Goal: Task Accomplishment & Management: Use online tool/utility

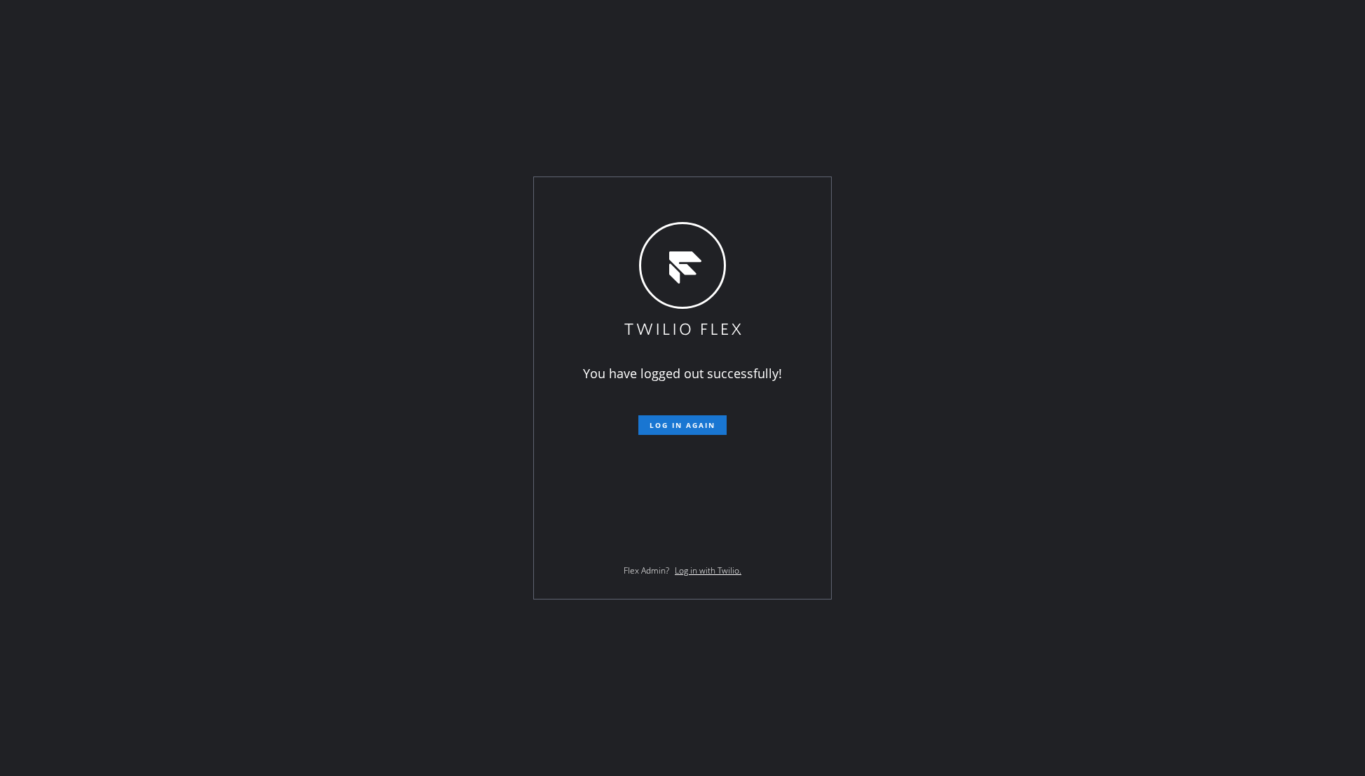
drag, startPoint x: 692, startPoint y: 421, endPoint x: 689, endPoint y: 403, distance: 17.7
click at [691, 419] on button "Log in again" at bounding box center [682, 425] width 88 height 20
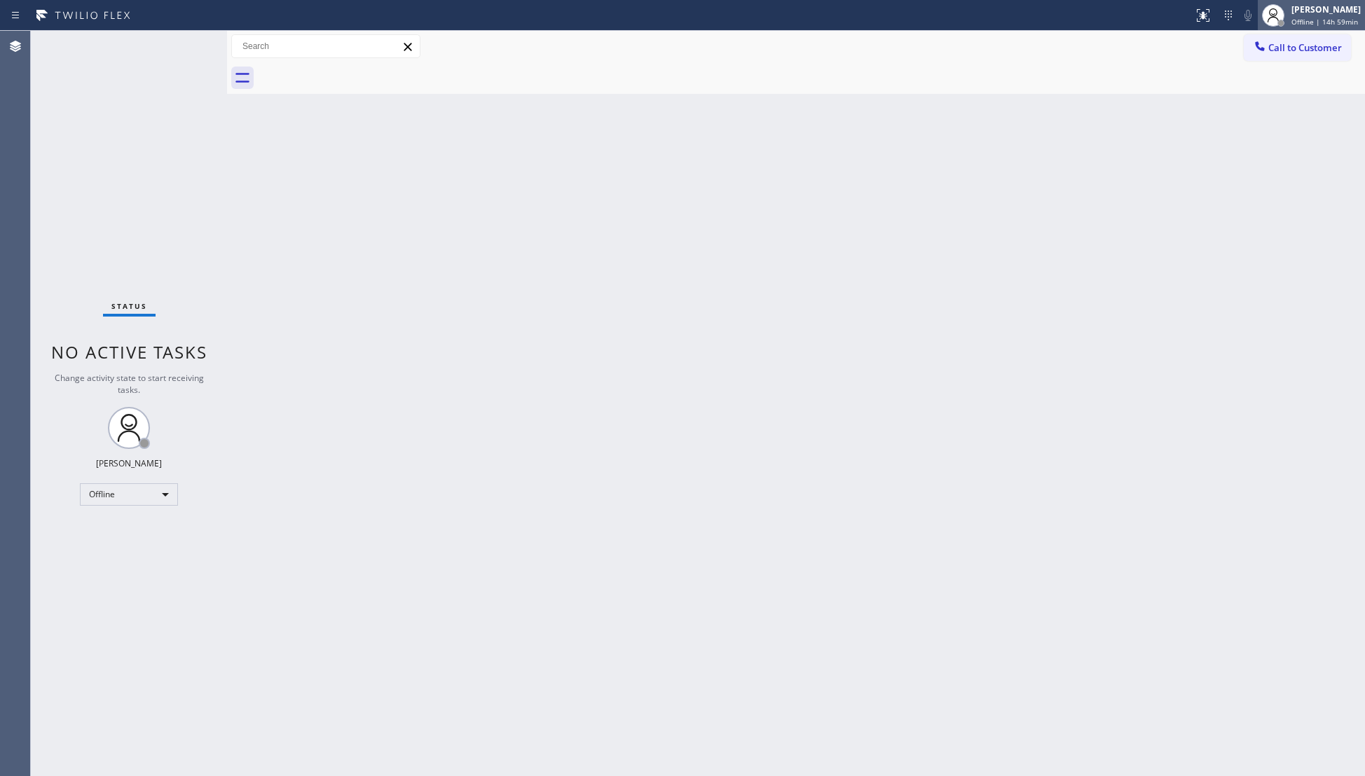
click at [1325, 12] on div "[PERSON_NAME]" at bounding box center [1325, 10] width 69 height 12
click at [1317, 94] on button "Unavailable" at bounding box center [1294, 92] width 140 height 18
click at [939, 88] on div at bounding box center [811, 78] width 1107 height 32
drag, startPoint x: 569, startPoint y: 317, endPoint x: 505, endPoint y: 269, distance: 80.0
click at [550, 300] on div "Back to Dashboard Change Sender ID Customers Technicians Select a contact Outbo…" at bounding box center [796, 403] width 1138 height 745
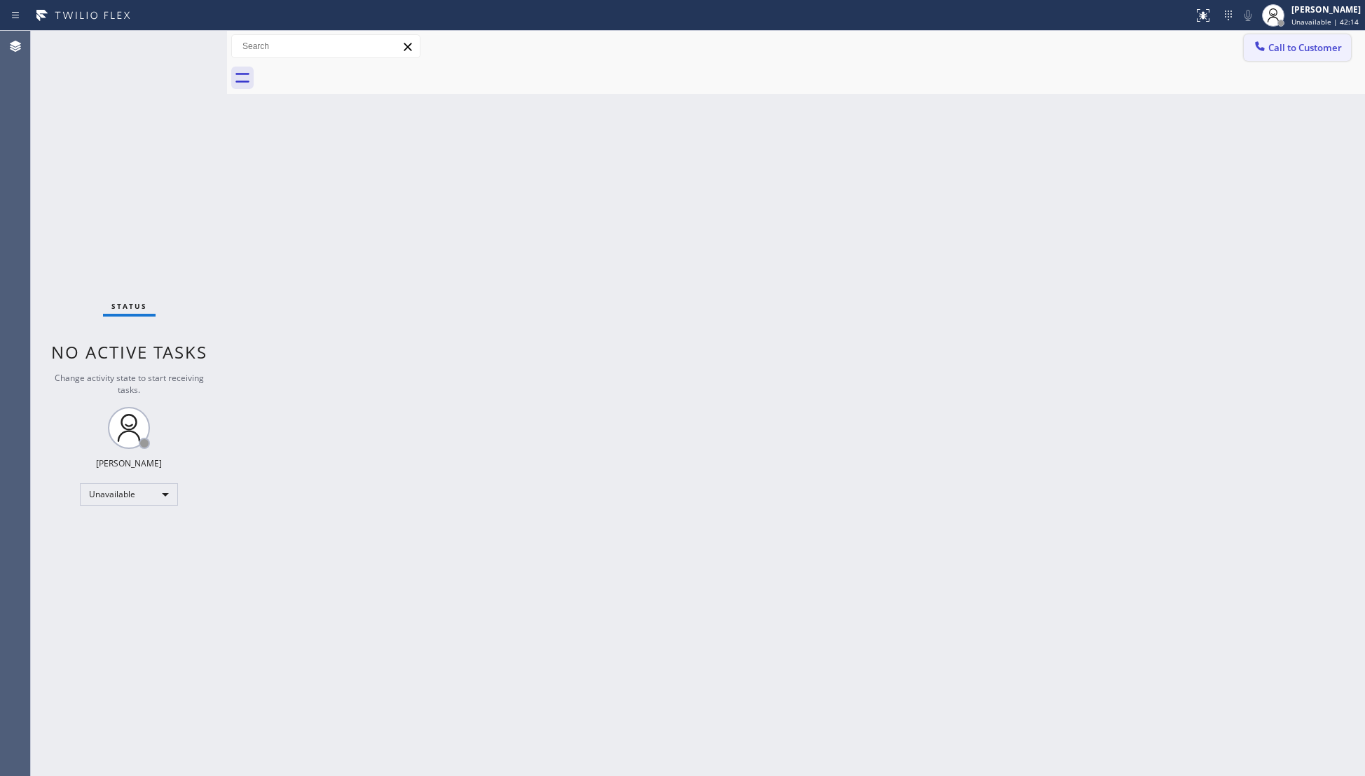
click at [1273, 43] on span "Call to Customer" at bounding box center [1305, 47] width 74 height 13
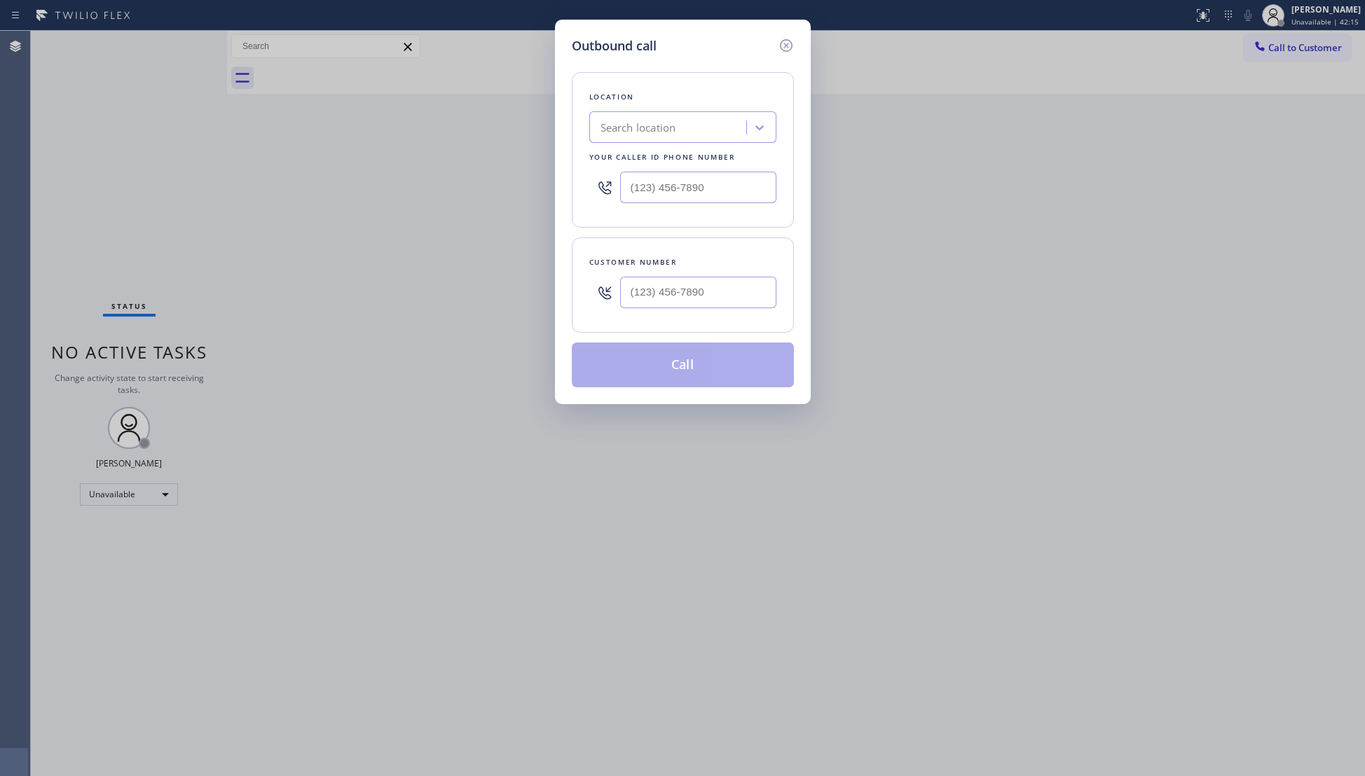
drag, startPoint x: 730, startPoint y: 328, endPoint x: 737, endPoint y: 307, distance: 22.2
click at [730, 326] on div "Customer number" at bounding box center [683, 284] width 222 height 95
type input "(___) ___-____"
click at [740, 289] on input "(___) ___-____" at bounding box center [698, 293] width 156 height 32
paste input "562) 965-4449"
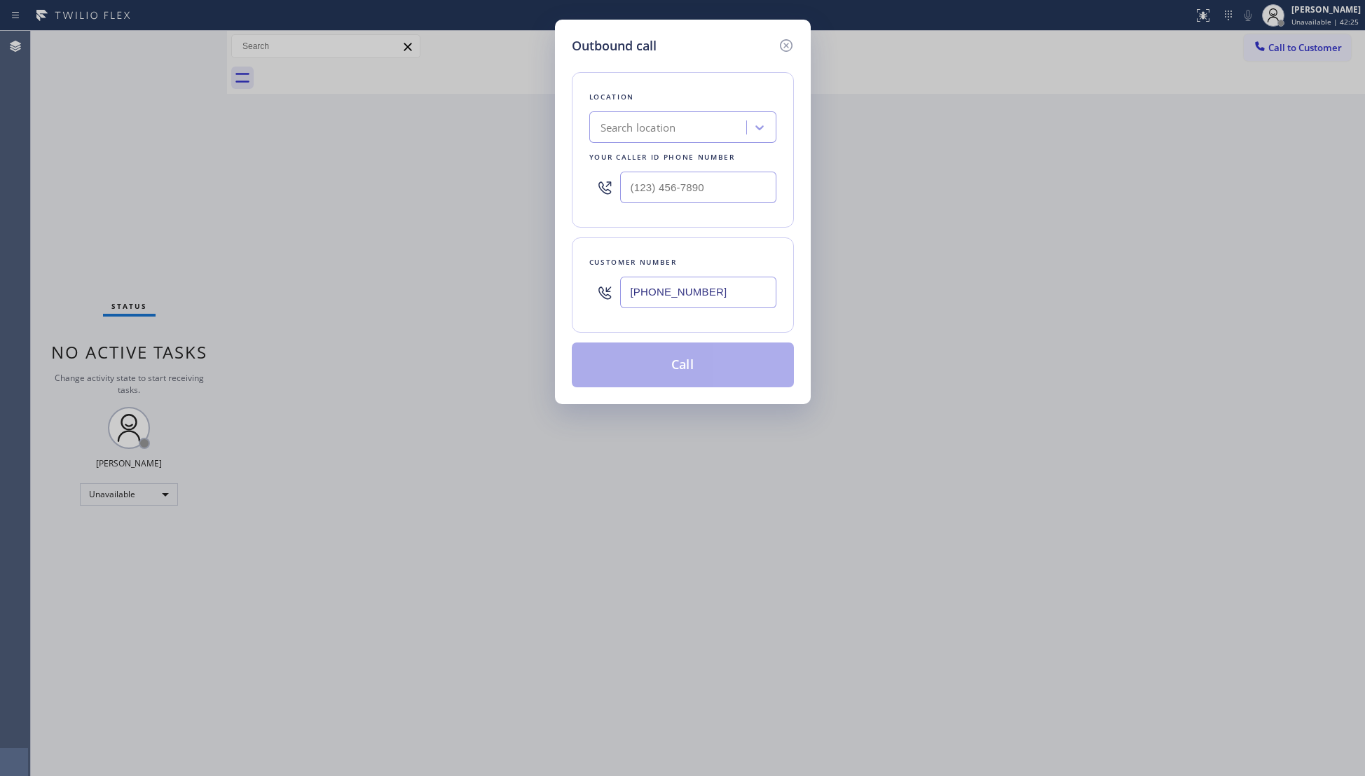
type input "[PHONE_NUMBER]"
paste input "800) 568-8664"
click at [715, 178] on input "(___) ___-____" at bounding box center [698, 188] width 156 height 32
type input "[PHONE_NUMBER]"
click at [692, 374] on button "Call" at bounding box center [683, 365] width 222 height 45
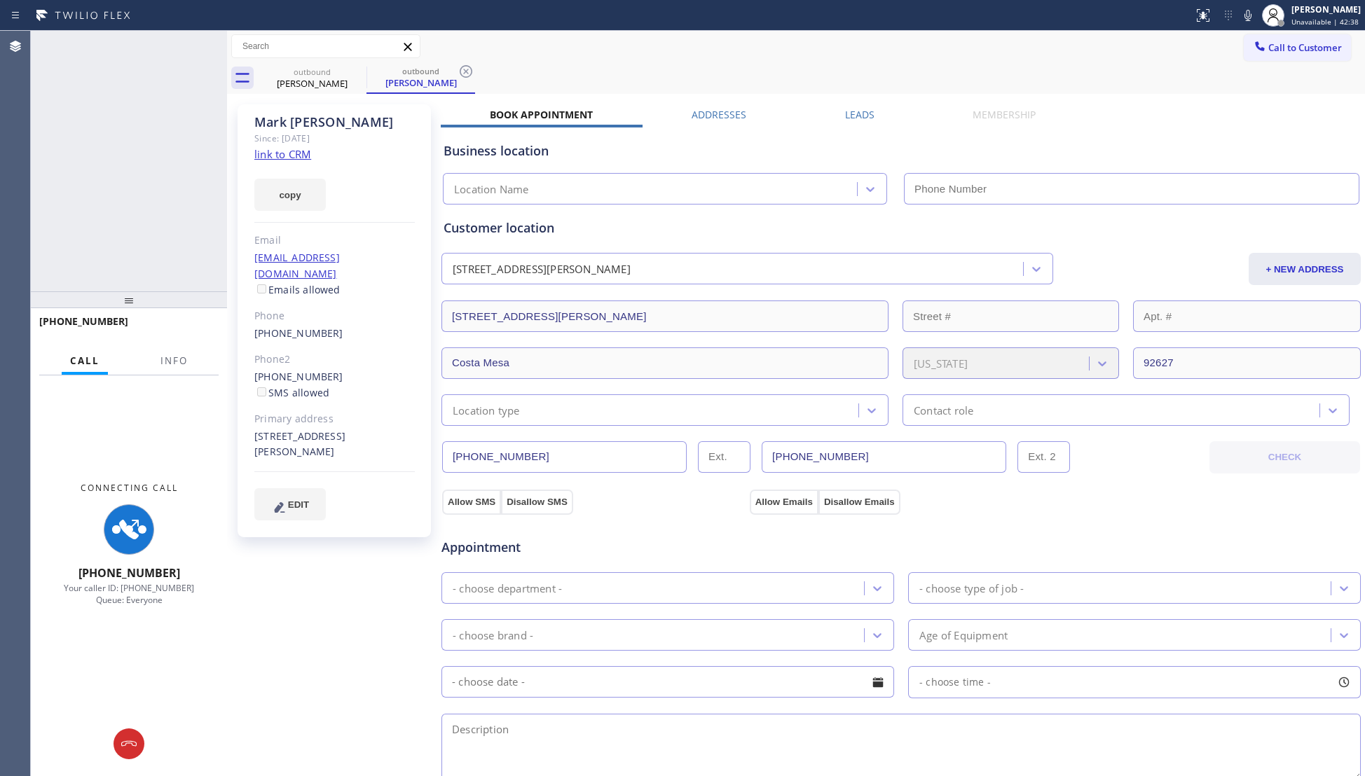
type input "[PHONE_NUMBER]"
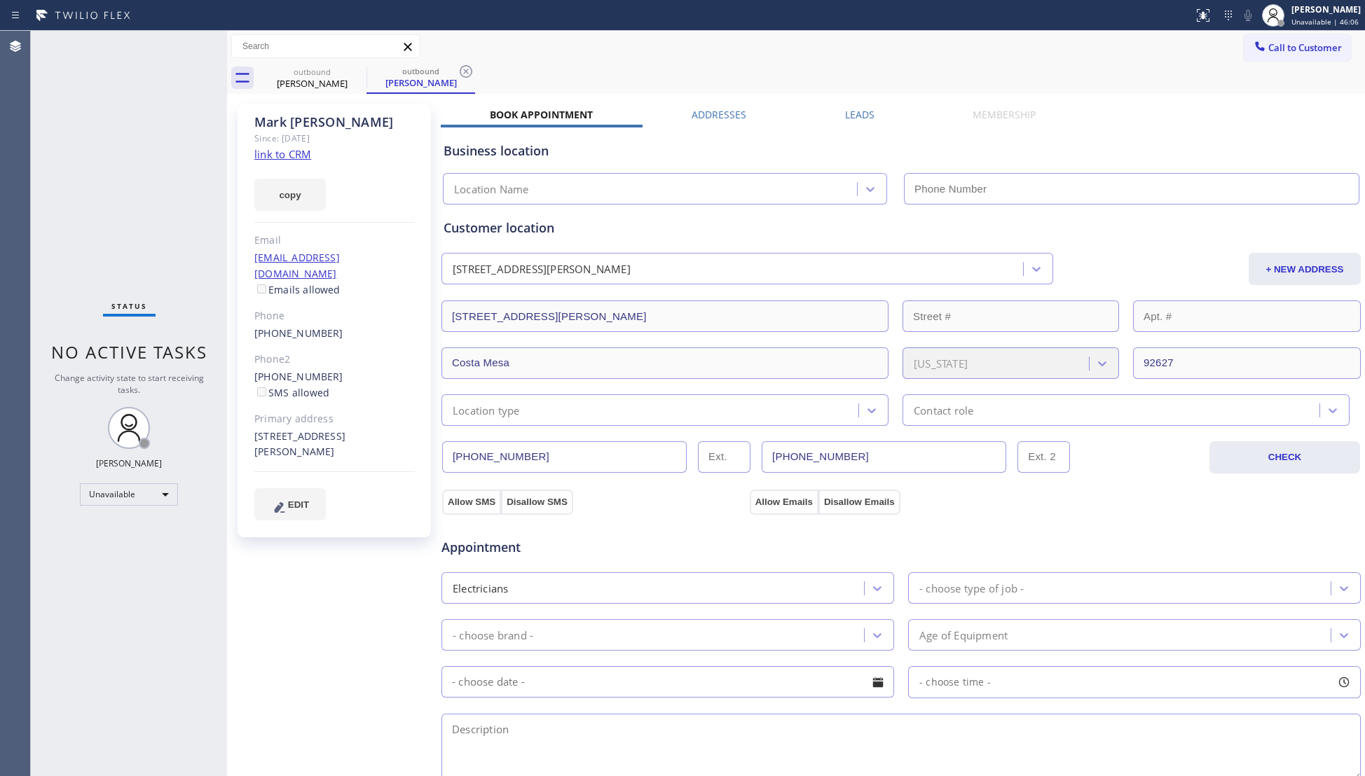
type input "[PHONE_NUMBER]"
drag, startPoint x: 475, startPoint y: 71, endPoint x: 466, endPoint y: 69, distance: 9.3
click at [474, 71] on div "outbound [PERSON_NAME] outbound [PERSON_NAME]" at bounding box center [811, 78] width 1107 height 32
drag, startPoint x: 466, startPoint y: 69, endPoint x: 453, endPoint y: 70, distance: 13.4
click at [465, 69] on icon at bounding box center [465, 71] width 17 height 17
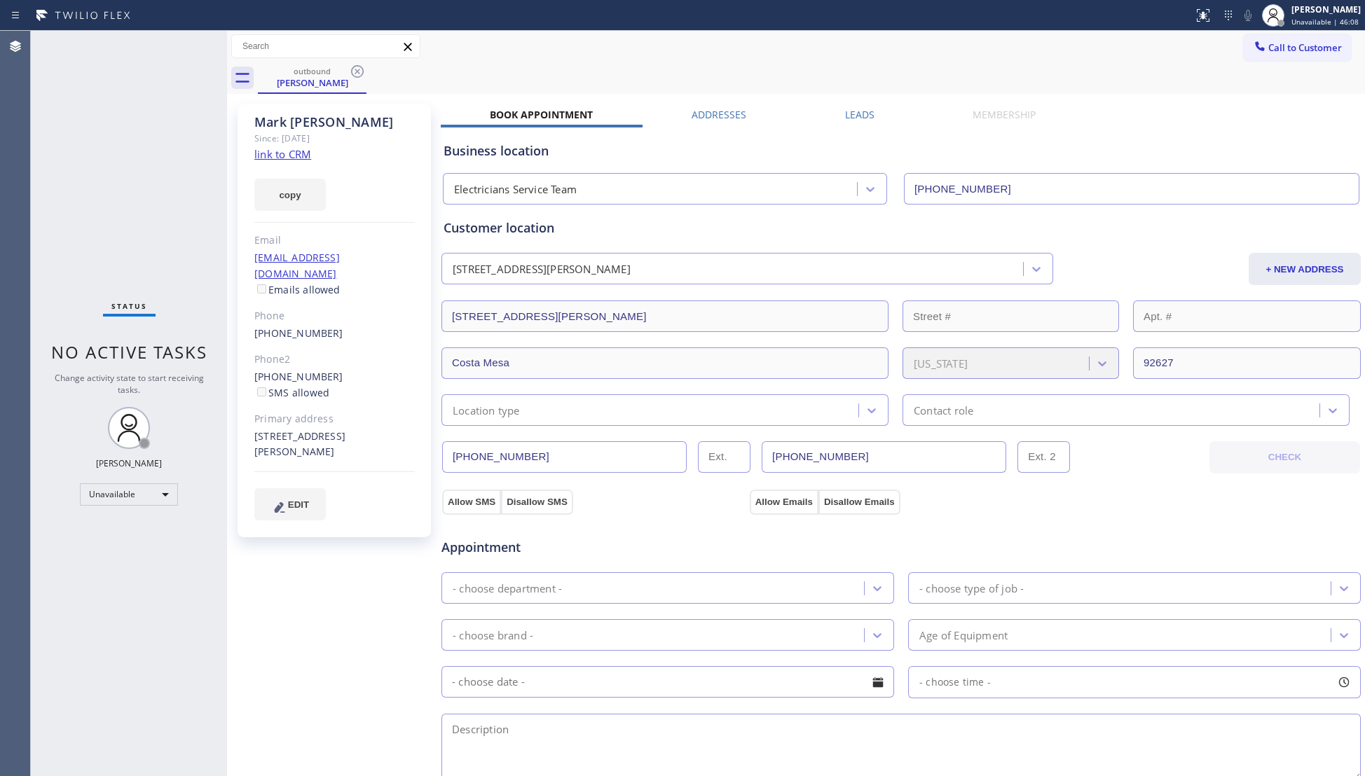
click at [359, 78] on icon at bounding box center [357, 71] width 17 height 17
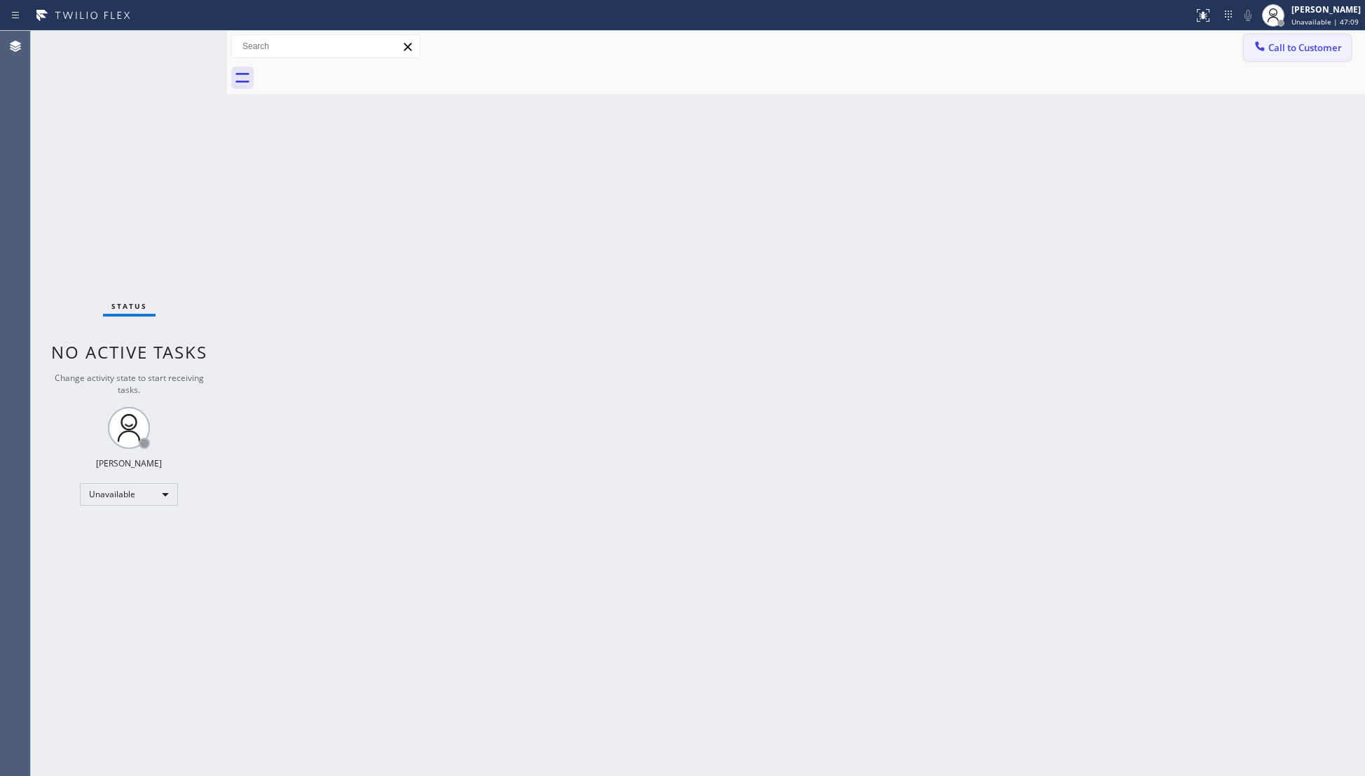
click at [1268, 38] on button "Call to Customer" at bounding box center [1296, 47] width 107 height 27
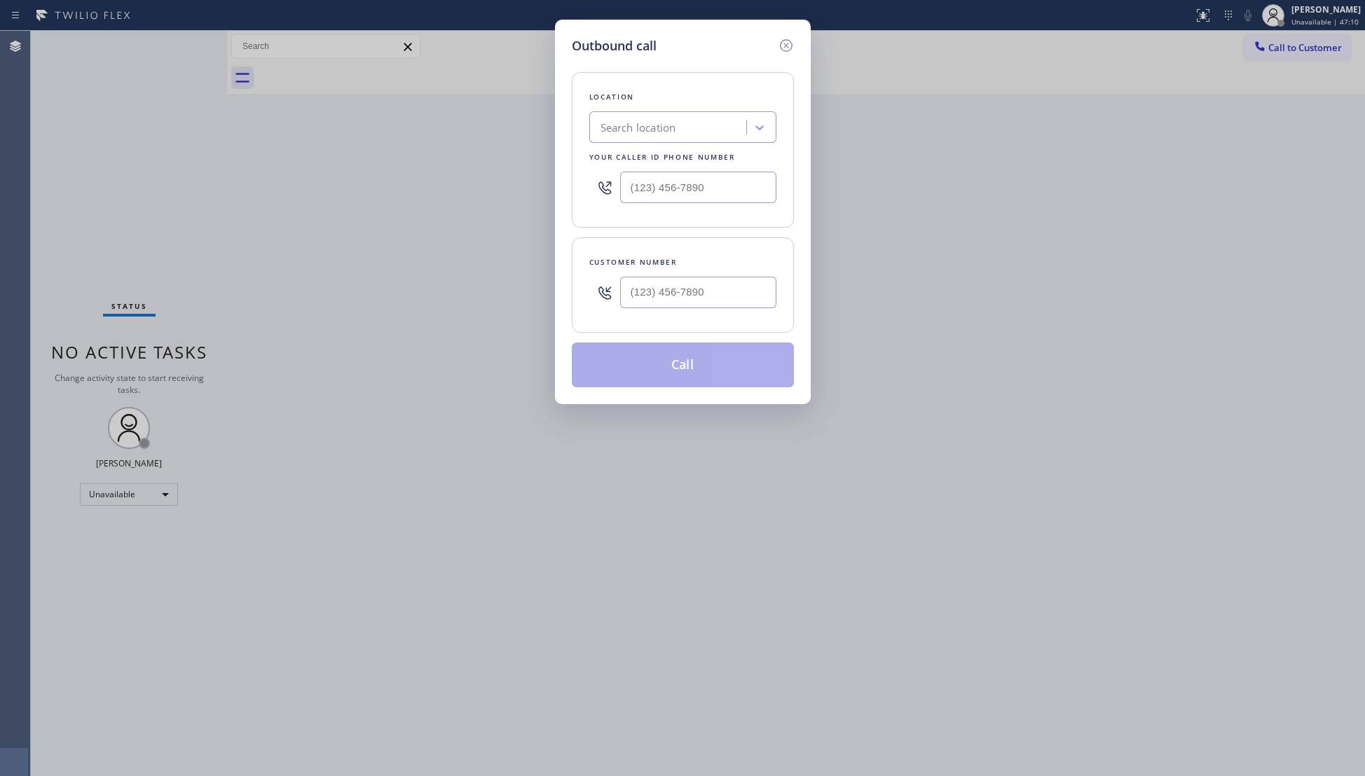
click at [947, 185] on div "Outbound call Location Search location Your caller id phone number Customer num…" at bounding box center [682, 388] width 1365 height 776
click at [703, 186] on input "(___) ___-____" at bounding box center [698, 188] width 156 height 32
paste input "925) 204-2744"
type input "[PHONE_NUMBER]"
click at [623, 300] on input "(___) ___-____" at bounding box center [698, 293] width 156 height 32
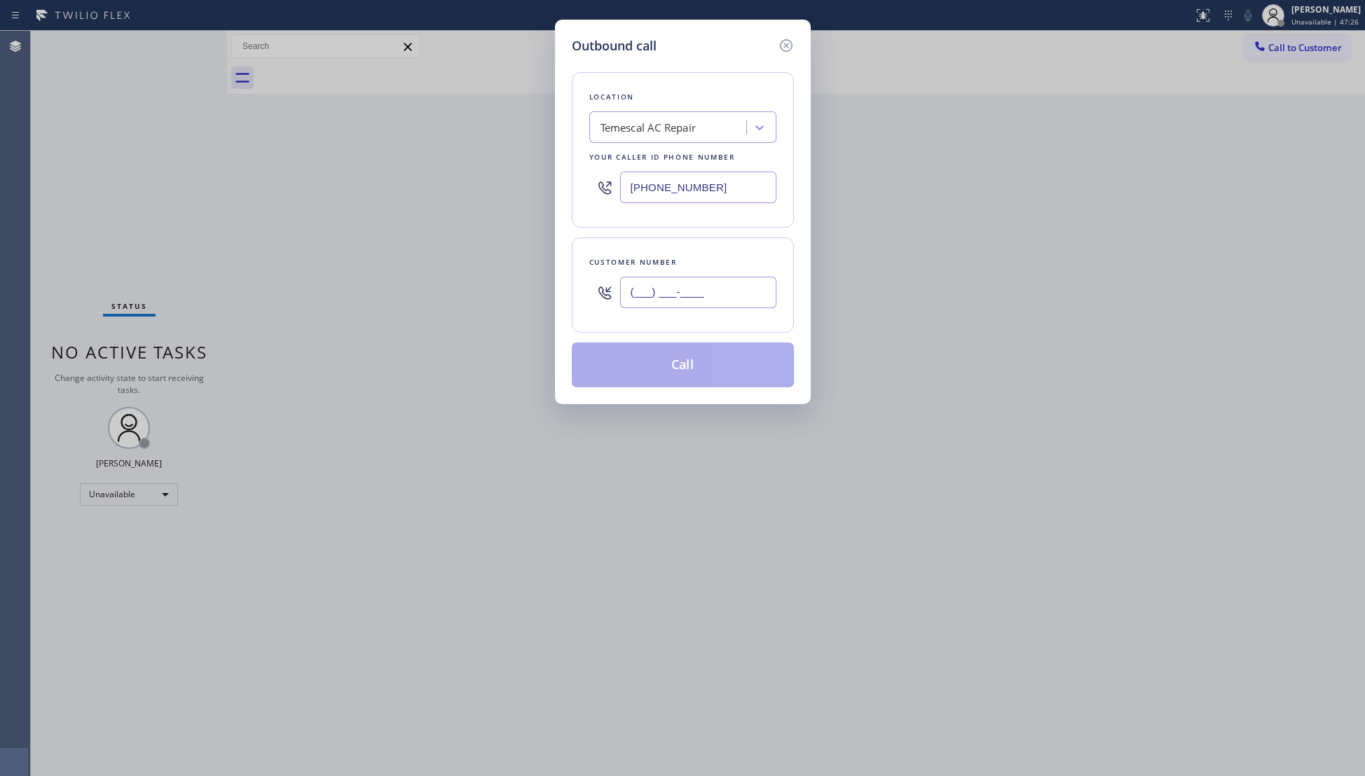
paste input "415) 725-4037"
type input "[PHONE_NUMBER]"
click at [681, 364] on button "Call" at bounding box center [683, 365] width 222 height 45
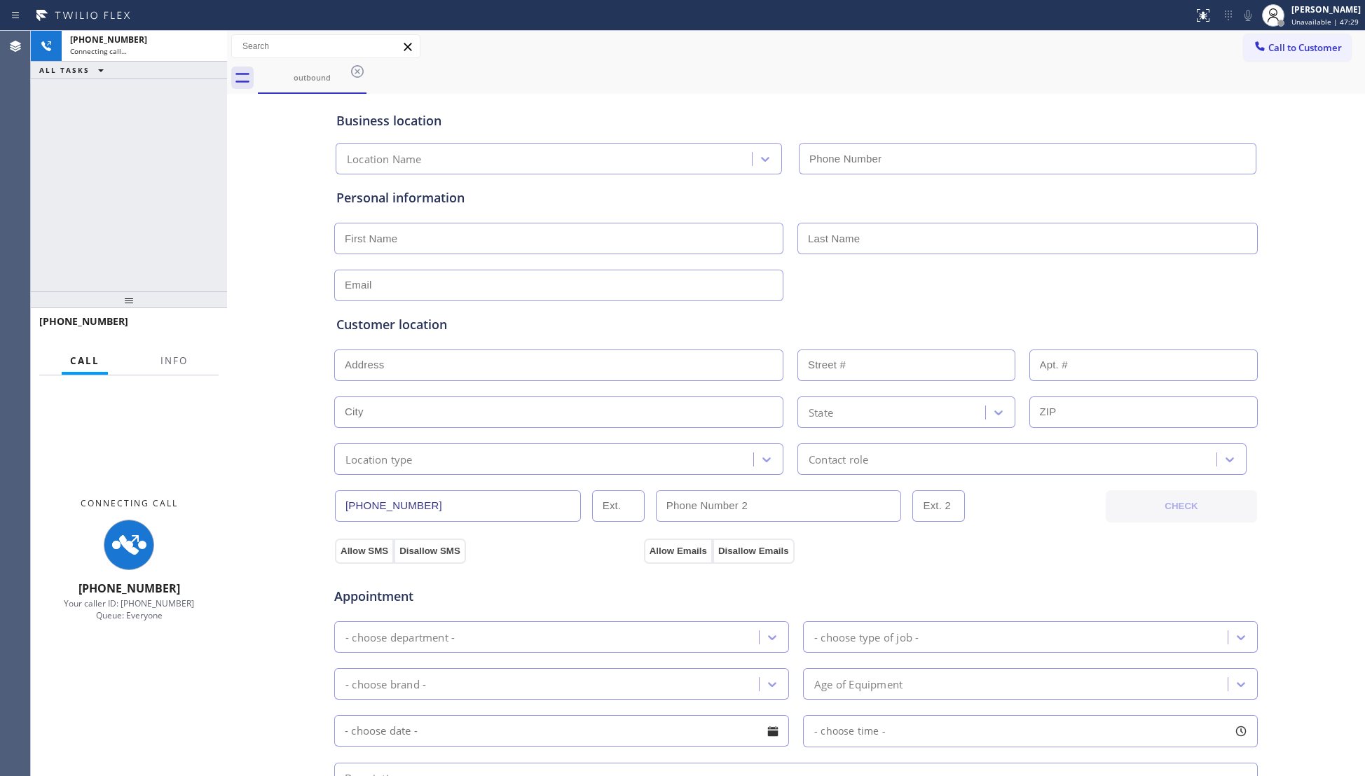
type input "[PHONE_NUMBER]"
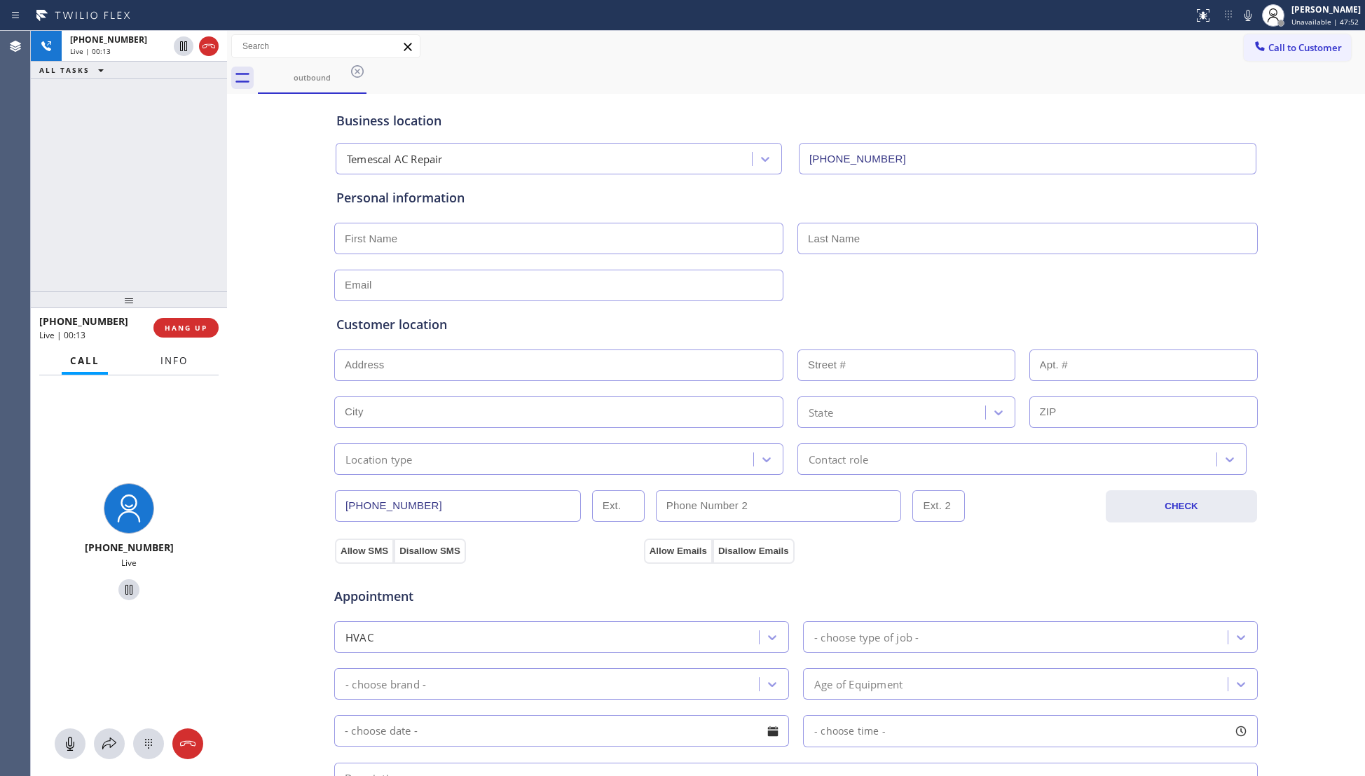
click at [166, 366] on span "Info" at bounding box center [173, 360] width 27 height 13
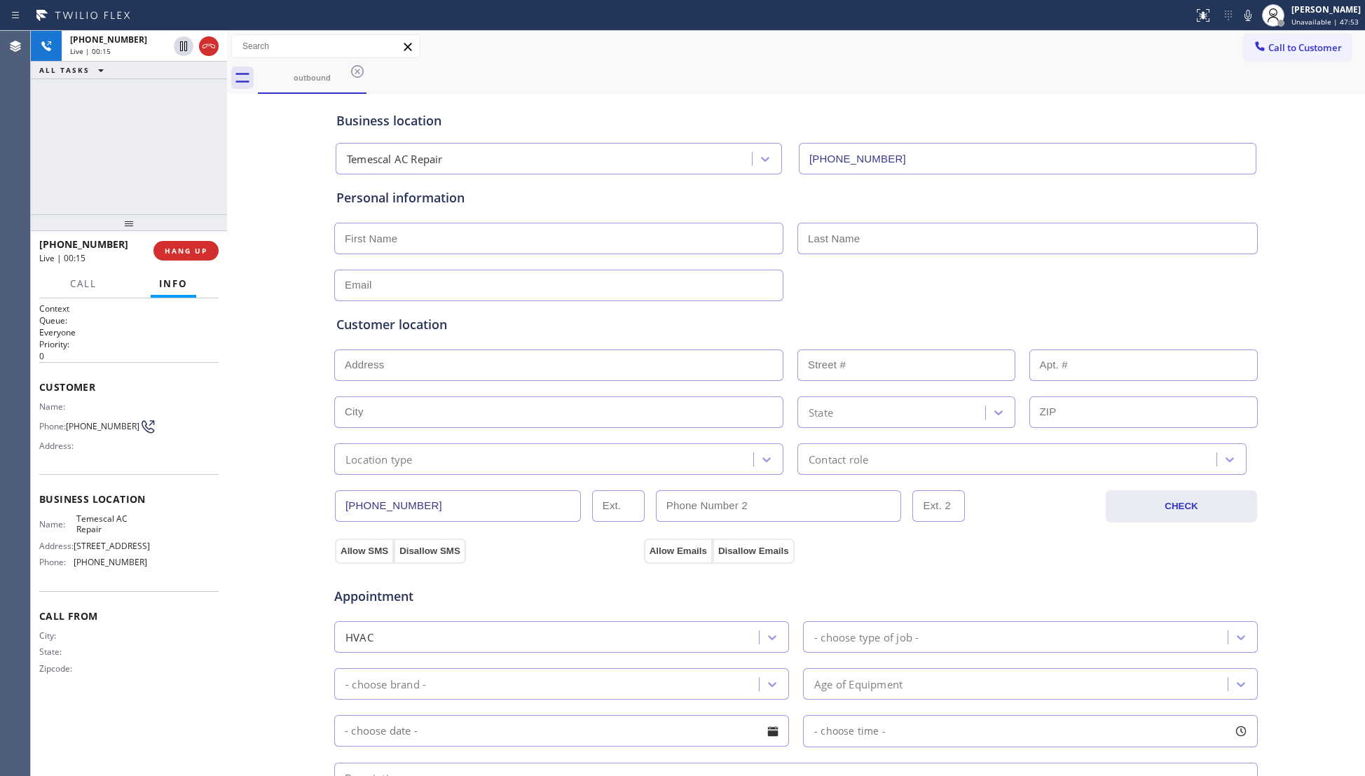
drag, startPoint x: 127, startPoint y: 305, endPoint x: 130, endPoint y: 228, distance: 77.1
click at [130, 228] on div at bounding box center [129, 222] width 196 height 17
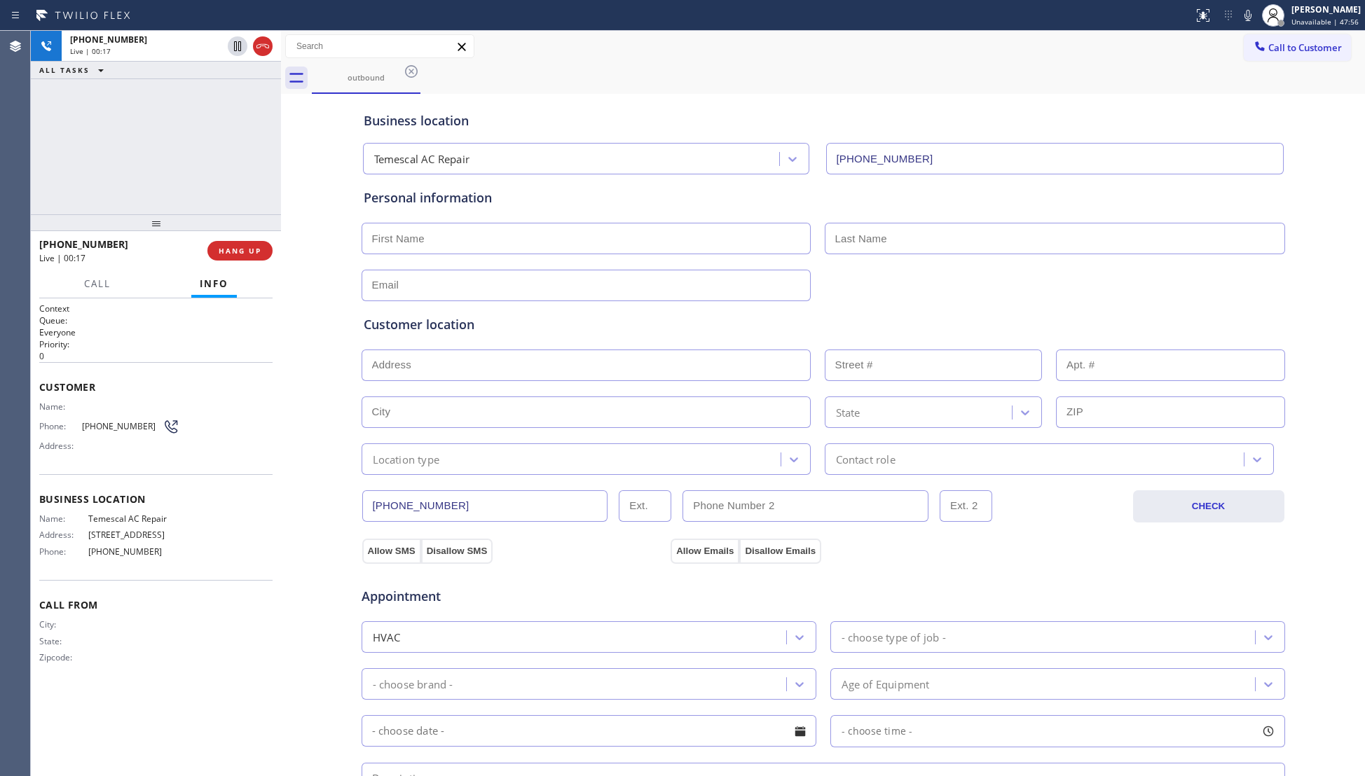
drag, startPoint x: 224, startPoint y: 163, endPoint x: 278, endPoint y: 169, distance: 54.2
click at [281, 169] on div at bounding box center [281, 403] width 0 height 745
click at [1243, 8] on icon at bounding box center [1247, 15] width 17 height 17
click at [1244, 8] on icon at bounding box center [1247, 15] width 17 height 17
click at [1125, 79] on div "outbound" at bounding box center [838, 78] width 1053 height 32
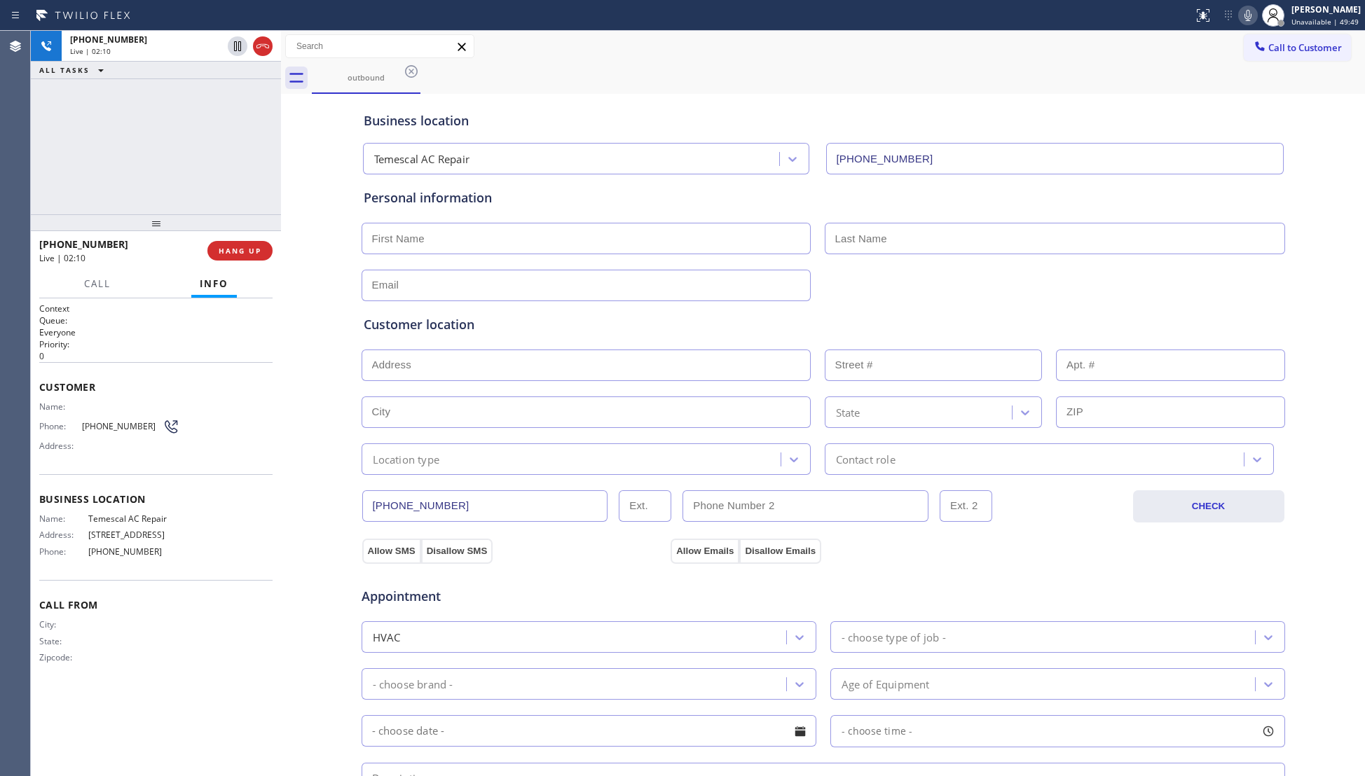
click at [1241, 20] on icon at bounding box center [1247, 15] width 17 height 17
click at [1250, 18] on icon at bounding box center [1247, 15] width 7 height 11
click at [1256, 12] on icon at bounding box center [1247, 15] width 17 height 17
click at [1248, 7] on icon at bounding box center [1247, 15] width 17 height 17
click at [250, 248] on span "HANG UP" at bounding box center [240, 251] width 43 height 10
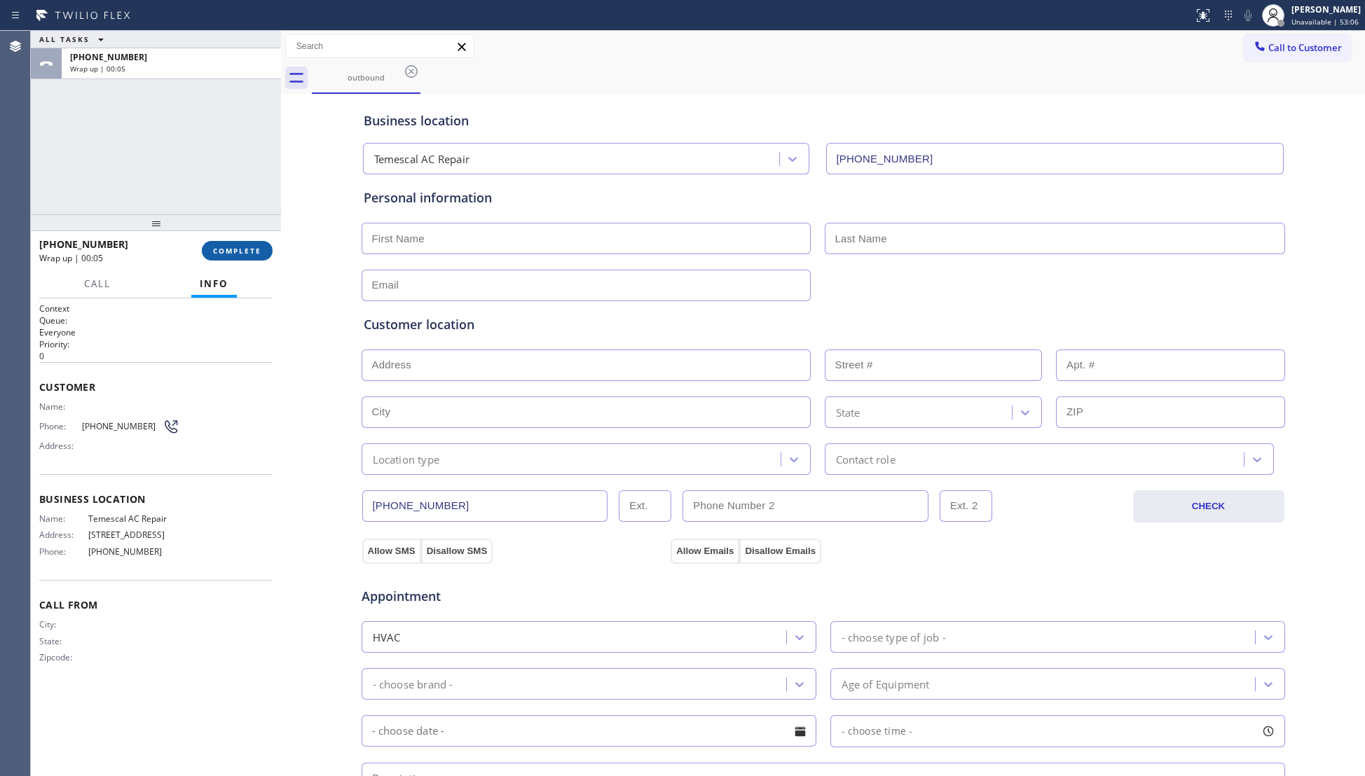
click at [250, 256] on button "COMPLETE" at bounding box center [237, 251] width 71 height 20
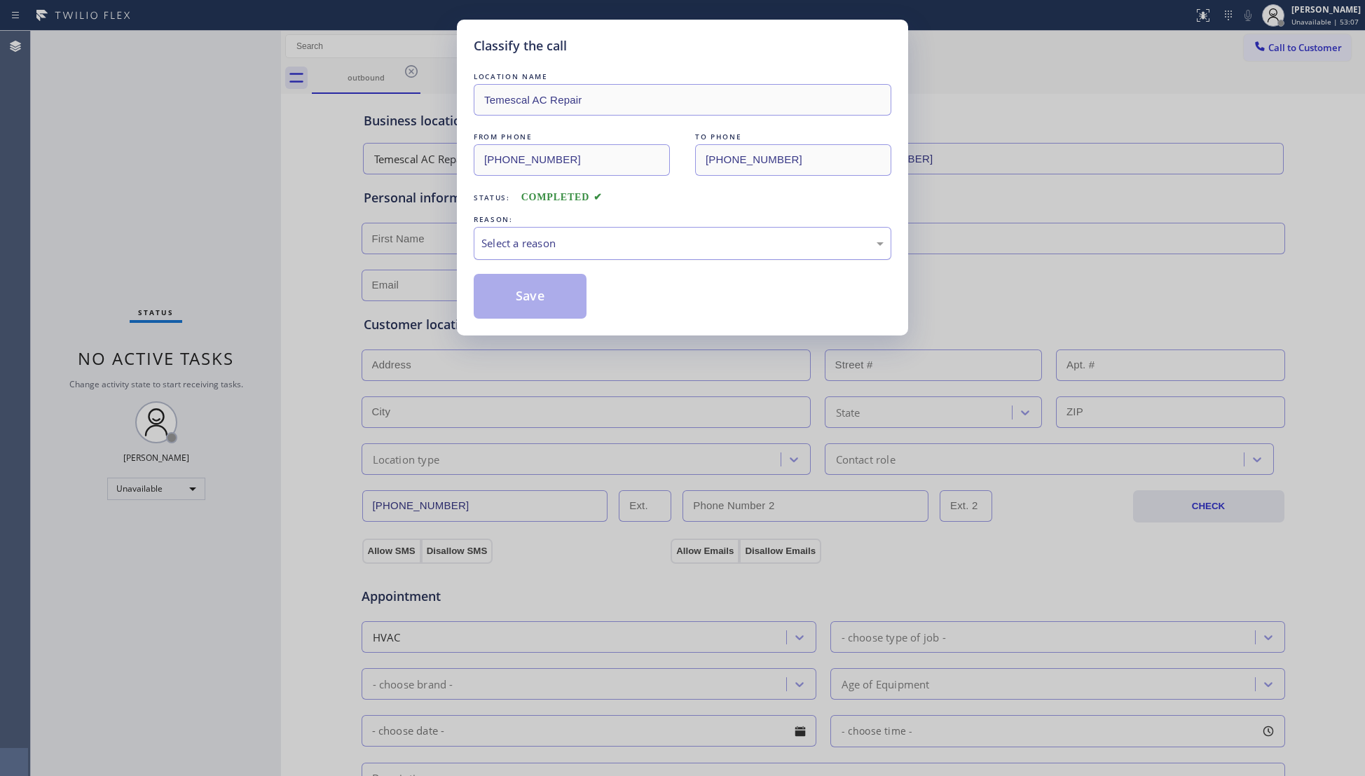
click at [664, 235] on div "Select a reason" at bounding box center [682, 243] width 402 height 16
drag, startPoint x: 528, startPoint y: 291, endPoint x: 584, endPoint y: 268, distance: 60.9
click at [532, 291] on button "Save" at bounding box center [530, 296] width 113 height 45
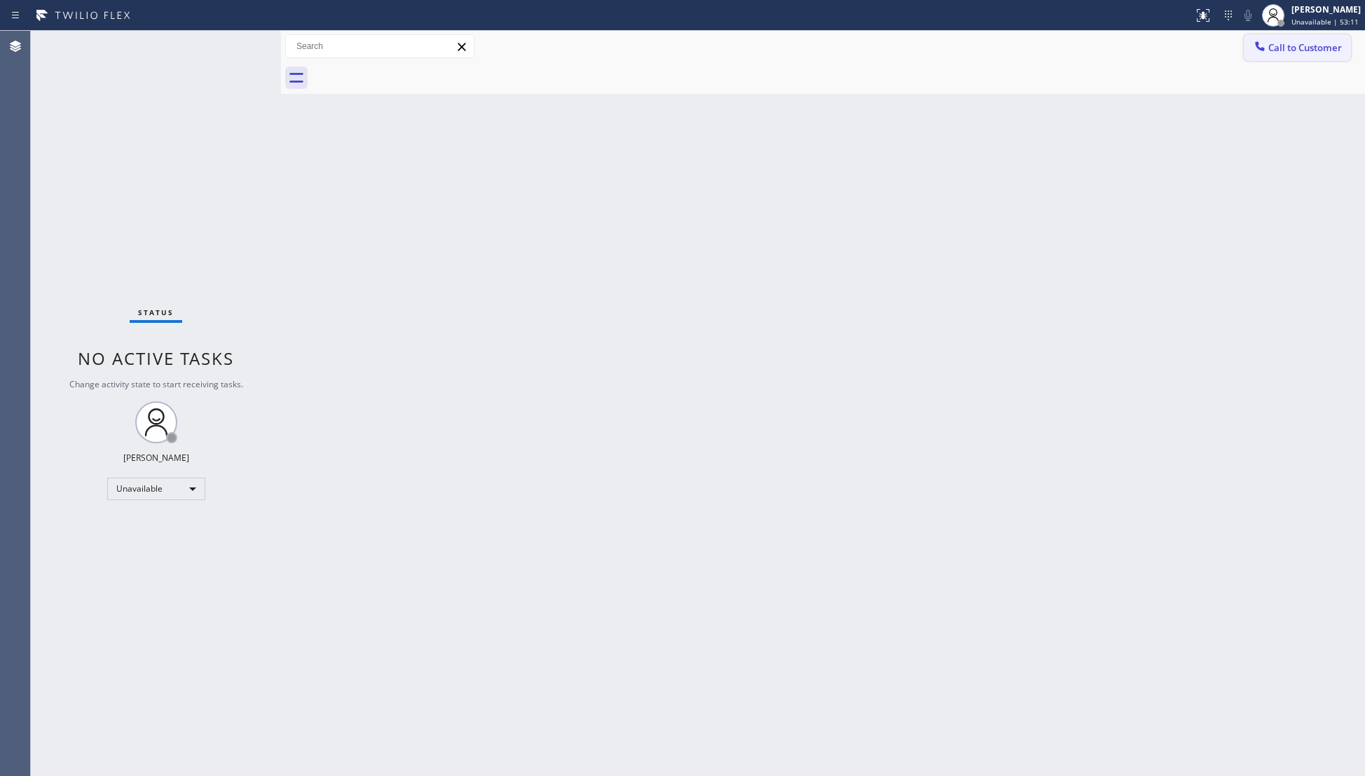
click at [1267, 48] on div at bounding box center [1259, 47] width 17 height 17
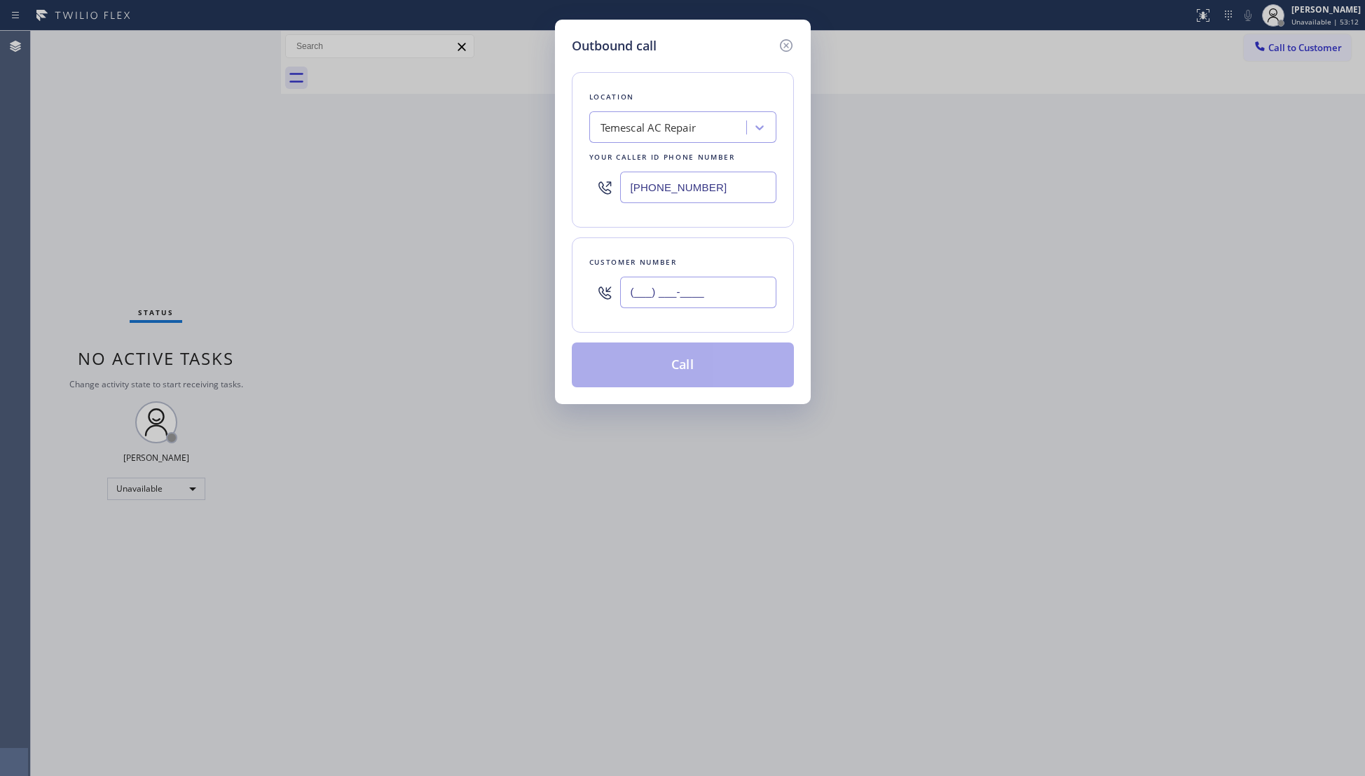
paste input "415) 725-4037"
click at [750, 296] on input "[PHONE_NUMBER]" at bounding box center [698, 293] width 156 height 32
type input "[PHONE_NUMBER]"
click at [665, 368] on button "Call" at bounding box center [683, 365] width 222 height 45
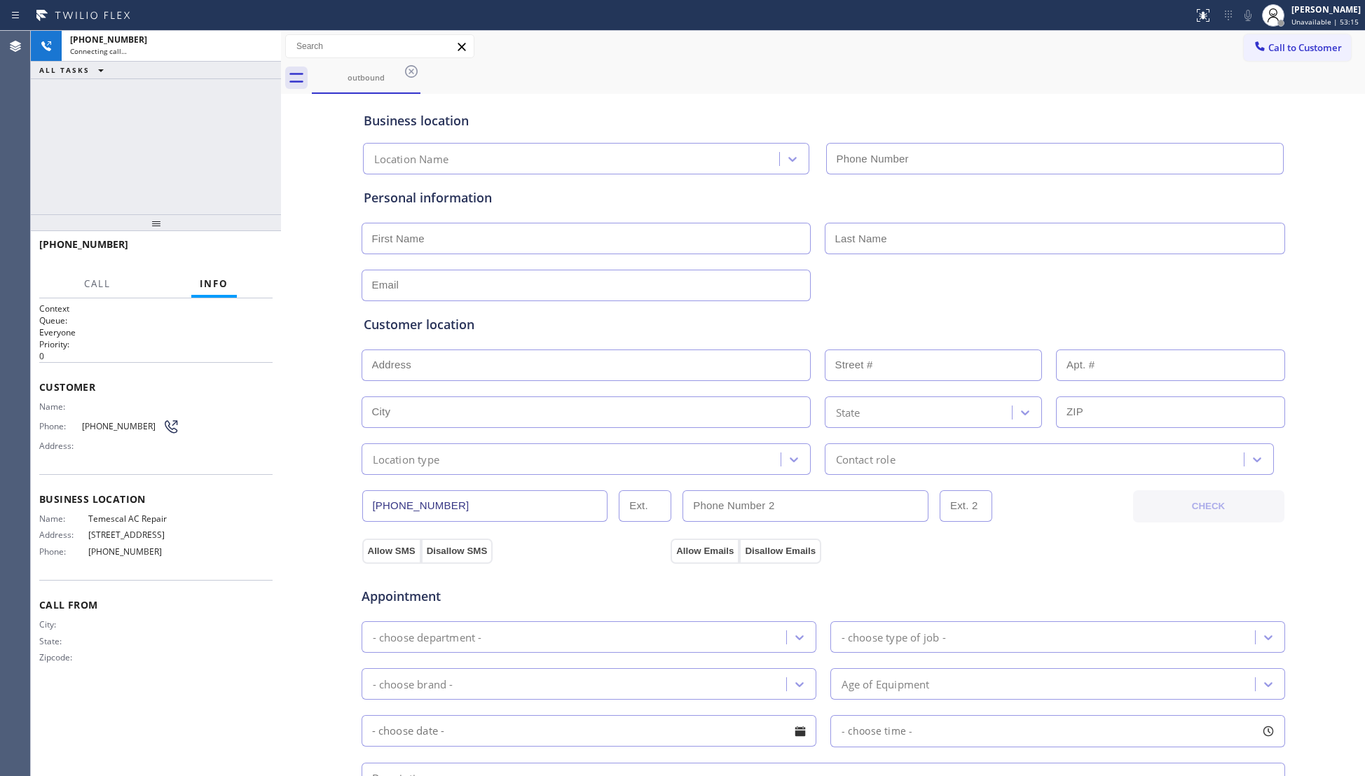
type input "[PHONE_NUMBER]"
drag, startPoint x: 692, startPoint y: 357, endPoint x: 831, endPoint y: 298, distance: 150.4
click at [831, 298] on div "Customer location >> ADD NEW ADDRESS << + NEW ADDRESS State Location type Conta…" at bounding box center [823, 385] width 925 height 179
drag, startPoint x: 240, startPoint y: 247, endPoint x: 264, endPoint y: 272, distance: 34.7
click at [241, 247] on span "HANG UP" at bounding box center [240, 251] width 43 height 10
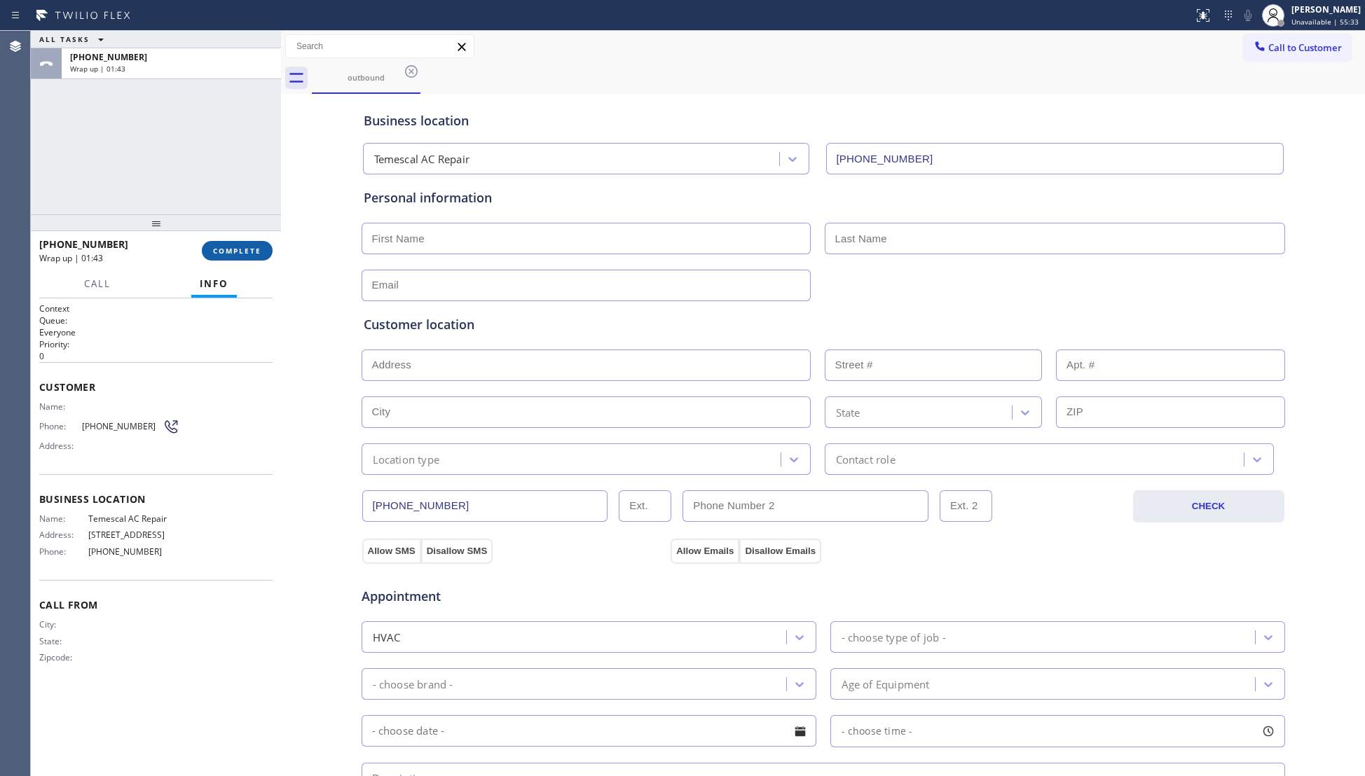
click at [242, 258] on button "COMPLETE" at bounding box center [237, 251] width 71 height 20
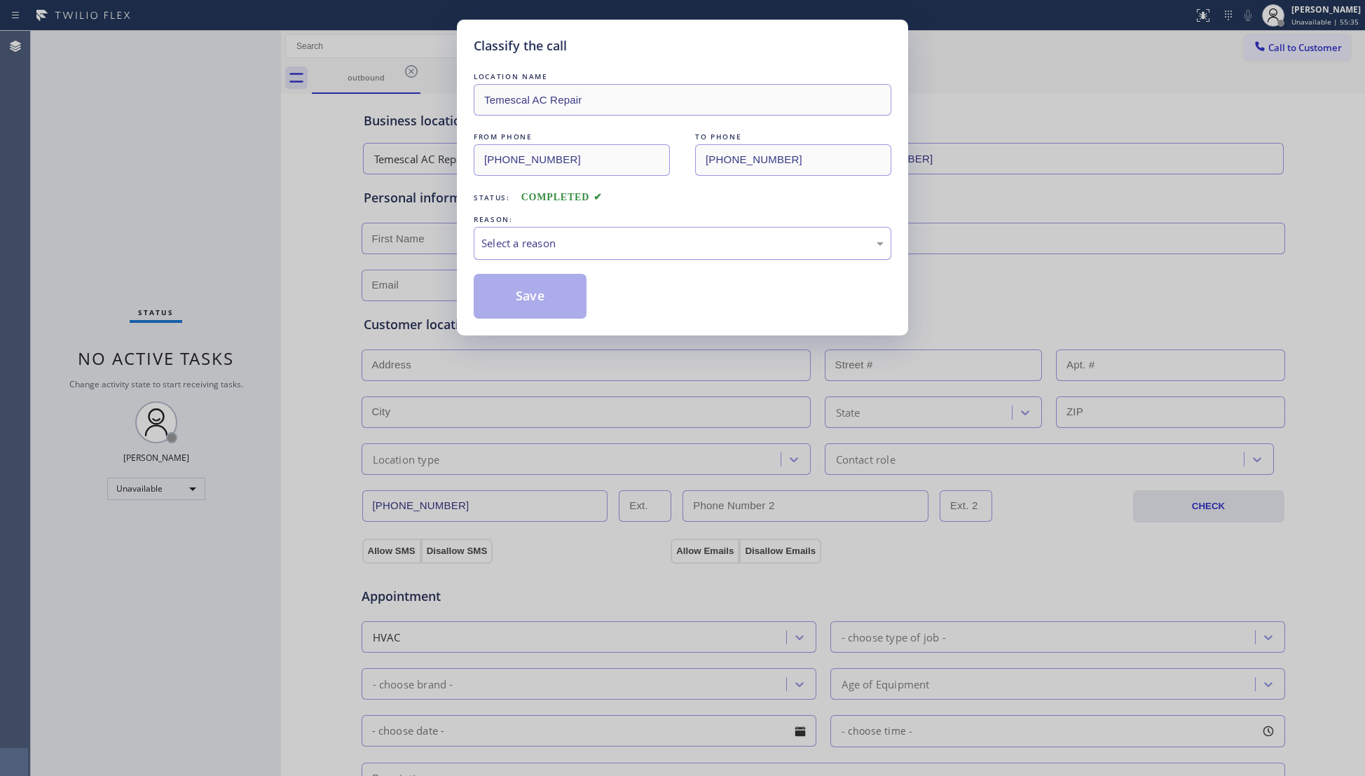
click at [511, 242] on div "Select a reason" at bounding box center [682, 243] width 402 height 16
click at [507, 297] on button "Save" at bounding box center [530, 296] width 113 height 45
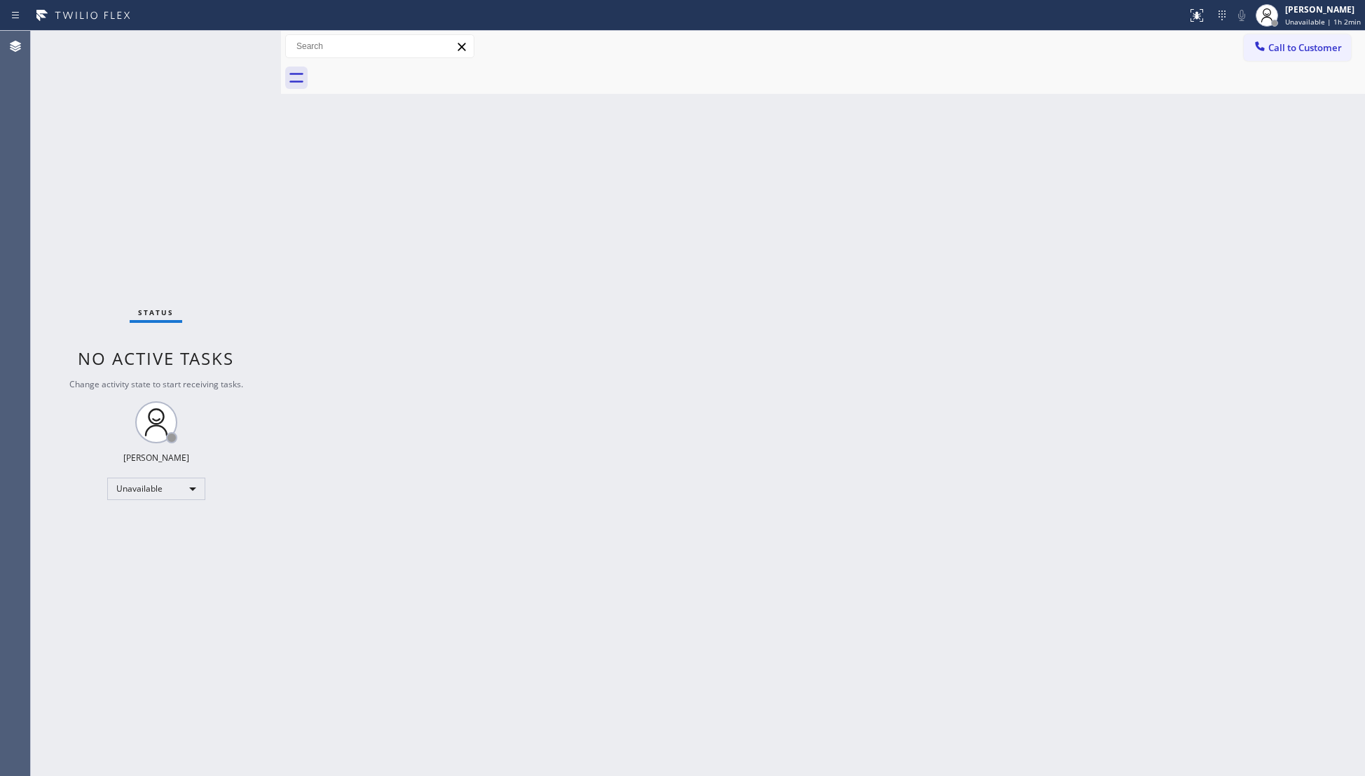
click at [1317, 63] on div at bounding box center [838, 78] width 1053 height 32
drag, startPoint x: 1299, startPoint y: 51, endPoint x: 970, endPoint y: 163, distance: 347.1
click at [1288, 50] on span "Call to Customer" at bounding box center [1305, 47] width 74 height 13
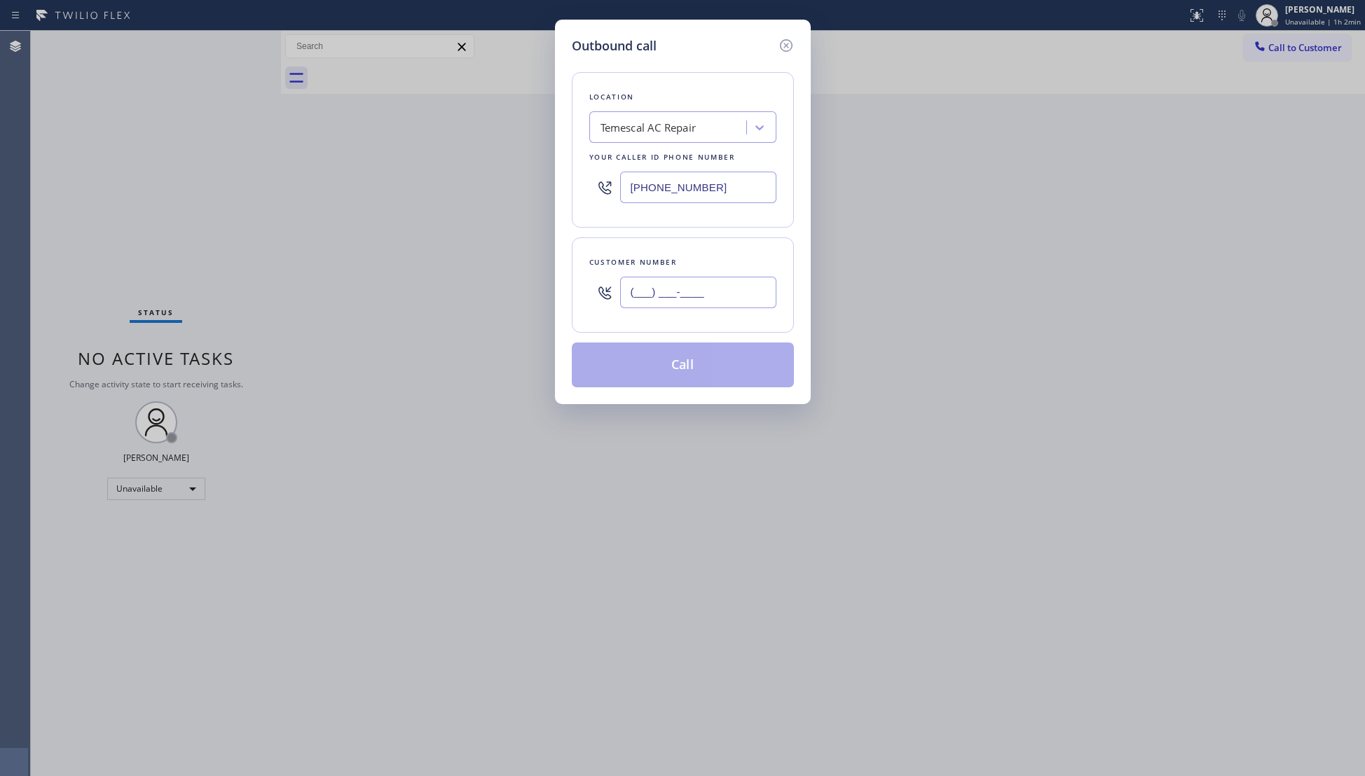
paste input "562) 965-4449"
click at [732, 293] on input "[PHONE_NUMBER]" at bounding box center [698, 293] width 156 height 32
type input "[PHONE_NUMBER]"
drag, startPoint x: 717, startPoint y: 188, endPoint x: 581, endPoint y: 205, distance: 137.6
click at [581, 205] on div "Location [GEOGRAPHIC_DATA] AC Repair Your caller id phone number [PHONE_NUMBER]" at bounding box center [683, 150] width 222 height 156
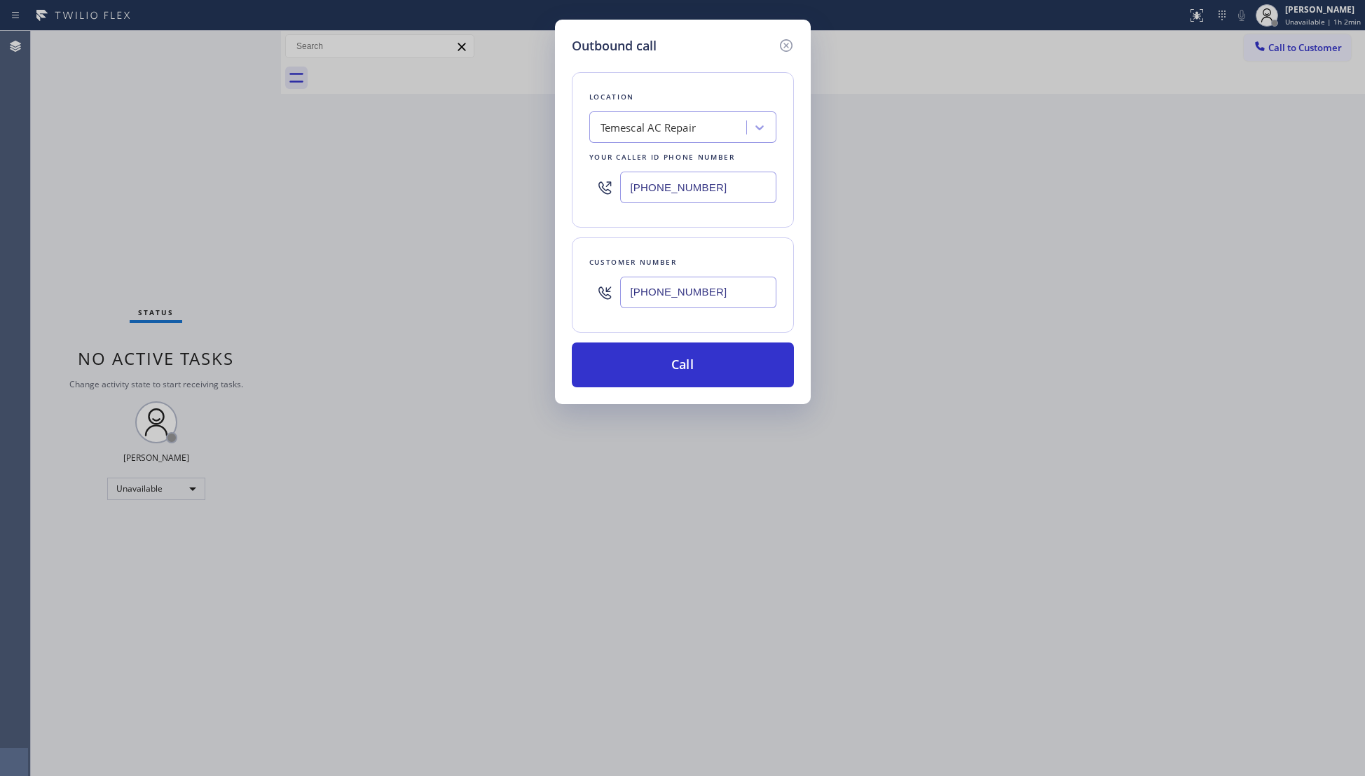
paste input "800) 568-866"
type input "[PHONE_NUMBER]"
click at [712, 364] on button "Call" at bounding box center [683, 365] width 222 height 45
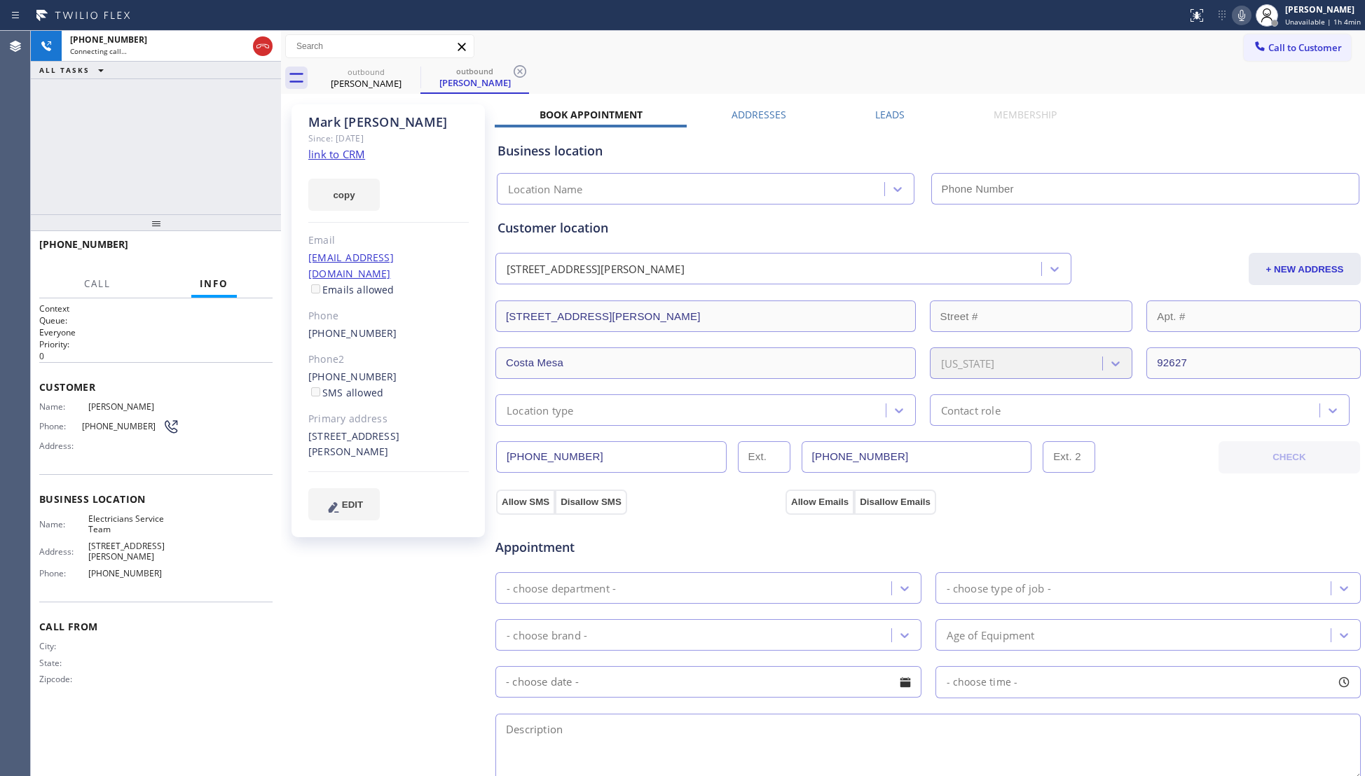
type input "[PHONE_NUMBER]"
click at [240, 250] on span "HANG UP" at bounding box center [240, 251] width 43 height 10
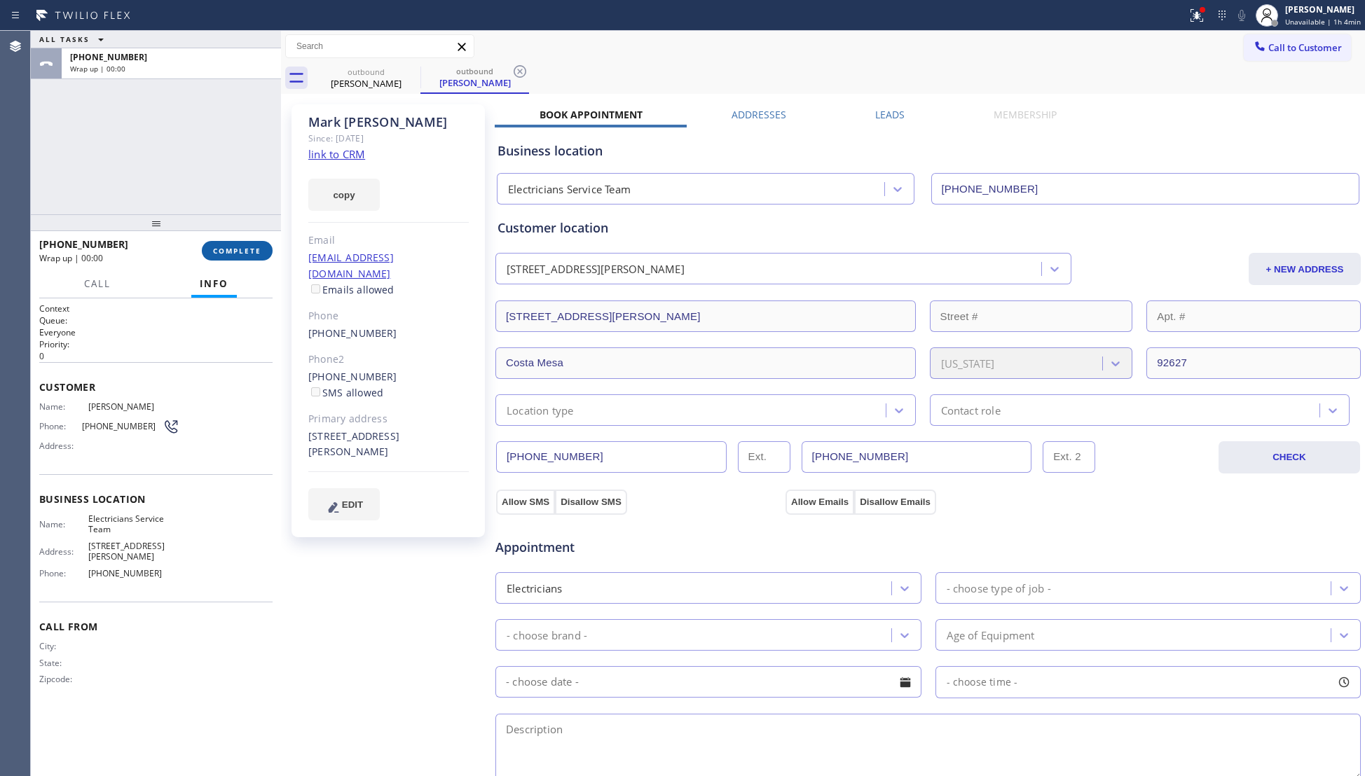
click at [242, 250] on span "COMPLETE" at bounding box center [237, 251] width 48 height 10
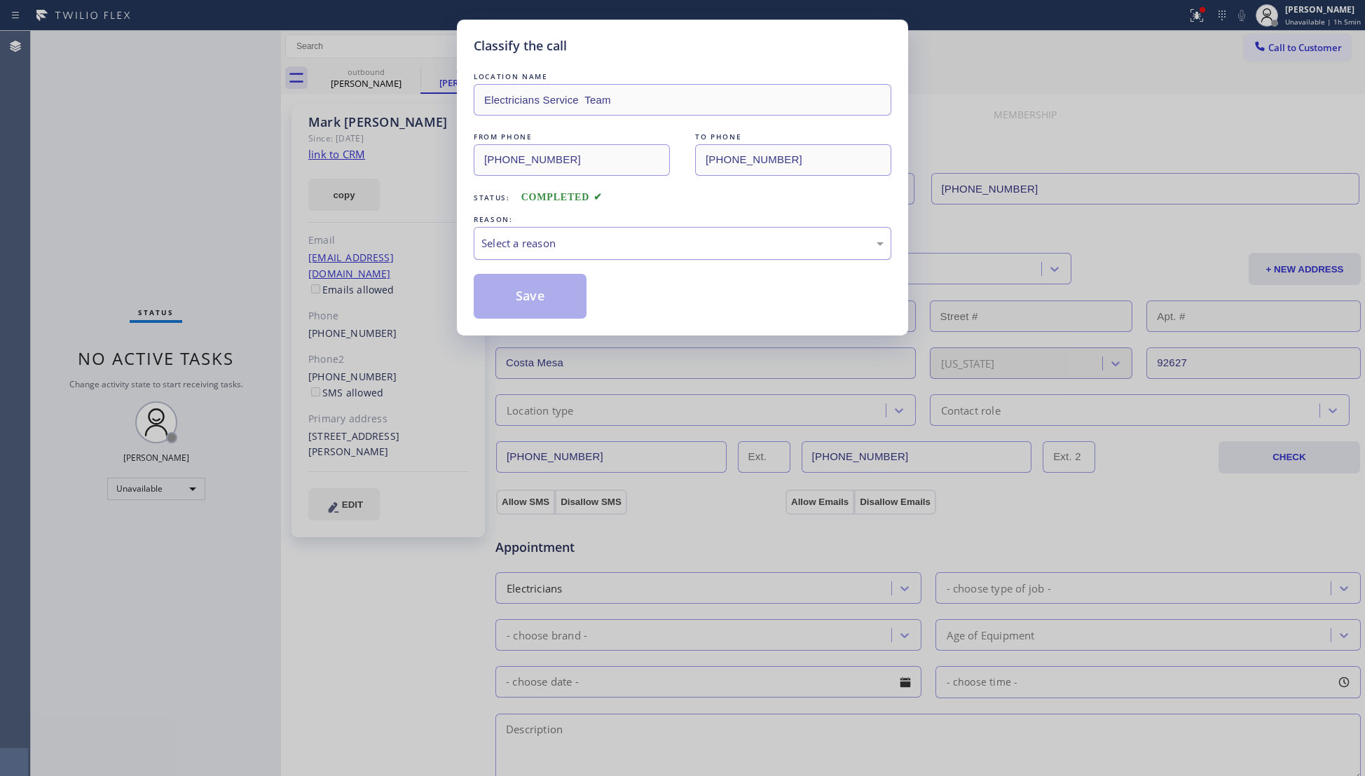
drag, startPoint x: 244, startPoint y: 248, endPoint x: 558, endPoint y: 252, distance: 313.9
click at [556, 238] on div "Select a reason" at bounding box center [683, 243] width 418 height 33
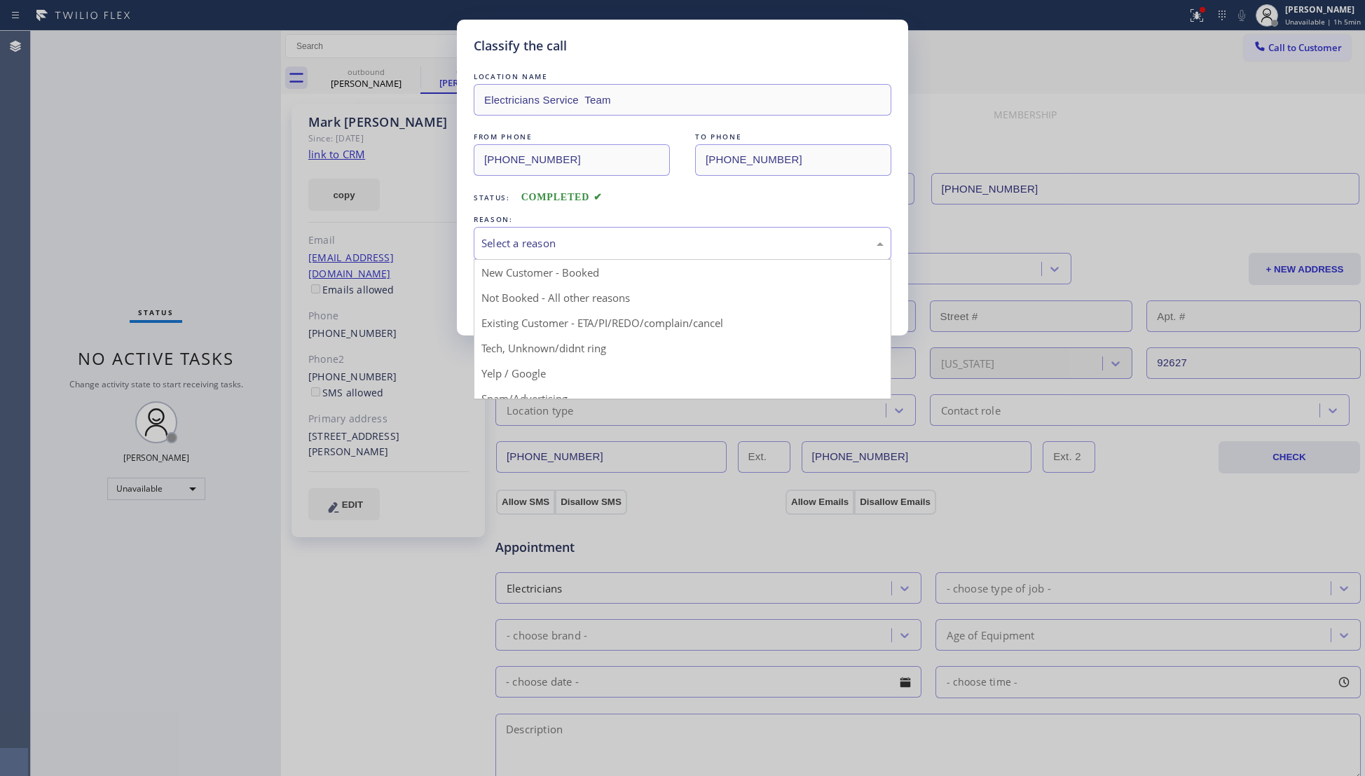
click at [545, 242] on div "Select a reason" at bounding box center [682, 243] width 402 height 16
click at [544, 249] on div "Select a reason" at bounding box center [682, 243] width 402 height 16
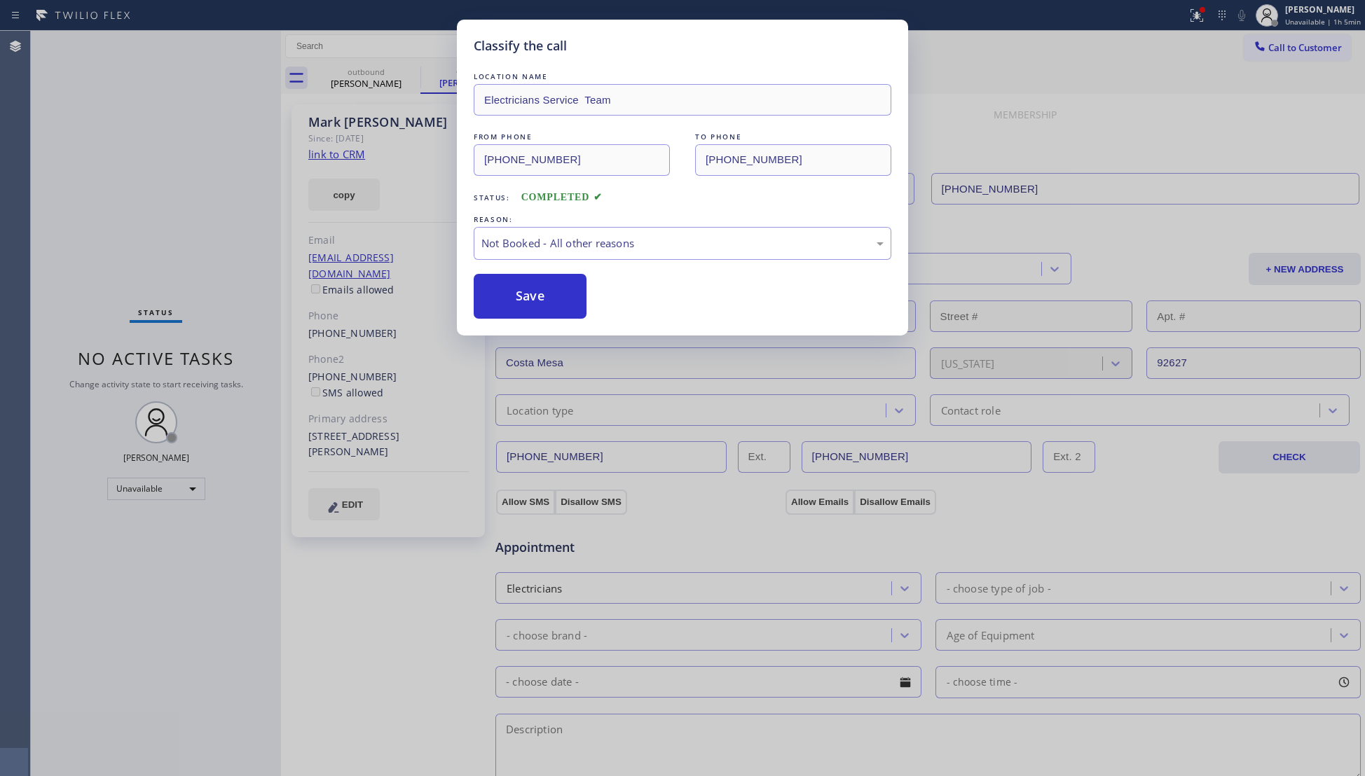
click at [503, 298] on button "Save" at bounding box center [530, 296] width 113 height 45
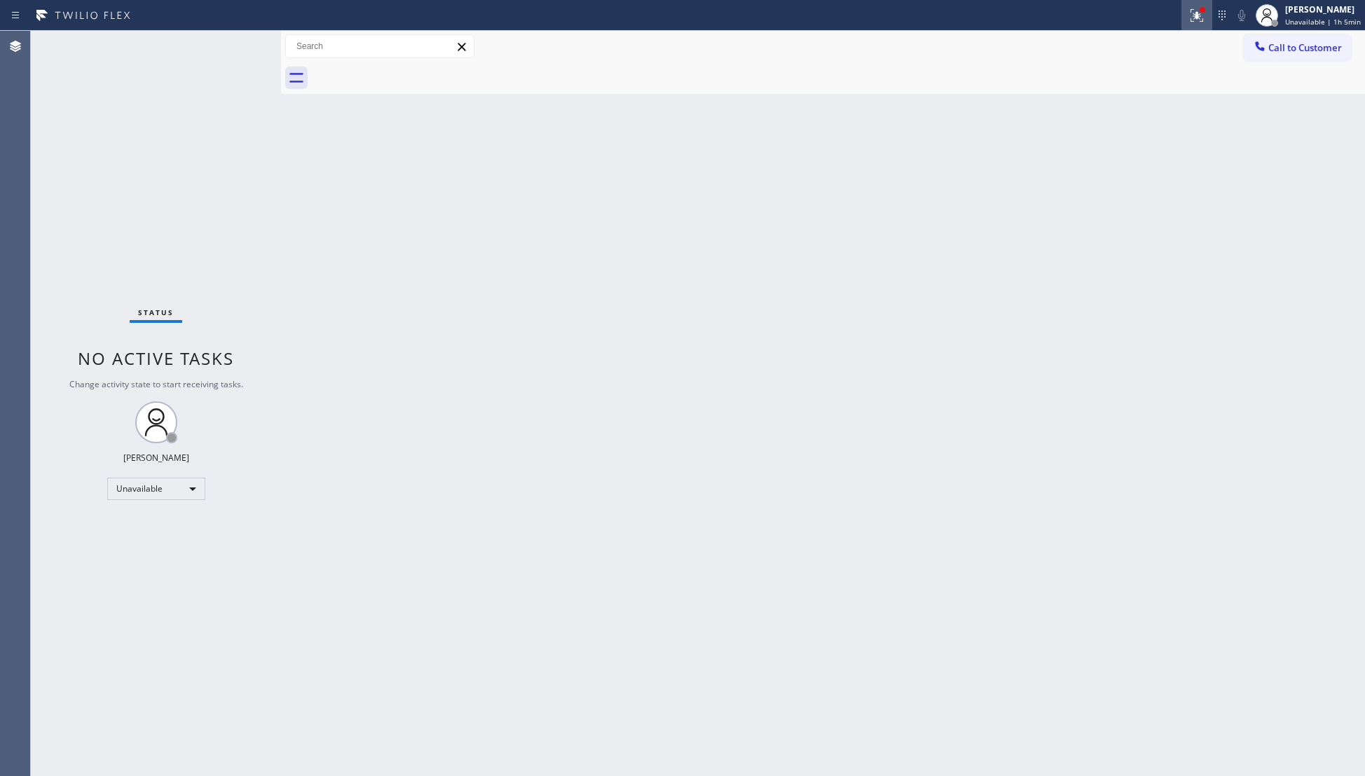
click at [1194, 9] on icon at bounding box center [1194, 14] width 8 height 10
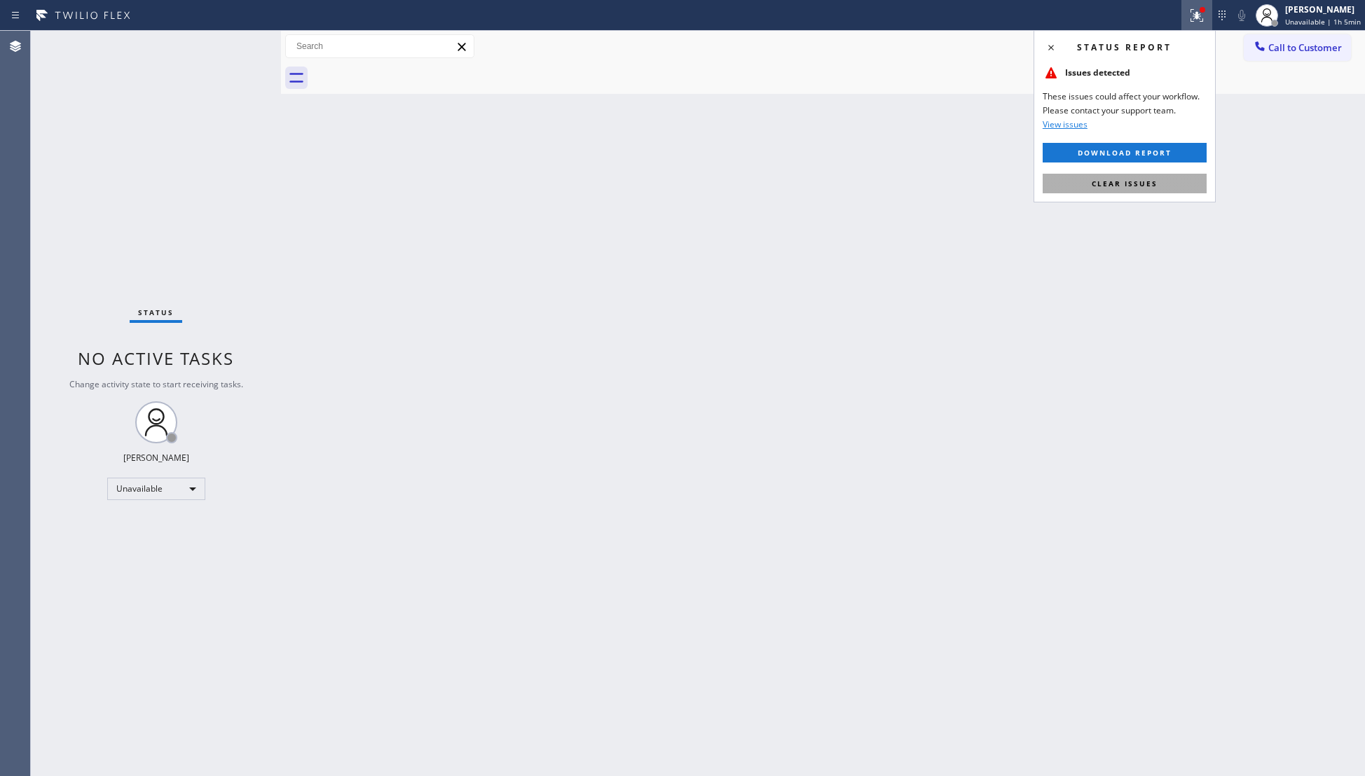
click at [1125, 184] on span "Clear issues" at bounding box center [1124, 184] width 66 height 10
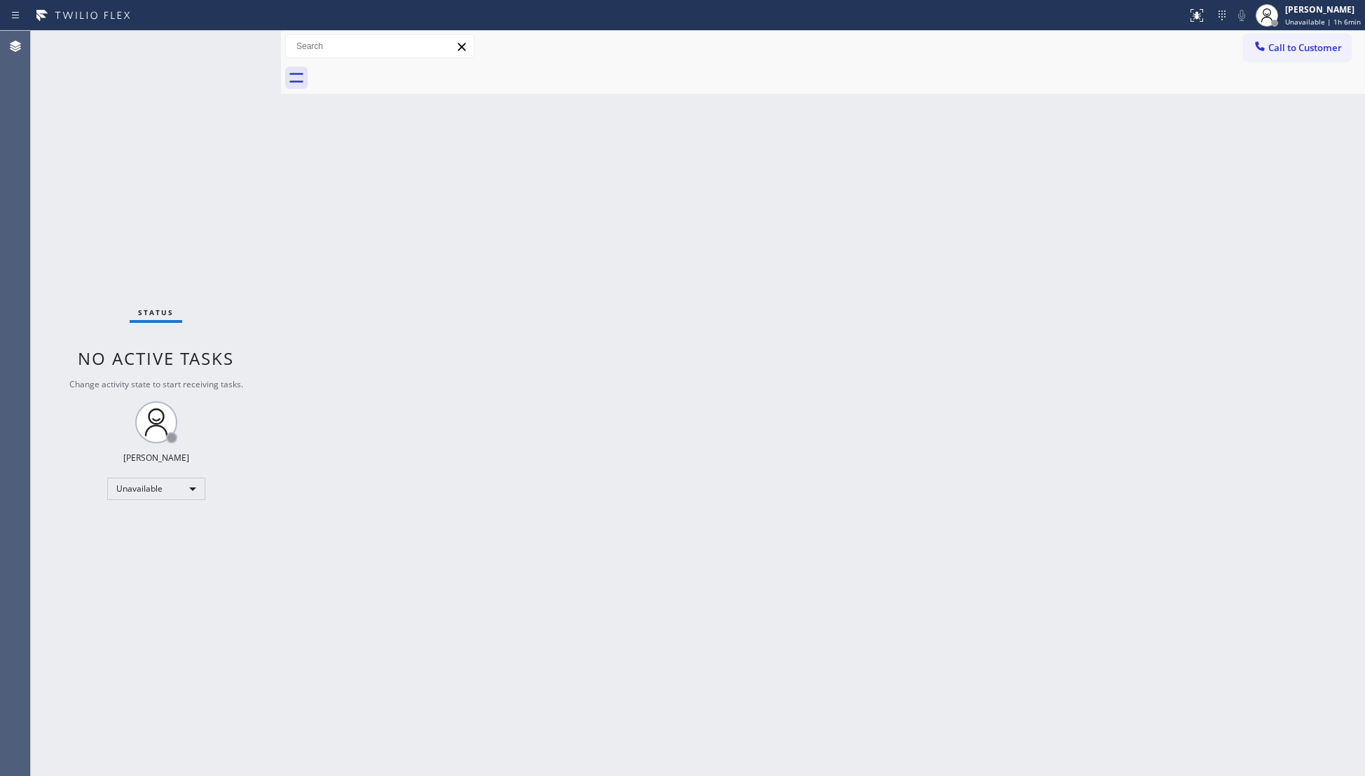
click at [892, 360] on div "Back to Dashboard Change Sender ID Customers Technicians Select a contact Outbo…" at bounding box center [823, 403] width 1084 height 745
click at [1284, 35] on button "Call to Customer" at bounding box center [1296, 47] width 107 height 27
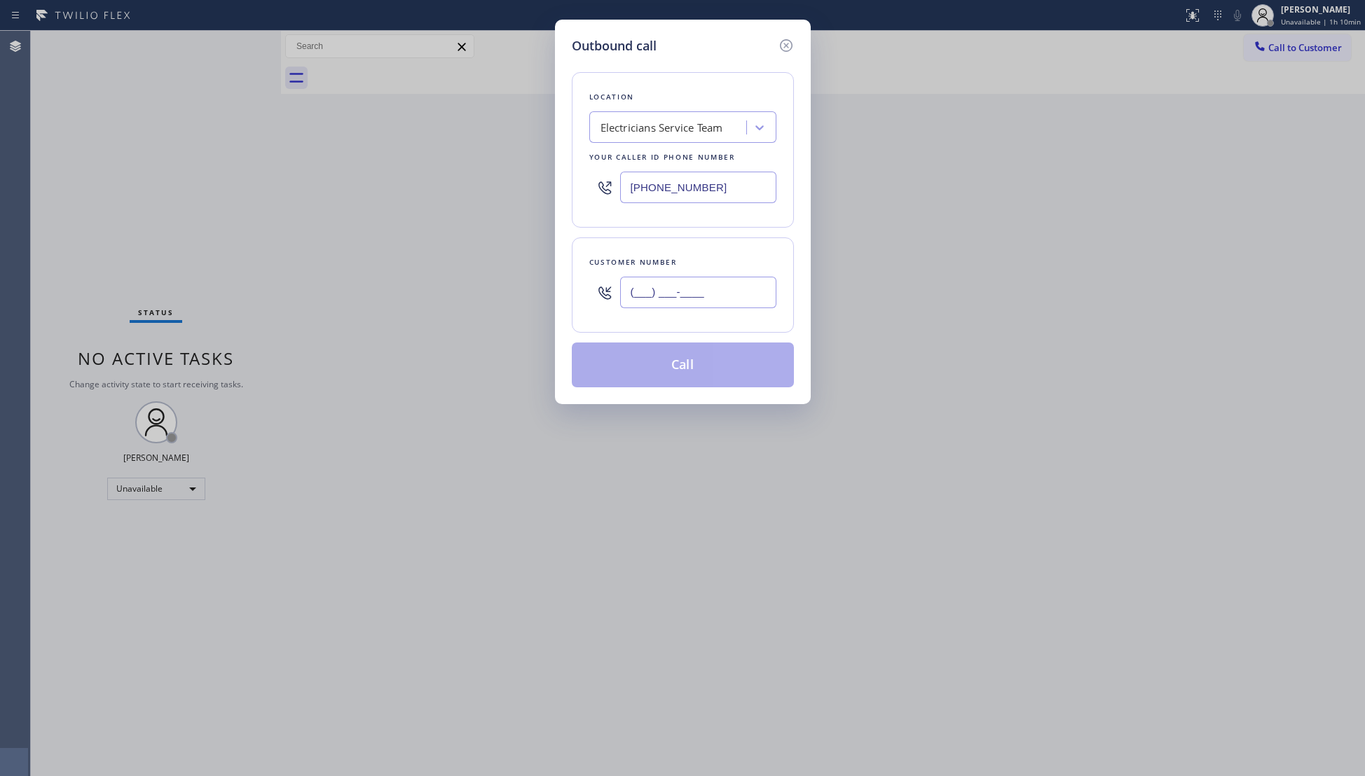
click at [716, 298] on input "(___) ___-____" at bounding box center [698, 293] width 156 height 32
paste input "626) 354-0412"
type input "[PHONE_NUMBER]"
click at [709, 370] on button "Call" at bounding box center [683, 365] width 222 height 45
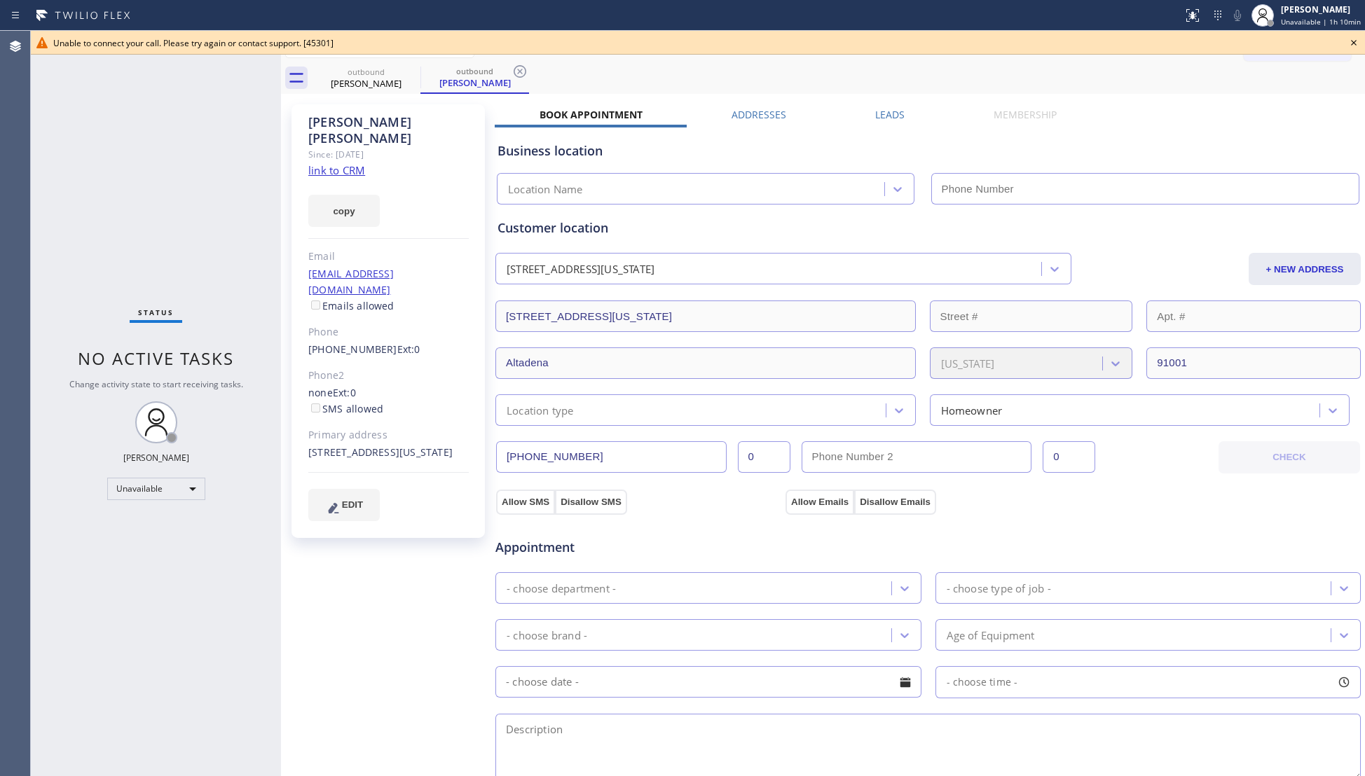
type input "[PHONE_NUMBER]"
drag, startPoint x: 357, startPoint y: 69, endPoint x: 408, endPoint y: 70, distance: 51.2
click at [359, 69] on div "outbound" at bounding box center [366, 72] width 106 height 11
click at [408, 71] on icon at bounding box center [411, 71] width 17 height 17
click at [511, 71] on icon at bounding box center [519, 71] width 17 height 17
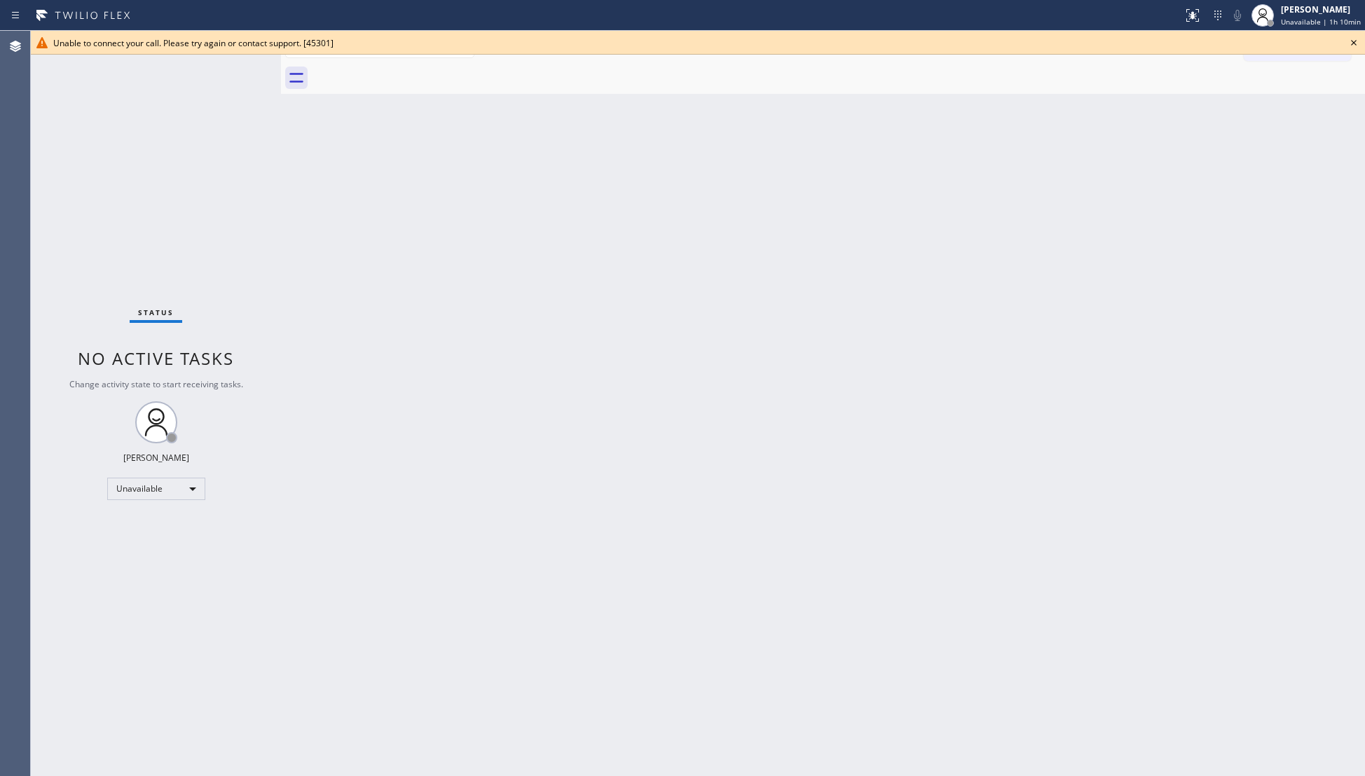
click at [408, 71] on div at bounding box center [838, 78] width 1053 height 32
drag, startPoint x: 1354, startPoint y: 40, endPoint x: 1292, endPoint y: 53, distance: 63.1
click at [1351, 43] on icon at bounding box center [1353, 42] width 17 height 17
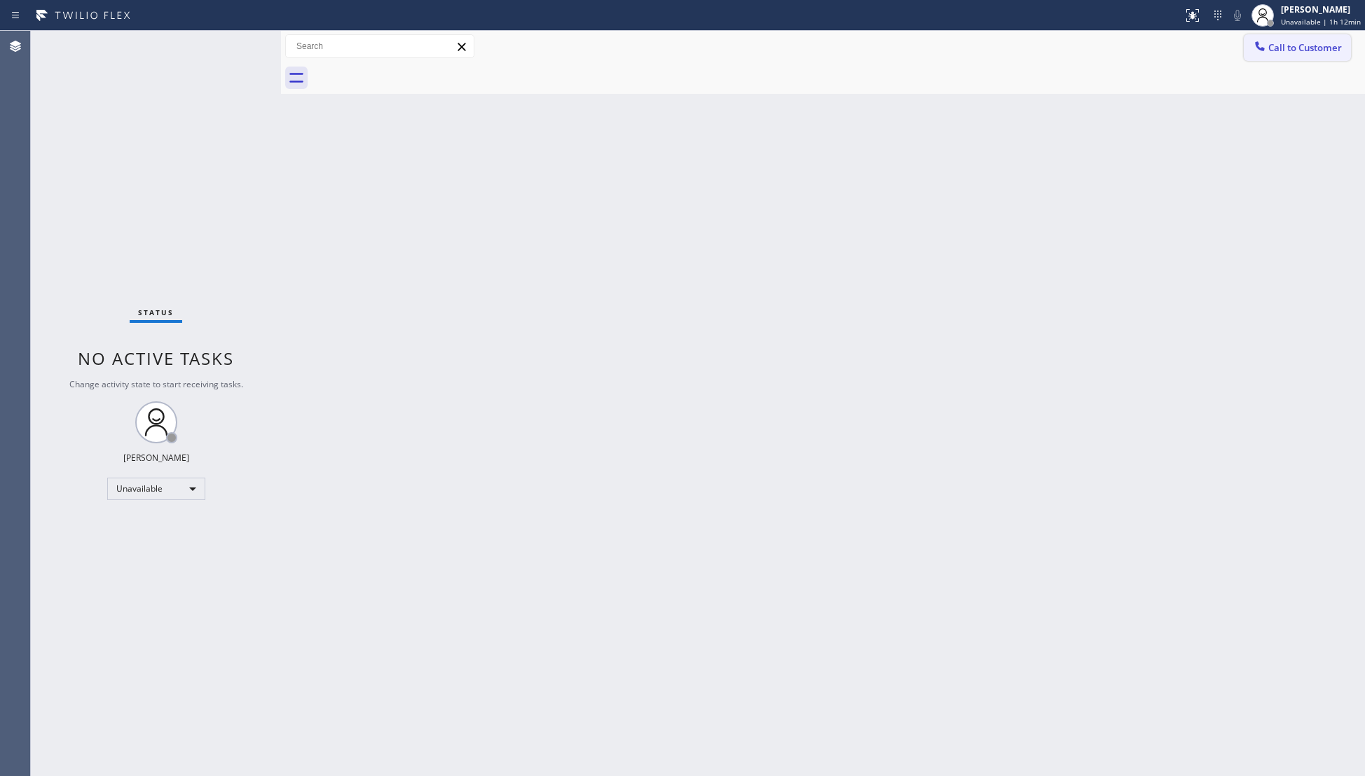
click at [1290, 53] on span "Call to Customer" at bounding box center [1305, 47] width 74 height 13
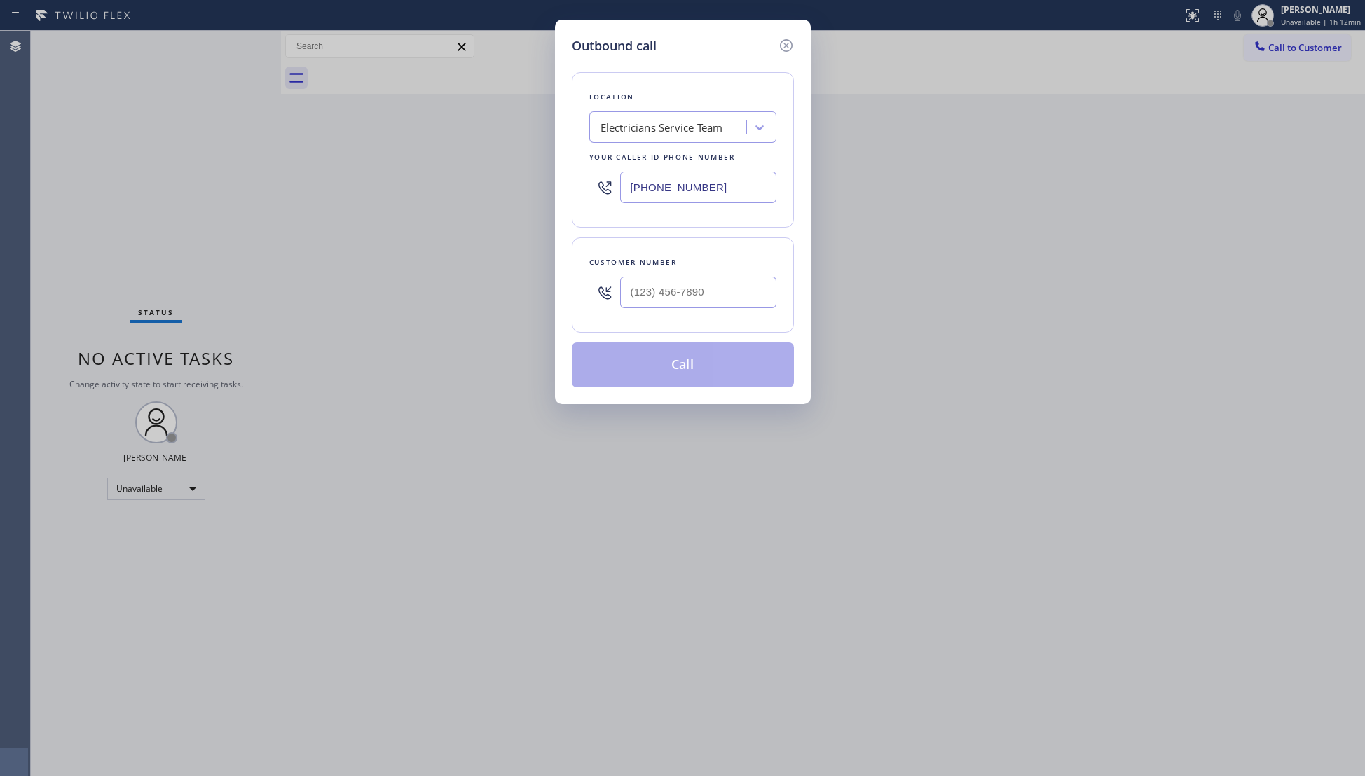
drag, startPoint x: 631, startPoint y: 198, endPoint x: 614, endPoint y: 194, distance: 17.2
click at [626, 198] on input "[PHONE_NUMBER]" at bounding box center [698, 188] width 156 height 32
paste input "669) 201-9906"
type input "[PHONE_NUMBER]"
paste input "208) 755-1363"
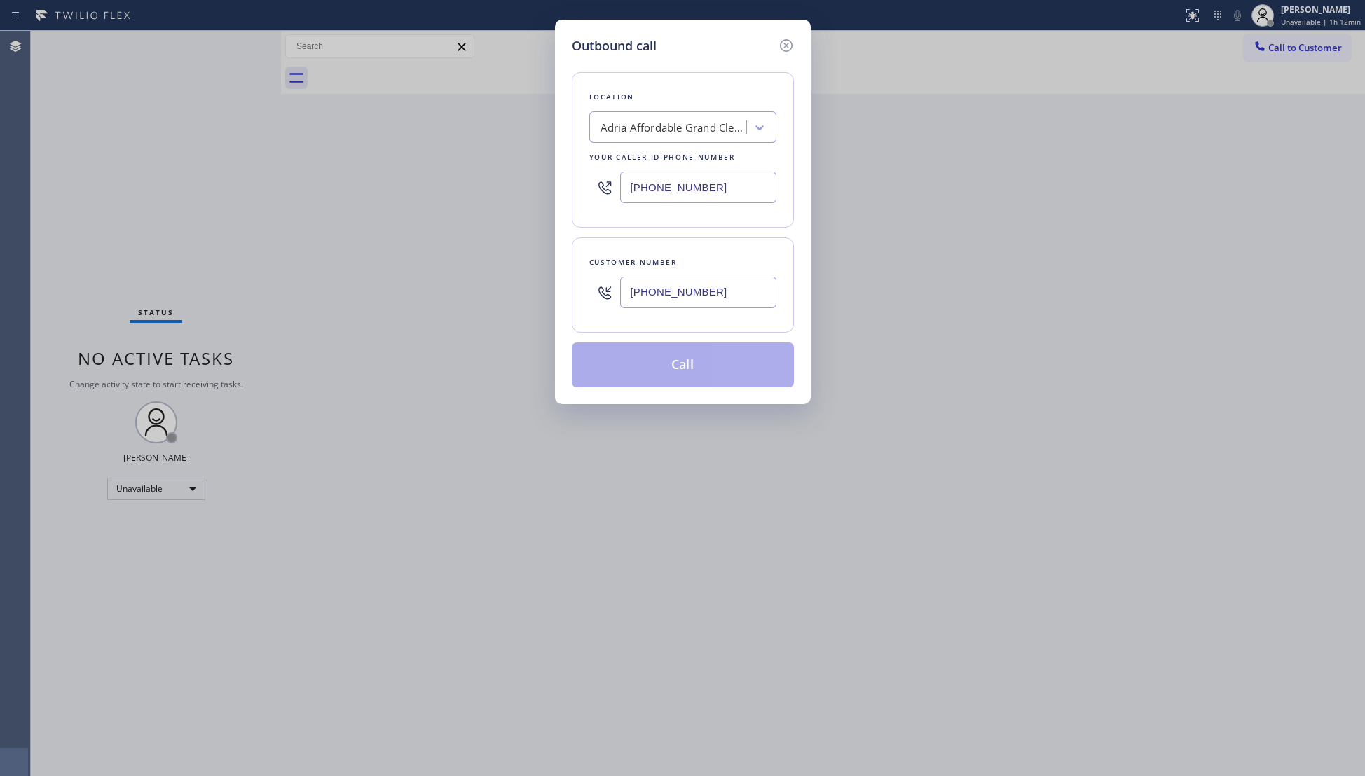
click at [731, 280] on input "[PHONE_NUMBER]" at bounding box center [698, 293] width 156 height 32
type input "[PHONE_NUMBER]"
click at [705, 360] on button "Call" at bounding box center [683, 365] width 222 height 45
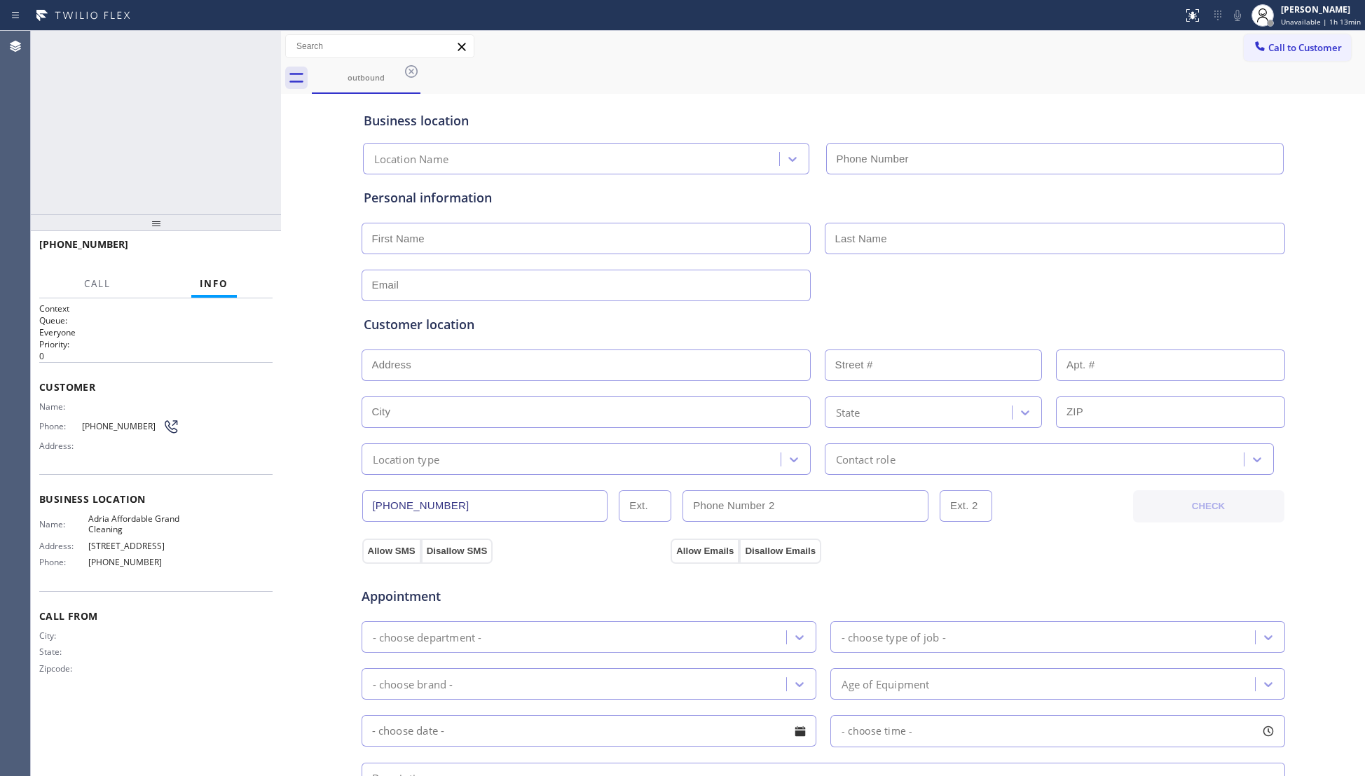
type input "[PHONE_NUMBER]"
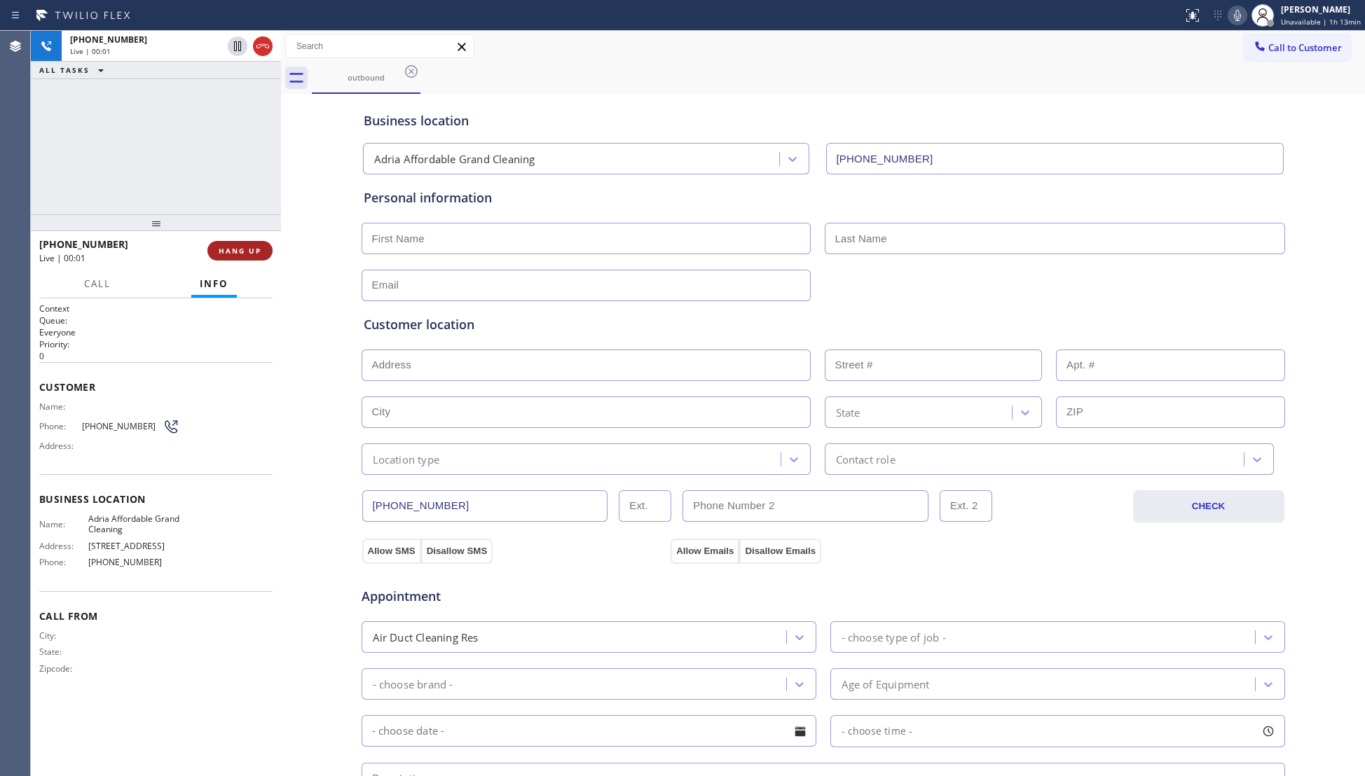
click at [240, 259] on button "HANG UP" at bounding box center [239, 251] width 65 height 20
click at [240, 258] on button "HANG UP" at bounding box center [239, 251] width 65 height 20
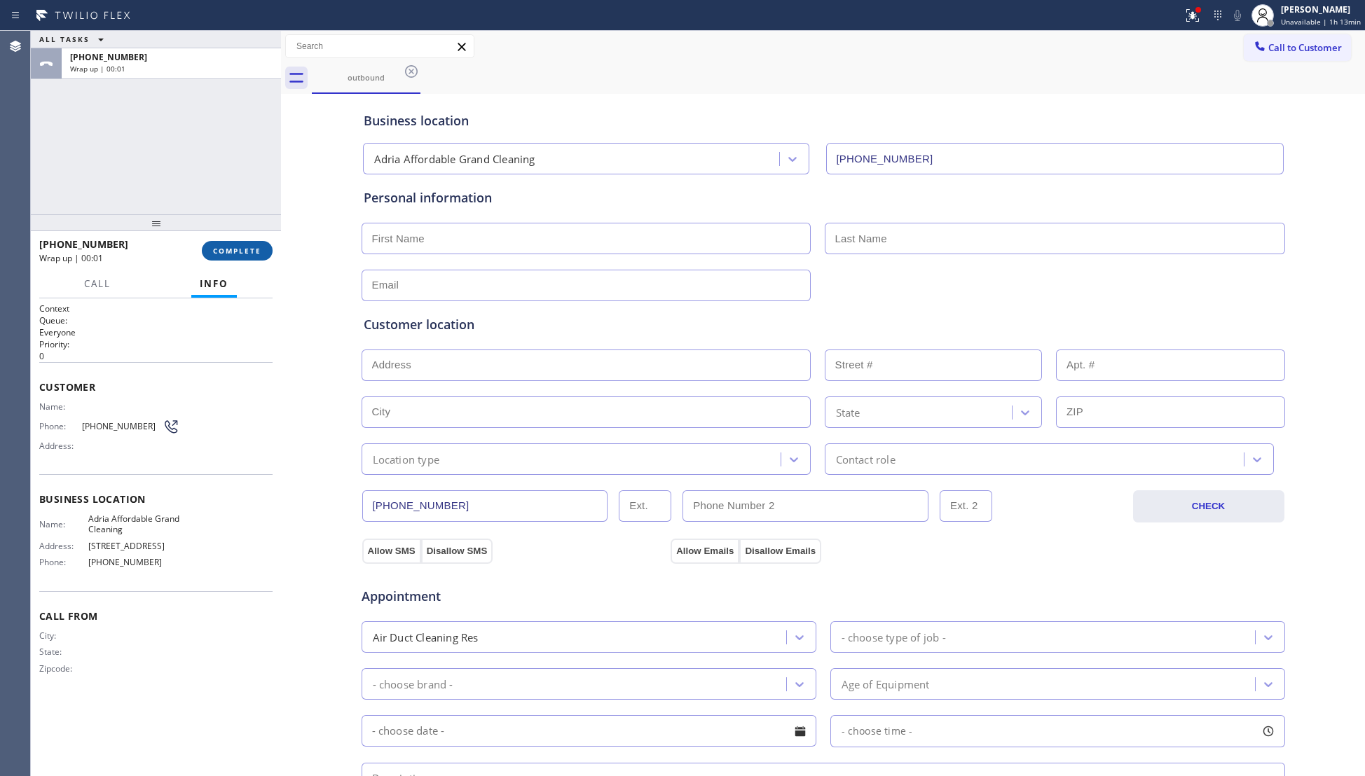
click at [240, 258] on button "COMPLETE" at bounding box center [237, 251] width 71 height 20
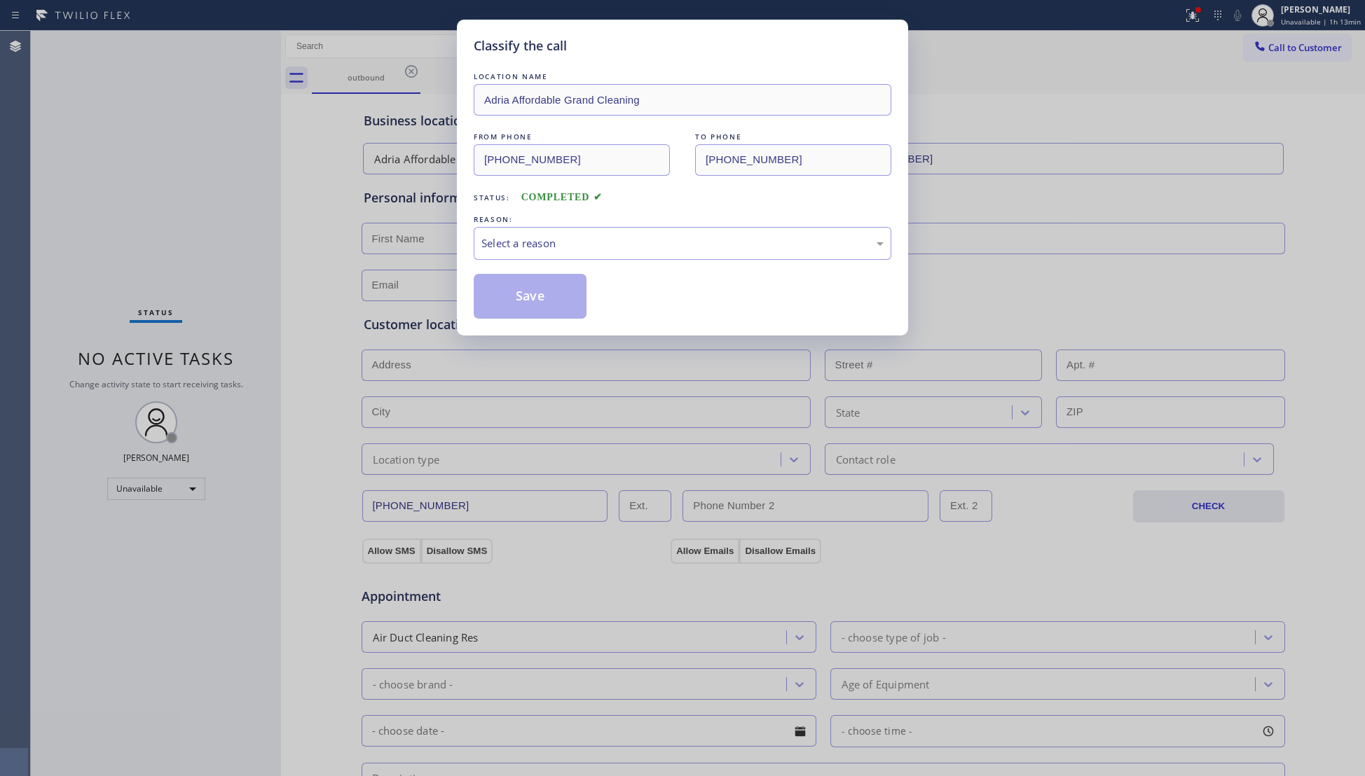
click at [241, 258] on div "Classify the call LOCATION NAME Adria Affordable Grand Cleaning FROM PHONE [PHO…" at bounding box center [682, 388] width 1365 height 776
click at [242, 258] on div "Classify the call LOCATION NAME Adria Affordable Grand Cleaning FROM PHONE [PHO…" at bounding box center [682, 388] width 1365 height 776
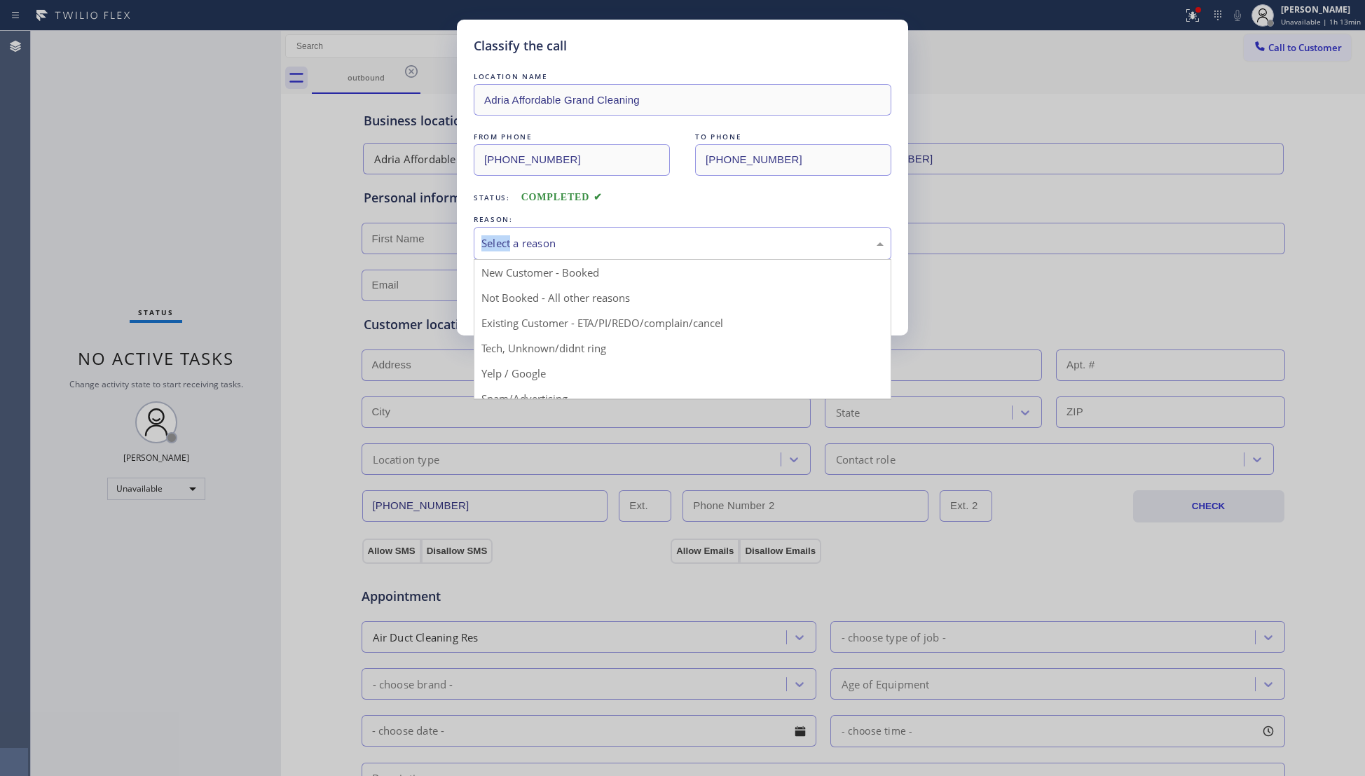
click at [628, 230] on div "Select a reason" at bounding box center [683, 243] width 418 height 33
click at [525, 297] on button "Save" at bounding box center [530, 296] width 113 height 45
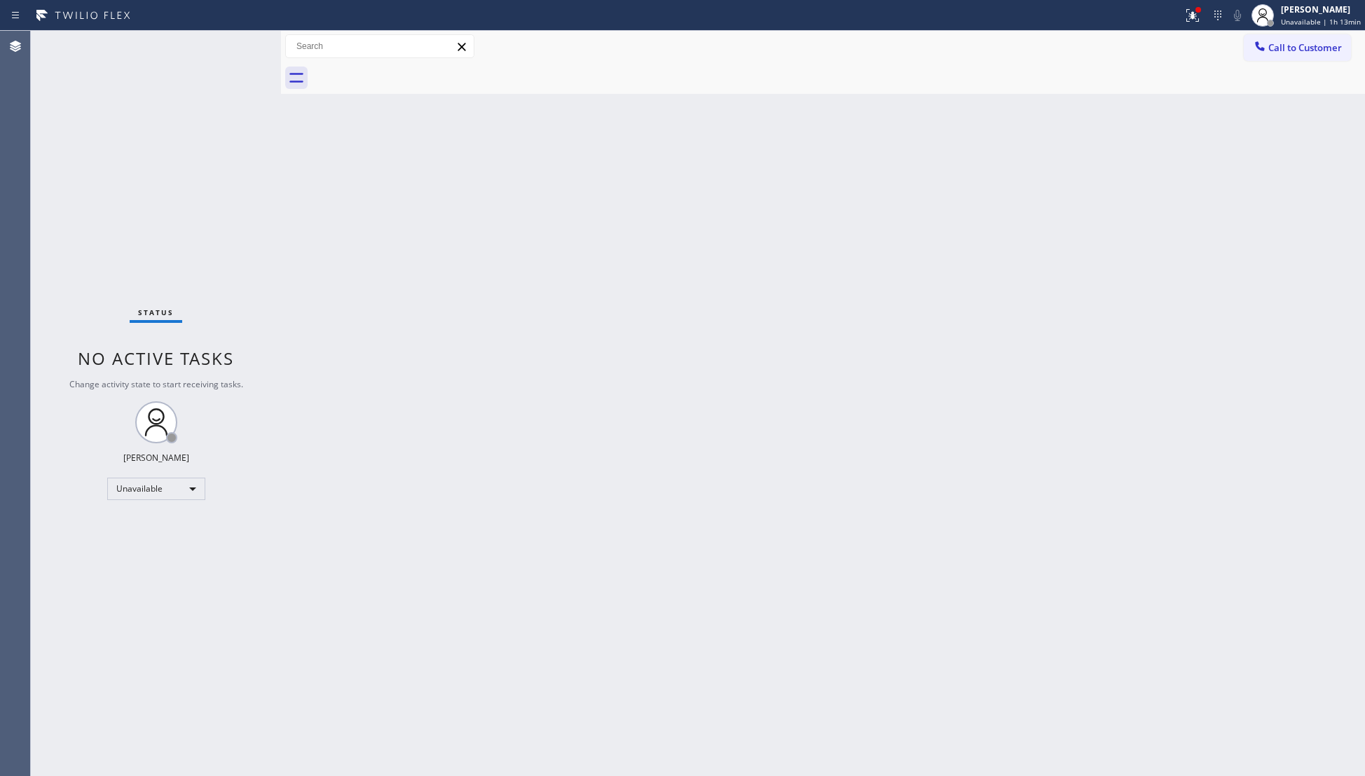
click at [677, 486] on div "Back to Dashboard Change Sender ID Customers Technicians Select a contact Outbo…" at bounding box center [823, 403] width 1084 height 745
click at [1191, 15] on icon at bounding box center [1192, 15] width 17 height 17
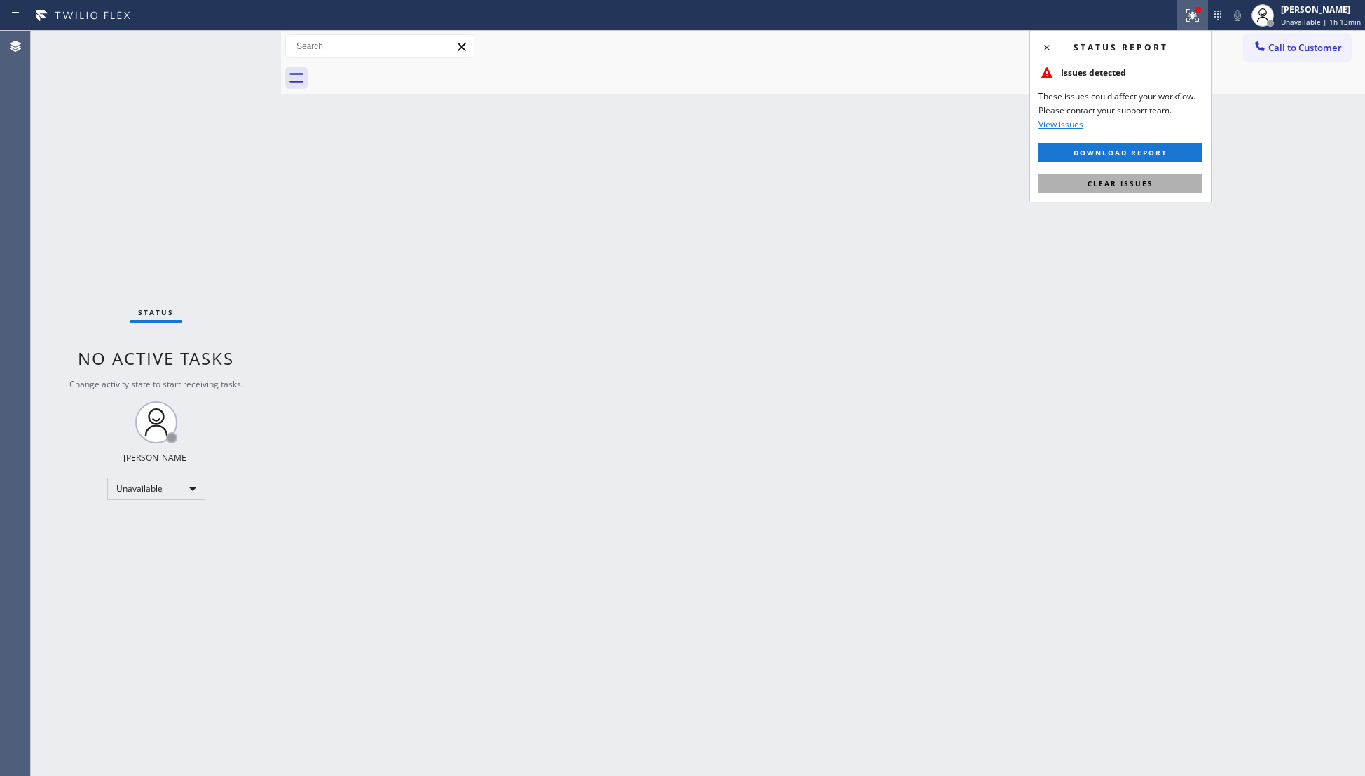
click at [1114, 178] on button "Clear issues" at bounding box center [1120, 184] width 164 height 20
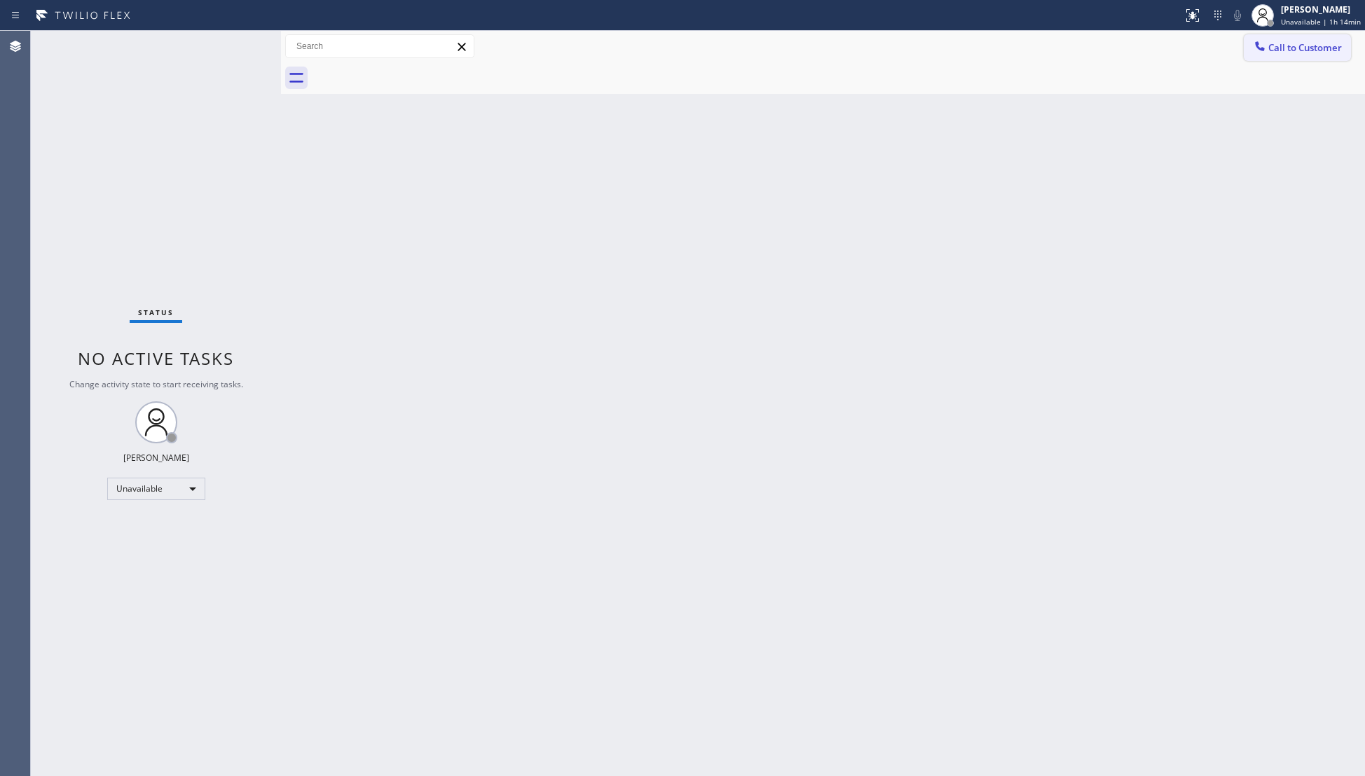
click at [1257, 54] on div at bounding box center [1259, 47] width 17 height 17
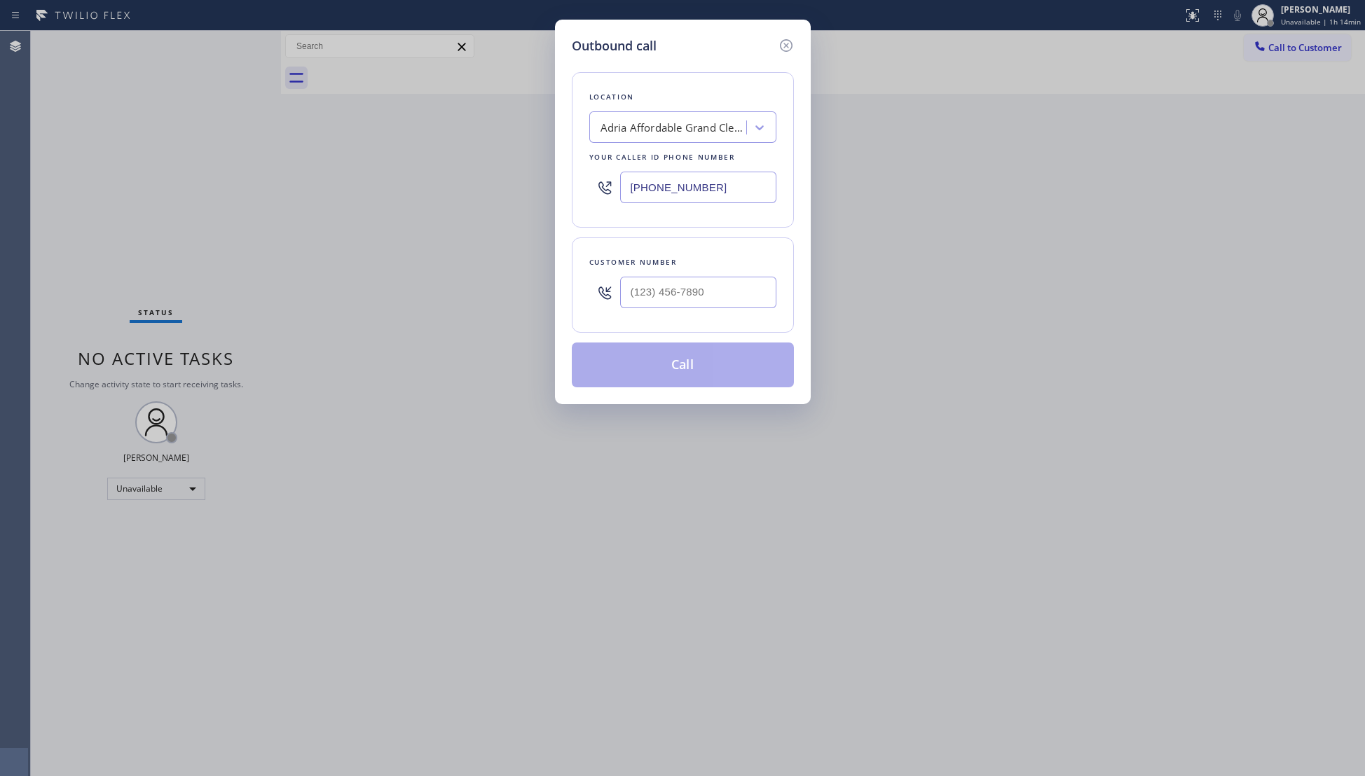
drag, startPoint x: 782, startPoint y: 290, endPoint x: 757, endPoint y: 290, distance: 24.5
click at [757, 290] on div "Customer number" at bounding box center [683, 284] width 222 height 95
click at [755, 289] on input "(___) ___-____" at bounding box center [698, 293] width 156 height 32
paste input "818) 634-7176"
type input "[PHONE_NUMBER]"
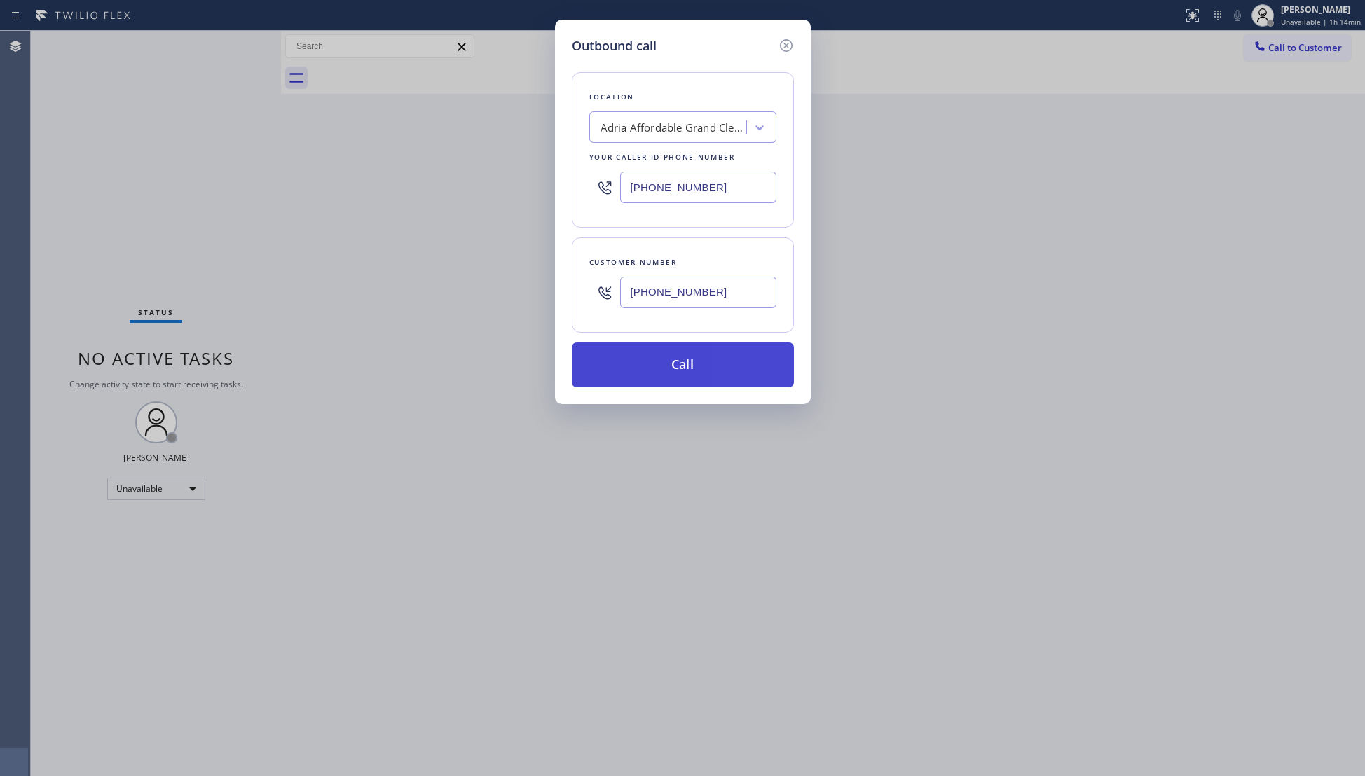
click at [670, 370] on button "Call" at bounding box center [683, 365] width 222 height 45
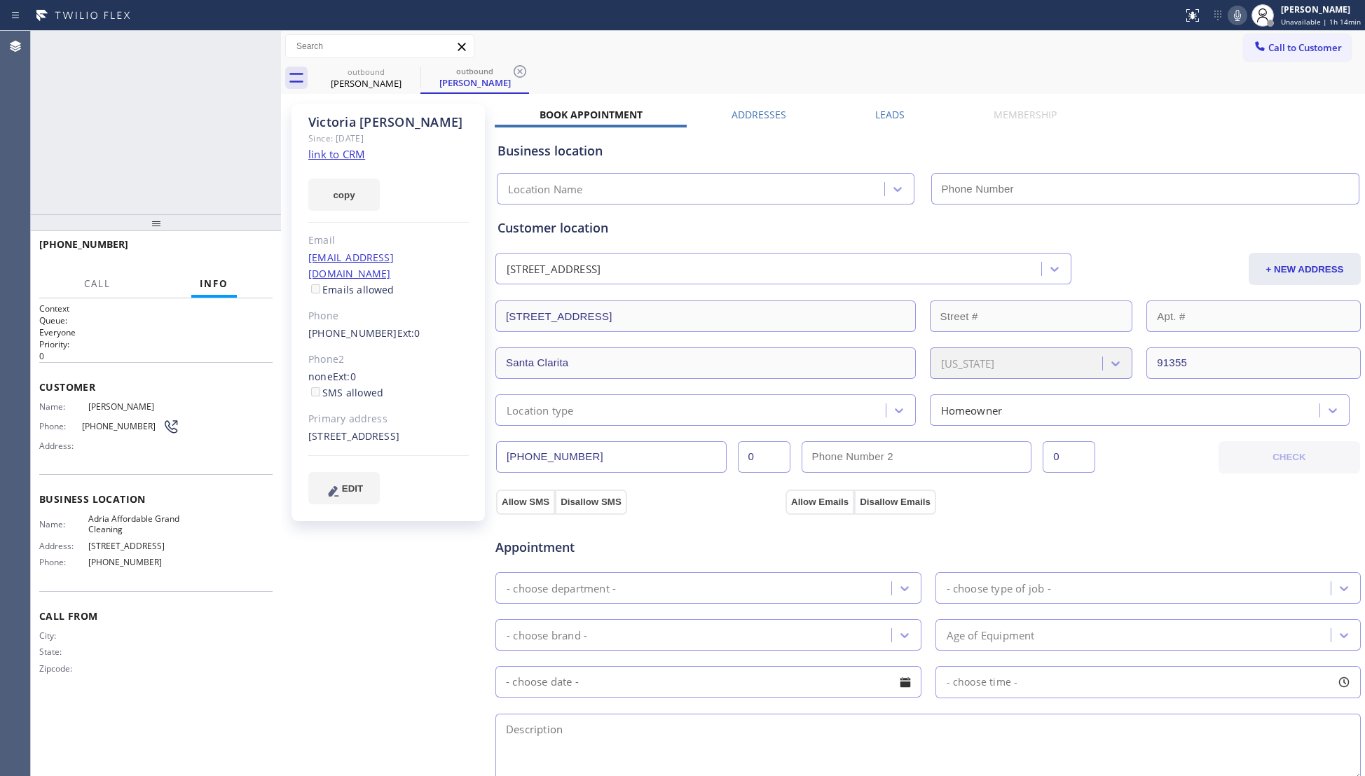
type input "[PHONE_NUMBER]"
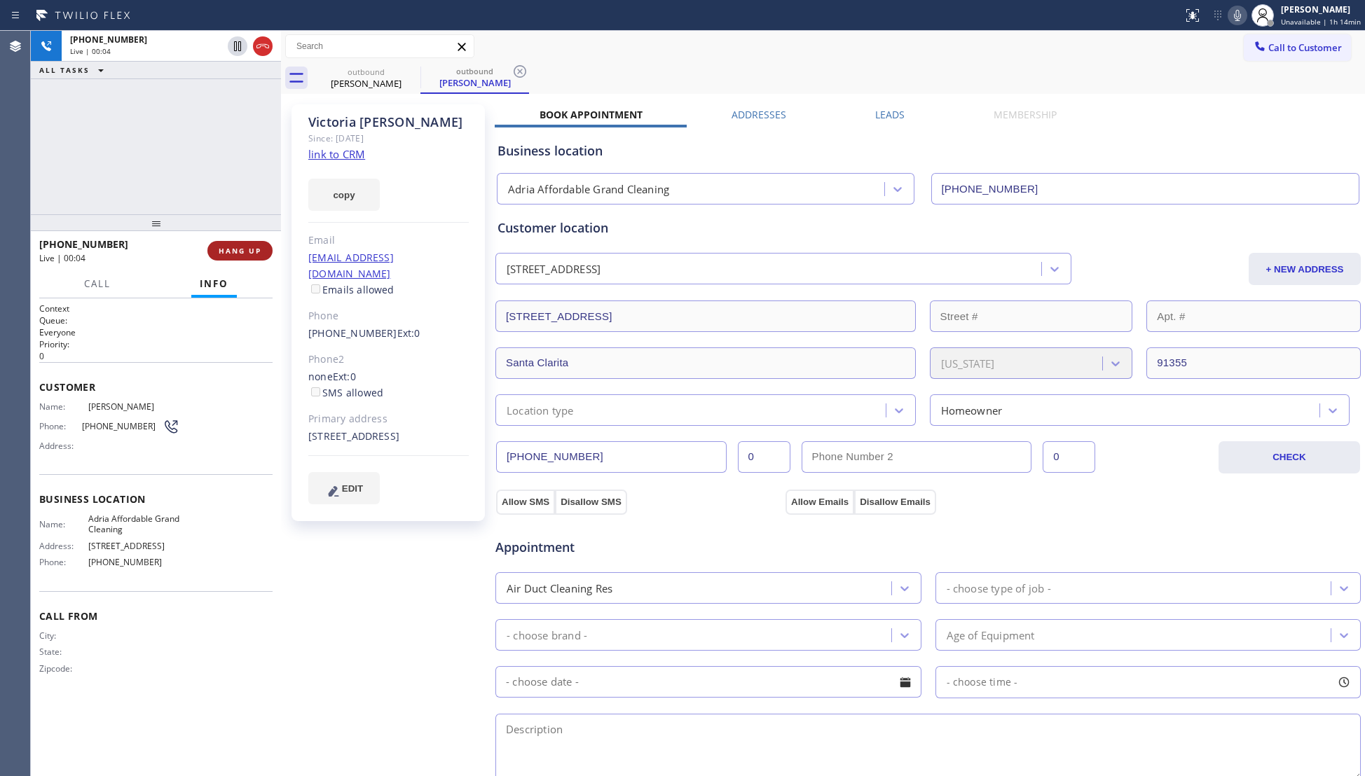
click at [258, 249] on span "HANG UP" at bounding box center [240, 251] width 43 height 10
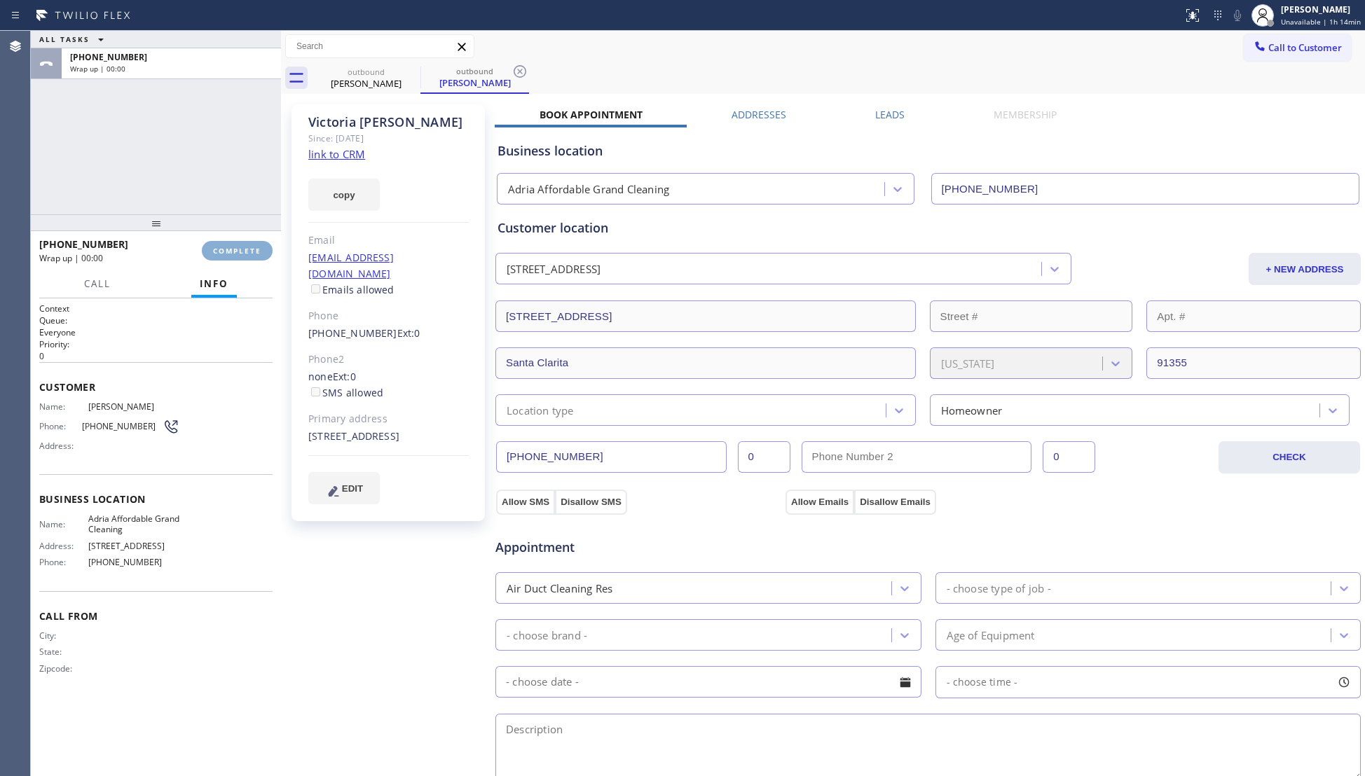
click at [258, 249] on span "COMPLETE" at bounding box center [237, 251] width 48 height 10
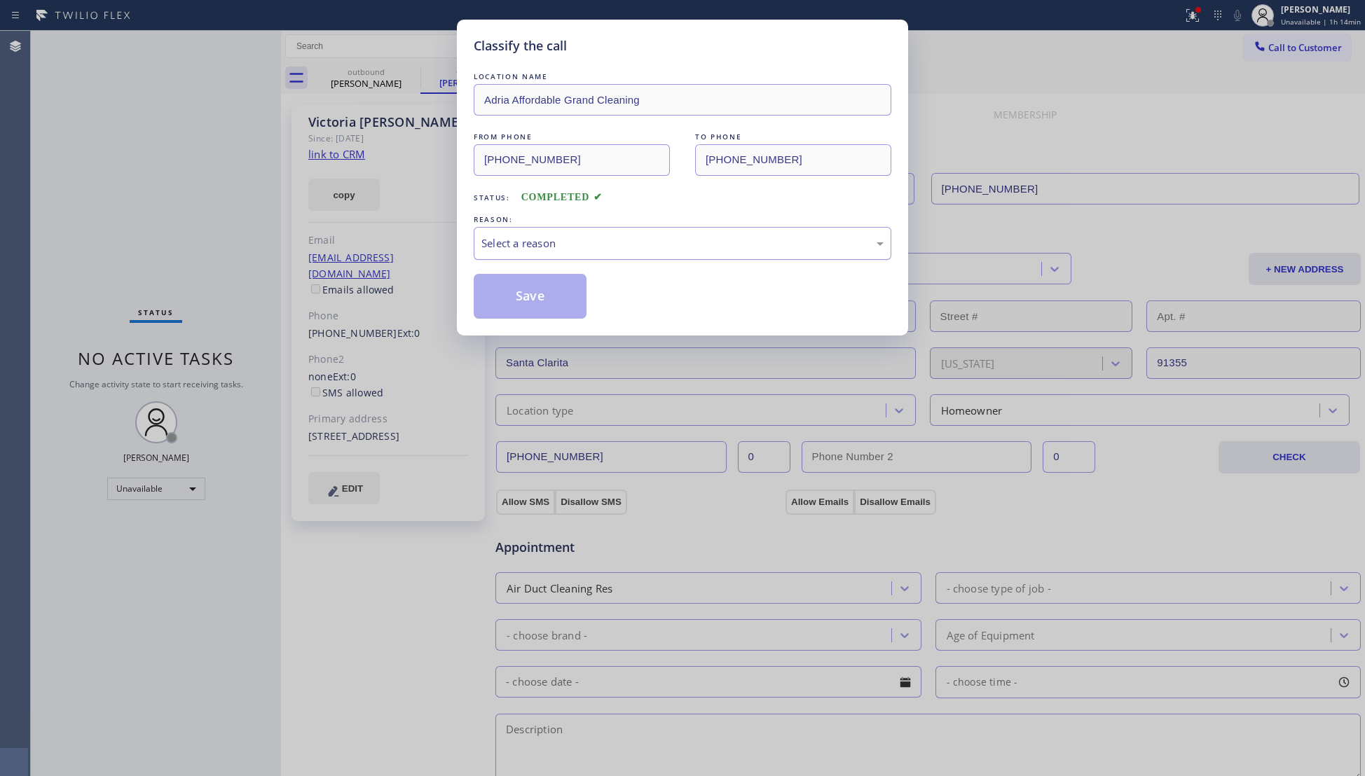
click at [631, 236] on div "Select a reason" at bounding box center [682, 243] width 402 height 16
click at [558, 294] on button "Save" at bounding box center [530, 296] width 113 height 45
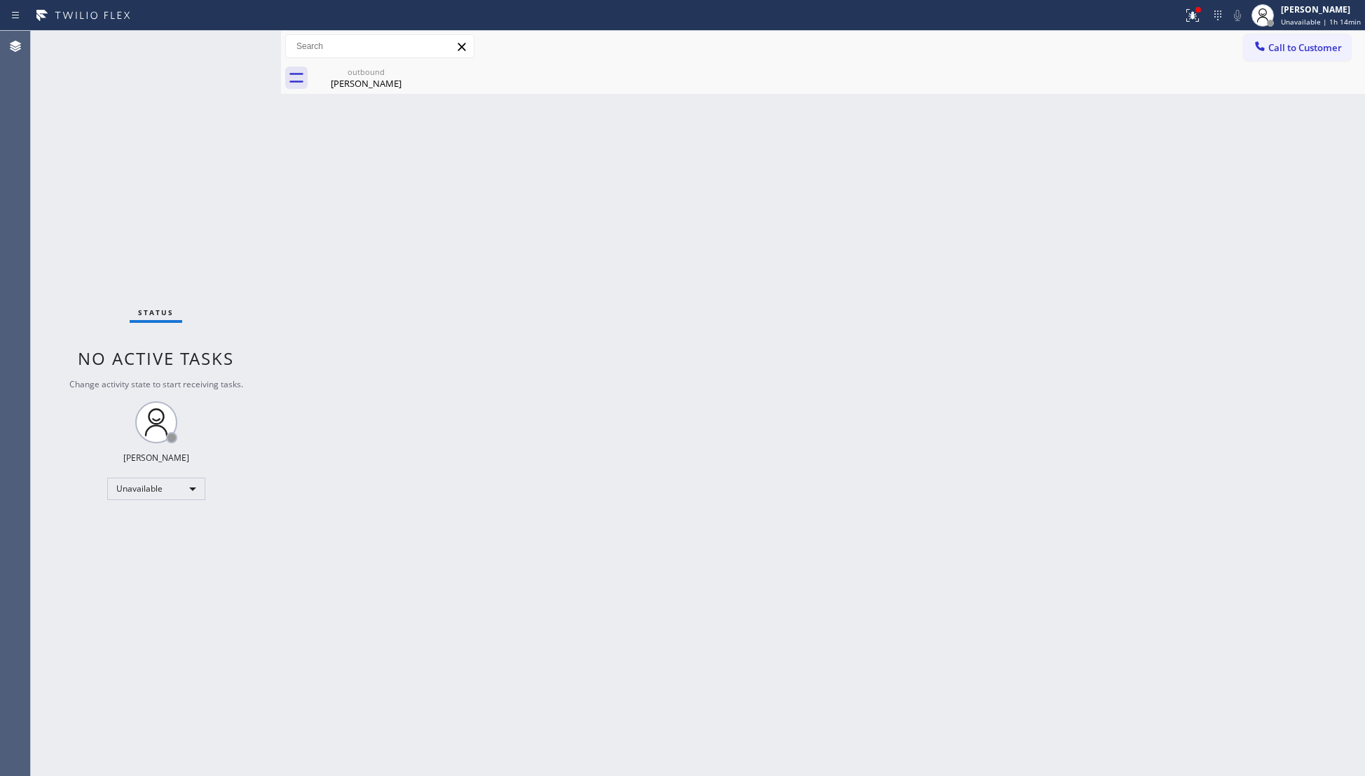
drag, startPoint x: 1183, startPoint y: 6, endPoint x: 1191, endPoint y: 68, distance: 62.1
click at [1184, 8] on div at bounding box center [1192, 15] width 31 height 17
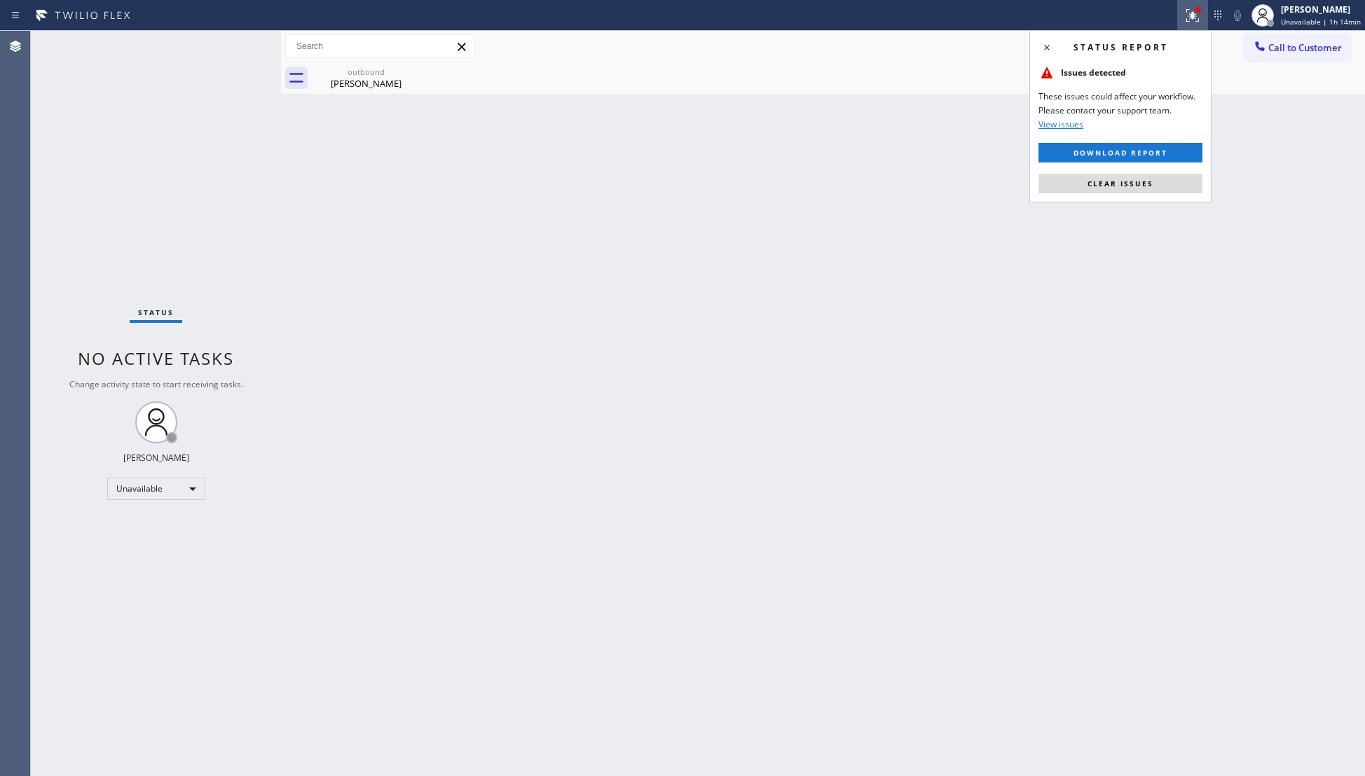
click at [1159, 172] on div "Status report Issues detected These issues could affect your workflow. Please c…" at bounding box center [1120, 116] width 182 height 172
click at [1159, 177] on button "Clear issues" at bounding box center [1120, 184] width 164 height 20
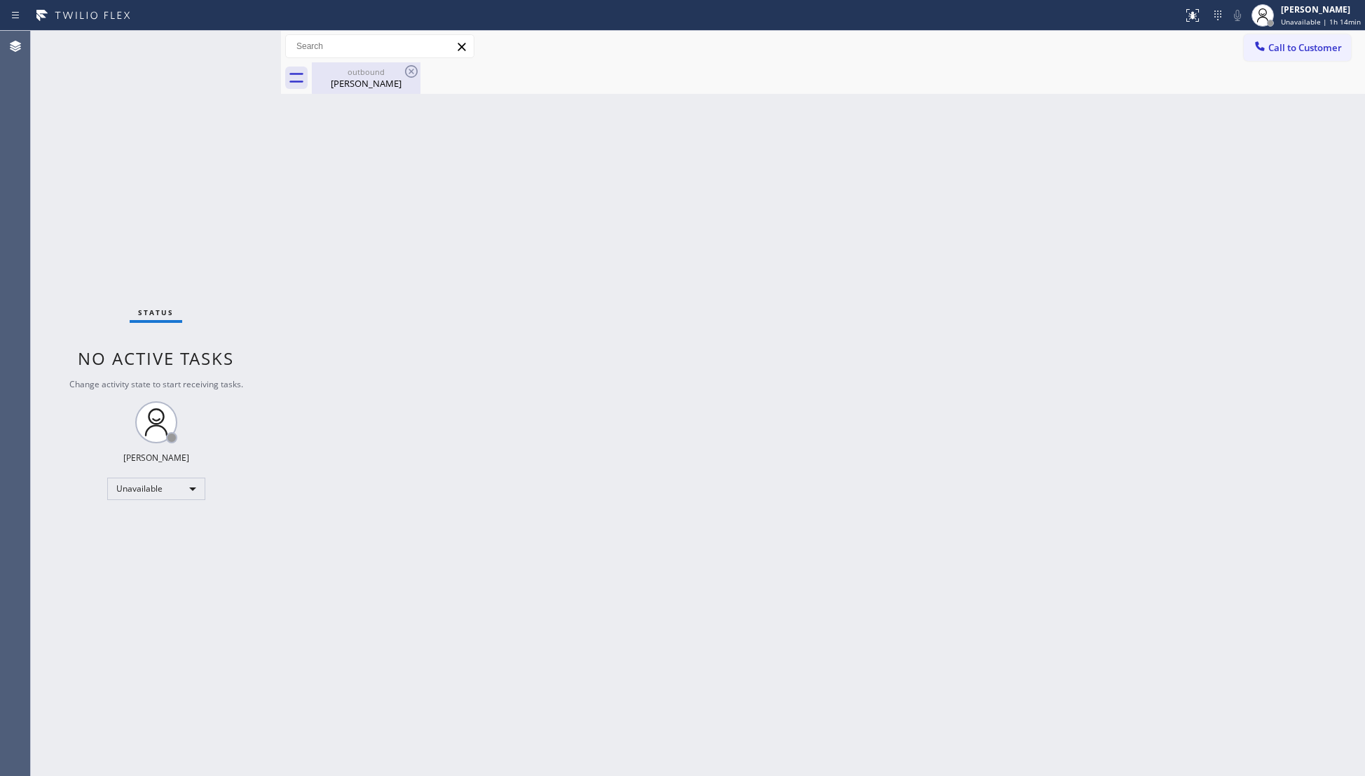
drag, startPoint x: 368, startPoint y: 88, endPoint x: 398, endPoint y: 78, distance: 30.8
click at [371, 87] on div "[PERSON_NAME]" at bounding box center [366, 83] width 106 height 13
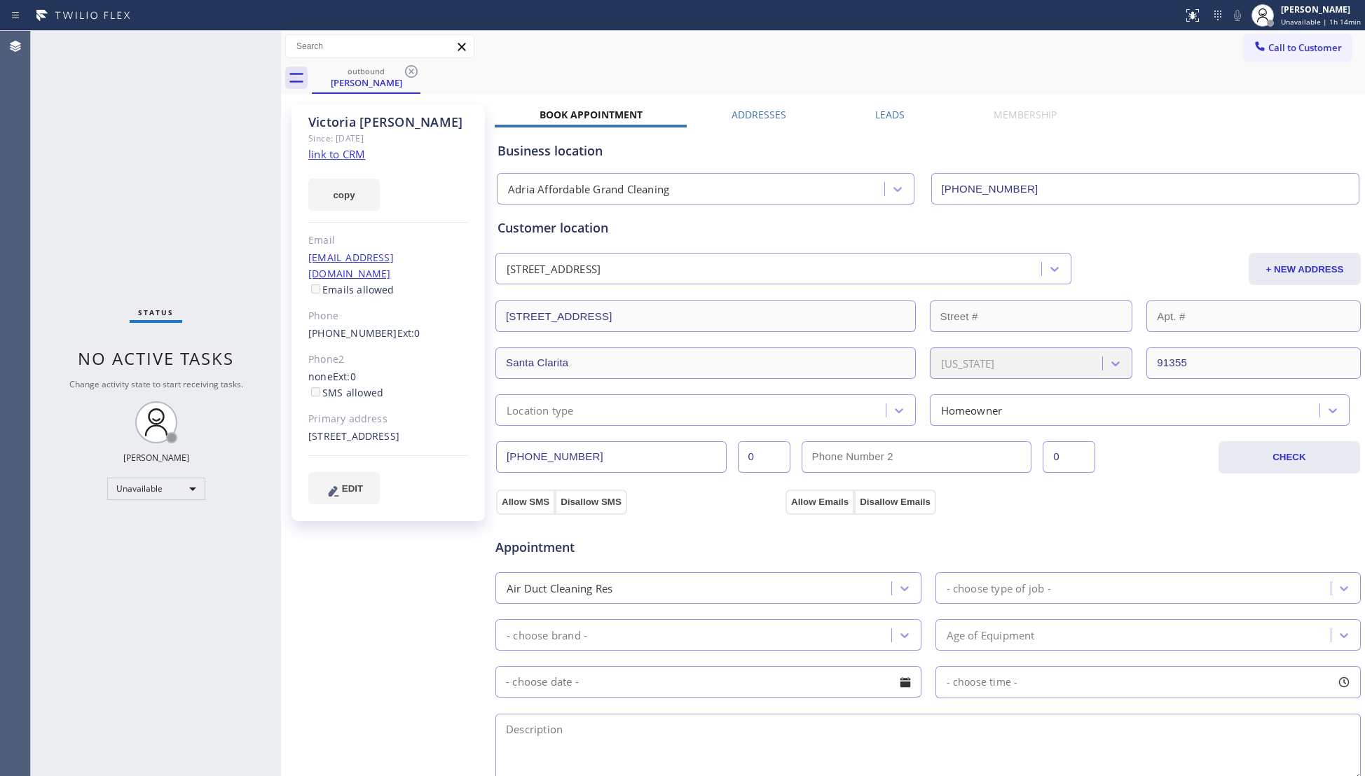
click at [421, 77] on div "outbound [PERSON_NAME]" at bounding box center [838, 78] width 1053 height 32
click at [415, 74] on icon at bounding box center [411, 71] width 13 height 13
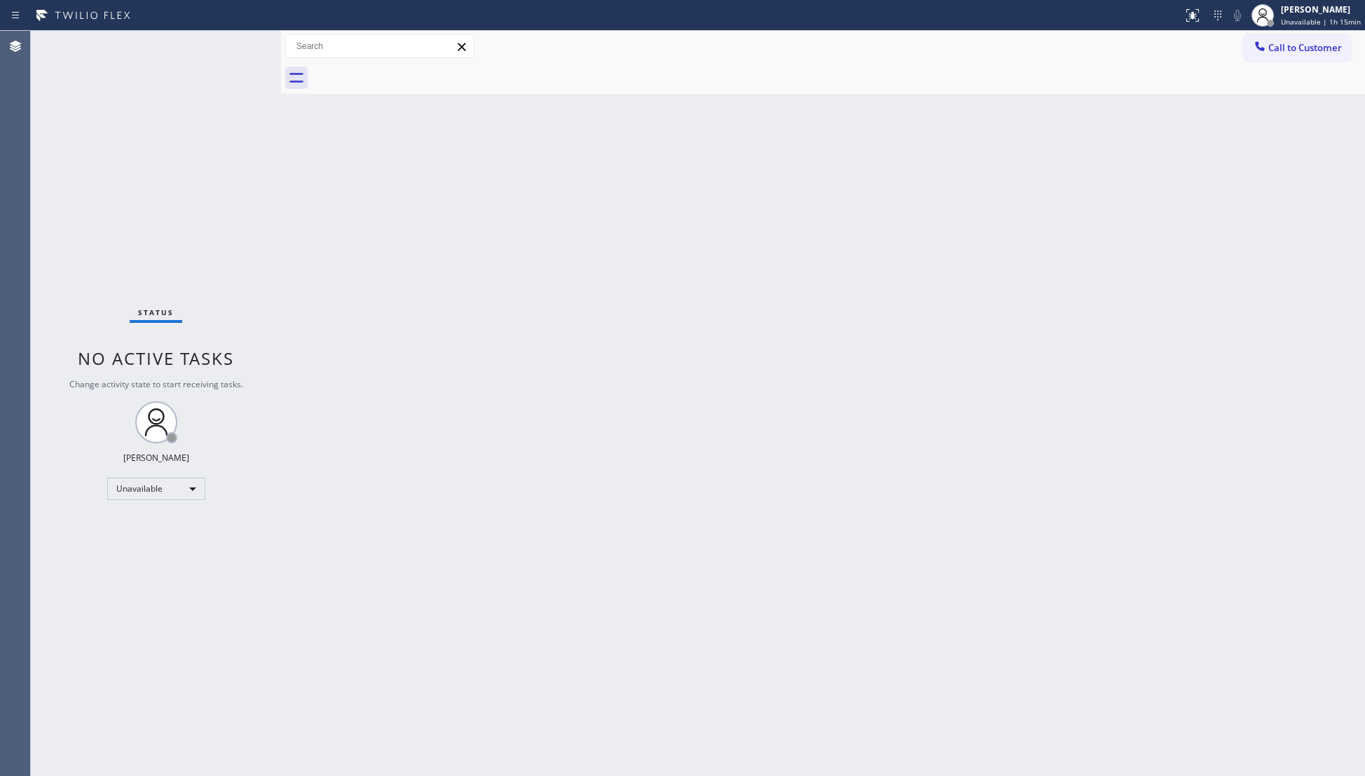
drag, startPoint x: 1287, startPoint y: 34, endPoint x: 1253, endPoint y: 66, distance: 47.1
click at [1288, 34] on button "Call to Customer" at bounding box center [1296, 47] width 107 height 27
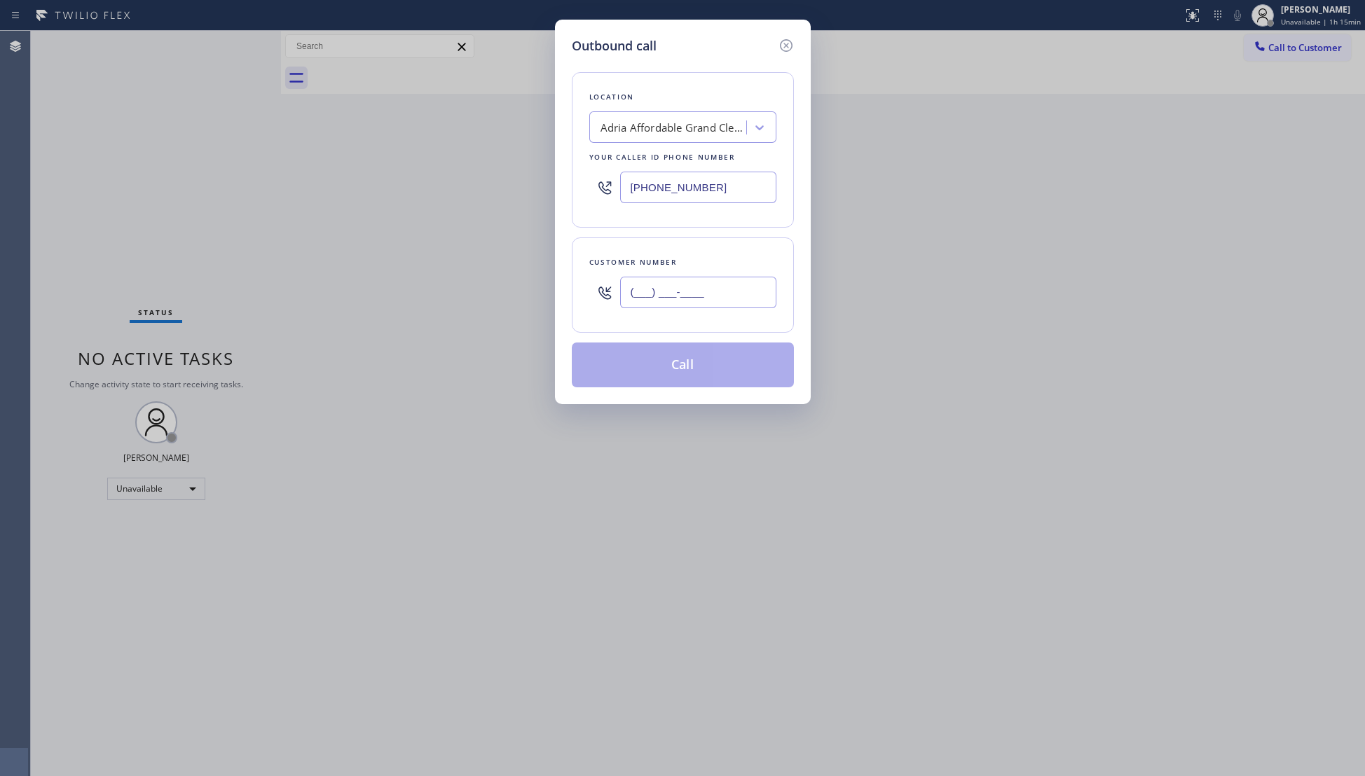
click at [724, 292] on input "(___) ___-____" at bounding box center [698, 293] width 156 height 32
paste input "626) 831-7880"
type input "[PHONE_NUMBER]"
click at [698, 376] on button "Call" at bounding box center [683, 365] width 222 height 45
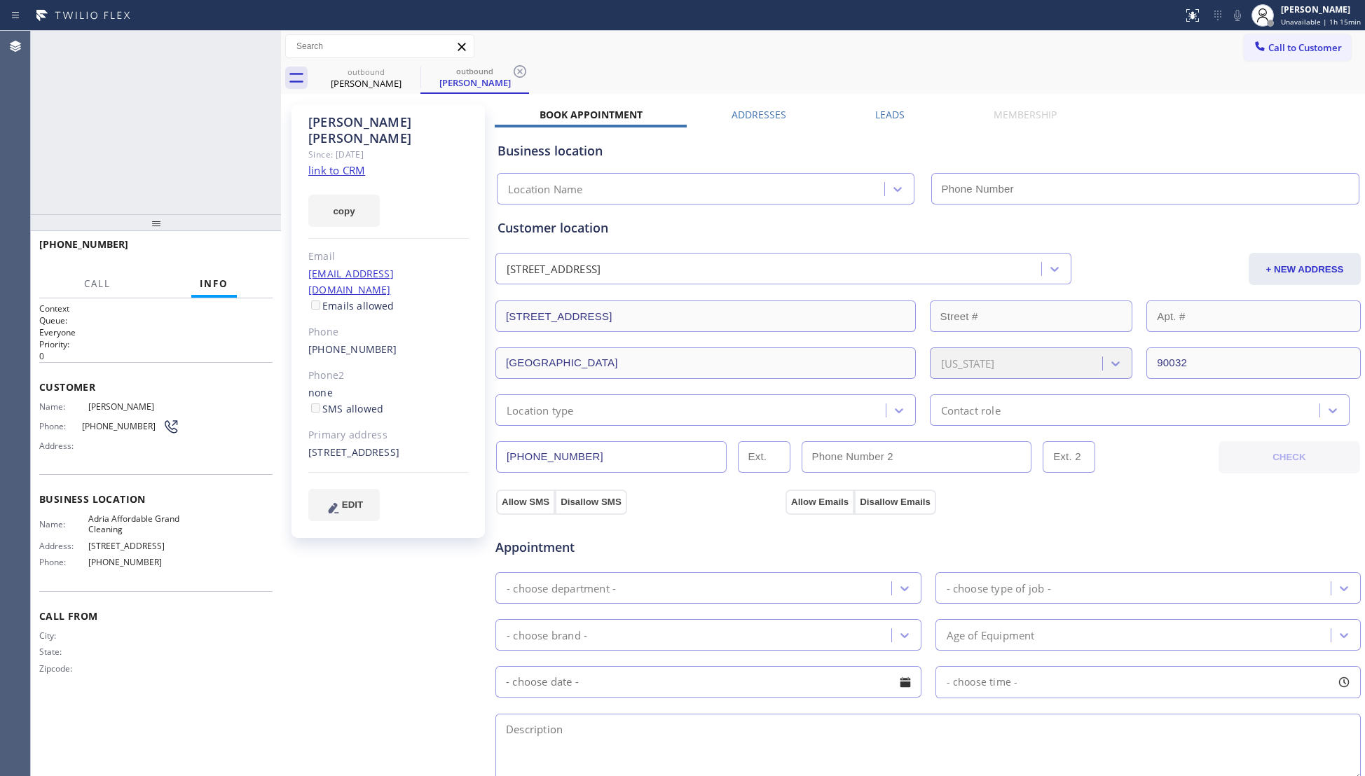
type input "[PHONE_NUMBER]"
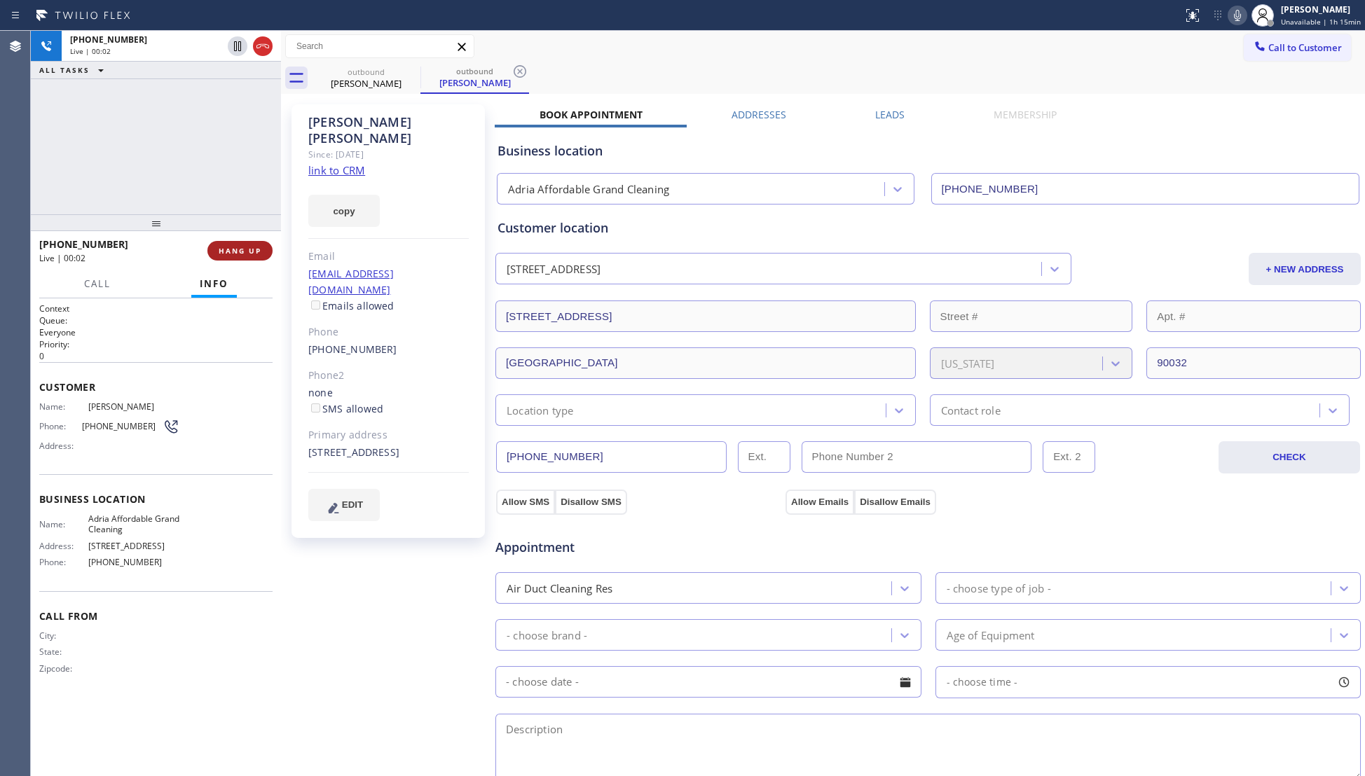
click at [228, 252] on span "HANG UP" at bounding box center [240, 251] width 43 height 10
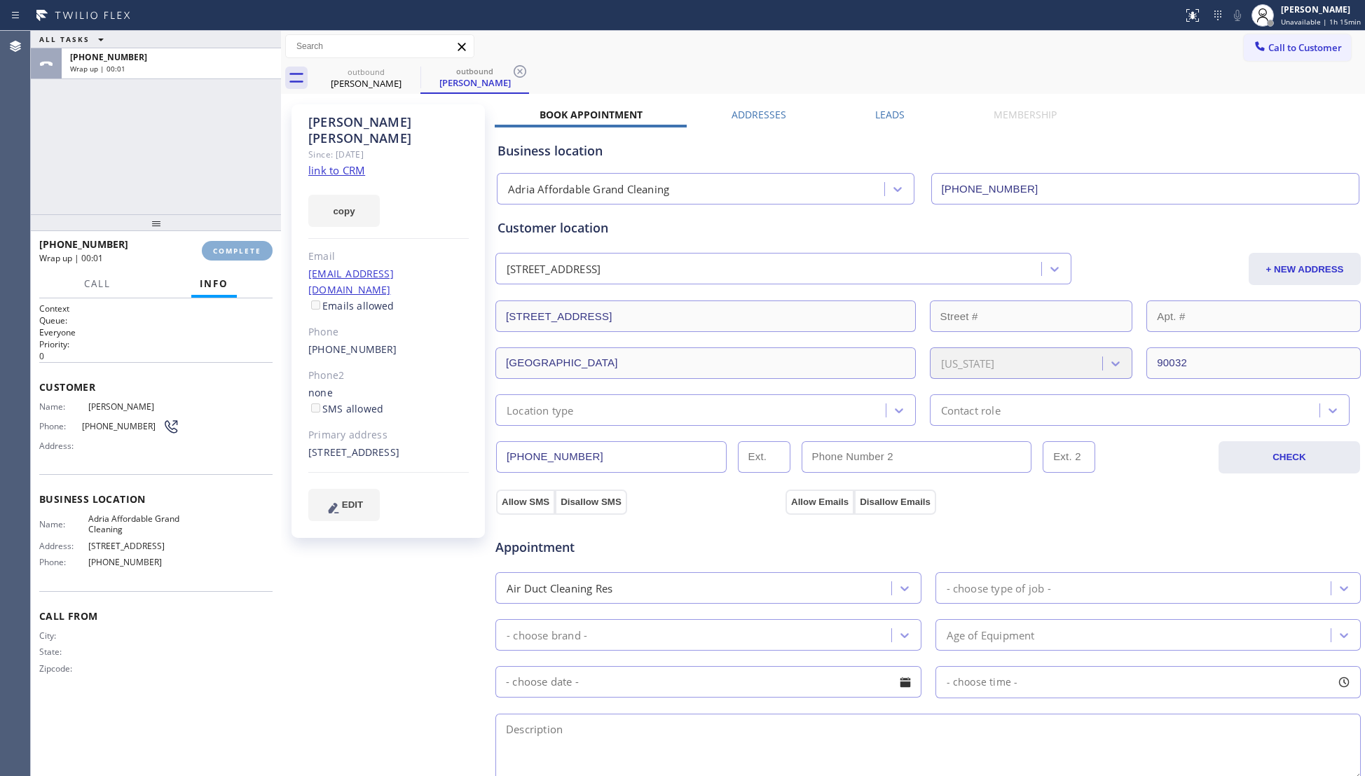
click at [228, 250] on span "COMPLETE" at bounding box center [237, 251] width 48 height 10
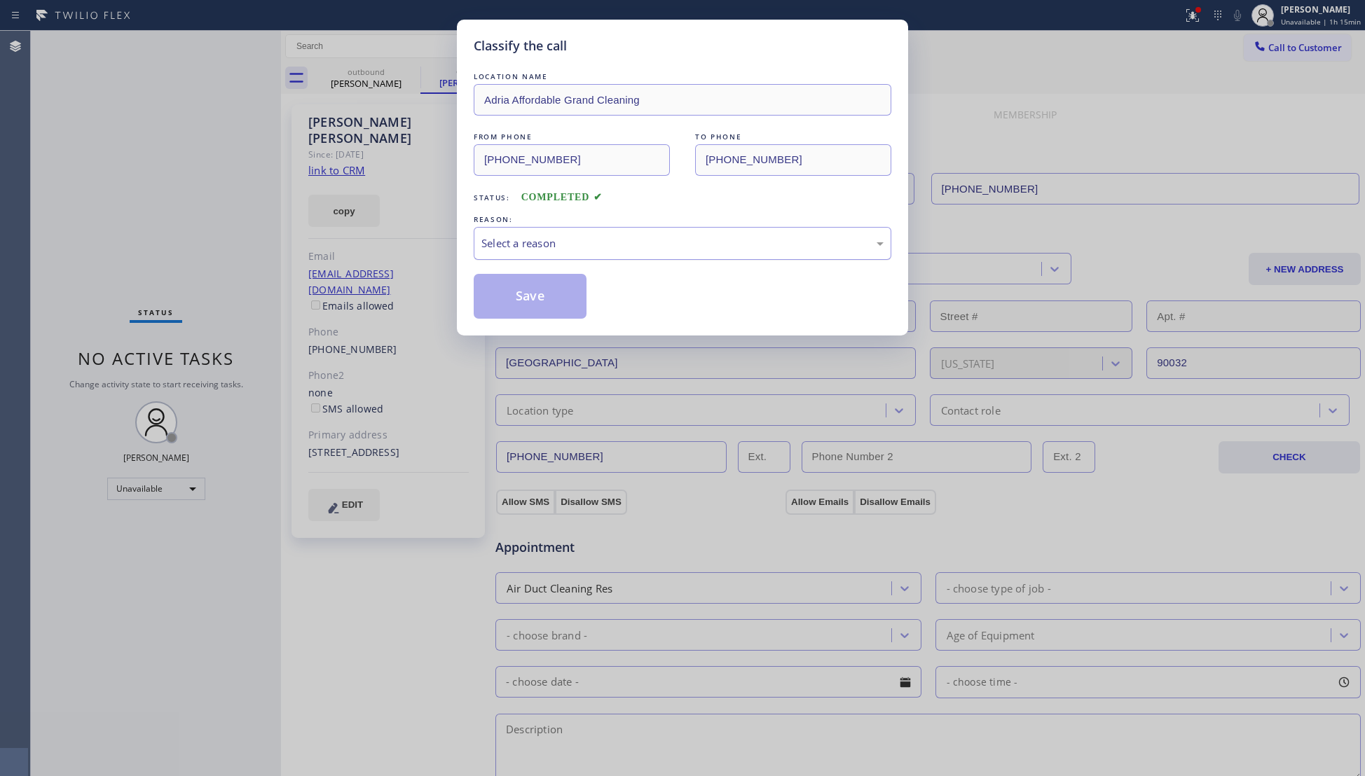
drag, startPoint x: 505, startPoint y: 234, endPoint x: 505, endPoint y: 247, distance: 13.3
click at [505, 236] on div "Select a reason" at bounding box center [683, 243] width 418 height 33
click at [502, 307] on button "Save" at bounding box center [530, 296] width 113 height 45
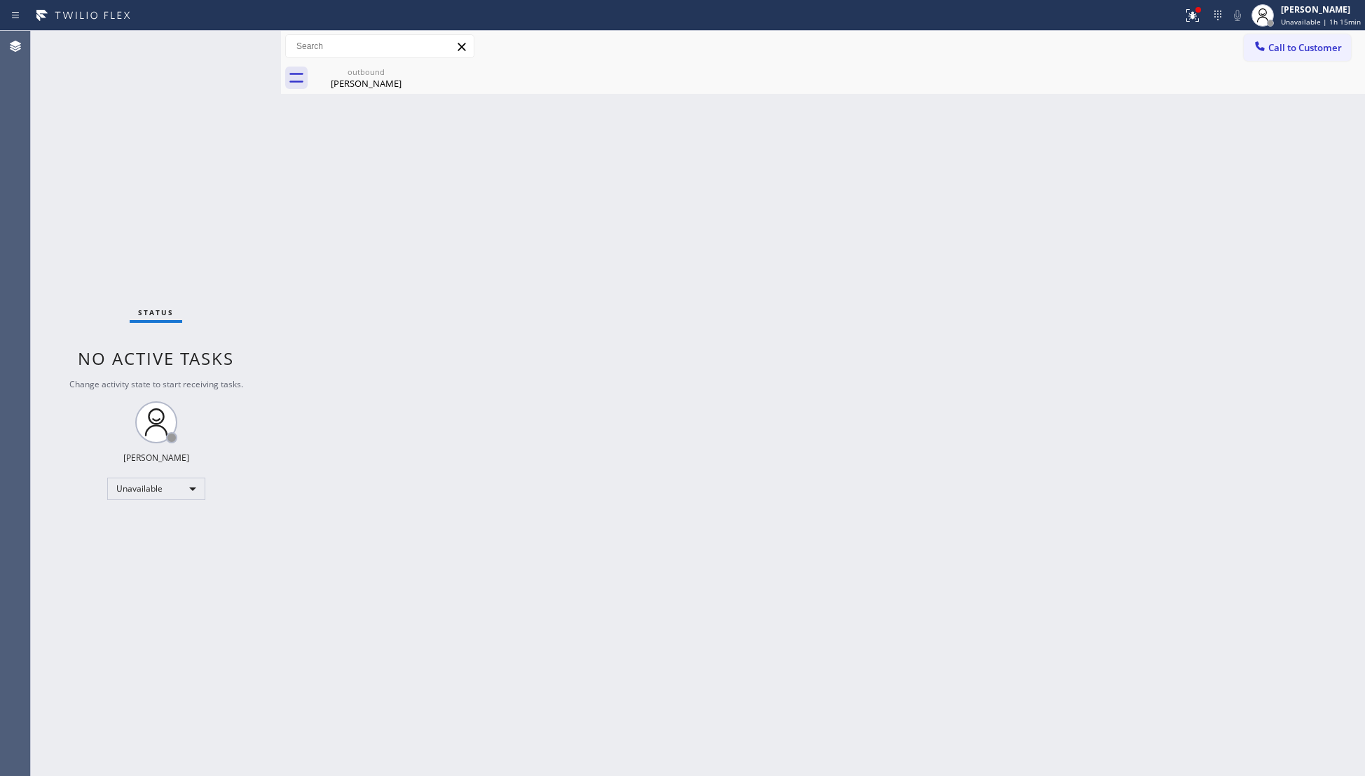
drag, startPoint x: 373, startPoint y: 81, endPoint x: 836, endPoint y: 113, distance: 463.4
click at [375, 79] on div "[PERSON_NAME]" at bounding box center [366, 83] width 106 height 13
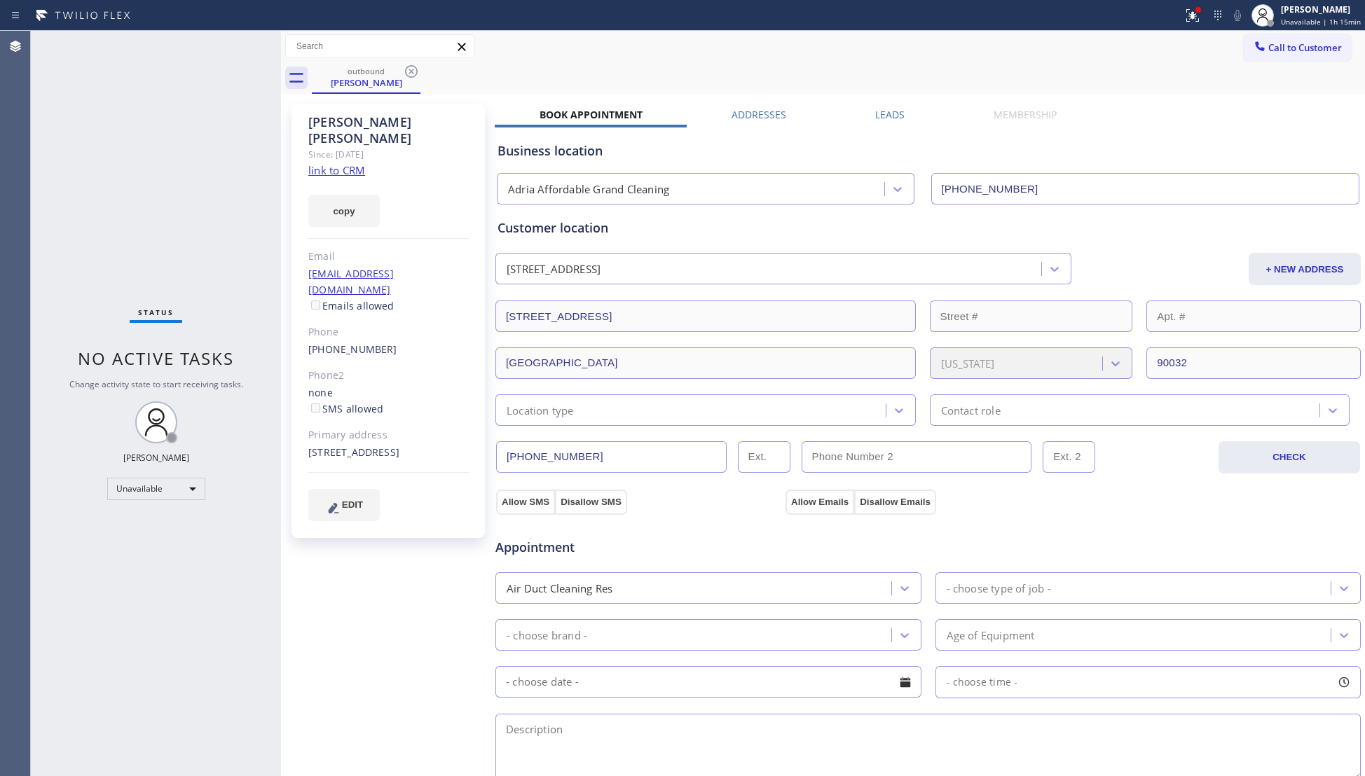
click at [913, 118] on div "Leads" at bounding box center [889, 118] width 118 height 20
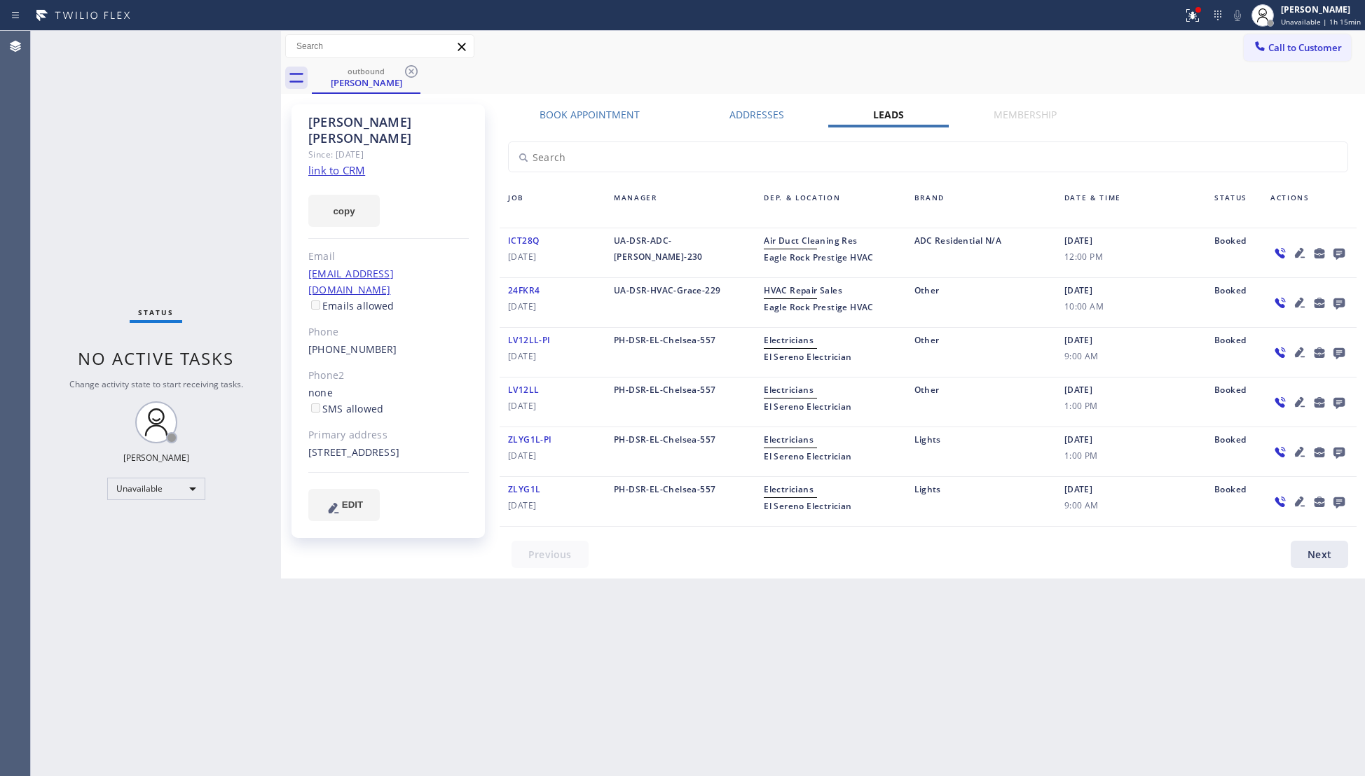
click at [897, 116] on label "Leads" at bounding box center [888, 114] width 31 height 13
click at [1334, 252] on icon at bounding box center [1338, 254] width 11 height 11
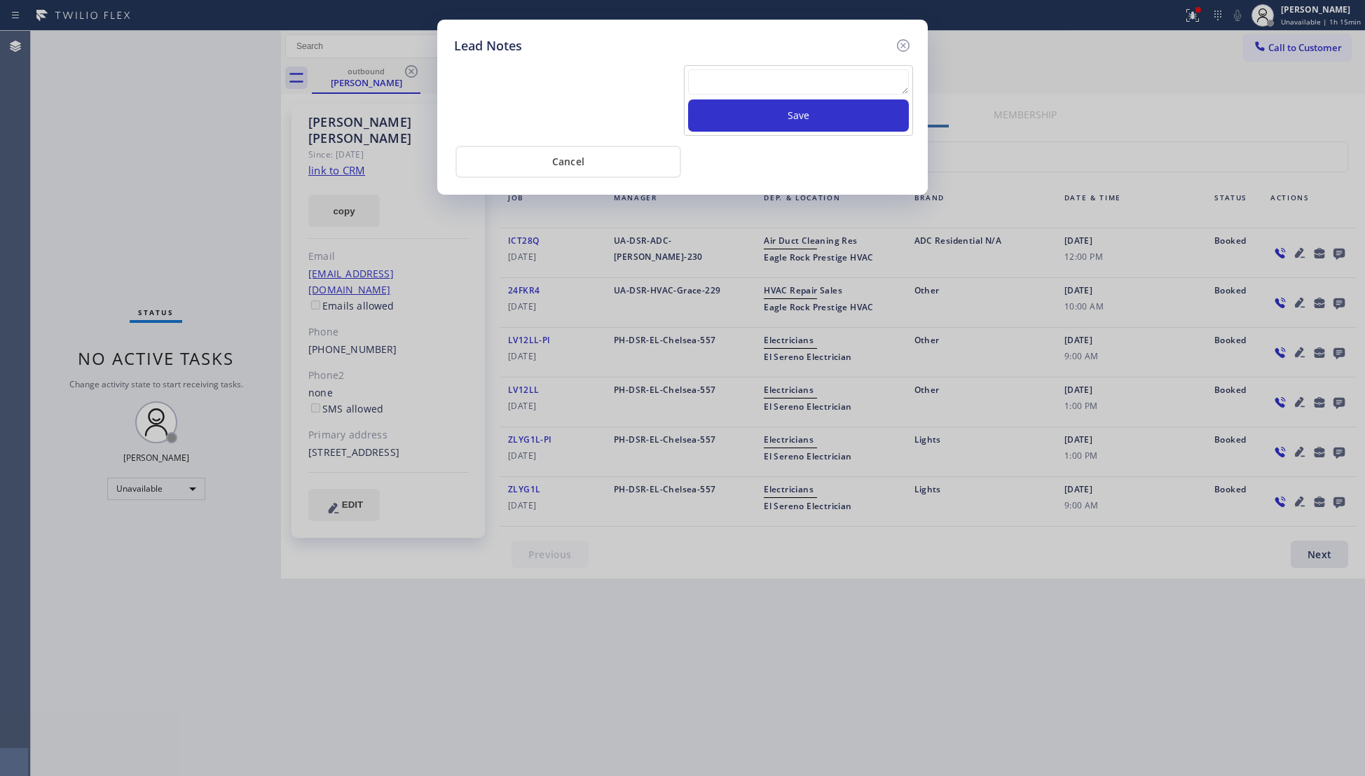
drag, startPoint x: 720, startPoint y: 71, endPoint x: 726, endPoint y: 76, distance: 8.0
click at [724, 76] on textarea at bounding box center [798, 81] width 221 height 25
paste textarea "VM / Follow up call - Please transfer to me"
type textarea "VM / Follow up call - Please transfer to me"
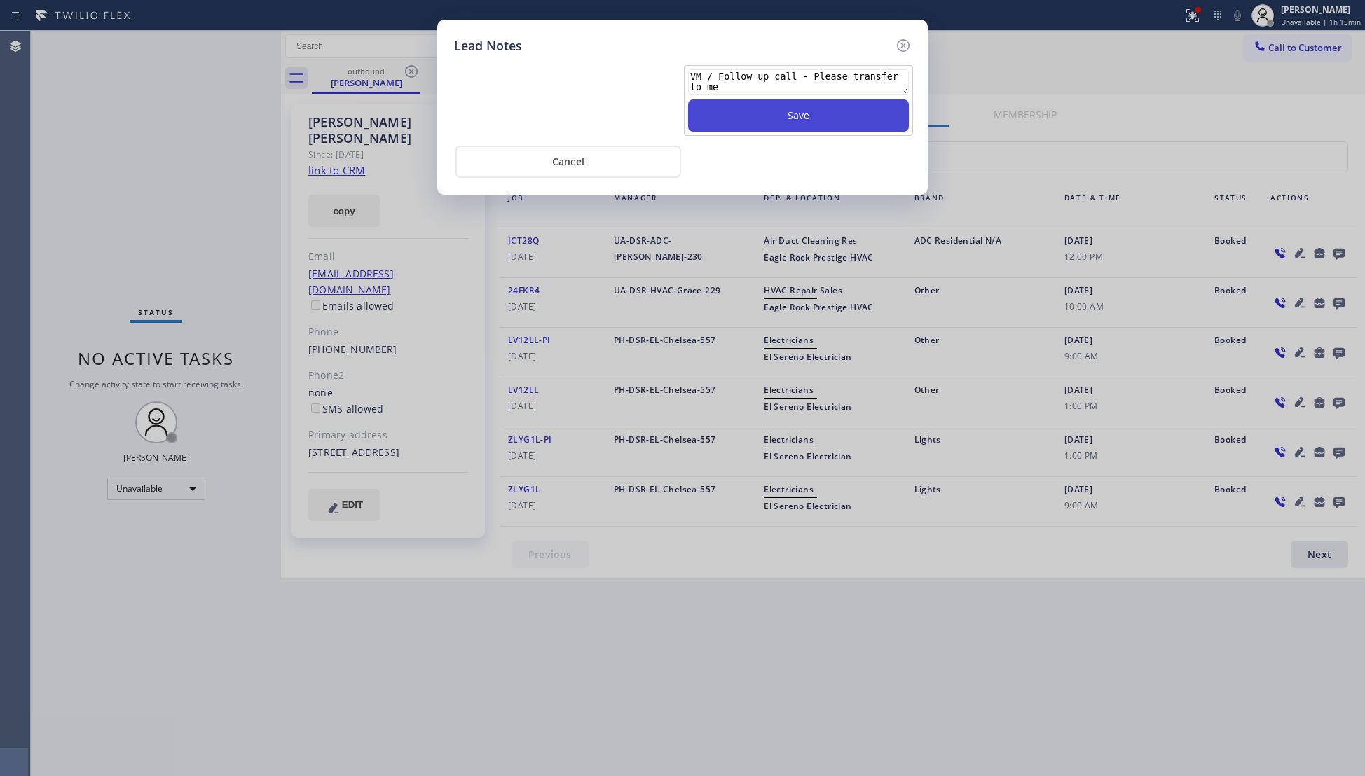
drag, startPoint x: 778, startPoint y: 105, endPoint x: 792, endPoint y: 106, distance: 14.1
click at [780, 105] on button "Save" at bounding box center [798, 115] width 221 height 32
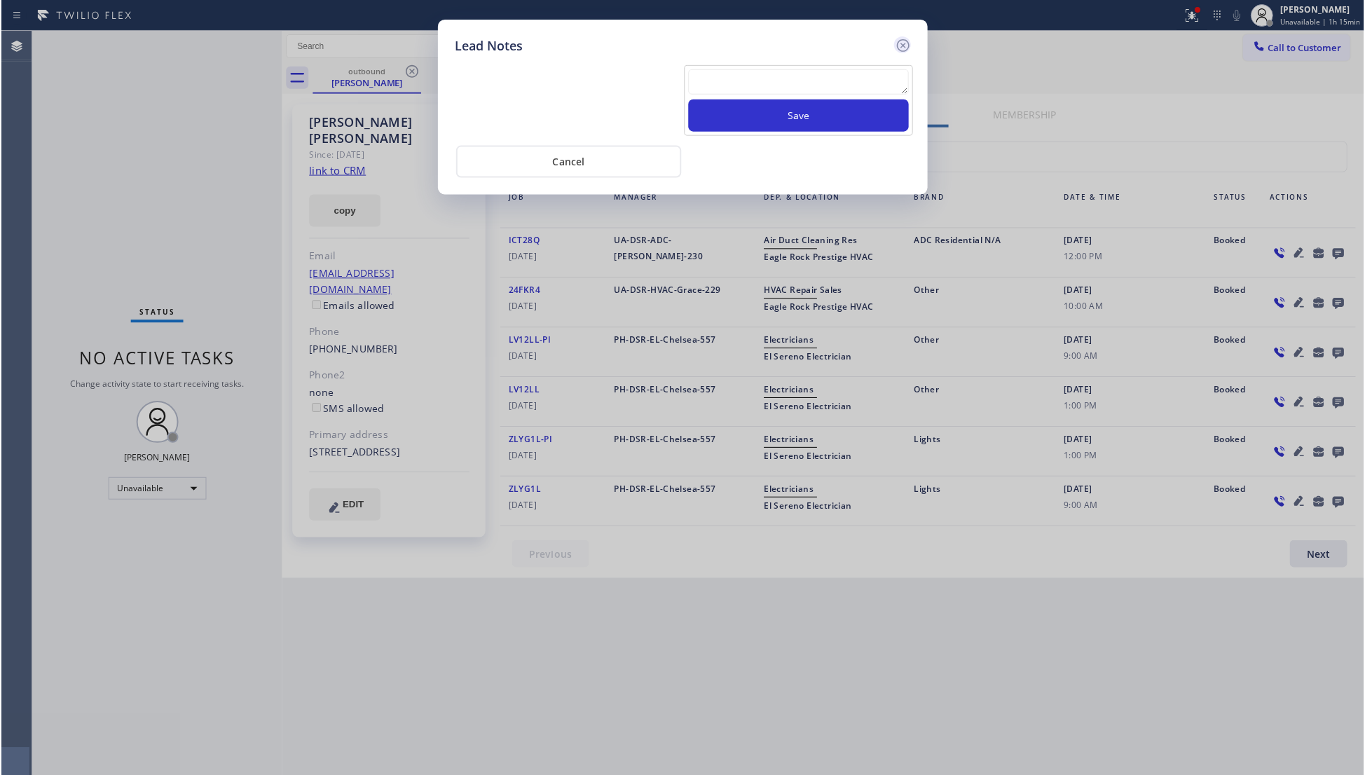
scroll to position [0, 0]
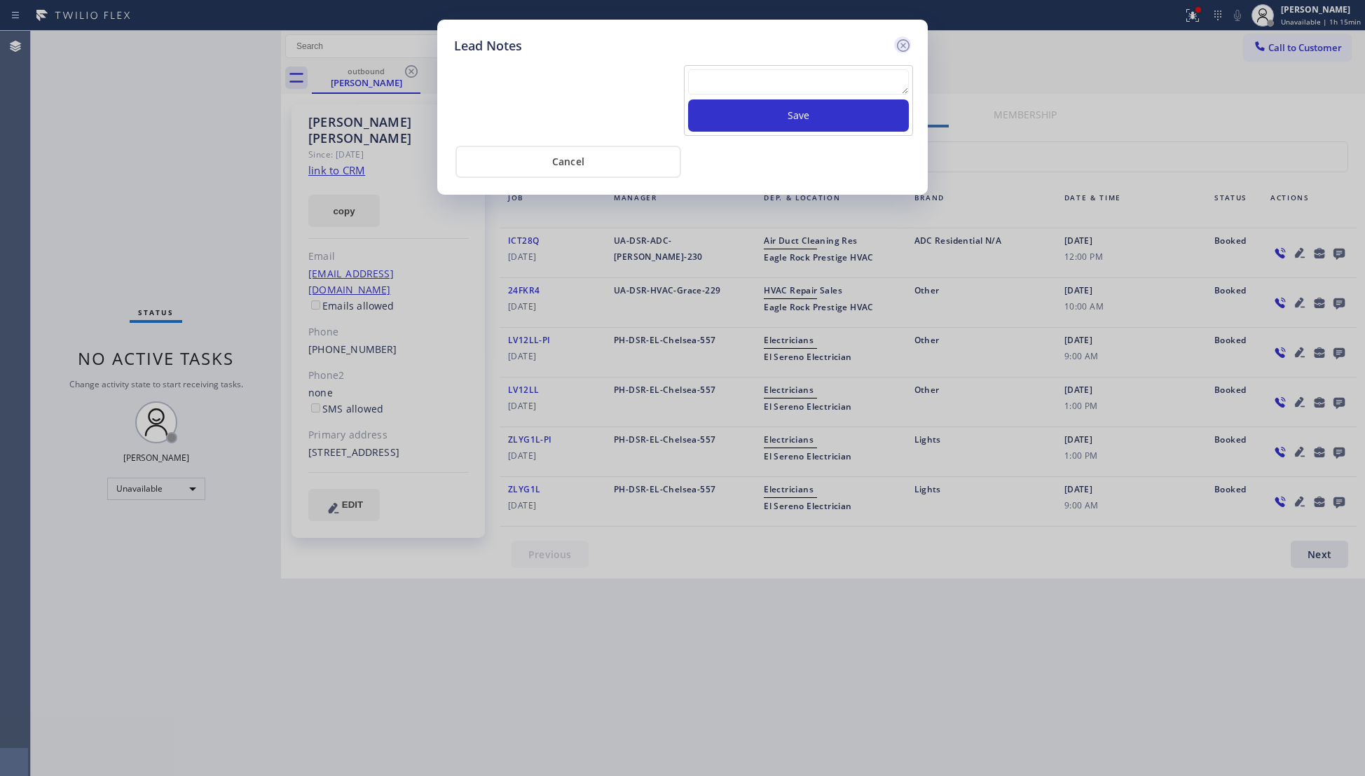
click at [904, 42] on icon at bounding box center [903, 45] width 17 height 17
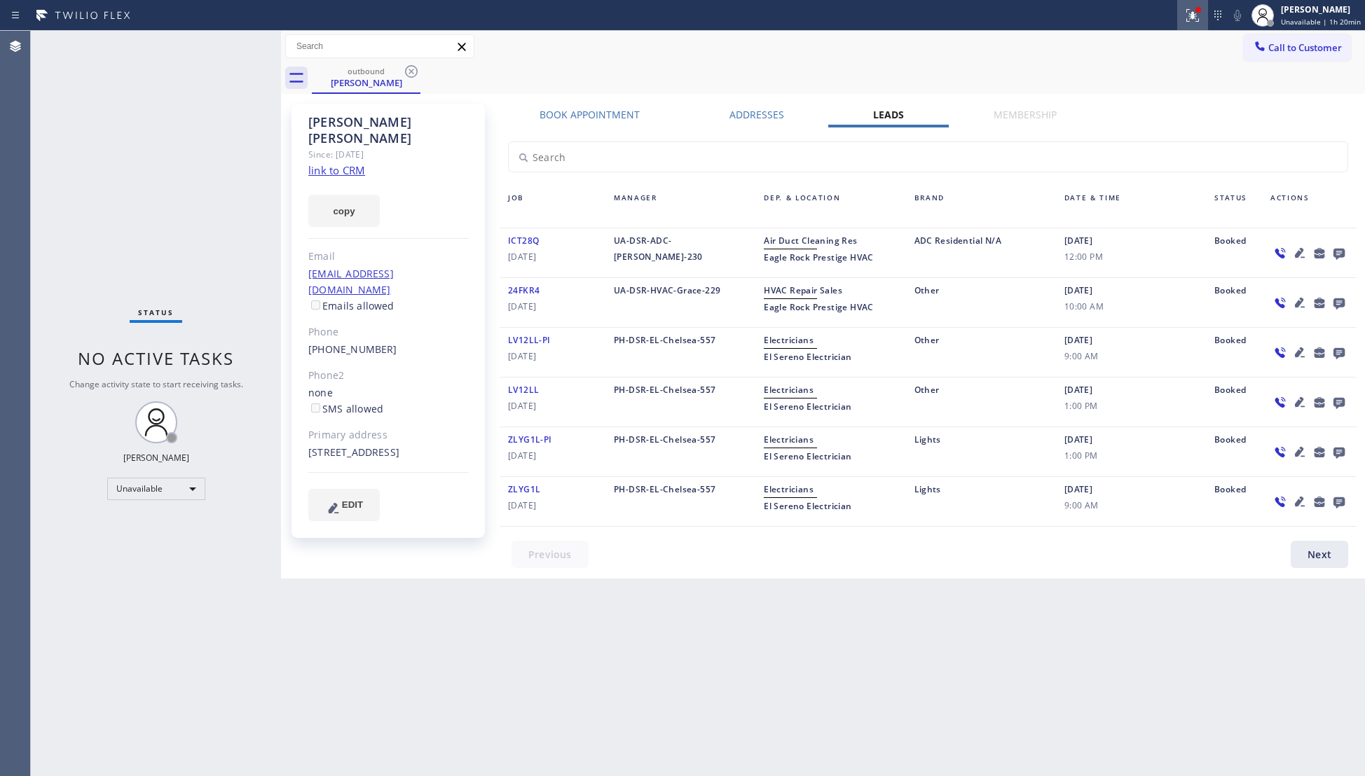
click at [1195, 8] on icon at bounding box center [1192, 15] width 17 height 17
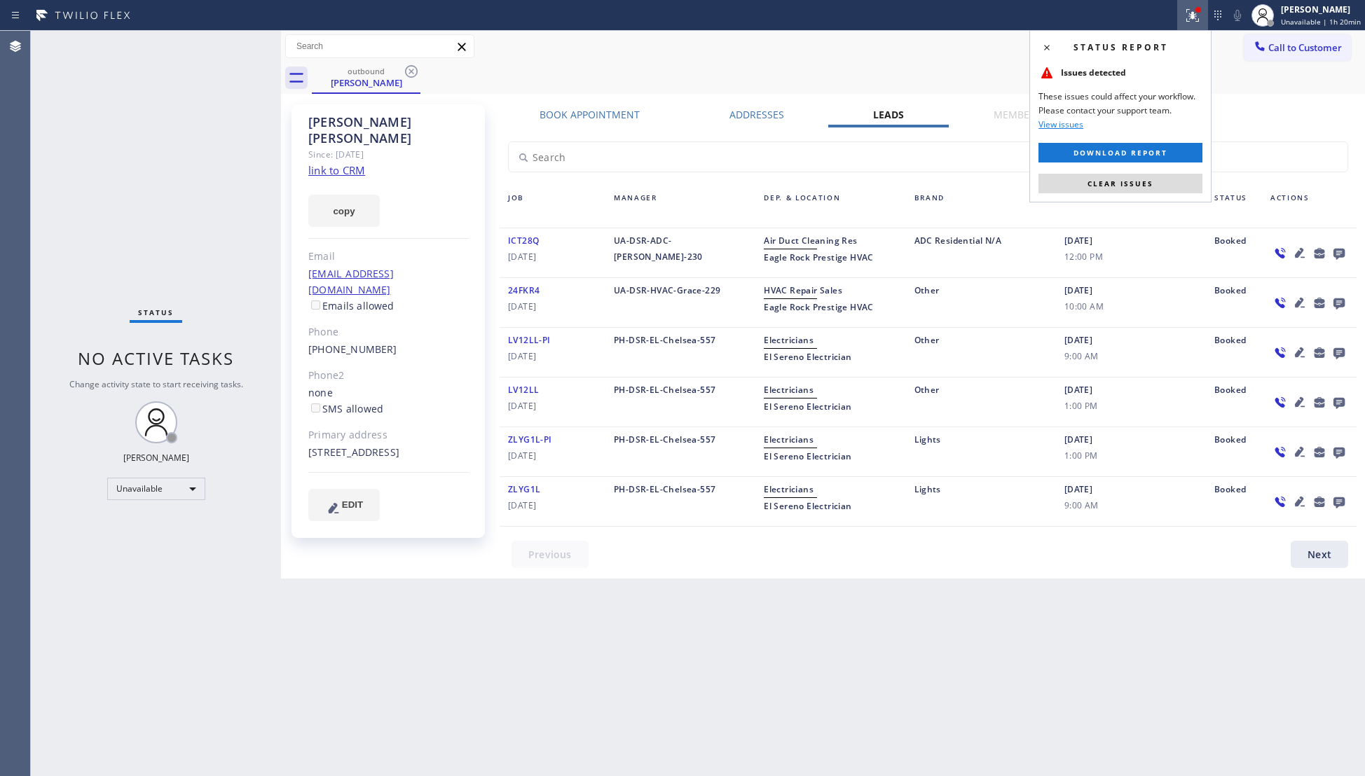
drag, startPoint x: 1119, startPoint y: 174, endPoint x: 986, endPoint y: 208, distance: 137.5
click at [1119, 175] on button "Clear issues" at bounding box center [1120, 184] width 164 height 20
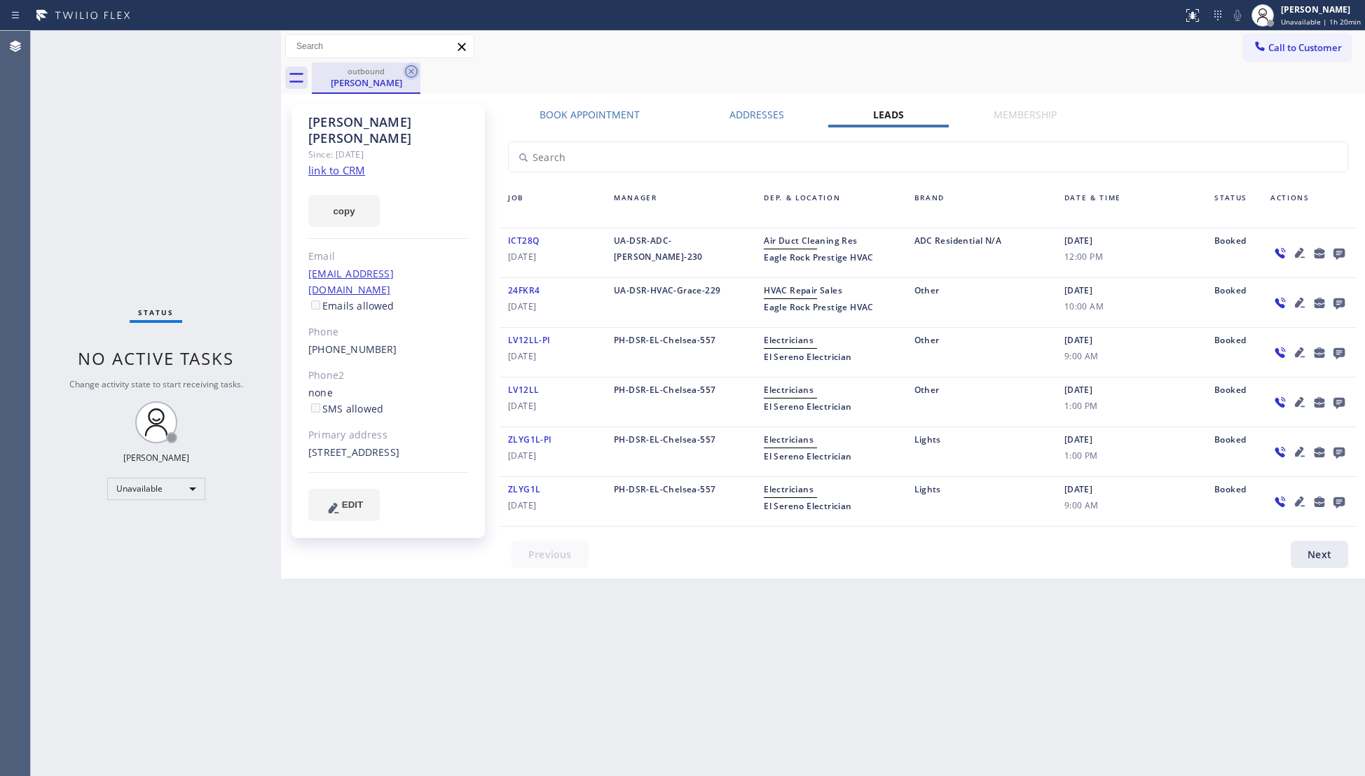
click at [410, 74] on icon at bounding box center [411, 71] width 17 height 17
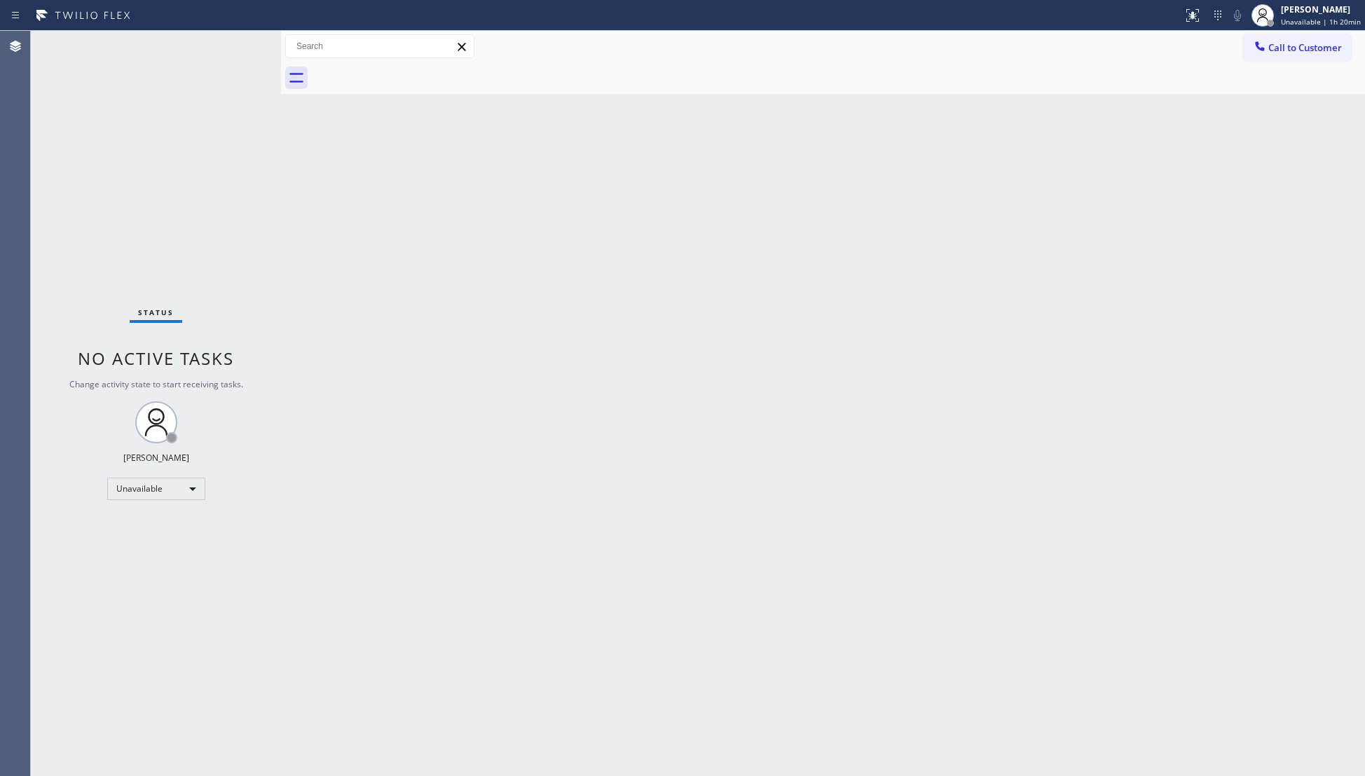
drag, startPoint x: 1330, startPoint y: 53, endPoint x: 1281, endPoint y: 54, distance: 49.0
click at [1310, 51] on span "Call to Customer" at bounding box center [1305, 47] width 74 height 13
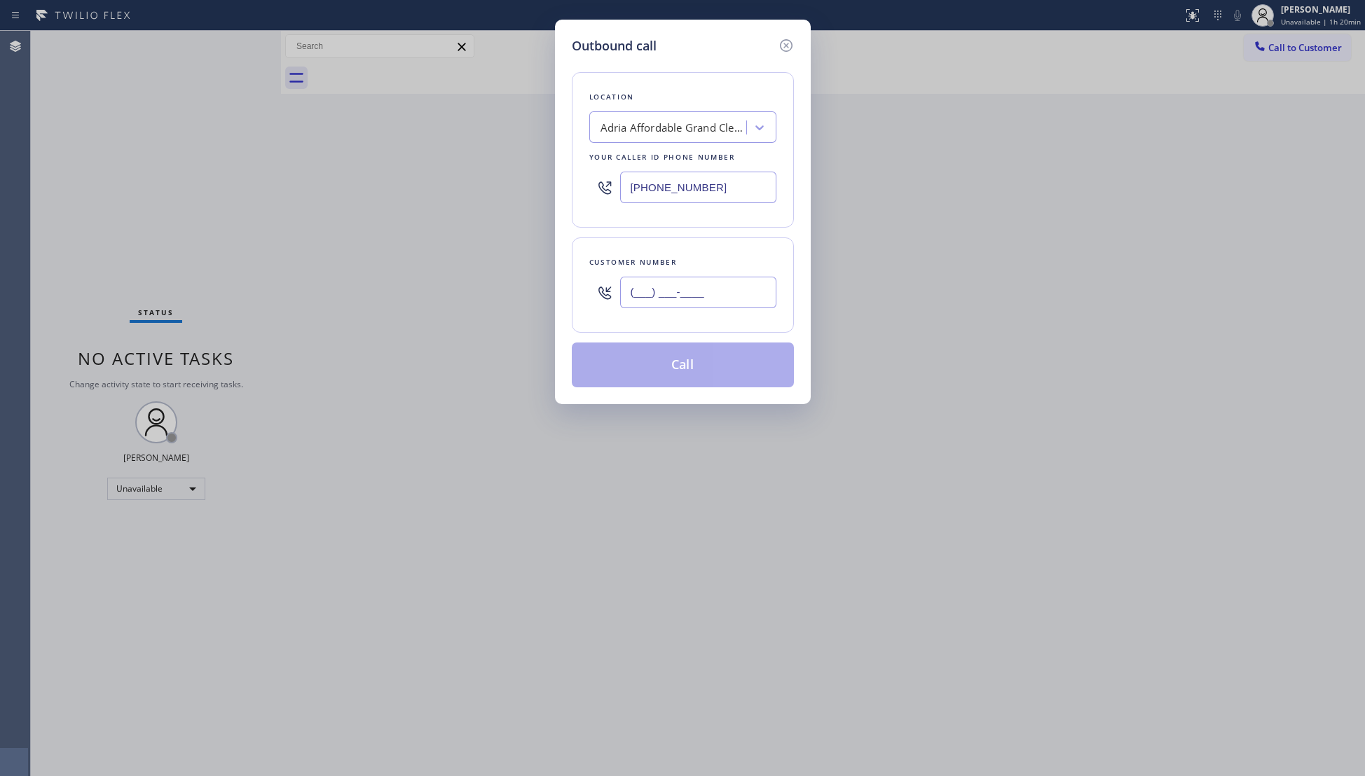
click at [724, 284] on input "(___) ___-____" at bounding box center [698, 293] width 156 height 32
paste input "305) 968-2665"
type input "[PHONE_NUMBER]"
click at [673, 362] on button "Call" at bounding box center [683, 365] width 222 height 45
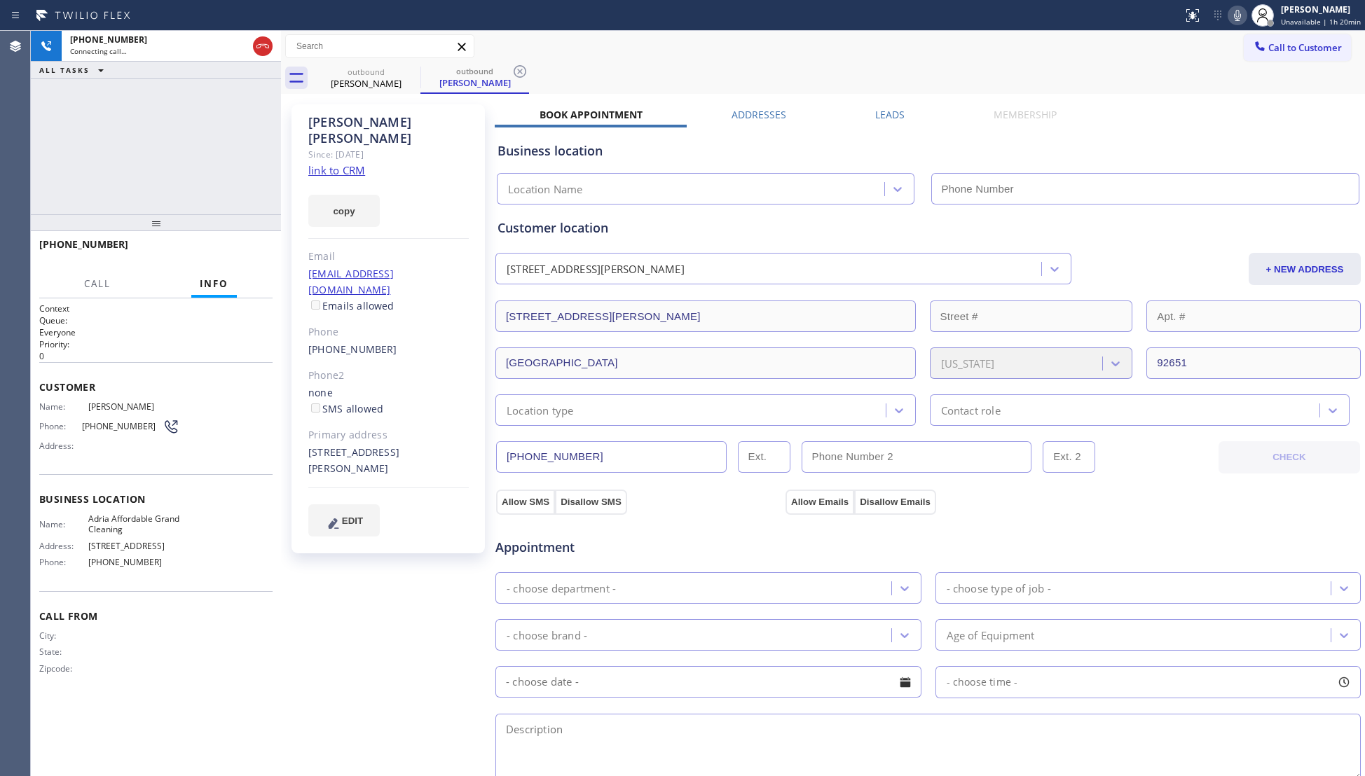
type input "[PHONE_NUMBER]"
click at [883, 109] on label "Leads" at bounding box center [889, 114] width 29 height 13
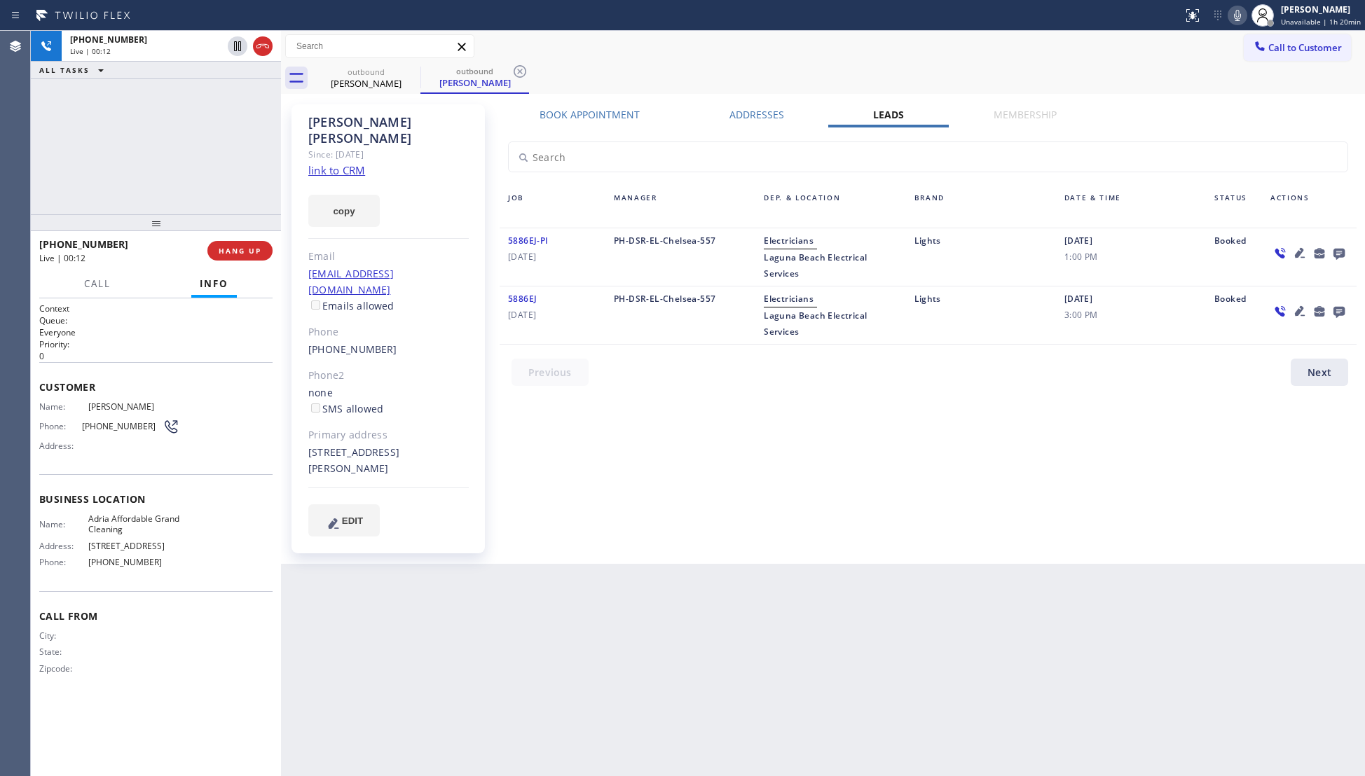
click at [1296, 250] on icon at bounding box center [1299, 252] width 17 height 17
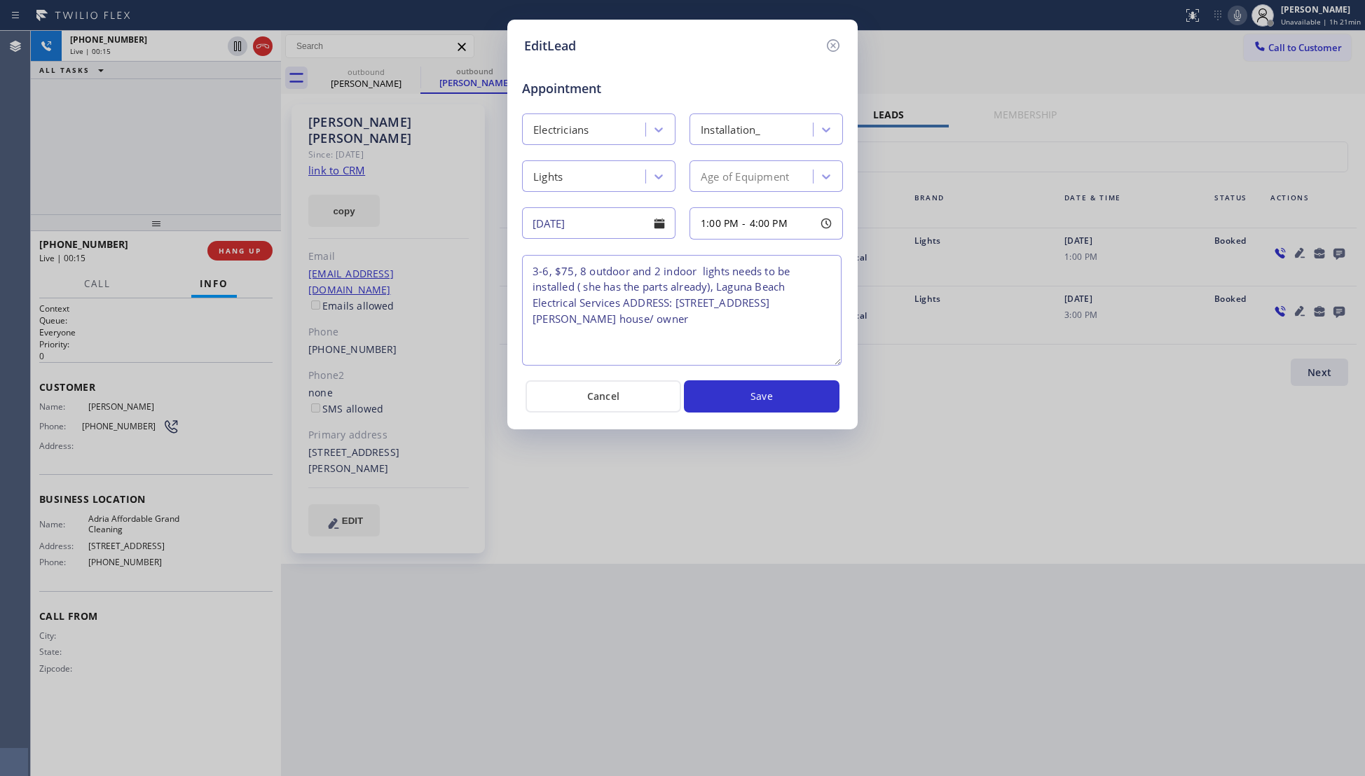
drag, startPoint x: 836, startPoint y: 319, endPoint x: 834, endPoint y: 368, distance: 49.1
click at [834, 366] on textarea "3-6, $75, 8 outdoor and 2 indoor lights needs to be installed ( she has the par…" at bounding box center [681, 310] width 319 height 111
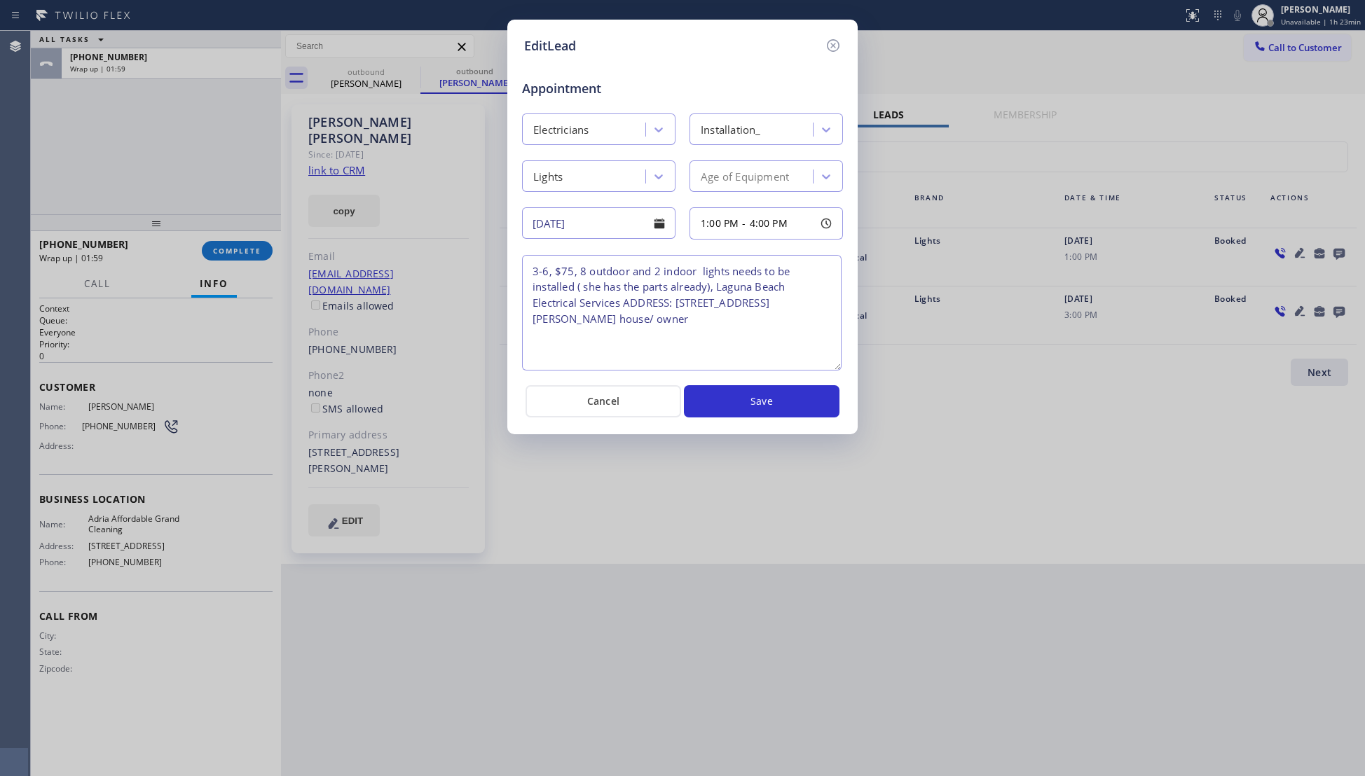
click at [605, 452] on div "EditLead Appointment Electricians Installation_ Lights Age of Equipment [DATE] …" at bounding box center [682, 388] width 1365 height 776
drag, startPoint x: 616, startPoint y: 413, endPoint x: 573, endPoint y: 382, distance: 52.9
click at [616, 412] on button "Cancel" at bounding box center [603, 401] width 156 height 32
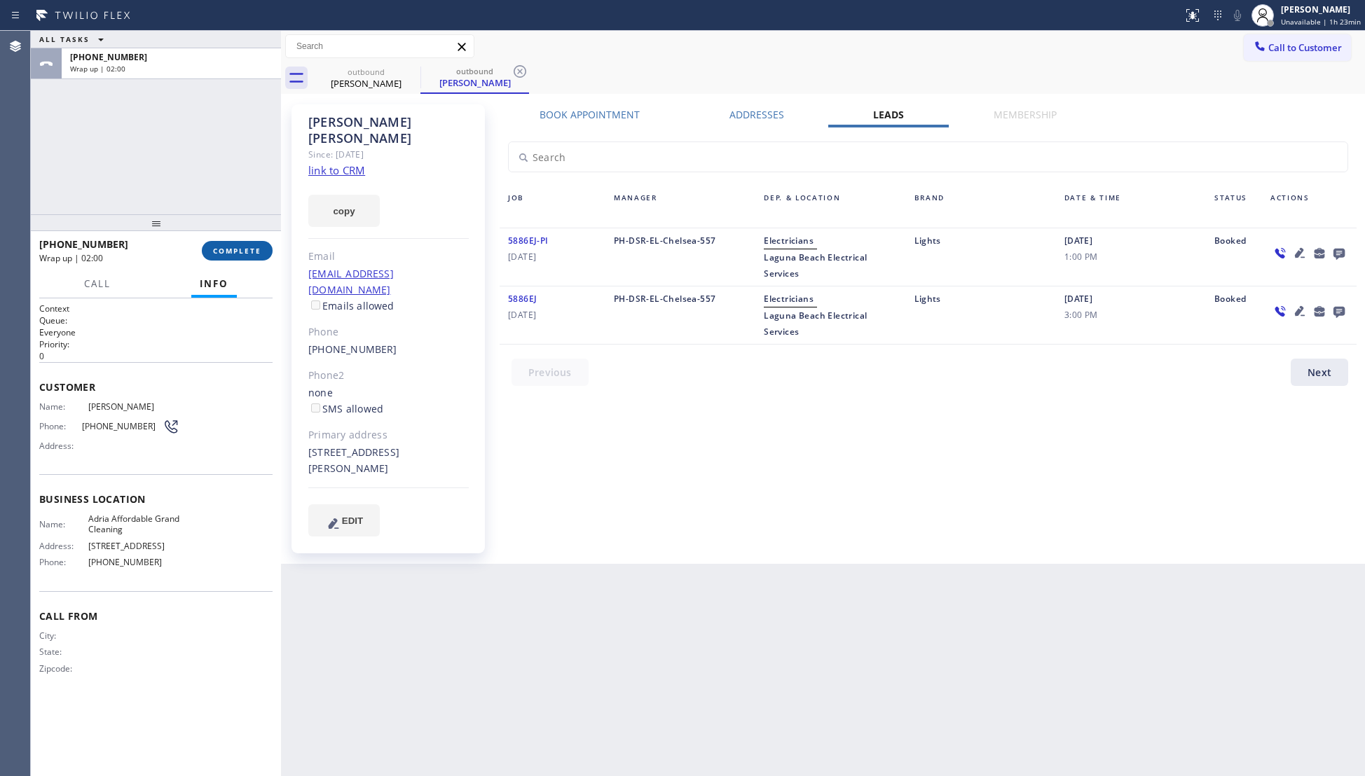
click at [262, 254] on button "COMPLETE" at bounding box center [237, 251] width 71 height 20
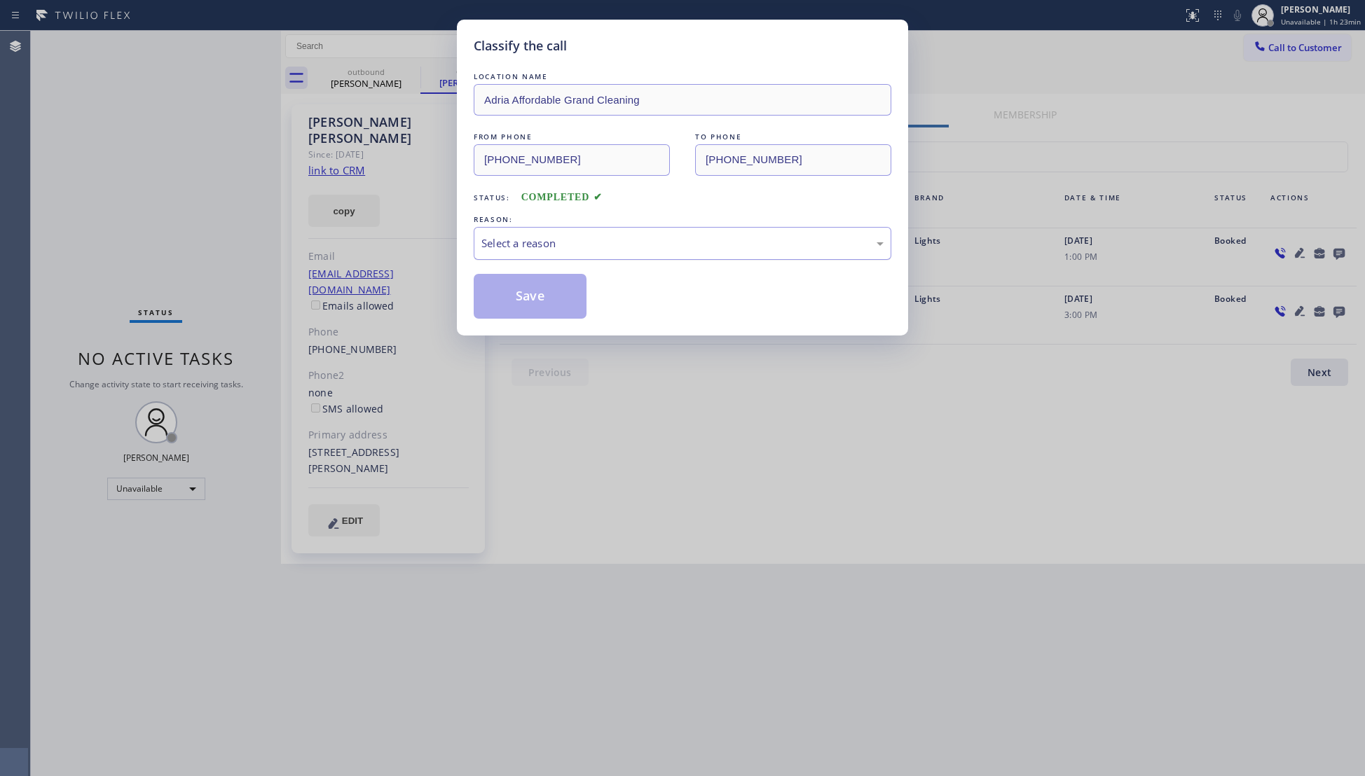
drag, startPoint x: 617, startPoint y: 244, endPoint x: 609, endPoint y: 258, distance: 16.3
click at [616, 247] on div "Select a reason" at bounding box center [682, 243] width 402 height 16
click at [553, 293] on button "Save" at bounding box center [530, 296] width 113 height 45
click at [553, 291] on button "Save" at bounding box center [530, 296] width 113 height 45
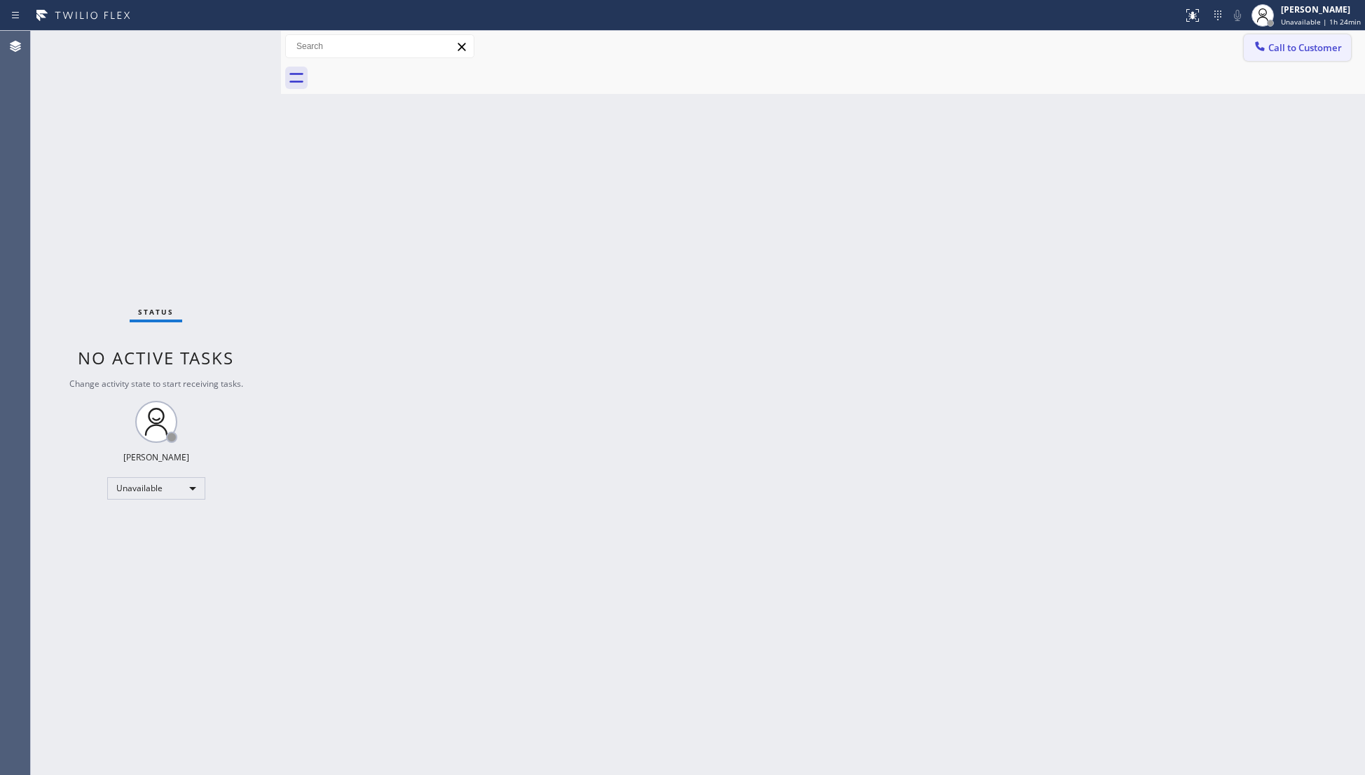
drag, startPoint x: 1295, startPoint y: 48, endPoint x: 1212, endPoint y: 99, distance: 97.8
click at [1295, 49] on span "Call to Customer" at bounding box center [1305, 47] width 74 height 13
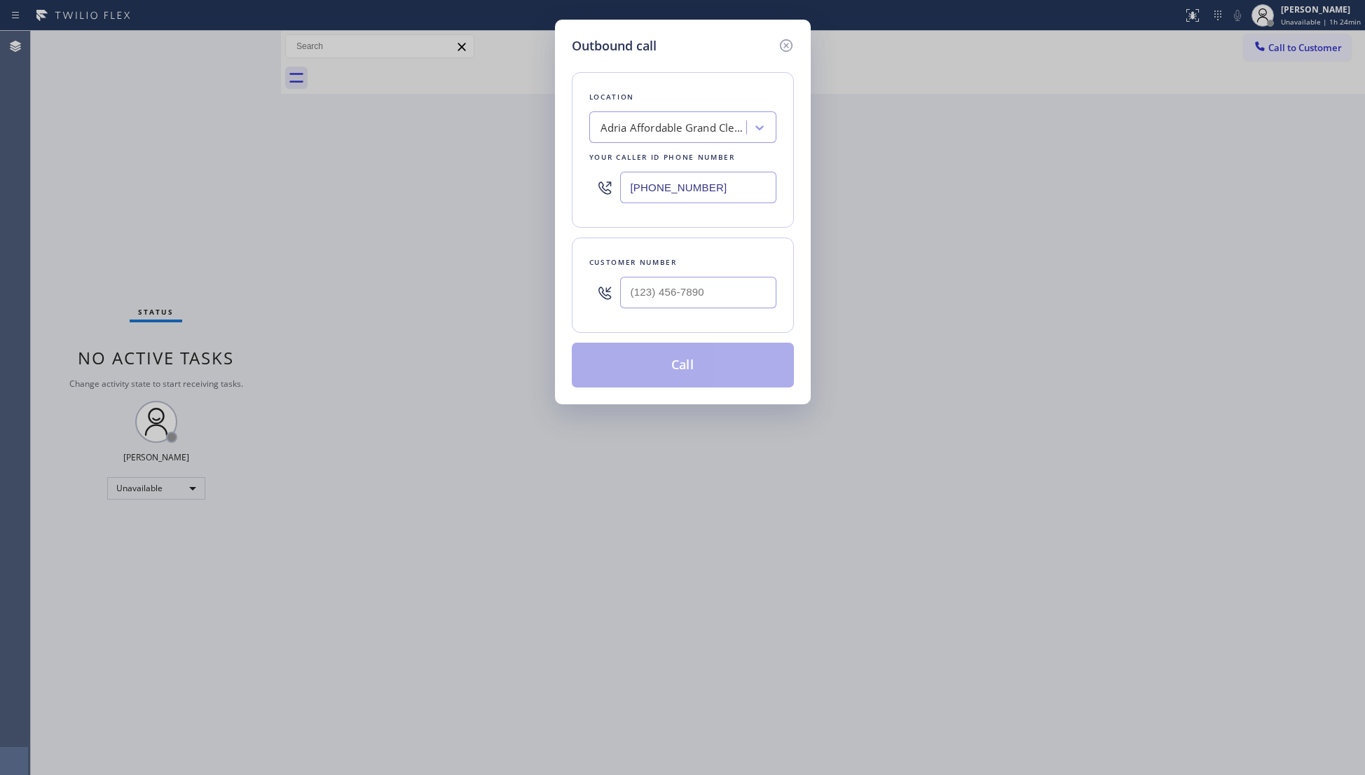
drag, startPoint x: 776, startPoint y: 298, endPoint x: 763, endPoint y: 301, distance: 13.6
click at [764, 301] on div "Customer number" at bounding box center [683, 284] width 222 height 95
click at [746, 301] on input "(___) ___-____" at bounding box center [698, 293] width 156 height 32
paste input "949) 378-2667"
type input "[PHONE_NUMBER]"
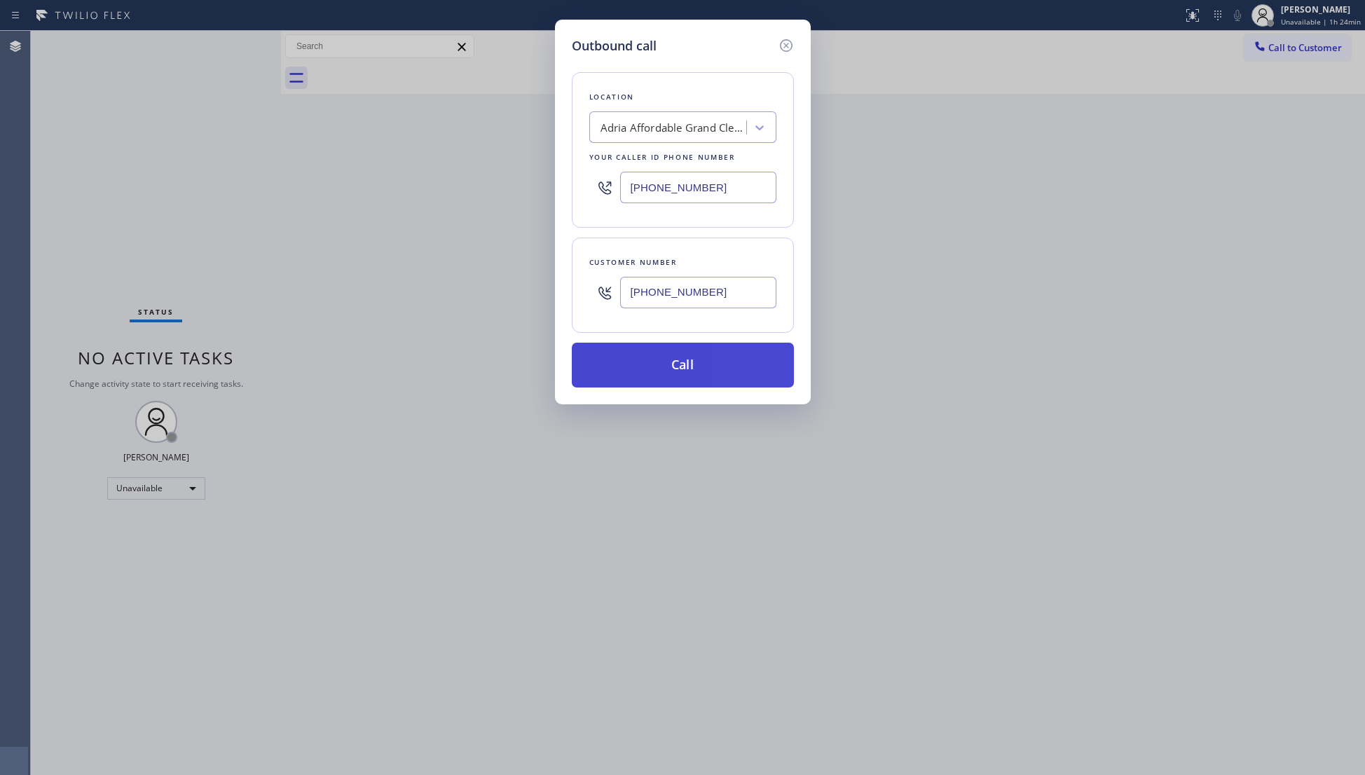
click at [689, 366] on button "Call" at bounding box center [683, 365] width 222 height 45
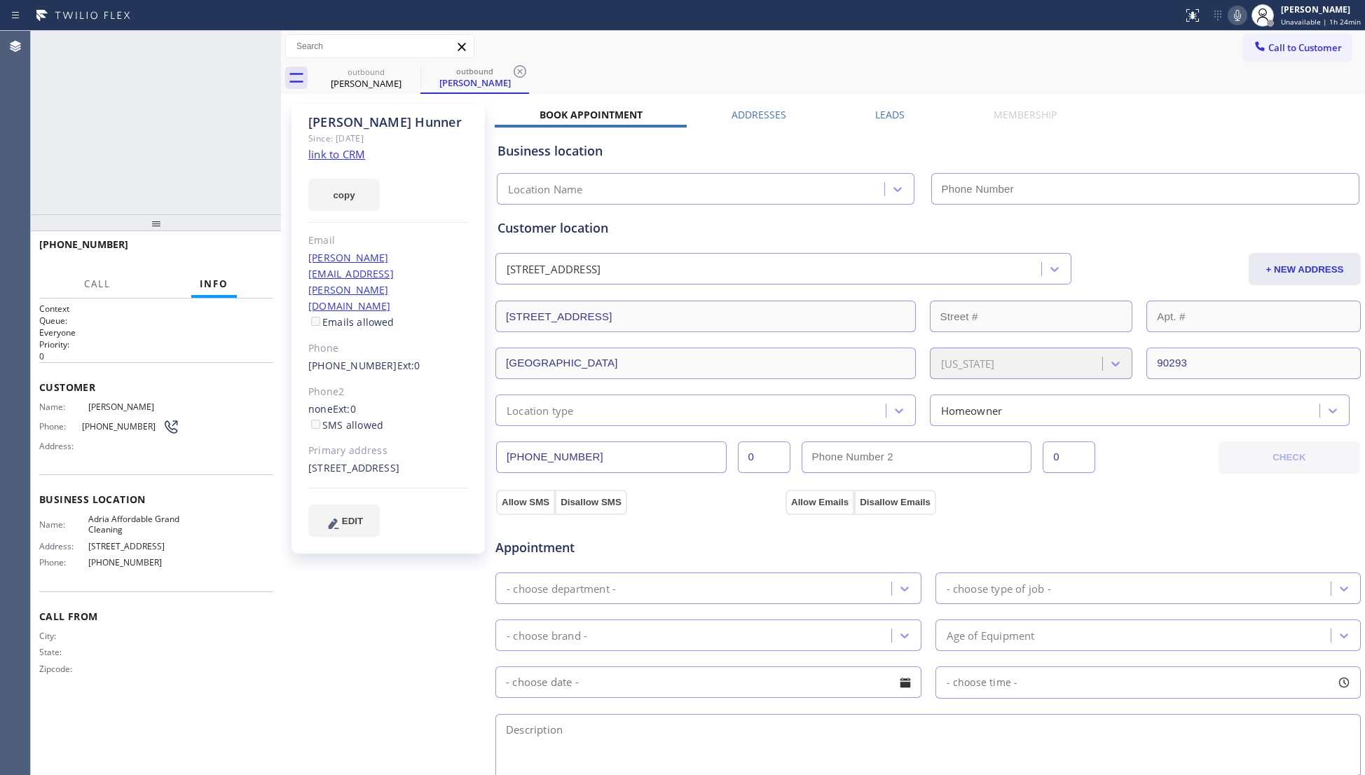
type input "[PHONE_NUMBER]"
drag, startPoint x: 516, startPoint y: 64, endPoint x: 525, endPoint y: 68, distance: 9.8
click at [517, 65] on icon at bounding box center [519, 71] width 17 height 17
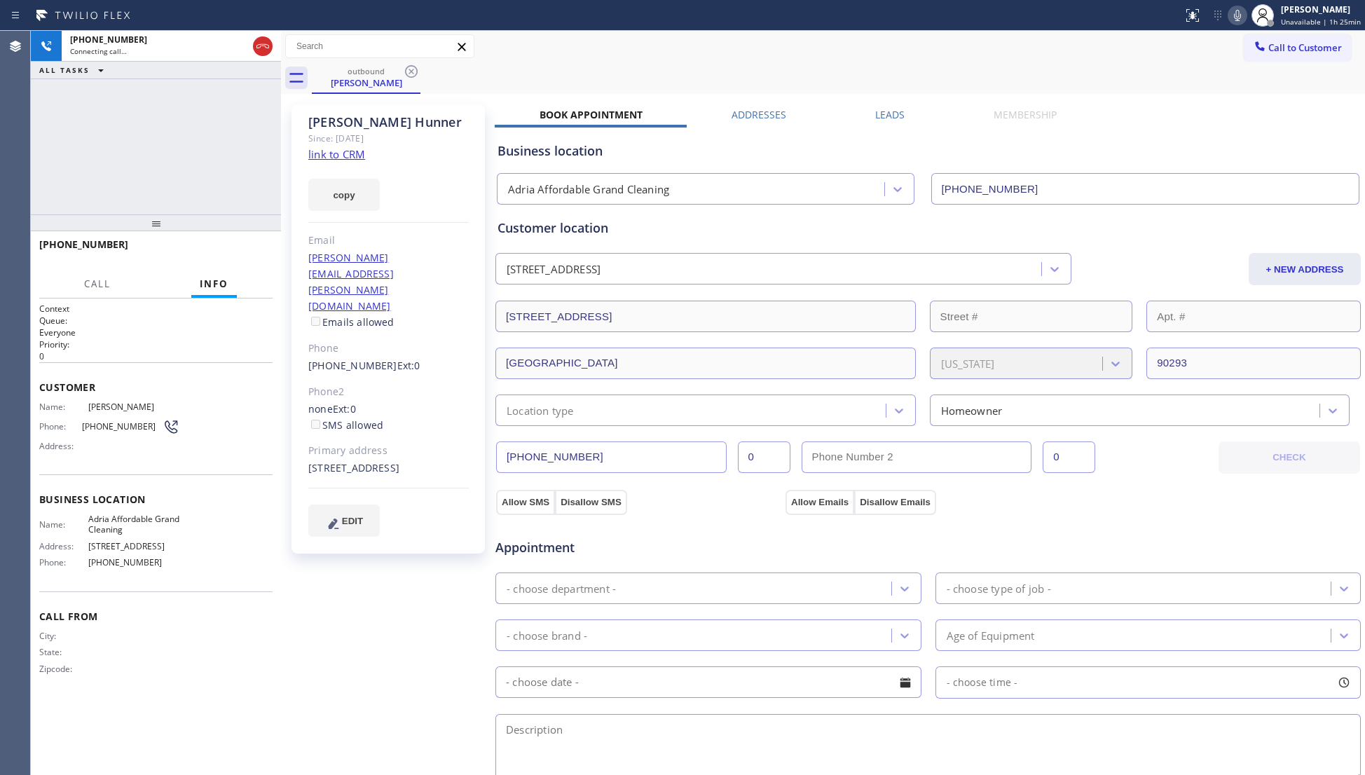
click at [883, 125] on div "Business location Adria Affordable Grand Cleaning [PHONE_NUMBER]" at bounding box center [928, 163] width 867 height 83
click at [884, 111] on label "Leads" at bounding box center [889, 114] width 29 height 13
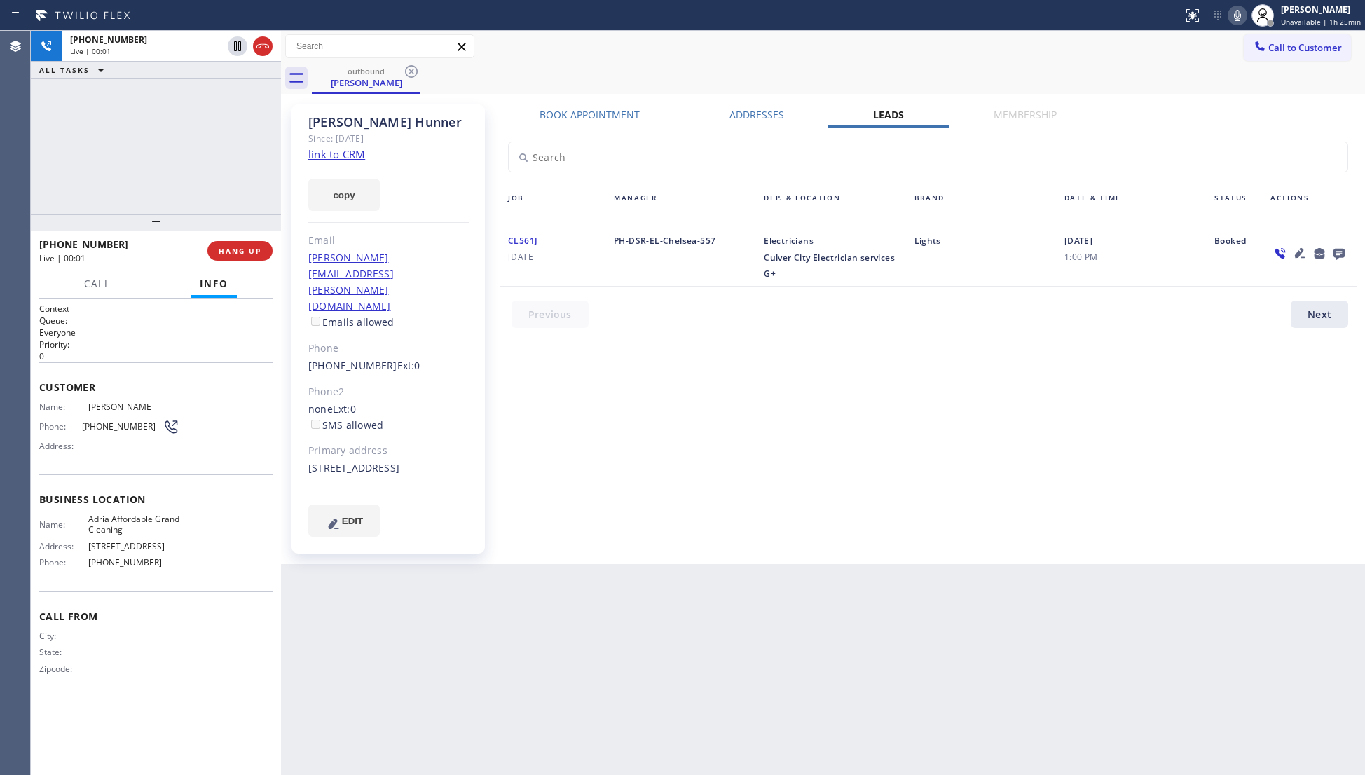
click at [1334, 258] on icon at bounding box center [1338, 253] width 17 height 18
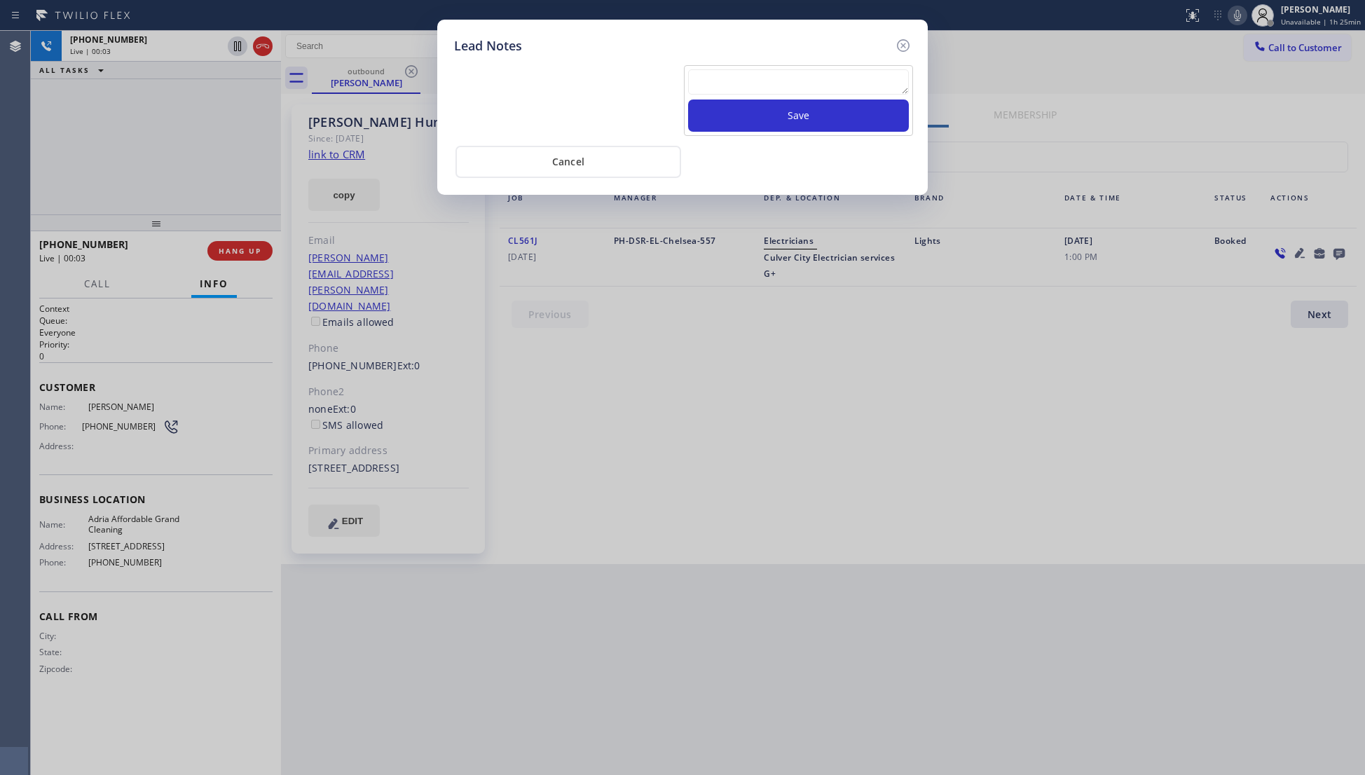
click at [772, 84] on textarea at bounding box center [798, 81] width 221 height 25
paste textarea "VM / Follow up call - Please transfer to me"
type textarea "VM / Follow up call - Please transfer to me"
click at [804, 109] on button "Save" at bounding box center [798, 115] width 221 height 32
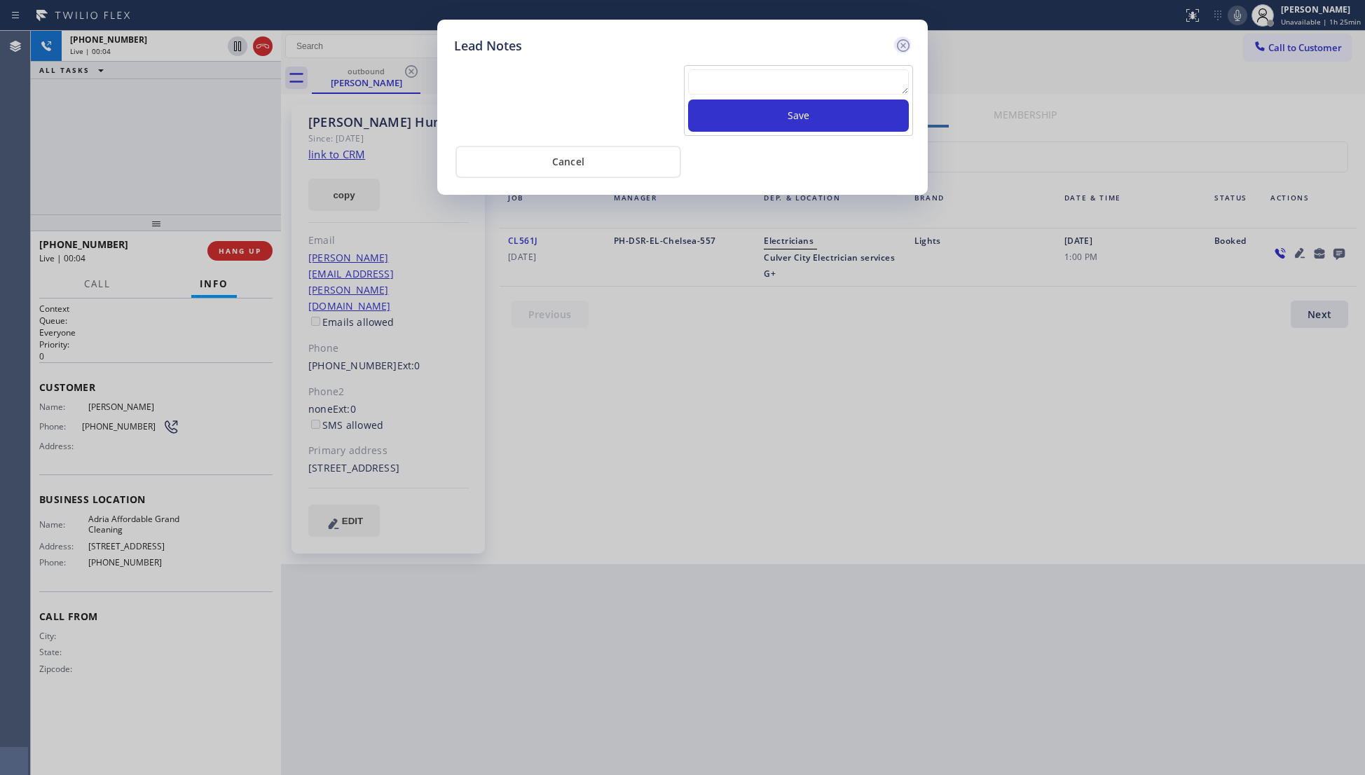
scroll to position [0, 0]
click at [900, 42] on icon at bounding box center [903, 45] width 17 height 17
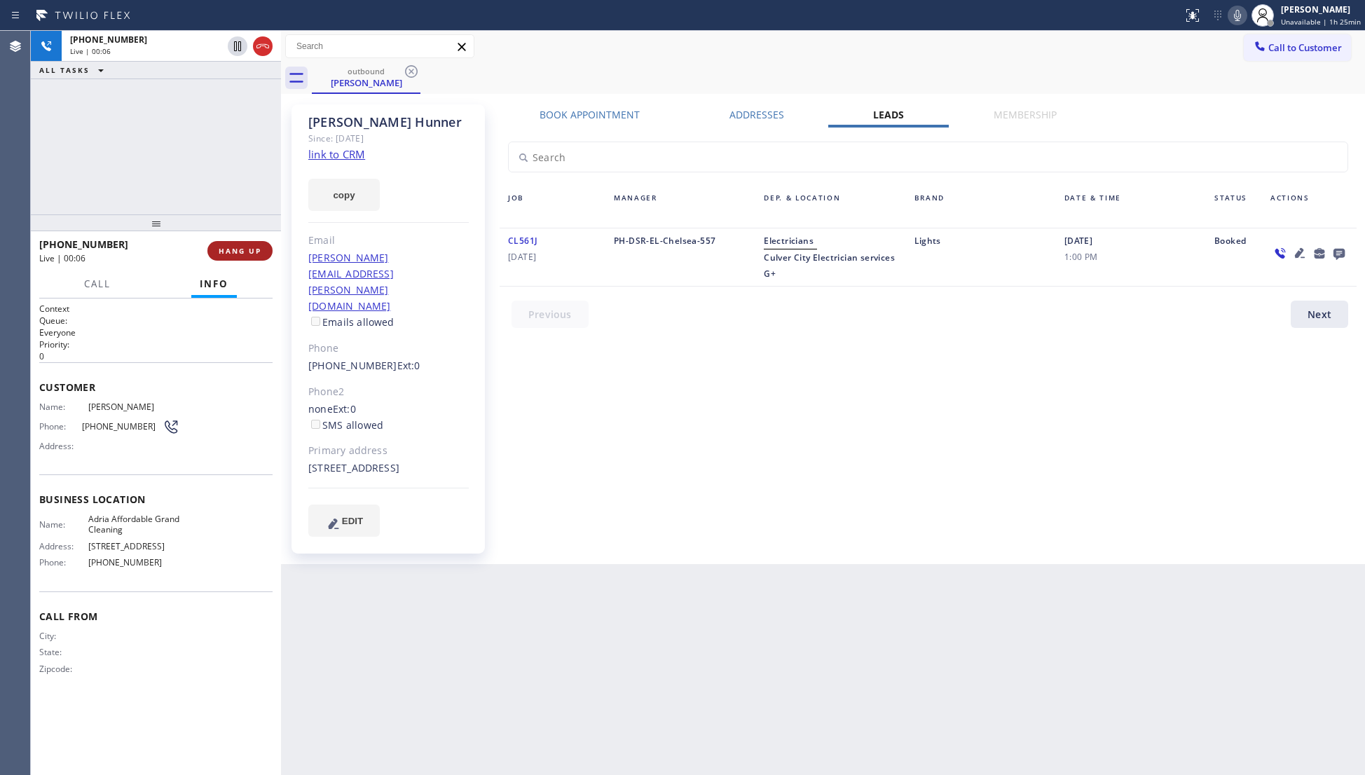
click at [226, 244] on button "HANG UP" at bounding box center [239, 251] width 65 height 20
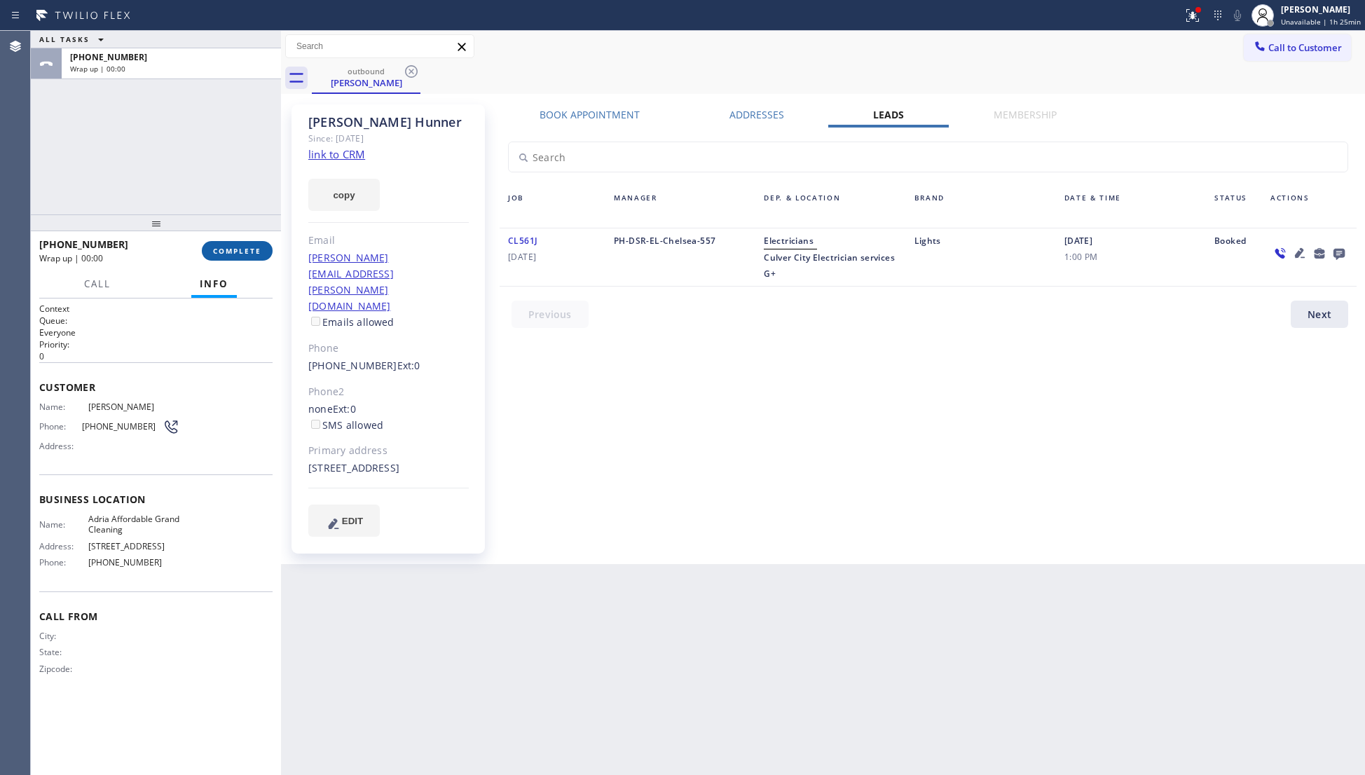
click at [227, 244] on button "COMPLETE" at bounding box center [237, 251] width 71 height 20
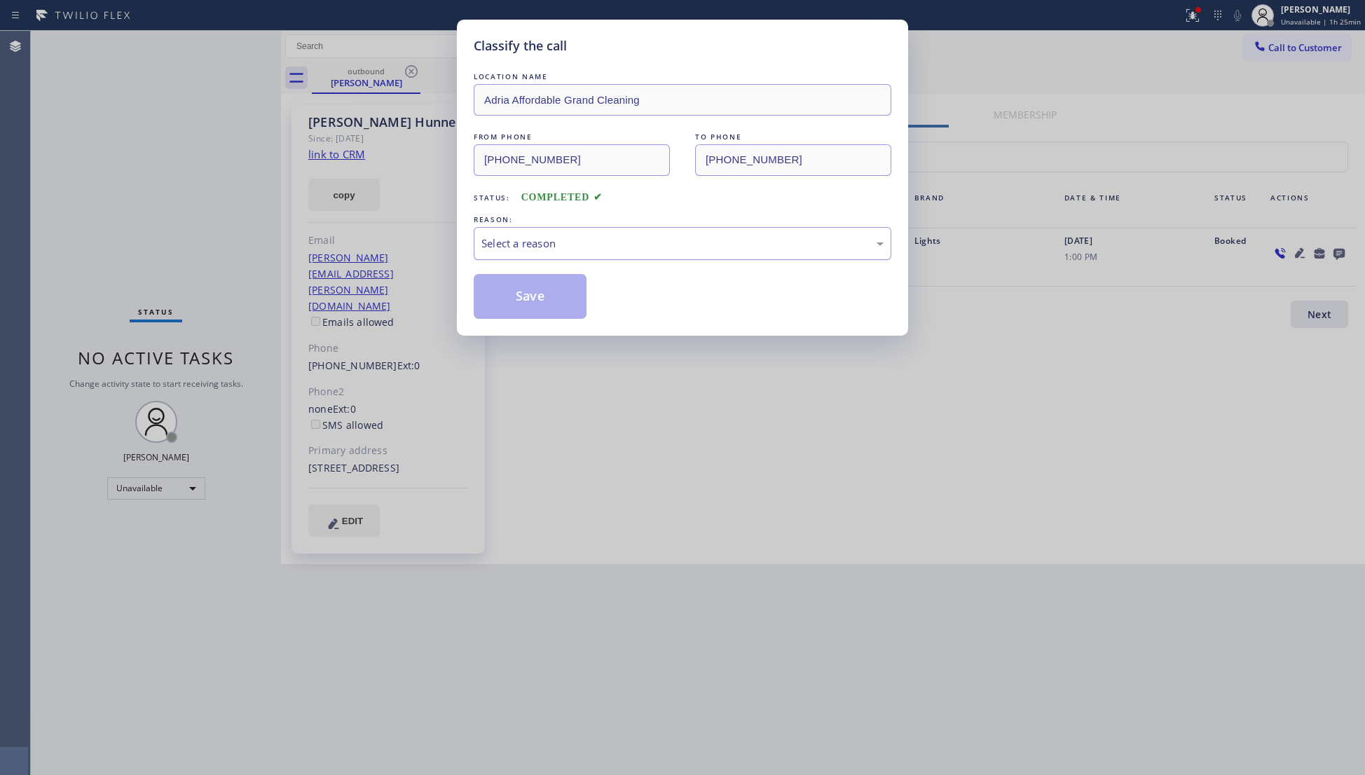
drag, startPoint x: 555, startPoint y: 219, endPoint x: 550, endPoint y: 235, distance: 16.8
click at [551, 230] on div "REASON: Select a reason" at bounding box center [683, 236] width 418 height 48
click at [546, 241] on div "Select a reason" at bounding box center [682, 243] width 402 height 16
click at [516, 292] on button "Save" at bounding box center [530, 296] width 113 height 45
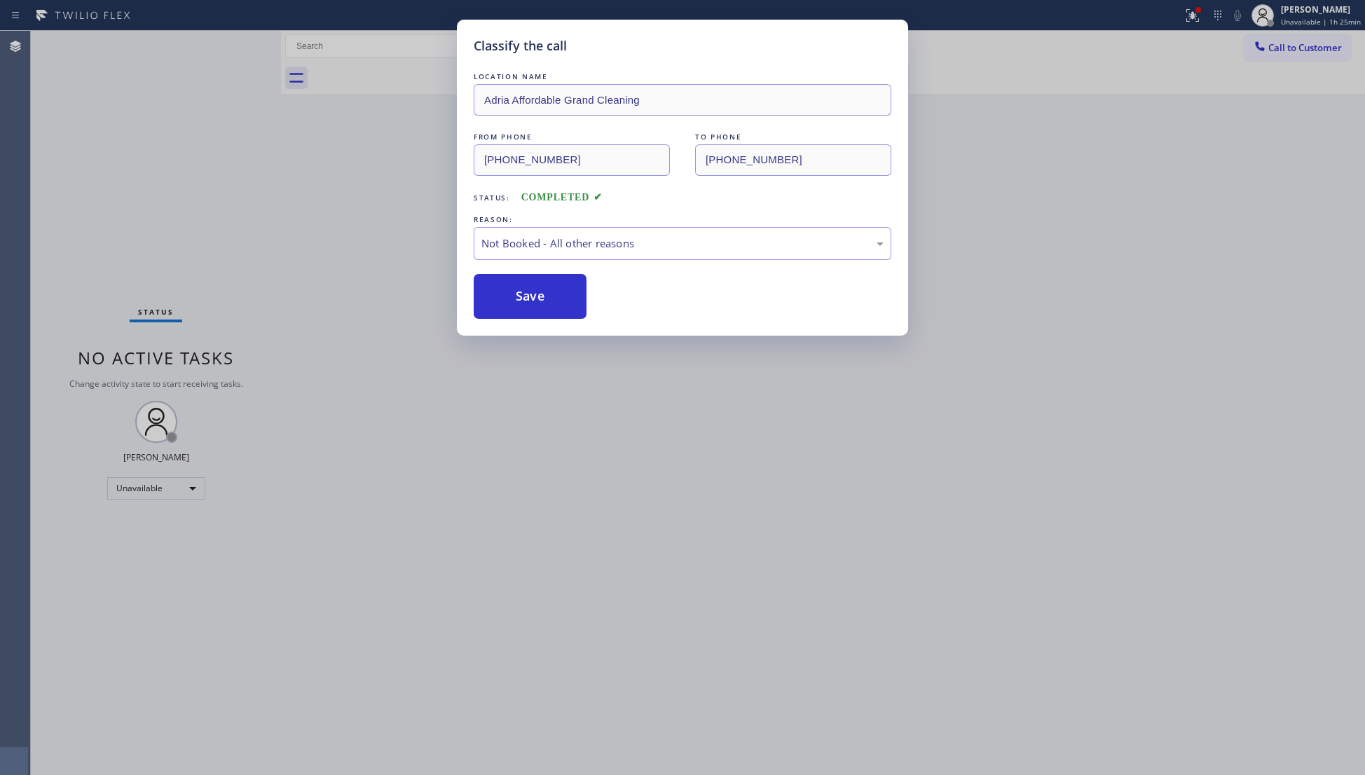
click at [363, 242] on div "Classify the call LOCATION NAME Adria Affordable Grand Cleaning FROM PHONE [PHO…" at bounding box center [682, 387] width 1365 height 775
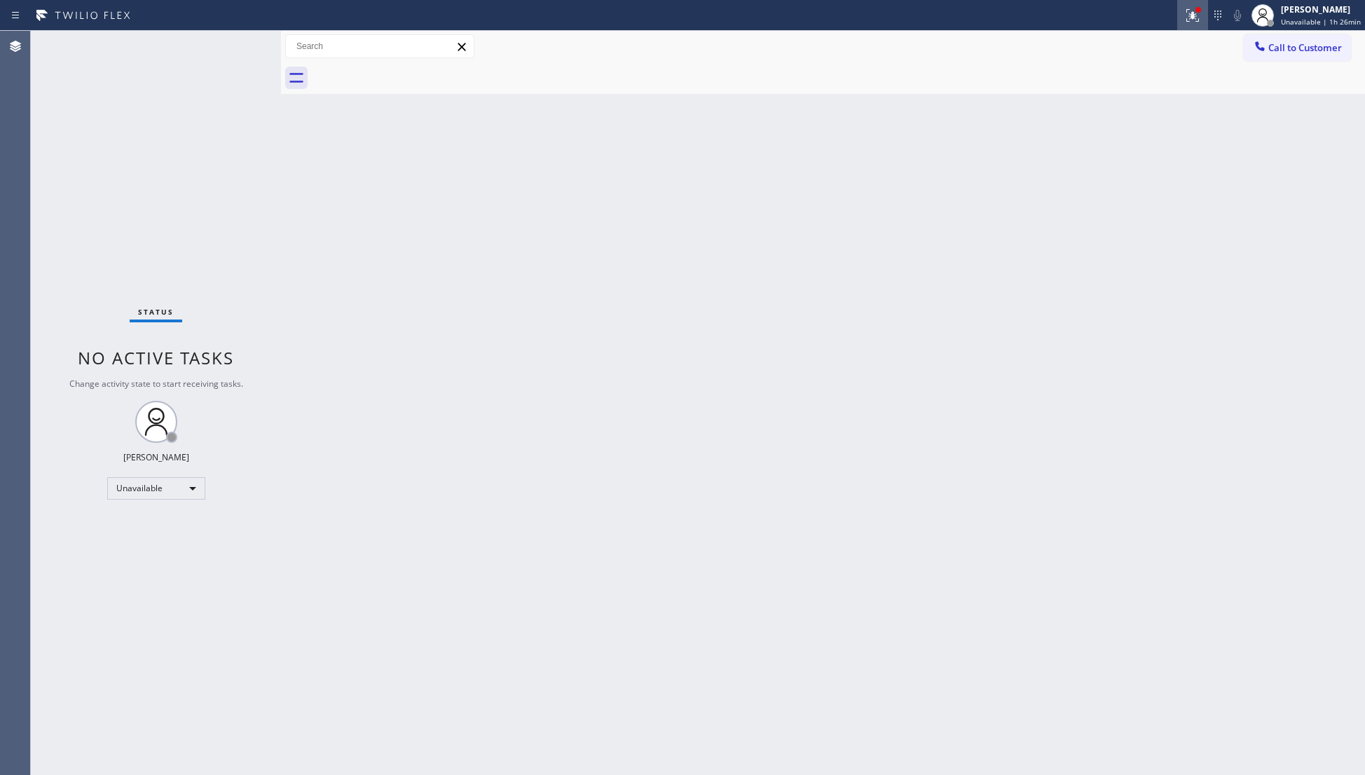
click at [1192, 18] on icon at bounding box center [1192, 15] width 13 height 13
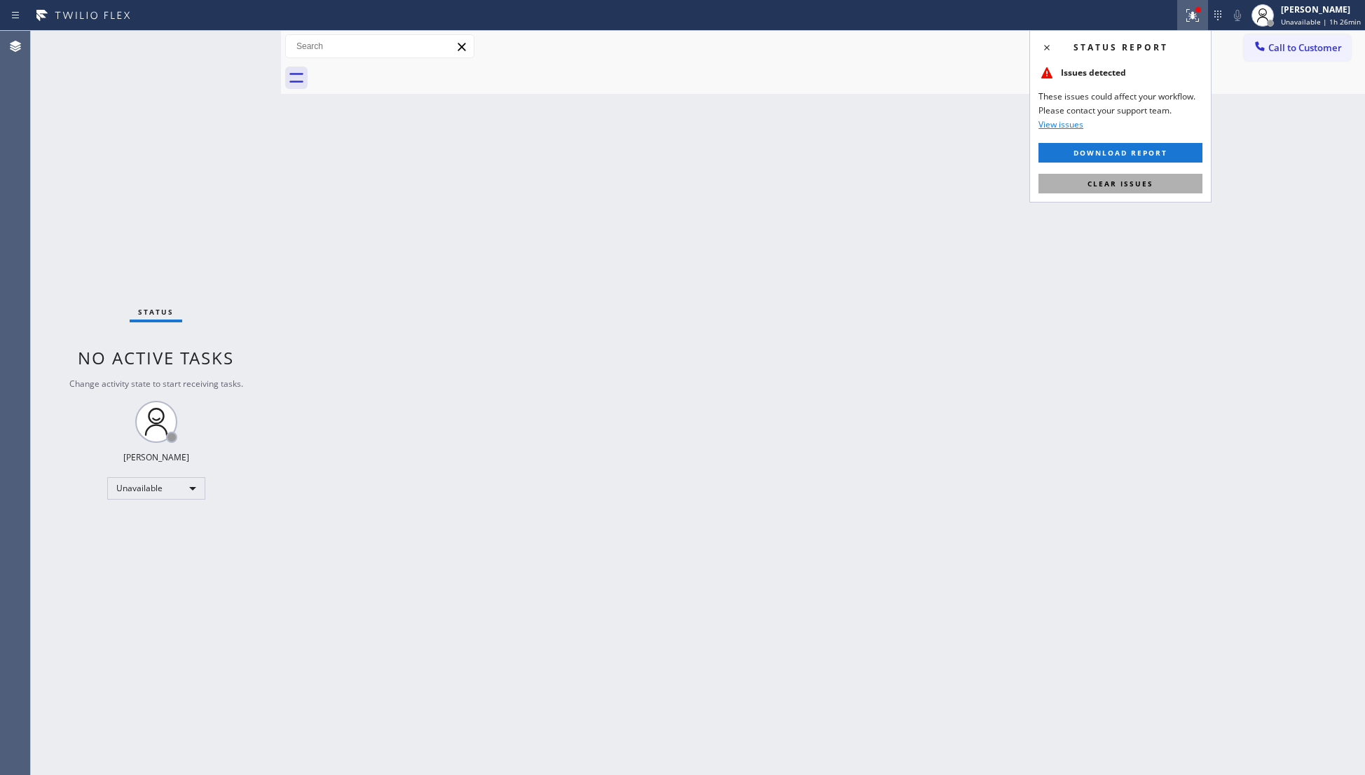
click at [1140, 180] on span "Clear issues" at bounding box center [1120, 184] width 66 height 10
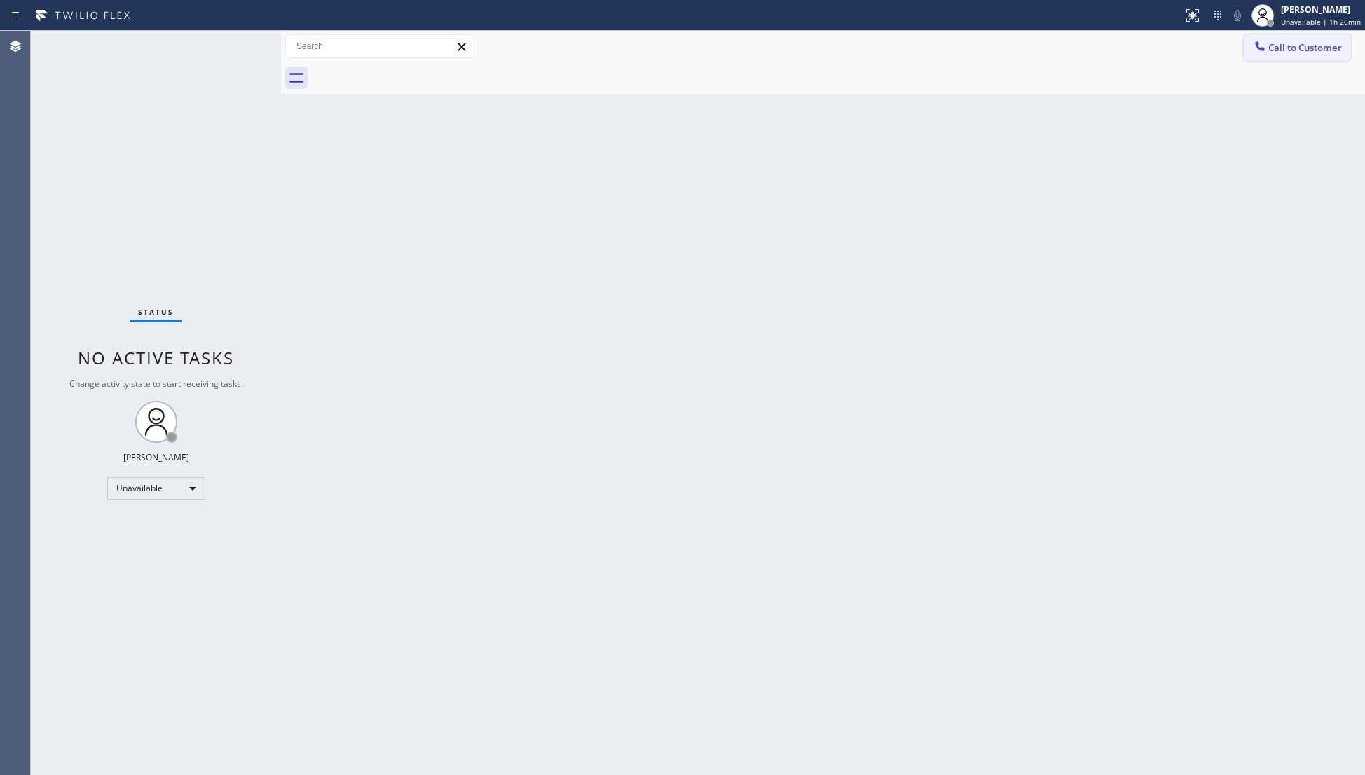
click at [1244, 46] on div "Call to Customer Outbound call Location Adria Affordable Grand Cleaning Your ca…" at bounding box center [823, 46] width 1084 height 25
click at [1264, 48] on icon at bounding box center [1260, 46] width 14 height 14
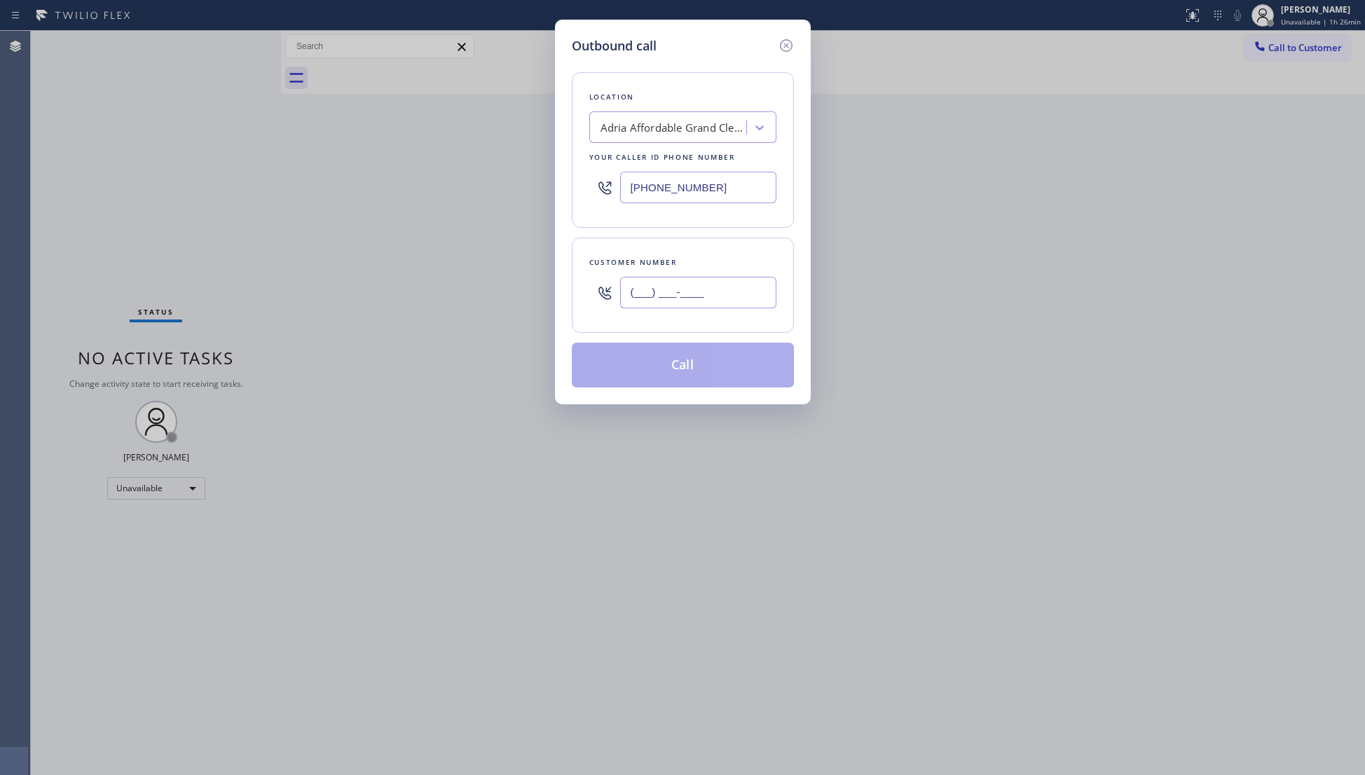
paste input "text"
drag, startPoint x: 715, startPoint y: 277, endPoint x: 719, endPoint y: 284, distance: 8.2
click at [717, 281] on input "(___) ___-____" at bounding box center [698, 293] width 156 height 32
paste input "310) 339-6853"
type input "[PHONE_NUMBER]"
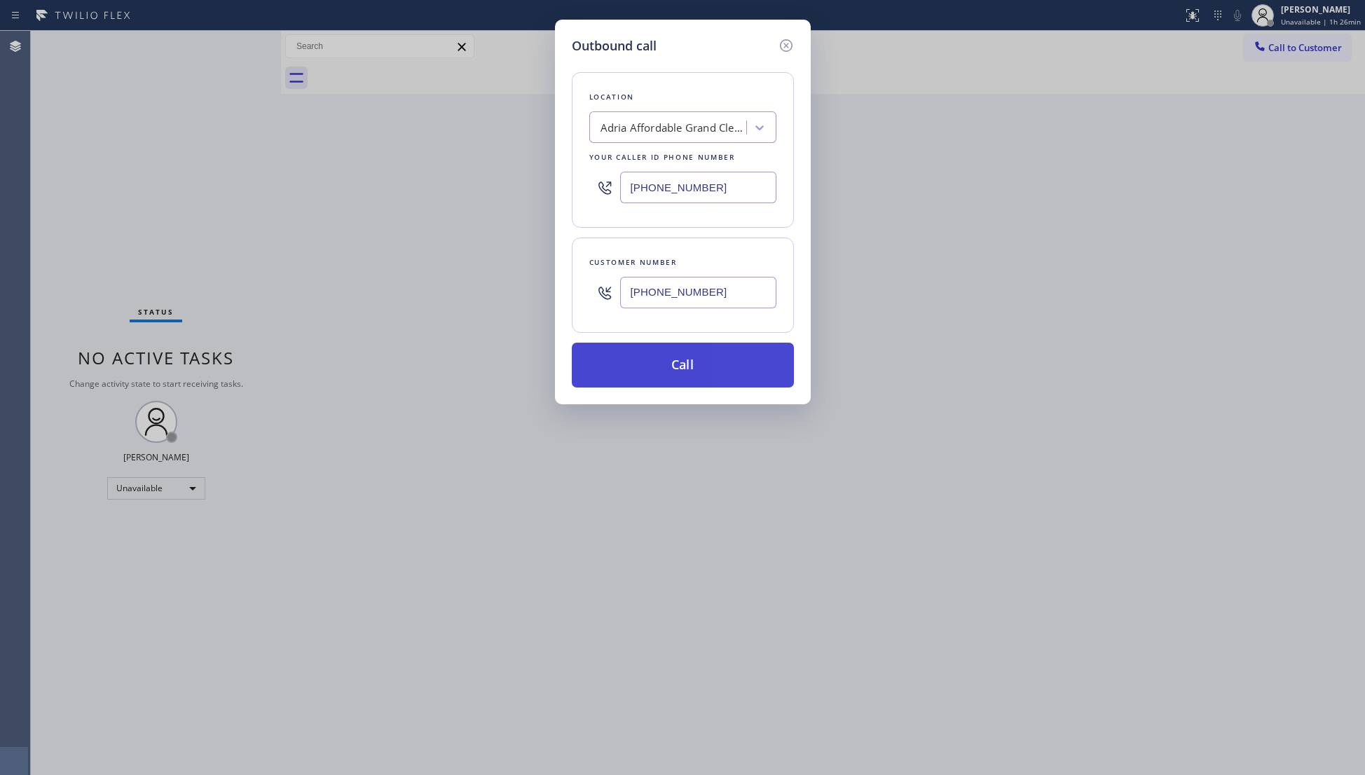
click at [676, 368] on button "Call" at bounding box center [683, 365] width 222 height 45
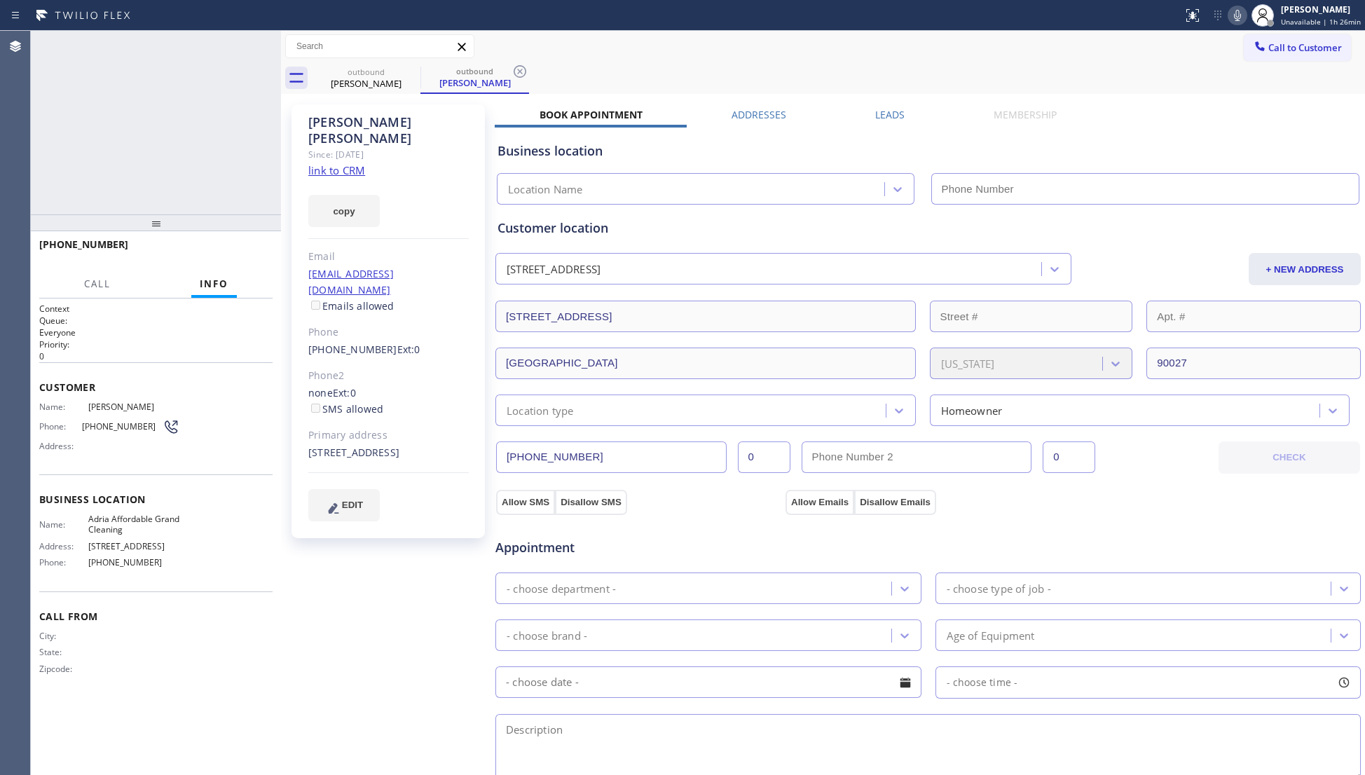
type input "[PHONE_NUMBER]"
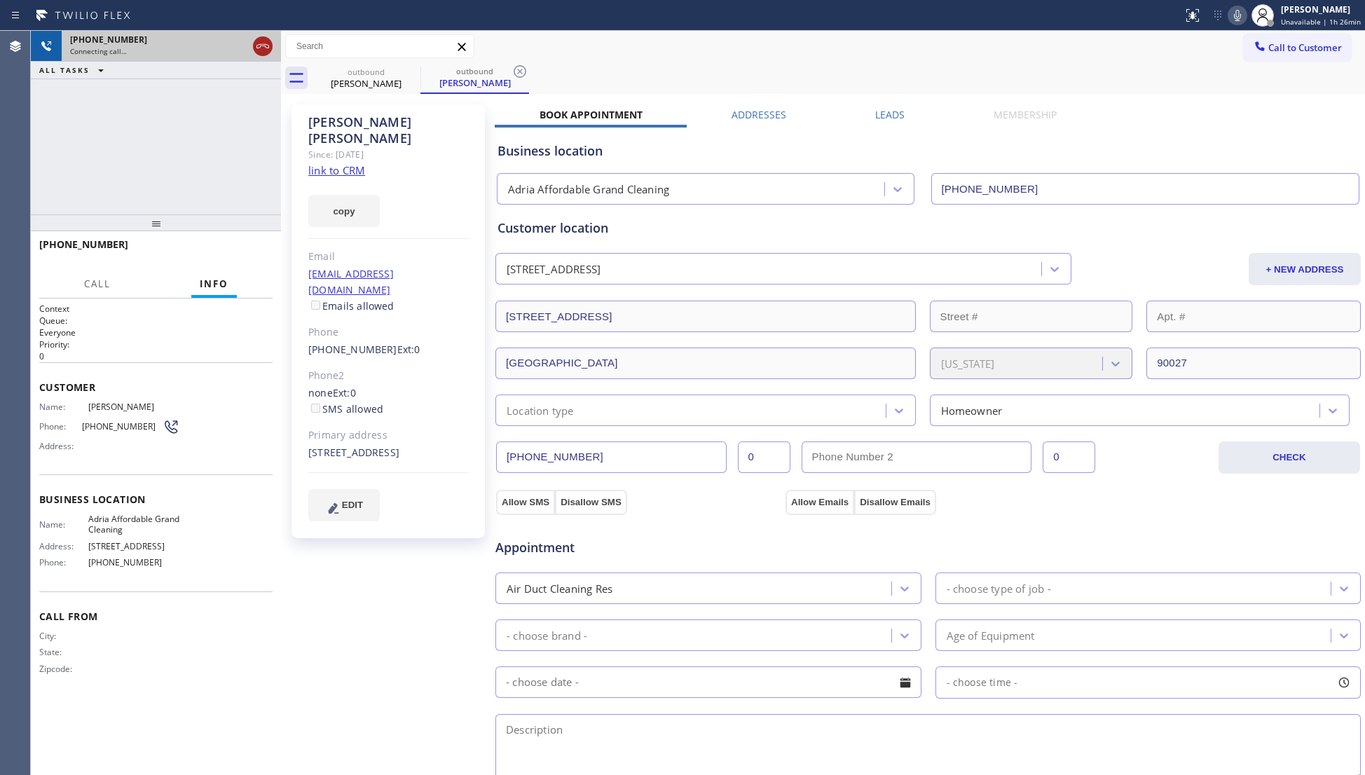
click at [262, 48] on icon at bounding box center [262, 46] width 17 height 17
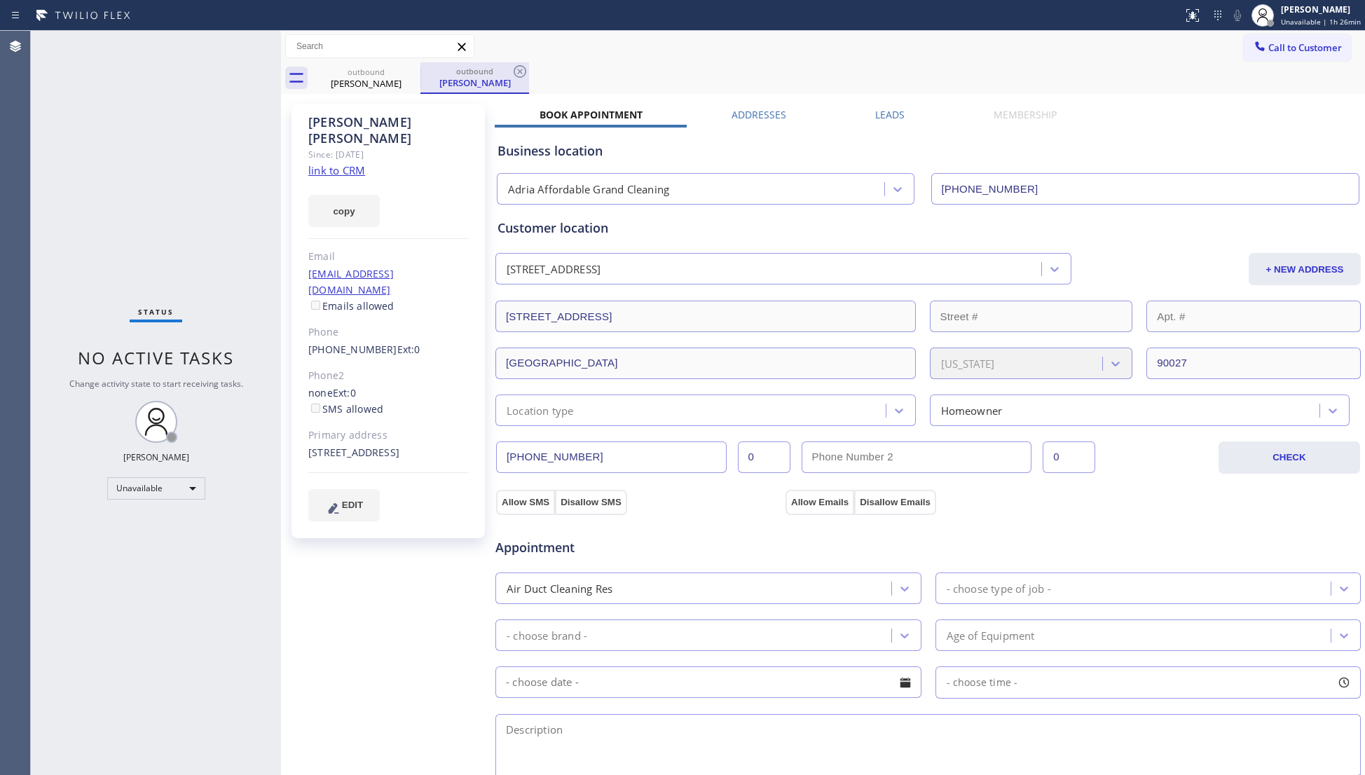
click at [381, 76] on div "outbound" at bounding box center [366, 72] width 106 height 11
click at [408, 74] on icon at bounding box center [411, 71] width 17 height 17
click at [0, 0] on icon at bounding box center [0, 0] width 0 height 0
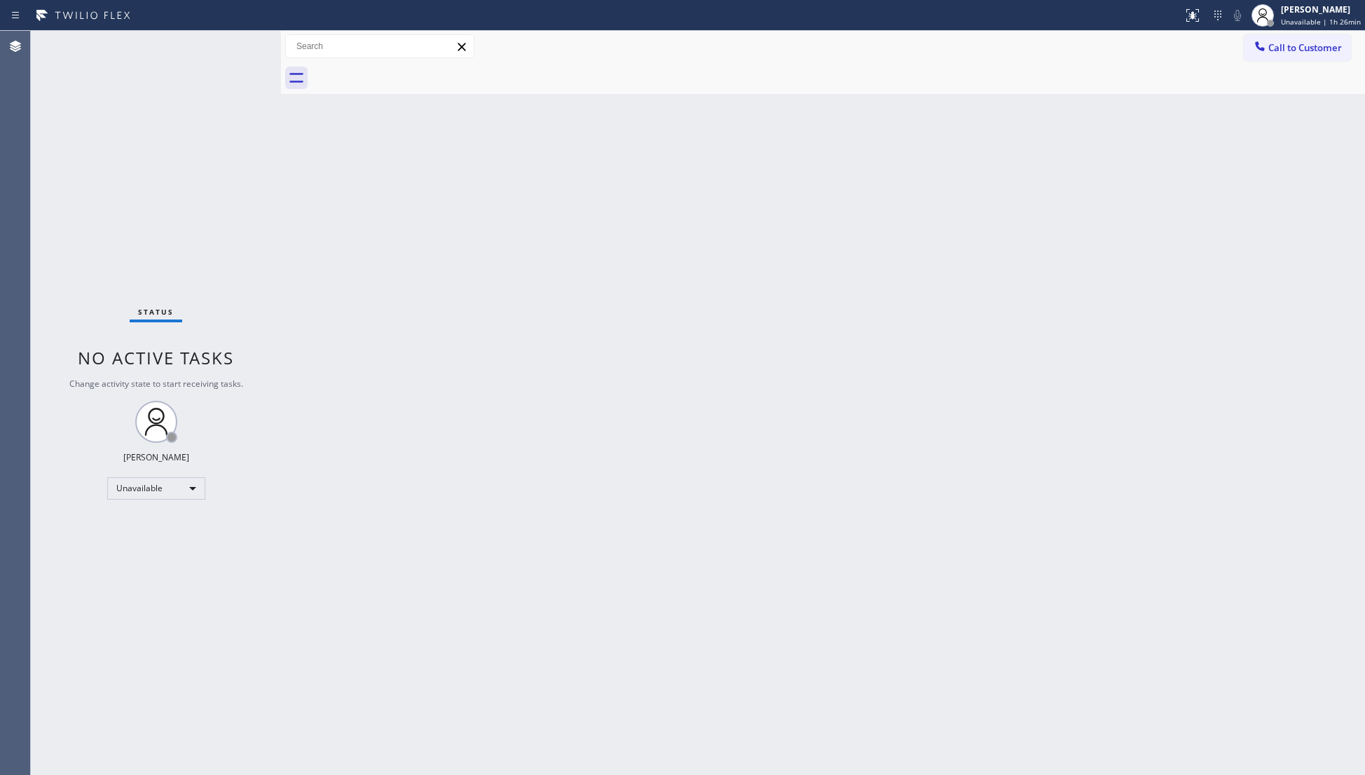
click at [409, 73] on div at bounding box center [838, 78] width 1053 height 32
click at [410, 73] on div at bounding box center [838, 78] width 1053 height 32
drag, startPoint x: 1278, startPoint y: 13, endPoint x: 1279, endPoint y: 20, distance: 7.8
click at [1278, 20] on div at bounding box center [1262, 15] width 31 height 31
drag, startPoint x: 1147, startPoint y: 99, endPoint x: 1180, endPoint y: 85, distance: 35.1
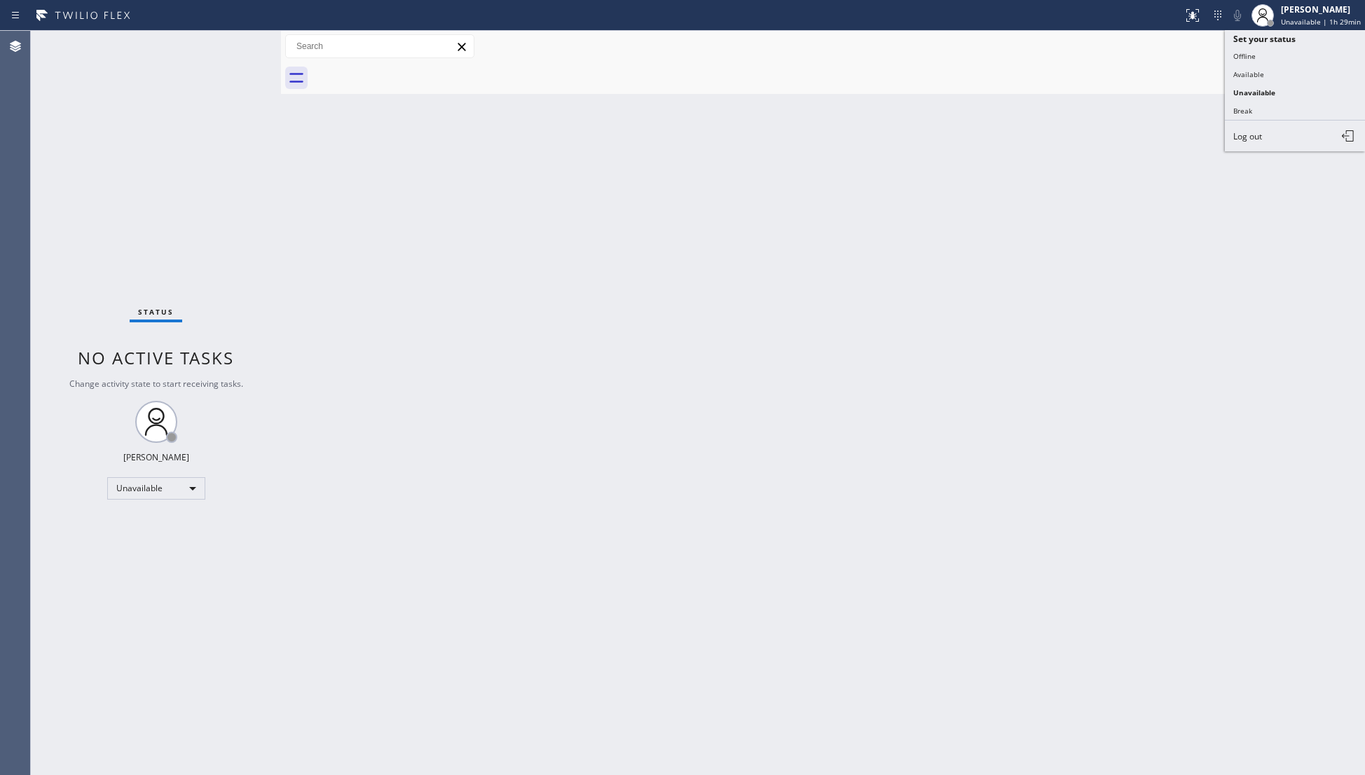
click at [1155, 97] on div "Back to Dashboard Change Sender ID Customers Technicians Select a contact Outbo…" at bounding box center [823, 403] width 1084 height 744
click at [1259, 49] on icon at bounding box center [1259, 45] width 9 height 9
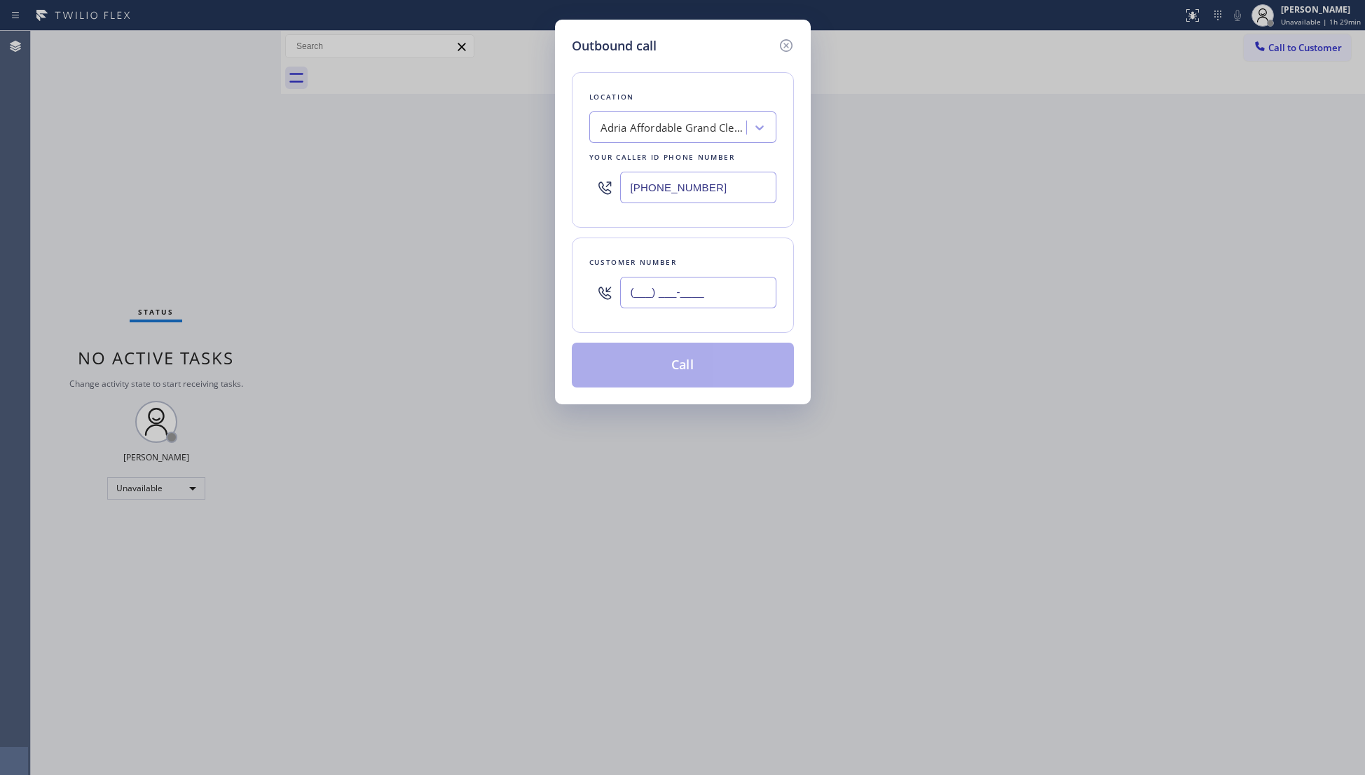
click at [746, 298] on input "(___) ___-____" at bounding box center [698, 293] width 156 height 32
paste input "323) 501-7203"
type input "[PHONE_NUMBER]"
click at [698, 393] on div "Outbound call Location Adria Affordable Grand Cleaning Your caller id phone num…" at bounding box center [683, 212] width 256 height 385
click at [698, 356] on button "Call" at bounding box center [683, 365] width 222 height 45
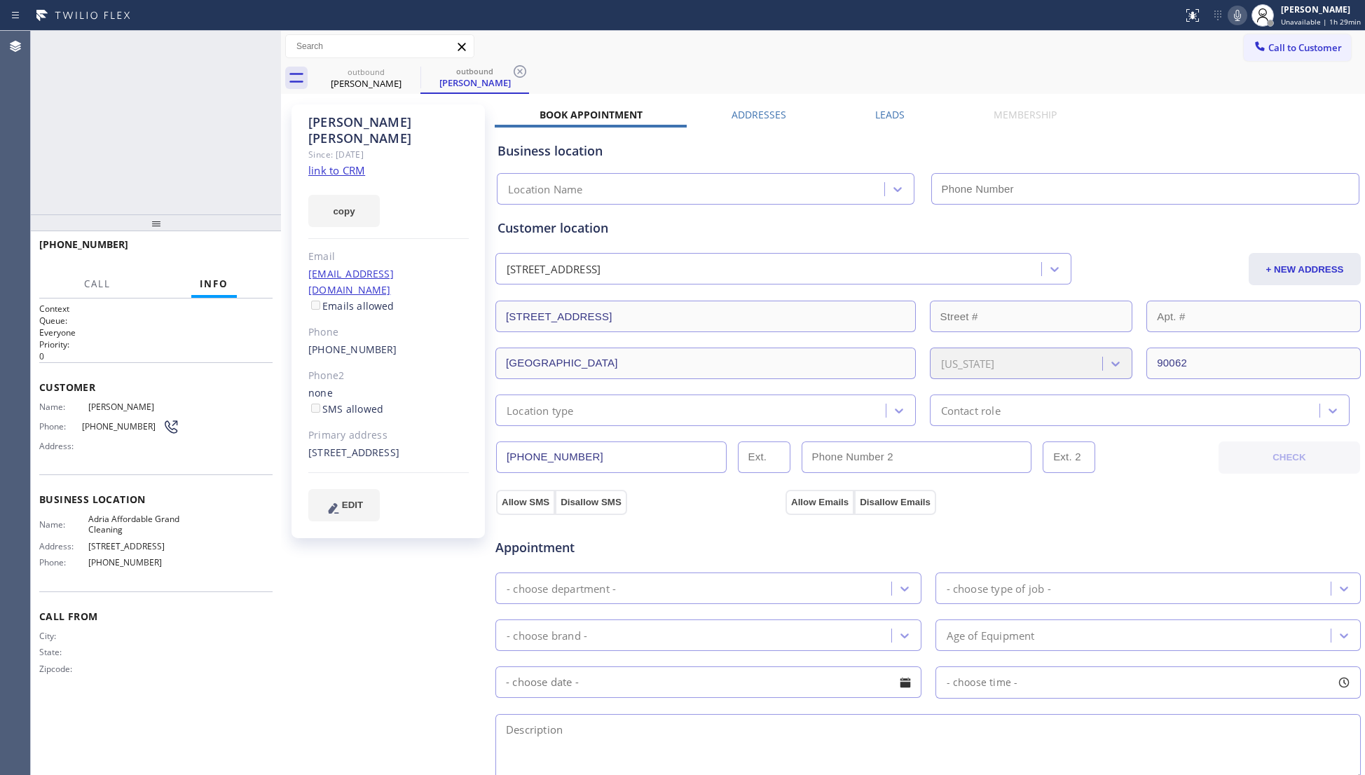
type input "[PHONE_NUMBER]"
click at [729, 60] on div "Call to Customer Outbound call Location Adria Affordable Grand Cleaning Your ca…" at bounding box center [823, 47] width 1084 height 32
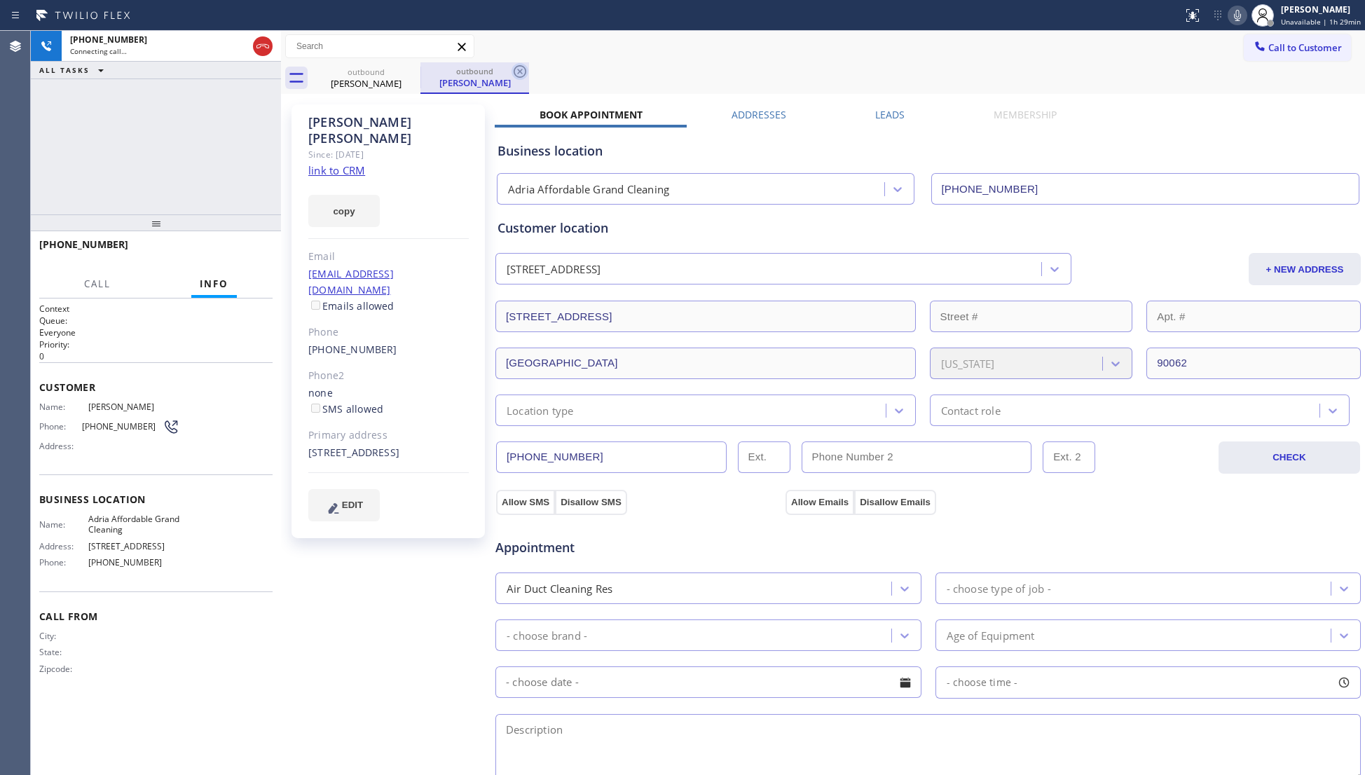
click at [523, 77] on icon at bounding box center [519, 71] width 17 height 17
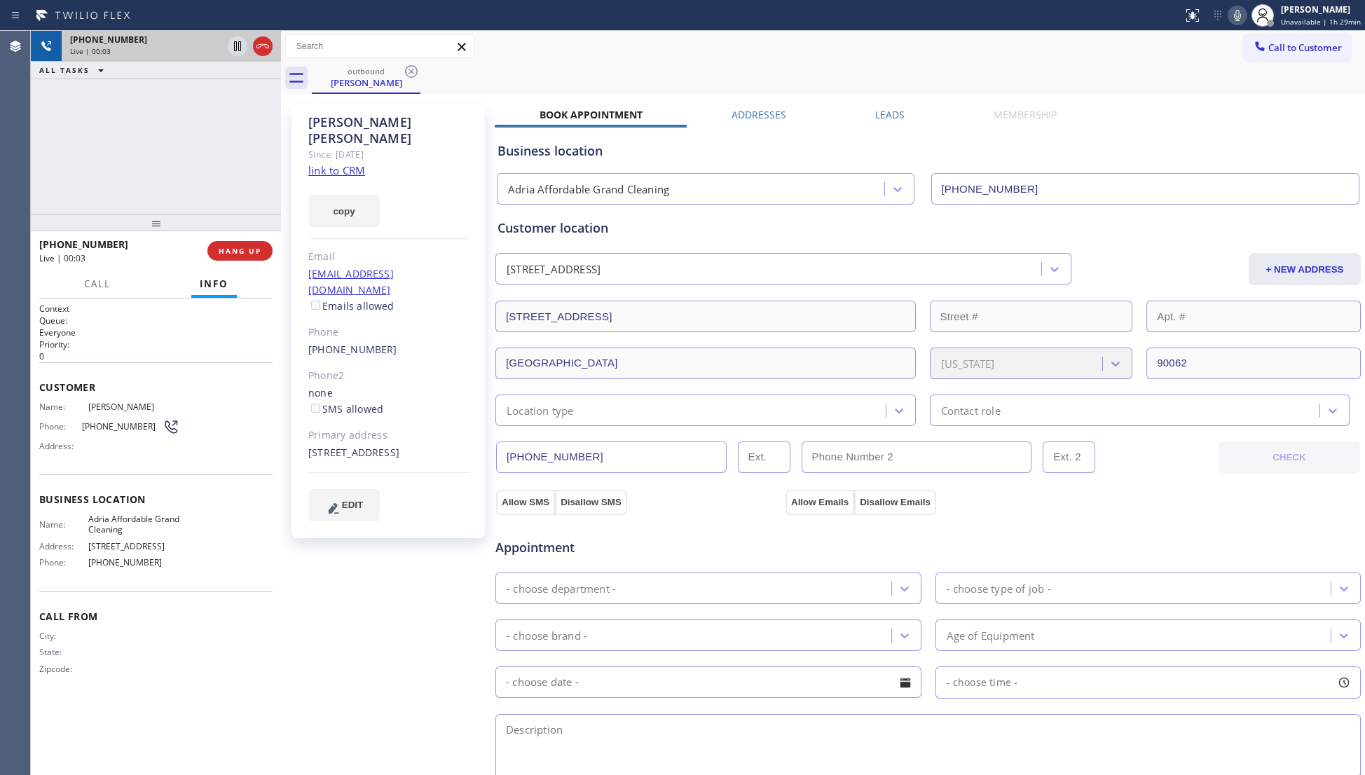
click at [272, 55] on div at bounding box center [250, 46] width 50 height 31
click at [261, 43] on icon at bounding box center [262, 46] width 17 height 17
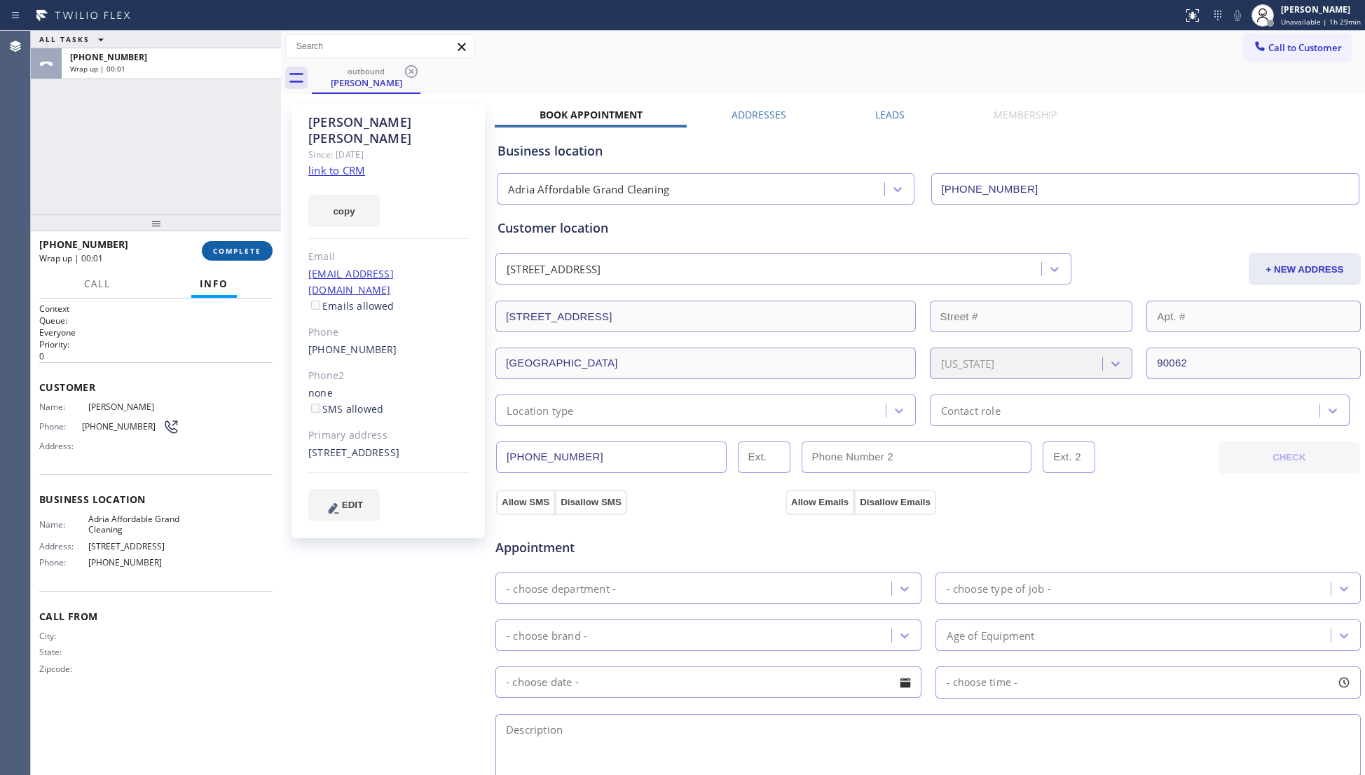
drag, startPoint x: 248, startPoint y: 265, endPoint x: 256, endPoint y: 261, distance: 8.8
click at [249, 265] on div "[PHONE_NUMBER] Wrap up | 00:01 COMPLETE" at bounding box center [155, 251] width 233 height 36
click at [258, 258] on button "COMPLETE" at bounding box center [237, 251] width 71 height 20
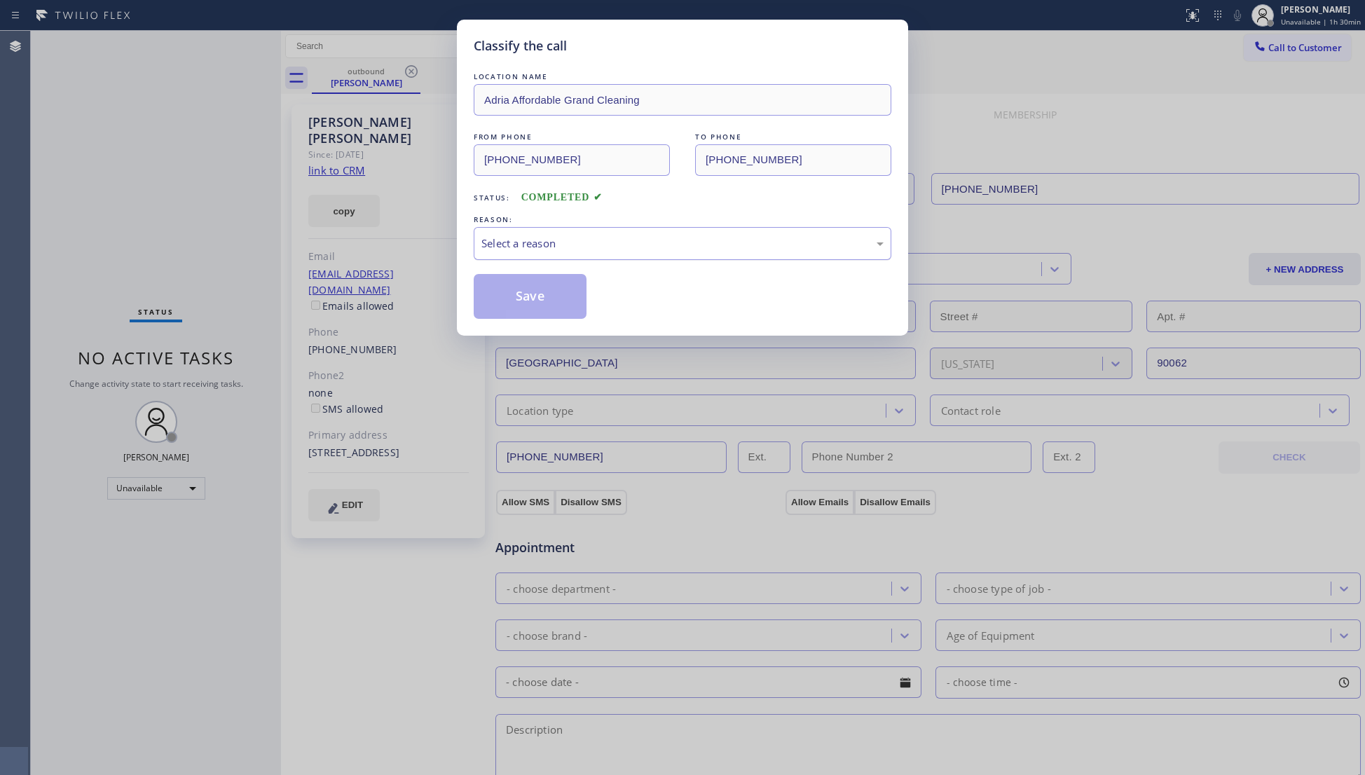
drag, startPoint x: 525, startPoint y: 237, endPoint x: 524, endPoint y: 253, distance: 16.1
click at [524, 242] on div "Select a reason" at bounding box center [682, 243] width 402 height 16
click at [524, 289] on button "Save" at bounding box center [530, 296] width 113 height 45
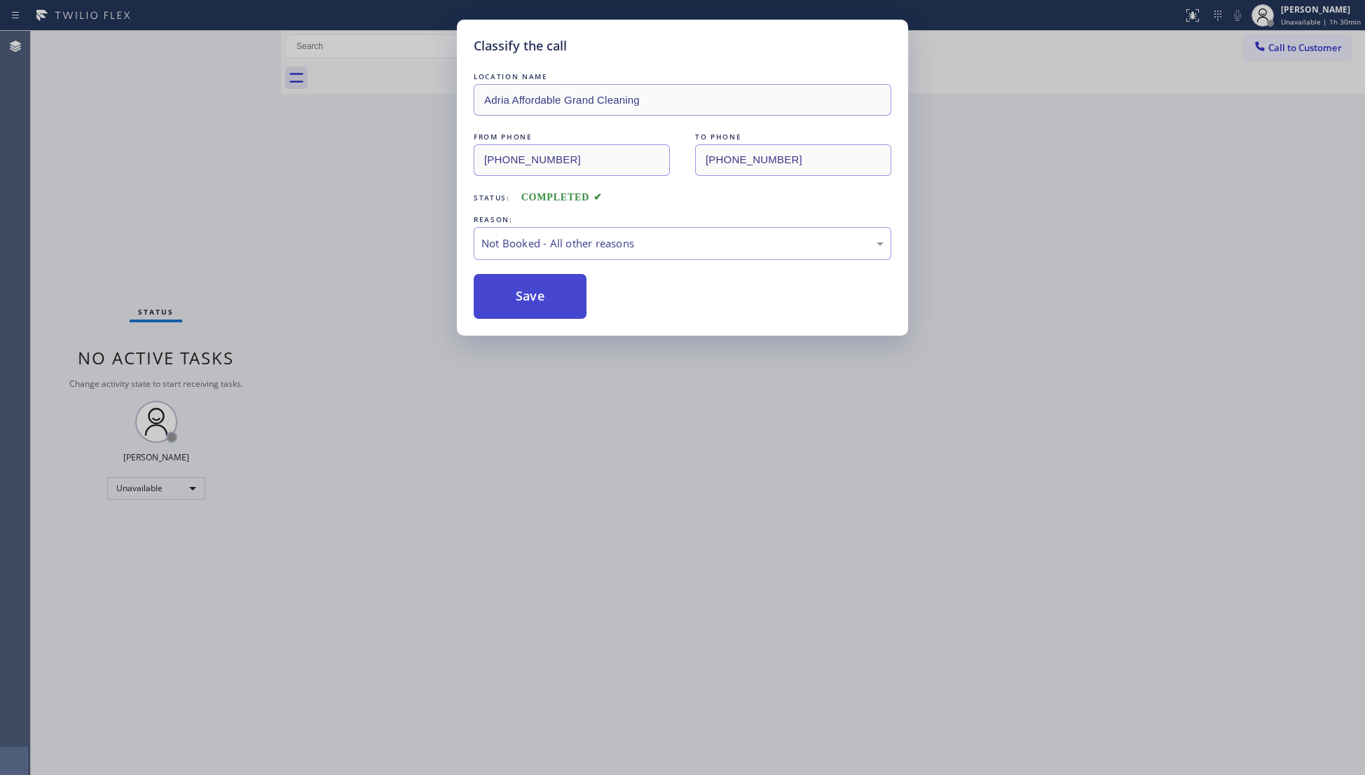
click at [525, 289] on button "Save" at bounding box center [530, 296] width 113 height 45
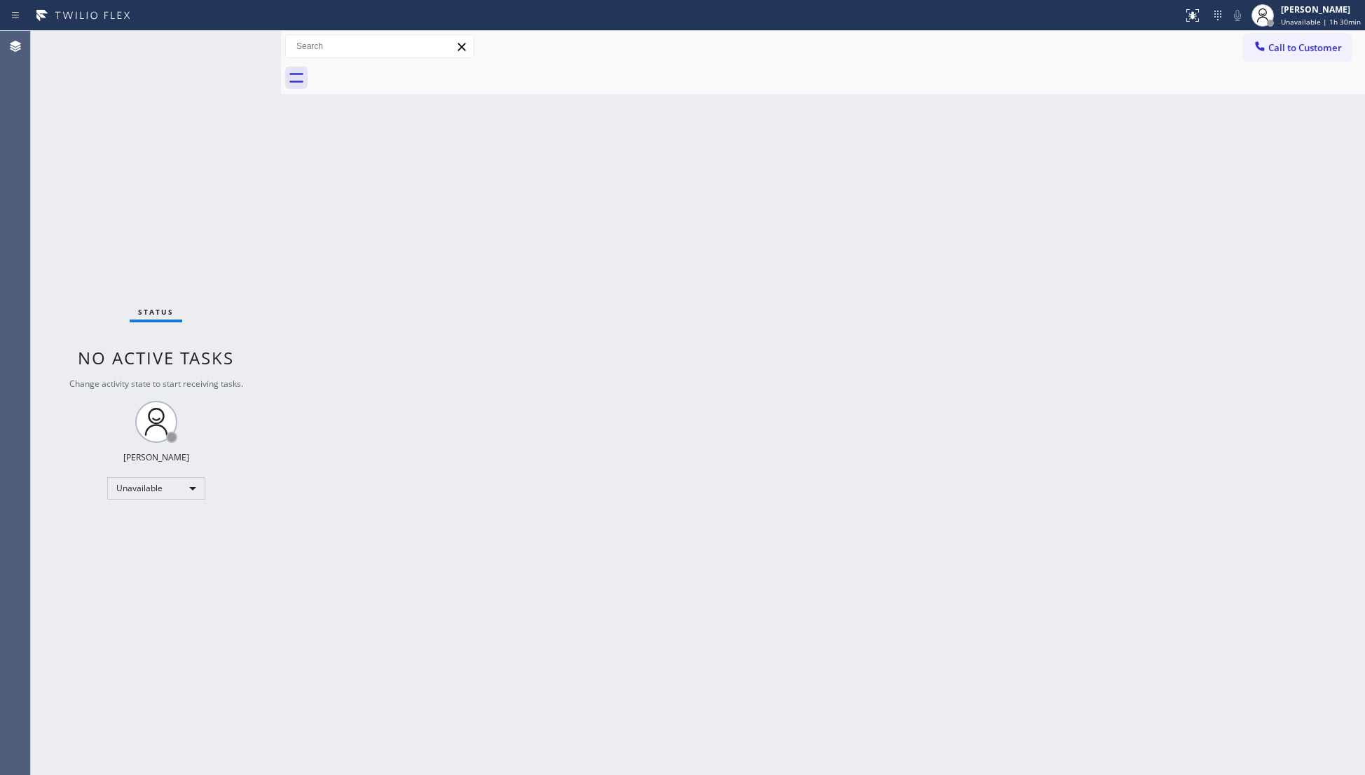
click at [1147, 130] on div "Back to Dashboard Change Sender ID Customers Technicians Select a contact Outbo…" at bounding box center [823, 403] width 1084 height 744
drag, startPoint x: 1321, startPoint y: 43, endPoint x: 1317, endPoint y: 57, distance: 15.3
click at [1320, 43] on span "Call to Customer" at bounding box center [1305, 47] width 74 height 13
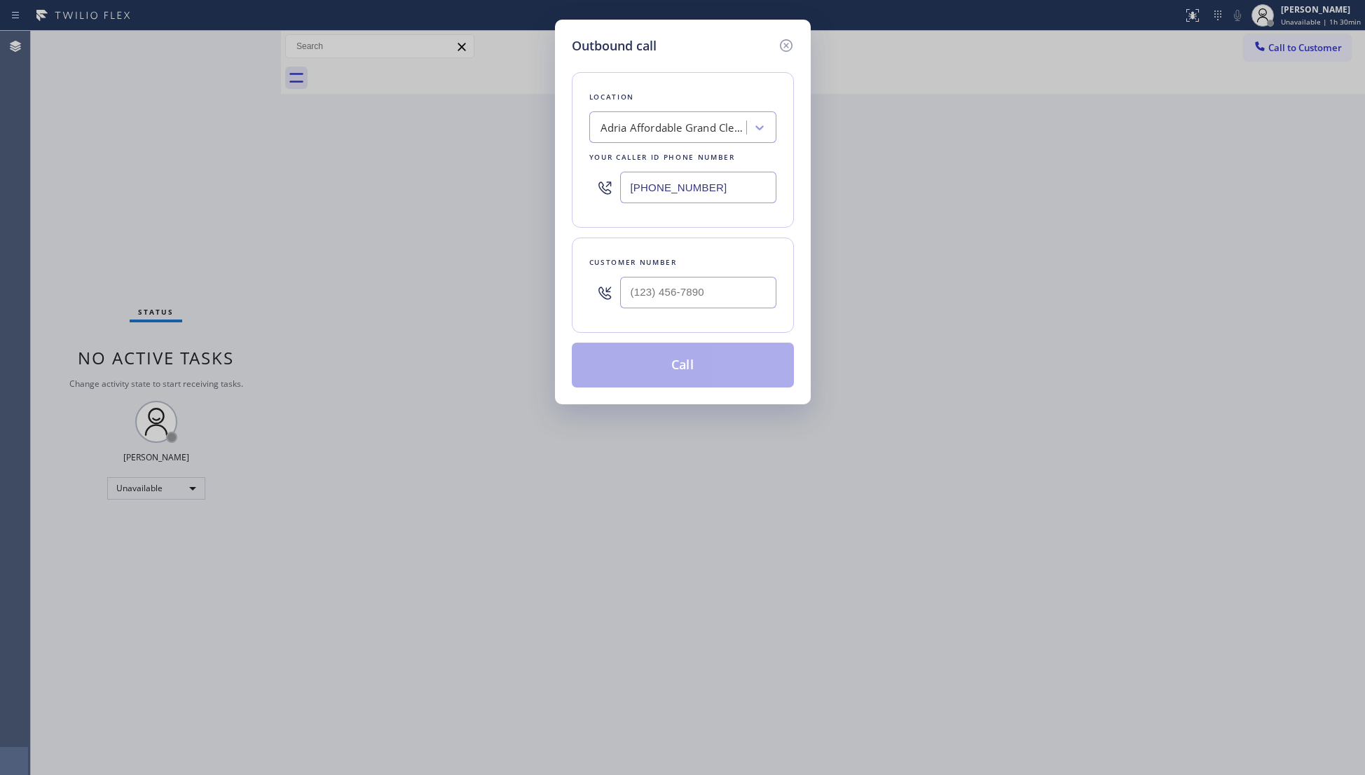
drag, startPoint x: 729, startPoint y: 180, endPoint x: 640, endPoint y: 189, distance: 88.7
click at [589, 194] on div "[PHONE_NUMBER]" at bounding box center [682, 188] width 187 height 46
paste input "949) 506-5933"
type input "[PHONE_NUMBER]"
drag, startPoint x: 1060, startPoint y: 222, endPoint x: 1006, endPoint y: 212, distance: 55.0
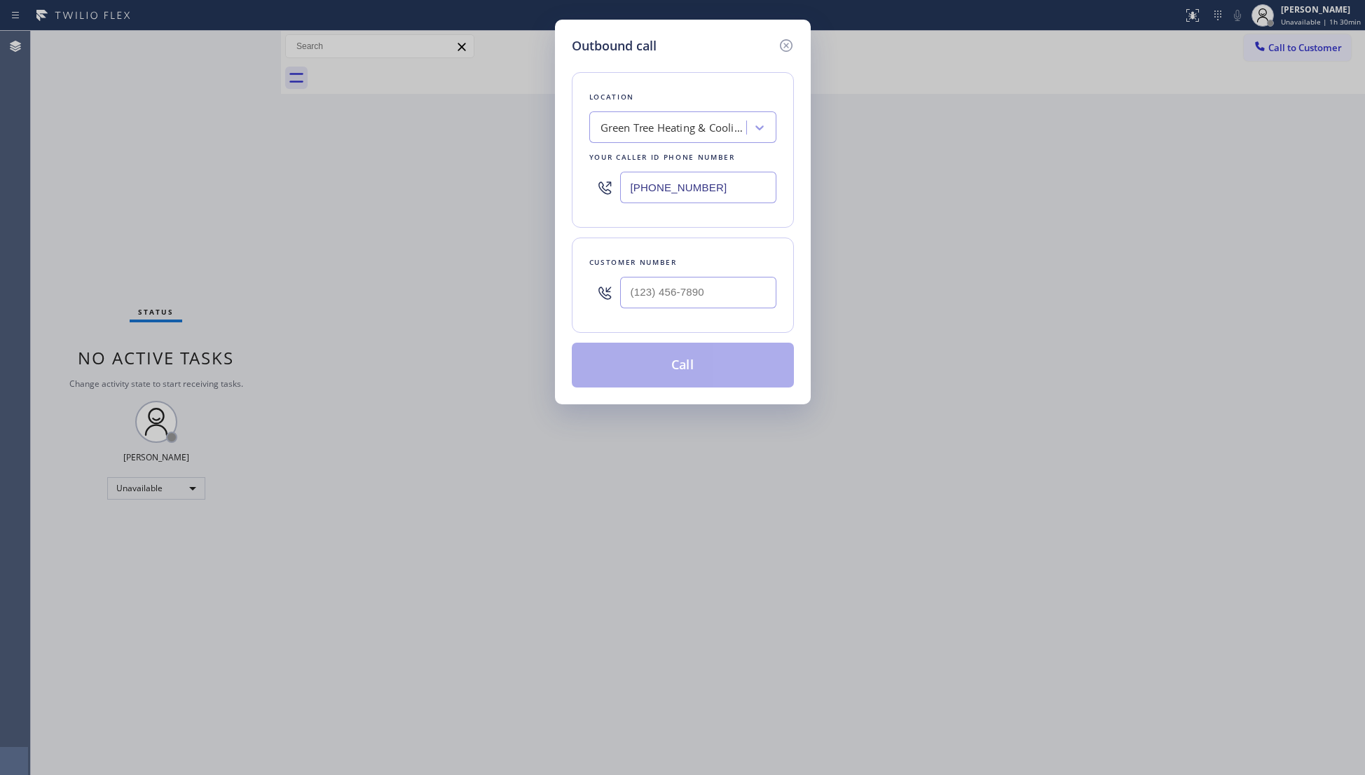
click at [1054, 221] on div "Outbound call Location Green Tree Heating & [GEOGRAPHIC_DATA] Your caller id ph…" at bounding box center [682, 387] width 1365 height 775
click at [744, 292] on input "(___) ___-____" at bounding box center [698, 293] width 156 height 32
paste input "949) 201-2998"
type input "[PHONE_NUMBER]"
click at [685, 376] on button "Call" at bounding box center [683, 365] width 222 height 45
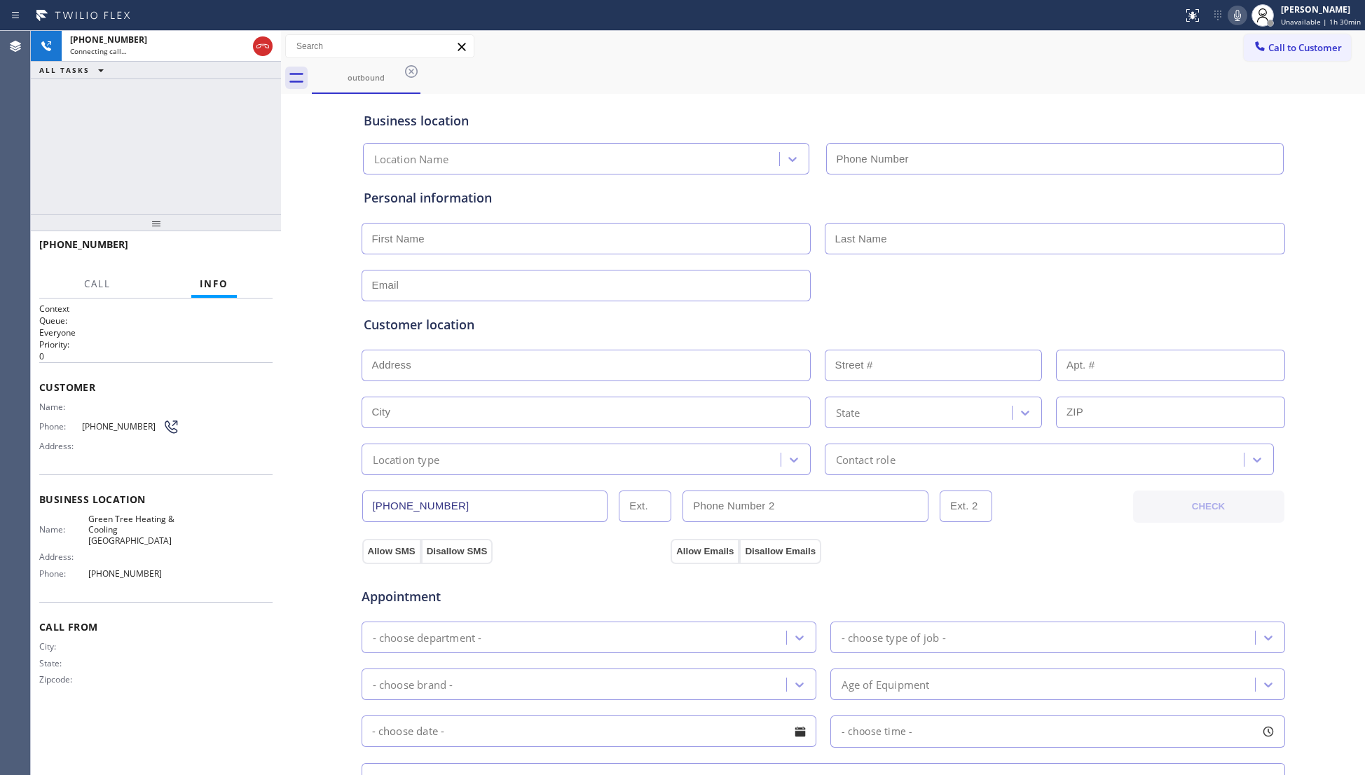
type input "[PHONE_NUMBER]"
click at [912, 68] on div "outbound" at bounding box center [838, 78] width 1053 height 32
drag, startPoint x: 259, startPoint y: 252, endPoint x: 252, endPoint y: 247, distance: 8.6
click at [254, 249] on span "HANG UP" at bounding box center [240, 251] width 43 height 10
click at [252, 247] on span "HANG UP" at bounding box center [240, 251] width 43 height 10
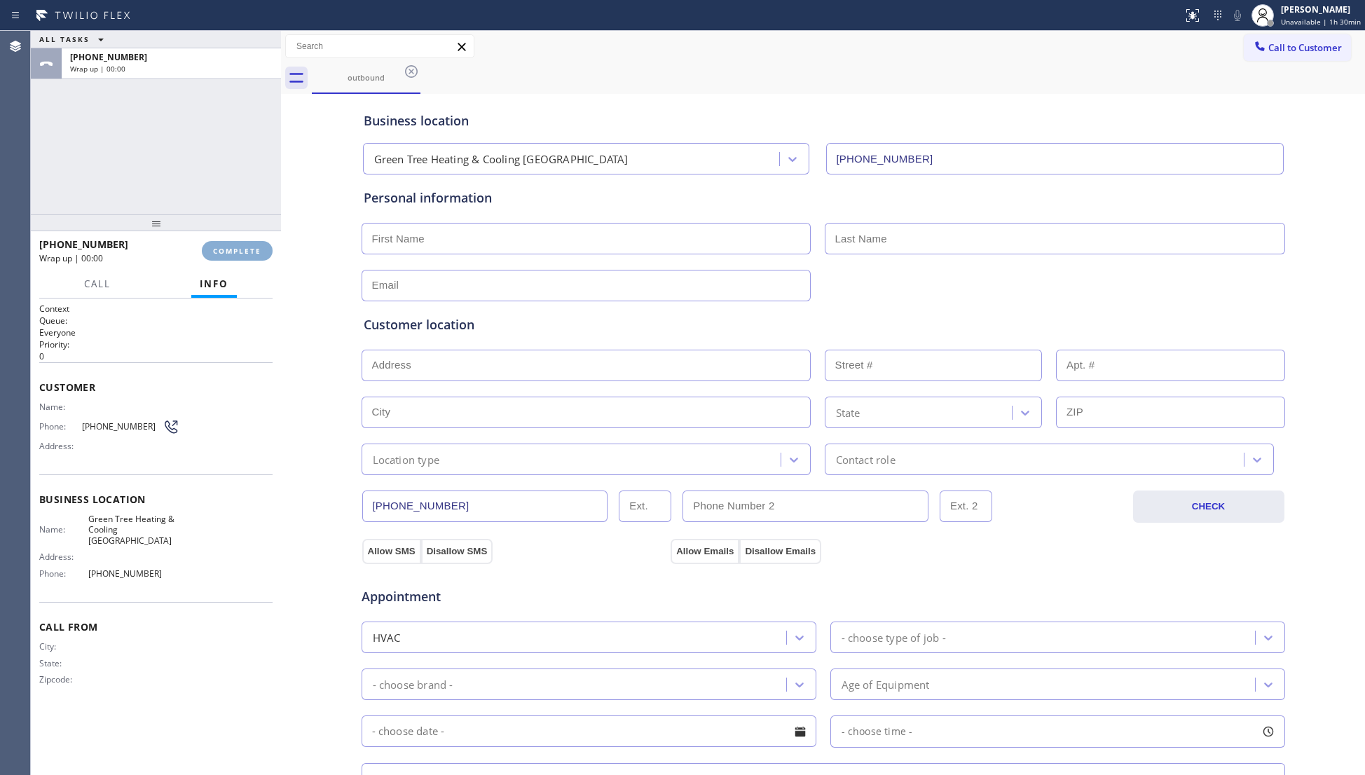
click at [256, 244] on button "COMPLETE" at bounding box center [237, 251] width 71 height 20
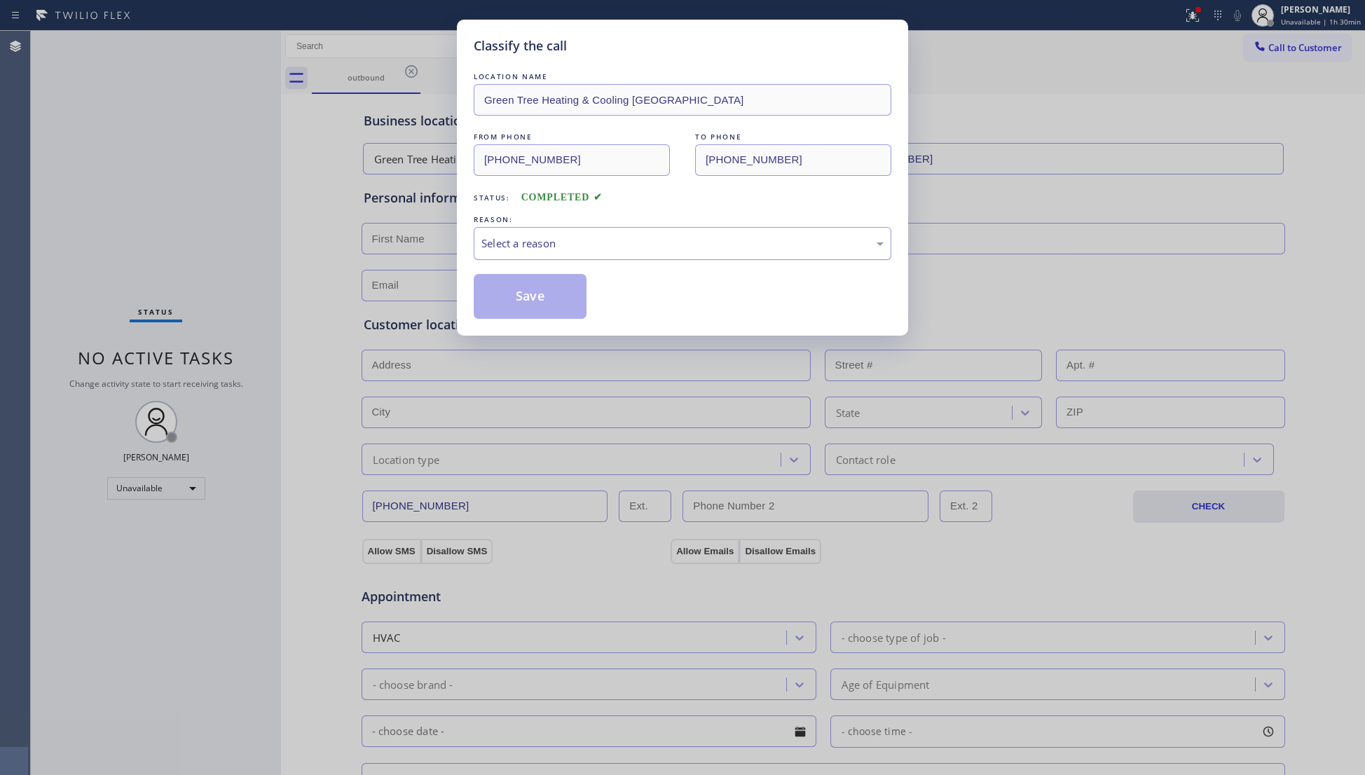
click at [612, 251] on div "Select a reason" at bounding box center [682, 243] width 402 height 16
click at [510, 297] on button "Save" at bounding box center [530, 296] width 113 height 45
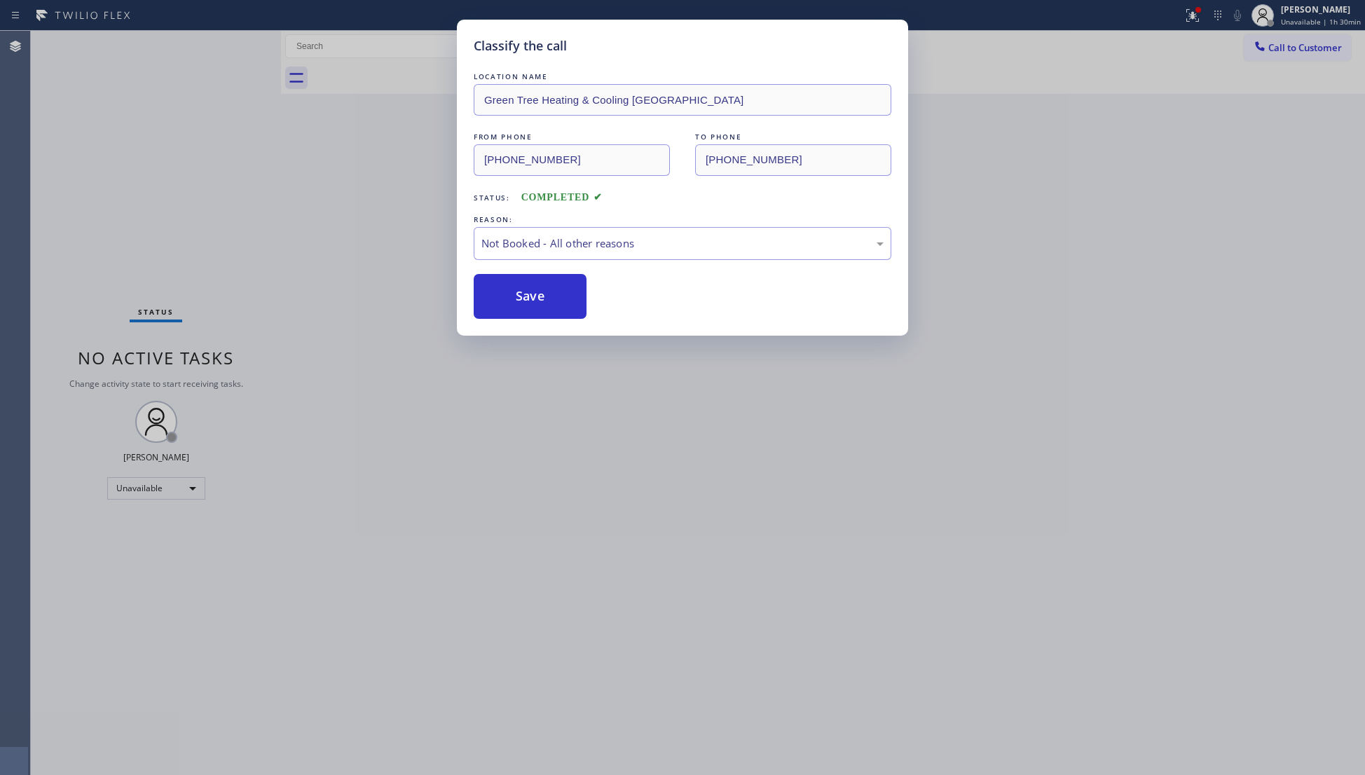
click at [510, 297] on button "Save" at bounding box center [530, 296] width 113 height 45
click at [511, 296] on button "Save" at bounding box center [530, 296] width 113 height 45
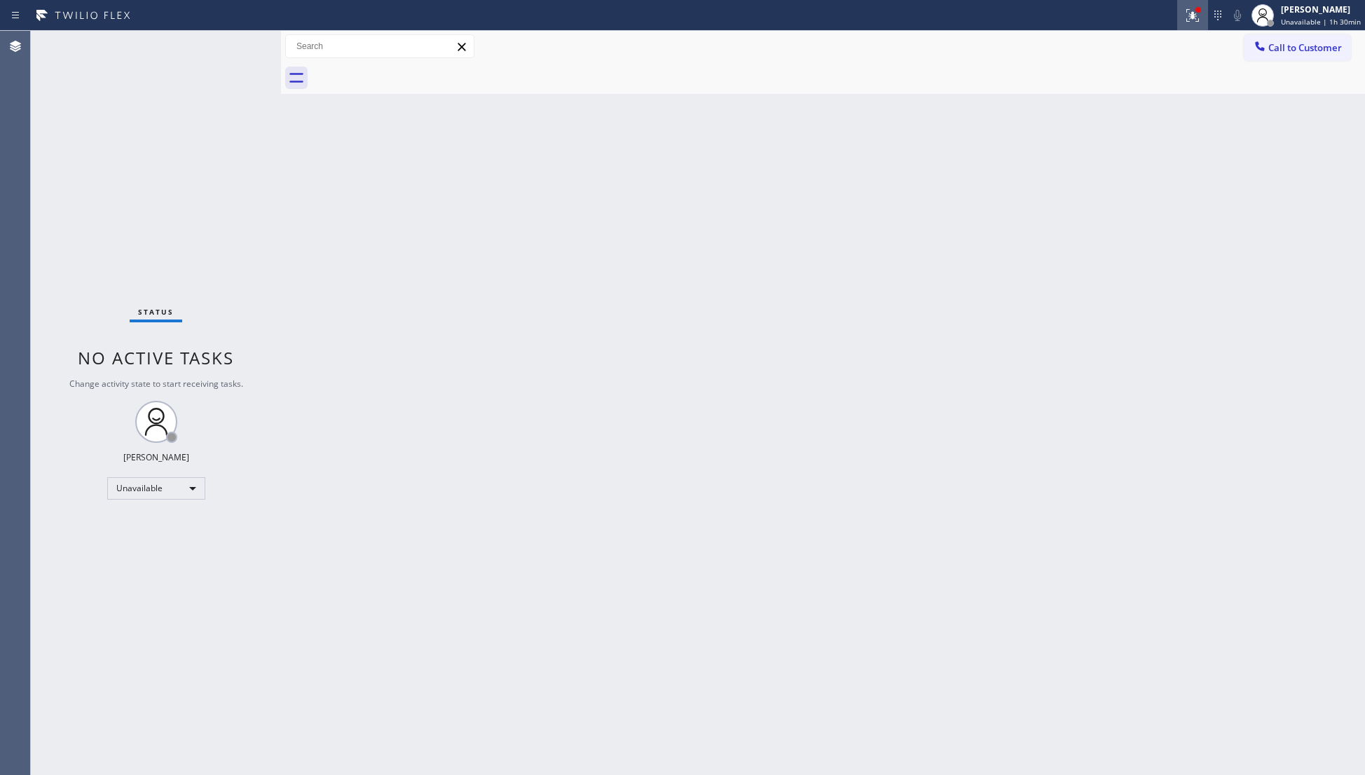
click at [1184, 18] on div at bounding box center [1192, 15] width 31 height 17
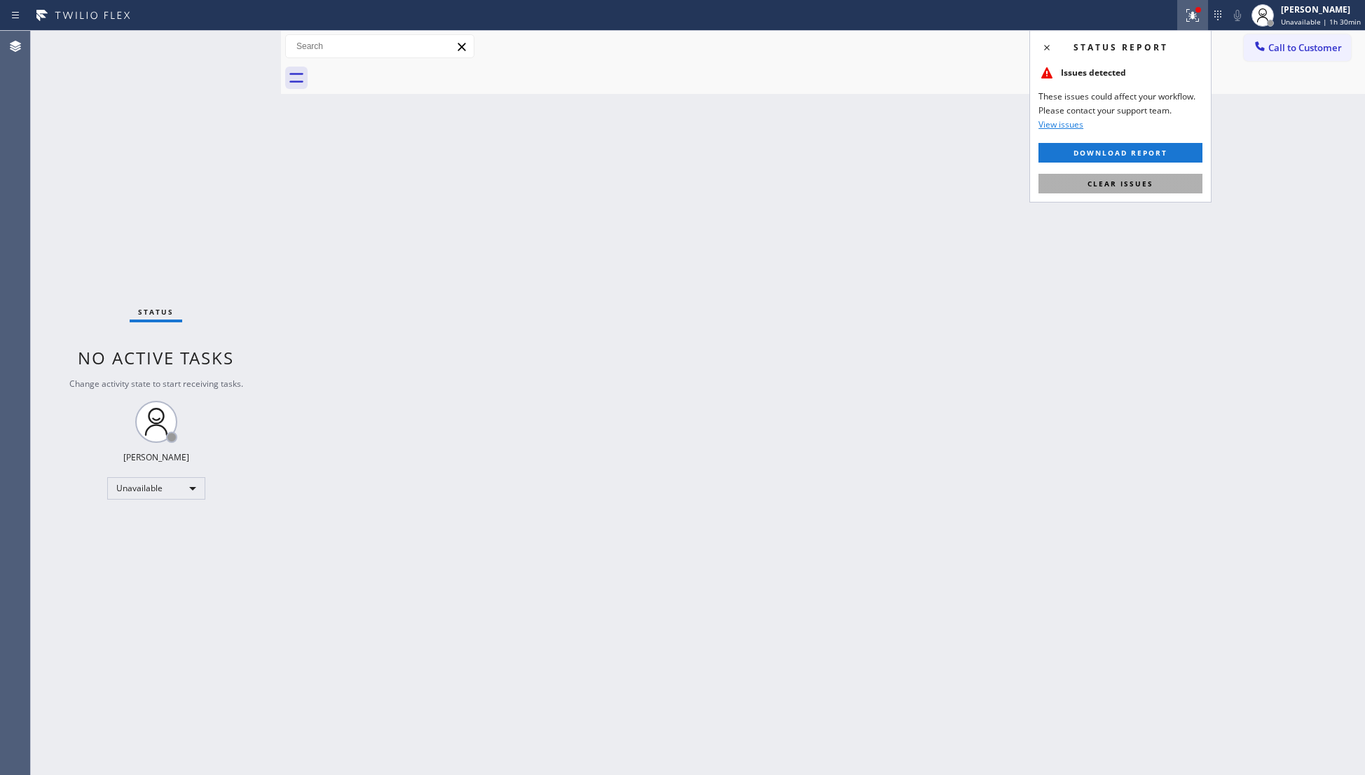
click at [1121, 186] on span "Clear issues" at bounding box center [1120, 184] width 66 height 10
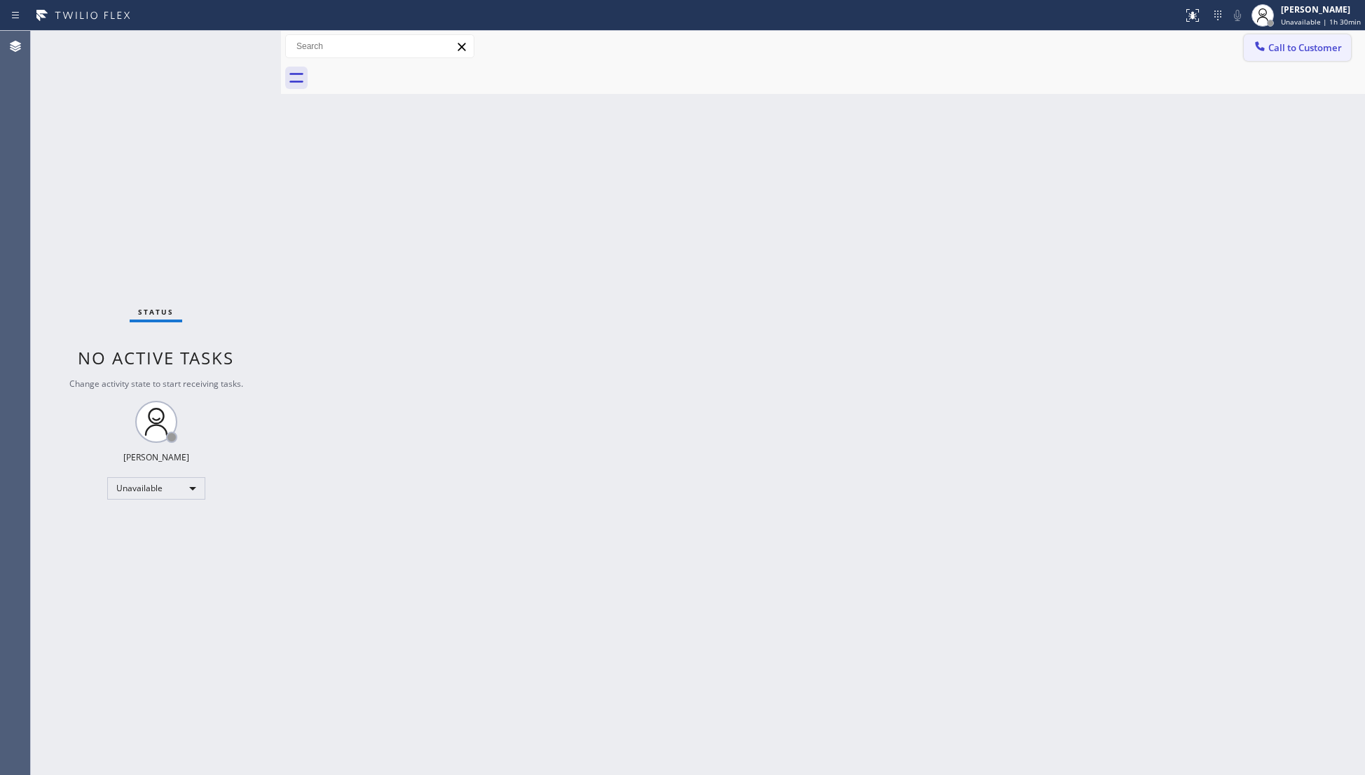
click at [1262, 46] on icon at bounding box center [1260, 46] width 14 height 14
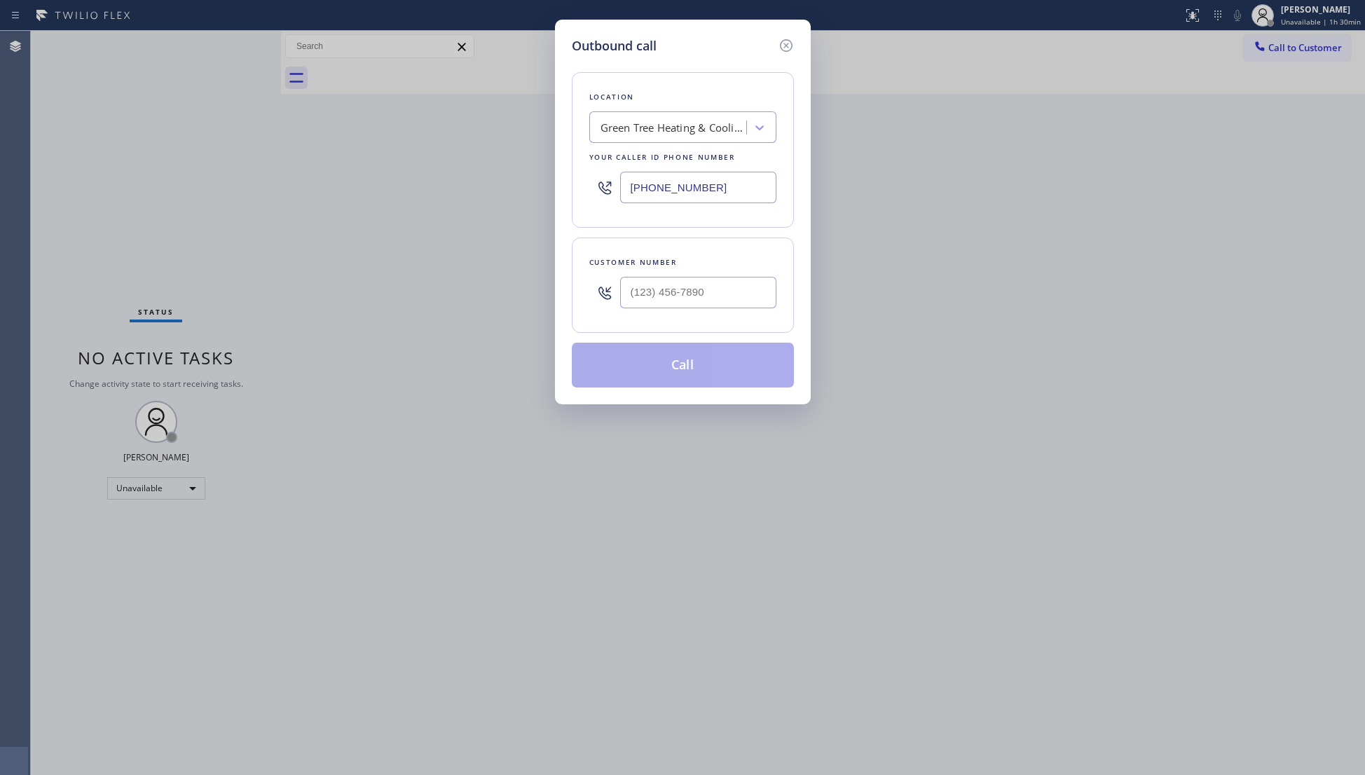
drag, startPoint x: 712, startPoint y: 178, endPoint x: 636, endPoint y: 191, distance: 76.8
click at [519, 196] on div "Outbound call Location Green Tree Heating & [GEOGRAPHIC_DATA] Your caller id ph…" at bounding box center [682, 387] width 1365 height 775
paste input "206) 201-1911"
type input "[PHONE_NUMBER]"
paste input "206-4799"
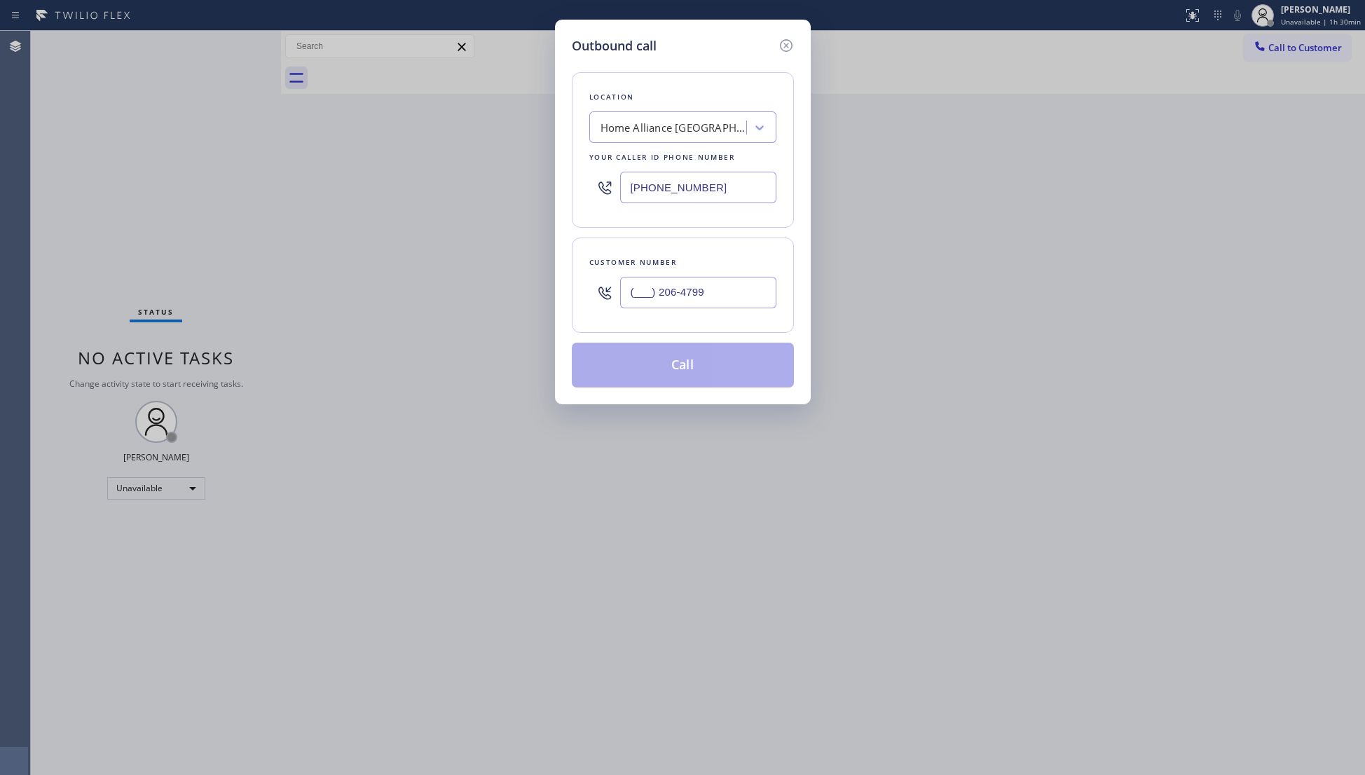
drag, startPoint x: 656, startPoint y: 292, endPoint x: 674, endPoint y: 295, distance: 18.4
click at [658, 293] on input "(___) 206-4799" at bounding box center [698, 293] width 156 height 32
drag, startPoint x: 743, startPoint y: 281, endPoint x: 591, endPoint y: 284, distance: 151.3
click at [593, 286] on div "(___) 206-4799" at bounding box center [682, 293] width 187 height 46
paste input "206) 479-9556"
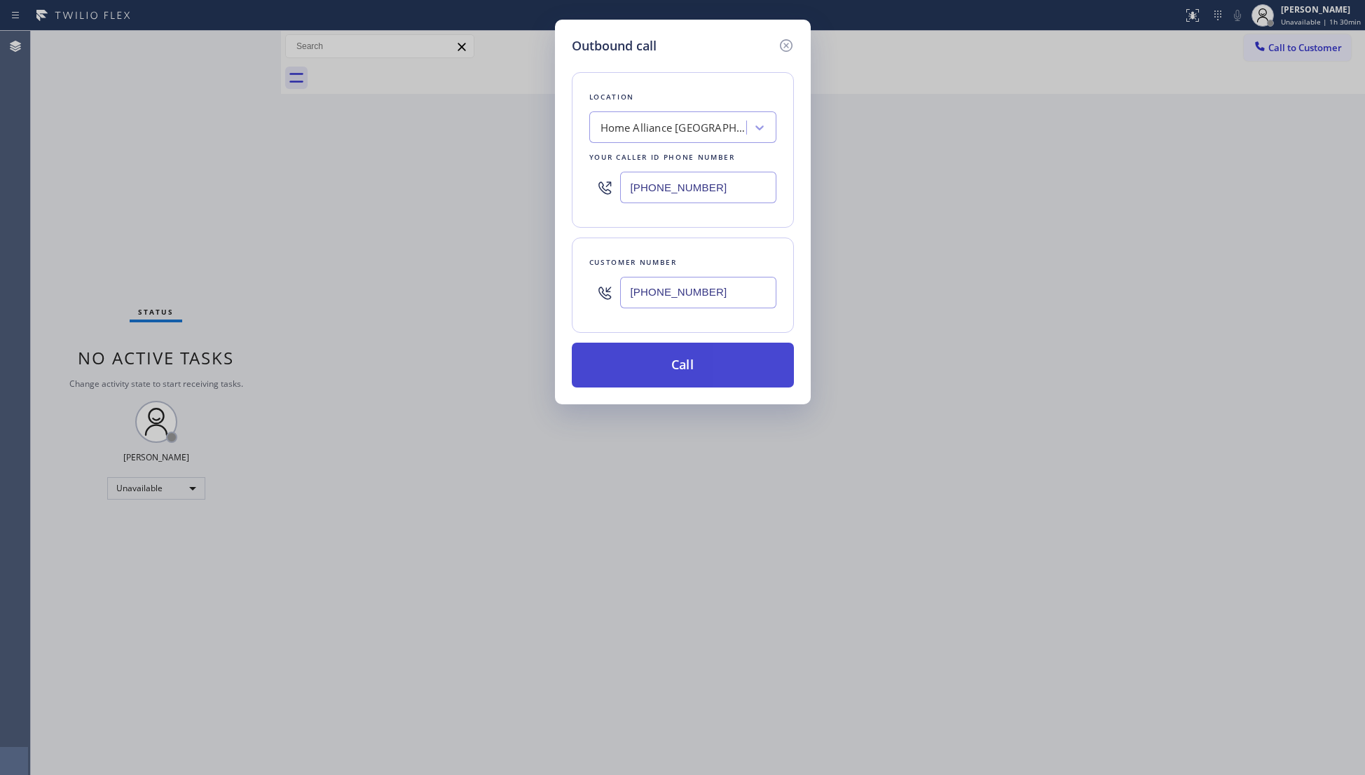
type input "[PHONE_NUMBER]"
click at [691, 364] on button "Call" at bounding box center [683, 365] width 222 height 45
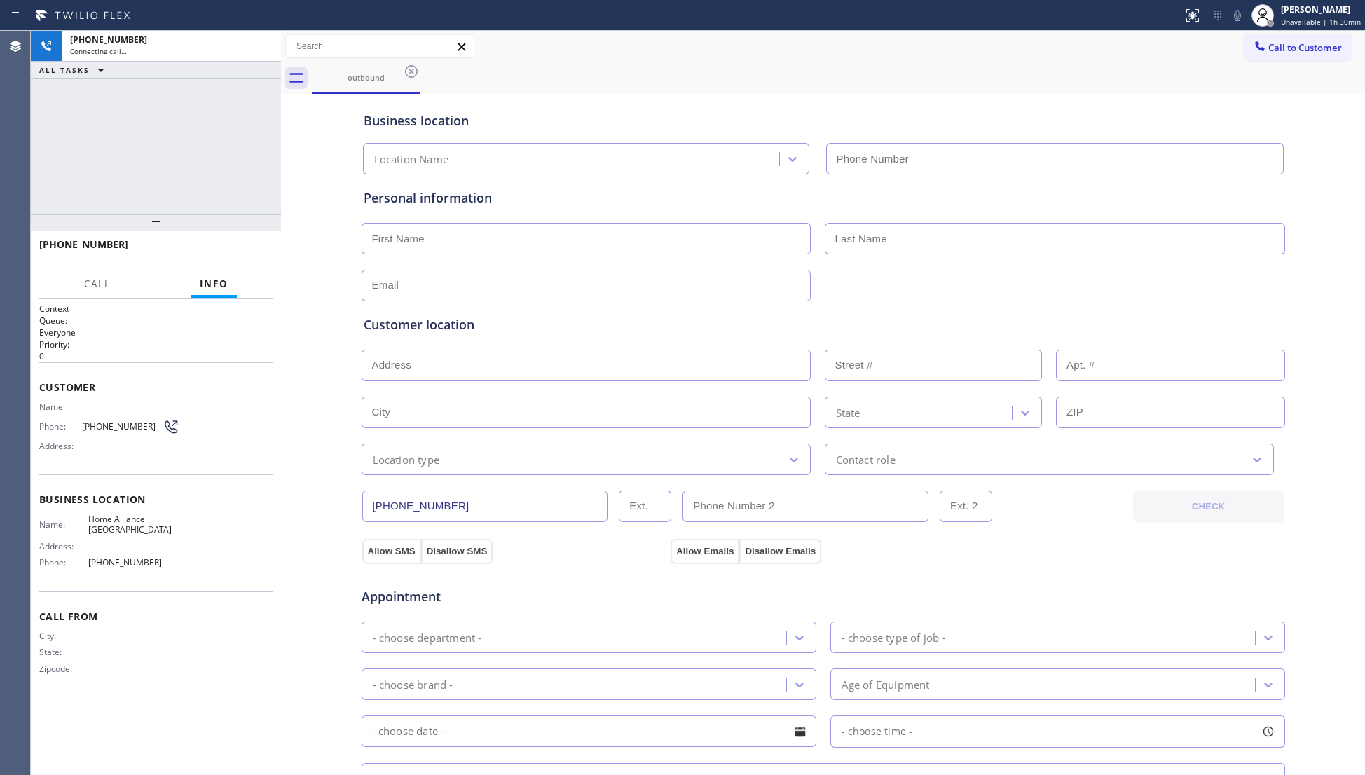
type input "[PHONE_NUMBER]"
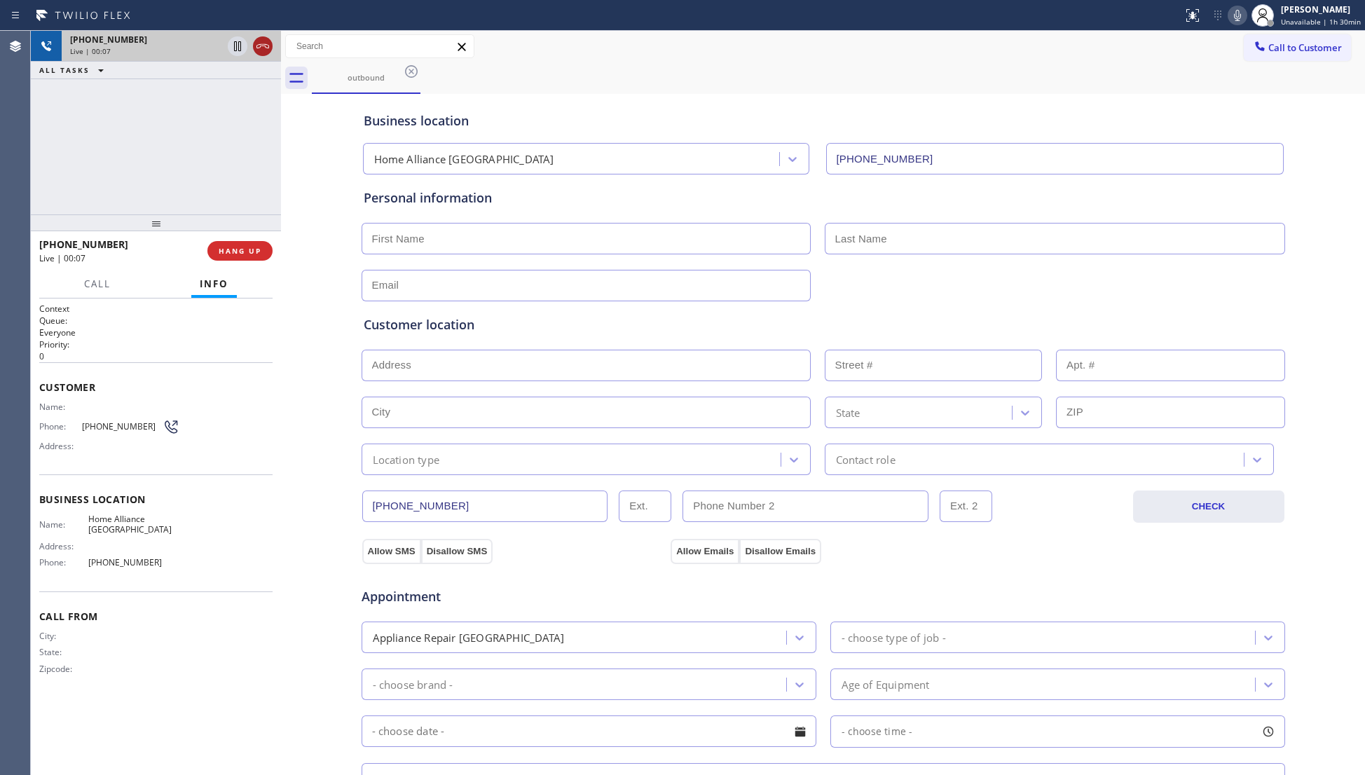
drag, startPoint x: 265, startPoint y: 40, endPoint x: 273, endPoint y: 210, distance: 170.4
click at [264, 42] on icon at bounding box center [262, 46] width 17 height 17
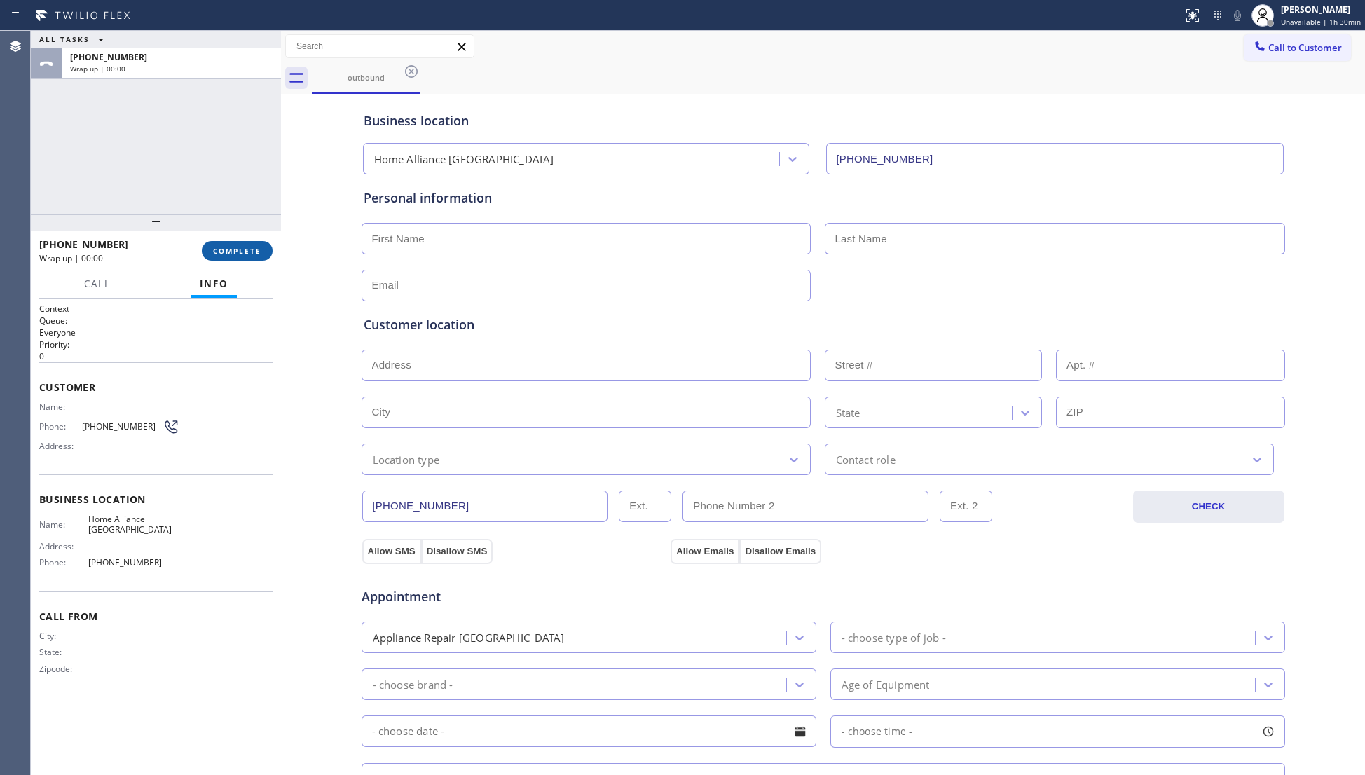
click at [251, 242] on button "COMPLETE" at bounding box center [237, 251] width 71 height 20
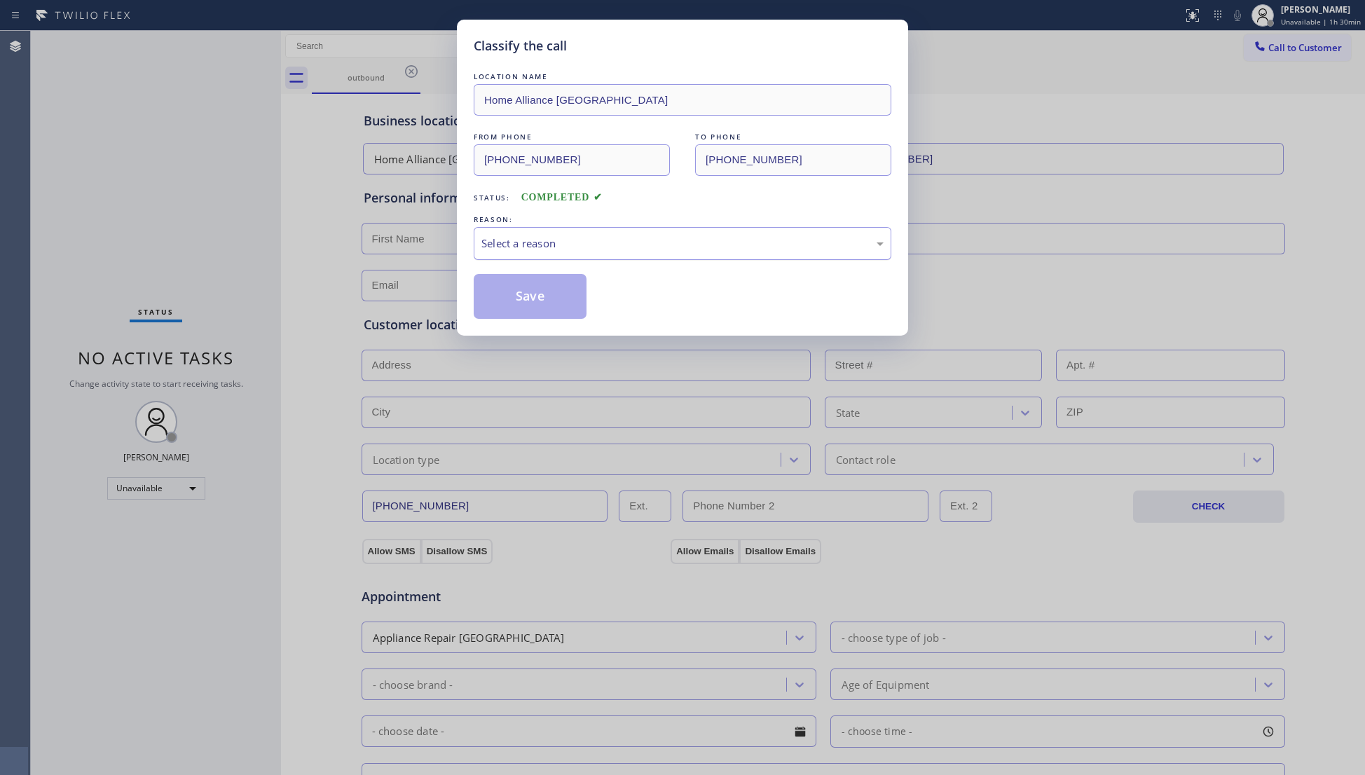
drag, startPoint x: 472, startPoint y: 245, endPoint x: 496, endPoint y: 248, distance: 24.0
click at [485, 248] on div "Classify the call LOCATION NAME Home Alliance [PERSON_NAME] FROM PHONE [PHONE_N…" at bounding box center [682, 178] width 451 height 316
click at [517, 226] on div "REASON:" at bounding box center [683, 219] width 418 height 15
click at [530, 256] on div "Select a reason" at bounding box center [683, 243] width 418 height 33
click at [516, 298] on button "Save" at bounding box center [530, 296] width 113 height 45
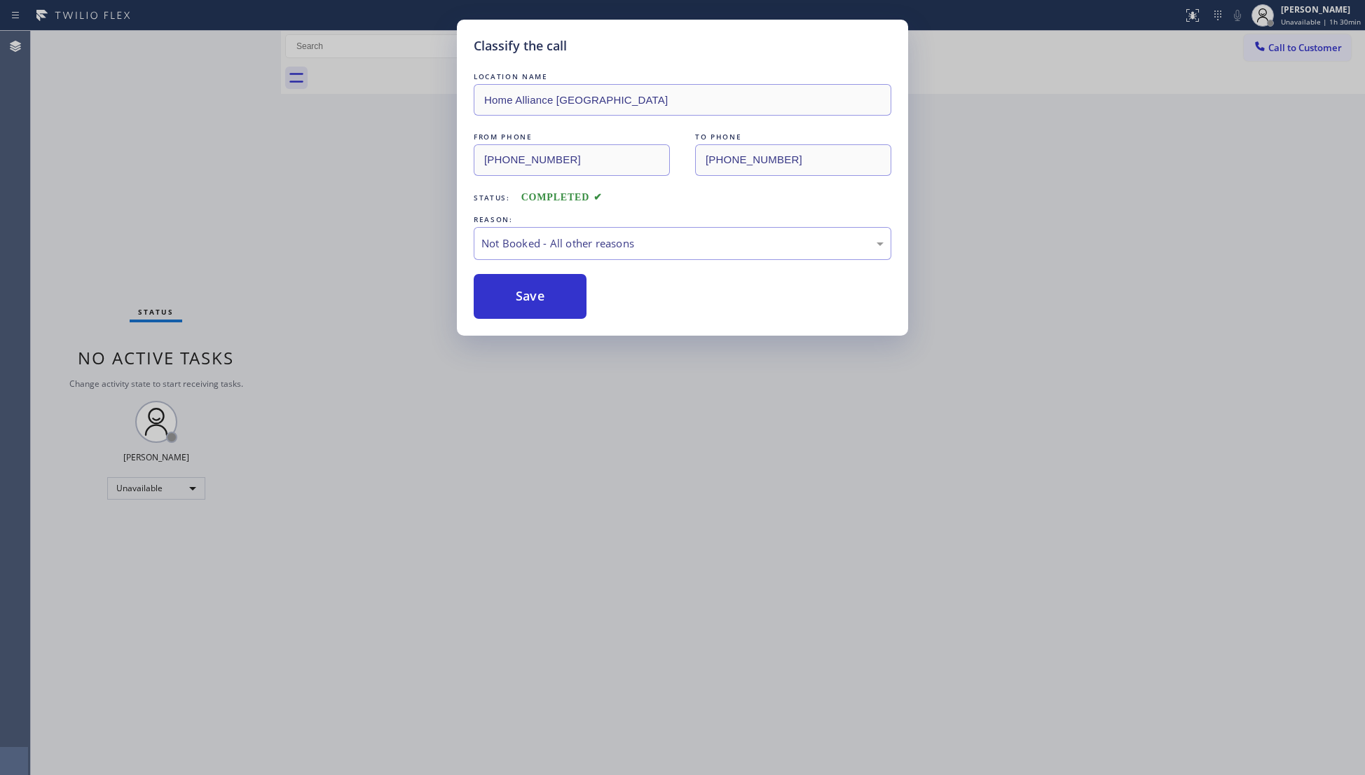
click at [516, 298] on button "Save" at bounding box center [530, 296] width 113 height 45
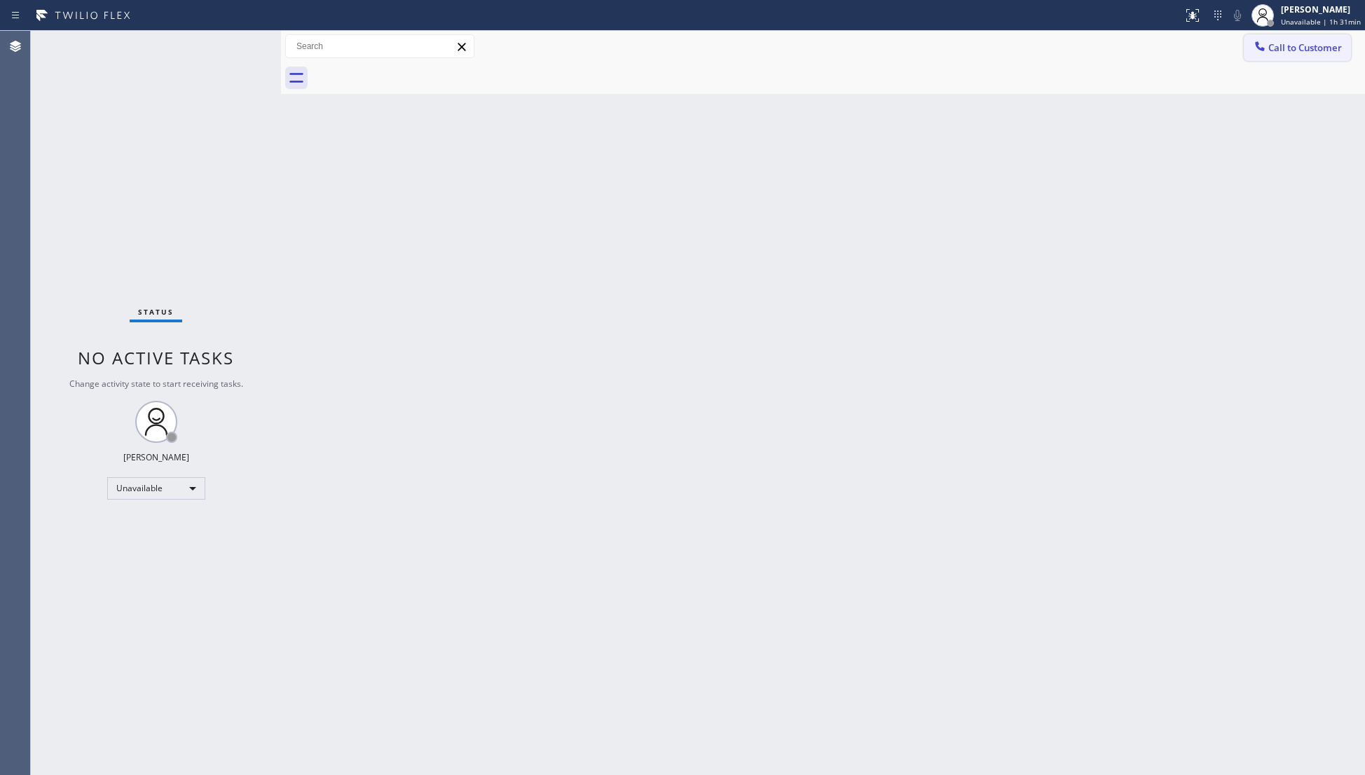
click at [1271, 46] on span "Call to Customer" at bounding box center [1305, 47] width 74 height 13
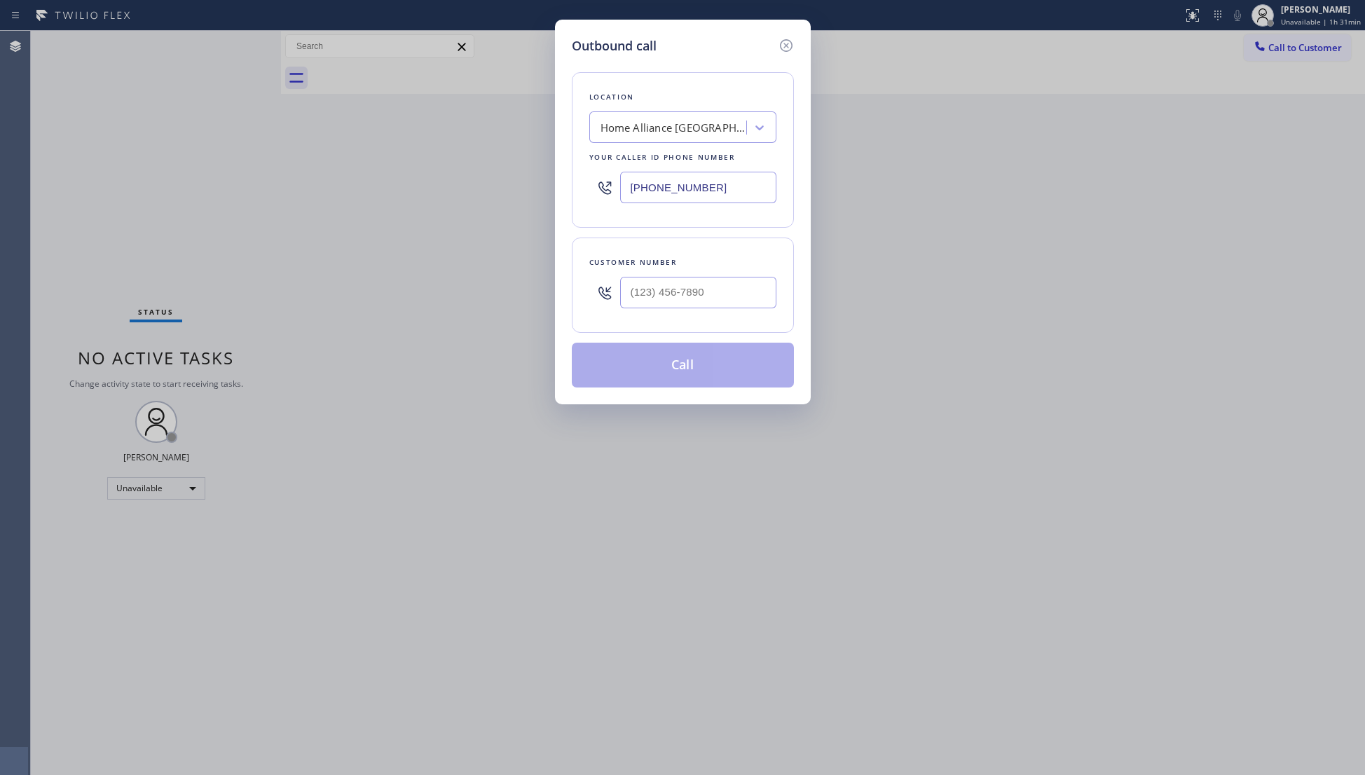
drag, startPoint x: 716, startPoint y: 194, endPoint x: 724, endPoint y: 193, distance: 7.7
click at [604, 194] on div "[PHONE_NUMBER]" at bounding box center [682, 188] width 187 height 46
paste input "650) 800-8078"
type input "[PHONE_NUMBER]"
paste input "650) 337-1827"
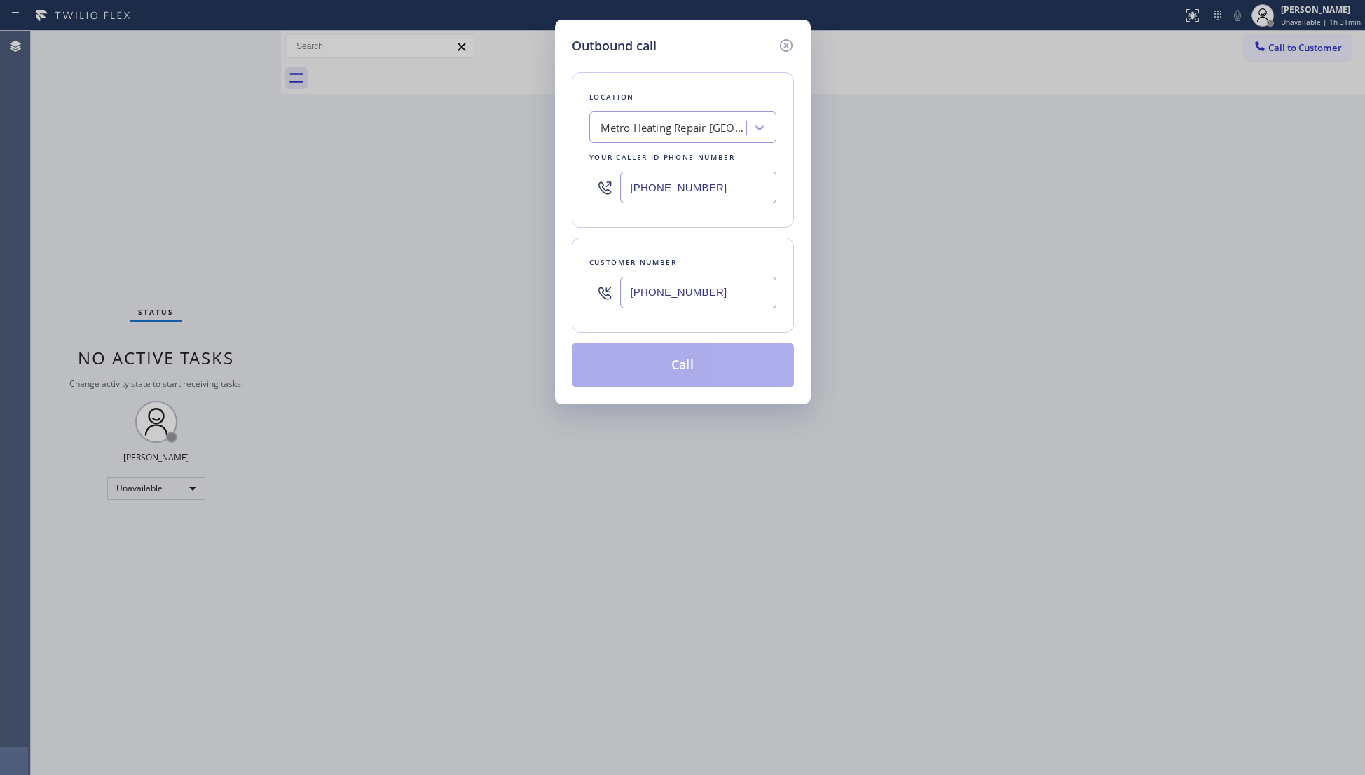
click at [754, 295] on input "[PHONE_NUMBER]" at bounding box center [698, 293] width 156 height 32
type input "[PHONE_NUMBER]"
click at [701, 373] on button "Call" at bounding box center [683, 365] width 222 height 45
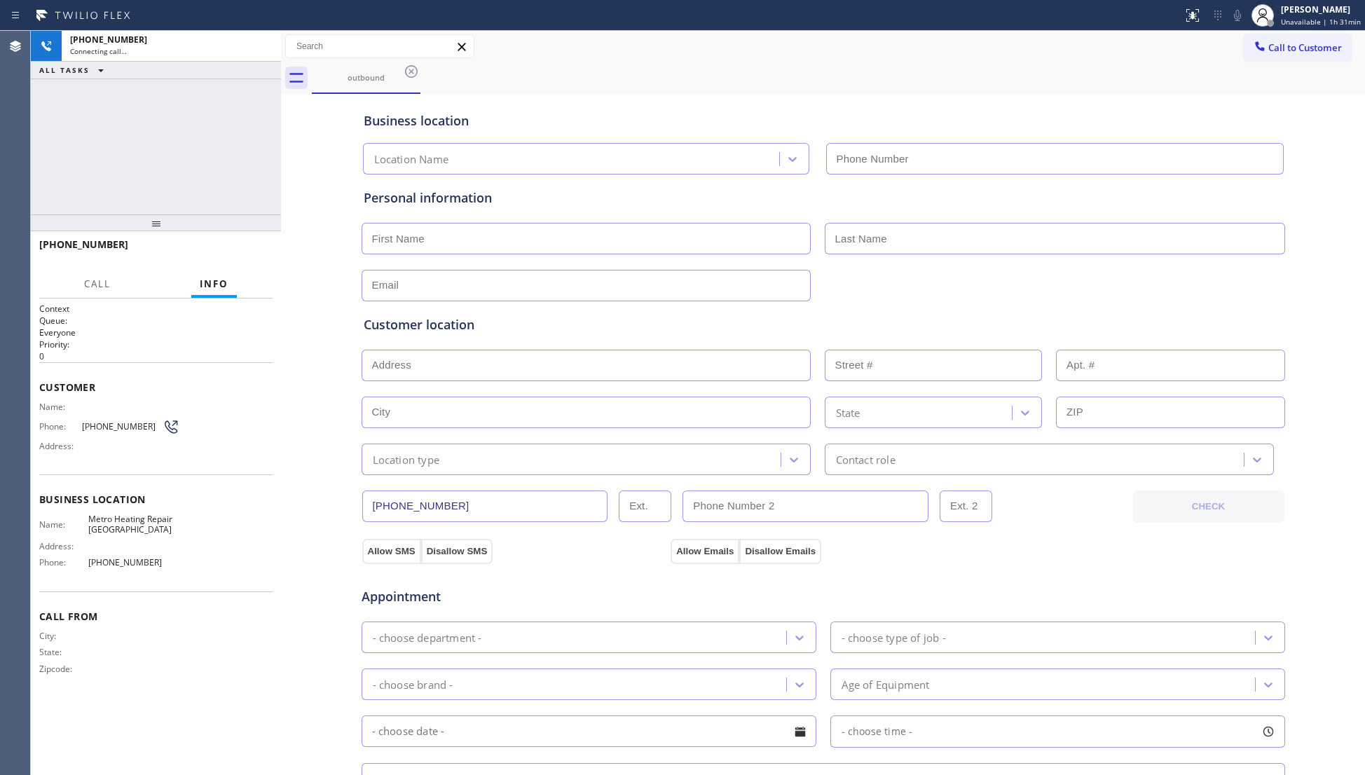
type input "[PHONE_NUMBER]"
click at [233, 236] on div "[PHONE_NUMBER] Live | 00:01 HANG UP" at bounding box center [155, 251] width 233 height 36
click at [238, 256] on button "HANG UP" at bounding box center [239, 251] width 65 height 20
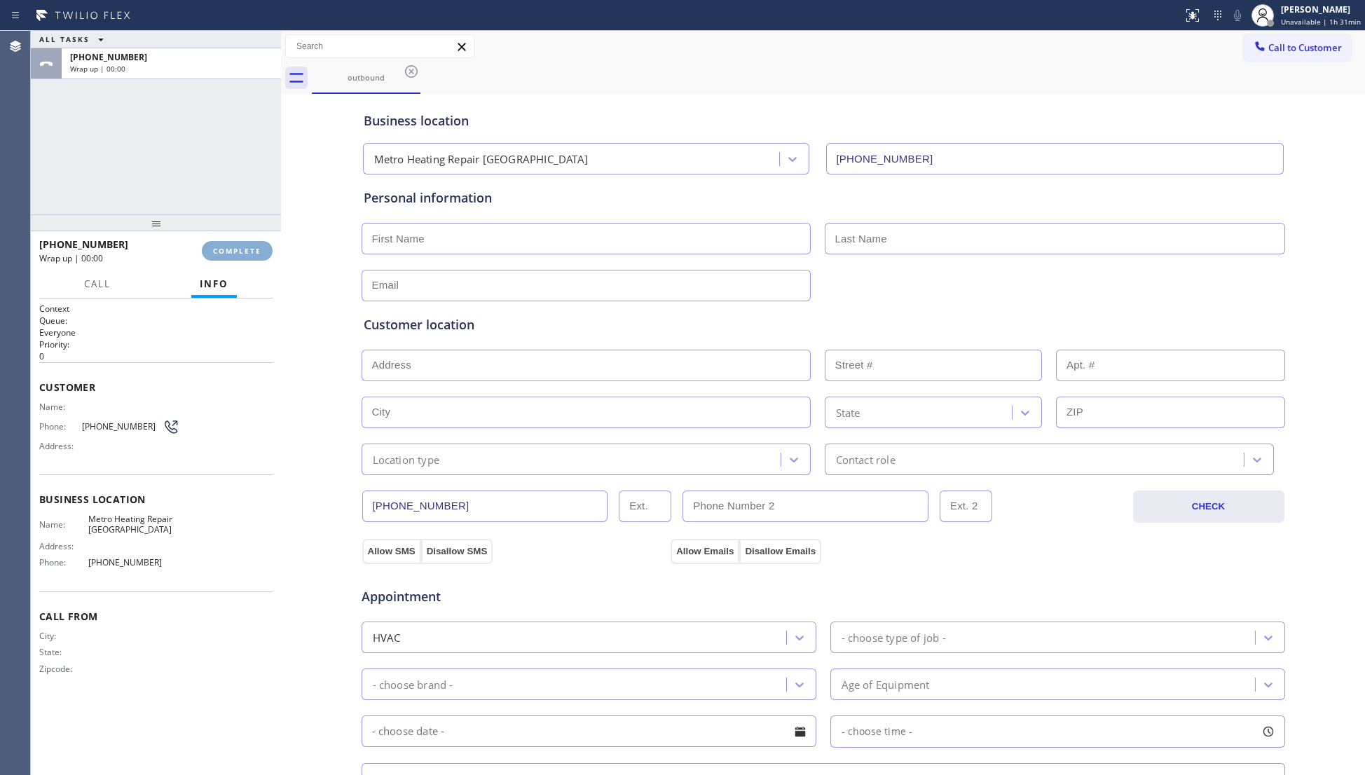
click at [242, 259] on button "COMPLETE" at bounding box center [237, 251] width 71 height 20
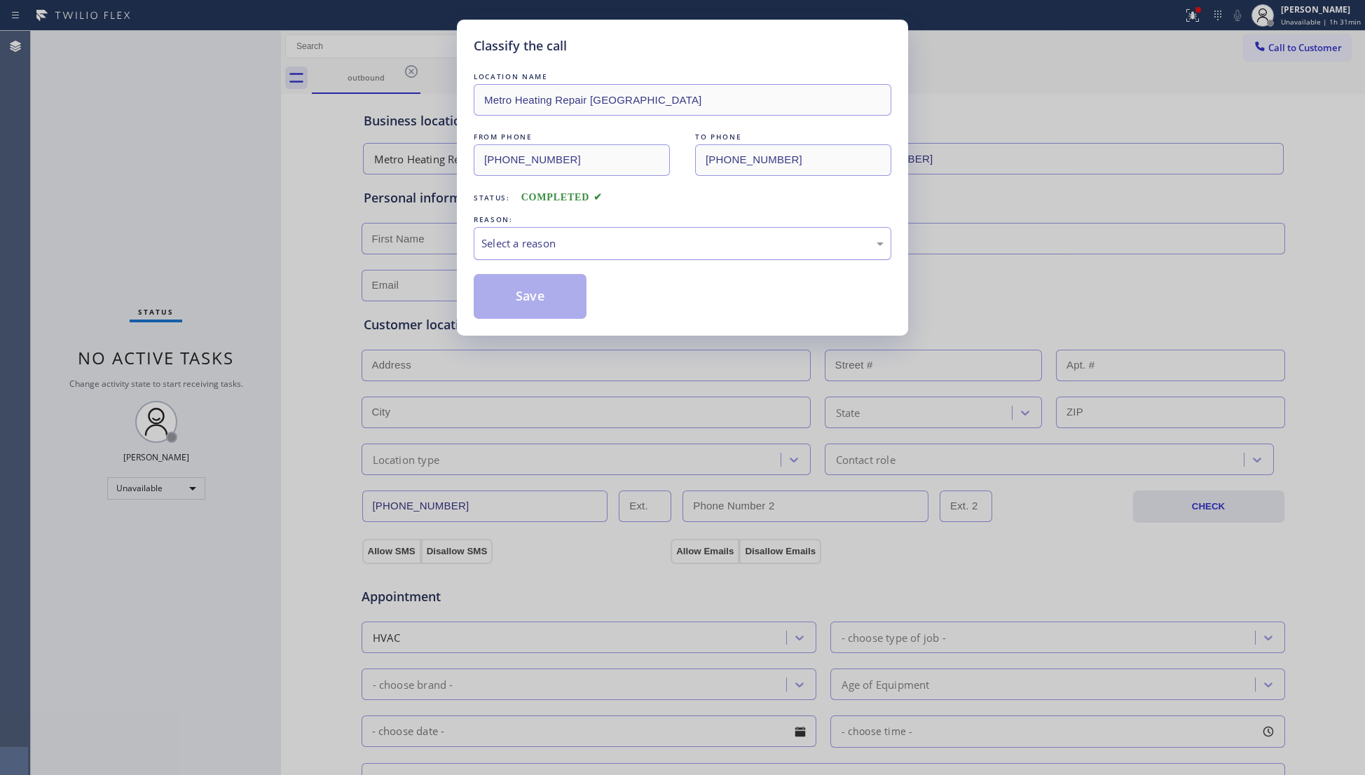
click at [516, 244] on div "Select a reason" at bounding box center [682, 243] width 402 height 16
click at [508, 304] on button "Save" at bounding box center [530, 296] width 113 height 45
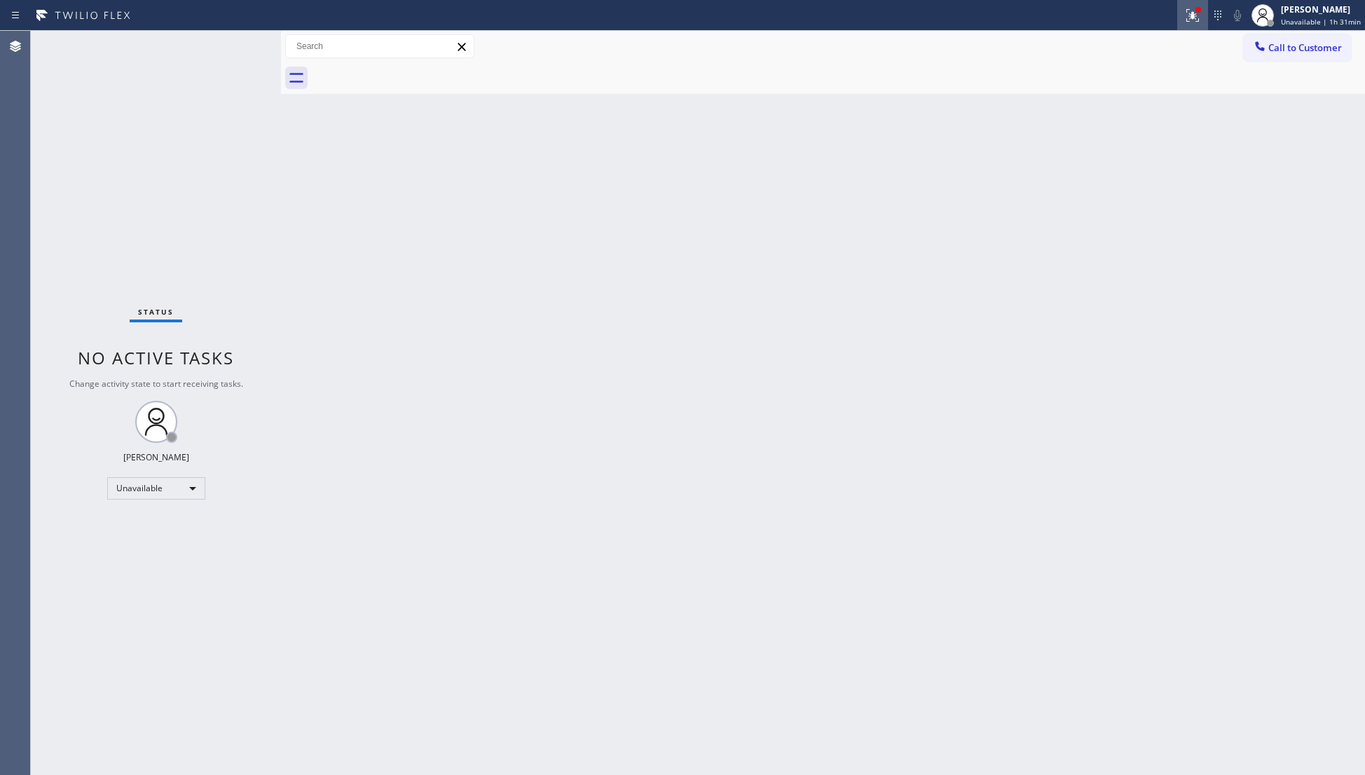
click at [1200, 15] on icon at bounding box center [1192, 15] width 17 height 17
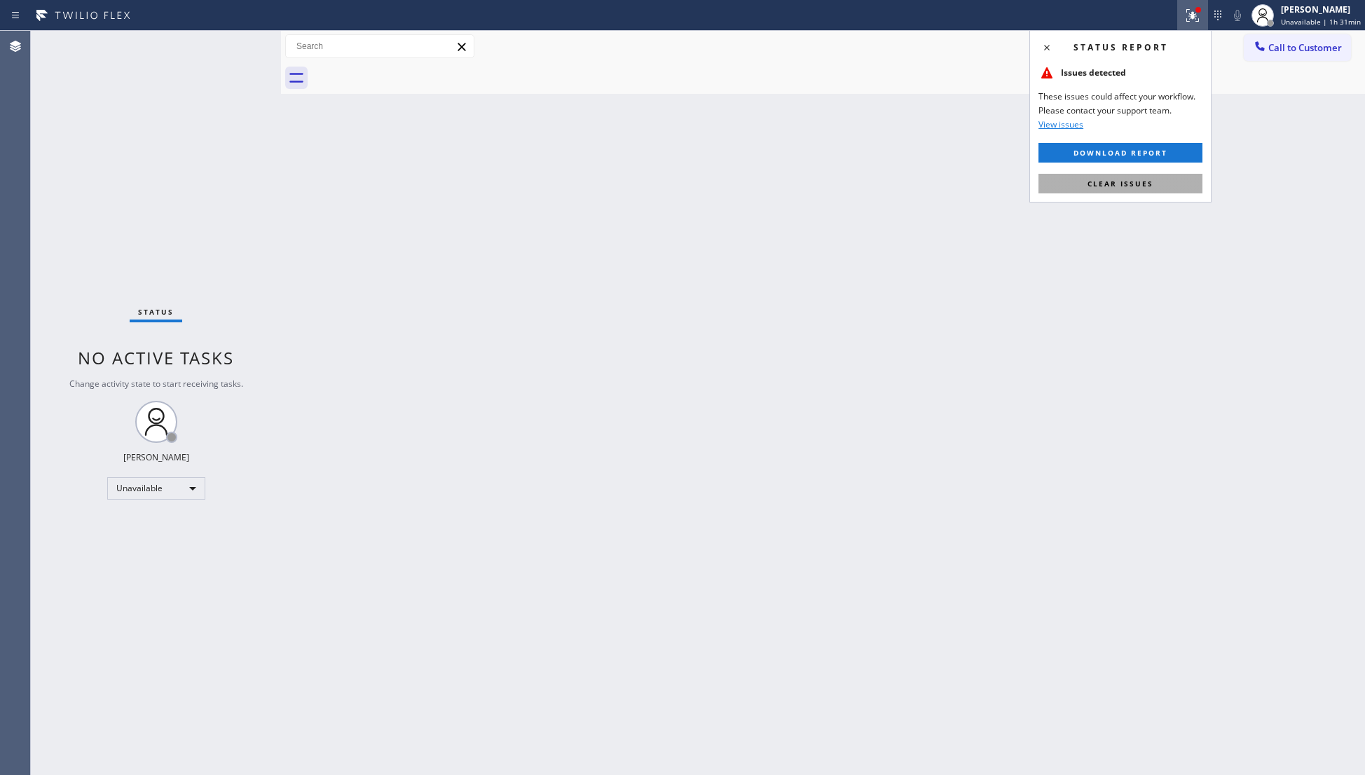
click at [1138, 186] on span "Clear issues" at bounding box center [1120, 184] width 66 height 10
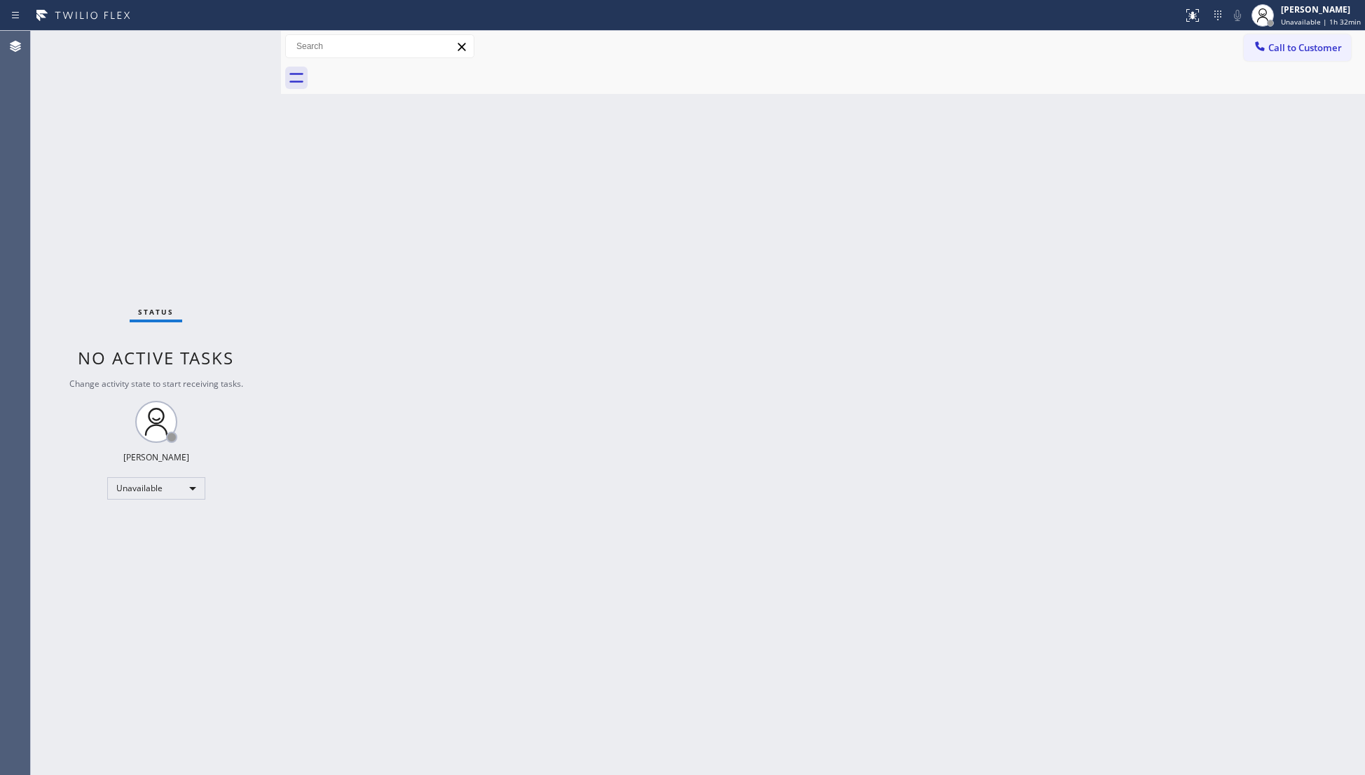
click at [1281, 50] on span "Call to Customer" at bounding box center [1305, 47] width 74 height 13
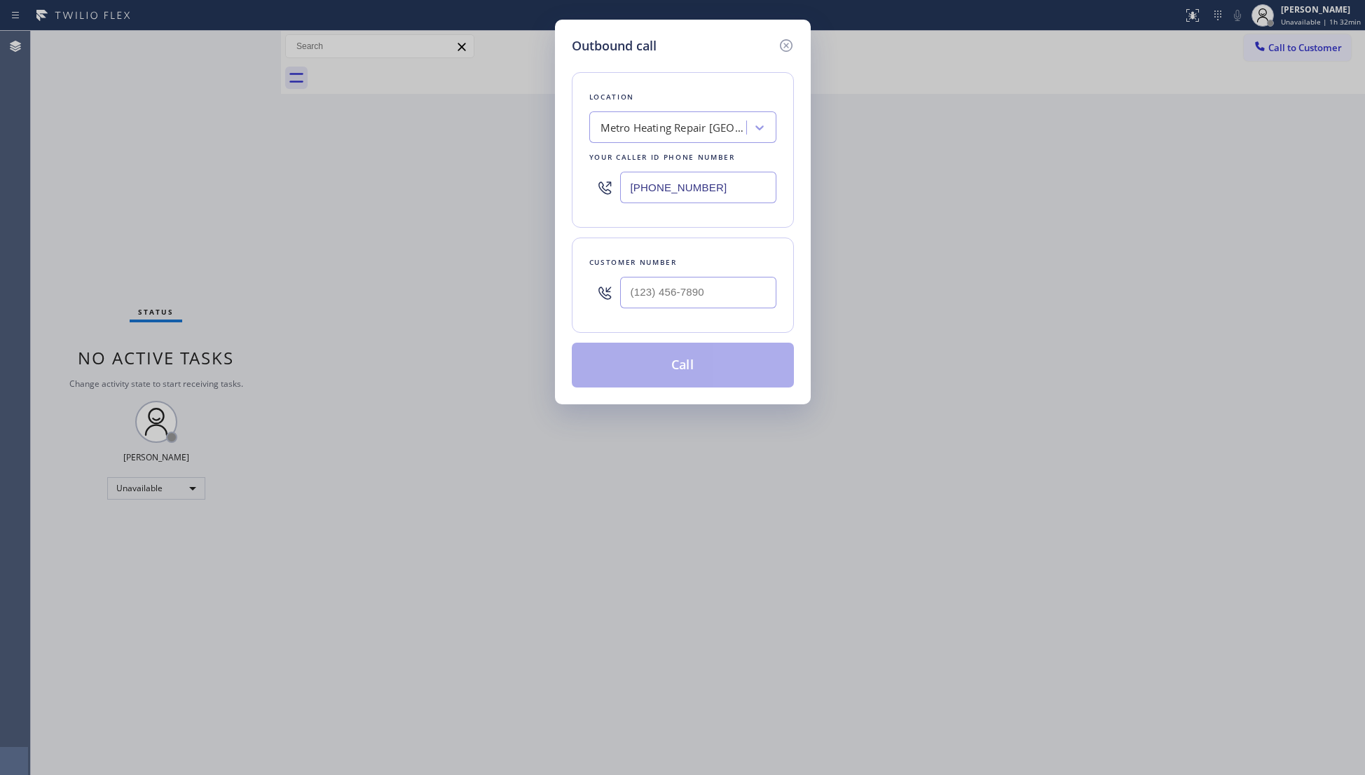
drag, startPoint x: 724, startPoint y: 181, endPoint x: 594, endPoint y: 178, distance: 129.6
click at [595, 181] on div "[PHONE_NUMBER]" at bounding box center [682, 188] width 187 height 46
paste input "510) 826-368"
type input "[PHONE_NUMBER]"
paste input "text"
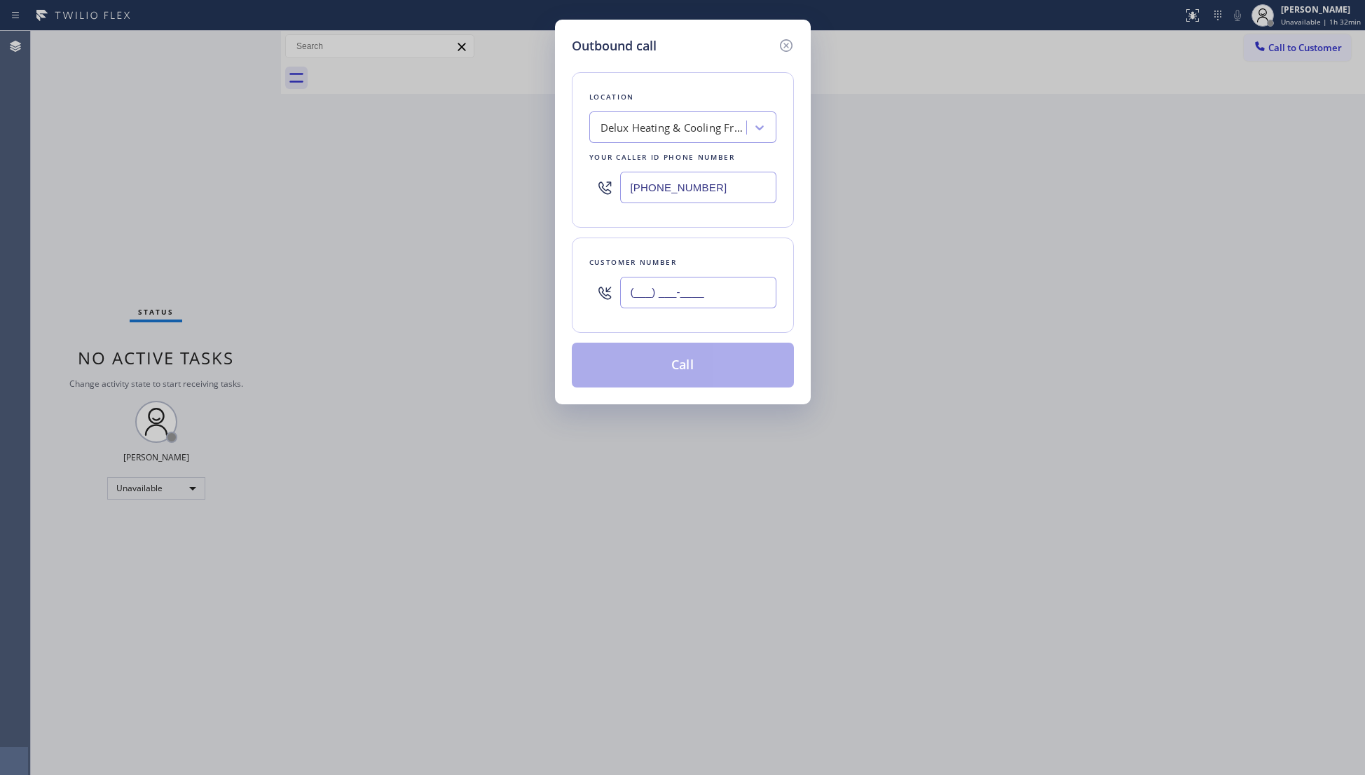
click at [743, 305] on input "(___) ___-____" at bounding box center [698, 293] width 156 height 32
paste input "510) 240-7696"
type input "[PHONE_NUMBER]"
click at [693, 326] on div "Customer number [PHONE_NUMBER]" at bounding box center [683, 284] width 222 height 95
click at [679, 370] on button "Call" at bounding box center [683, 365] width 222 height 45
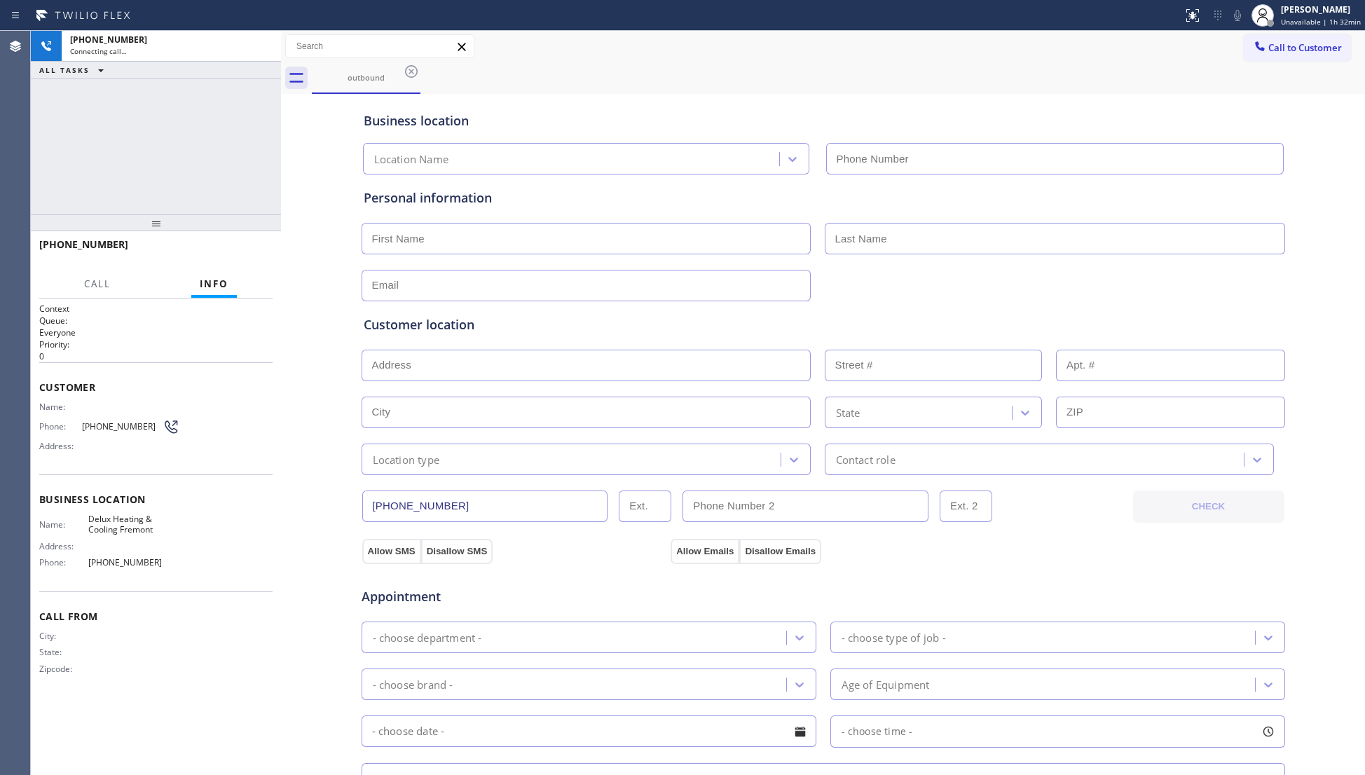
type input "[PHONE_NUMBER]"
click at [948, 37] on div "Call to Customer Outbound call Location Delux Heating & Cooling Fremont Your ca…" at bounding box center [823, 46] width 1084 height 25
click at [252, 230] on div at bounding box center [156, 222] width 250 height 17
click at [238, 244] on button "HANG UP" at bounding box center [239, 252] width 65 height 20
click at [241, 244] on button "HANG UP" at bounding box center [239, 252] width 65 height 20
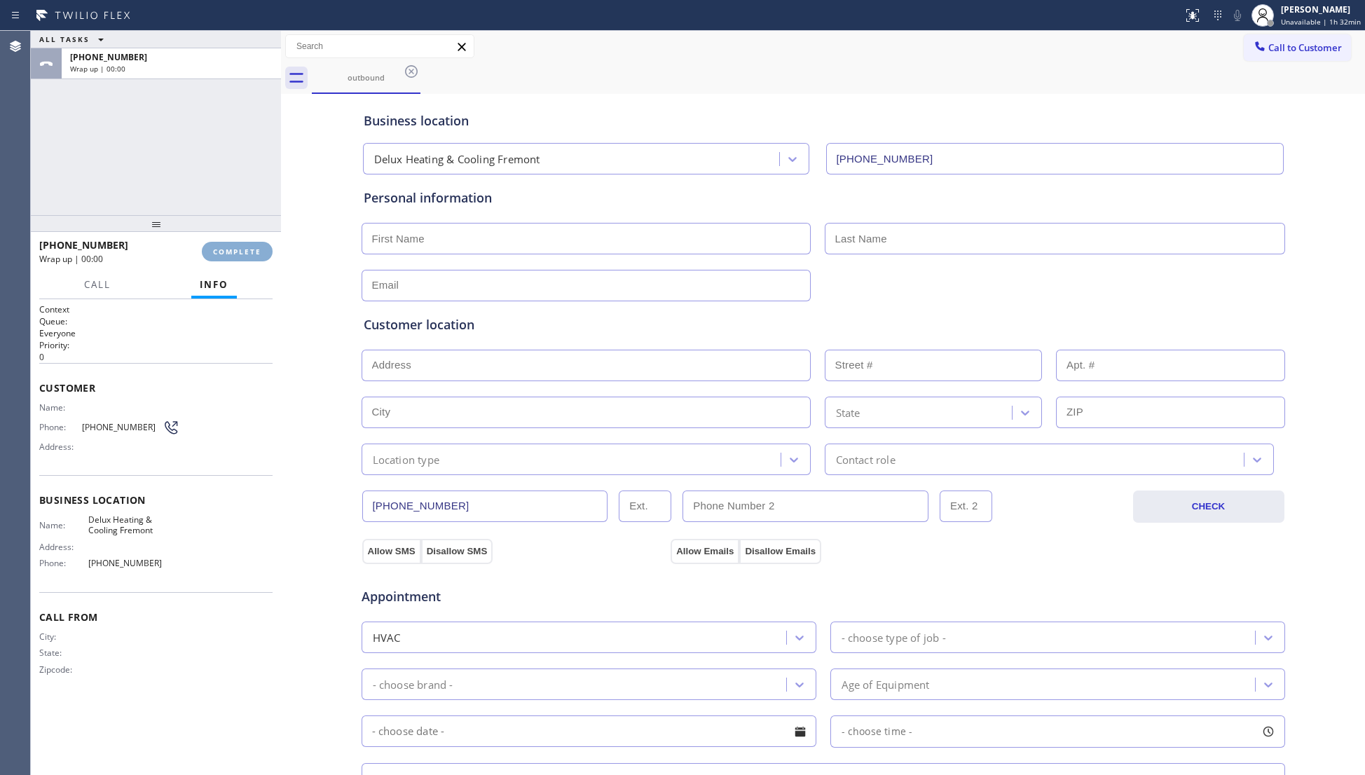
click at [247, 244] on button "COMPLETE" at bounding box center [237, 252] width 71 height 20
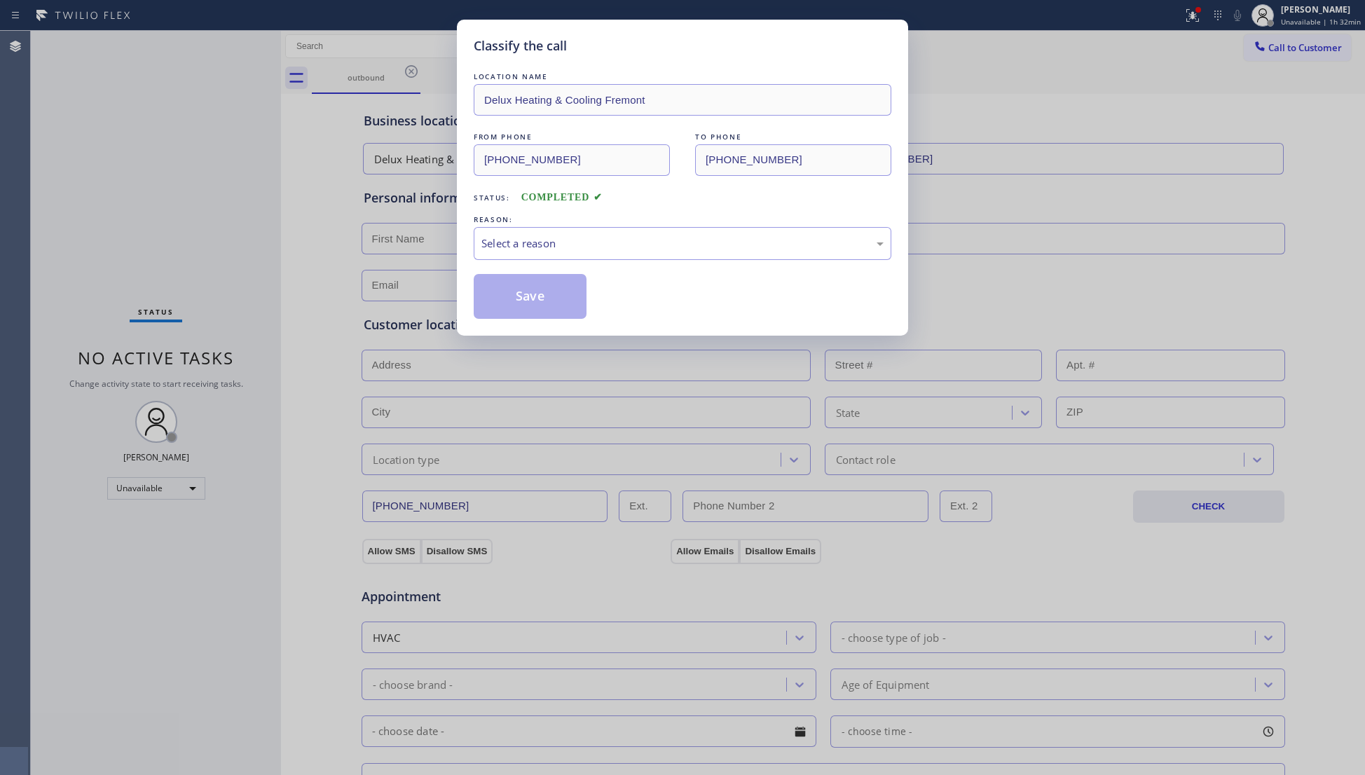
drag, startPoint x: 572, startPoint y: 226, endPoint x: 548, endPoint y: 276, distance: 56.1
click at [572, 227] on div "REASON: Select a reason" at bounding box center [683, 236] width 418 height 48
click at [563, 251] on div "Select a reason" at bounding box center [682, 243] width 402 height 16
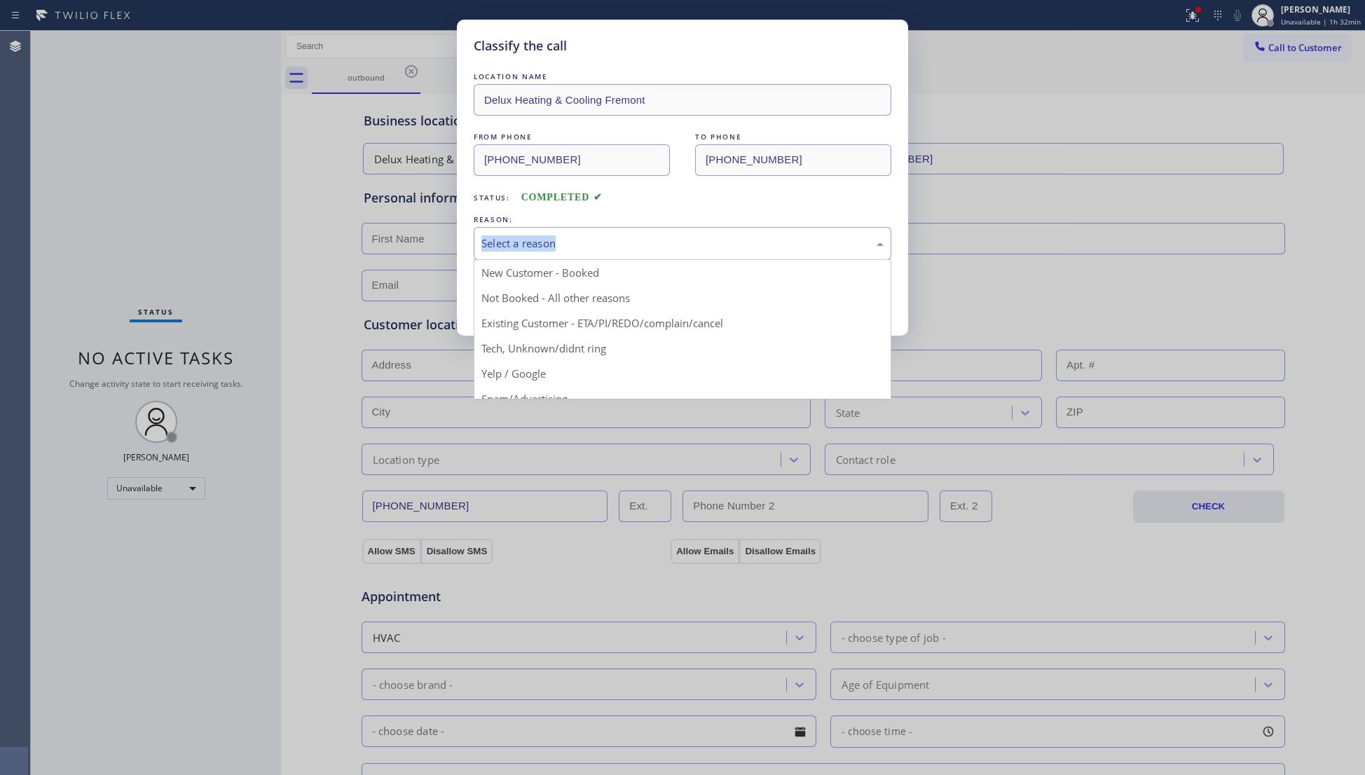
click at [553, 206] on div "LOCATION NAME Delux Heating & Cooling Fremont FROM PHONE [PHONE_NUMBER] TO PHON…" at bounding box center [683, 193] width 418 height 249
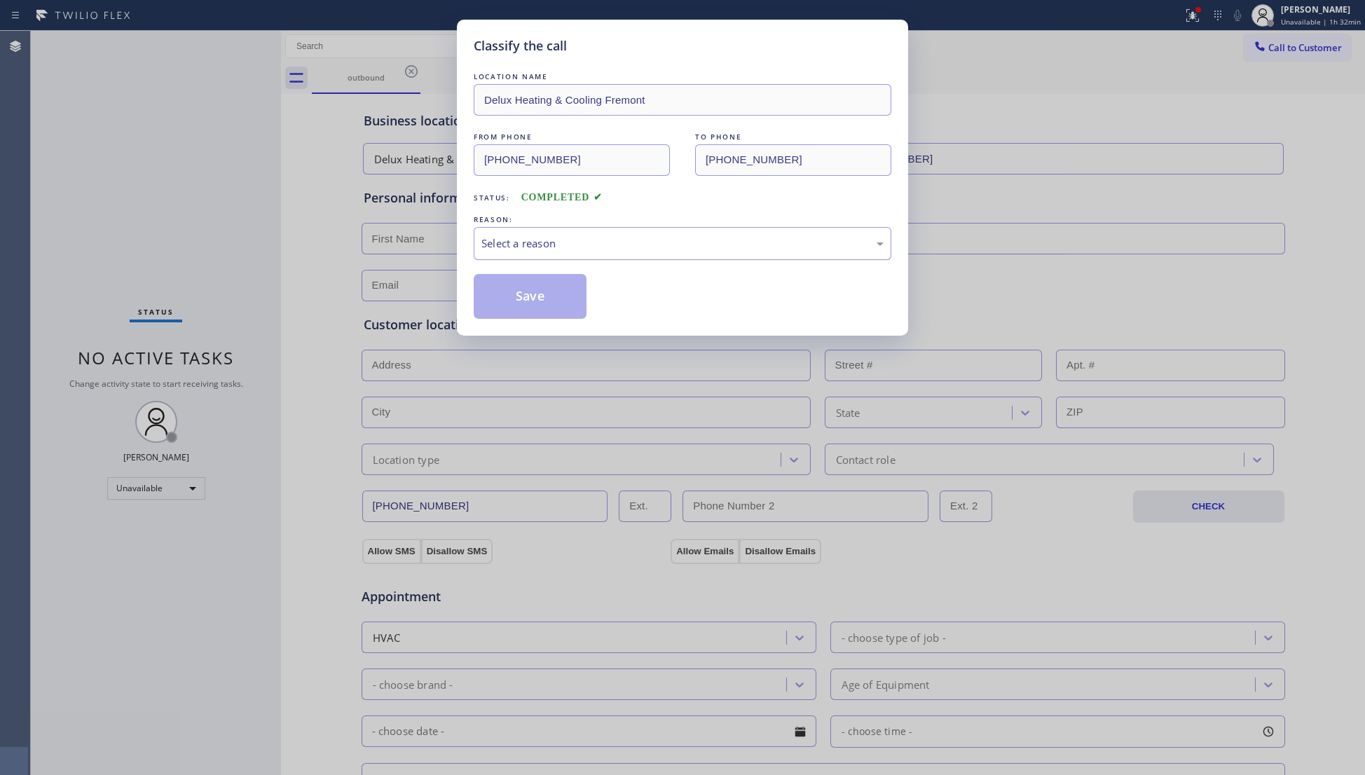
click at [537, 261] on div "LOCATION NAME Delux Heating & Cooling Fremont FROM PHONE [PHONE_NUMBER] TO PHON…" at bounding box center [683, 193] width 418 height 249
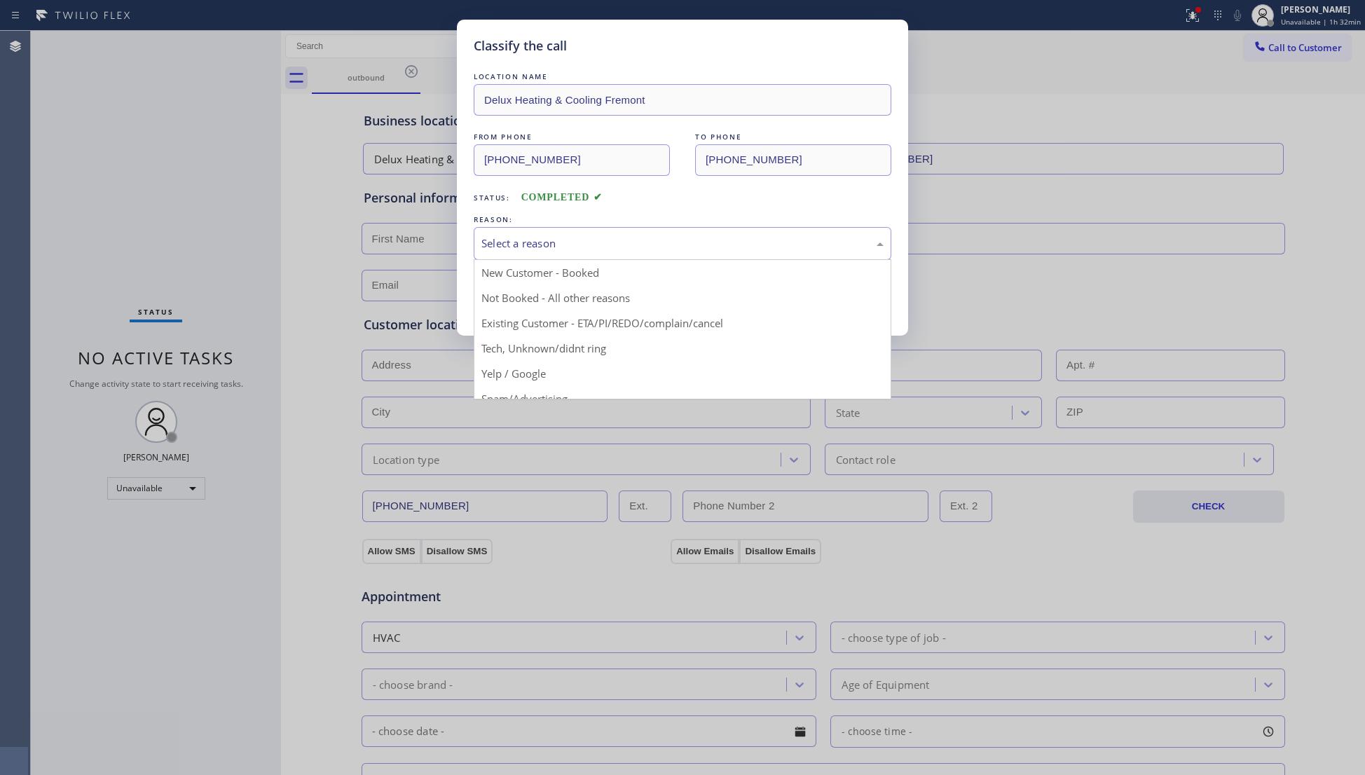
click at [541, 247] on div "Select a reason" at bounding box center [682, 243] width 402 height 16
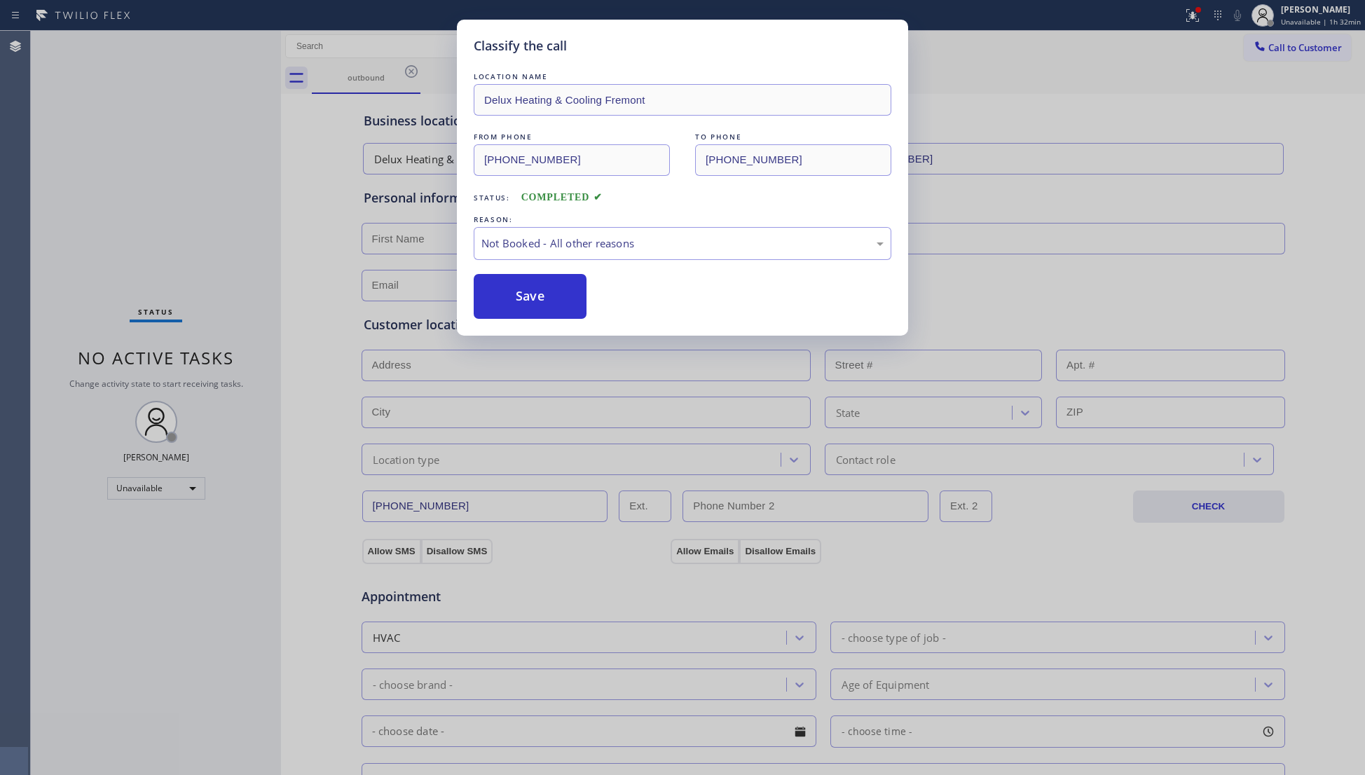
click at [539, 293] on button "Save" at bounding box center [530, 296] width 113 height 45
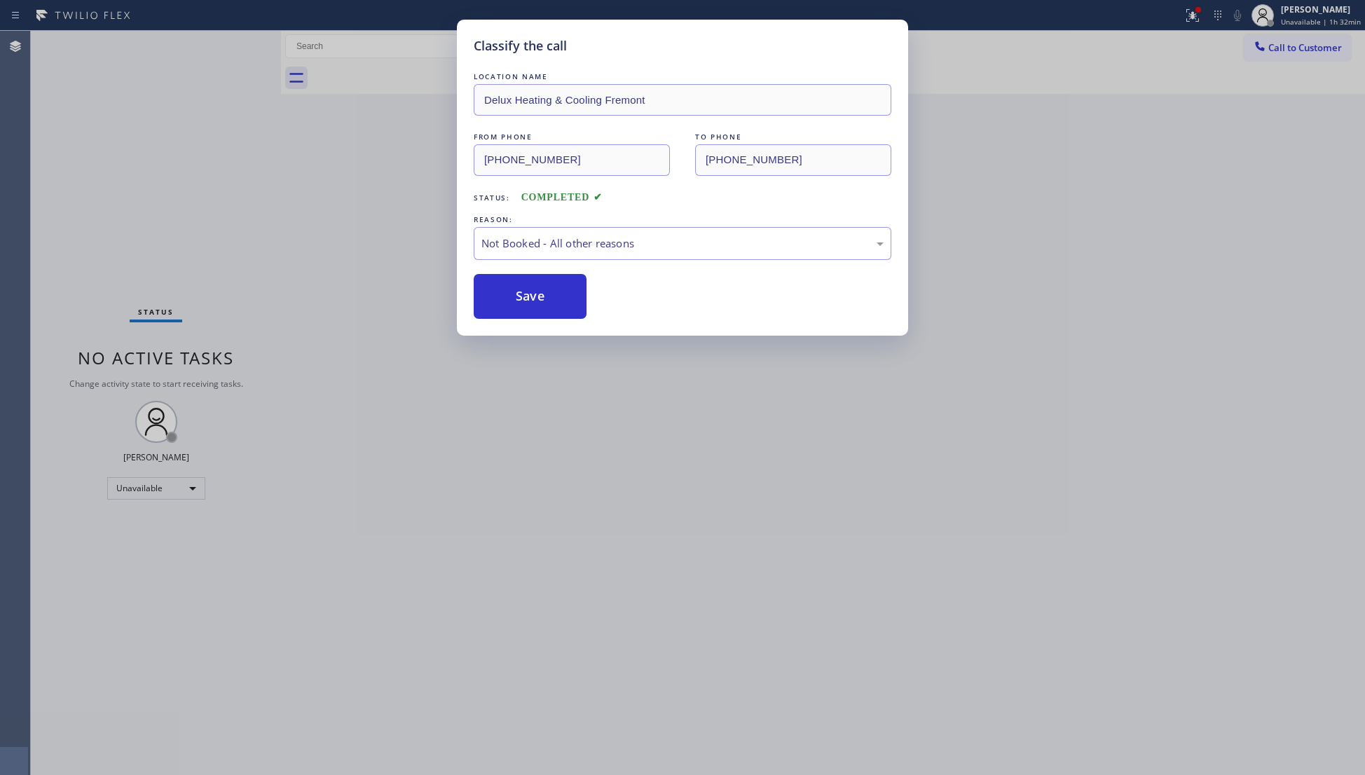
click at [539, 293] on button "Save" at bounding box center [530, 296] width 113 height 45
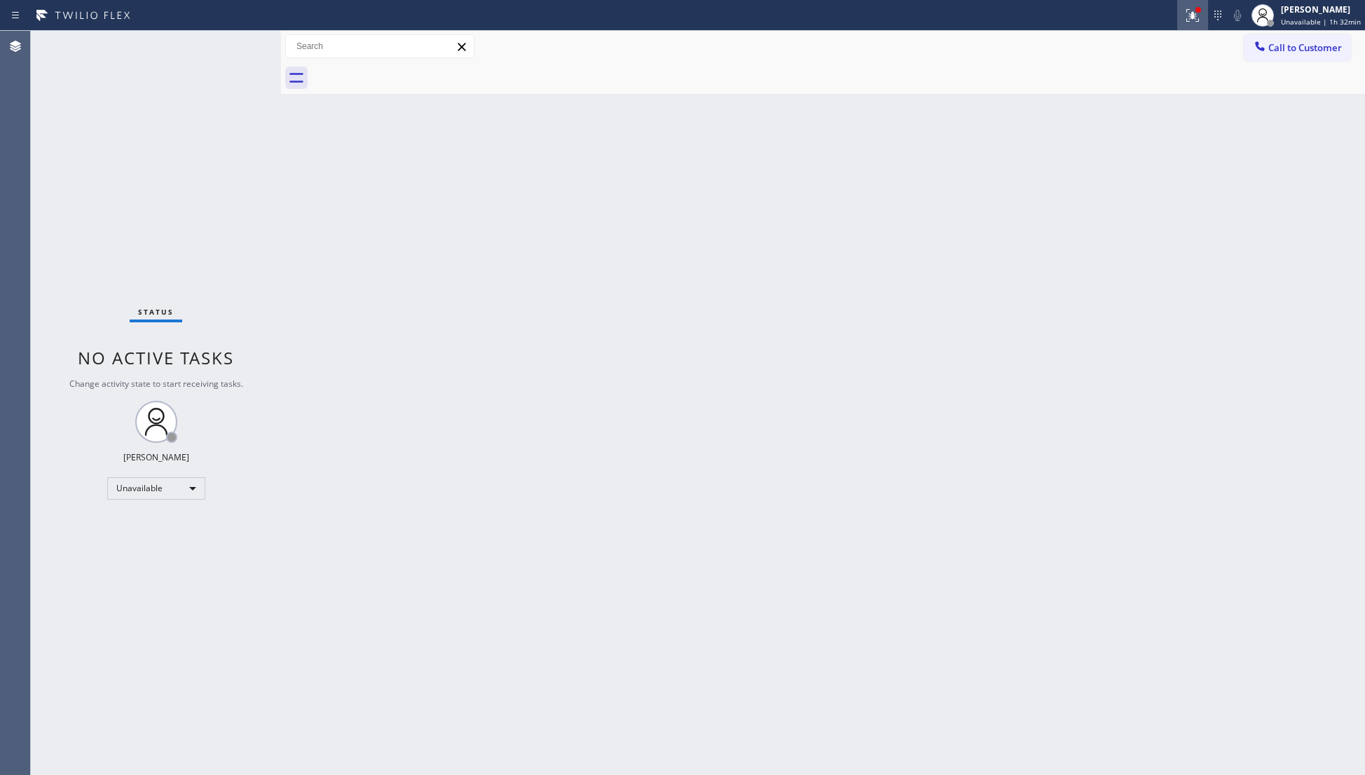
click at [1194, 21] on icon at bounding box center [1192, 15] width 17 height 17
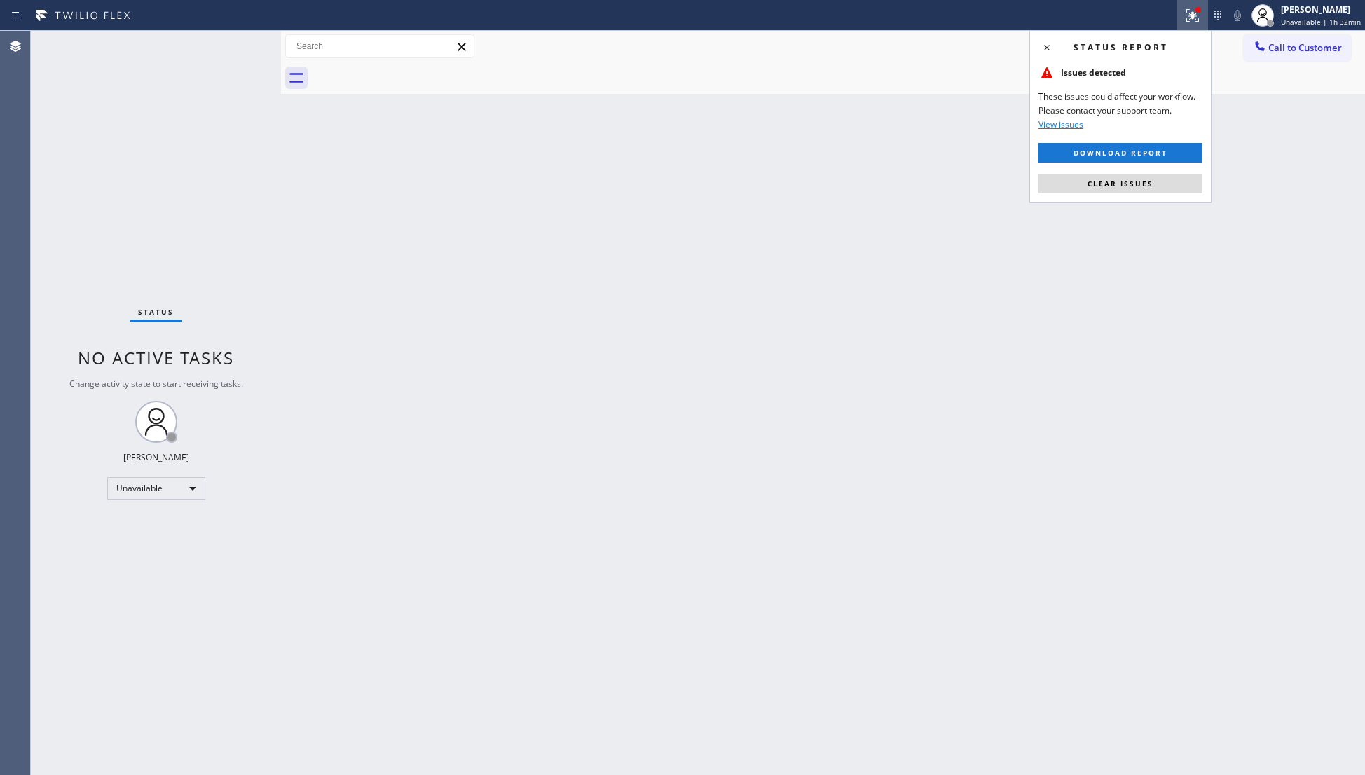
click at [1156, 194] on div "Status report Issues detected These issues could affect your workflow. Please c…" at bounding box center [1120, 116] width 182 height 172
click at [1173, 200] on div "Status report Issues detected These issues could affect your workflow. Please c…" at bounding box center [1120, 116] width 182 height 172
click at [1171, 194] on div "Status report Issues detected These issues could affect your workflow. Please c…" at bounding box center [1120, 116] width 182 height 172
click at [1174, 184] on button "Clear issues" at bounding box center [1120, 184] width 164 height 20
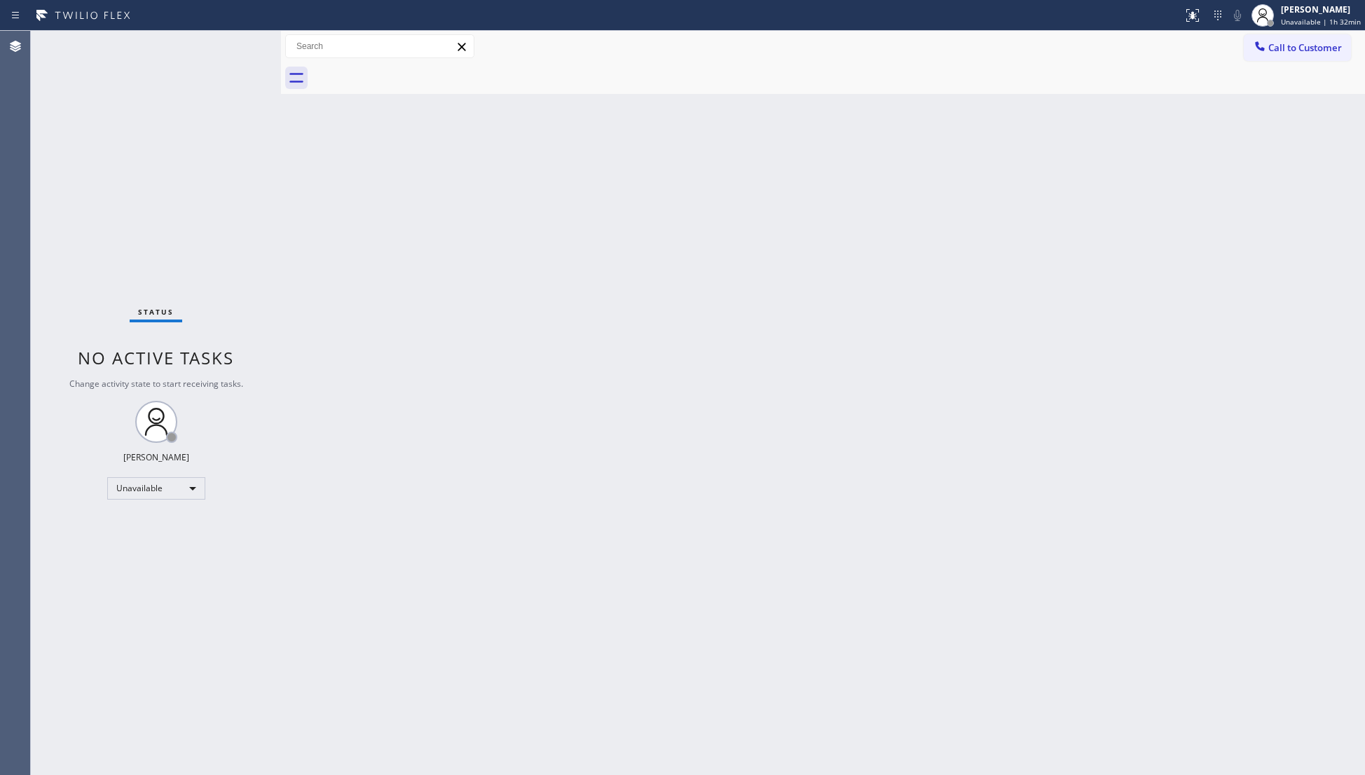
drag, startPoint x: 1286, startPoint y: 38, endPoint x: 1132, endPoint y: 134, distance: 181.9
click at [1281, 43] on button "Call to Customer" at bounding box center [1296, 47] width 107 height 27
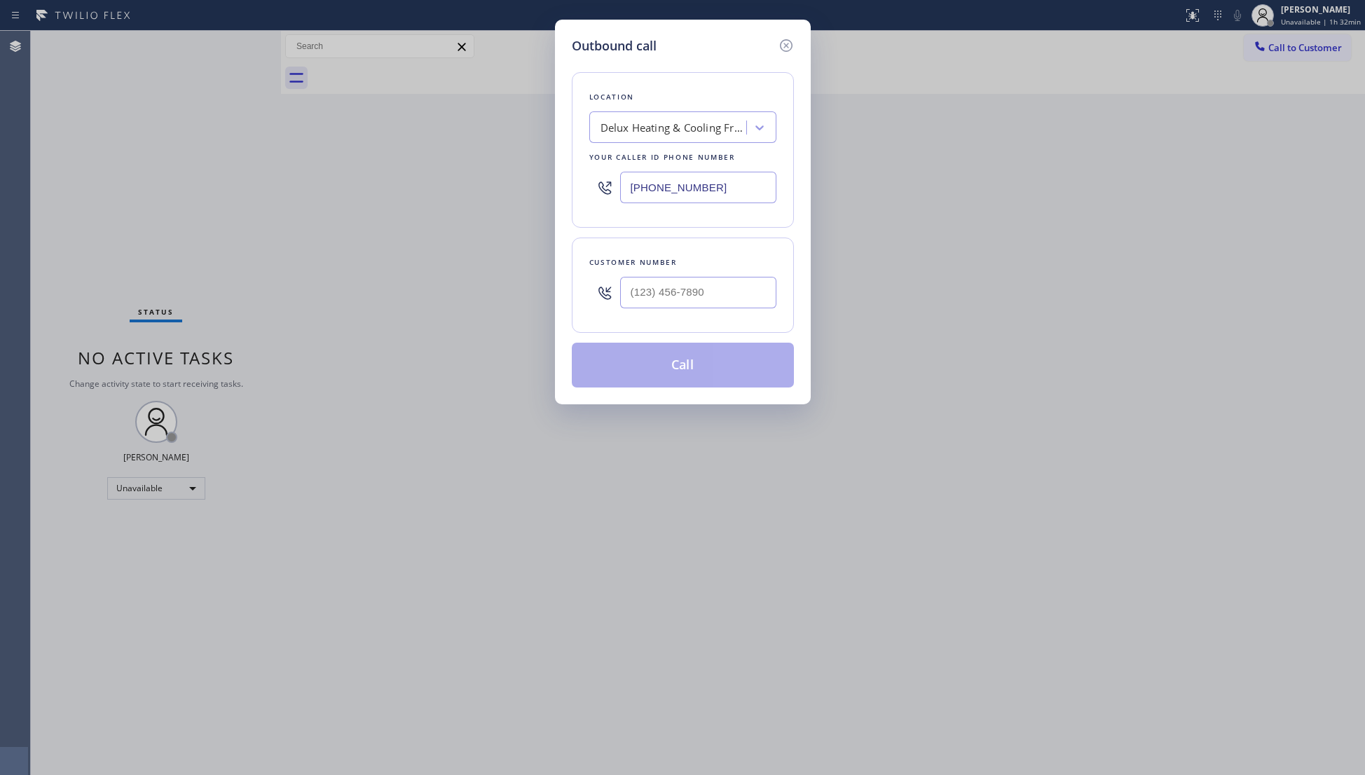
drag, startPoint x: 738, startPoint y: 172, endPoint x: 535, endPoint y: 199, distance: 204.3
click at [535, 199] on div "Outbound call Location Delux Heating & Cooling Fremont Your caller id phone num…" at bounding box center [682, 387] width 1365 height 775
drag, startPoint x: 778, startPoint y: 194, endPoint x: 768, endPoint y: 188, distance: 10.7
click at [775, 192] on div "Location Delux Heating & Cooling Fremont Your caller id phone number" at bounding box center [683, 150] width 222 height 156
click at [752, 182] on input "(___) ___-____" at bounding box center [698, 188] width 156 height 32
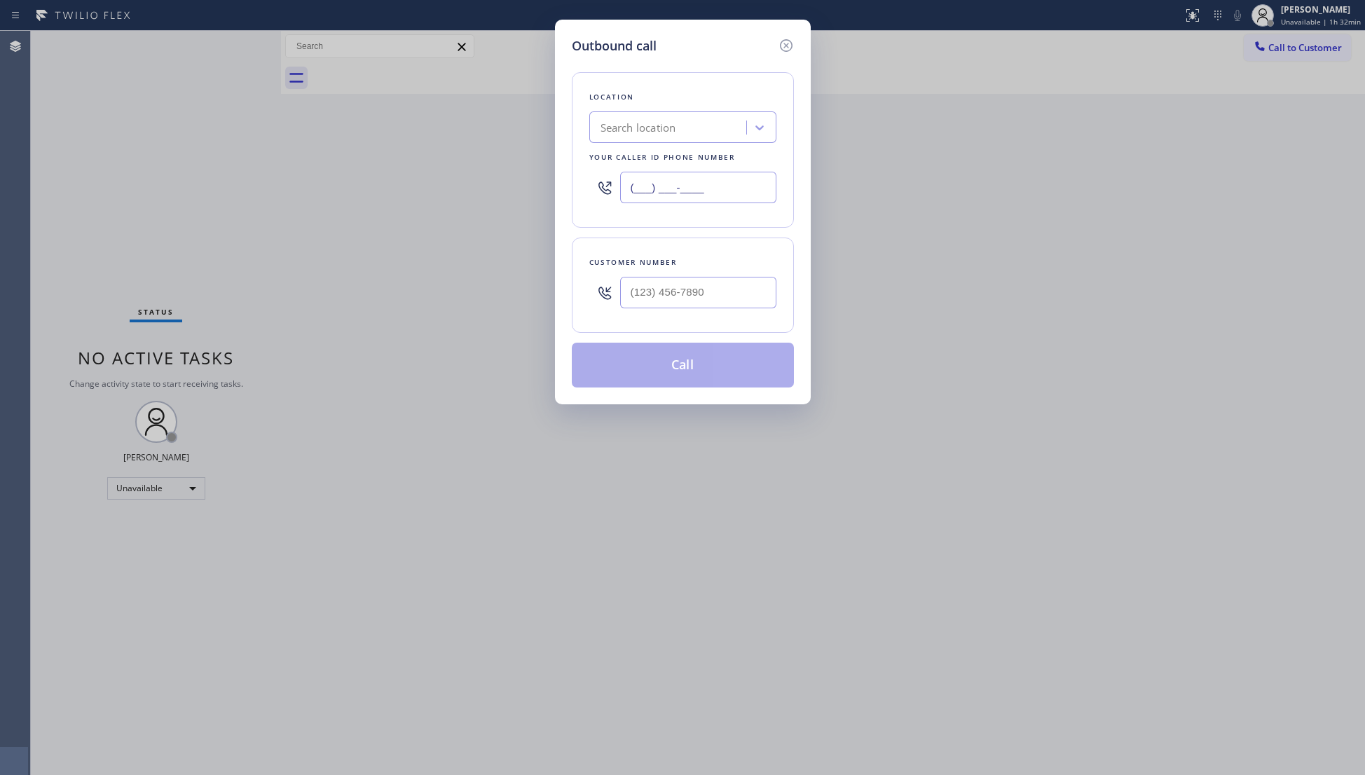
paste input "805) 892-6909"
type input "[PHONE_NUMBER]"
paste input "805) 398-9943"
click at [679, 290] on input "[PHONE_NUMBER]" at bounding box center [698, 293] width 156 height 32
type input "[PHONE_NUMBER]"
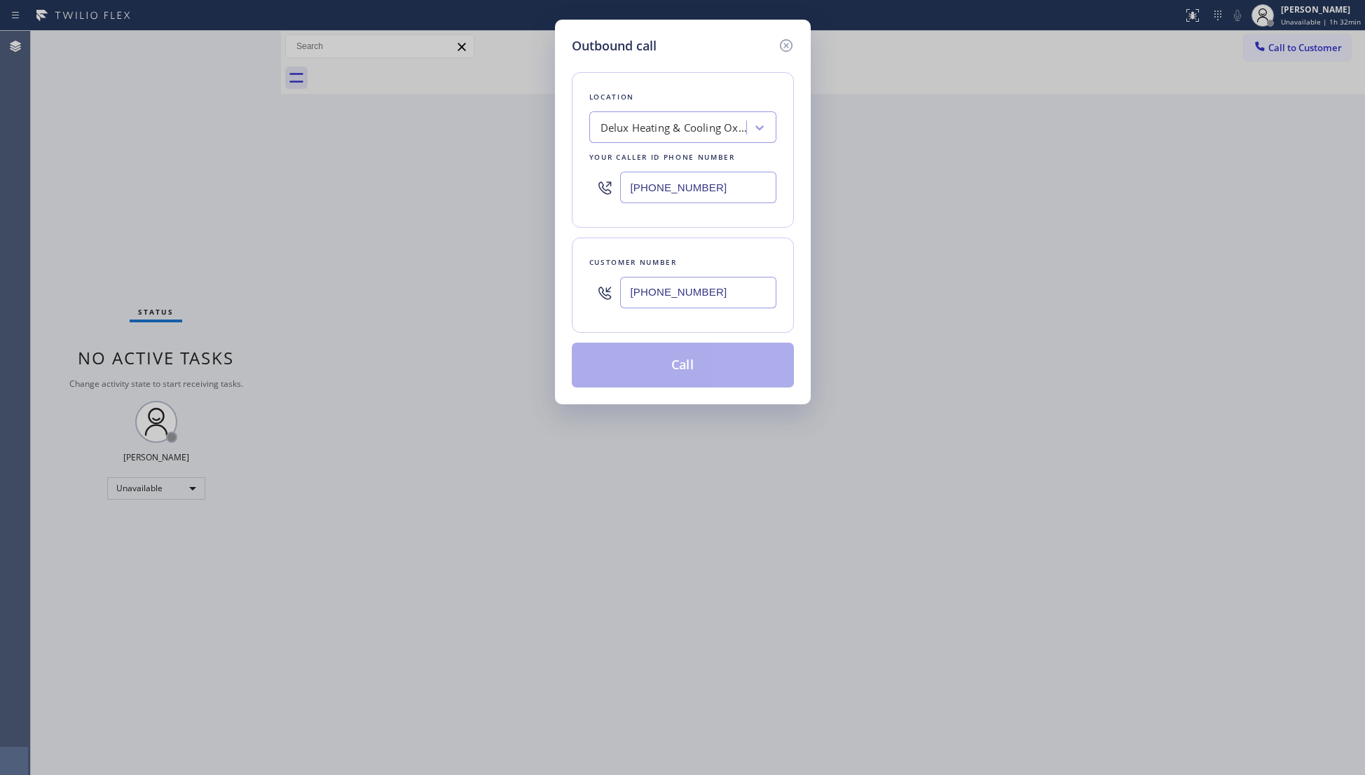
click at [704, 363] on button "Call" at bounding box center [683, 365] width 222 height 45
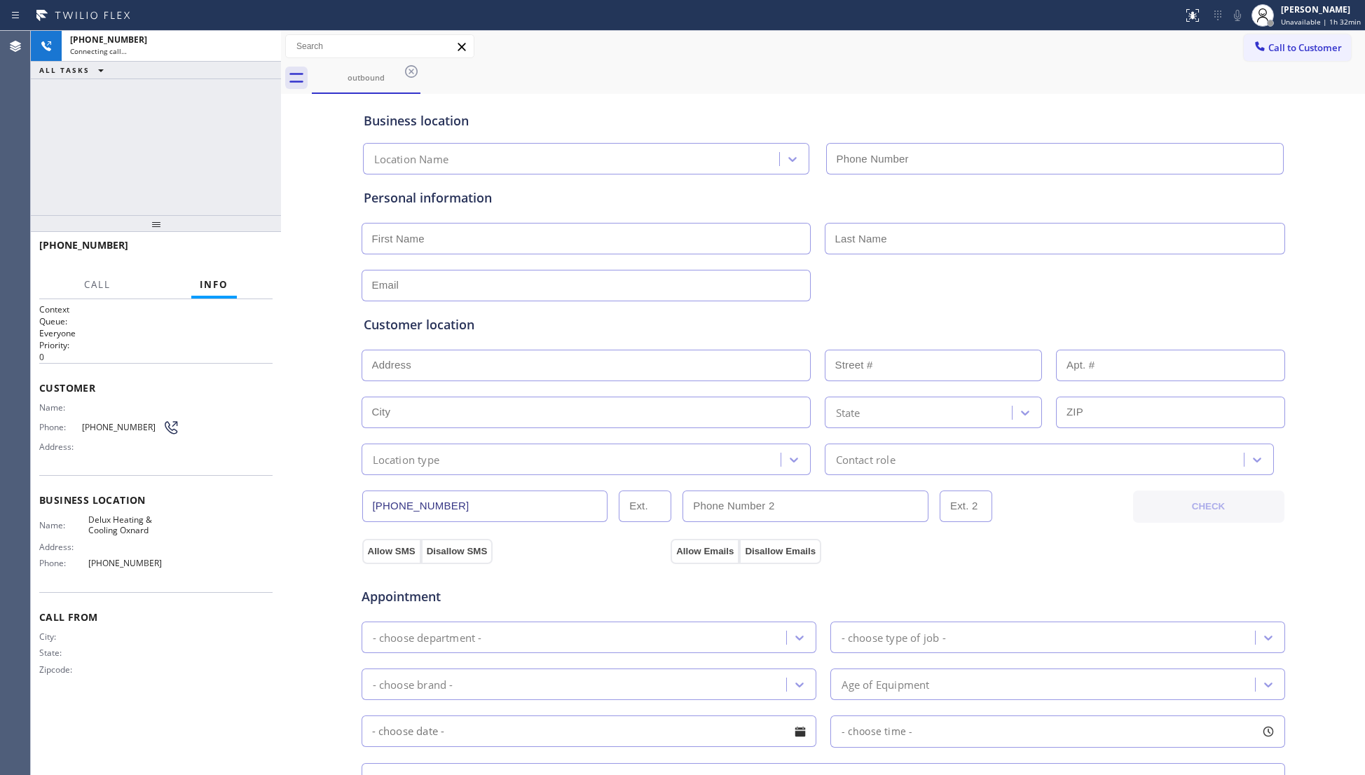
type input "[PHONE_NUMBER]"
click at [262, 258] on button "HANG UP" at bounding box center [239, 252] width 65 height 20
click at [261, 258] on button "HANG UP" at bounding box center [239, 252] width 65 height 20
click at [261, 261] on button "COMPLETE" at bounding box center [237, 252] width 71 height 20
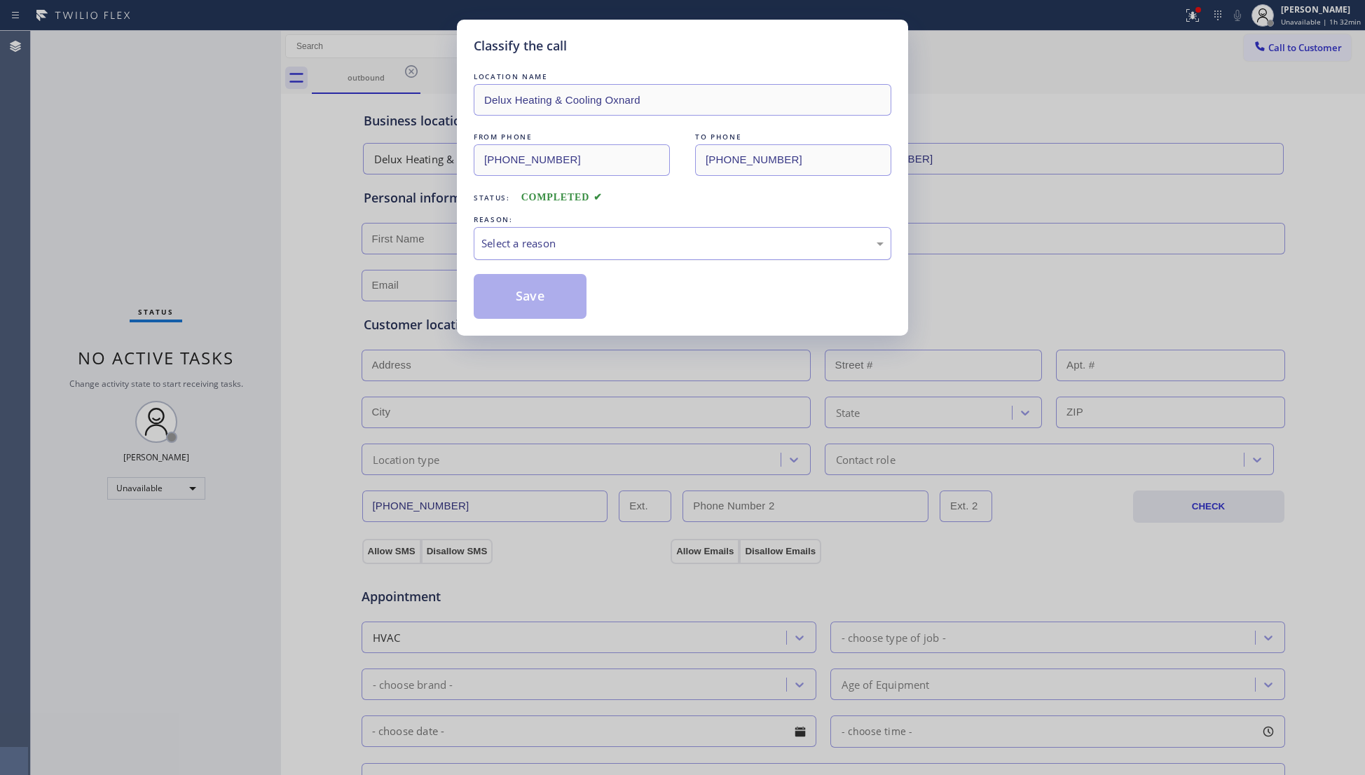
click at [581, 233] on div "Select a reason" at bounding box center [683, 243] width 418 height 33
click at [527, 303] on button "Save" at bounding box center [530, 296] width 113 height 45
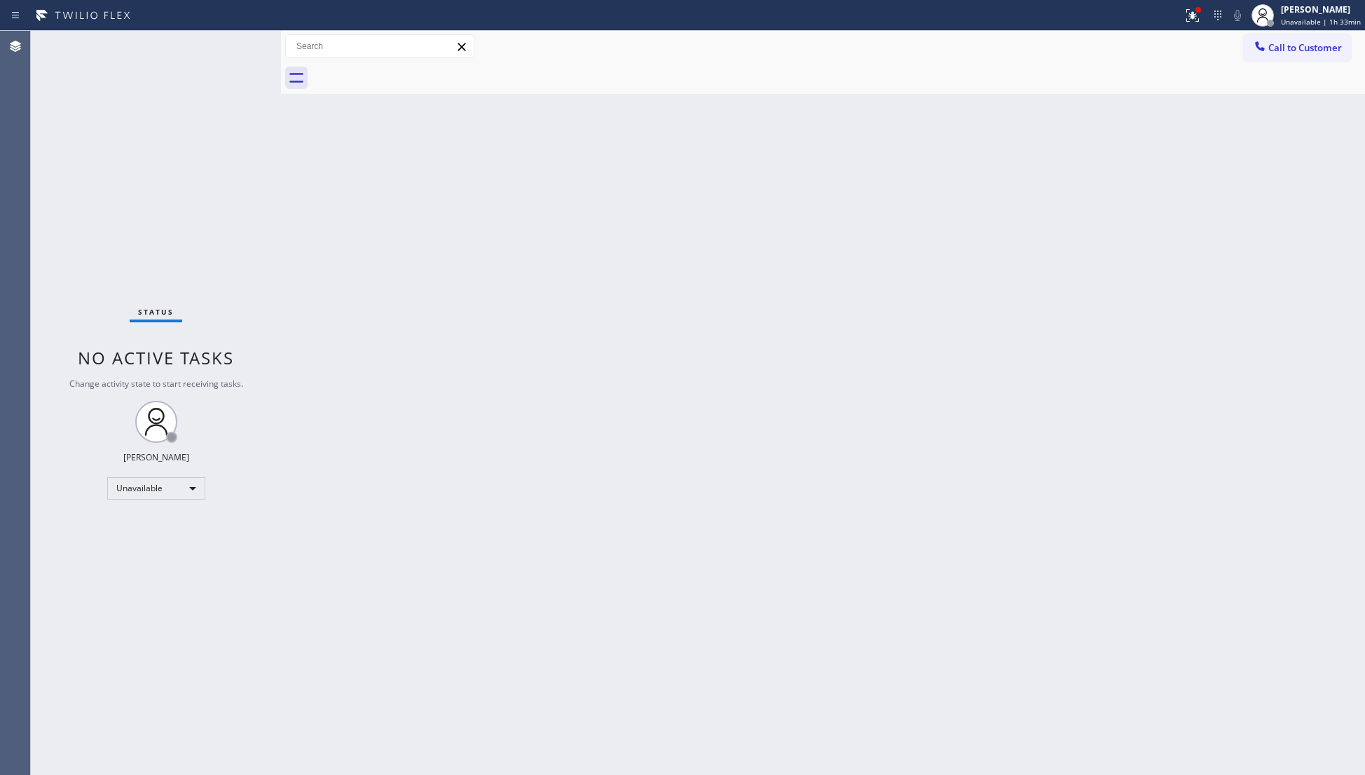
drag, startPoint x: 1105, startPoint y: 203, endPoint x: 1118, endPoint y: 193, distance: 16.5
click at [1105, 202] on div "Back to Dashboard Change Sender ID Customers Technicians Select a contact Outbo…" at bounding box center [823, 403] width 1084 height 744
drag, startPoint x: 1171, startPoint y: 23, endPoint x: 1180, endPoint y: 23, distance: 8.4
click at [1175, 23] on div at bounding box center [591, 15] width 1171 height 22
click at [1194, 21] on icon at bounding box center [1192, 15] width 17 height 17
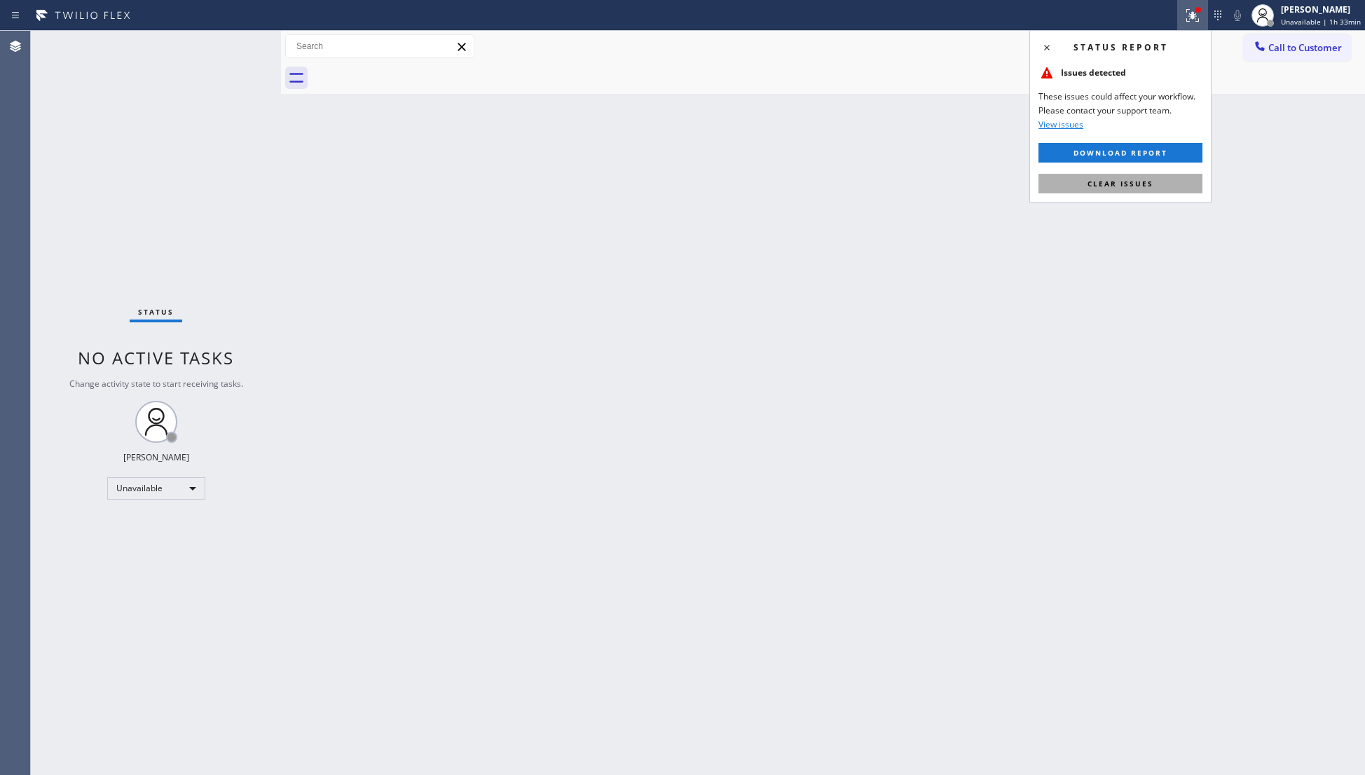
click at [1142, 188] on button "Clear issues" at bounding box center [1120, 184] width 164 height 20
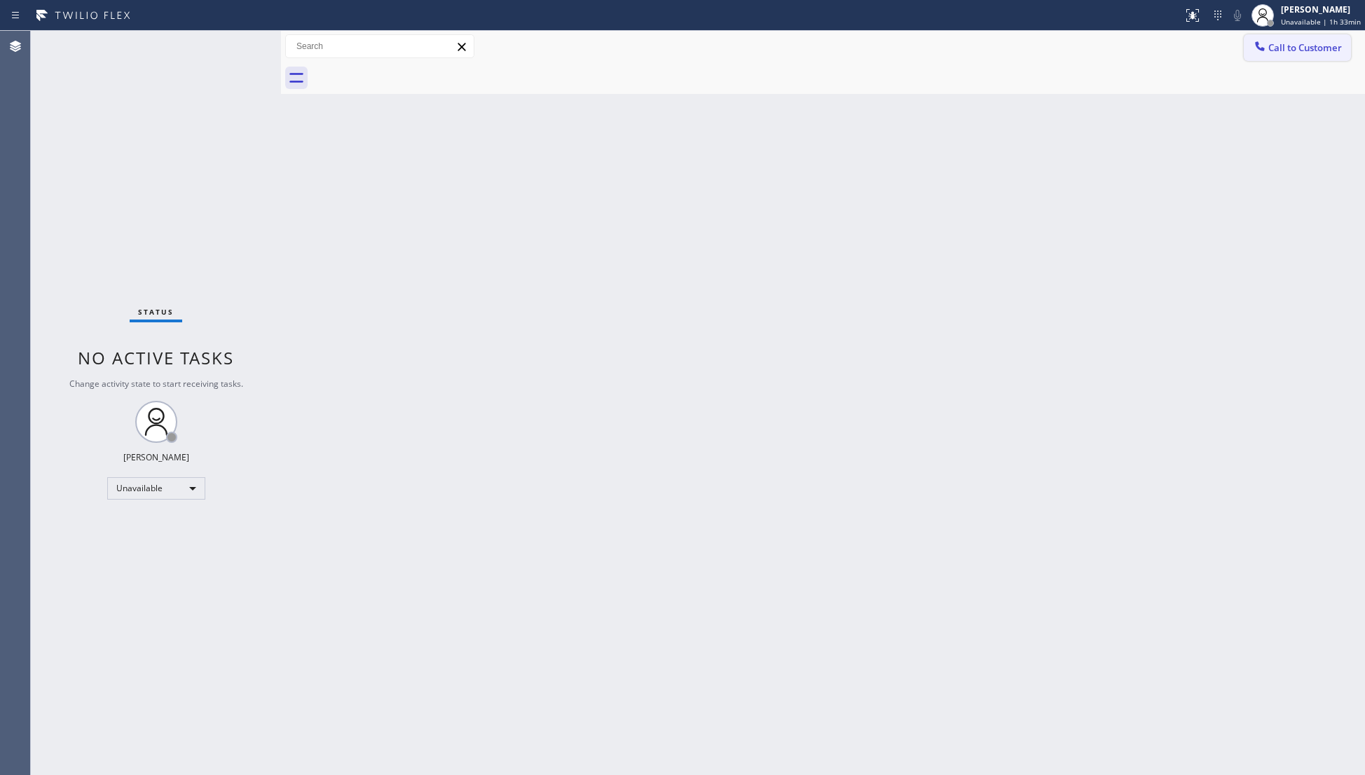
click at [1282, 49] on span "Call to Customer" at bounding box center [1305, 47] width 74 height 13
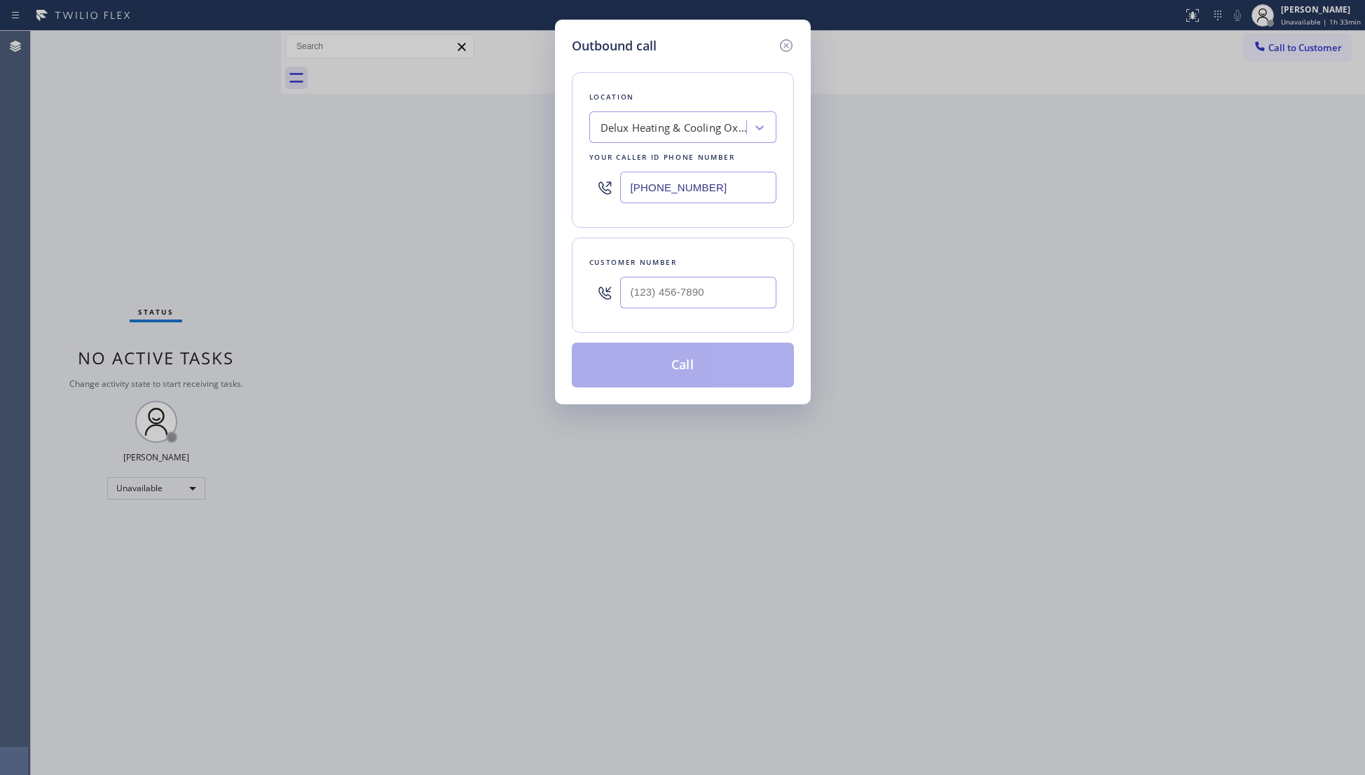
drag, startPoint x: 715, startPoint y: 185, endPoint x: 637, endPoint y: 182, distance: 77.8
click at [637, 186] on input "[PHONE_NUMBER]" at bounding box center [698, 188] width 156 height 32
paste input "62) 654-8332"
drag, startPoint x: 720, startPoint y: 197, endPoint x: 555, endPoint y: 188, distance: 165.6
click at [527, 188] on div "Outbound call Location Delux Heating & Cooling Oxnard Your caller id phone numb…" at bounding box center [682, 387] width 1365 height 775
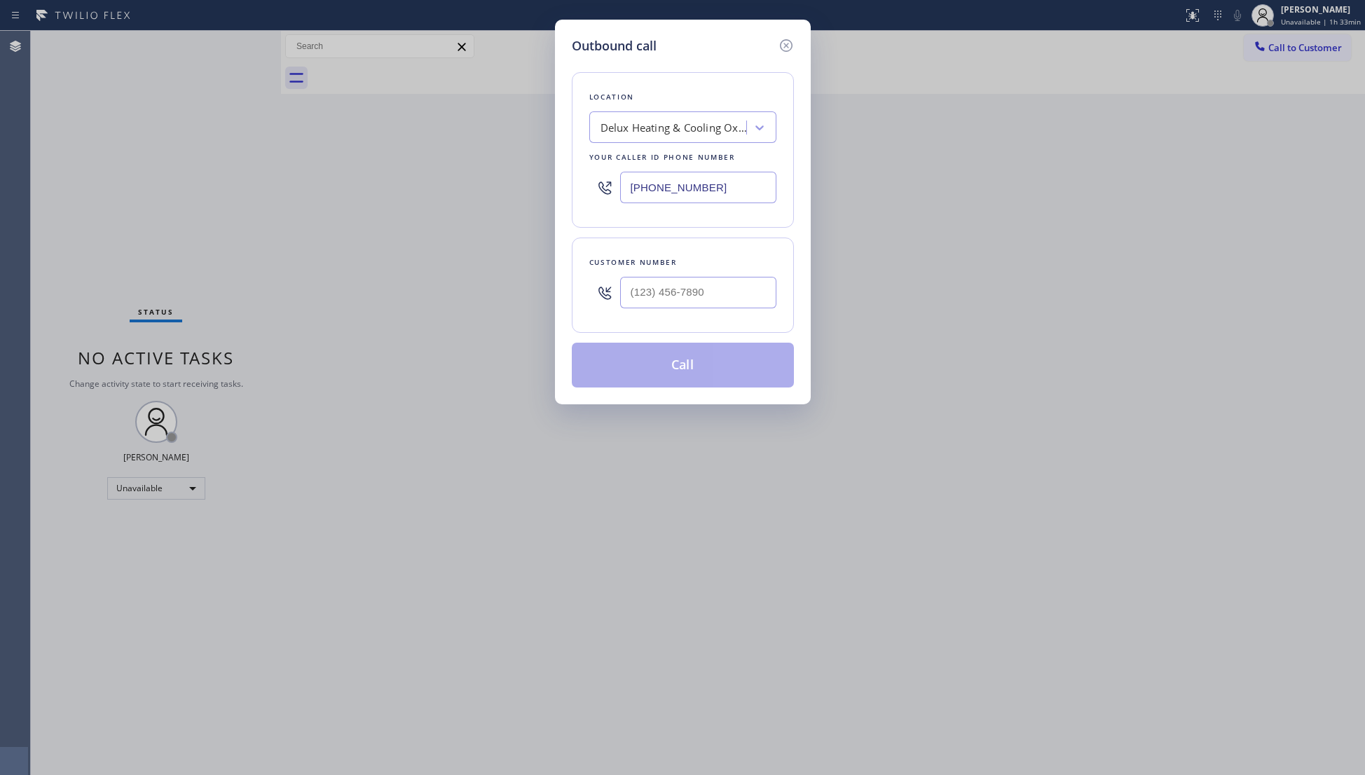
paste input "626) 548-3326"
click at [629, 186] on input "[PHONE_NUMBER]" at bounding box center [698, 188] width 156 height 32
drag, startPoint x: 701, startPoint y: 191, endPoint x: 591, endPoint y: 189, distance: 110.0
click at [591, 189] on div "[PHONE_NUMBER]" at bounding box center [682, 188] width 187 height 46
paste input "text"
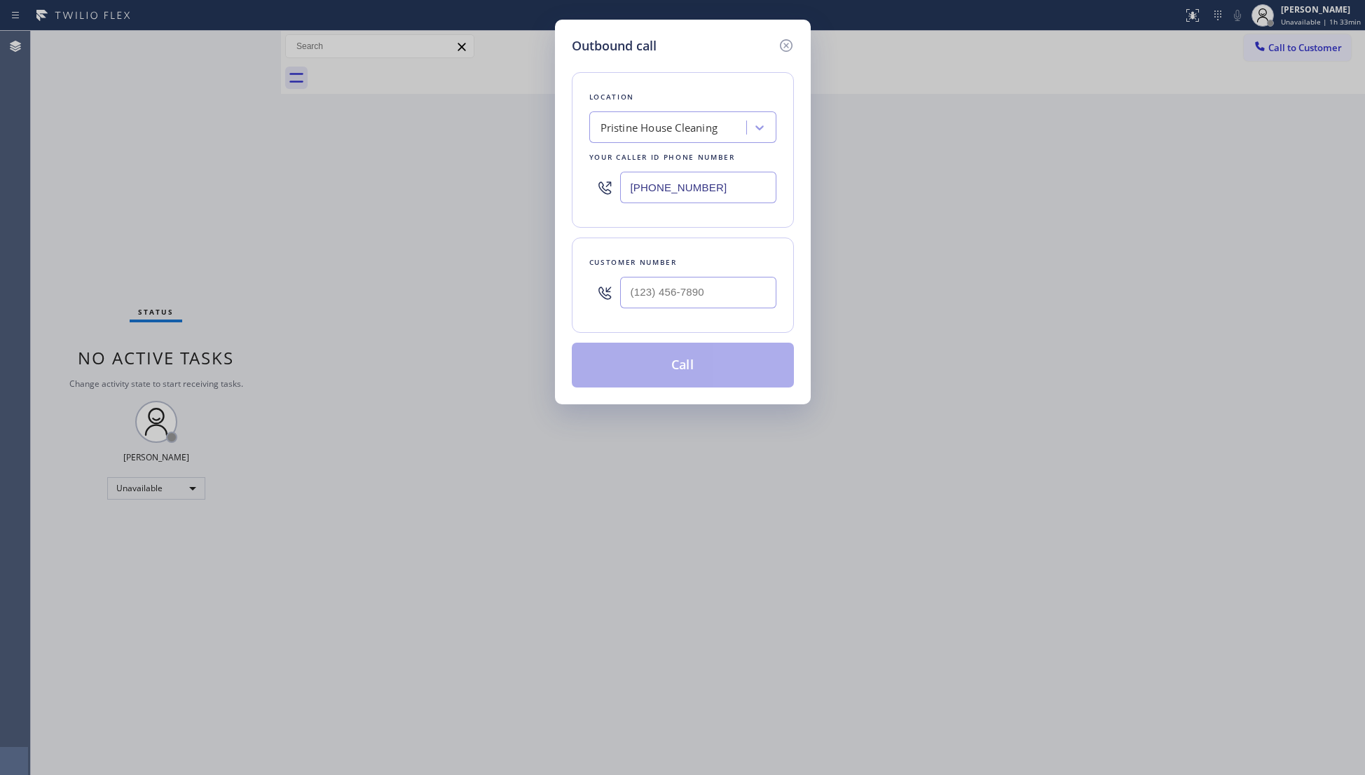
type input "[PHONE_NUMBER]"
click at [695, 278] on input "(___) ___-____" at bounding box center [698, 293] width 156 height 32
paste input "32"
drag, startPoint x: 729, startPoint y: 308, endPoint x: 586, endPoint y: 301, distance: 143.1
click at [586, 303] on div "Customer number (___) ___-__32" at bounding box center [683, 284] width 222 height 95
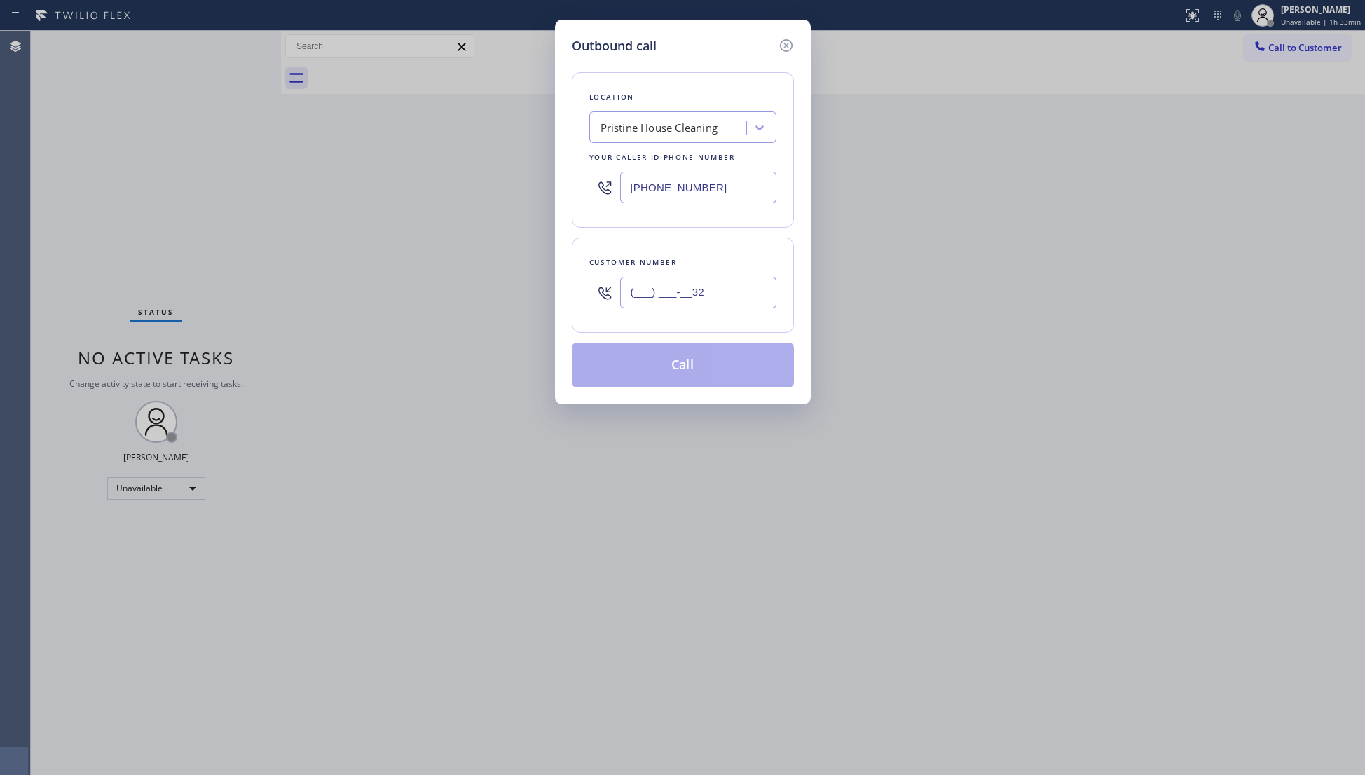
paste input "323) 528-5619"
type input "[PHONE_NUMBER]"
click at [663, 371] on button "Call" at bounding box center [683, 365] width 222 height 45
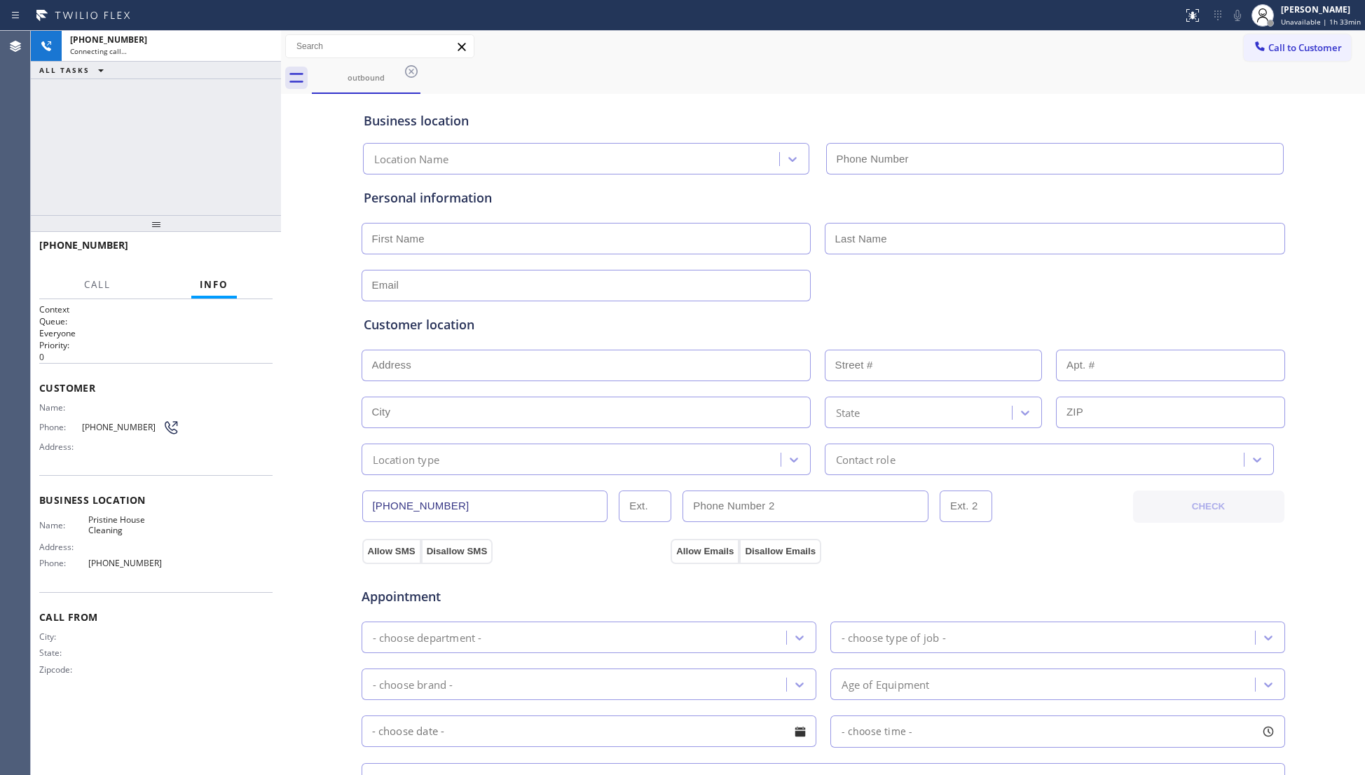
type input "[PHONE_NUMBER]"
click at [270, 254] on div "[PHONE_NUMBER] Live | 00:02 HANG UP" at bounding box center [156, 251] width 250 height 39
click at [254, 248] on span "HANG UP" at bounding box center [240, 252] width 43 height 10
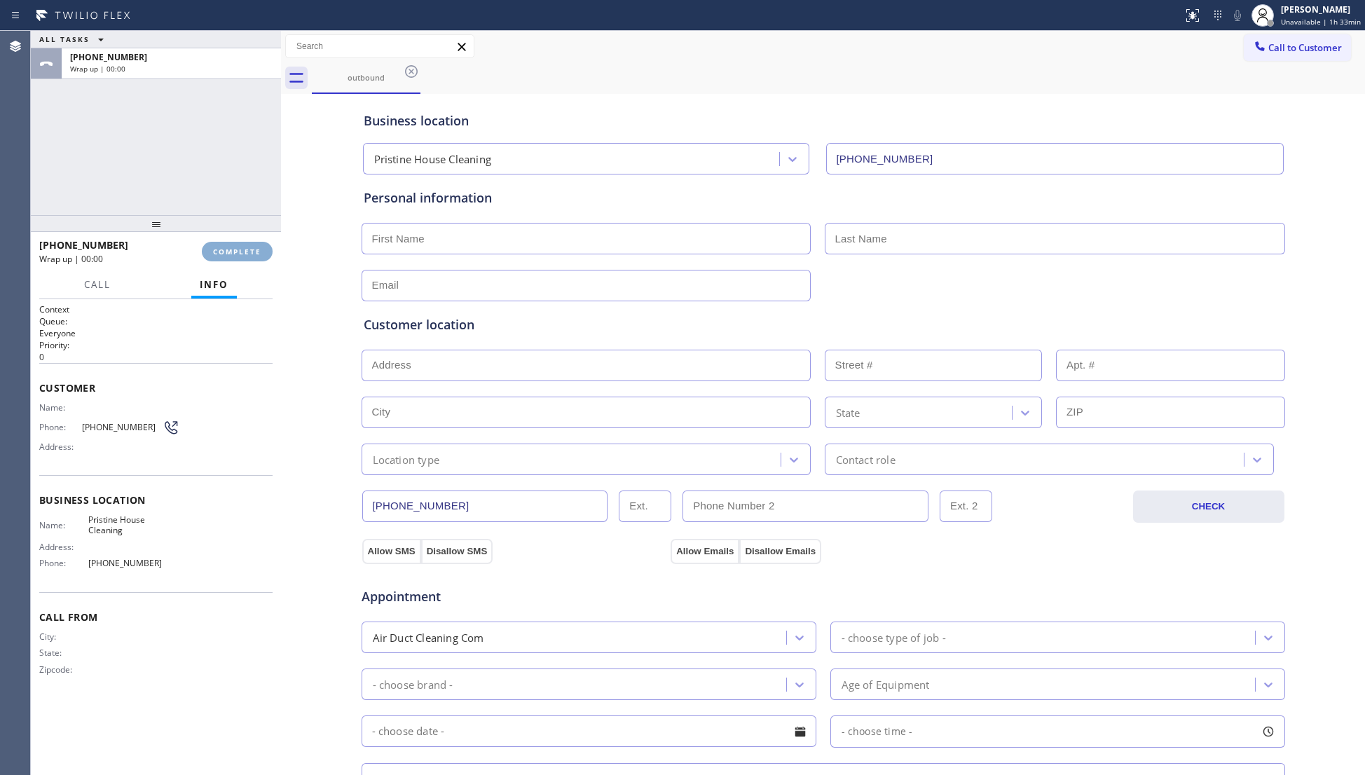
click at [254, 247] on span "COMPLETE" at bounding box center [237, 252] width 48 height 10
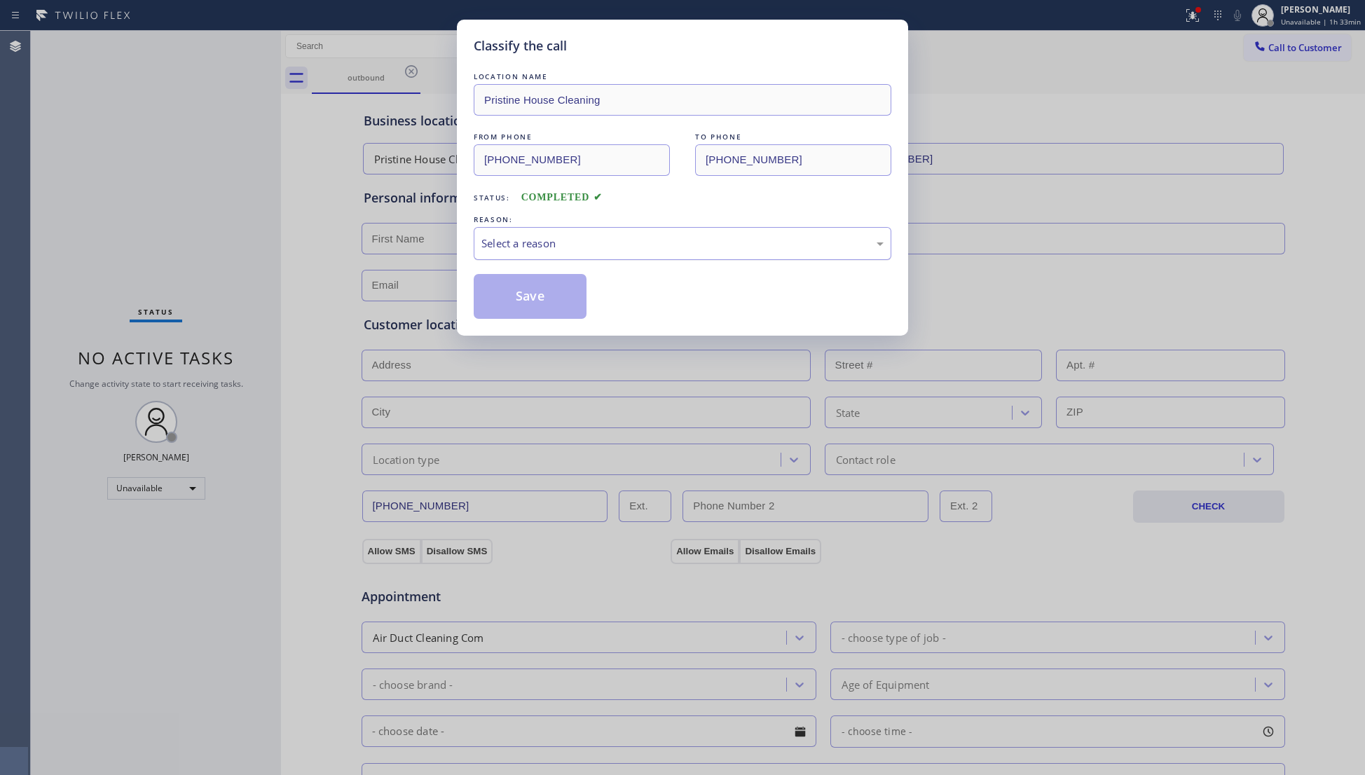
click at [477, 252] on div "Select a reason" at bounding box center [683, 243] width 418 height 33
click at [497, 291] on button "Save" at bounding box center [530, 296] width 113 height 45
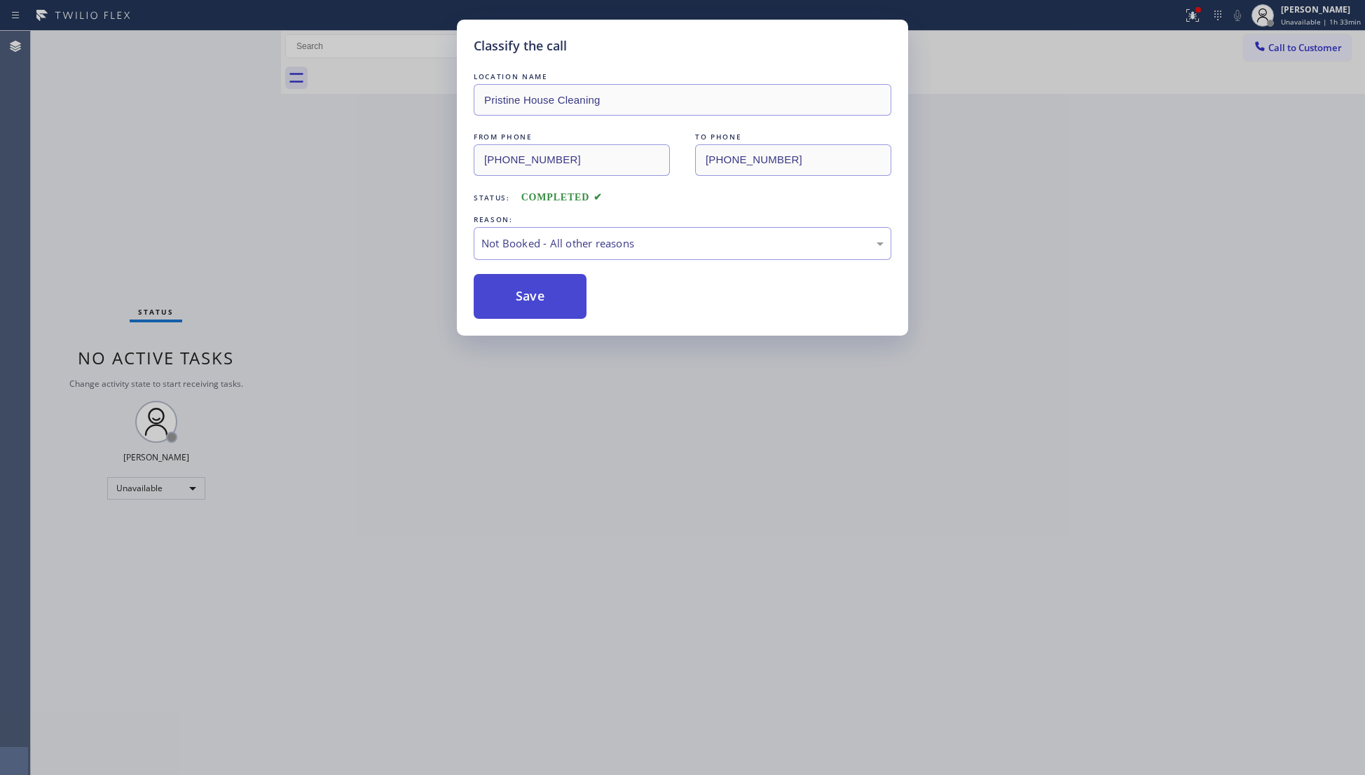
drag, startPoint x: 499, startPoint y: 291, endPoint x: 535, endPoint y: 282, distance: 37.7
click at [499, 291] on button "Save" at bounding box center [530, 296] width 113 height 45
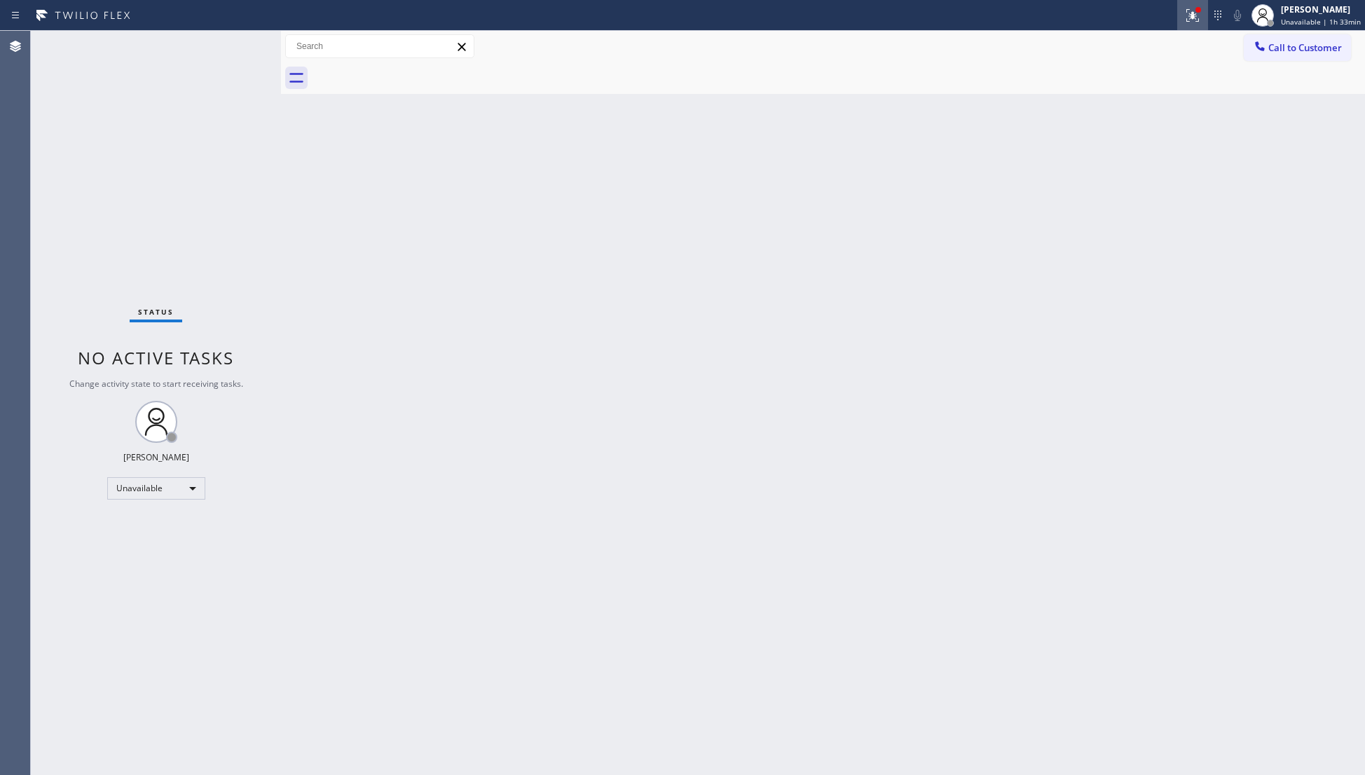
click at [1205, 6] on button at bounding box center [1192, 15] width 31 height 31
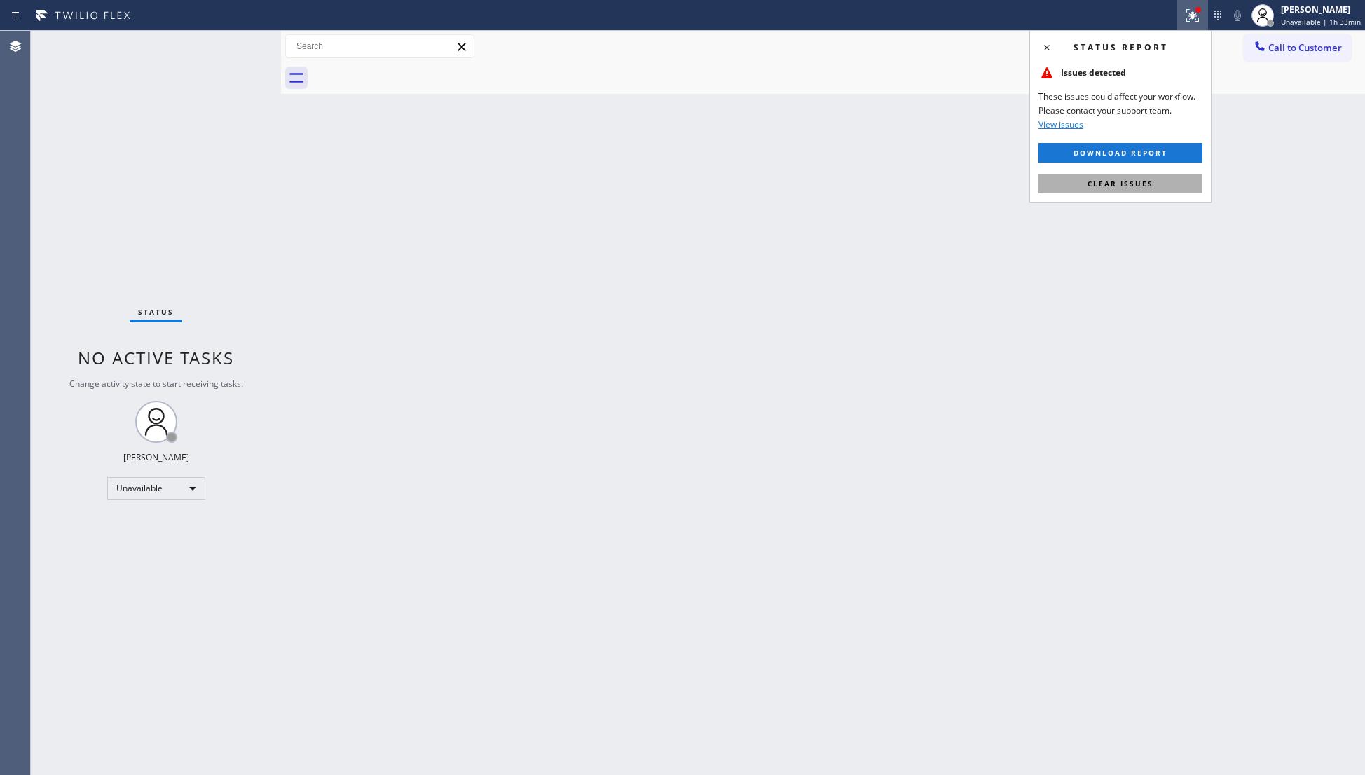
click at [1161, 182] on button "Clear issues" at bounding box center [1120, 184] width 164 height 20
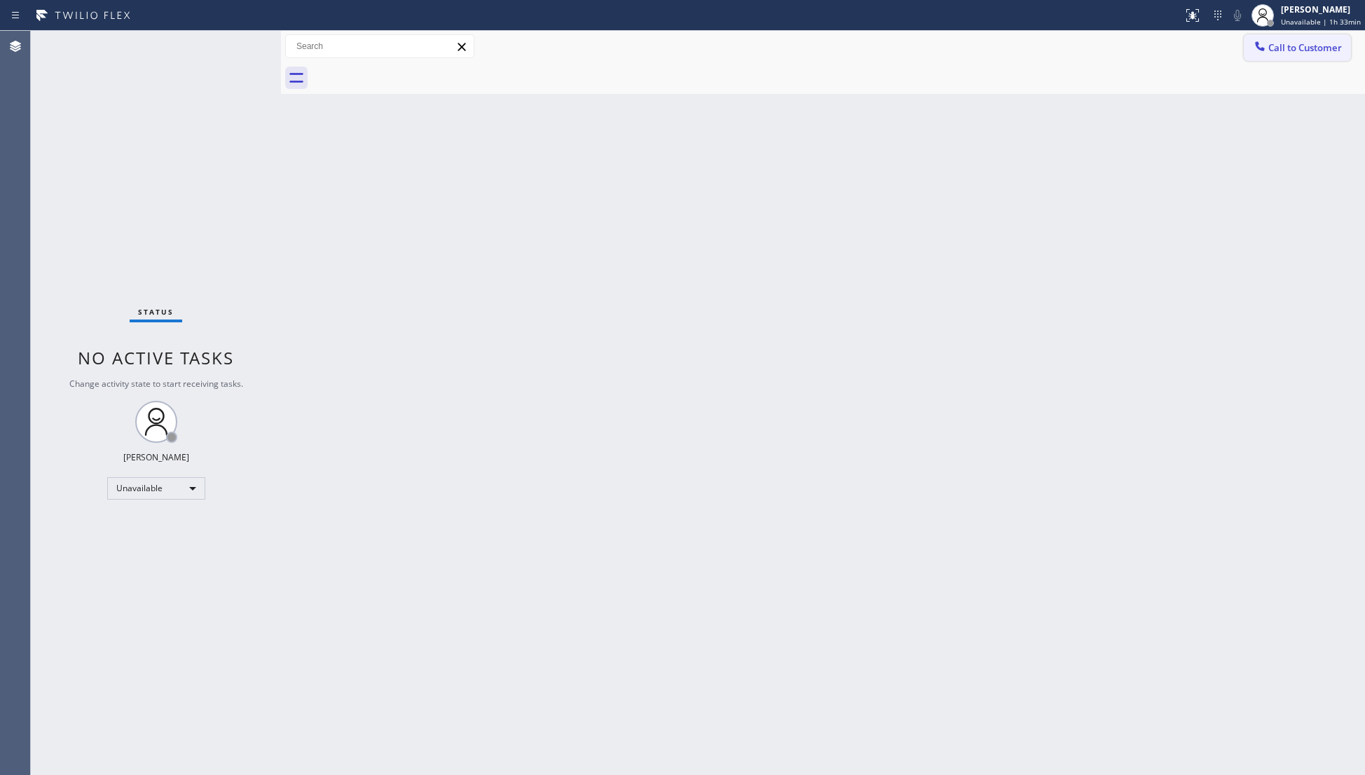
click at [1312, 49] on span "Call to Customer" at bounding box center [1305, 47] width 74 height 13
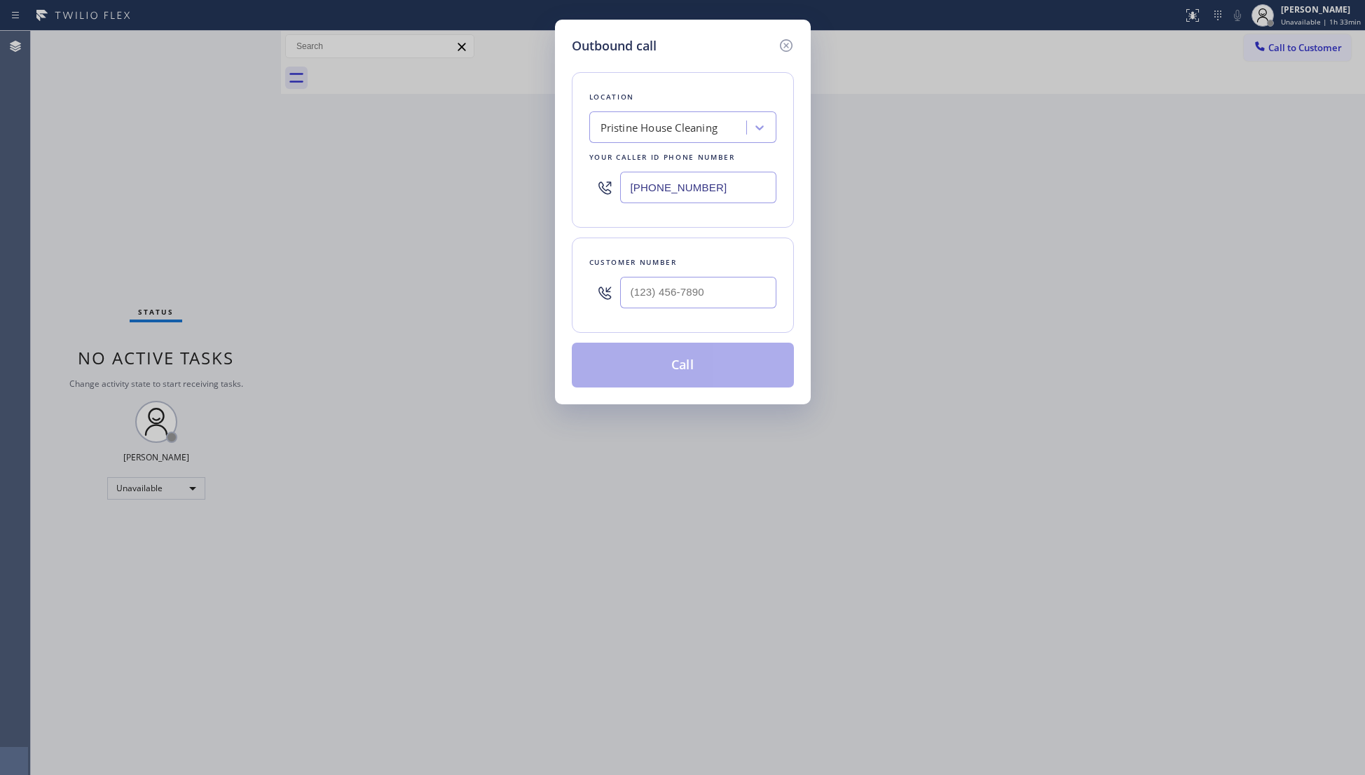
drag, startPoint x: 729, startPoint y: 182, endPoint x: 612, endPoint y: 188, distance: 116.4
click at [592, 189] on div "[PHONE_NUMBER]" at bounding box center [682, 188] width 187 height 46
paste input "518) 241-5371"
type input "[PHONE_NUMBER]"
click at [741, 276] on div at bounding box center [698, 293] width 156 height 46
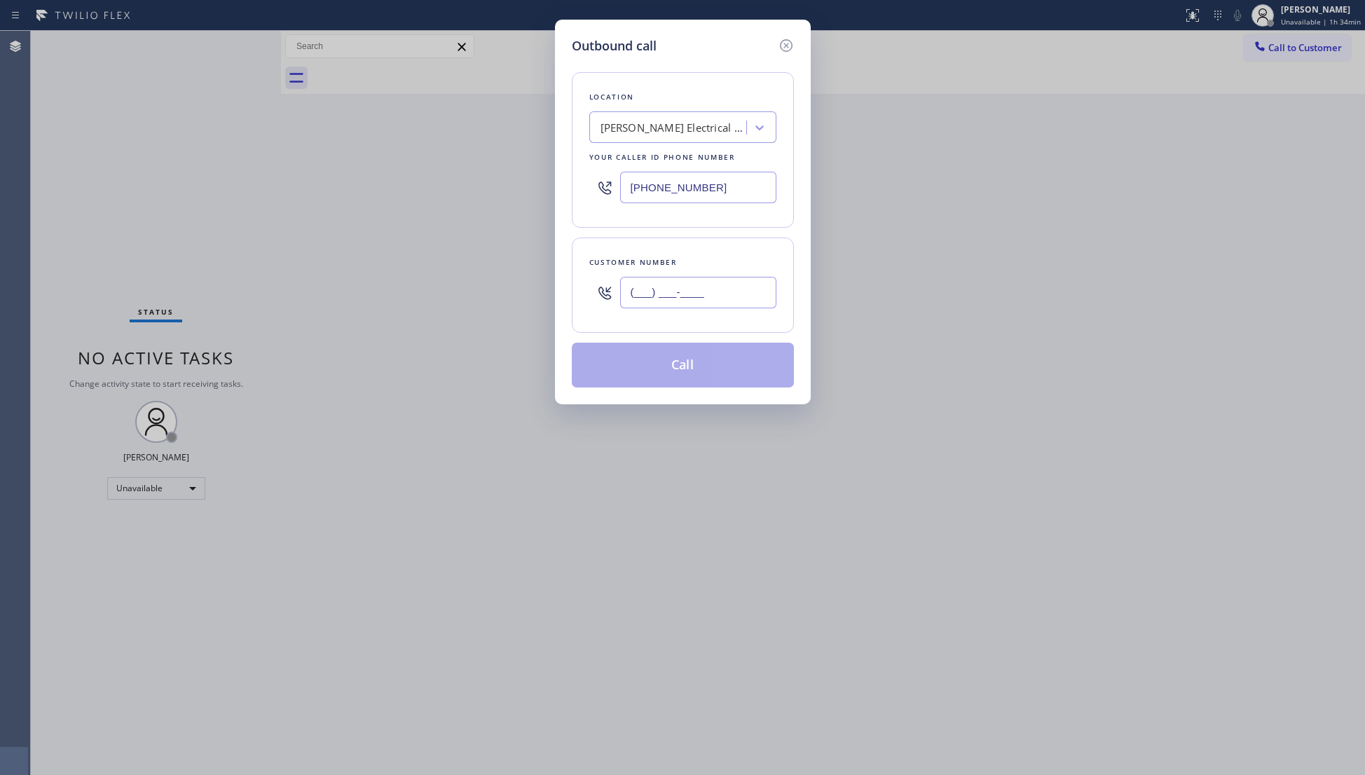
paste input "413) 239-2906"
click at [737, 292] on input "(___) ___-____" at bounding box center [698, 293] width 156 height 32
type input "[PHONE_NUMBER]"
click at [687, 364] on button "Call" at bounding box center [683, 365] width 222 height 45
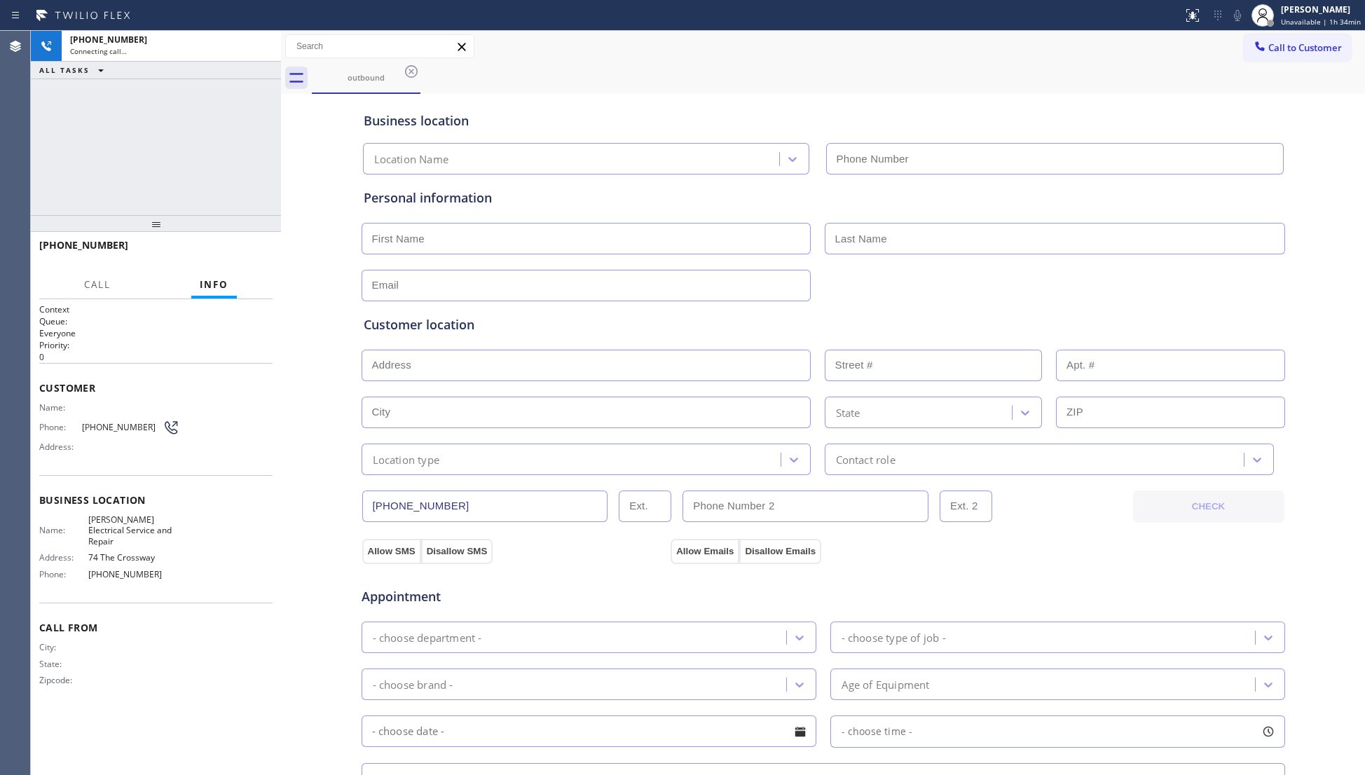
type input "[PHONE_NUMBER]"
click at [217, 93] on div "[PHONE_NUMBER] Connecting call… ALL TASKS ALL TASKS ACTIVE TASKS TASKS IN WRAP …" at bounding box center [156, 123] width 250 height 184
click at [233, 254] on span "HANG UP" at bounding box center [240, 252] width 43 height 10
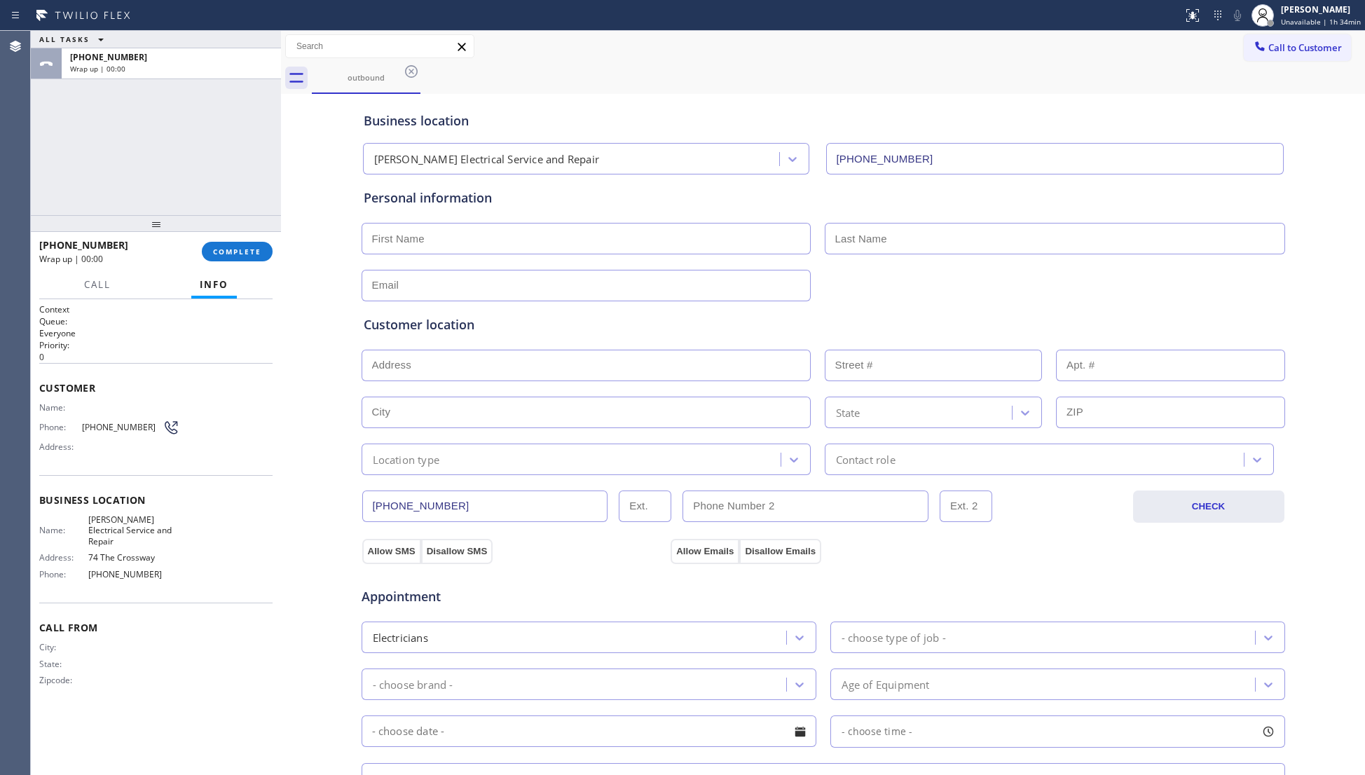
click at [255, 265] on div "[PHONE_NUMBER] Wrap up | 00:00 COMPLETE" at bounding box center [155, 251] width 233 height 36
click at [247, 250] on span "COMPLETE" at bounding box center [237, 252] width 48 height 10
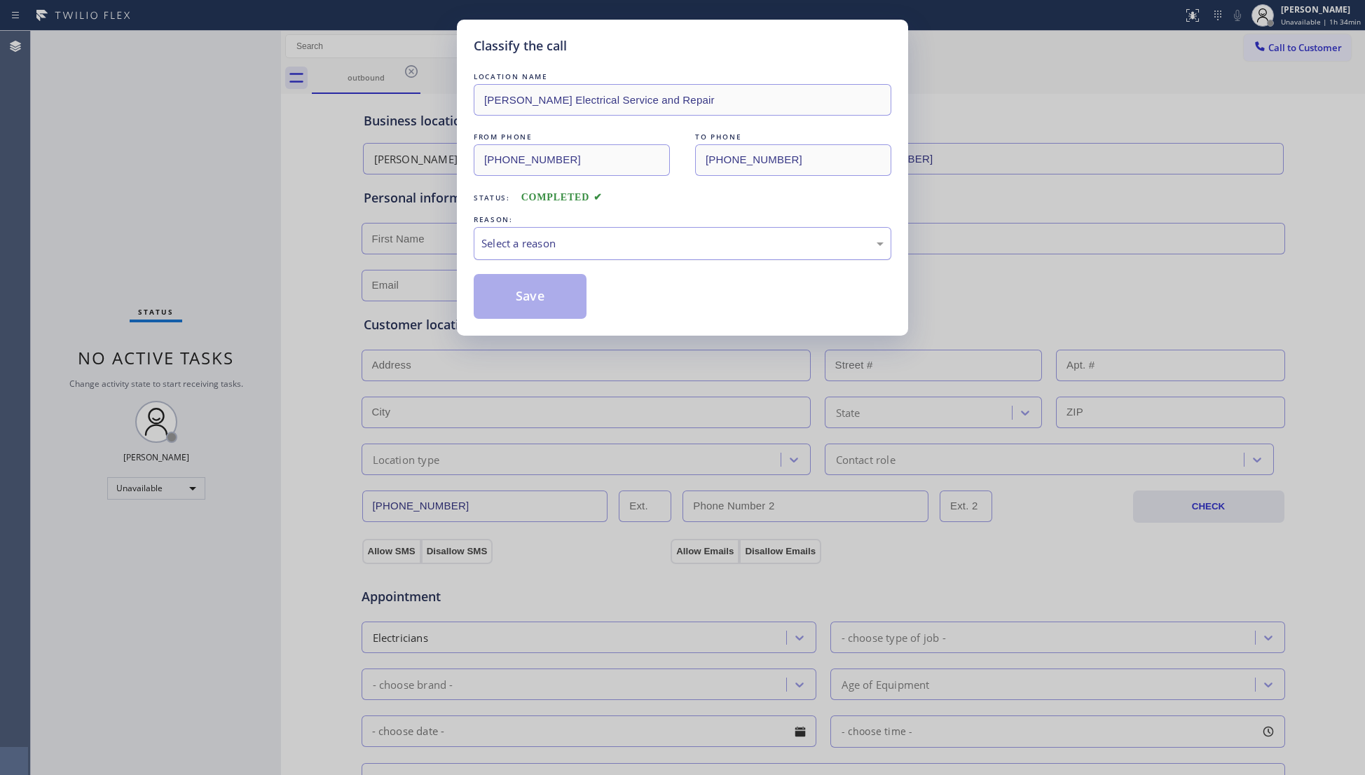
click at [506, 238] on div "Select a reason" at bounding box center [682, 243] width 402 height 16
click at [520, 300] on button "Save" at bounding box center [530, 296] width 113 height 45
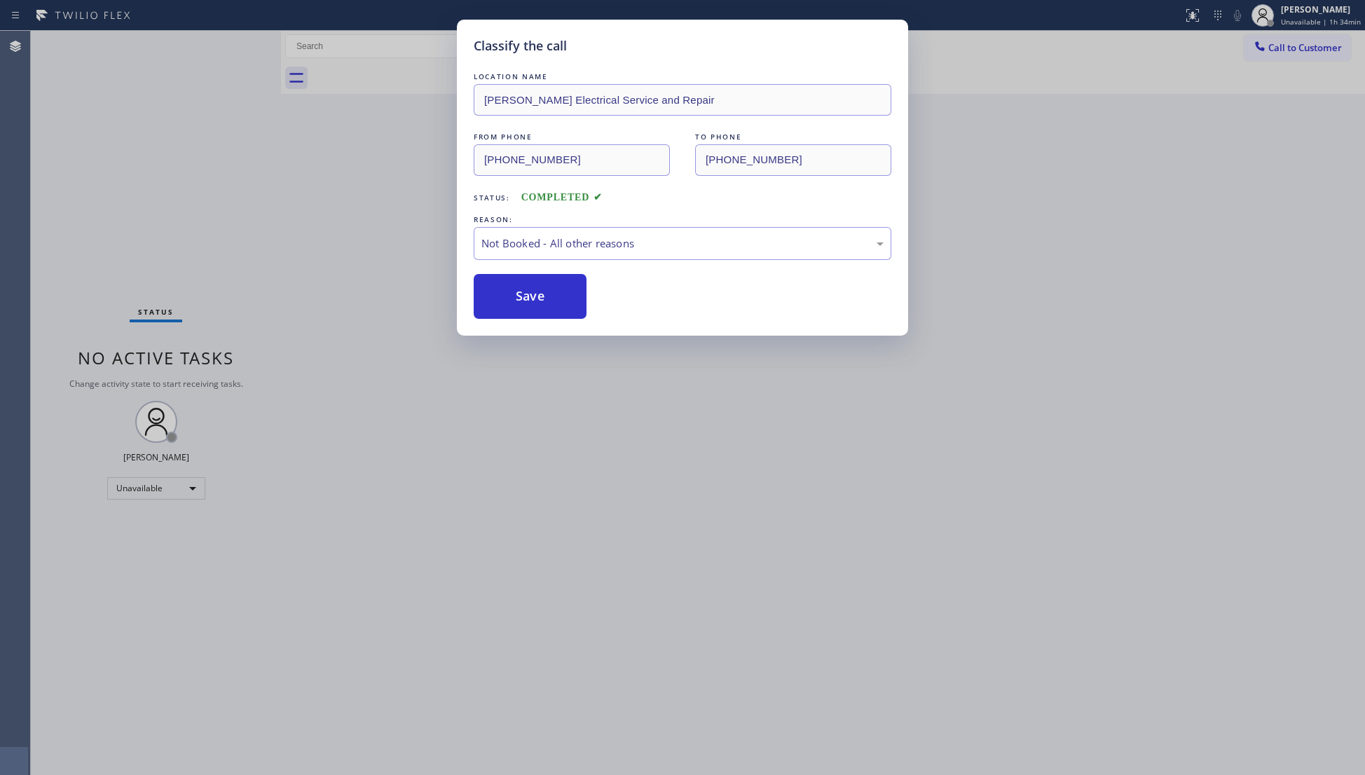
click at [520, 300] on button "Save" at bounding box center [530, 296] width 113 height 45
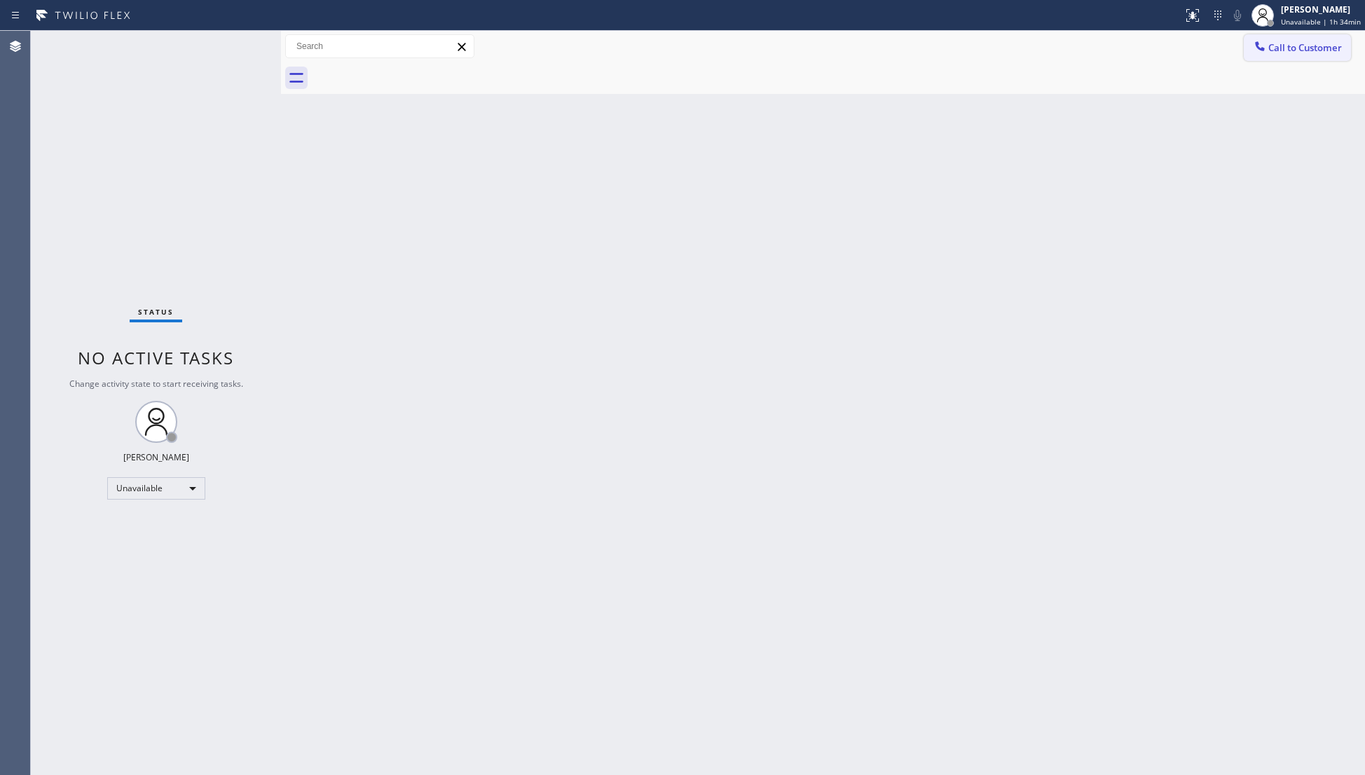
click at [1276, 48] on span "Call to Customer" at bounding box center [1305, 47] width 74 height 13
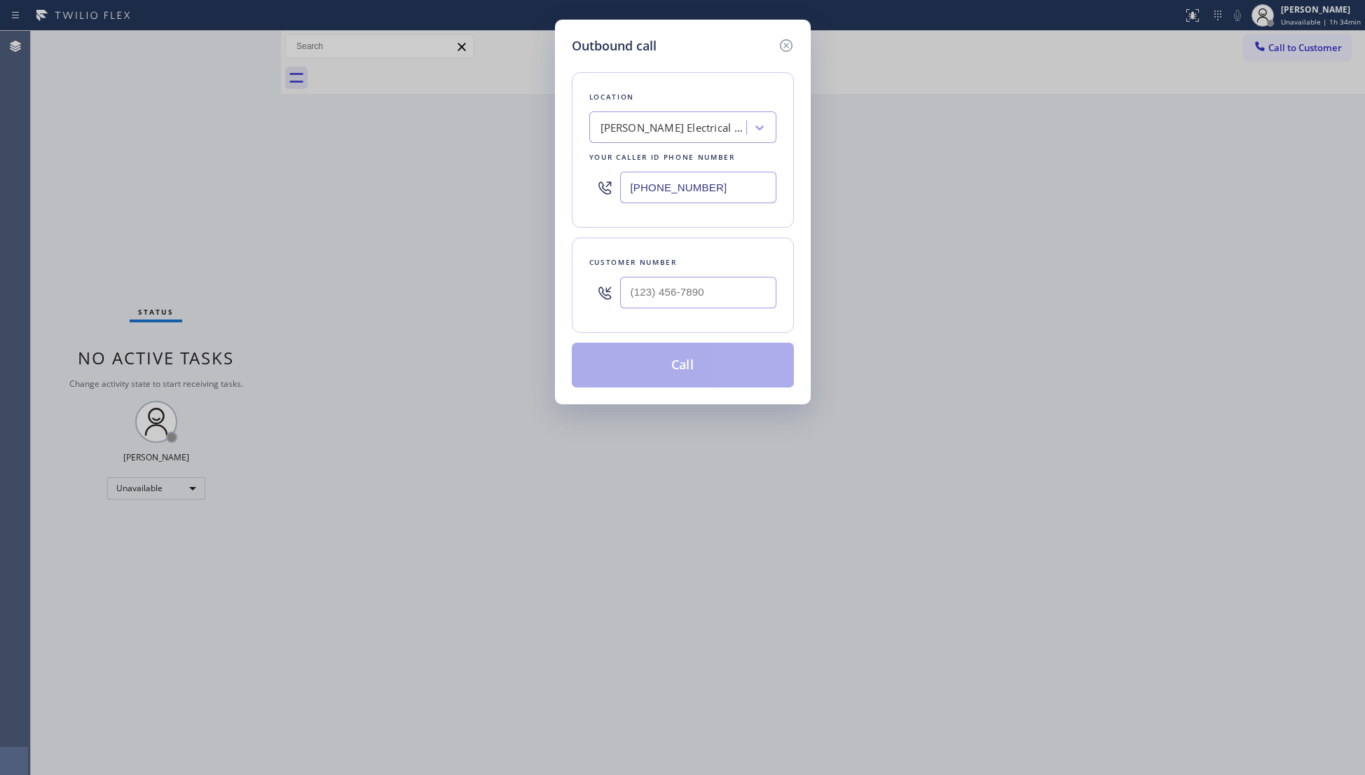
drag, startPoint x: 729, startPoint y: 191, endPoint x: 579, endPoint y: 186, distance: 150.0
click at [579, 186] on div "Location [PERSON_NAME] Electrical Service and Repair Your caller id phone numbe…" at bounding box center [683, 150] width 222 height 156
paste input "917) 540-0256"
type input "[PHONE_NUMBER]"
click at [720, 270] on div at bounding box center [698, 293] width 156 height 46
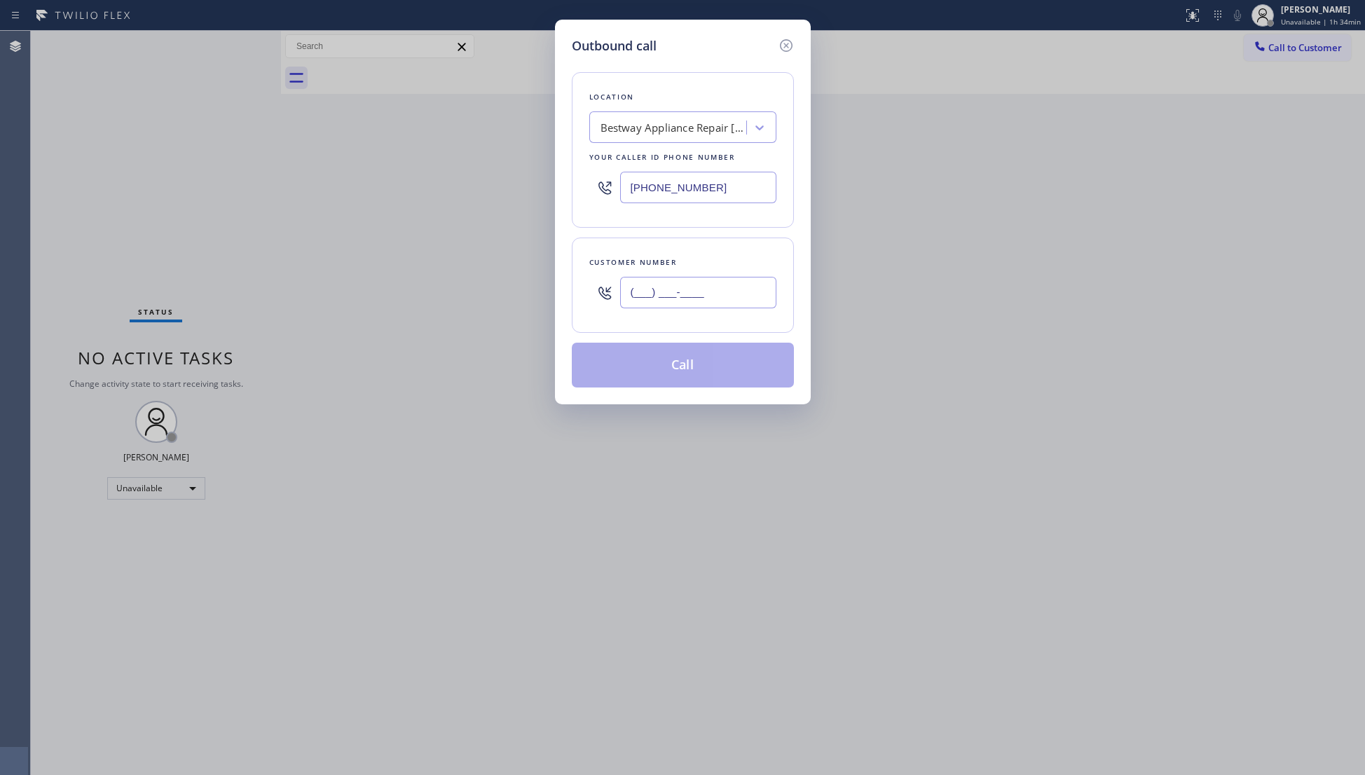
paste input "text"
drag, startPoint x: 726, startPoint y: 289, endPoint x: 748, endPoint y: 294, distance: 23.1
click at [729, 292] on input "(___) ___-____" at bounding box center [698, 293] width 156 height 32
paste input "917) 725-3487"
type input "[PHONE_NUMBER]"
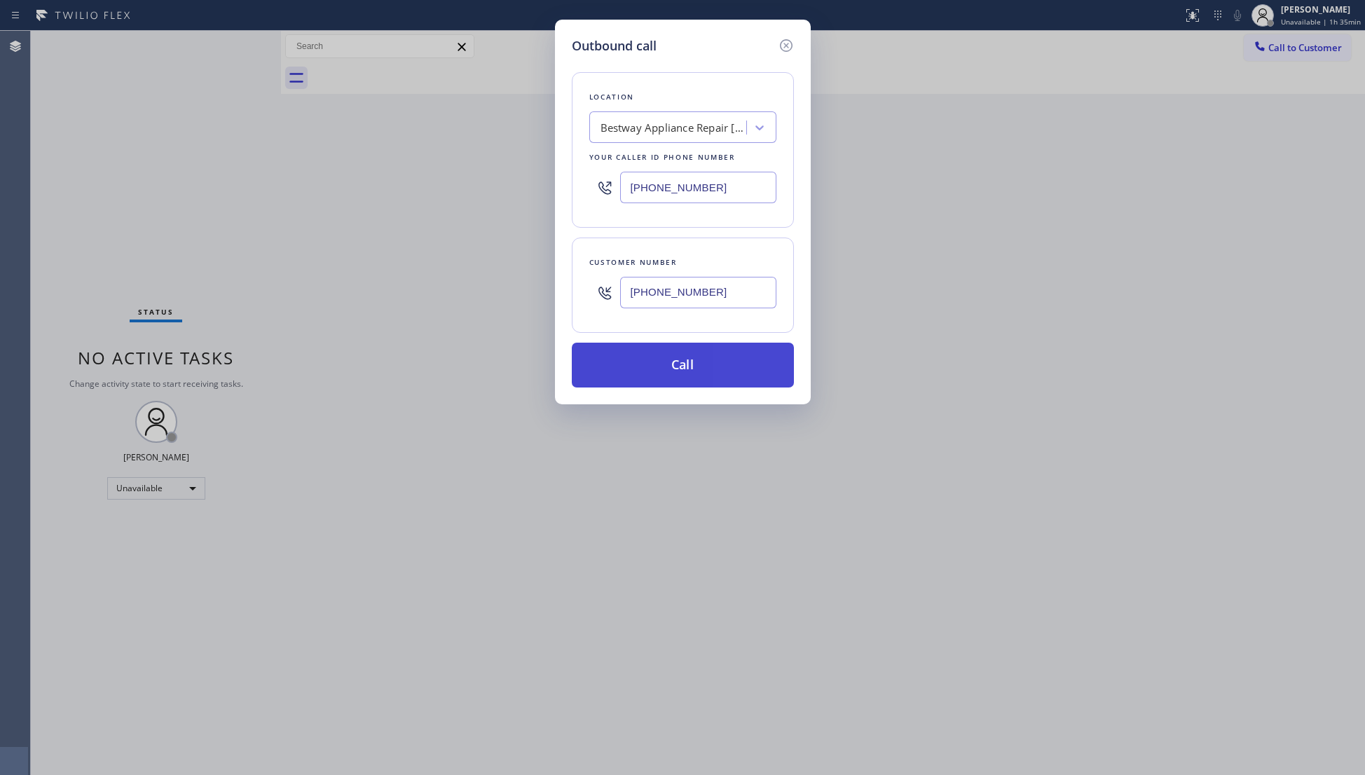
click at [686, 364] on button "Call" at bounding box center [683, 365] width 222 height 45
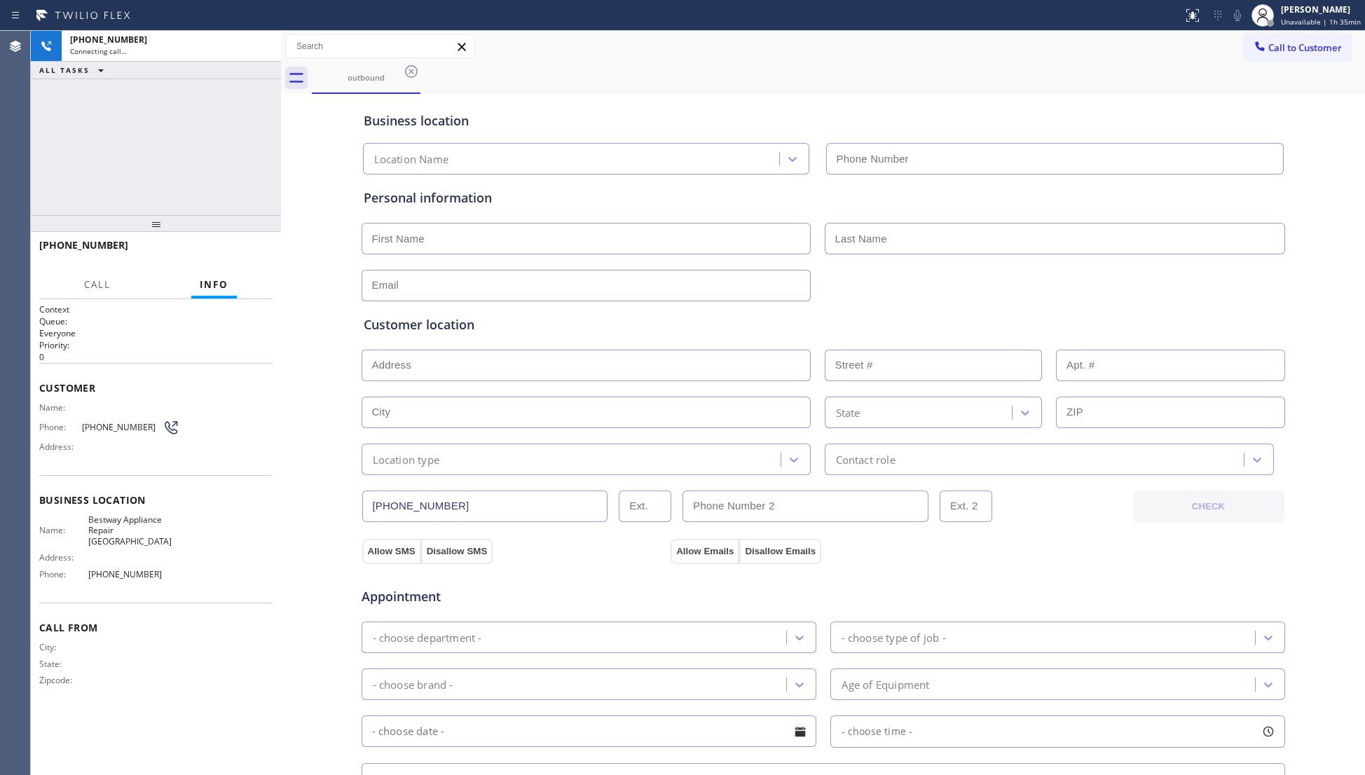
type input "[PHONE_NUMBER]"
click at [872, 66] on div "outbound" at bounding box center [838, 78] width 1053 height 32
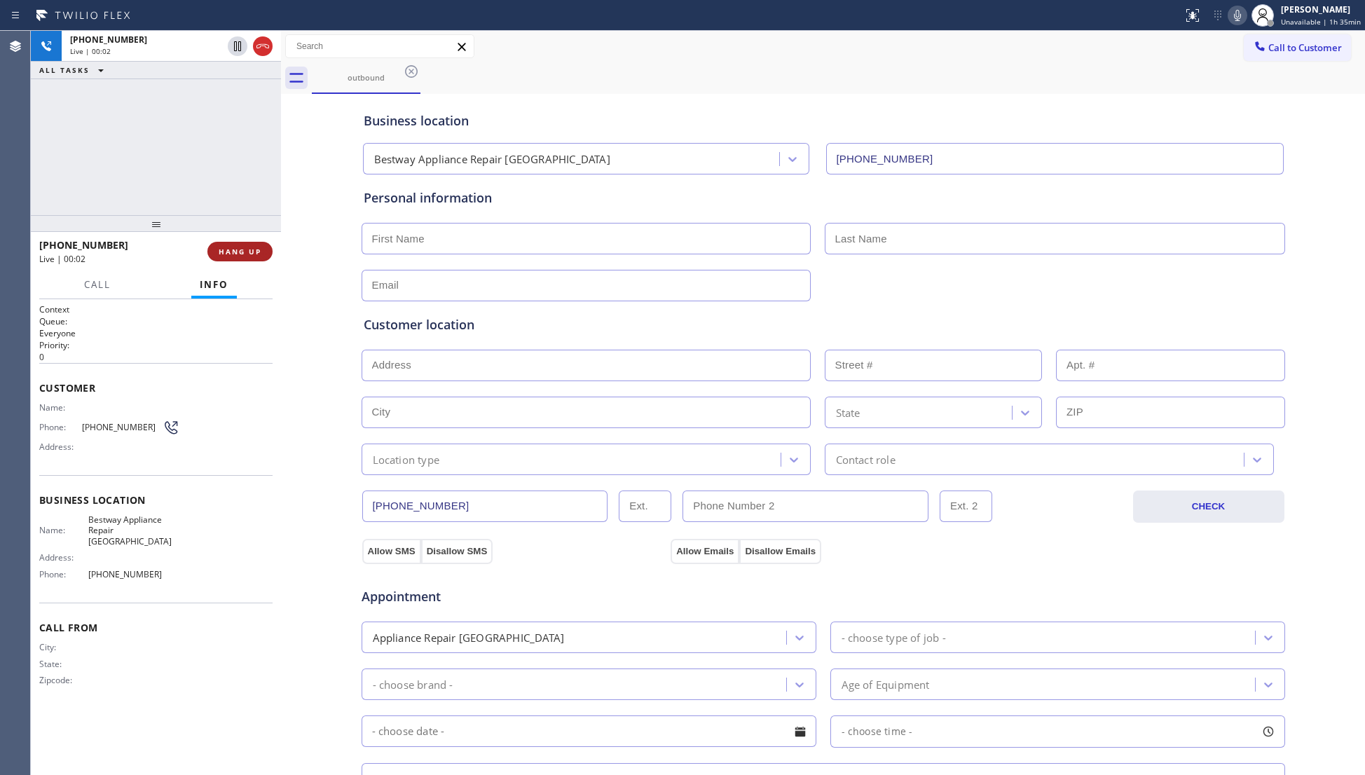
click at [252, 244] on button "HANG UP" at bounding box center [239, 252] width 65 height 20
click at [253, 244] on button "HANG UP" at bounding box center [239, 252] width 65 height 20
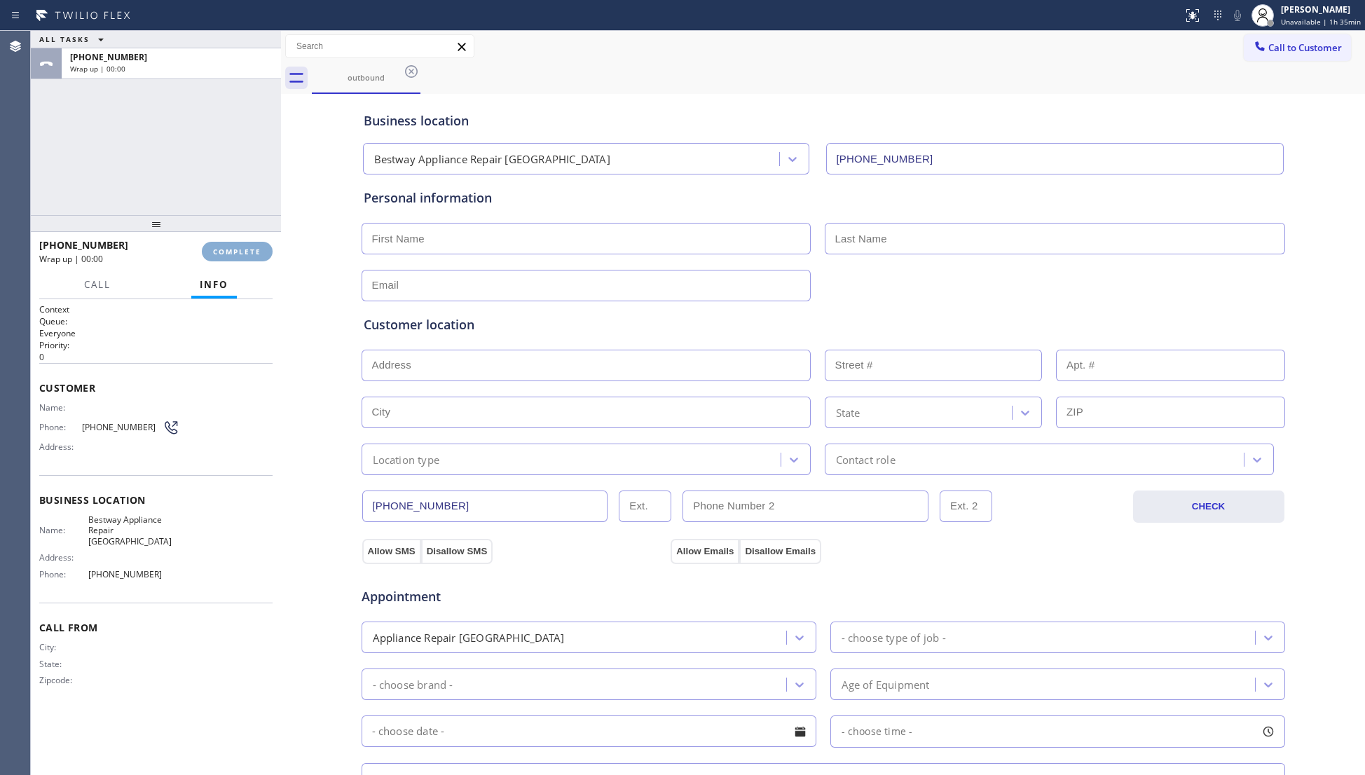
click at [255, 244] on button "COMPLETE" at bounding box center [237, 252] width 71 height 20
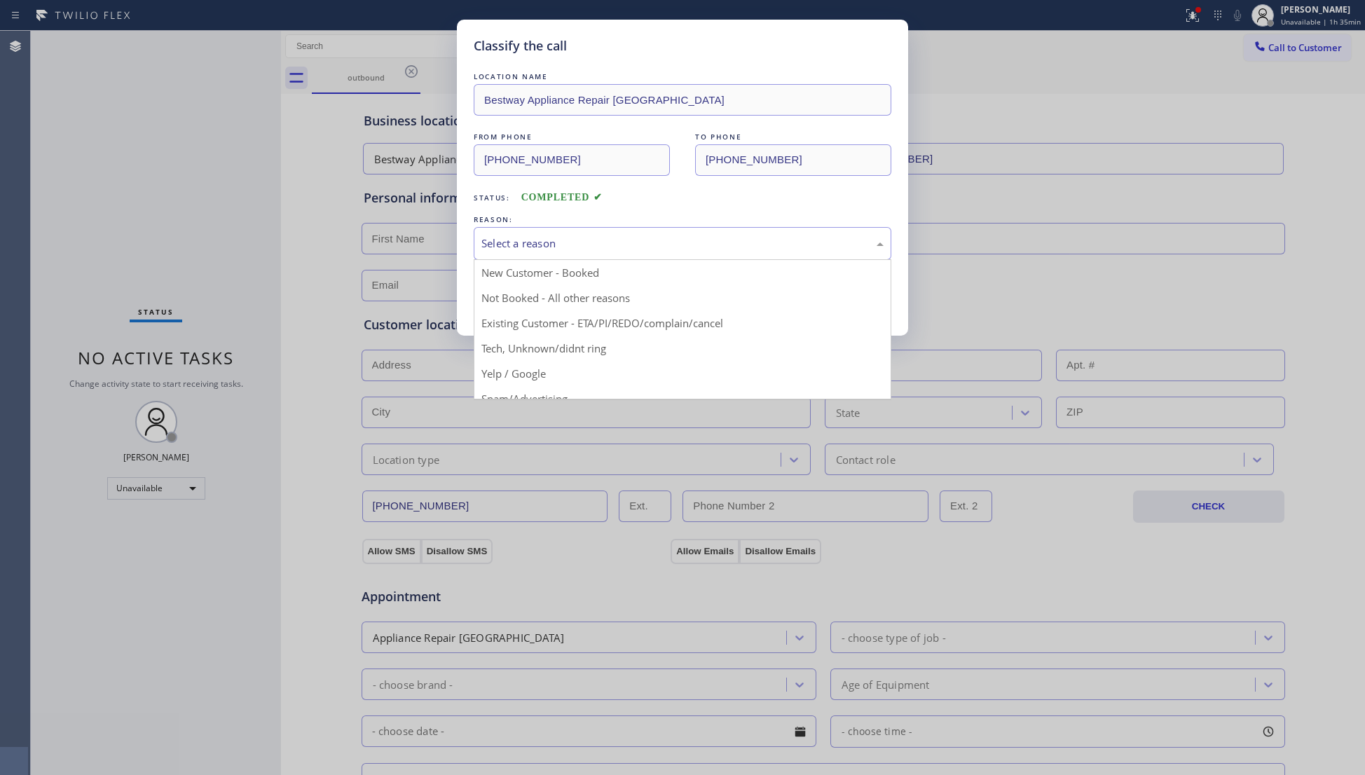
drag, startPoint x: 695, startPoint y: 236, endPoint x: 668, endPoint y: 245, distance: 28.1
click at [682, 242] on div "Select a reason" at bounding box center [682, 243] width 402 height 16
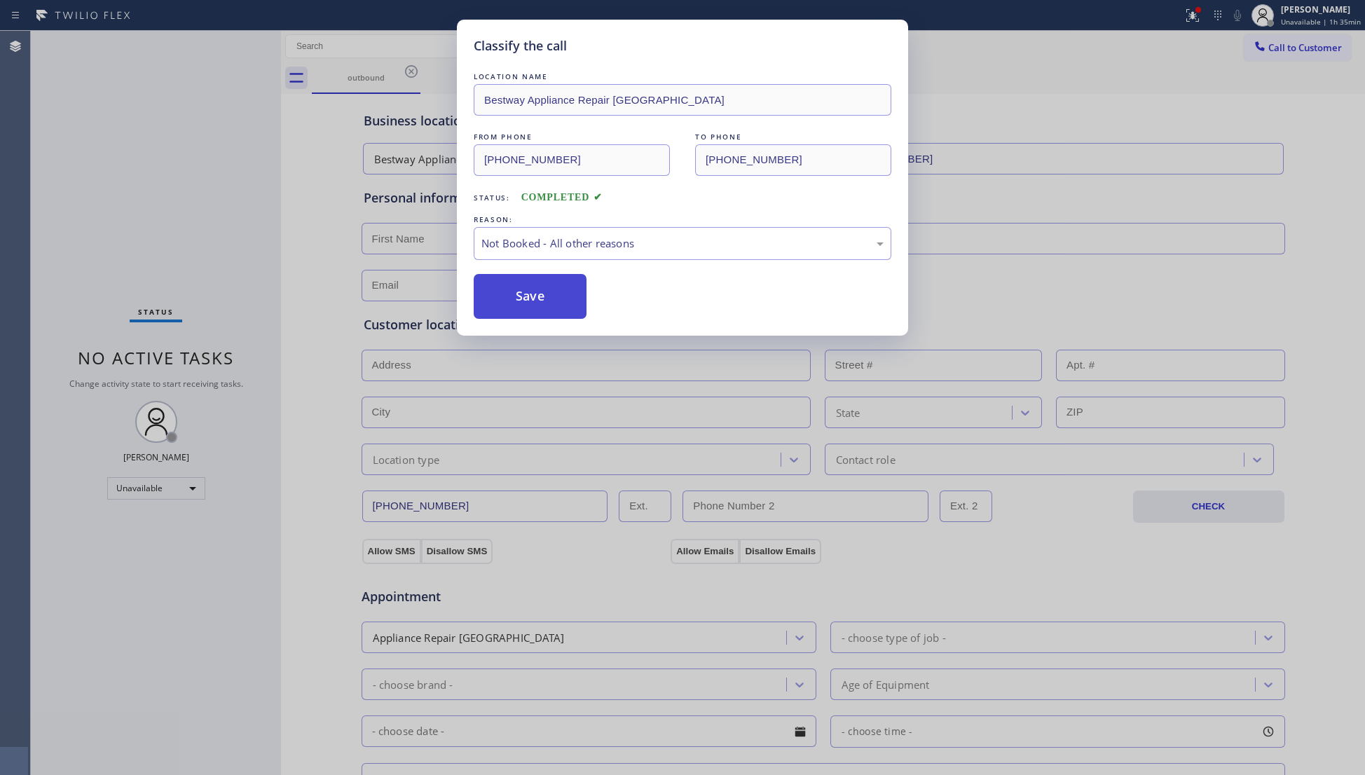
click at [506, 290] on button "Save" at bounding box center [530, 296] width 113 height 45
click at [507, 290] on button "Save" at bounding box center [530, 296] width 113 height 45
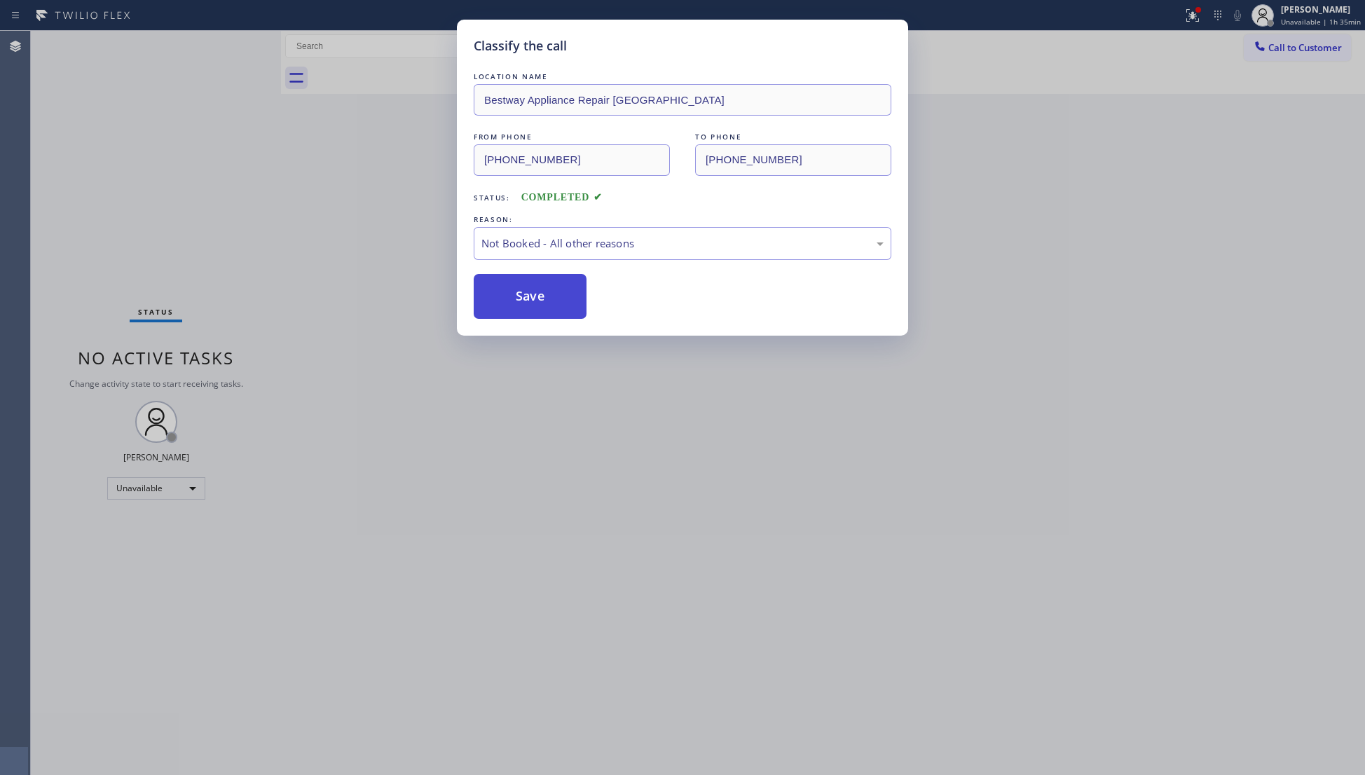
click at [509, 289] on button "Save" at bounding box center [530, 296] width 113 height 45
click at [510, 289] on button "Save" at bounding box center [530, 296] width 113 height 45
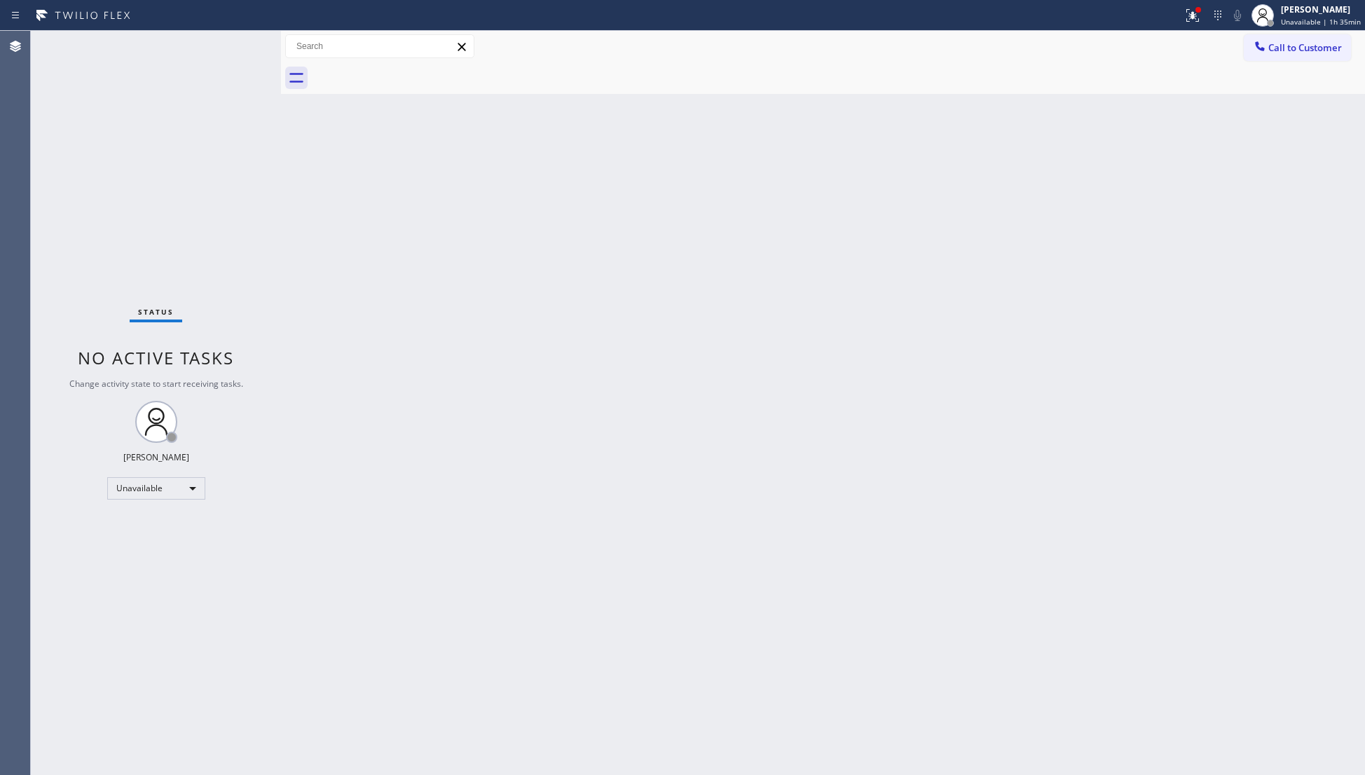
drag, startPoint x: 1085, startPoint y: 102, endPoint x: 1102, endPoint y: 67, distance: 38.2
click at [1088, 97] on div "Back to Dashboard Change Sender ID Customers Technicians Select a contact Outbo…" at bounding box center [823, 403] width 1084 height 744
click at [1188, 20] on icon at bounding box center [1192, 15] width 17 height 17
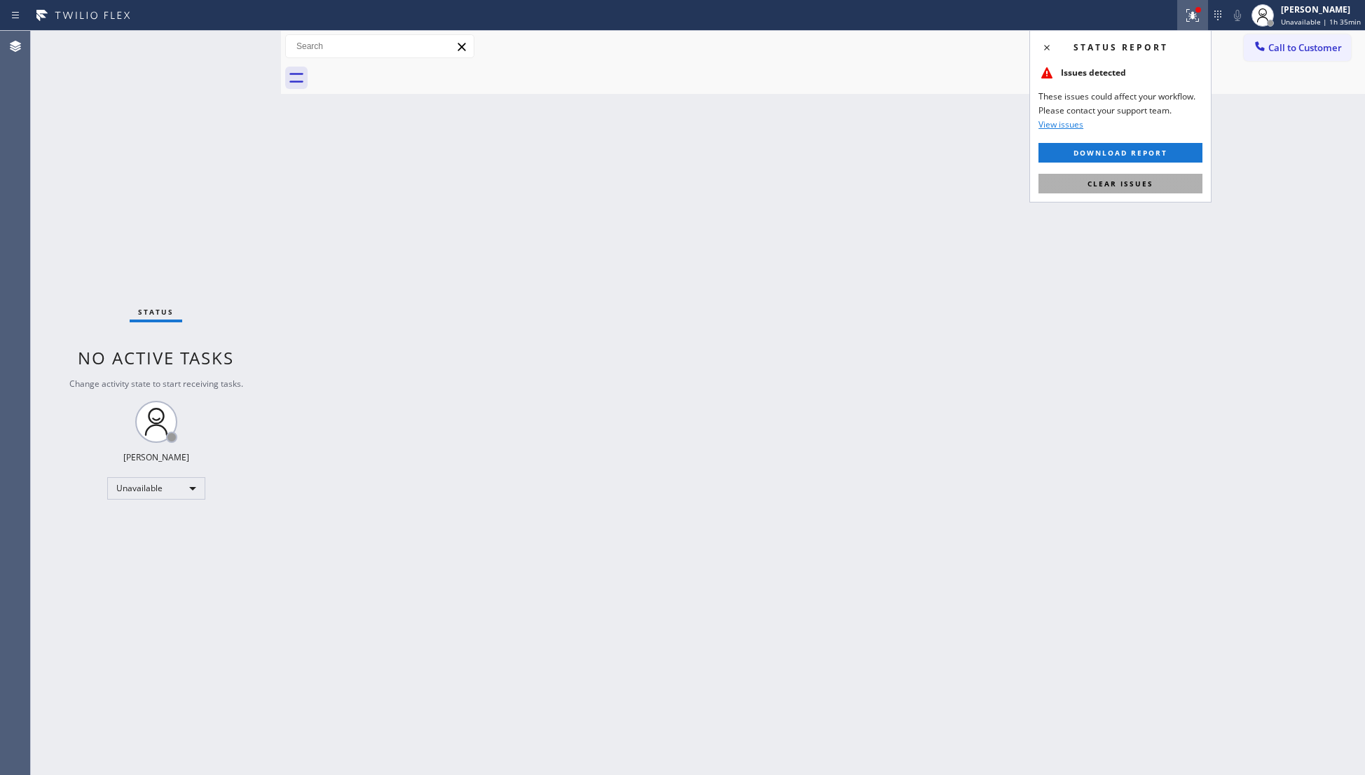
click at [1145, 182] on span "Clear issues" at bounding box center [1120, 184] width 66 height 10
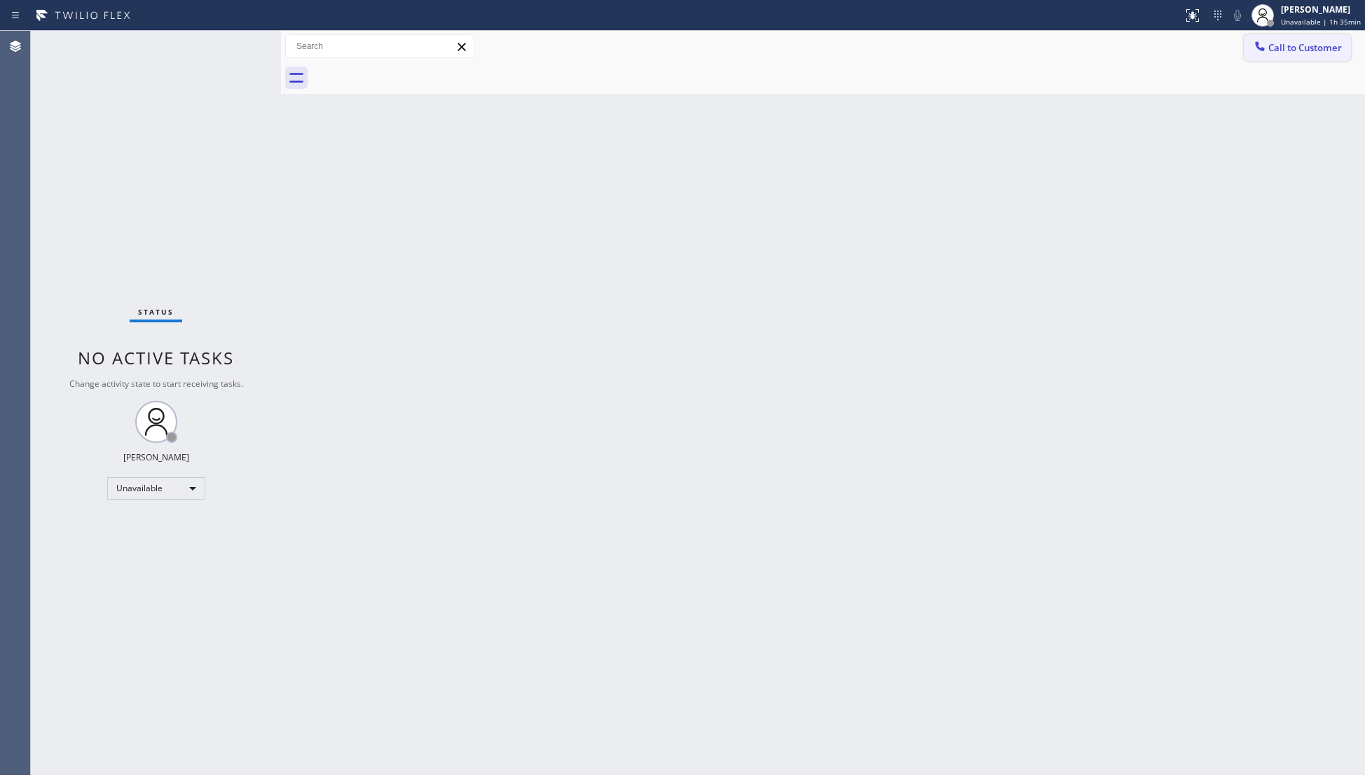
click at [1290, 49] on span "Call to Customer" at bounding box center [1305, 47] width 74 height 13
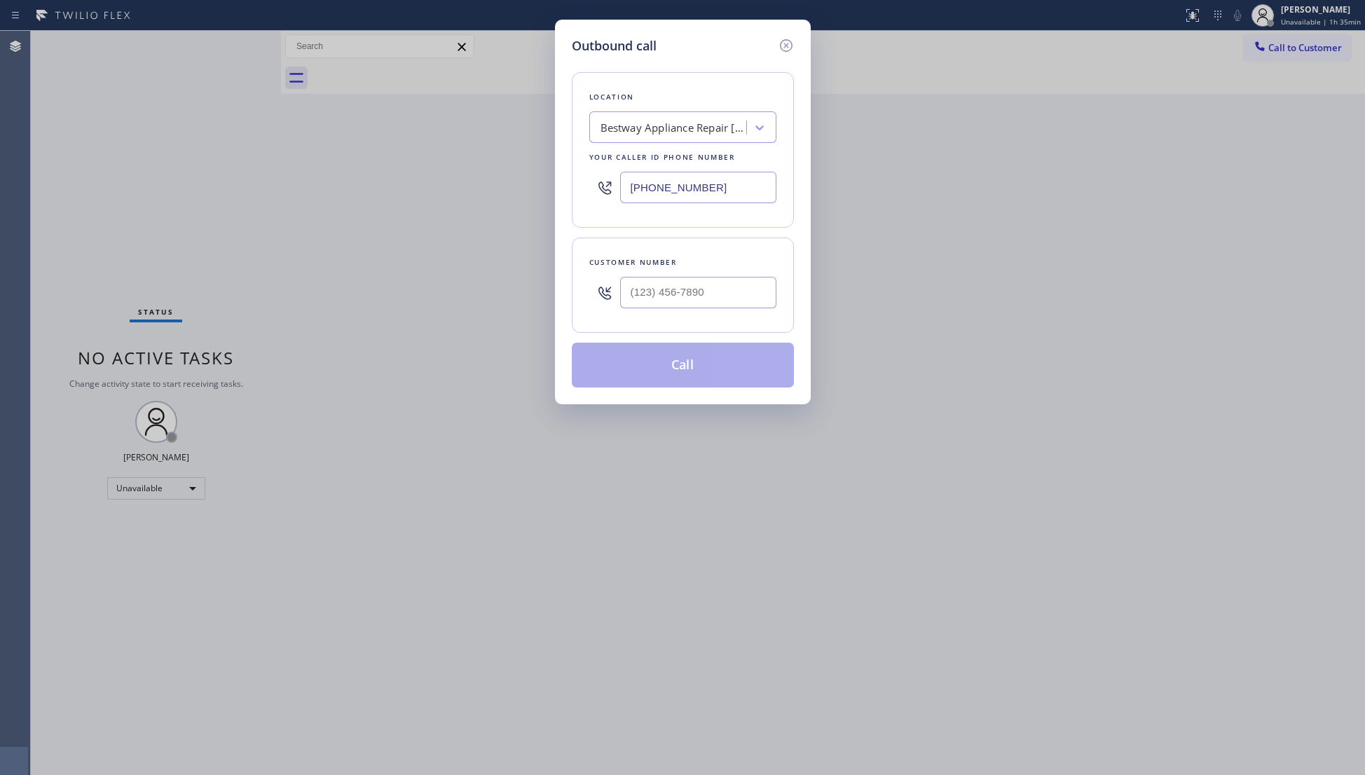
drag, startPoint x: 733, startPoint y: 189, endPoint x: 538, endPoint y: 188, distance: 194.7
click at [538, 188] on div "Outbound call Location Bestway Appliance Repair [GEOGRAPHIC_DATA] Your caller i…" at bounding box center [682, 387] width 1365 height 775
paste input "813) 733-8363"
type input "[PHONE_NUMBER]"
drag, startPoint x: 752, startPoint y: 300, endPoint x: 743, endPoint y: 292, distance: 11.9
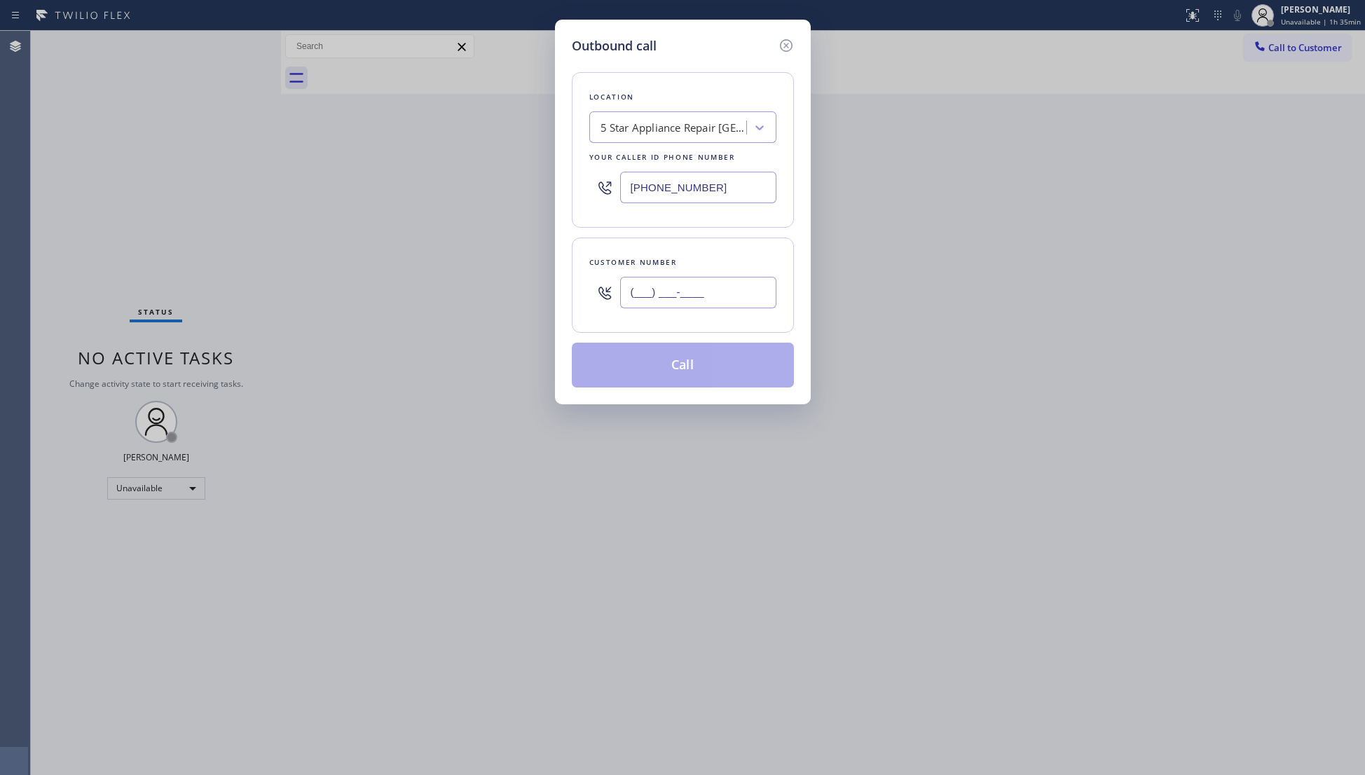
click at [749, 297] on input "(___) ___-____" at bounding box center [698, 293] width 156 height 32
paste input "text"
click at [632, 297] on input "(___) ___-____" at bounding box center [698, 293] width 156 height 32
paste input "813) 871-0216"
type input "[PHONE_NUMBER]"
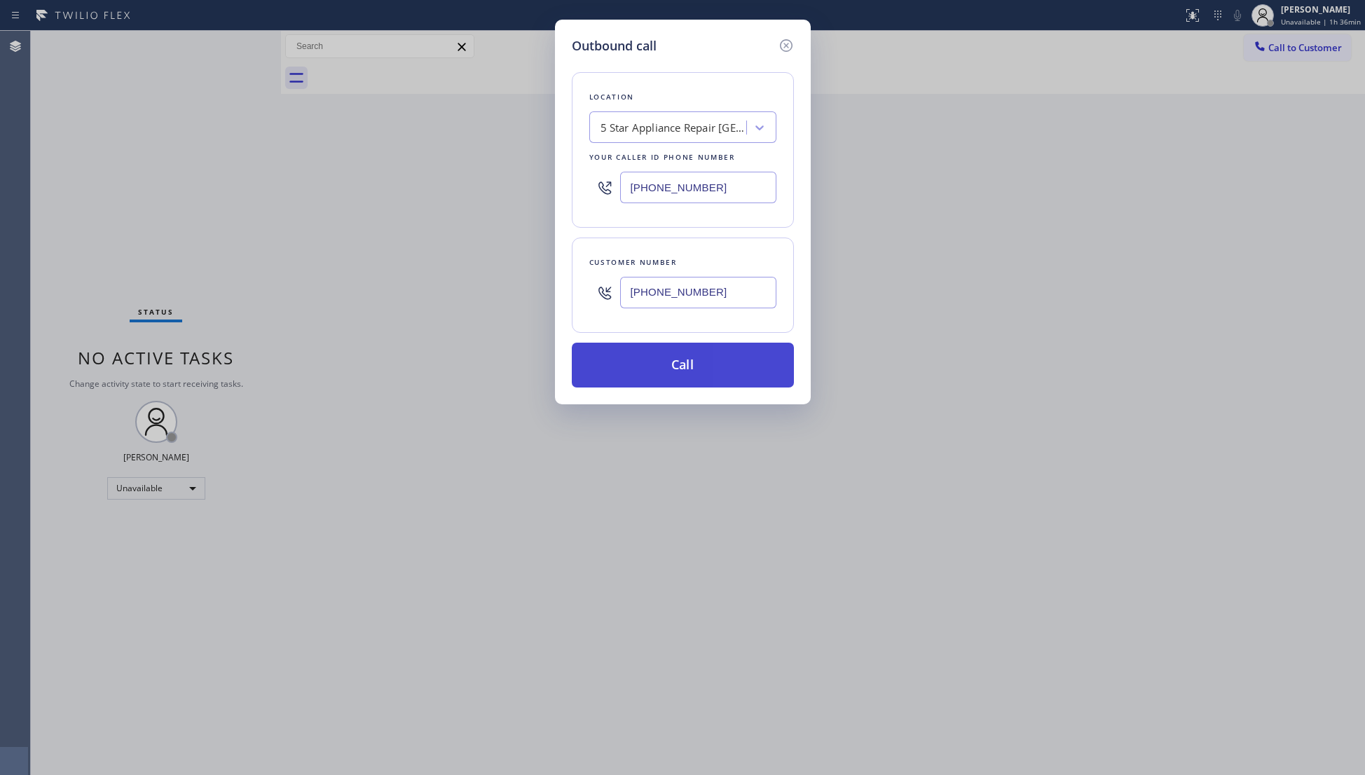
click at [679, 365] on button "Call" at bounding box center [683, 365] width 222 height 45
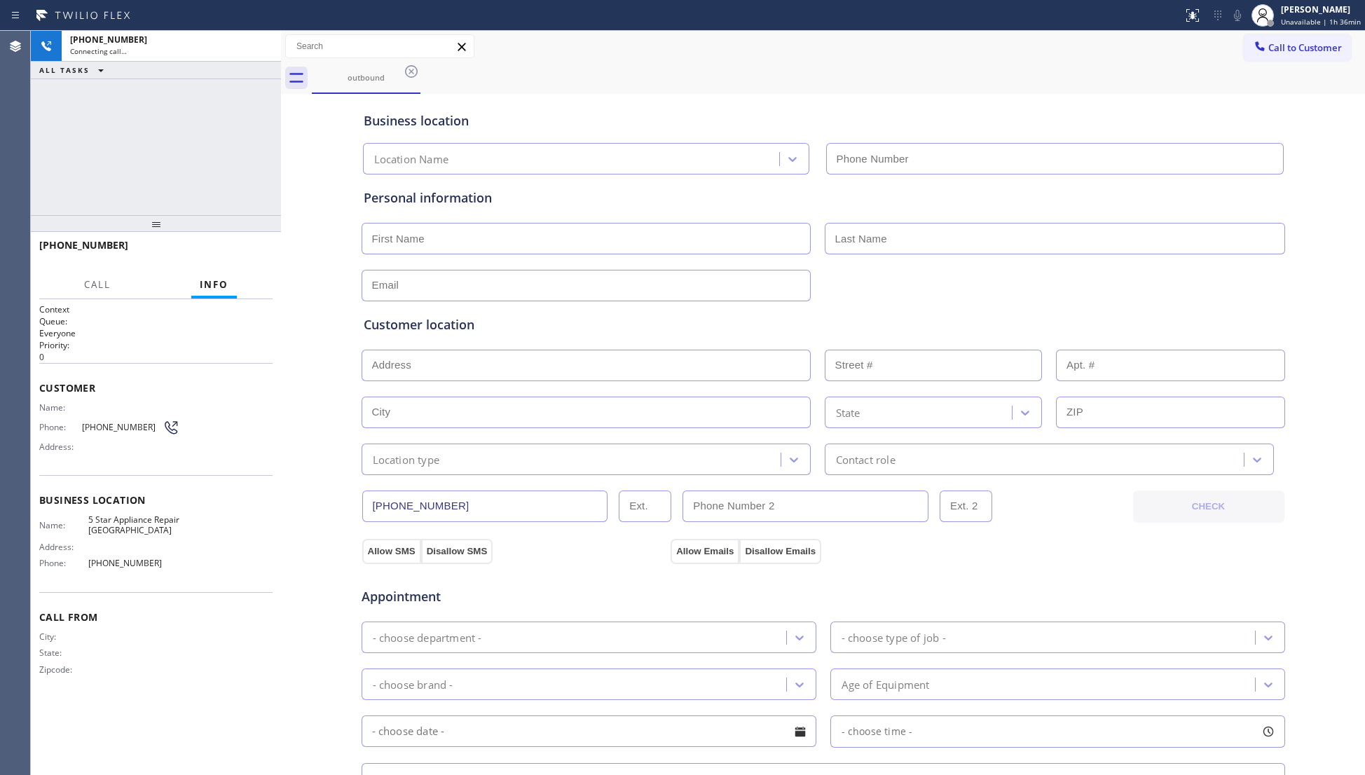
type input "[PHONE_NUMBER]"
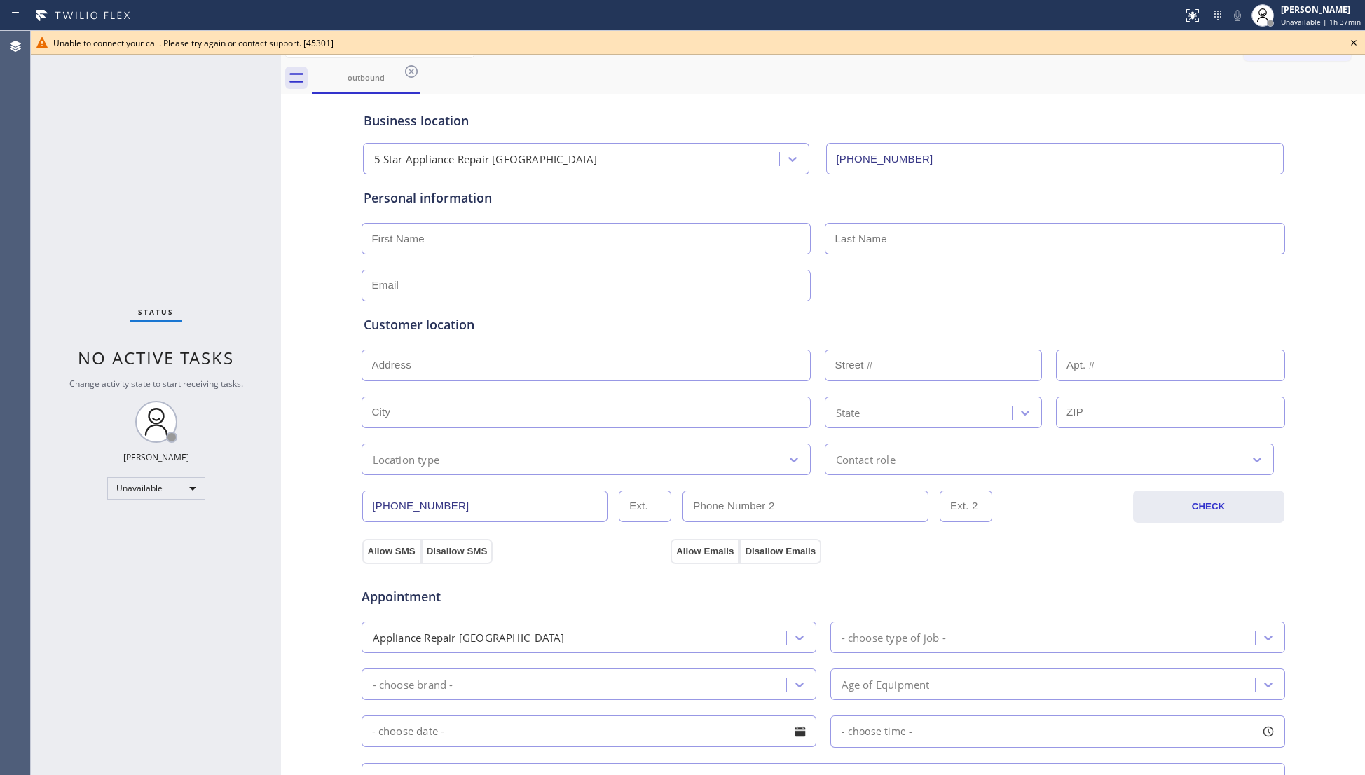
drag, startPoint x: 1355, startPoint y: 43, endPoint x: 1363, endPoint y: 48, distance: 9.4
click at [1357, 43] on icon at bounding box center [1353, 42] width 17 height 17
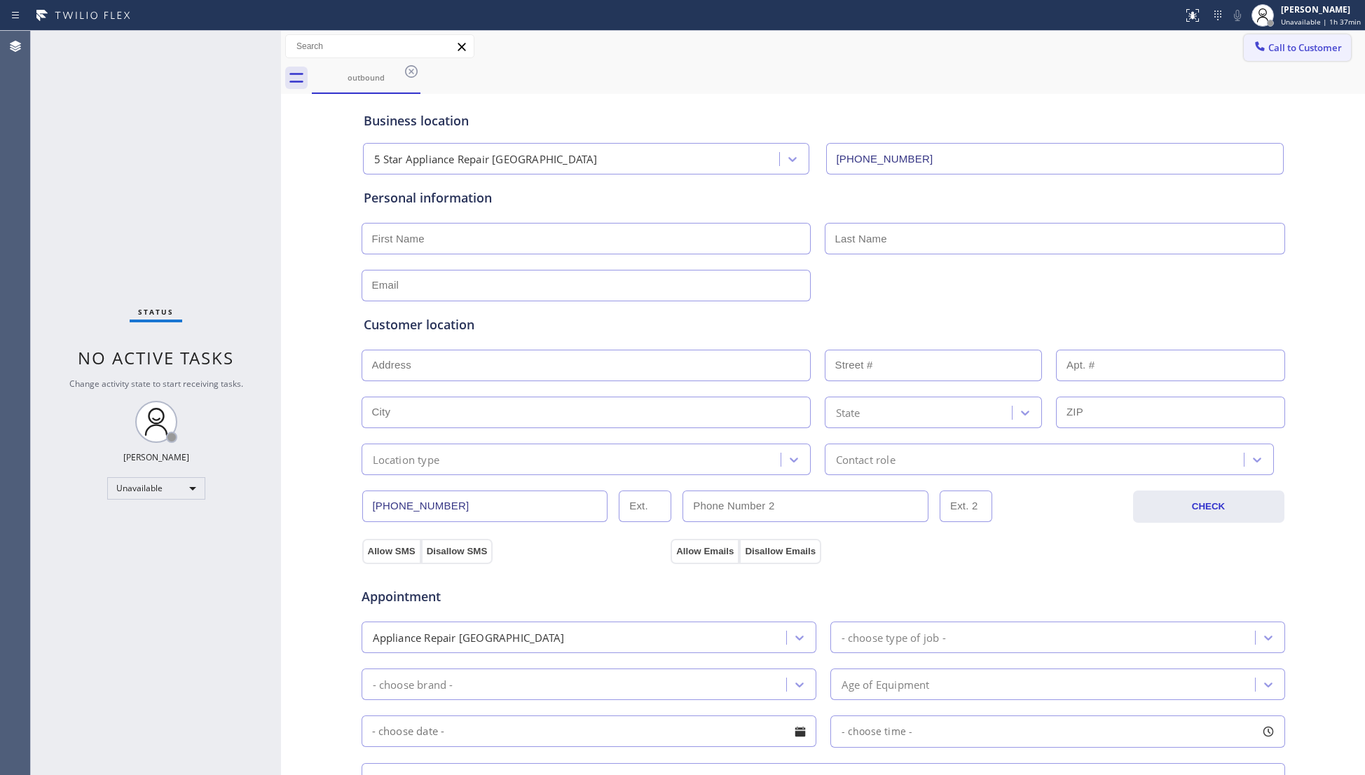
click at [1298, 51] on span "Call to Customer" at bounding box center [1305, 47] width 74 height 13
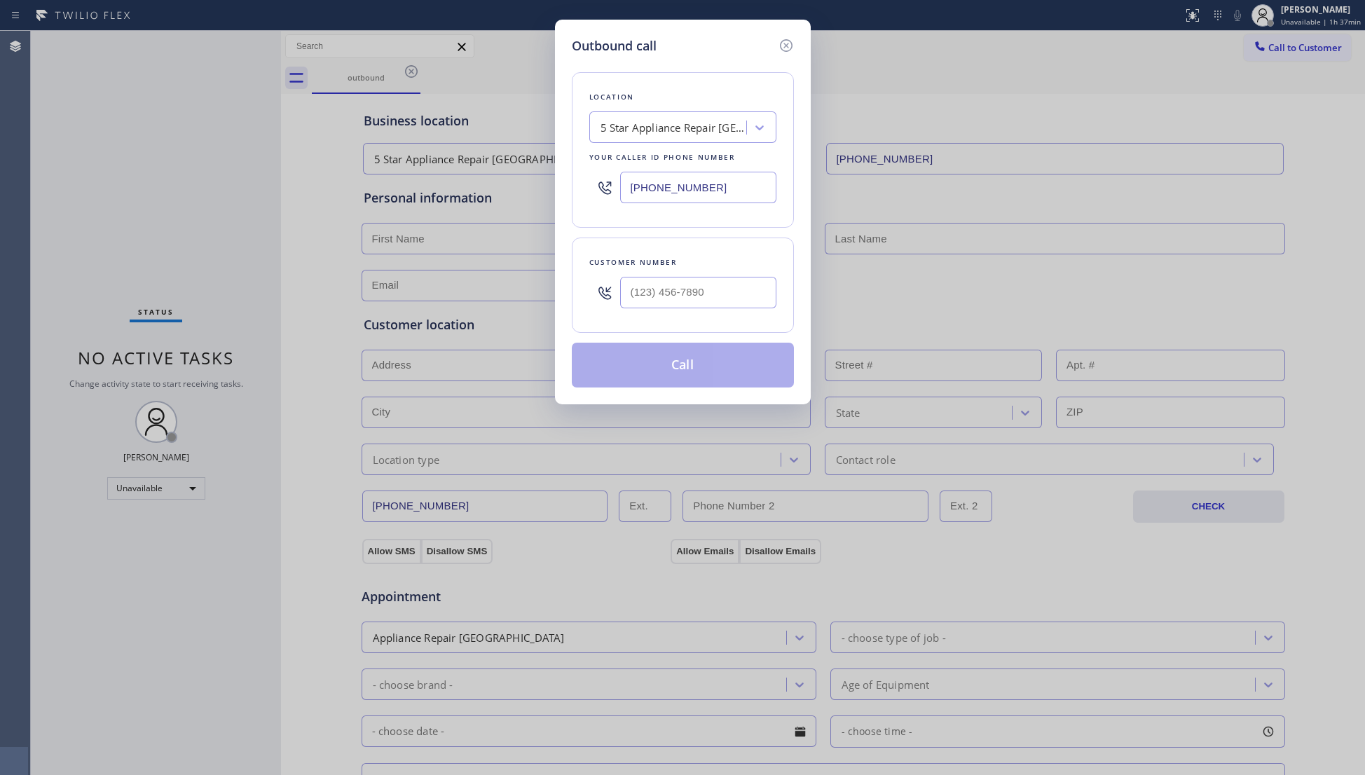
drag, startPoint x: 743, startPoint y: 186, endPoint x: 598, endPoint y: 205, distance: 145.5
click at [576, 210] on div "Location 5 Star Appliance Repair [GEOGRAPHIC_DATA] Your caller id phone number …" at bounding box center [683, 150] width 222 height 156
paste input "786) 461-1410"
type input "[PHONE_NUMBER]"
paste input "786) 652-9848"
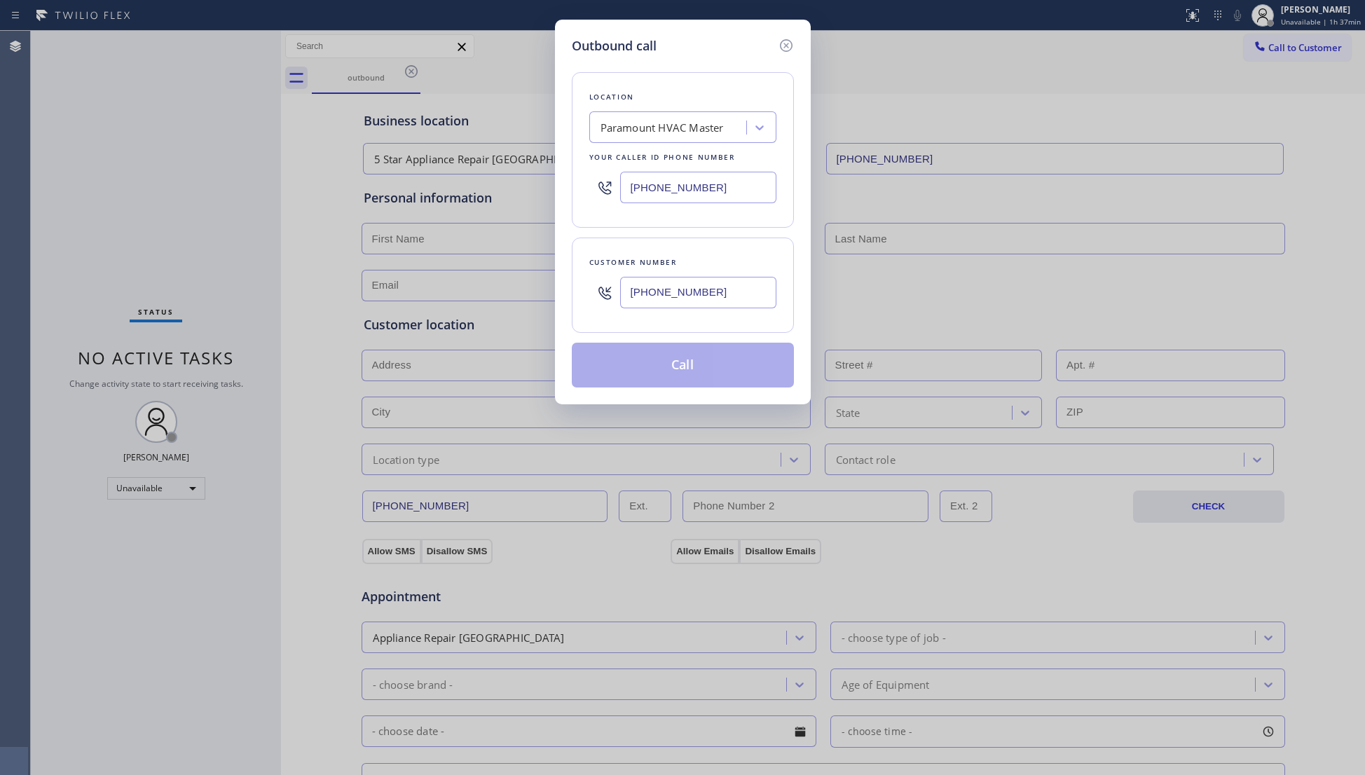
drag, startPoint x: 721, startPoint y: 284, endPoint x: 730, endPoint y: 319, distance: 36.2
click at [723, 289] on input "[PHONE_NUMBER]" at bounding box center [698, 293] width 156 height 32
type input "[PHONE_NUMBER]"
click at [696, 374] on button "Call" at bounding box center [683, 365] width 222 height 45
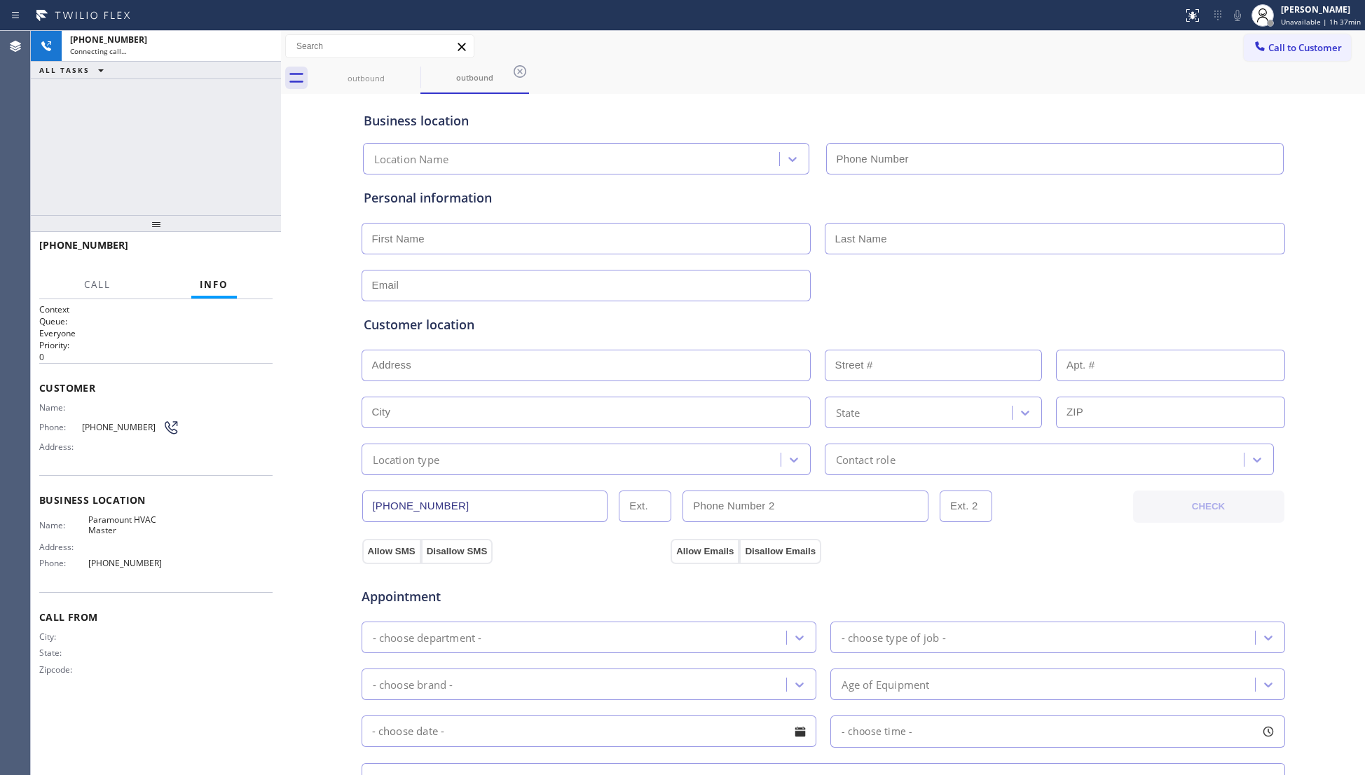
click at [915, 49] on div "Call to Customer Outbound call Location Search location Your caller id phone nu…" at bounding box center [823, 46] width 1084 height 25
type input "[PHONE_NUMBER]"
click at [239, 248] on span "HANG UP" at bounding box center [240, 252] width 43 height 10
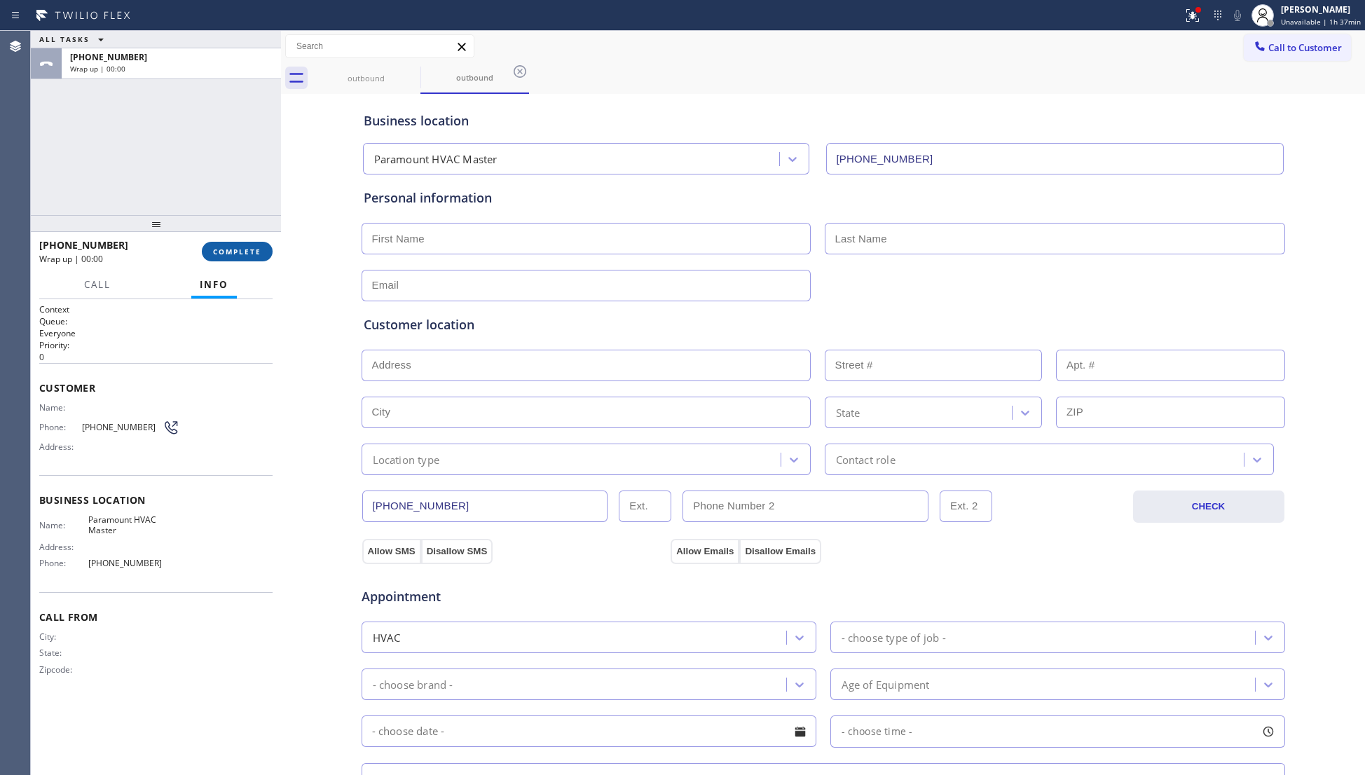
click at [242, 248] on span "COMPLETE" at bounding box center [237, 252] width 48 height 10
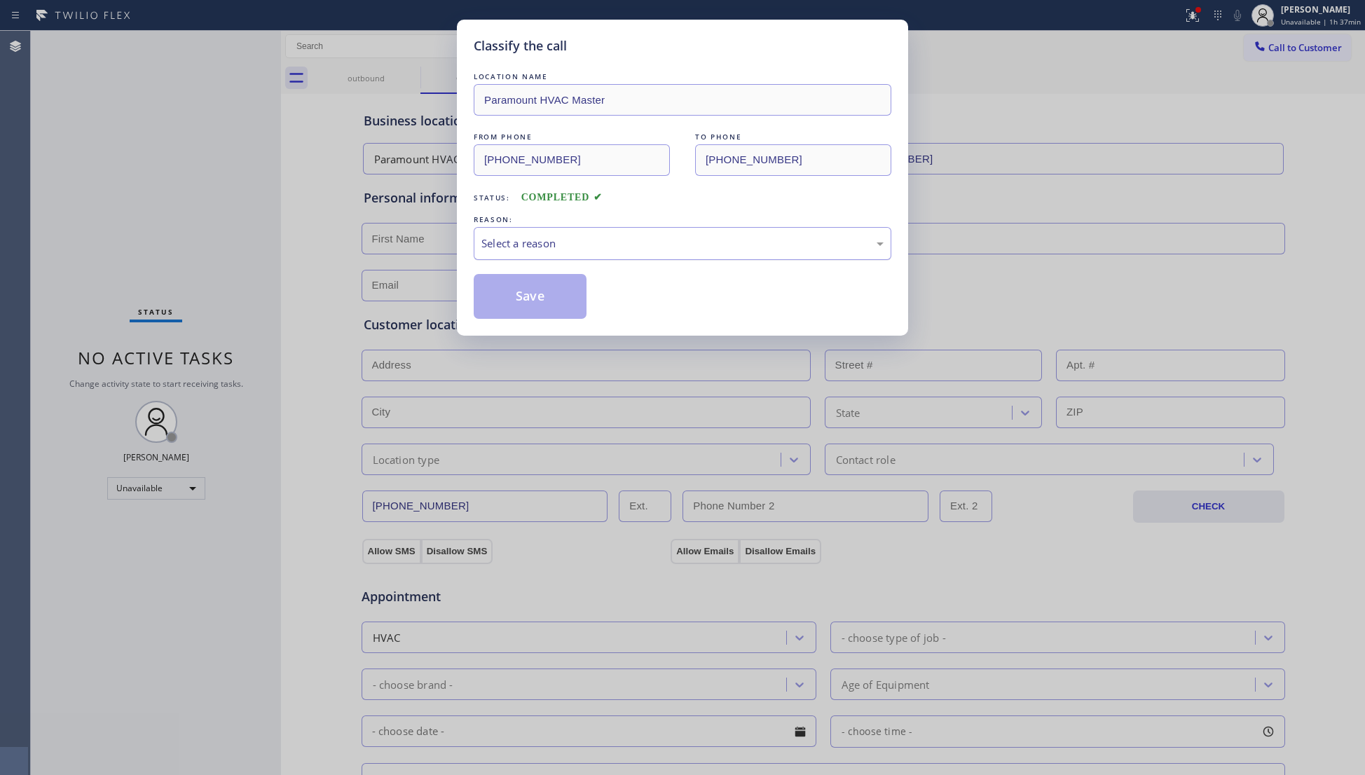
drag, startPoint x: 472, startPoint y: 235, endPoint x: 476, endPoint y: 245, distance: 10.7
click at [472, 235] on div "Classify the call LOCATION NAME Paramount HVAC Master FROM PHONE [PHONE_NUMBER]…" at bounding box center [682, 178] width 451 height 316
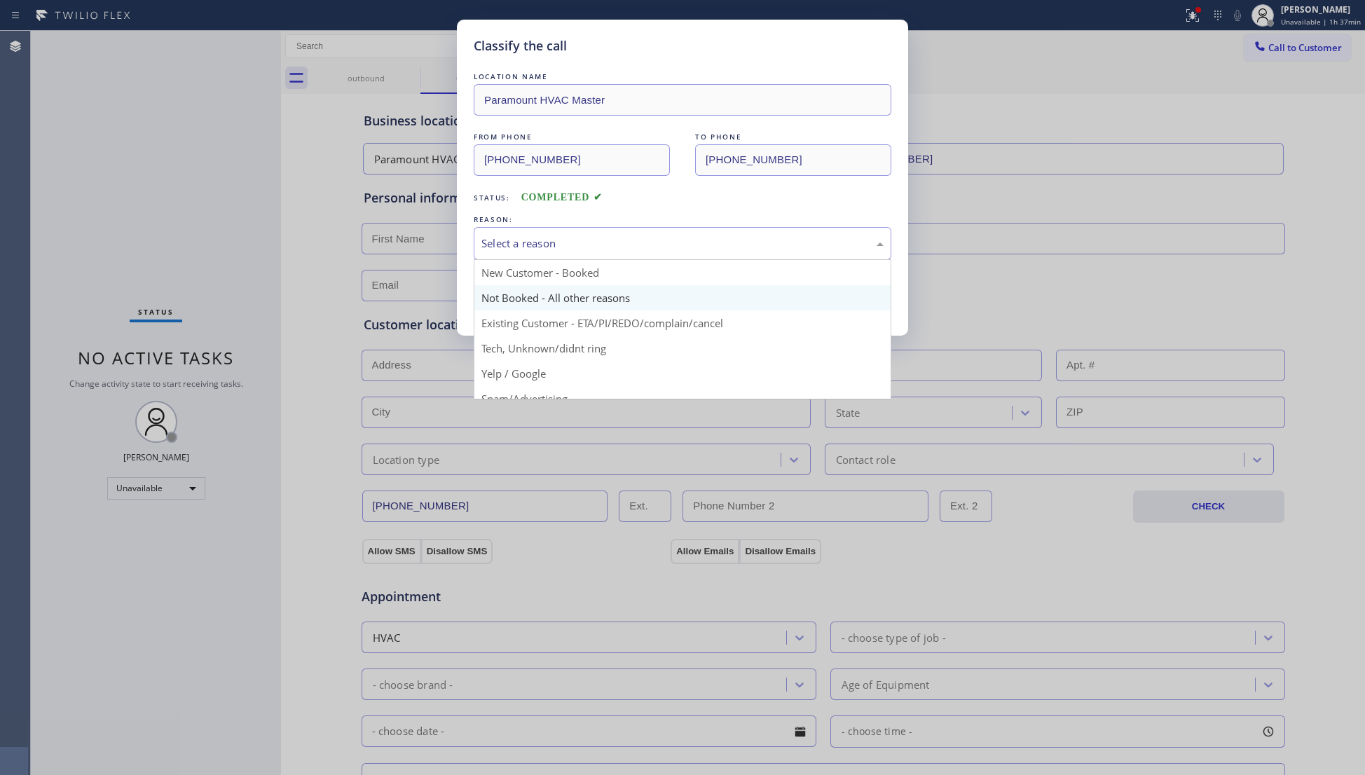
drag, startPoint x: 518, startPoint y: 245, endPoint x: 511, endPoint y: 306, distance: 61.4
click at [511, 260] on div "Select a reason New Customer - Booked Not Booked - All other reasons Existing C…" at bounding box center [683, 243] width 418 height 33
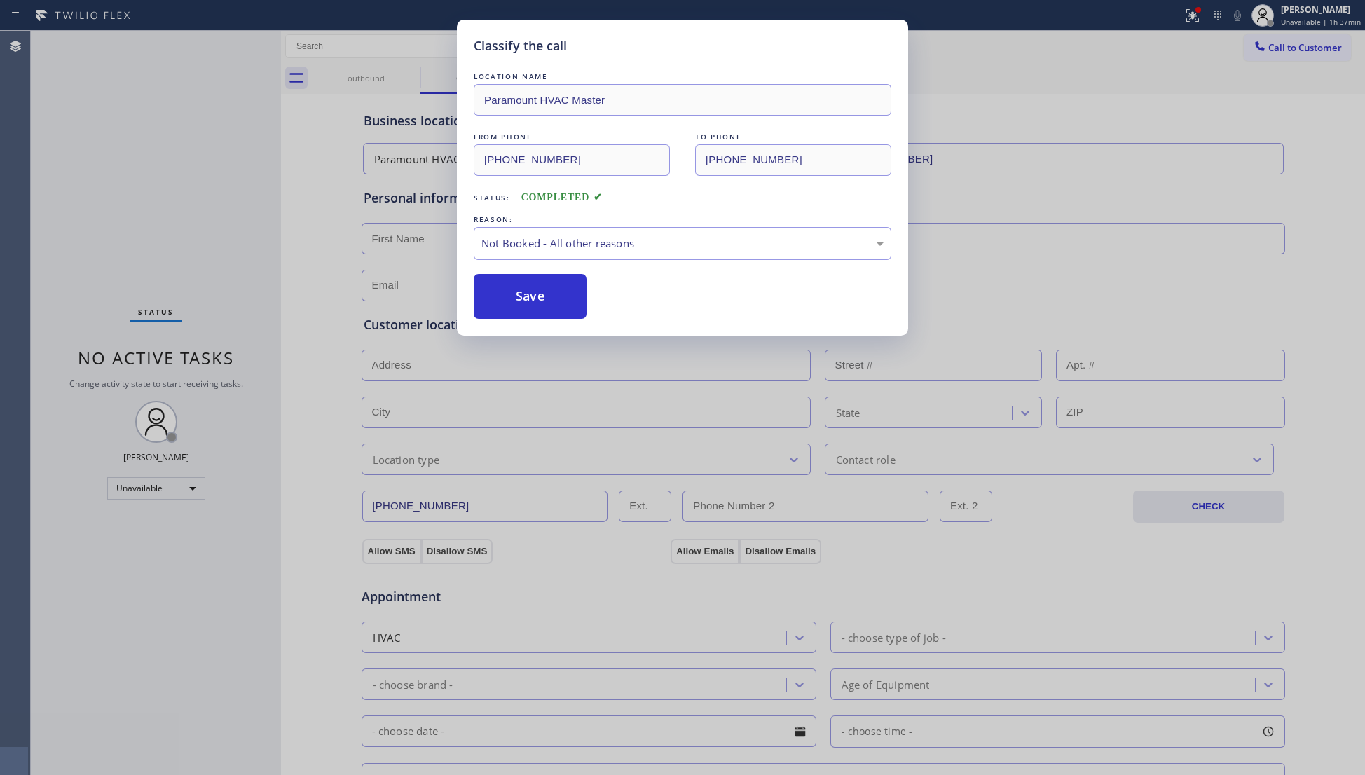
click at [516, 298] on button "Save" at bounding box center [530, 296] width 113 height 45
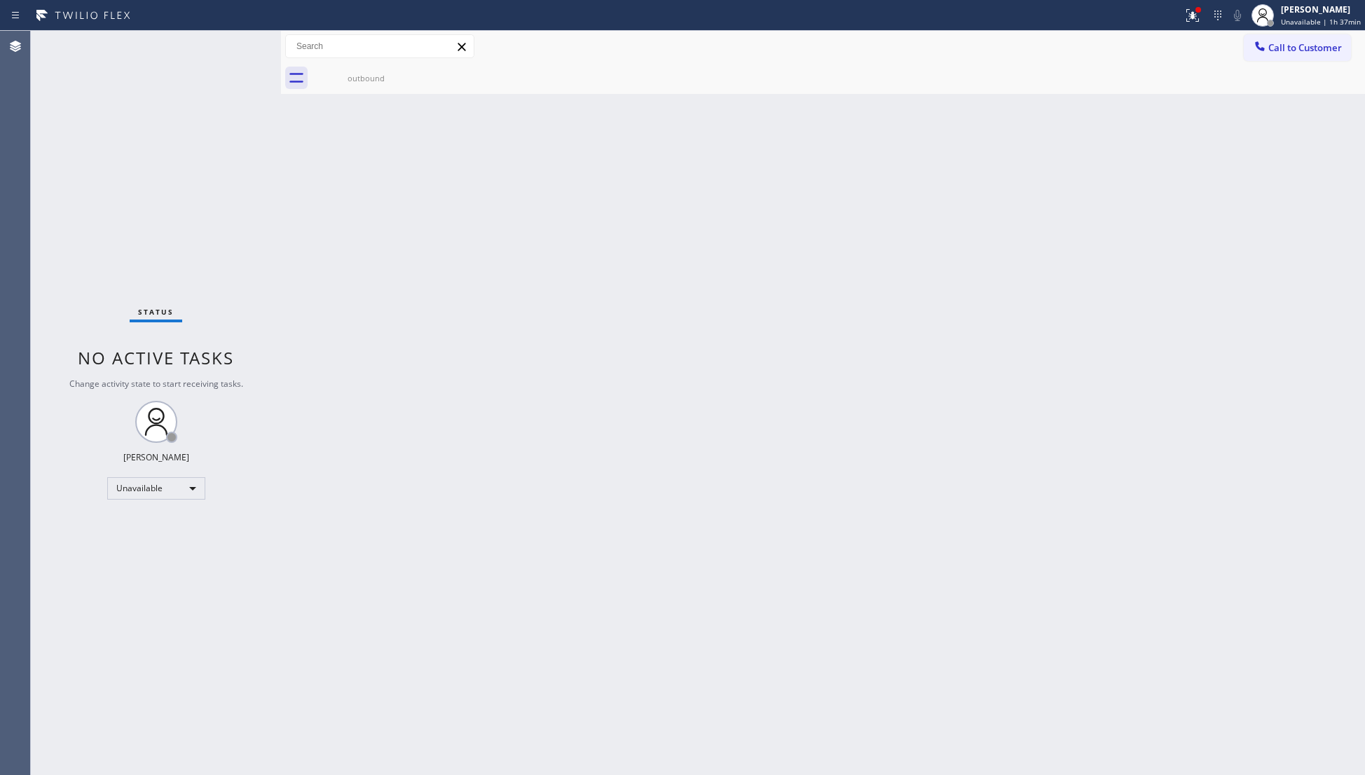
drag, startPoint x: 1198, startPoint y: 27, endPoint x: 1158, endPoint y: 116, distance: 97.5
click at [1189, 38] on div "Status report Issues detected These issues could affect your workflow. Please c…" at bounding box center [682, 387] width 1365 height 775
drag, startPoint x: 1199, startPoint y: 13, endPoint x: 1166, endPoint y: 90, distance: 84.4
click at [1194, 20] on div at bounding box center [1192, 15] width 31 height 31
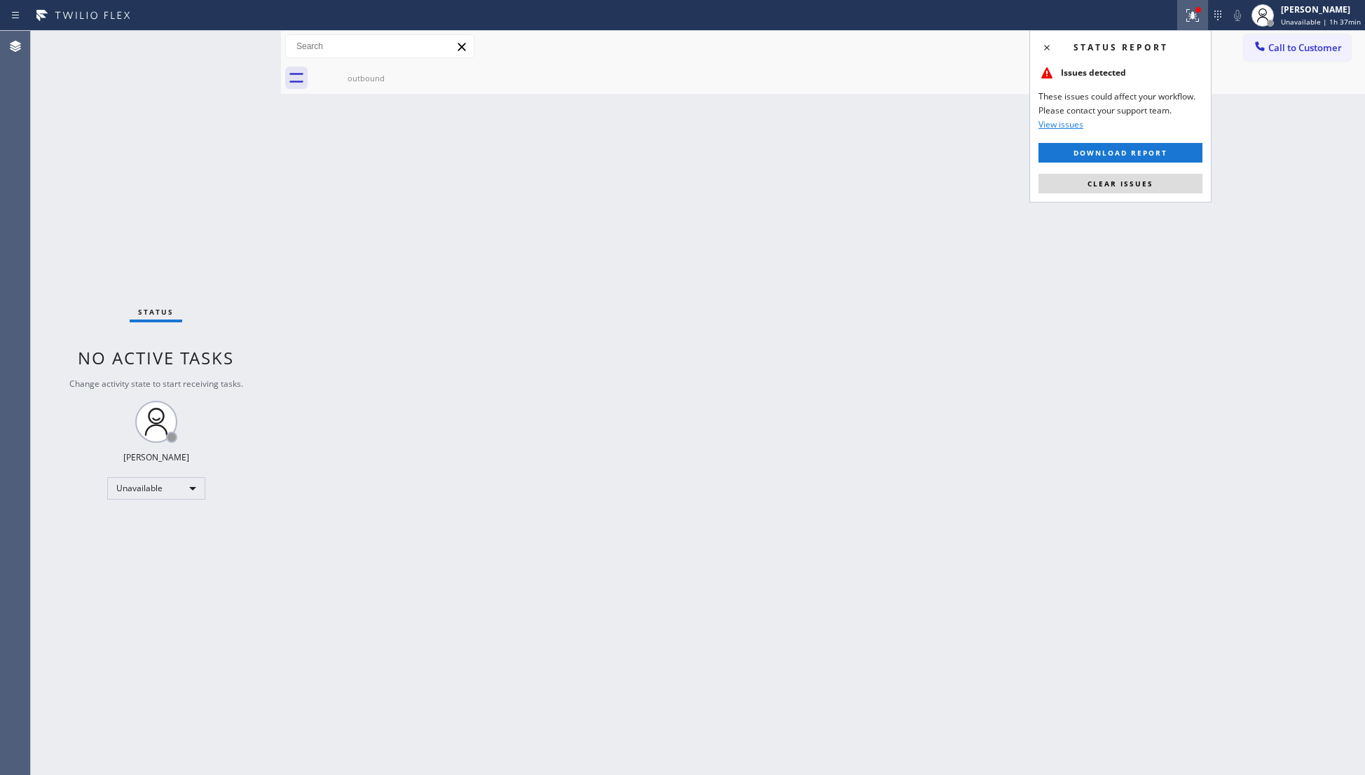
click at [1146, 172] on div "Status report Issues detected These issues could affect your workflow. Please c…" at bounding box center [1120, 116] width 182 height 172
click at [1131, 188] on button "Clear issues" at bounding box center [1120, 184] width 164 height 20
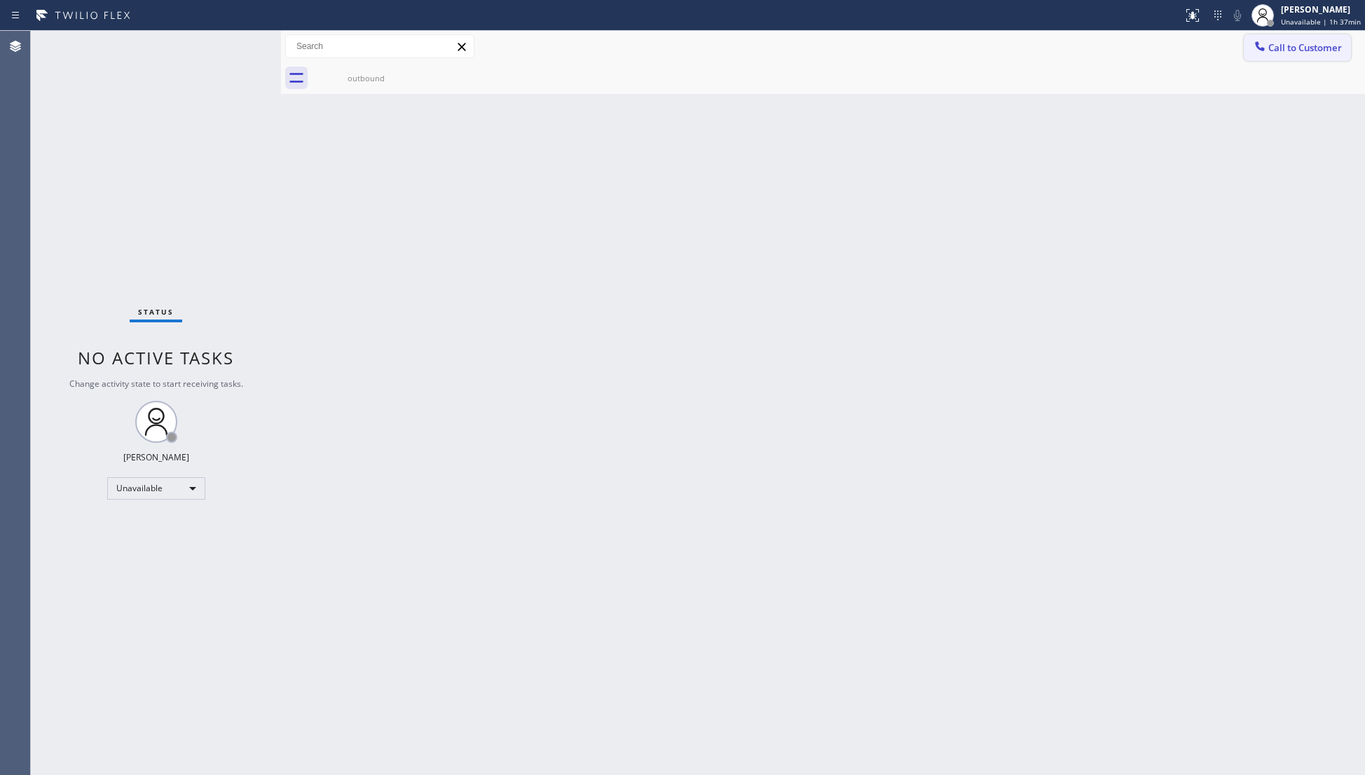
click at [1272, 51] on span "Call to Customer" at bounding box center [1305, 47] width 74 height 13
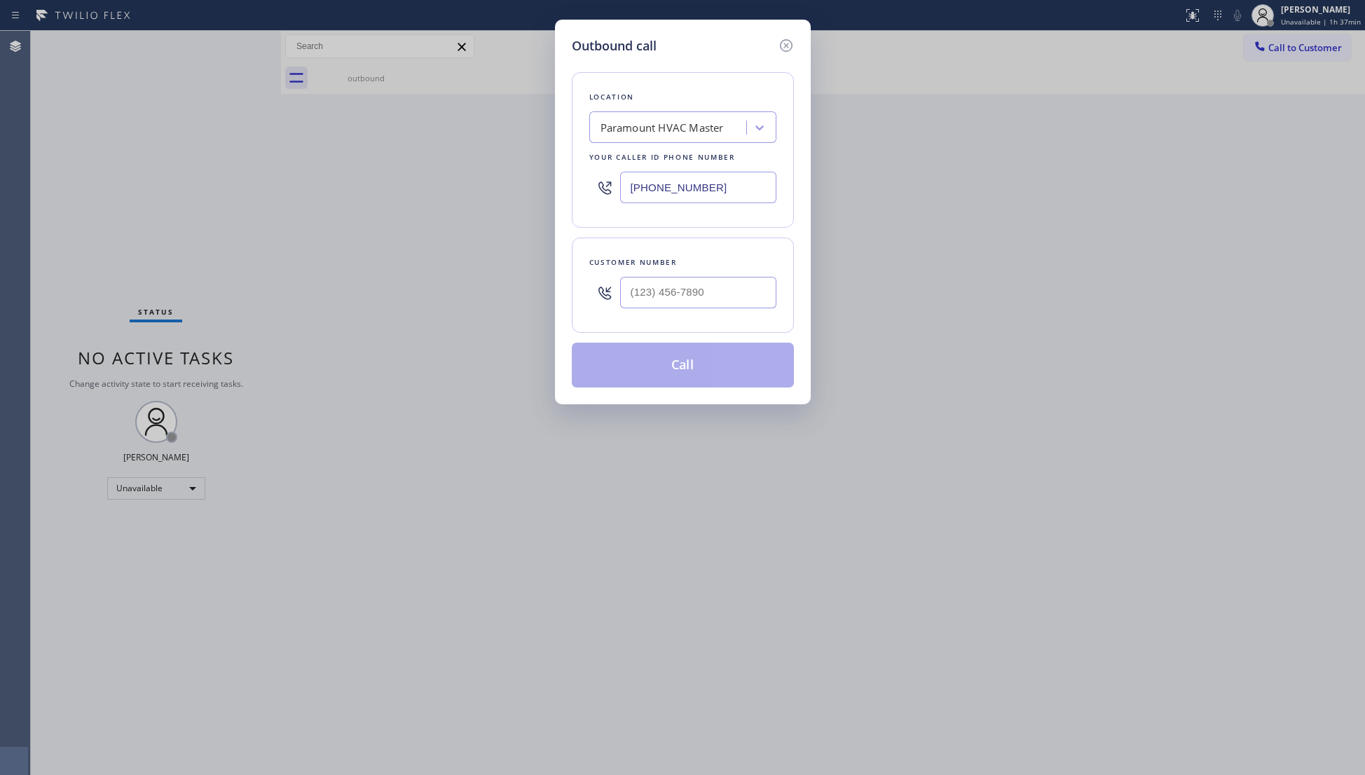
drag, startPoint x: 724, startPoint y: 186, endPoint x: 792, endPoint y: 186, distance: 67.2
click at [578, 186] on div "Location Paramount HVAC Master Your caller id phone number [PHONE_NUMBER]" at bounding box center [683, 150] width 222 height 156
paste input "929) 410-5443"
type input "[PHONE_NUMBER]"
paste input "715) 782-7825"
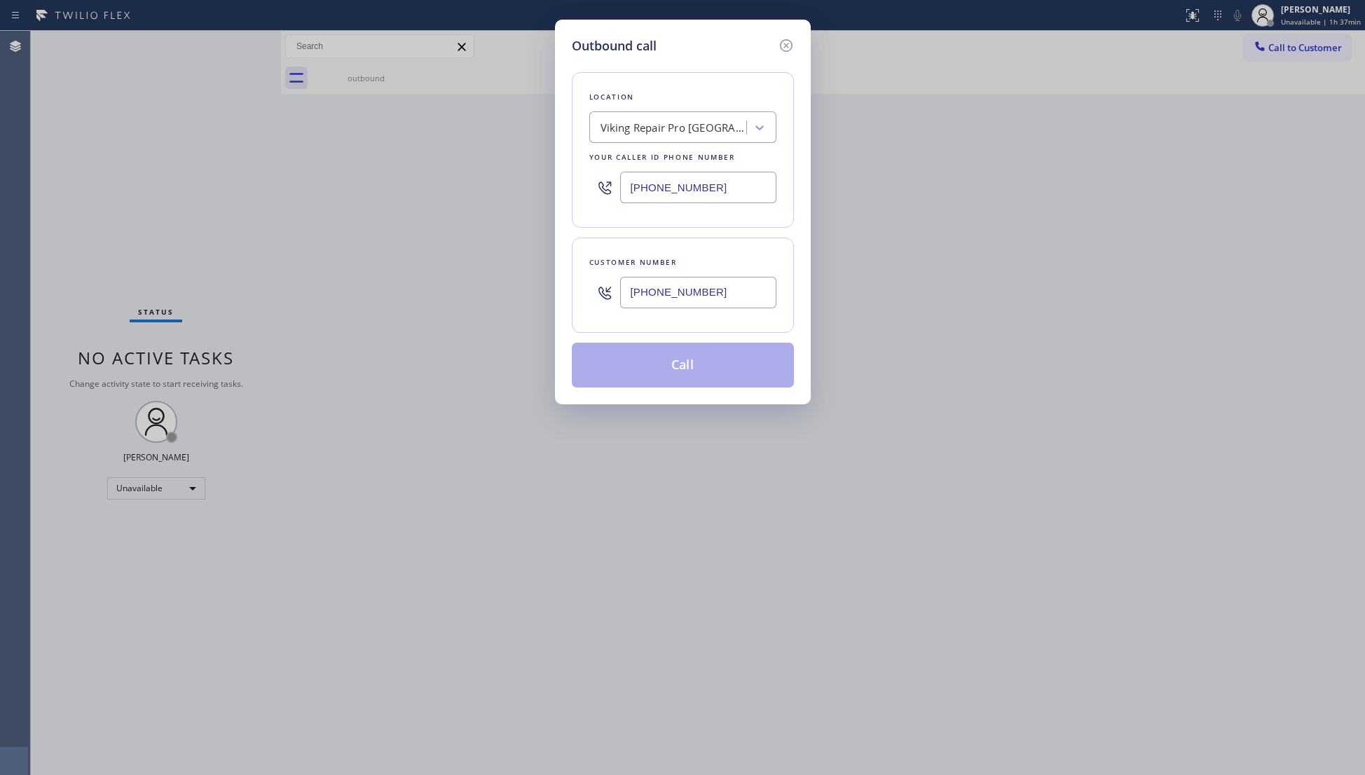
click at [710, 298] on input "[PHONE_NUMBER]" at bounding box center [698, 293] width 156 height 32
type input "[PHONE_NUMBER]"
click at [685, 373] on button "Call" at bounding box center [683, 365] width 222 height 45
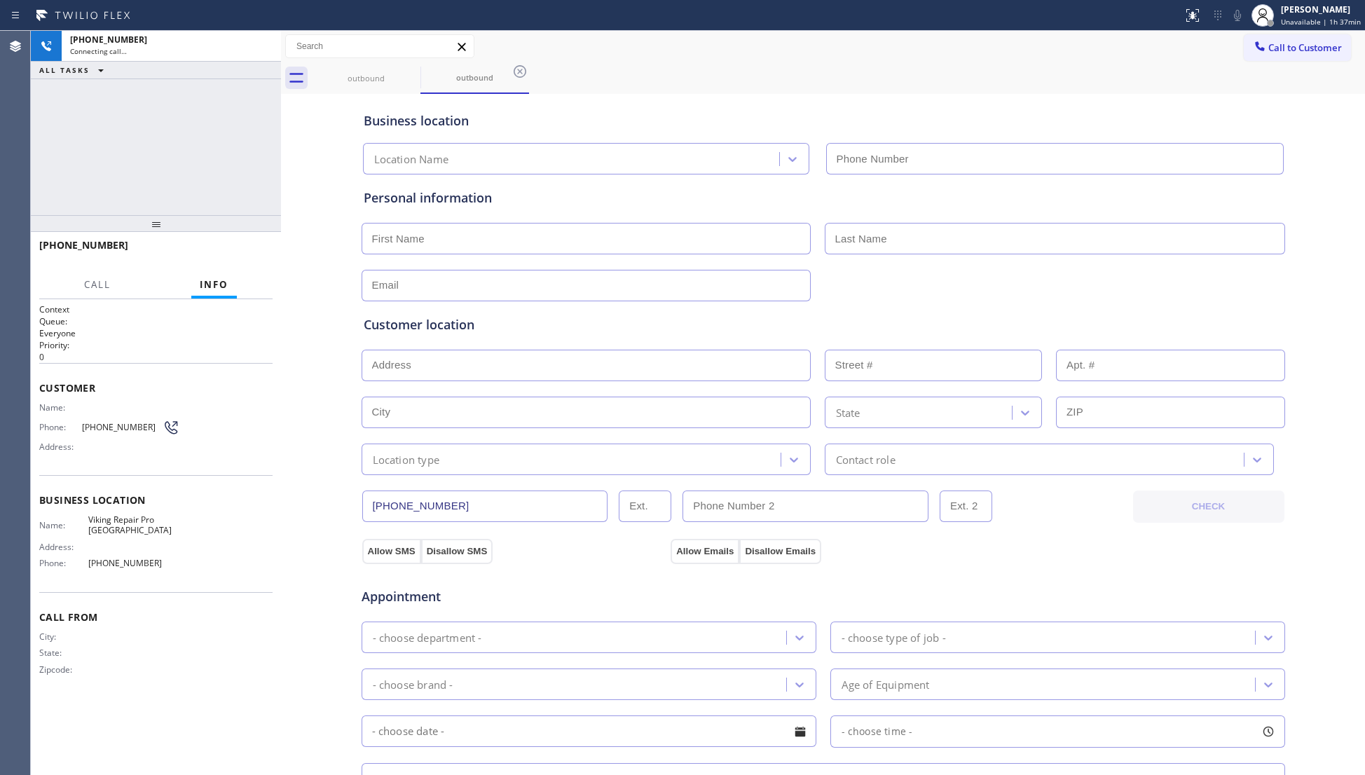
type input "[PHONE_NUMBER]"
click at [979, 99] on div "Business location Viking Repair [GEOGRAPHIC_DATA] [PHONE_NUMBER]" at bounding box center [823, 135] width 925 height 77
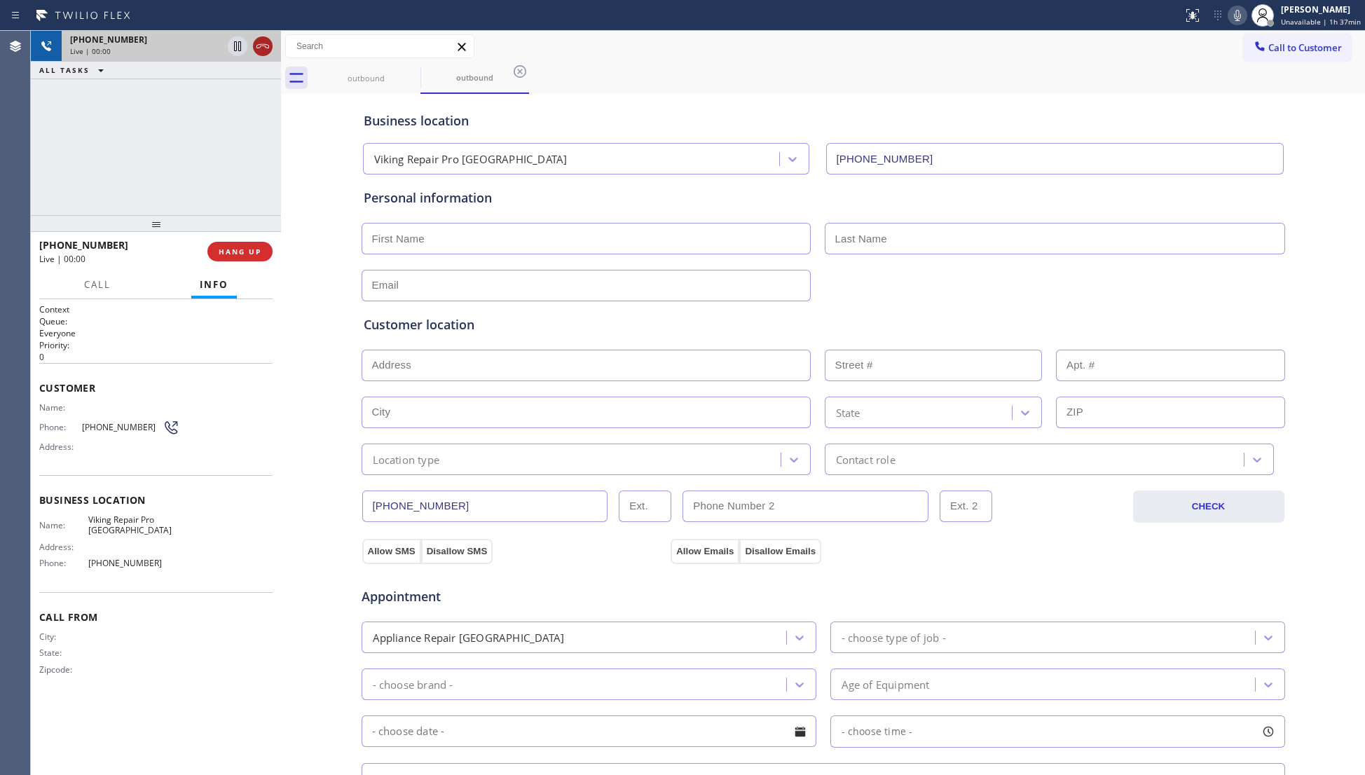
click at [259, 46] on icon at bounding box center [262, 46] width 17 height 17
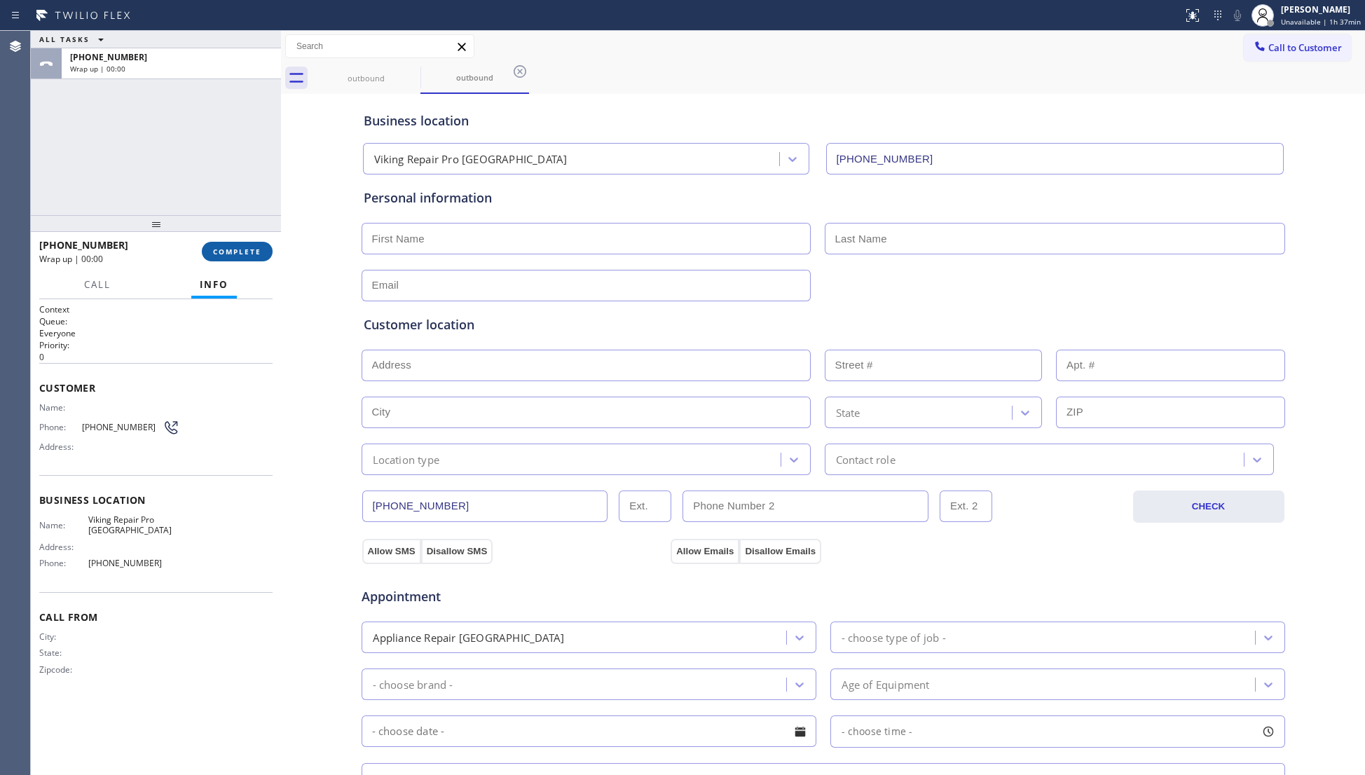
click at [254, 256] on button "COMPLETE" at bounding box center [237, 252] width 71 height 20
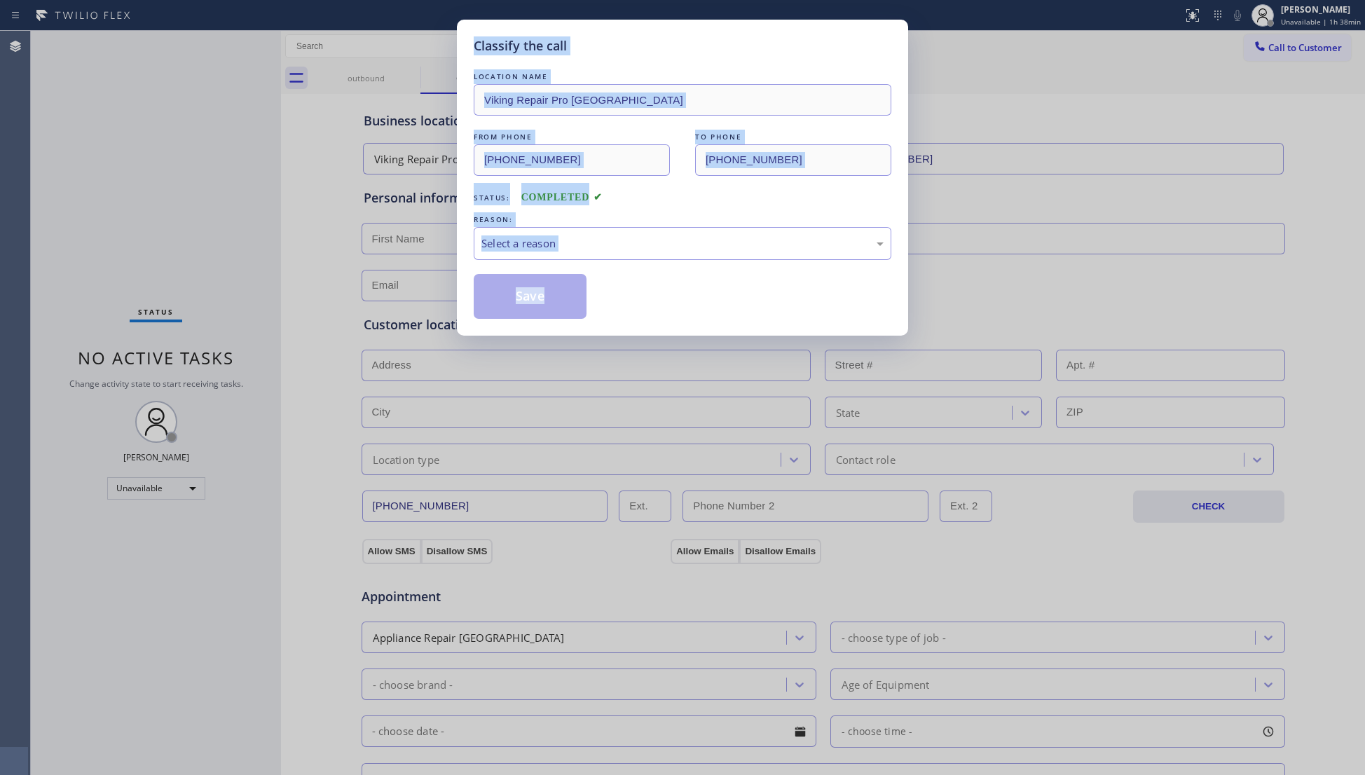
click at [254, 254] on div "Classify the call LOCATION NAME Viking Repair Pro [GEOGRAPHIC_DATA] FROM PHONE …" at bounding box center [682, 387] width 1365 height 775
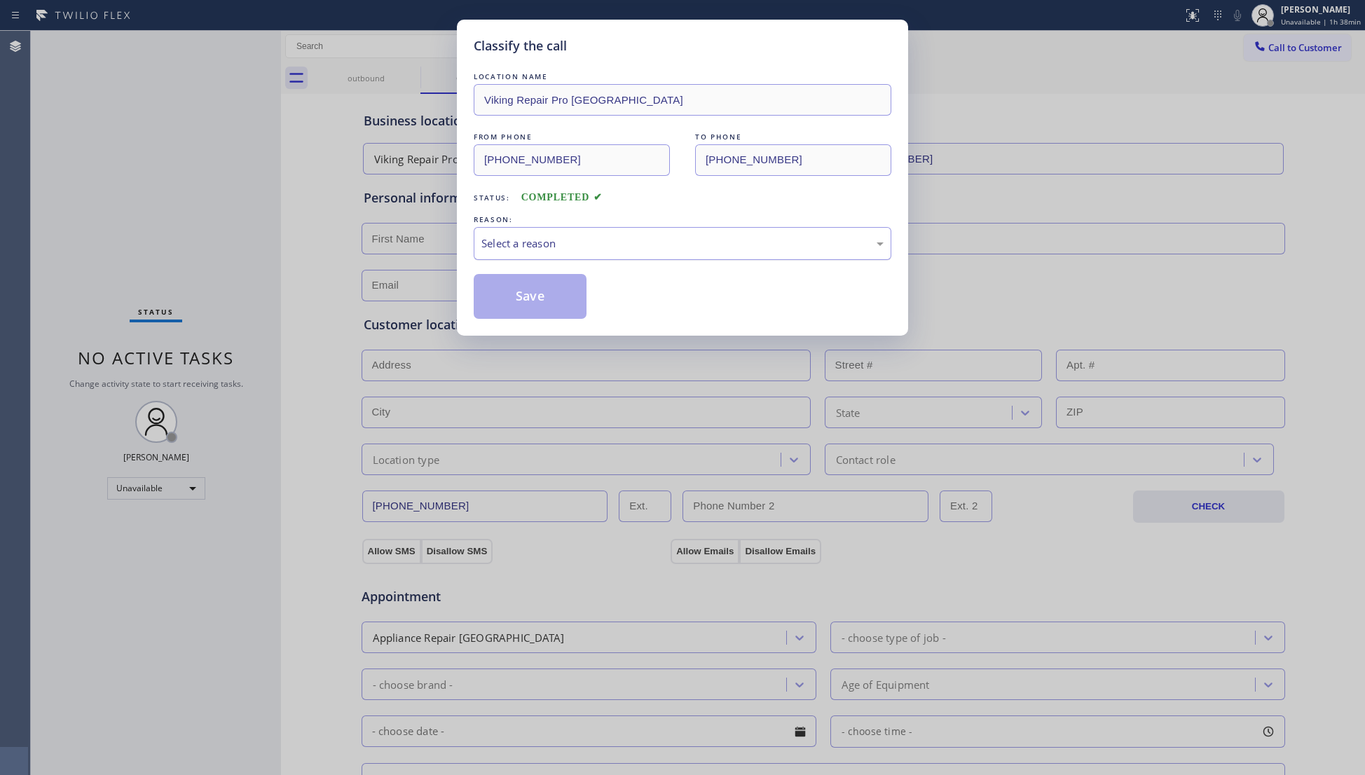
click at [521, 230] on div "Select a reason" at bounding box center [683, 243] width 418 height 33
click at [527, 315] on button "Save" at bounding box center [530, 296] width 113 height 45
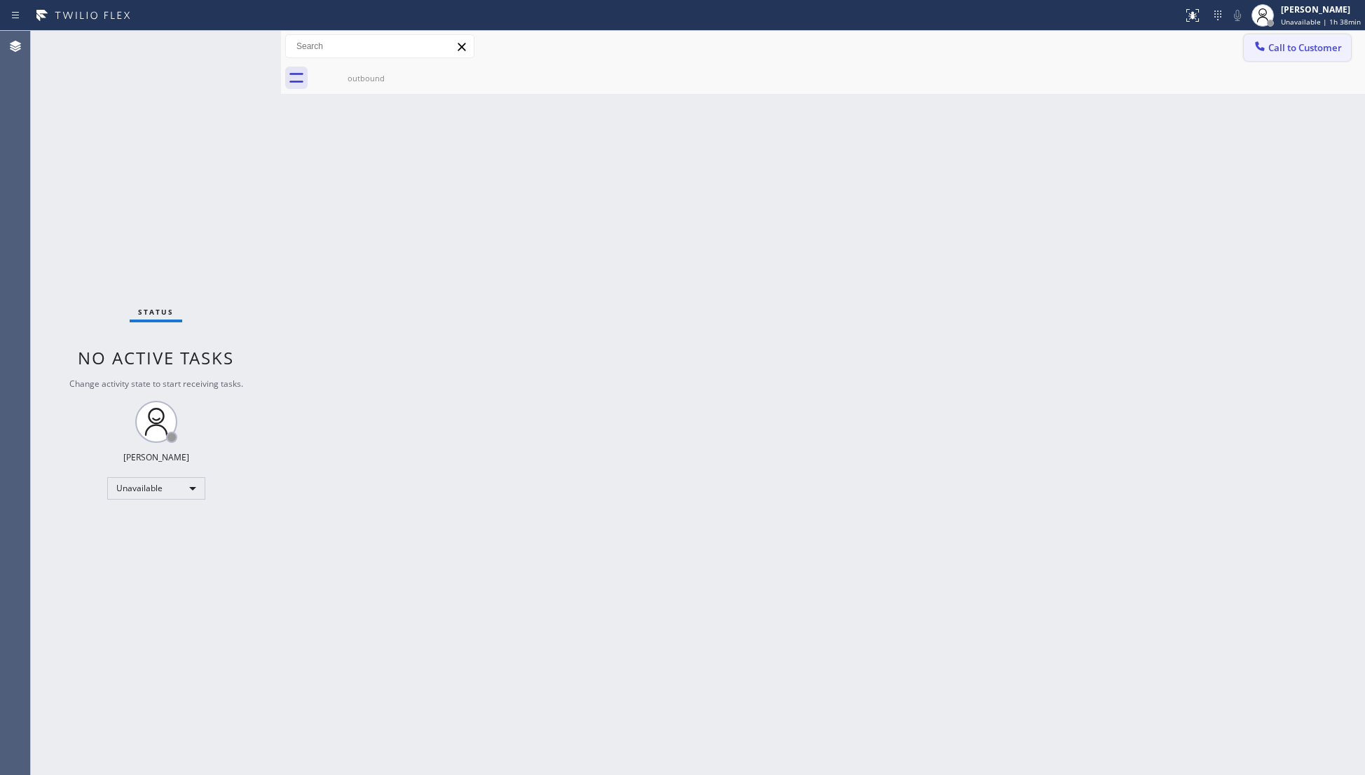
click at [1264, 45] on icon at bounding box center [1260, 46] width 14 height 14
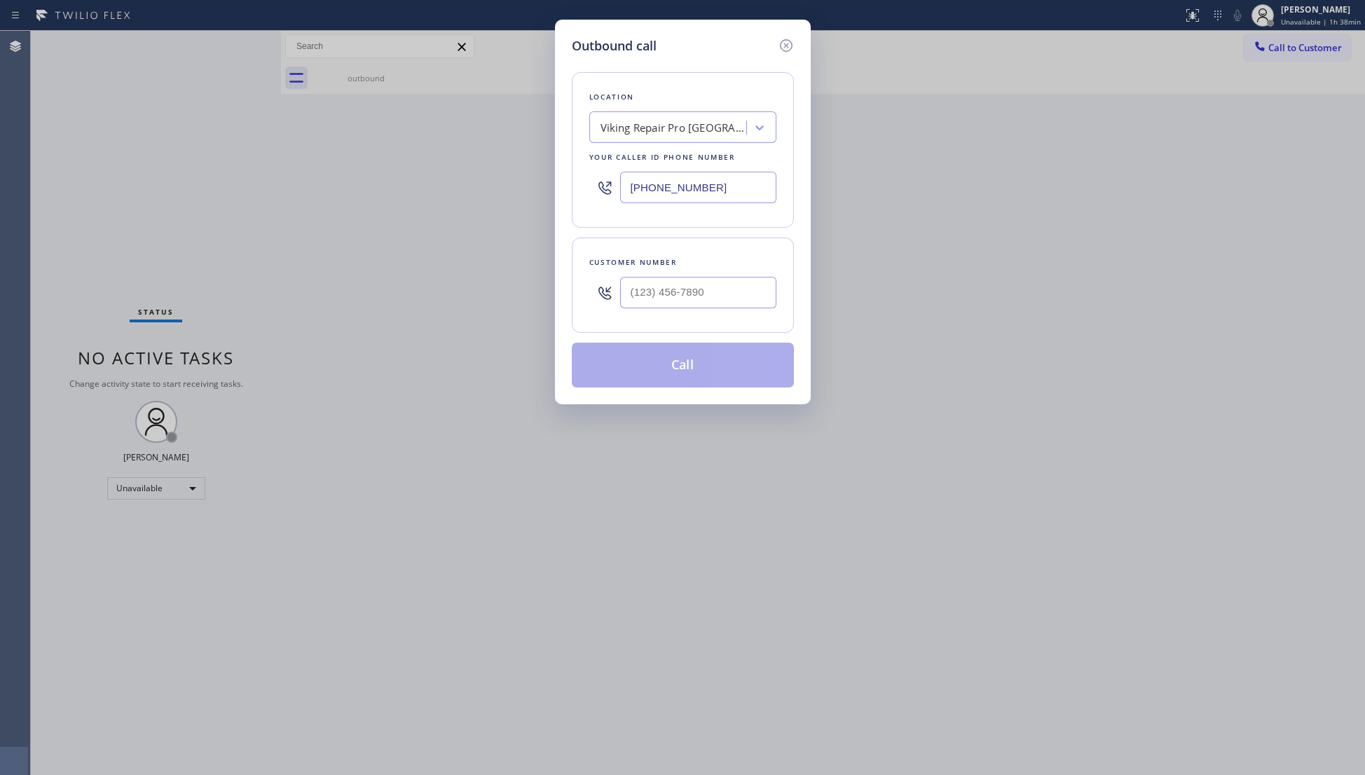
drag, startPoint x: 734, startPoint y: 192, endPoint x: 586, endPoint y: 186, distance: 147.9
click at [586, 188] on div "Location Viking Repair Pro [GEOGRAPHIC_DATA] Your caller id phone number [PHONE…" at bounding box center [683, 150] width 222 height 156
paste input "786) 305-3146"
type input "[PHONE_NUMBER]"
paste input "619) 877-2878"
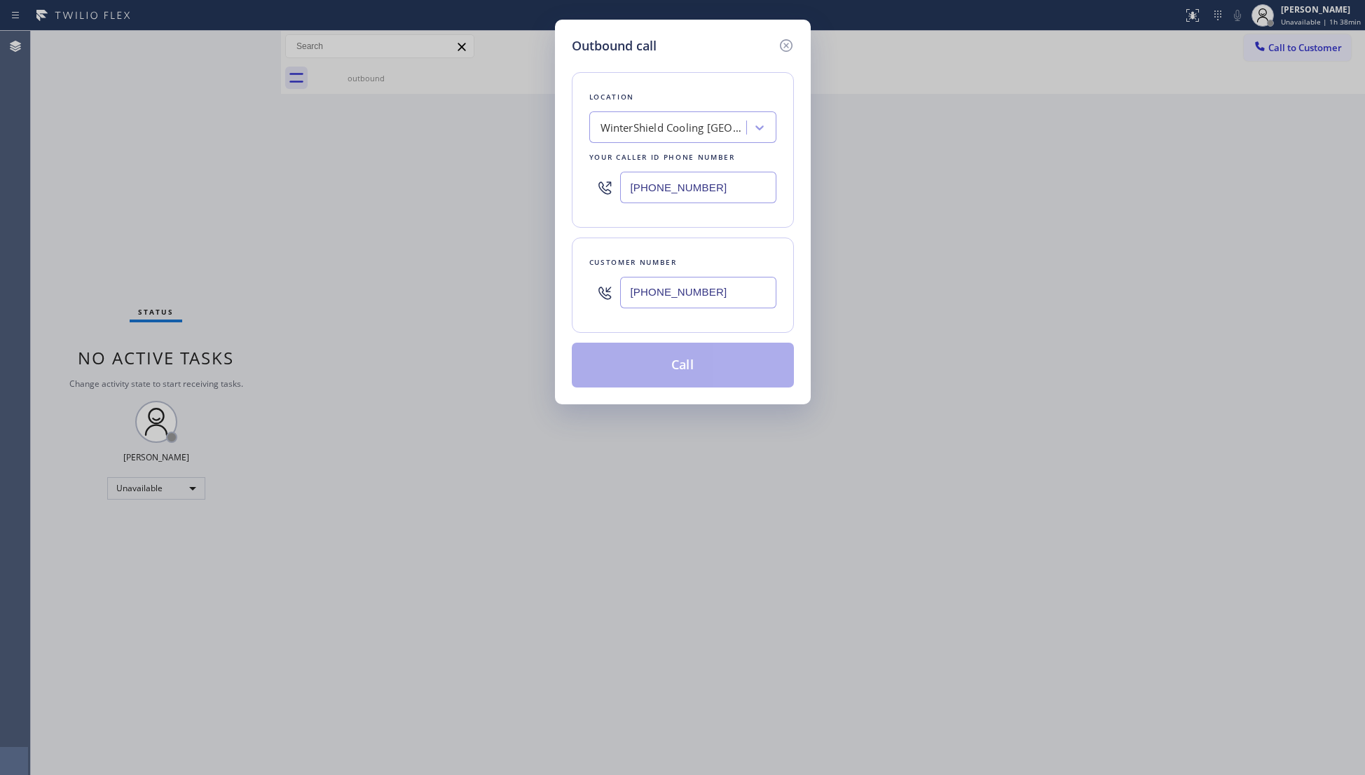
click at [693, 291] on input "[PHONE_NUMBER]" at bounding box center [698, 293] width 156 height 32
type input "[PHONE_NUMBER]"
click at [691, 366] on button "Call" at bounding box center [683, 365] width 222 height 45
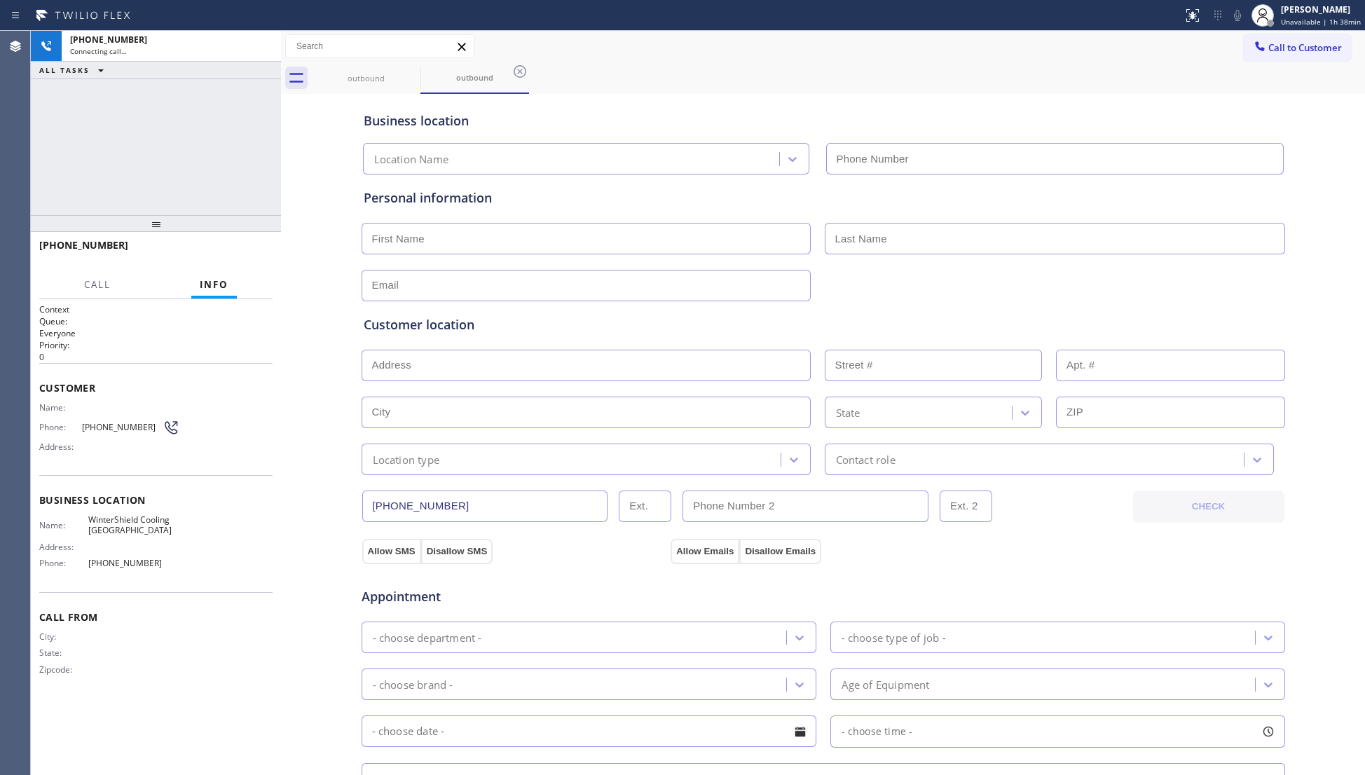
type input "[PHONE_NUMBER]"
click at [707, 134] on div "Business location WinterShield Cooling [GEOGRAPHIC_DATA] [PHONE_NUMBER]" at bounding box center [823, 135] width 925 height 77
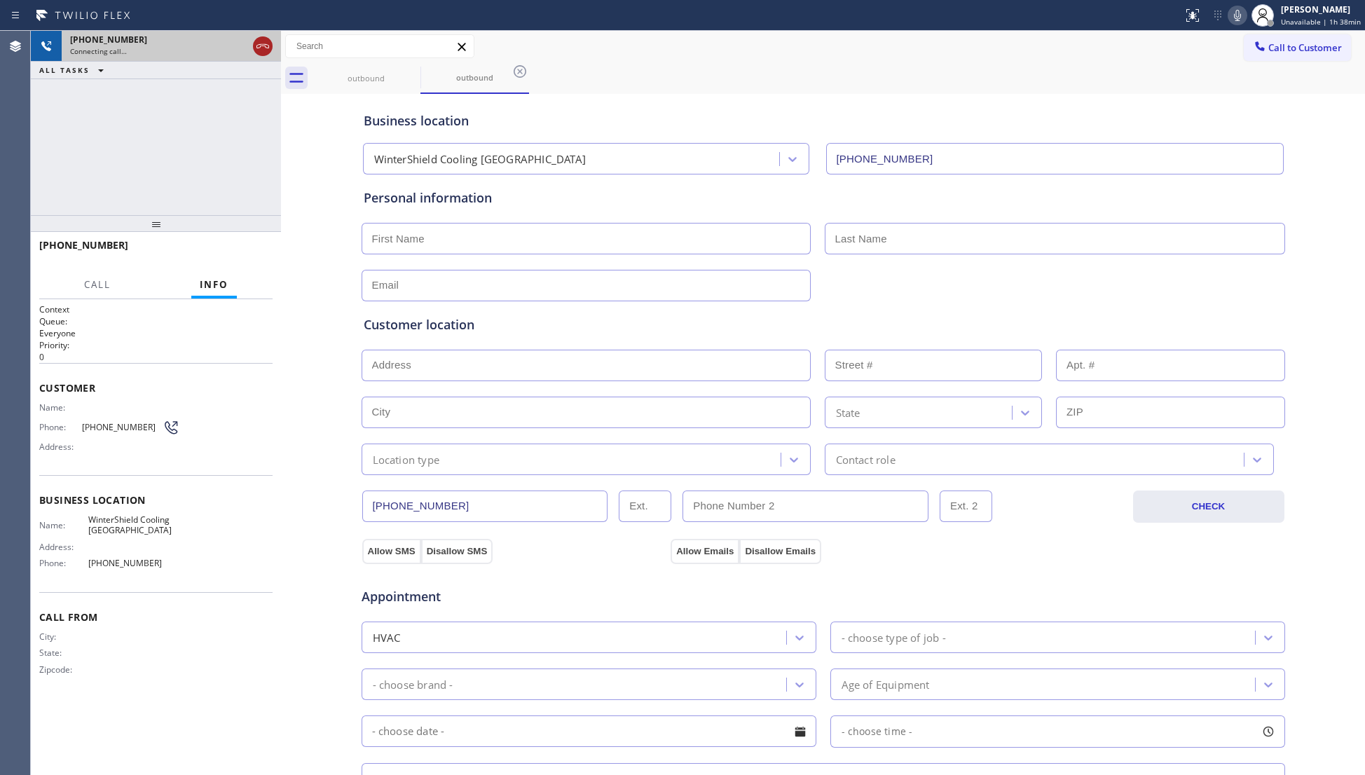
drag, startPoint x: 256, startPoint y: 46, endPoint x: 402, endPoint y: 50, distance: 145.8
click at [258, 46] on icon at bounding box center [262, 46] width 17 height 17
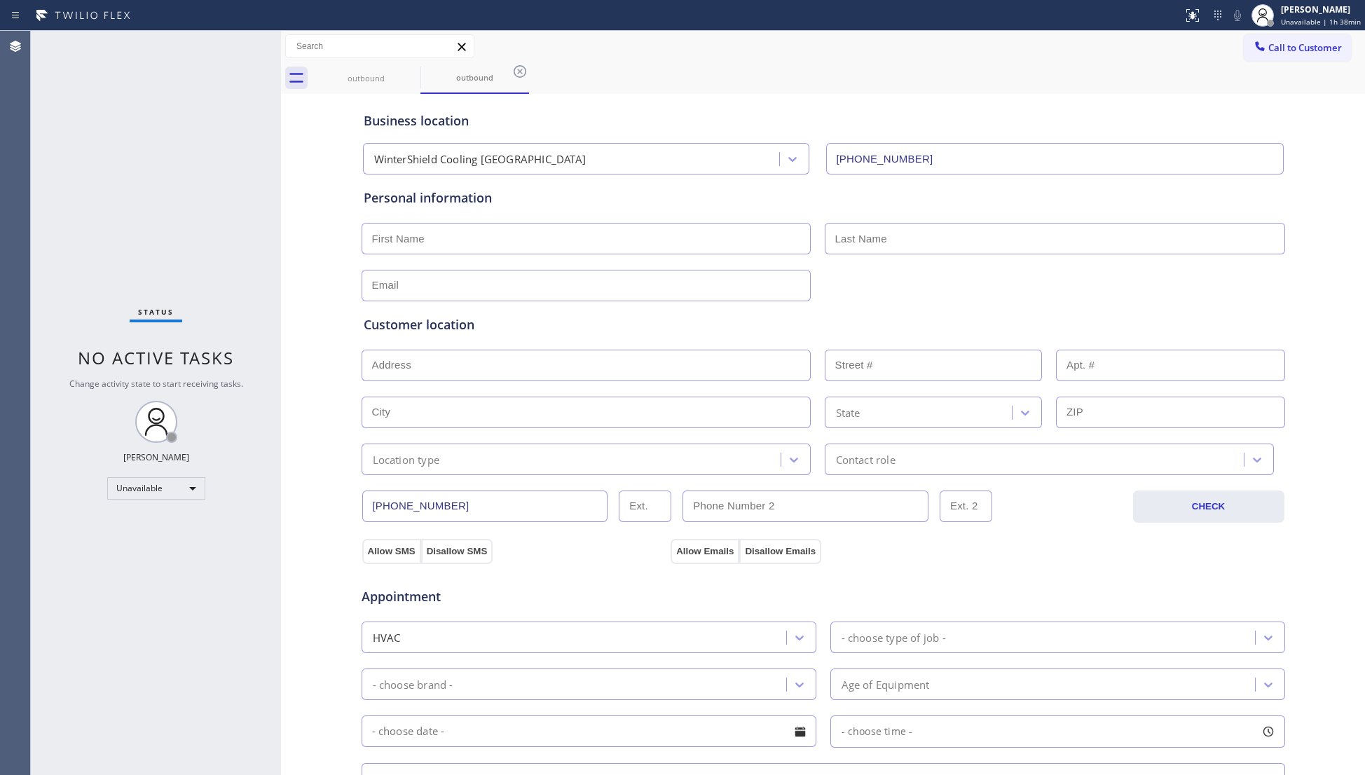
drag, startPoint x: 517, startPoint y: 74, endPoint x: 465, endPoint y: 74, distance: 51.8
click at [513, 74] on icon at bounding box center [519, 71] width 17 height 17
click at [406, 76] on icon at bounding box center [411, 71] width 17 height 17
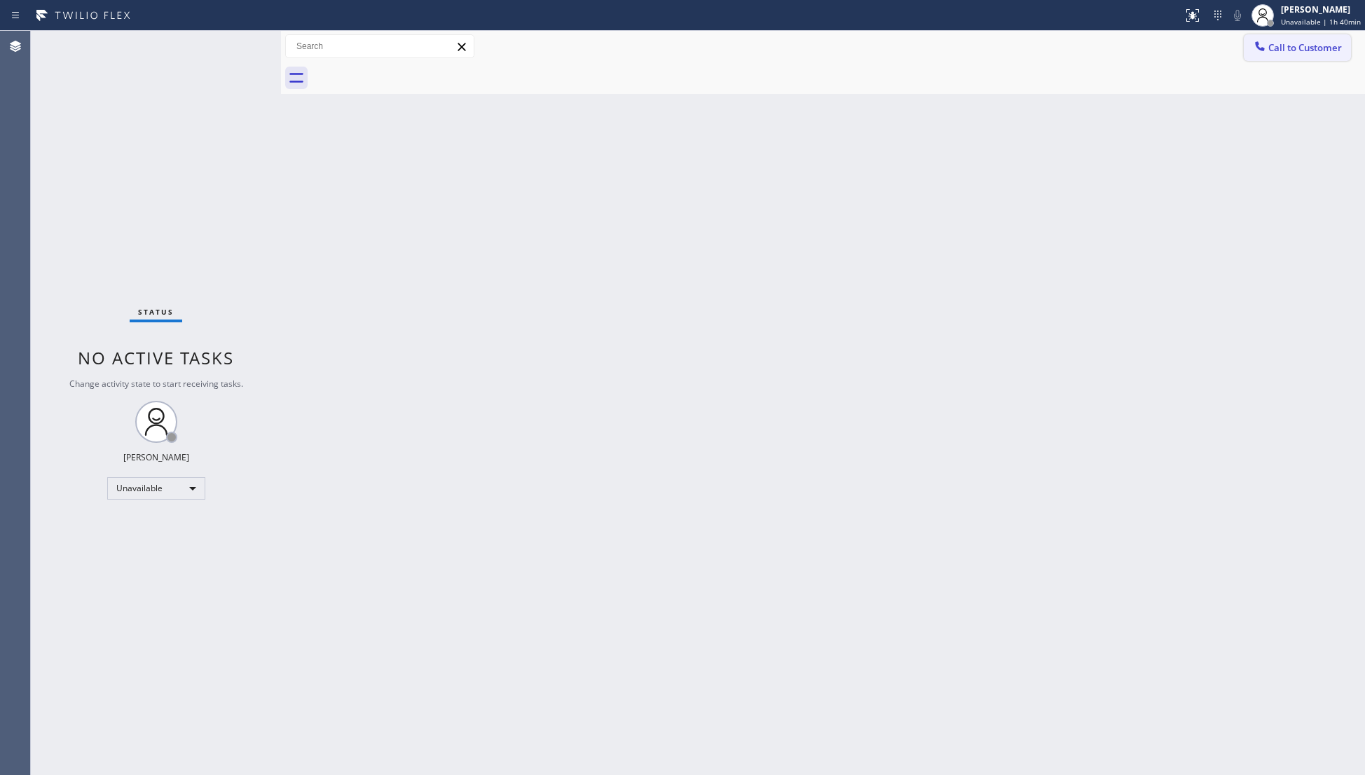
click at [1288, 40] on button "Call to Customer" at bounding box center [1296, 47] width 107 height 27
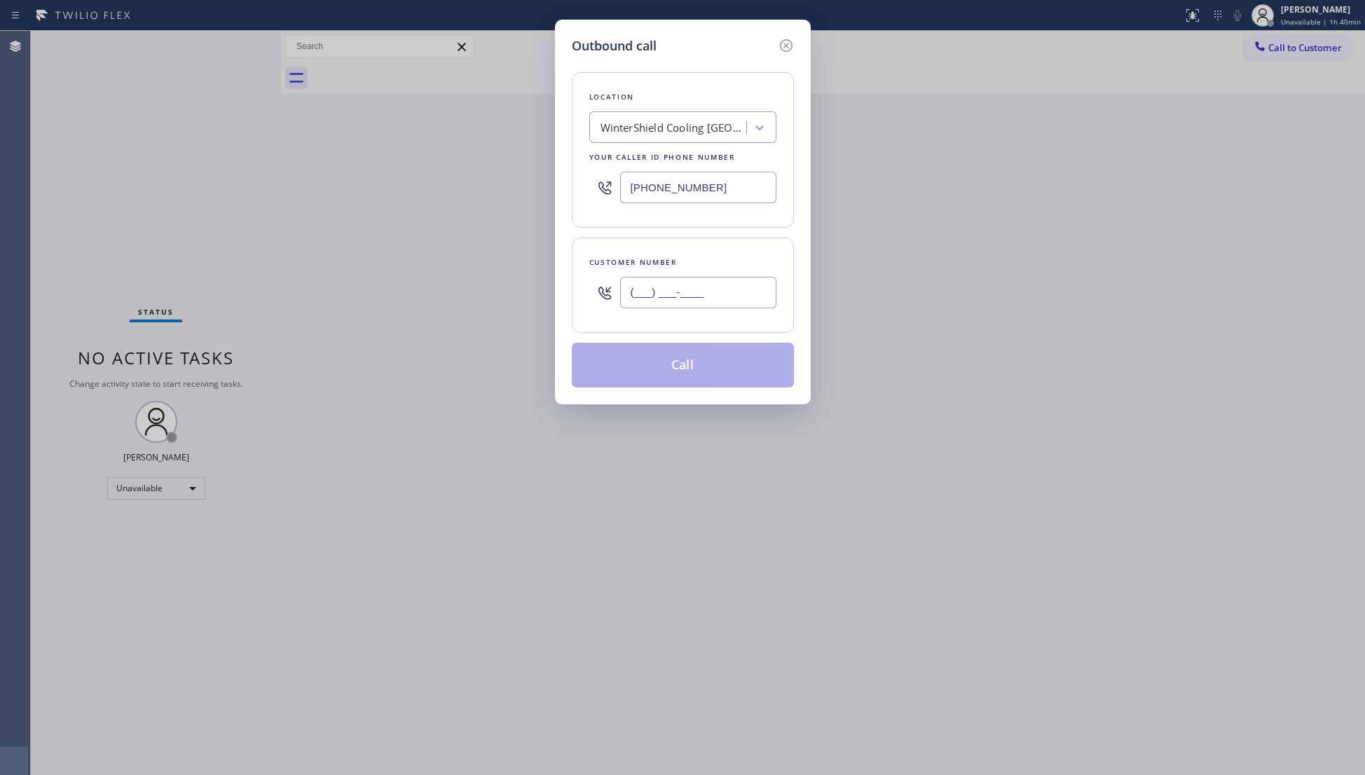
drag, startPoint x: 745, startPoint y: 301, endPoint x: 734, endPoint y: 293, distance: 13.6
click at [734, 293] on input "(___) ___-____" at bounding box center [698, 293] width 156 height 32
paste input "text"
click at [628, 289] on input "(___) ___-____" at bounding box center [698, 293] width 156 height 32
paste input "310) 962-1631"
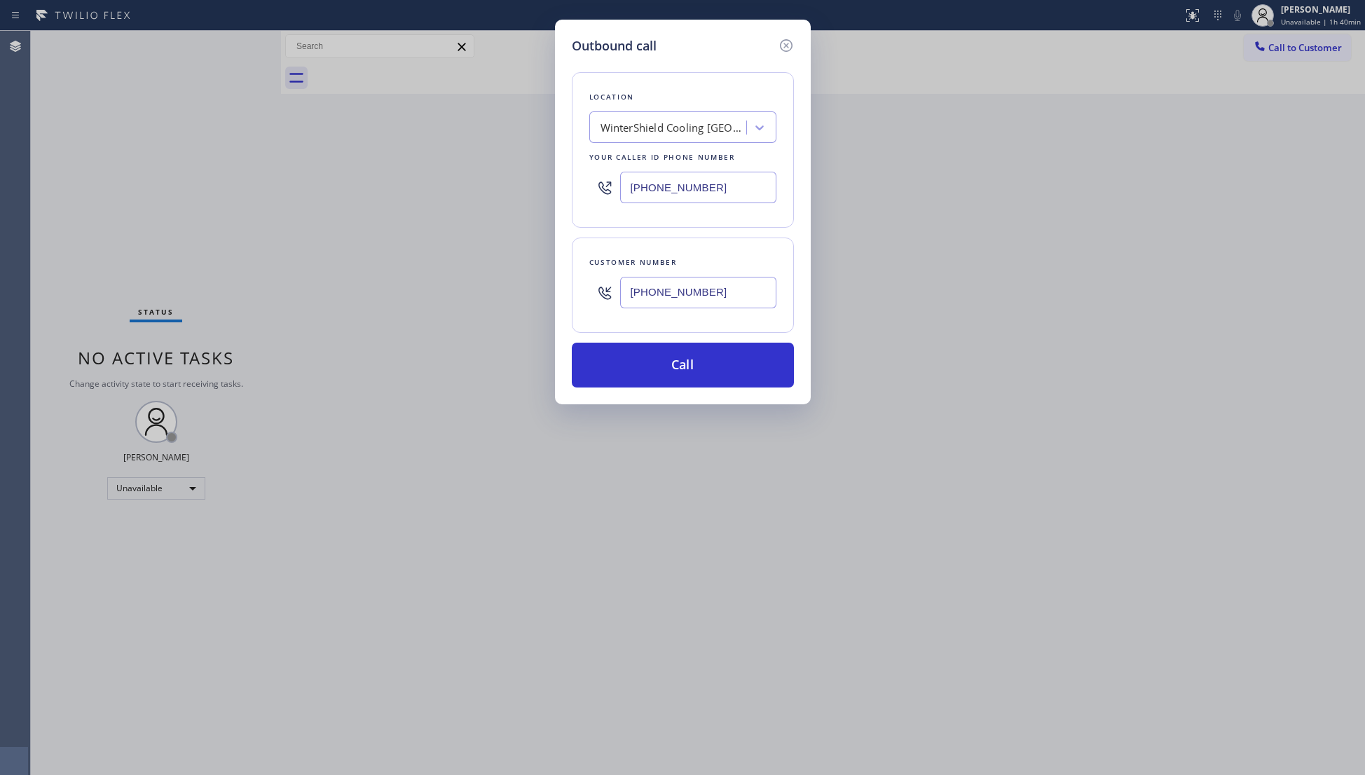
type input "[PHONE_NUMBER]"
drag, startPoint x: 718, startPoint y: 191, endPoint x: 581, endPoint y: 188, distance: 137.3
click at [581, 188] on div "Location WinterShield Cooling [GEOGRAPHIC_DATA] Your caller id phone number [PH…" at bounding box center [683, 150] width 222 height 156
paste input "800) 568-8664"
type input "[PHONE_NUMBER]"
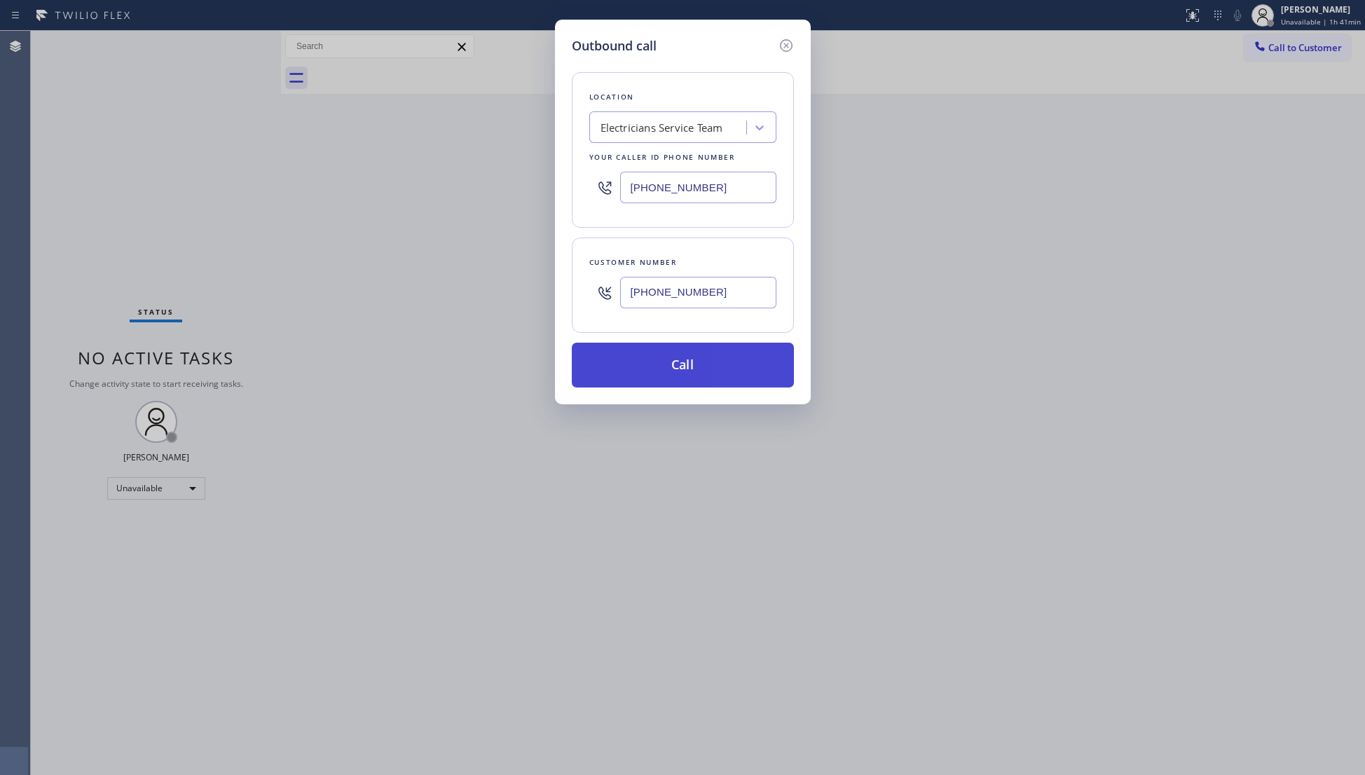
click at [674, 374] on button "Call" at bounding box center [683, 365] width 222 height 45
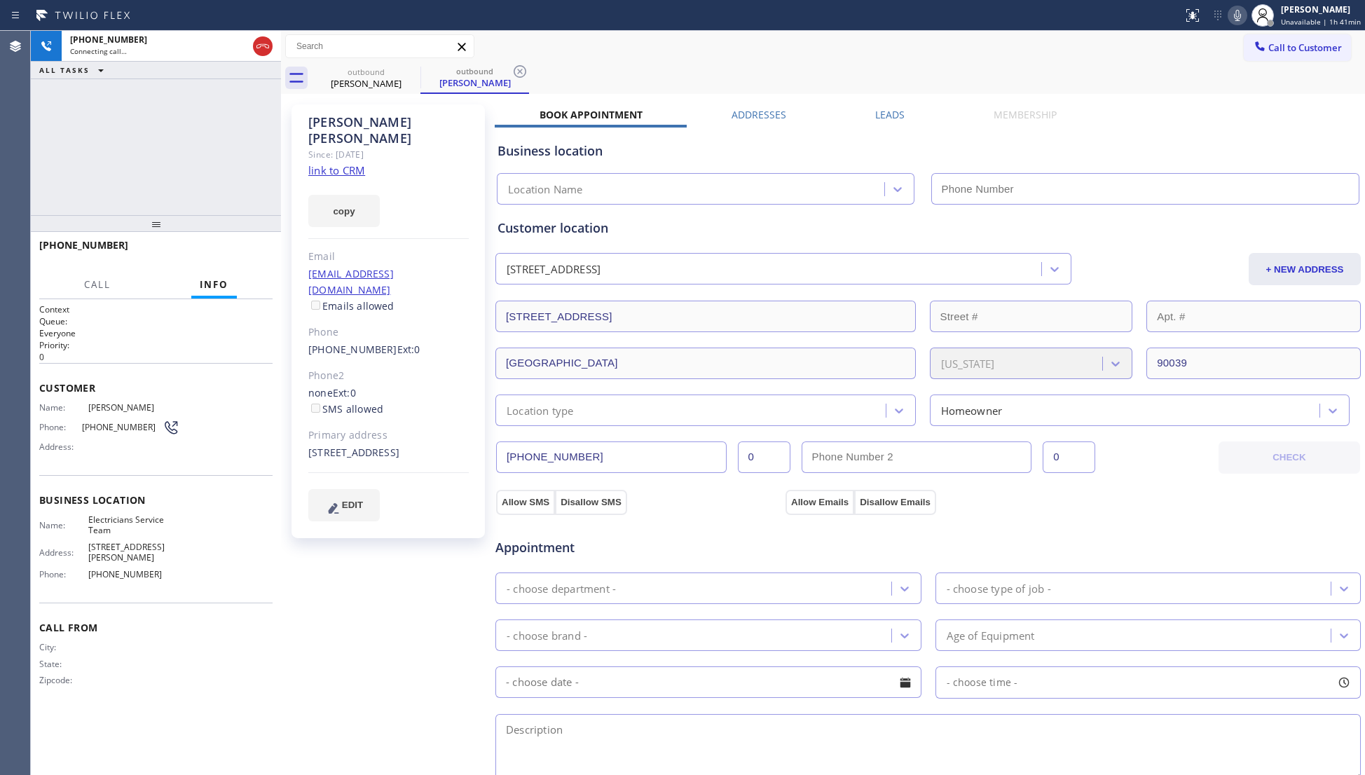
type input "[PHONE_NUMBER]"
click at [255, 256] on button "HANG UP" at bounding box center [239, 252] width 65 height 20
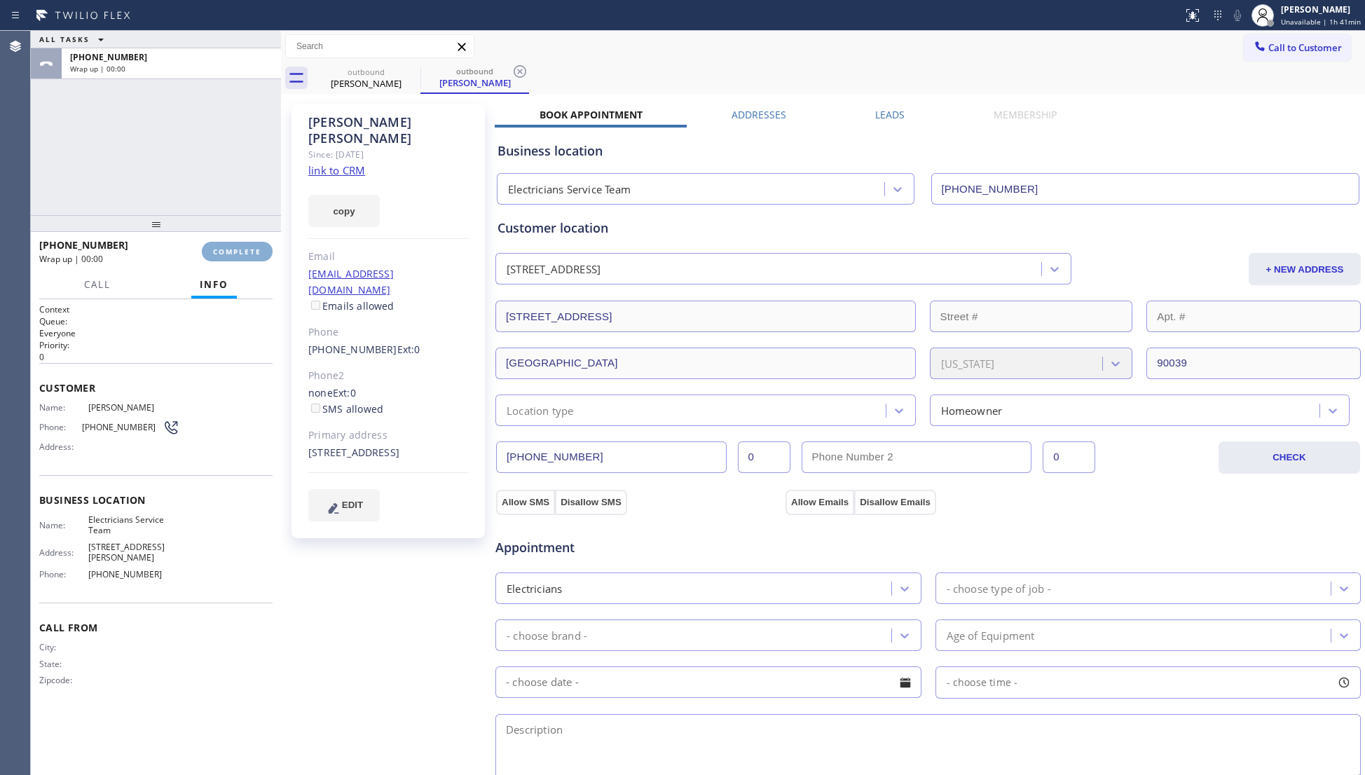
click at [255, 256] on button "COMPLETE" at bounding box center [237, 252] width 71 height 20
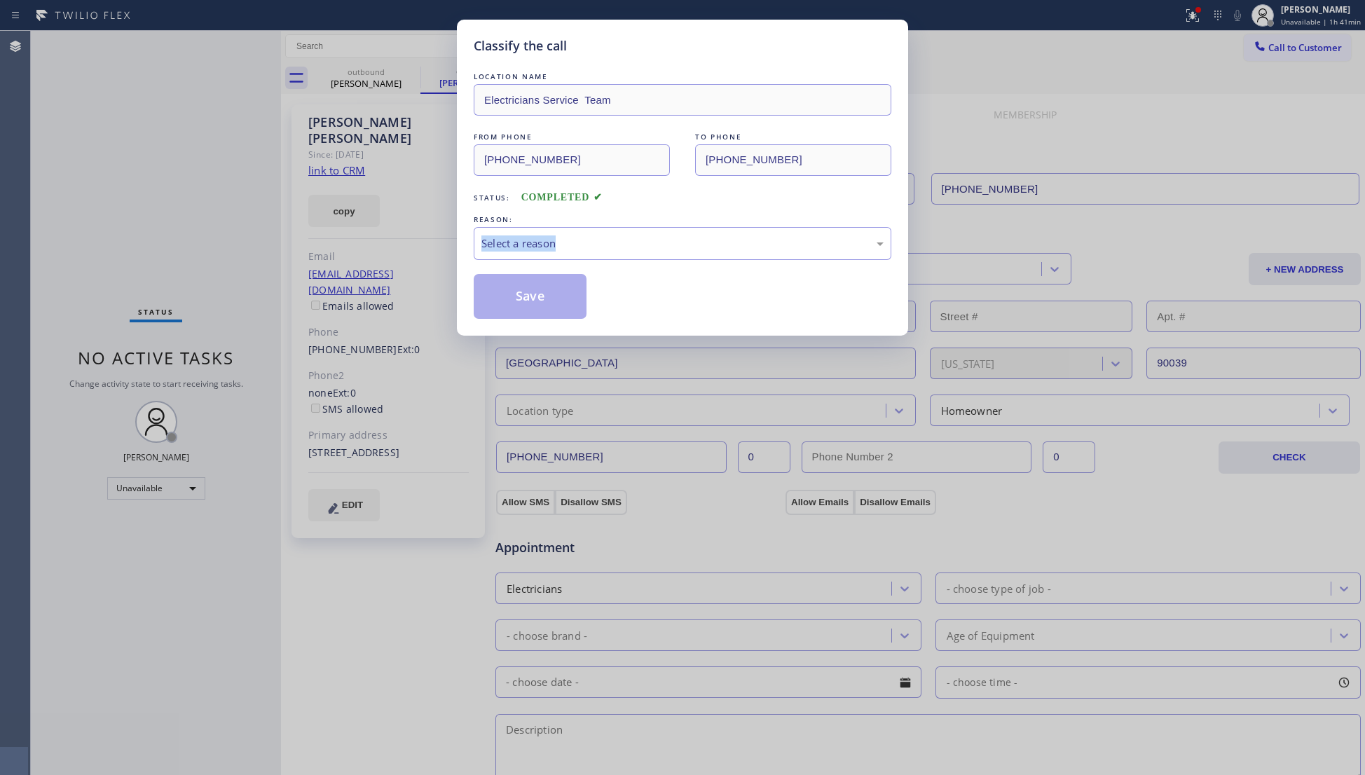
drag, startPoint x: 255, startPoint y: 256, endPoint x: 263, endPoint y: 256, distance: 8.4
click at [256, 256] on div "Classify the call LOCATION NAME Electricians Service Team FROM PHONE [PHONE_NUM…" at bounding box center [682, 387] width 1365 height 775
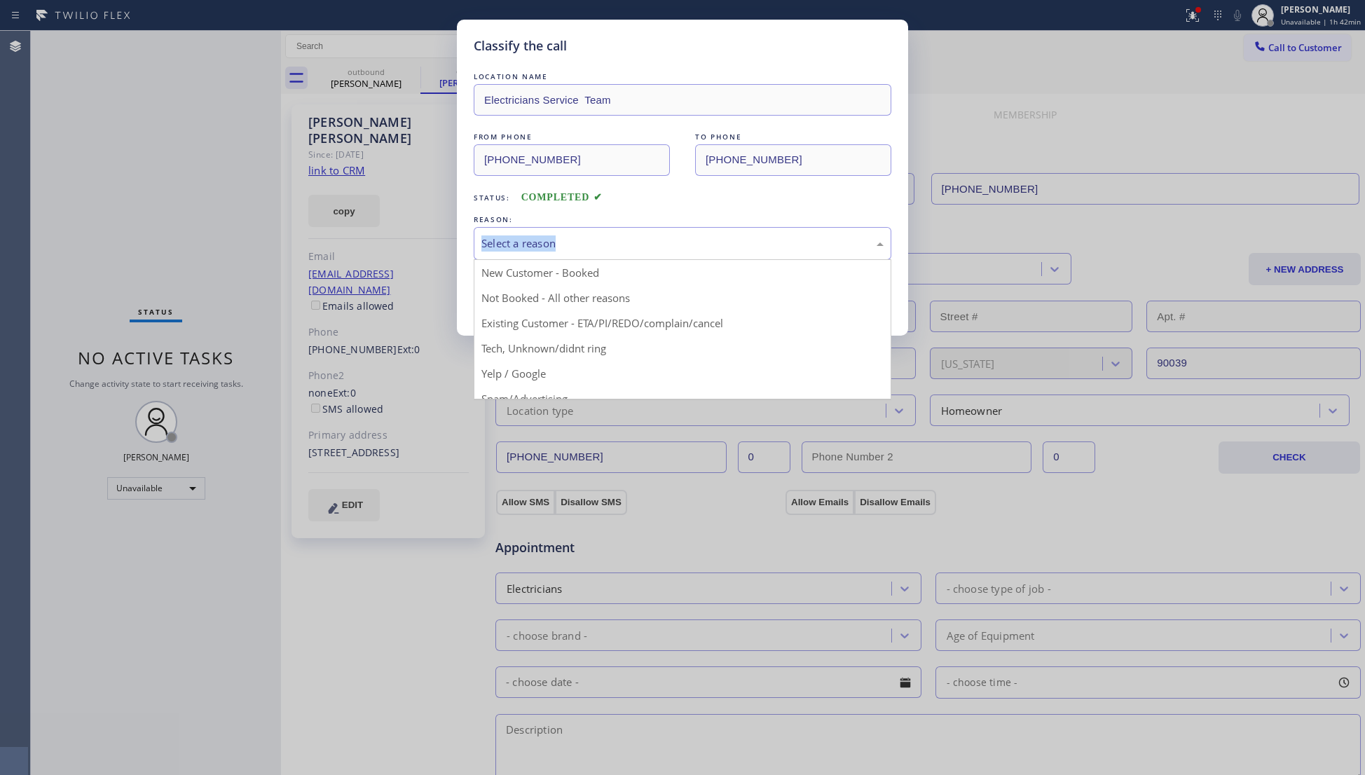
click at [511, 245] on div "Select a reason" at bounding box center [682, 243] width 402 height 16
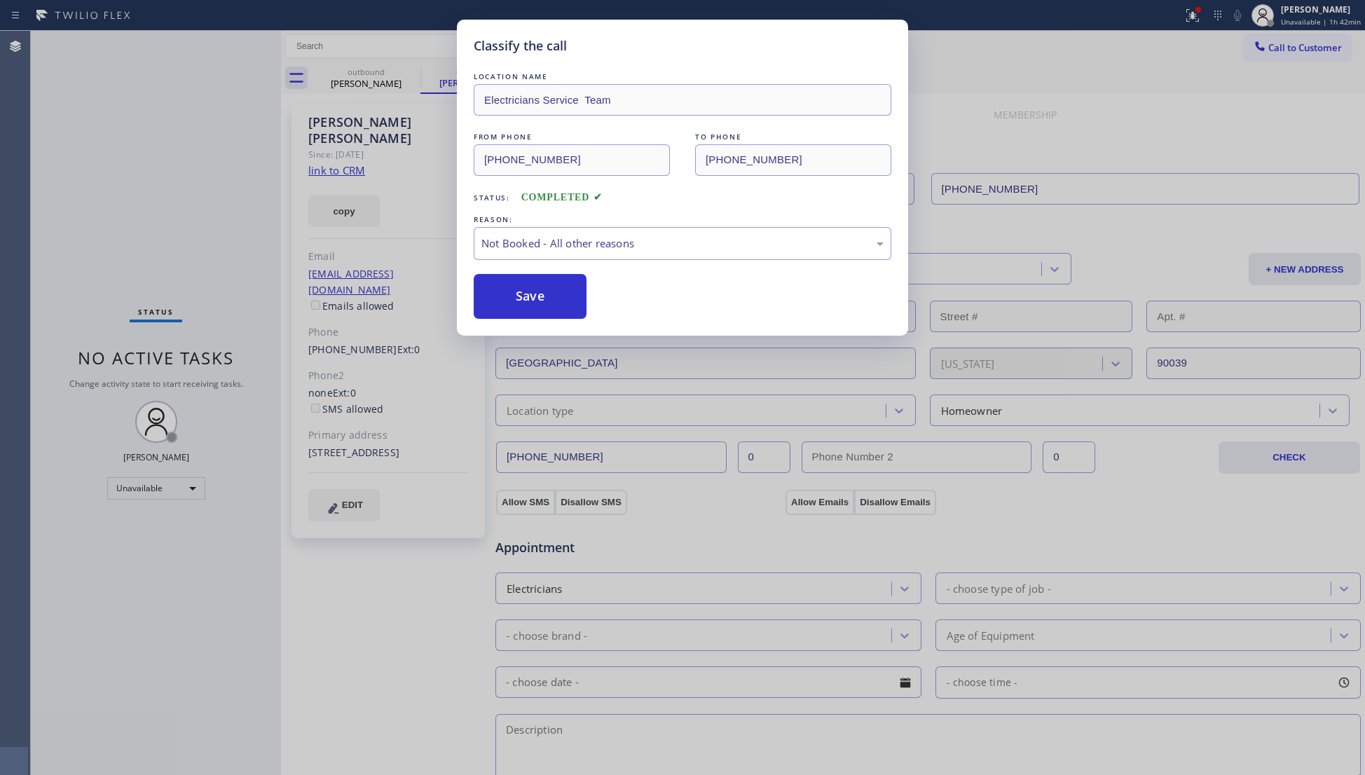
click at [566, 214] on div "REASON:" at bounding box center [683, 219] width 418 height 15
click at [528, 287] on button "Save" at bounding box center [530, 296] width 113 height 45
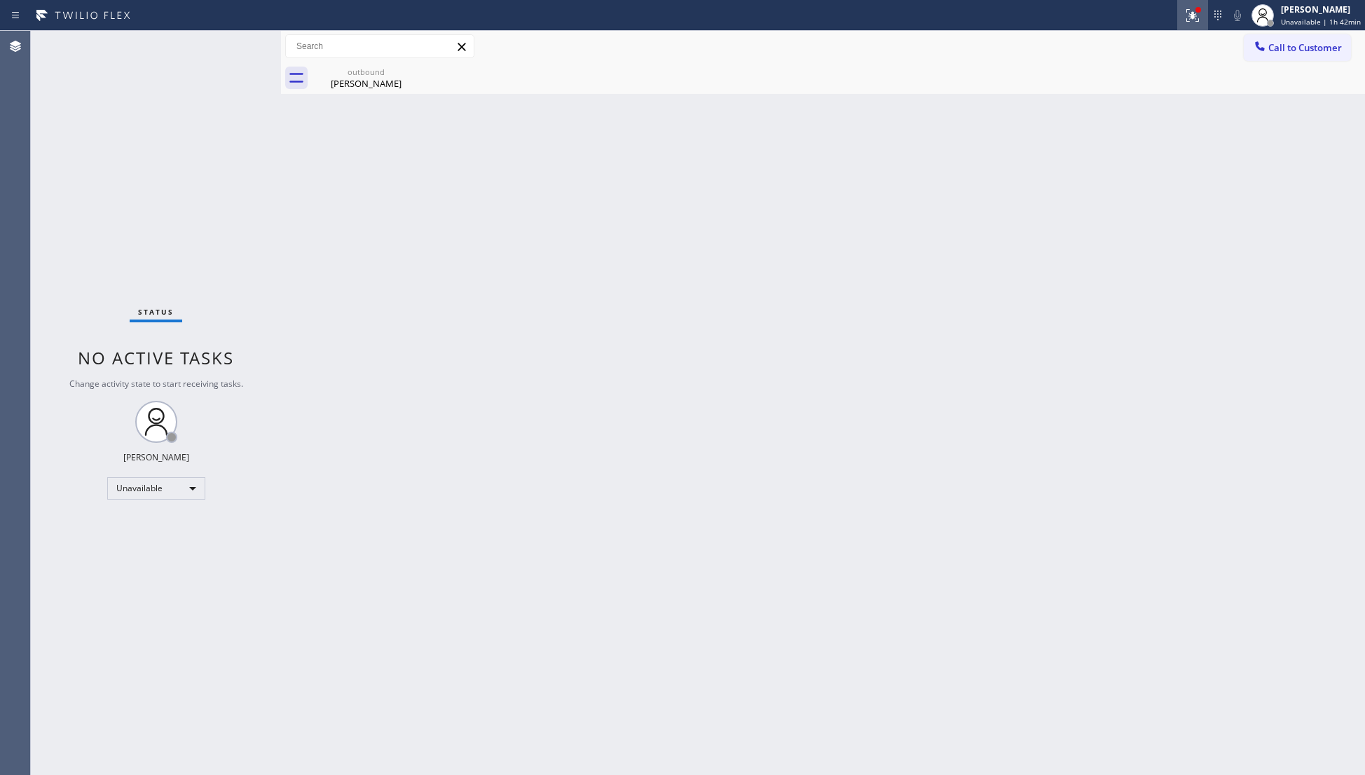
click at [1180, 18] on div at bounding box center [1192, 15] width 31 height 17
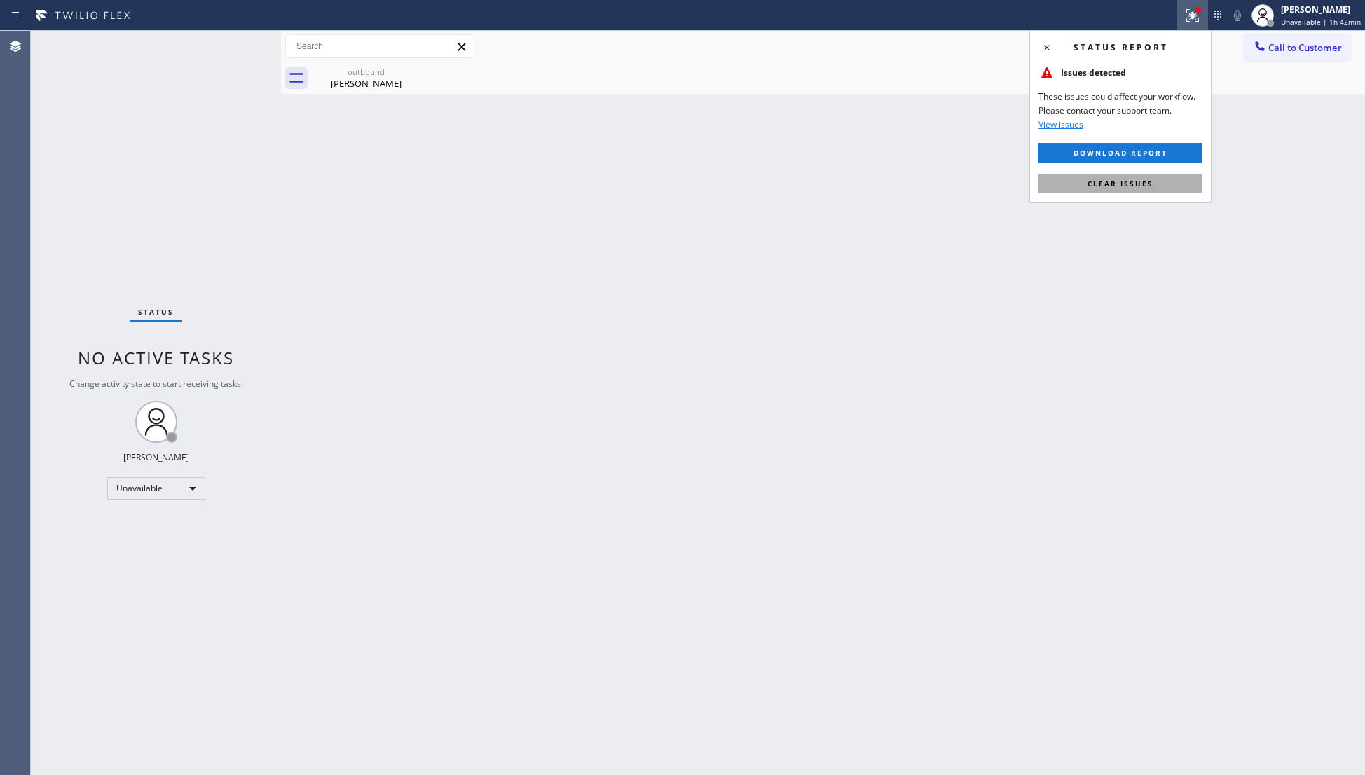
click at [1103, 180] on span "Clear issues" at bounding box center [1120, 184] width 66 height 10
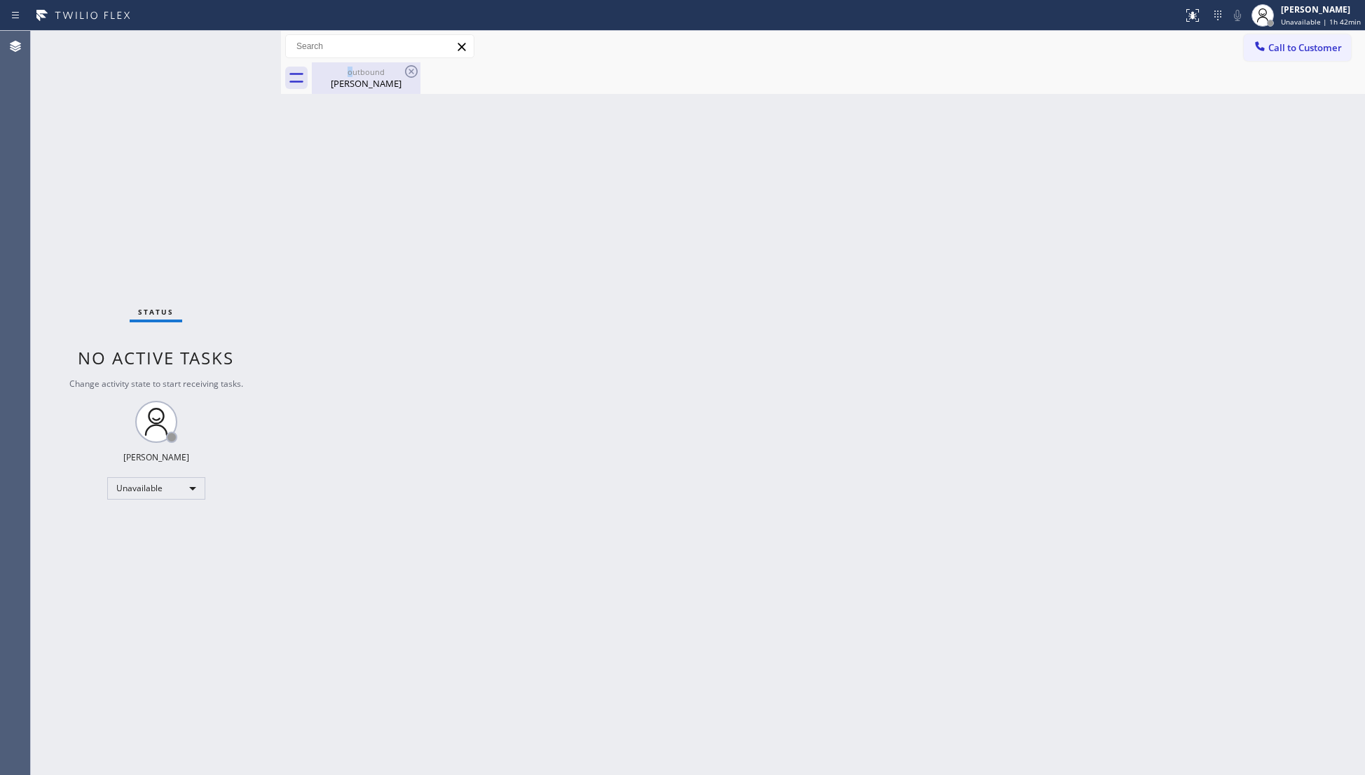
click at [354, 67] on div "outbound" at bounding box center [366, 72] width 106 height 11
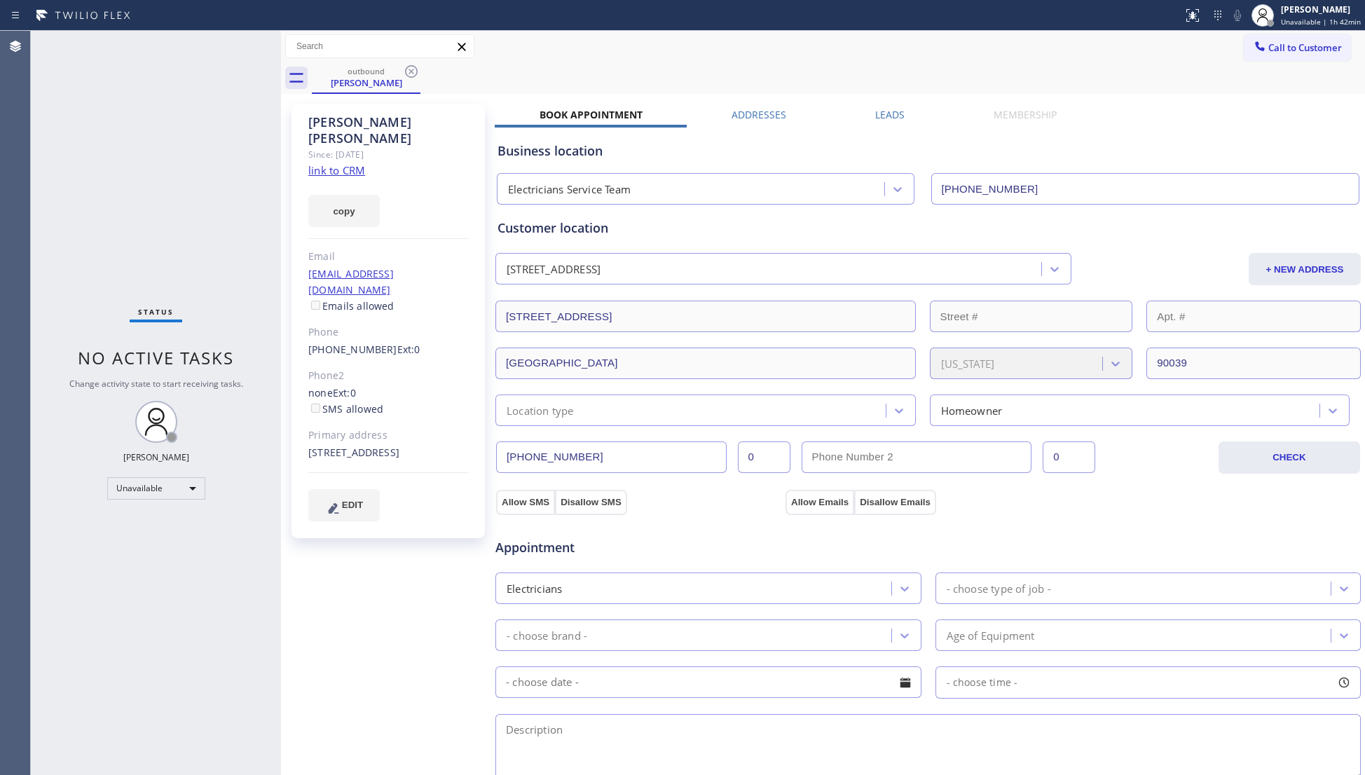
click at [429, 78] on div "outbound [PERSON_NAME]" at bounding box center [838, 78] width 1053 height 32
click at [413, 78] on icon at bounding box center [411, 71] width 17 height 17
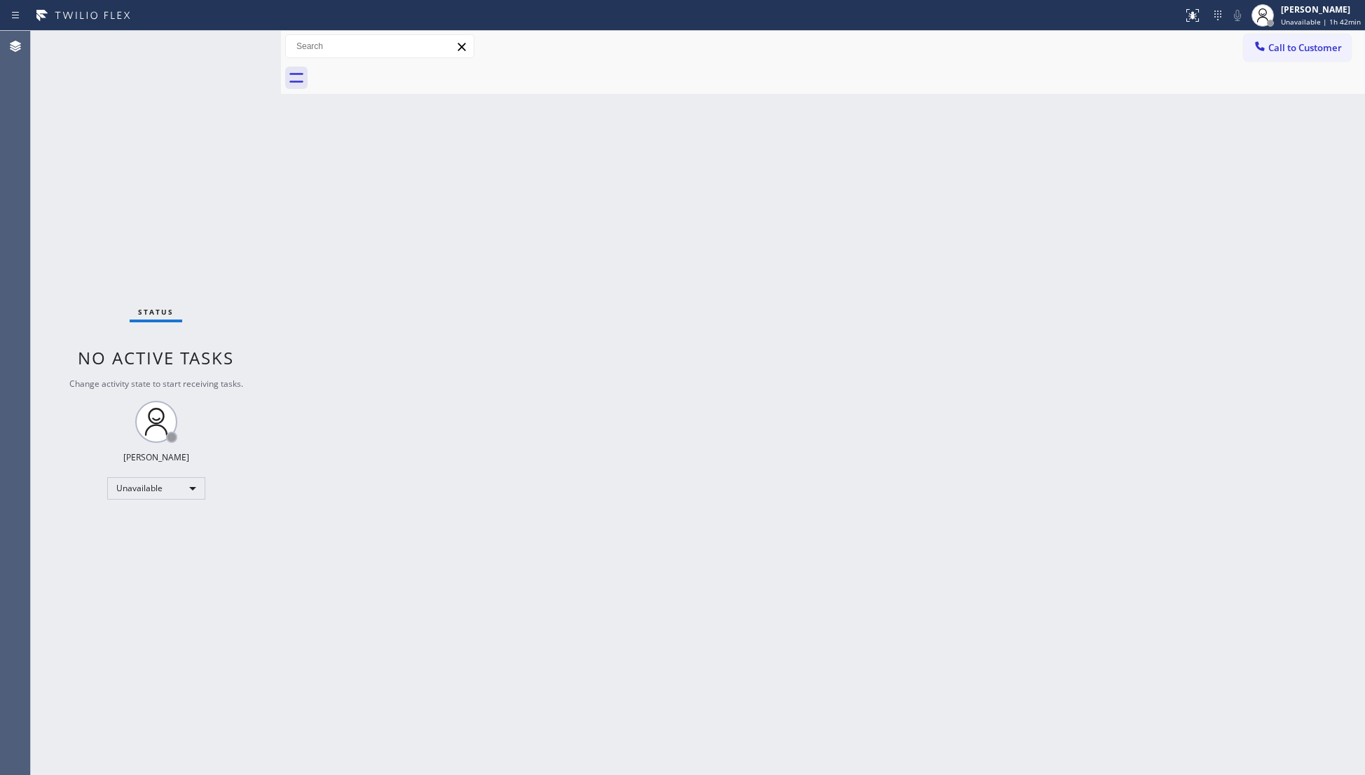
click at [1287, 29] on div "Status report No issues detected If you experience an issue, please download th…" at bounding box center [682, 15] width 1365 height 31
drag, startPoint x: 1274, startPoint y: 51, endPoint x: 1258, endPoint y: 71, distance: 25.5
click at [1274, 53] on span "Call to Customer" at bounding box center [1305, 47] width 74 height 13
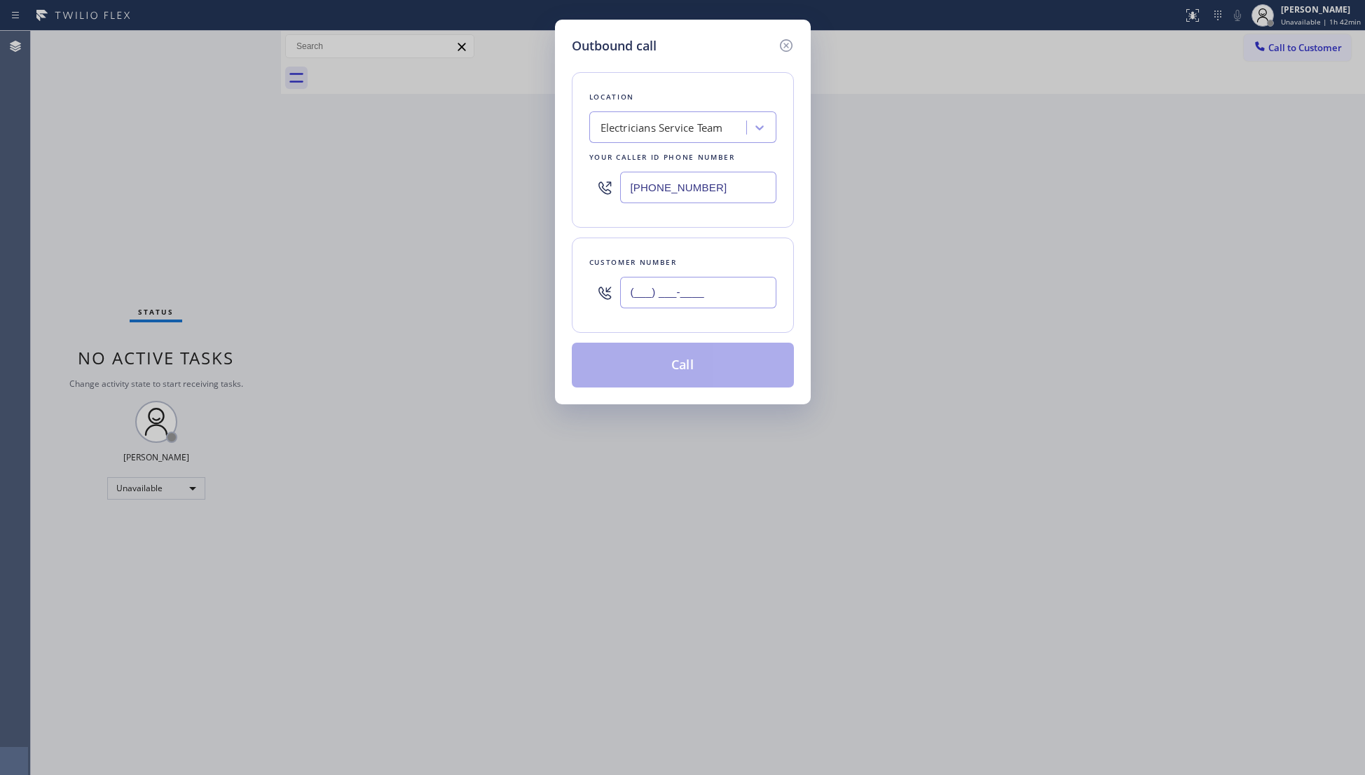
drag, startPoint x: 685, startPoint y: 310, endPoint x: 698, endPoint y: 307, distance: 12.9
click at [691, 308] on input "(___) ___-____" at bounding box center [698, 293] width 156 height 32
paste input "714) 423-8132"
type input "[PHONE_NUMBER]"
click at [670, 382] on button "Call" at bounding box center [683, 365] width 222 height 45
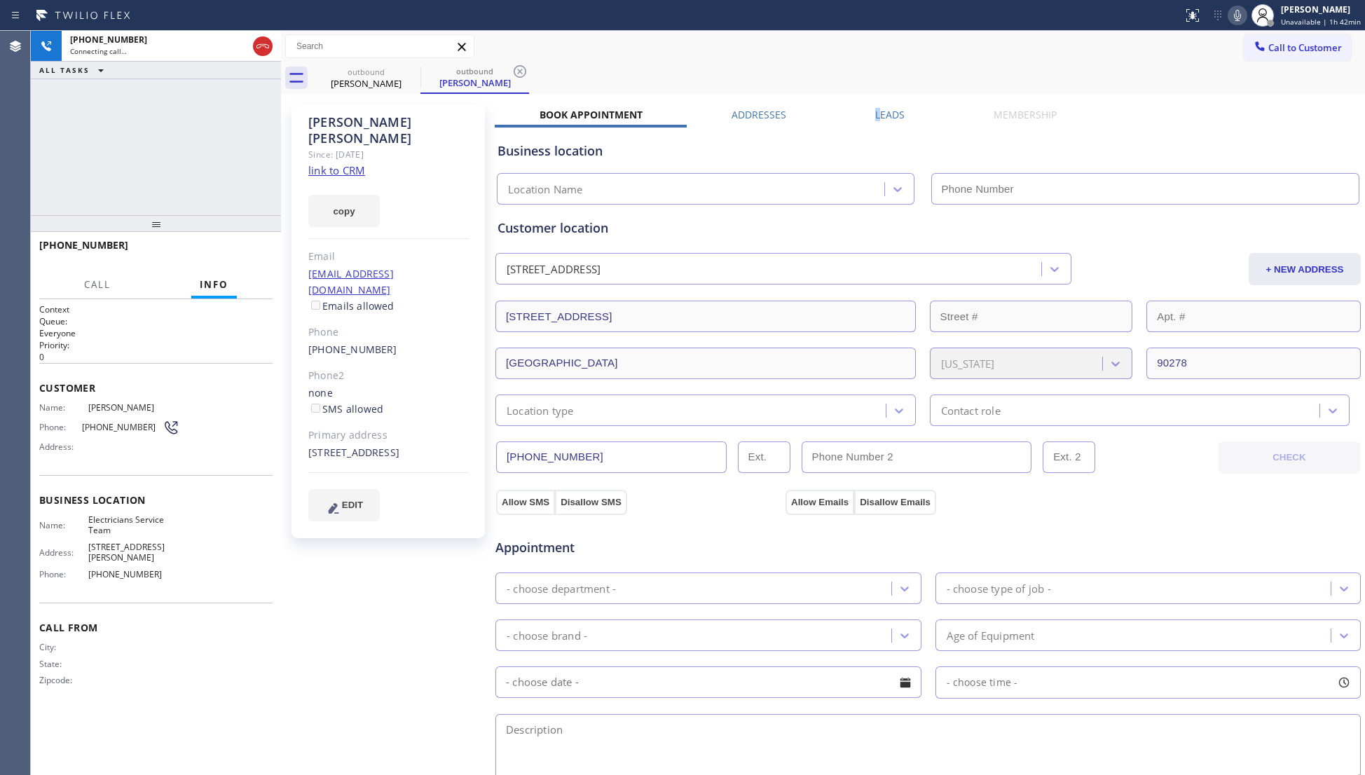
click at [875, 118] on label "Leads" at bounding box center [889, 114] width 29 height 13
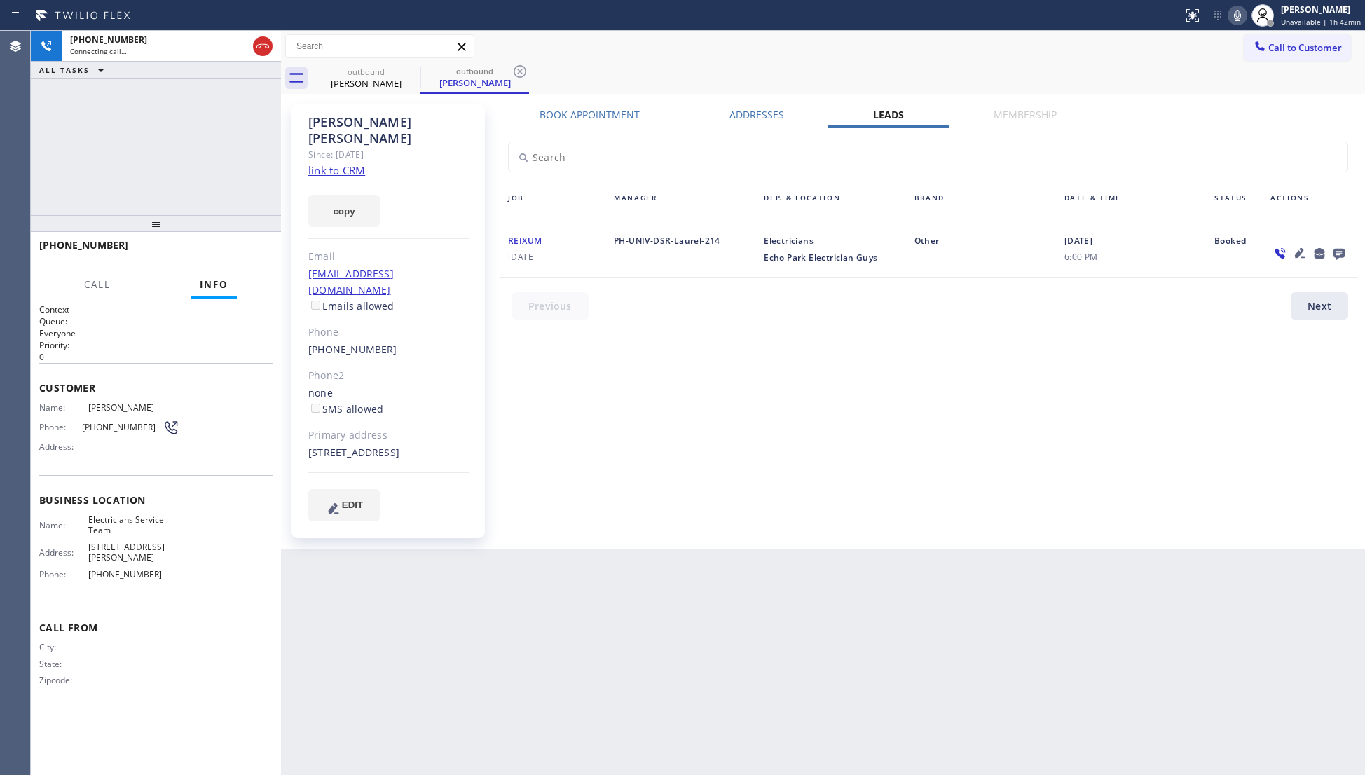
click at [1339, 248] on icon at bounding box center [1338, 253] width 17 height 18
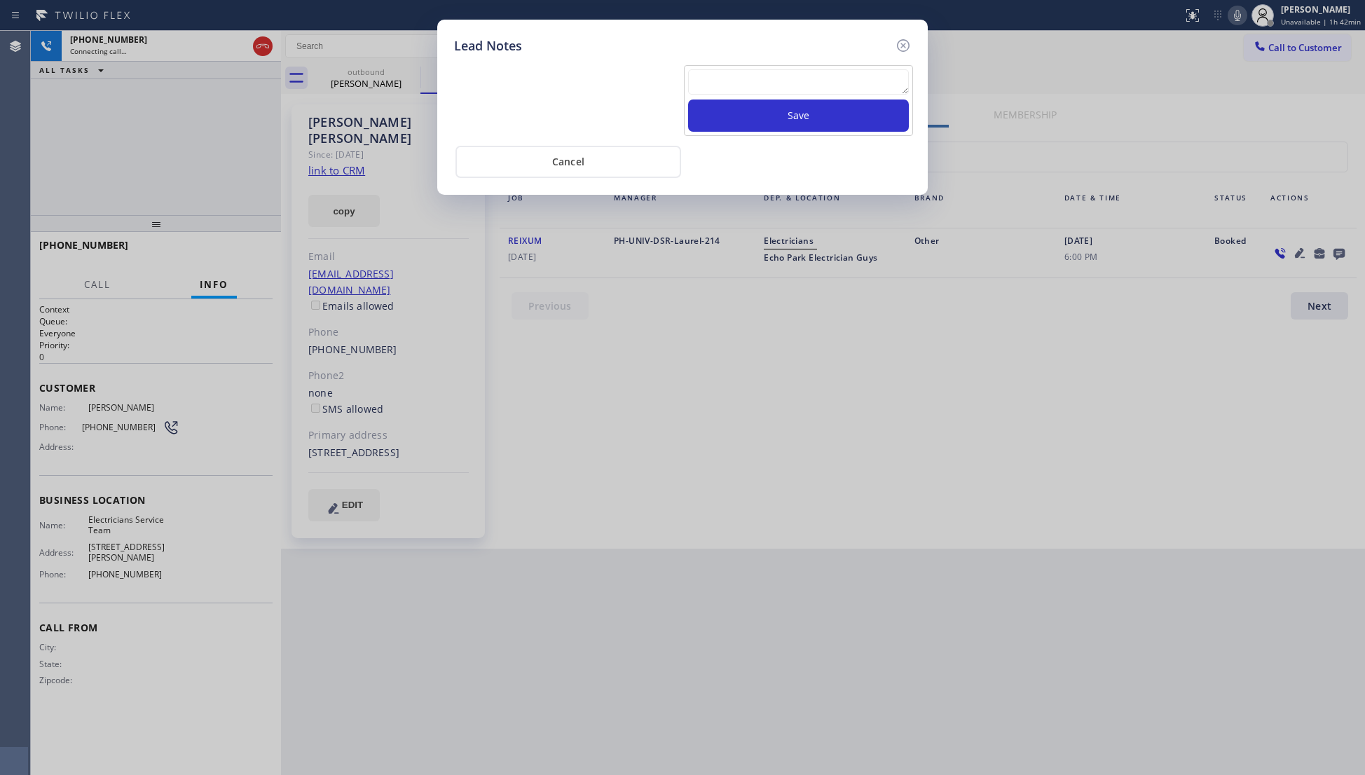
click at [796, 78] on textarea at bounding box center [798, 81] width 221 height 25
paste textarea "VM / Follow up call - Please transfer to me"
type textarea "VM / Follow up call - Please transfer to me"
click at [802, 111] on button "Save" at bounding box center [798, 115] width 221 height 32
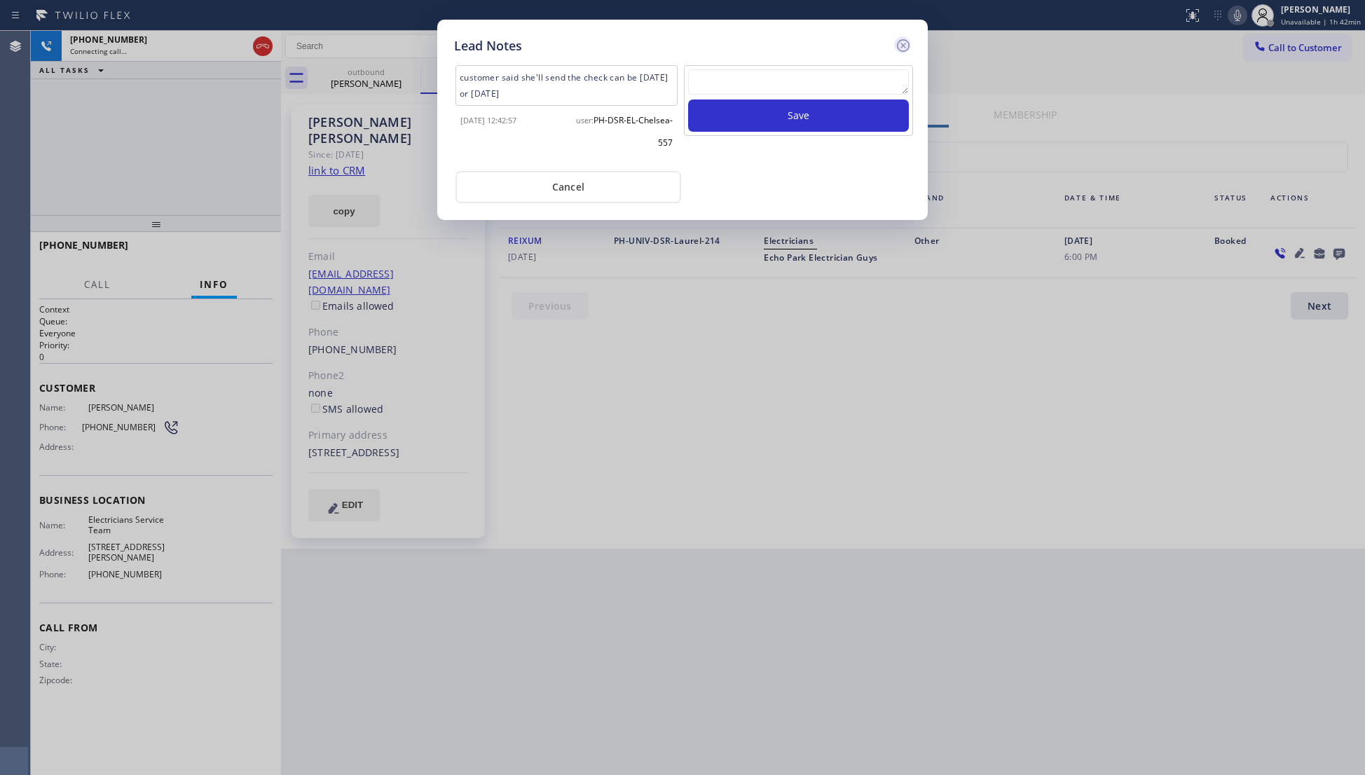
scroll to position [0, 0]
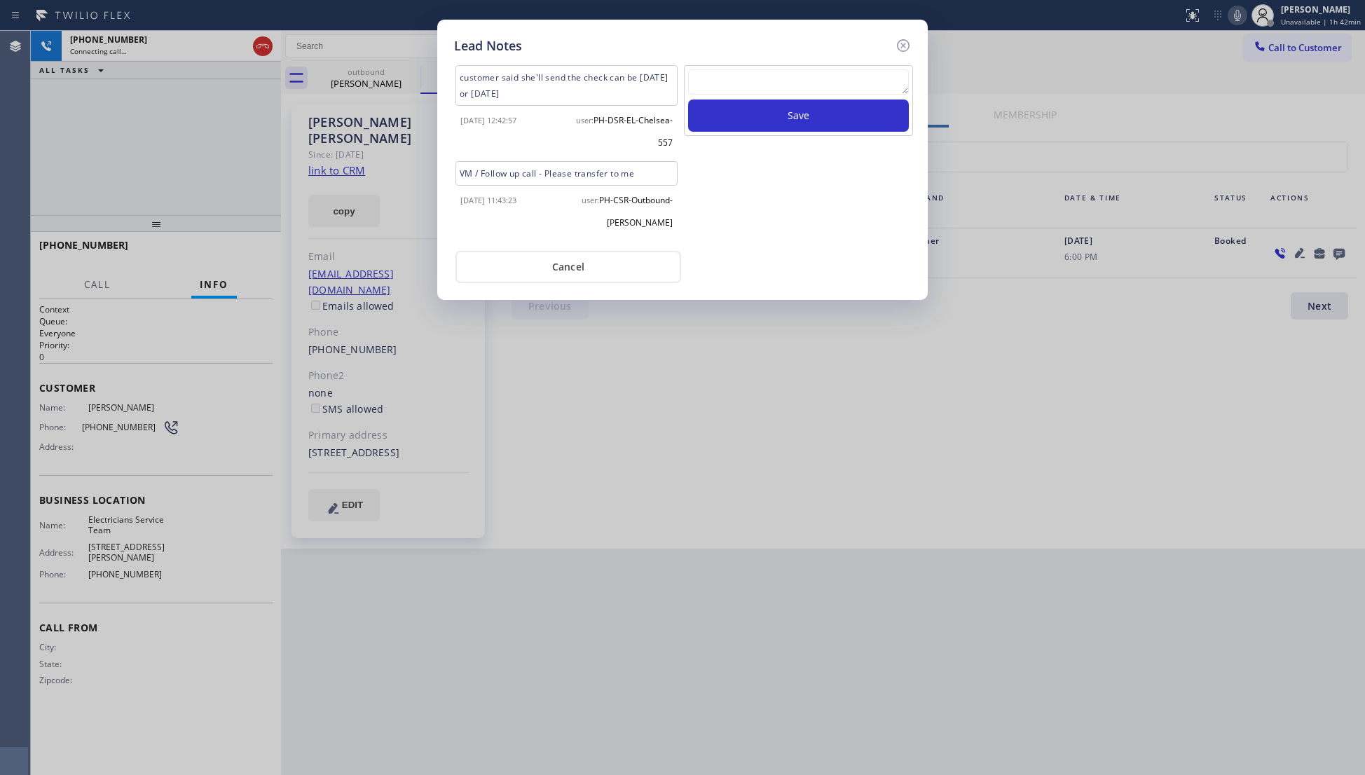
drag, startPoint x: 906, startPoint y: 46, endPoint x: 912, endPoint y: 94, distance: 48.7
click at [906, 46] on icon at bounding box center [903, 45] width 17 height 17
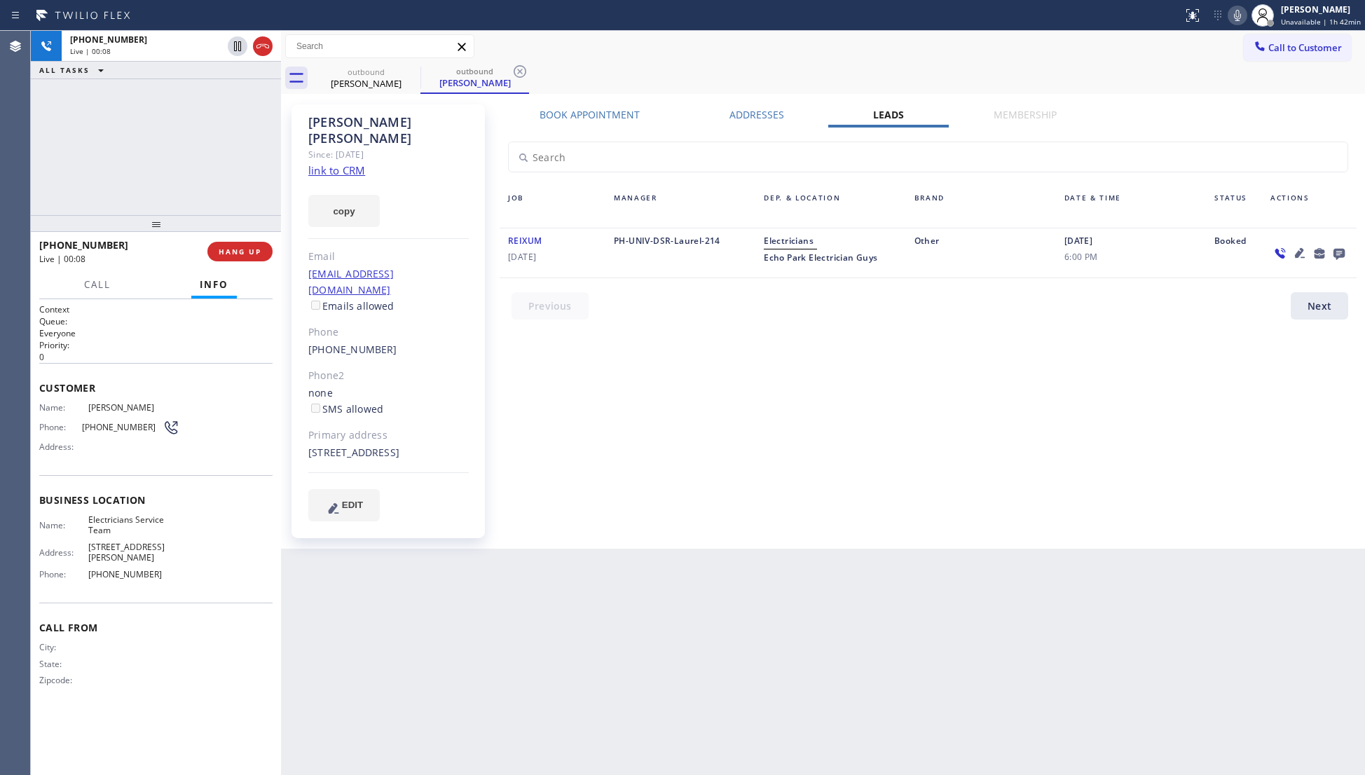
click at [1300, 249] on icon at bounding box center [1300, 253] width 10 height 10
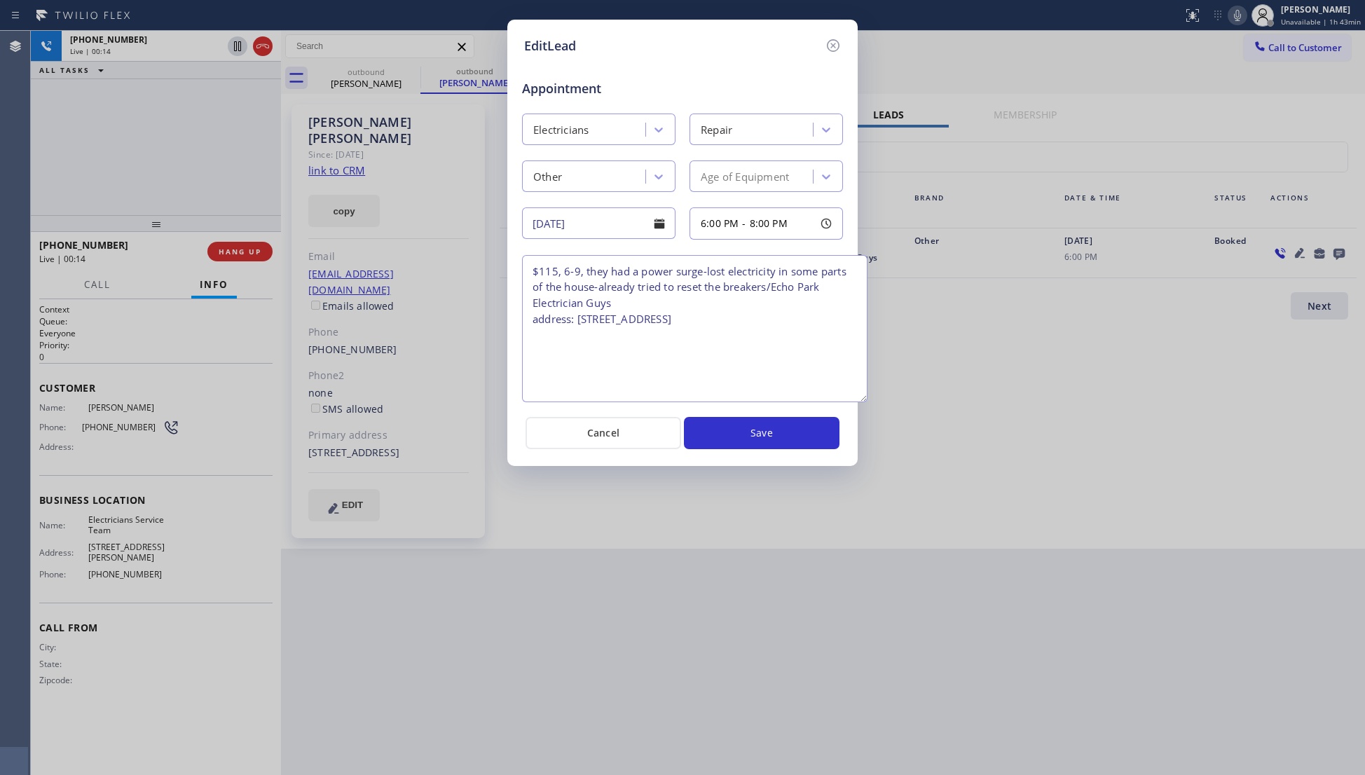
drag, startPoint x: 839, startPoint y: 320, endPoint x: 870, endPoint y: 401, distance: 86.5
click at [864, 401] on textarea "$115, 6-9, they had a power surge-lost electricity in some parts of the house-a…" at bounding box center [694, 328] width 345 height 147
click at [567, 419] on button "Cancel" at bounding box center [603, 433] width 156 height 32
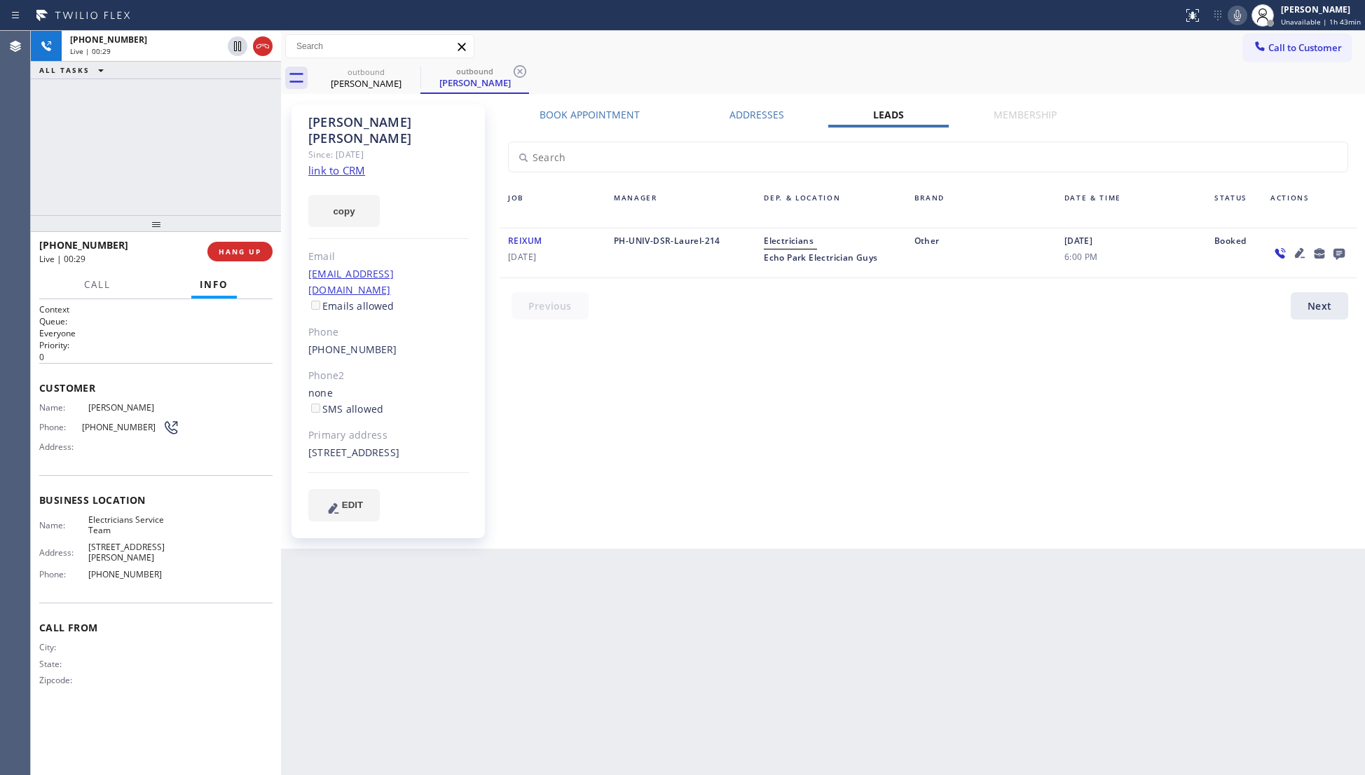
click at [256, 174] on div "[PHONE_NUMBER] Live | 00:29 ALL TASKS ALL TASKS ACTIVE TASKS TASKS IN WRAP UP" at bounding box center [156, 123] width 250 height 184
click at [221, 256] on button "HANG UP" at bounding box center [239, 252] width 65 height 20
drag, startPoint x: 224, startPoint y: 186, endPoint x: 248, endPoint y: 256, distance: 74.0
click at [230, 206] on div "[PHONE_NUMBER] Live | 00:30 ALL TASKS ALL TASKS ACTIVE TASKS TASKS IN WRAP UP" at bounding box center [156, 123] width 250 height 184
click at [251, 261] on button "HANG UP" at bounding box center [239, 252] width 65 height 20
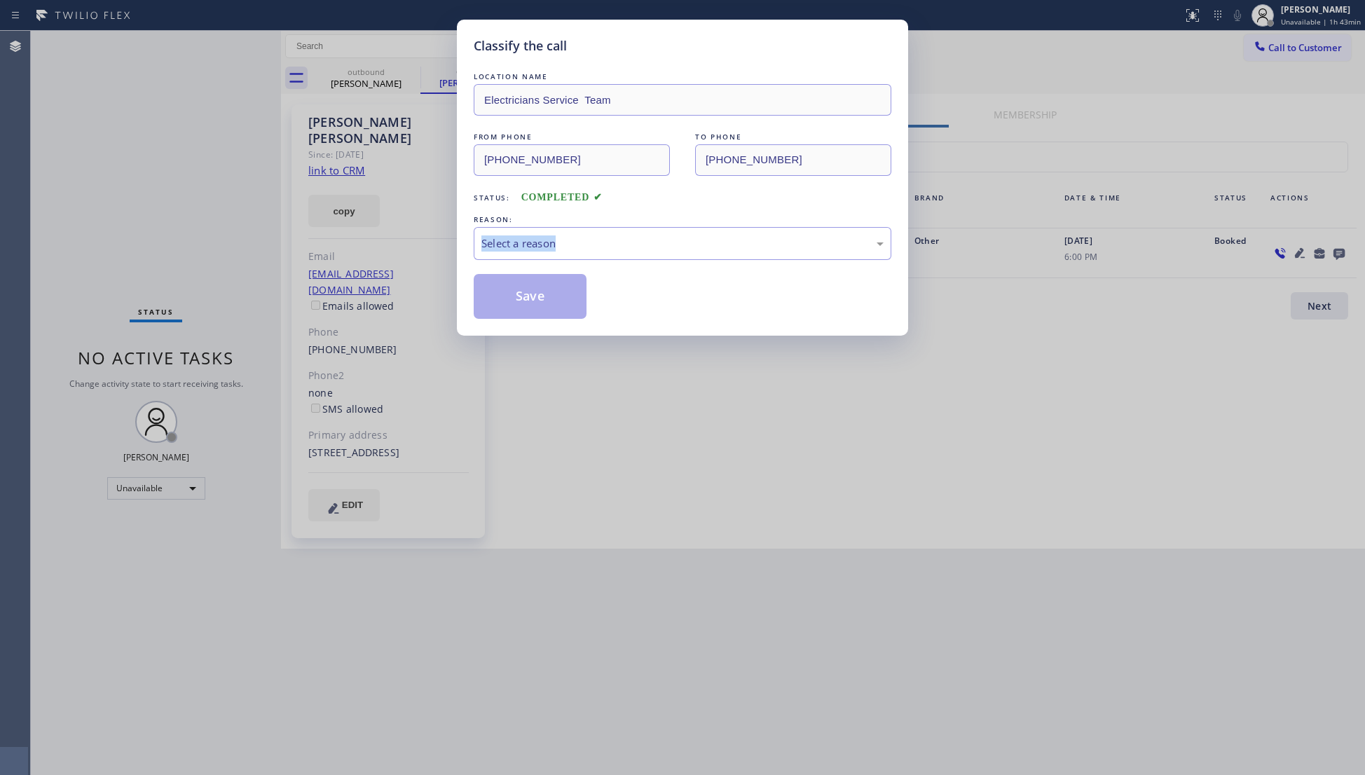
click at [251, 249] on div "Classify the call LOCATION NAME Electricians Service Team FROM PHONE [PHONE_NUM…" at bounding box center [682, 387] width 1365 height 775
drag, startPoint x: 778, startPoint y: 186, endPoint x: 751, endPoint y: 195, distance: 27.9
click at [758, 191] on div "Status: COMPLETED" at bounding box center [683, 194] width 418 height 22
drag, startPoint x: 660, startPoint y: 242, endPoint x: 612, endPoint y: 256, distance: 49.7
click at [654, 242] on div "Select a reason" at bounding box center [682, 243] width 402 height 16
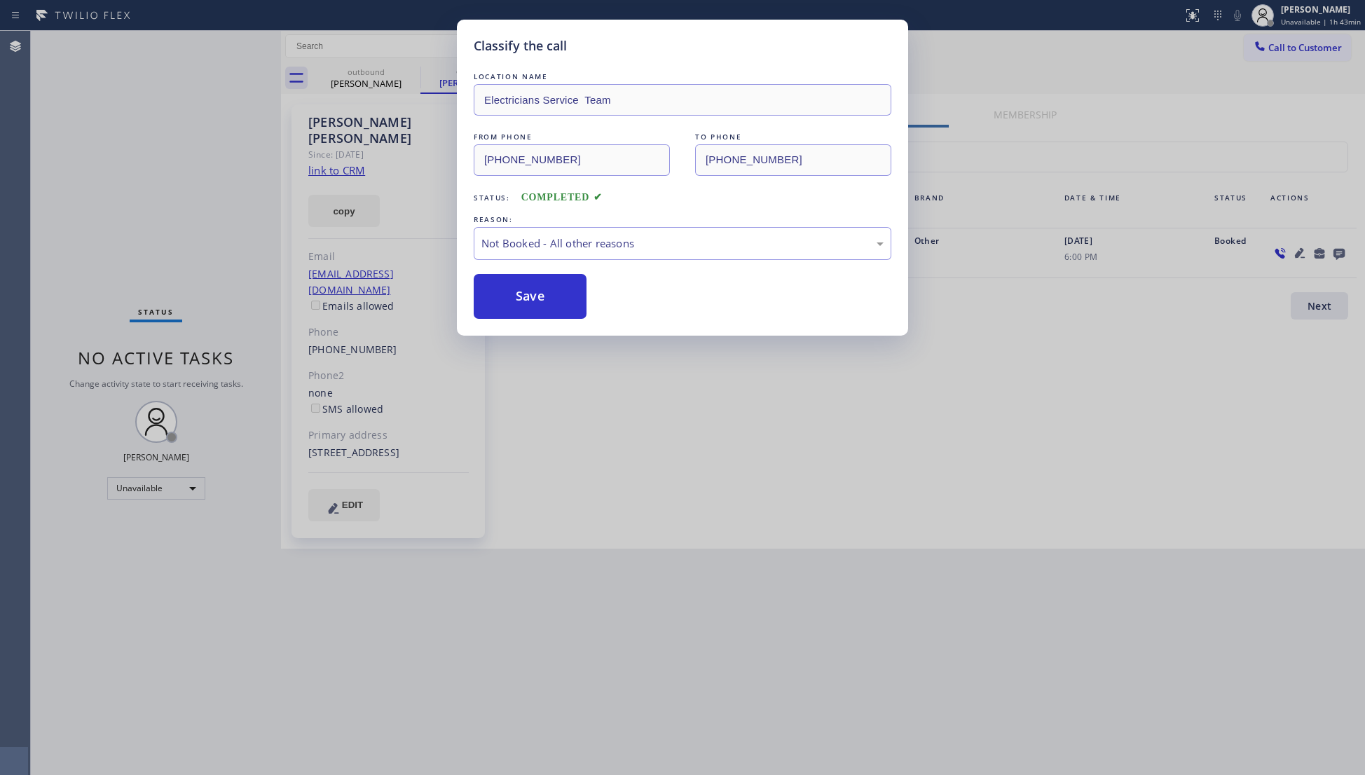
click at [535, 301] on button "Save" at bounding box center [530, 296] width 113 height 45
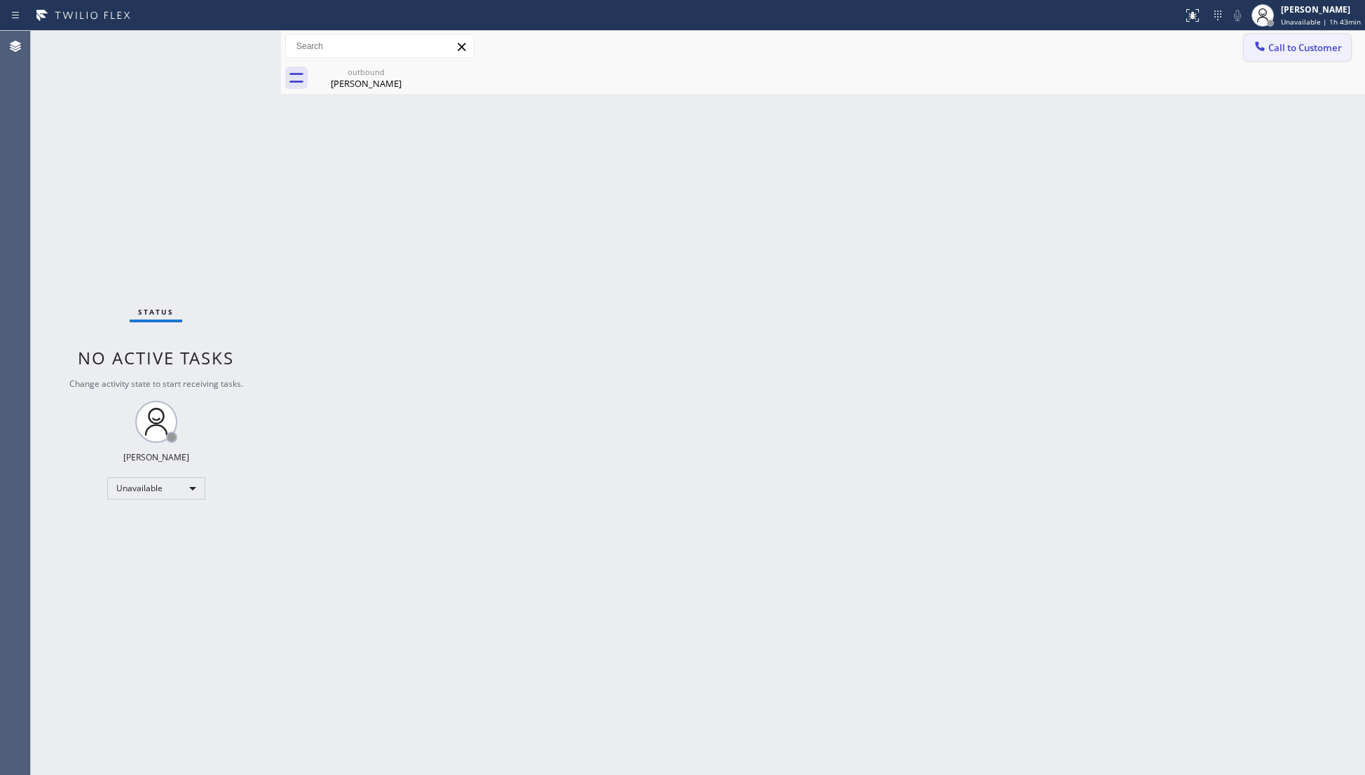
click at [1300, 46] on span "Call to Customer" at bounding box center [1305, 47] width 74 height 13
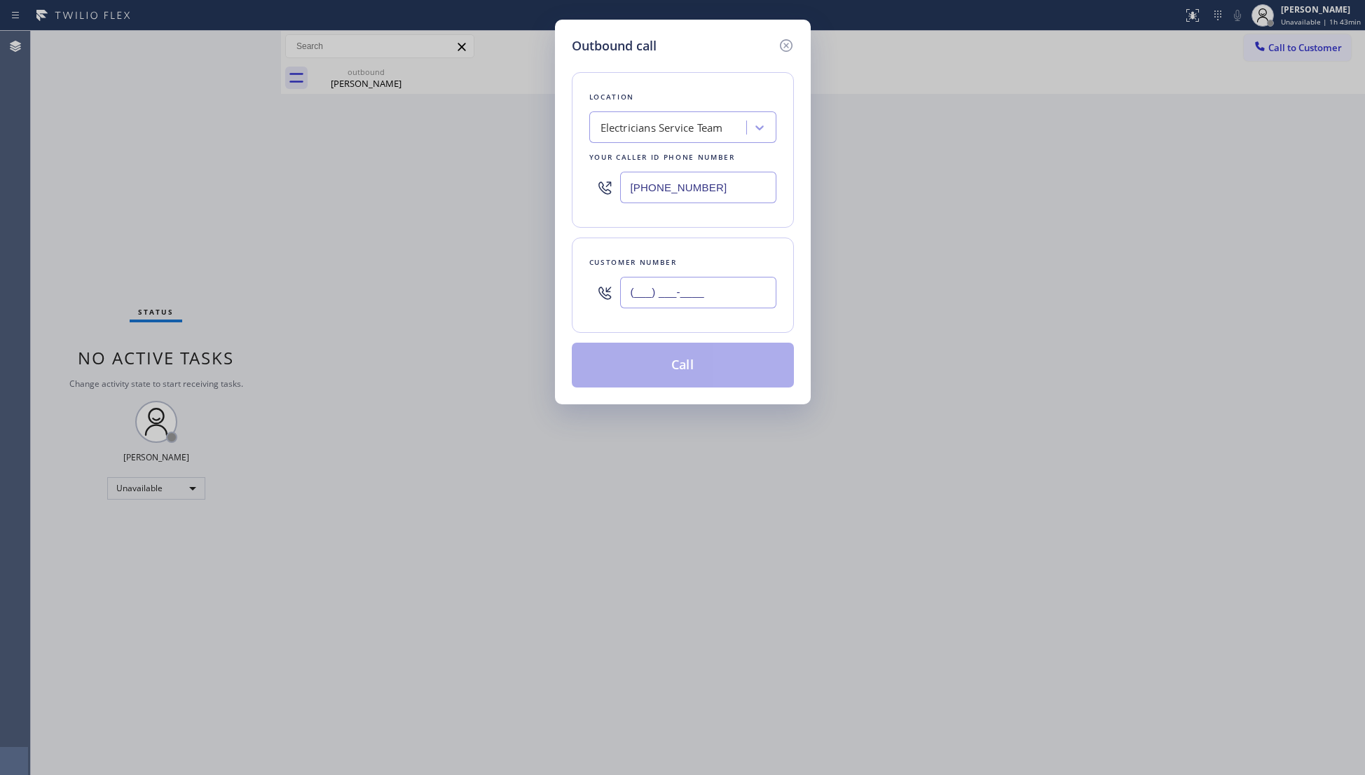
drag, startPoint x: 721, startPoint y: 295, endPoint x: 726, endPoint y: 272, distance: 23.6
click at [721, 297] on input "(___) ___-____" at bounding box center [698, 293] width 156 height 32
paste input "281) 773-6049"
type input "[PHONE_NUMBER]"
click at [684, 361] on button "Call" at bounding box center [683, 365] width 222 height 45
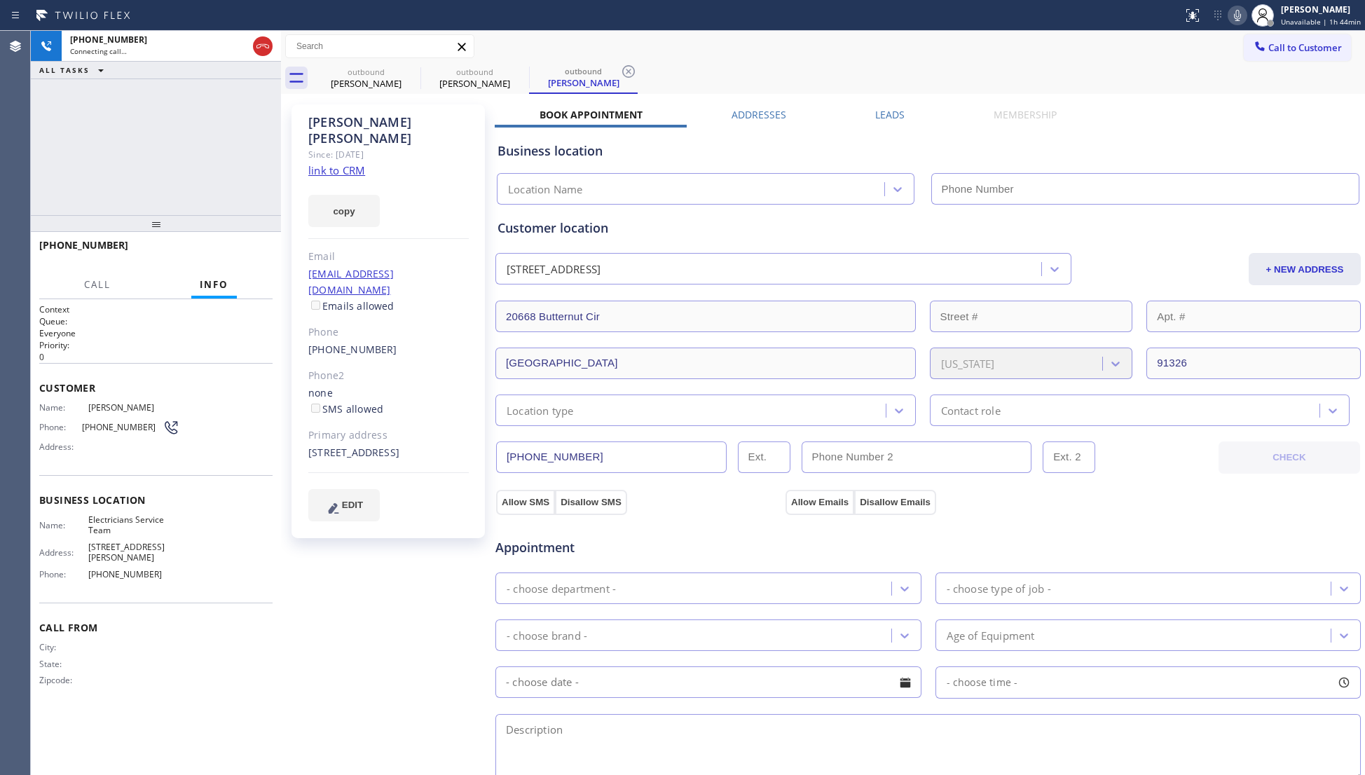
type input "[PHONE_NUMBER]"
drag, startPoint x: 1073, startPoint y: 84, endPoint x: 1063, endPoint y: 82, distance: 10.0
click at [1066, 83] on div "outbound [PERSON_NAME] outbound [PERSON_NAME] outbound [PERSON_NAME]" at bounding box center [838, 78] width 1053 height 32
click at [263, 244] on button "HANG UP" at bounding box center [239, 252] width 65 height 20
click at [262, 244] on button "HANG UP" at bounding box center [239, 252] width 65 height 20
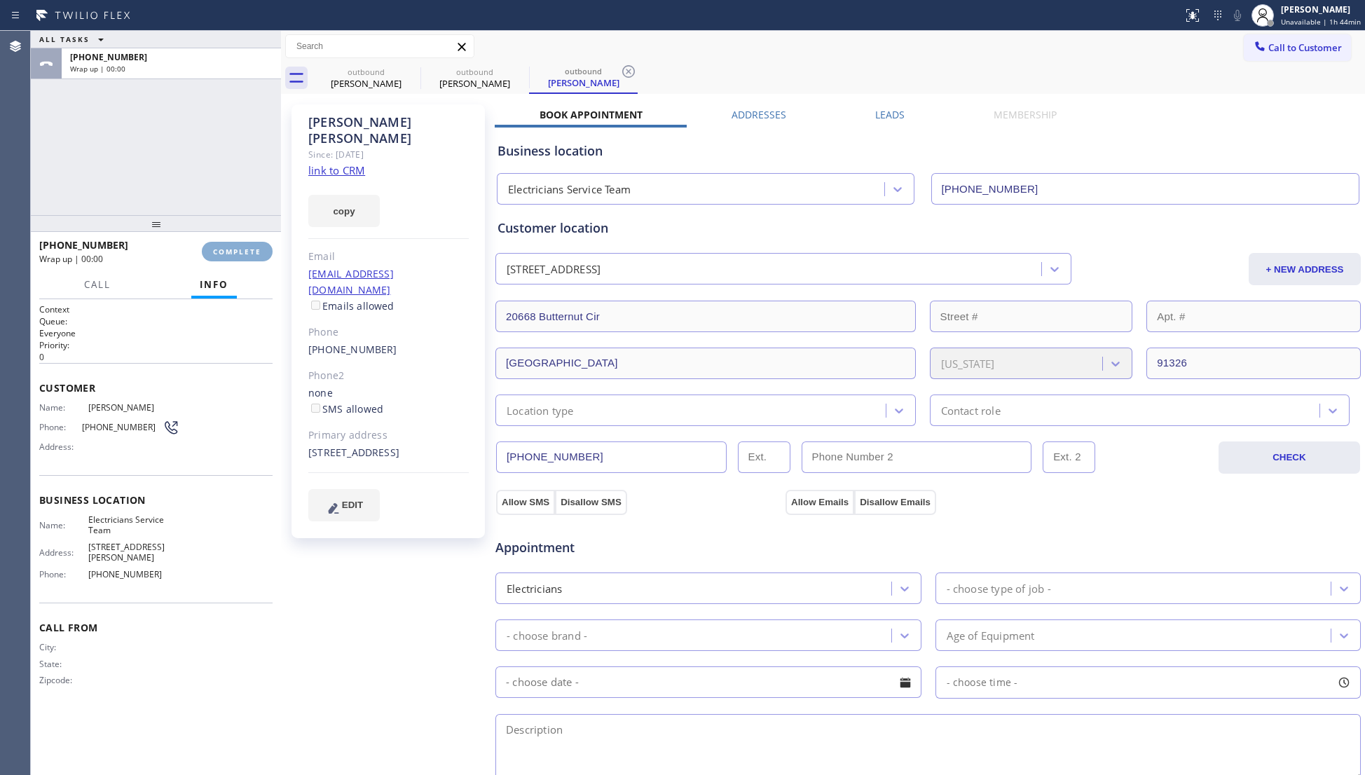
click at [262, 244] on button "COMPLETE" at bounding box center [237, 252] width 71 height 20
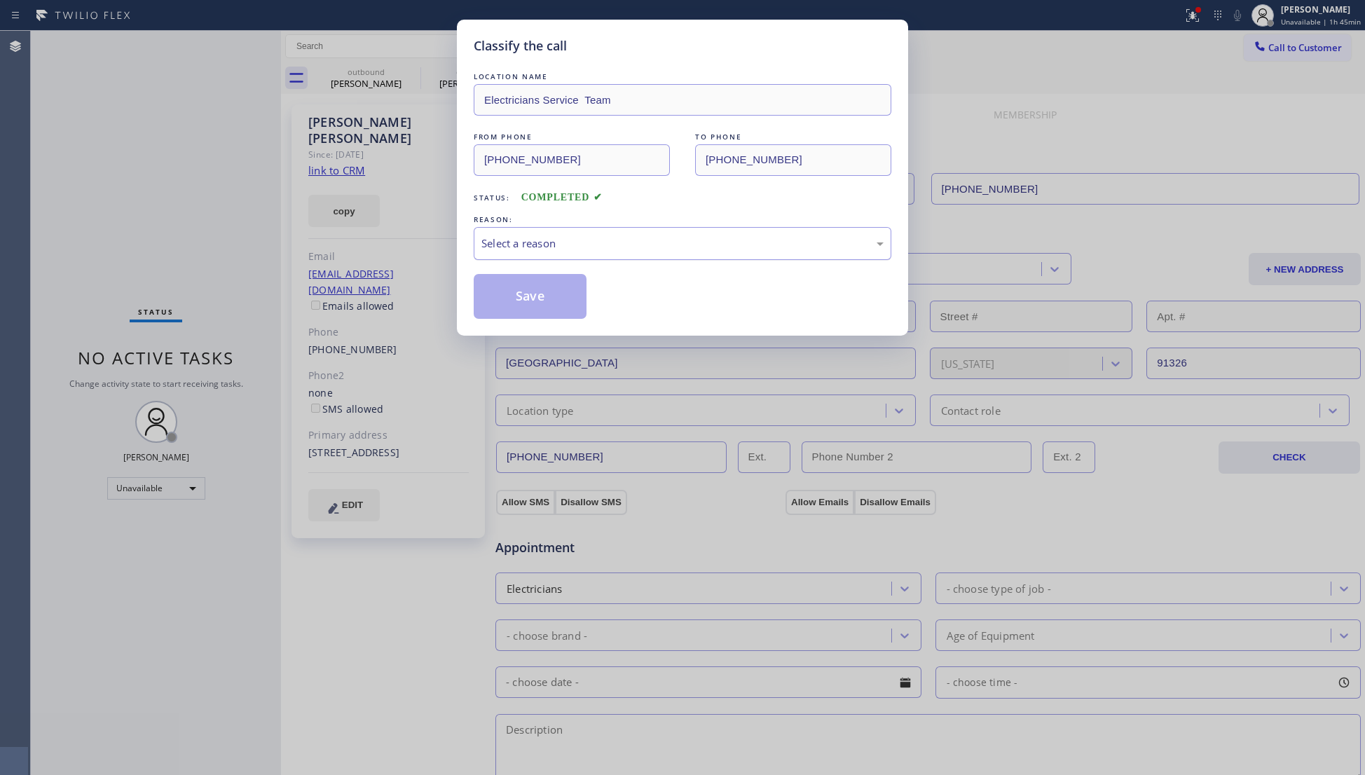
click at [527, 247] on div "Select a reason" at bounding box center [682, 243] width 402 height 16
click at [549, 305] on button "Save" at bounding box center [530, 296] width 113 height 45
click at [549, 304] on button "Save" at bounding box center [530, 296] width 113 height 45
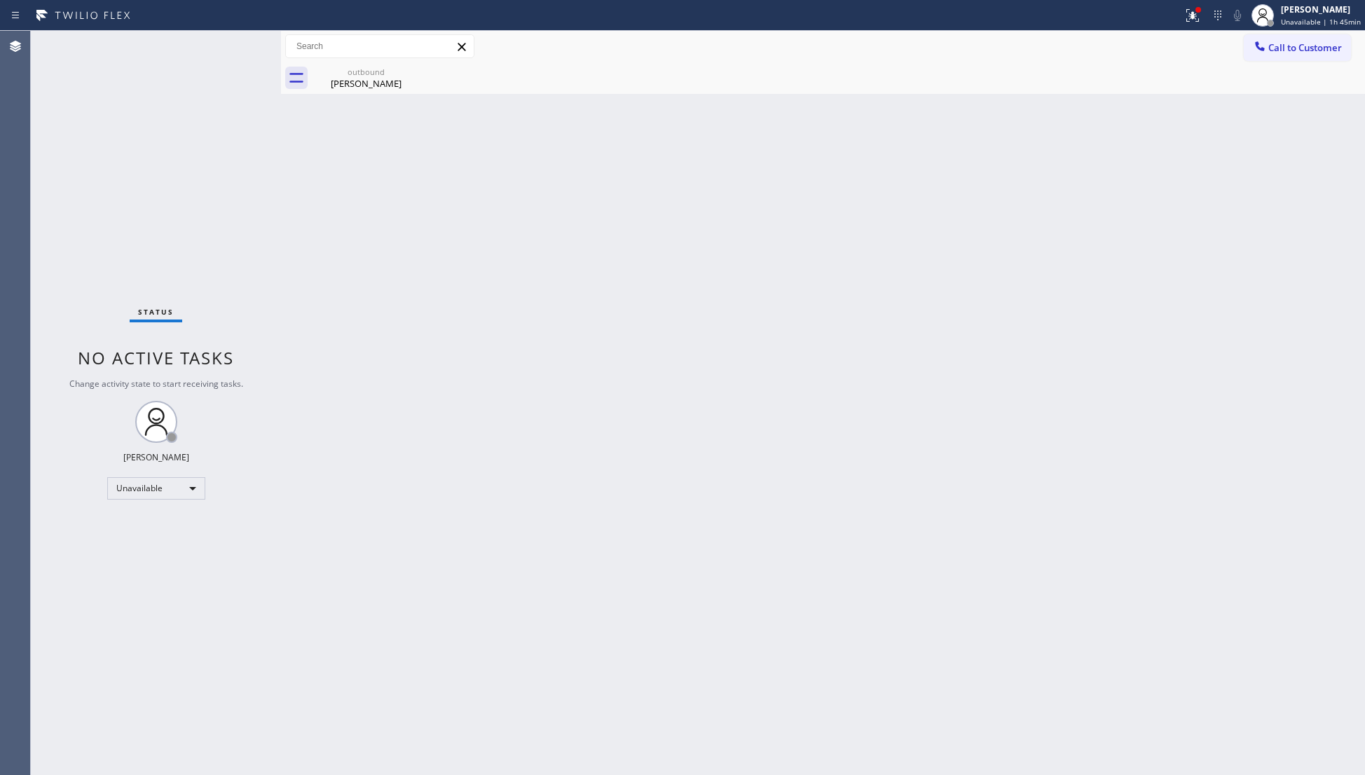
drag, startPoint x: 1206, startPoint y: 15, endPoint x: 1196, endPoint y: 35, distance: 22.6
click at [1198, 32] on div "Status report Issues detected These issues could affect your workflow. Please c…" at bounding box center [682, 387] width 1365 height 775
click at [1194, 17] on icon at bounding box center [1190, 14] width 8 height 10
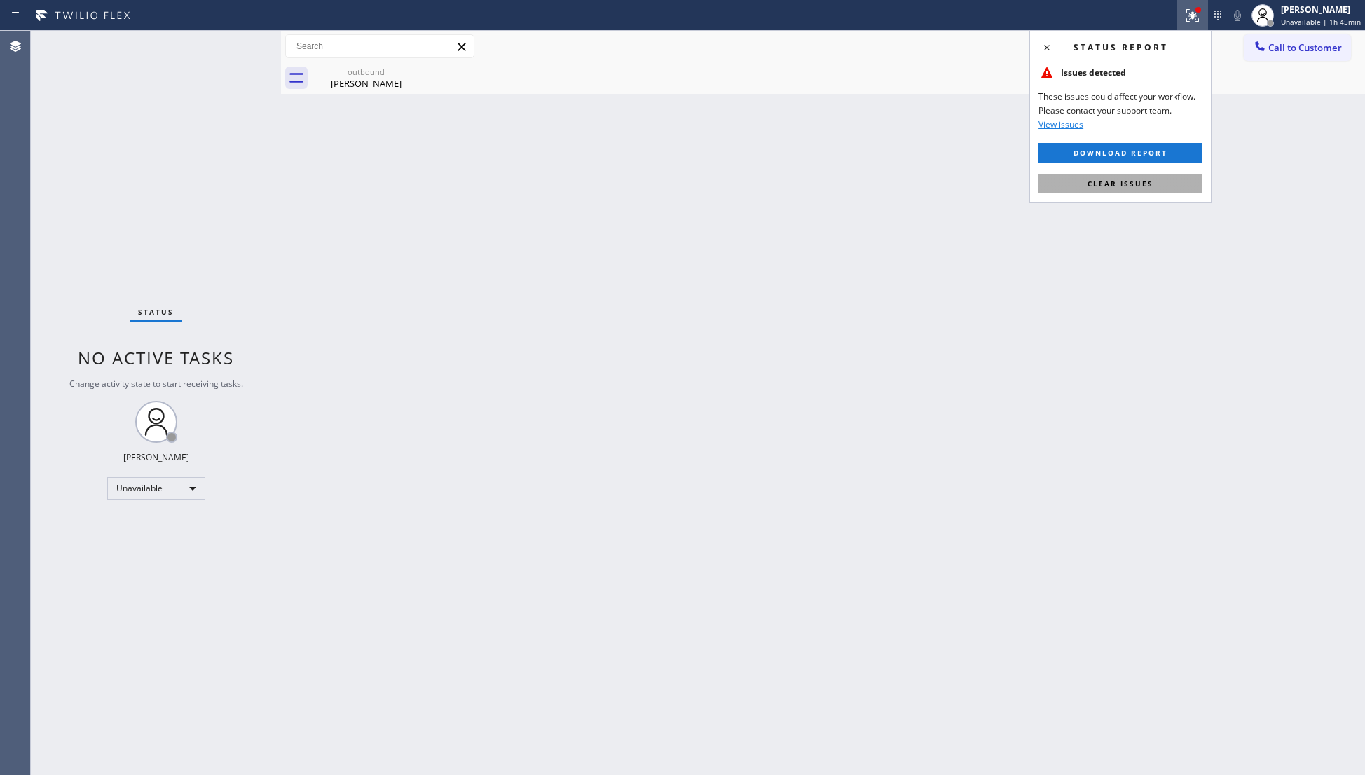
click at [1156, 174] on button "Clear issues" at bounding box center [1120, 184] width 164 height 20
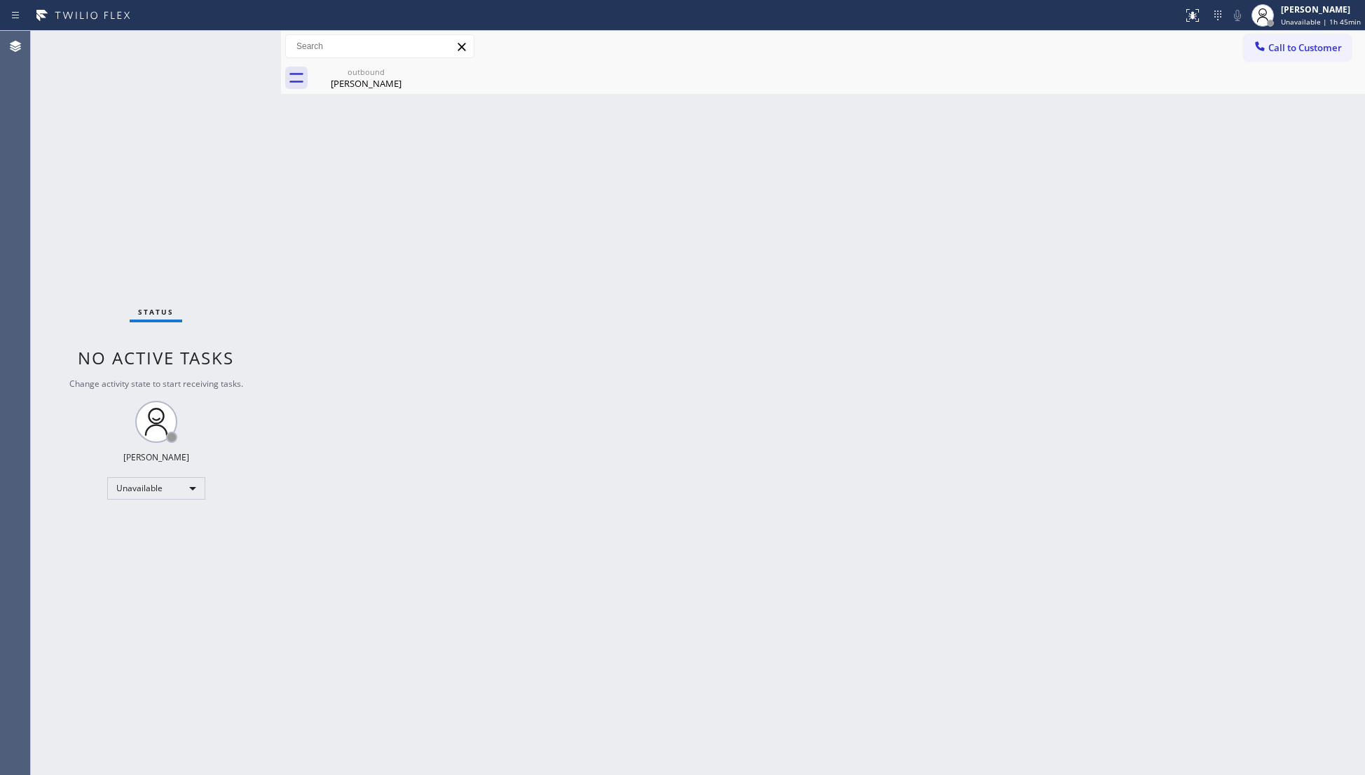
drag, startPoint x: 1304, startPoint y: 46, endPoint x: 1164, endPoint y: 116, distance: 156.6
click at [1302, 46] on span "Call to Customer" at bounding box center [1305, 47] width 74 height 13
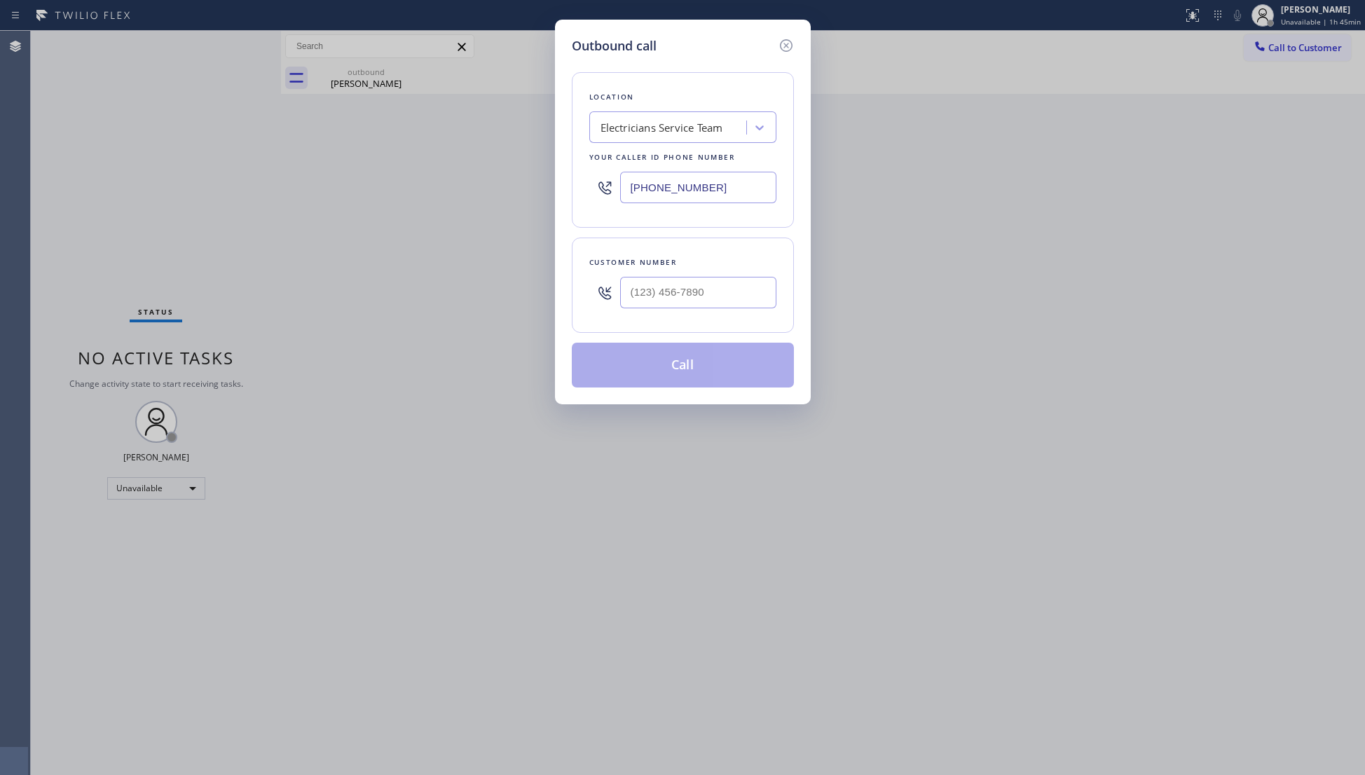
click at [744, 276] on div at bounding box center [698, 293] width 156 height 46
paste input "714) 406-9738"
click at [736, 298] on input "[PHONE_NUMBER]" at bounding box center [698, 293] width 156 height 32
type input "[PHONE_NUMBER]"
click at [691, 363] on button "Call" at bounding box center [683, 365] width 222 height 45
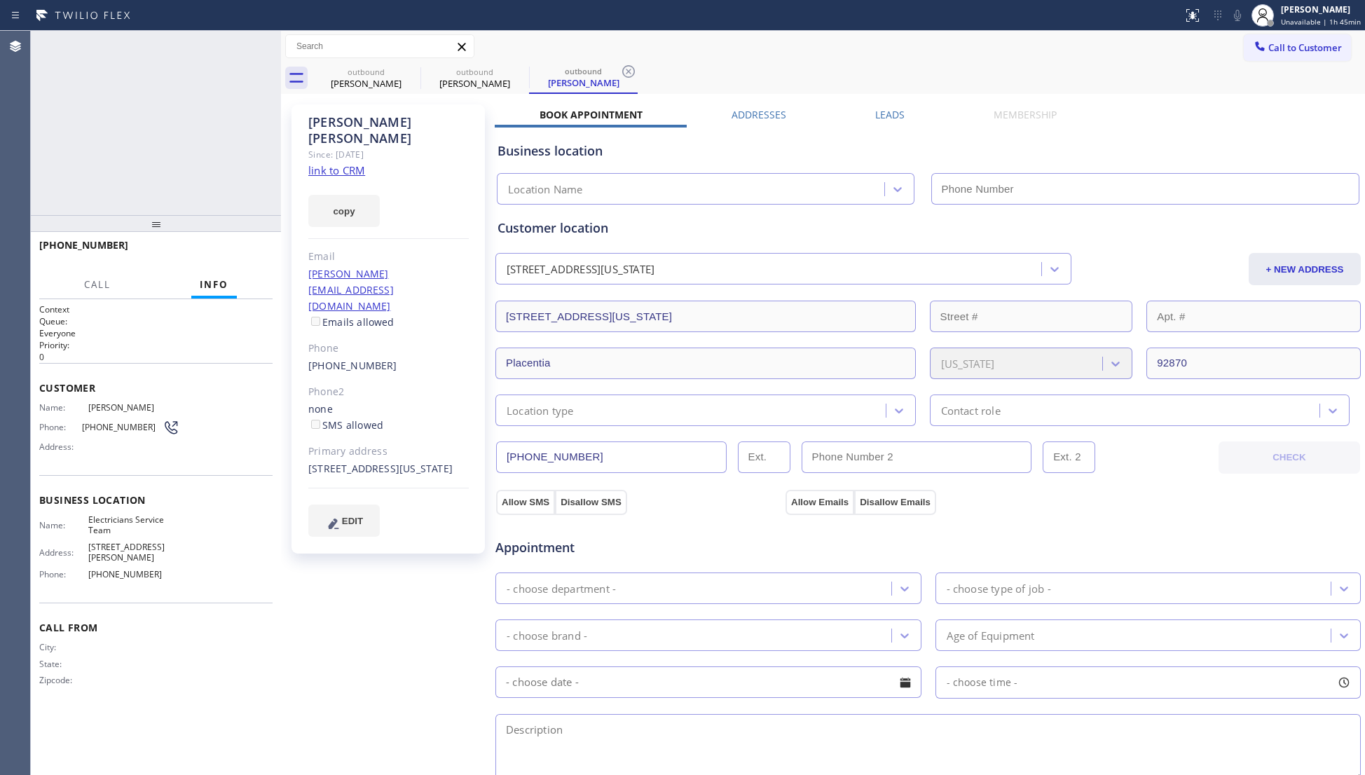
type input "[PHONE_NUMBER]"
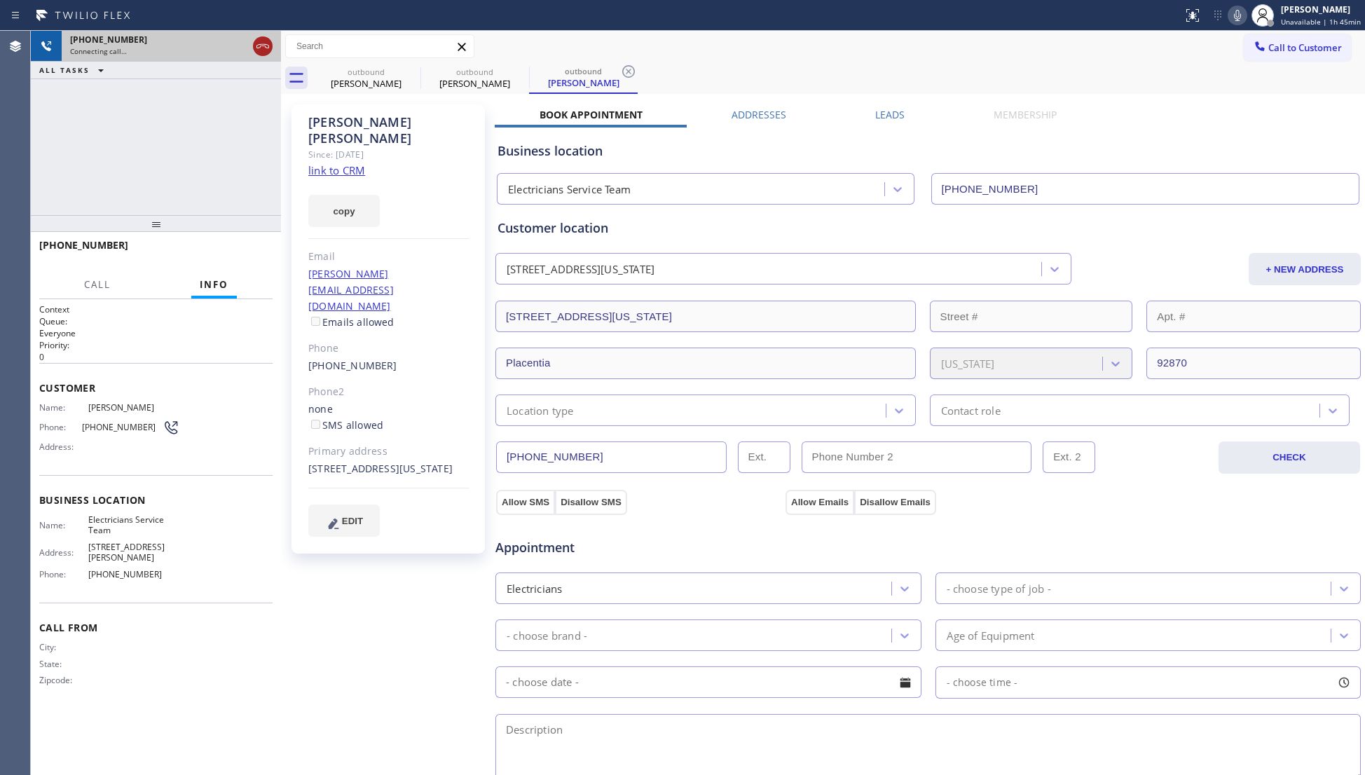
click at [263, 43] on icon at bounding box center [262, 46] width 17 height 17
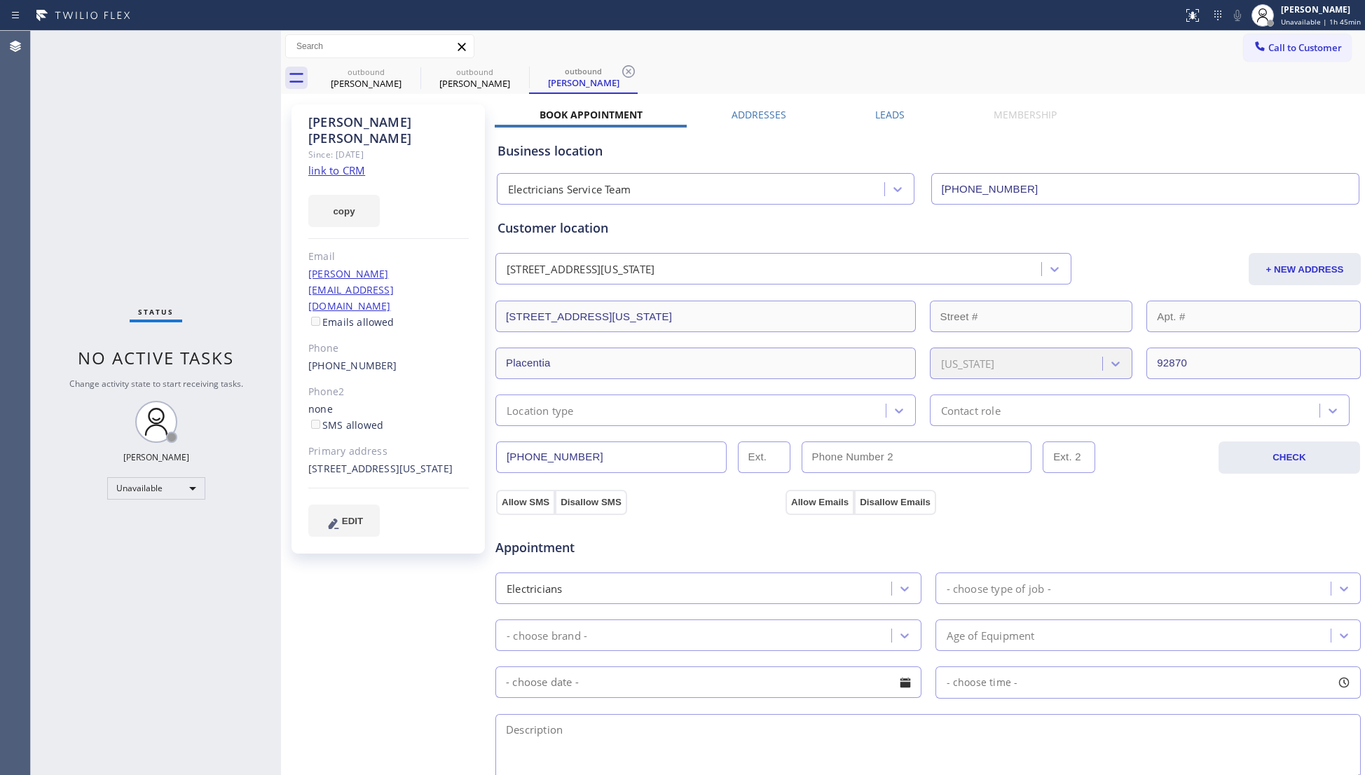
click at [371, 60] on div "Call to Customer Outbound call Location Electricians Service Team Your caller i…" at bounding box center [823, 47] width 1084 height 32
click at [410, 67] on icon at bounding box center [411, 71] width 17 height 17
click at [0, 0] on icon at bounding box center [0, 0] width 0 height 0
click at [412, 67] on div "outbound [PERSON_NAME] outbound [PERSON_NAME]" at bounding box center [838, 78] width 1053 height 32
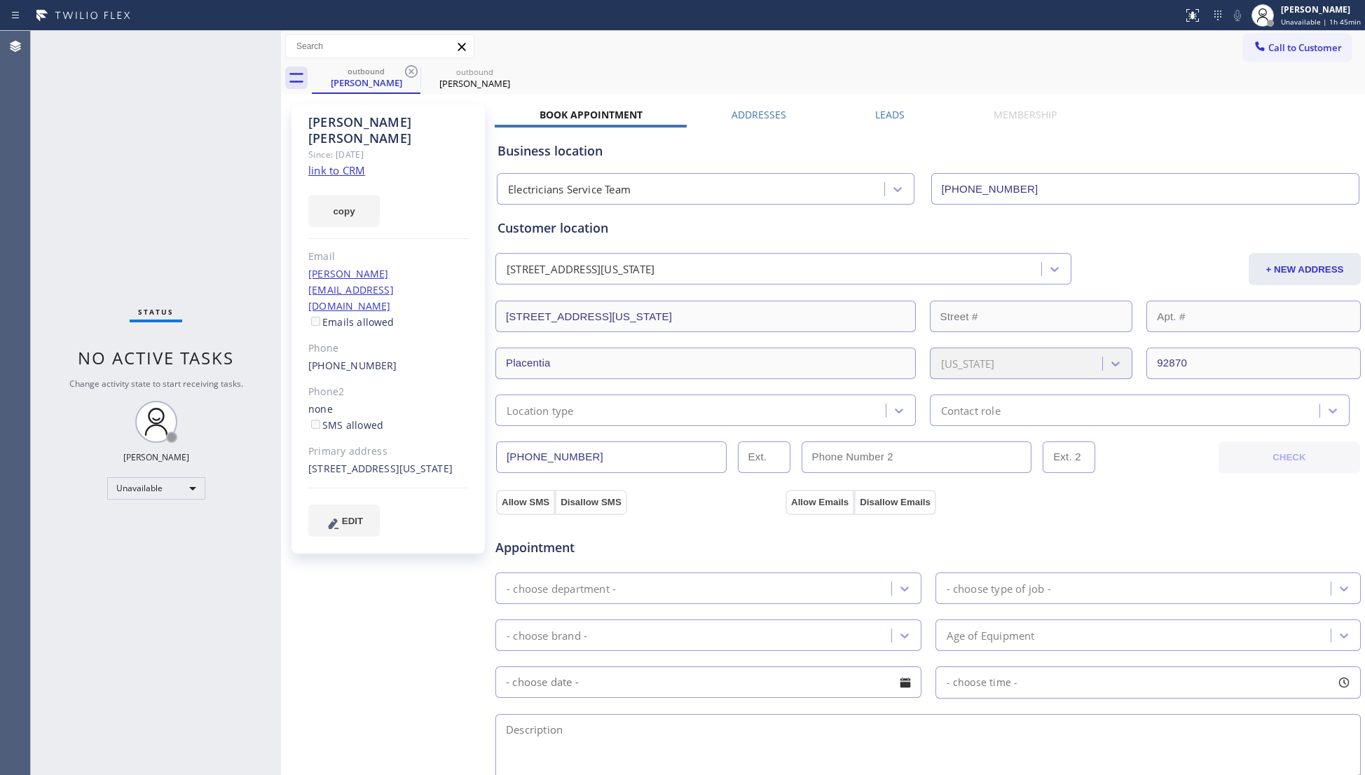
click at [412, 66] on div "outbound [PERSON_NAME] outbound [PERSON_NAME]" at bounding box center [838, 78] width 1053 height 32
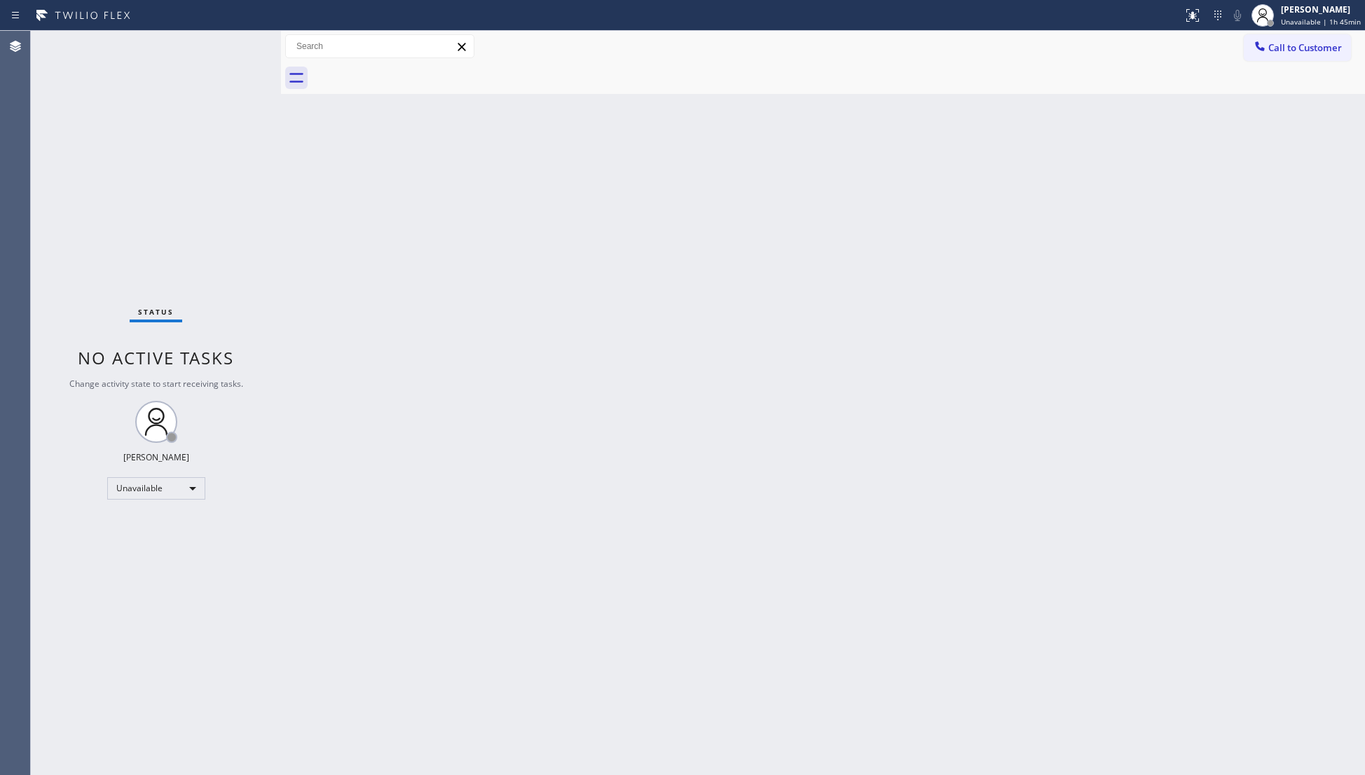
click at [413, 66] on div at bounding box center [838, 78] width 1053 height 32
drag, startPoint x: 1147, startPoint y: 46, endPoint x: 1255, endPoint y: 60, distance: 109.4
click at [1152, 55] on div "Call to Customer Outbound call Location Electricians Service Team Your caller i…" at bounding box center [823, 46] width 1084 height 25
drag, startPoint x: 1324, startPoint y: 56, endPoint x: 1089, endPoint y: 143, distance: 250.9
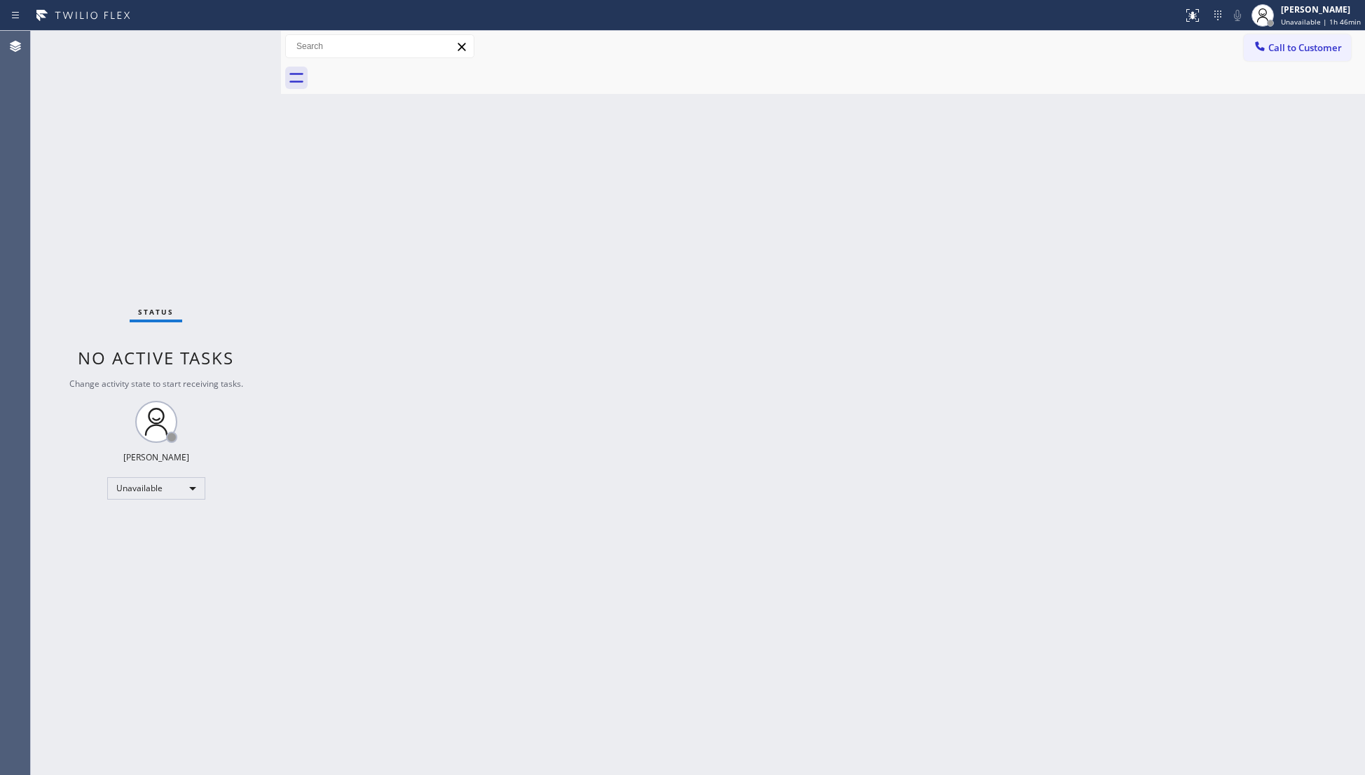
click at [1323, 57] on button "Call to Customer" at bounding box center [1296, 47] width 107 height 27
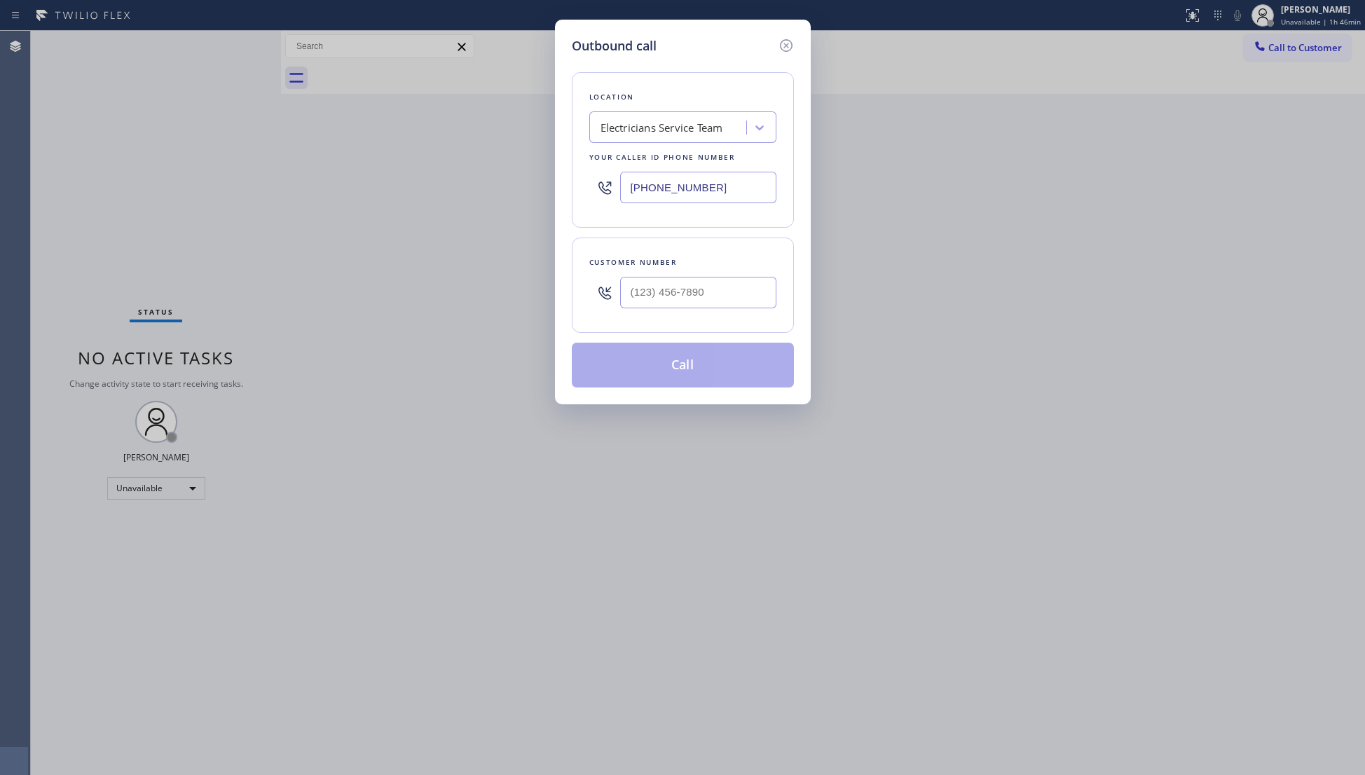
drag, startPoint x: 726, startPoint y: 181, endPoint x: 471, endPoint y: 195, distance: 255.4
click at [471, 195] on div "Outbound call Location Electricians Service Team Your caller id phone number [P…" at bounding box center [682, 387] width 1365 height 775
paste input "13) 437-3313"
type input "[PHONE_NUMBER]"
paste input "833) 627-7985"
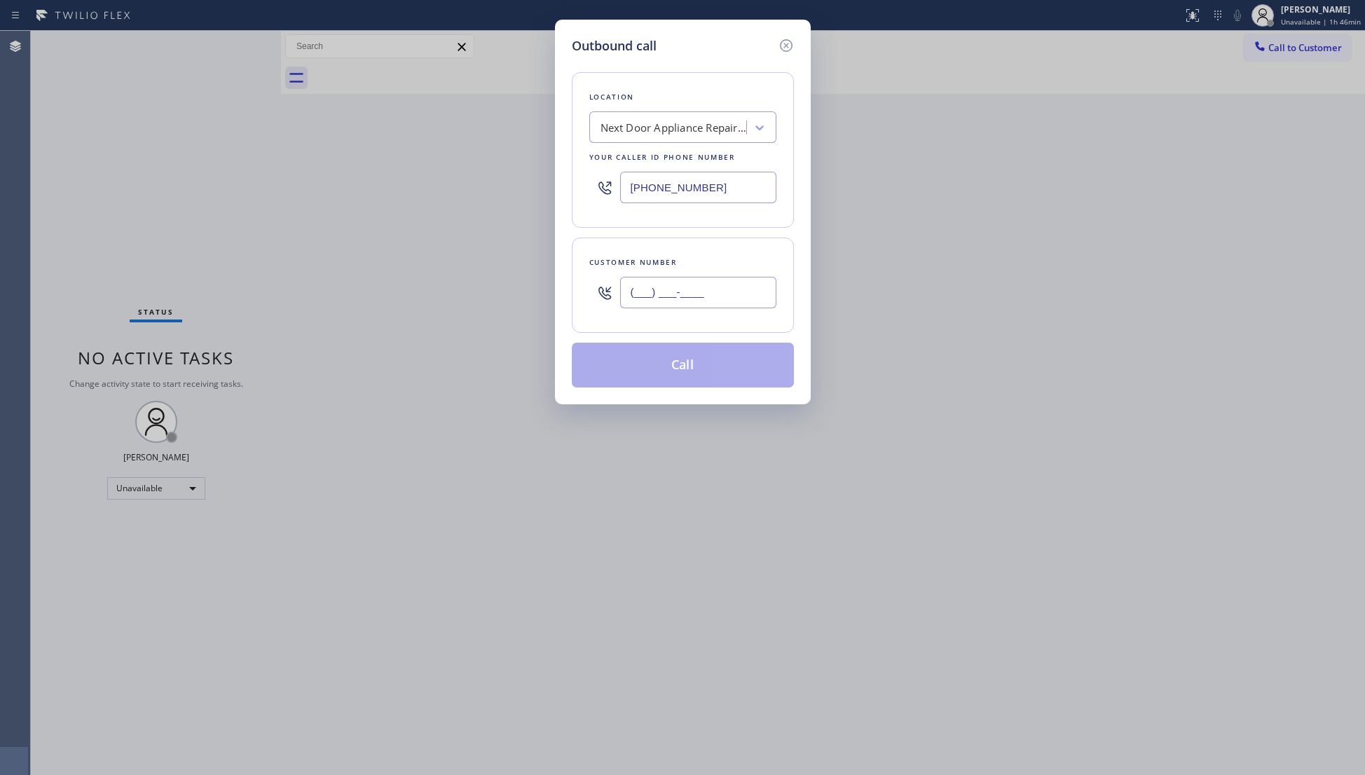
click at [704, 298] on input "(___) ___-____" at bounding box center [698, 293] width 156 height 32
type input "[PHONE_NUMBER]"
click at [690, 371] on button "Call" at bounding box center [683, 365] width 222 height 45
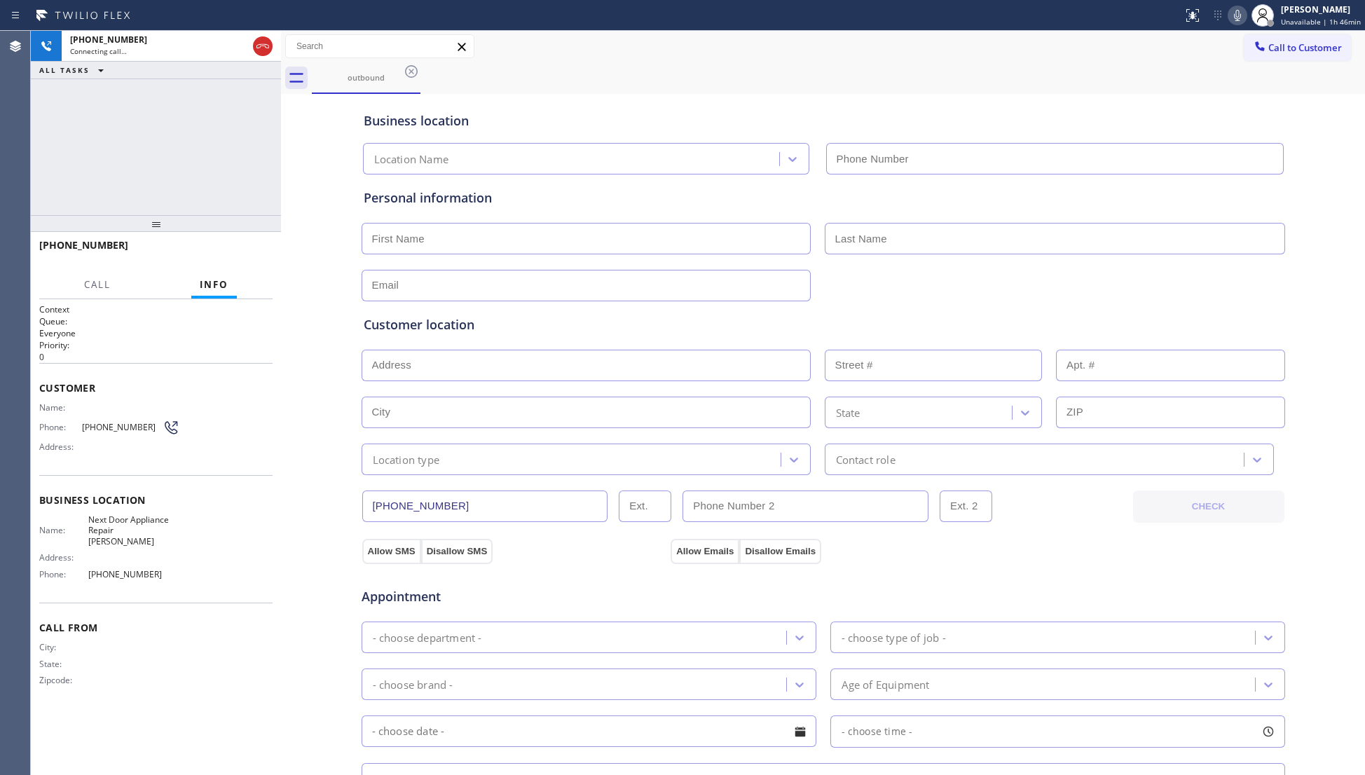
type input "[PHONE_NUMBER]"
click at [555, 99] on div "Business location Next Door Appliance Repair [PERSON_NAME] [PHONE_NUMBER]" at bounding box center [823, 135] width 925 height 77
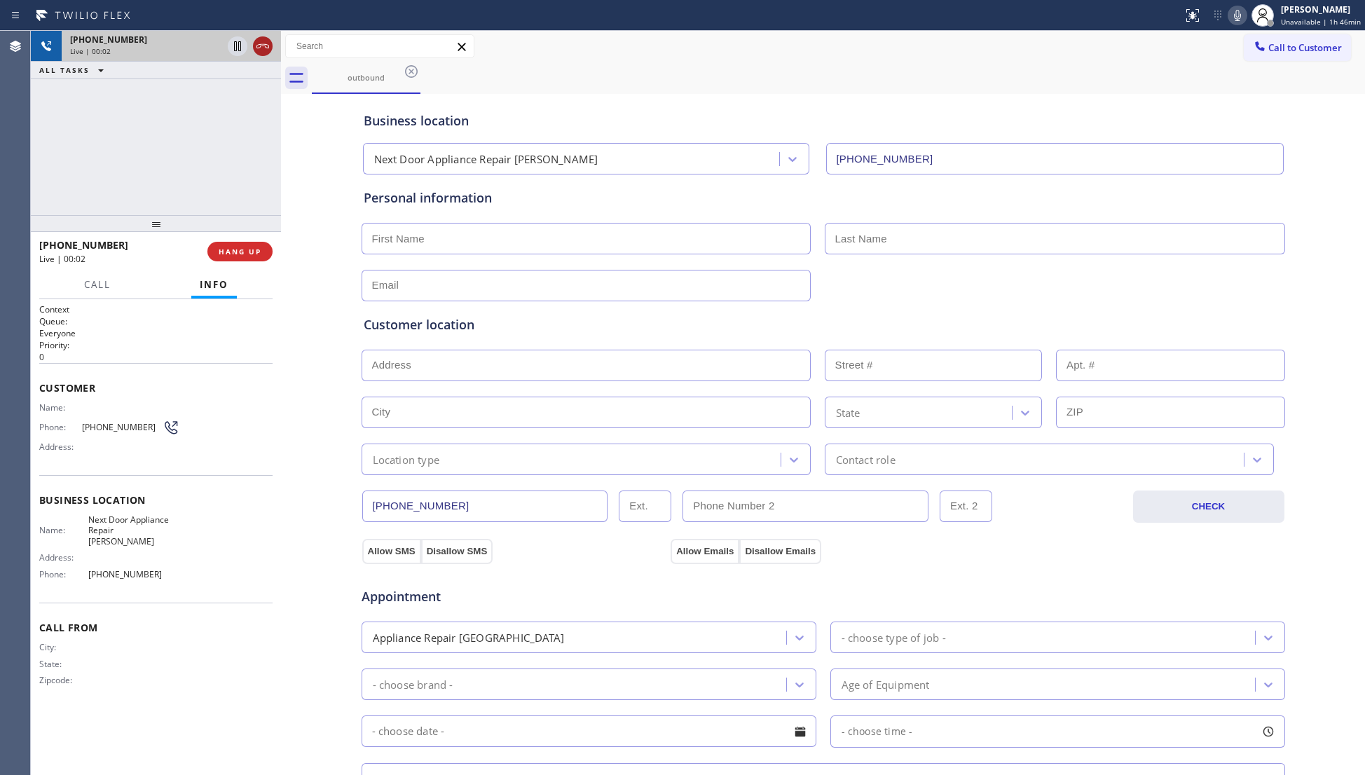
click at [269, 46] on icon at bounding box center [262, 46] width 17 height 17
drag, startPoint x: 258, startPoint y: 258, endPoint x: 266, endPoint y: 250, distance: 11.4
click at [258, 258] on button "COMPLETE" at bounding box center [237, 252] width 71 height 20
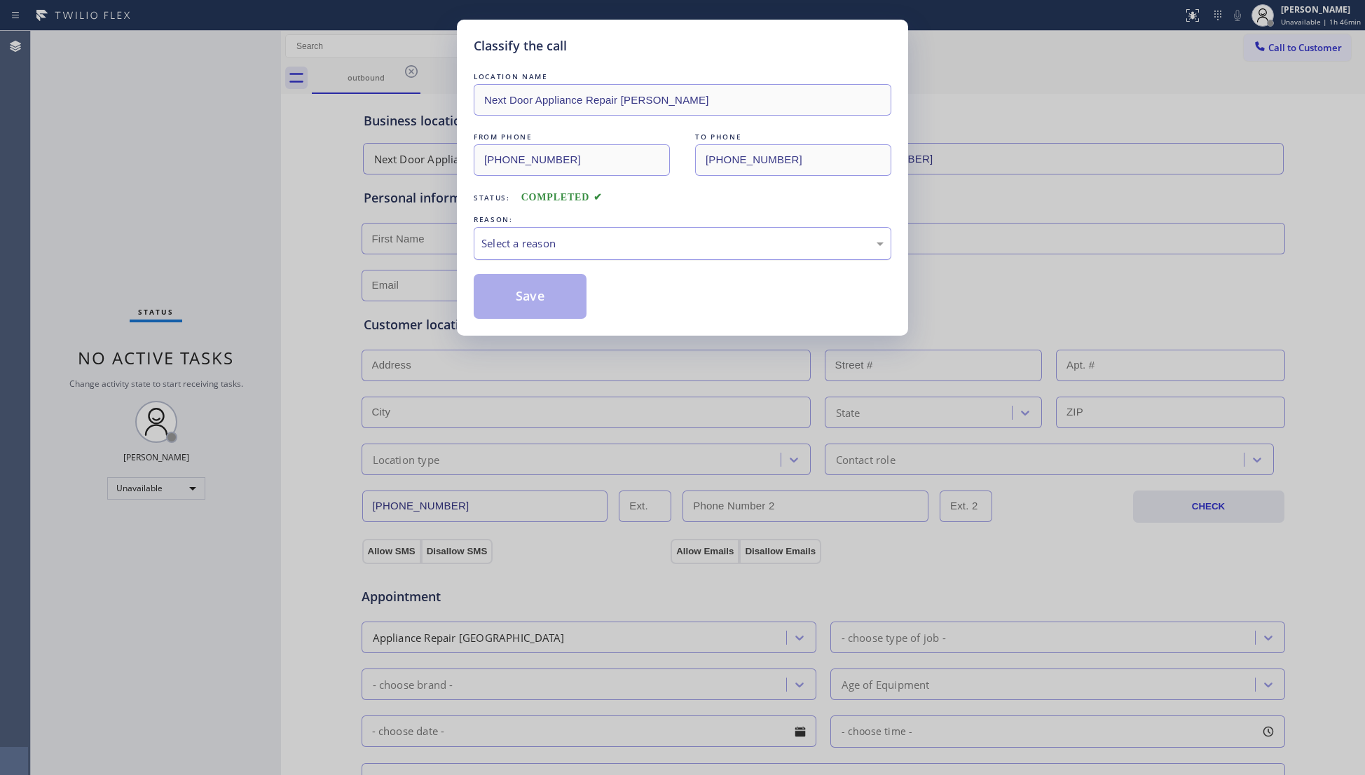
click at [535, 247] on div "Select a reason" at bounding box center [682, 243] width 402 height 16
click at [525, 310] on button "Save" at bounding box center [530, 296] width 113 height 45
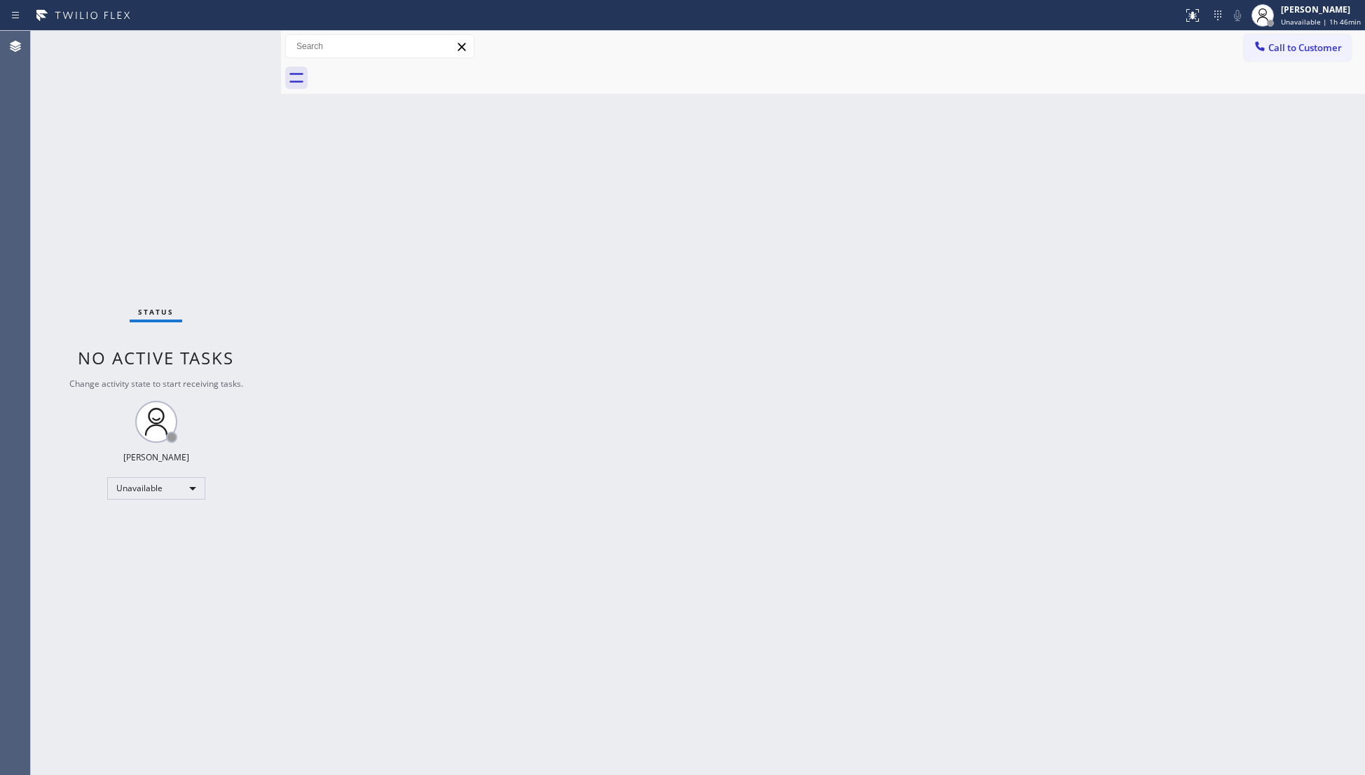
click at [1327, 52] on span "Call to Customer" at bounding box center [1305, 47] width 74 height 13
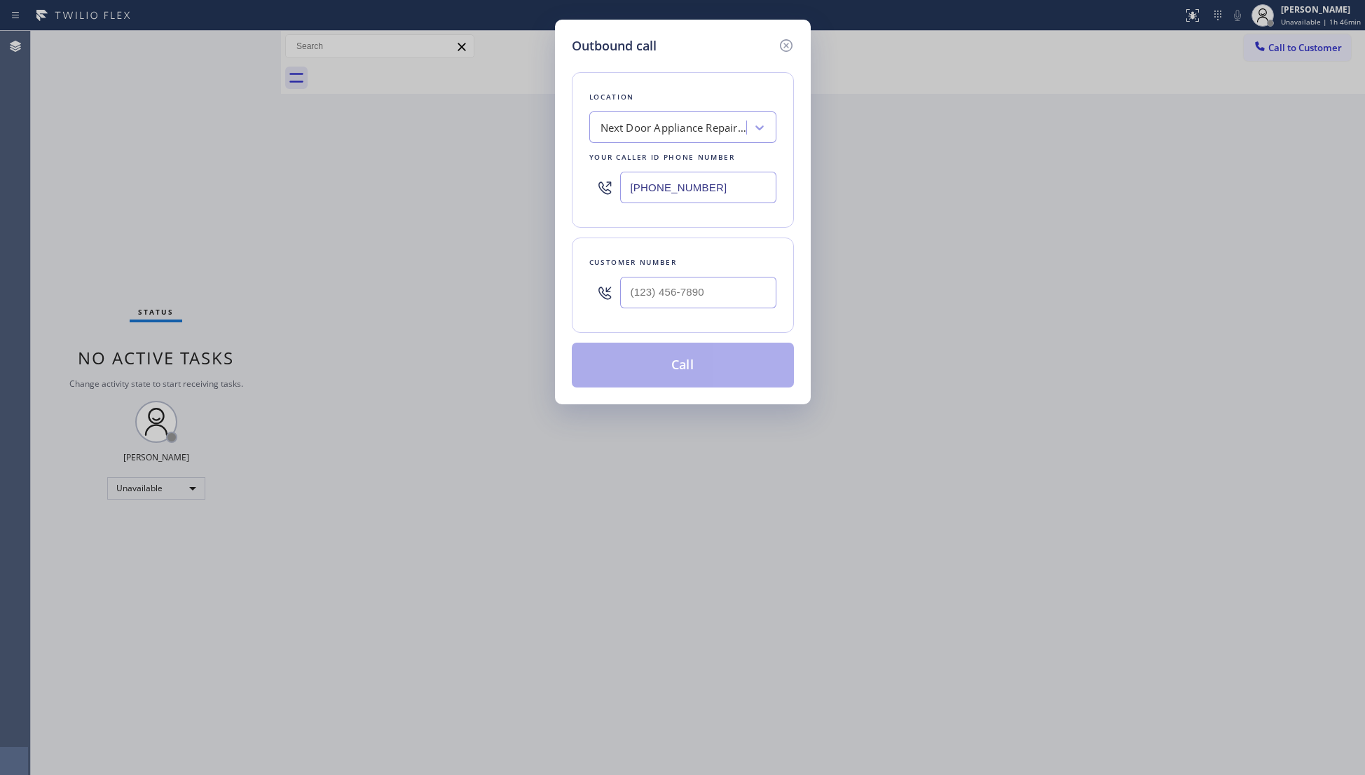
drag, startPoint x: 670, startPoint y: 186, endPoint x: 597, endPoint y: 189, distance: 73.6
click at [594, 189] on div "[PHONE_NUMBER]" at bounding box center [682, 188] width 187 height 46
paste input "602) 362-8508"
type input "[PHONE_NUMBER]"
click at [698, 295] on input "(___) ___-____" at bounding box center [698, 293] width 156 height 32
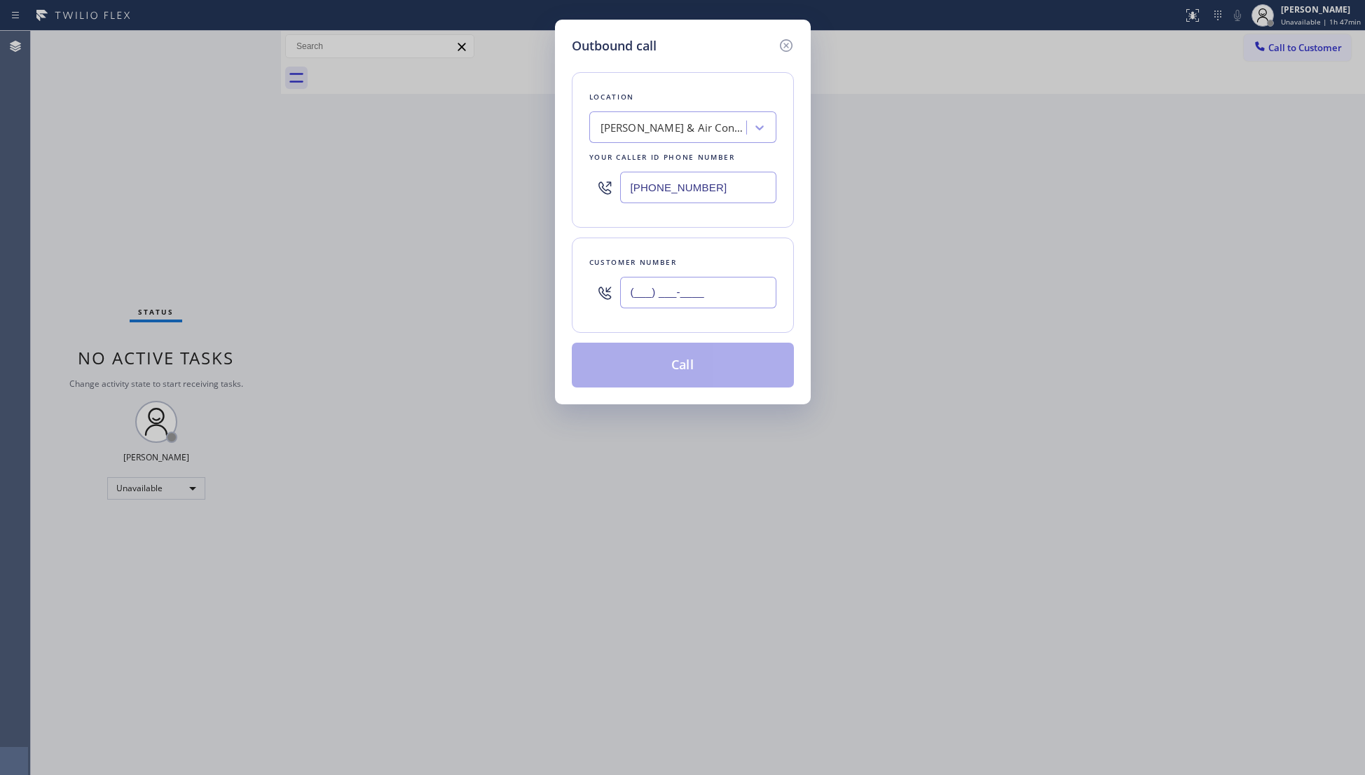
paste input "520) 593-5043"
type input "[PHONE_NUMBER]"
click at [677, 362] on button "Call" at bounding box center [683, 365] width 222 height 45
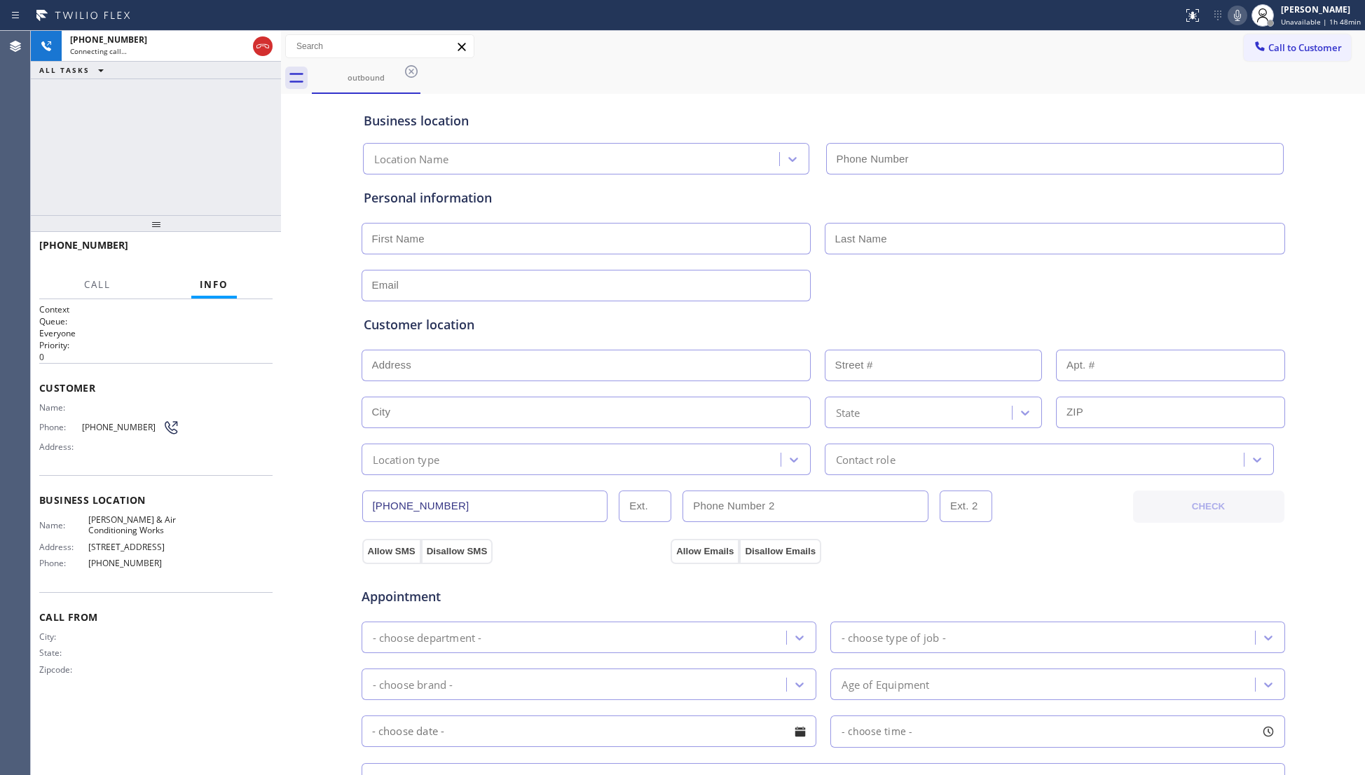
type input "[PHONE_NUMBER]"
drag, startPoint x: 888, startPoint y: 43, endPoint x: 878, endPoint y: 45, distance: 10.0
click at [885, 43] on div "Call to Customer Outbound call Location [PERSON_NAME] Heating & Air Conditionin…" at bounding box center [823, 46] width 1084 height 25
click at [214, 254] on button "HANG UP" at bounding box center [239, 252] width 65 height 20
click at [214, 252] on button "HANG UP" at bounding box center [239, 252] width 65 height 20
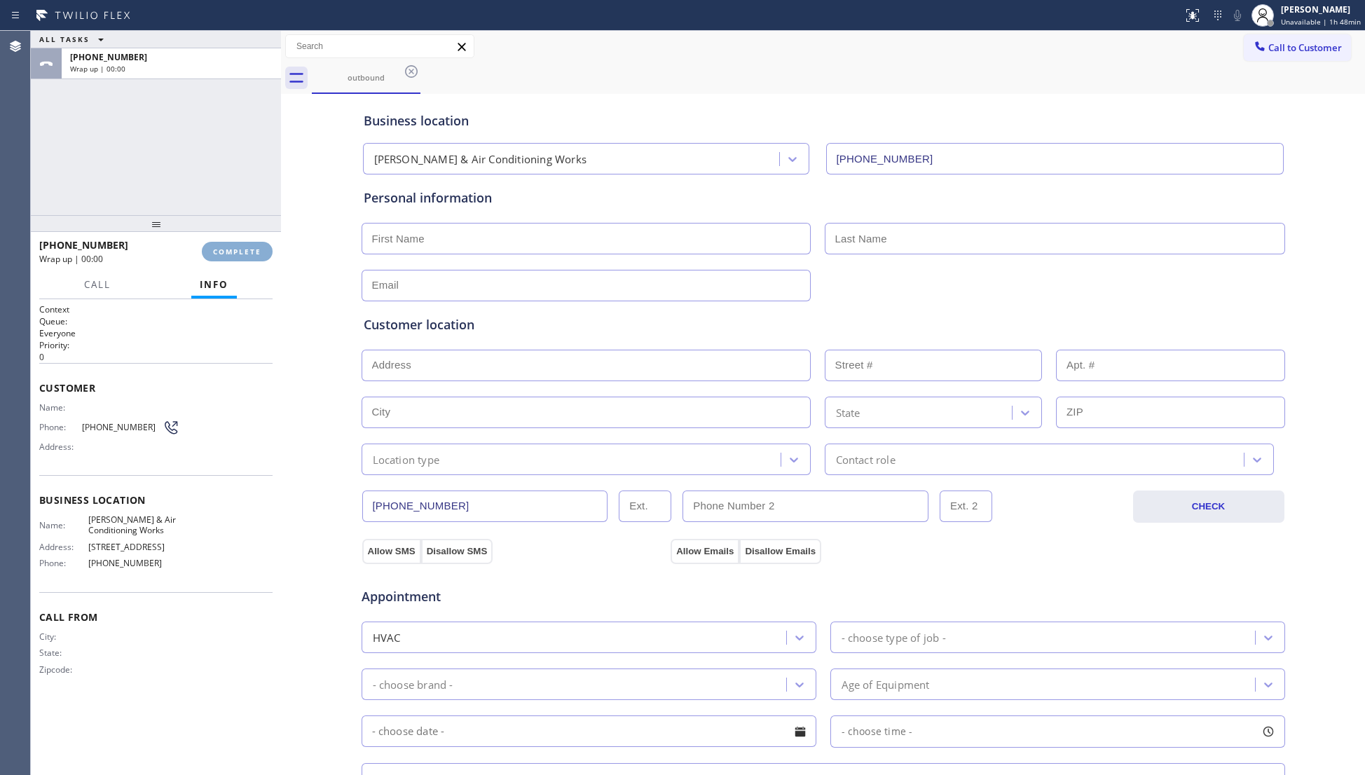
click at [214, 252] on span "COMPLETE" at bounding box center [237, 252] width 48 height 10
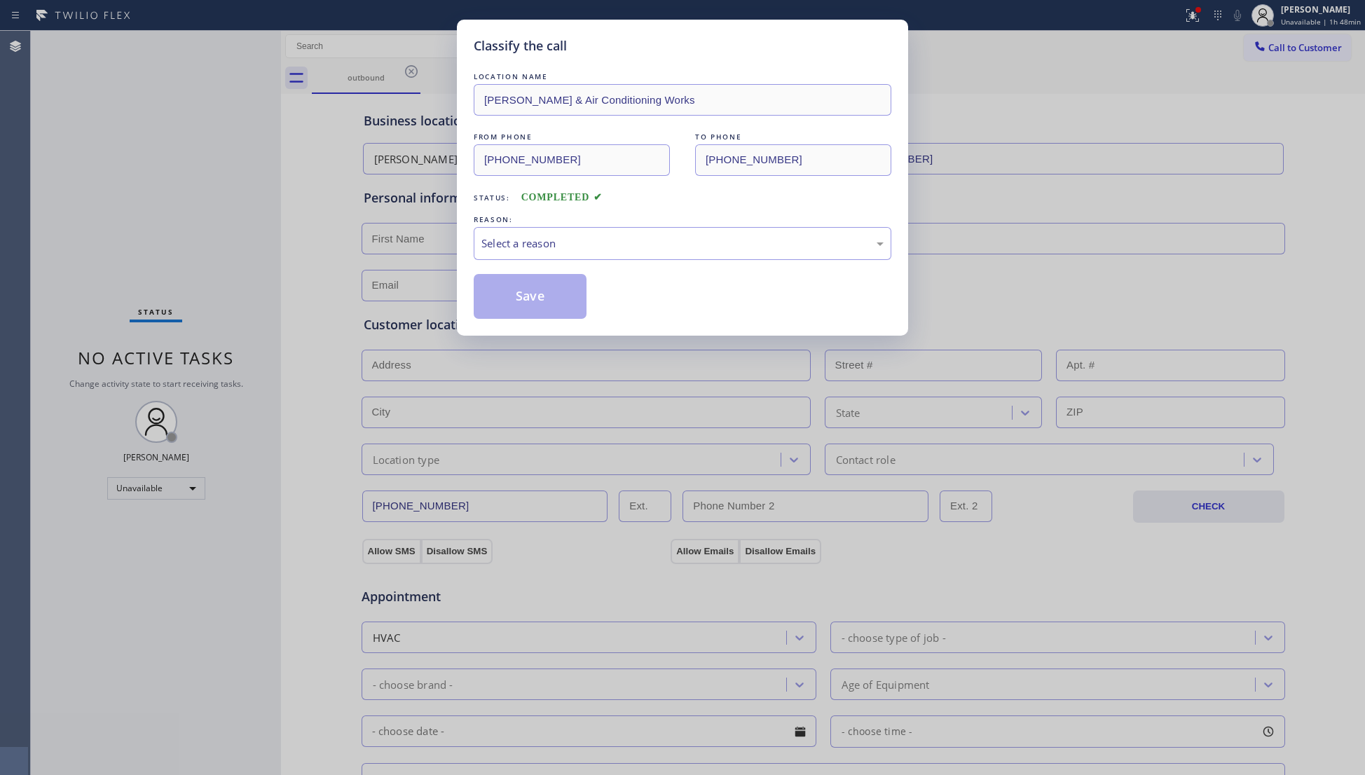
click at [214, 252] on div "Classify the call LOCATION NAME [PERSON_NAME] & Air Conditioning Works FROM PHO…" at bounding box center [682, 387] width 1365 height 775
click at [214, 250] on div "Classify the call LOCATION NAME [PERSON_NAME] & Air Conditioning Works FROM PHO…" at bounding box center [682, 387] width 1365 height 775
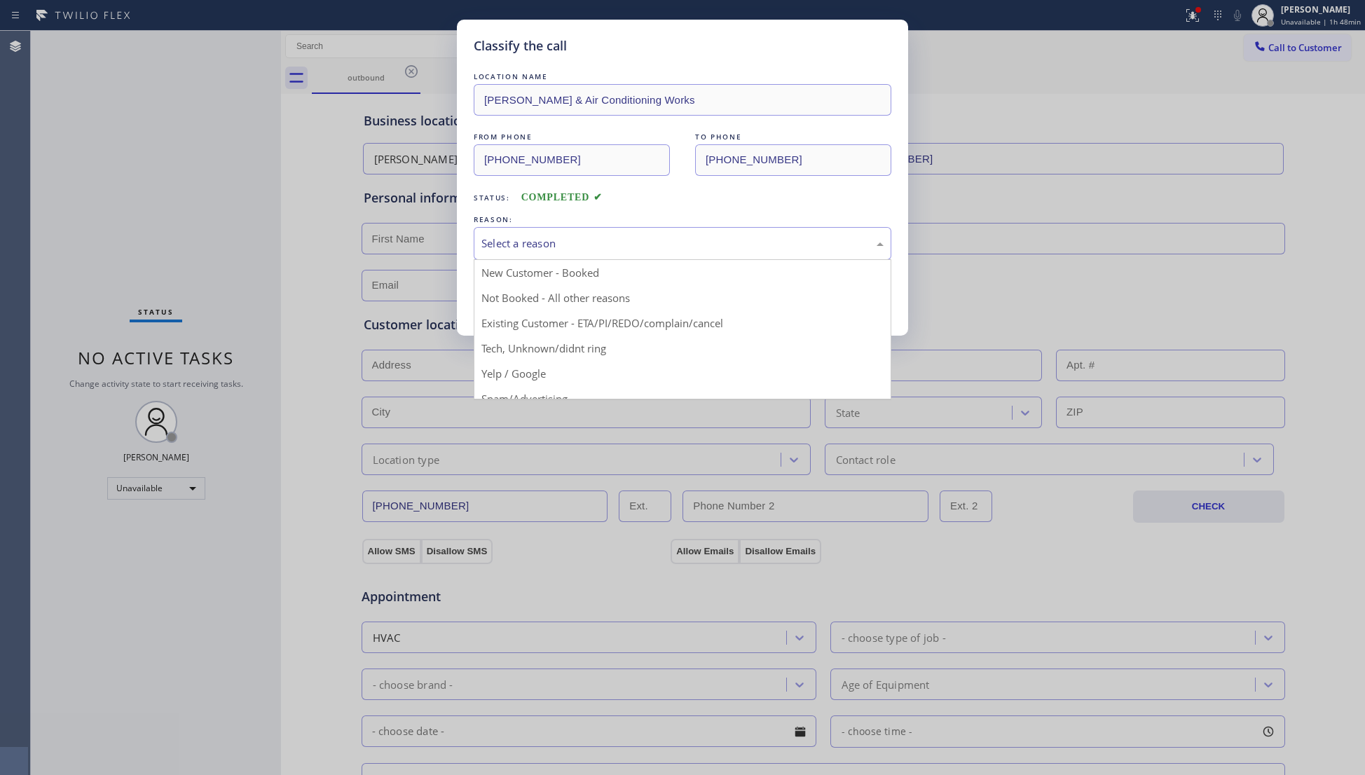
click at [547, 247] on div "Select a reason" at bounding box center [682, 243] width 402 height 16
click at [513, 301] on button "Save" at bounding box center [530, 296] width 113 height 45
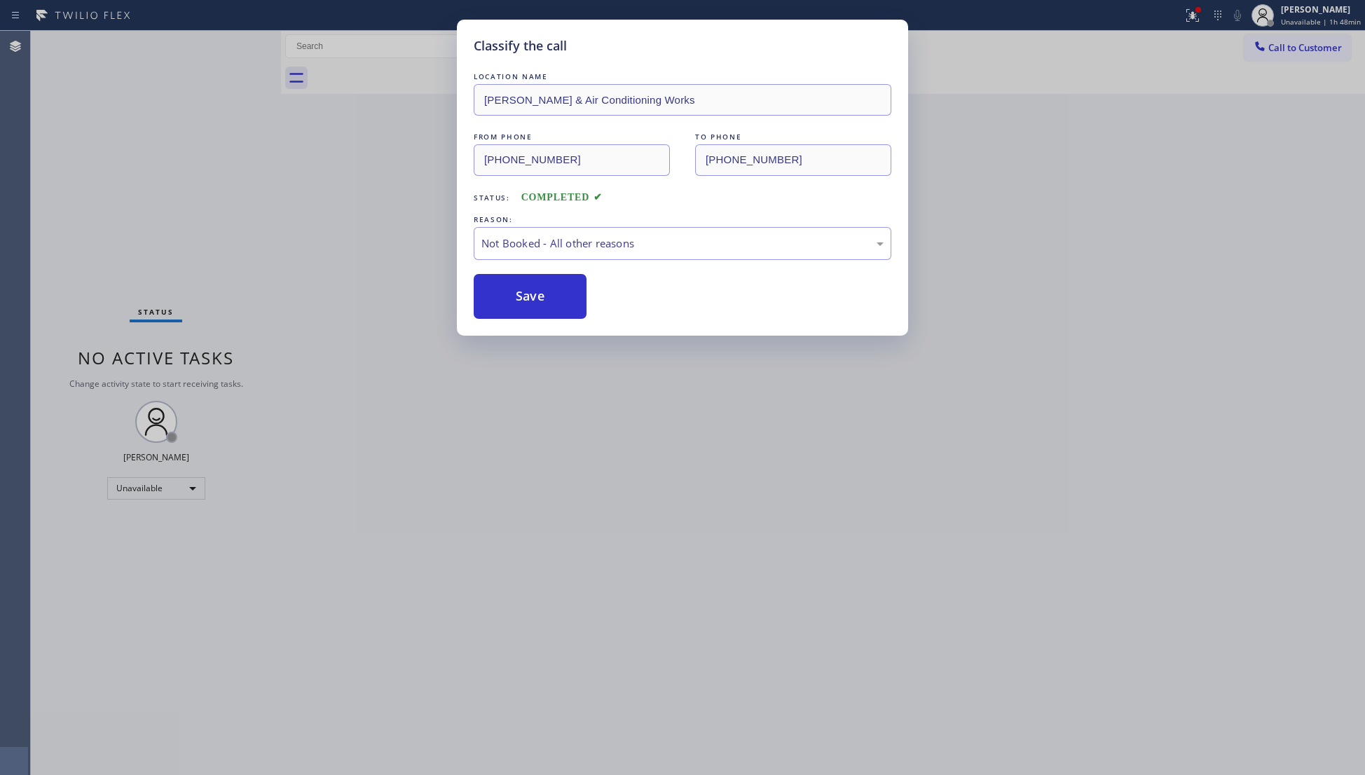
click at [513, 301] on button "Save" at bounding box center [530, 296] width 113 height 45
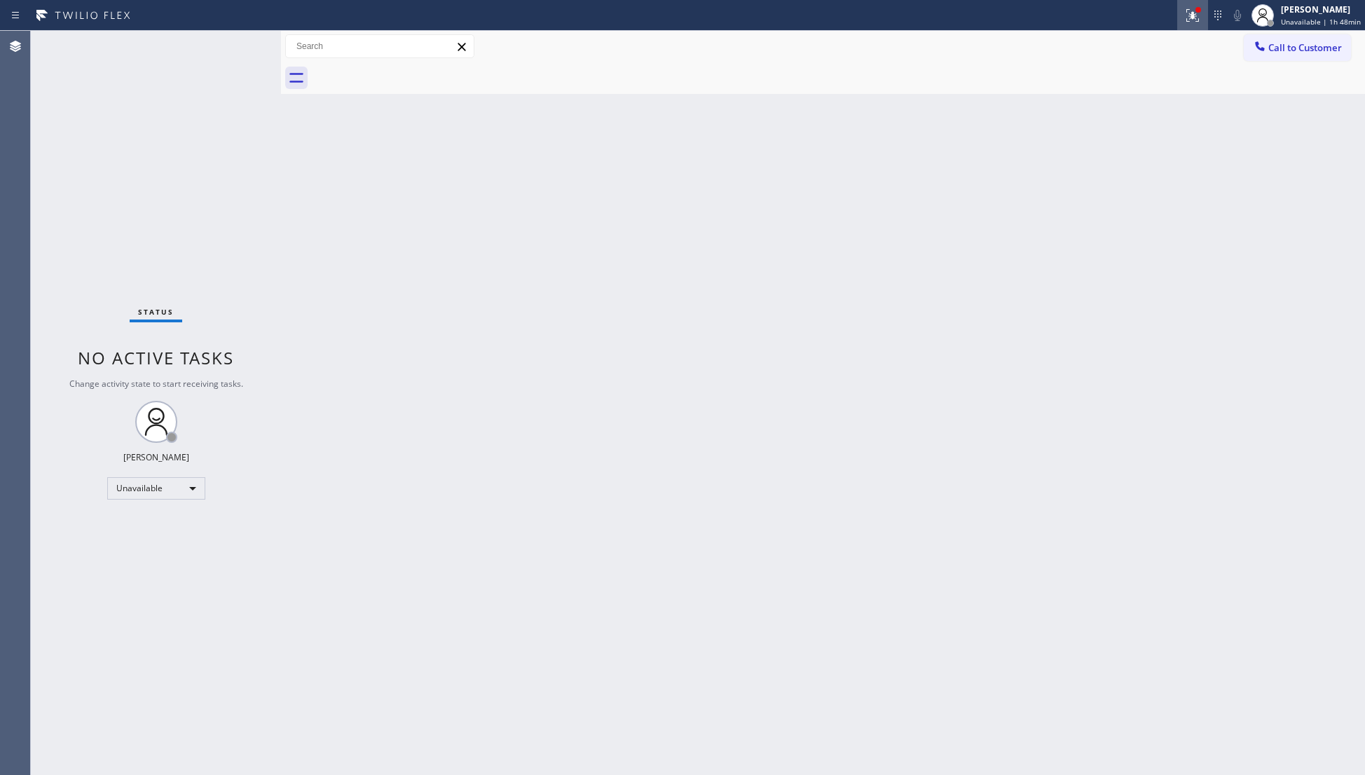
drag, startPoint x: 1187, startPoint y: 23, endPoint x: 1166, endPoint y: 125, distance: 103.6
click at [1187, 25] on button at bounding box center [1192, 15] width 31 height 31
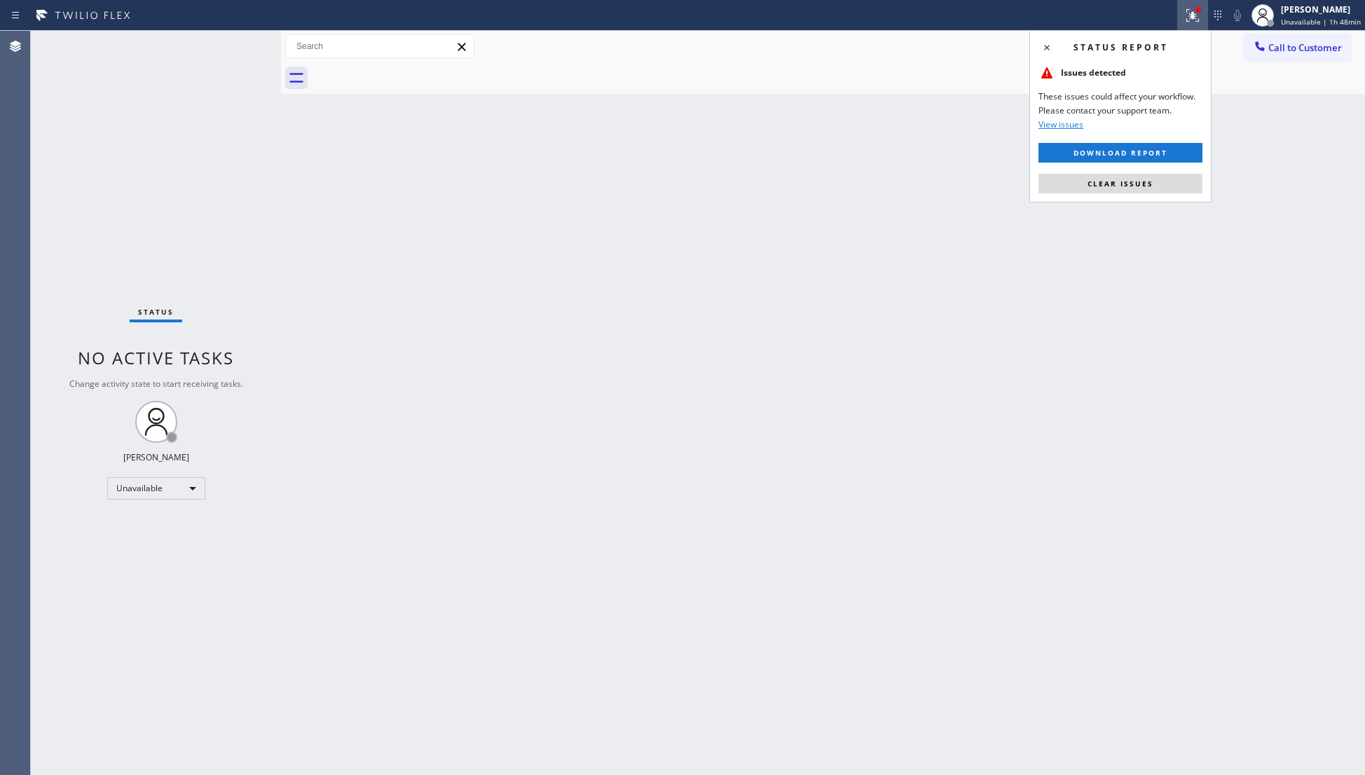
click at [1127, 188] on span "Clear issues" at bounding box center [1120, 184] width 66 height 10
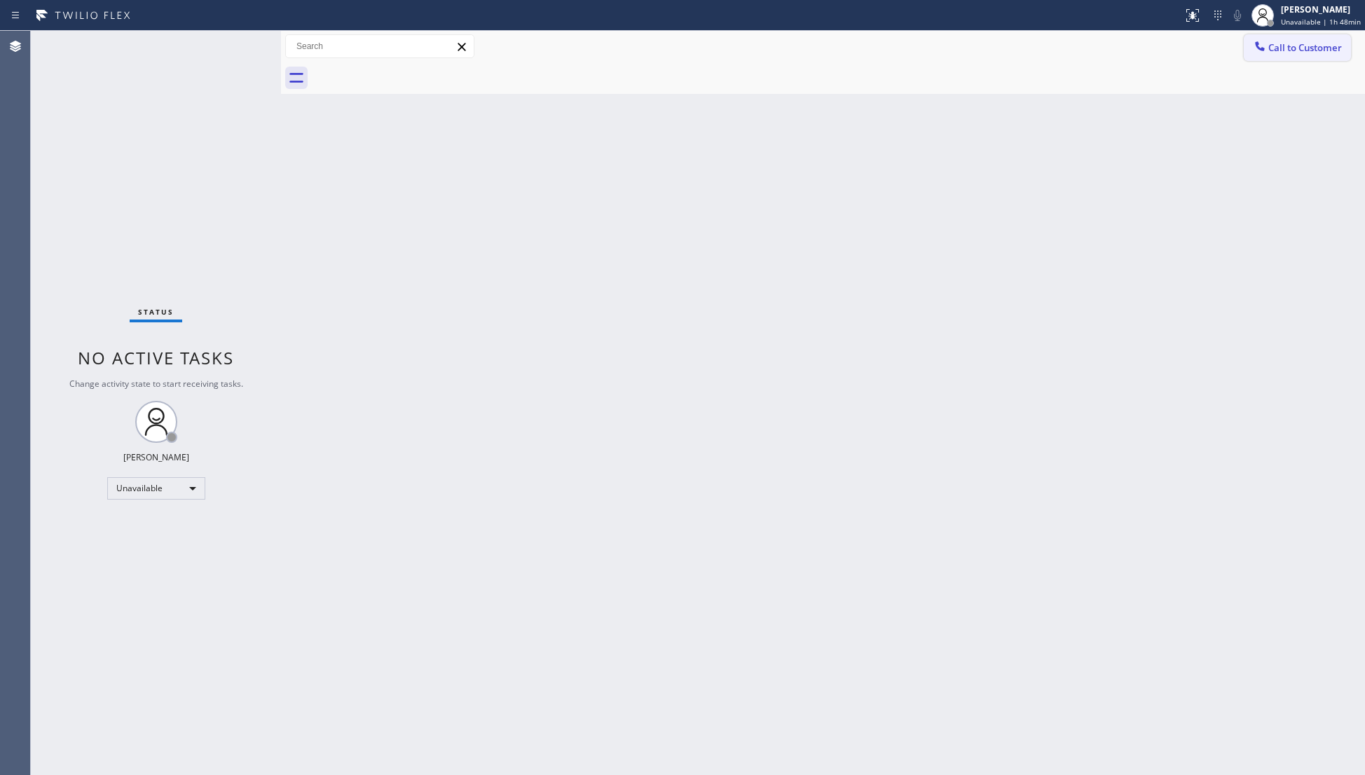
click at [1282, 43] on span "Call to Customer" at bounding box center [1305, 47] width 74 height 13
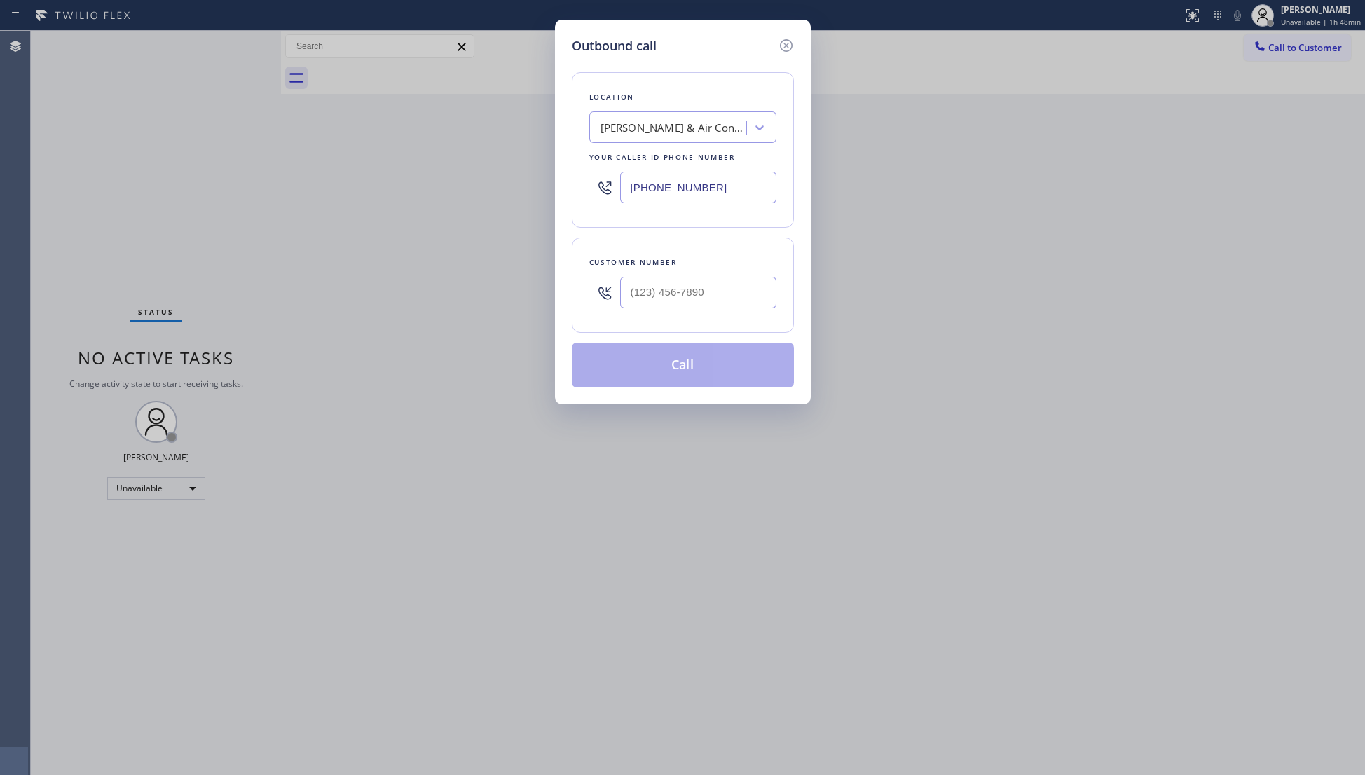
drag, startPoint x: 723, startPoint y: 193, endPoint x: 611, endPoint y: 200, distance: 112.3
click at [611, 200] on div "[PHONE_NUMBER]" at bounding box center [682, 188] width 187 height 46
paste input "941) 740-5959"
type input "[PHONE_NUMBER]"
click at [771, 303] on input "(___) ___-____" at bounding box center [698, 293] width 156 height 32
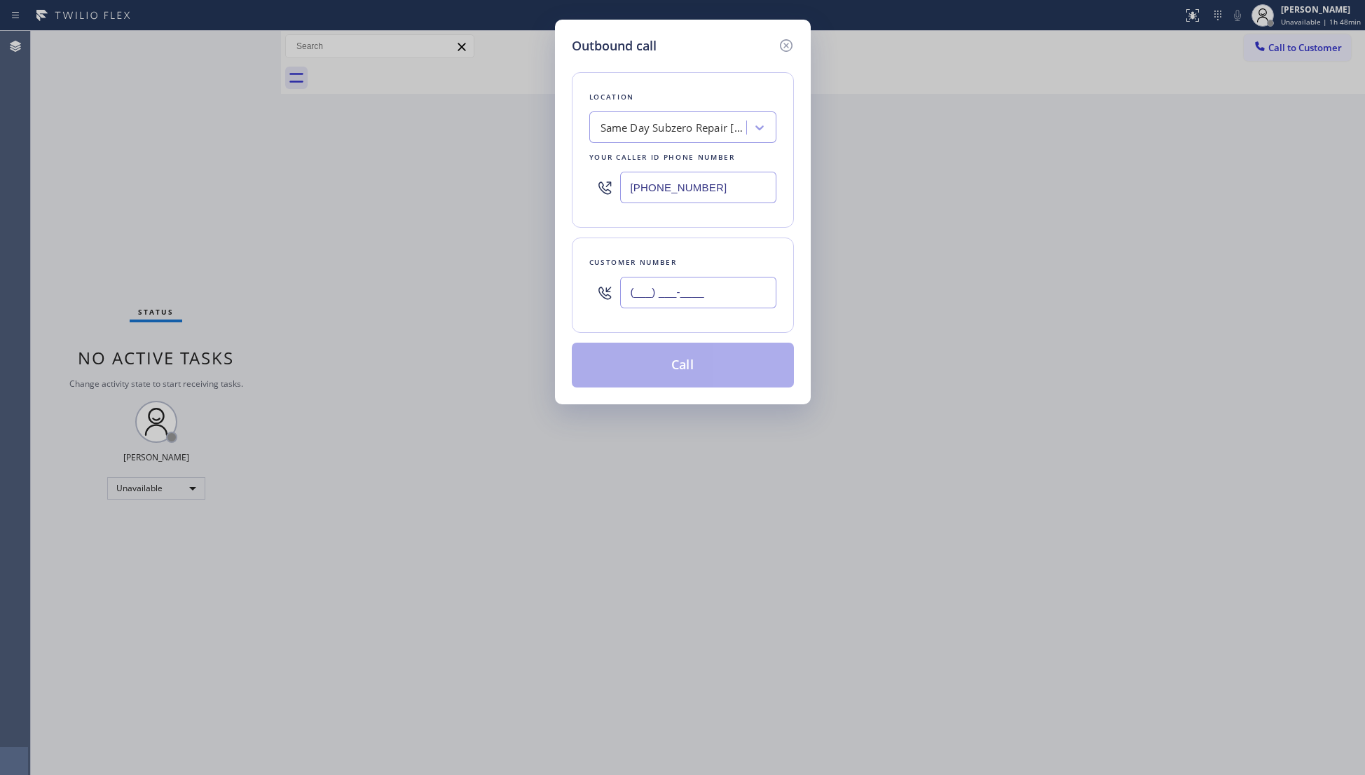
paste input "772) 208-1920"
type input "[PHONE_NUMBER]"
click at [688, 368] on button "Call" at bounding box center [683, 365] width 222 height 45
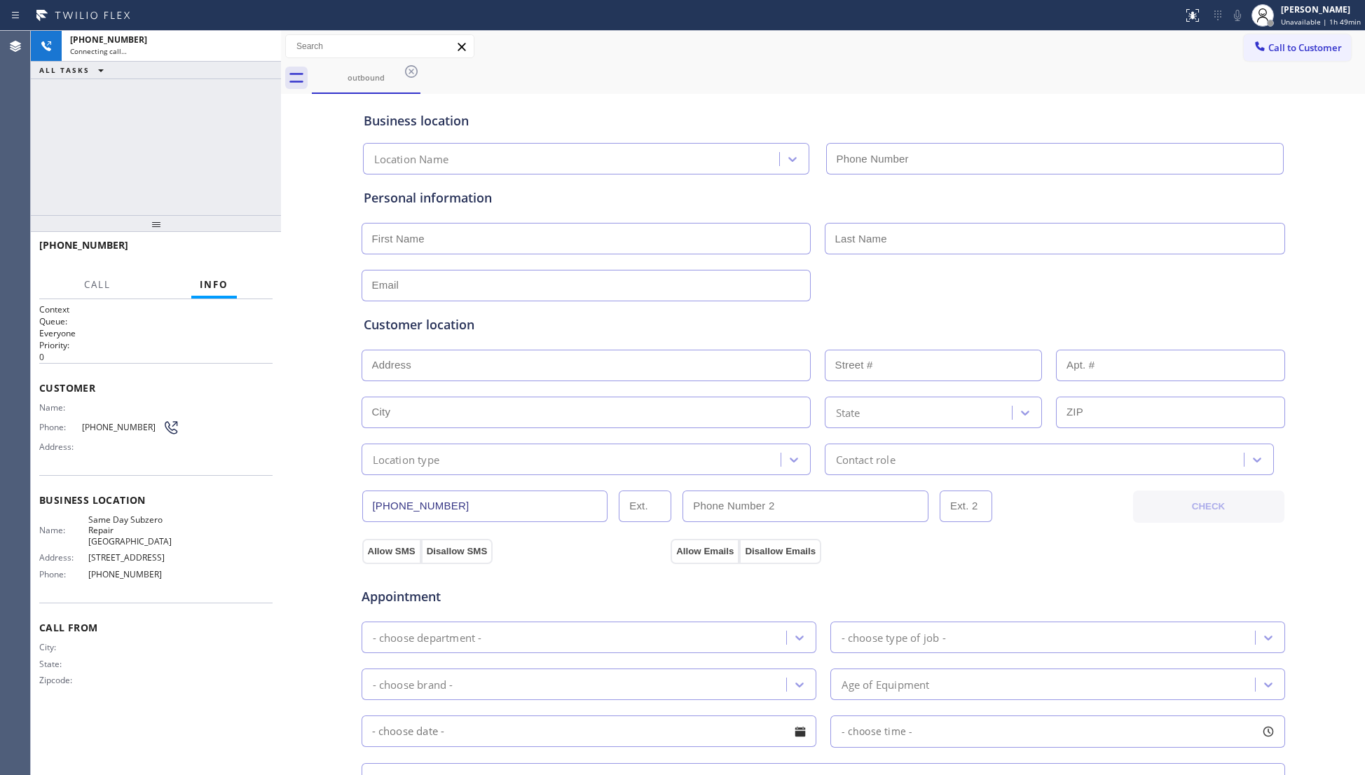
type input "[PHONE_NUMBER]"
click at [897, 122] on div "Business location" at bounding box center [823, 120] width 919 height 19
click at [221, 252] on span "HANG UP" at bounding box center [240, 252] width 43 height 10
click at [221, 251] on span "HANG UP" at bounding box center [240, 252] width 43 height 10
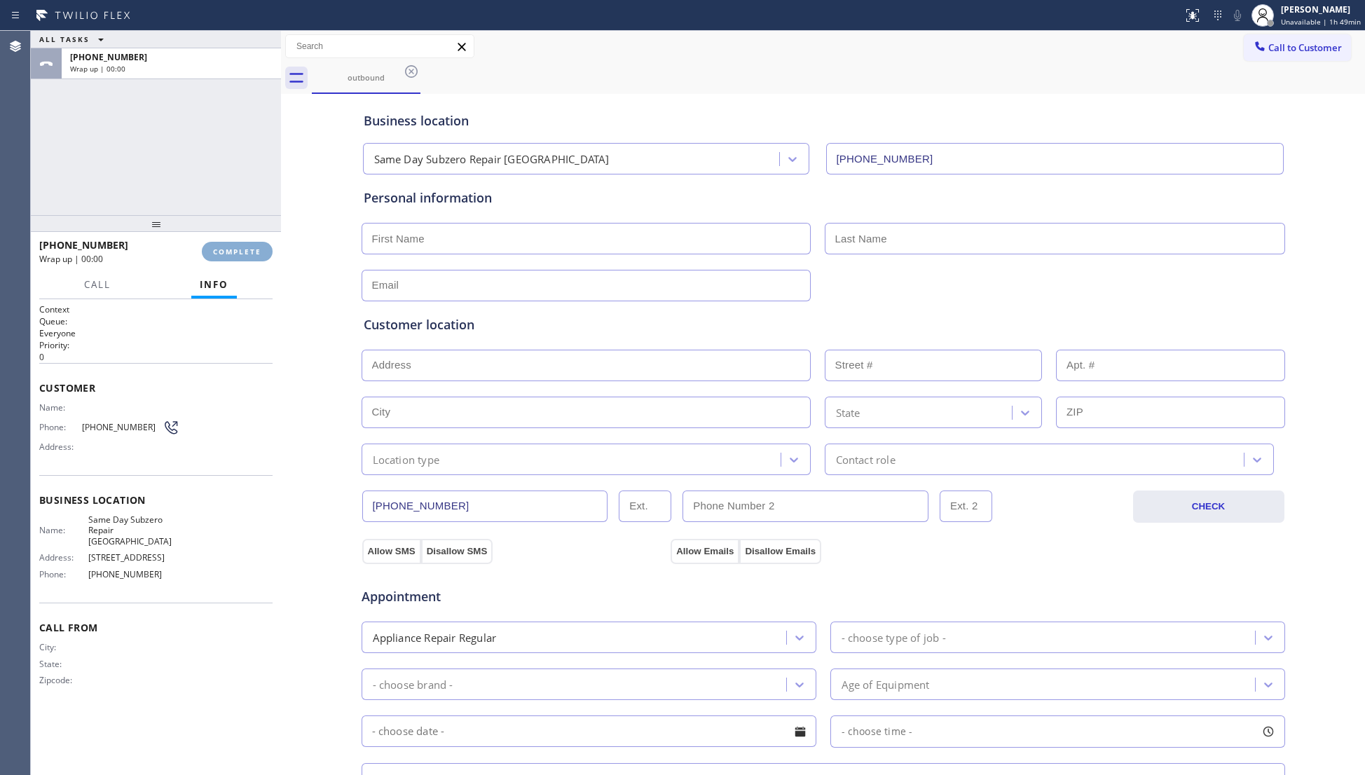
click at [221, 251] on span "COMPLETE" at bounding box center [237, 252] width 48 height 10
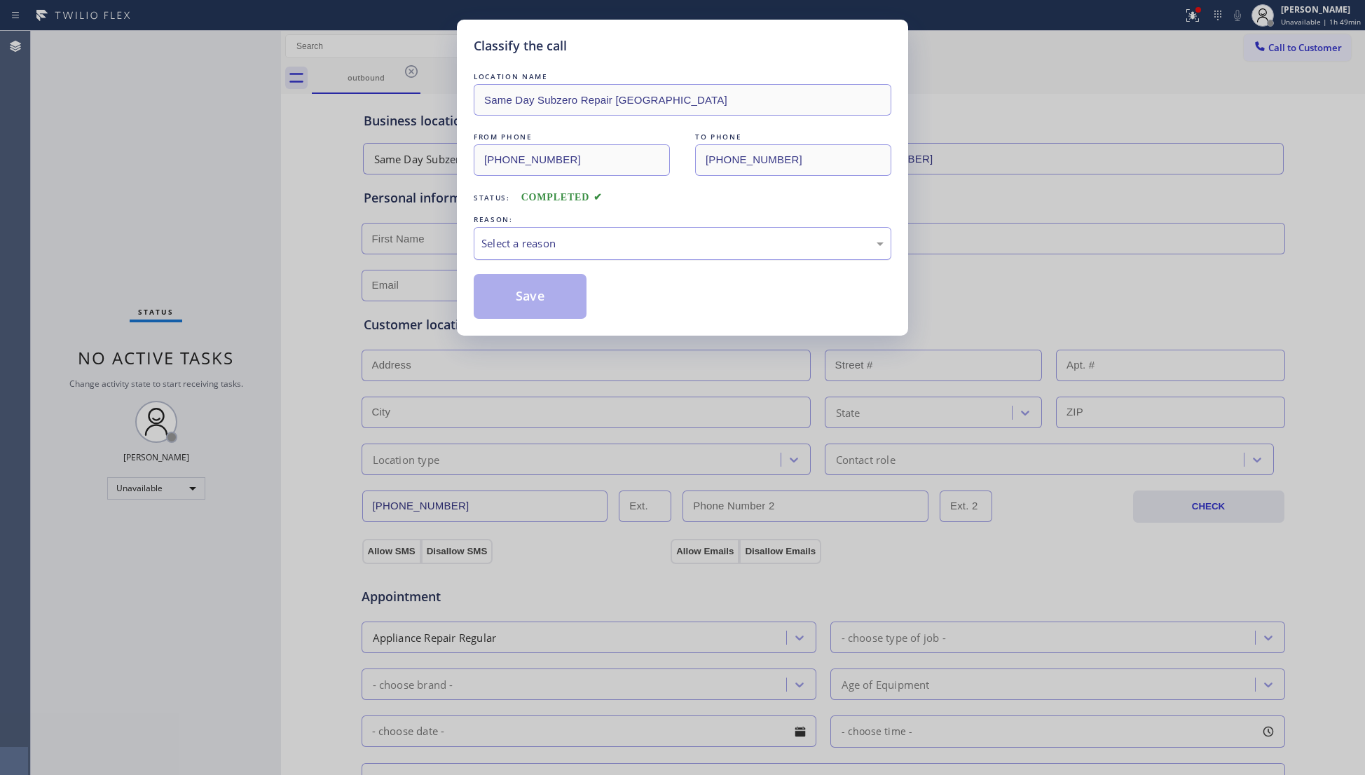
click at [500, 242] on div "Select a reason" at bounding box center [682, 243] width 402 height 16
click at [509, 309] on button "Save" at bounding box center [530, 296] width 113 height 45
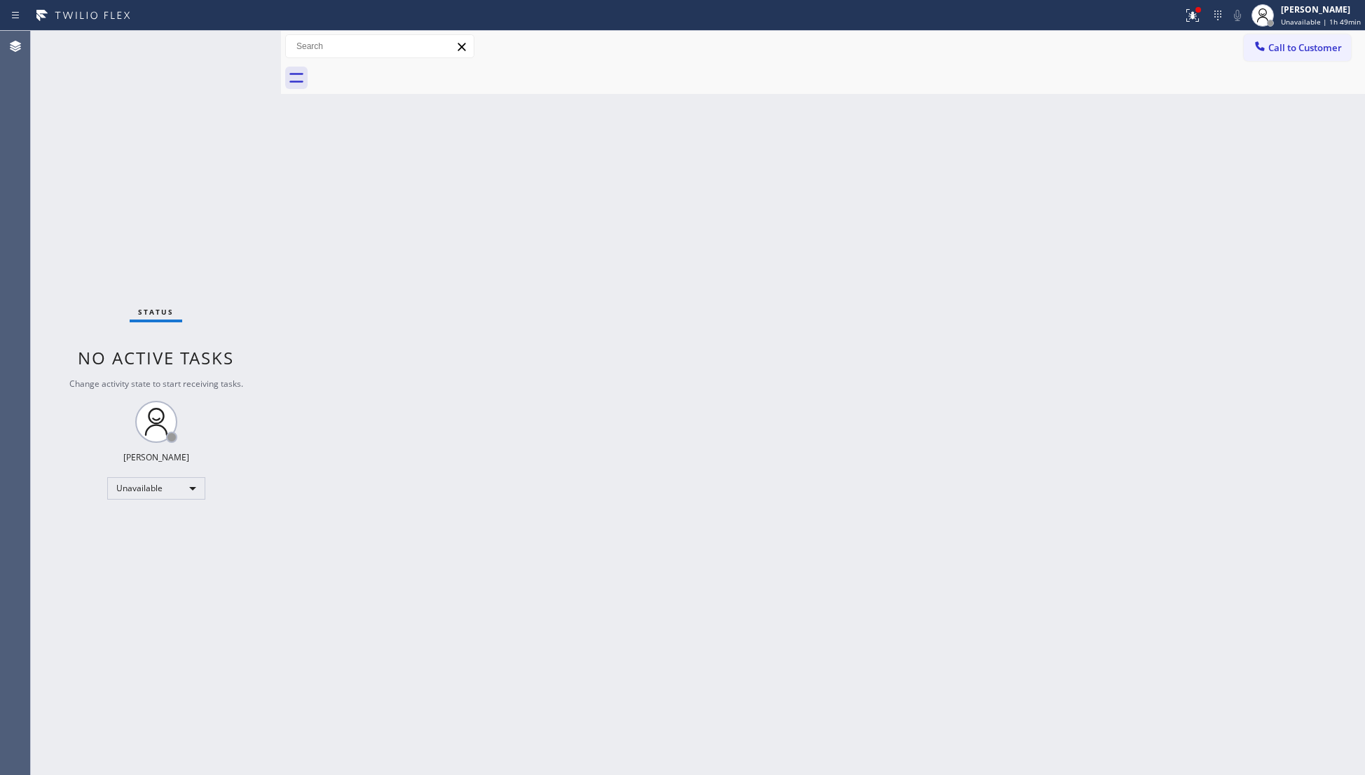
click at [1287, 34] on button "Call to Customer" at bounding box center [1296, 47] width 107 height 27
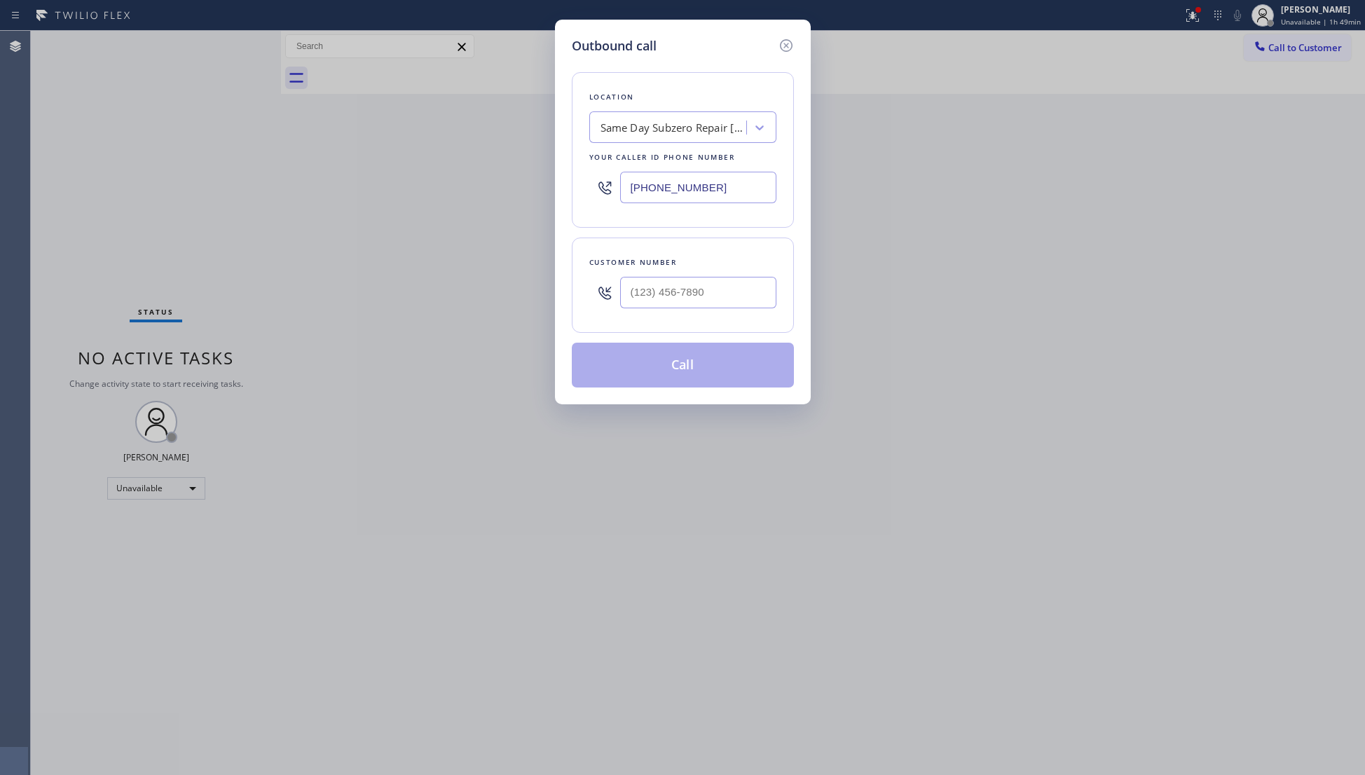
drag, startPoint x: 754, startPoint y: 178, endPoint x: 553, endPoint y: 181, distance: 201.1
click at [553, 182] on div "Outbound call Location Same Day Subzero Repair [GEOGRAPHIC_DATA] Your caller id…" at bounding box center [682, 387] width 1365 height 775
paste input "213) 894-9317"
type input "[PHONE_NUMBER]"
paste input "863) 356-9102"
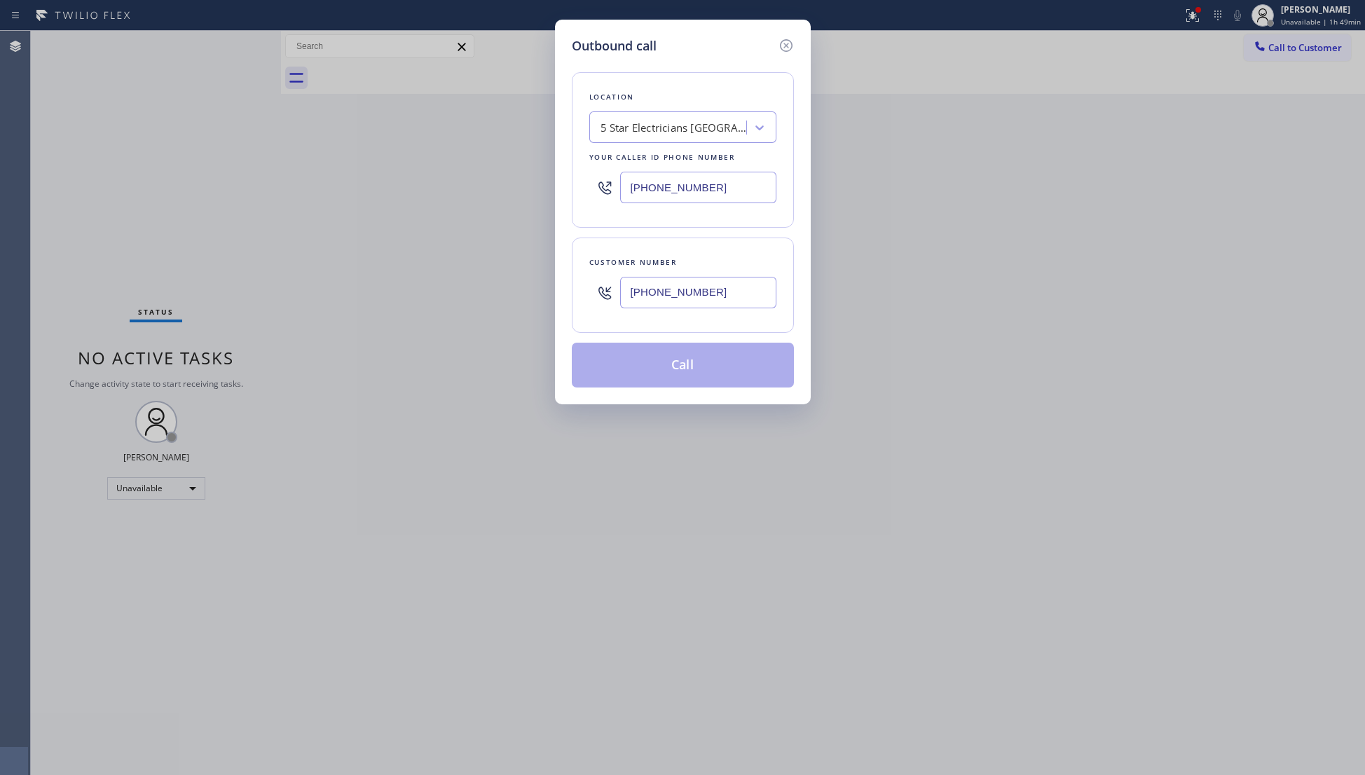
click at [691, 293] on input "[PHONE_NUMBER]" at bounding box center [698, 293] width 156 height 32
type input "[PHONE_NUMBER]"
click at [684, 363] on button "Call" at bounding box center [683, 365] width 222 height 45
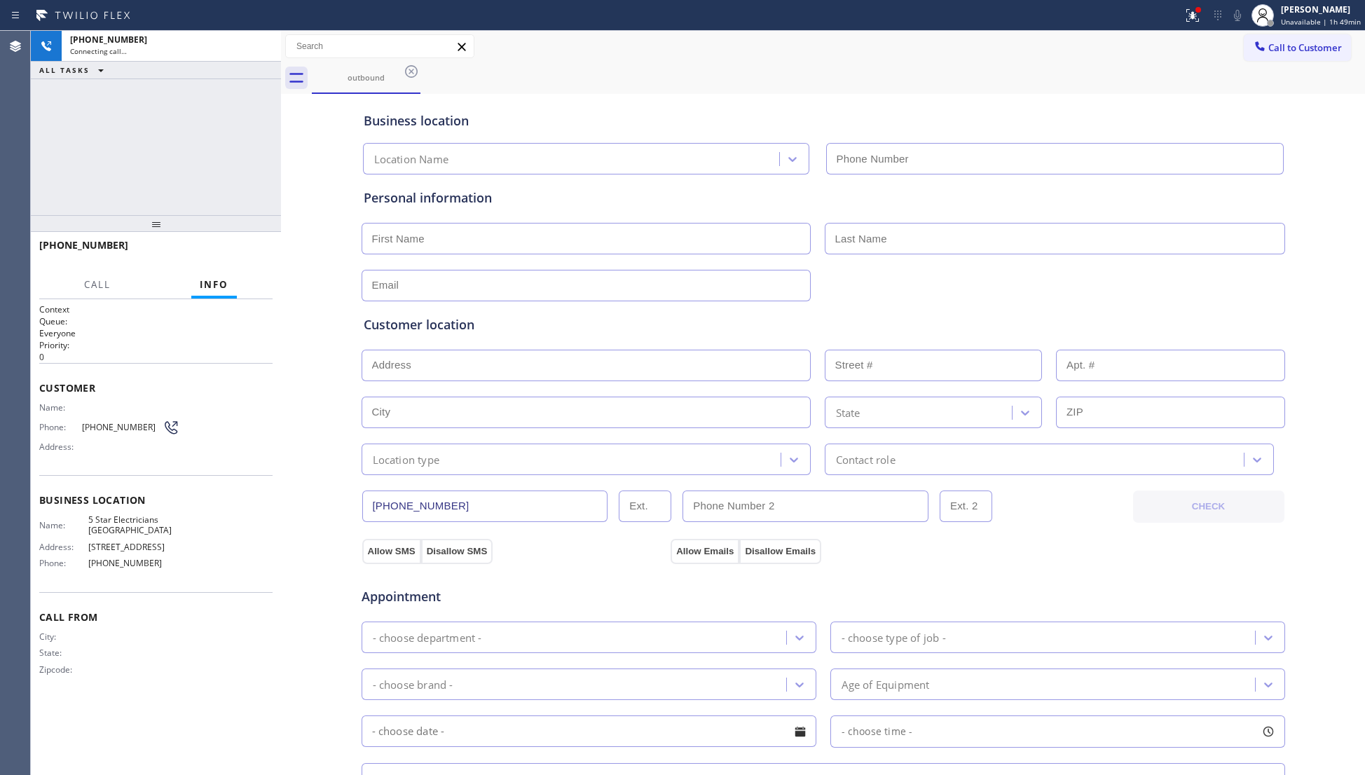
type input "[PHONE_NUMBER]"
drag, startPoint x: 262, startPoint y: 41, endPoint x: 241, endPoint y: 105, distance: 67.8
click at [241, 105] on div "[PHONE_NUMBER] Live | 00:02 ALL TASKS ALL TASKS ACTIVE TASKS TASKS IN WRAP UP" at bounding box center [156, 123] width 250 height 184
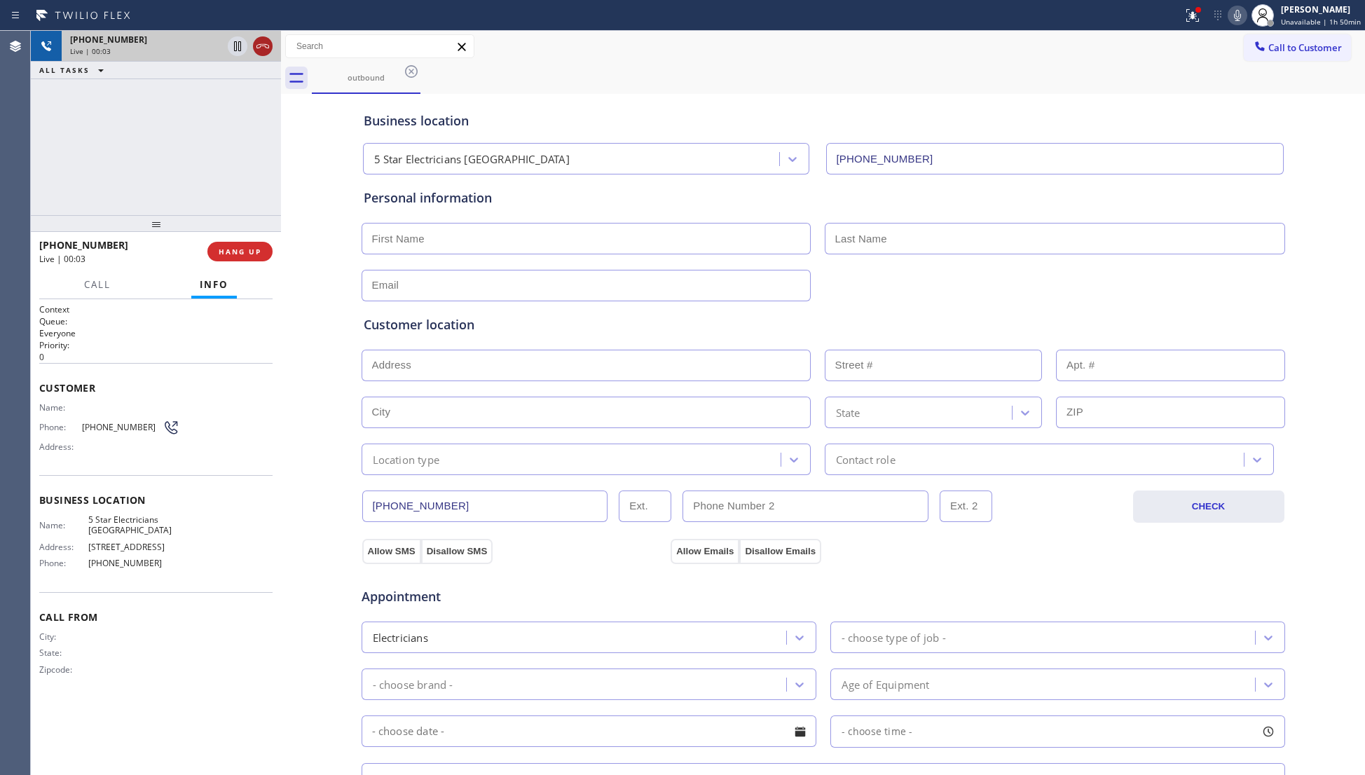
click at [261, 53] on icon at bounding box center [262, 46] width 17 height 17
click at [261, 50] on div "Live | 00:04" at bounding box center [171, 51] width 202 height 10
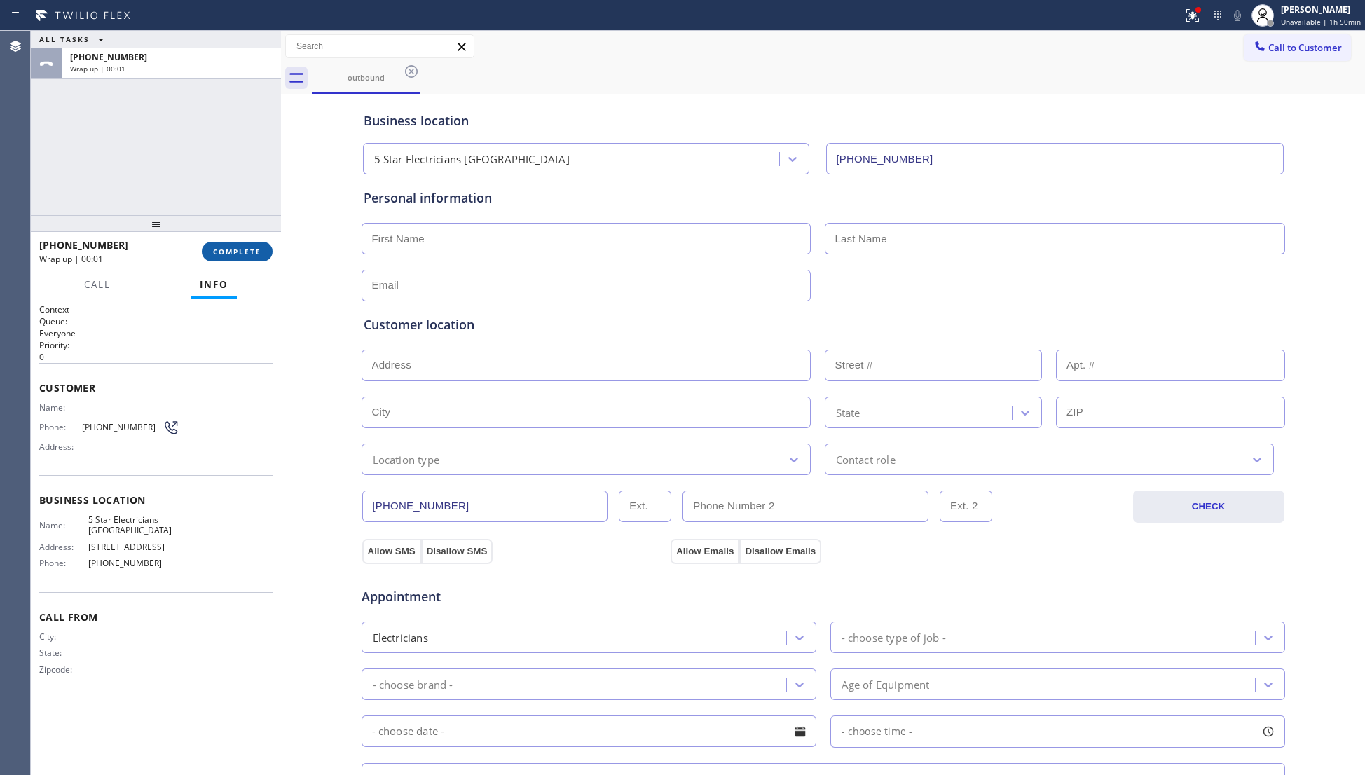
click at [241, 254] on span "COMPLETE" at bounding box center [237, 252] width 48 height 10
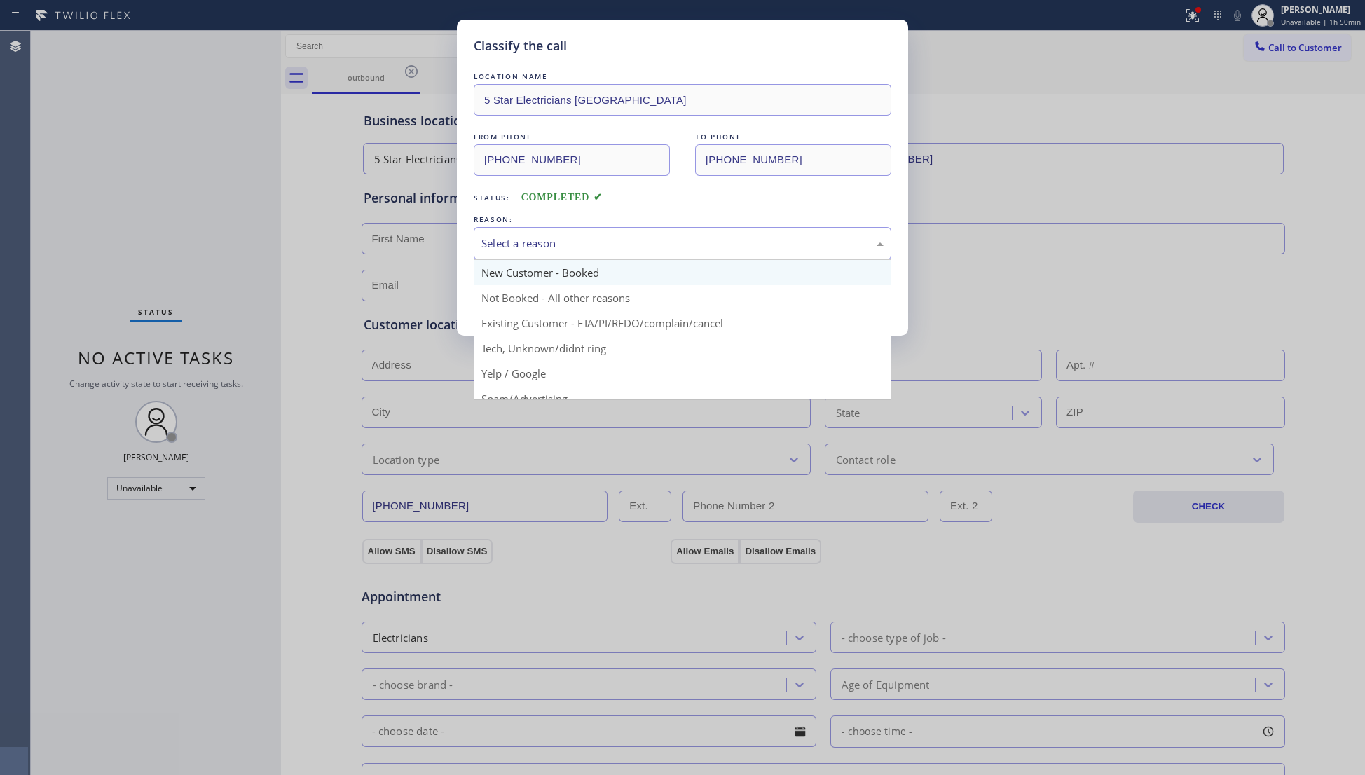
drag, startPoint x: 570, startPoint y: 240, endPoint x: 537, endPoint y: 273, distance: 47.1
click at [567, 240] on div "Select a reason" at bounding box center [682, 243] width 402 height 16
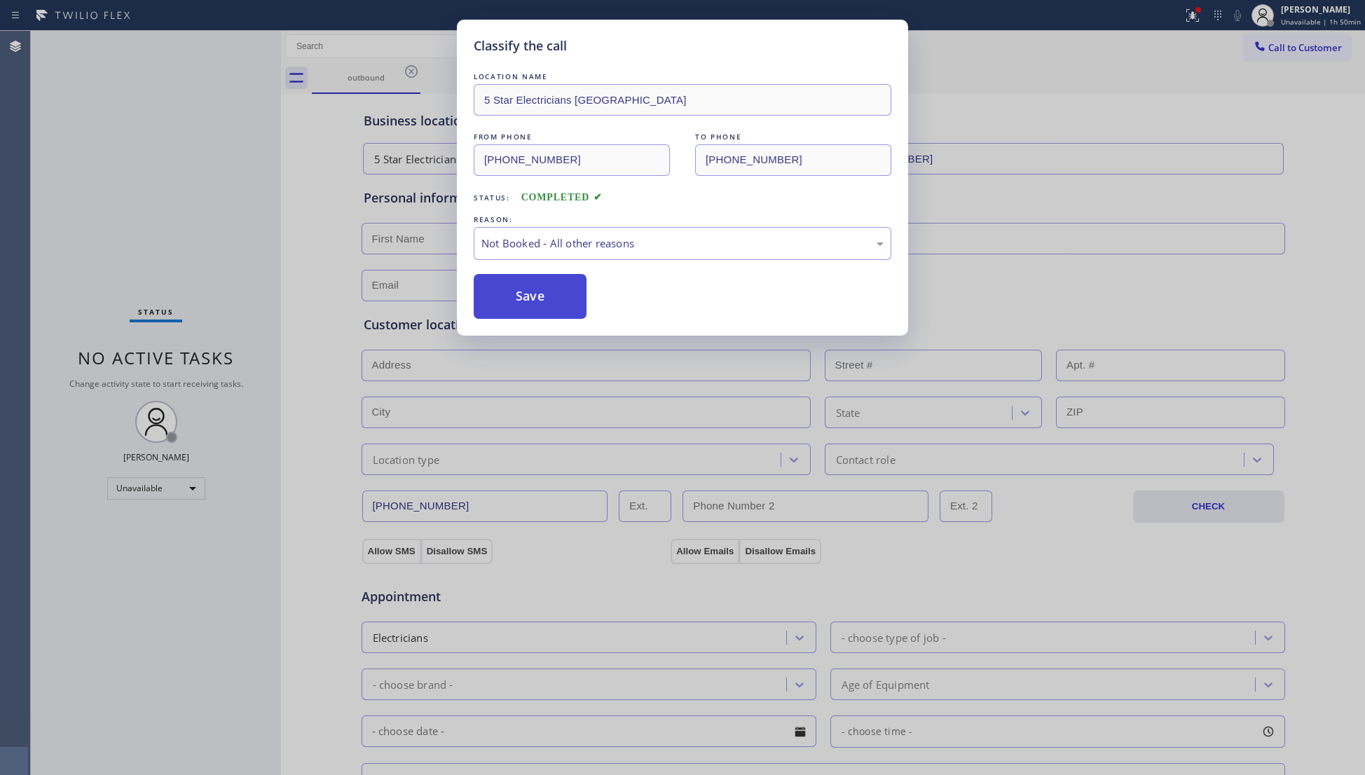
click at [531, 290] on button "Save" at bounding box center [530, 296] width 113 height 45
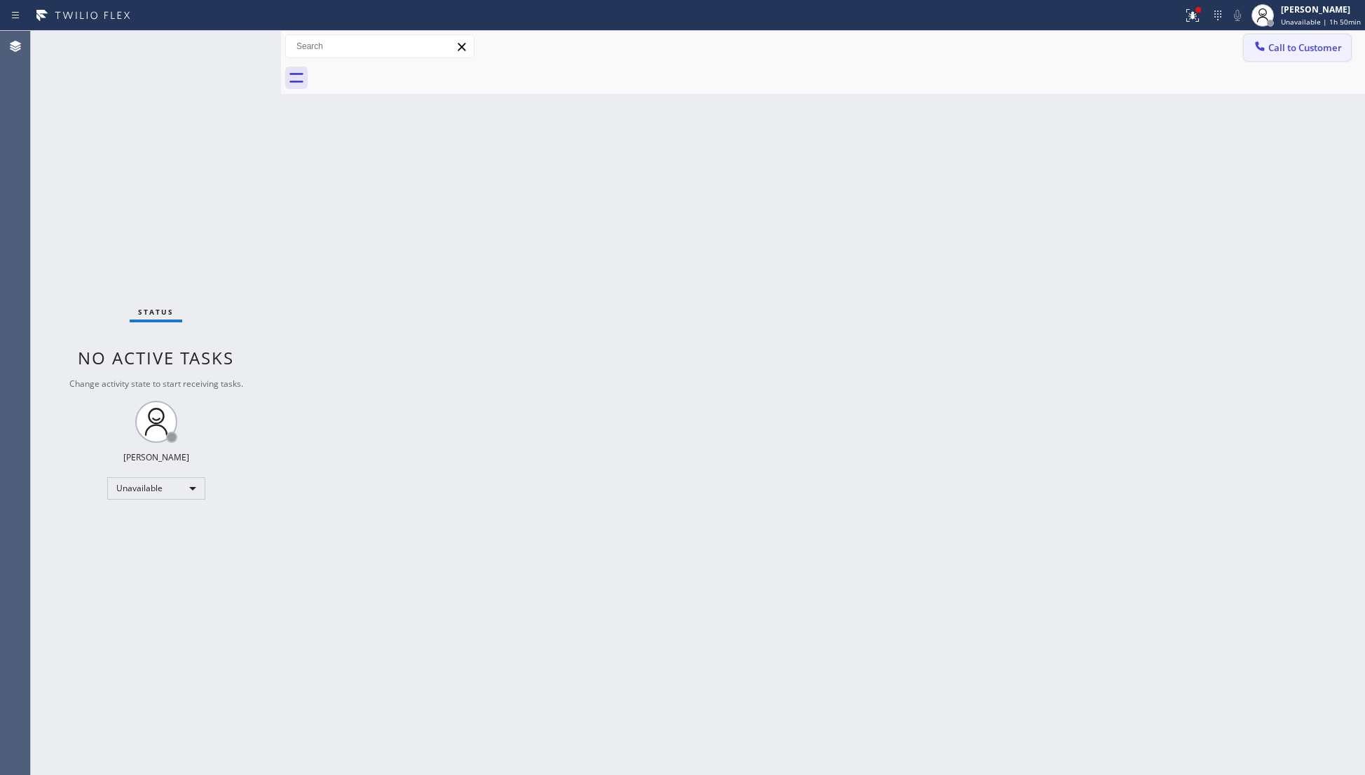
click at [1286, 38] on button "Call to Customer" at bounding box center [1296, 47] width 107 height 27
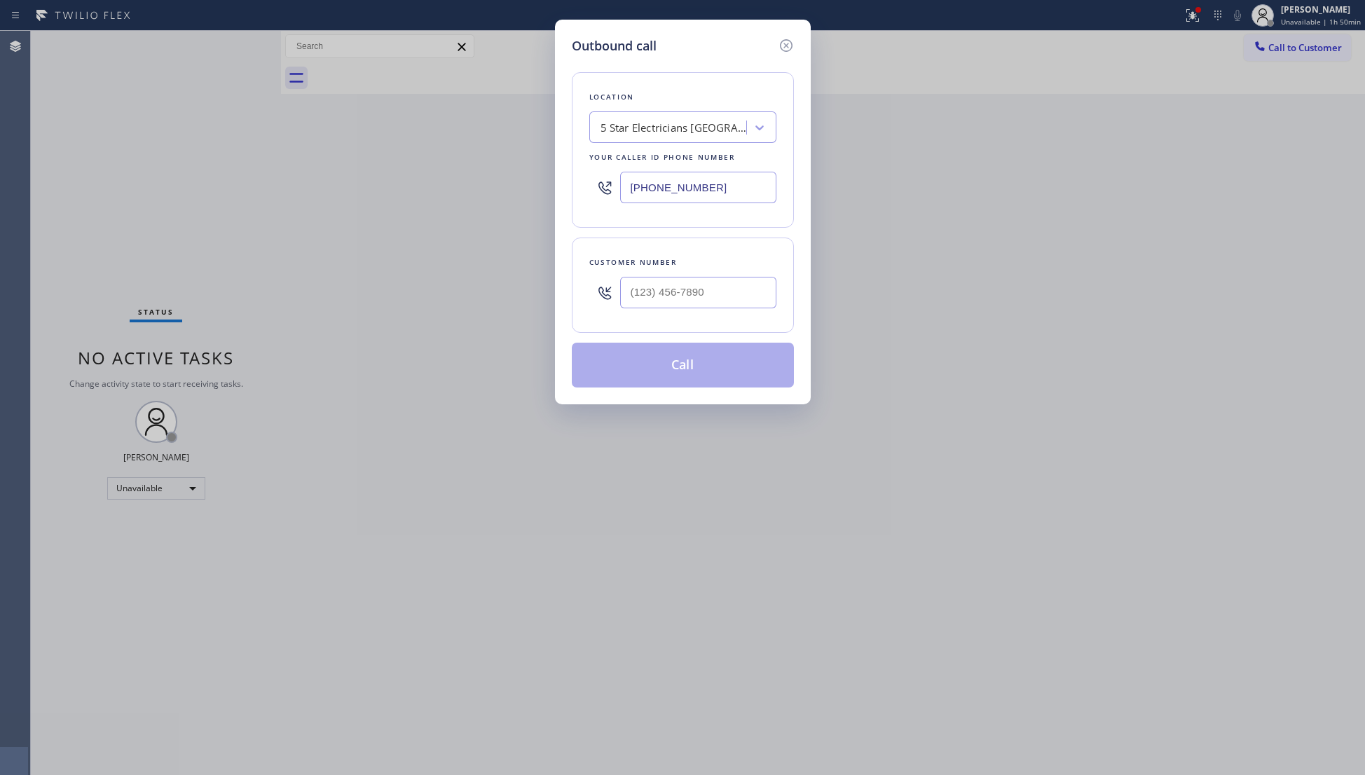
drag, startPoint x: 710, startPoint y: 188, endPoint x: 618, endPoint y: 184, distance: 91.9
click at [609, 193] on div "[PHONE_NUMBER]" at bounding box center [682, 188] width 187 height 46
paste input "719) 309-4451"
type input "[PHONE_NUMBER]"
paste input "303) 900-5959"
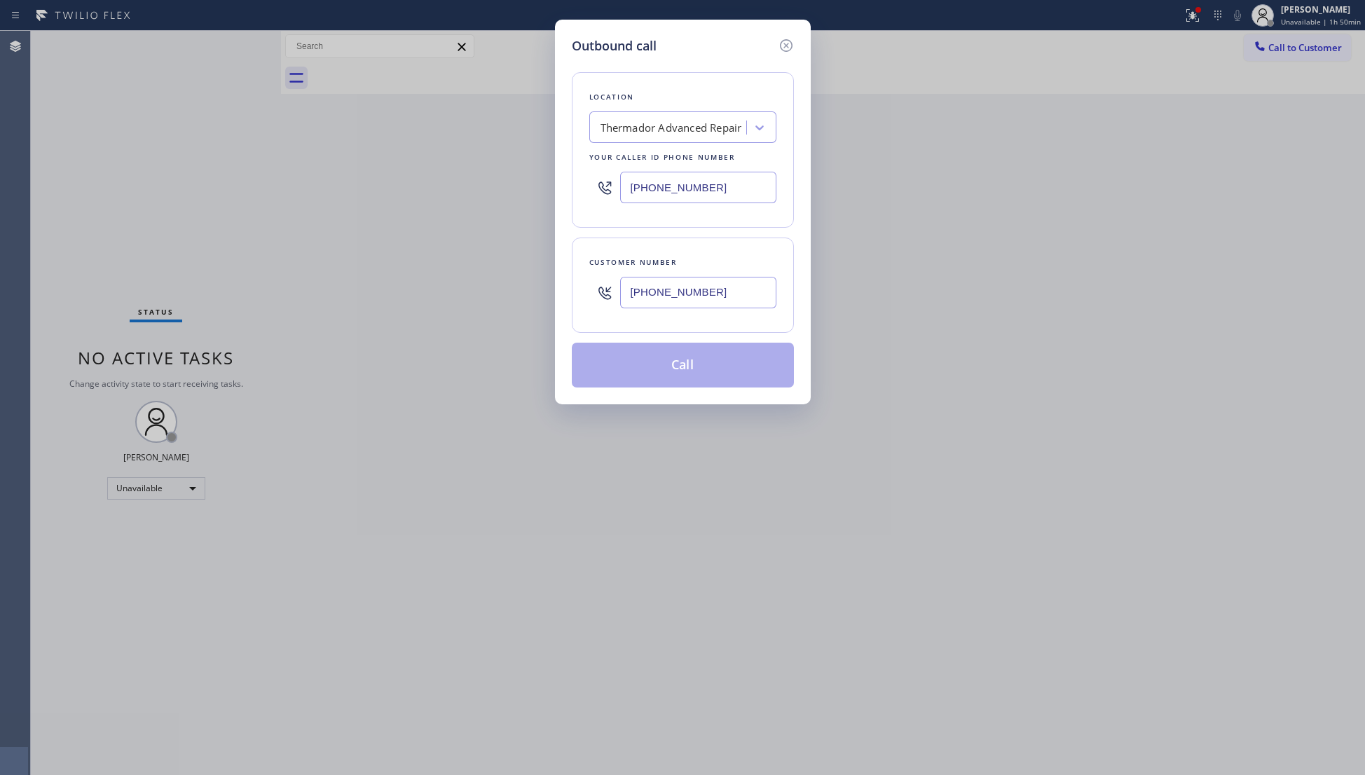
click at [705, 292] on input "[PHONE_NUMBER]" at bounding box center [698, 293] width 156 height 32
type input "[PHONE_NUMBER]"
click at [679, 373] on button "Call" at bounding box center [683, 365] width 222 height 45
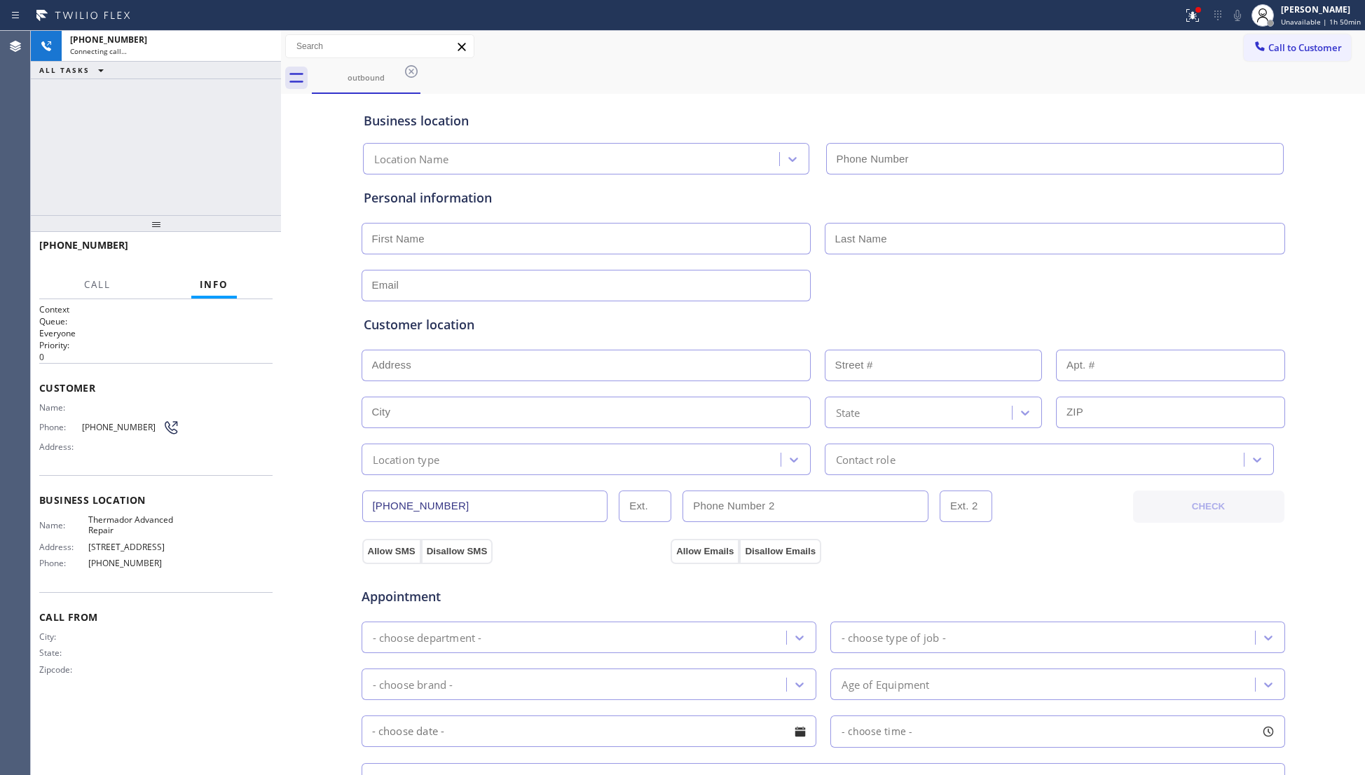
type input "[PHONE_NUMBER]"
click at [899, 80] on div "outbound" at bounding box center [838, 78] width 1053 height 32
click at [244, 255] on span "HANG UP" at bounding box center [240, 252] width 43 height 10
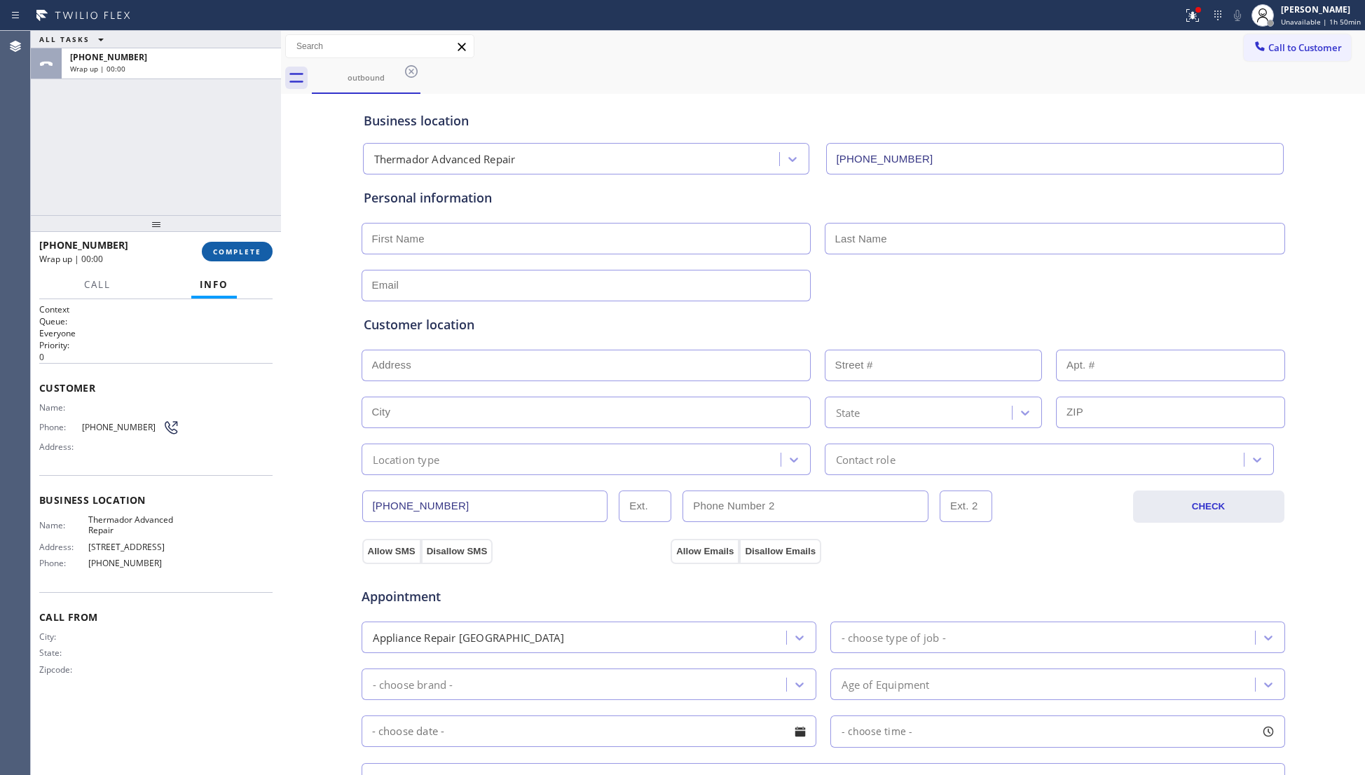
click at [244, 255] on span "COMPLETE" at bounding box center [237, 252] width 48 height 10
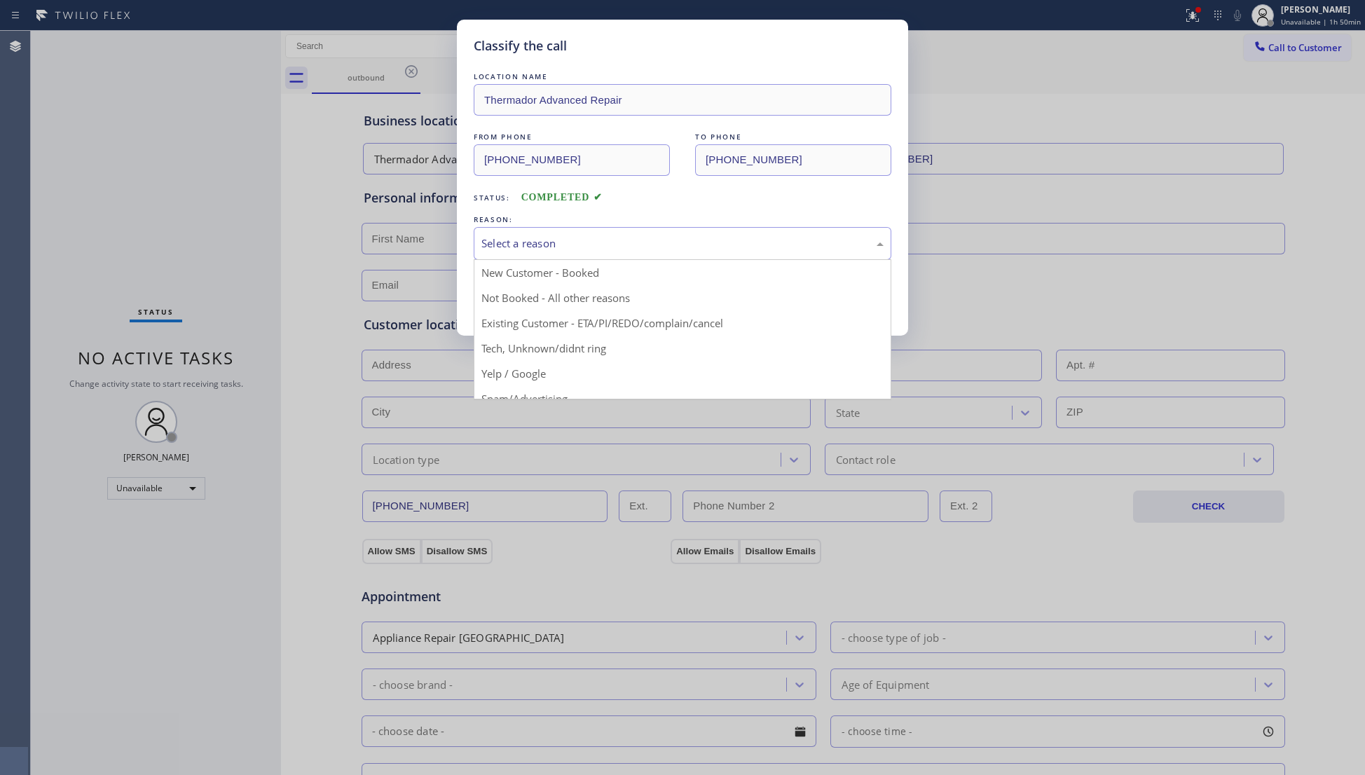
click at [511, 250] on div "Select a reason" at bounding box center [682, 243] width 402 height 16
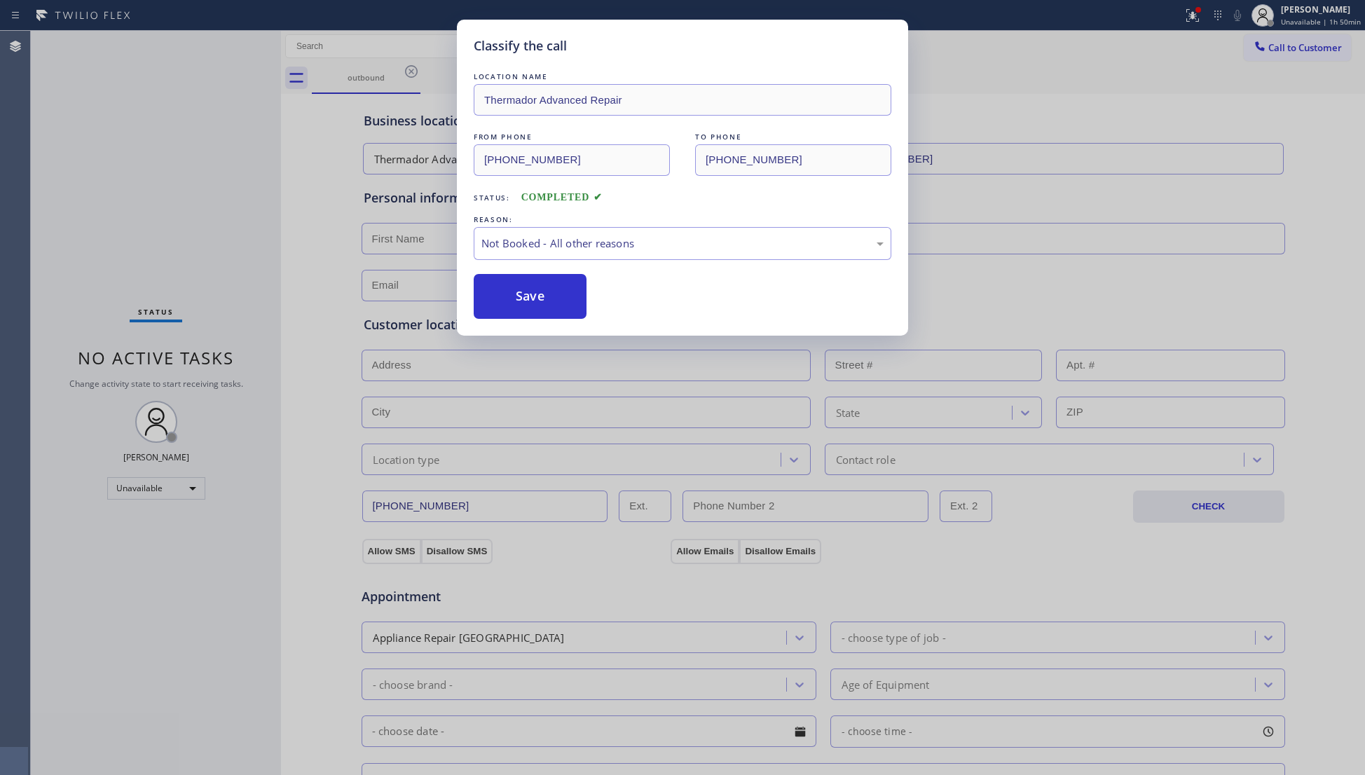
click at [518, 291] on button "Save" at bounding box center [530, 296] width 113 height 45
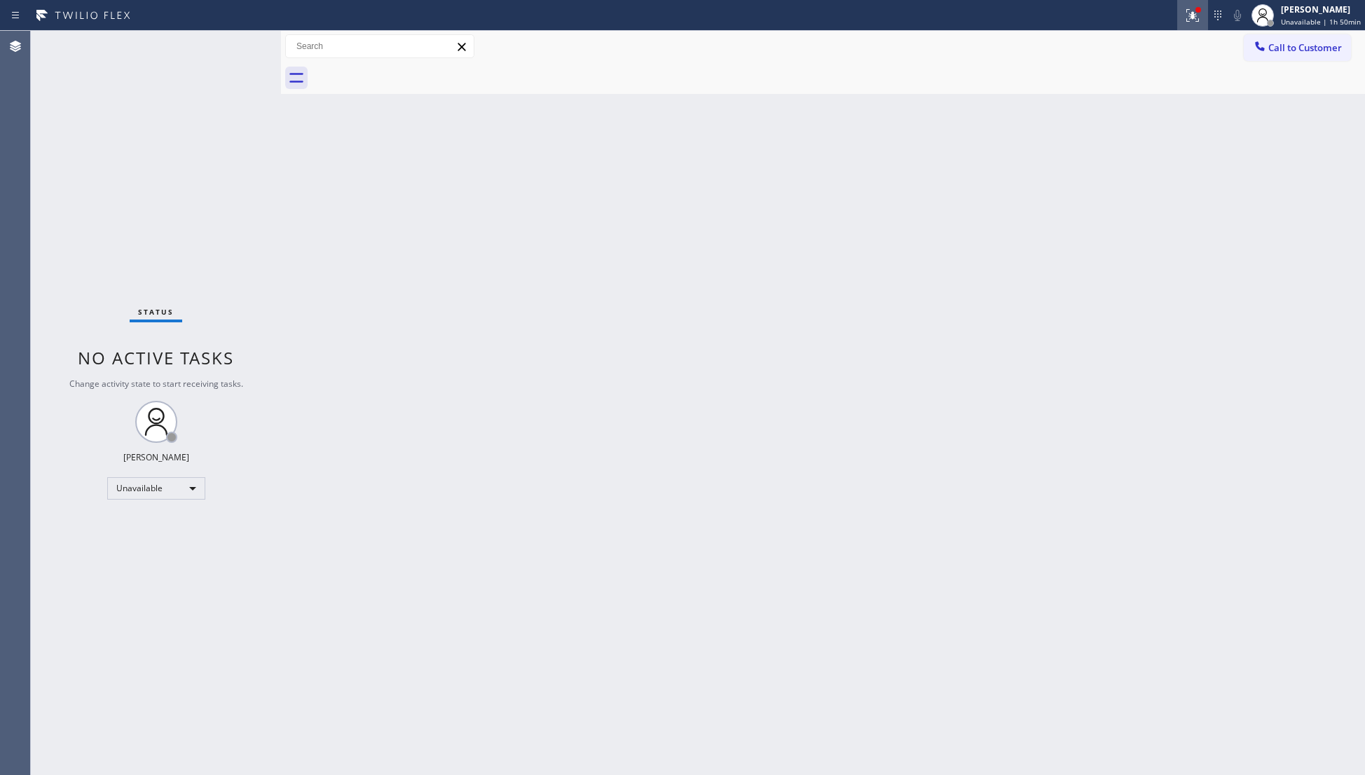
click at [1191, 18] on icon at bounding box center [1192, 15] width 17 height 17
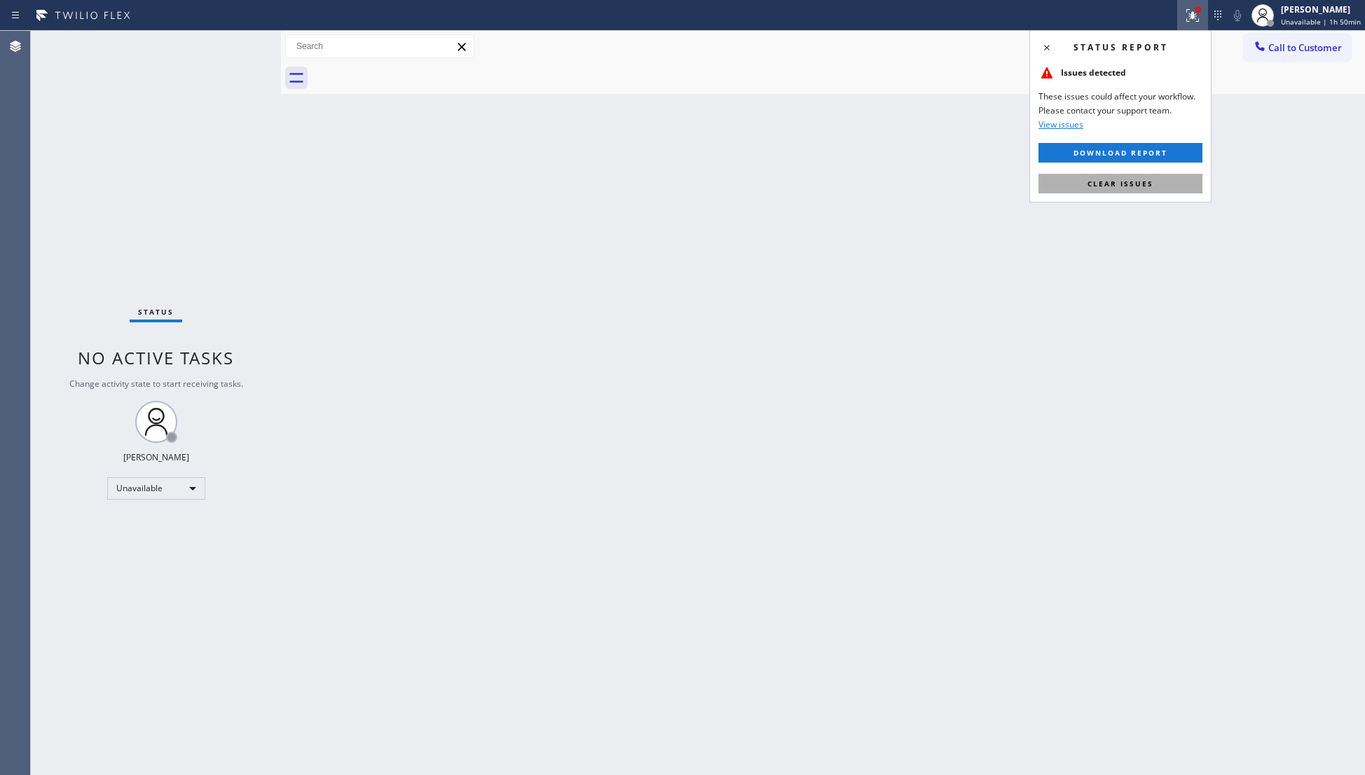
click at [1133, 182] on span "Clear issues" at bounding box center [1120, 184] width 66 height 10
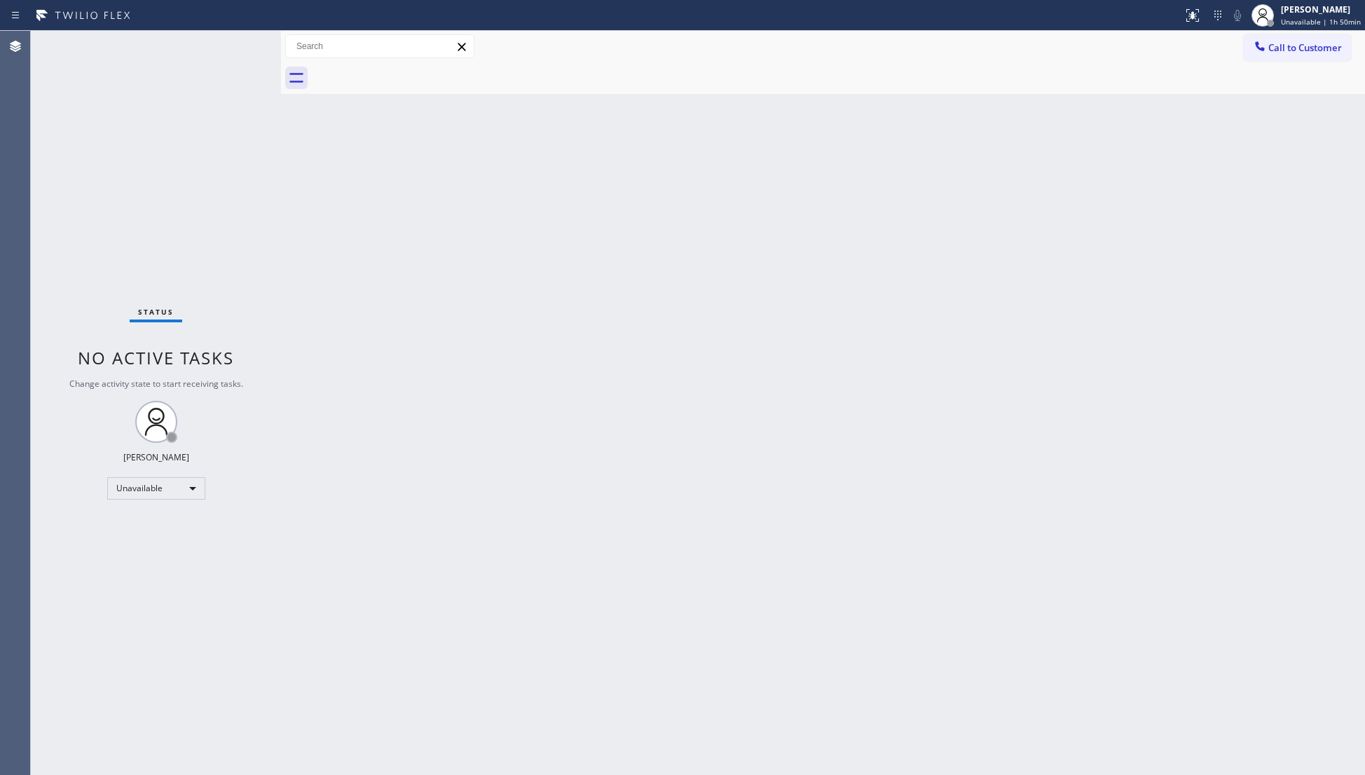
drag, startPoint x: 1324, startPoint y: 46, endPoint x: 1220, endPoint y: 113, distance: 124.2
click at [1292, 64] on div "Call to Customer Outbound call Location Thermador Advanced Repair Your caller i…" at bounding box center [823, 62] width 1084 height 63
click at [1320, 52] on span "Call to Customer" at bounding box center [1305, 47] width 74 height 13
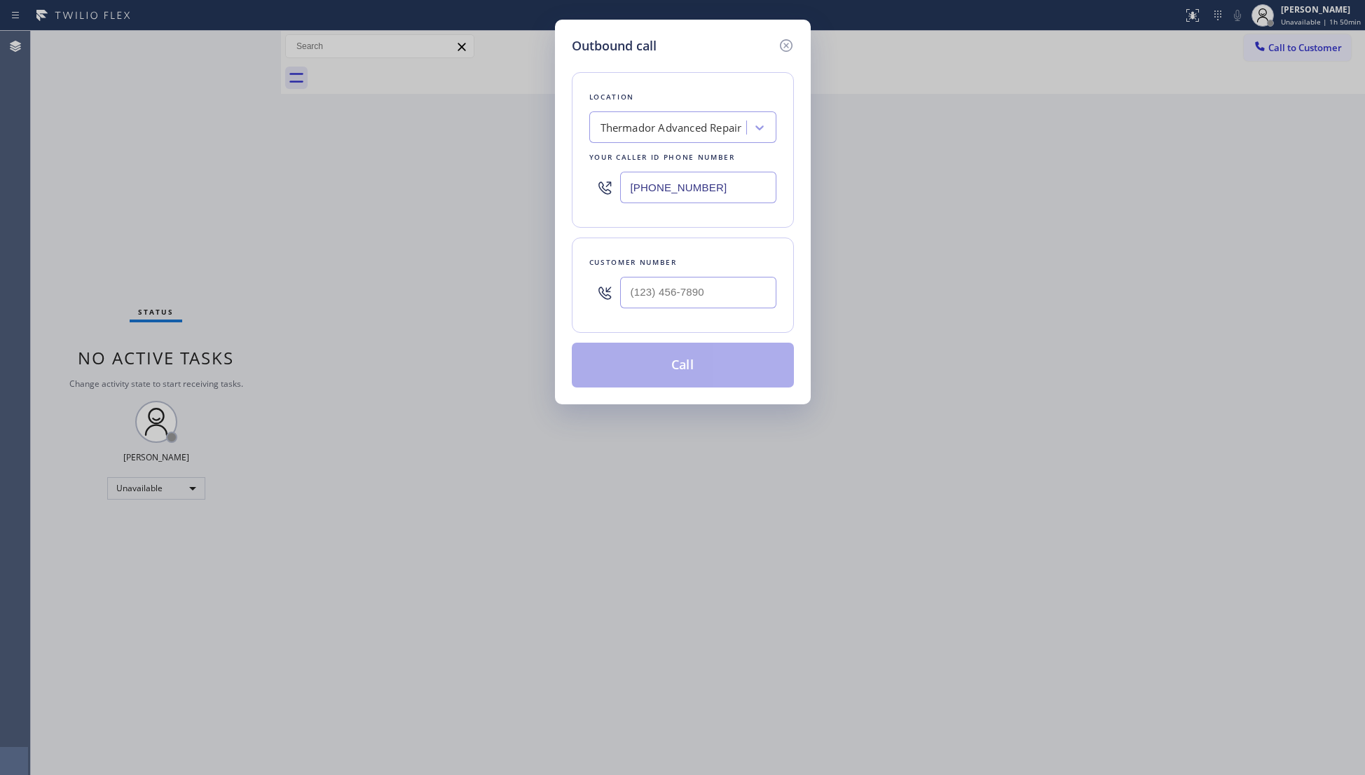
drag, startPoint x: 738, startPoint y: 180, endPoint x: 639, endPoint y: 180, distance: 99.5
click at [601, 184] on div "[PHONE_NUMBER]" at bounding box center [682, 188] width 187 height 46
paste input "512) 943-7443"
type input "[PHONE_NUMBER]"
paste input "737) 282-7608"
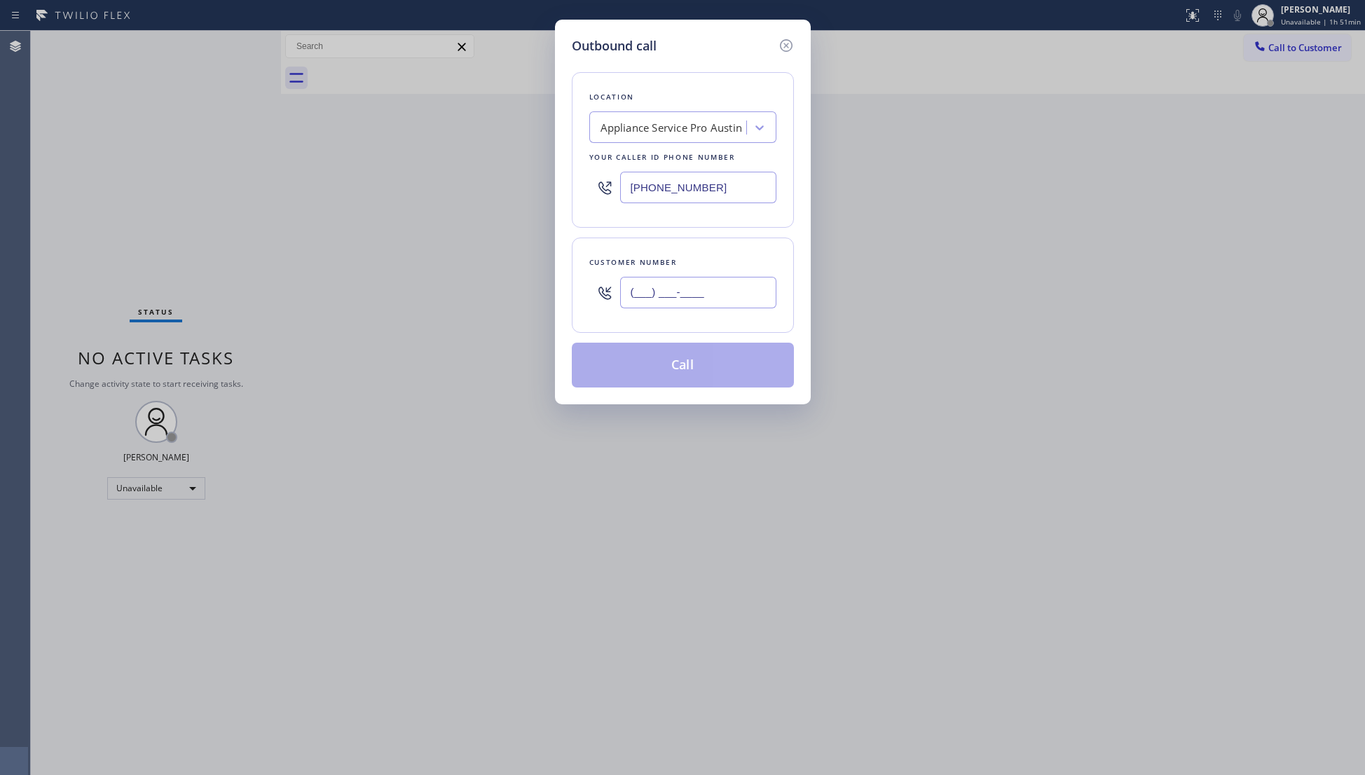
click at [712, 301] on input "(___) ___-____" at bounding box center [698, 293] width 156 height 32
type input "[PHONE_NUMBER]"
click at [693, 363] on button "Call" at bounding box center [683, 365] width 222 height 45
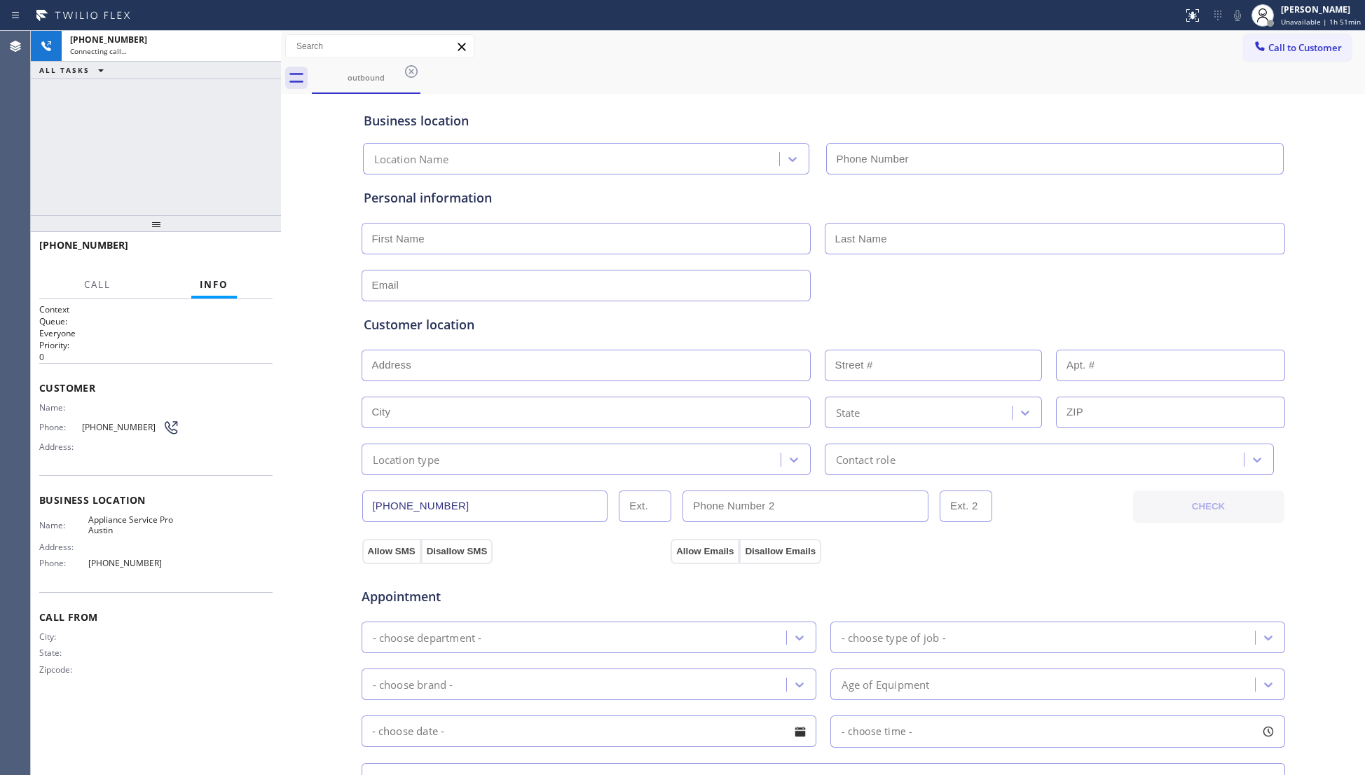
type input "[PHONE_NUMBER]"
click at [251, 258] on button "HANG UP" at bounding box center [239, 252] width 65 height 20
click at [250, 253] on span "HANG UP" at bounding box center [240, 252] width 43 height 10
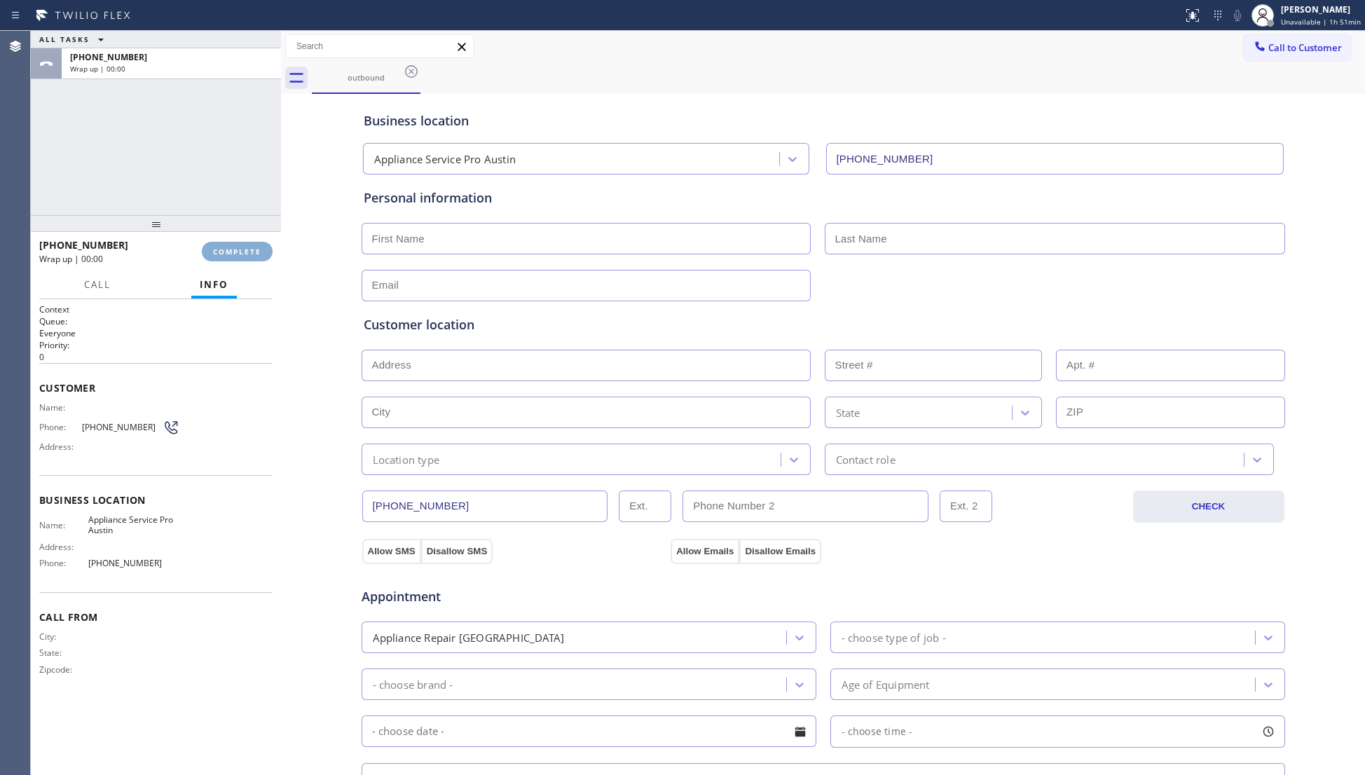
click at [250, 252] on span "COMPLETE" at bounding box center [237, 252] width 48 height 10
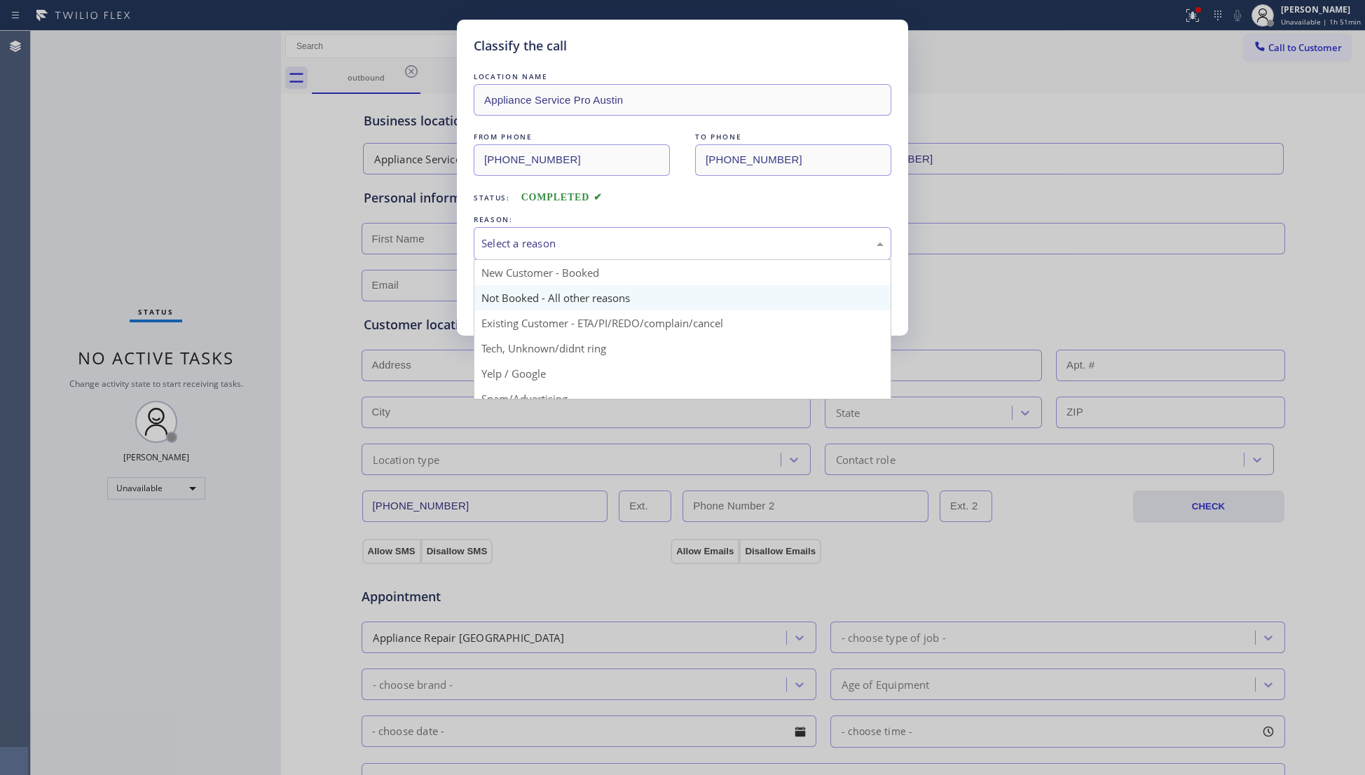
drag, startPoint x: 590, startPoint y: 248, endPoint x: 525, endPoint y: 287, distance: 75.4
click at [578, 254] on div "Select a reason" at bounding box center [683, 243] width 418 height 33
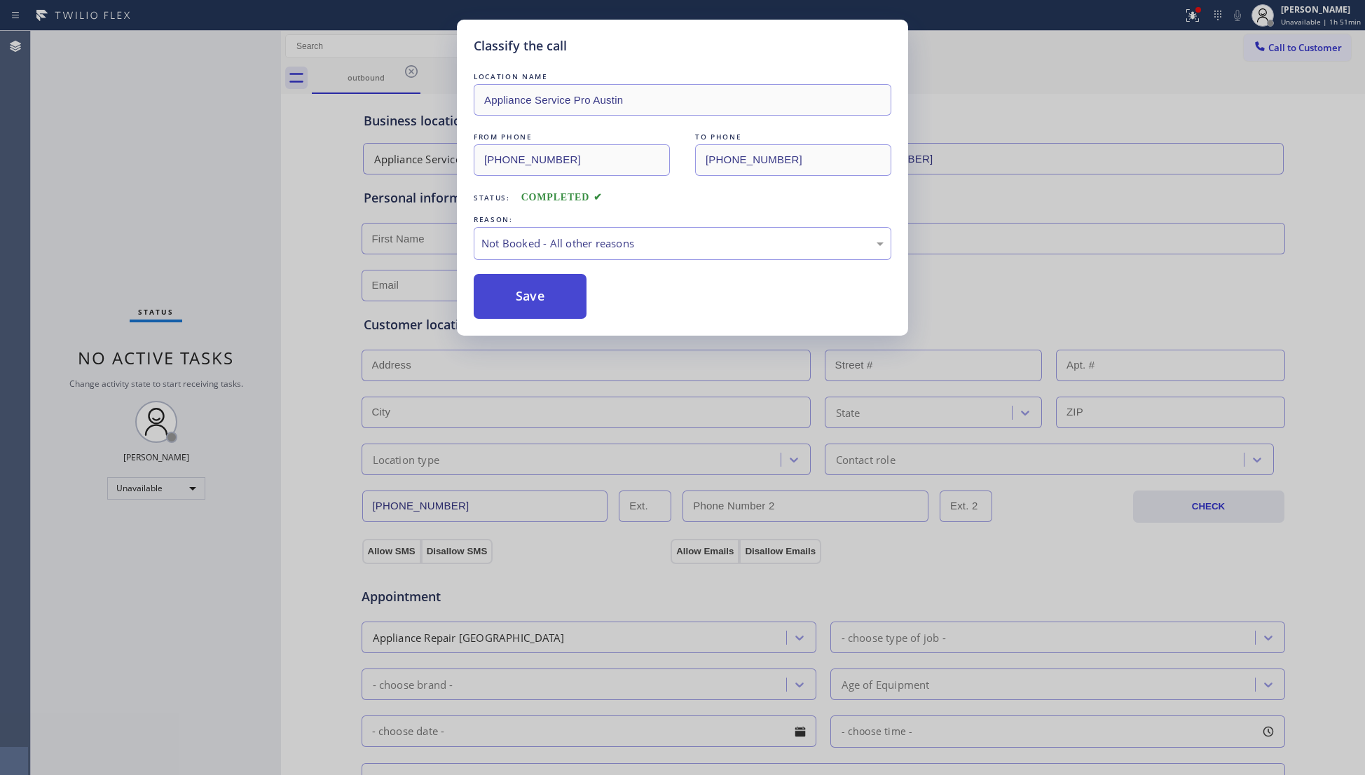
click at [510, 301] on button "Save" at bounding box center [530, 296] width 113 height 45
click at [510, 300] on button "Save" at bounding box center [530, 296] width 113 height 45
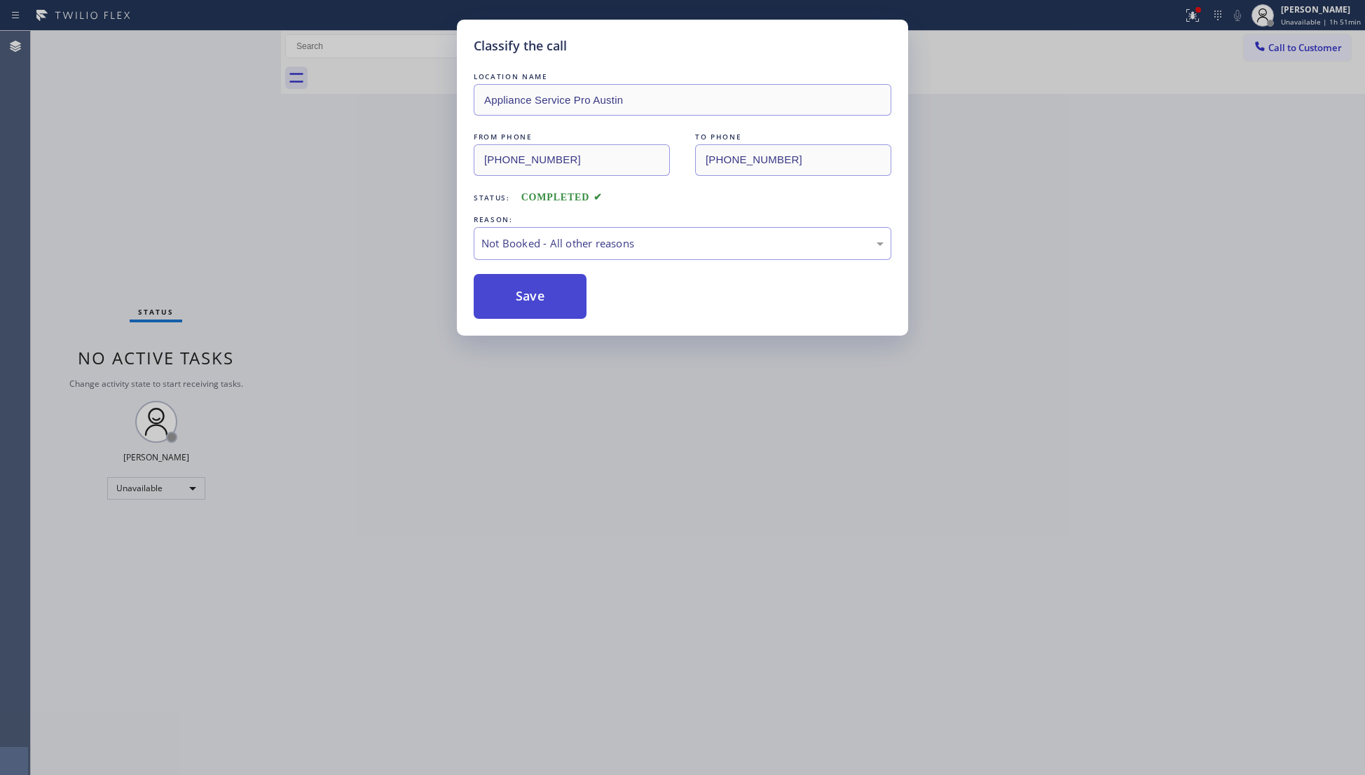
click at [511, 298] on button "Save" at bounding box center [530, 296] width 113 height 45
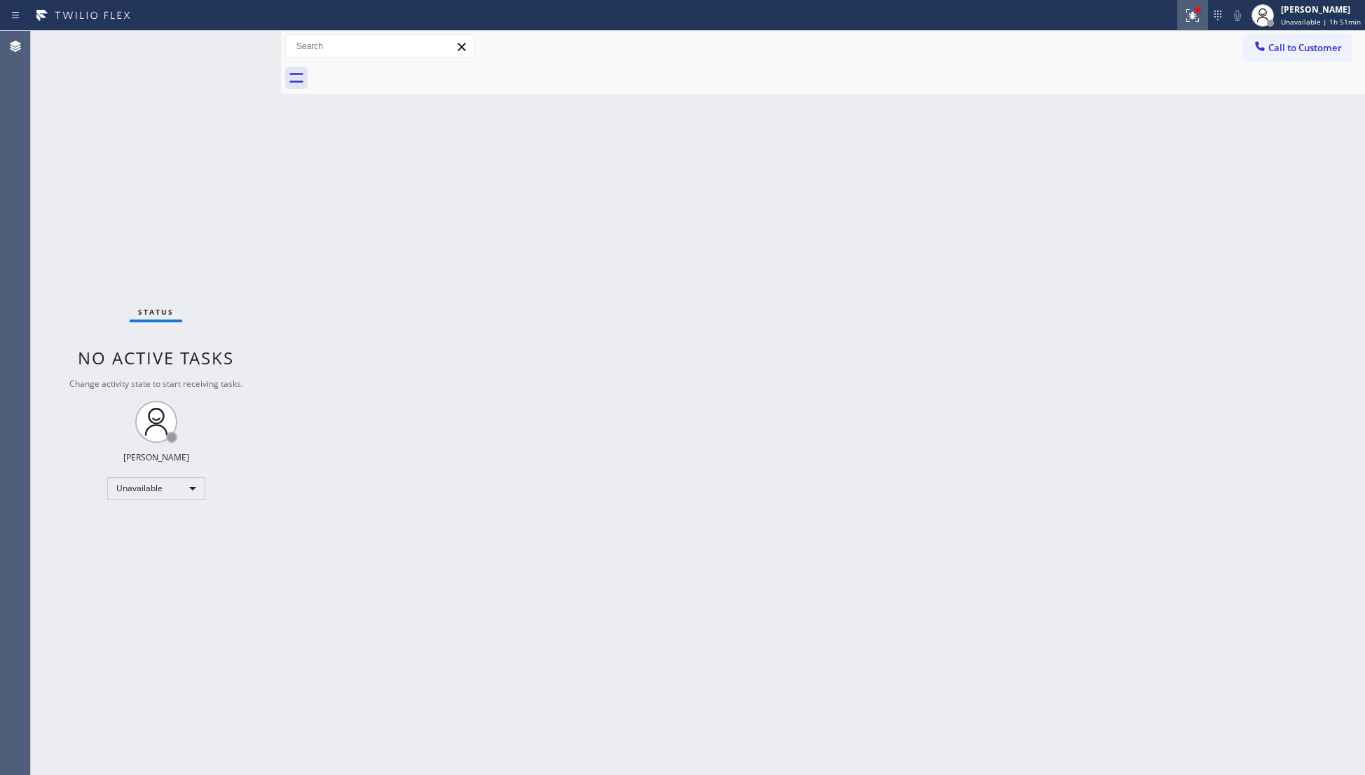
click at [1188, 24] on button at bounding box center [1192, 15] width 31 height 31
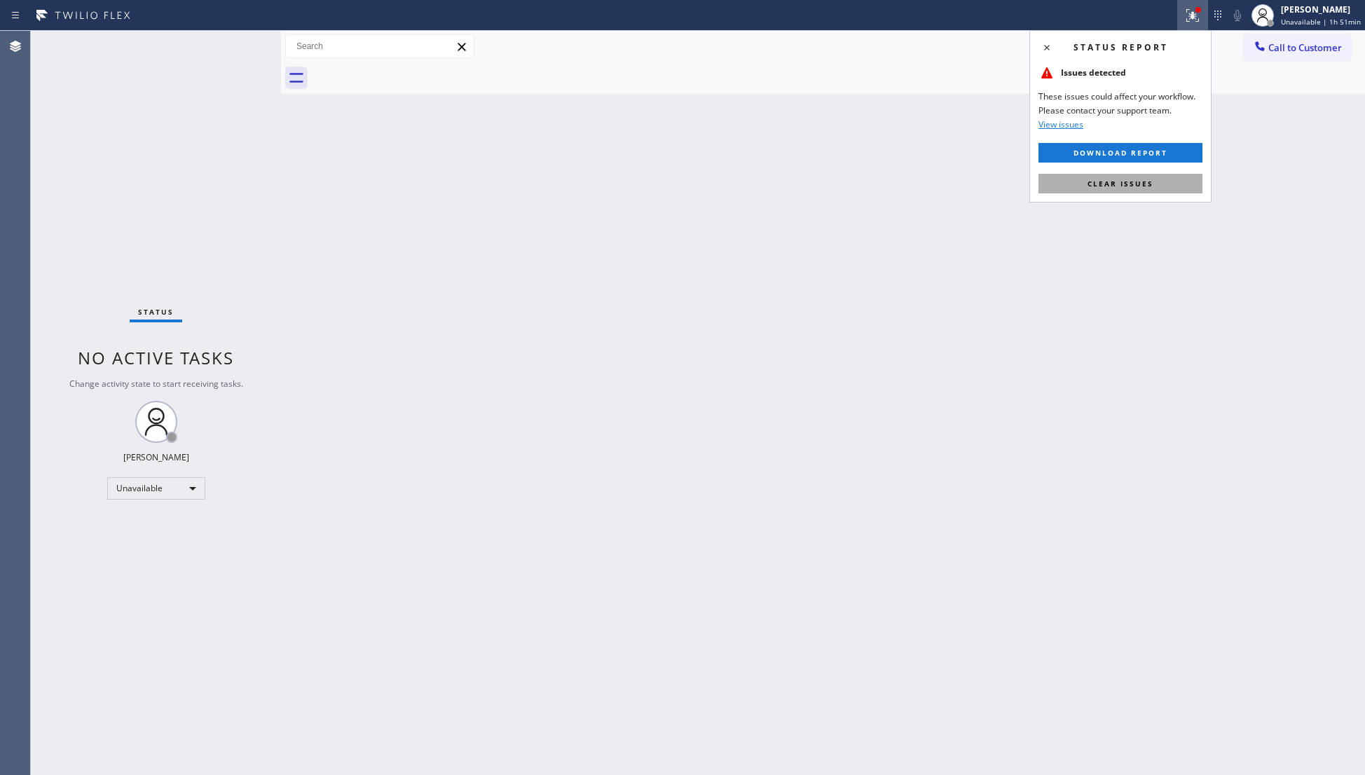
click at [1141, 182] on span "Clear issues" at bounding box center [1120, 184] width 66 height 10
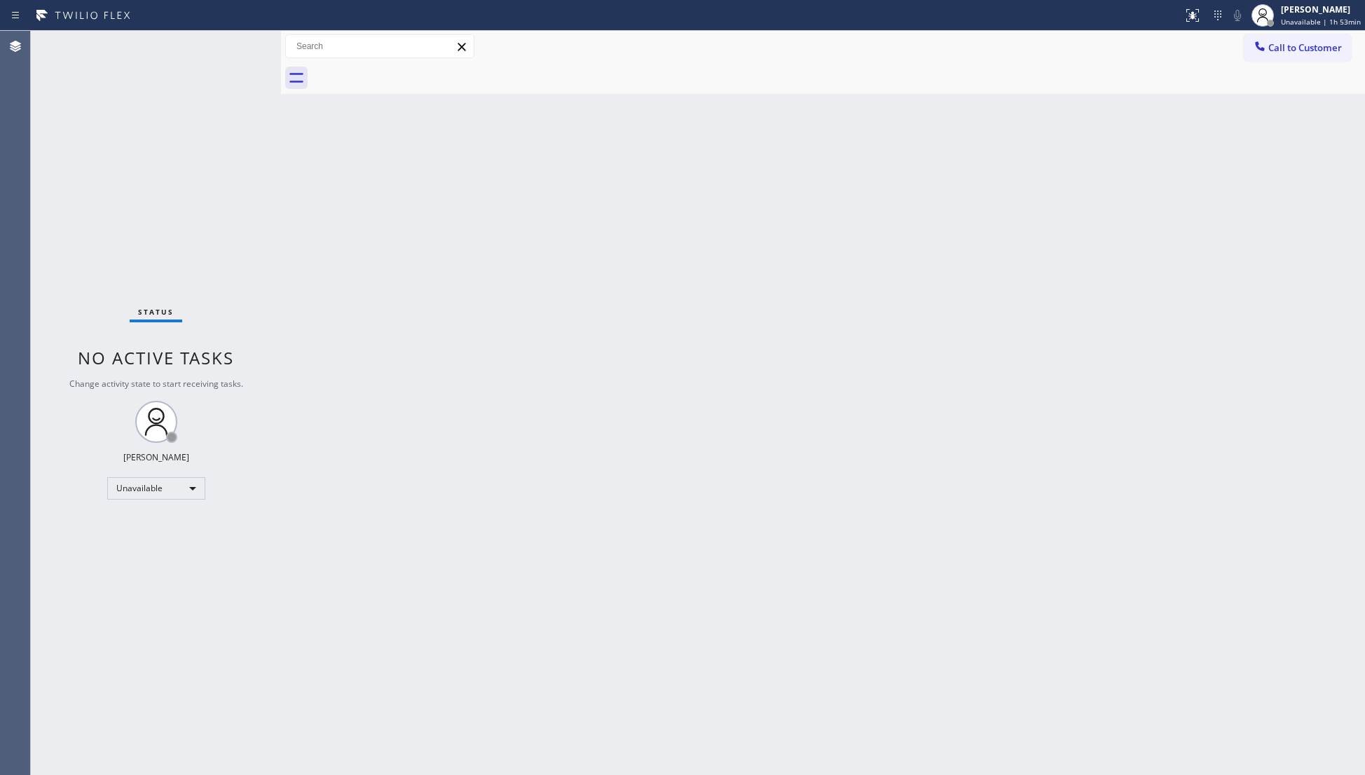
drag, startPoint x: 1110, startPoint y: 177, endPoint x: 1184, endPoint y: 132, distance: 86.1
click at [1116, 174] on div "Back to Dashboard Change Sender ID Customers Technicians Select a contact Outbo…" at bounding box center [823, 403] width 1084 height 744
click at [1293, 49] on span "Call to Customer" at bounding box center [1305, 47] width 74 height 13
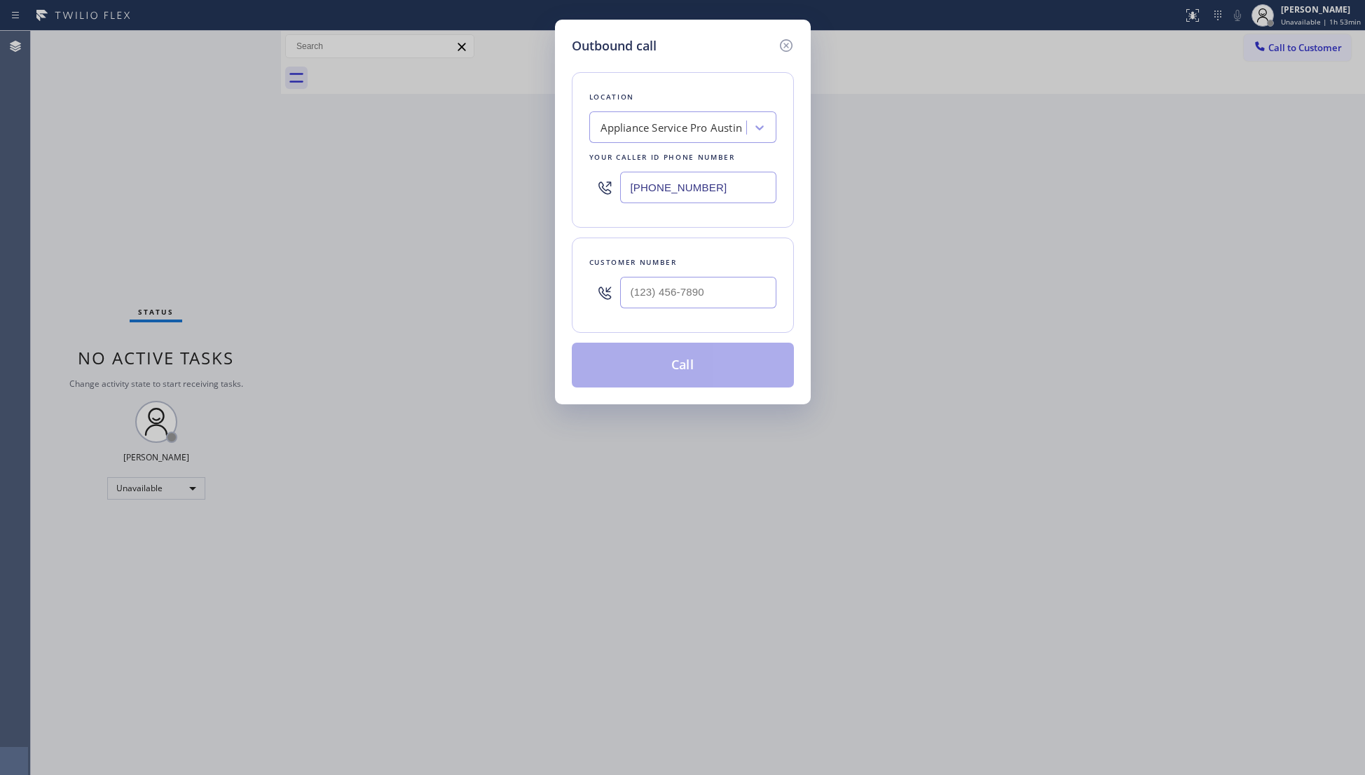
drag, startPoint x: 738, startPoint y: 180, endPoint x: 614, endPoint y: 175, distance: 124.1
click at [601, 188] on div "[PHONE_NUMBER]" at bounding box center [682, 188] width 187 height 46
paste input "786) 971-2230"
type input "[PHONE_NUMBER]"
click at [817, 306] on div "Outbound call Location Local HVAC Expert [GEOGRAPHIC_DATA][PERSON_NAME] Your ca…" at bounding box center [682, 387] width 1365 height 775
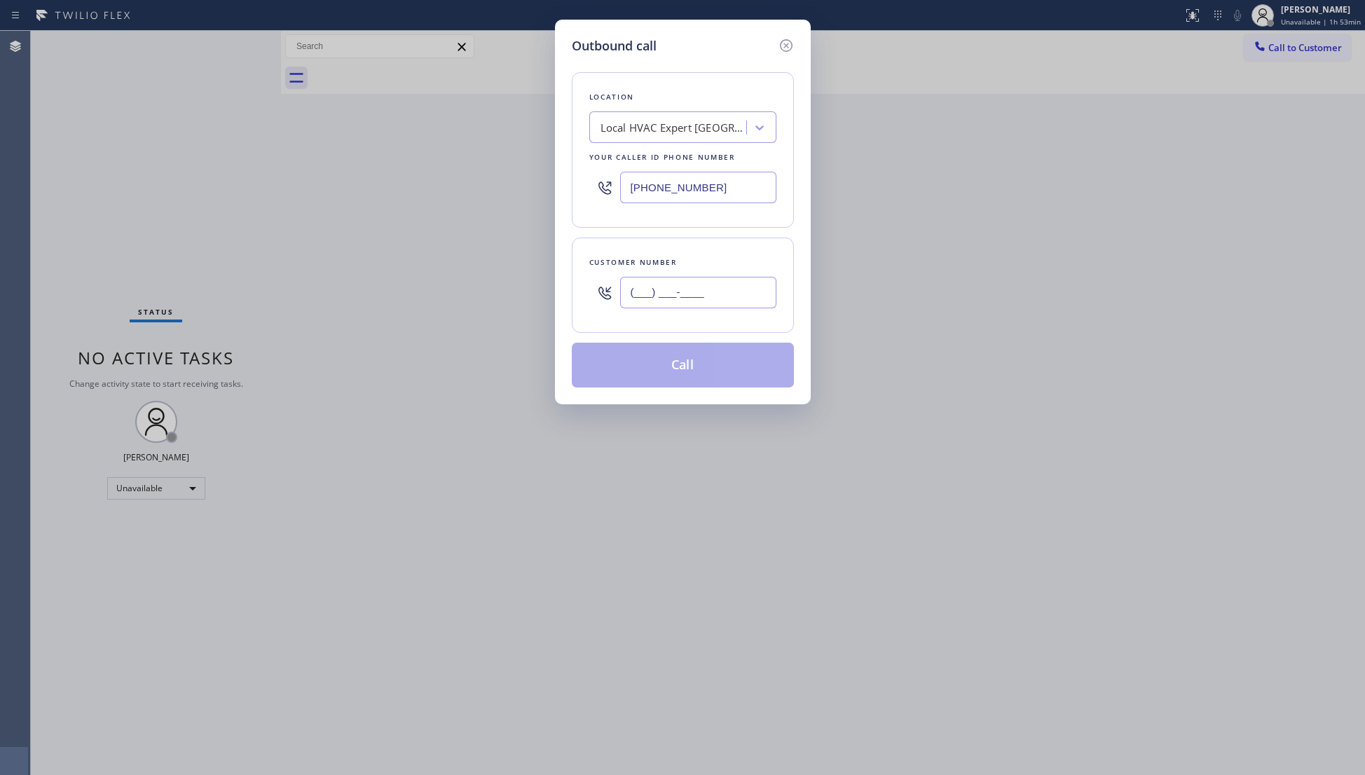
click at [768, 303] on input "(___) ___-____" at bounding box center [698, 293] width 156 height 32
paste input "689) 208-6402"
type input "[PHONE_NUMBER]"
click at [679, 387] on button "Call" at bounding box center [683, 365] width 222 height 45
click at [713, 361] on button "Call" at bounding box center [683, 365] width 222 height 45
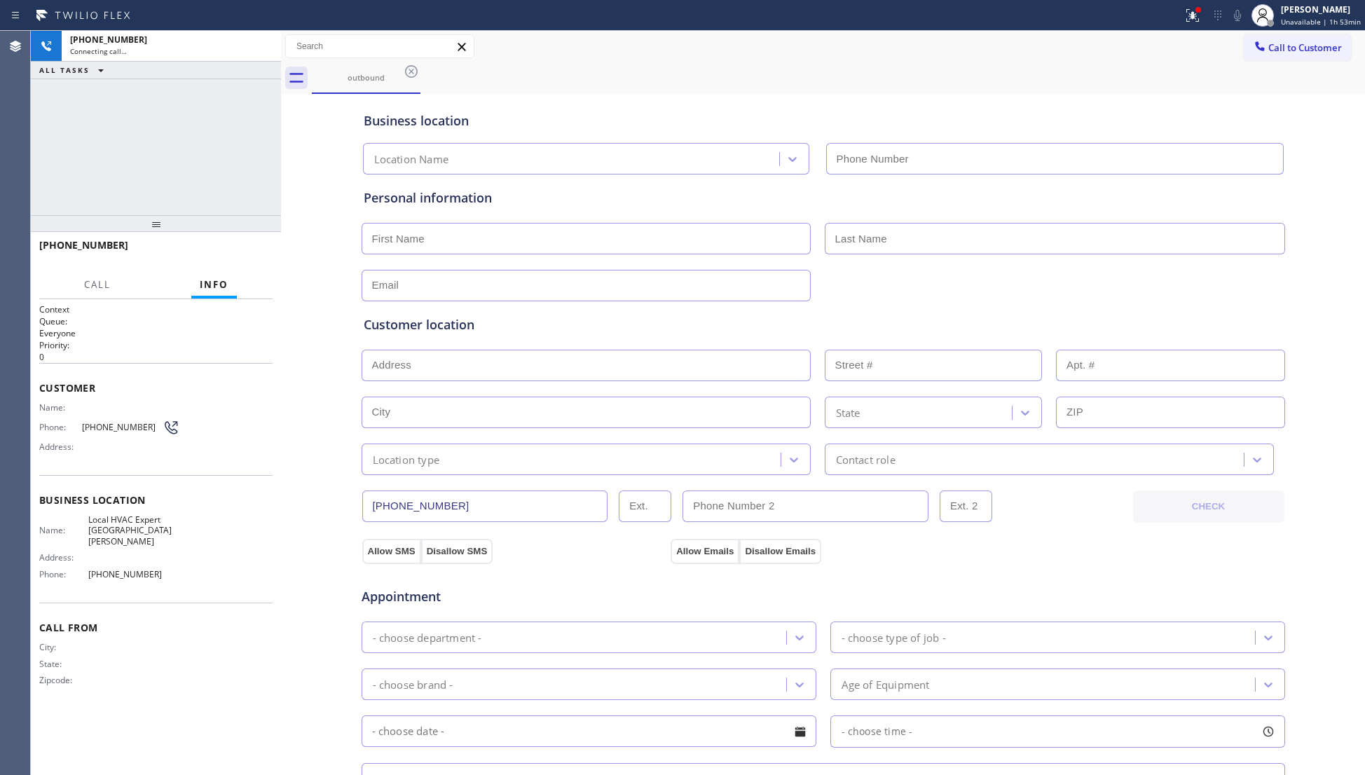
type input "[PHONE_NUMBER]"
click at [1065, 119] on div "Business location" at bounding box center [823, 120] width 919 height 19
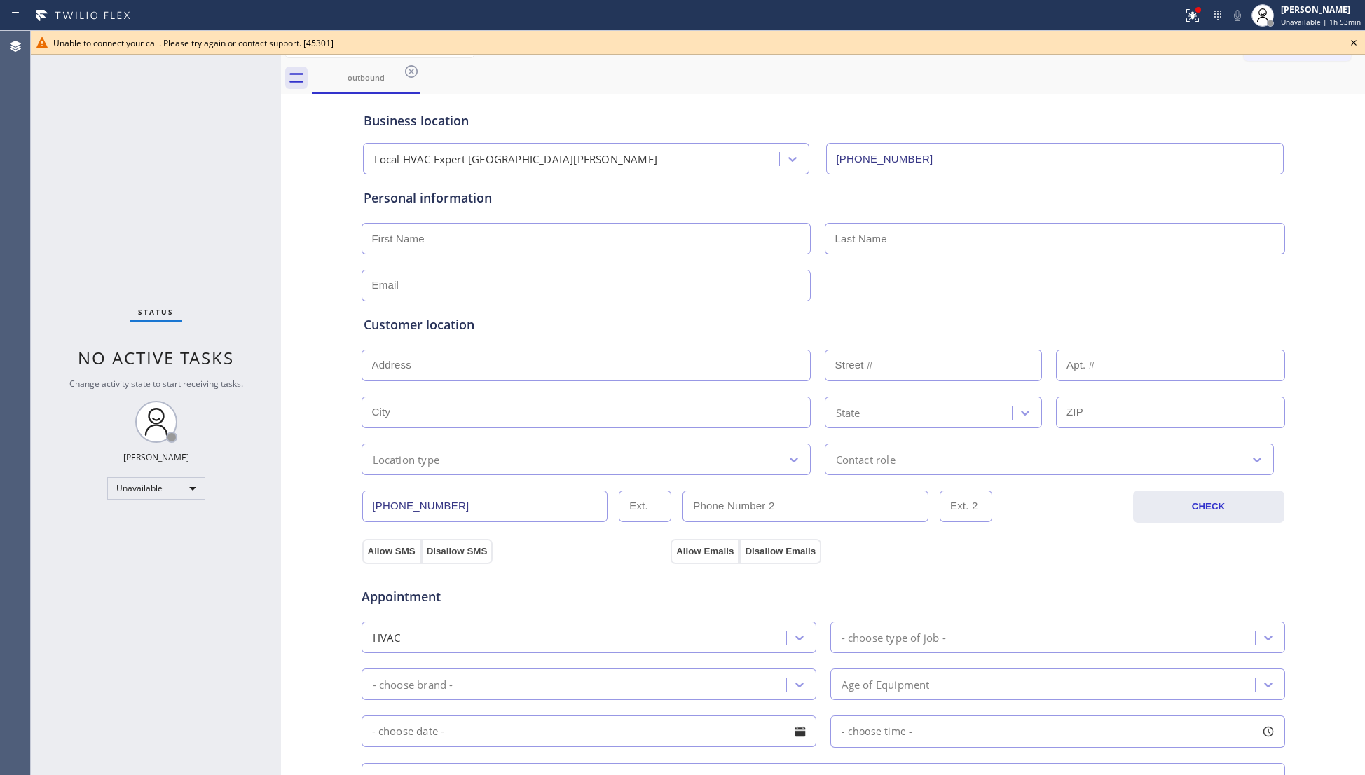
click at [1353, 39] on icon at bounding box center [1353, 42] width 17 height 17
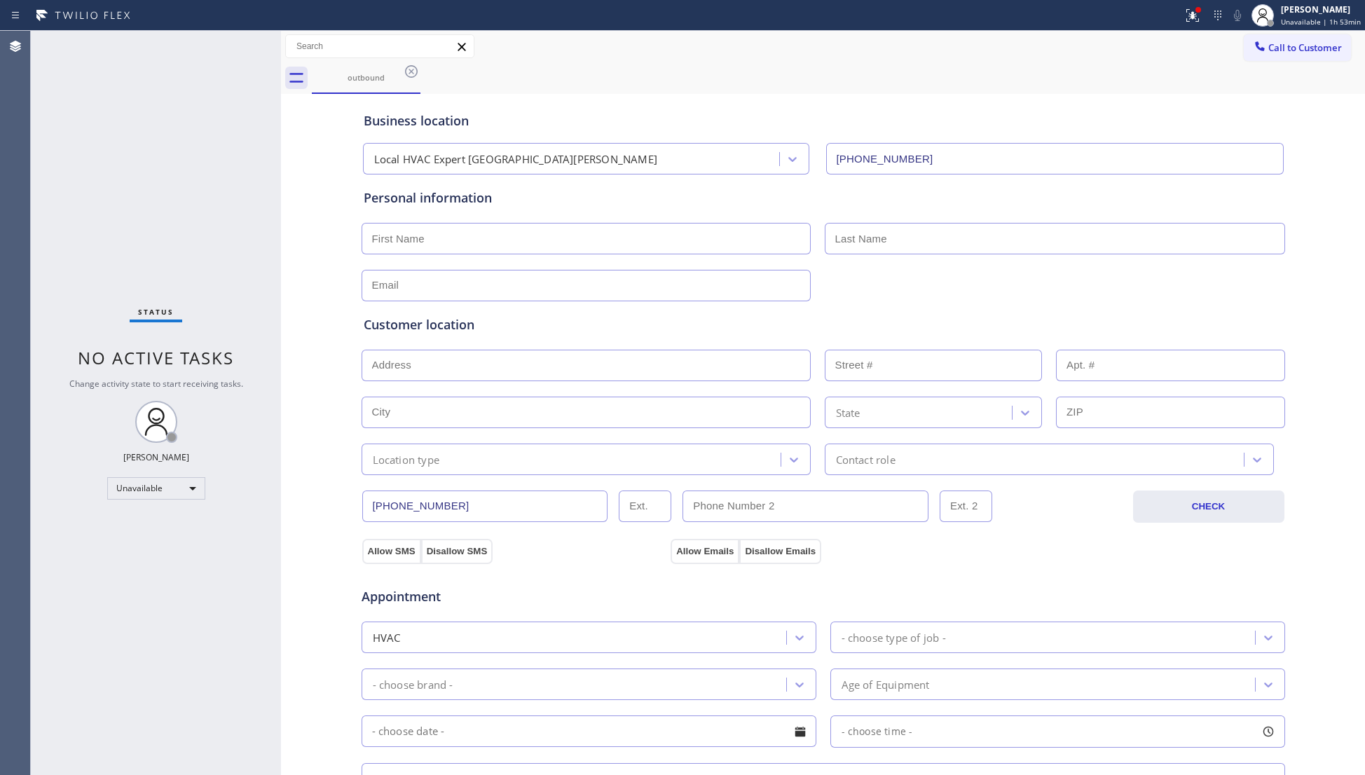
drag, startPoint x: 1290, startPoint y: 48, endPoint x: 1265, endPoint y: 48, distance: 24.5
click at [1283, 48] on span "Call to Customer" at bounding box center [1305, 47] width 74 height 13
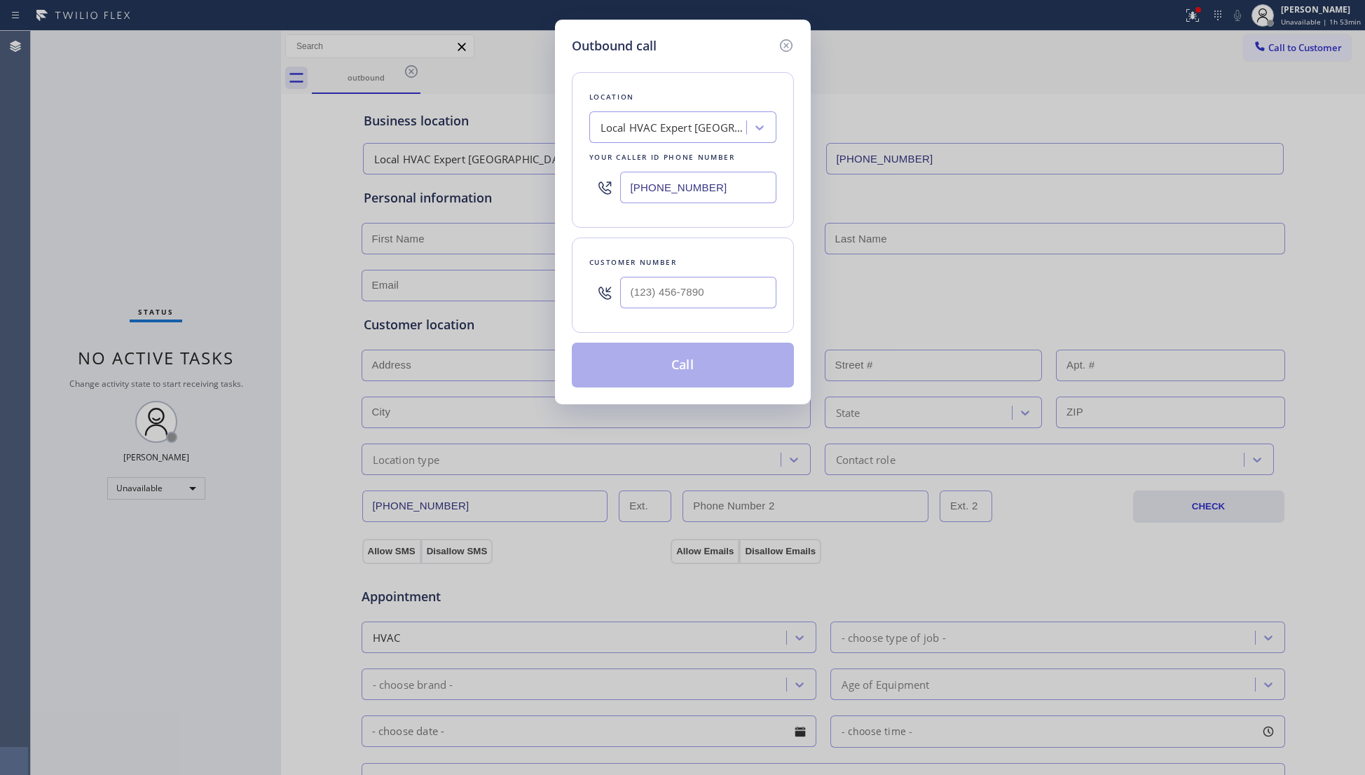
drag, startPoint x: 734, startPoint y: 195, endPoint x: 642, endPoint y: 189, distance: 92.6
click at [642, 191] on input "[PHONE_NUMBER]" at bounding box center [698, 188] width 156 height 32
click at [633, 188] on input "[PHONE_NUMBER]" at bounding box center [698, 188] width 156 height 32
paste input "267) 656-6802"
type input "[PHONE_NUMBER]"
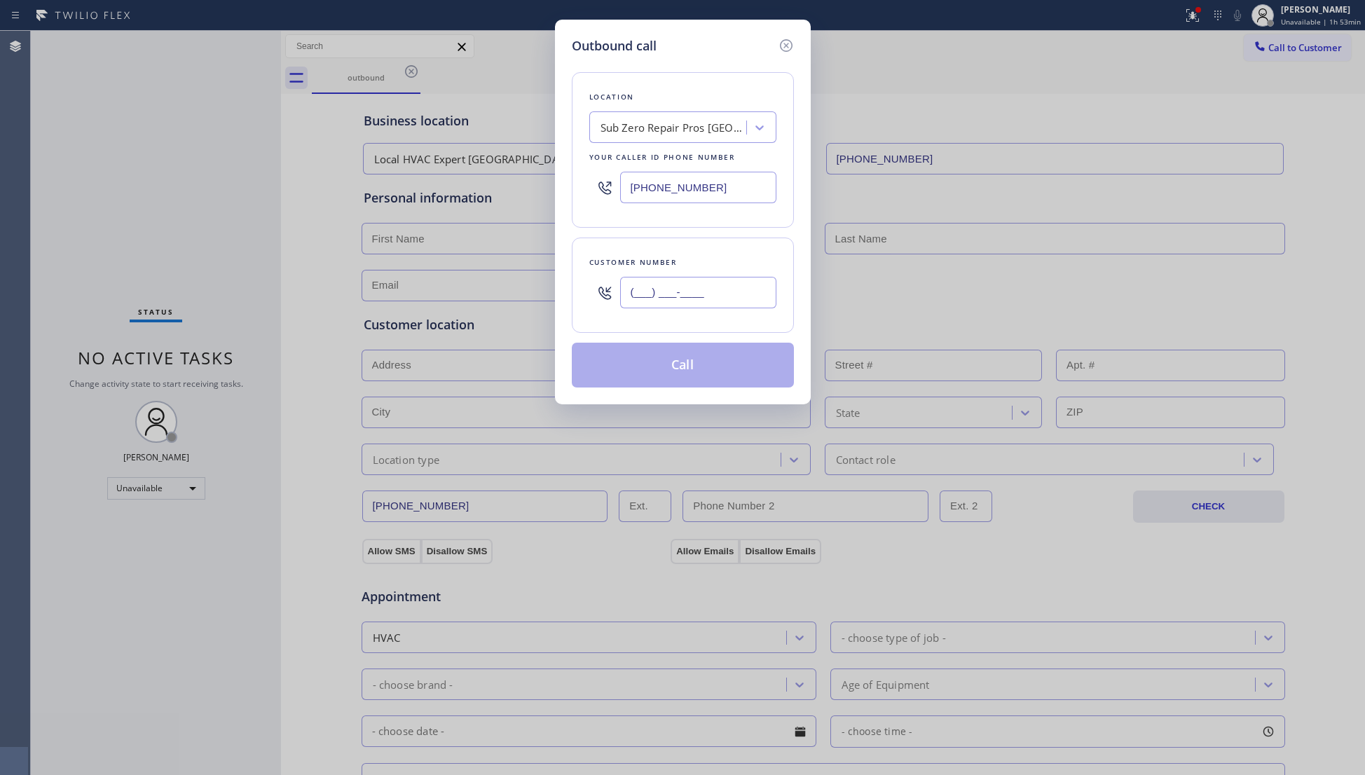
paste input "267) 708-6550"
click at [730, 303] on input "[PHONE_NUMBER]" at bounding box center [698, 293] width 156 height 32
type input "[PHONE_NUMBER]"
click at [673, 357] on button "Call" at bounding box center [683, 365] width 222 height 45
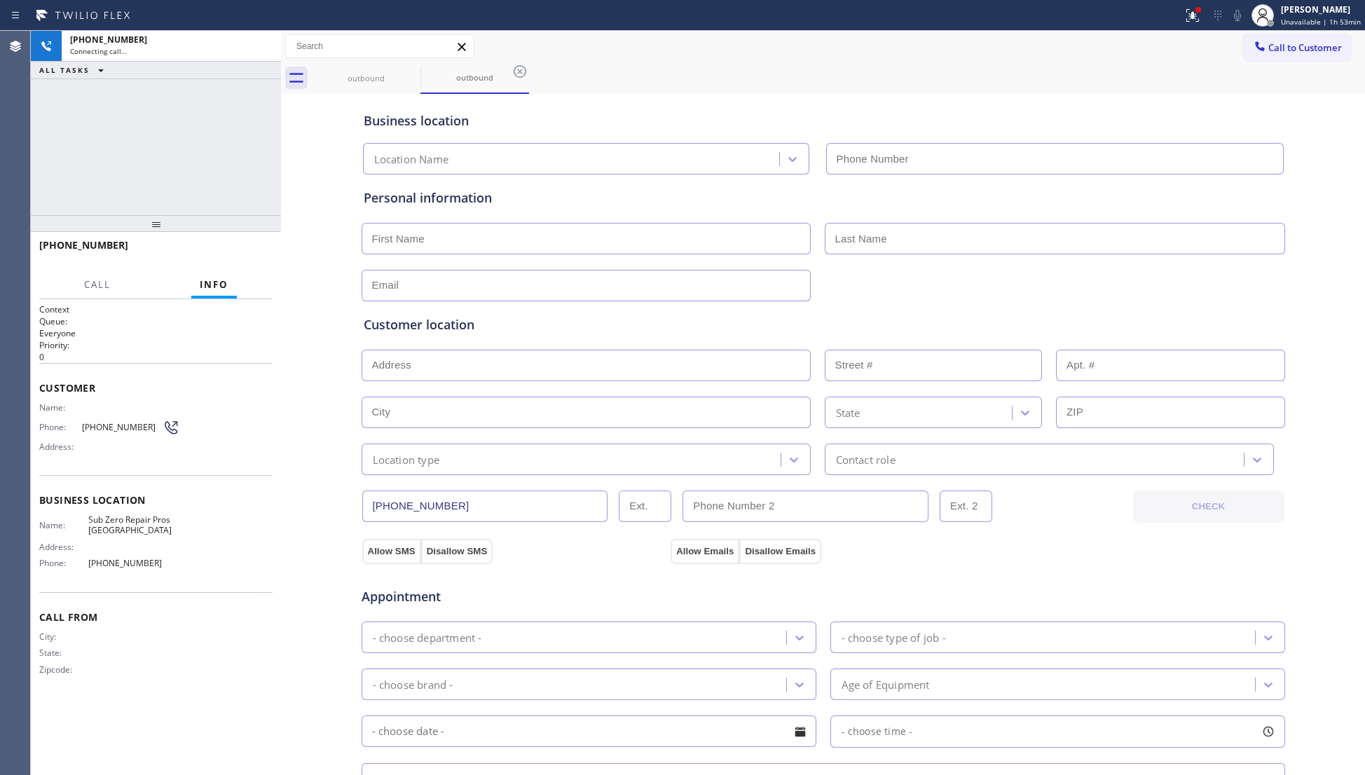
type input "[PHONE_NUMBER]"
click at [818, 81] on div "outbound outbound" at bounding box center [838, 78] width 1053 height 32
click at [1194, 22] on icon at bounding box center [1192, 15] width 17 height 17
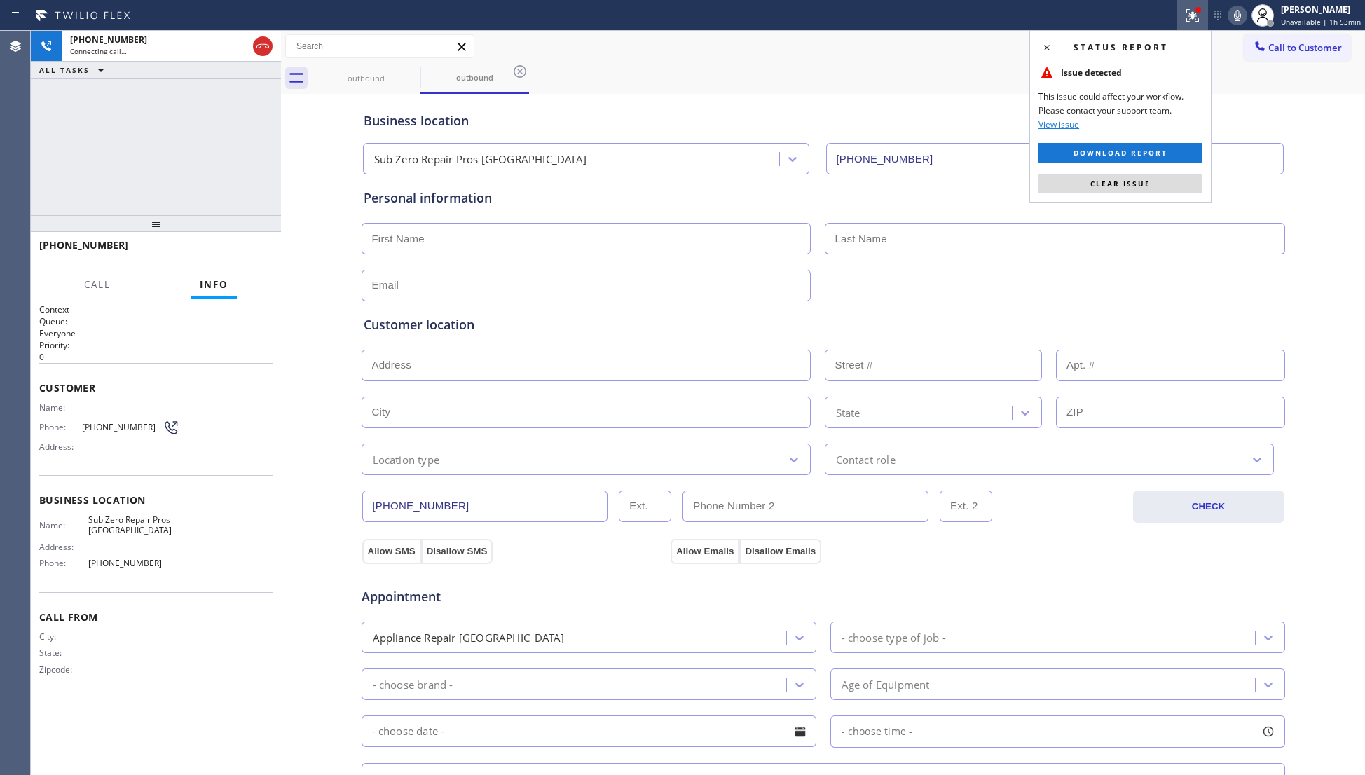
click at [1139, 168] on div "Status report Issue detected This issue could affect your workflow. Please cont…" at bounding box center [1120, 116] width 182 height 172
drag, startPoint x: 1133, startPoint y: 185, endPoint x: 1155, endPoint y: 185, distance: 22.4
click at [1138, 185] on span "Clear issue" at bounding box center [1120, 184] width 60 height 10
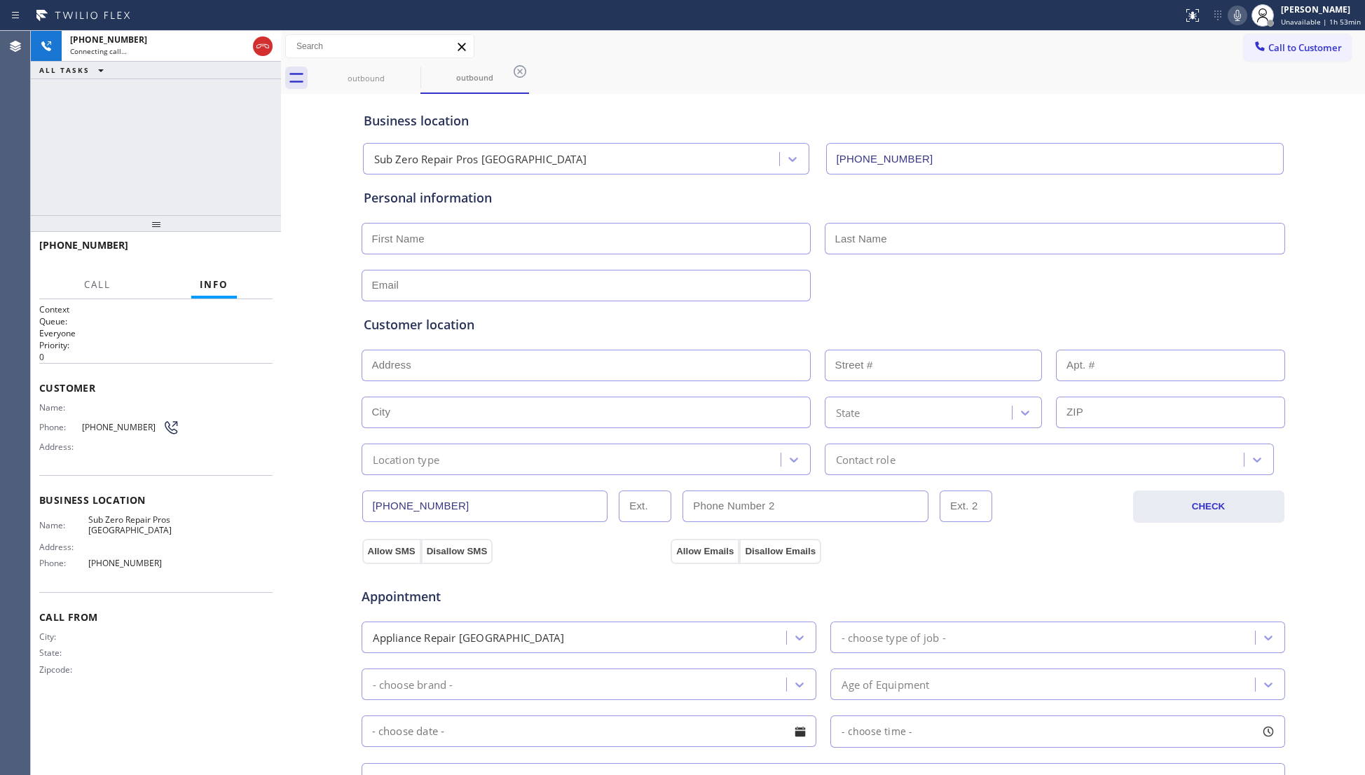
click at [1033, 52] on div "Call to Customer Outbound call Location Sub Zero Repair Pros [GEOGRAPHIC_DATA] …" at bounding box center [823, 46] width 1084 height 25
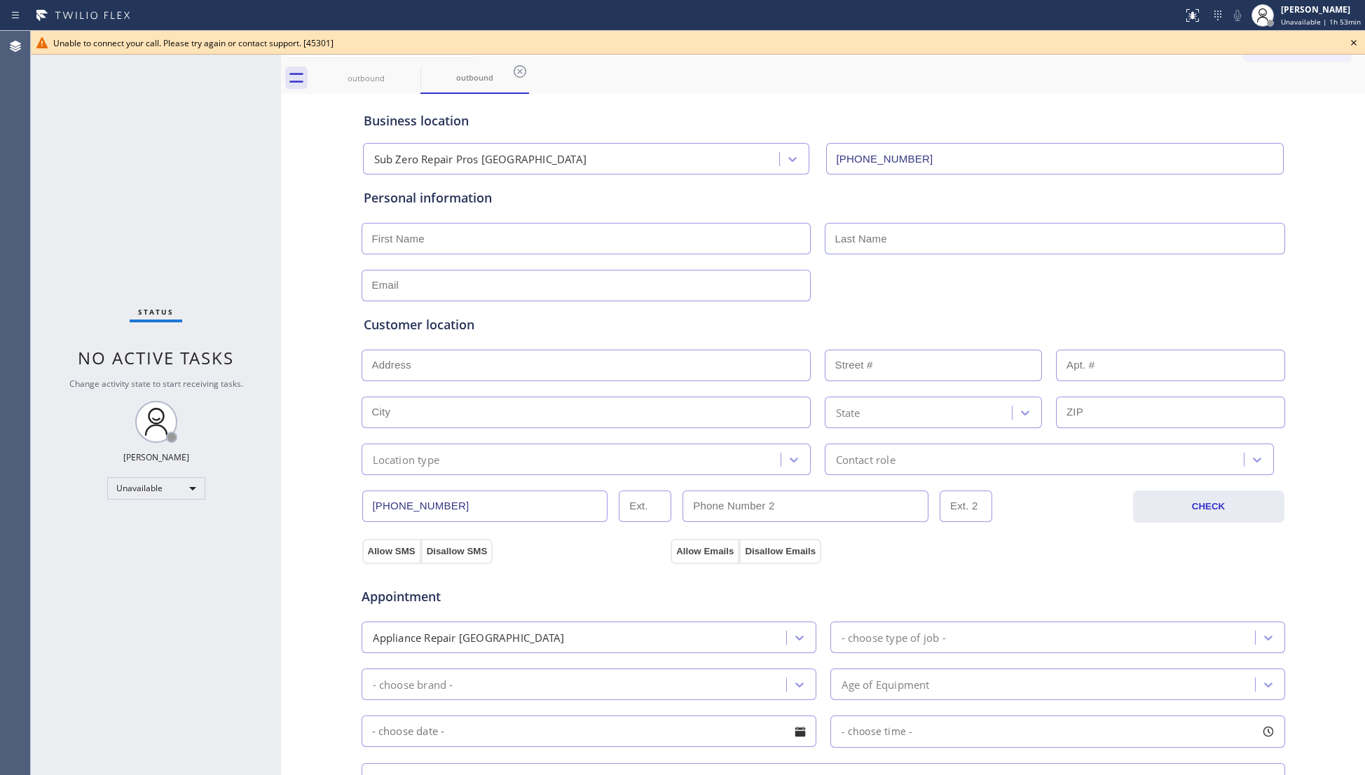
click at [1301, 46] on div "Unable to connect your call. Please try again or contact support. [45301]" at bounding box center [697, 43] width 1289 height 12
click at [1351, 38] on icon at bounding box center [1353, 42] width 17 height 17
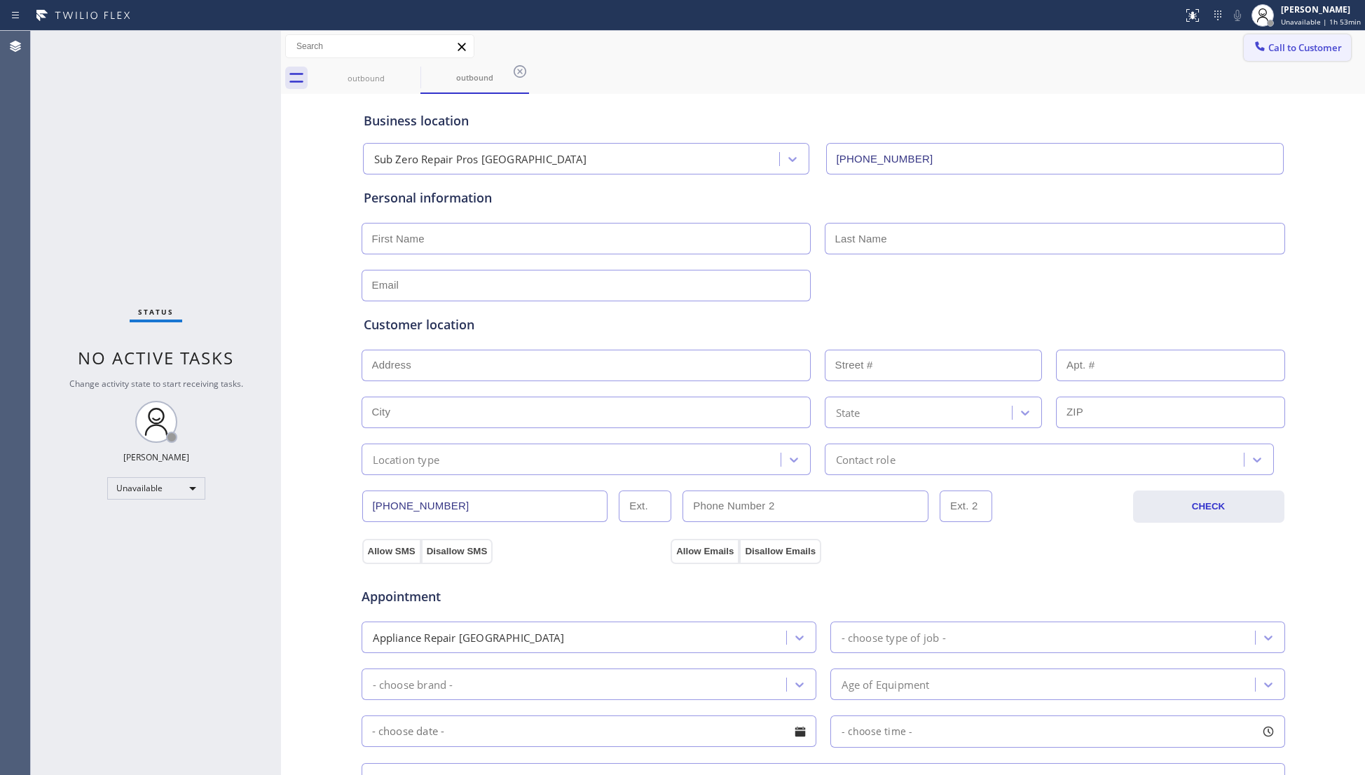
click at [1284, 34] on button "Call to Customer" at bounding box center [1296, 47] width 107 height 27
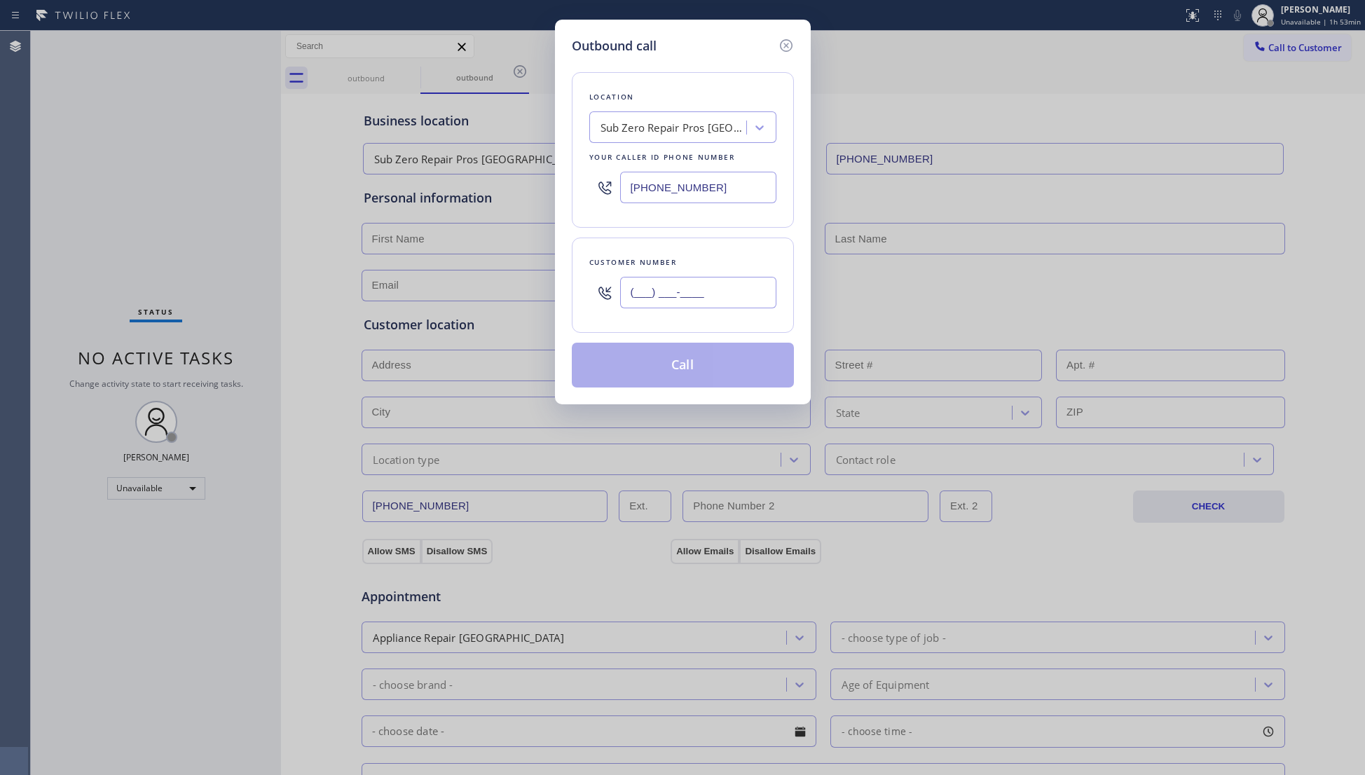
click at [769, 290] on input "(___) ___-____" at bounding box center [698, 293] width 156 height 32
paste input "267) 708-6550"
type input "[PHONE_NUMBER]"
click at [654, 362] on button "Call" at bounding box center [683, 365] width 222 height 45
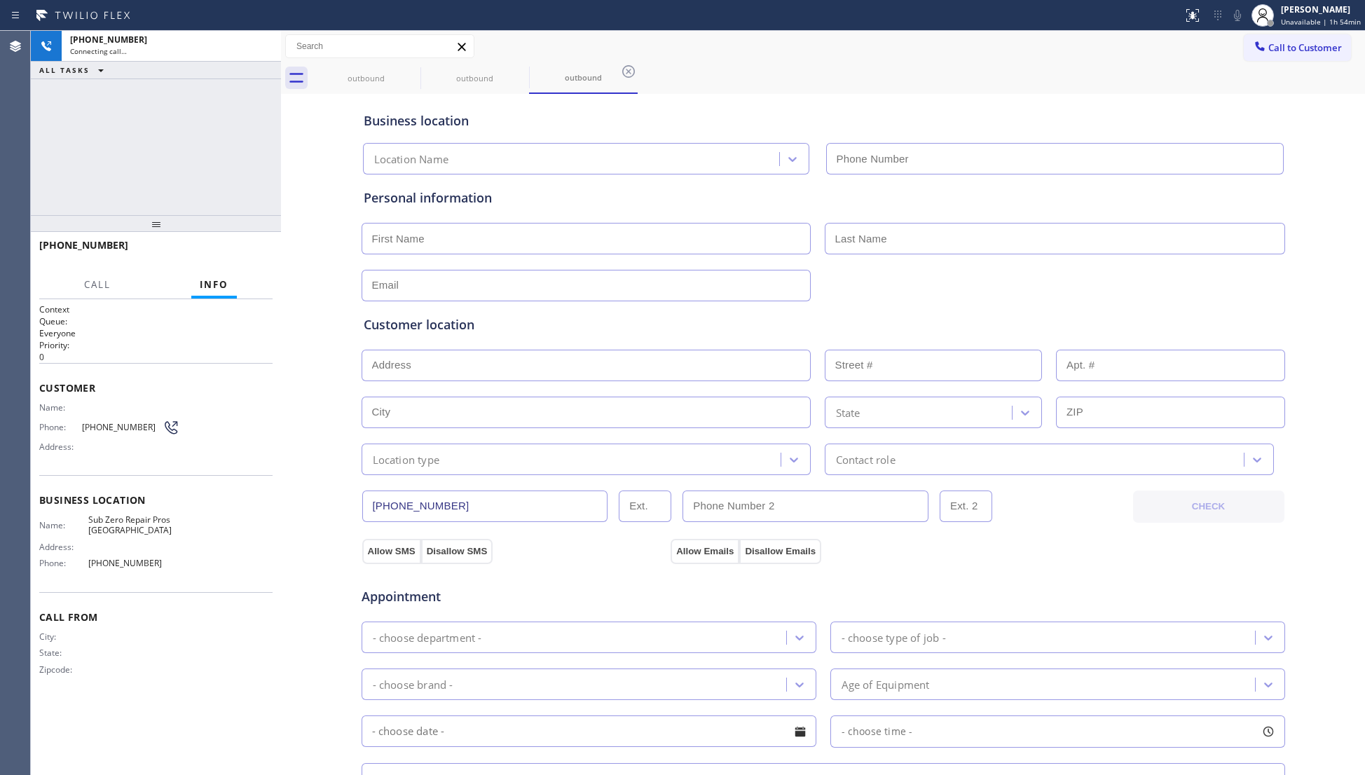
type input "[PHONE_NUMBER]"
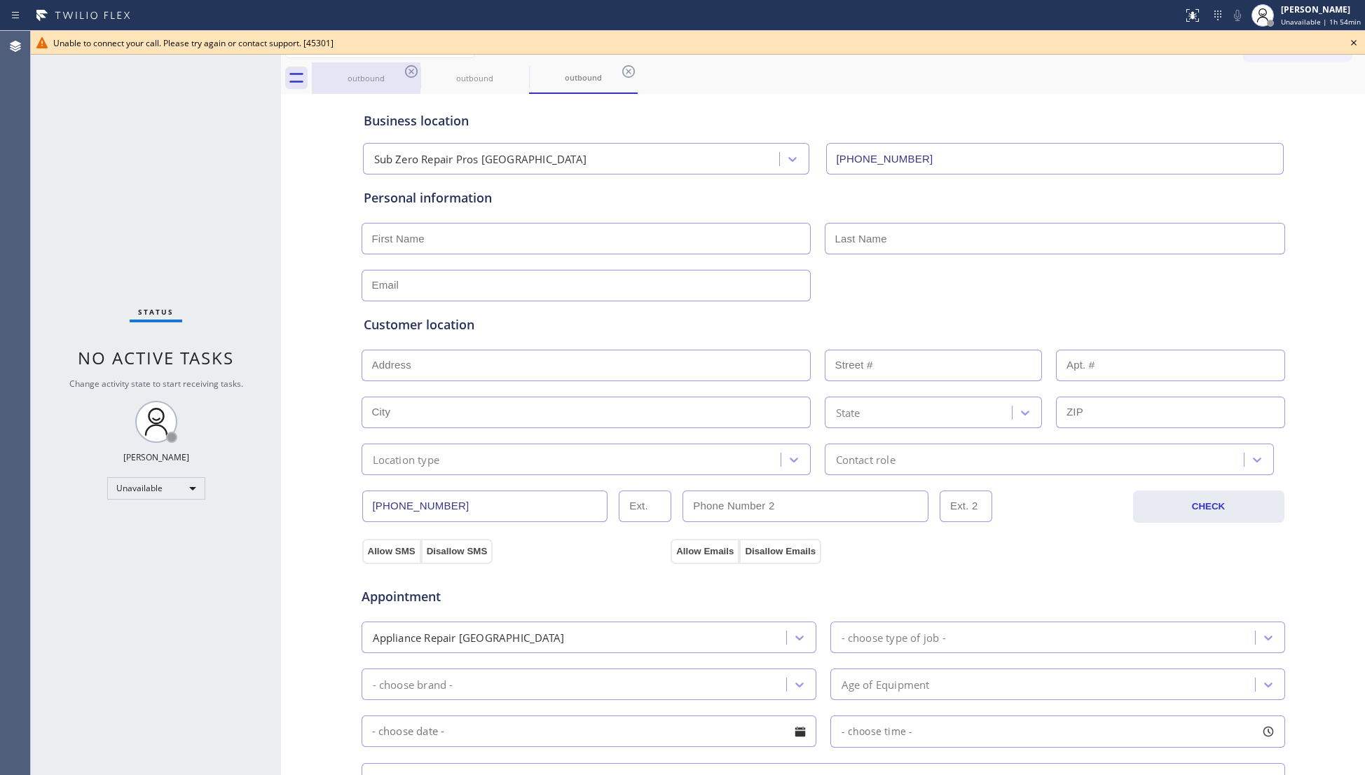
drag, startPoint x: 387, startPoint y: 83, endPoint x: 401, endPoint y: 73, distance: 16.5
click at [387, 82] on div "outbound" at bounding box center [366, 78] width 106 height 11
click at [416, 64] on icon at bounding box center [411, 71] width 17 height 17
click at [511, 64] on icon at bounding box center [519, 71] width 17 height 17
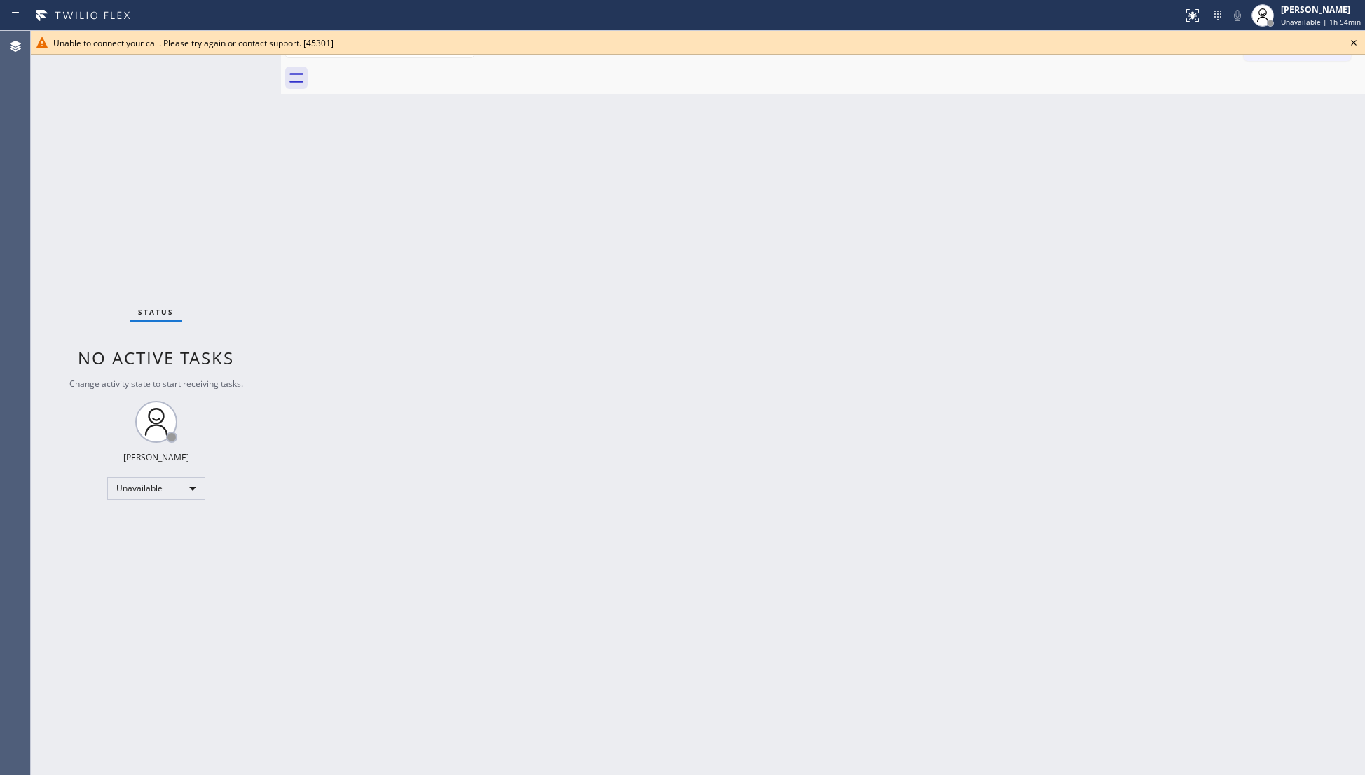
click at [418, 64] on div at bounding box center [838, 78] width 1053 height 32
drag, startPoint x: 1352, startPoint y: 39, endPoint x: 1337, endPoint y: 59, distance: 24.9
click at [1351, 41] on icon at bounding box center [1353, 42] width 17 height 17
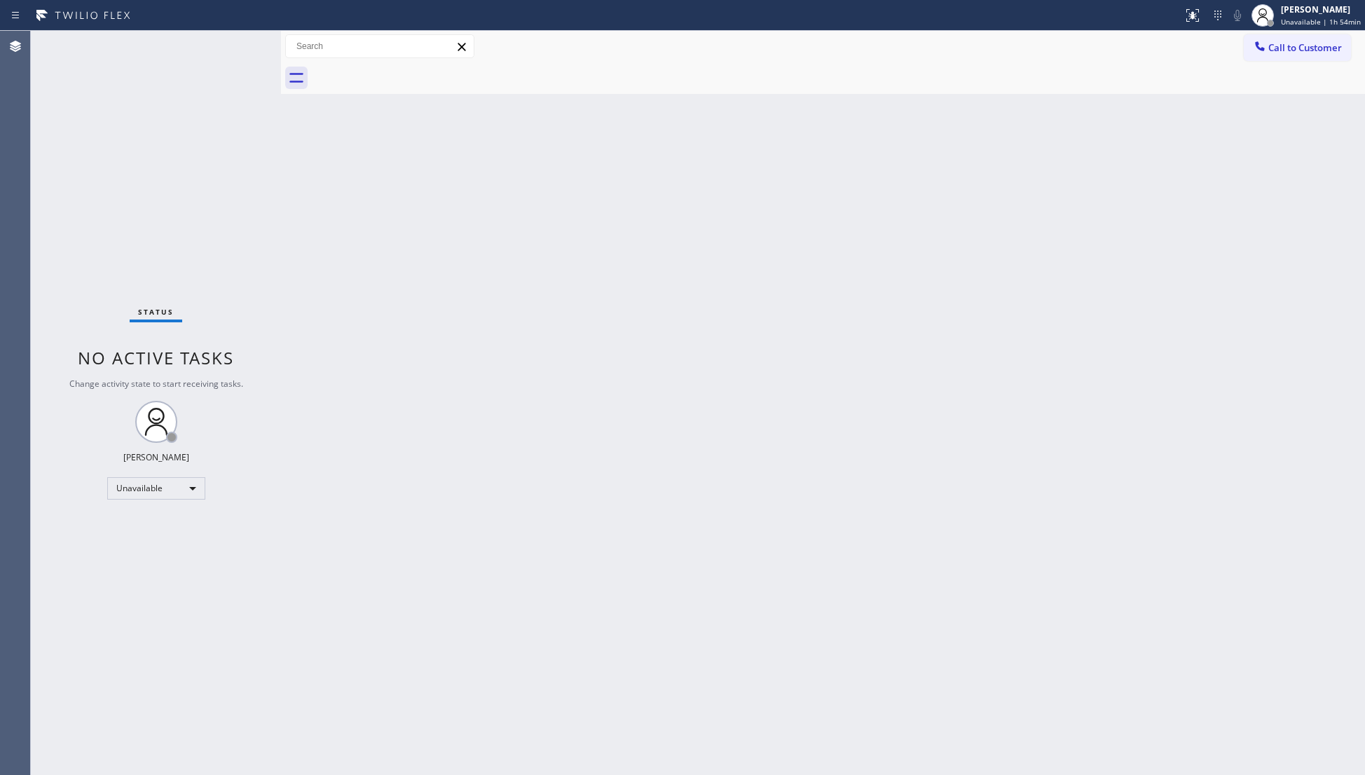
click at [1248, 141] on div "Back to Dashboard Change Sender ID Customers Technicians Select a contact Outbo…" at bounding box center [823, 403] width 1084 height 744
click at [1307, 27] on div "[PERSON_NAME] Unavailable | 1h 57min" at bounding box center [1306, 15] width 118 height 31
click at [1270, 104] on button "Break" at bounding box center [1294, 111] width 140 height 18
click at [1311, 13] on div "[PERSON_NAME]" at bounding box center [1325, 10] width 69 height 12
click at [1253, 91] on button "Unavailable" at bounding box center [1294, 92] width 140 height 18
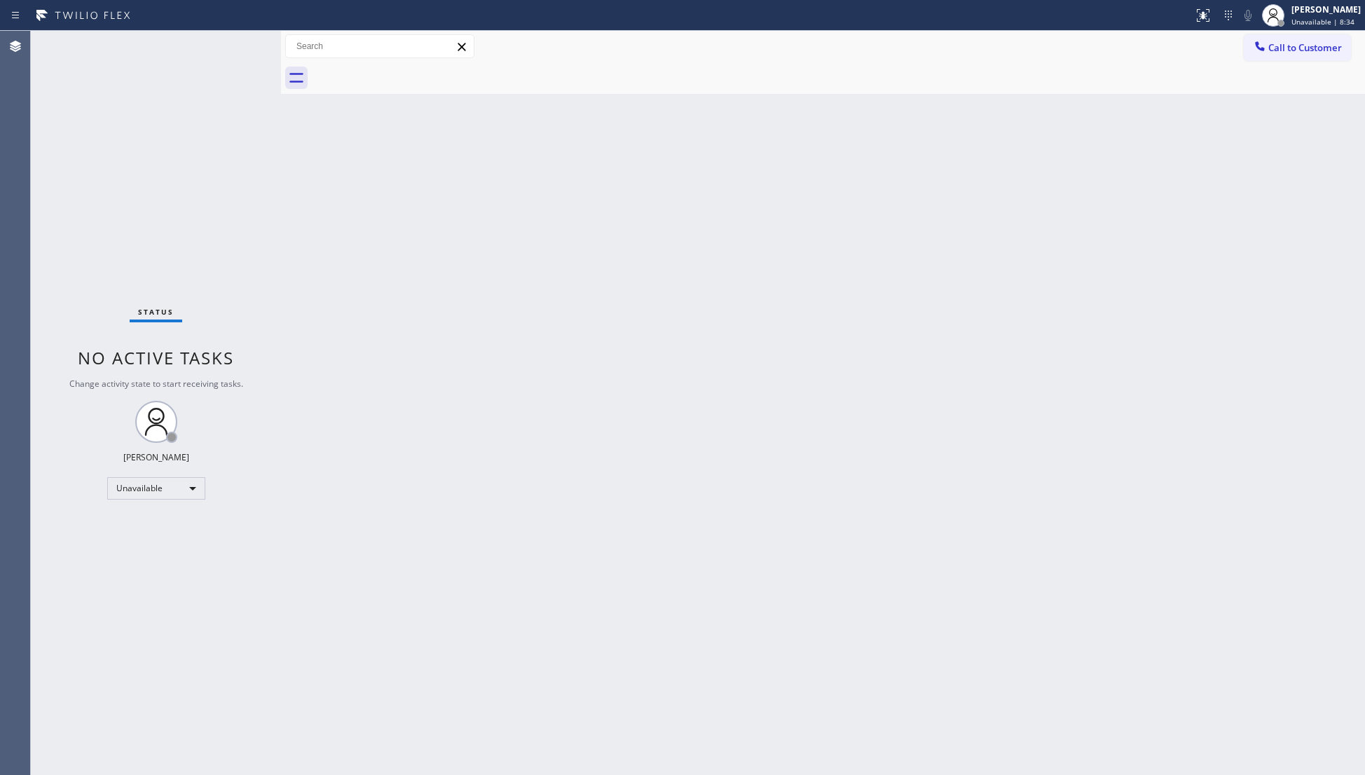
click at [1262, 38] on button "Call to Customer" at bounding box center [1296, 47] width 107 height 27
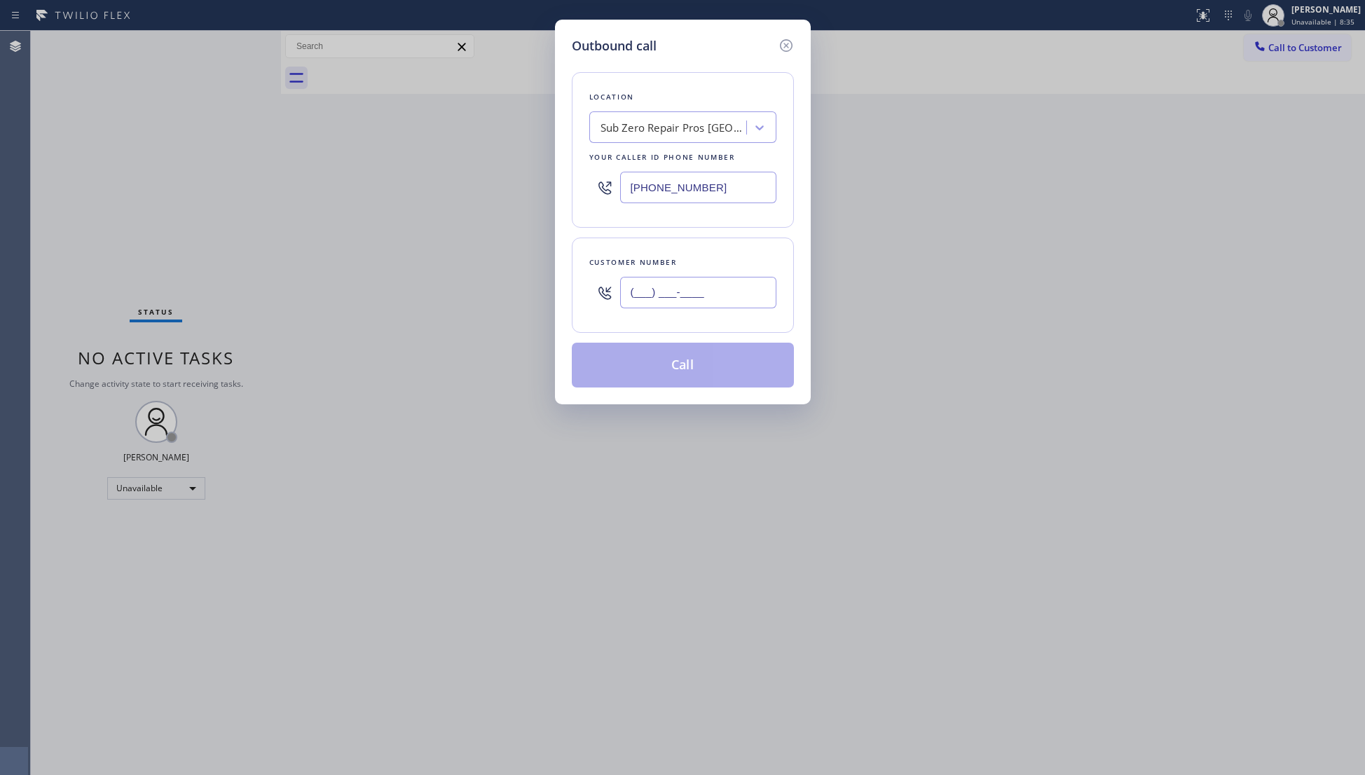
click at [729, 300] on input "(___) ___-____" at bounding box center [698, 293] width 156 height 32
paste input "909) 286-2263"
drag, startPoint x: 707, startPoint y: 370, endPoint x: 705, endPoint y: 363, distance: 7.3
click at [706, 365] on button "Call" at bounding box center [683, 365] width 222 height 45
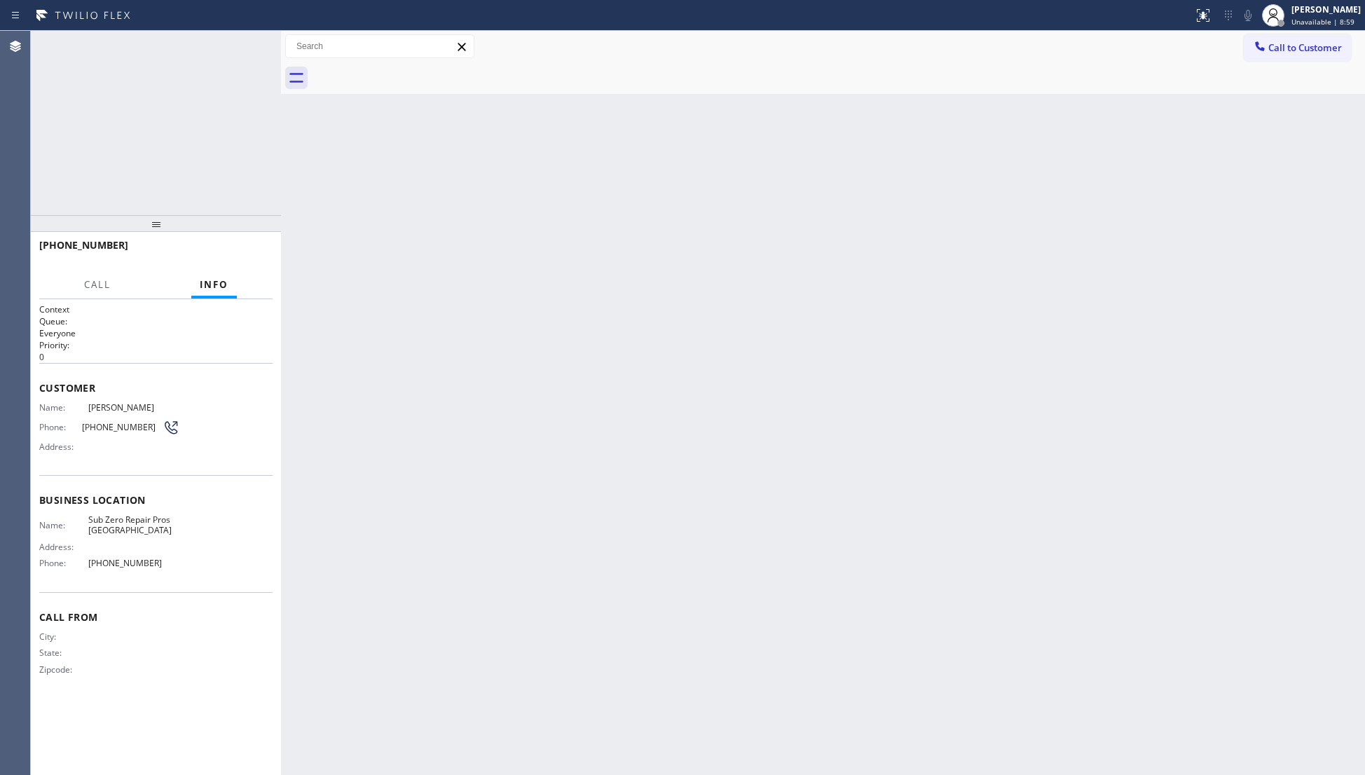
click at [169, 32] on div "[PHONE_NUMBER] Connecting call…" at bounding box center [169, 46] width 214 height 31
drag, startPoint x: 200, startPoint y: 40, endPoint x: 219, endPoint y: 45, distance: 19.5
click at [205, 42] on div "[PHONE_NUMBER]" at bounding box center [171, 40] width 202 height 12
click at [235, 45] on div "[PHONE_NUMBER]" at bounding box center [171, 40] width 202 height 12
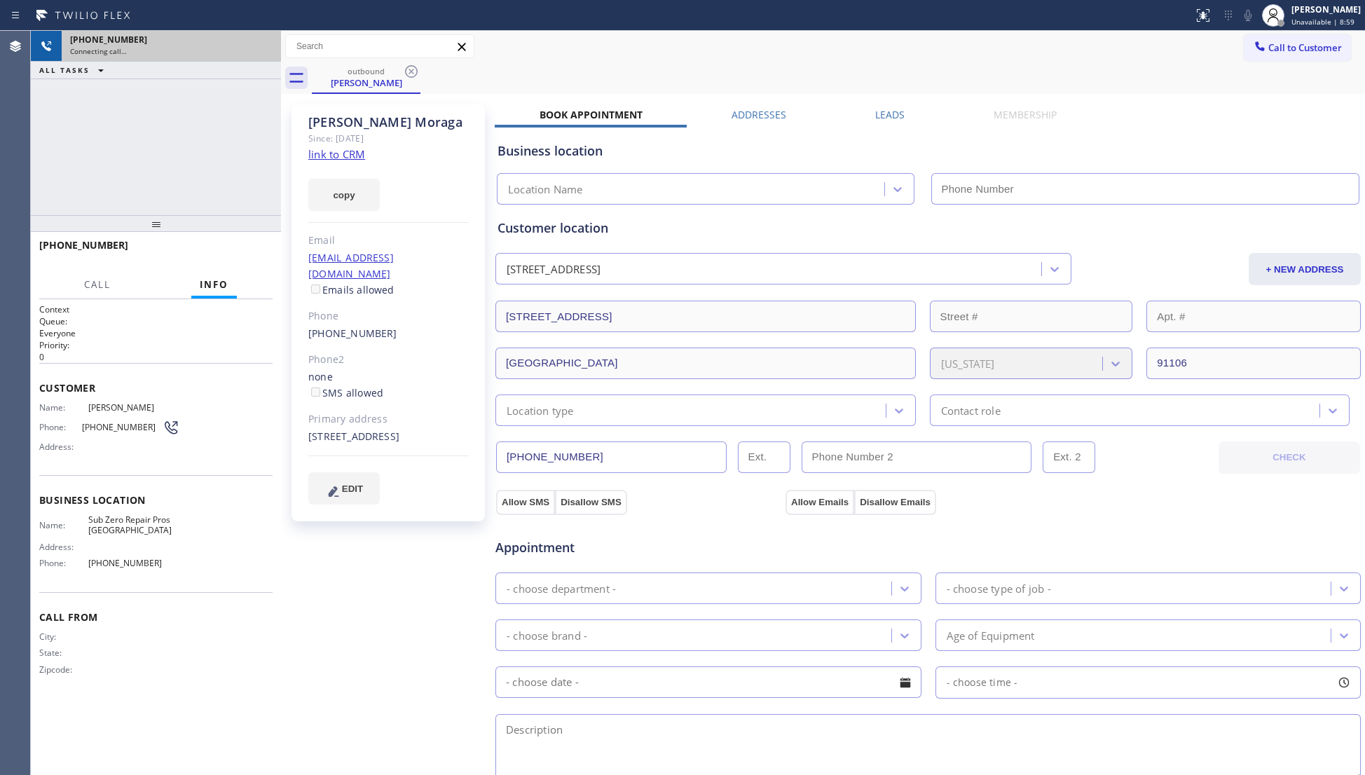
click at [253, 41] on div "[PHONE_NUMBER]" at bounding box center [171, 40] width 202 height 12
click at [254, 41] on div "[PHONE_NUMBER]" at bounding box center [171, 40] width 202 height 12
click at [255, 41] on div "[PHONE_NUMBER] Connecting call…" at bounding box center [156, 46] width 250 height 31
click at [247, 41] on div "[PHONE_NUMBER]" at bounding box center [158, 40] width 177 height 12
click at [262, 41] on div "[PHONE_NUMBER]" at bounding box center [171, 40] width 202 height 12
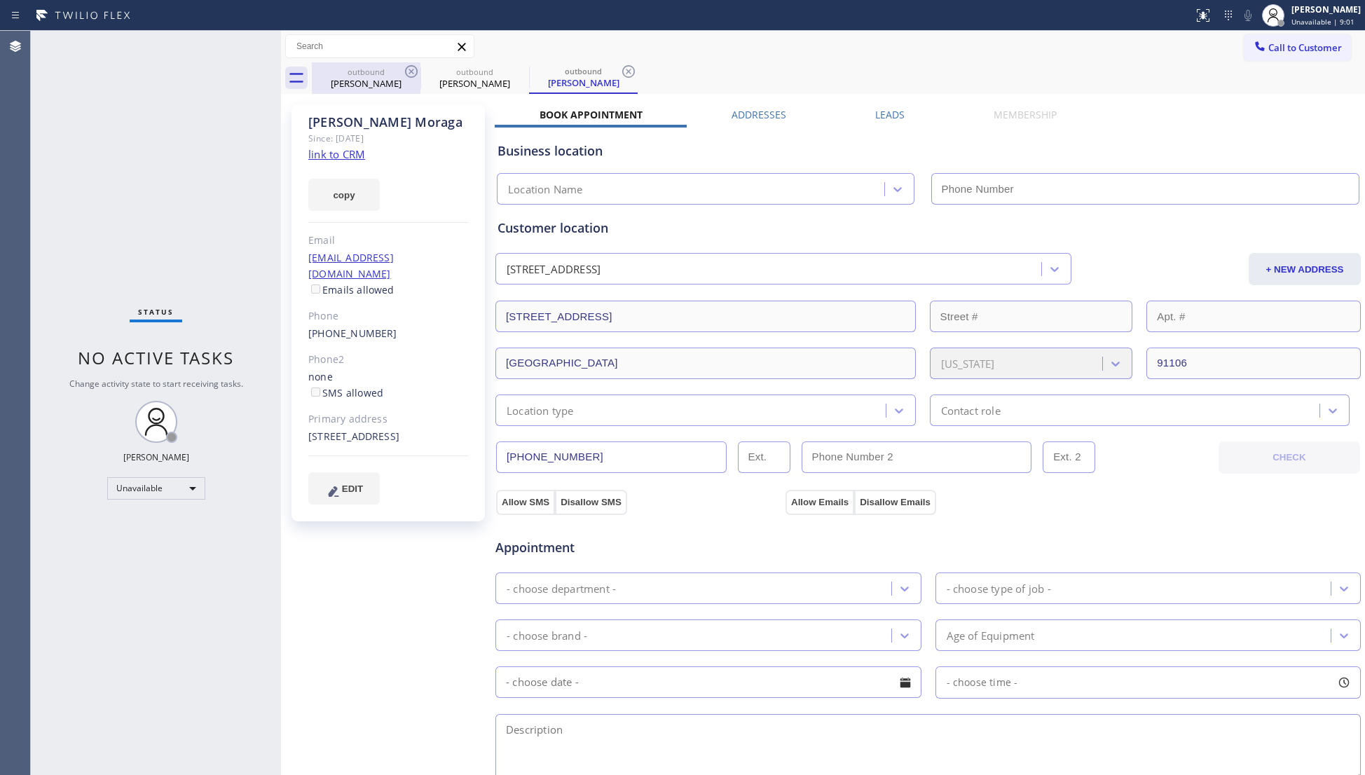
click at [396, 90] on div "outbound [PERSON_NAME]" at bounding box center [366, 78] width 106 height 32
click at [419, 67] on icon at bounding box center [411, 71] width 17 height 17
click at [0, 0] on icon at bounding box center [0, 0] width 0 height 0
click at [419, 67] on icon at bounding box center [411, 71] width 17 height 17
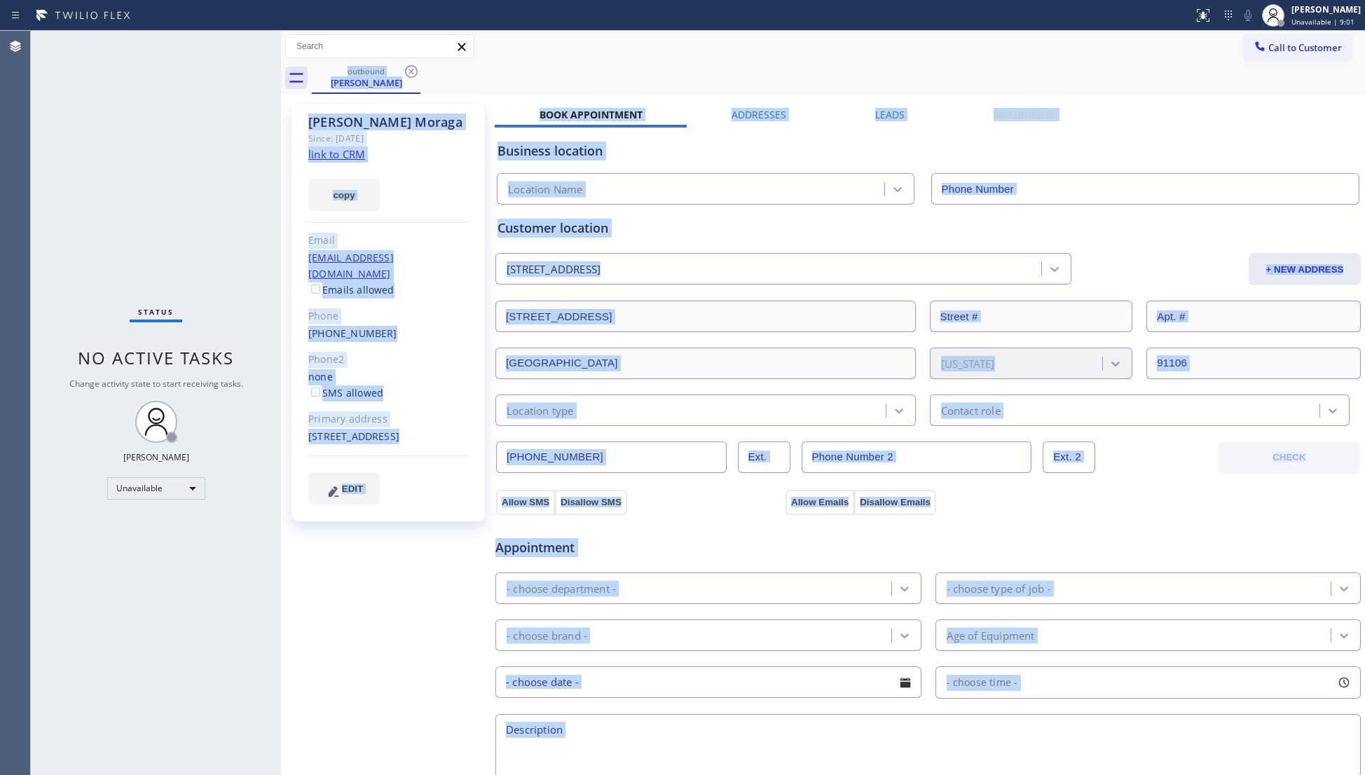
click at [419, 67] on div "outbound [PERSON_NAME]" at bounding box center [838, 78] width 1053 height 32
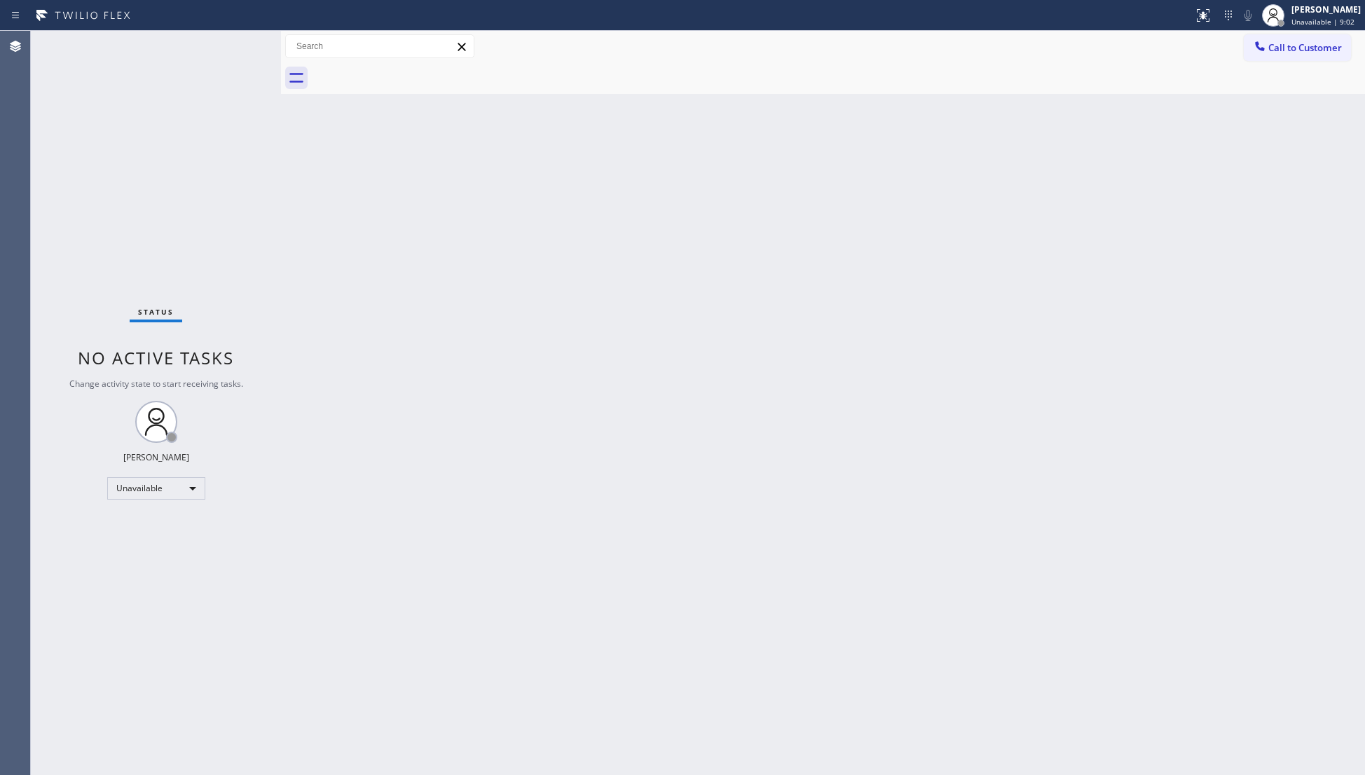
drag, startPoint x: 1317, startPoint y: 39, endPoint x: 1220, endPoint y: 97, distance: 112.4
click at [1311, 43] on button "Call to Customer" at bounding box center [1296, 47] width 107 height 27
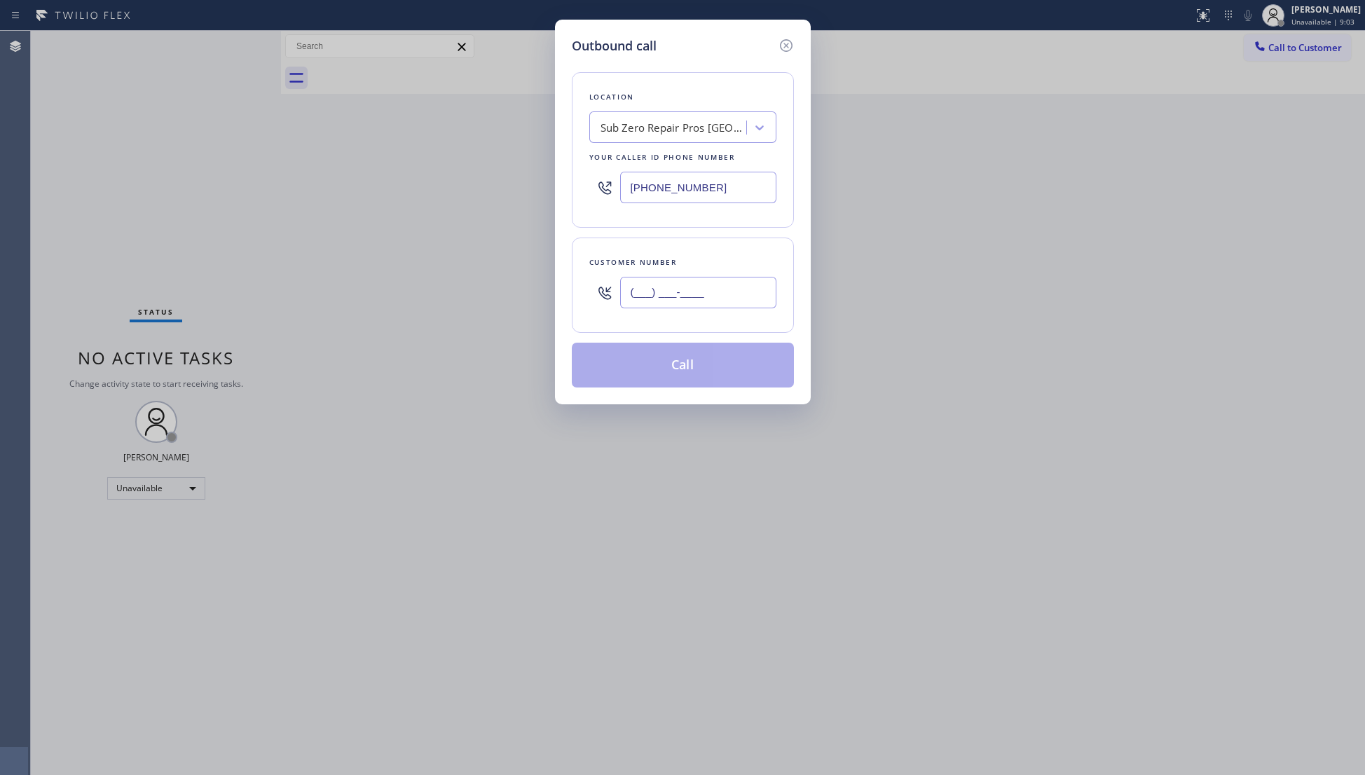
click at [717, 289] on input "(___) ___-____" at bounding box center [698, 293] width 156 height 32
paste input "909) 286-2263"
type input "[PHONE_NUMBER]"
drag, startPoint x: 709, startPoint y: 188, endPoint x: 604, endPoint y: 185, distance: 105.1
click at [606, 185] on div "[PHONE_NUMBER]" at bounding box center [682, 188] width 187 height 46
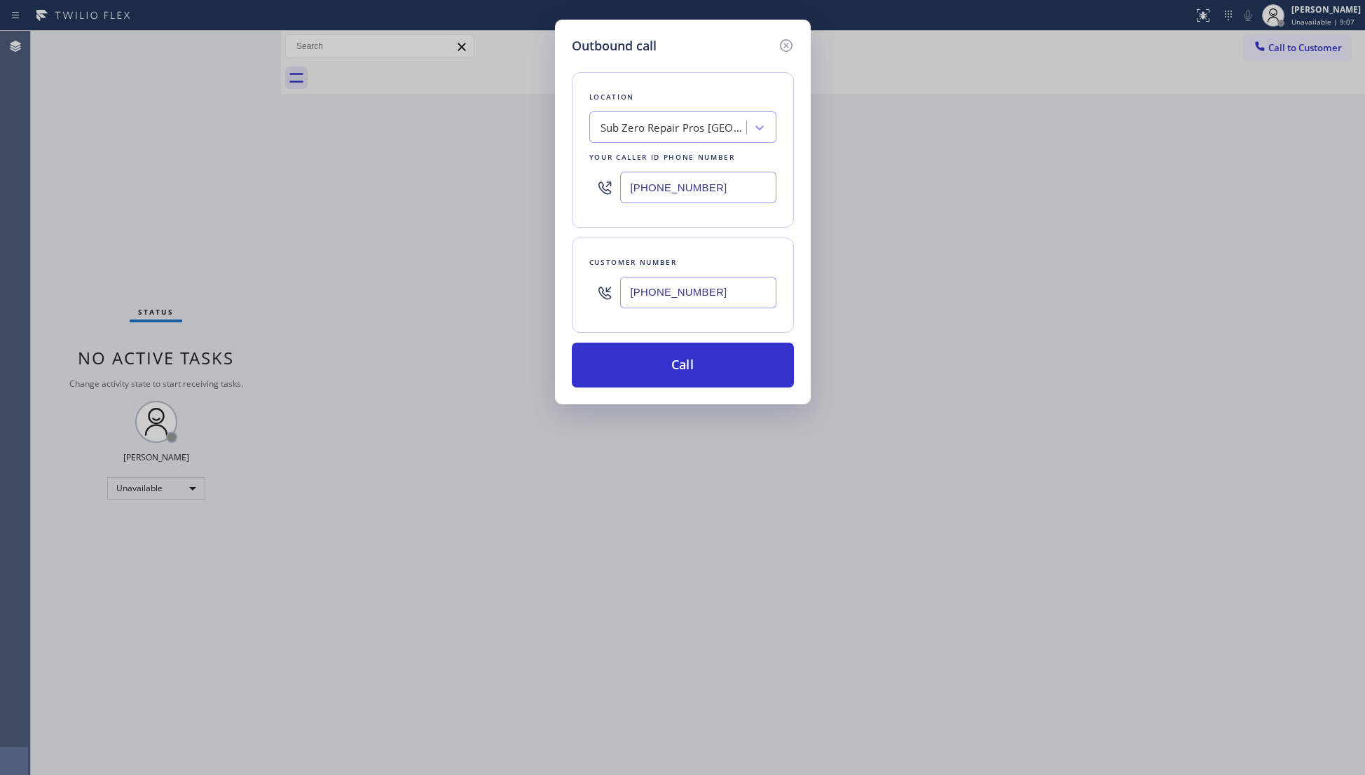
paste input "800) 568-8664"
type input "[PHONE_NUMBER]"
click at [695, 378] on button "Call" at bounding box center [683, 365] width 222 height 45
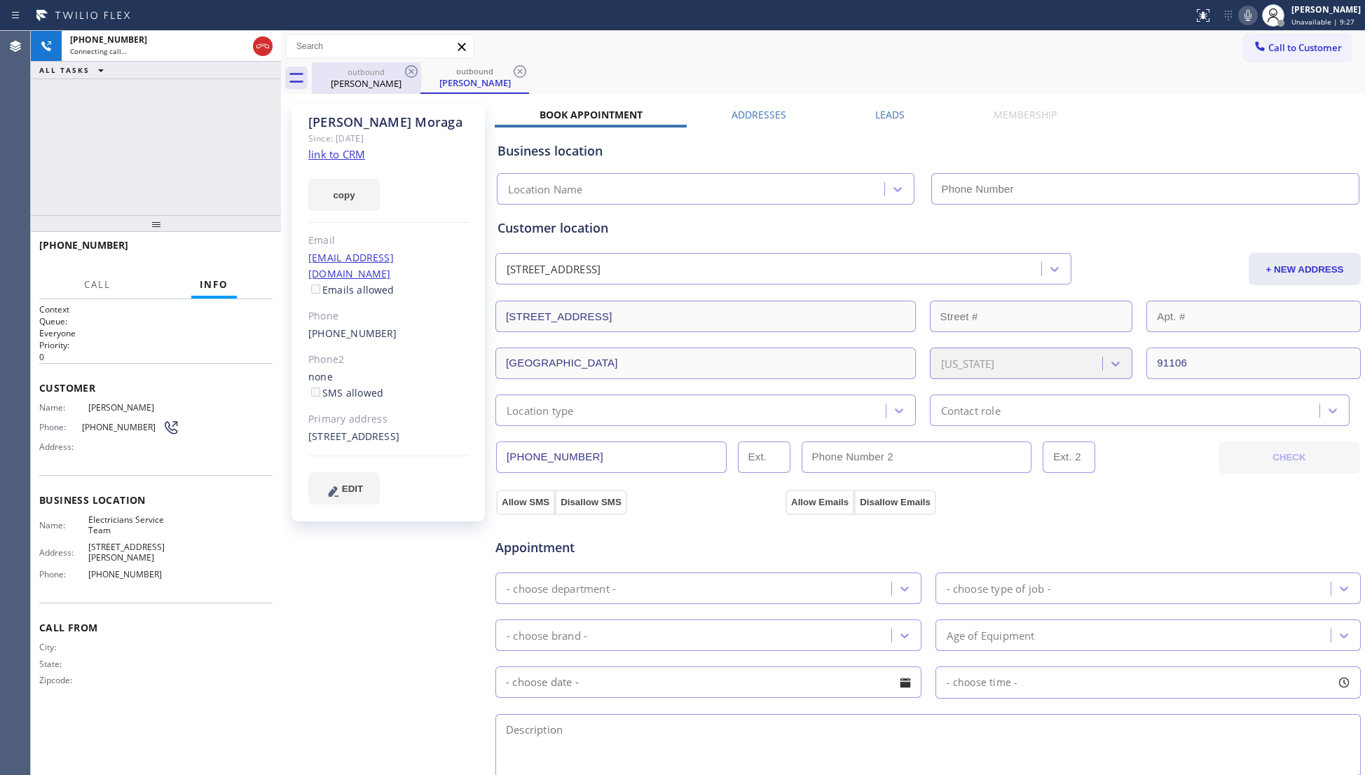
type input "[PHONE_NUMBER]"
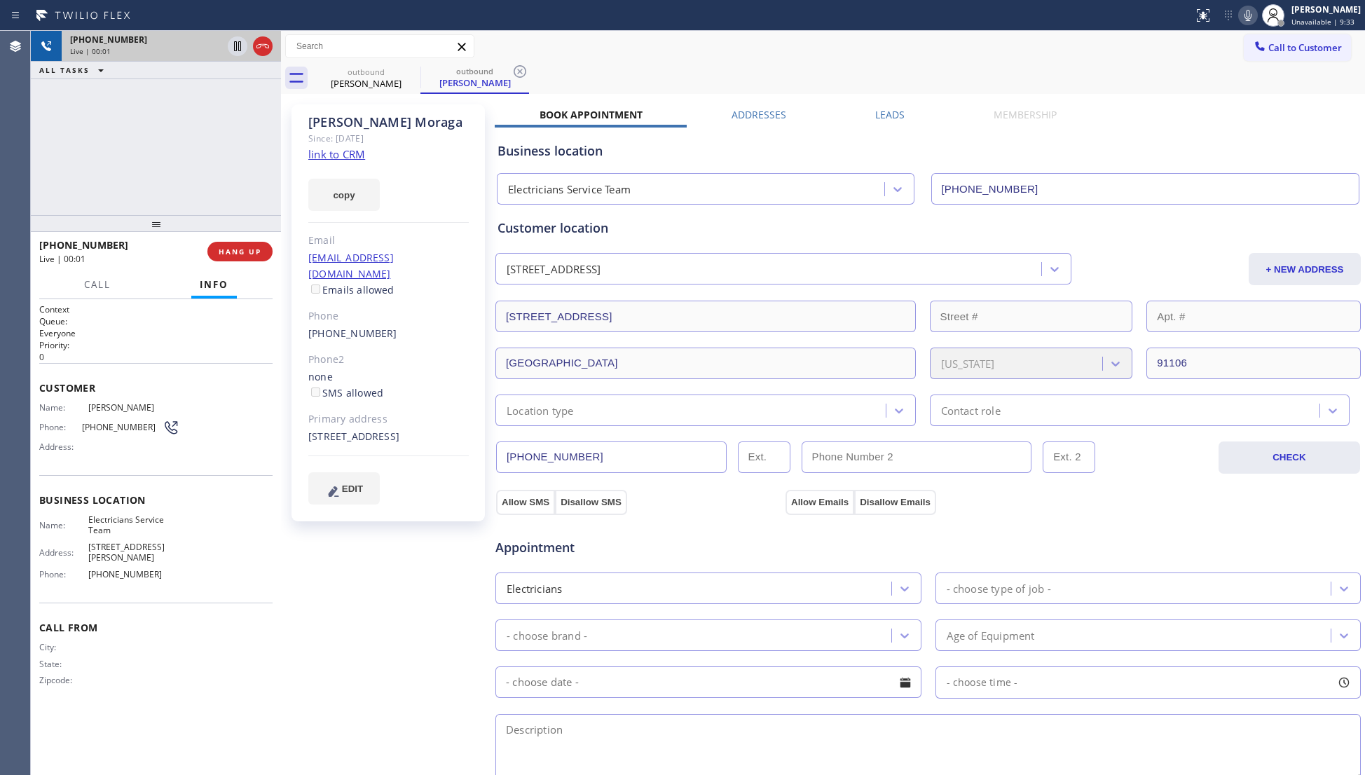
click at [256, 36] on div at bounding box center [250, 46] width 50 height 31
click at [880, 108] on label "Leads" at bounding box center [889, 114] width 29 height 13
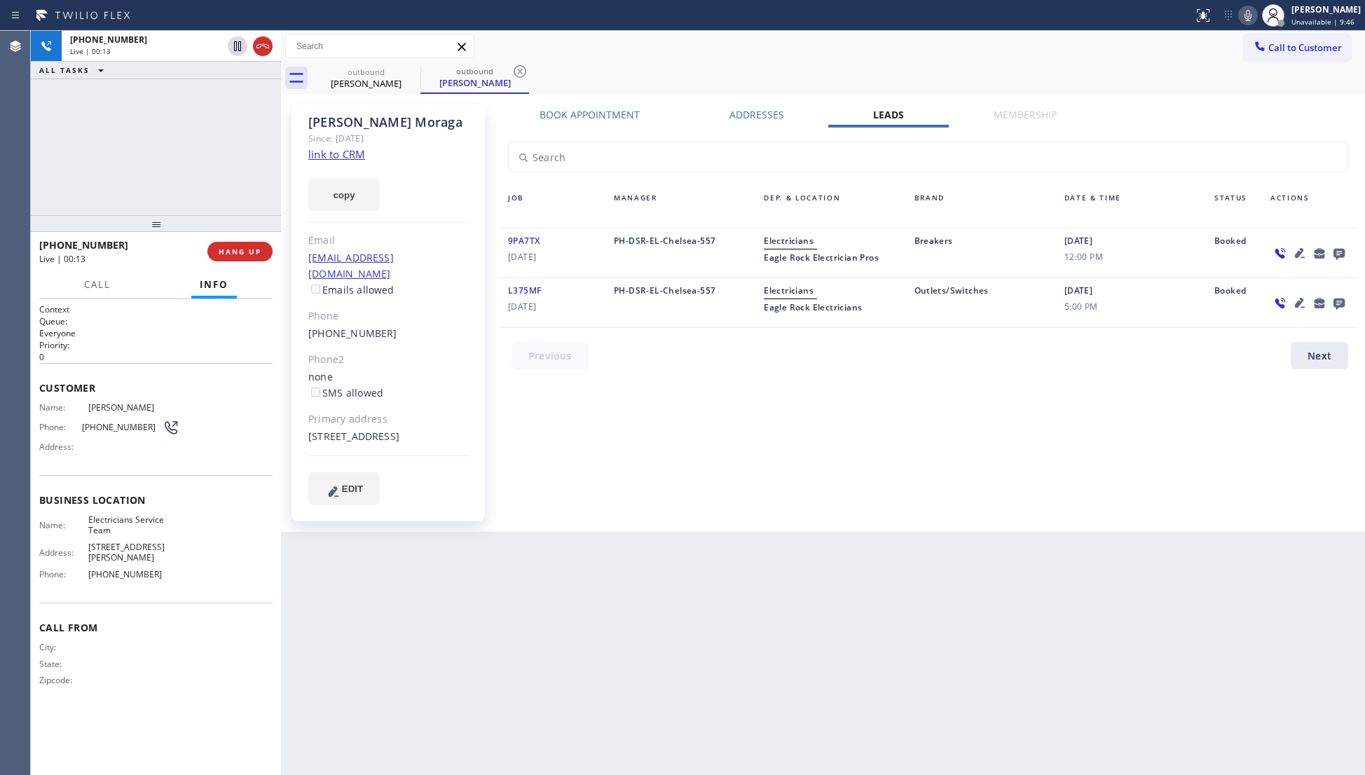
click at [1339, 254] on icon at bounding box center [1338, 254] width 11 height 11
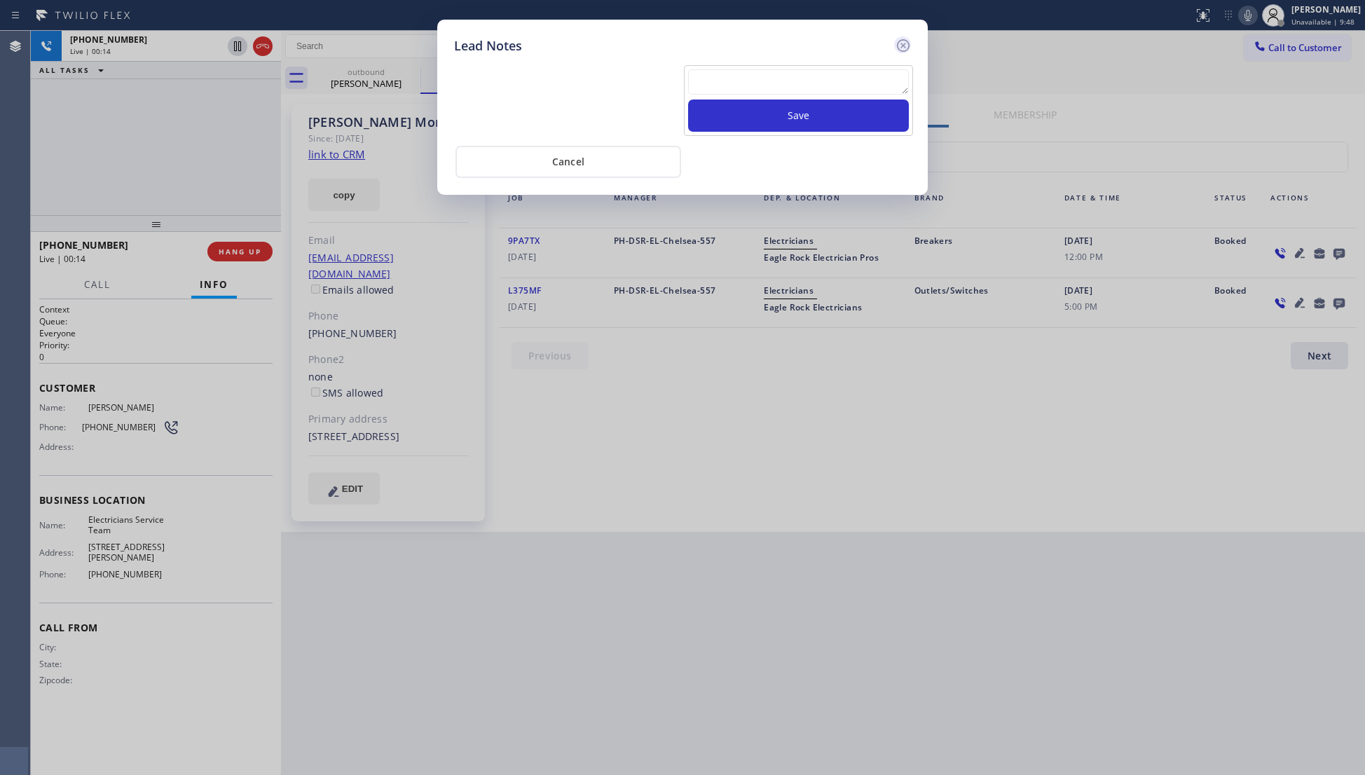
click at [909, 40] on icon at bounding box center [903, 45] width 17 height 17
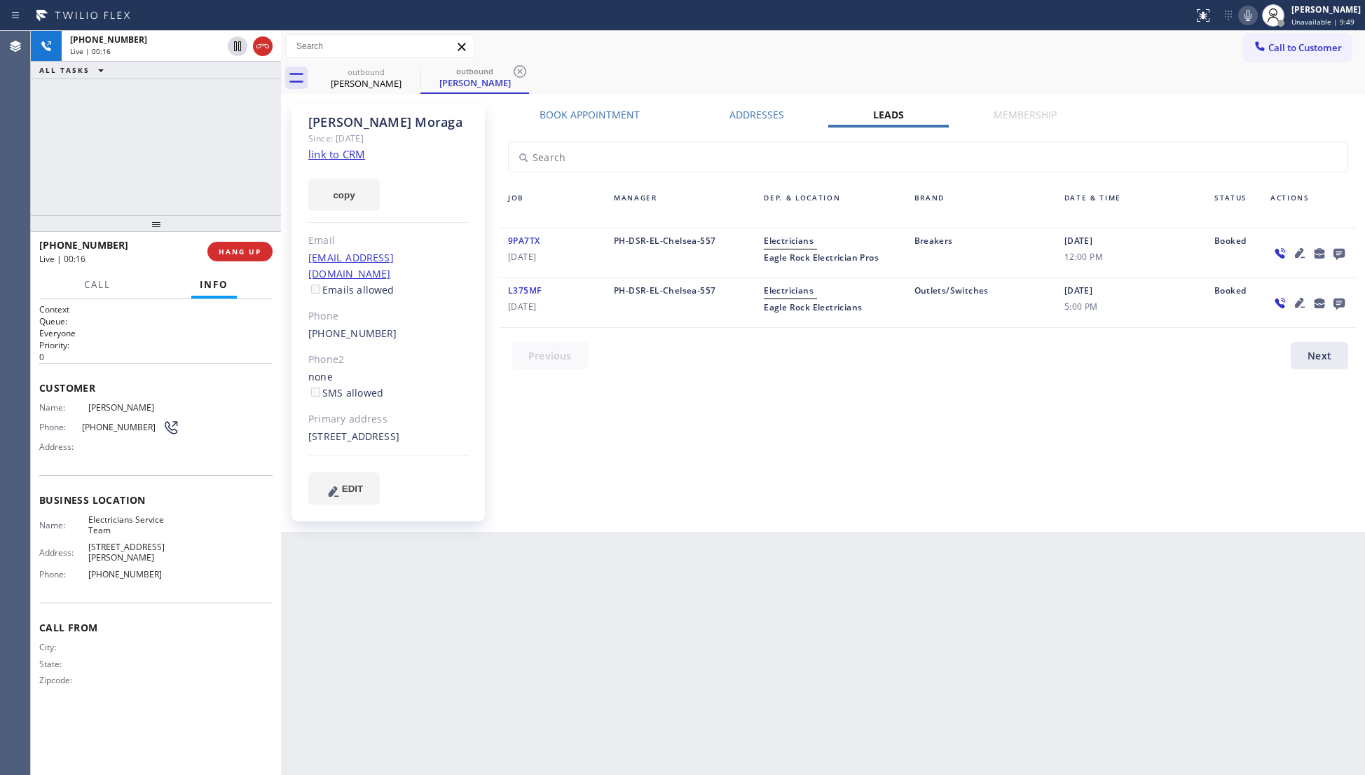
click at [1295, 258] on icon at bounding box center [1299, 252] width 17 height 17
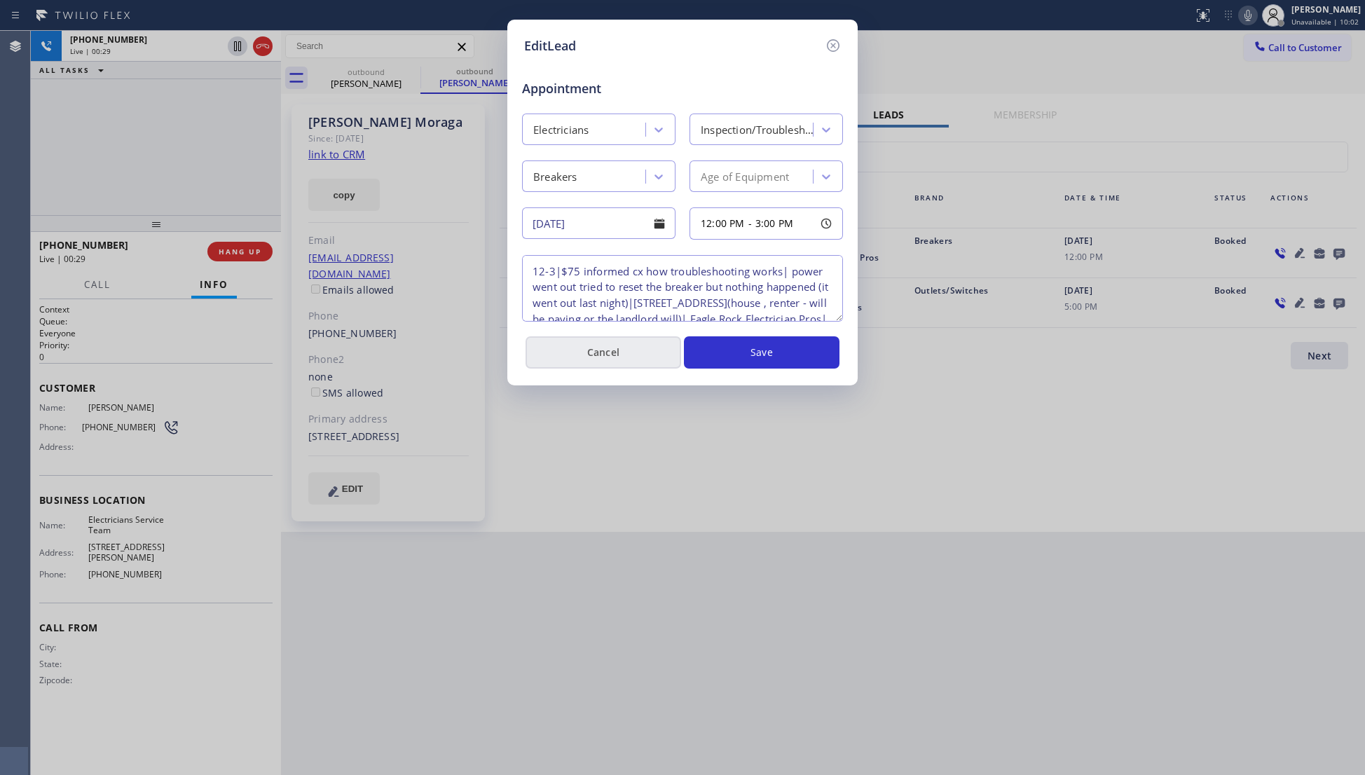
click at [643, 354] on button "Cancel" at bounding box center [603, 352] width 156 height 32
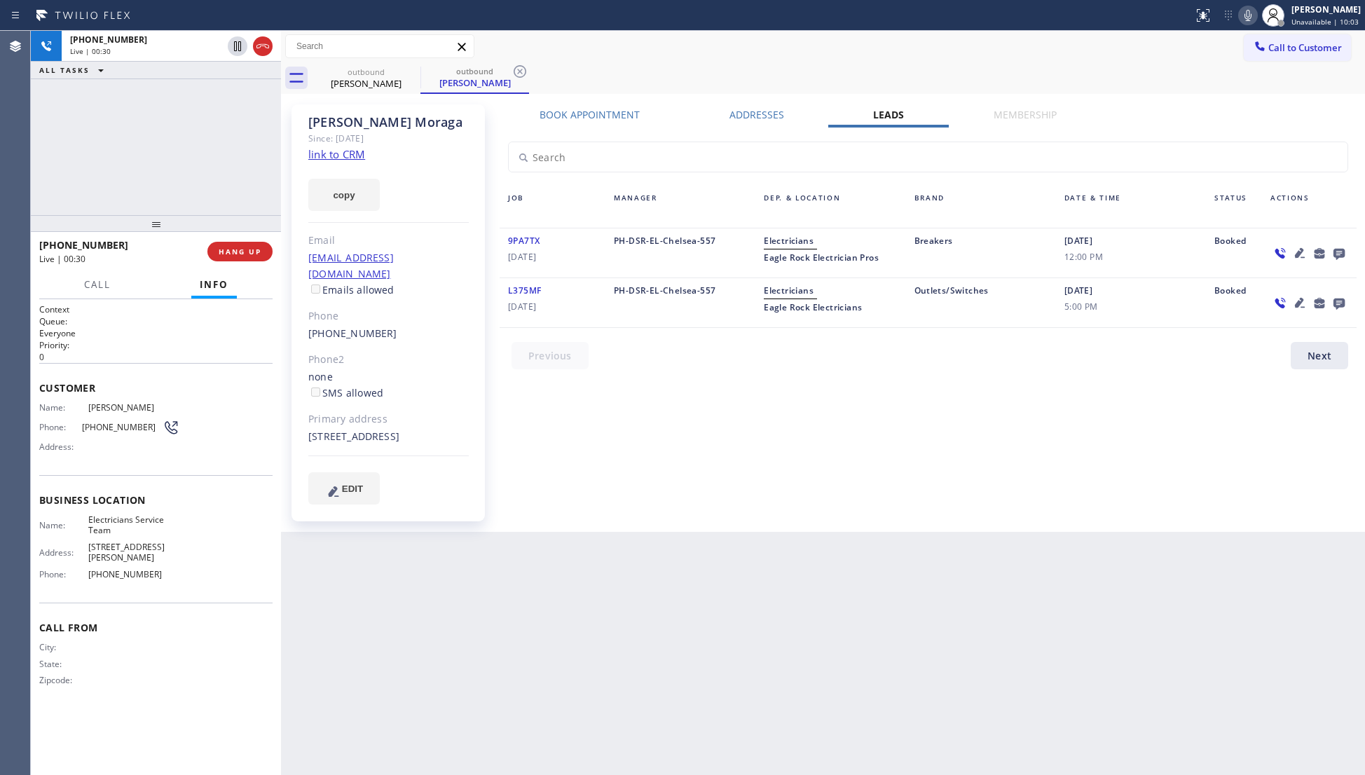
click at [759, 430] on div "Book Appointment Addresses Leads Membership Business location Electricians Serv…" at bounding box center [928, 318] width 867 height 420
click at [1063, 113] on div "Membership" at bounding box center [1024, 118] width 153 height 20
click at [1091, 74] on div "outbound [PERSON_NAME] outbound [PERSON_NAME]" at bounding box center [838, 78] width 1053 height 32
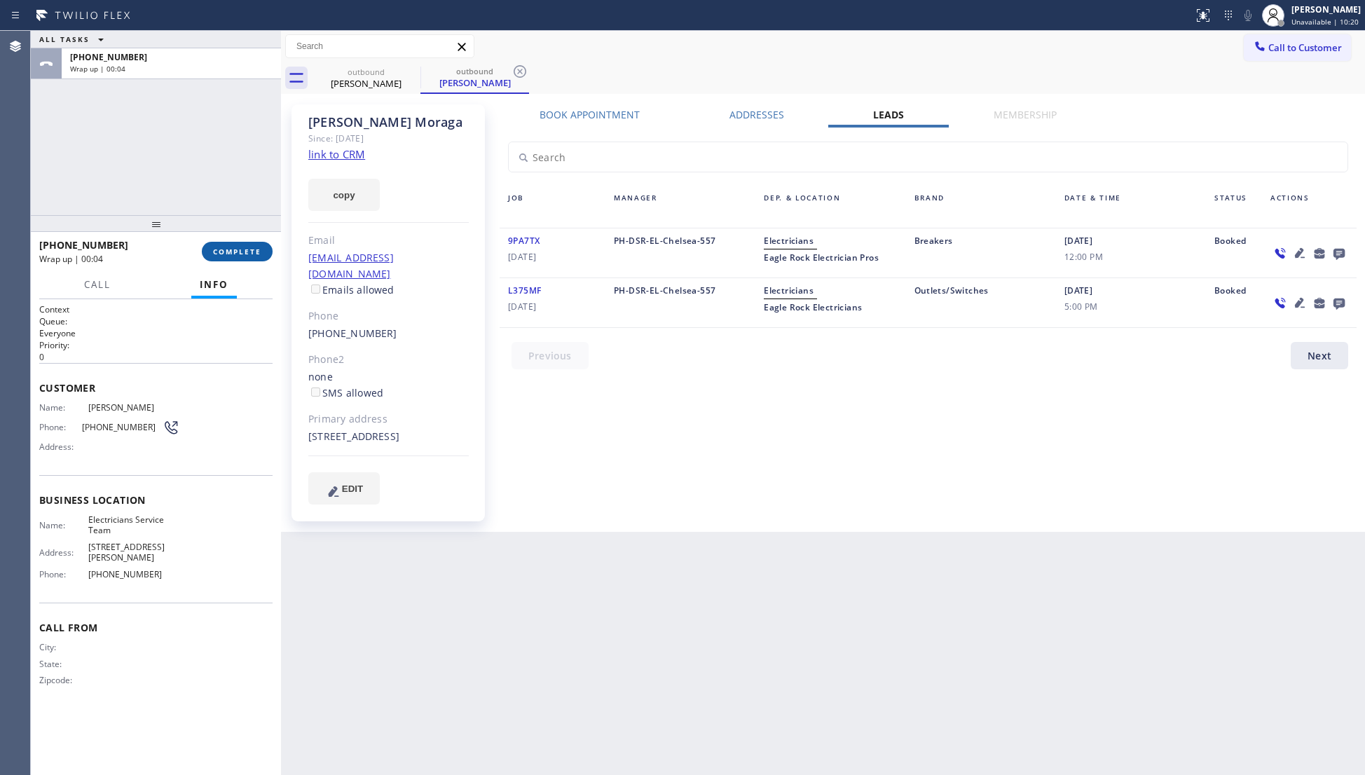
click at [207, 250] on button "COMPLETE" at bounding box center [237, 252] width 71 height 20
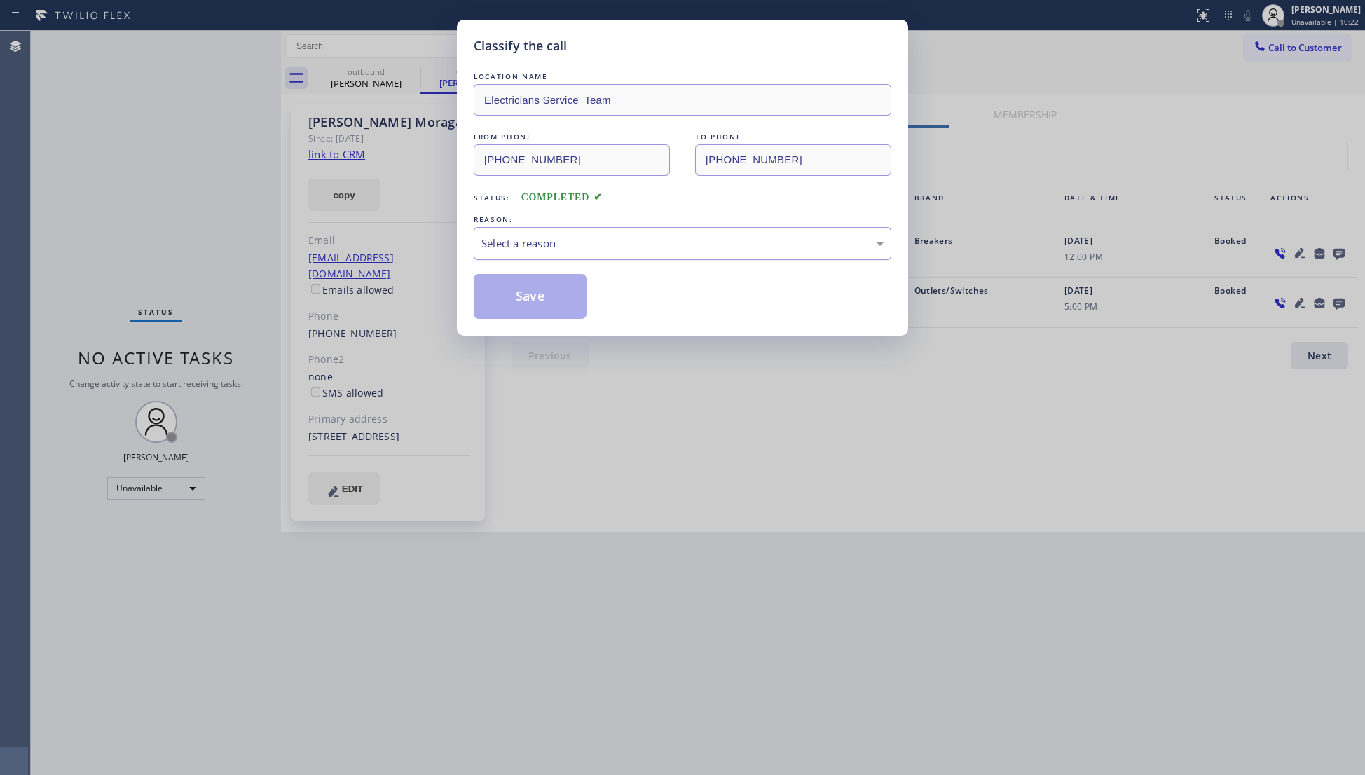
click at [502, 245] on div "Select a reason" at bounding box center [682, 243] width 402 height 16
click at [533, 304] on button "Save" at bounding box center [530, 296] width 113 height 45
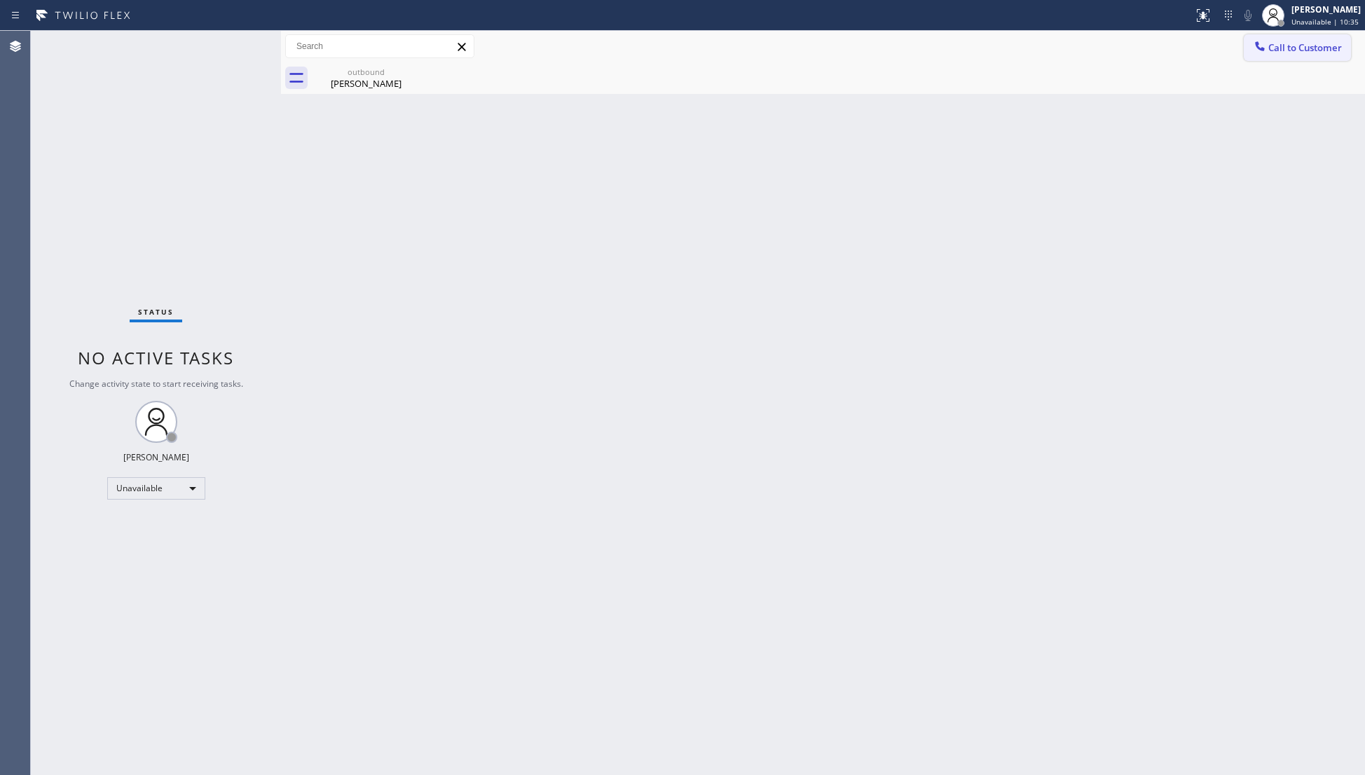
click at [1267, 60] on button "Call to Customer" at bounding box center [1296, 47] width 107 height 27
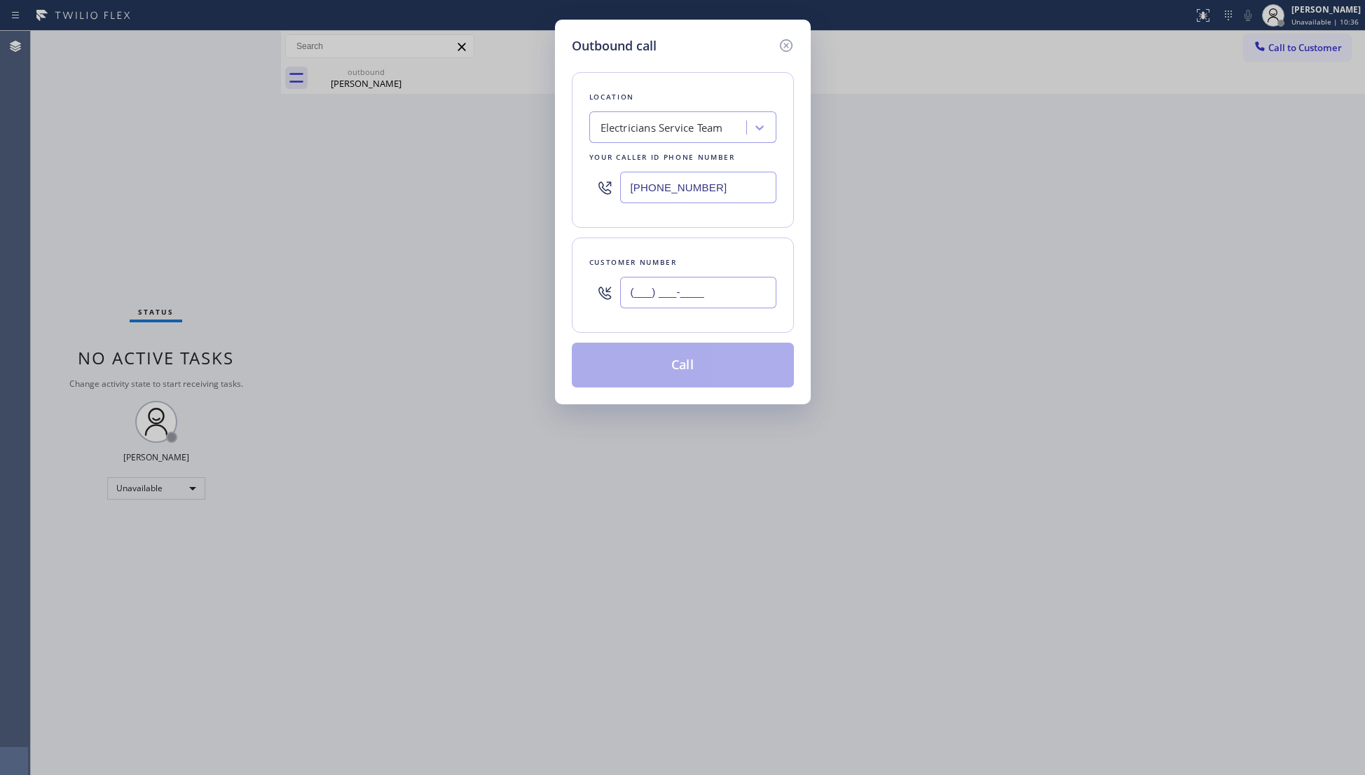
click at [751, 283] on input "(___) ___-____" at bounding box center [698, 293] width 156 height 32
paste input "510) 756-4242"
click at [361, 66] on div "Outbound call Location Electricians Service Team Your caller id phone number [P…" at bounding box center [682, 387] width 1365 height 775
drag, startPoint x: 722, startPoint y: 294, endPoint x: 634, endPoint y: 293, distance: 87.6
click at [634, 293] on input "[PHONE_NUMBER]" at bounding box center [698, 293] width 156 height 32
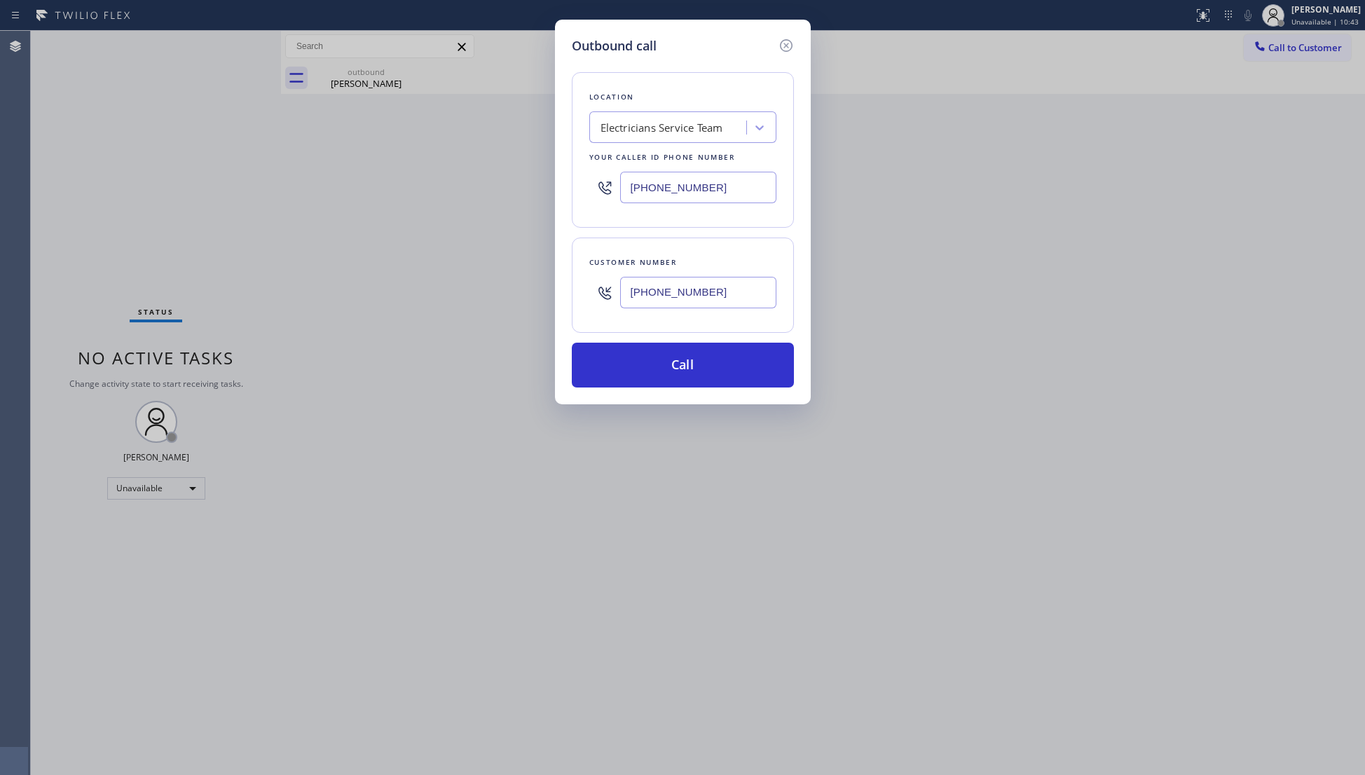
paste input "502-6747"
type input "[PHONE_NUMBER]"
drag, startPoint x: 717, startPoint y: 192, endPoint x: 586, endPoint y: 188, distance: 131.7
click at [592, 191] on div "[PHONE_NUMBER]" at bounding box center [682, 188] width 187 height 46
paste input "510) 756-4242"
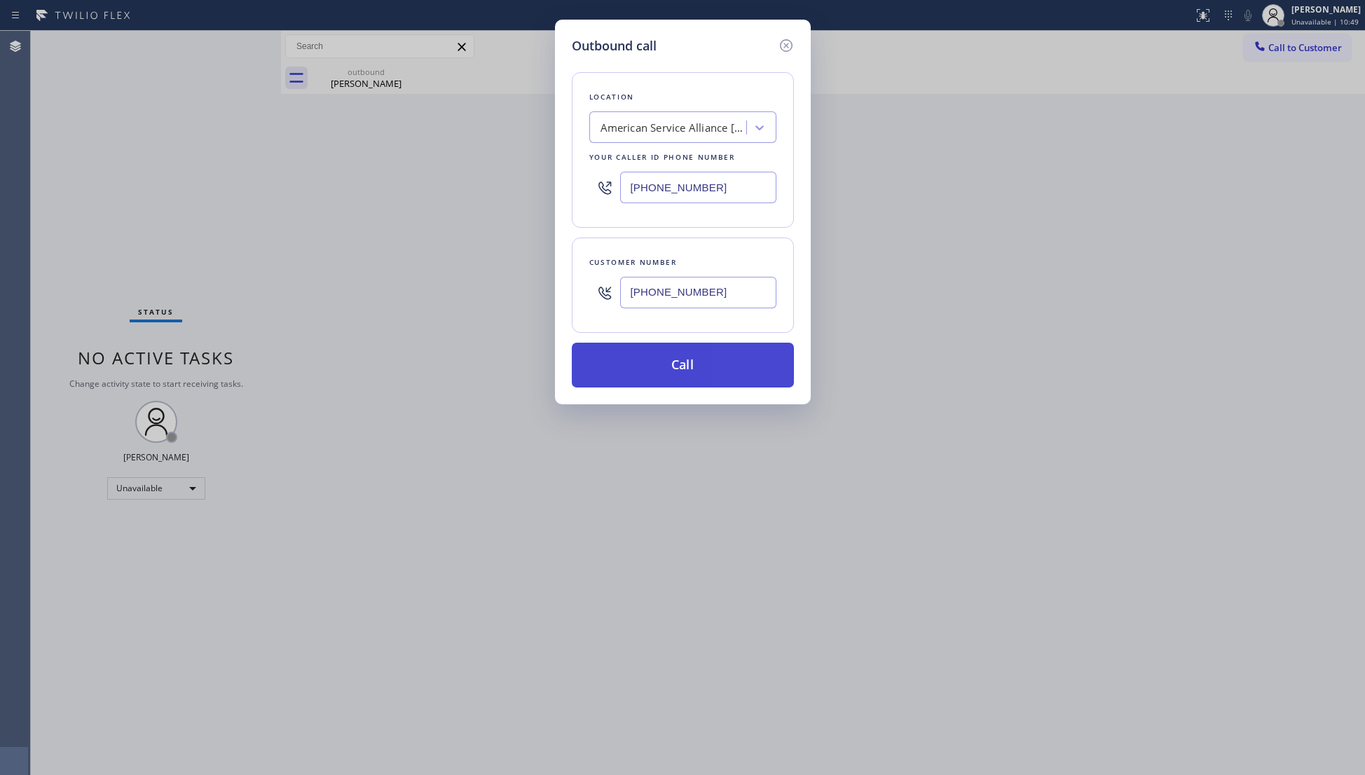
type input "[PHONE_NUMBER]"
click at [696, 367] on button "Call" at bounding box center [683, 365] width 222 height 45
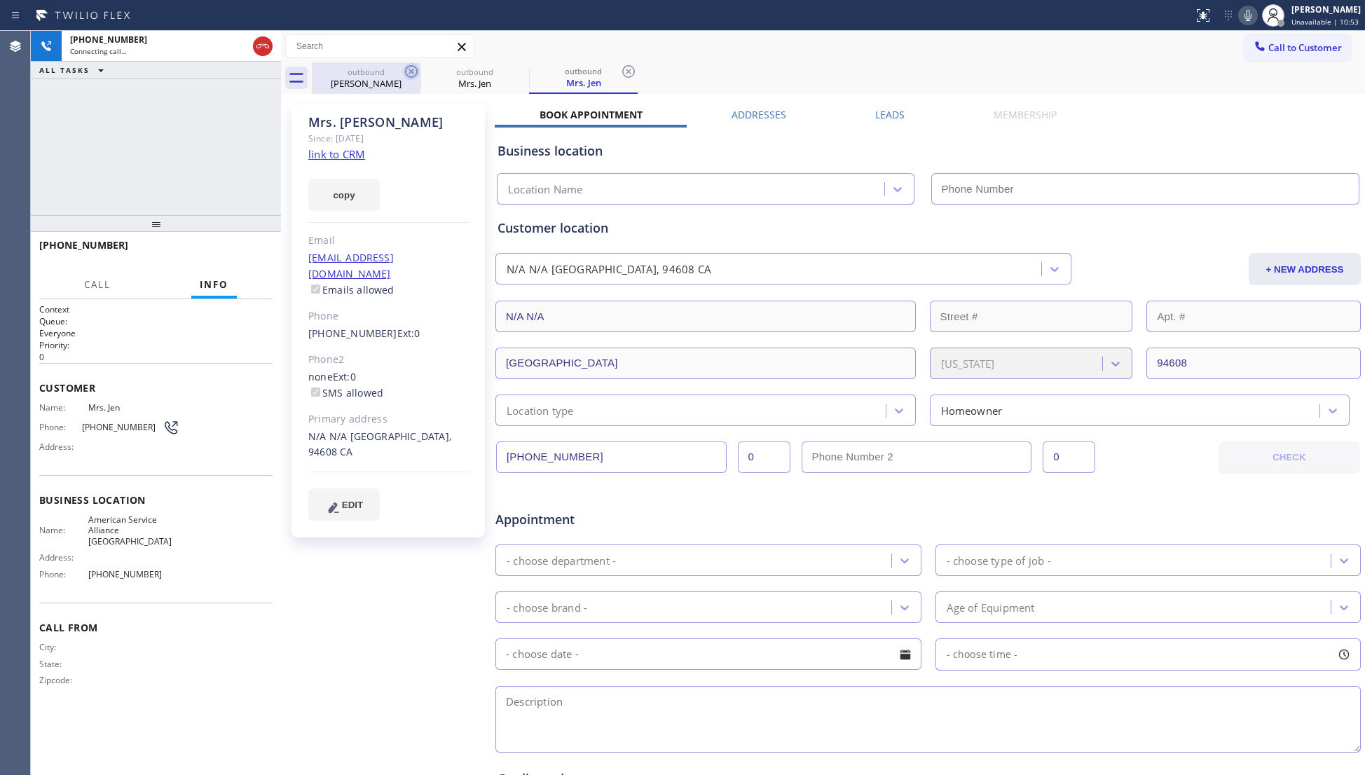
click at [403, 71] on icon at bounding box center [411, 71] width 17 height 17
type input "[PHONE_NUMBER]"
click at [405, 70] on icon at bounding box center [411, 71] width 13 height 13
click at [359, 71] on div "outbound" at bounding box center [366, 71] width 106 height 11
type input "[PHONE_NUMBER]"
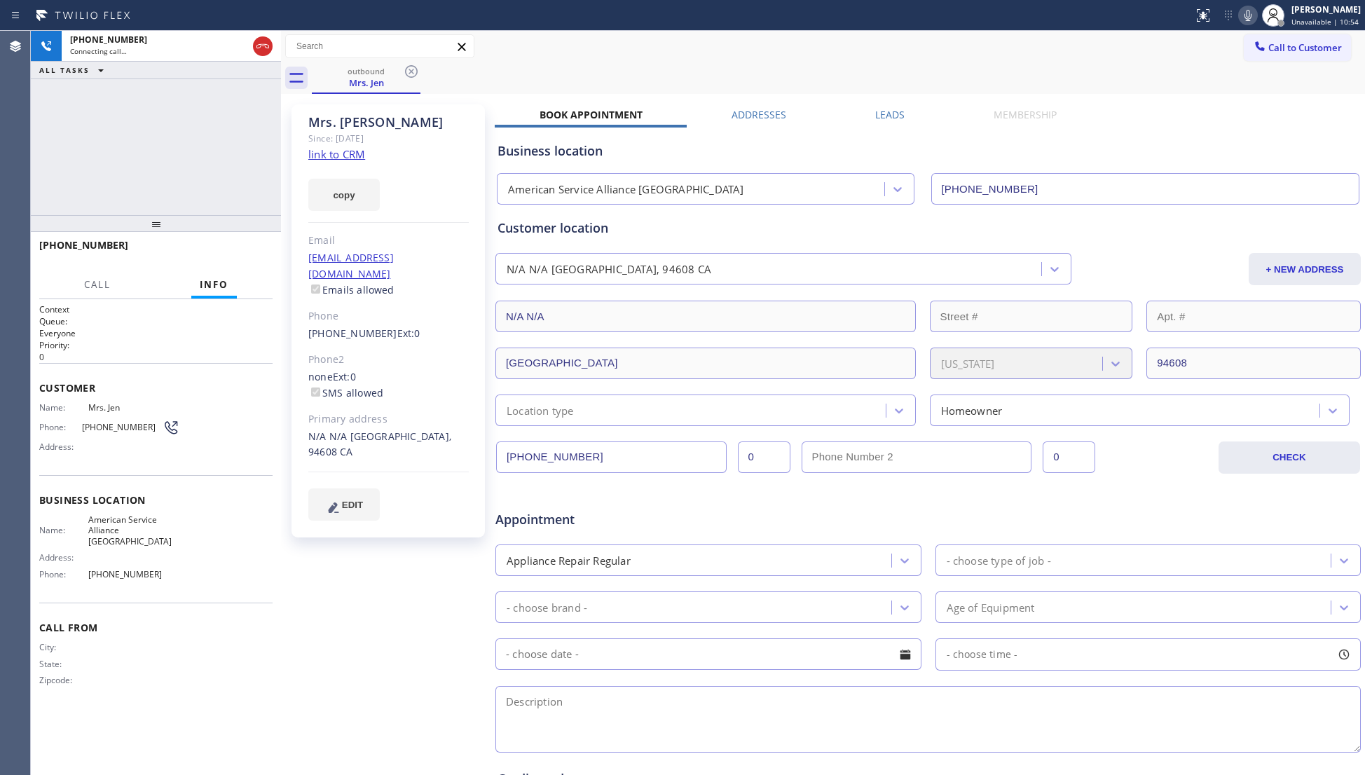
click at [242, 76] on div "ALL TASKS ALL TASKS ACTIVE TASKS TASKS IN WRAP UP" at bounding box center [156, 71] width 250 height 18
click at [595, 54] on div "Call to Customer Outbound call Location American Service Alliance [GEOGRAPHIC_D…" at bounding box center [823, 46] width 1084 height 25
click at [241, 251] on span "HANG UP" at bounding box center [240, 252] width 43 height 10
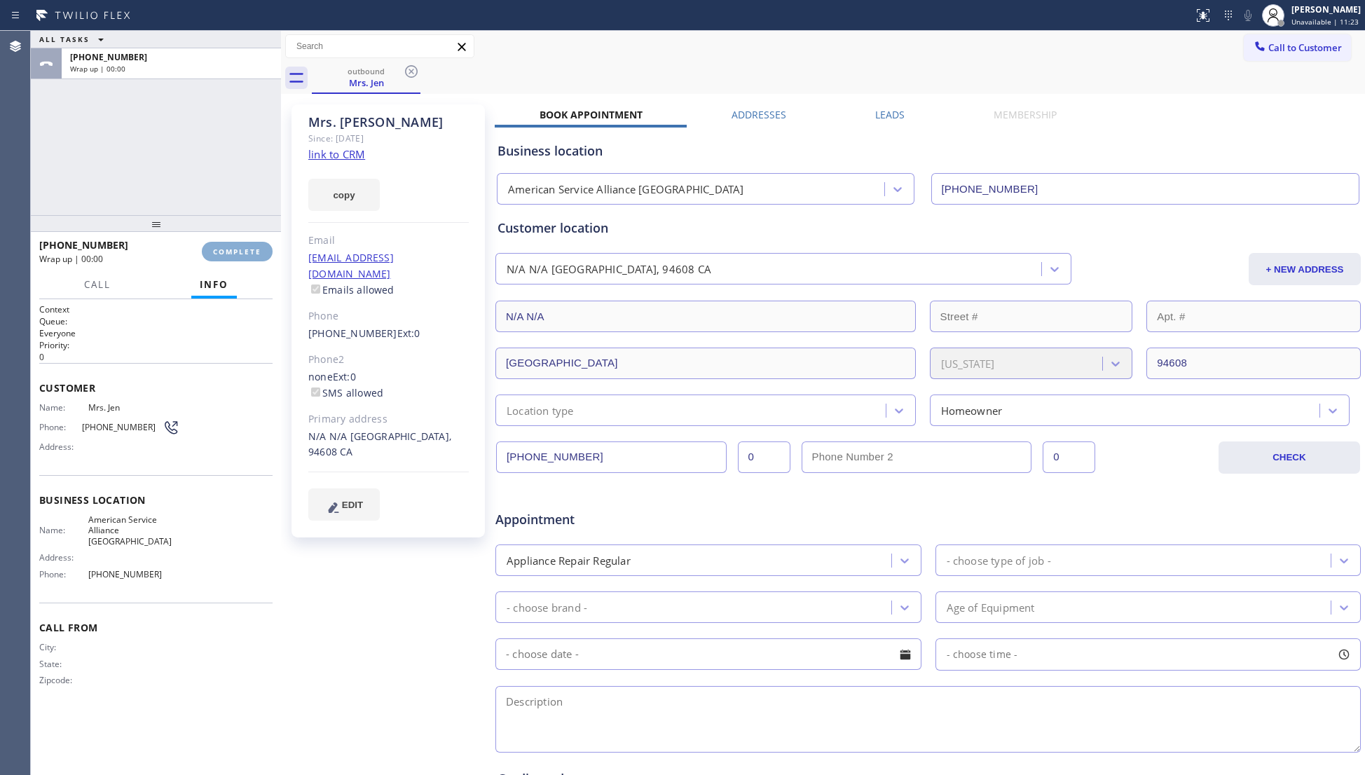
click at [241, 251] on span "COMPLETE" at bounding box center [237, 252] width 48 height 10
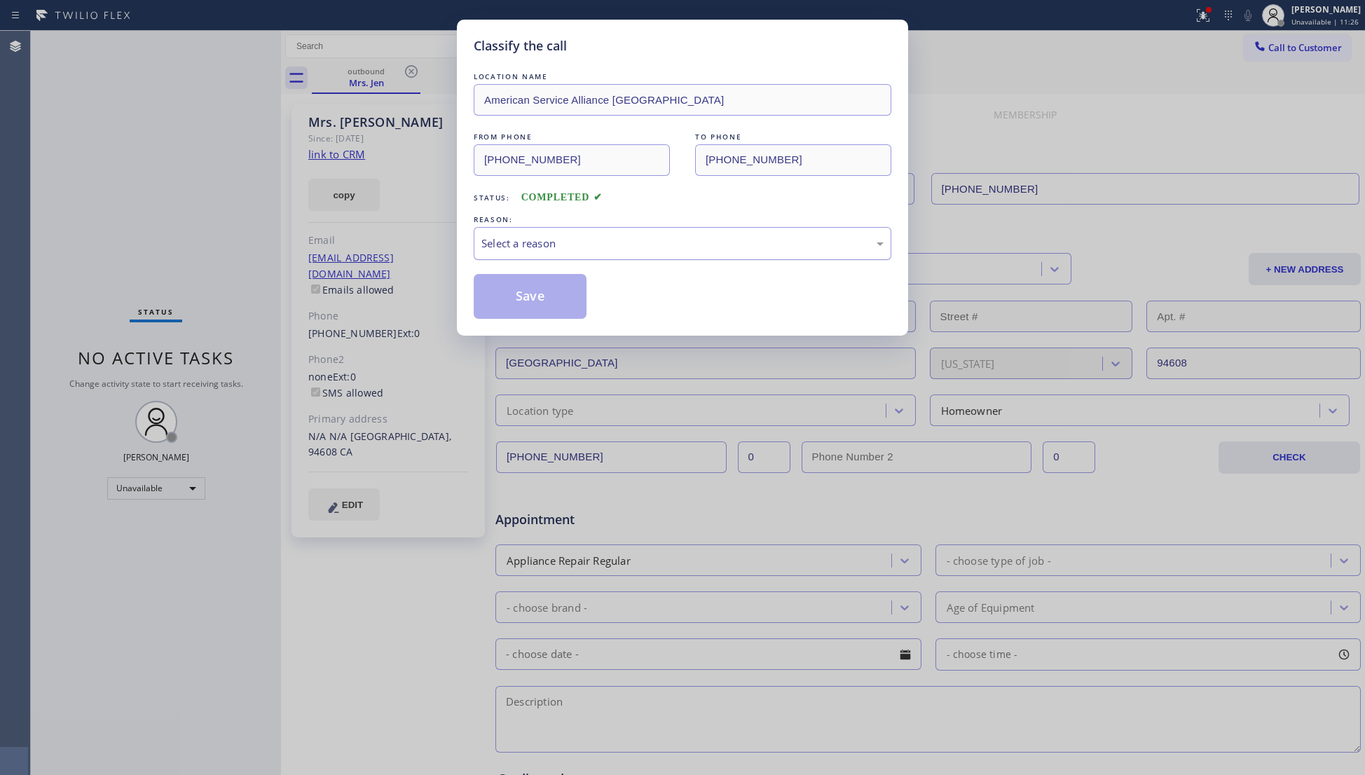
click at [551, 249] on div "Select a reason" at bounding box center [682, 243] width 402 height 16
click at [518, 297] on button "Save" at bounding box center [530, 296] width 113 height 45
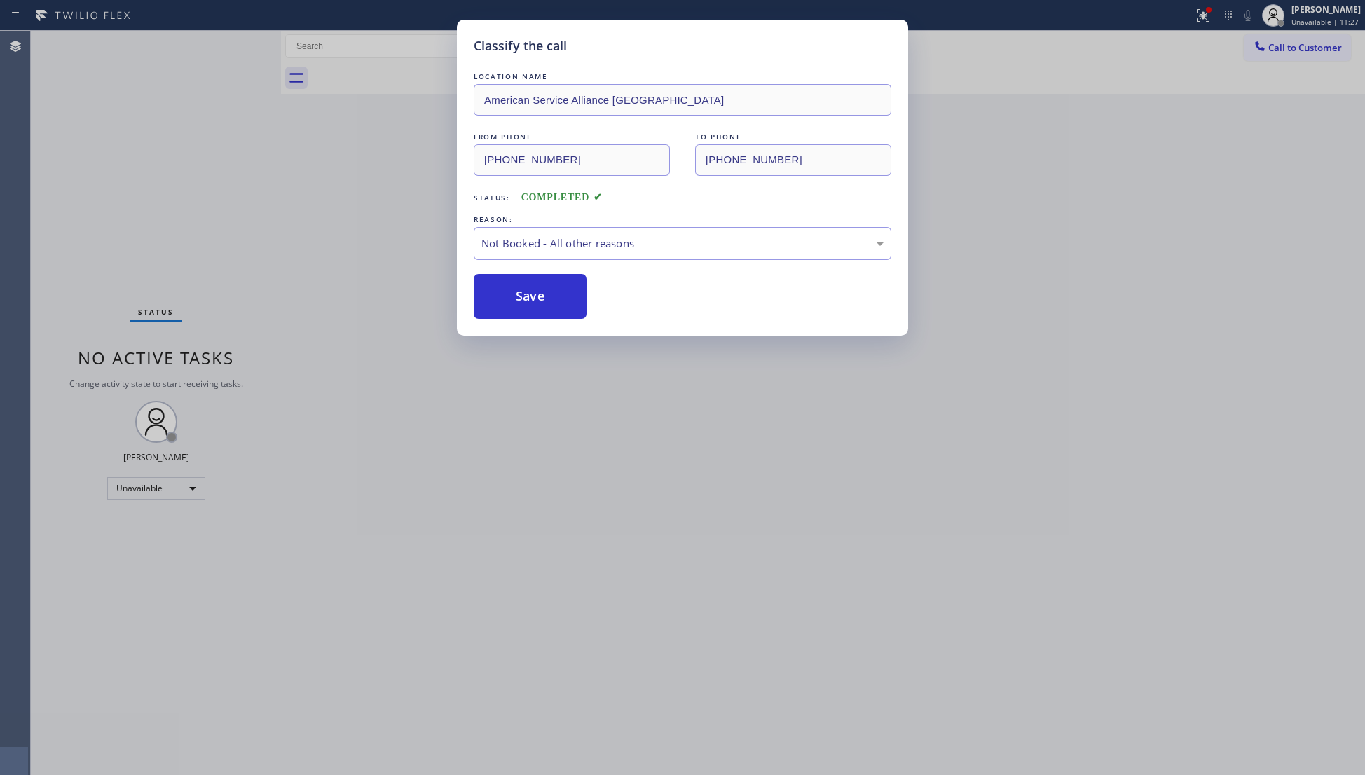
click at [518, 297] on button "Save" at bounding box center [530, 296] width 113 height 45
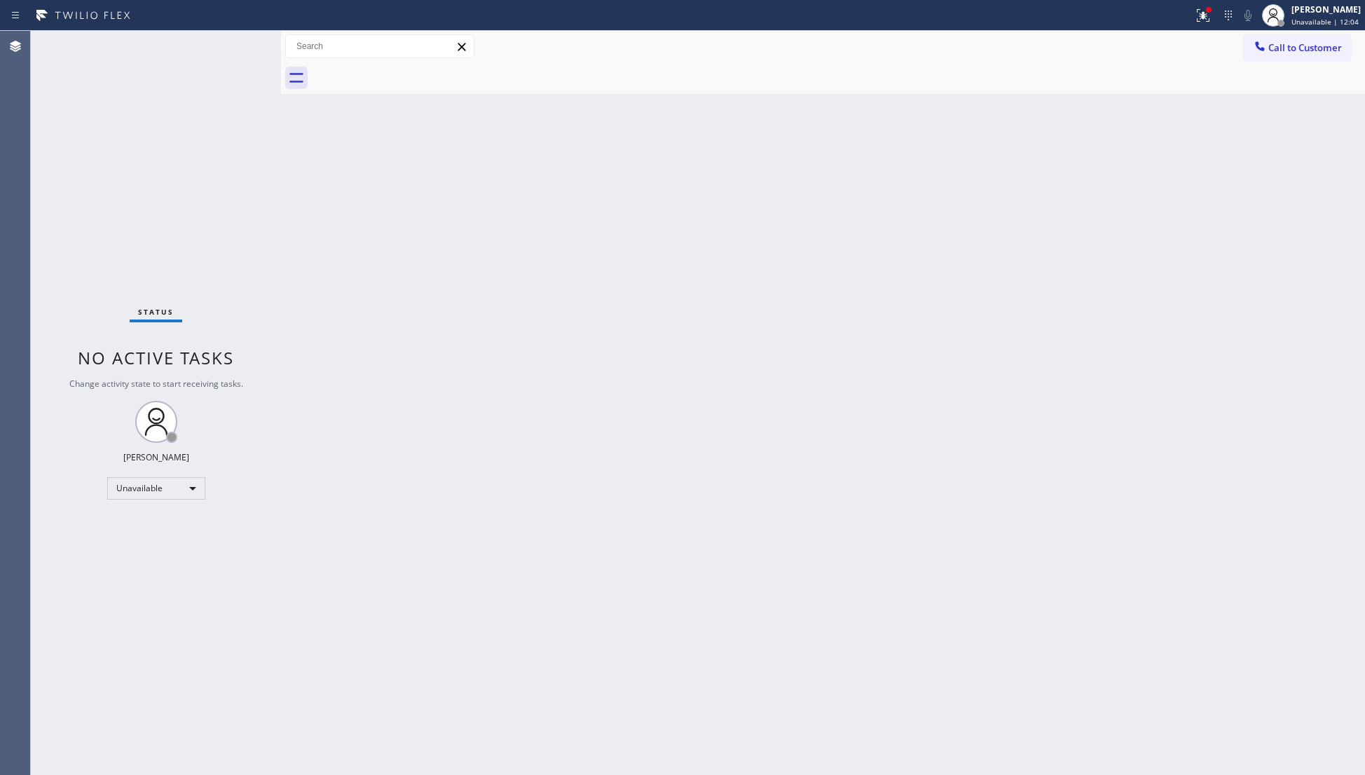
drag, startPoint x: 857, startPoint y: 181, endPoint x: 979, endPoint y: 134, distance: 129.7
click at [887, 169] on div "Back to Dashboard Change Sender ID Customers Technicians Select a contact Outbo…" at bounding box center [823, 403] width 1084 height 744
click at [1200, 24] on button at bounding box center [1202, 15] width 31 height 31
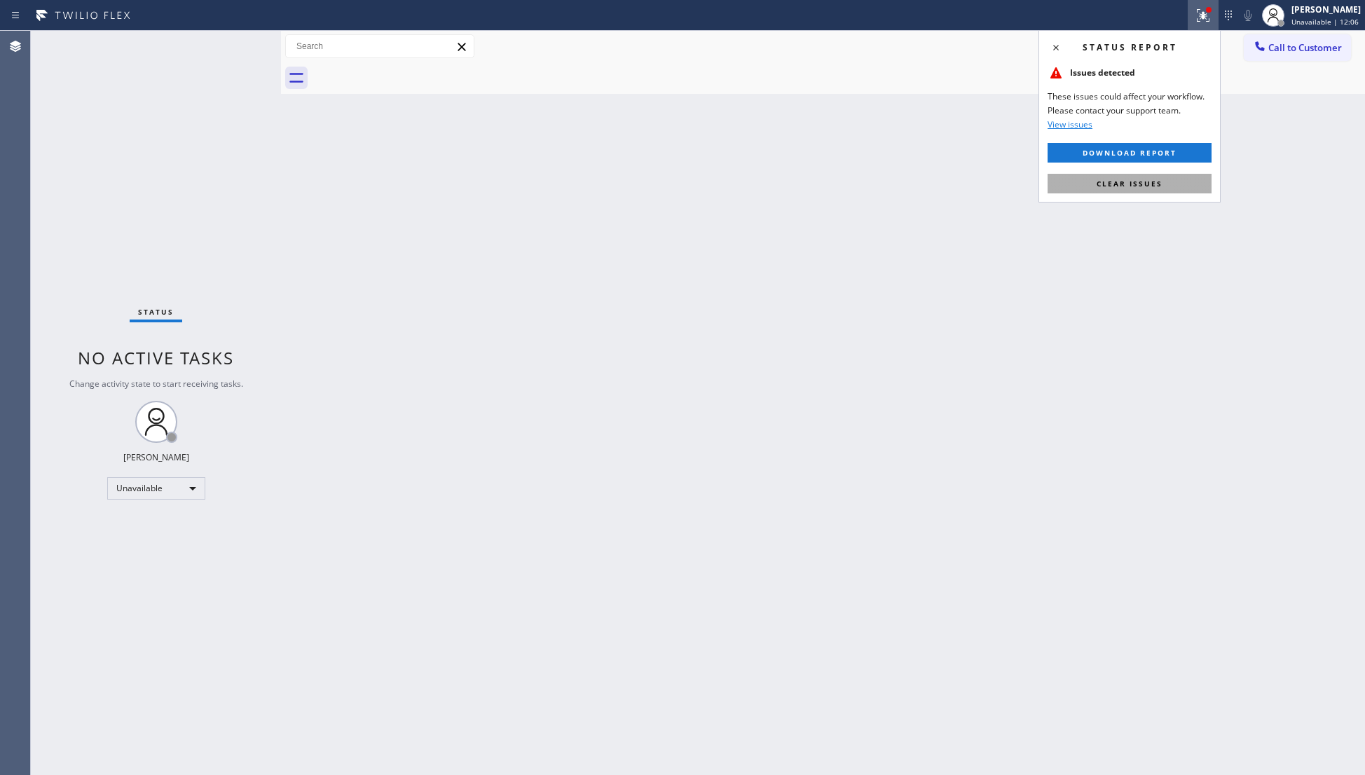
click at [1121, 186] on span "Clear issues" at bounding box center [1129, 184] width 66 height 10
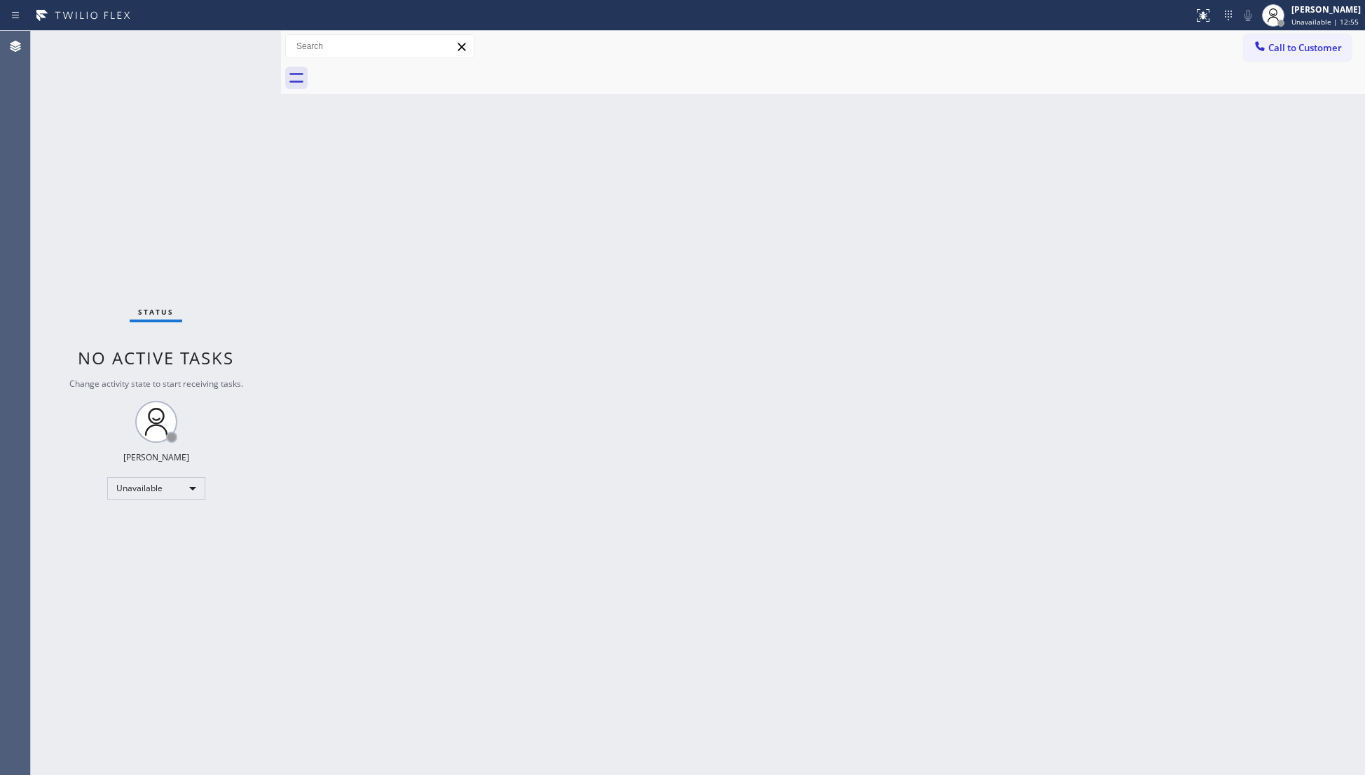
click at [1293, 37] on button "Call to Customer" at bounding box center [1296, 47] width 107 height 27
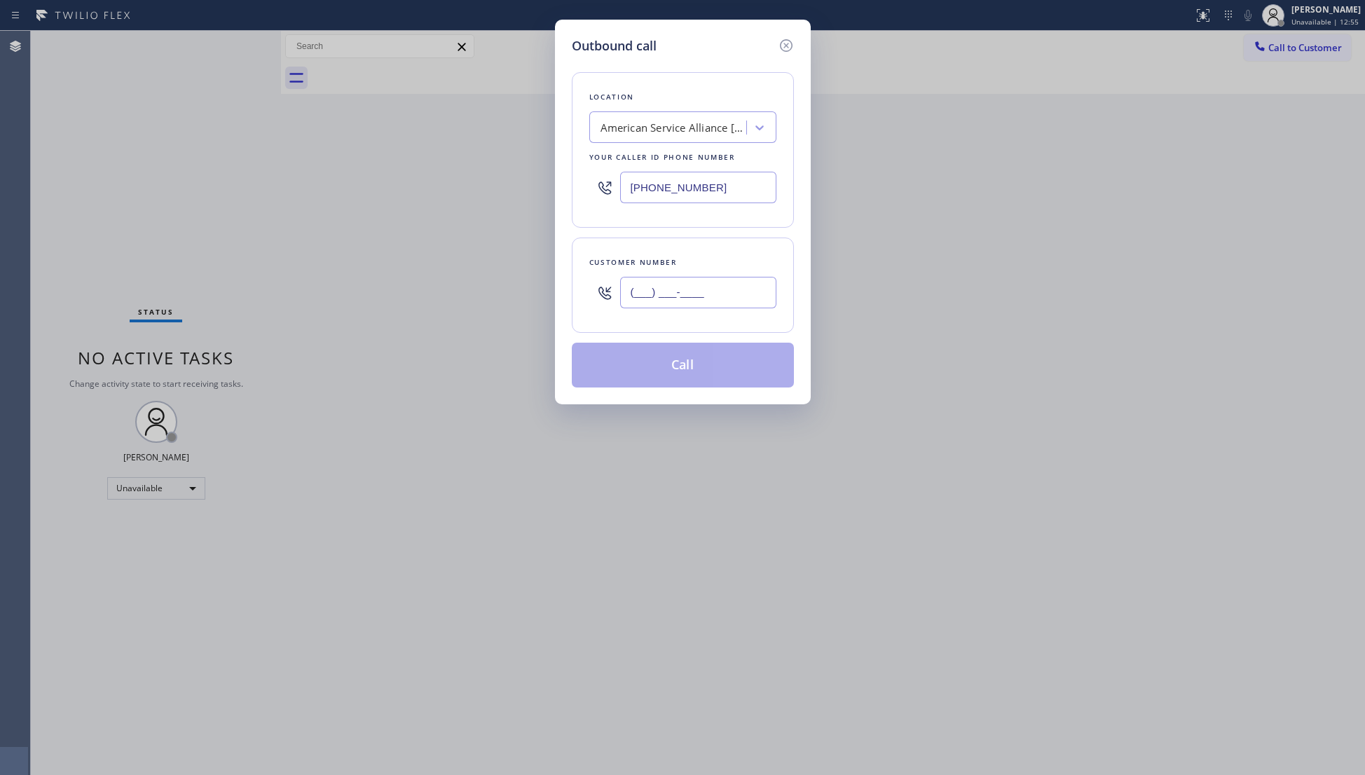
click at [730, 307] on input "(___) ___-____" at bounding box center [698, 293] width 156 height 32
paste input "562) 631-1592"
type input "[PHONE_NUMBER]"
click at [684, 371] on button "Call" at bounding box center [683, 365] width 222 height 45
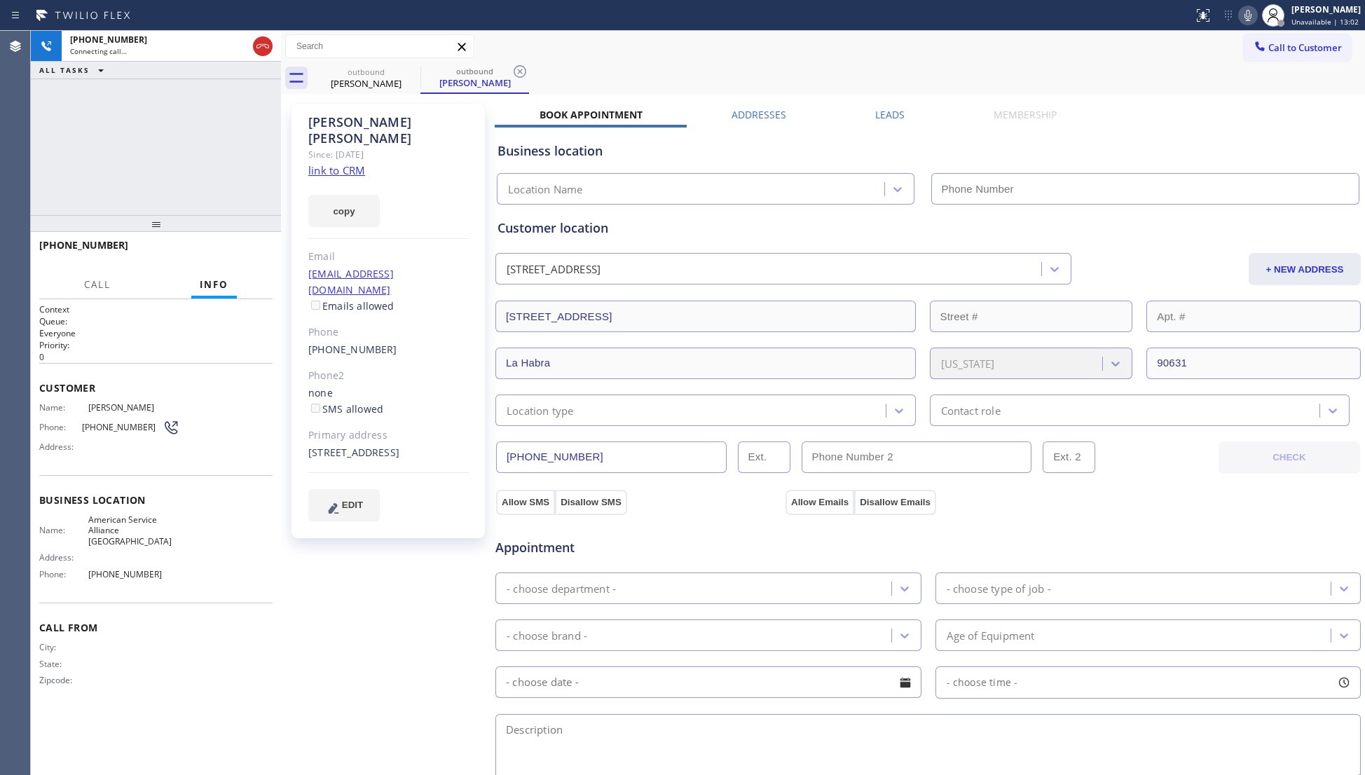
type input "[PHONE_NUMBER]"
drag, startPoint x: 878, startPoint y: 115, endPoint x: 1010, endPoint y: 146, distance: 135.4
click at [880, 115] on label "Leads" at bounding box center [889, 114] width 29 height 13
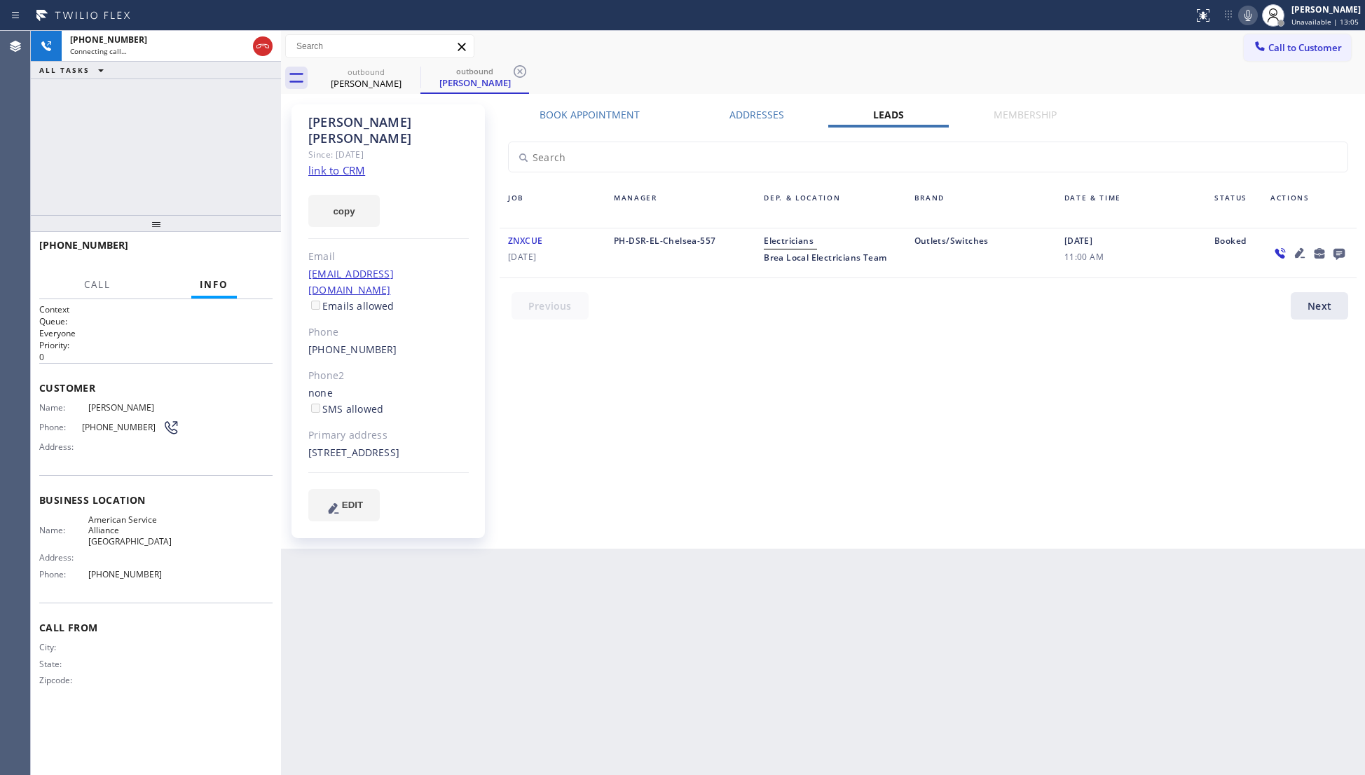
click at [1331, 249] on icon at bounding box center [1338, 253] width 17 height 18
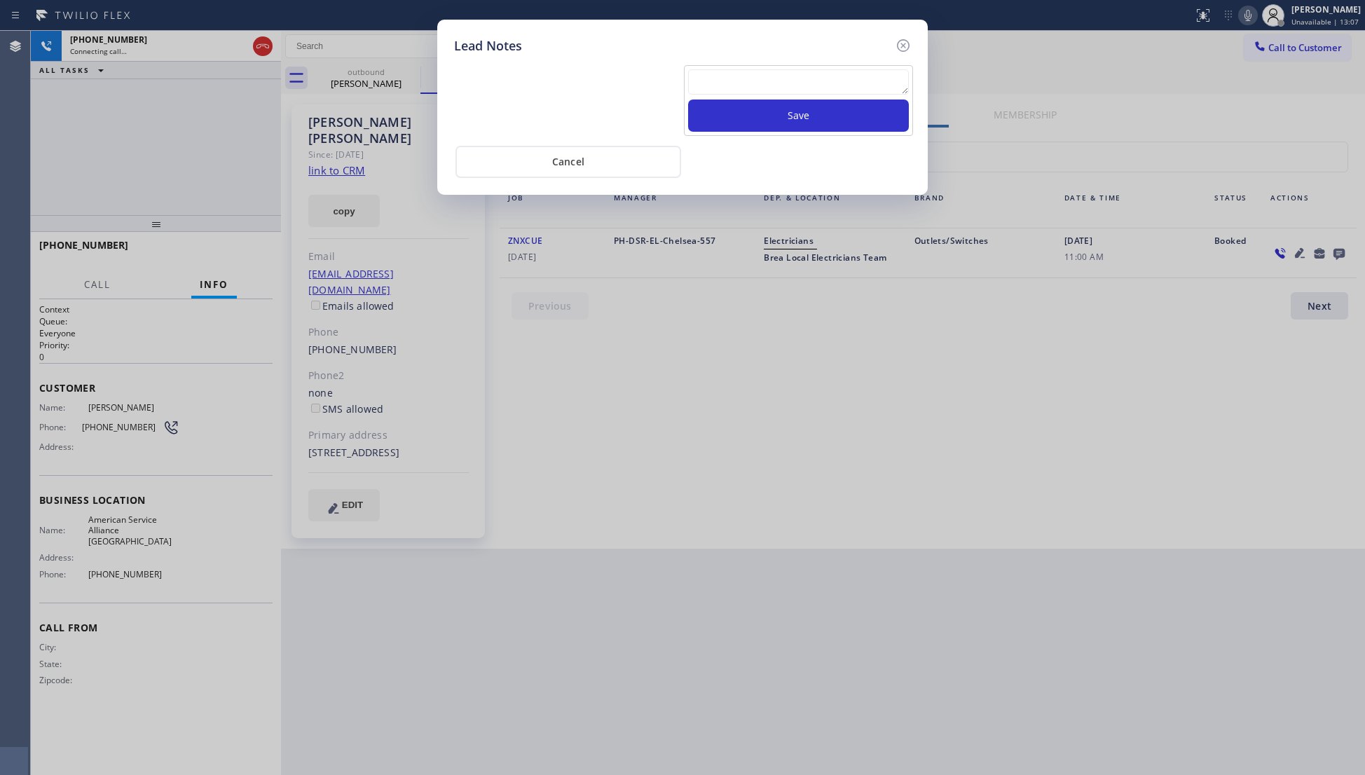
click at [845, 88] on textarea at bounding box center [798, 81] width 221 height 25
paste textarea "VM / Follow up call - Please transfer to me"
type textarea "VM / Follow up call - Please transfer to me"
click at [810, 118] on button "Save" at bounding box center [798, 115] width 221 height 32
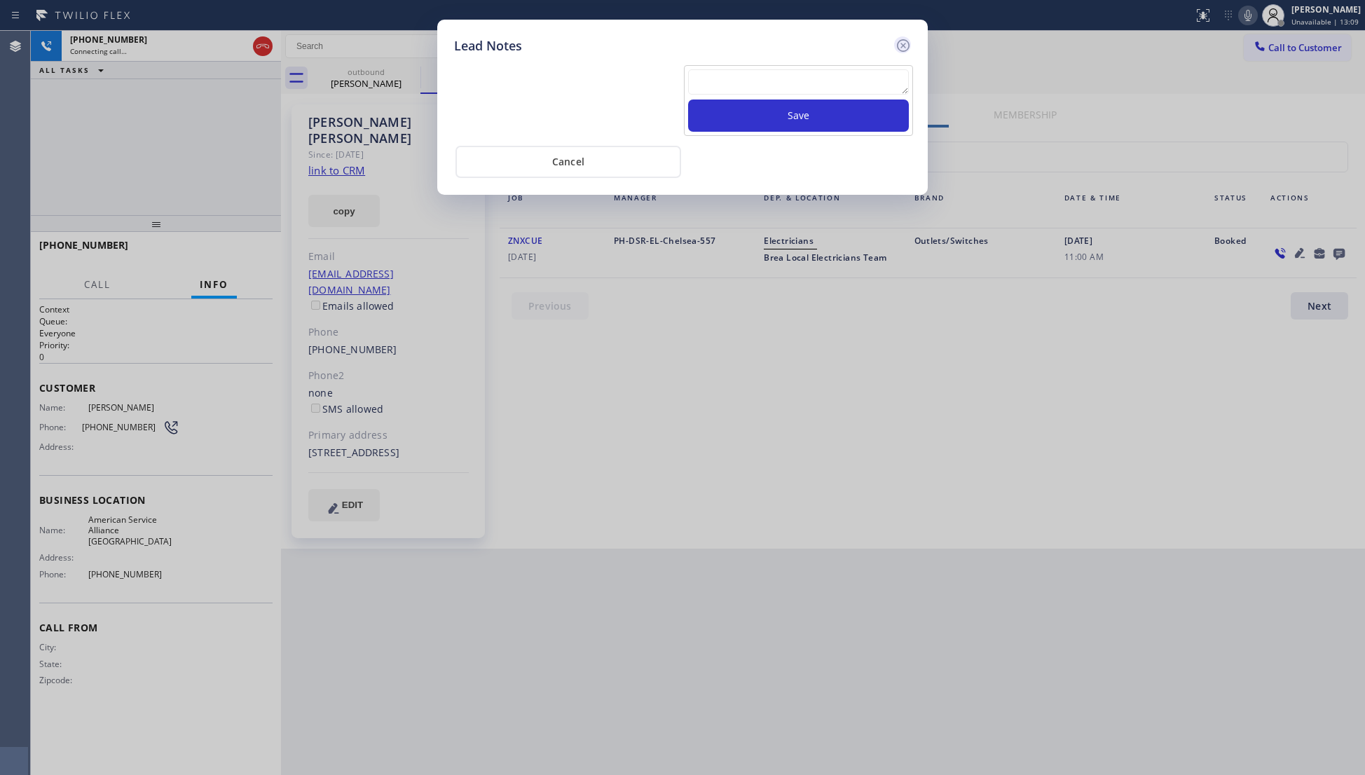
scroll to position [0, 0]
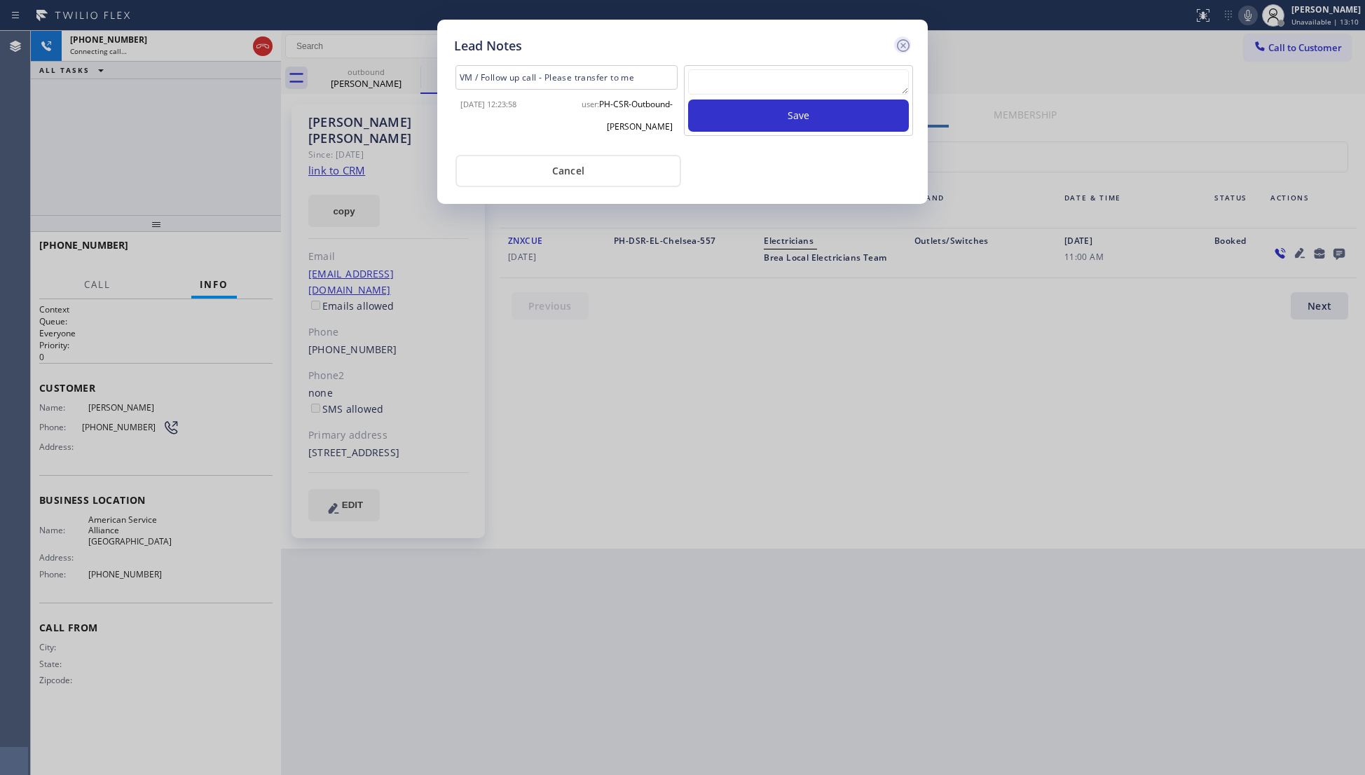
click at [902, 42] on icon at bounding box center [903, 45] width 17 height 17
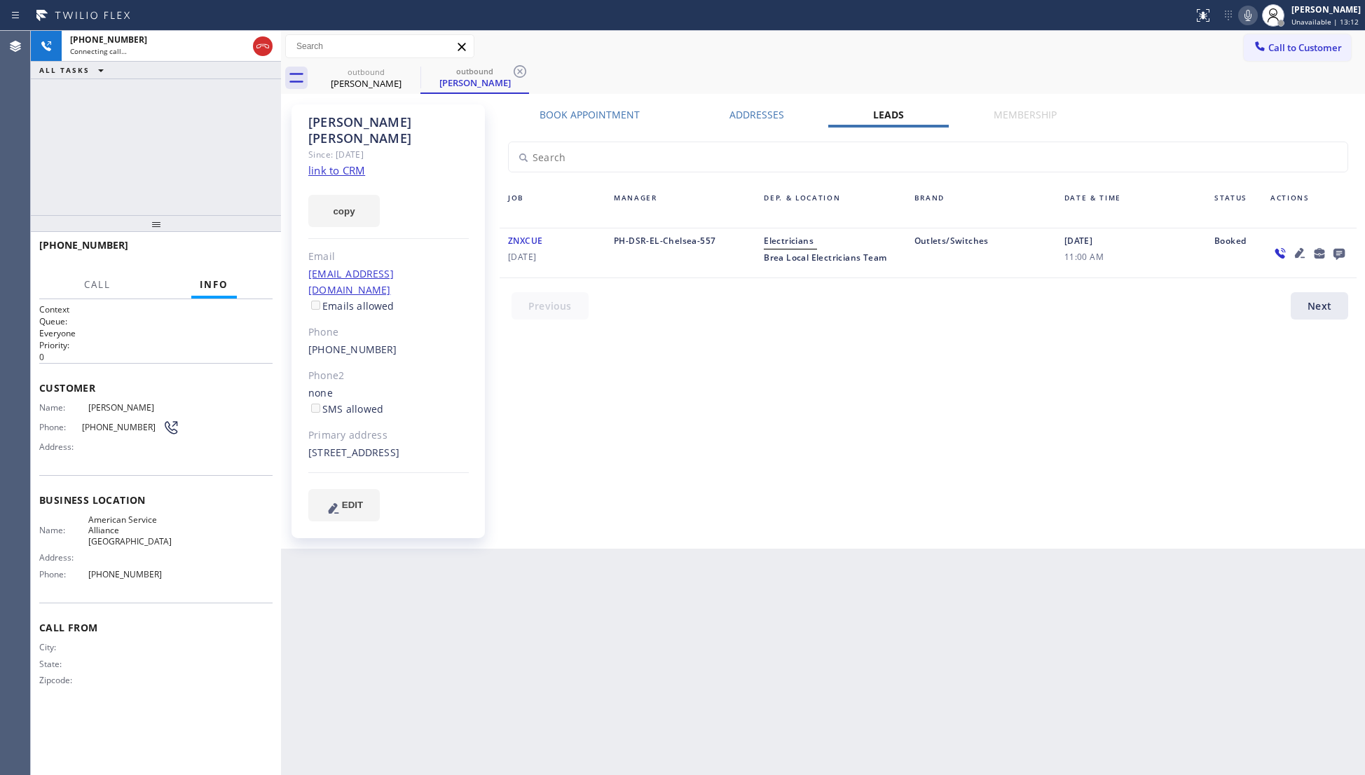
click at [194, 136] on div "[PHONE_NUMBER] Connecting call… ALL TASKS ALL TASKS ACTIVE TASKS TASKS IN WRAP …" at bounding box center [156, 123] width 250 height 184
click at [269, 45] on icon at bounding box center [262, 46] width 17 height 17
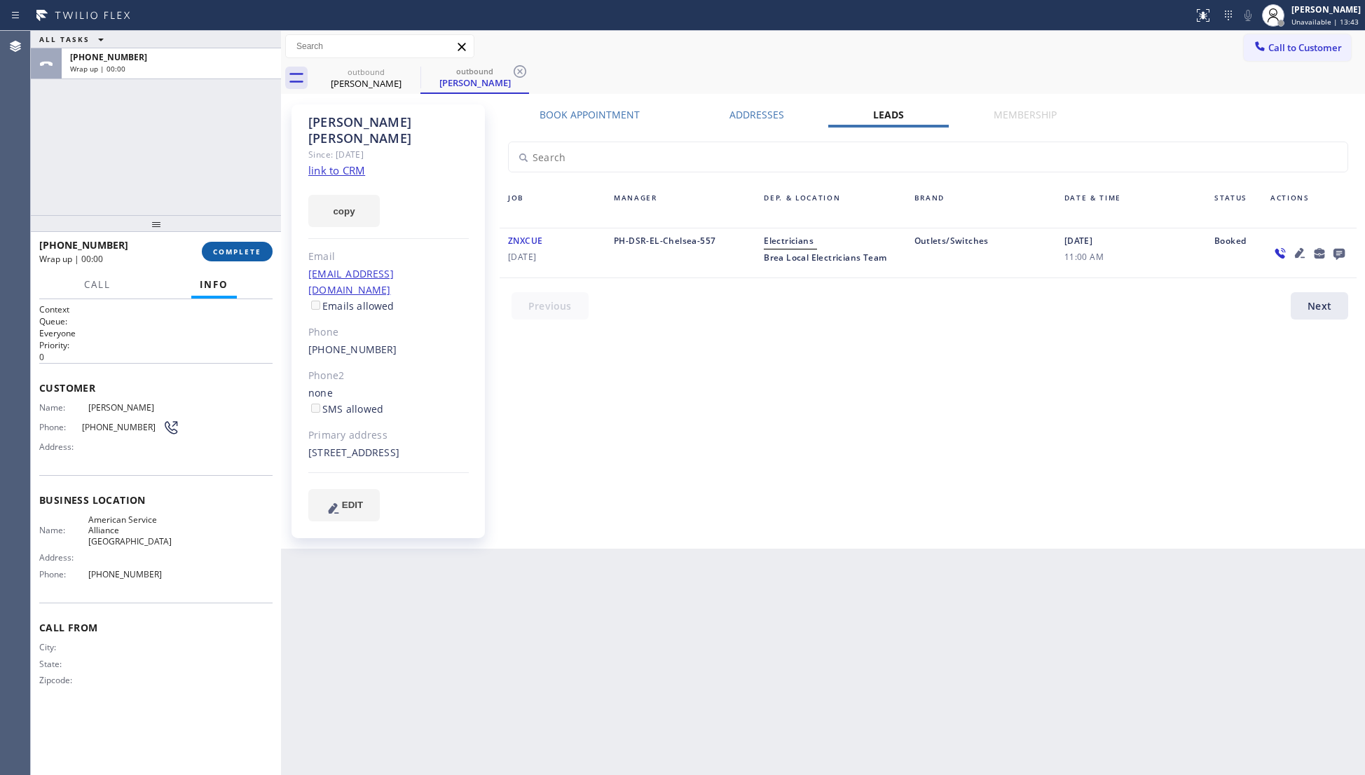
click at [237, 249] on span "COMPLETE" at bounding box center [237, 252] width 48 height 10
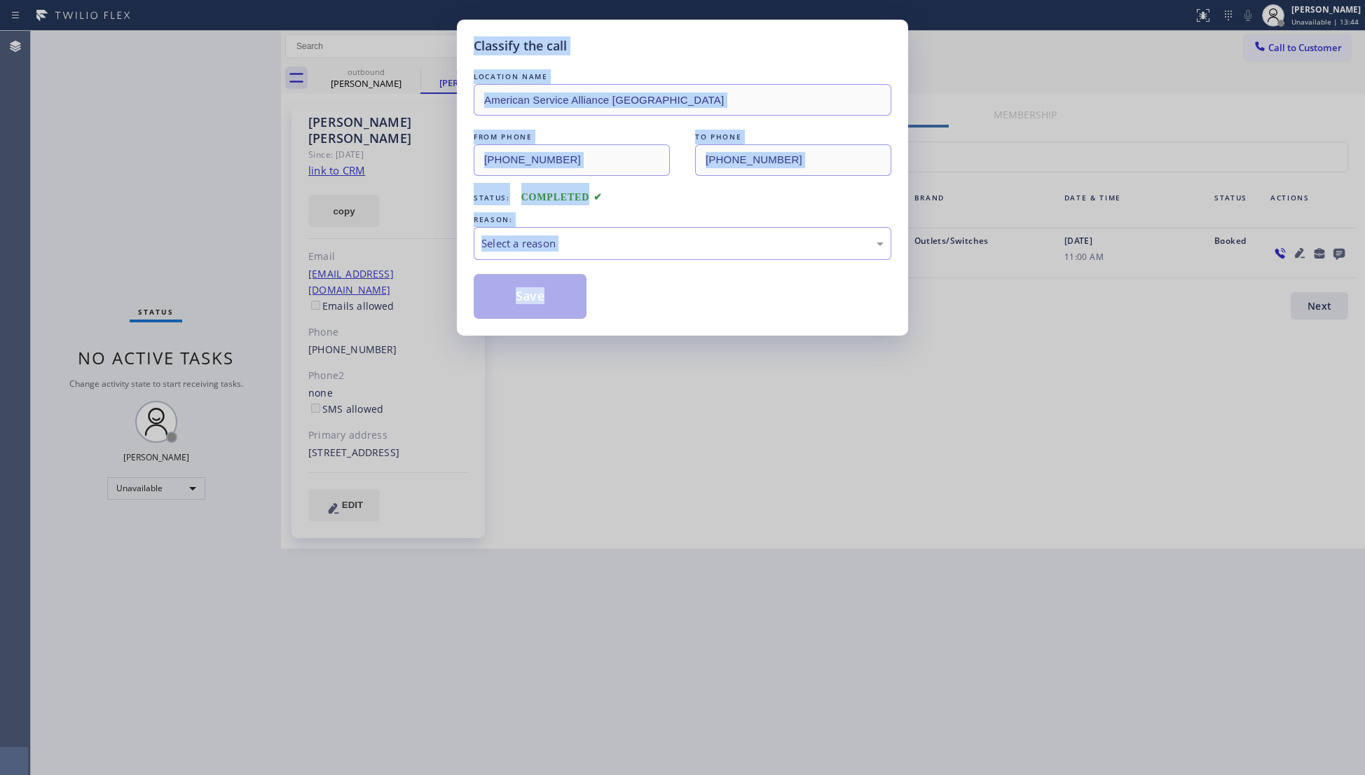
click at [238, 249] on div "Classify the call LOCATION NAME American Service Alliance Oakland FROM PHONE [P…" at bounding box center [682, 387] width 1365 height 775
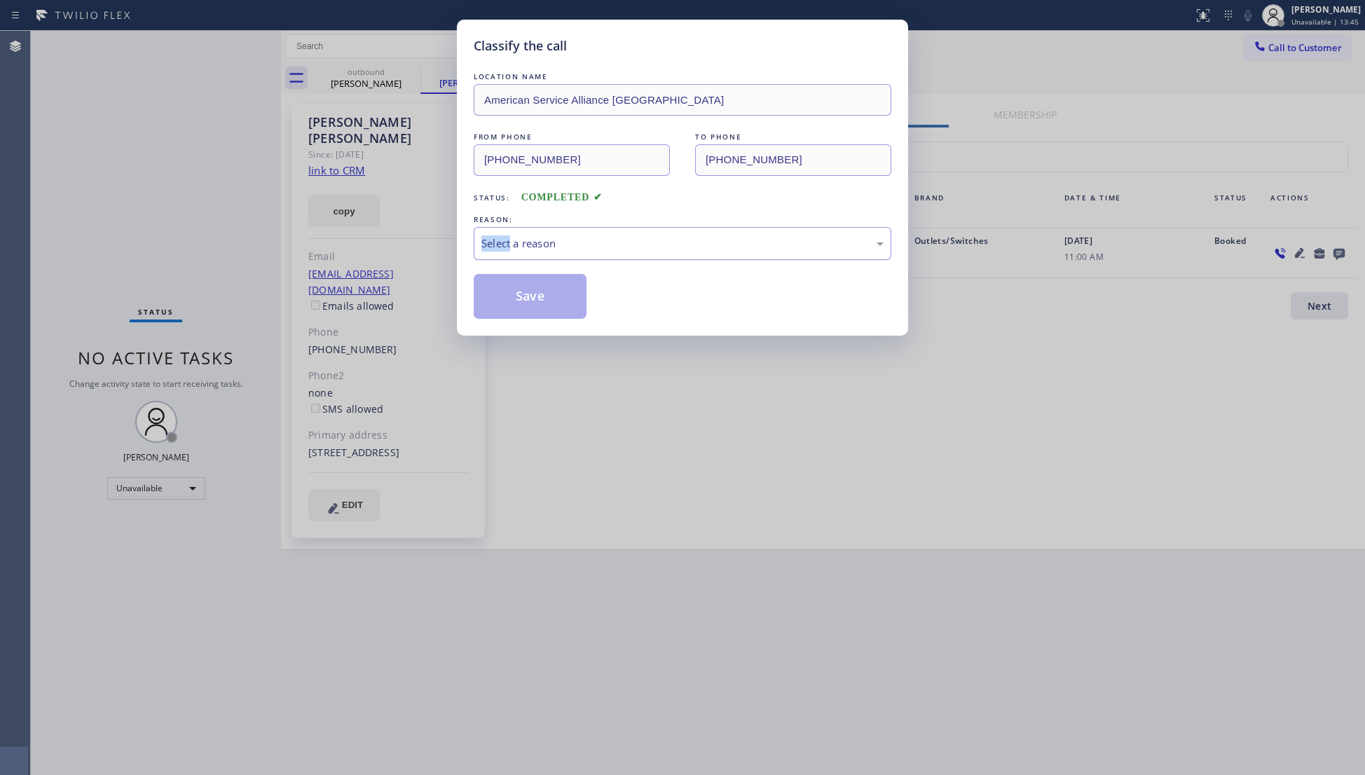
click at [500, 247] on div "Select a reason" at bounding box center [682, 243] width 402 height 16
click at [527, 298] on button "Save" at bounding box center [530, 296] width 113 height 45
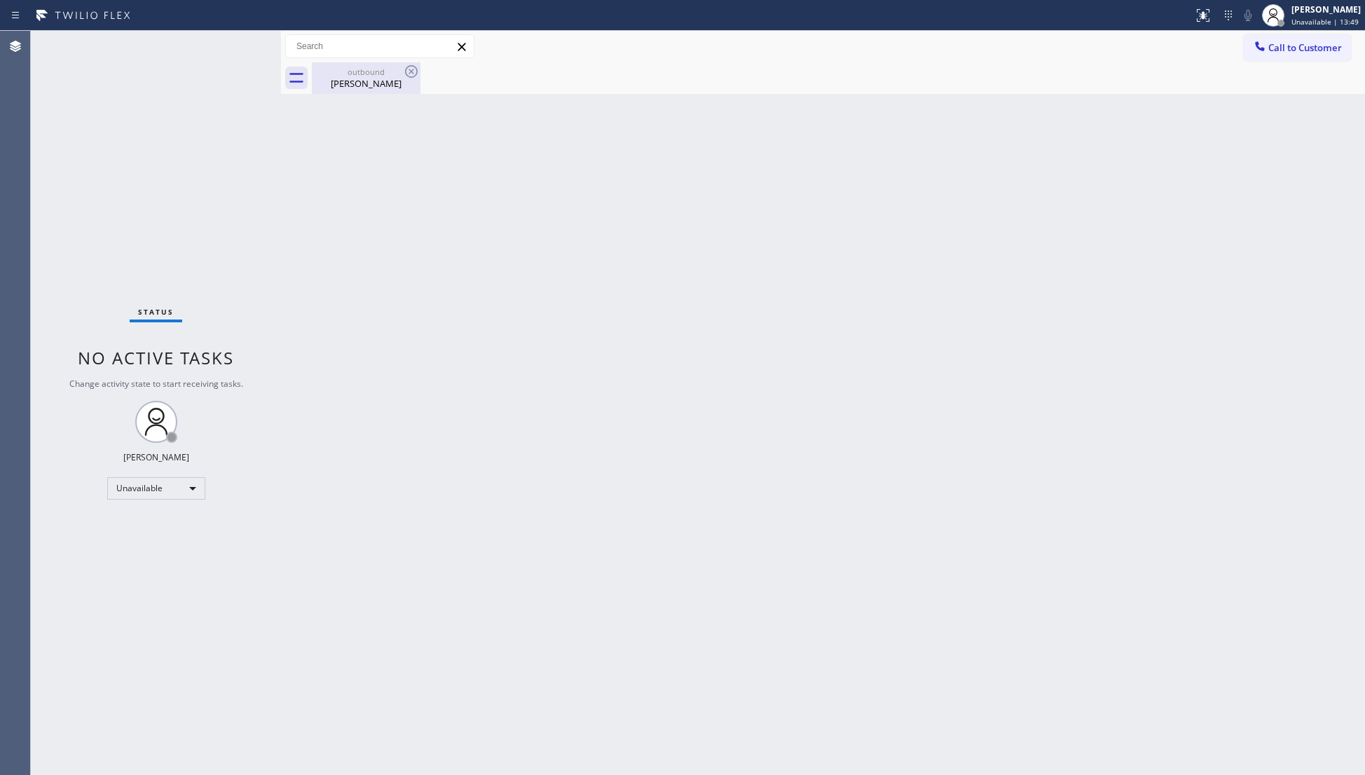
click at [360, 83] on div "[PERSON_NAME]" at bounding box center [366, 83] width 106 height 13
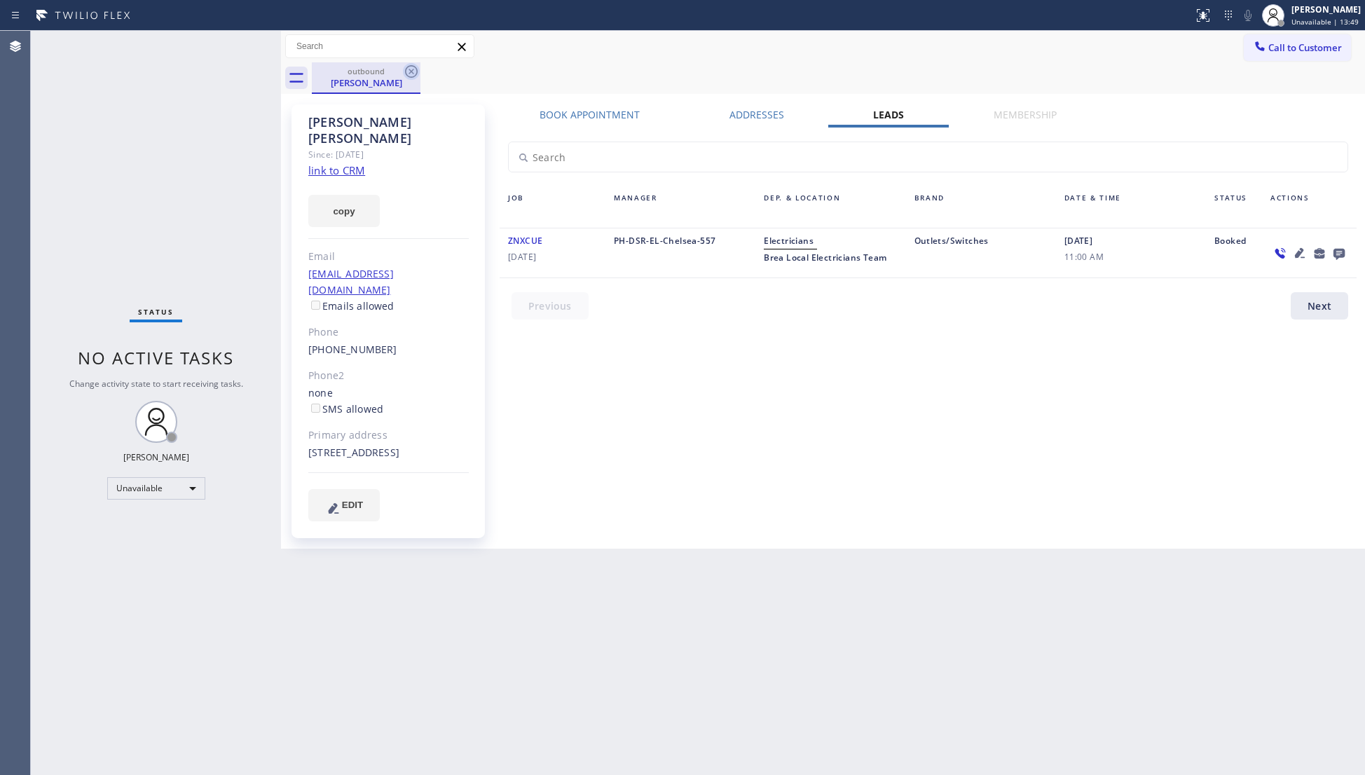
click at [403, 74] on icon at bounding box center [411, 71] width 17 height 17
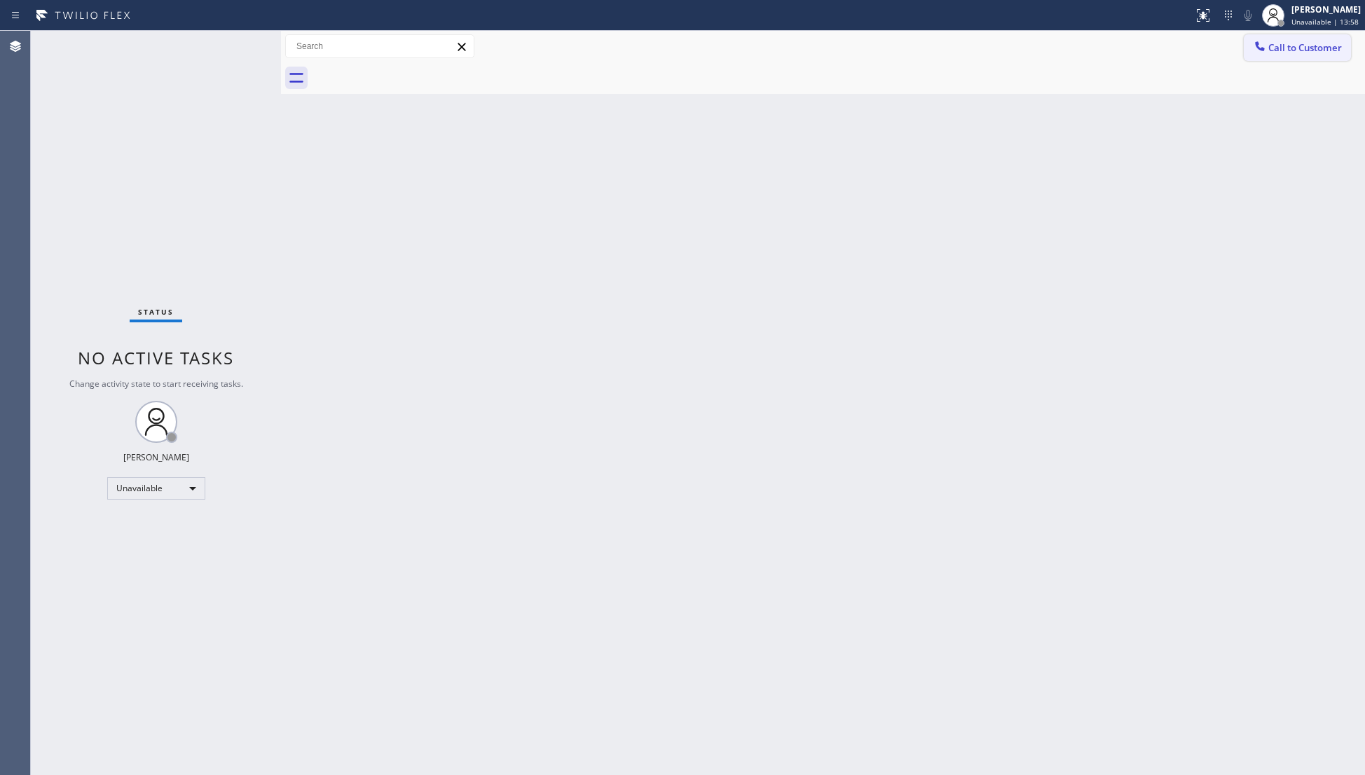
click at [1281, 39] on button "Call to Customer" at bounding box center [1296, 47] width 107 height 27
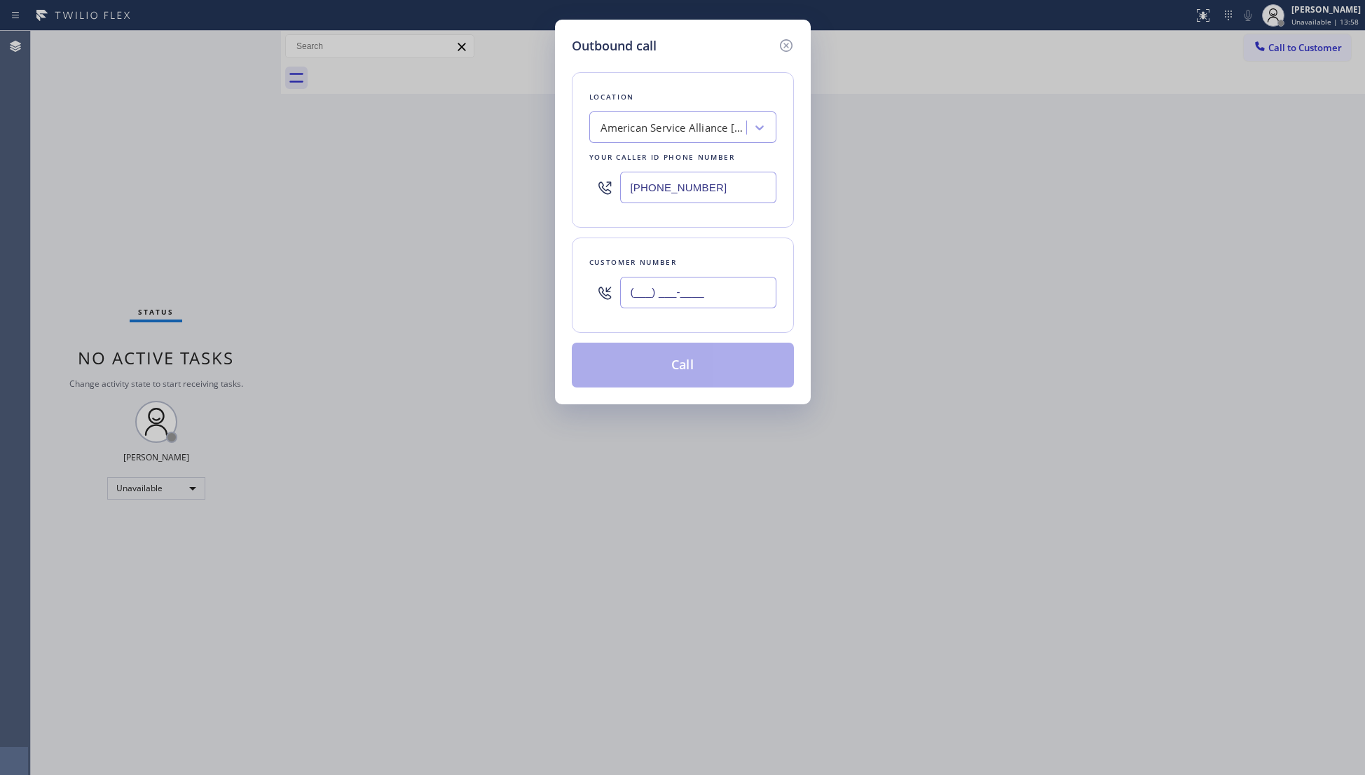
click at [734, 289] on input "(___) ___-____" at bounding box center [698, 293] width 156 height 32
paste input "818) 314-3645"
type input "[PHONE_NUMBER]"
drag, startPoint x: 716, startPoint y: 185, endPoint x: 544, endPoint y: 172, distance: 172.8
click at [544, 172] on div "Outbound call Location American Service Alliance [GEOGRAPHIC_DATA] Your caller …" at bounding box center [682, 387] width 1365 height 775
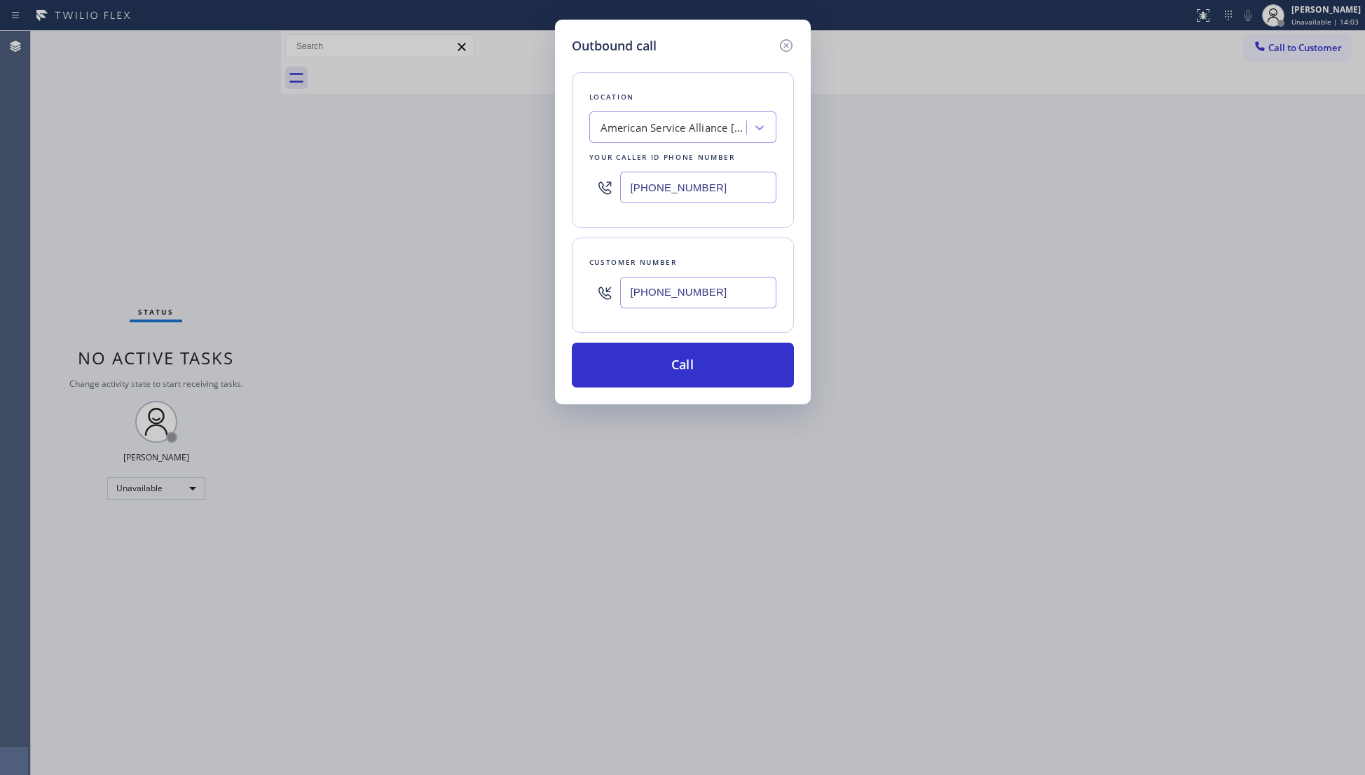
paste input "800) 568-8664"
type input "[PHONE_NUMBER]"
click at [687, 354] on button "Call" at bounding box center [683, 365] width 222 height 45
click at [722, 373] on button "Call" at bounding box center [683, 365] width 222 height 45
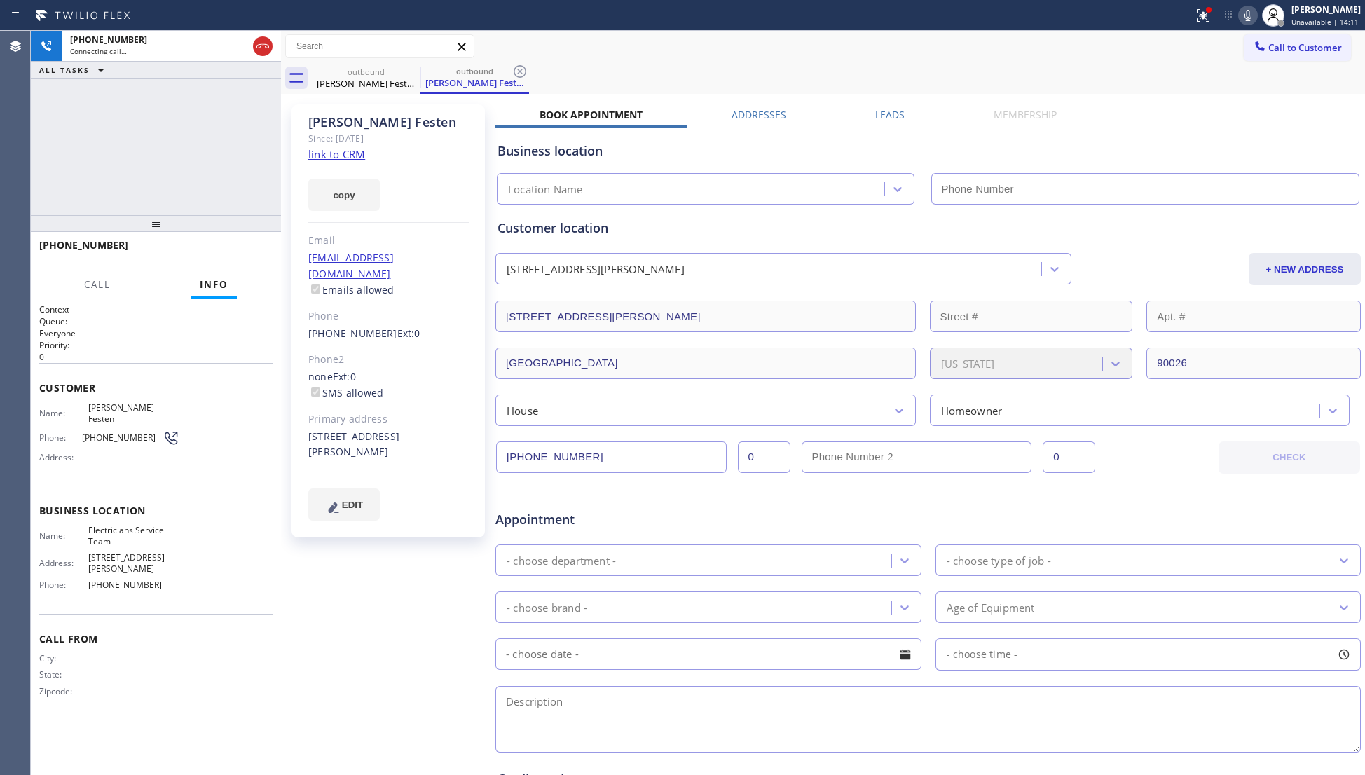
type input "[PHONE_NUMBER]"
click at [967, 69] on div "outbound [PERSON_NAME] Festen outbound [PERSON_NAME] Festen" at bounding box center [838, 78] width 1053 height 32
drag, startPoint x: 1199, startPoint y: 15, endPoint x: 1184, endPoint y: 126, distance: 112.4
click at [1198, 22] on icon at bounding box center [1202, 15] width 17 height 17
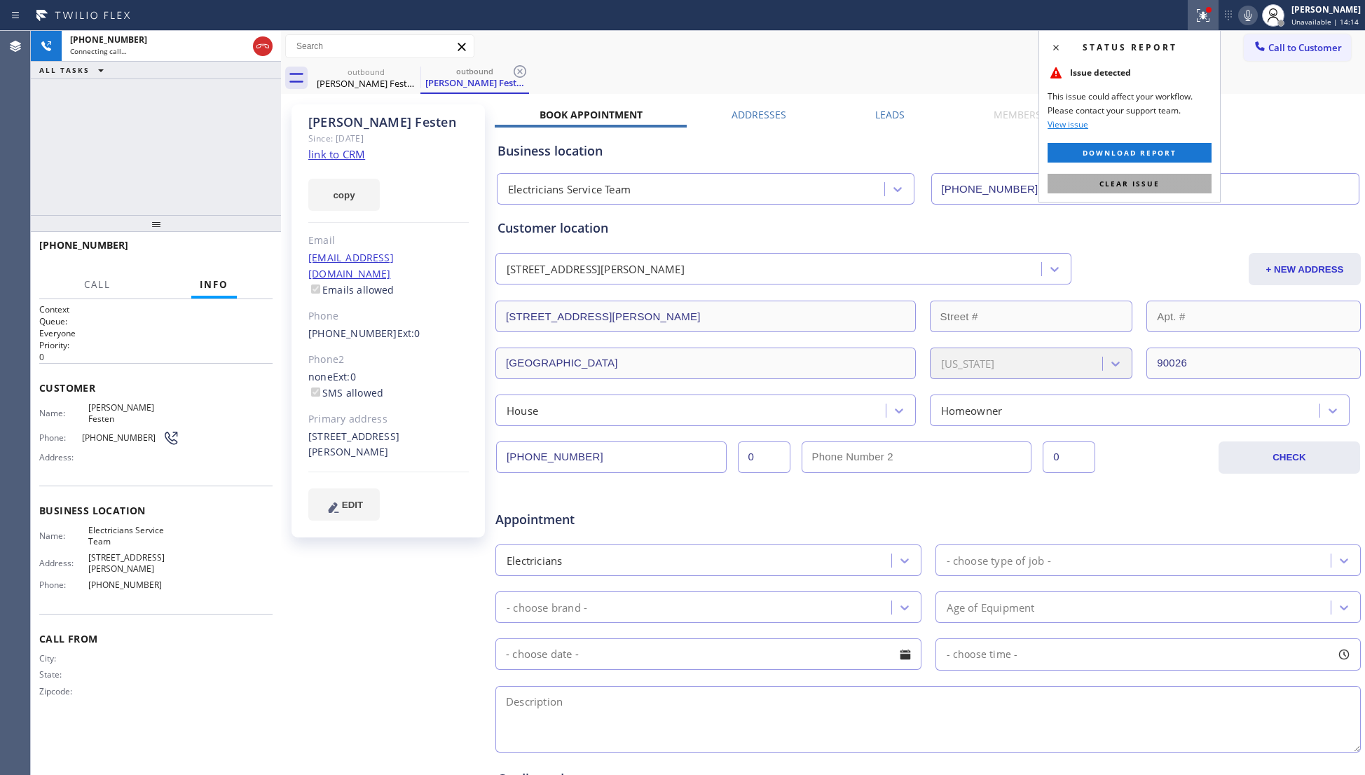
click at [1150, 185] on span "Clear issue" at bounding box center [1129, 184] width 60 height 10
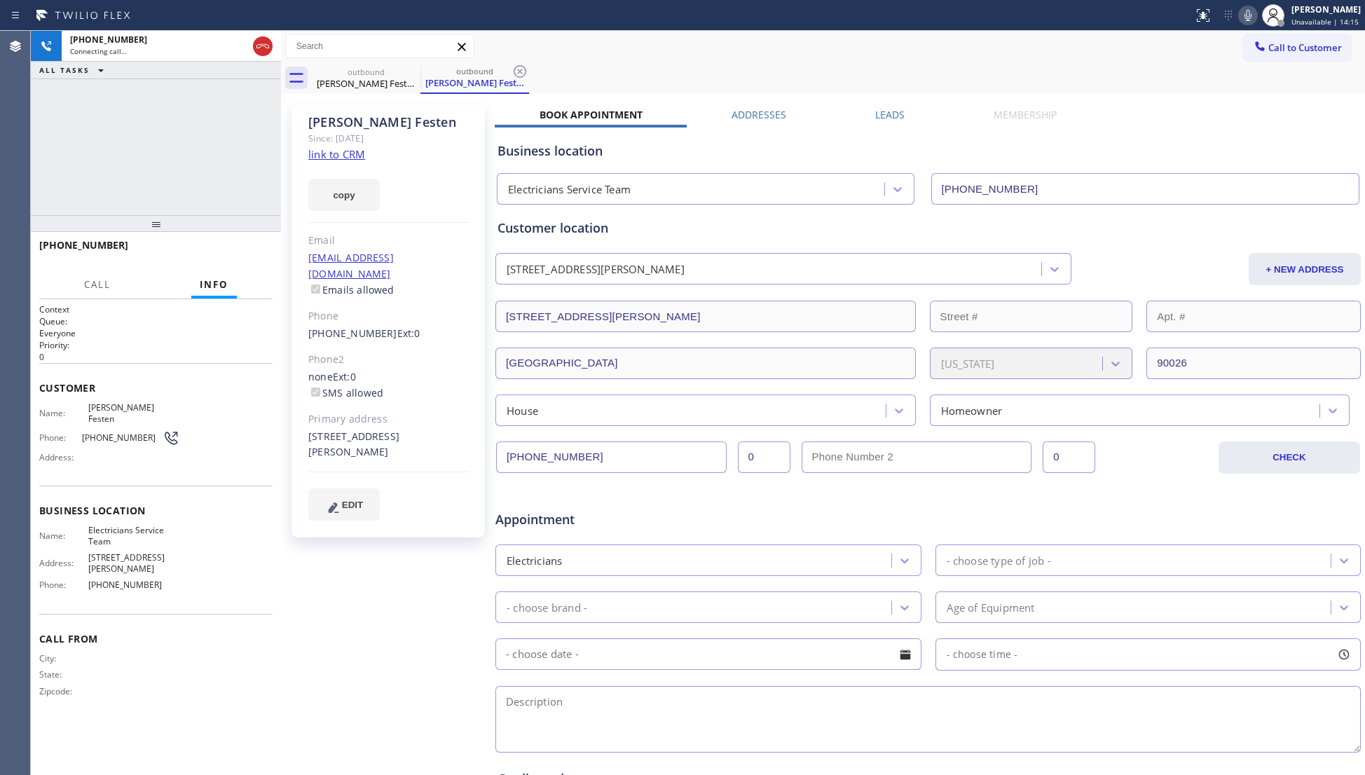
click at [894, 113] on label "Leads" at bounding box center [889, 114] width 29 height 13
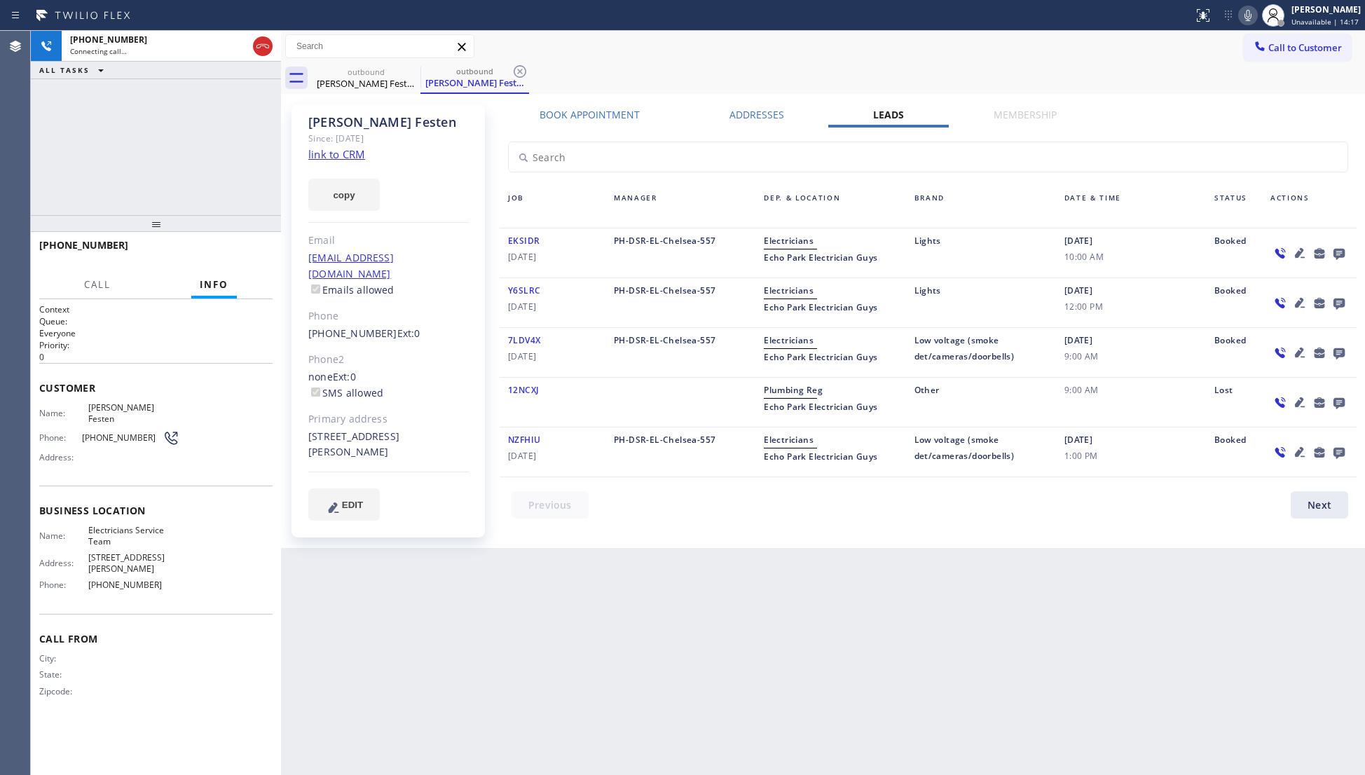
click at [1337, 253] on icon at bounding box center [1338, 253] width 17 height 18
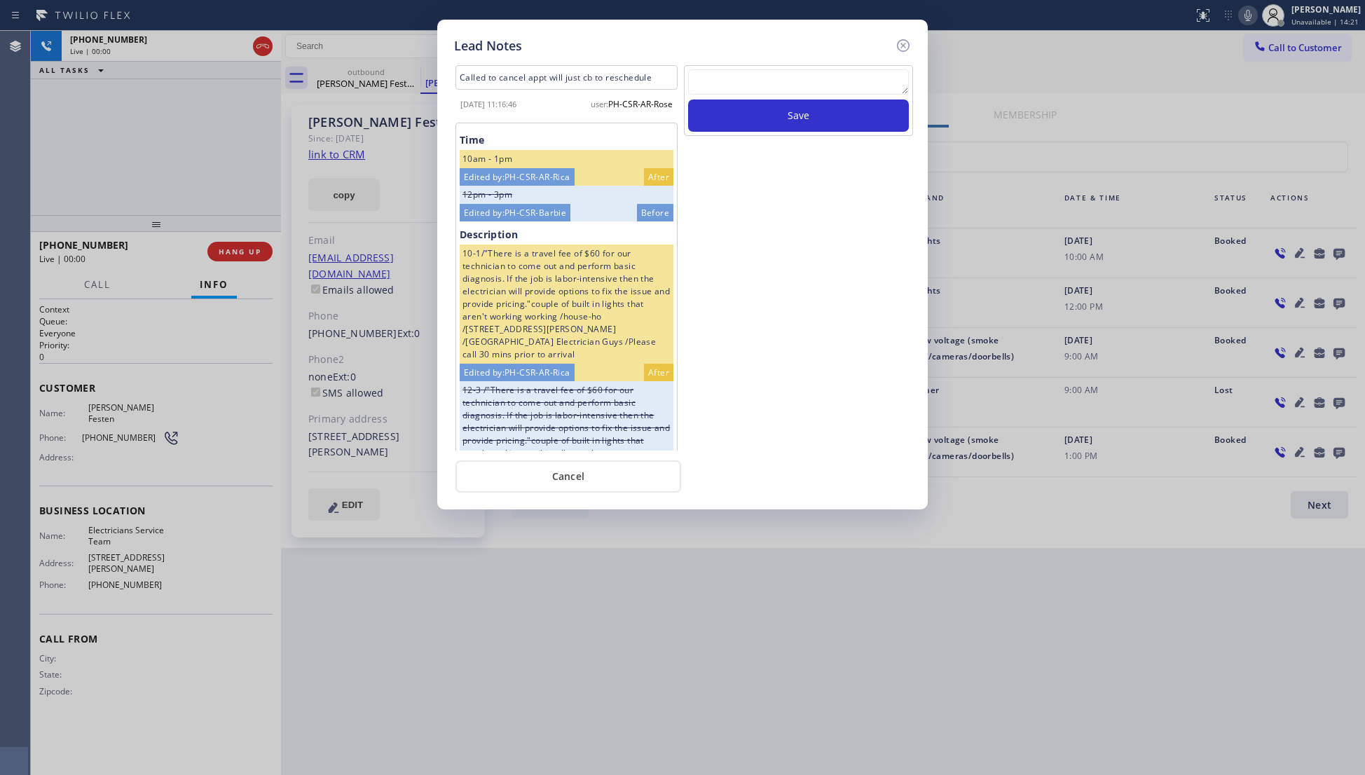
click at [758, 78] on textarea at bounding box center [798, 81] width 221 height 25
paste textarea "VM / Follow up call - Please transfer to me"
type textarea "VM / Follow up call - Please transfer to me"
click at [787, 113] on button "Save" at bounding box center [798, 115] width 221 height 32
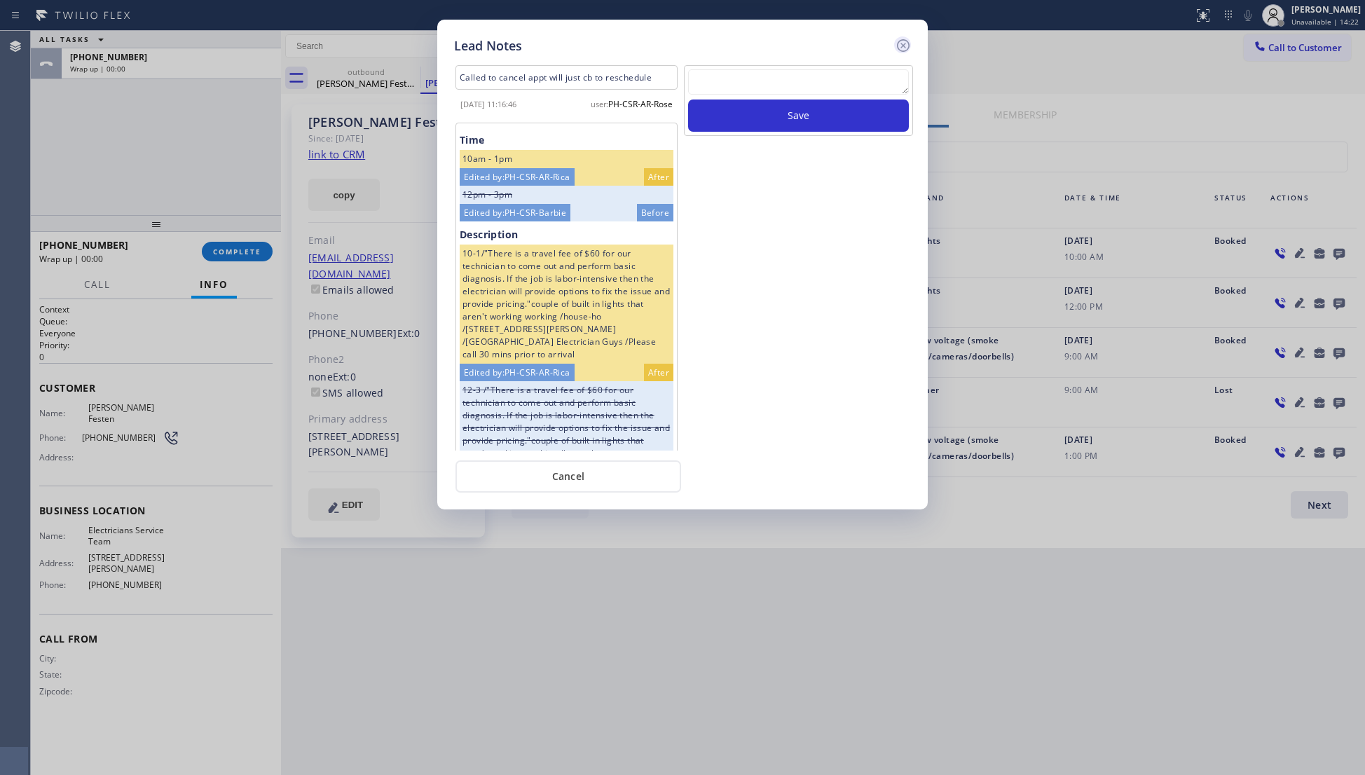
scroll to position [0, 0]
click at [906, 37] on icon at bounding box center [903, 45] width 17 height 17
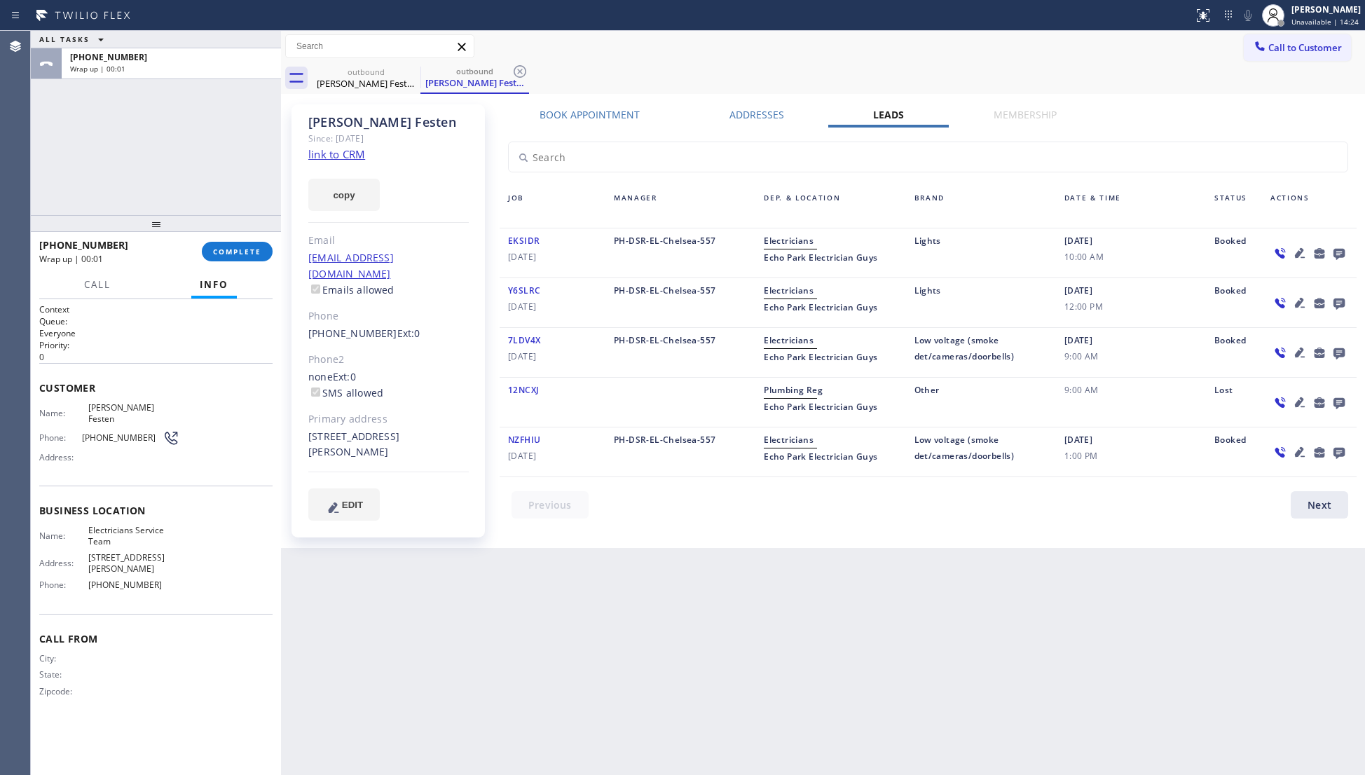
drag, startPoint x: 216, startPoint y: 239, endPoint x: 284, endPoint y: 254, distance: 68.8
click at [217, 239] on div "[PHONE_NUMBER] Wrap up | 00:01 COMPLETE" at bounding box center [155, 251] width 233 height 36
click at [235, 247] on span "COMPLETE" at bounding box center [237, 252] width 48 height 10
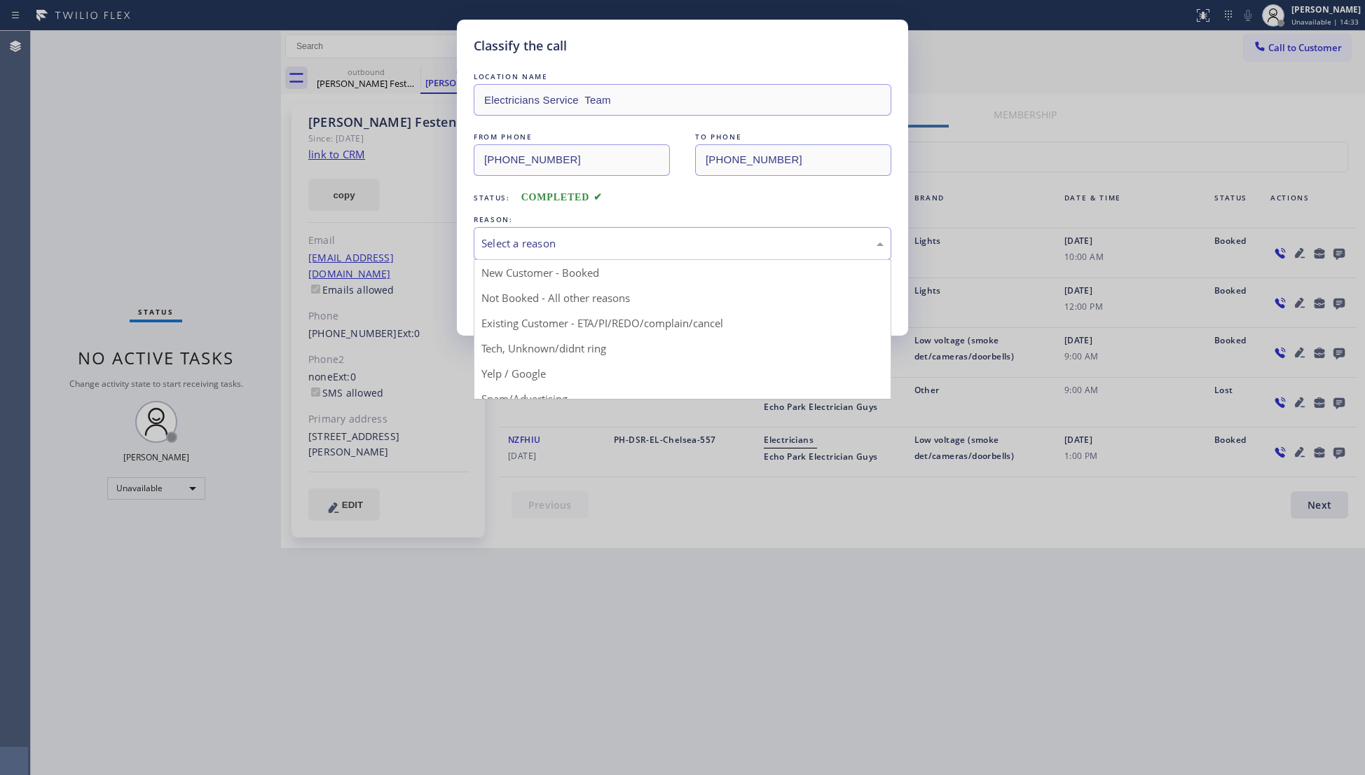
click at [513, 248] on div "Select a reason" at bounding box center [682, 243] width 402 height 16
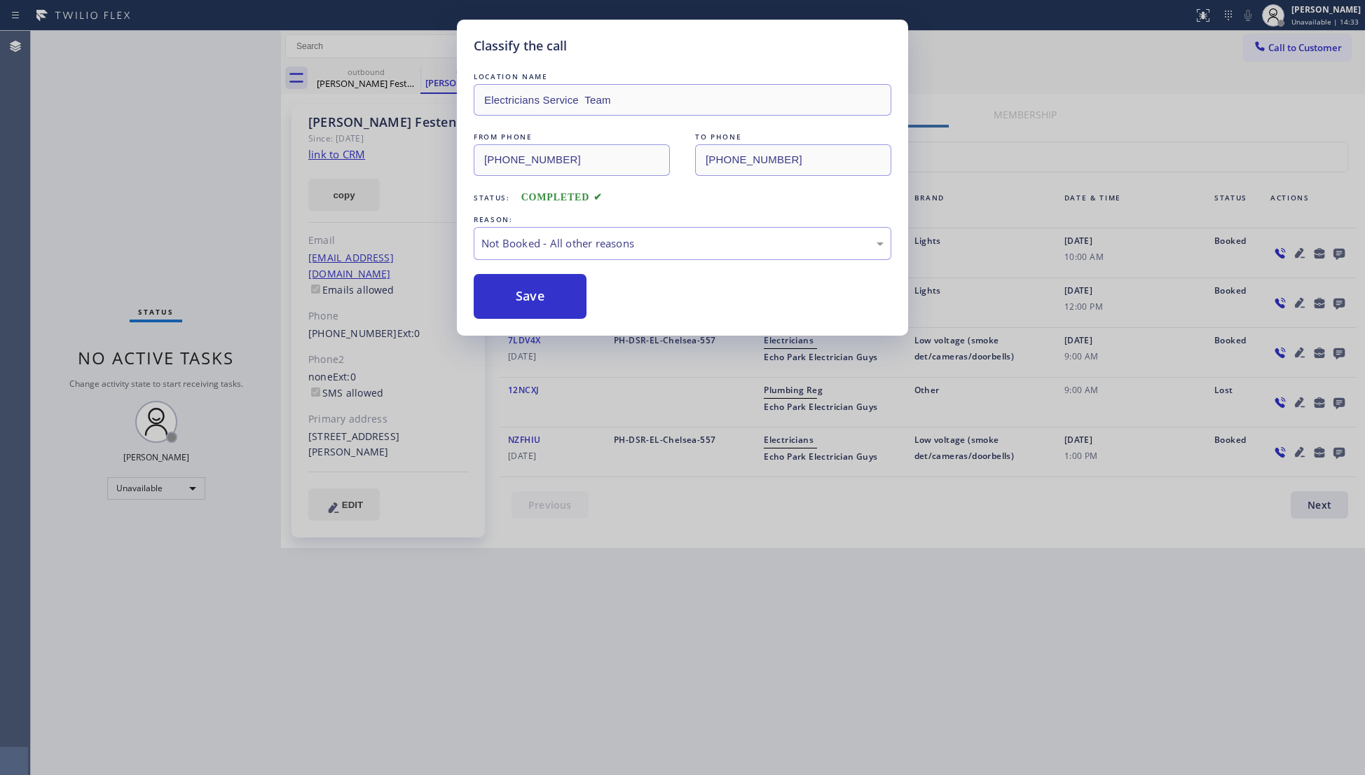
click at [521, 292] on button "Save" at bounding box center [530, 296] width 113 height 45
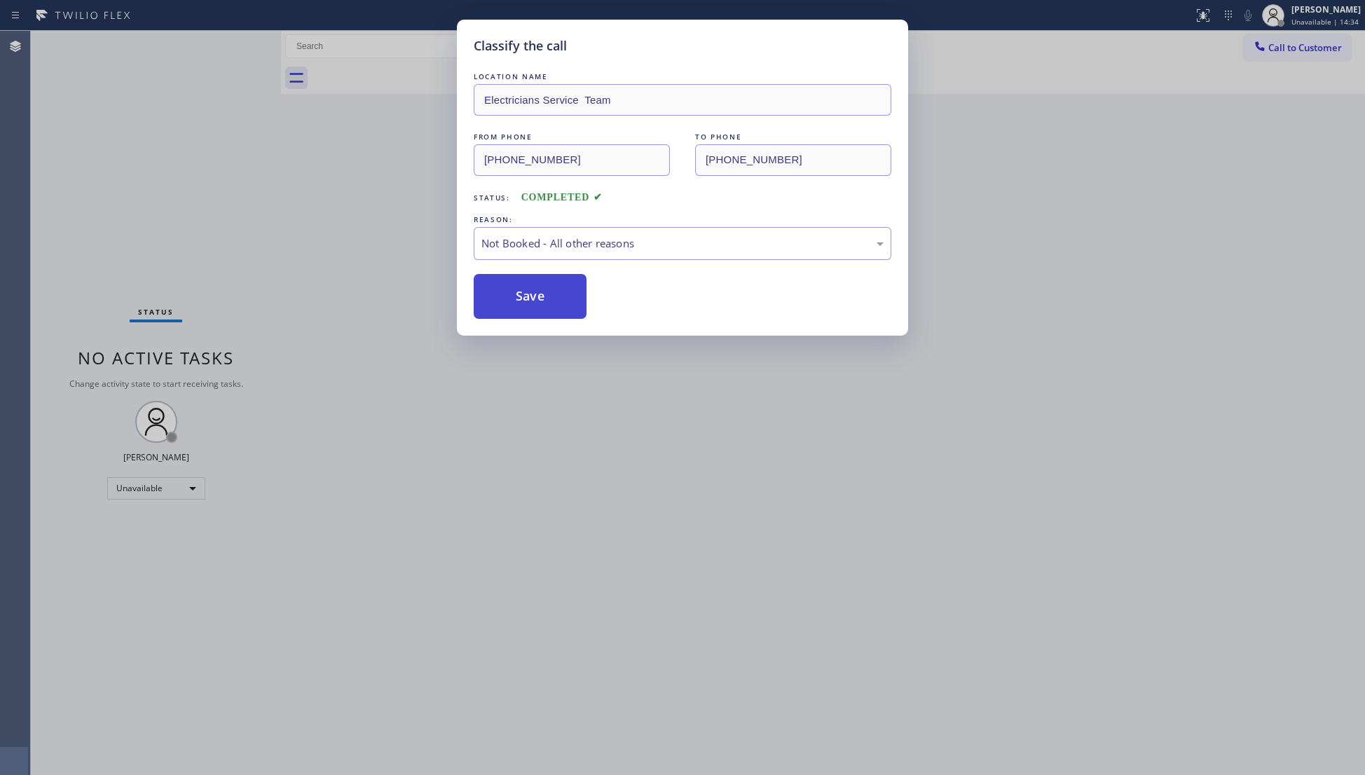
click at [522, 291] on button "Save" at bounding box center [530, 296] width 113 height 45
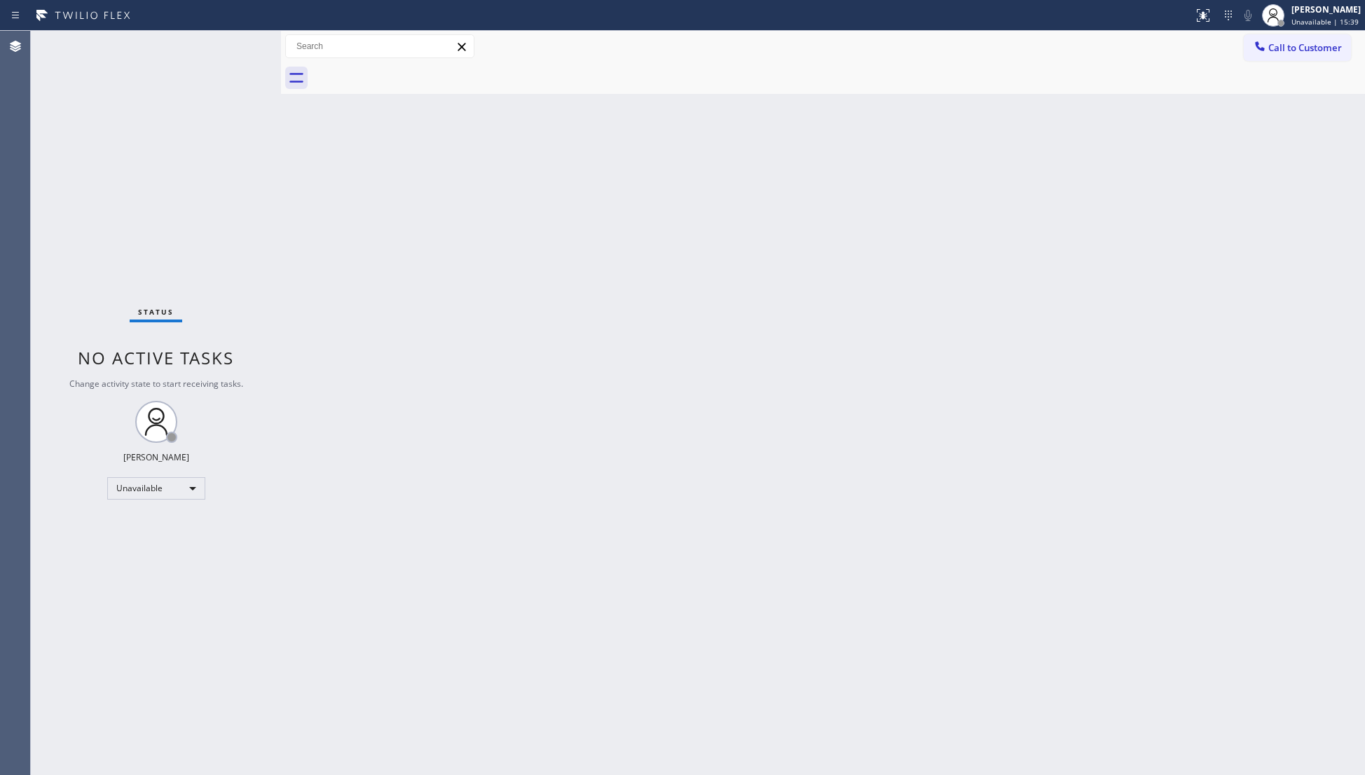
drag, startPoint x: 1273, startPoint y: 42, endPoint x: 1002, endPoint y: 216, distance: 322.0
click at [1270, 43] on span "Call to Customer" at bounding box center [1305, 47] width 74 height 13
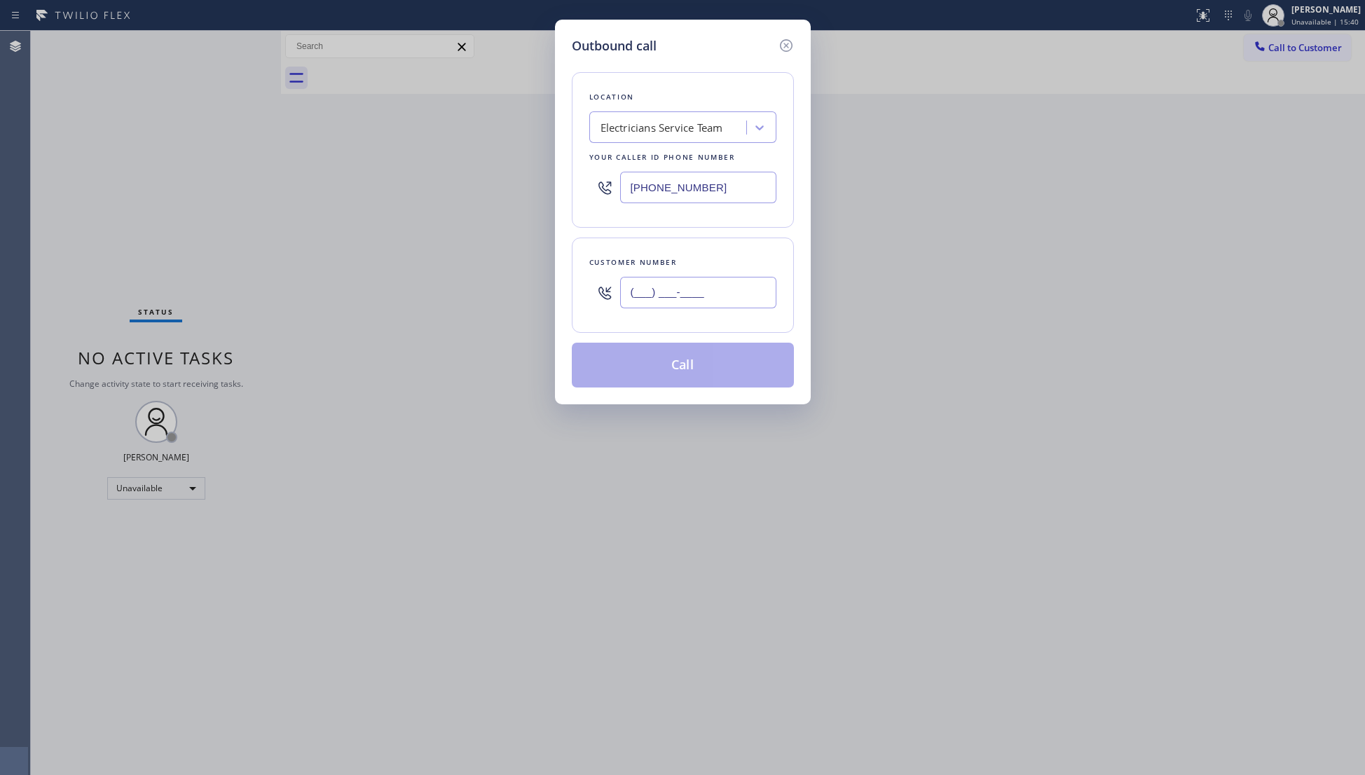
click at [722, 289] on input "(___) ___-____" at bounding box center [698, 293] width 156 height 32
paste input "818) 445-3812"
type input "[PHONE_NUMBER]"
click at [686, 362] on button "Call" at bounding box center [683, 365] width 222 height 45
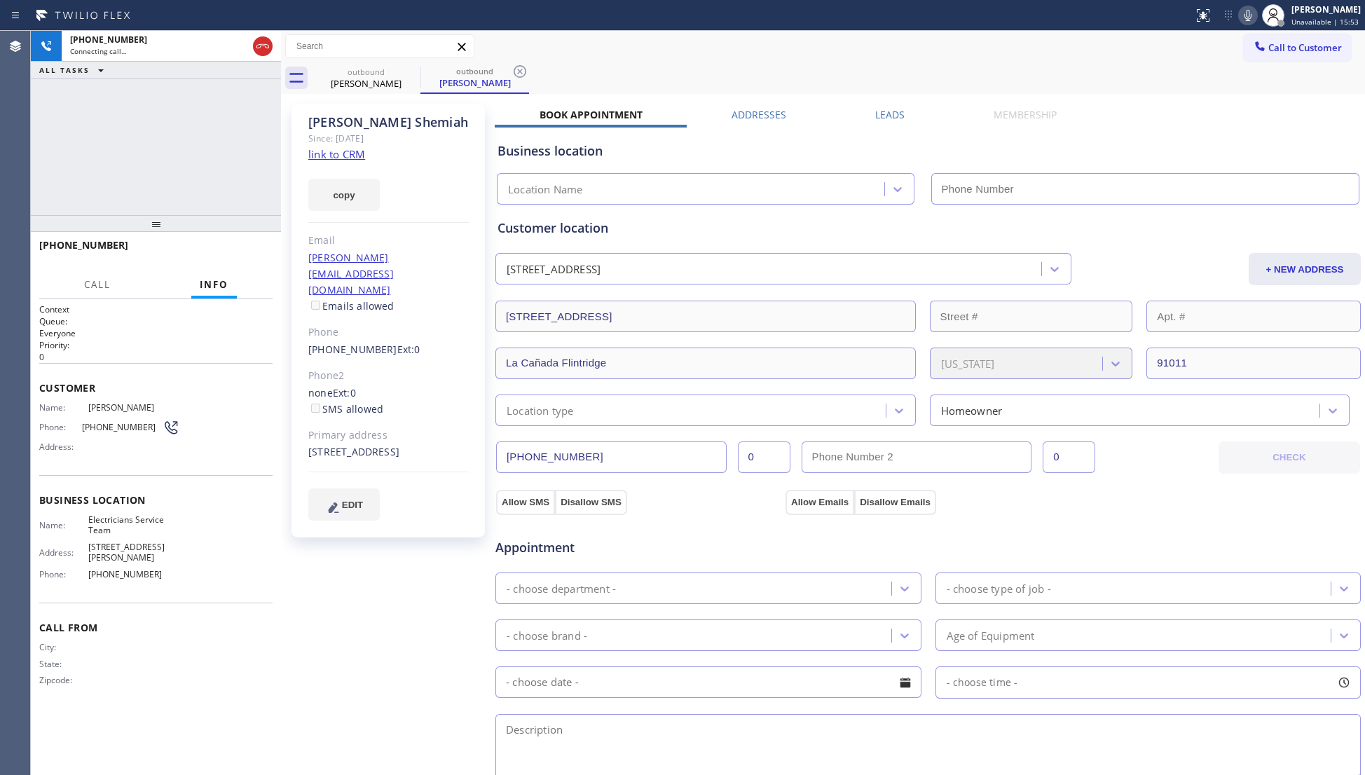
type input "[PHONE_NUMBER]"
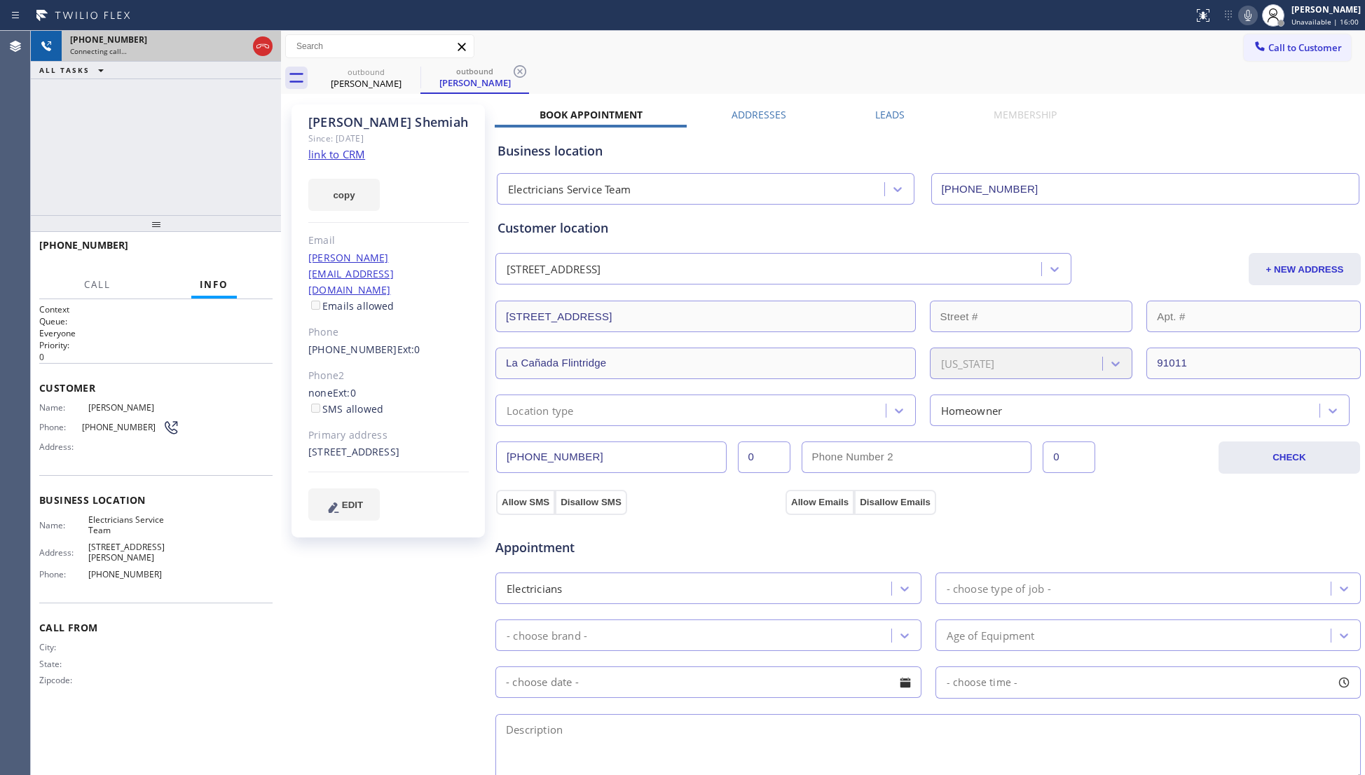
click at [273, 48] on div at bounding box center [262, 46] width 25 height 31
click at [281, 46] on div at bounding box center [281, 403] width 0 height 744
click at [255, 54] on icon at bounding box center [262, 46] width 17 height 17
click at [259, 50] on div "Connecting call…" at bounding box center [171, 51] width 202 height 10
click at [261, 50] on div "Connecting call…" at bounding box center [171, 51] width 202 height 10
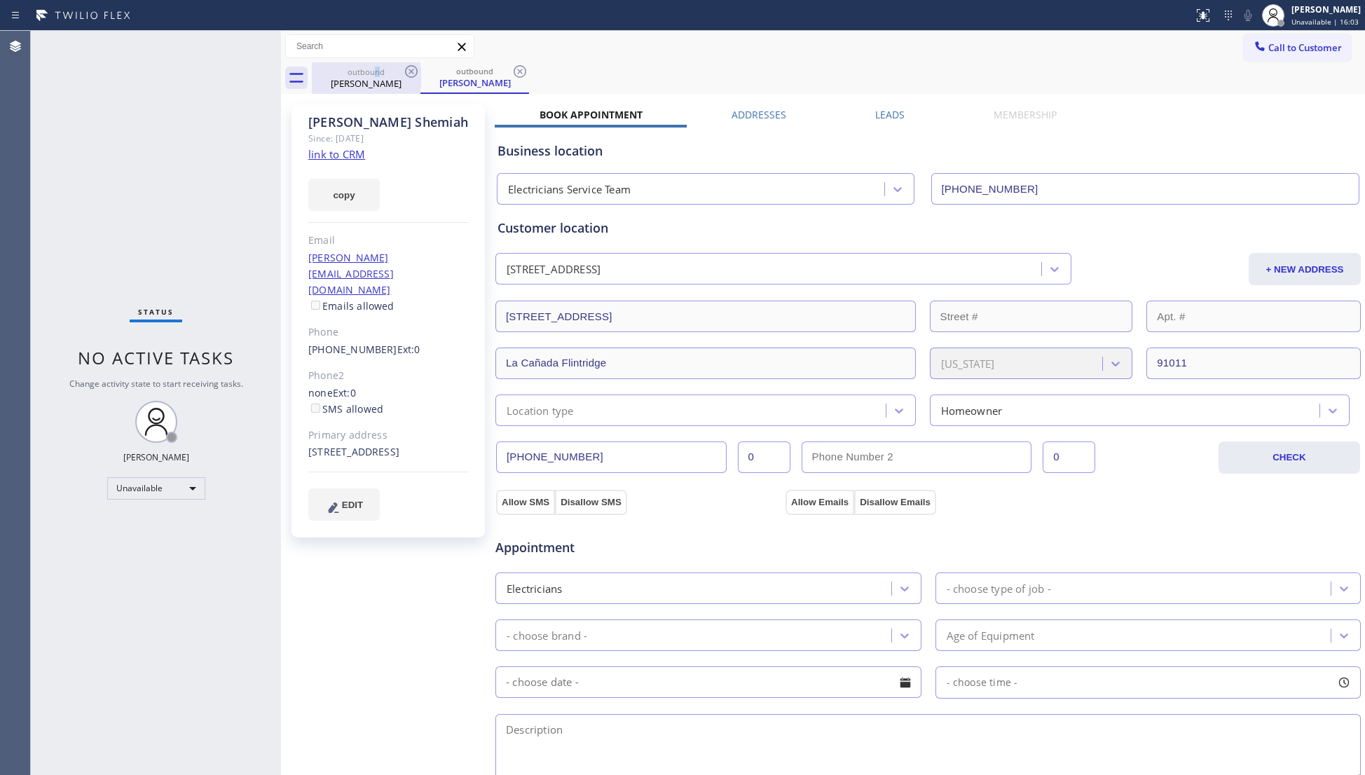
drag, startPoint x: 379, startPoint y: 71, endPoint x: 394, endPoint y: 74, distance: 15.0
click at [385, 73] on div "outbound" at bounding box center [366, 72] width 106 height 11
click at [406, 74] on icon at bounding box center [411, 71] width 13 height 13
click at [406, 73] on icon at bounding box center [411, 71] width 17 height 17
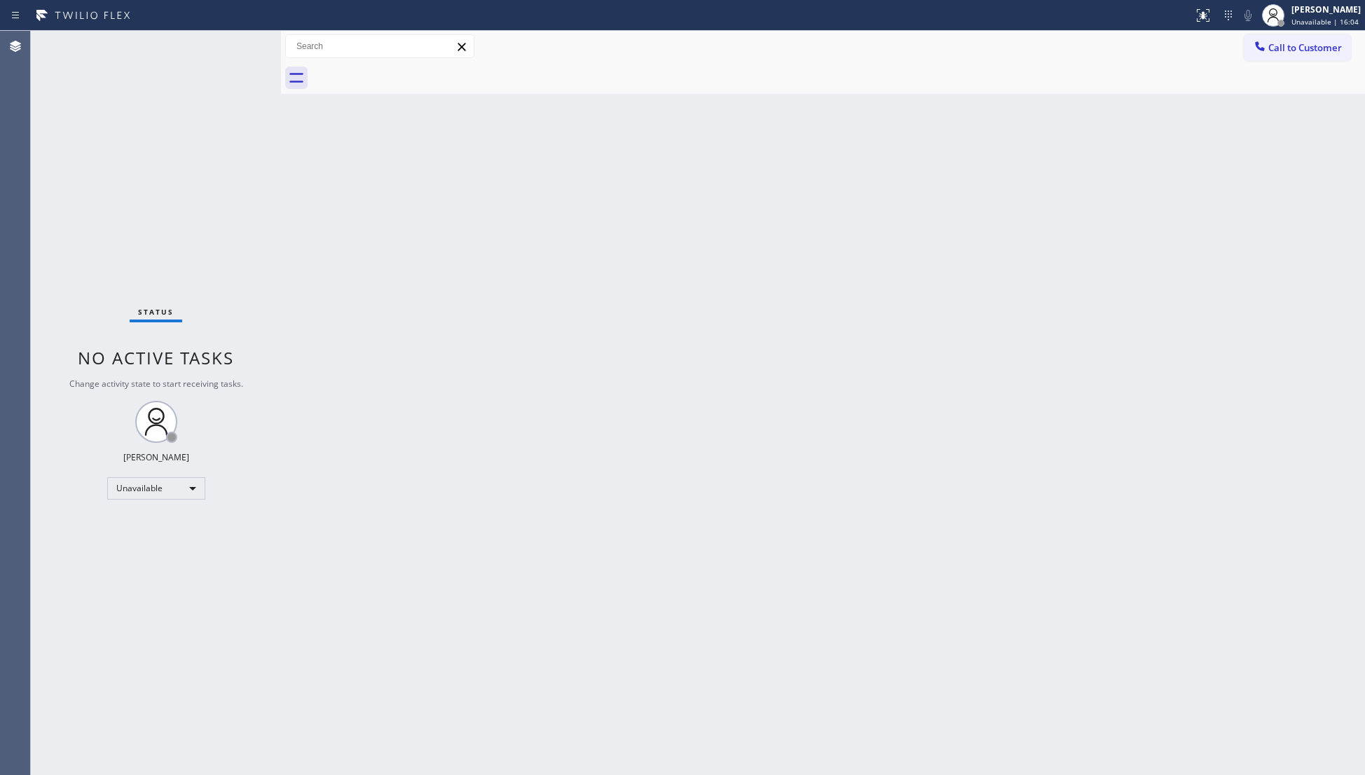
click at [406, 73] on div at bounding box center [838, 78] width 1053 height 32
drag, startPoint x: 1285, startPoint y: 46, endPoint x: 772, endPoint y: 206, distance: 537.1
click at [1282, 48] on span "Call to Customer" at bounding box center [1305, 47] width 74 height 13
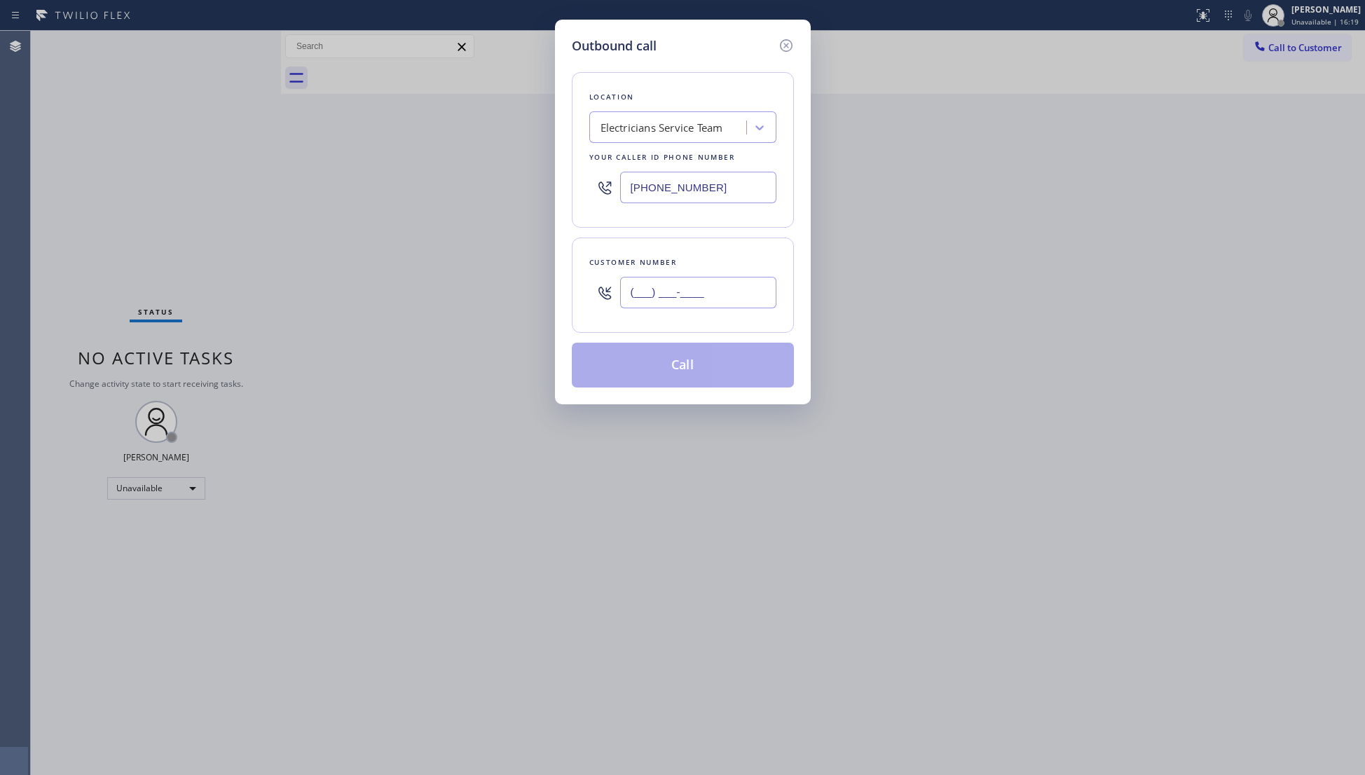
click at [657, 287] on input "(___) ___-____" at bounding box center [698, 293] width 156 height 32
paste input "512) 669-0981"
type input "[PHONE_NUMBER]"
click at [664, 366] on button "Call" at bounding box center [683, 365] width 222 height 45
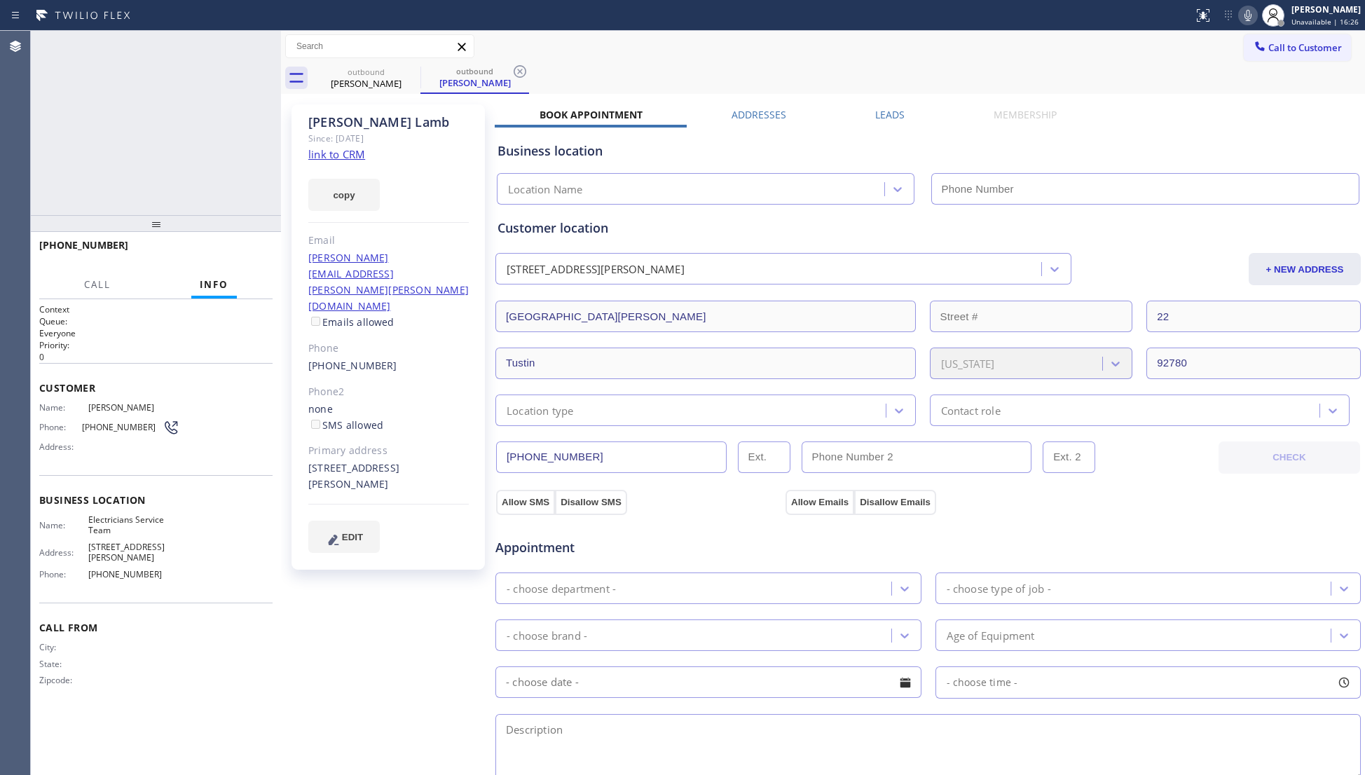
type input "[PHONE_NUMBER]"
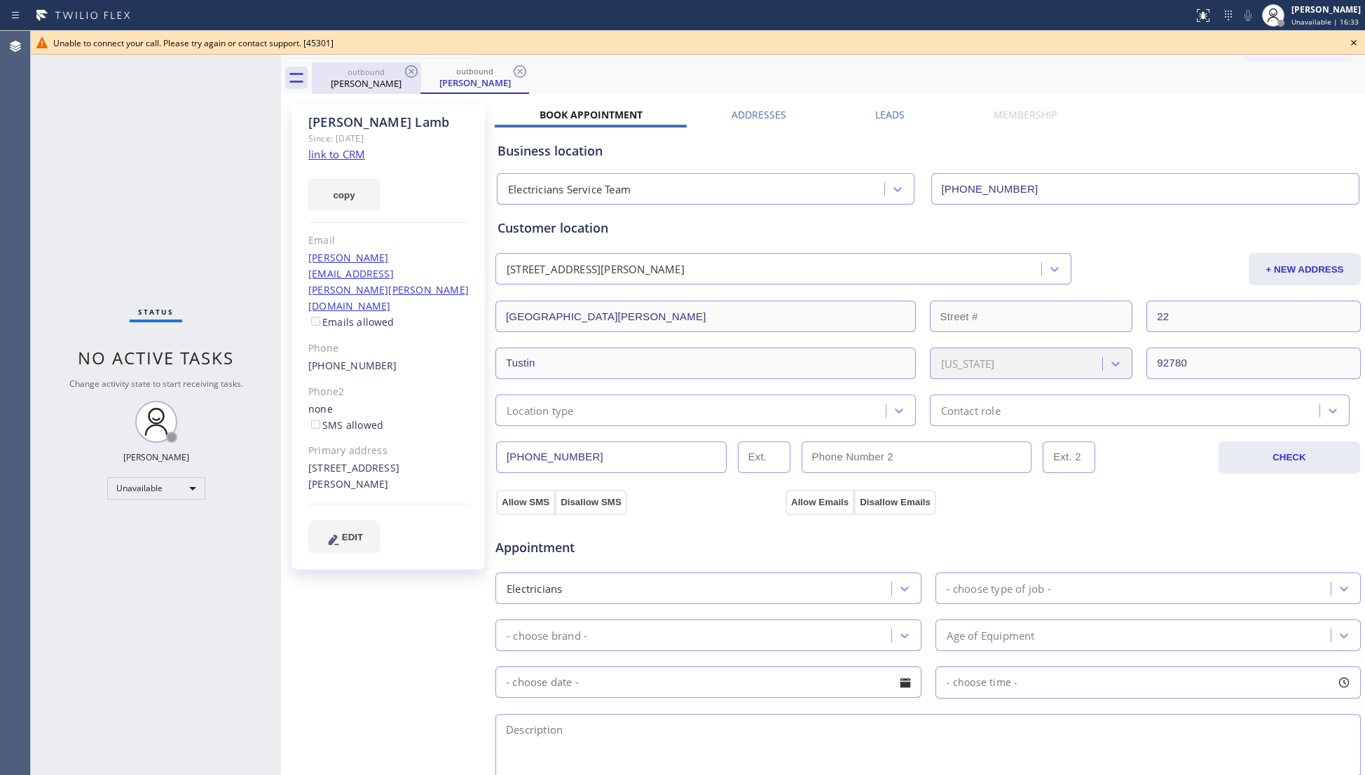
click at [418, 85] on div "outbound [PERSON_NAME]" at bounding box center [366, 78] width 109 height 32
click at [416, 76] on icon at bounding box center [411, 71] width 17 height 17
click at [413, 74] on icon at bounding box center [411, 71] width 17 height 17
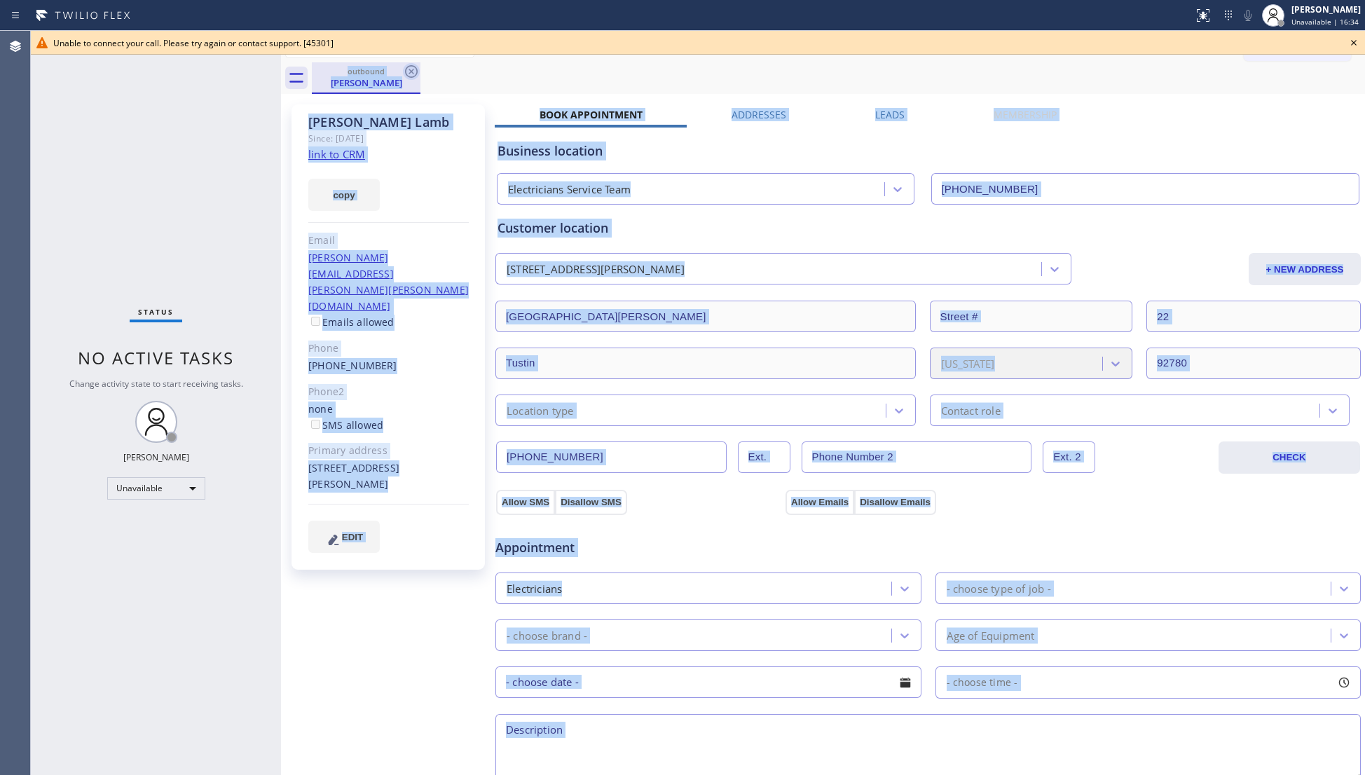
click at [413, 74] on div "outbound [PERSON_NAME]" at bounding box center [838, 78] width 1053 height 32
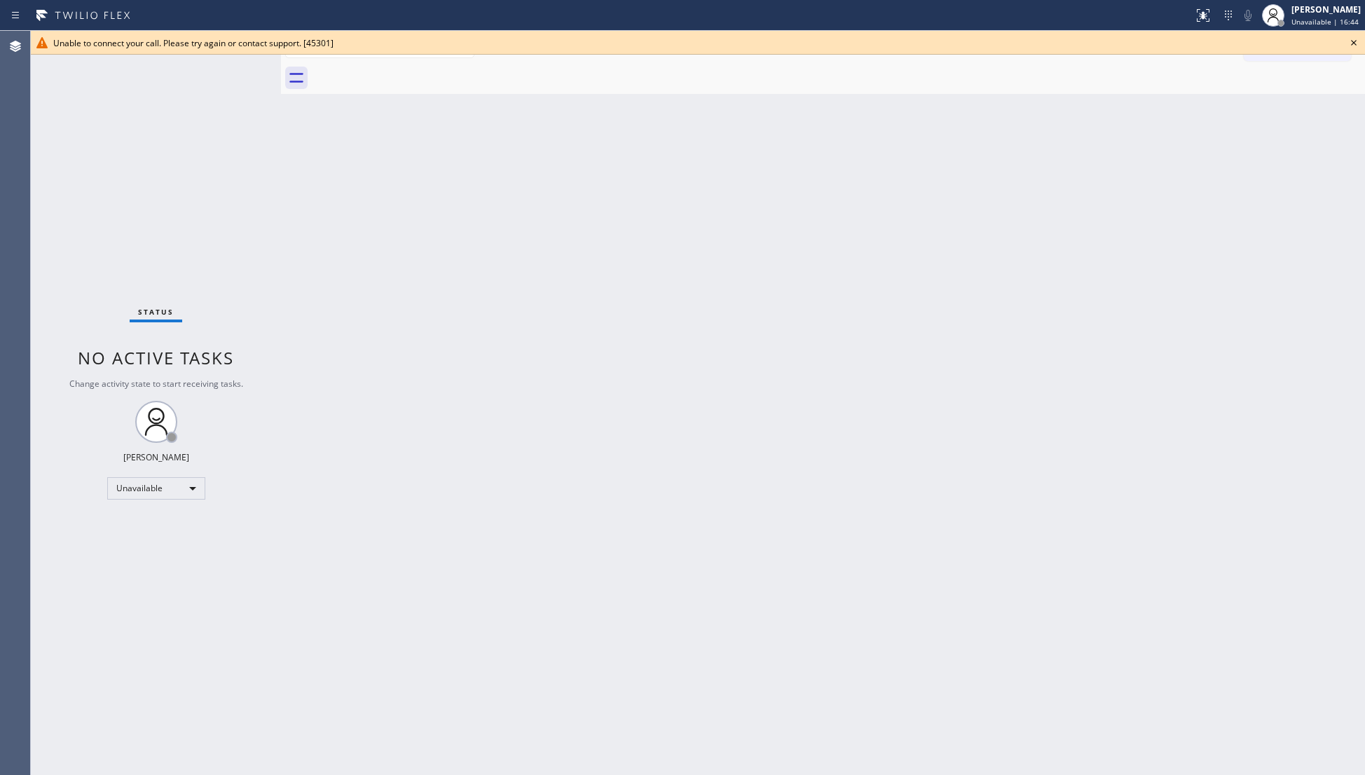
click at [1349, 46] on icon at bounding box center [1353, 42] width 17 height 17
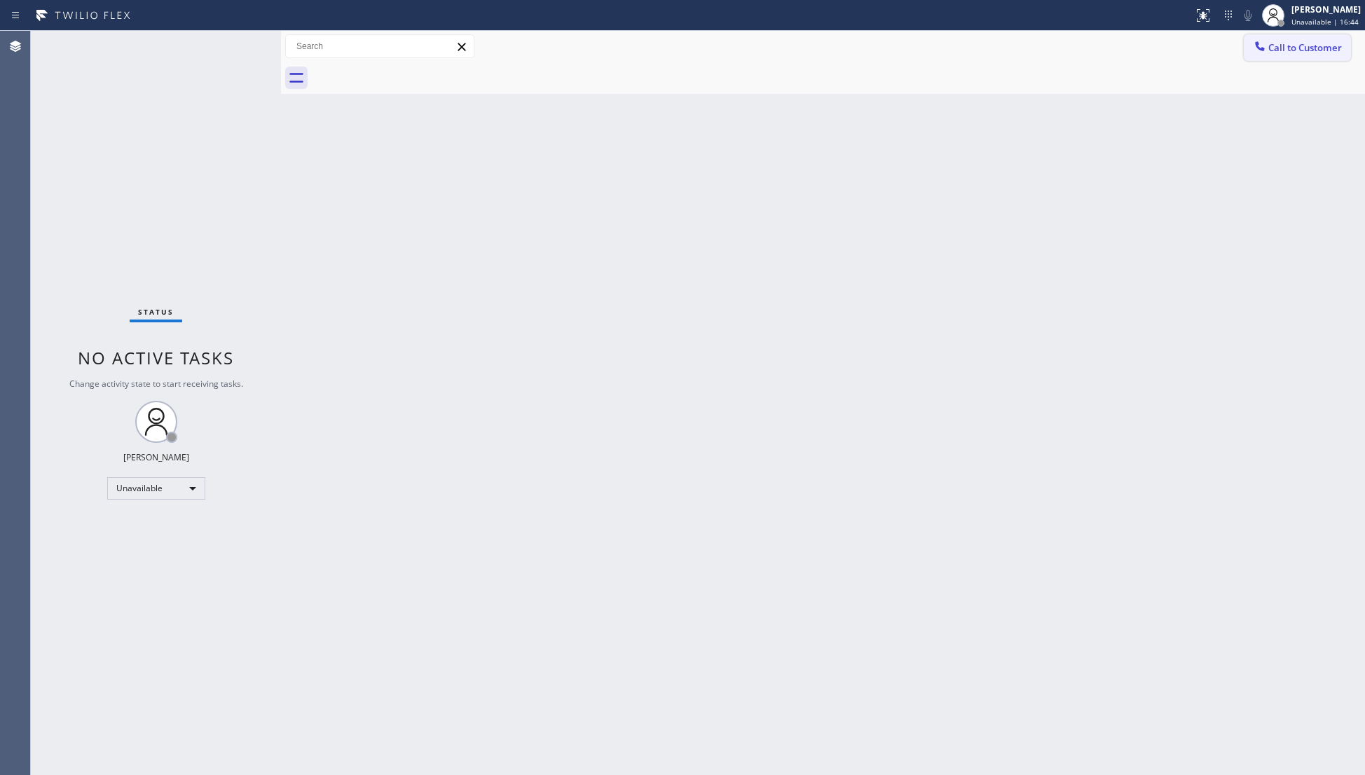
drag, startPoint x: 1325, startPoint y: 48, endPoint x: 1318, endPoint y: 50, distance: 7.3
click at [1324, 48] on span "Call to Customer" at bounding box center [1305, 47] width 74 height 13
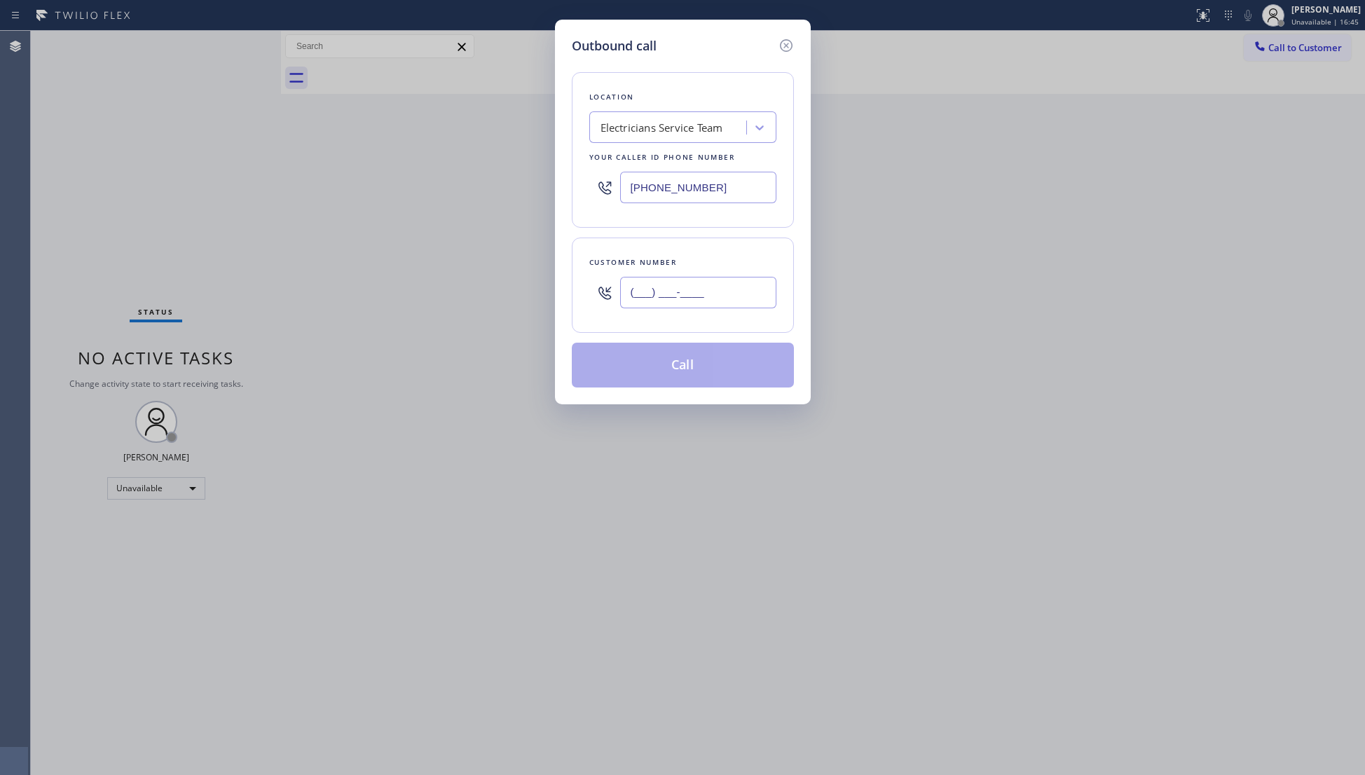
click at [752, 284] on input "(___) ___-____" at bounding box center [698, 293] width 156 height 32
paste input "201) 741-8126"
type input "[PHONE_NUMBER]"
click at [691, 374] on button "Call" at bounding box center [683, 365] width 222 height 45
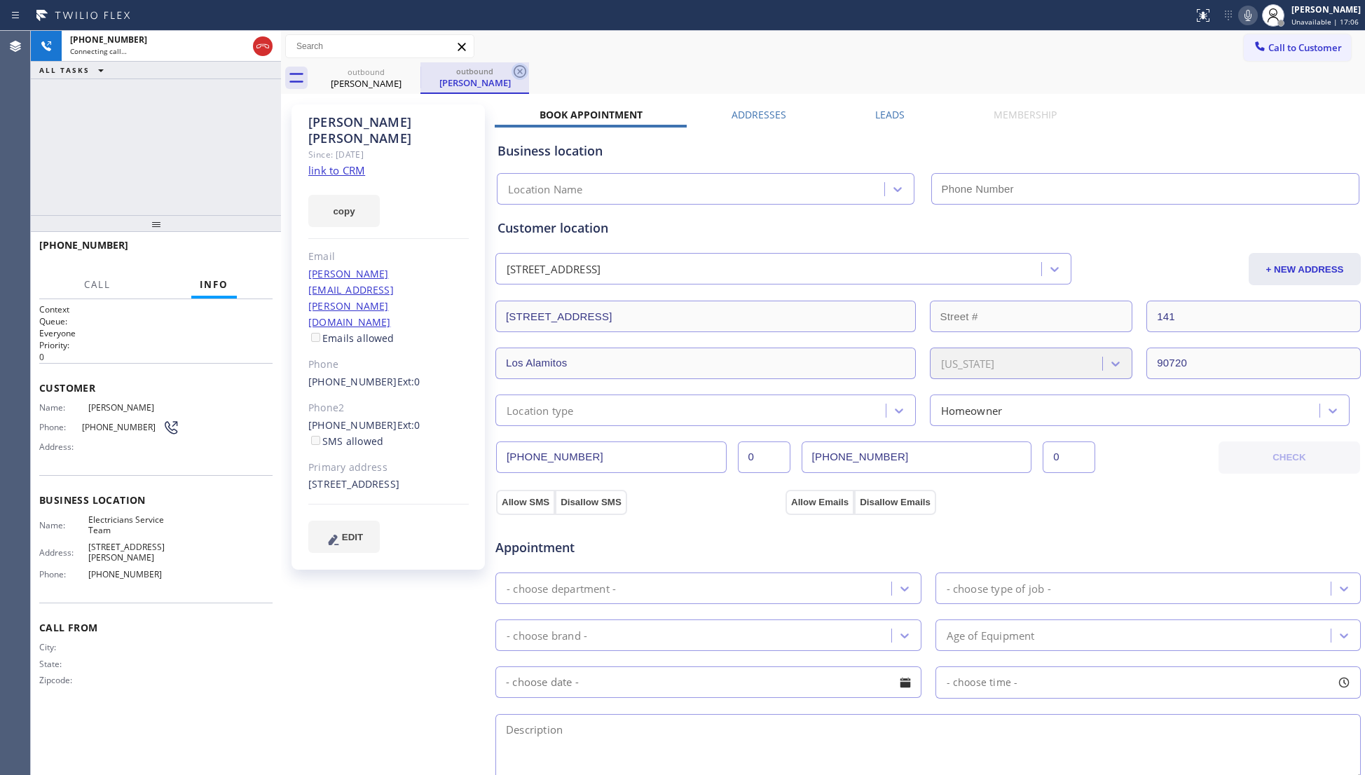
click at [519, 71] on icon at bounding box center [519, 71] width 13 height 13
click at [892, 112] on label "Leads" at bounding box center [889, 114] width 29 height 13
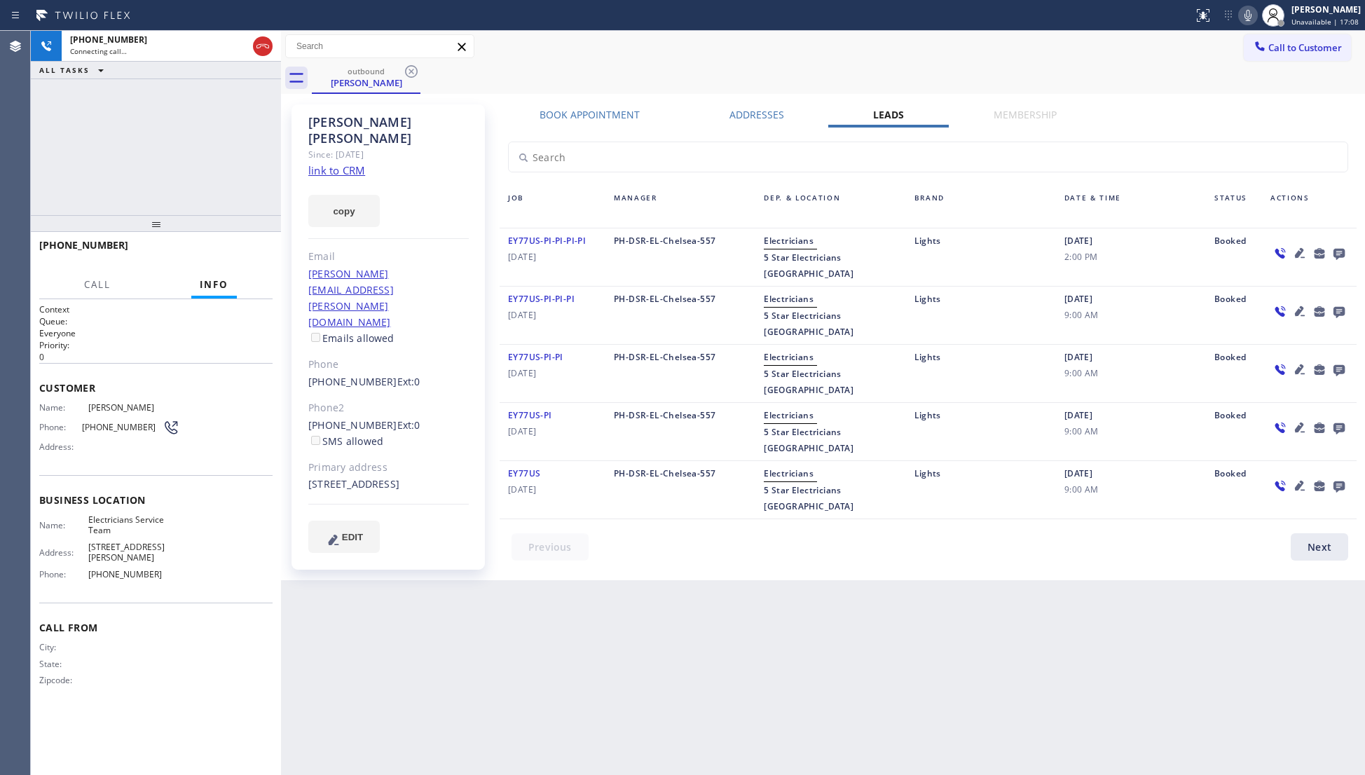
click at [1337, 253] on icon at bounding box center [1338, 253] width 17 height 18
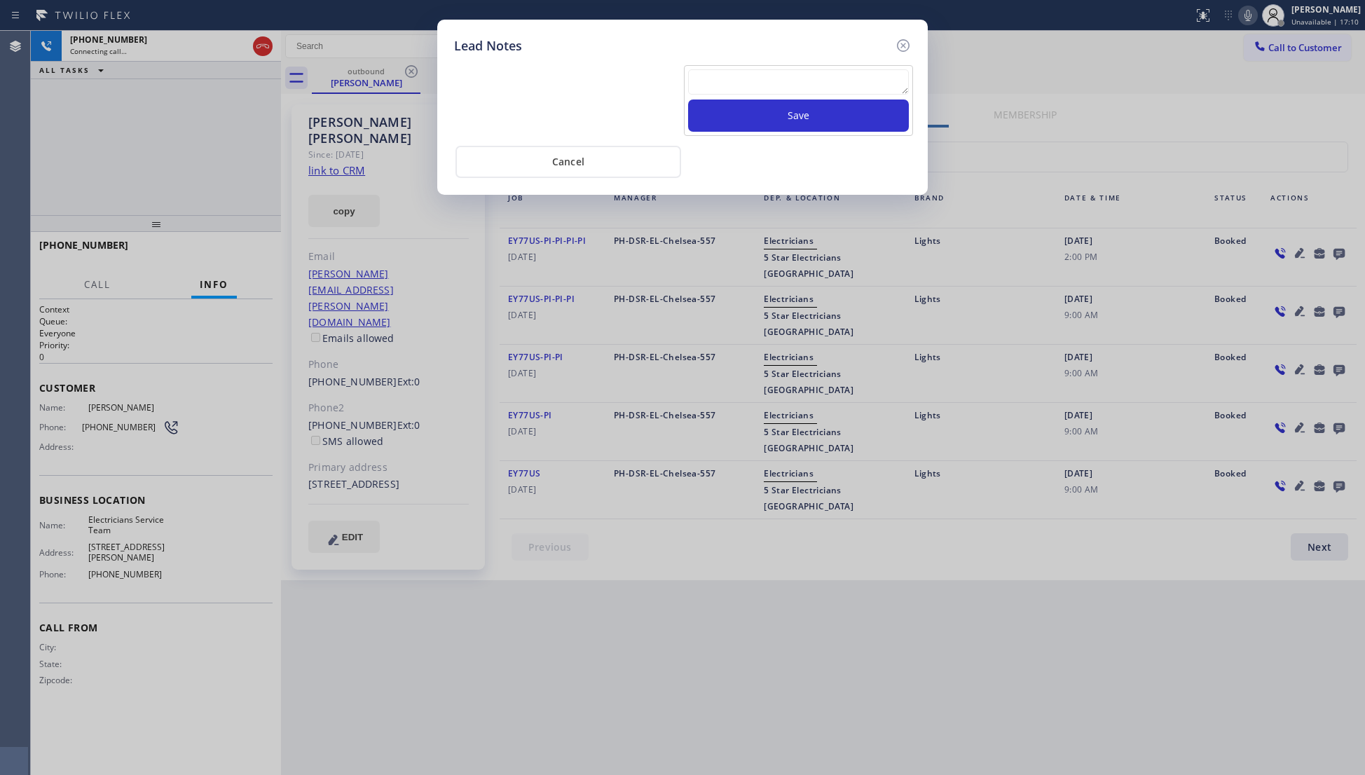
click at [838, 85] on textarea at bounding box center [798, 81] width 221 height 25
paste textarea "[PHONE_NUMBER]"
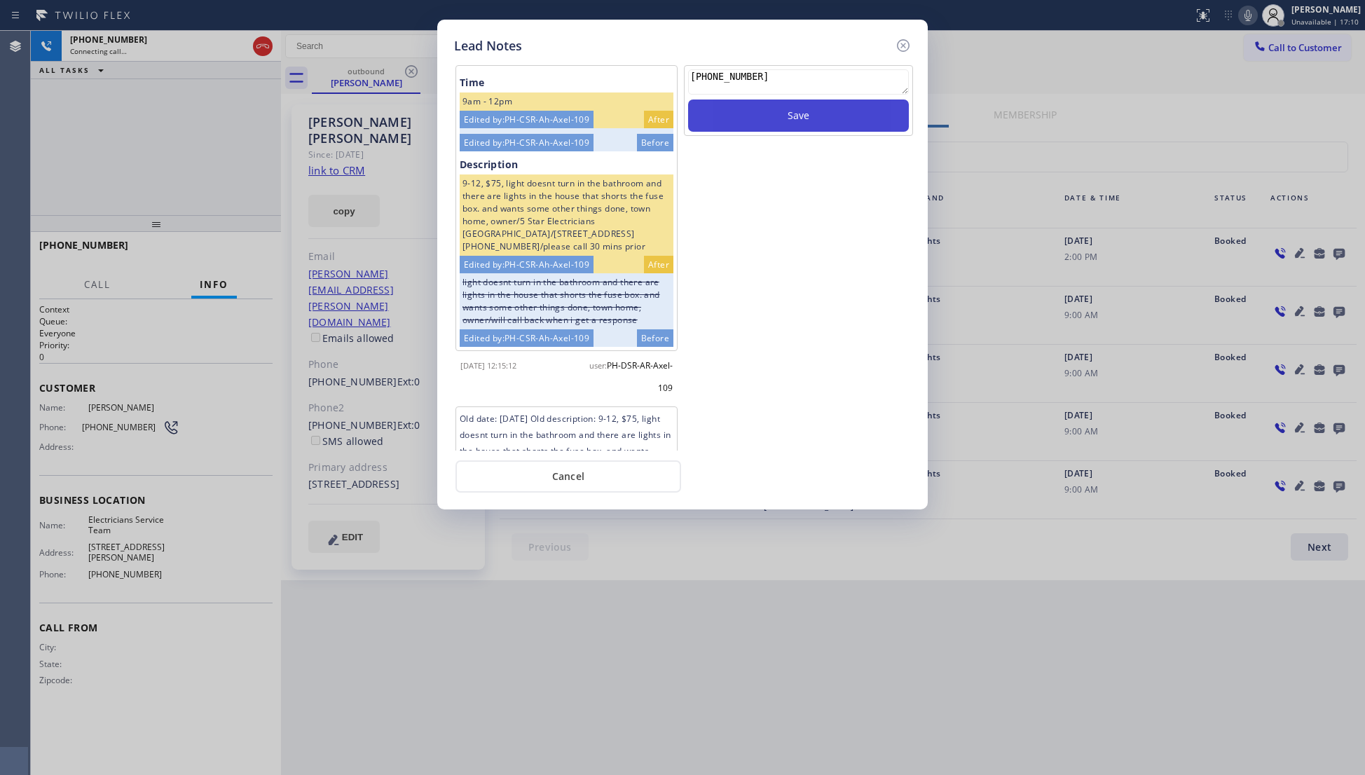
type textarea "[PHONE_NUMBER]"
click at [801, 120] on button "Save" at bounding box center [798, 115] width 221 height 32
drag, startPoint x: 897, startPoint y: 48, endPoint x: 887, endPoint y: 48, distance: 10.5
click at [898, 46] on icon at bounding box center [903, 45] width 17 height 17
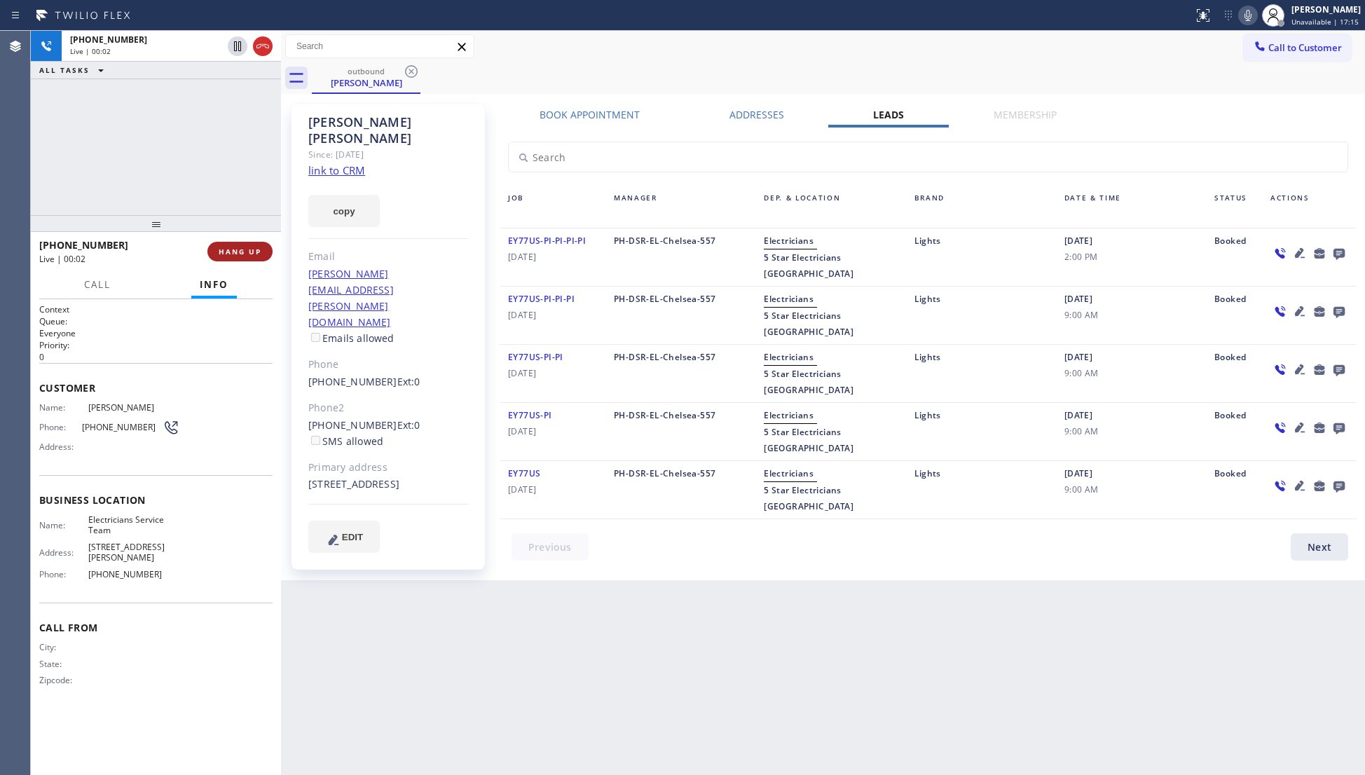
drag, startPoint x: 278, startPoint y: 252, endPoint x: 267, endPoint y: 250, distance: 11.4
click at [281, 252] on div at bounding box center [281, 403] width 0 height 744
drag, startPoint x: 266, startPoint y: 250, endPoint x: 253, endPoint y: 249, distance: 13.3
click at [265, 250] on button "HANG UP" at bounding box center [239, 252] width 65 height 20
click at [253, 249] on span "HANG UP" at bounding box center [239, 252] width 43 height 10
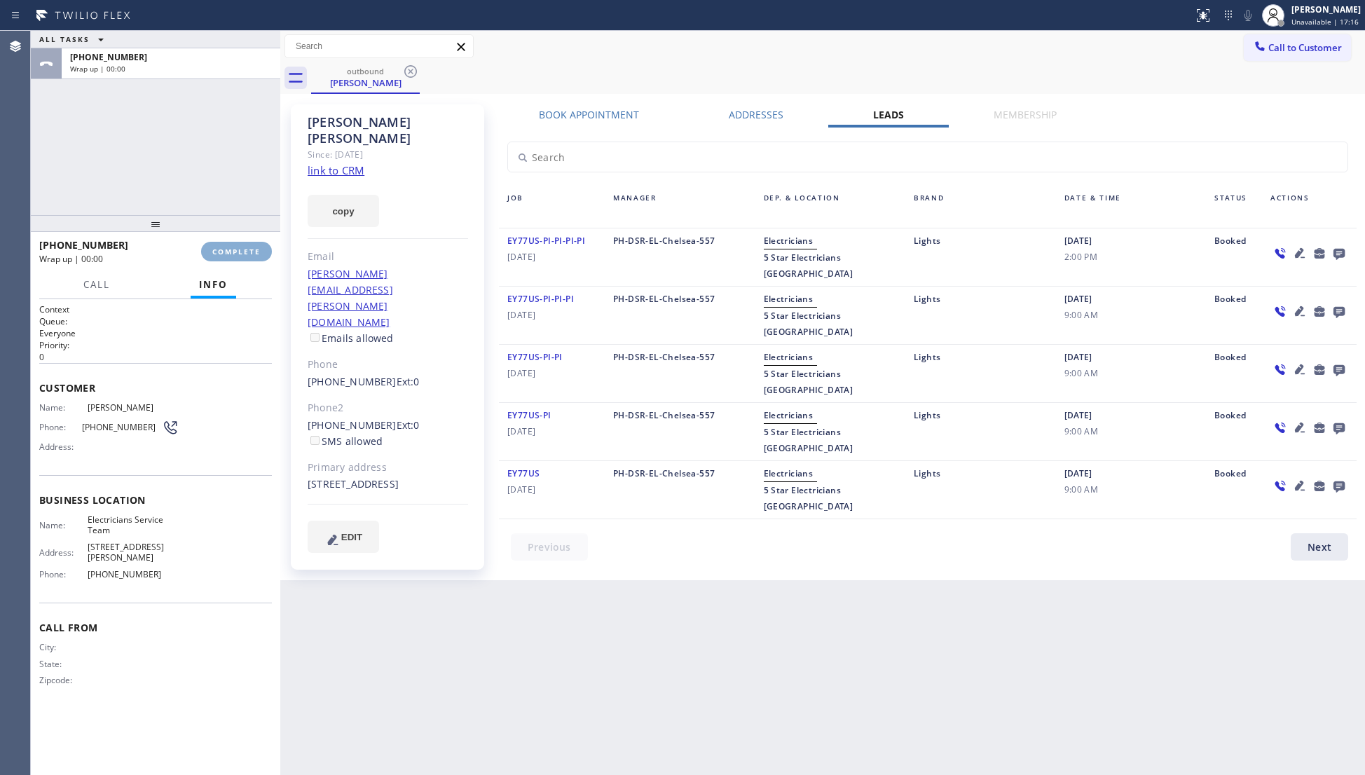
click at [251, 247] on span "COMPLETE" at bounding box center [236, 252] width 48 height 10
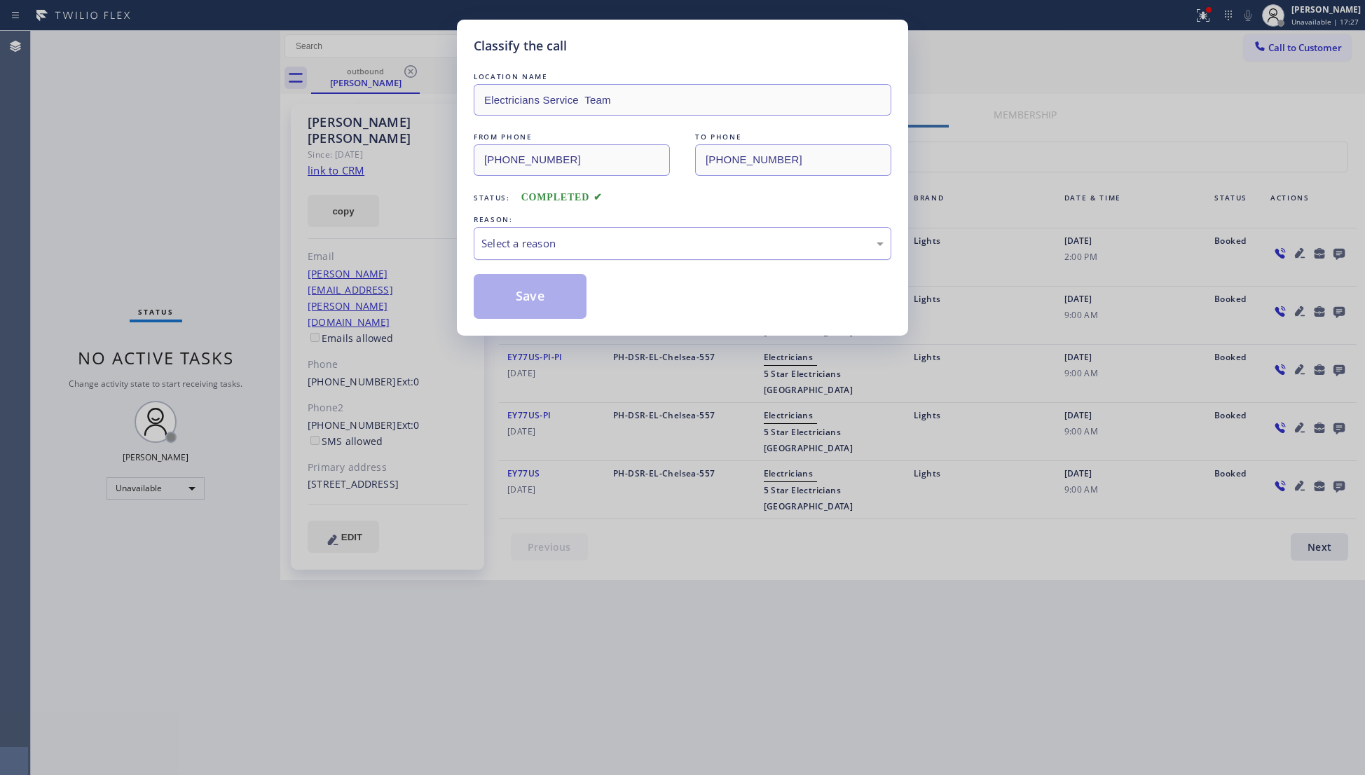
drag, startPoint x: 502, startPoint y: 228, endPoint x: 503, endPoint y: 237, distance: 8.5
click at [502, 233] on div "Select a reason" at bounding box center [683, 243] width 418 height 33
click at [525, 303] on button "Save" at bounding box center [530, 296] width 113 height 45
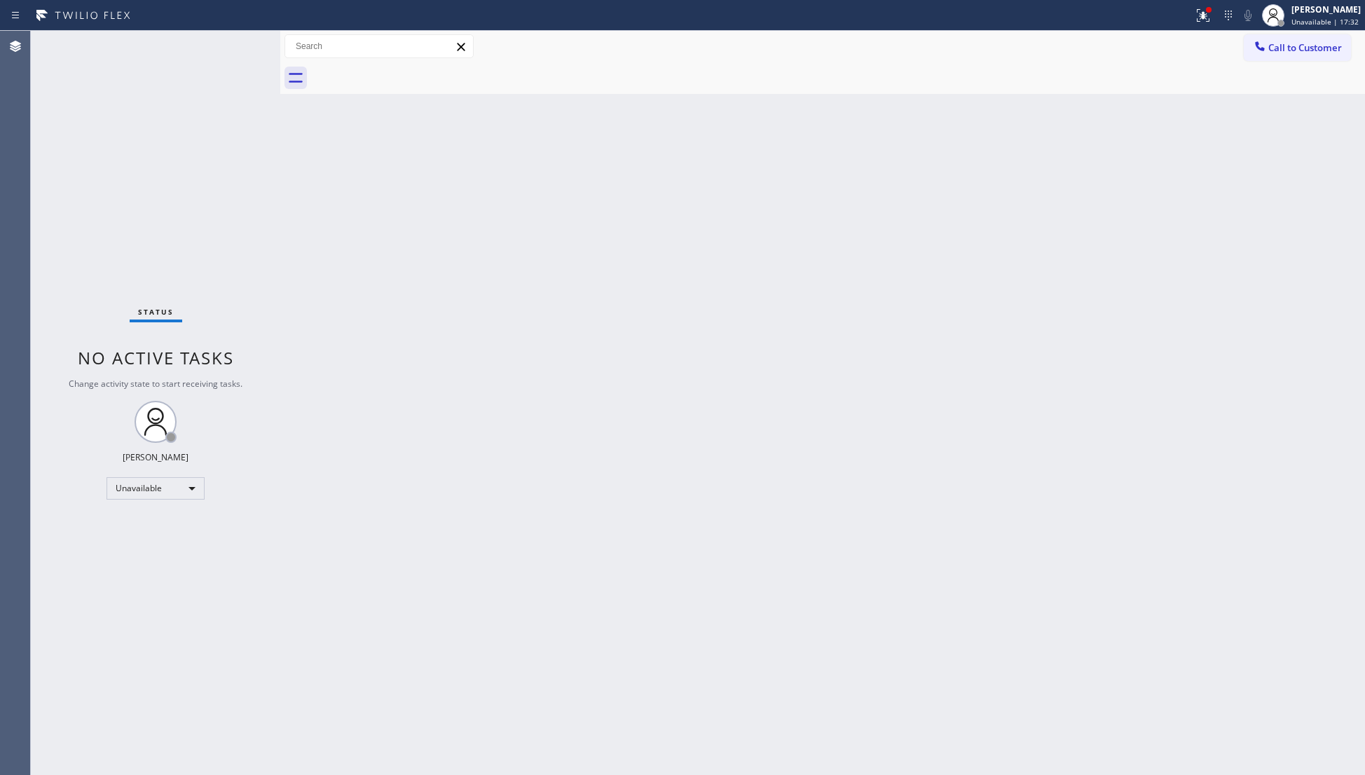
drag, startPoint x: 1206, startPoint y: 8, endPoint x: 1192, endPoint y: 37, distance: 31.7
click at [1205, 11] on icon at bounding box center [1202, 15] width 17 height 17
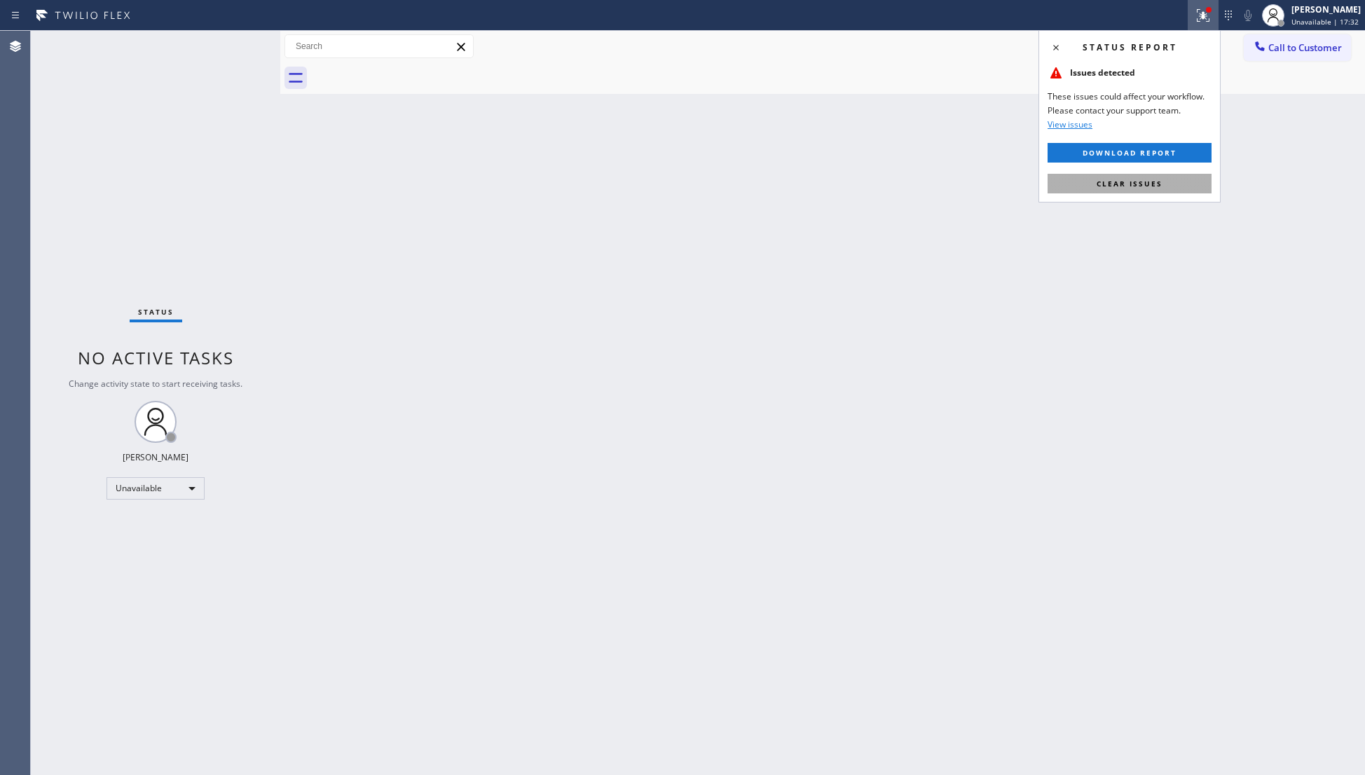
click at [1152, 184] on span "Clear issues" at bounding box center [1129, 184] width 66 height 10
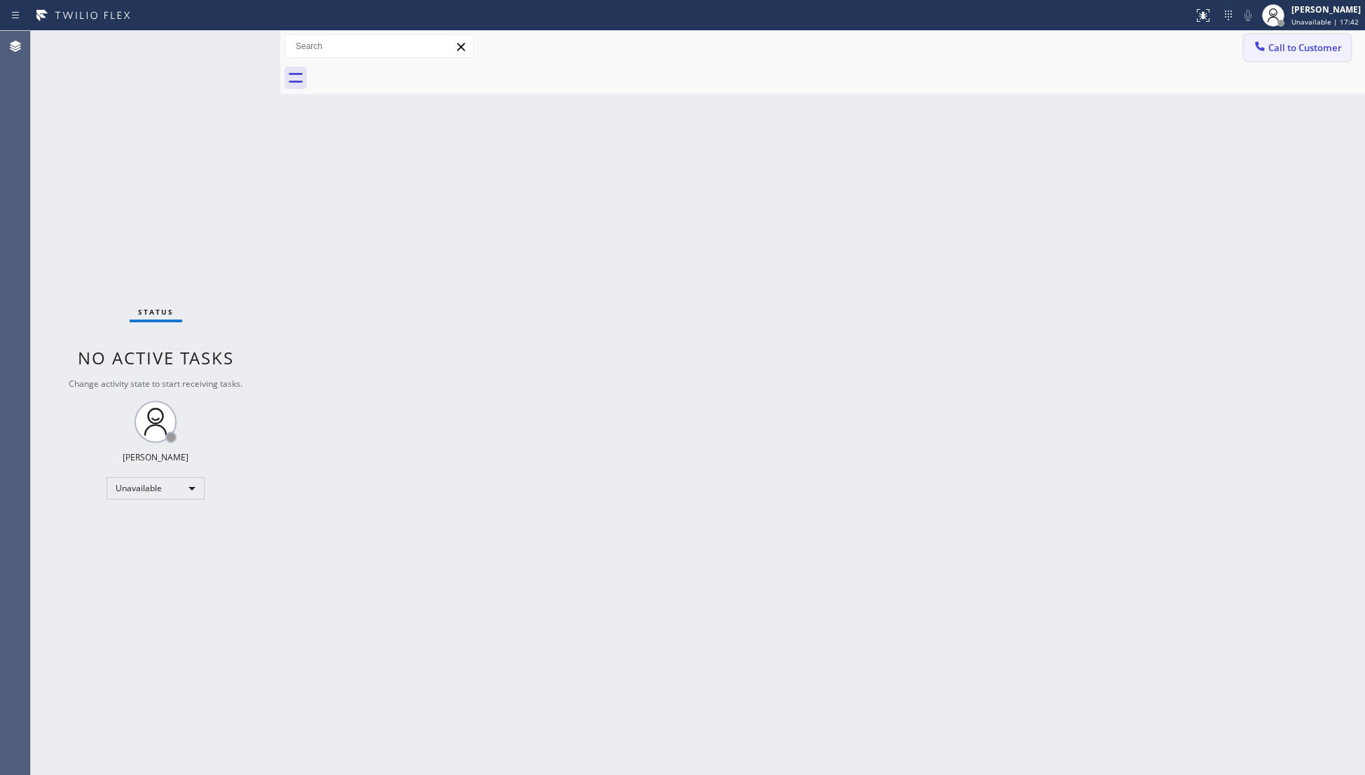
click at [1265, 43] on icon at bounding box center [1260, 46] width 14 height 14
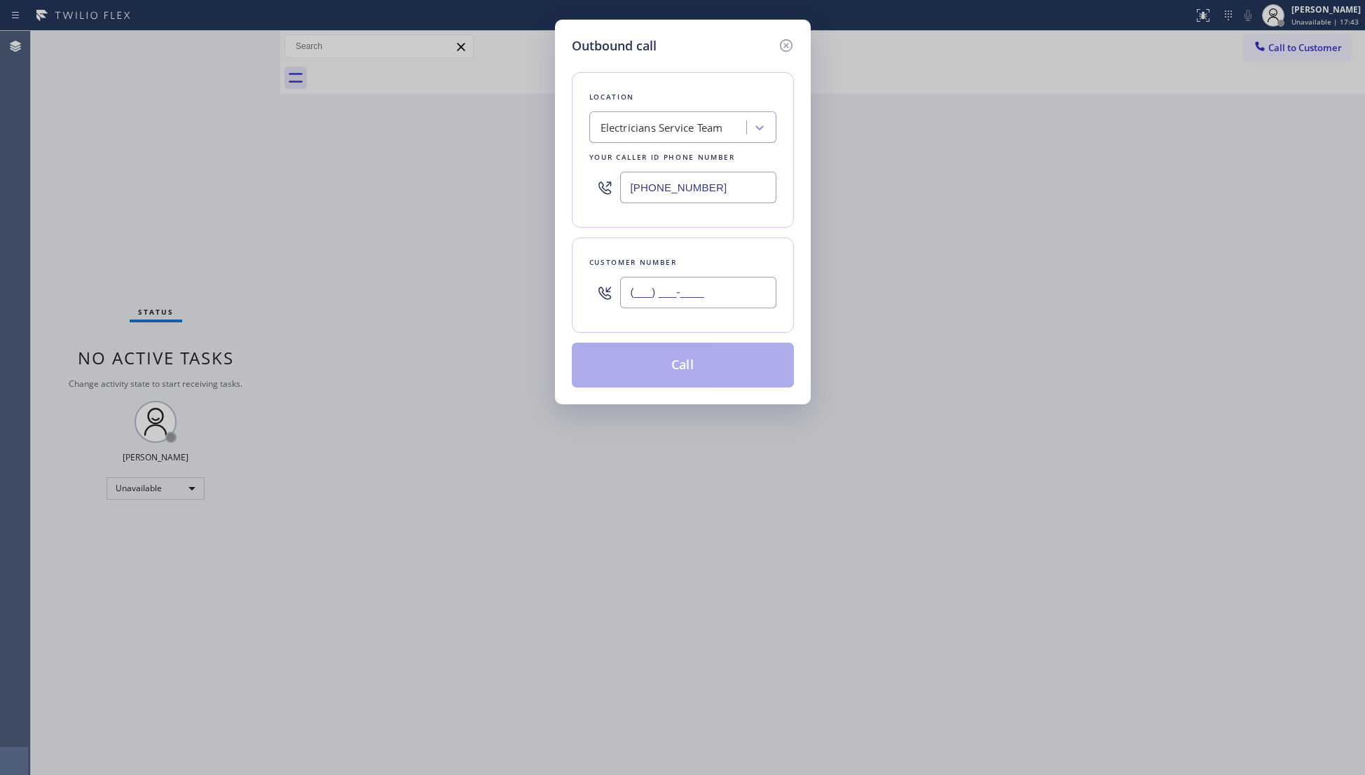
click at [773, 284] on input "(___) ___-____" at bounding box center [698, 293] width 156 height 32
paste input "626) 390-6999"
type input "[PHONE_NUMBER]"
click at [684, 373] on button "Call" at bounding box center [683, 365] width 222 height 45
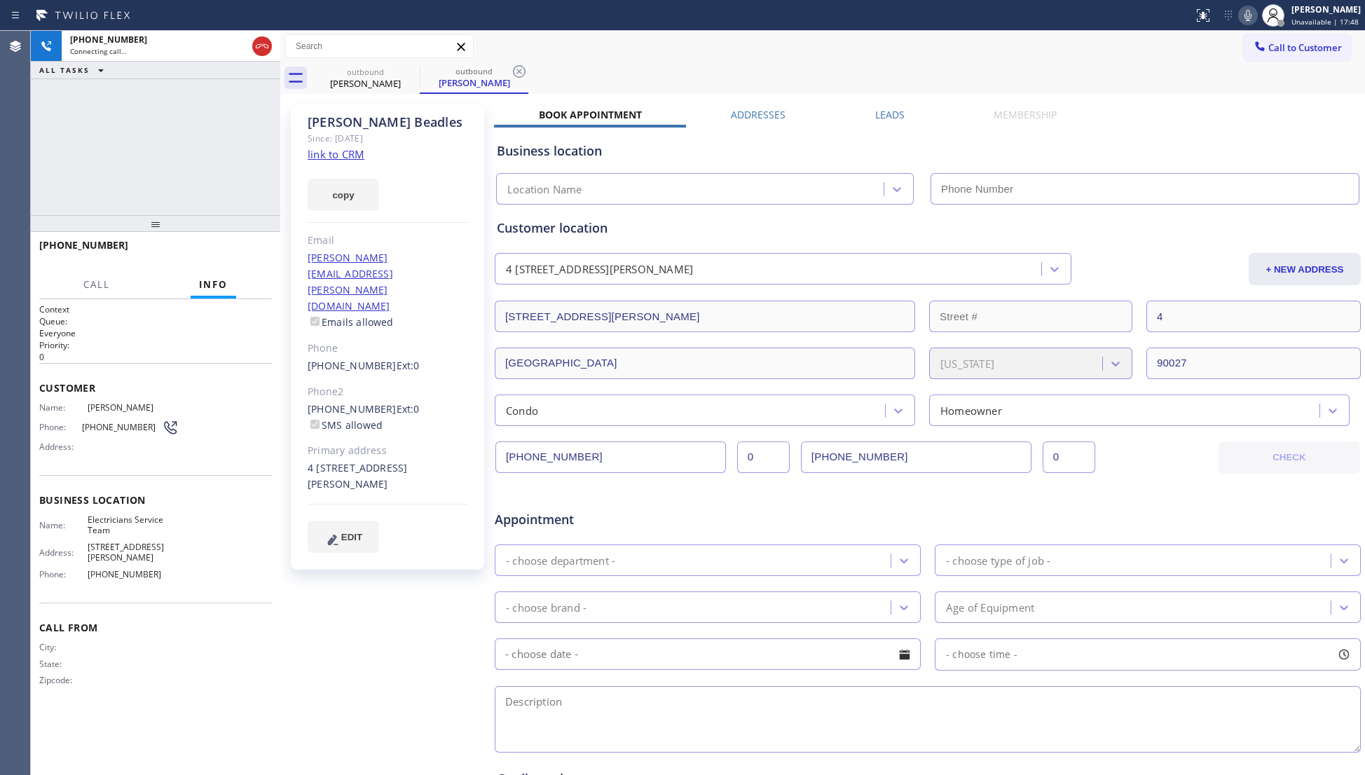
type input "[PHONE_NUMBER]"
drag, startPoint x: 909, startPoint y: 111, endPoint x: 897, endPoint y: 116, distance: 13.8
click at [899, 116] on div "Leads" at bounding box center [889, 118] width 118 height 20
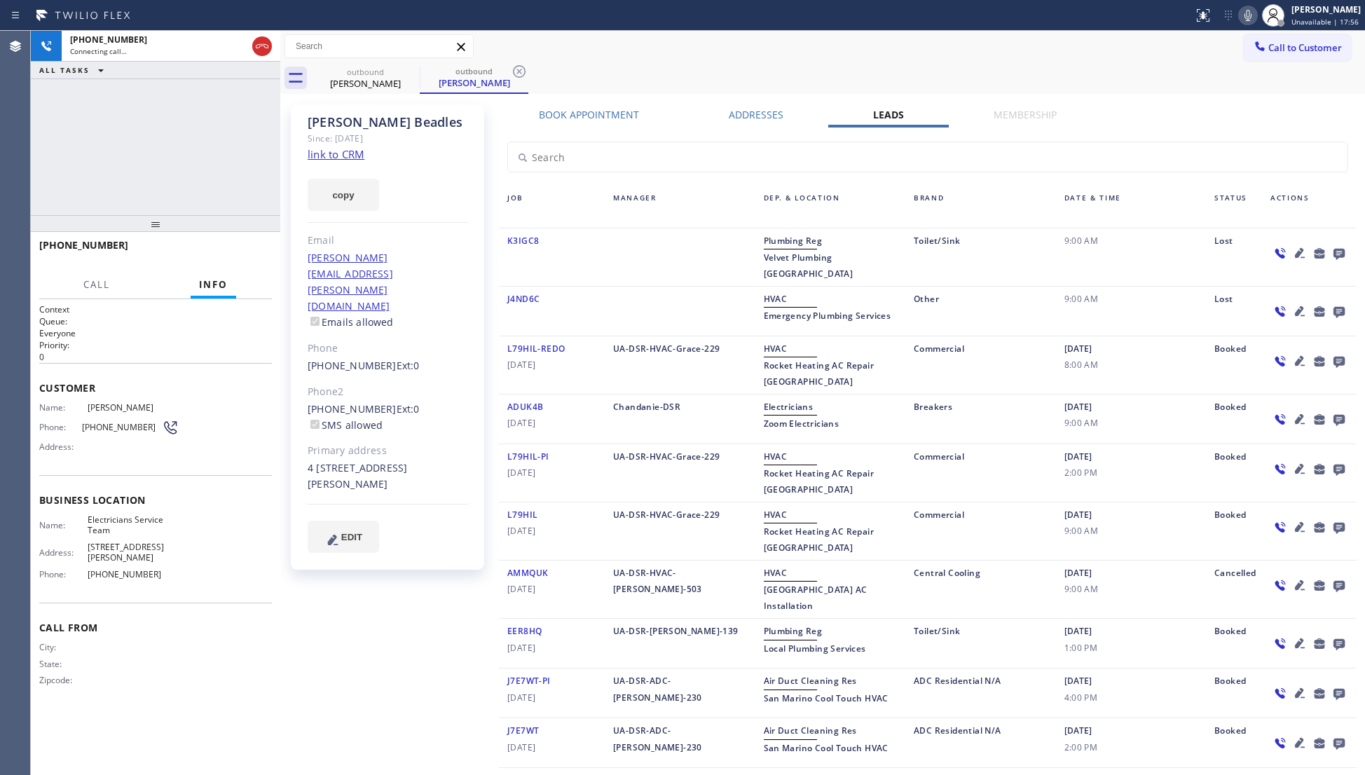
click at [888, 118] on label "Leads" at bounding box center [888, 114] width 31 height 13
click at [1333, 250] on icon at bounding box center [1338, 254] width 11 height 11
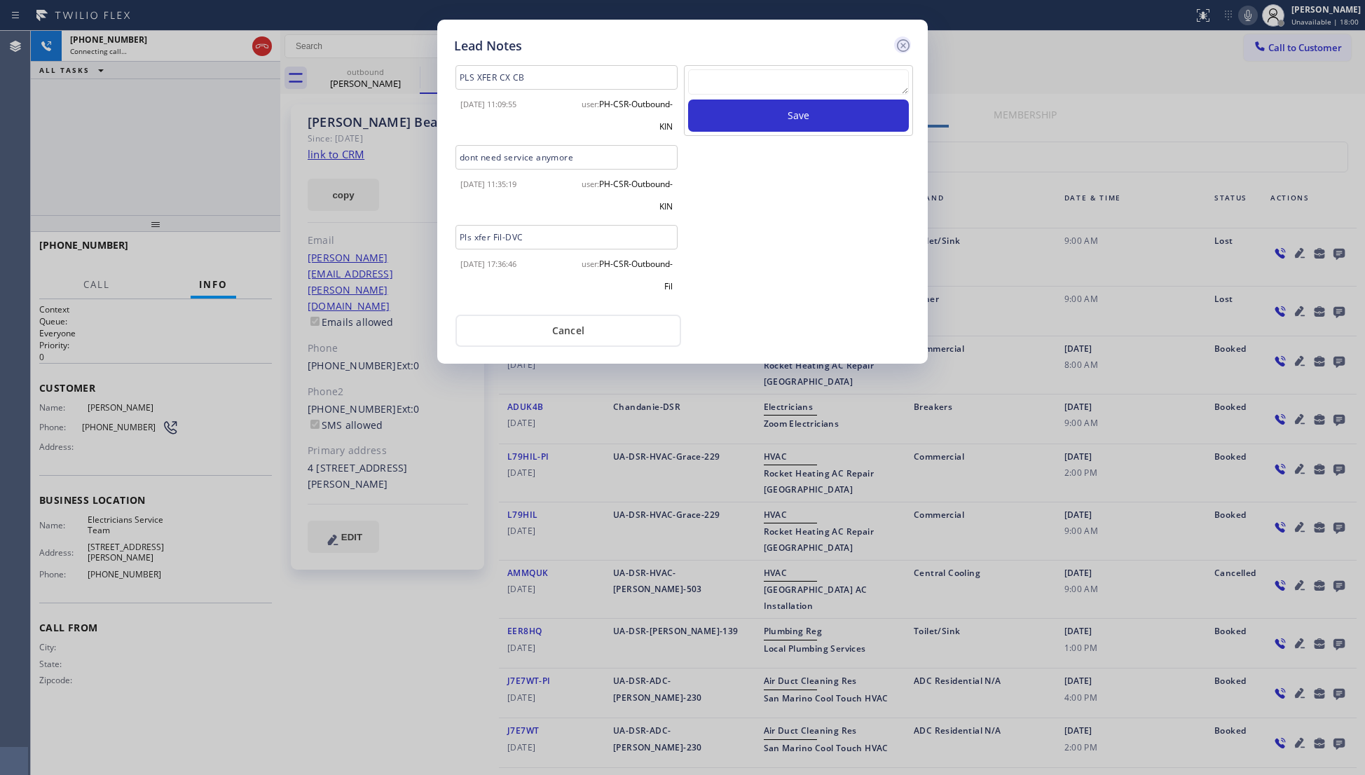
click at [895, 48] on icon at bounding box center [903, 45] width 17 height 17
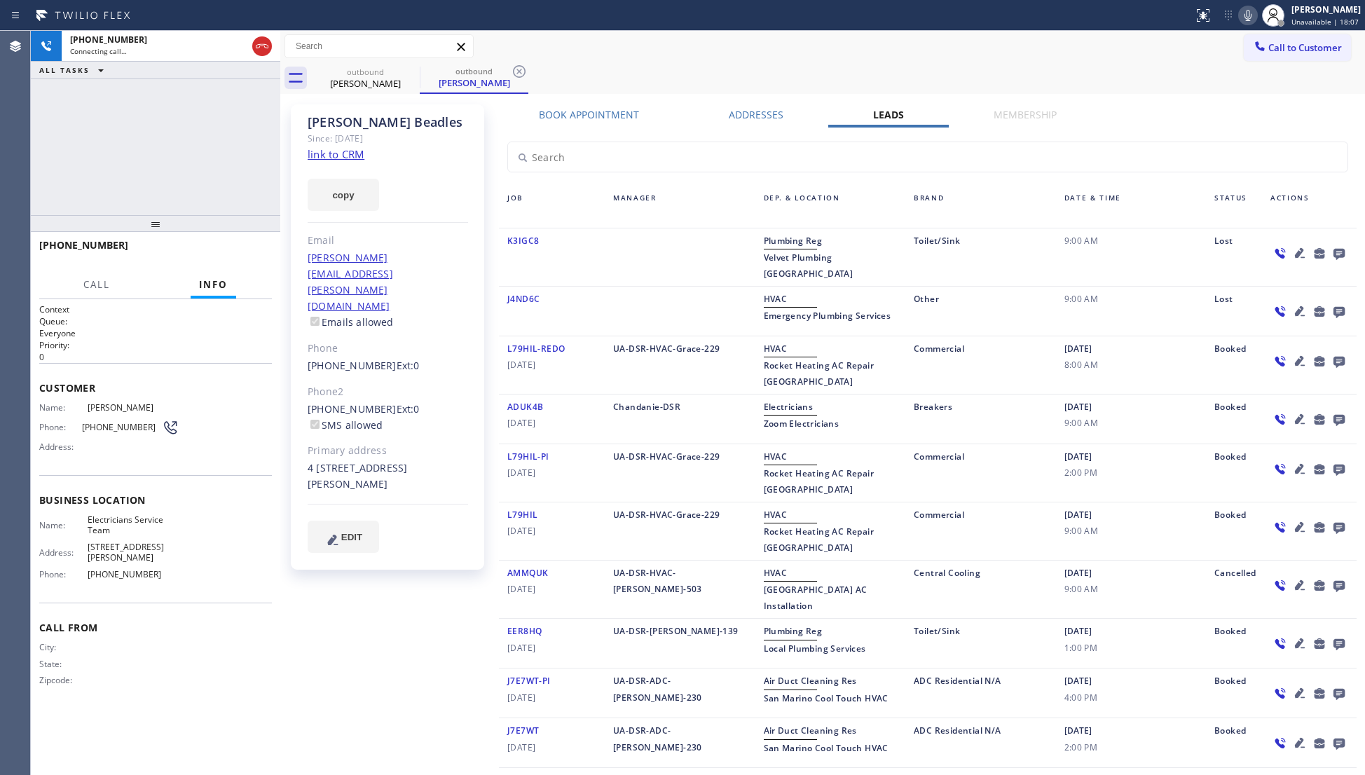
drag, startPoint x: 905, startPoint y: 118, endPoint x: 927, endPoint y: 129, distance: 25.1
click at [911, 120] on div "Leads" at bounding box center [888, 118] width 120 height 20
click at [1330, 249] on icon at bounding box center [1338, 253] width 17 height 18
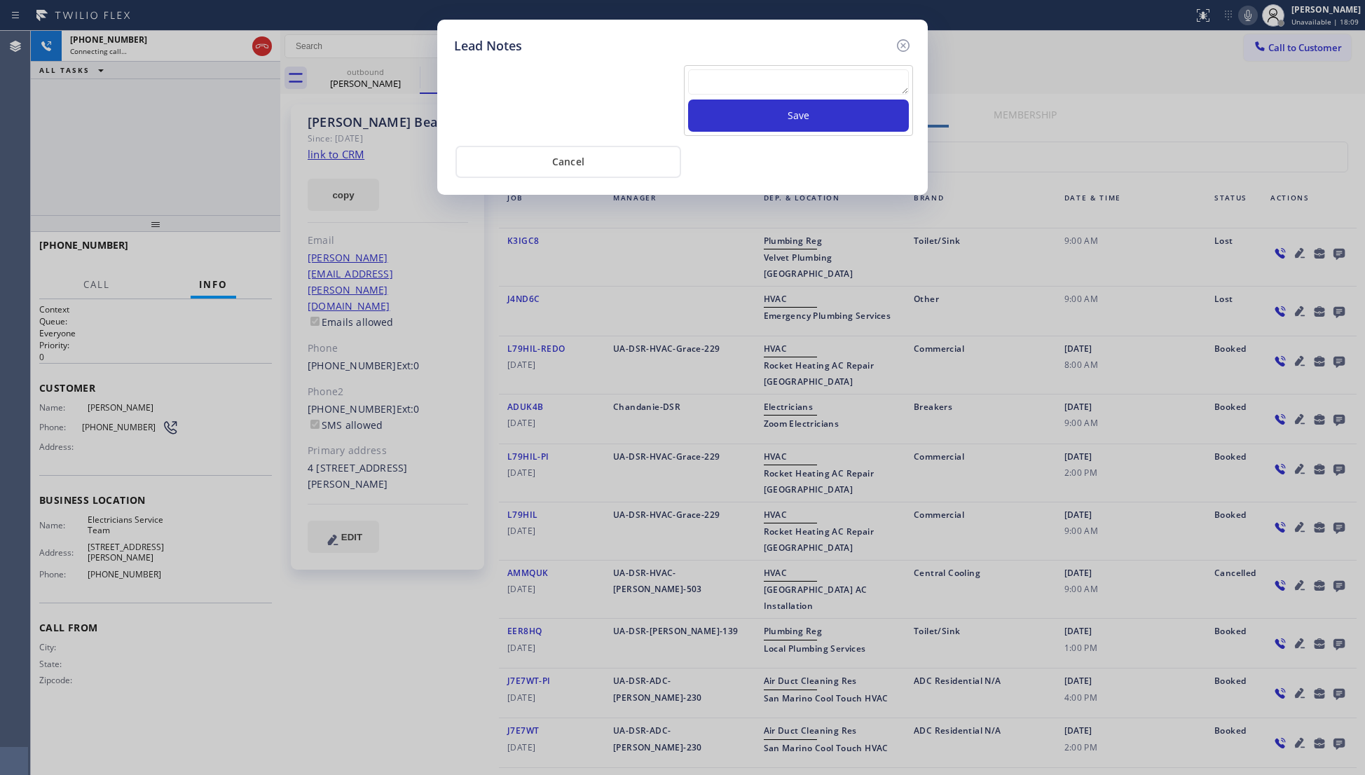
click at [793, 88] on textarea at bounding box center [798, 81] width 221 height 25
paste textarea "VM / Follow up call - Please transfer to me"
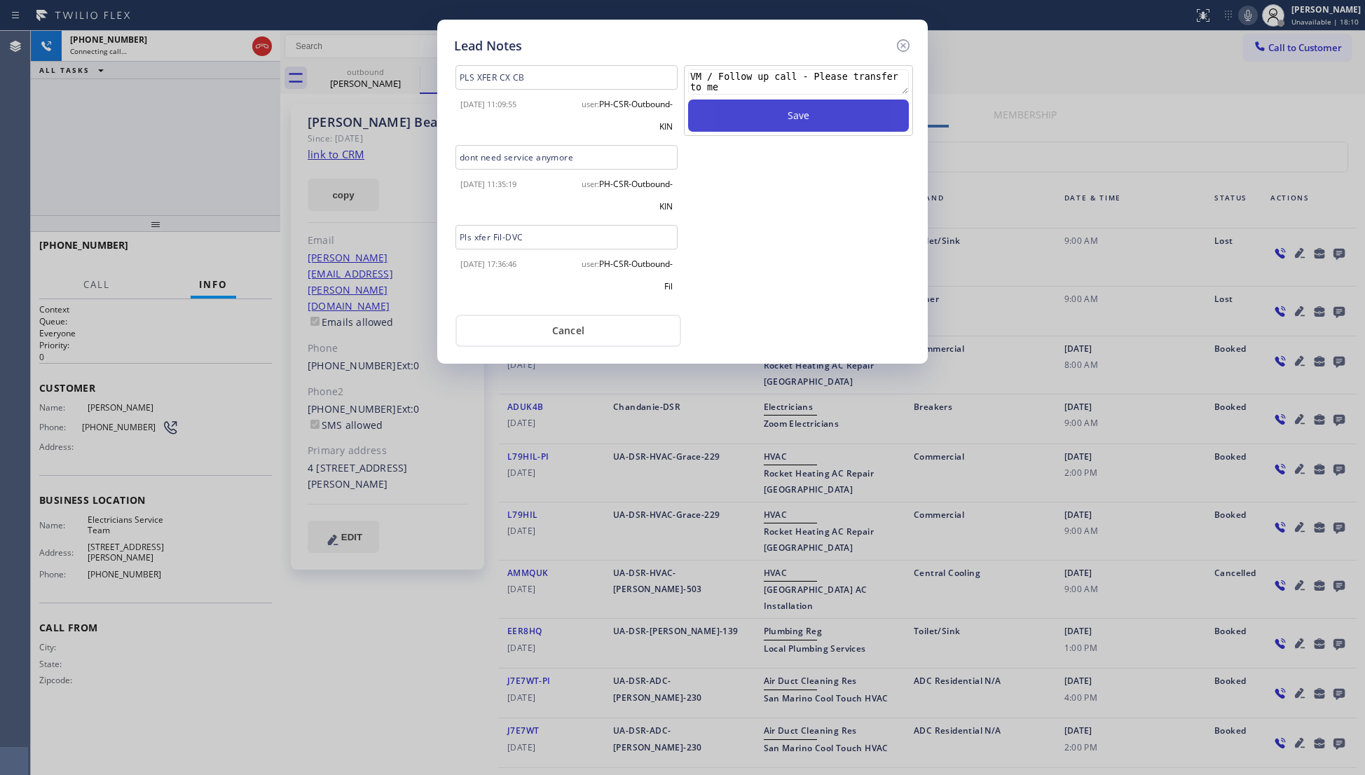
scroll to position [10, 0]
type textarea "VM / Follow up call - Please transfer to me"
drag, startPoint x: 791, startPoint y: 127, endPoint x: 802, endPoint y: 106, distance: 23.2
click at [791, 125] on button "Save" at bounding box center [798, 115] width 221 height 32
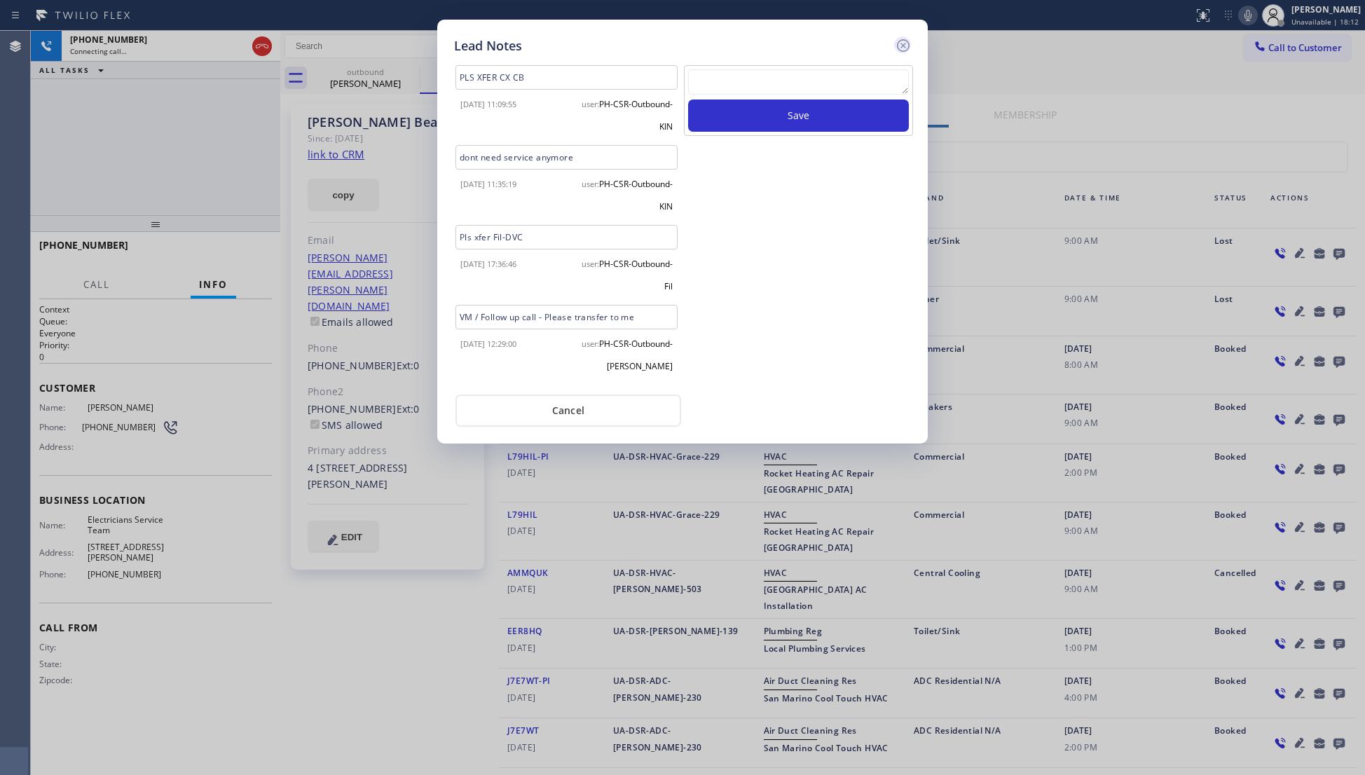
click at [904, 43] on icon at bounding box center [903, 45] width 13 height 13
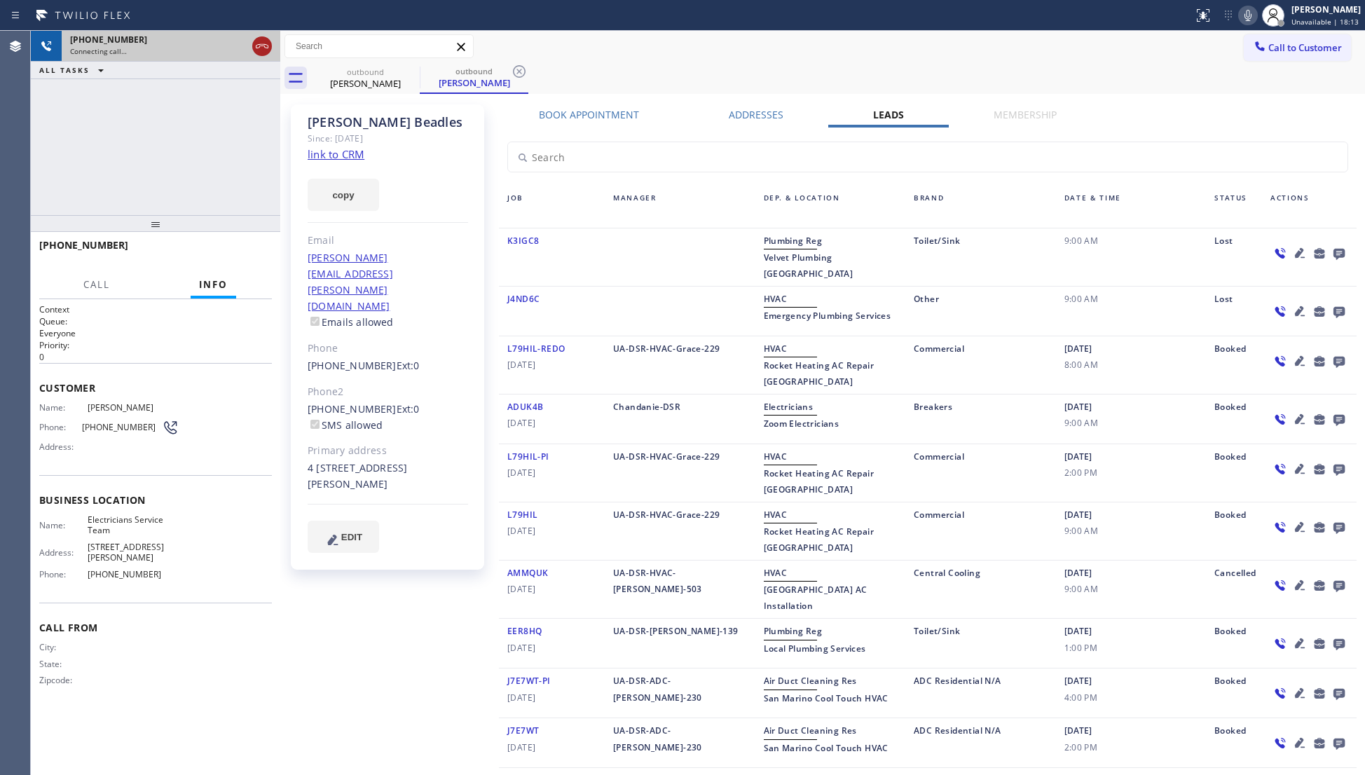
click at [256, 48] on icon at bounding box center [262, 46] width 17 height 17
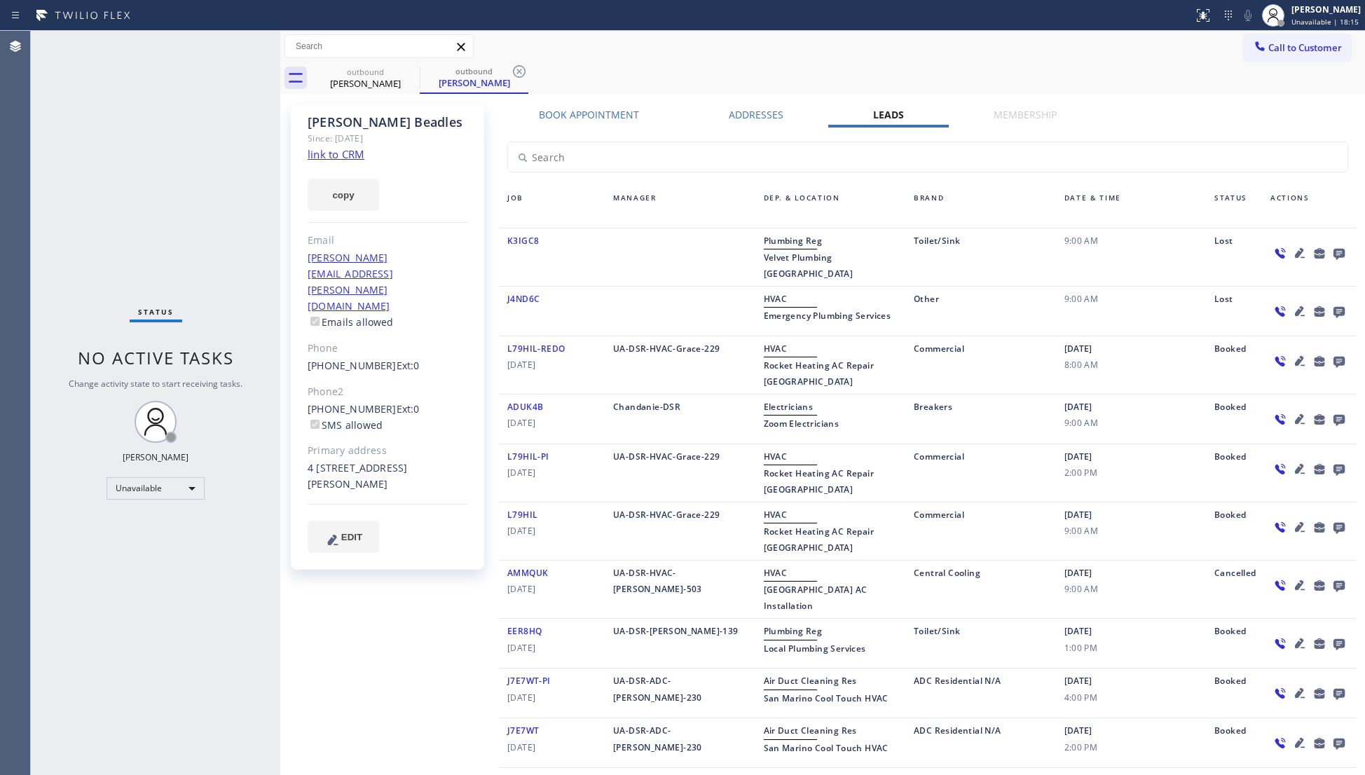
click at [403, 59] on div "Call to Customer Outbound call Location Electricians Service Team Your caller i…" at bounding box center [822, 47] width 1084 height 32
click at [413, 73] on icon at bounding box center [410, 71] width 17 height 17
click at [413, 71] on icon at bounding box center [410, 71] width 17 height 17
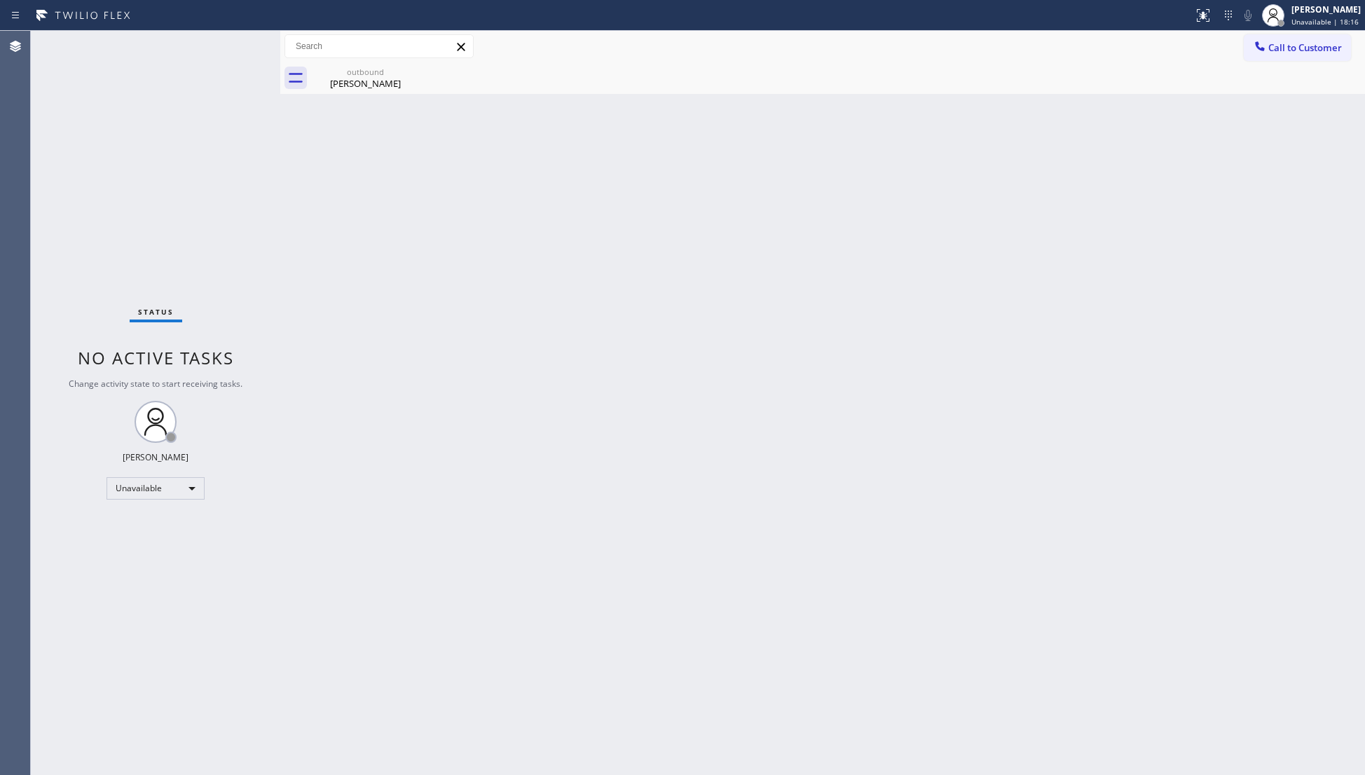
click at [0, 0] on icon at bounding box center [0, 0] width 0 height 0
click at [359, 96] on div "Back to Dashboard Change Sender ID Customers Technicians Select a contact Outbo…" at bounding box center [822, 403] width 1084 height 744
click at [371, 82] on div "[PERSON_NAME]" at bounding box center [365, 83] width 106 height 13
click at [1285, 56] on button "Call to Customer" at bounding box center [1296, 47] width 107 height 27
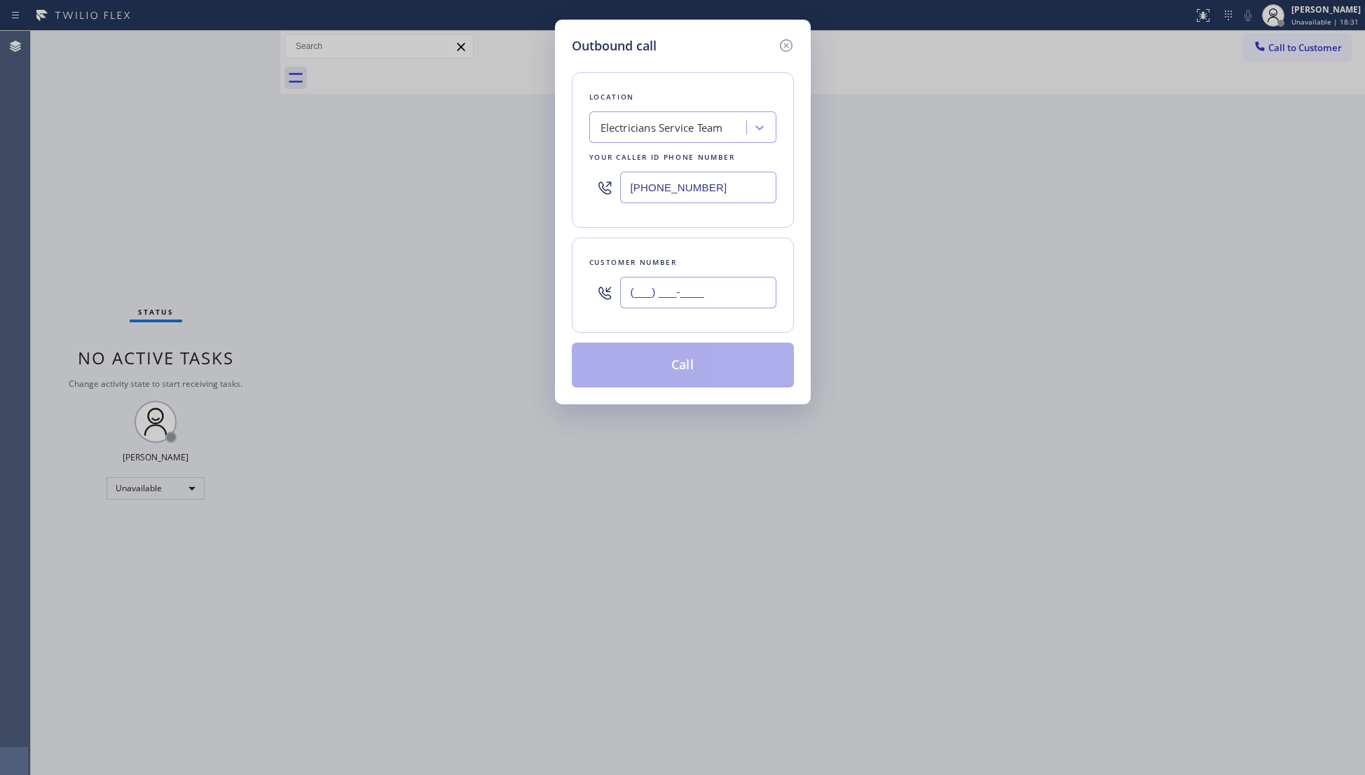
click at [734, 307] on input "(___) ___-____" at bounding box center [698, 293] width 156 height 32
paste input "626) 710-0858"
type input "[PHONE_NUMBER]"
drag, startPoint x: 685, startPoint y: 373, endPoint x: 772, endPoint y: 287, distance: 122.3
click at [685, 373] on button "Call" at bounding box center [683, 365] width 222 height 45
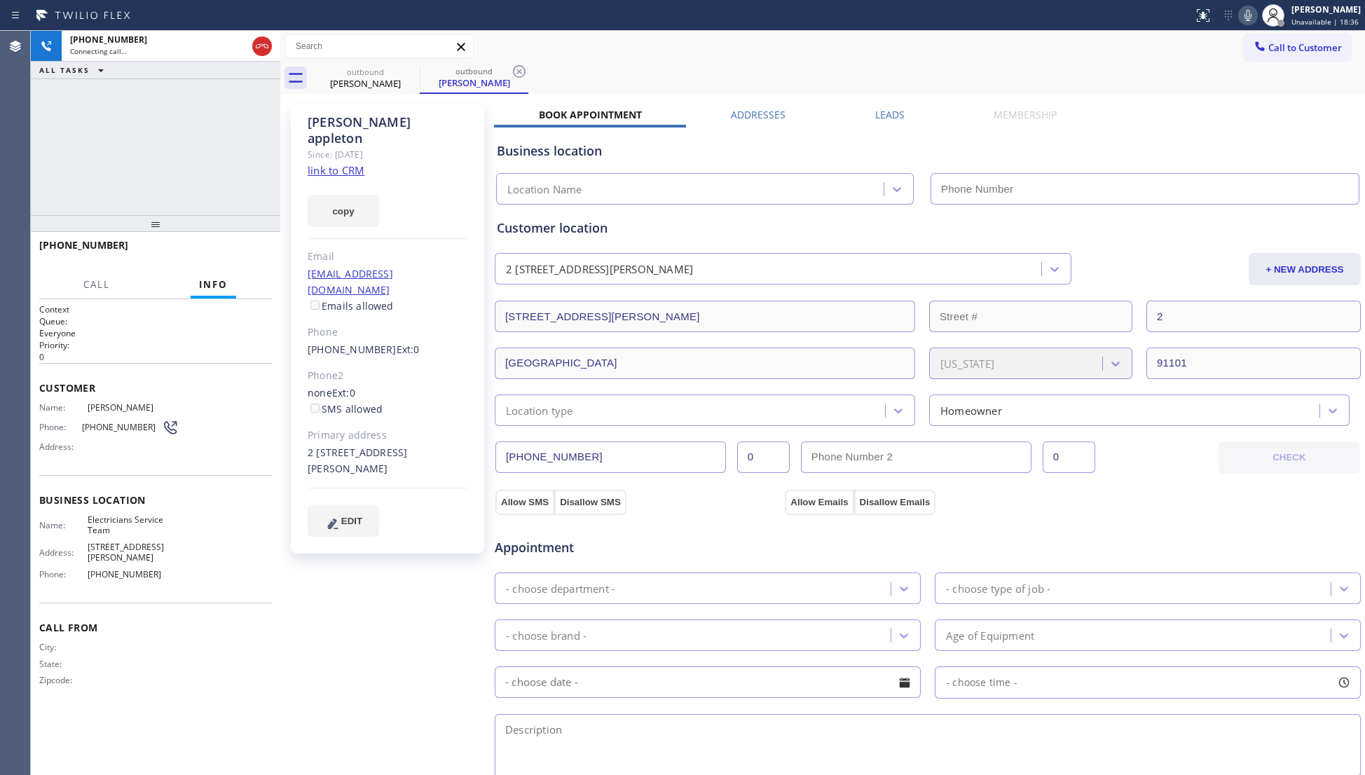
click at [782, 85] on div "outbound [PERSON_NAME] outbound [PERSON_NAME]" at bounding box center [838, 78] width 1054 height 32
click at [527, 71] on icon at bounding box center [519, 71] width 17 height 17
click at [863, 102] on div "[PERSON_NAME] Since: [DATE] link to CRM copy Email [EMAIL_ADDRESS][DOMAIN_NAME]…" at bounding box center [822, 565] width 1077 height 936
click at [875, 111] on label "Leads" at bounding box center [889, 114] width 29 height 13
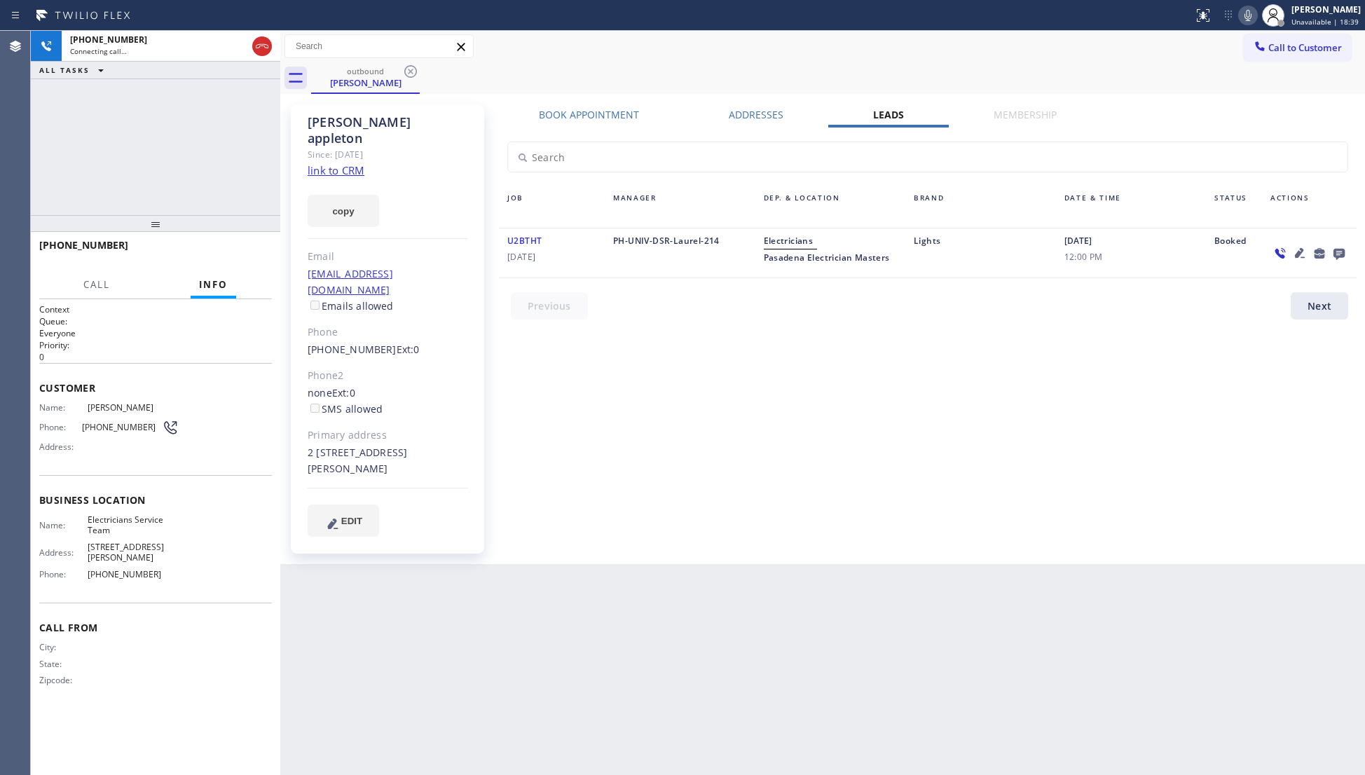
click at [1343, 253] on icon at bounding box center [1338, 254] width 11 height 11
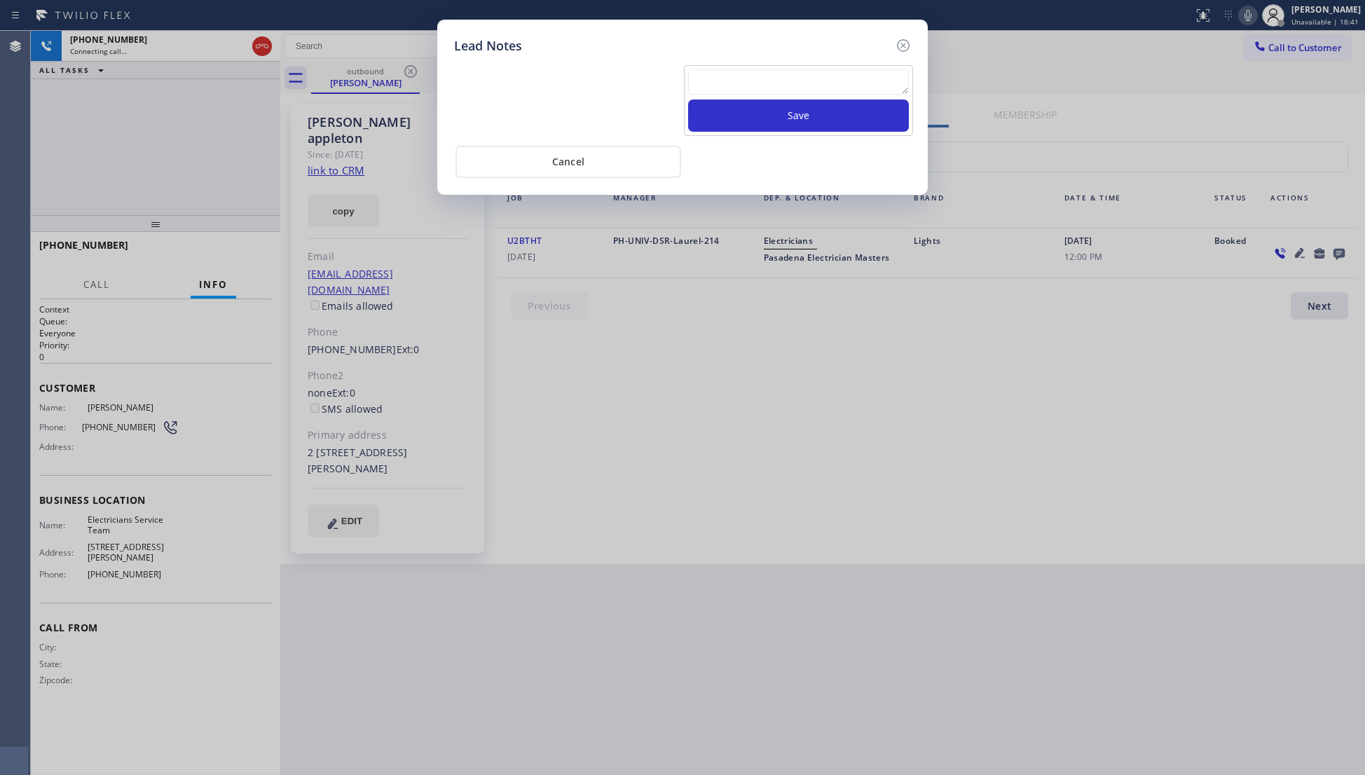
click at [768, 90] on textarea at bounding box center [798, 81] width 221 height 25
paste textarea "[PHONE_NUMBER]"
type textarea "[PHONE_NUMBER]"
click at [786, 118] on button "Save" at bounding box center [798, 115] width 221 height 32
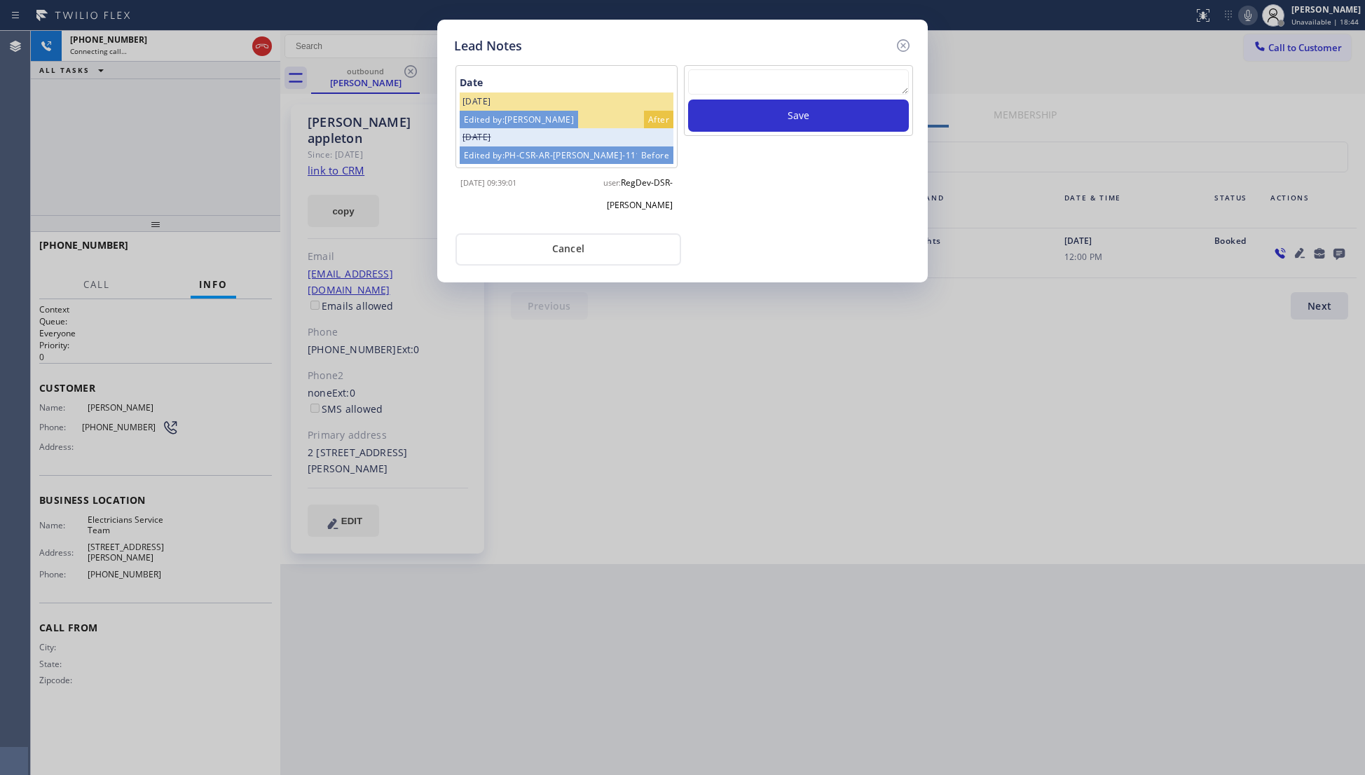
click at [771, 80] on textarea at bounding box center [798, 81] width 221 height 25
paste textarea "VM / Follow up call - Please transfer to me"
type textarea "VM / Follow up call - Please transfer to me"
click at [796, 123] on button "Save" at bounding box center [798, 115] width 221 height 32
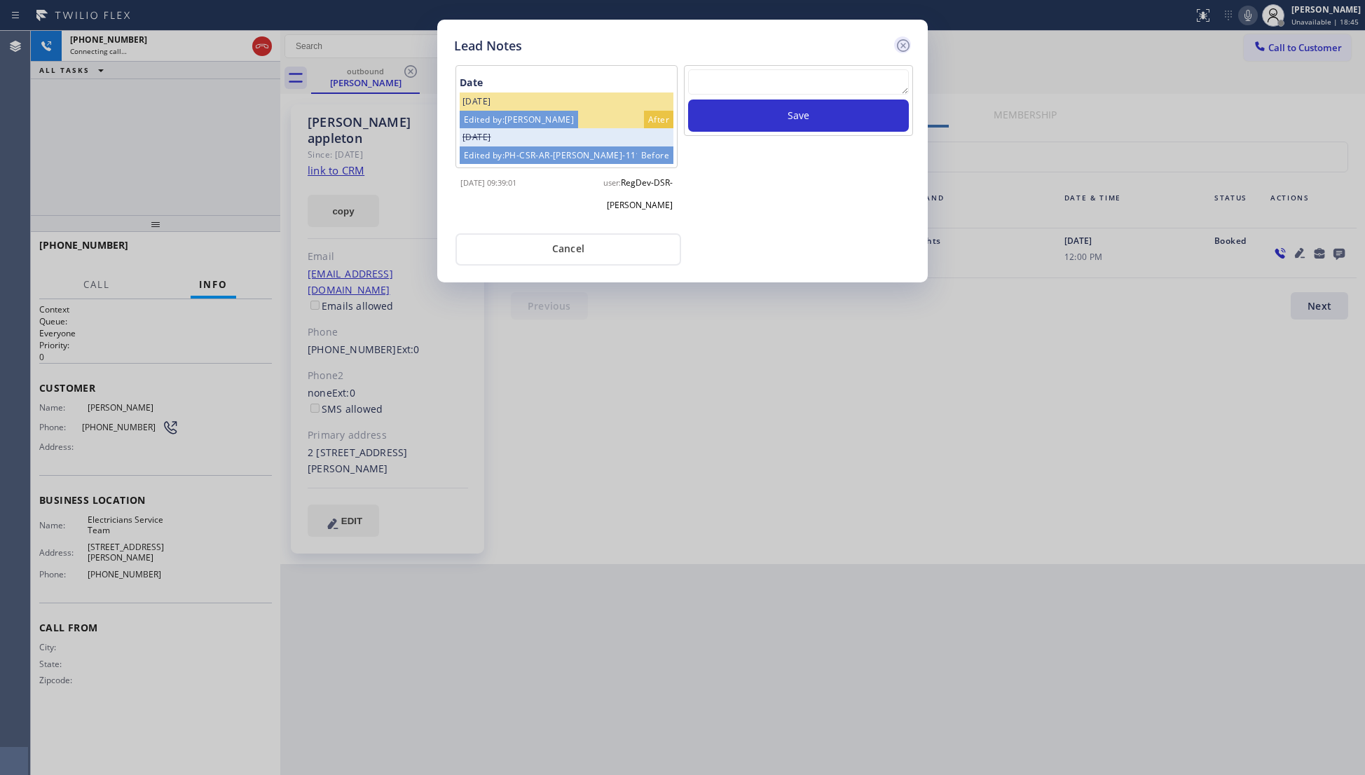
scroll to position [0, 0]
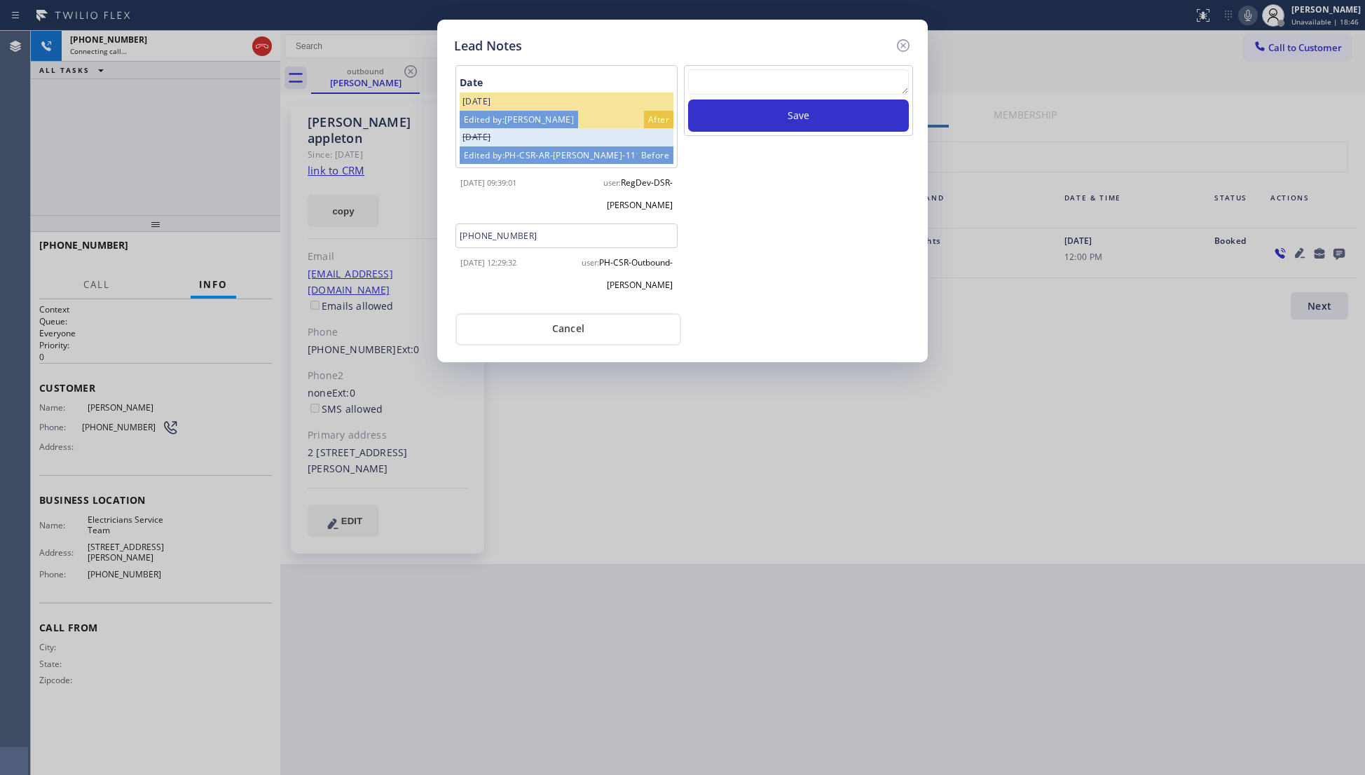
click at [913, 35] on div "Lead Notes Date [DATE] Edited by: [PERSON_NAME] After [DATE] Edited by: PH-CSR-…" at bounding box center [682, 191] width 490 height 343
click at [909, 41] on icon at bounding box center [903, 45] width 17 height 17
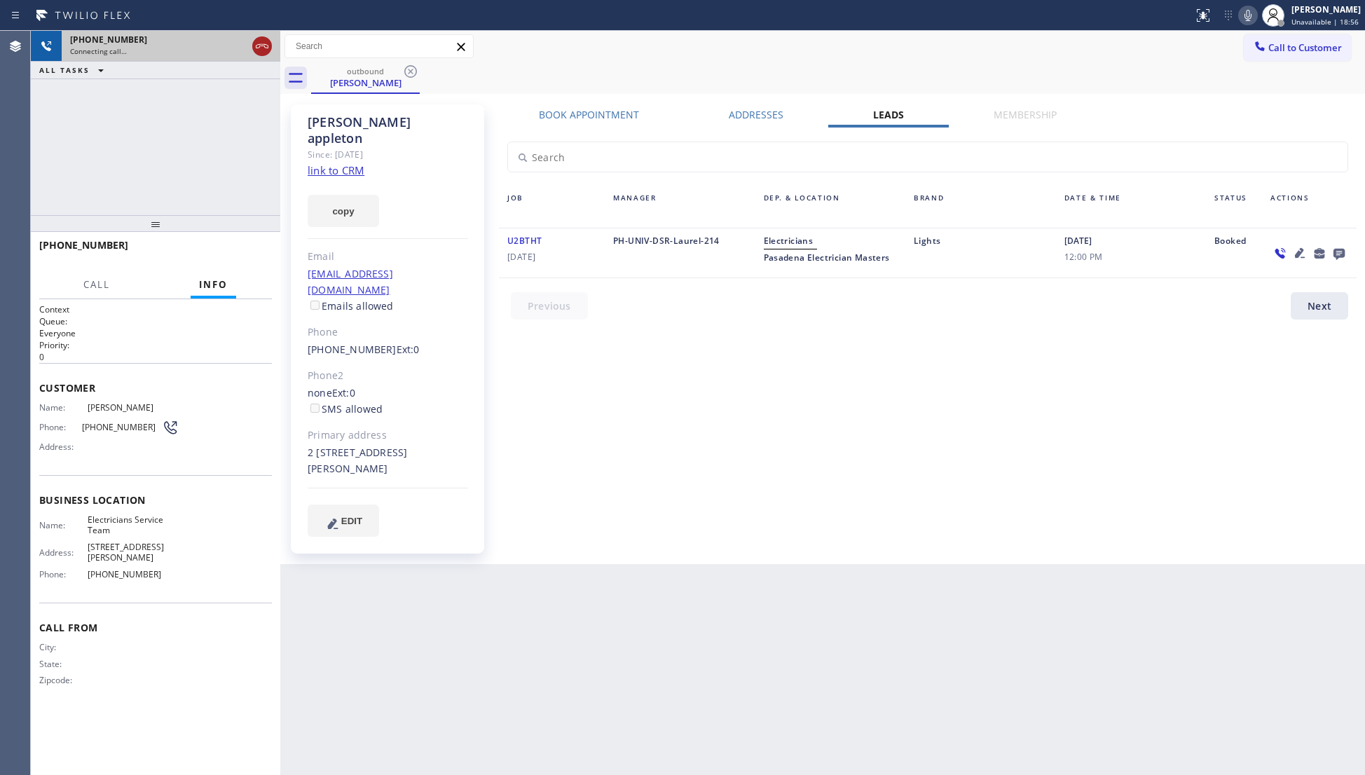
click at [261, 43] on icon at bounding box center [262, 46] width 17 height 17
drag, startPoint x: 421, startPoint y: 110, endPoint x: 440, endPoint y: 91, distance: 26.7
click at [432, 104] on div "[PERSON_NAME] Since: [DATE] link to CRM copy Email [EMAIL_ADDRESS][DOMAIN_NAME]…" at bounding box center [387, 328] width 193 height 449
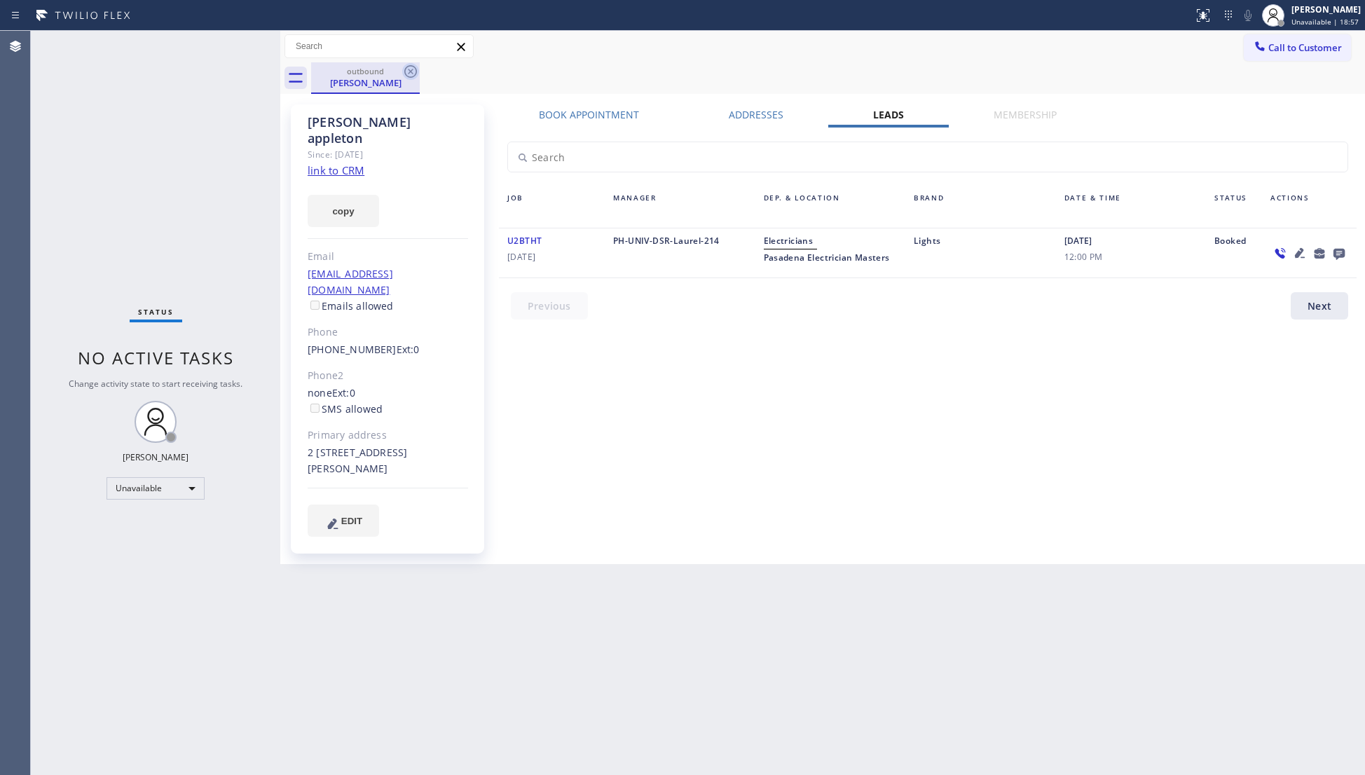
click at [406, 66] on icon at bounding box center [410, 71] width 17 height 17
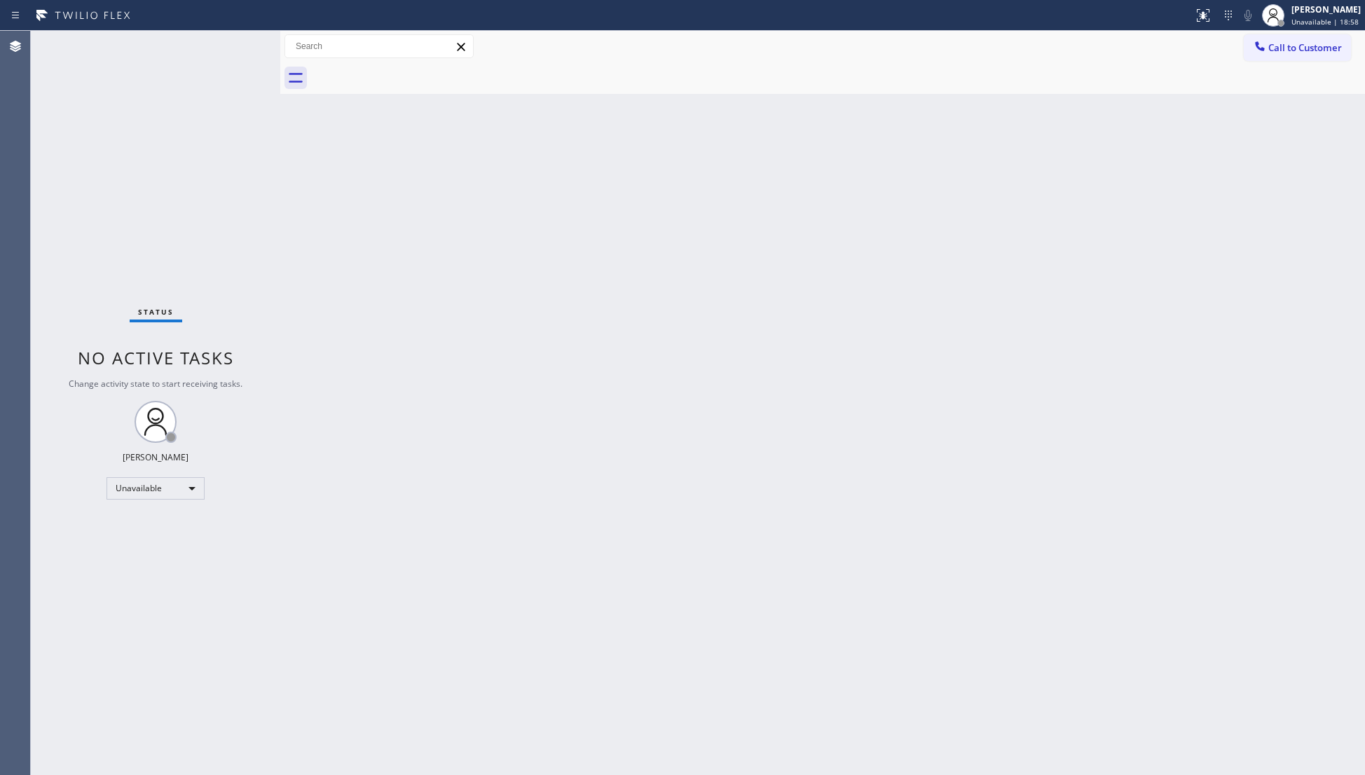
click at [387, 79] on div at bounding box center [838, 78] width 1054 height 32
click at [1304, 55] on button "Call to Customer" at bounding box center [1296, 47] width 107 height 27
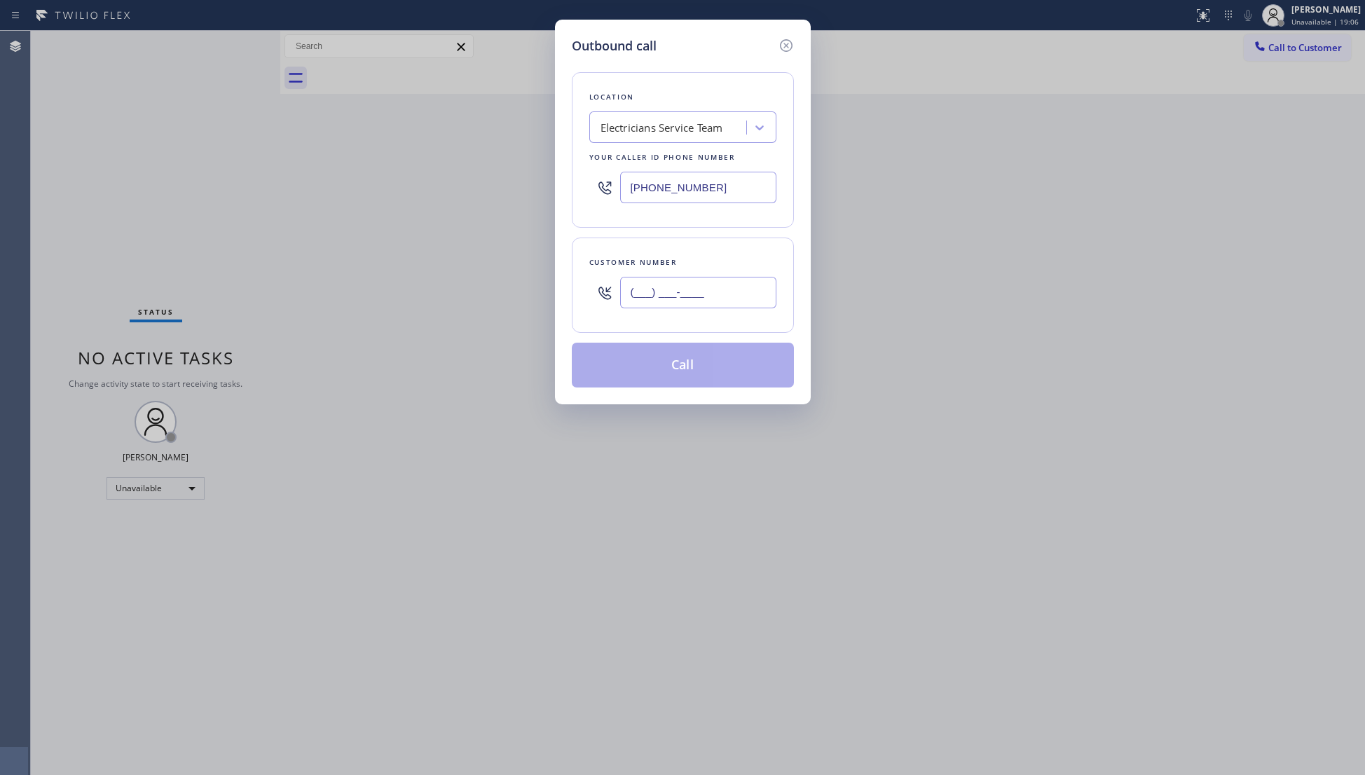
click at [736, 307] on input "(___) ___-____" at bounding box center [698, 293] width 156 height 32
paste input "510) 502-6747"
type input "[PHONE_NUMBER]"
drag, startPoint x: 724, startPoint y: 181, endPoint x: 626, endPoint y: 205, distance: 100.2
click at [626, 205] on div "[PHONE_NUMBER]" at bounding box center [682, 188] width 187 height 46
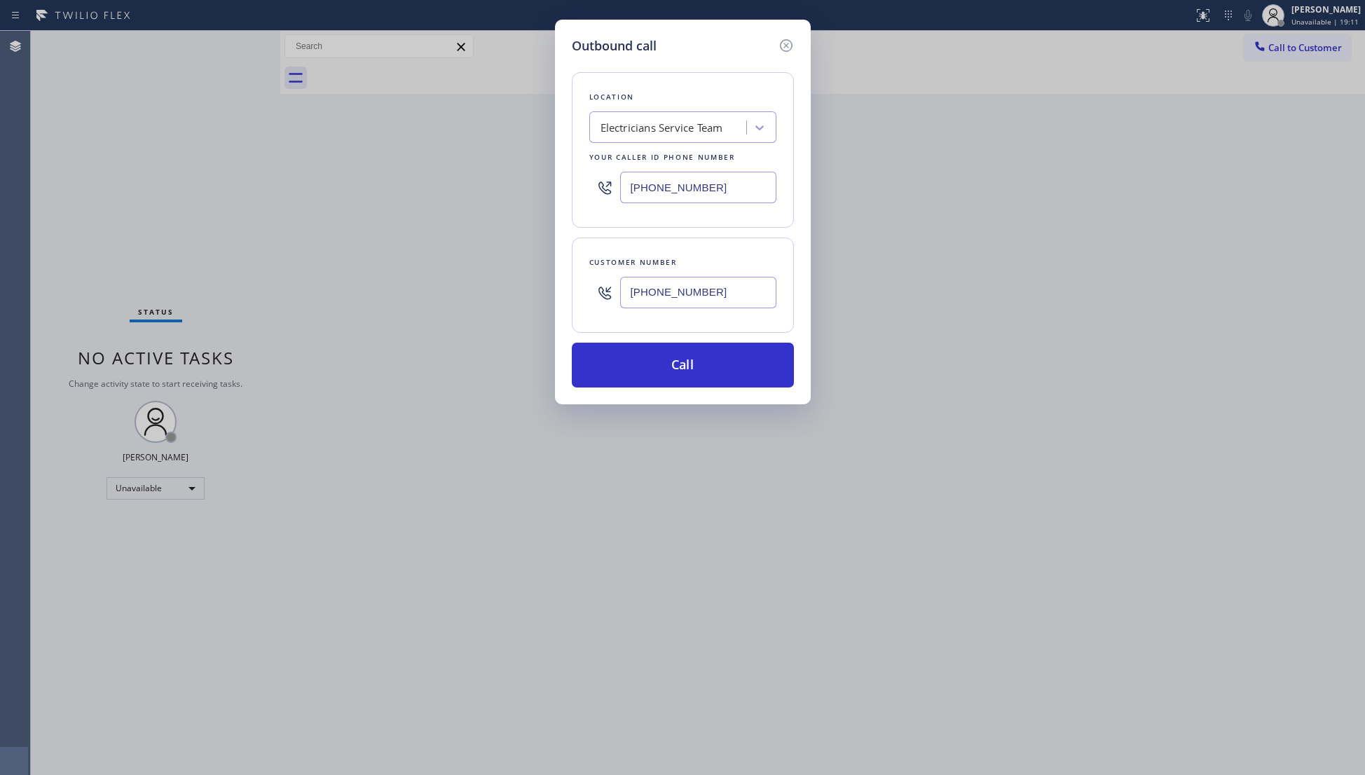
paste input "510) 756-4242"
type input "[PHONE_NUMBER]"
click at [684, 371] on button "Call" at bounding box center [683, 365] width 222 height 45
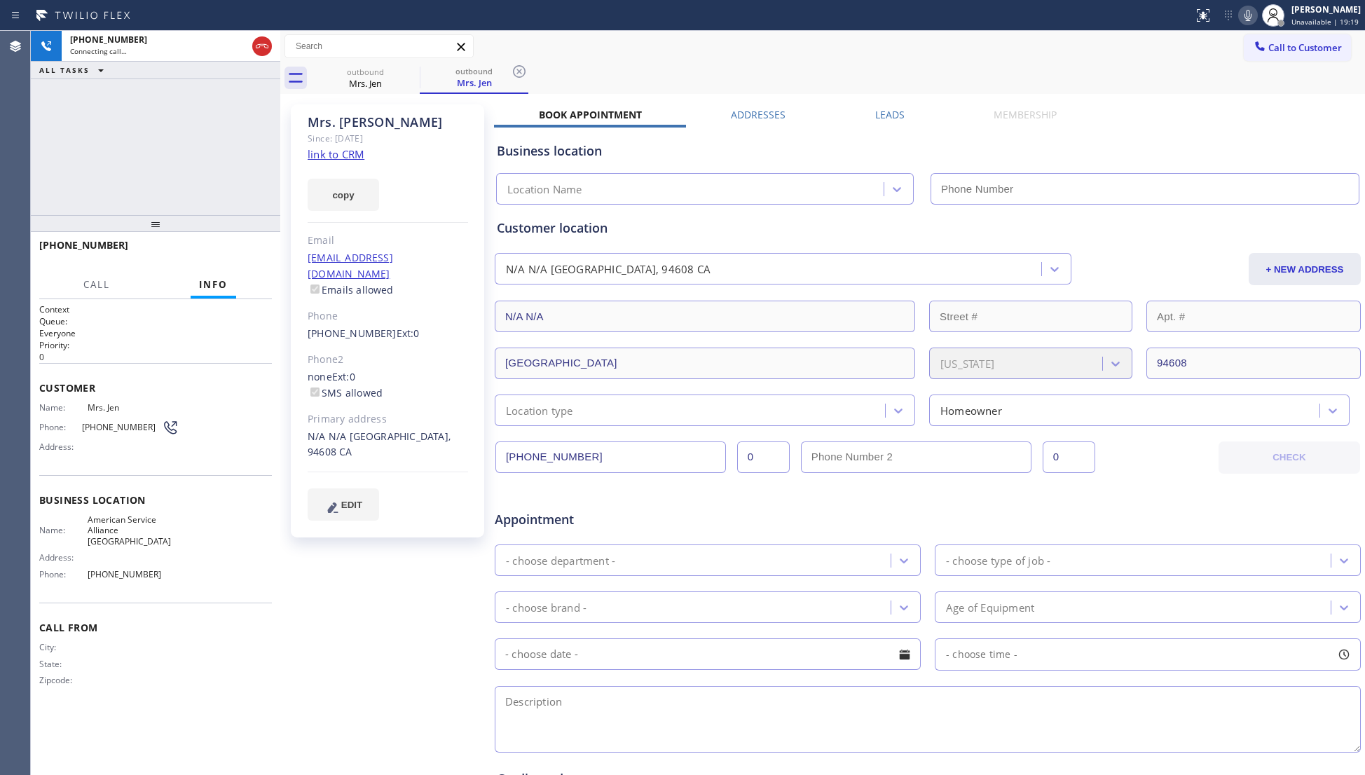
type input "[PHONE_NUMBER]"
click at [518, 63] on icon at bounding box center [519, 71] width 17 height 17
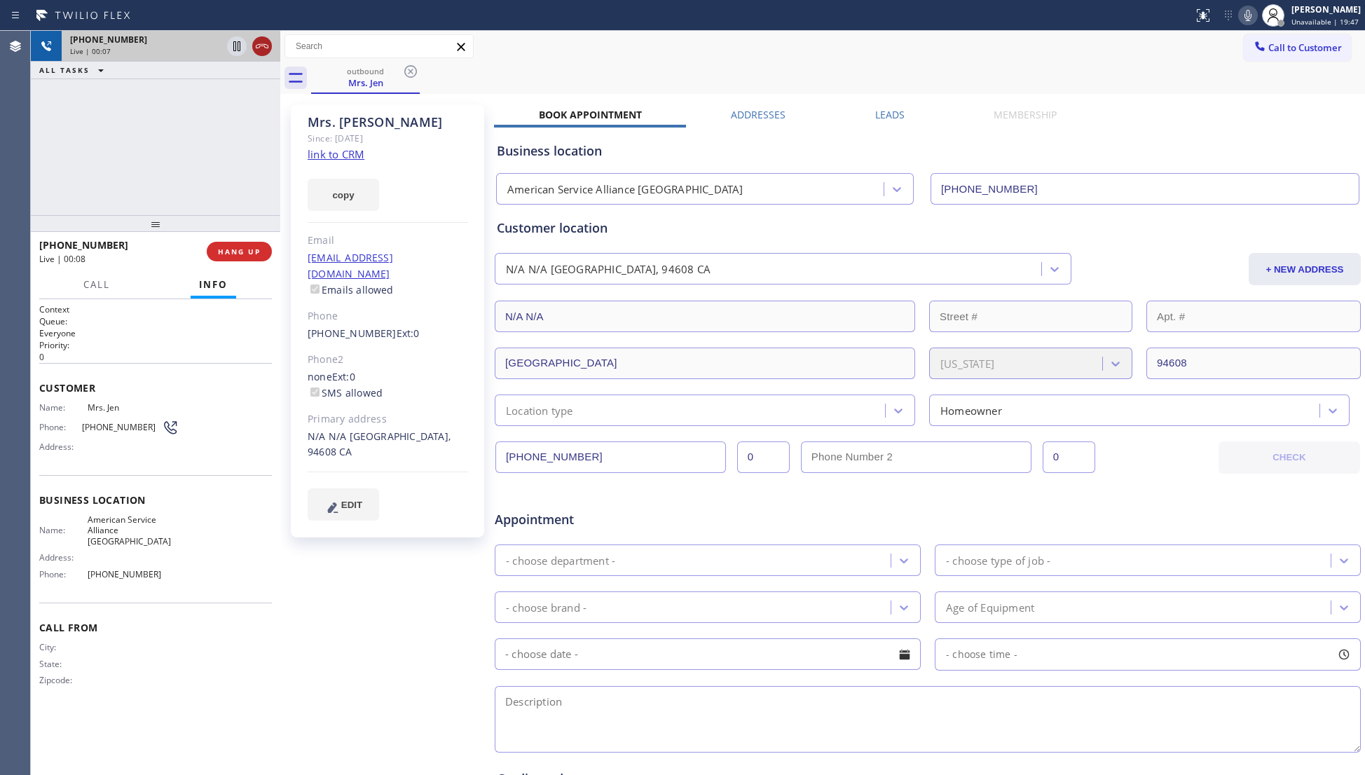
click at [258, 42] on icon at bounding box center [262, 46] width 17 height 17
click at [258, 42] on div "[PHONE_NUMBER]" at bounding box center [171, 40] width 202 height 12
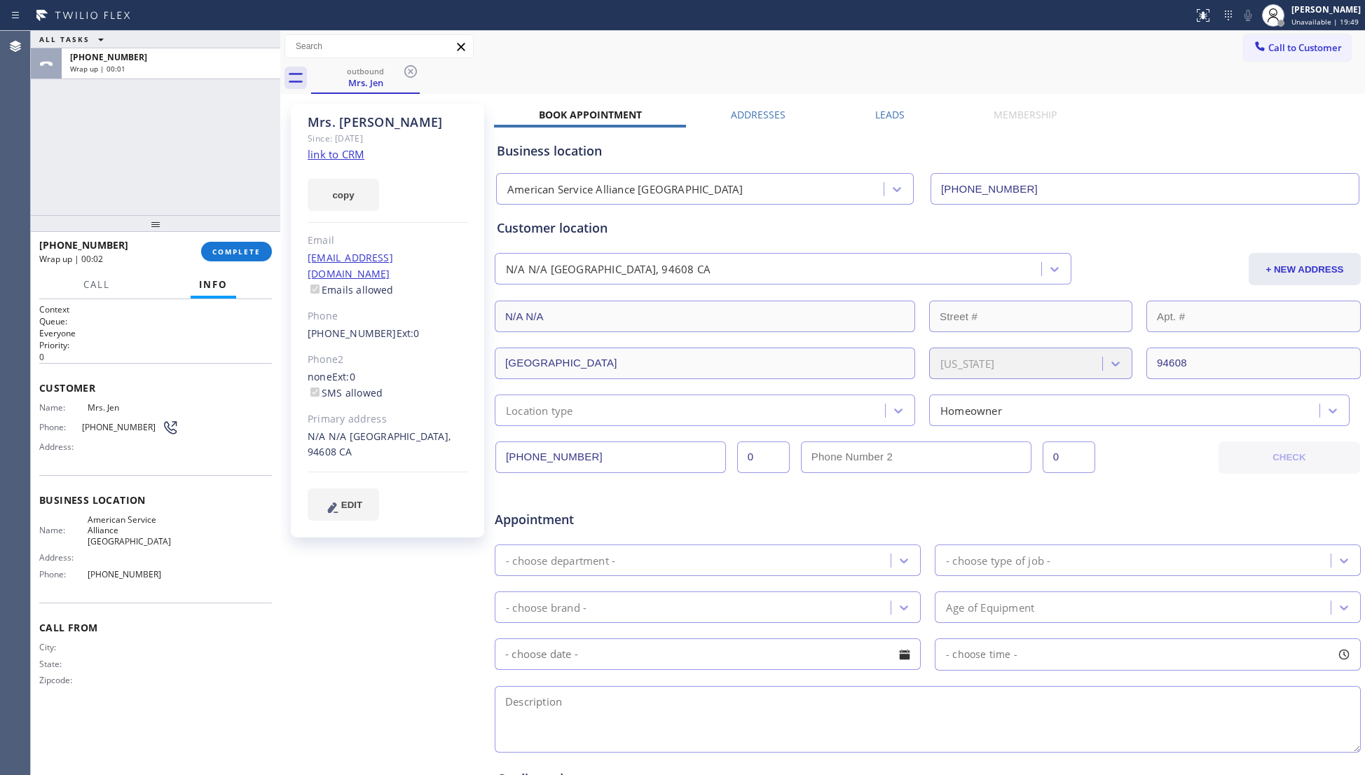
click at [230, 262] on div "[PHONE_NUMBER] Wrap up | 00:02 COMPLETE" at bounding box center [155, 251] width 233 height 36
click at [238, 251] on span "COMPLETE" at bounding box center [236, 252] width 48 height 10
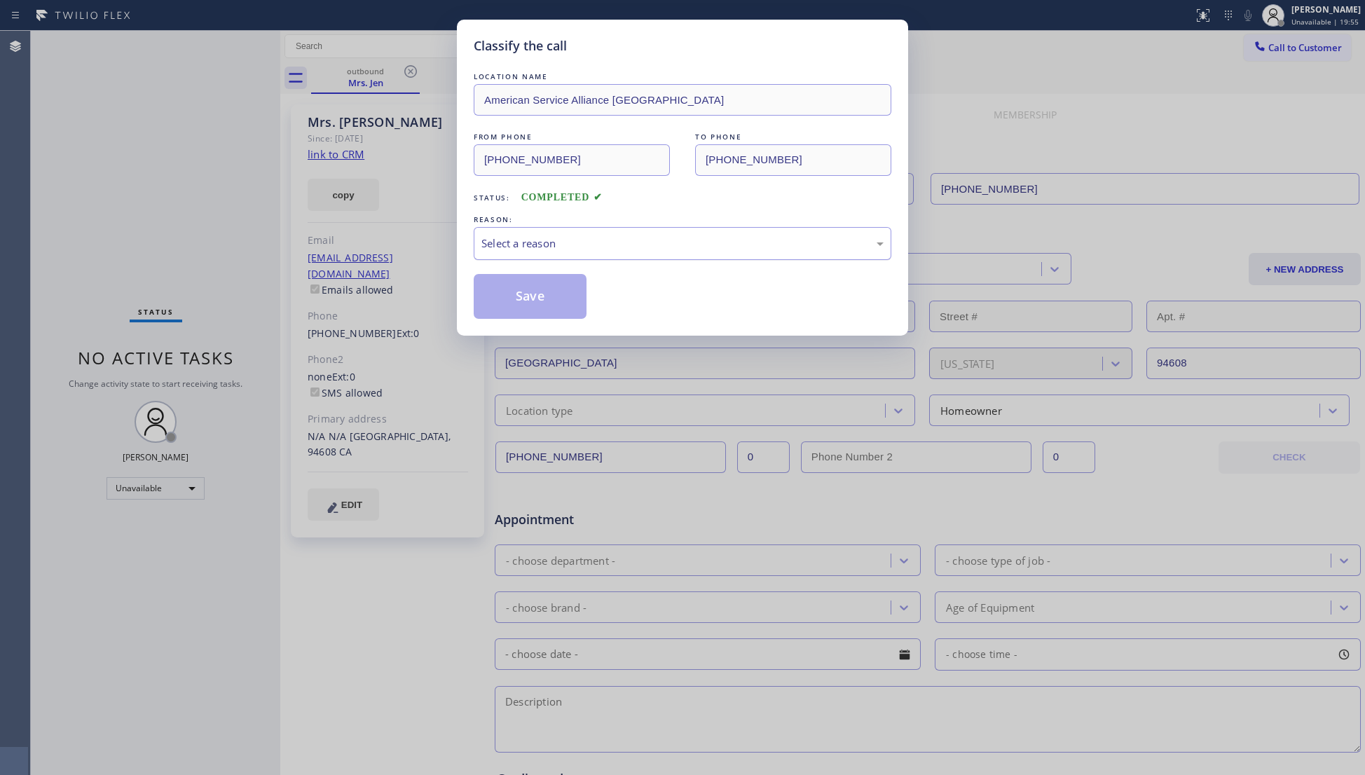
drag, startPoint x: 537, startPoint y: 244, endPoint x: 533, endPoint y: 254, distance: 10.4
click at [533, 251] on div "Select a reason" at bounding box center [682, 243] width 402 height 16
click at [523, 296] on button "Save" at bounding box center [530, 296] width 113 height 45
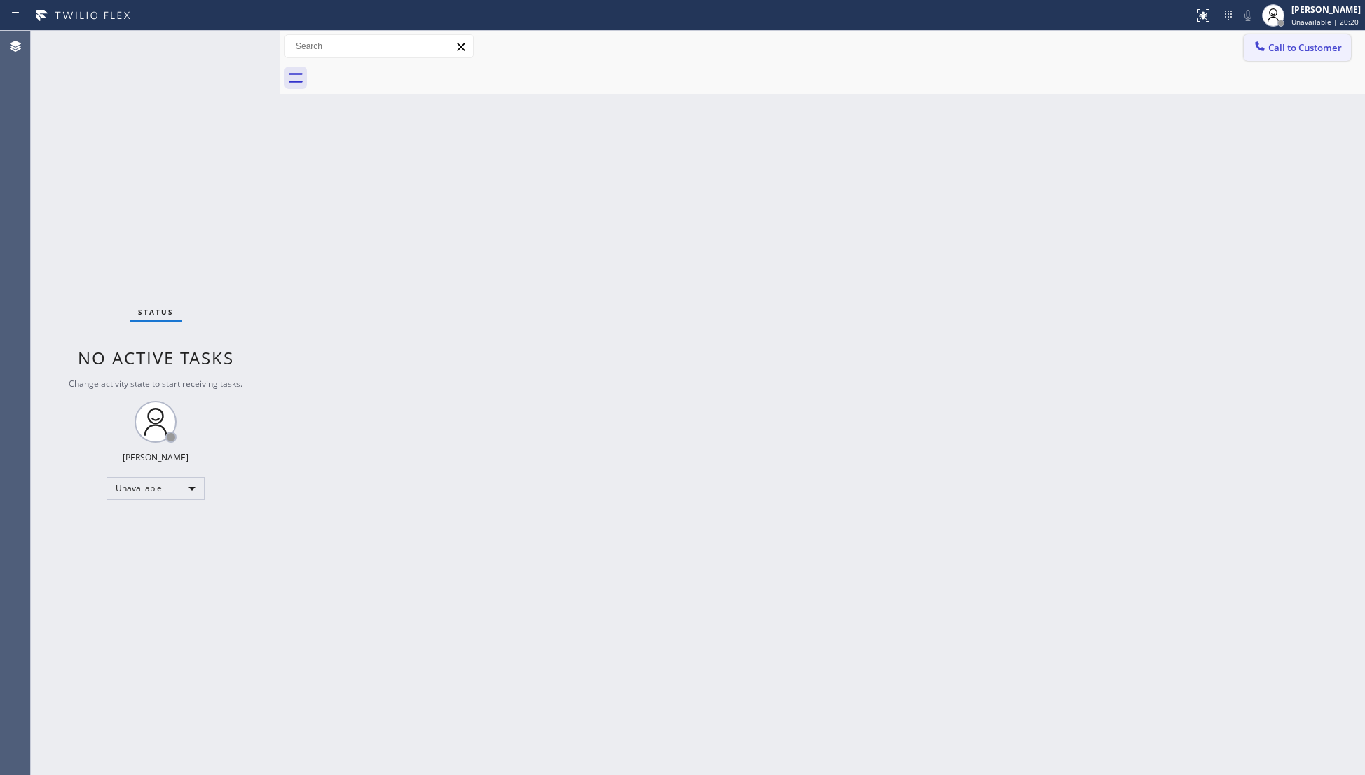
click at [1257, 46] on icon at bounding box center [1259, 45] width 9 height 9
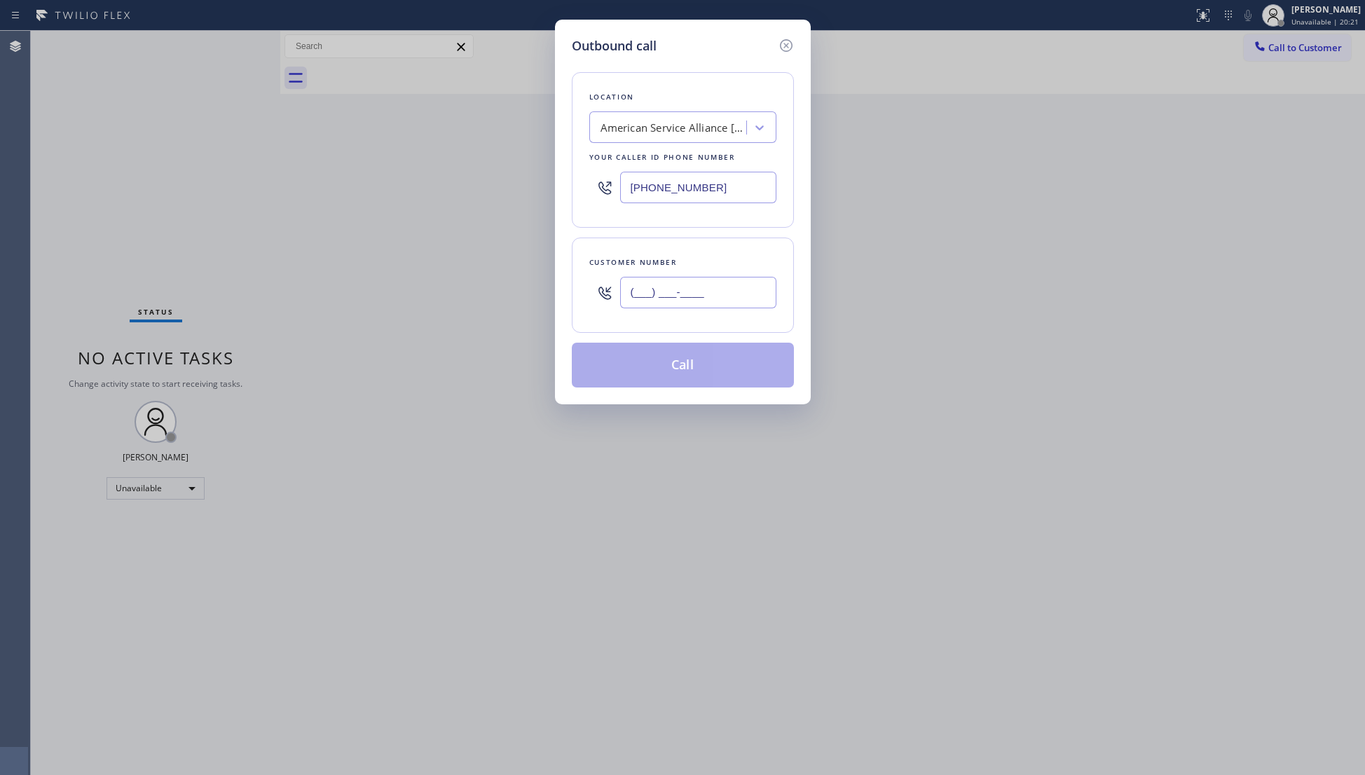
click at [642, 293] on input "(___) ___-____" at bounding box center [698, 293] width 156 height 32
paste input "323) 286-2491"
type input "[PHONE_NUMBER]"
click at [672, 376] on button "Call" at bounding box center [683, 365] width 222 height 45
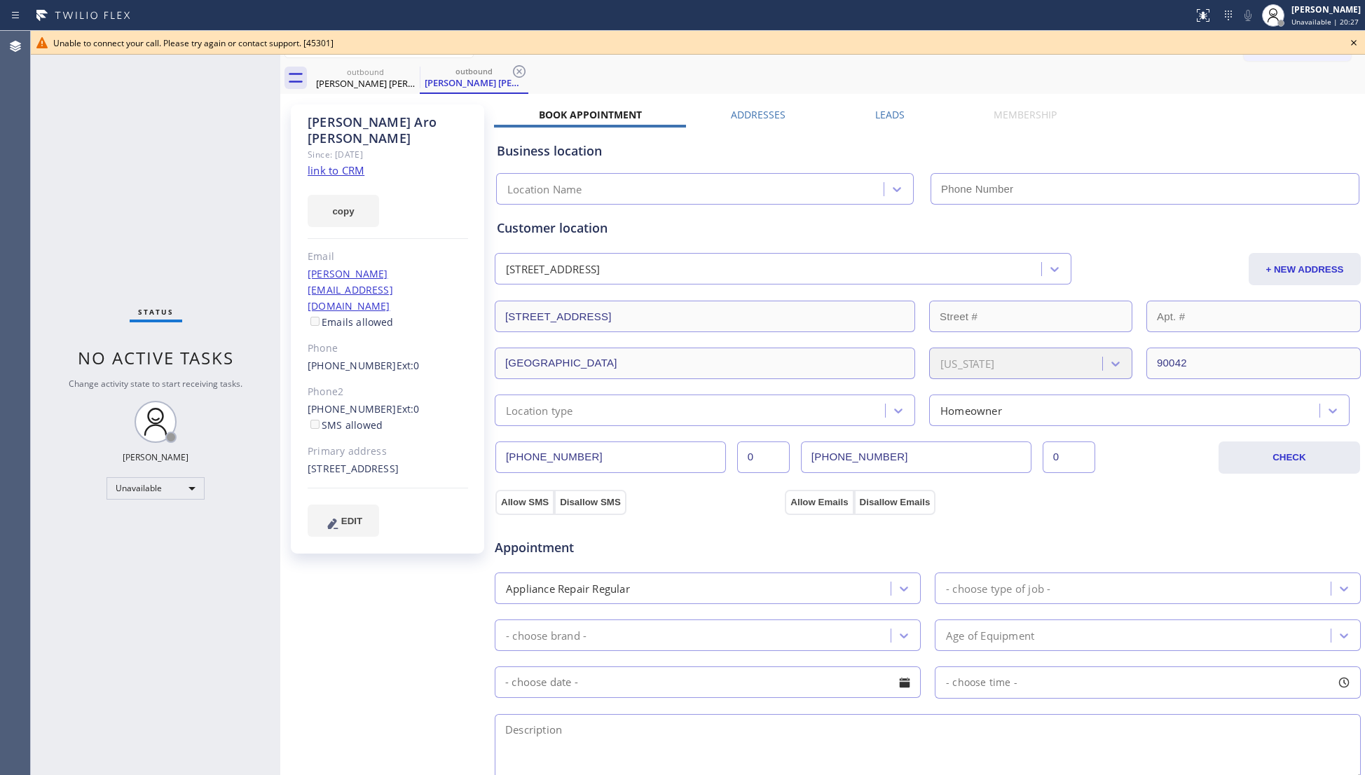
type input "[PHONE_NUMBER]"
click at [1359, 46] on icon at bounding box center [1353, 42] width 17 height 17
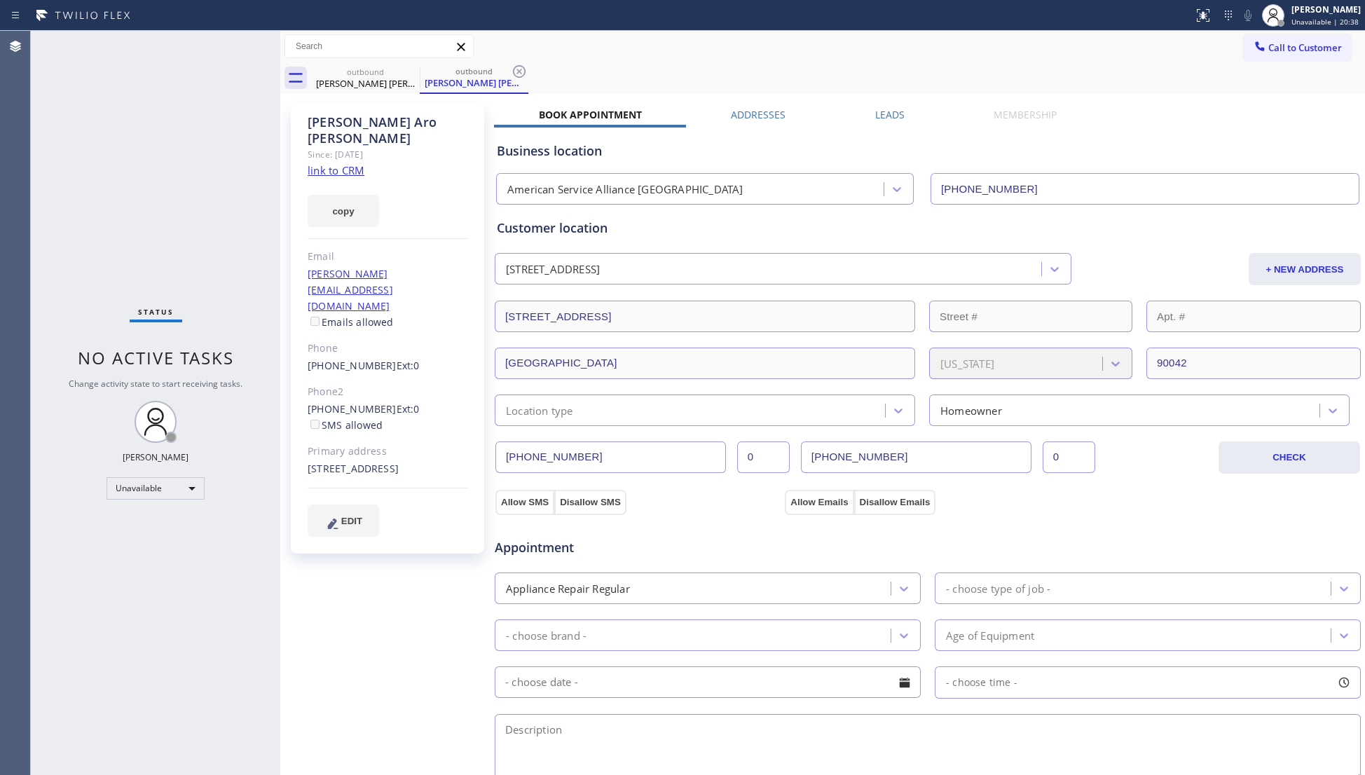
click at [380, 94] on div "[PERSON_NAME] [PERSON_NAME] Since: [DATE] link to CRM copy Email [PERSON_NAME][…" at bounding box center [822, 565] width 1084 height 943
click at [415, 81] on div "[PERSON_NAME] [PERSON_NAME]" at bounding box center [365, 83] width 106 height 13
click at [408, 74] on icon at bounding box center [410, 71] width 17 height 17
click at [409, 74] on icon at bounding box center [410, 71] width 17 height 17
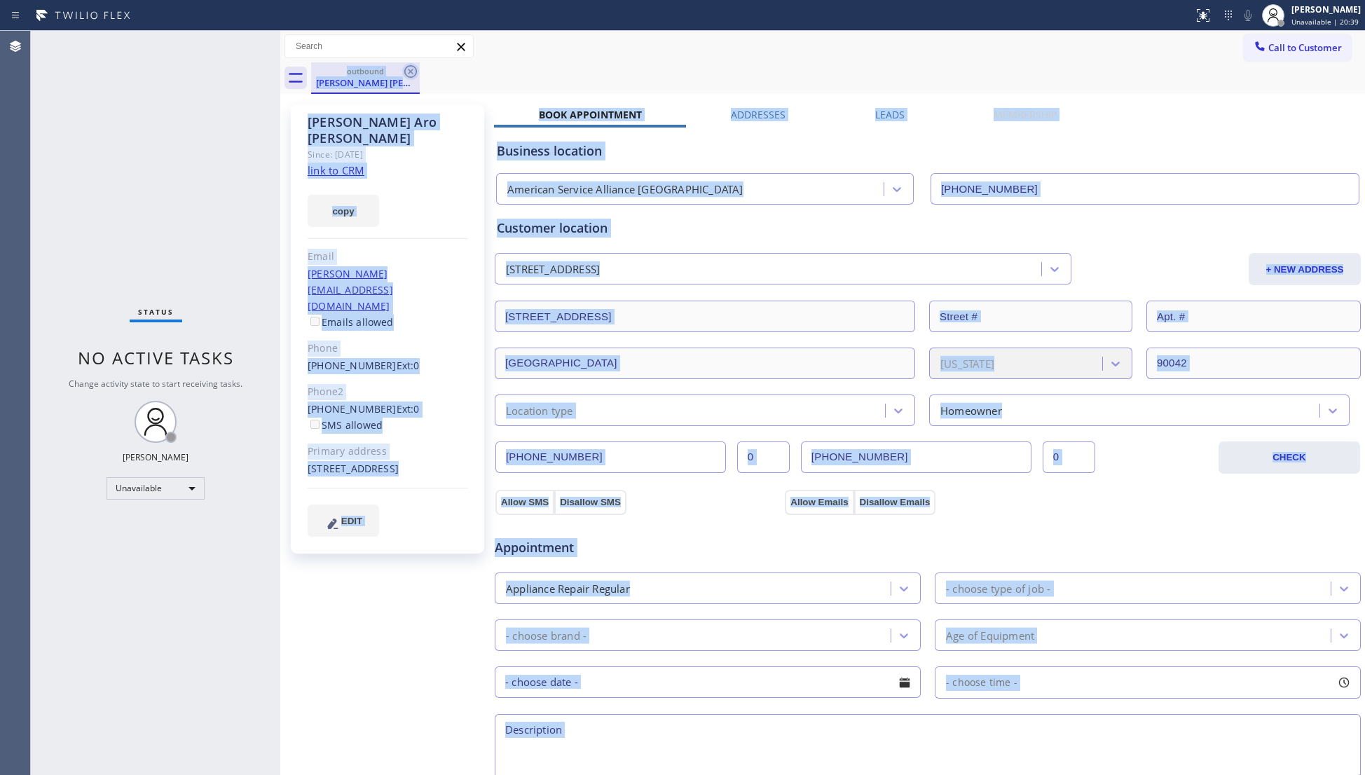
click at [409, 74] on div "outbound [PERSON_NAME] [PERSON_NAME]" at bounding box center [838, 78] width 1054 height 32
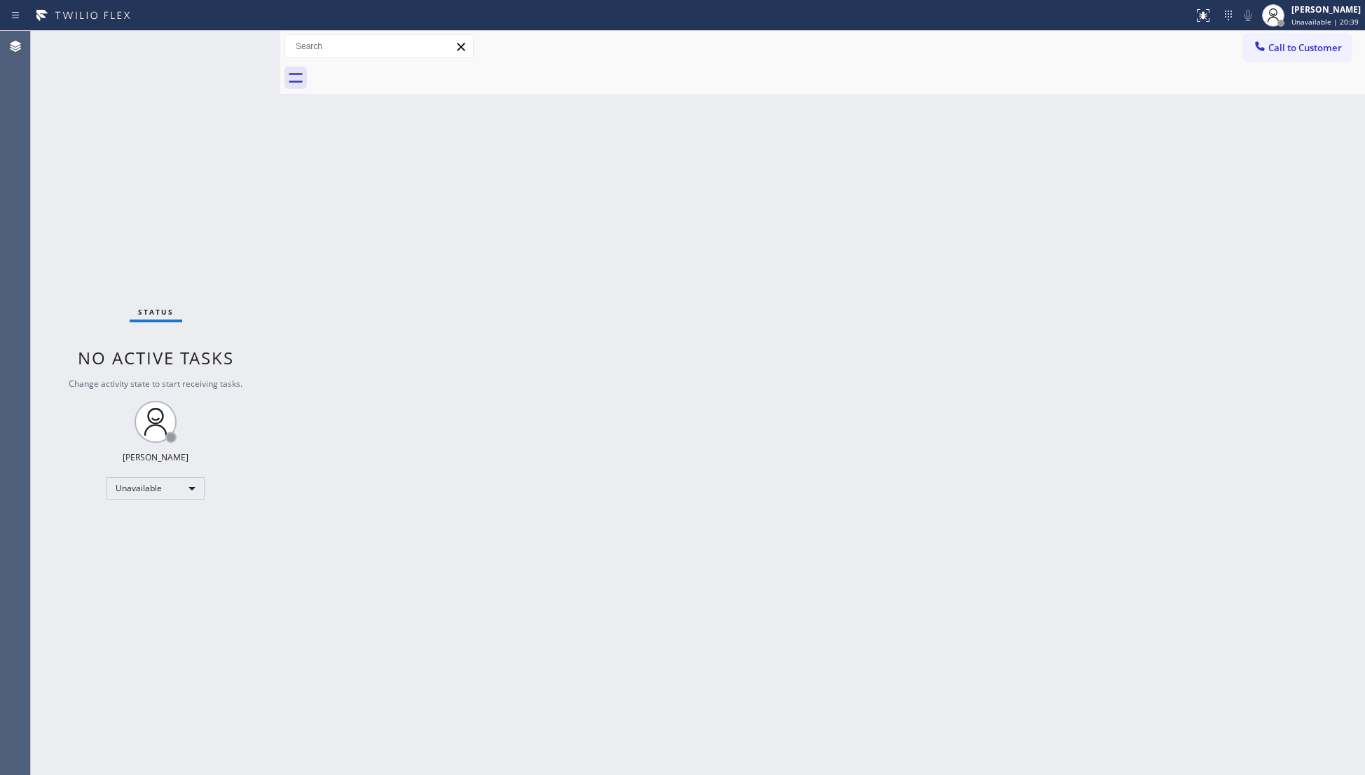
click at [409, 74] on div at bounding box center [838, 78] width 1054 height 32
click at [368, 79] on div at bounding box center [838, 78] width 1054 height 32
click at [1272, 32] on div "Status report No issues detected If you experience an issue, please download th…" at bounding box center [682, 387] width 1365 height 775
click at [1278, 40] on button "Call to Customer" at bounding box center [1296, 47] width 107 height 27
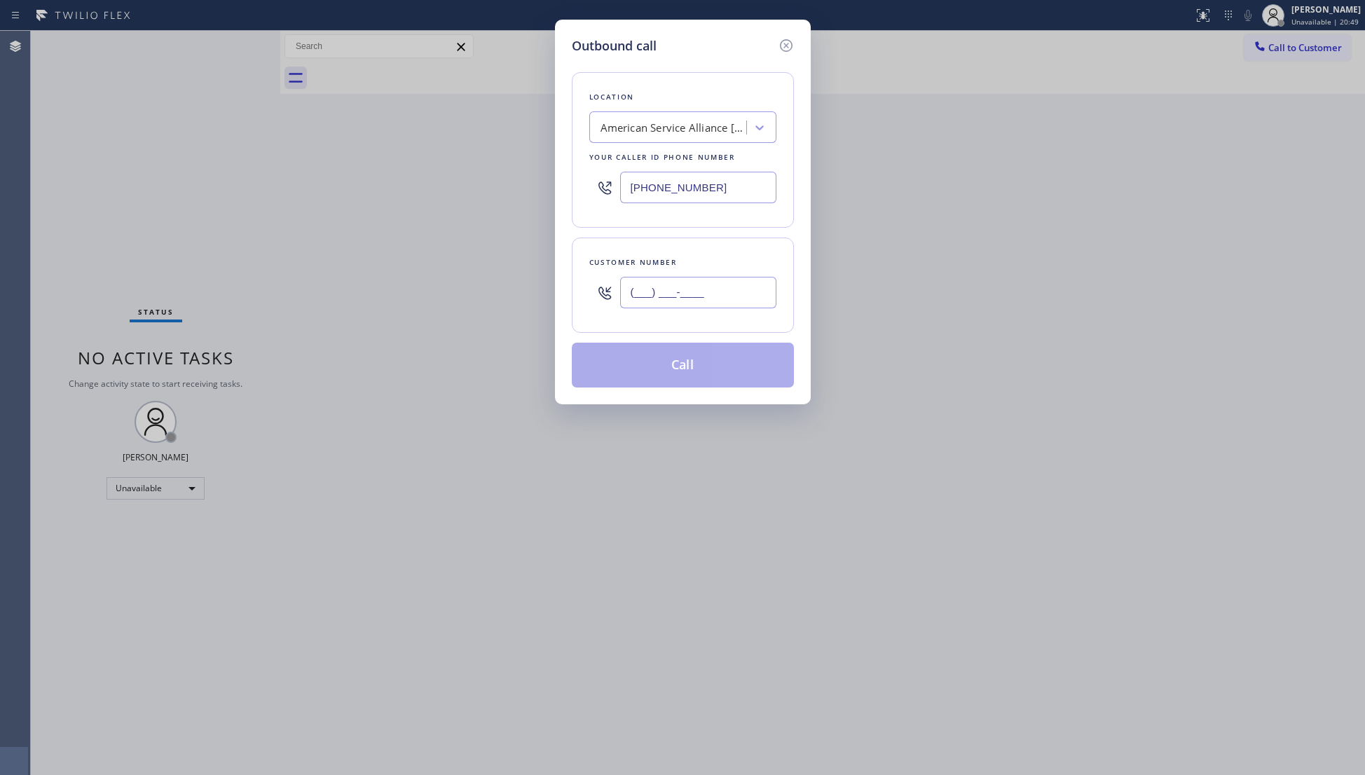
click at [708, 301] on input "(___) ___-____" at bounding box center [698, 293] width 156 height 32
paste input "949) 566-1721"
type input "[PHONE_NUMBER]"
drag, startPoint x: 723, startPoint y: 186, endPoint x: 586, endPoint y: 186, distance: 136.6
click at [589, 186] on div "[PHONE_NUMBER]" at bounding box center [682, 188] width 187 height 46
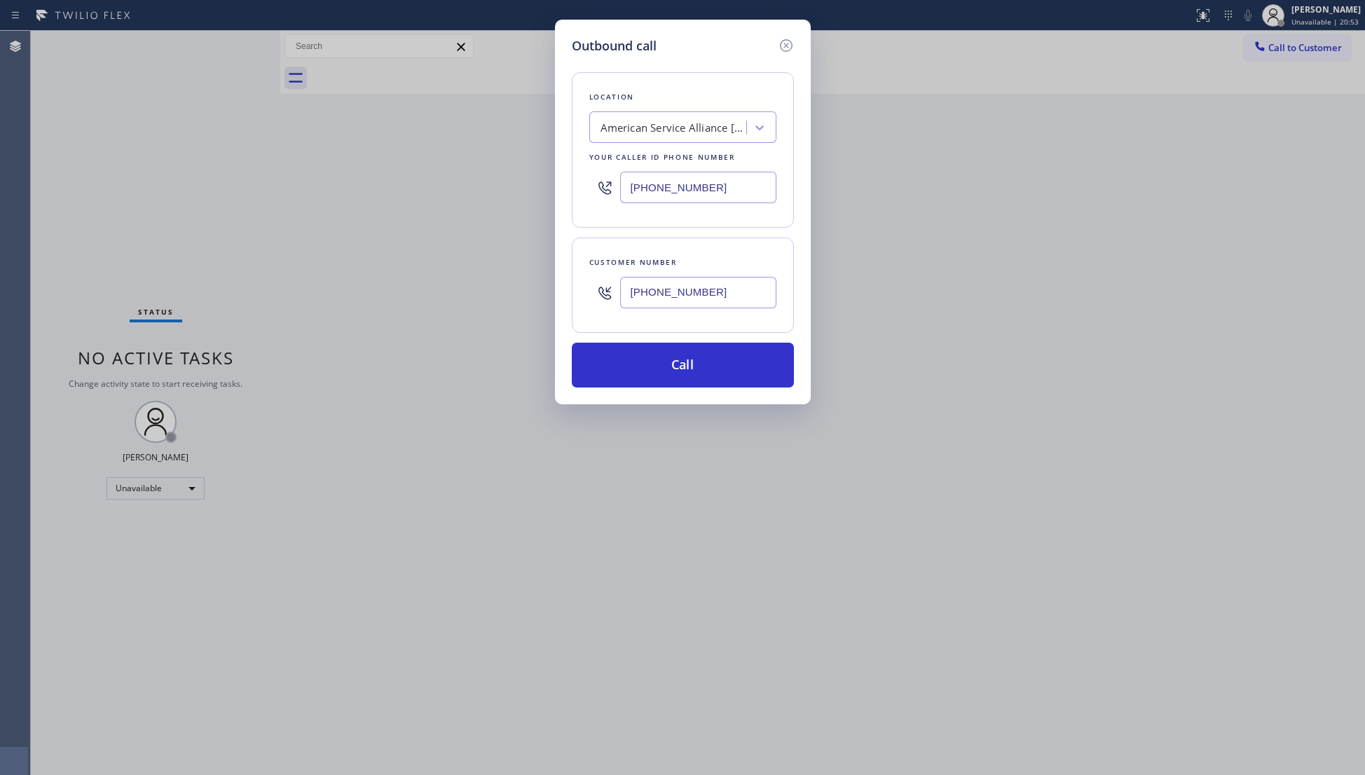
paste input "800) 568-8664"
type input "[PHONE_NUMBER]"
click at [690, 368] on button "Call" at bounding box center [683, 365] width 222 height 45
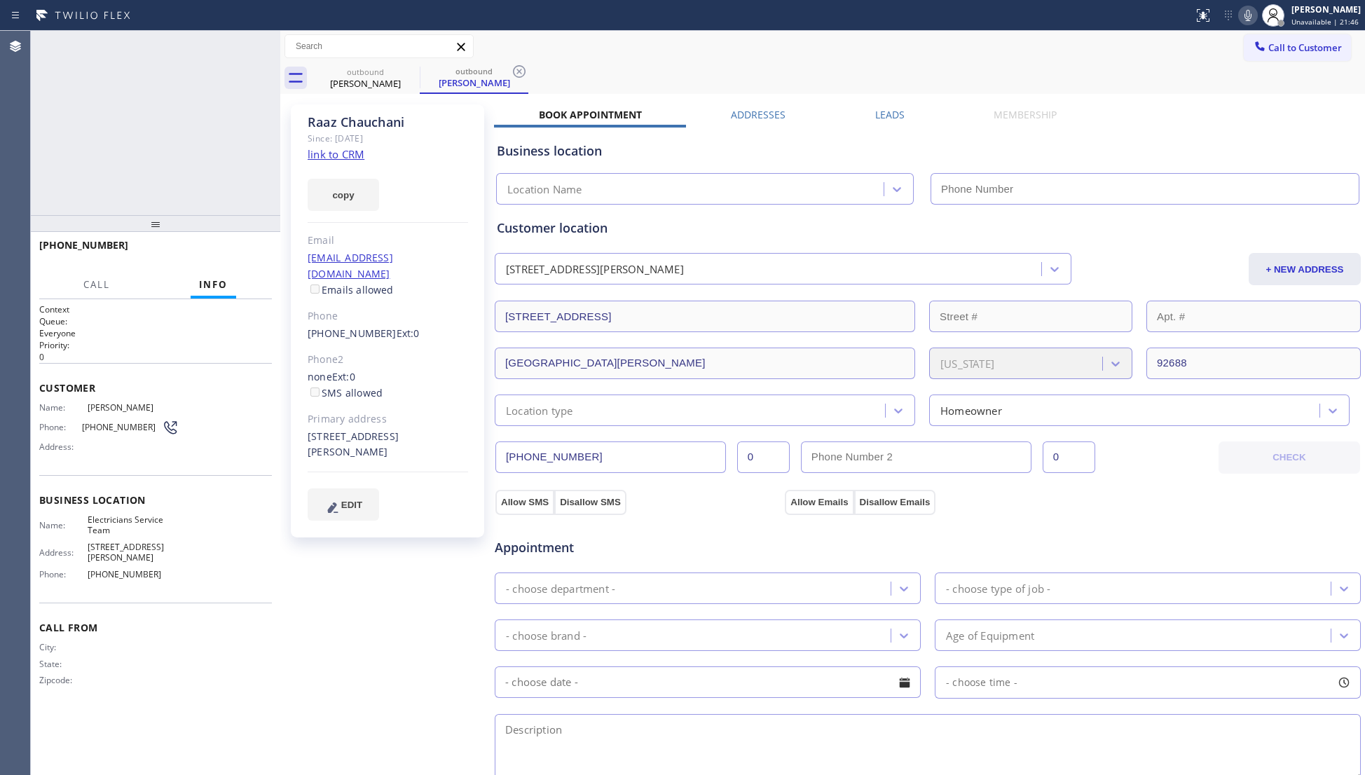
type input "[PHONE_NUMBER]"
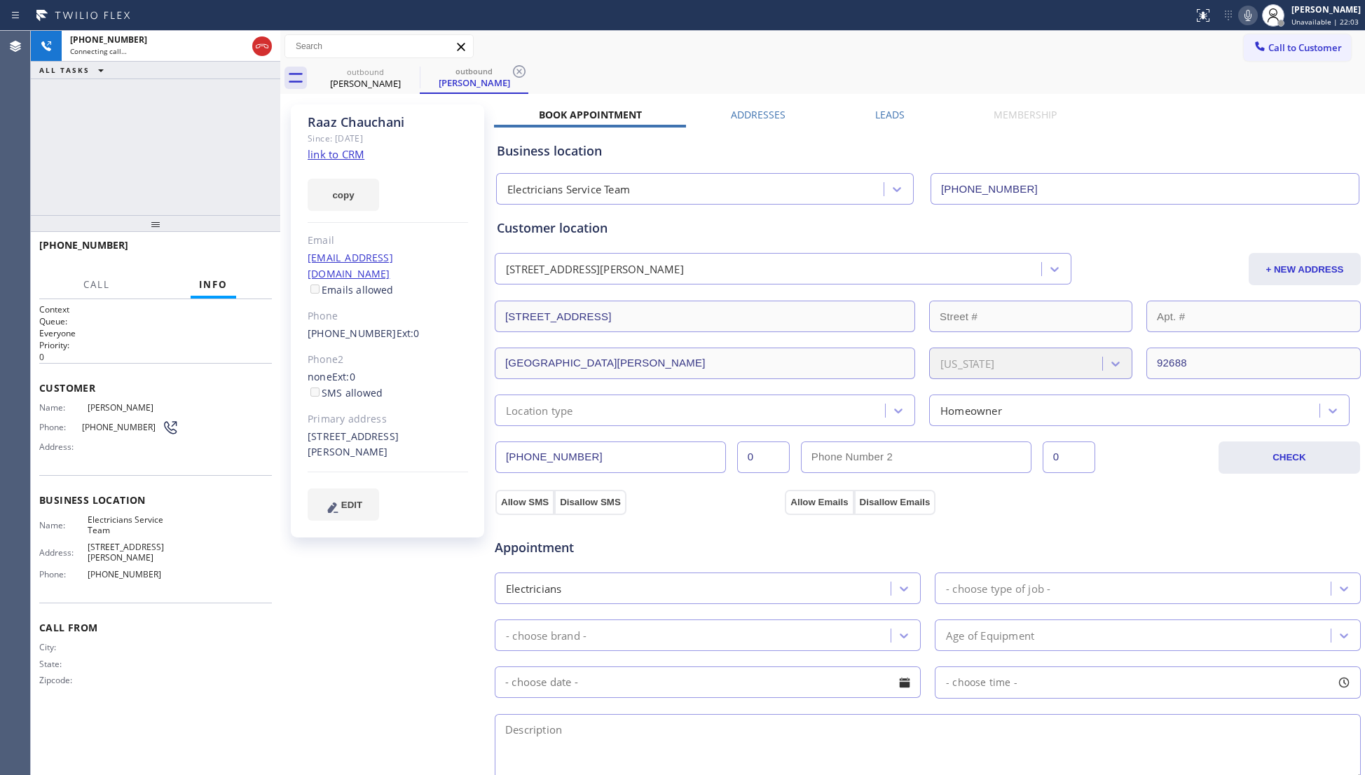
click at [811, 85] on div "outbound [PERSON_NAME] outbound [PERSON_NAME]" at bounding box center [838, 78] width 1054 height 32
click at [199, 152] on div "[PHONE_NUMBER] Connecting call… ALL TASKS ALL TASKS ACTIVE TASKS TASKS IN WRAP …" at bounding box center [155, 123] width 249 height 184
click at [915, 102] on div "[PERSON_NAME] Since: [DATE] link to CRM copy Email [EMAIL_ADDRESS][DOMAIN_NAME]…" at bounding box center [822, 565] width 1077 height 936
click at [881, 109] on label "Leads" at bounding box center [889, 114] width 29 height 13
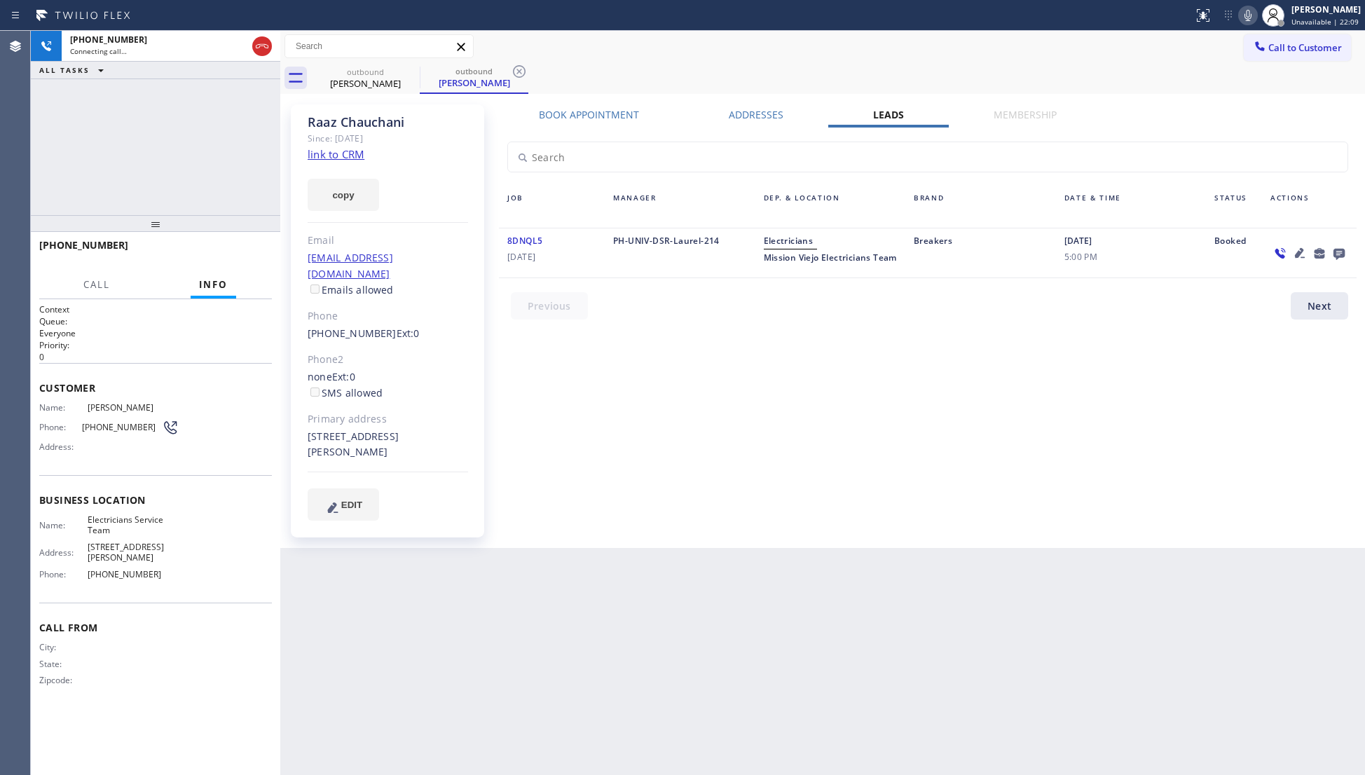
click at [1343, 244] on icon at bounding box center [1338, 253] width 17 height 18
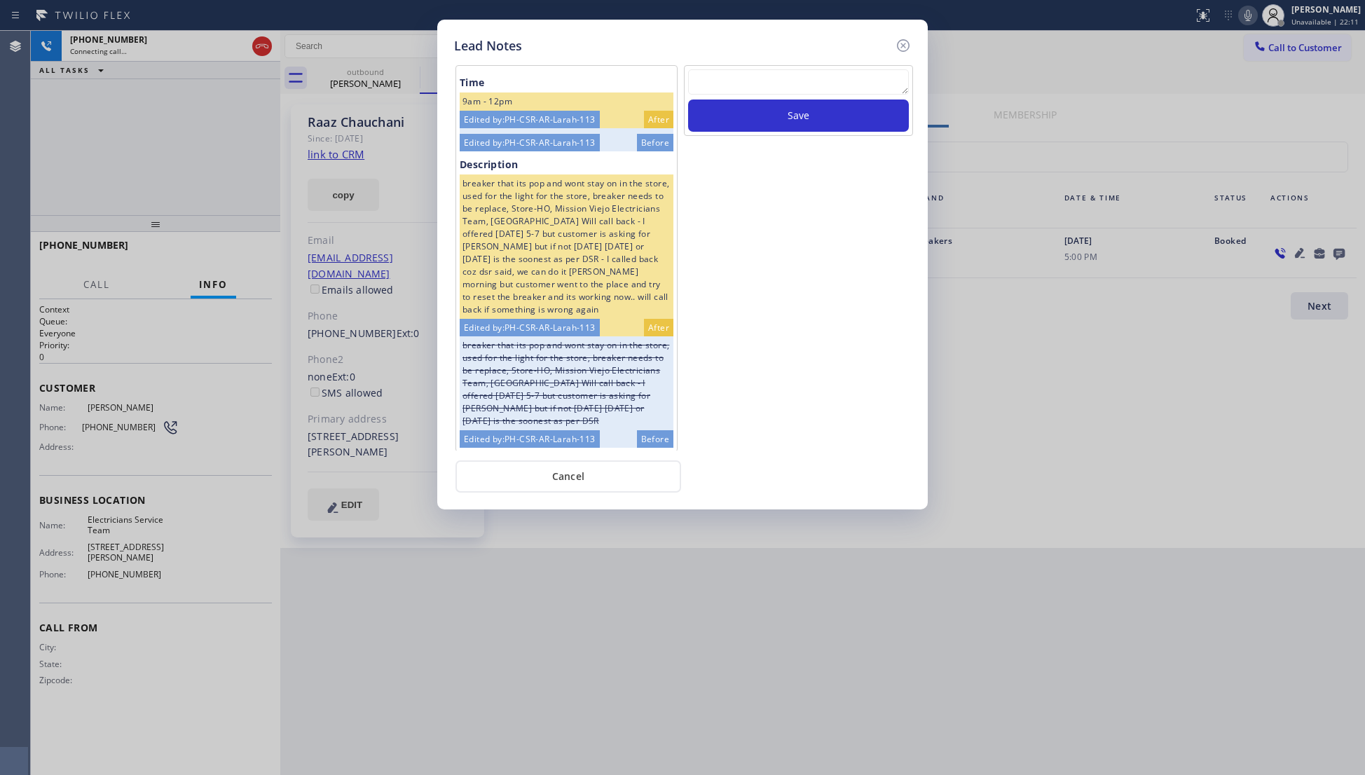
click at [869, 83] on textarea at bounding box center [798, 81] width 221 height 25
paste textarea "VM / Follow up call - Please transfer to me"
type textarea "VM / Follow up call - Please transfer to me"
click at [790, 126] on button "Save" at bounding box center [798, 115] width 221 height 32
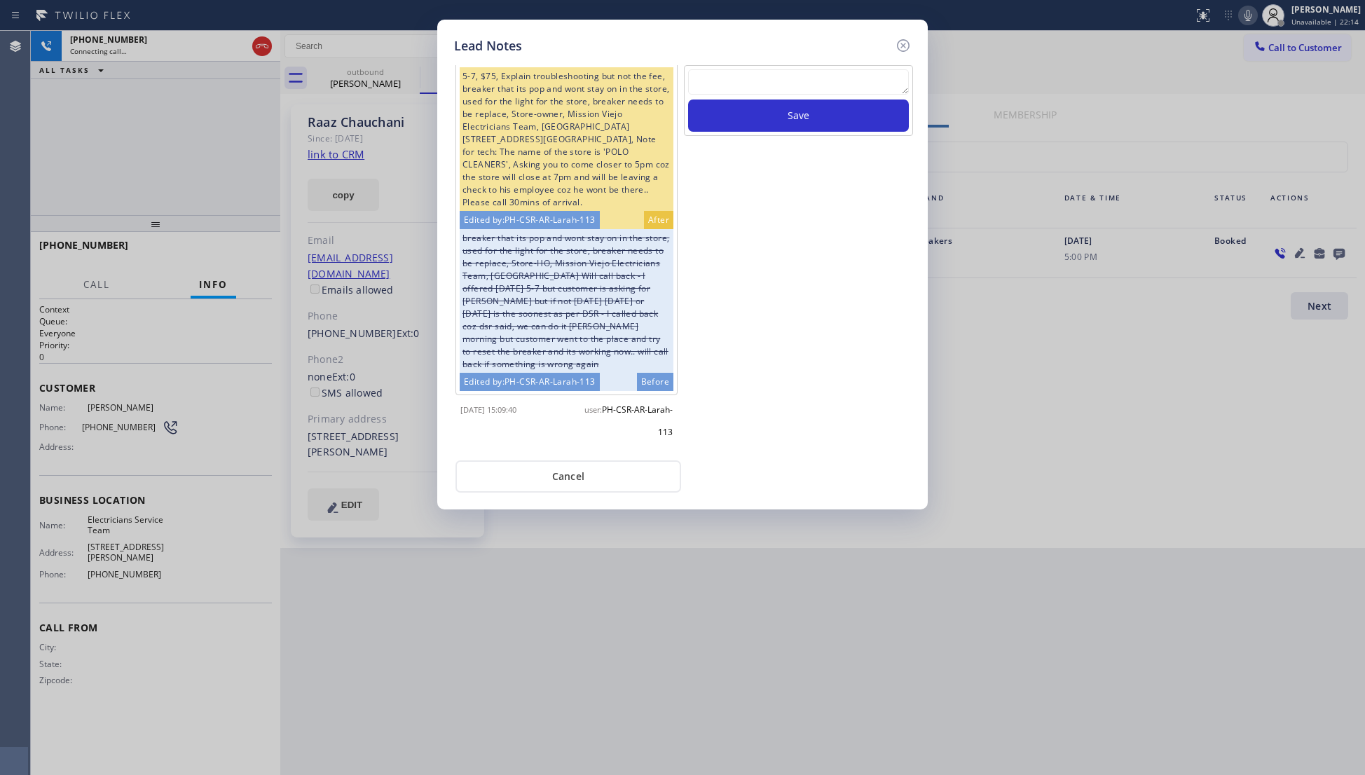
scroll to position [609, 0]
click at [771, 85] on textarea at bounding box center [798, 81] width 221 height 25
paste textarea "VM / Follow up call - Please transfer to me"
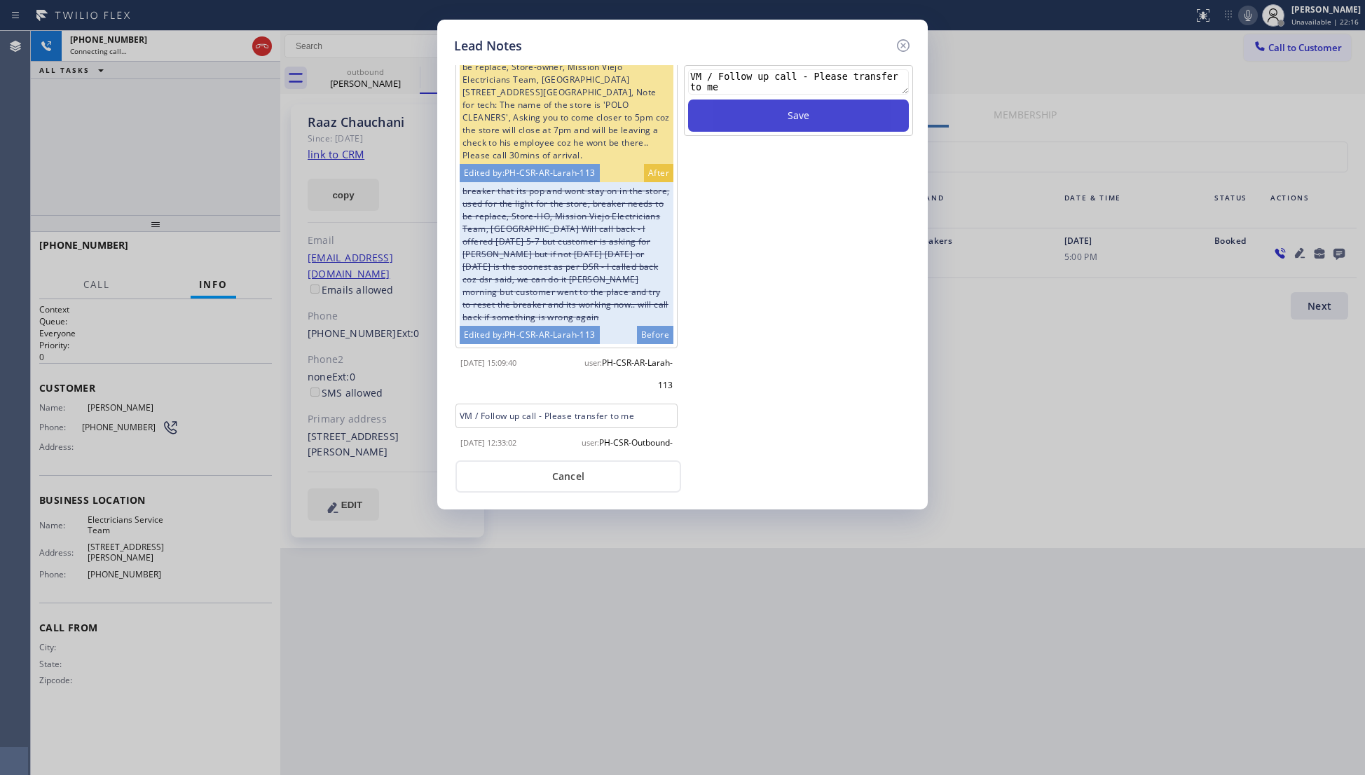
type textarea "VM / Follow up call - Please transfer to me"
click at [788, 113] on button "Save" at bounding box center [798, 115] width 221 height 32
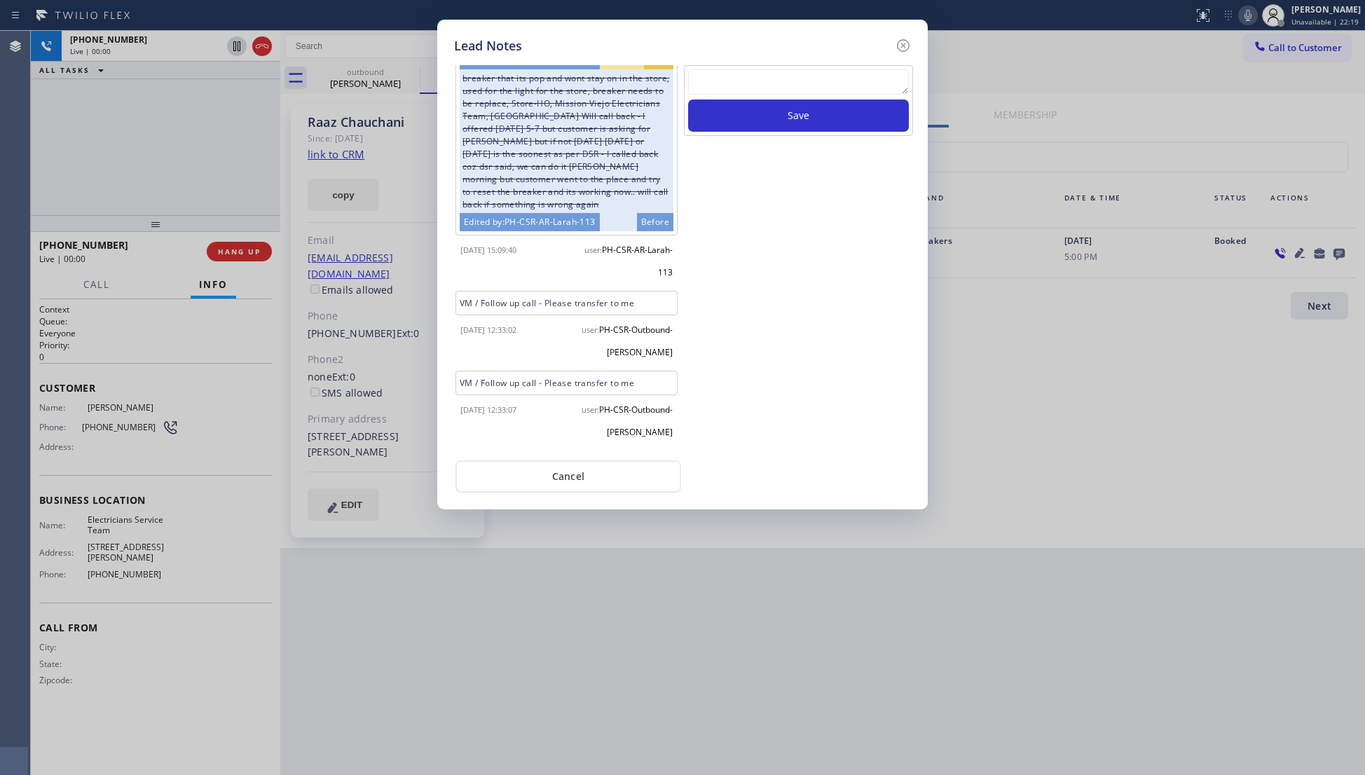
scroll to position [766, 0]
click at [906, 41] on icon at bounding box center [903, 45] width 13 height 13
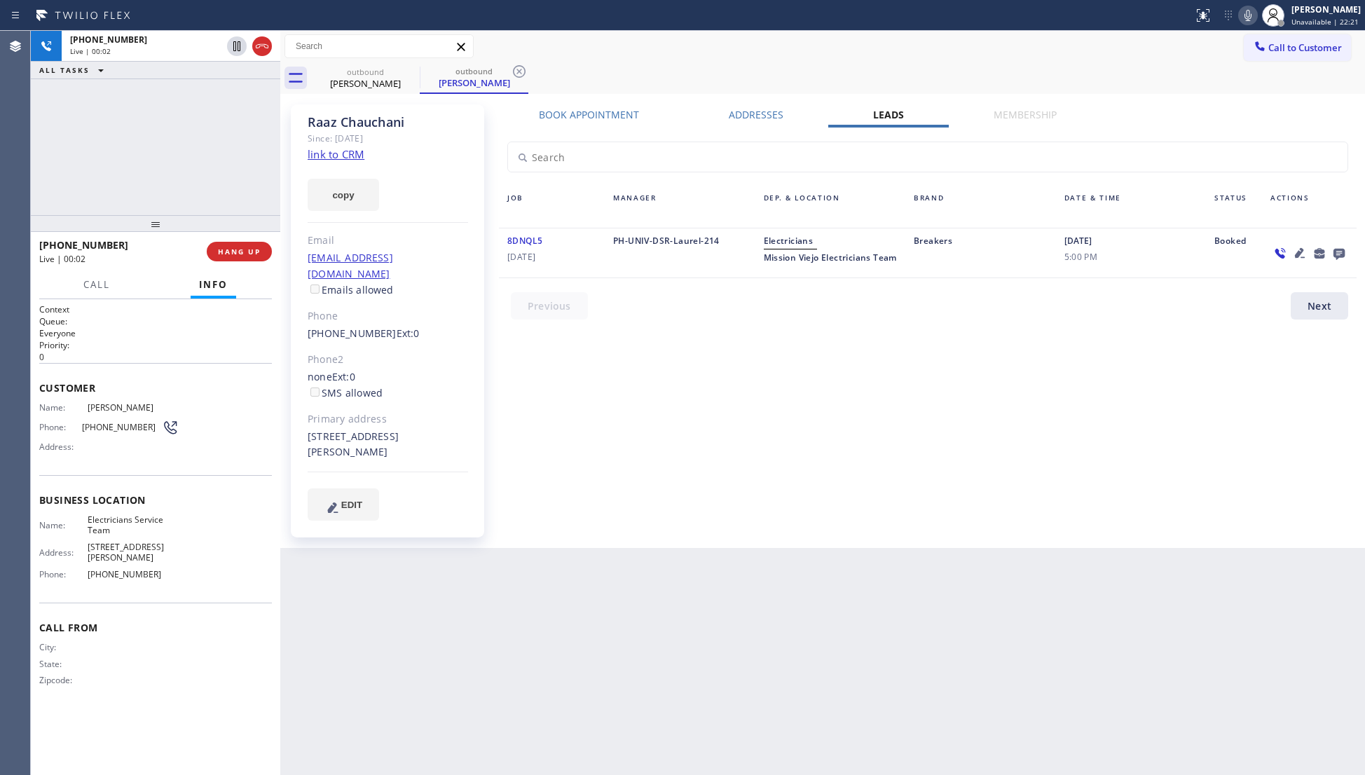
drag, startPoint x: 261, startPoint y: 41, endPoint x: 214, endPoint y: 216, distance: 181.3
click at [261, 43] on icon at bounding box center [262, 46] width 17 height 17
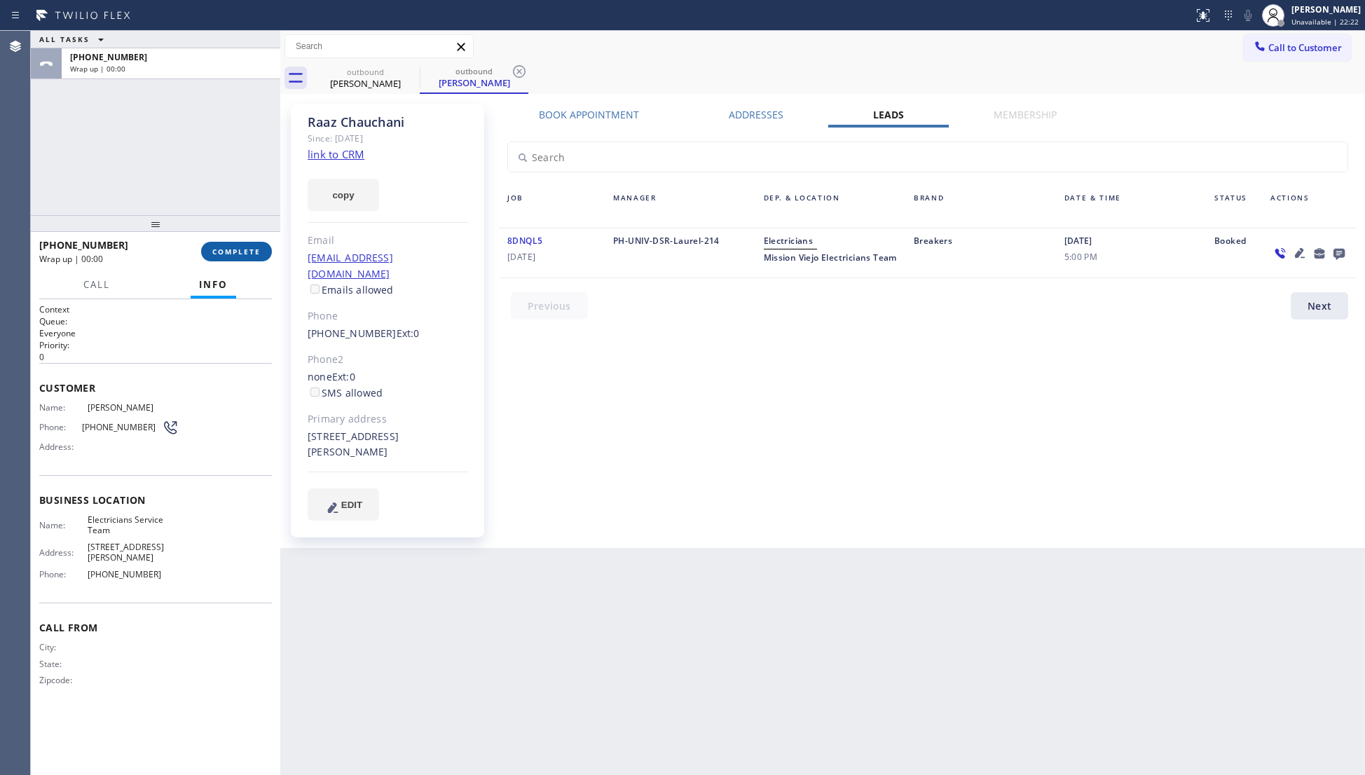
click at [233, 256] on span "COMPLETE" at bounding box center [236, 252] width 48 height 10
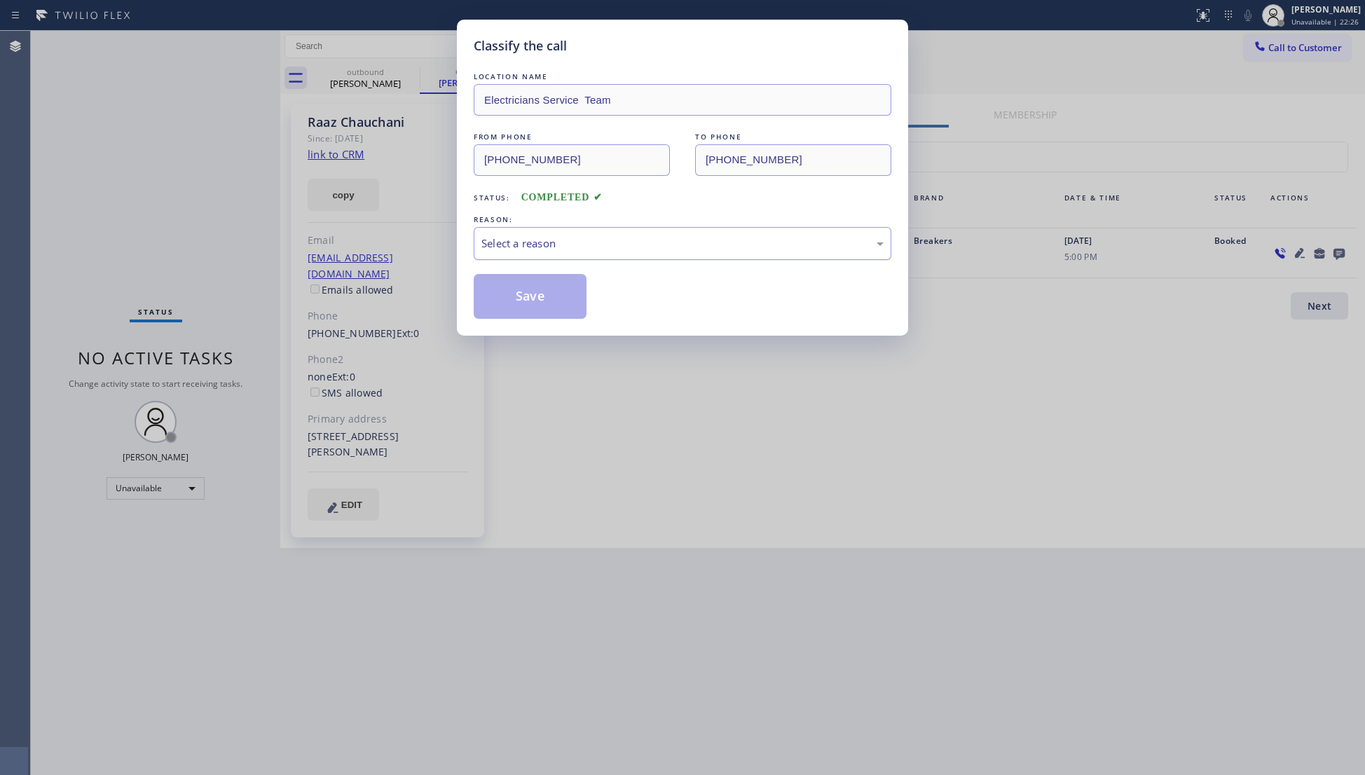
click at [485, 239] on div "Select a reason" at bounding box center [682, 243] width 402 height 16
click at [511, 292] on button "Save" at bounding box center [530, 296] width 113 height 45
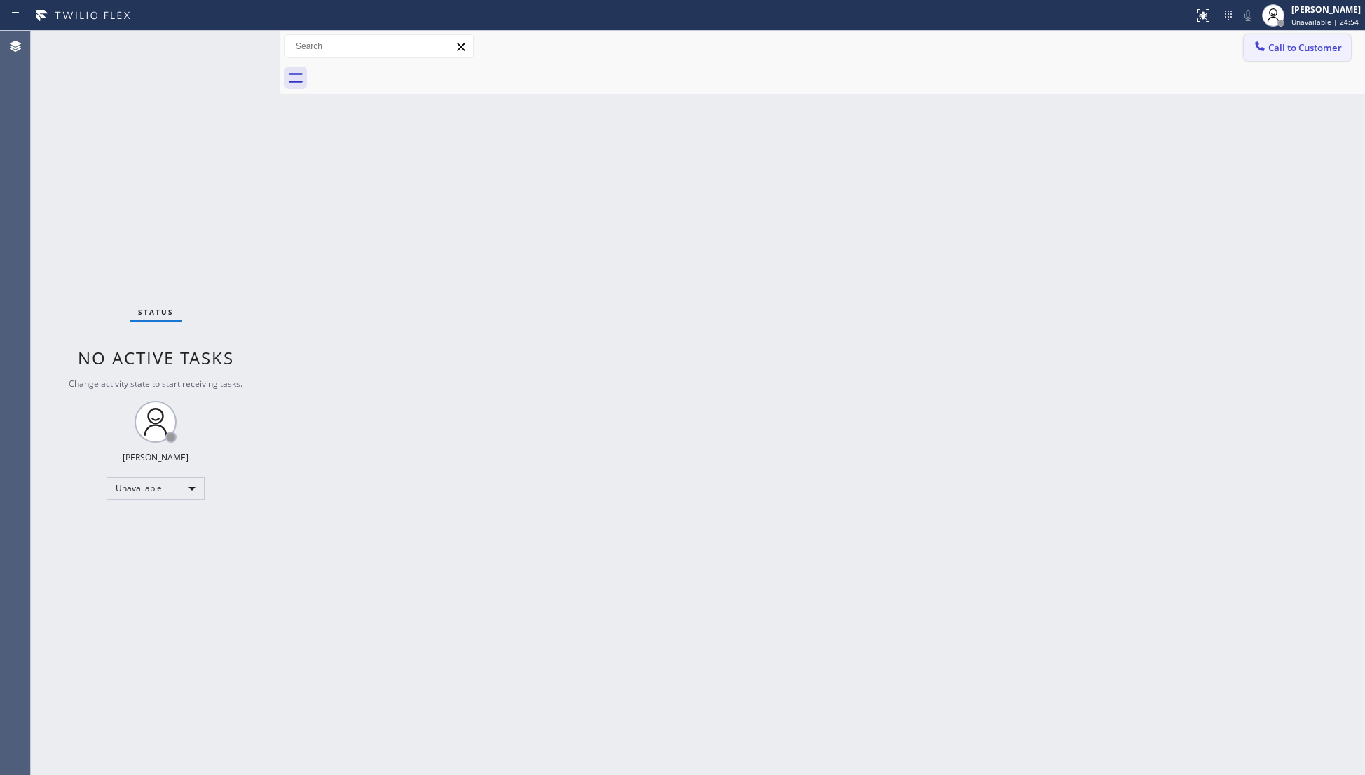
click at [1297, 53] on span "Call to Customer" at bounding box center [1305, 47] width 74 height 13
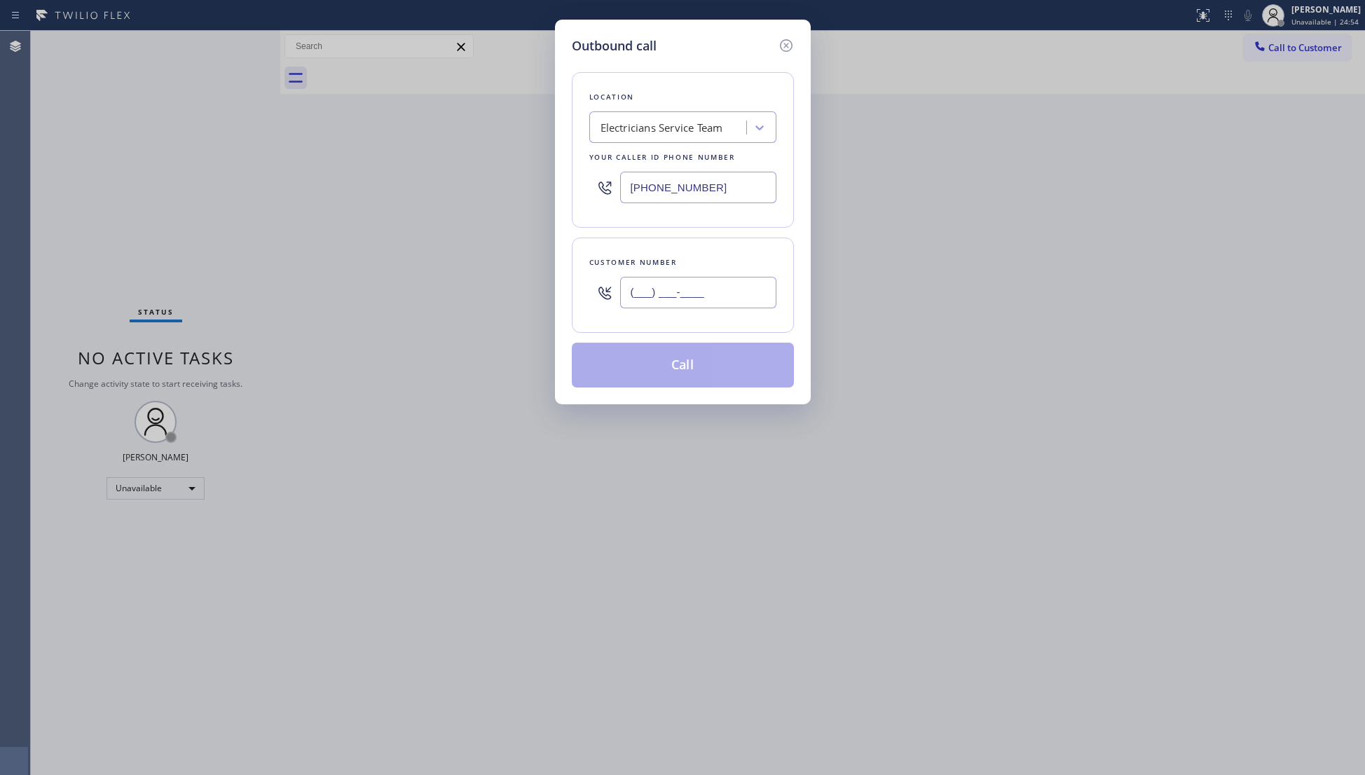
click at [717, 301] on input "(___) ___-____" at bounding box center [698, 293] width 156 height 32
paste input "626) 945-4003"
type input "[PHONE_NUMBER]"
click at [681, 359] on button "Call" at bounding box center [683, 365] width 222 height 45
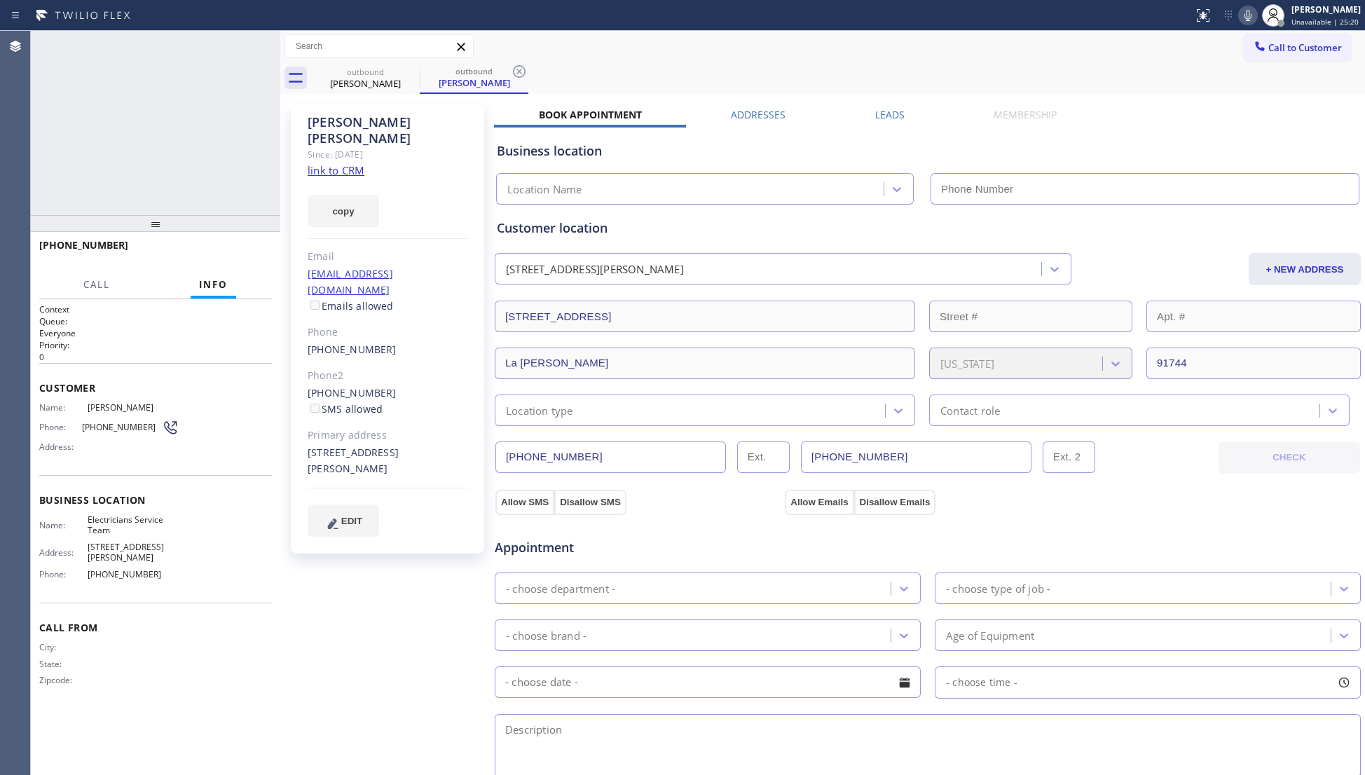
type input "[PHONE_NUMBER]"
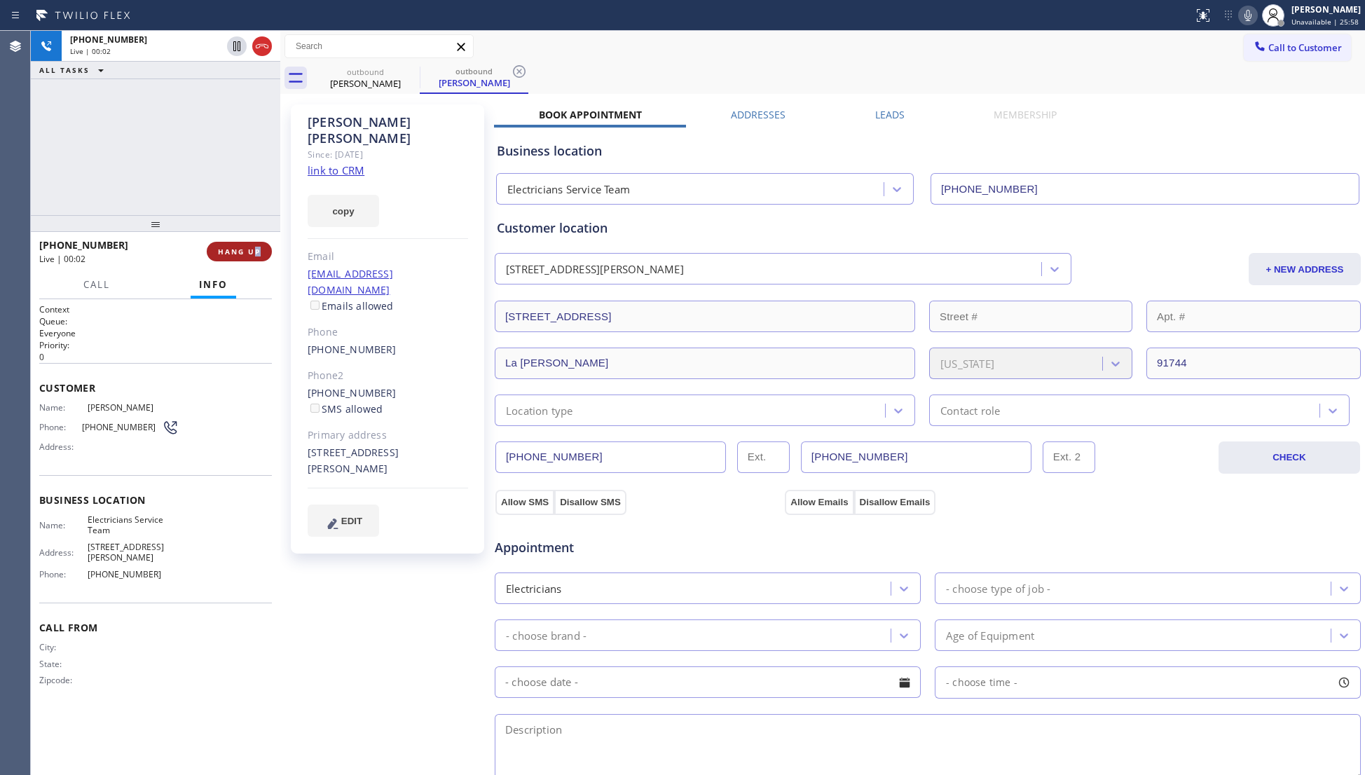
drag, startPoint x: 259, startPoint y: 237, endPoint x: 251, endPoint y: 244, distance: 10.9
click at [251, 244] on div "[PHONE_NUMBER] Live | 00:02 HANG UP" at bounding box center [155, 251] width 233 height 36
click at [252, 247] on button "HANG UP" at bounding box center [239, 252] width 65 height 20
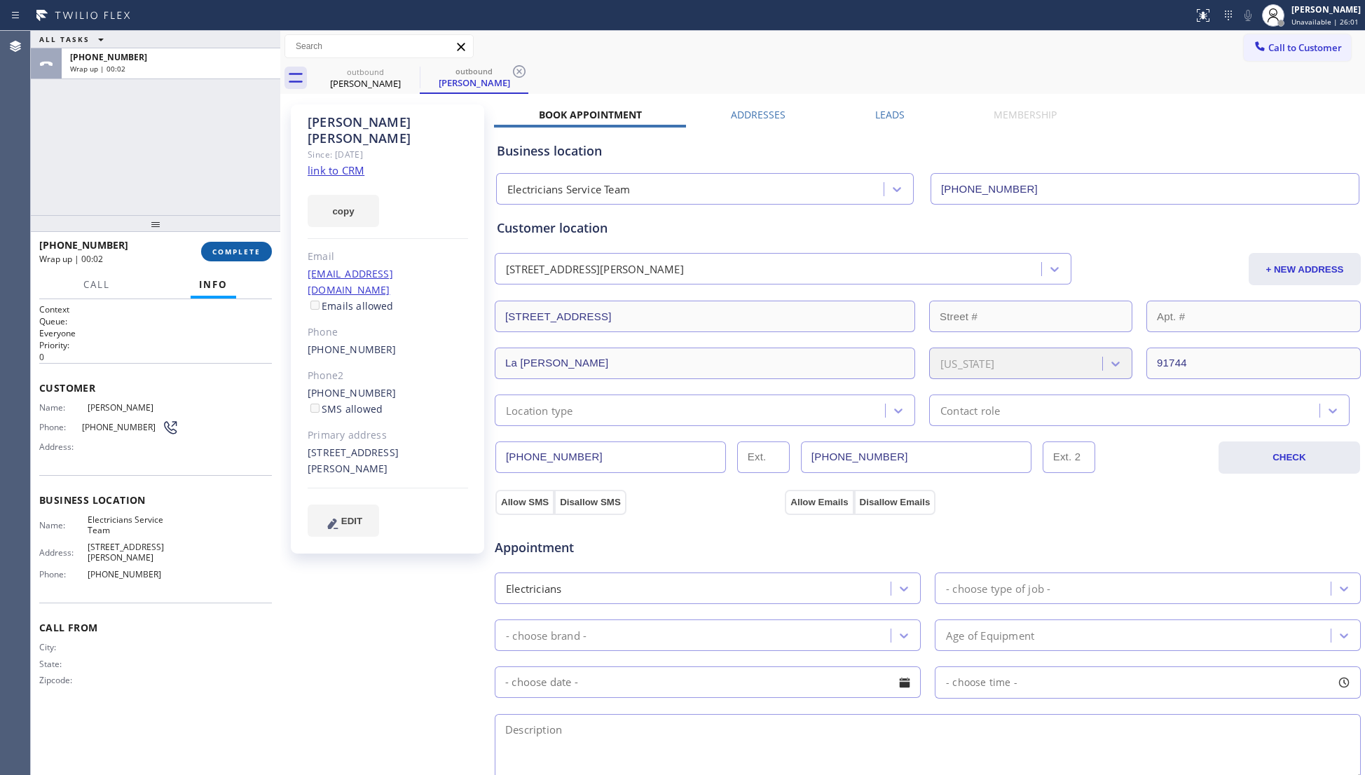
click at [240, 261] on button "COMPLETE" at bounding box center [236, 252] width 71 height 20
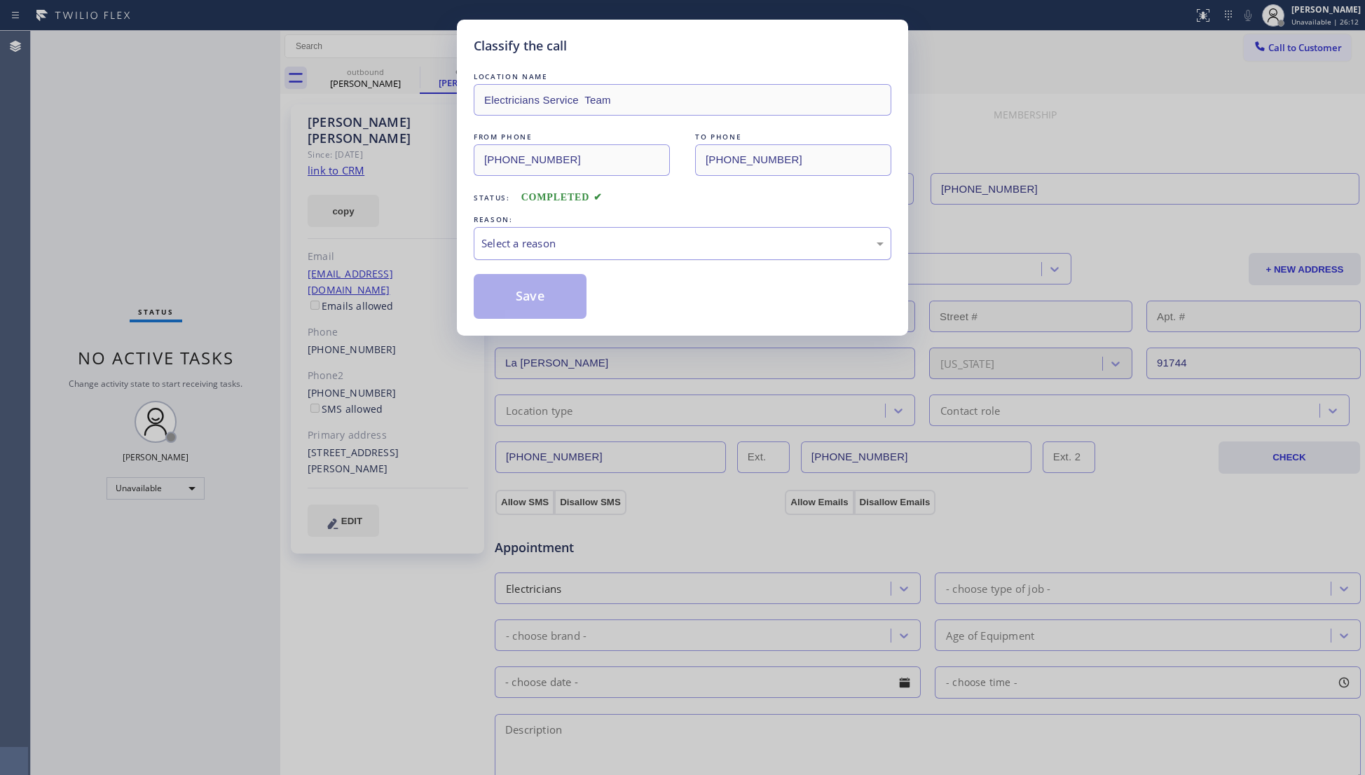
click at [584, 231] on div "Select a reason" at bounding box center [683, 243] width 418 height 33
click at [504, 298] on button "Save" at bounding box center [530, 296] width 113 height 45
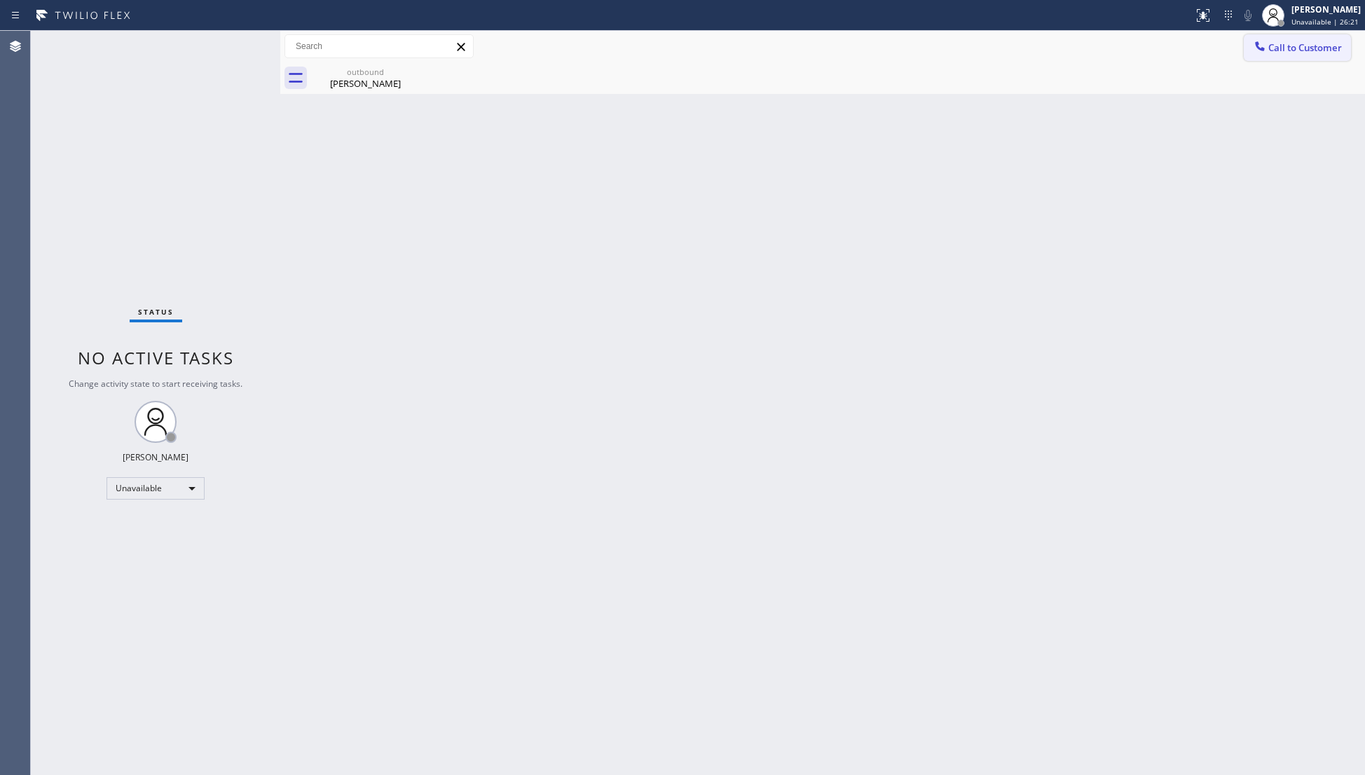
click at [1281, 46] on span "Call to Customer" at bounding box center [1305, 47] width 74 height 13
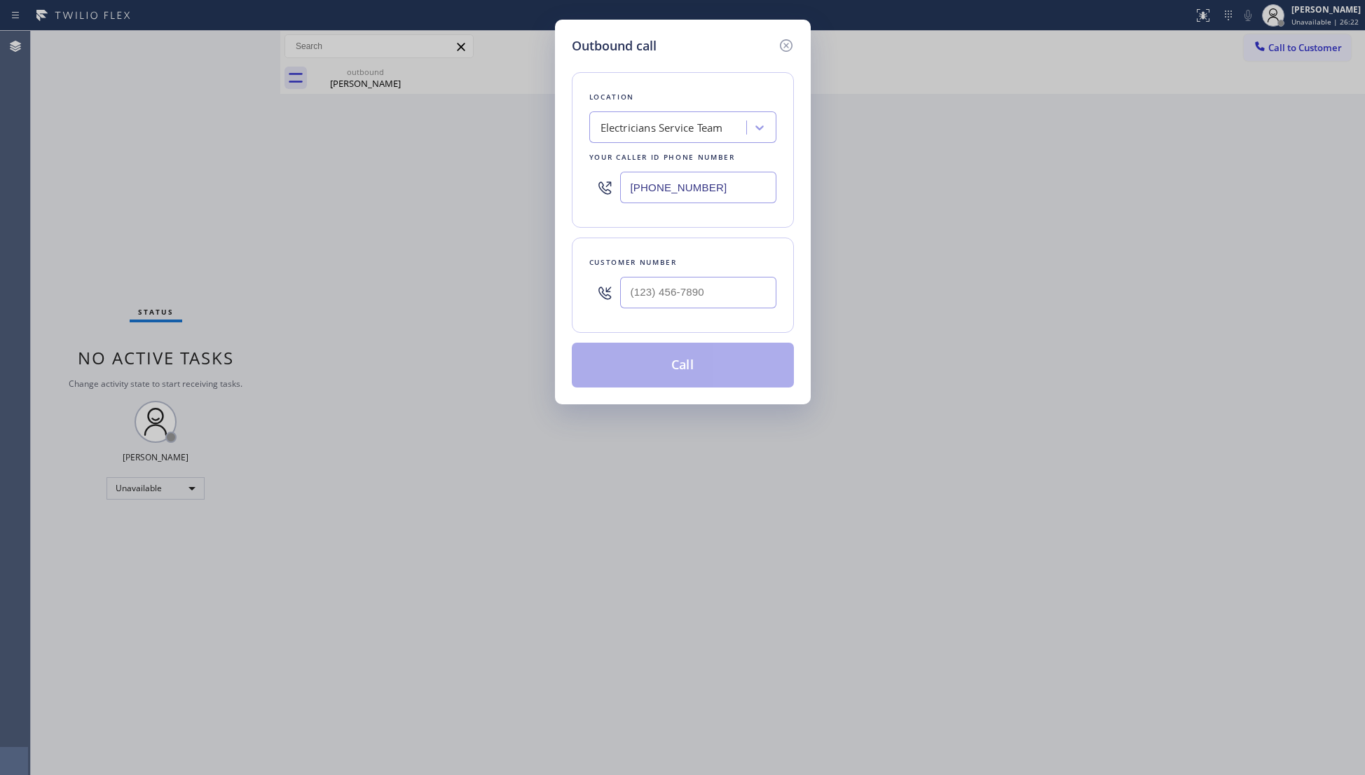
click at [701, 322] on div "Customer number" at bounding box center [683, 284] width 222 height 95
paste
click at [724, 294] on input "(___) ___-____" at bounding box center [698, 293] width 156 height 32
type input "[PHONE_NUMBER]"
click at [679, 367] on button "Call" at bounding box center [683, 365] width 222 height 45
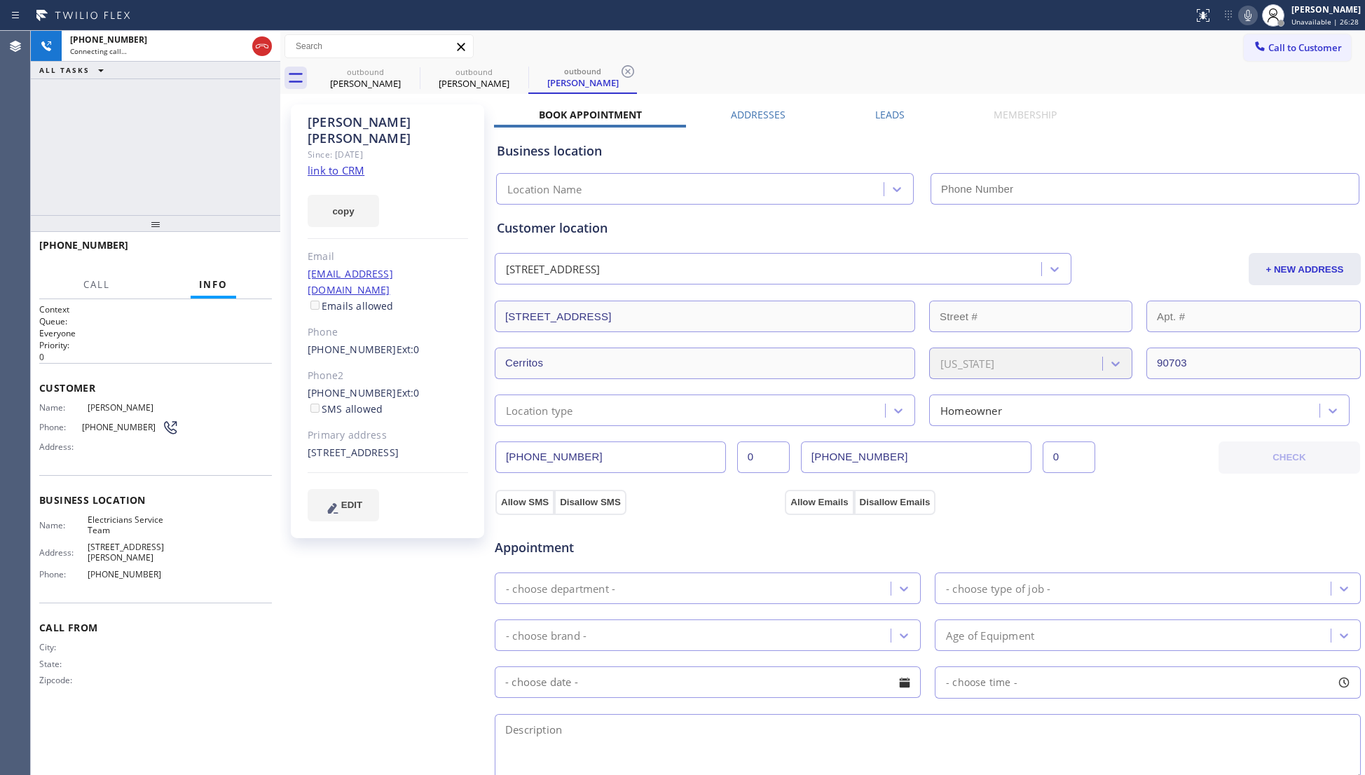
type input "[PHONE_NUMBER]"
drag, startPoint x: 393, startPoint y: 82, endPoint x: 405, endPoint y: 73, distance: 15.0
click at [394, 80] on div "[PERSON_NAME]" at bounding box center [365, 83] width 106 height 13
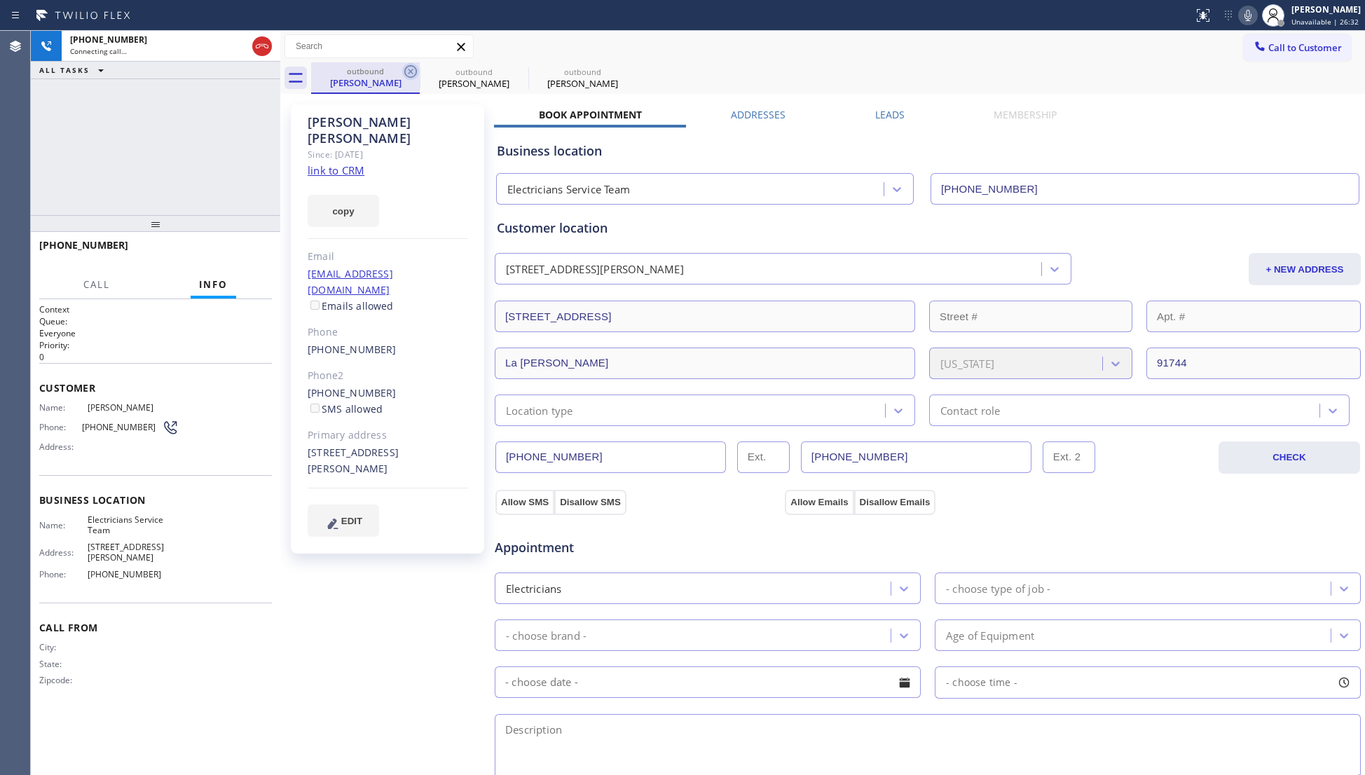
click at [413, 68] on icon at bounding box center [410, 71] width 17 height 17
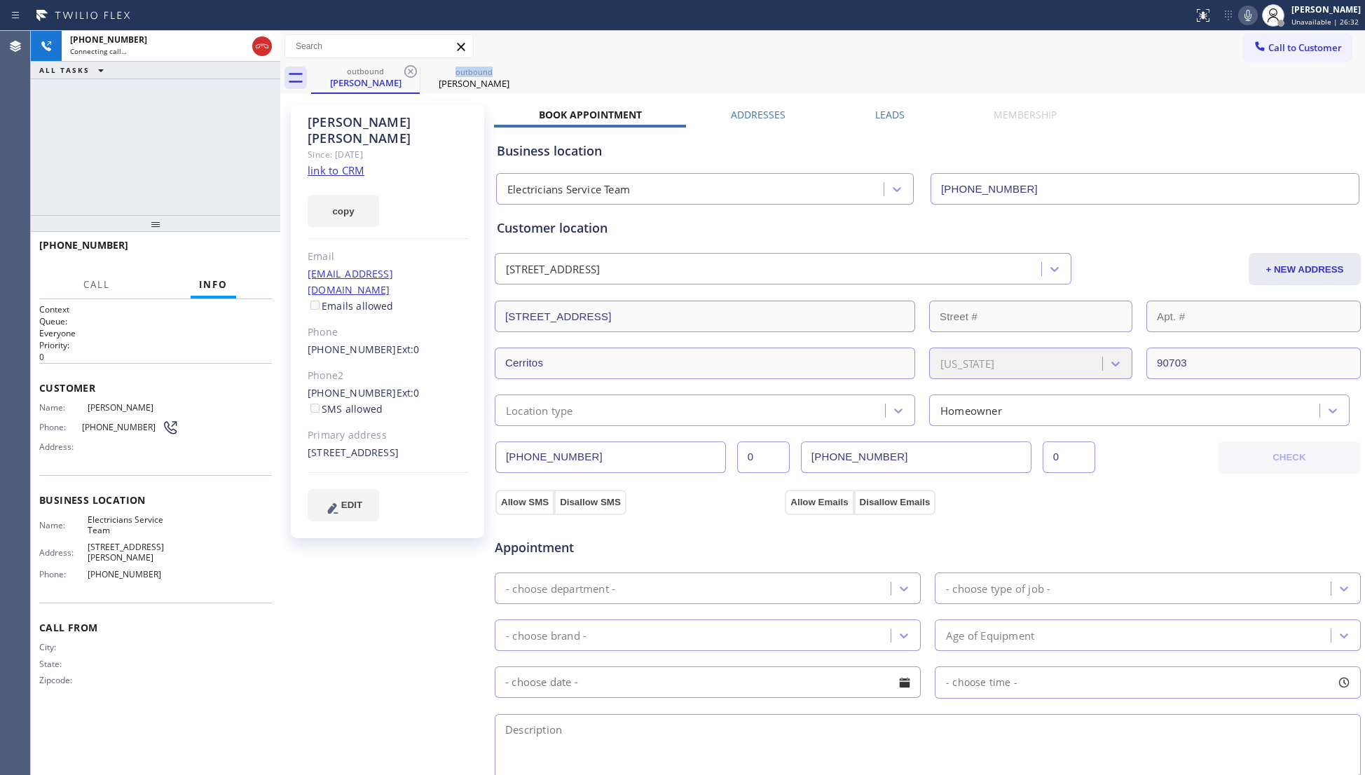
click at [413, 68] on icon at bounding box center [410, 71] width 17 height 17
click at [0, 0] on icon at bounding box center [0, 0] width 0 height 0
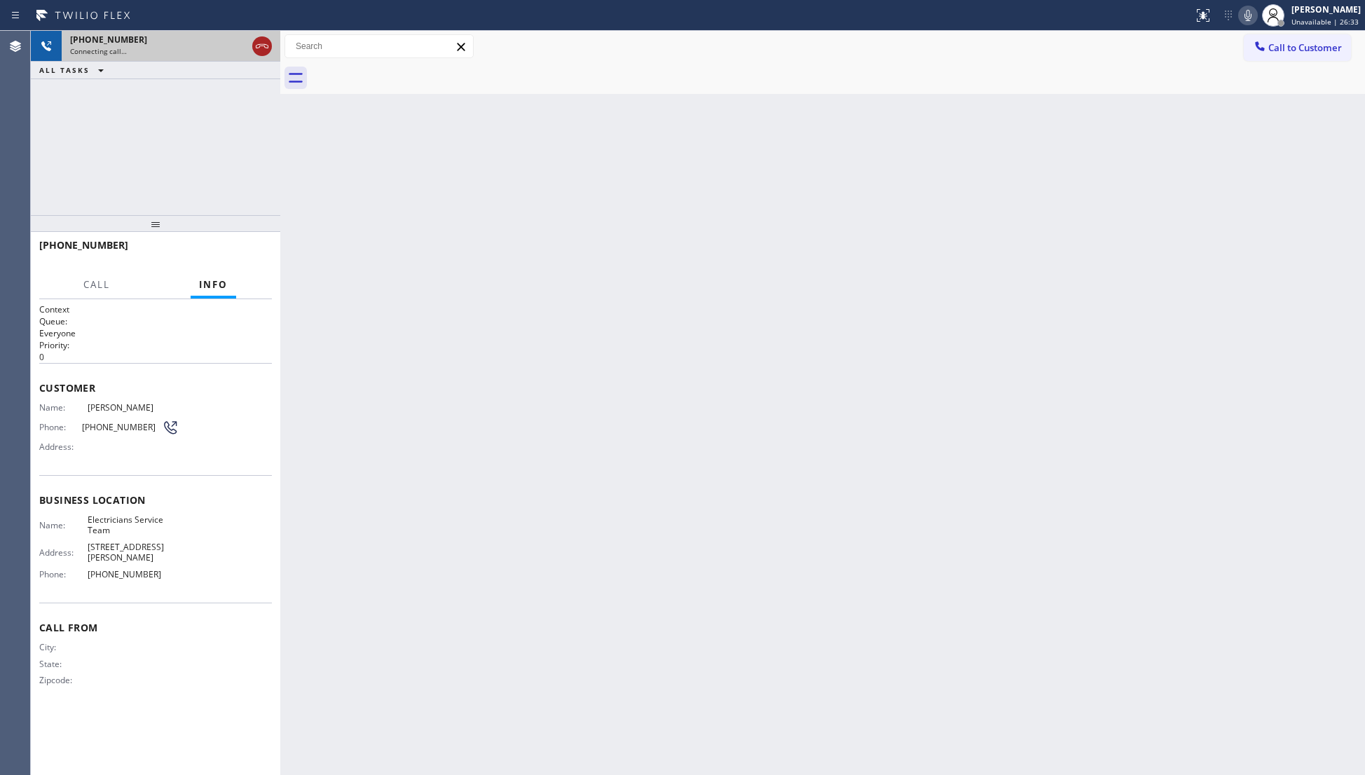
click at [258, 42] on icon at bounding box center [262, 46] width 17 height 17
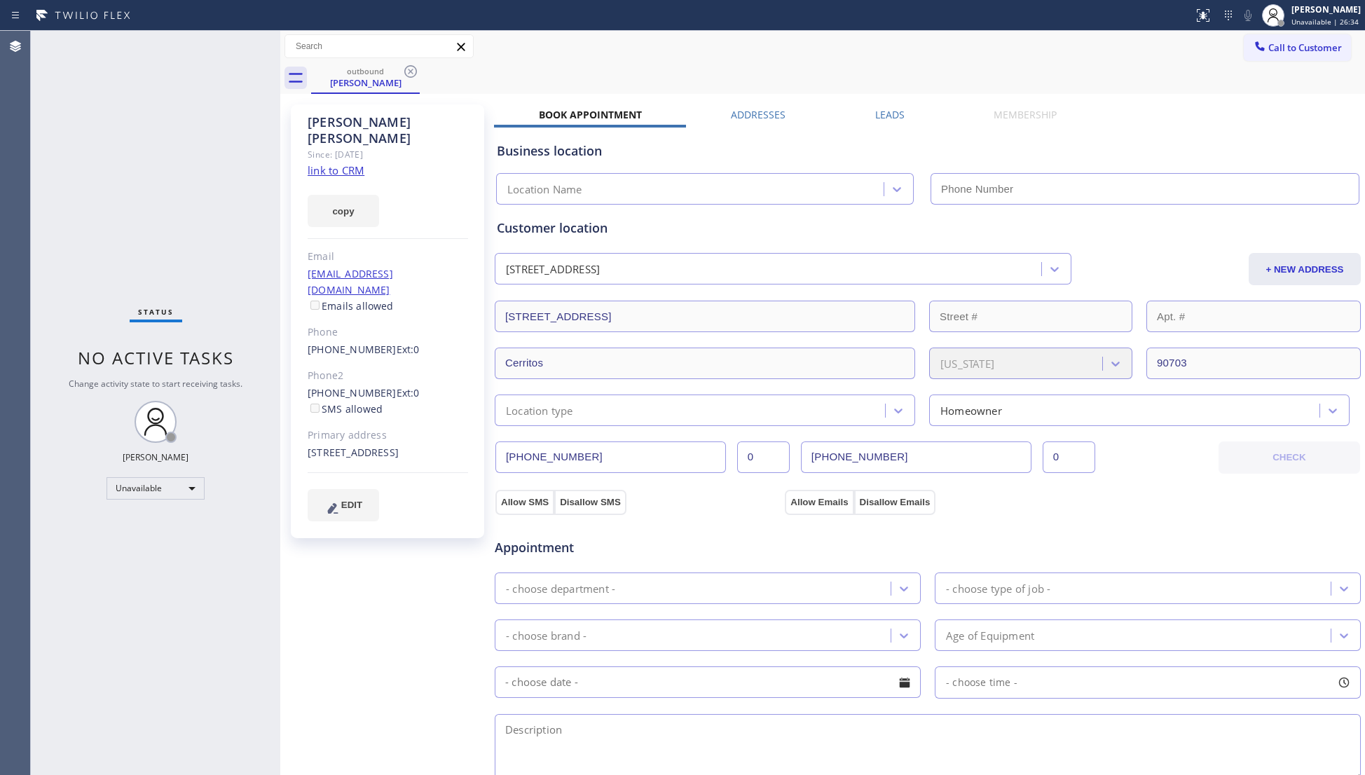
type input "[PHONE_NUMBER]"
click at [415, 71] on icon at bounding box center [410, 71] width 17 height 17
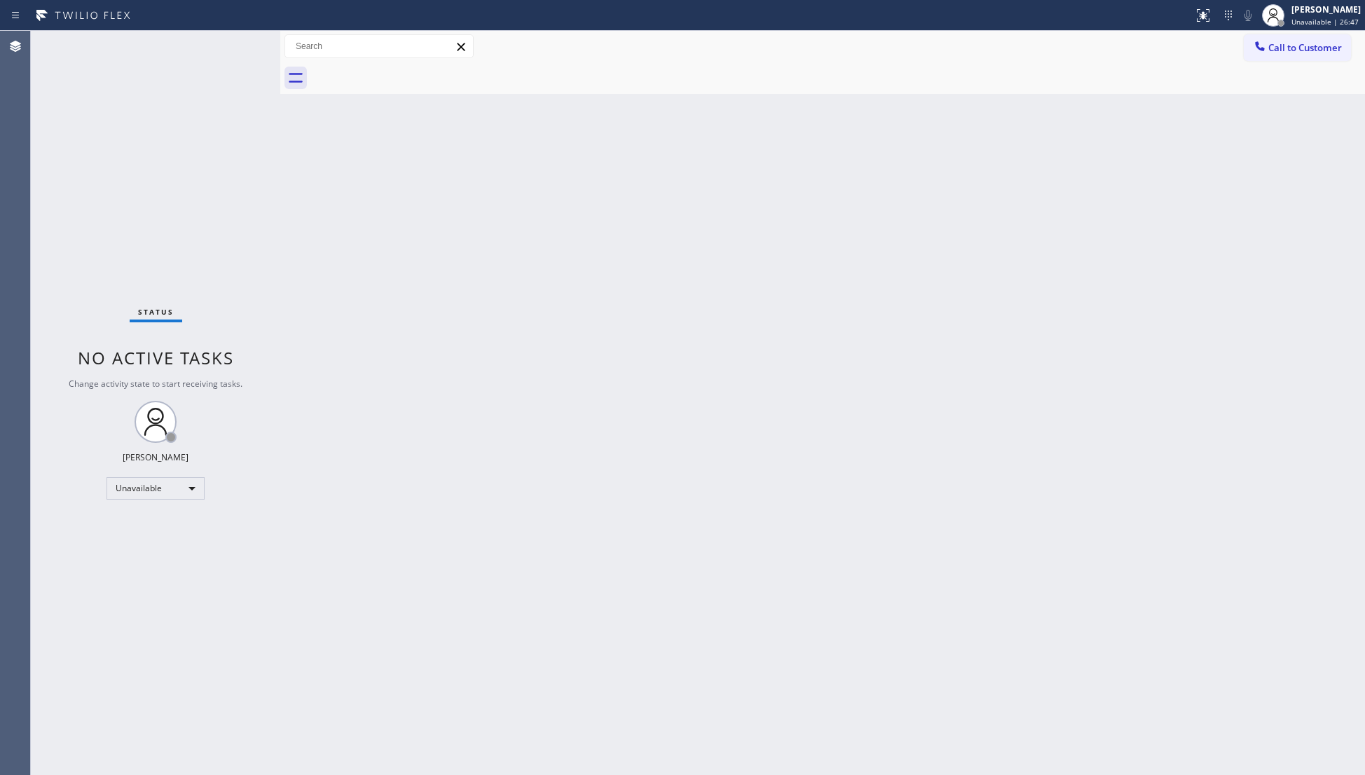
click at [1285, 53] on span "Call to Customer" at bounding box center [1305, 47] width 74 height 13
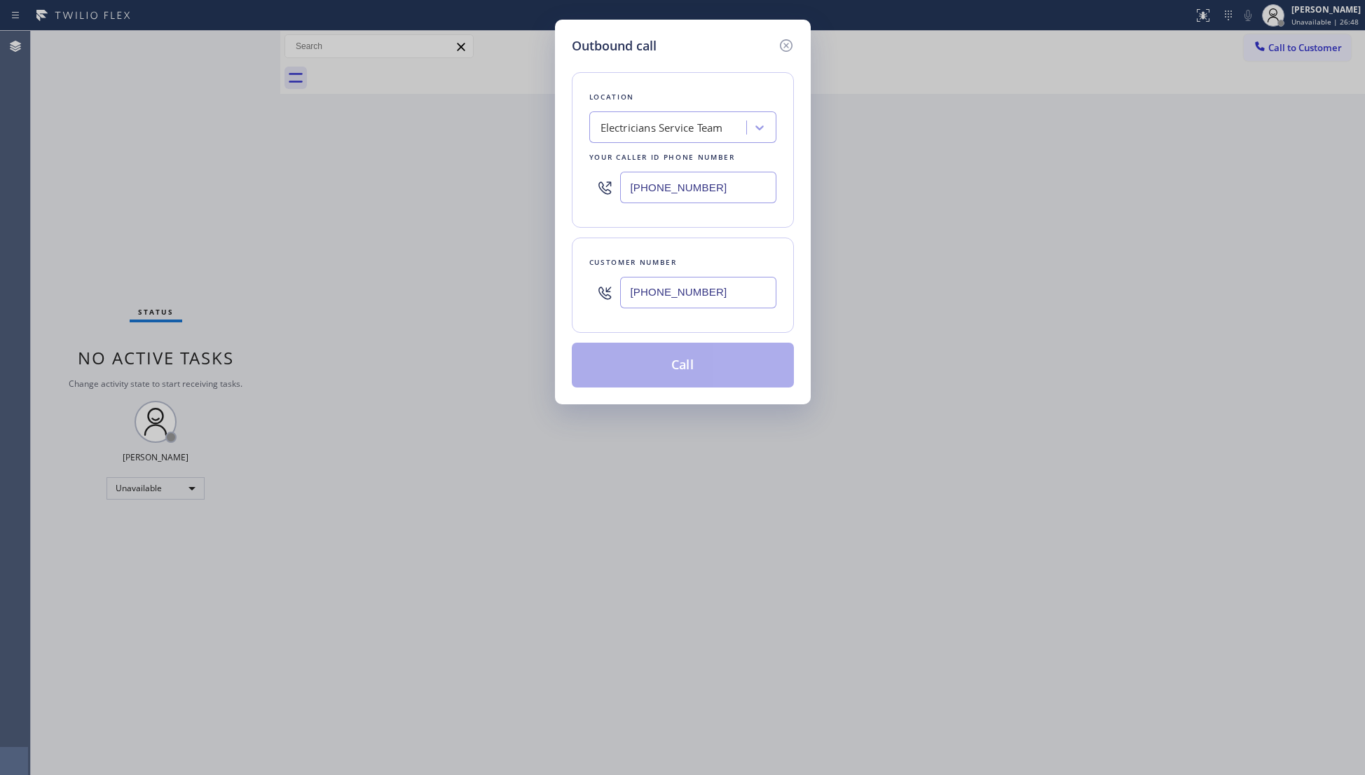
click at [698, 294] on input "[PHONE_NUMBER]" at bounding box center [698, 293] width 156 height 32
type input "[PHONE_NUMBER]"
click at [688, 361] on button "Call" at bounding box center [683, 365] width 222 height 45
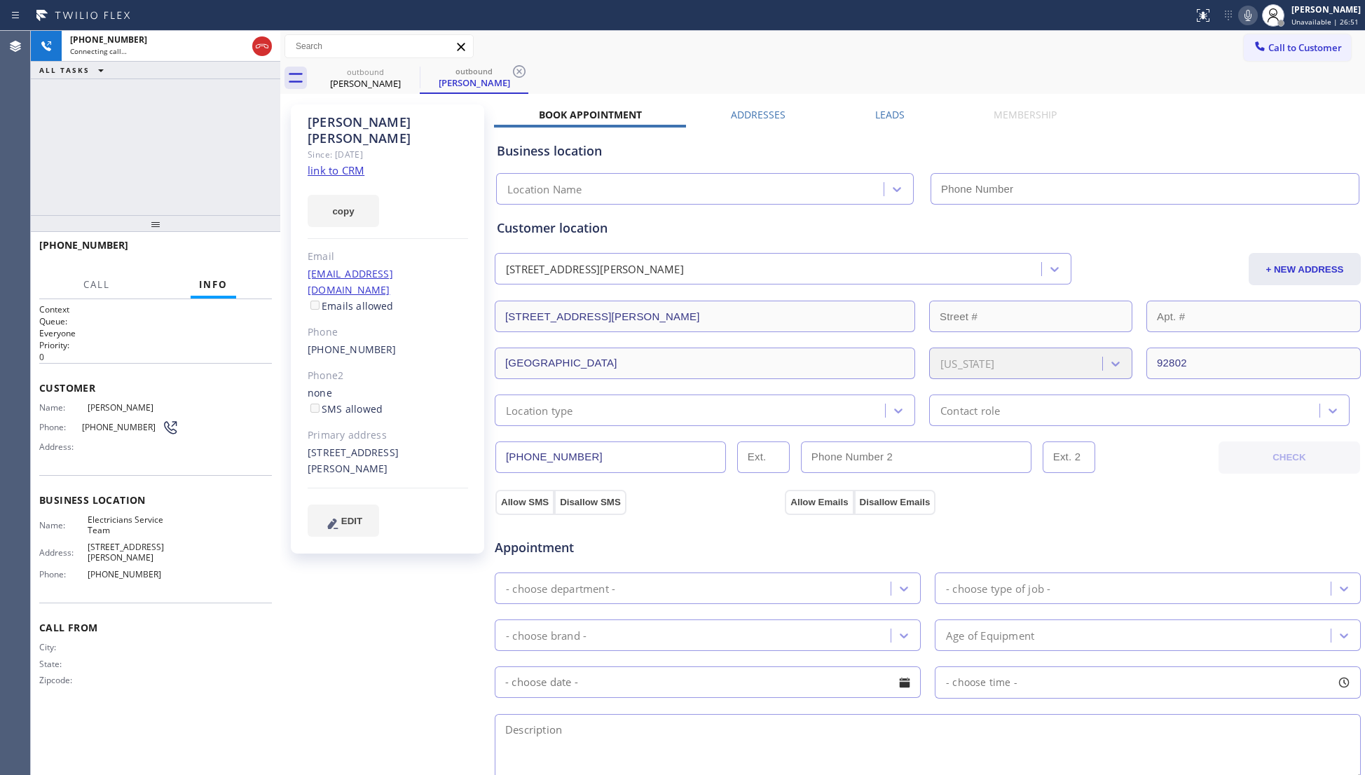
click at [883, 113] on label "Leads" at bounding box center [889, 114] width 29 height 13
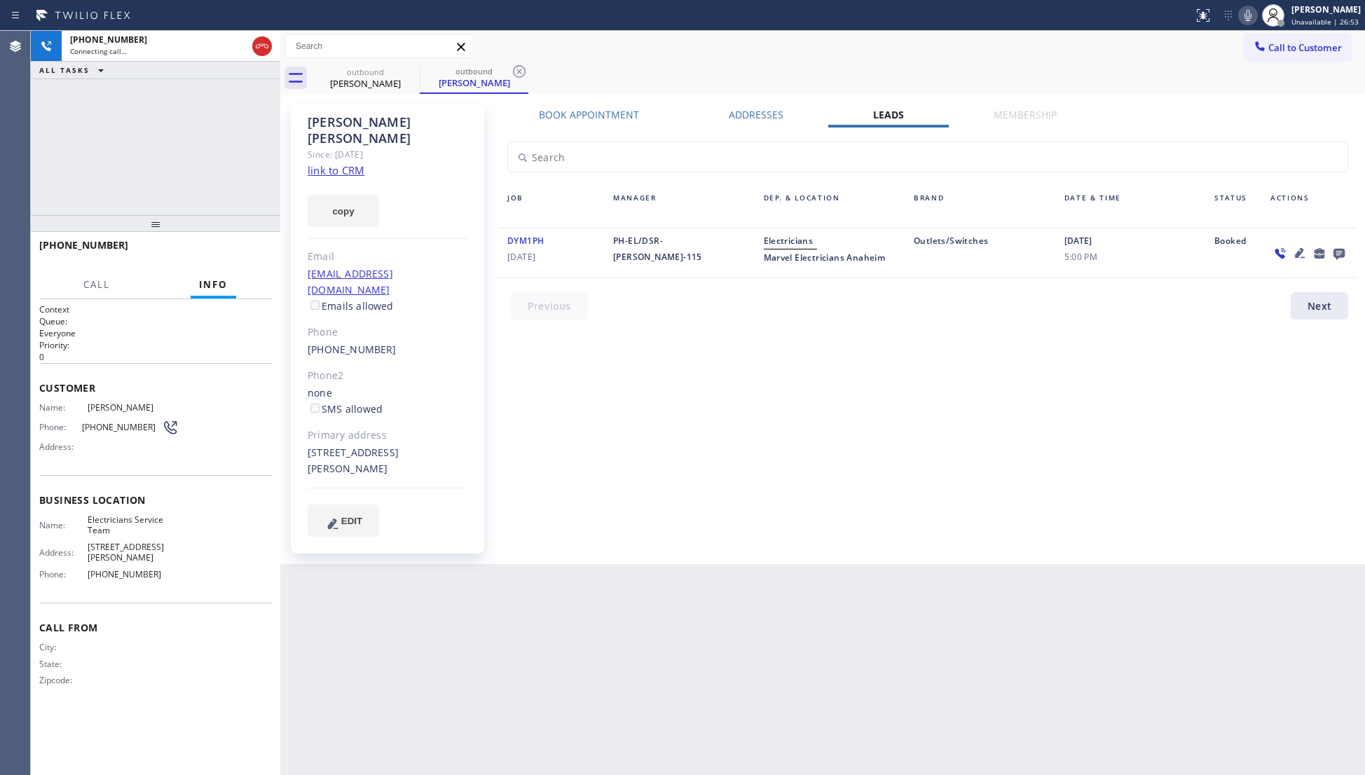
click at [1334, 250] on icon at bounding box center [1338, 254] width 11 height 11
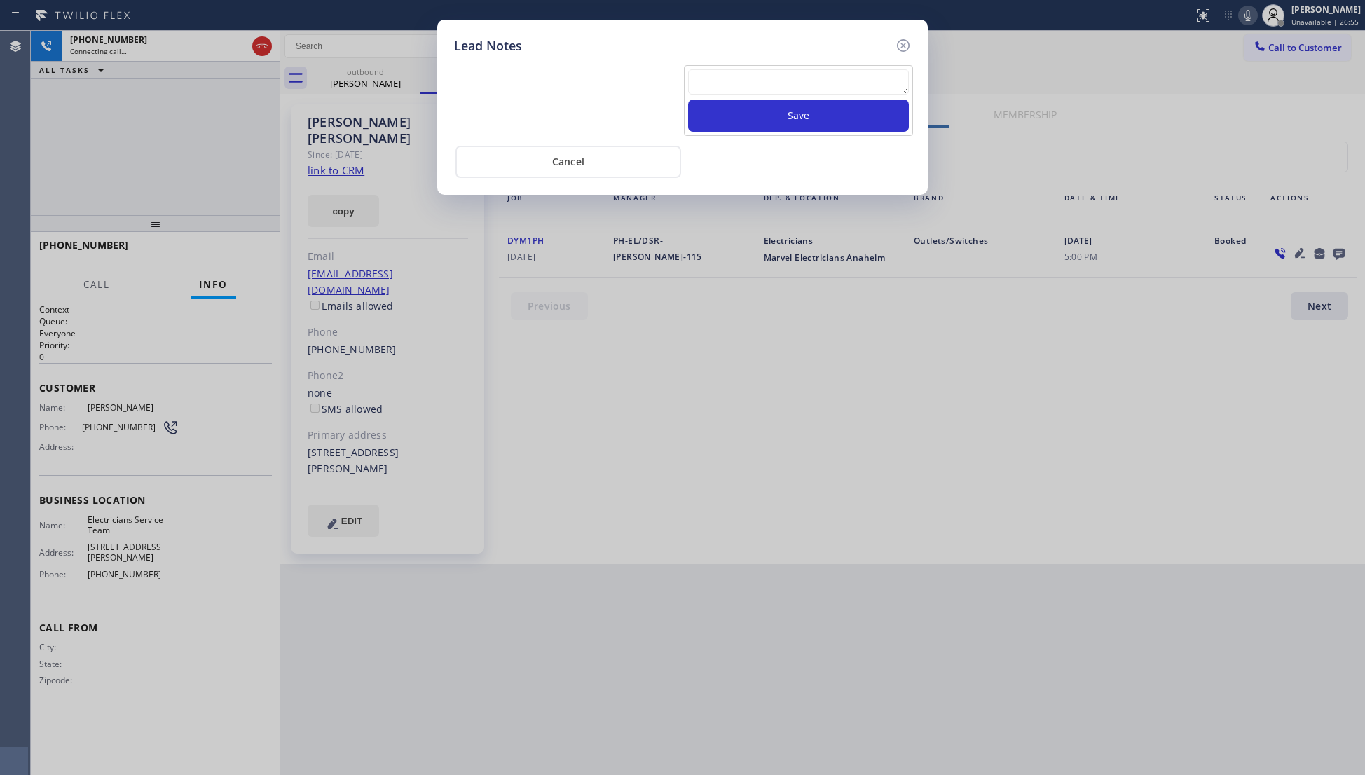
click at [727, 80] on textarea at bounding box center [798, 81] width 221 height 25
type textarea "VM / Follow up call - Please transfer to me"
click at [794, 109] on button "Save" at bounding box center [798, 115] width 221 height 32
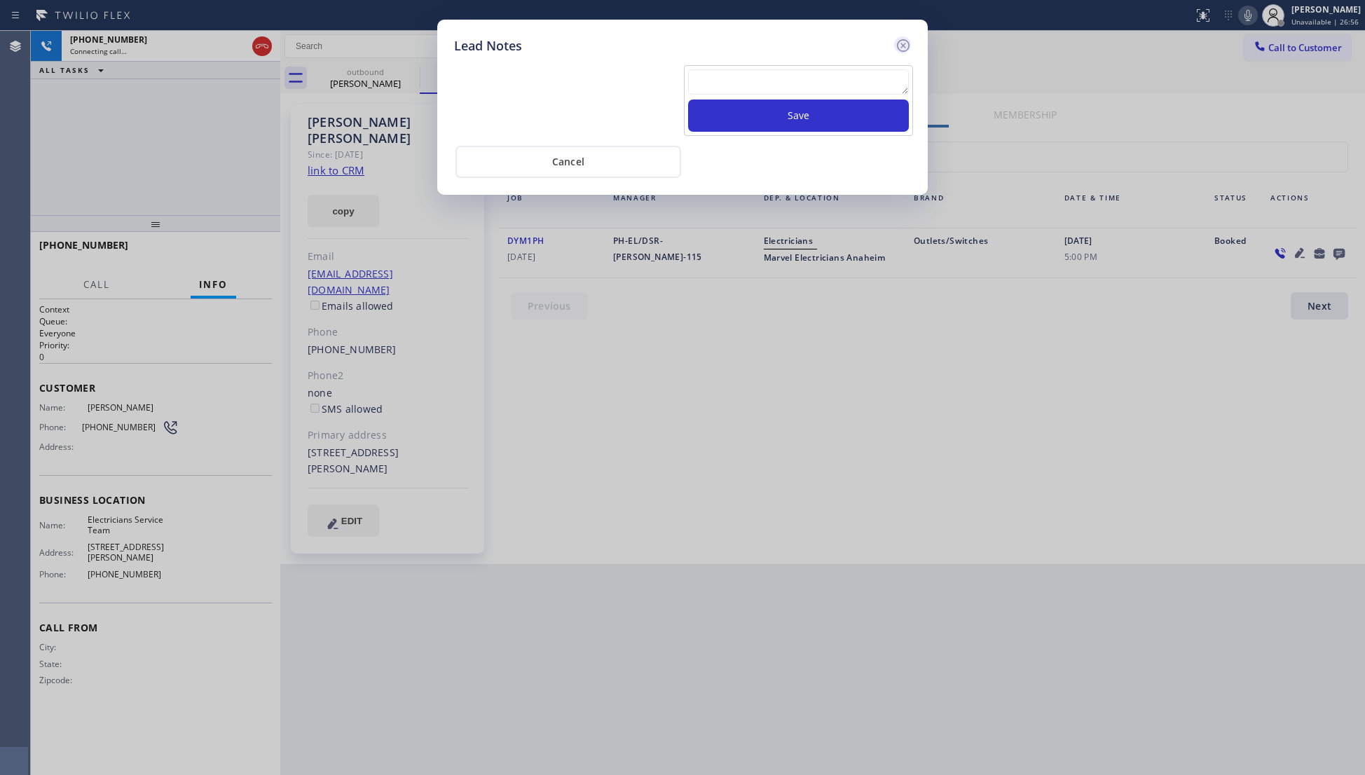
click at [901, 45] on icon at bounding box center [903, 45] width 17 height 17
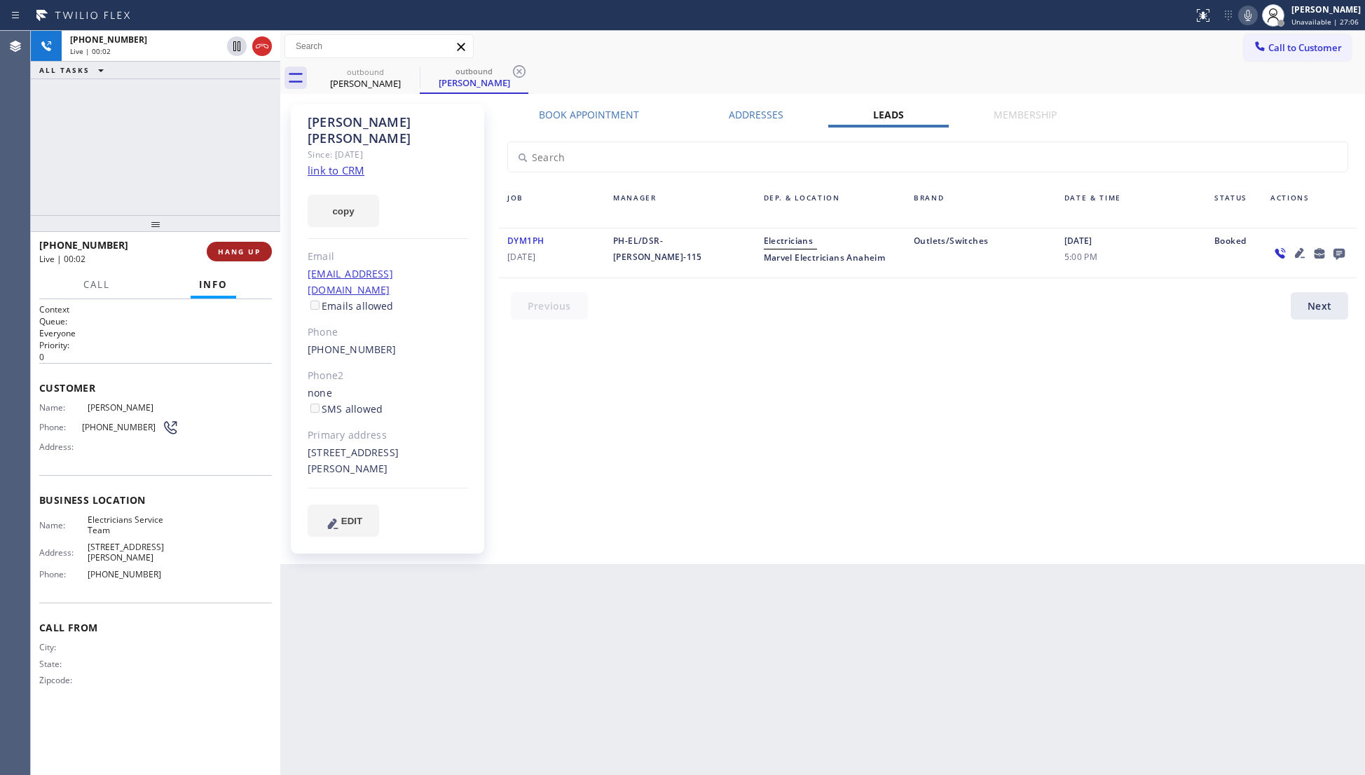
click at [223, 255] on span "HANG UP" at bounding box center [239, 252] width 43 height 10
click at [224, 254] on span "HANG UP" at bounding box center [239, 252] width 43 height 10
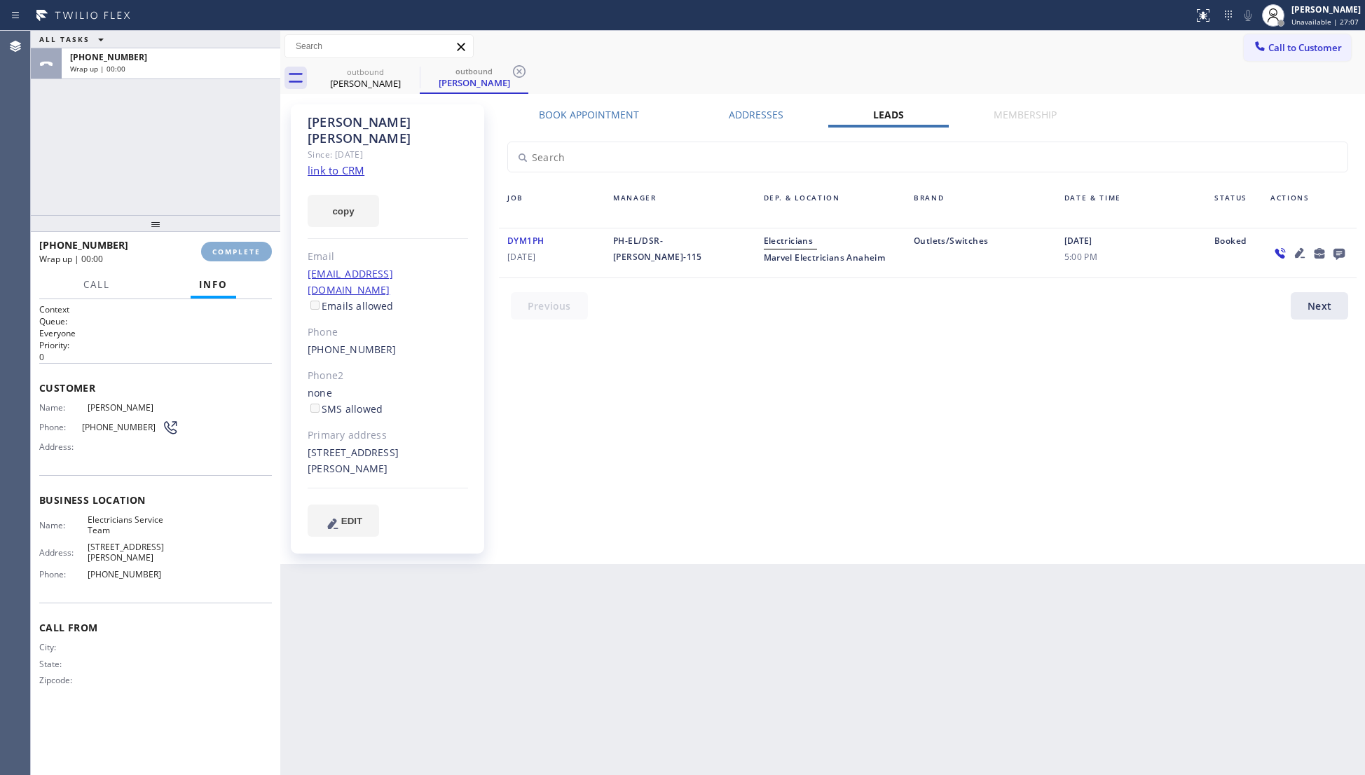
click at [226, 253] on span "COMPLETE" at bounding box center [236, 252] width 48 height 10
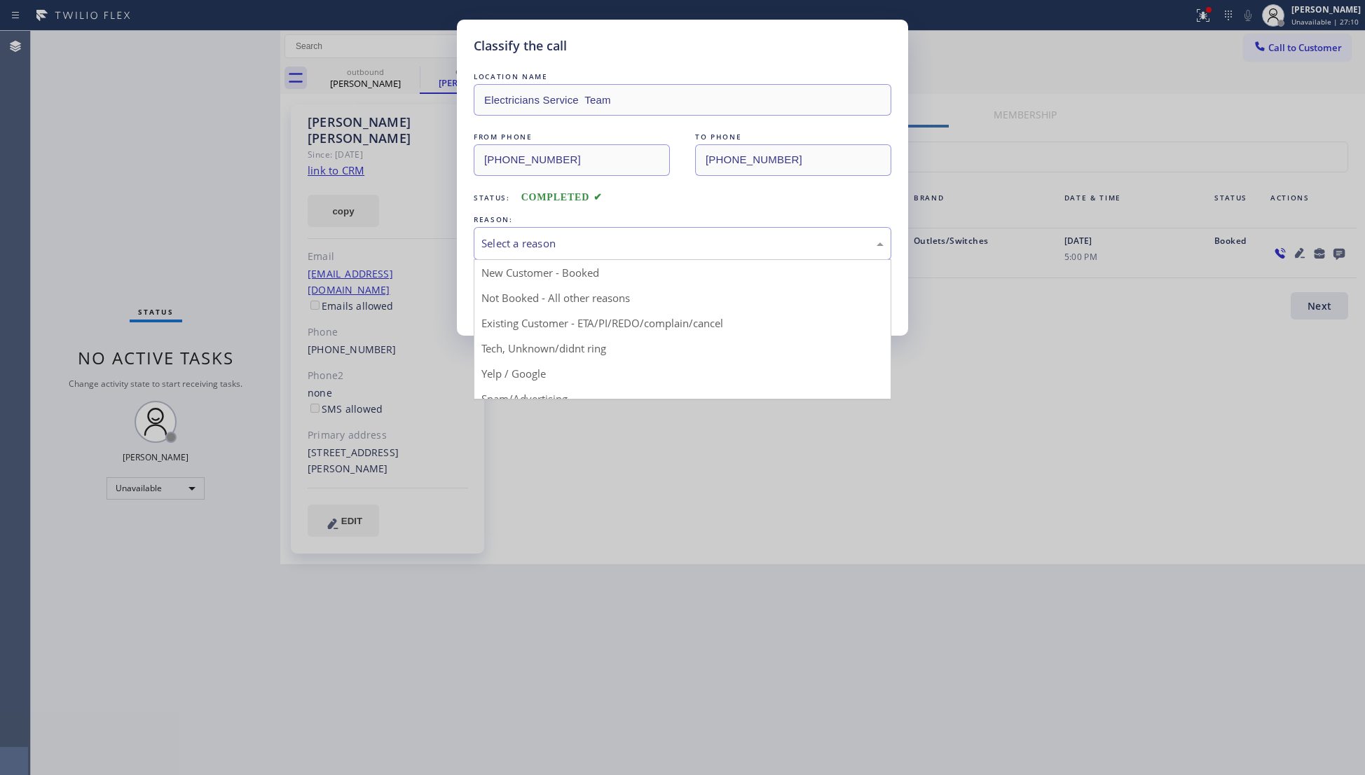
drag, startPoint x: 494, startPoint y: 238, endPoint x: 507, endPoint y: 284, distance: 47.4
click at [494, 239] on div "Select a reason" at bounding box center [682, 243] width 402 height 16
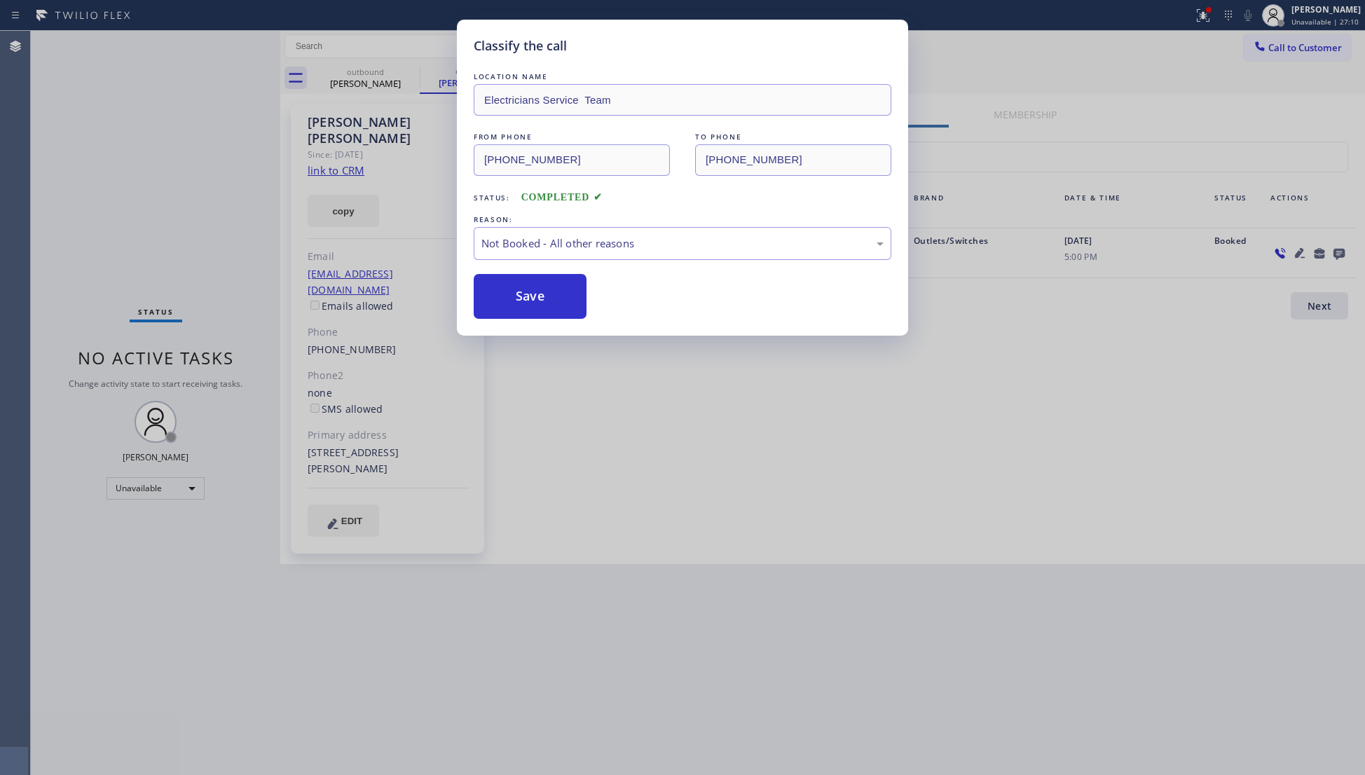
click at [511, 290] on button "Save" at bounding box center [530, 296] width 113 height 45
click at [513, 290] on button "Save" at bounding box center [530, 296] width 113 height 45
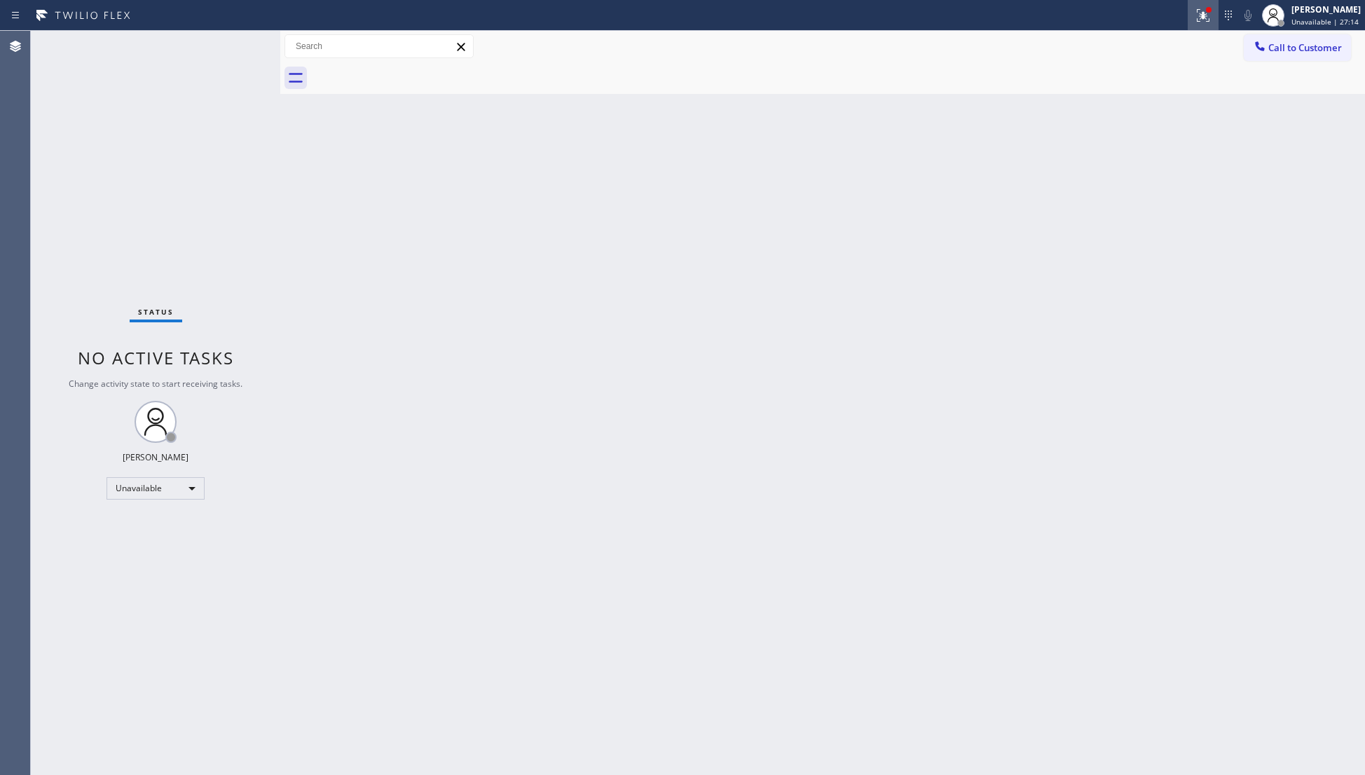
click at [1203, 20] on icon at bounding box center [1202, 15] width 17 height 17
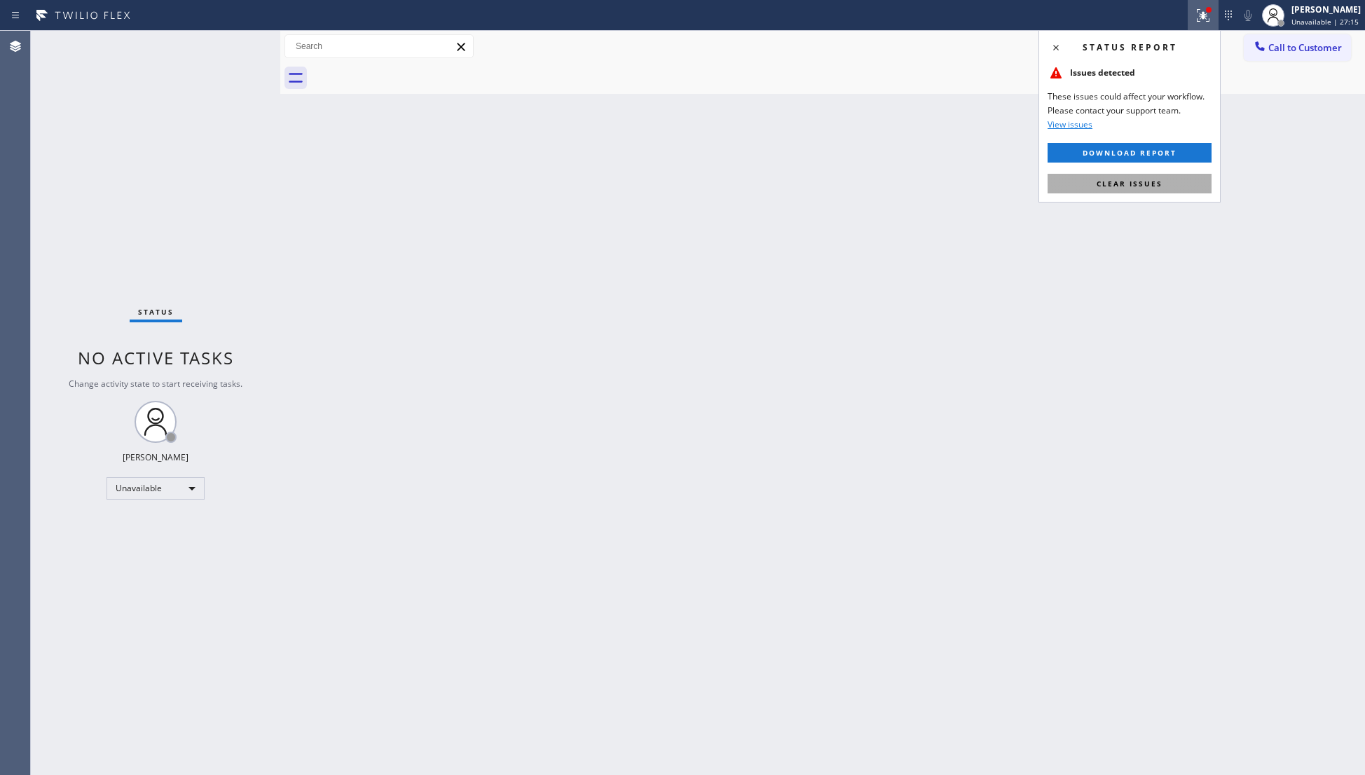
click at [1152, 188] on button "Clear issues" at bounding box center [1129, 184] width 164 height 20
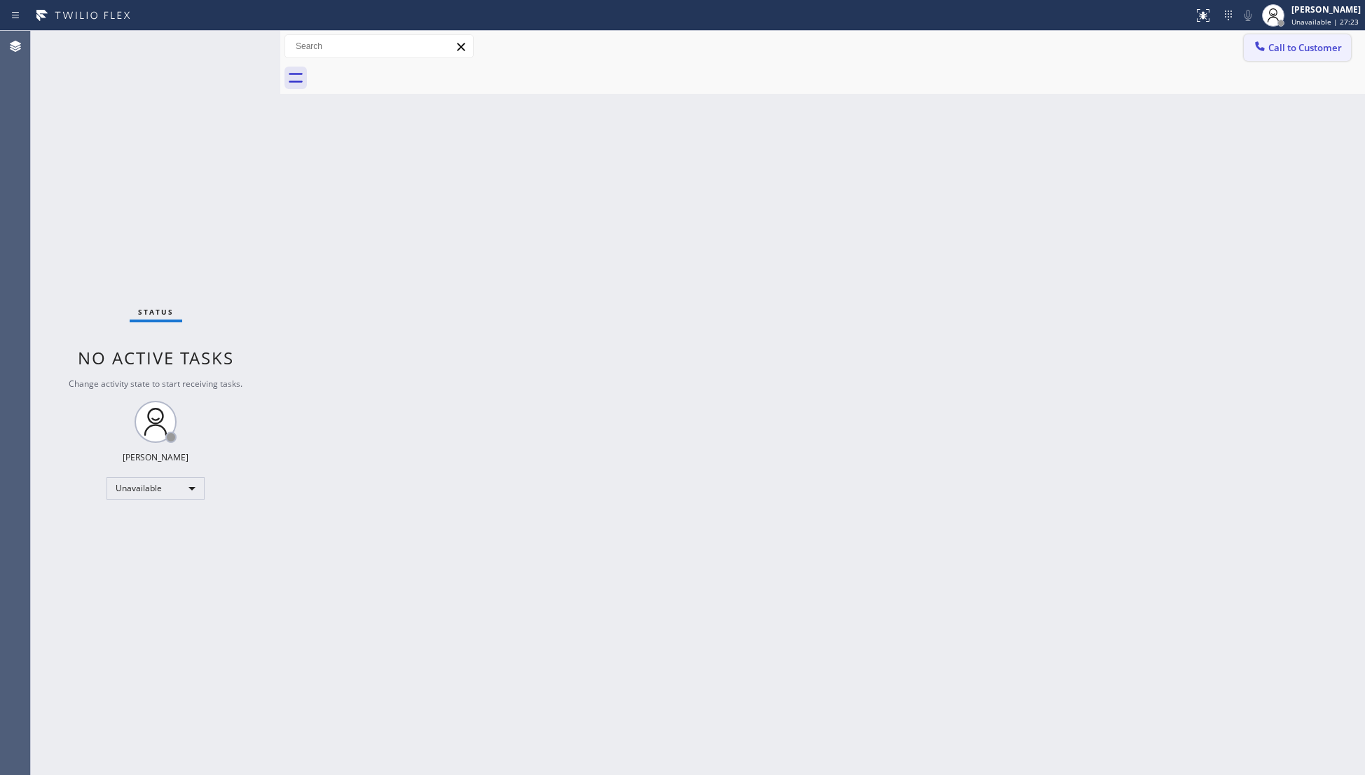
click at [1309, 52] on span "Call to Customer" at bounding box center [1305, 47] width 74 height 13
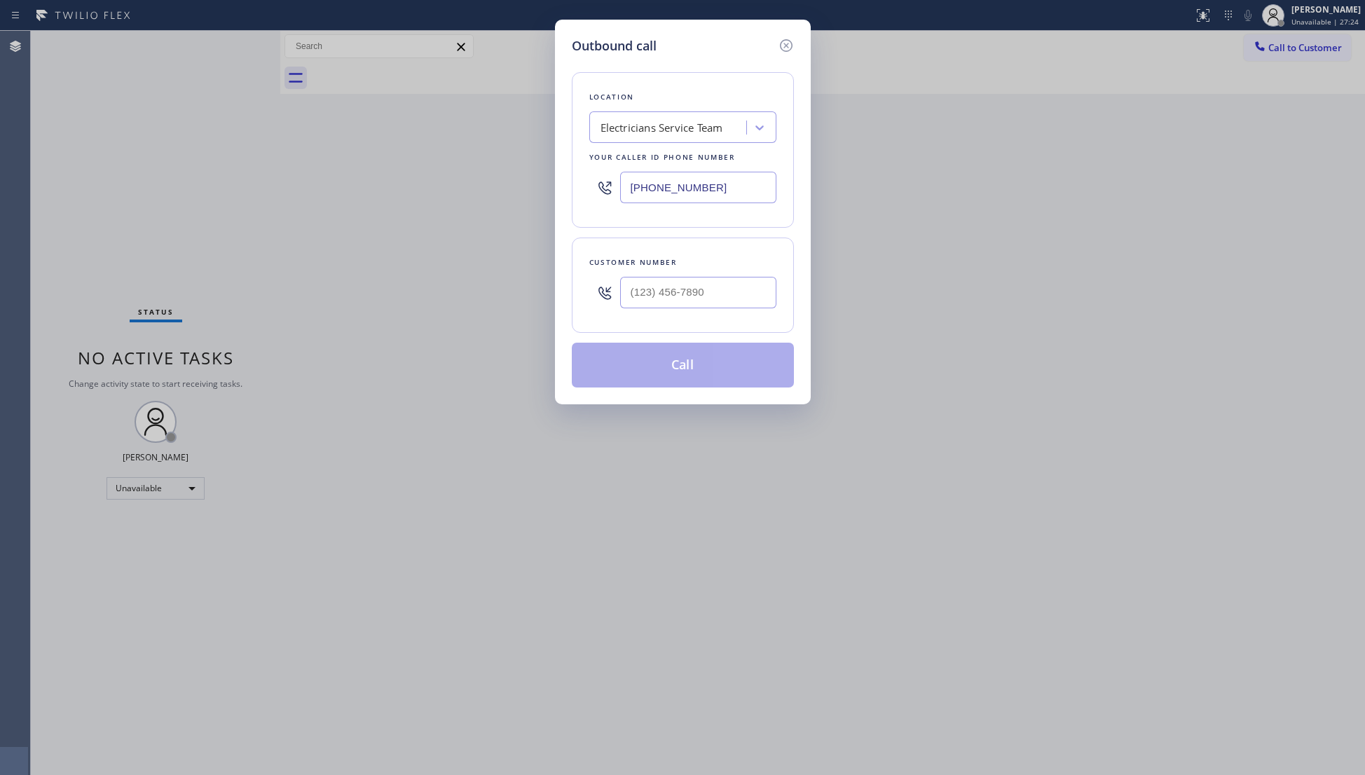
click at [684, 311] on div at bounding box center [698, 293] width 156 height 46
click at [707, 297] on input "(___) ___-____" at bounding box center [698, 293] width 156 height 32
type input "[PHONE_NUMBER]"
click at [684, 370] on button "Call" at bounding box center [683, 365] width 222 height 45
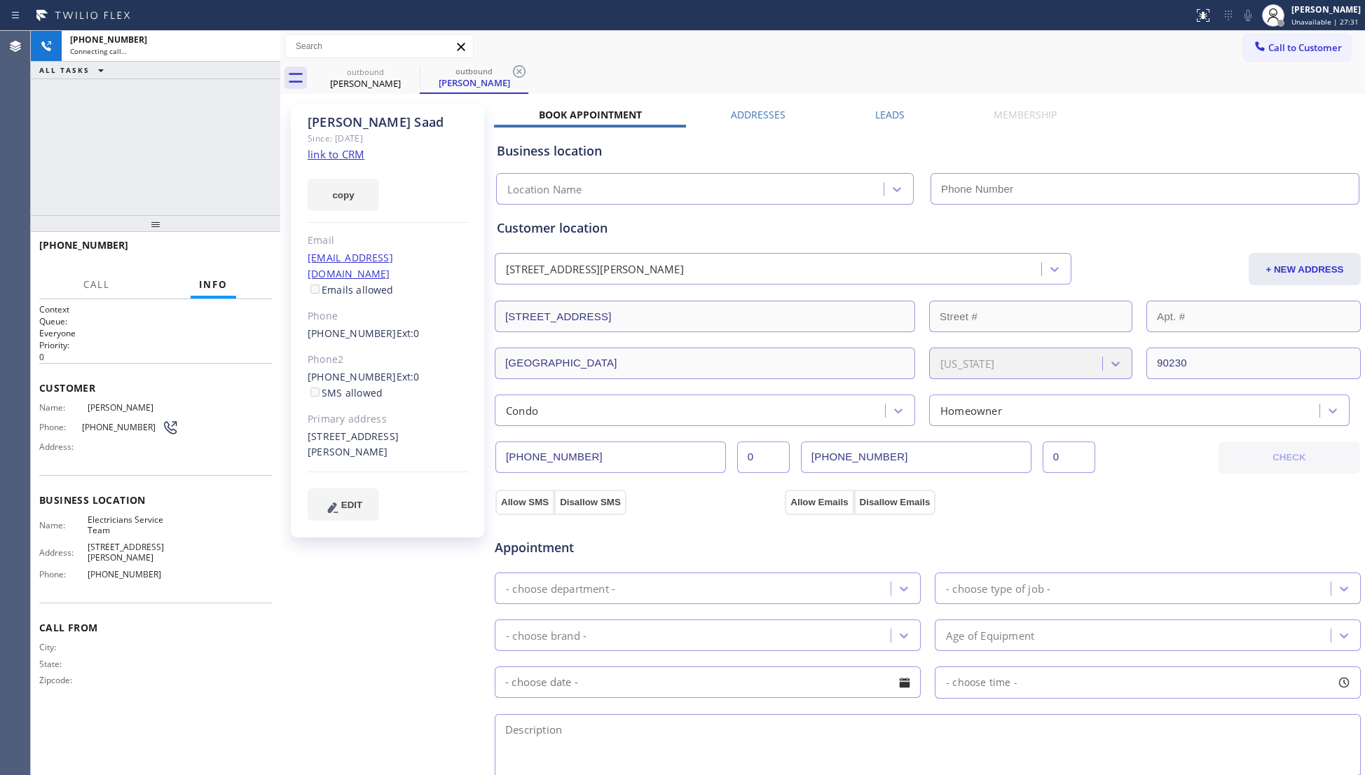
type input "[PHONE_NUMBER]"
click at [894, 115] on label "Leads" at bounding box center [889, 114] width 29 height 13
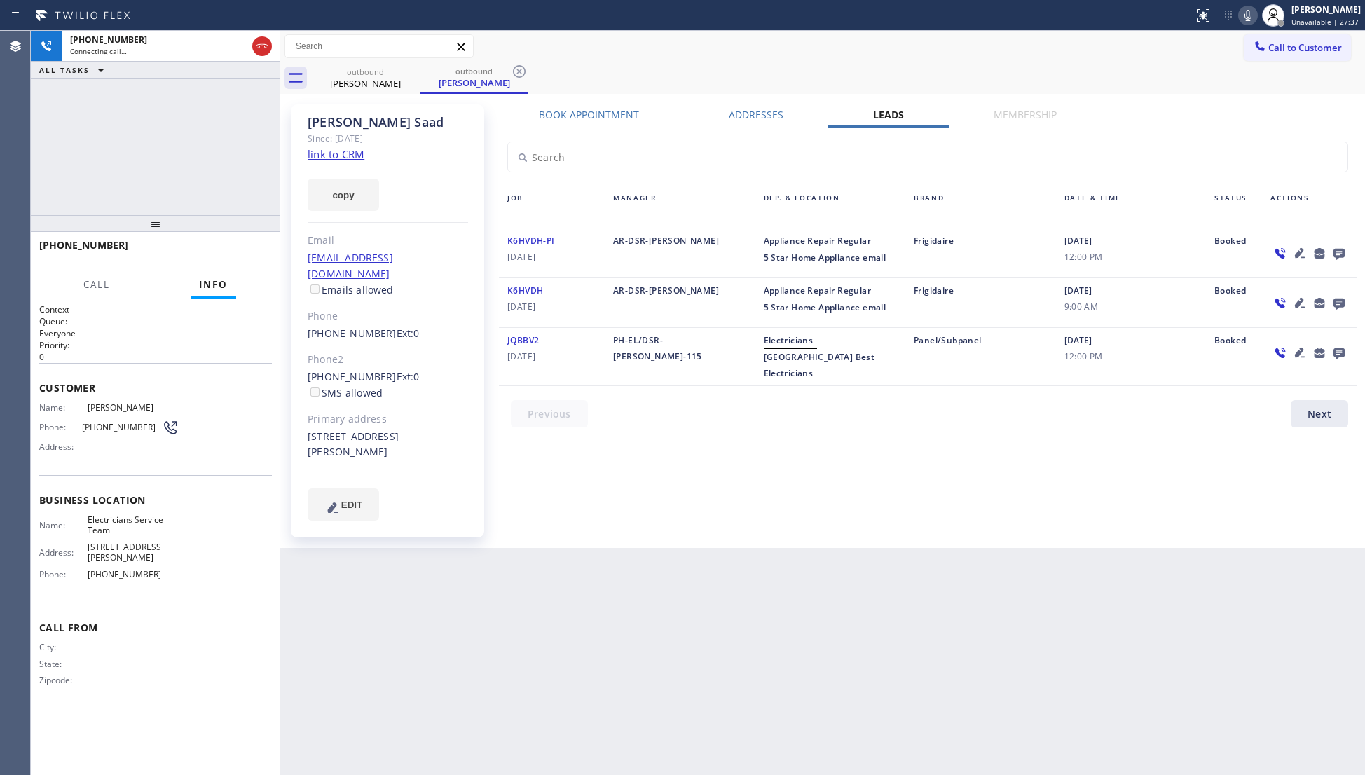
click at [1342, 254] on icon at bounding box center [1338, 254] width 11 height 11
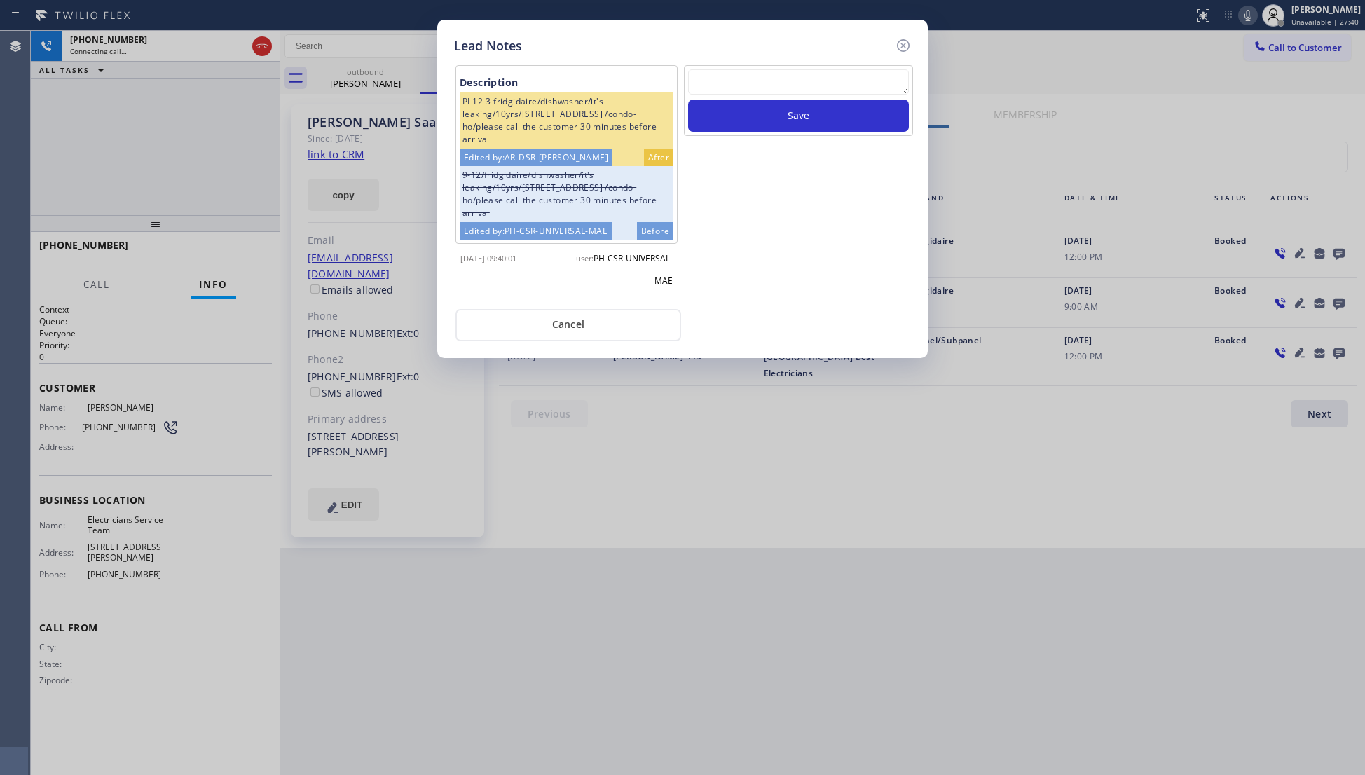
click at [843, 82] on textarea at bounding box center [798, 81] width 221 height 25
type textarea "VM / Follow up call - Please transfer to me"
click at [782, 110] on button "Save" at bounding box center [798, 115] width 221 height 32
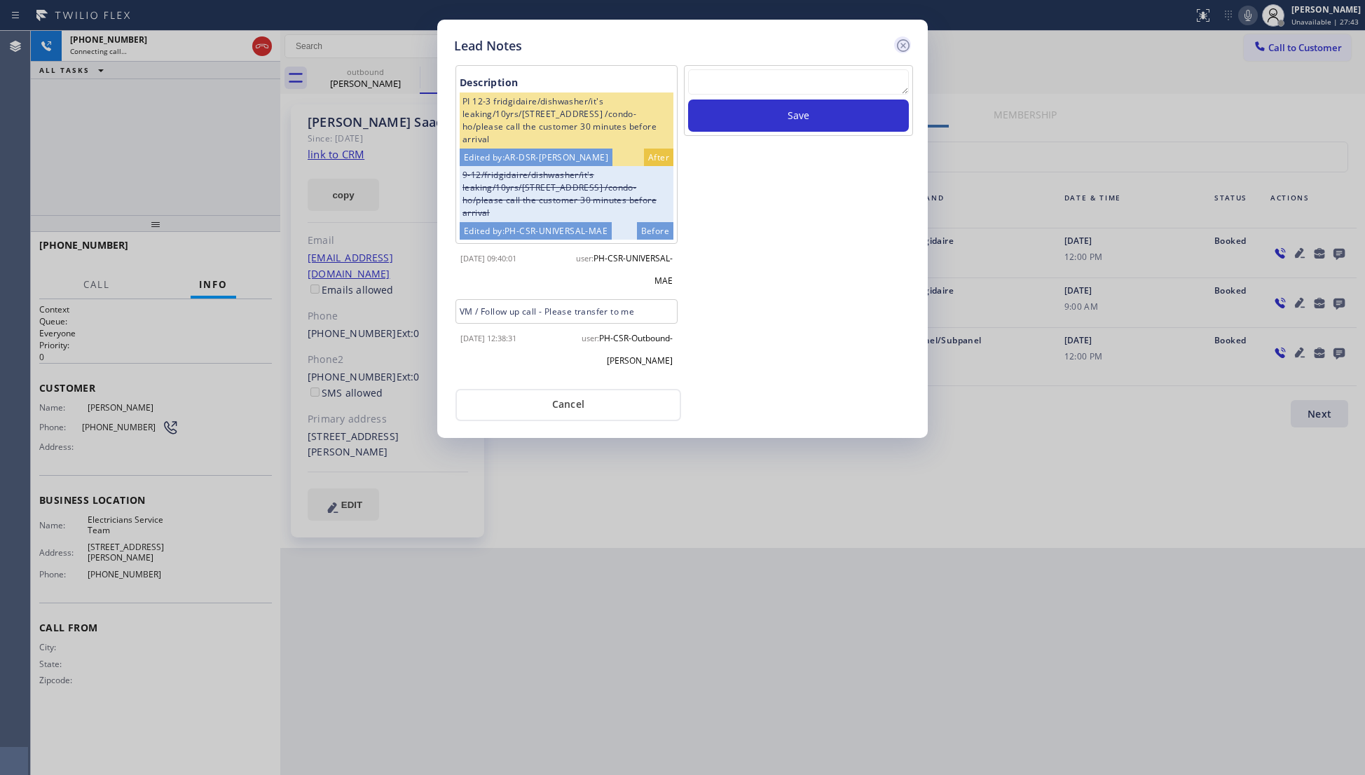
click at [899, 43] on icon at bounding box center [903, 45] width 17 height 17
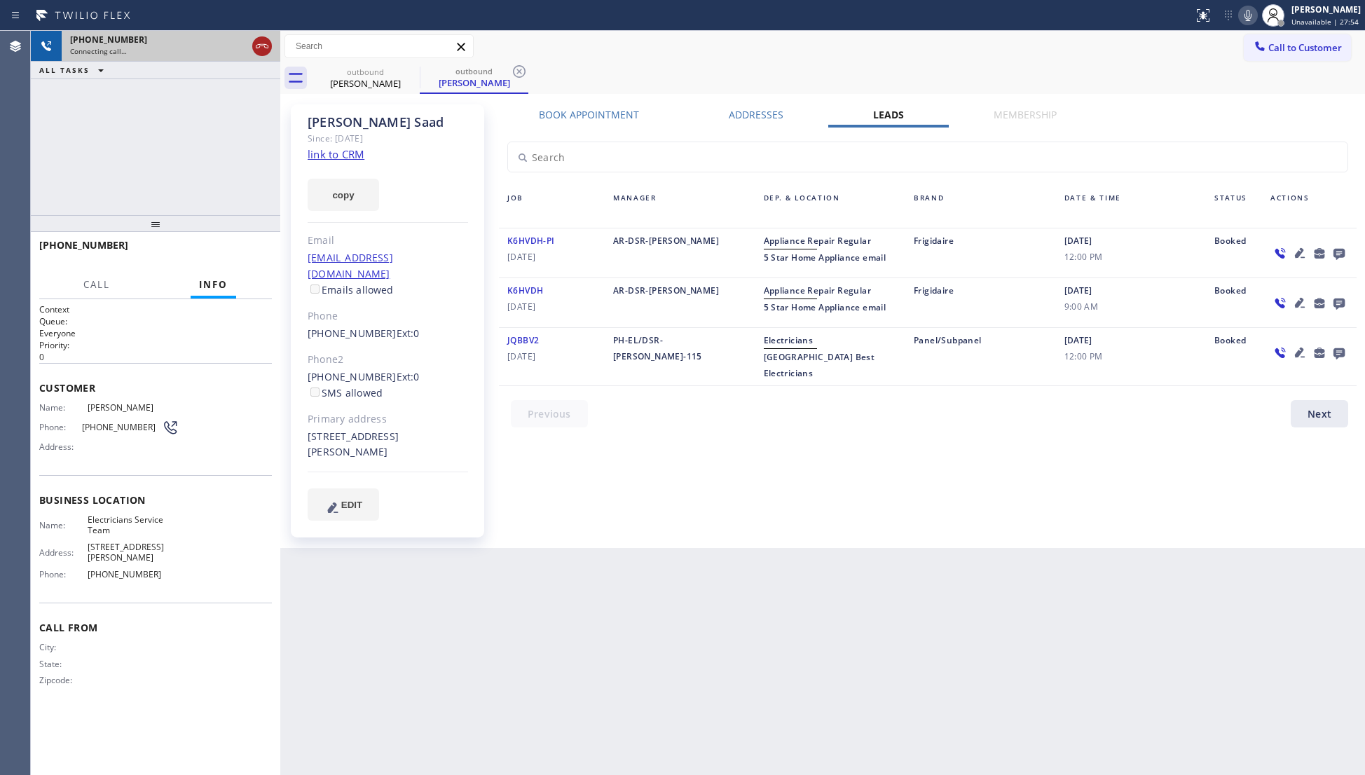
click at [266, 50] on icon at bounding box center [262, 46] width 17 height 17
click at [410, 71] on icon at bounding box center [410, 71] width 13 height 13
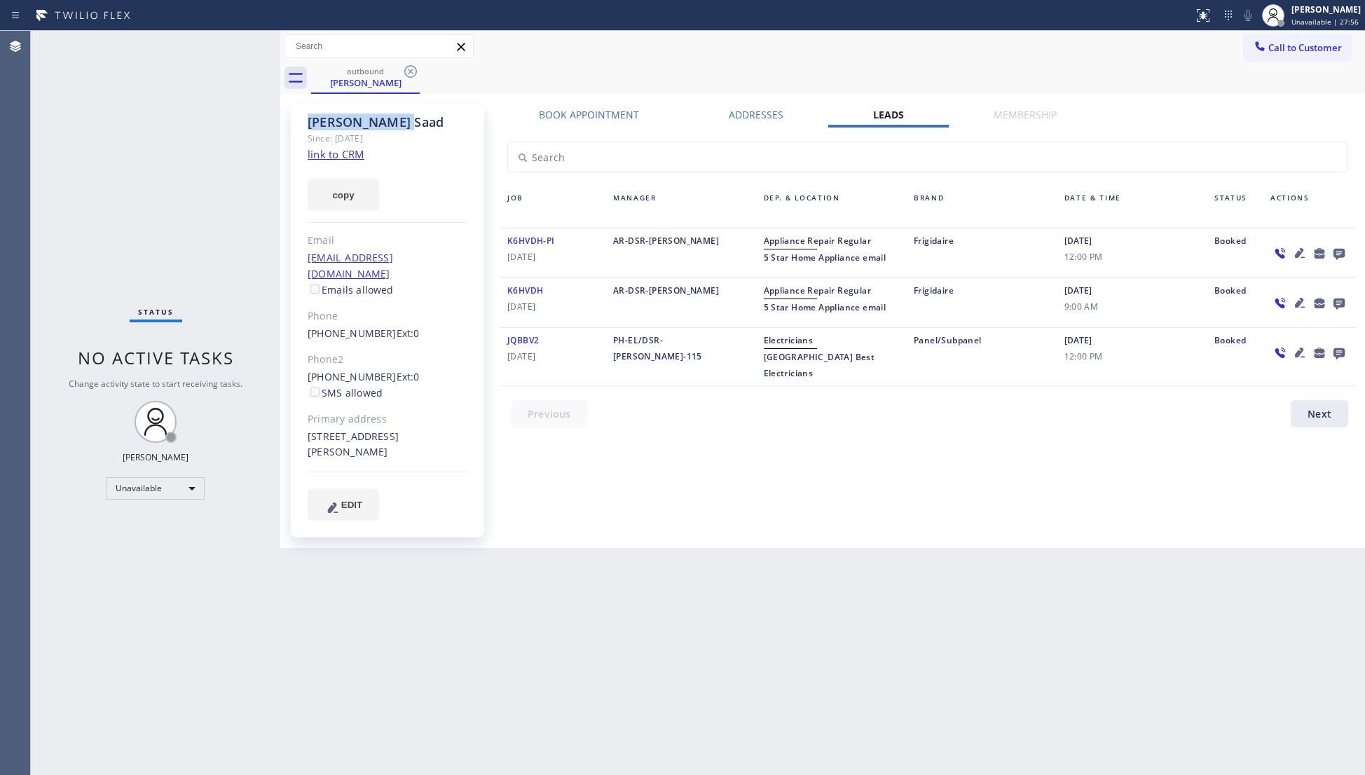
click at [410, 71] on icon at bounding box center [410, 71] width 13 height 13
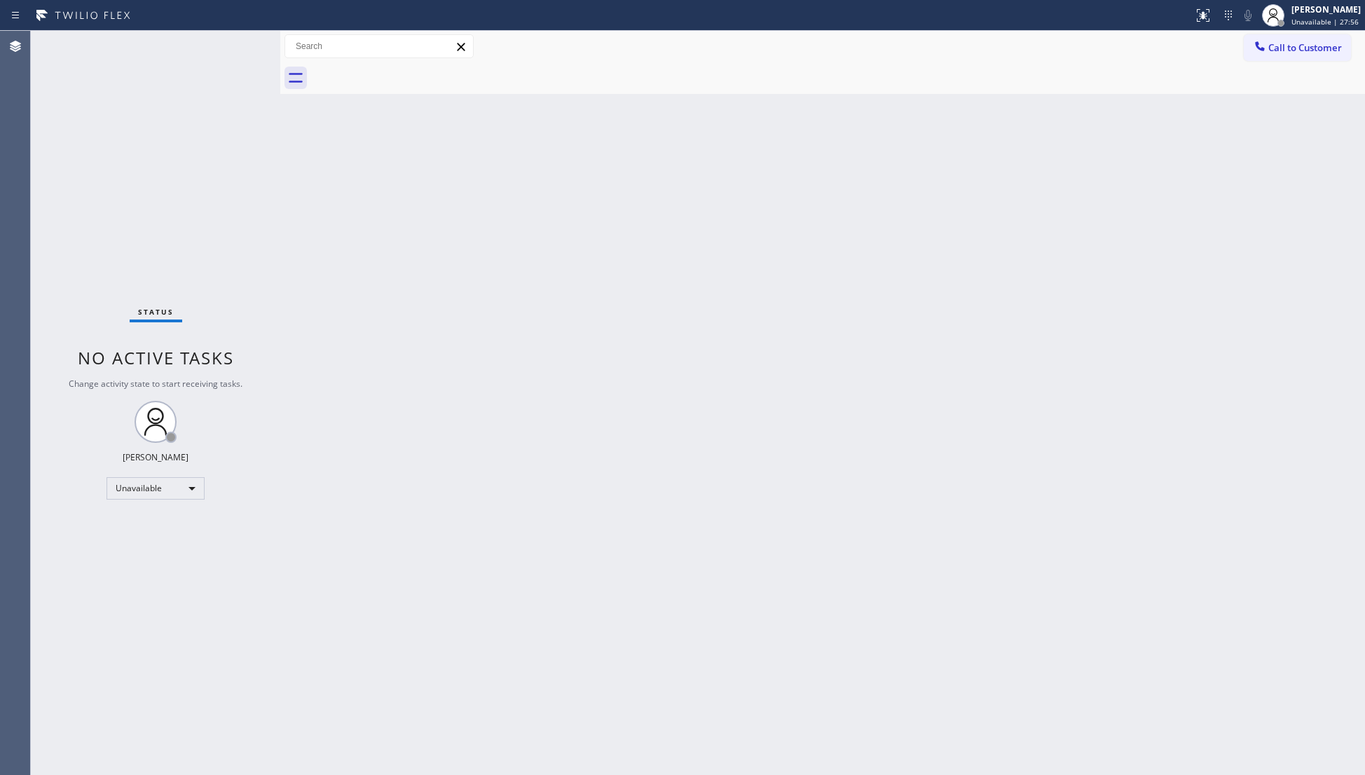
click at [410, 71] on div at bounding box center [838, 78] width 1054 height 32
click at [410, 70] on div at bounding box center [838, 78] width 1054 height 32
click at [1278, 70] on div at bounding box center [838, 78] width 1054 height 32
drag, startPoint x: 1272, startPoint y: 52, endPoint x: 1153, endPoint y: 99, distance: 128.3
click at [1271, 52] on span "Call to Customer" at bounding box center [1305, 47] width 74 height 13
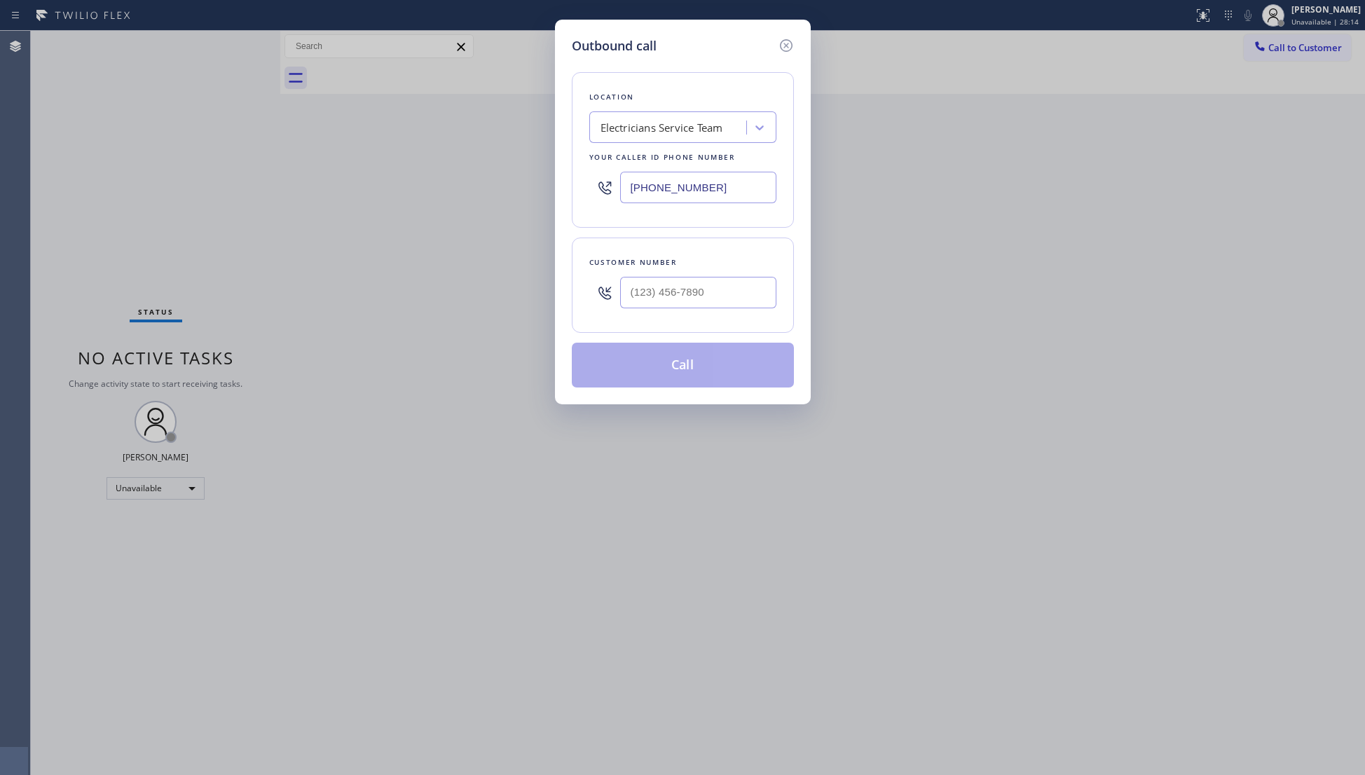
drag, startPoint x: 747, startPoint y: 189, endPoint x: 639, endPoint y: 192, distance: 107.9
click at [639, 192] on input "[PHONE_NUMBER]" at bounding box center [698, 188] width 156 height 32
click at [734, 291] on input "(___) ___-____" at bounding box center [698, 293] width 156 height 32
type input "[PHONE_NUMBER]"
click at [681, 359] on button "Call" at bounding box center [683, 365] width 222 height 45
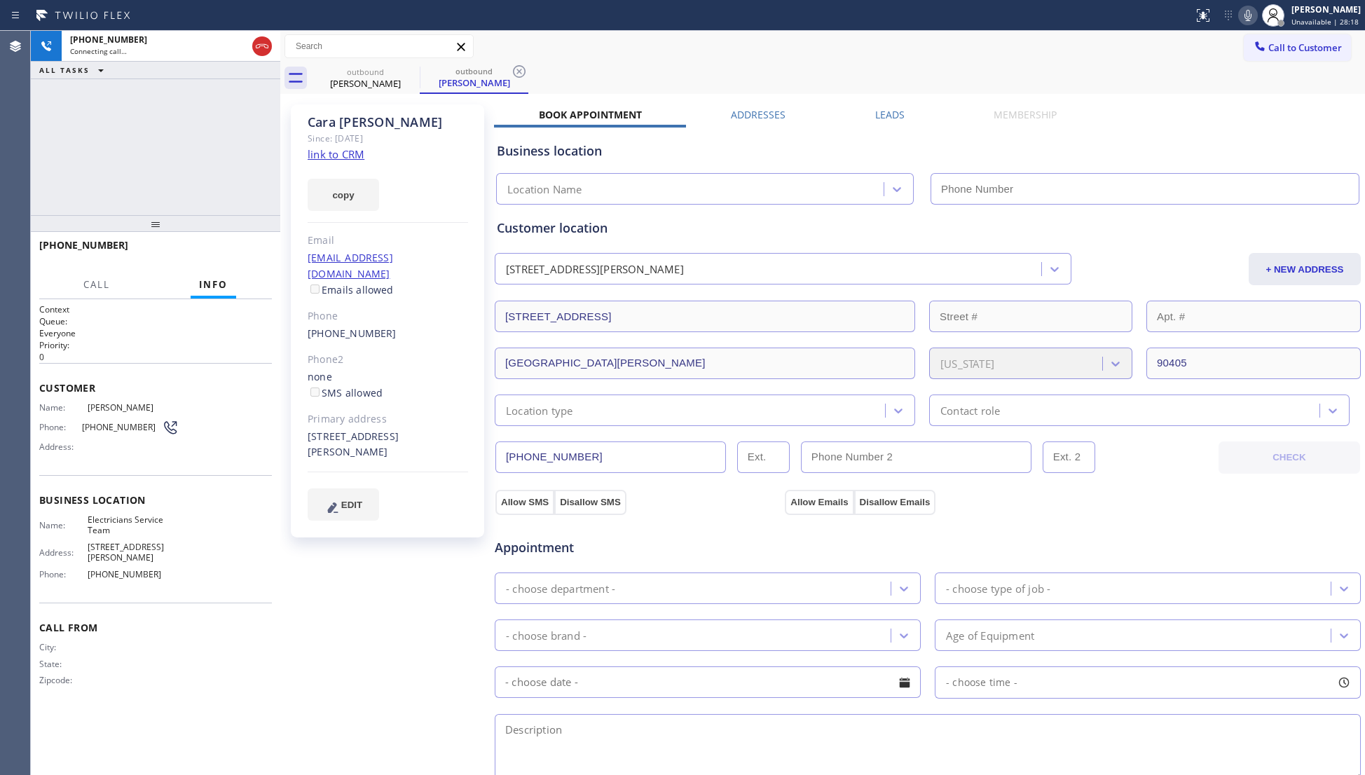
click at [876, 102] on div "[PERSON_NAME] Since: [DATE] link to CRM copy Email [EMAIL_ADDRESS][DOMAIN_NAME]…" at bounding box center [822, 565] width 1077 height 936
click at [880, 108] on label "Leads" at bounding box center [889, 114] width 29 height 13
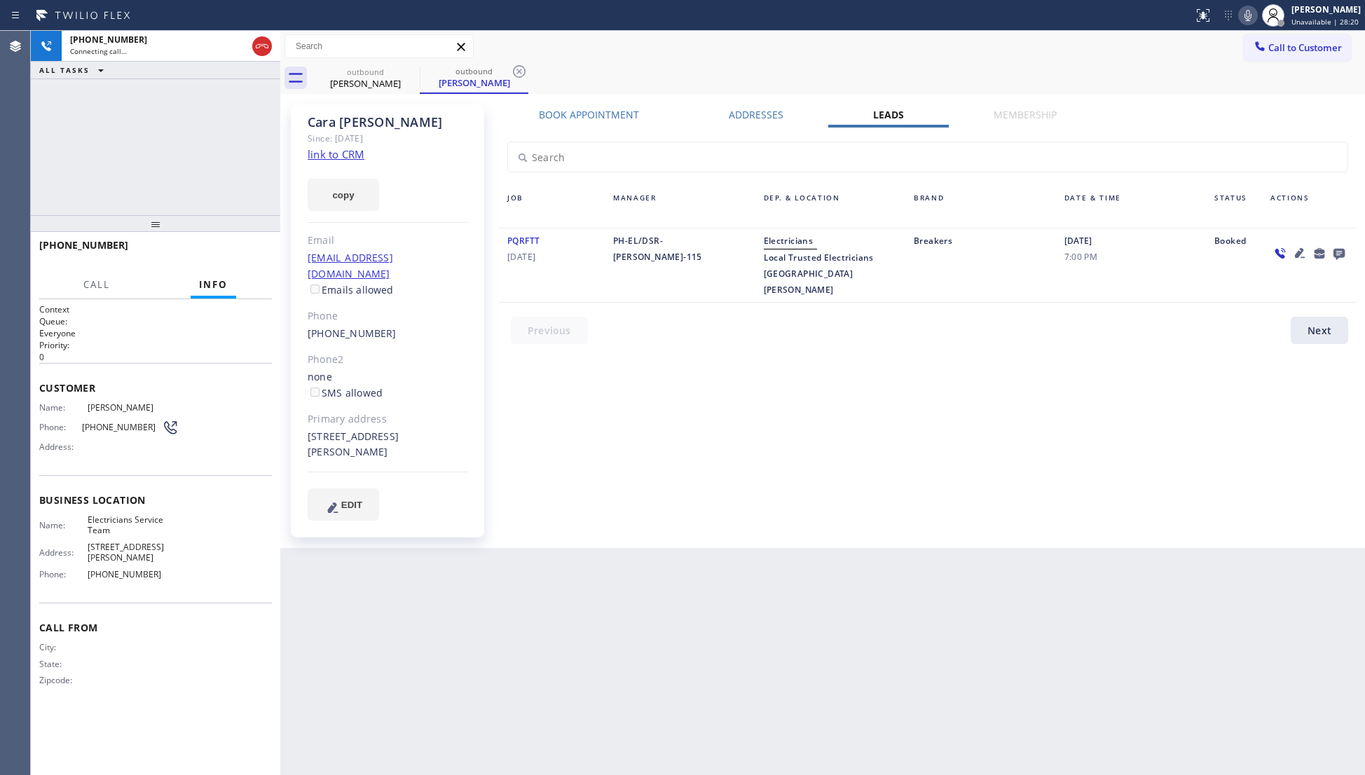
click at [1334, 252] on icon at bounding box center [1338, 254] width 11 height 11
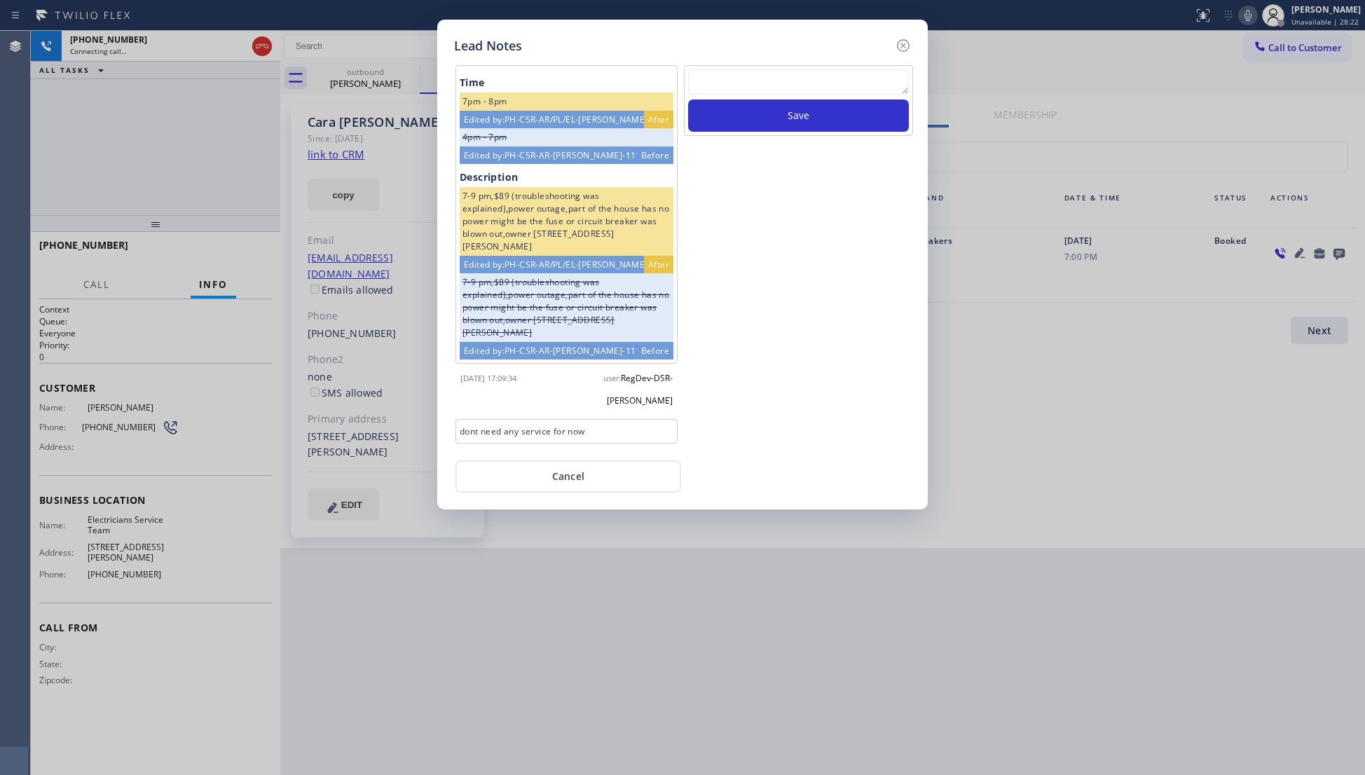
click at [834, 90] on textarea at bounding box center [798, 81] width 221 height 25
type textarea "VM / Follow up call - Please transfer to me"
click at [813, 127] on button "Save" at bounding box center [798, 115] width 221 height 32
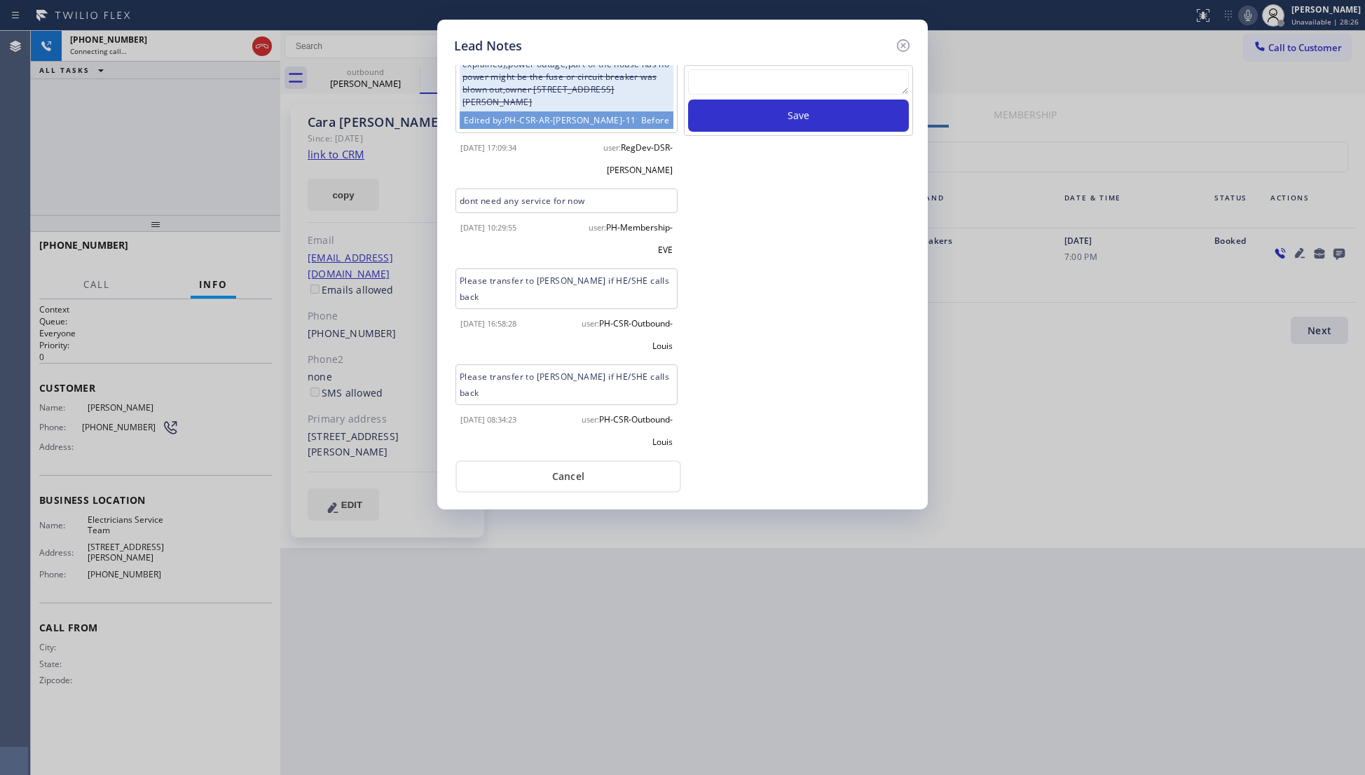
scroll to position [258, 0]
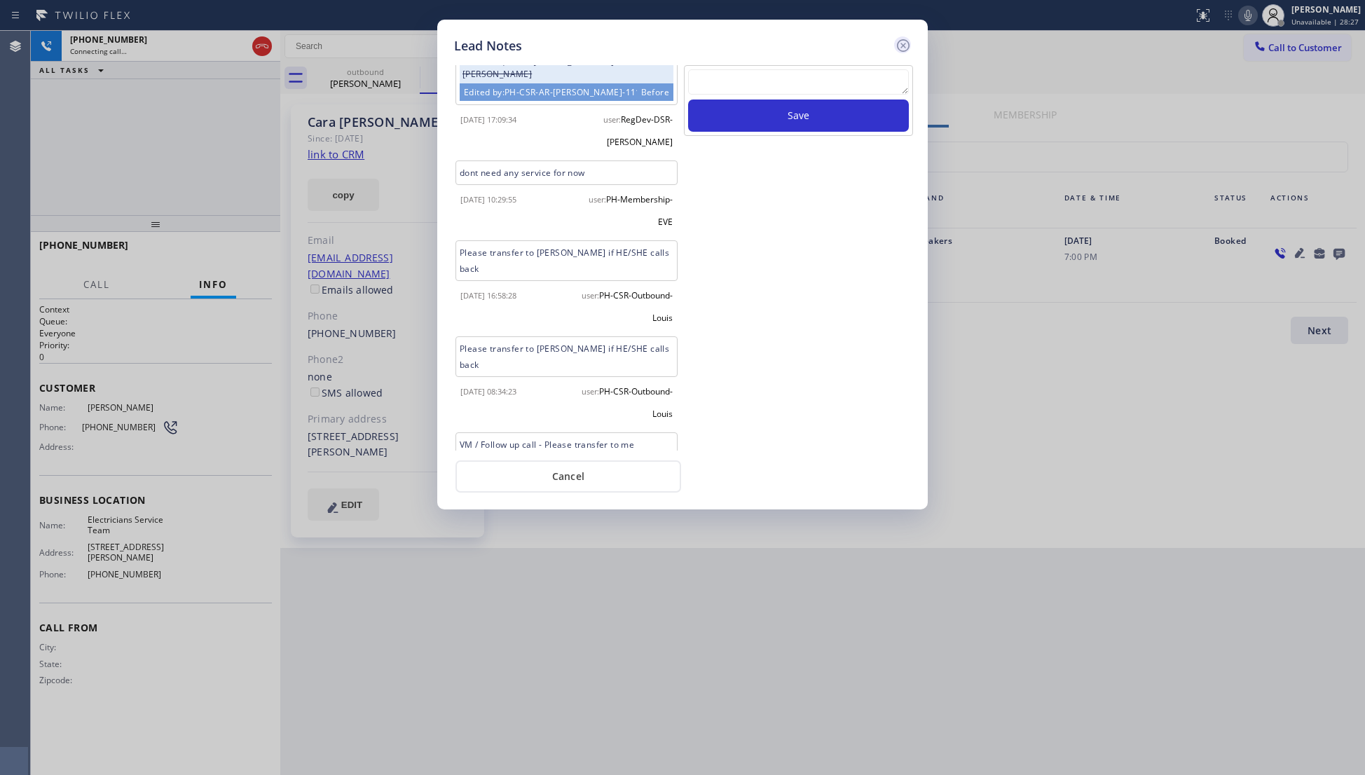
click at [902, 46] on icon at bounding box center [903, 45] width 17 height 17
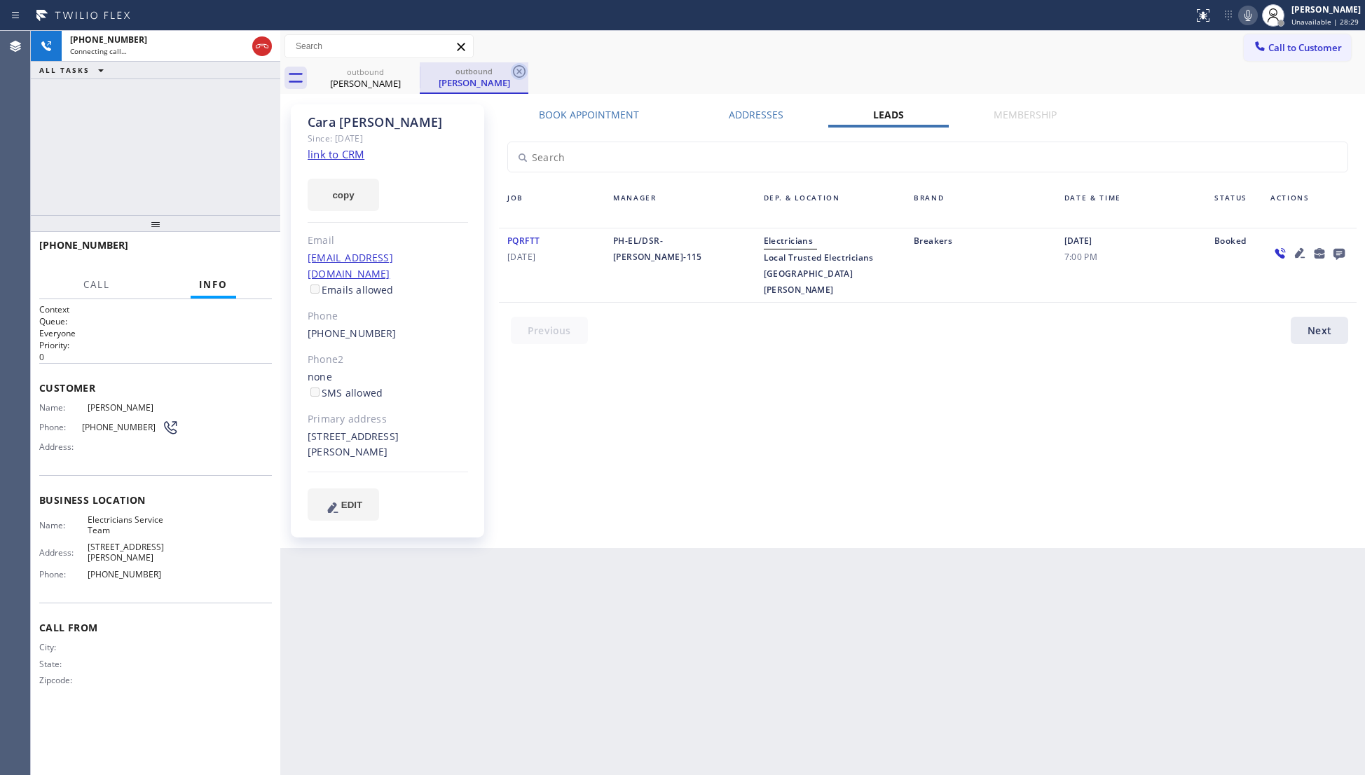
click at [519, 74] on icon at bounding box center [519, 71] width 17 height 17
click at [530, 67] on div "outbound [PERSON_NAME] outbound [PERSON_NAME]" at bounding box center [838, 78] width 1054 height 32
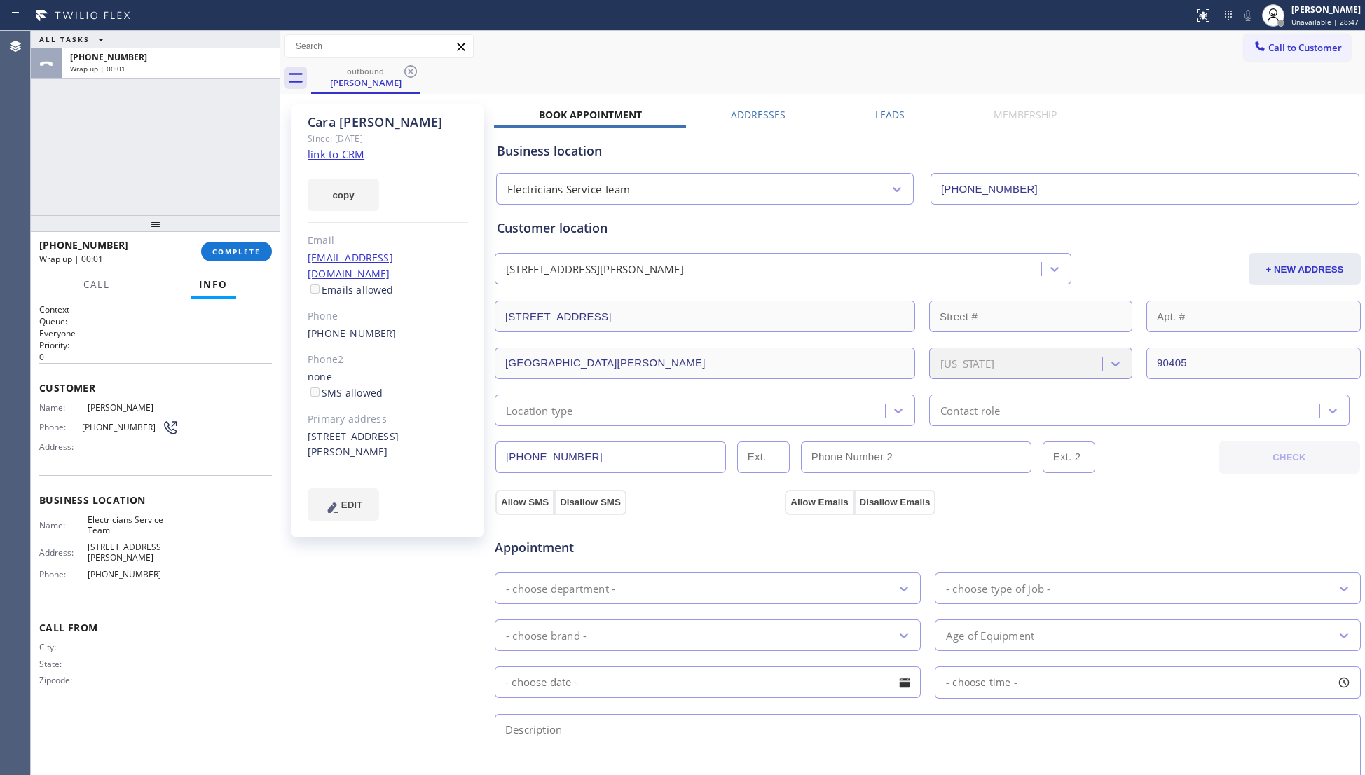
click at [280, 261] on div at bounding box center [280, 403] width 0 height 744
click at [242, 248] on span "COMPLETE" at bounding box center [236, 252] width 48 height 10
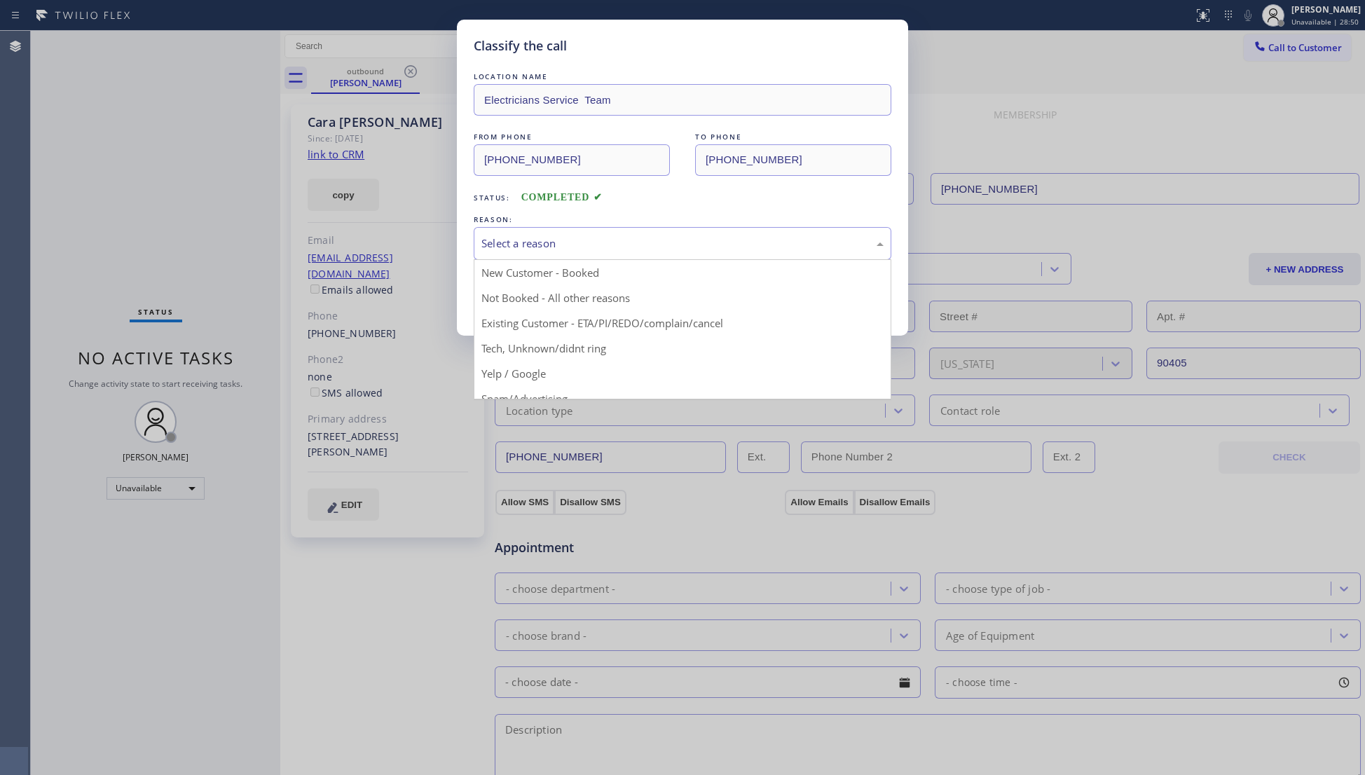
drag, startPoint x: 632, startPoint y: 256, endPoint x: 625, endPoint y: 255, distance: 7.0
click at [630, 255] on div "Select a reason" at bounding box center [683, 243] width 418 height 33
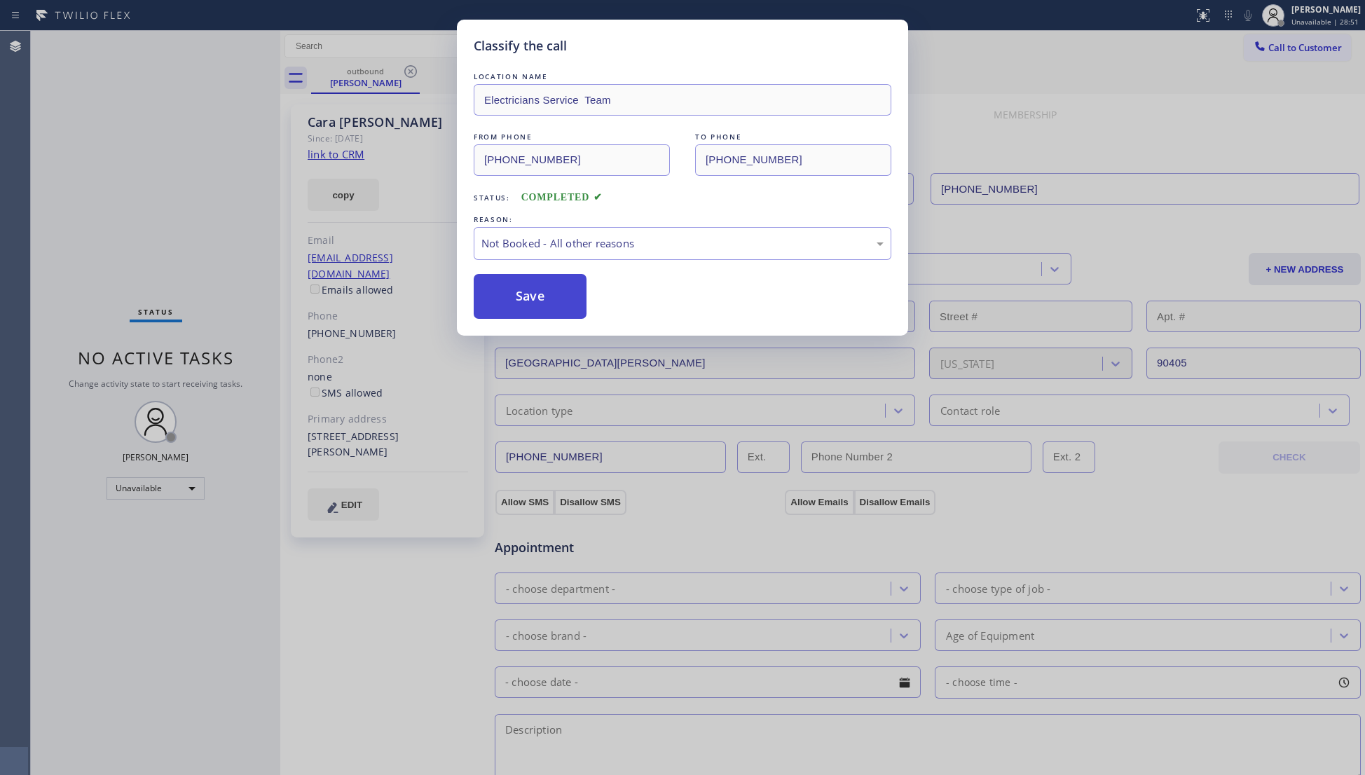
click at [516, 300] on button "Save" at bounding box center [530, 296] width 113 height 45
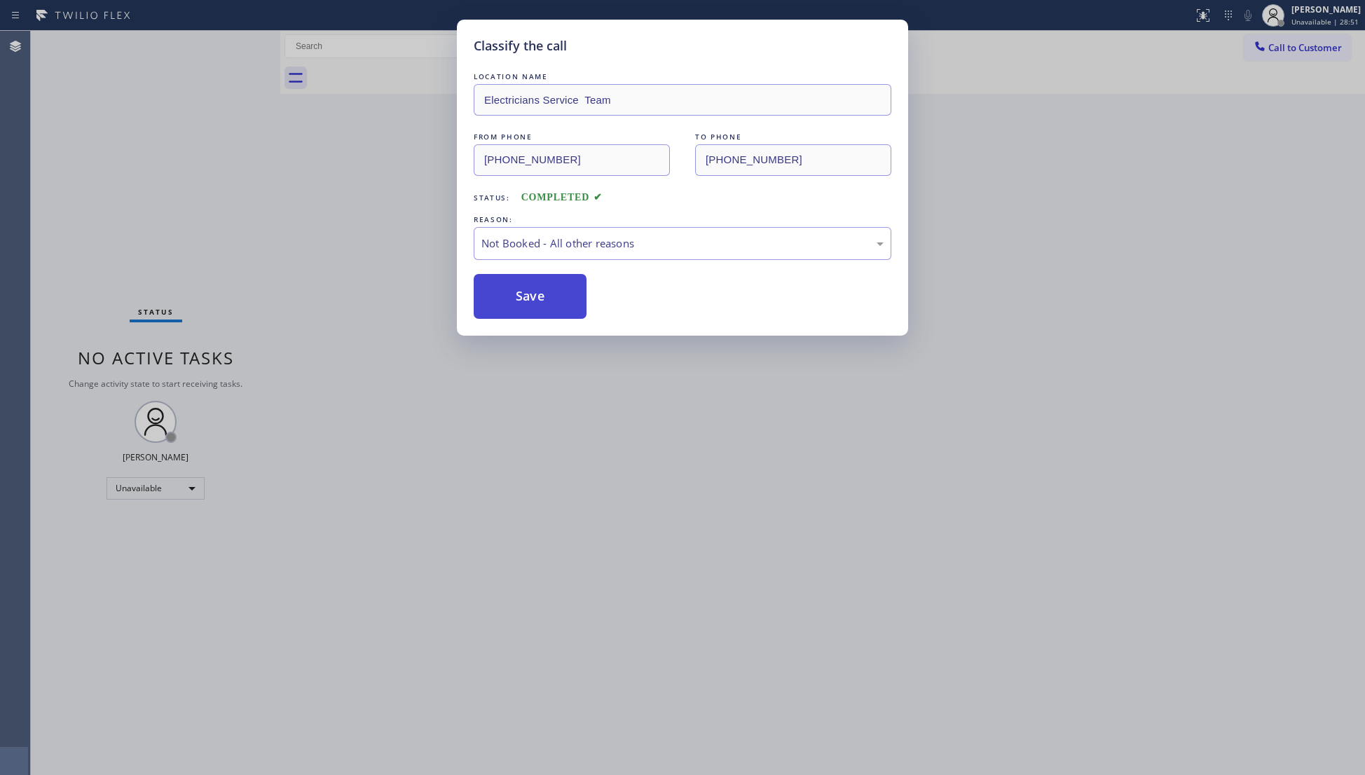
click at [523, 298] on button "Save" at bounding box center [530, 296] width 113 height 45
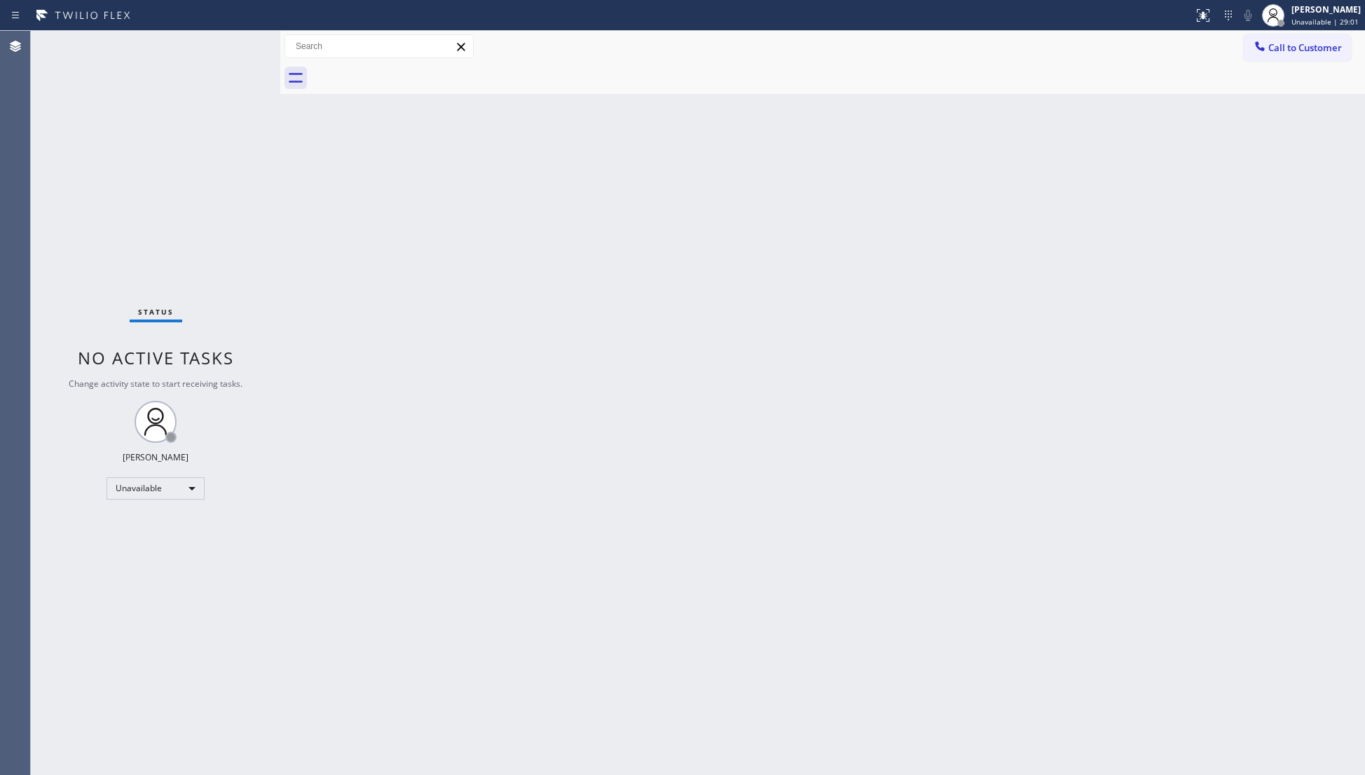
drag, startPoint x: 1299, startPoint y: 45, endPoint x: 950, endPoint y: 138, distance: 361.1
click at [1268, 53] on span "Call to Customer" at bounding box center [1305, 47] width 74 height 13
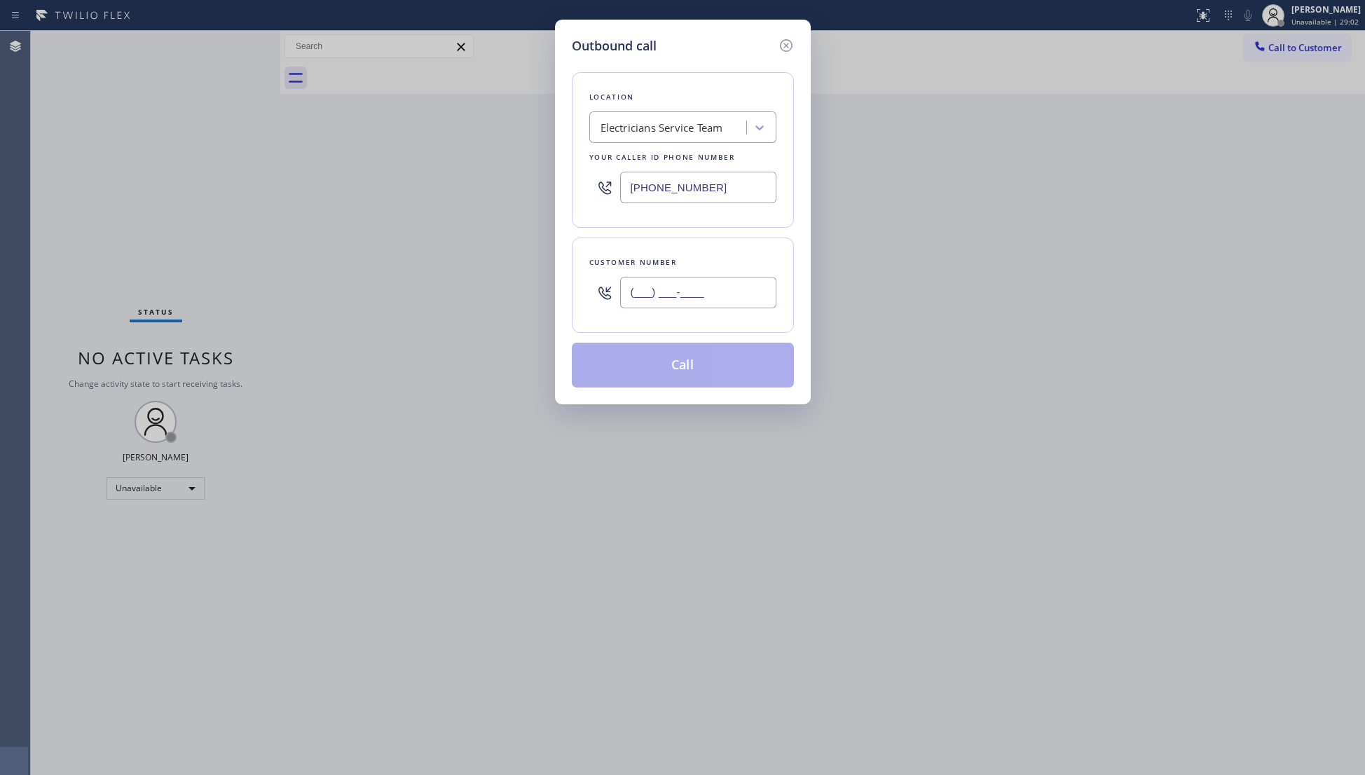
click at [732, 308] on input "(___) ___-____" at bounding box center [698, 293] width 156 height 32
click at [632, 307] on input "(___) ___-____" at bounding box center [698, 293] width 156 height 32
type input "[PHONE_NUMBER]"
click at [686, 357] on button "Call" at bounding box center [683, 365] width 222 height 45
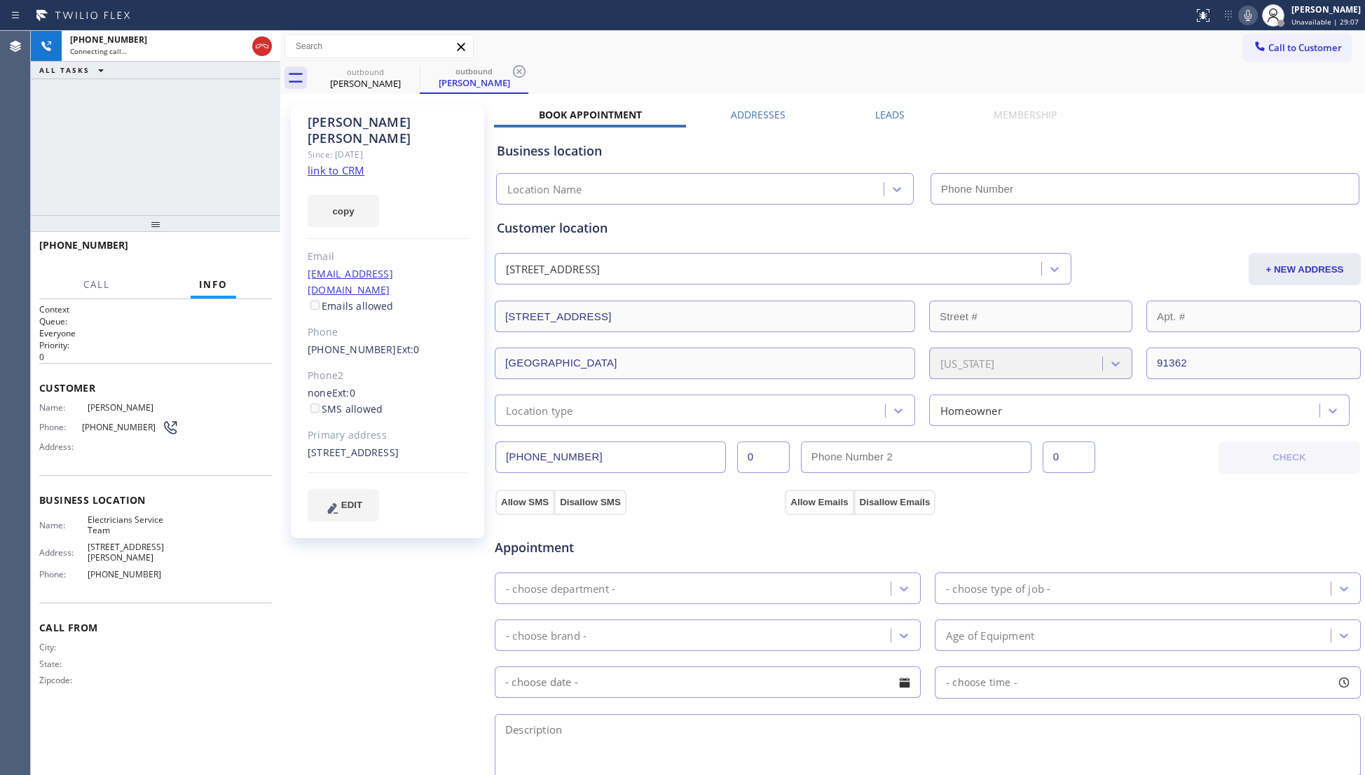
click at [873, 130] on div "Business location Location Name" at bounding box center [927, 165] width 867 height 77
click at [888, 122] on div "Business location Location Name" at bounding box center [927, 163] width 867 height 83
drag, startPoint x: 909, startPoint y: 109, endPoint x: 887, endPoint y: 110, distance: 21.7
click at [889, 109] on div "Leads" at bounding box center [889, 118] width 118 height 20
click at [887, 111] on label "Leads" at bounding box center [889, 114] width 29 height 13
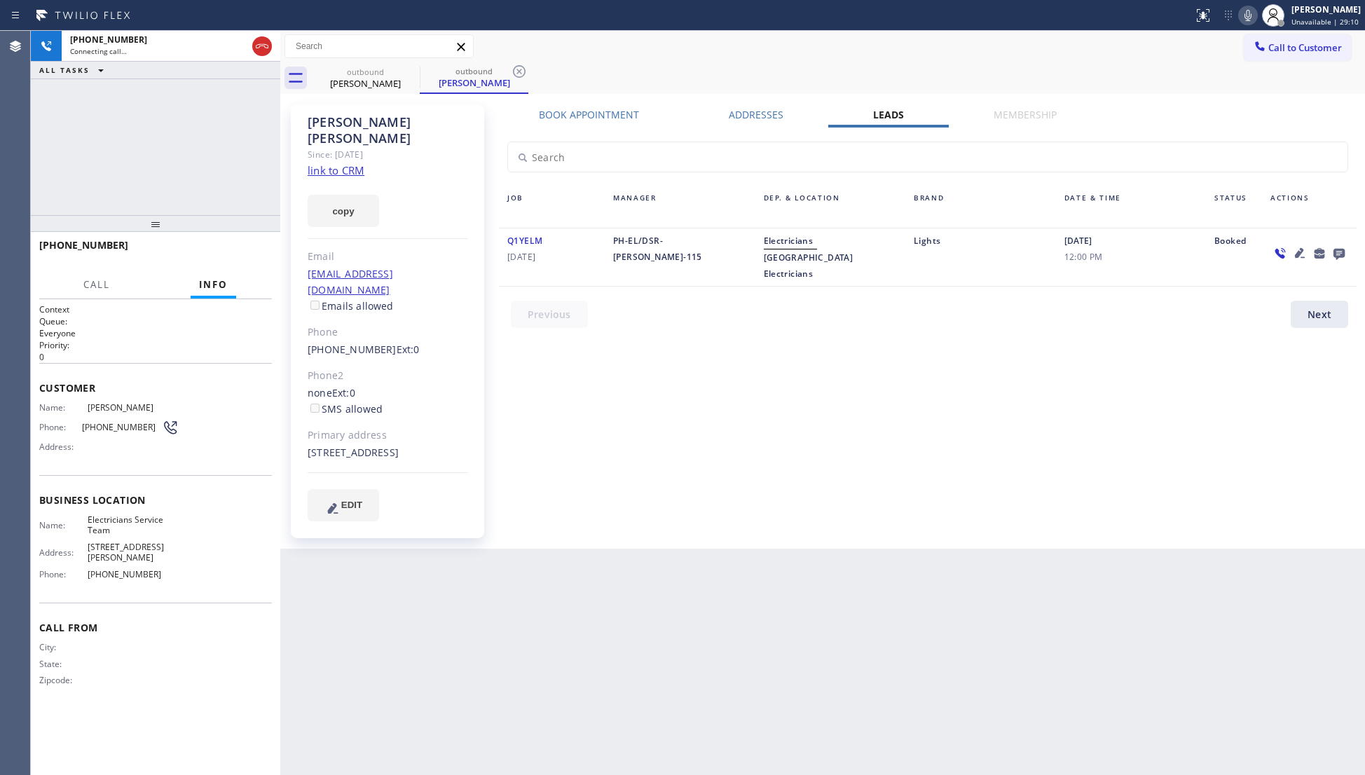
click at [1344, 255] on icon at bounding box center [1338, 254] width 11 height 11
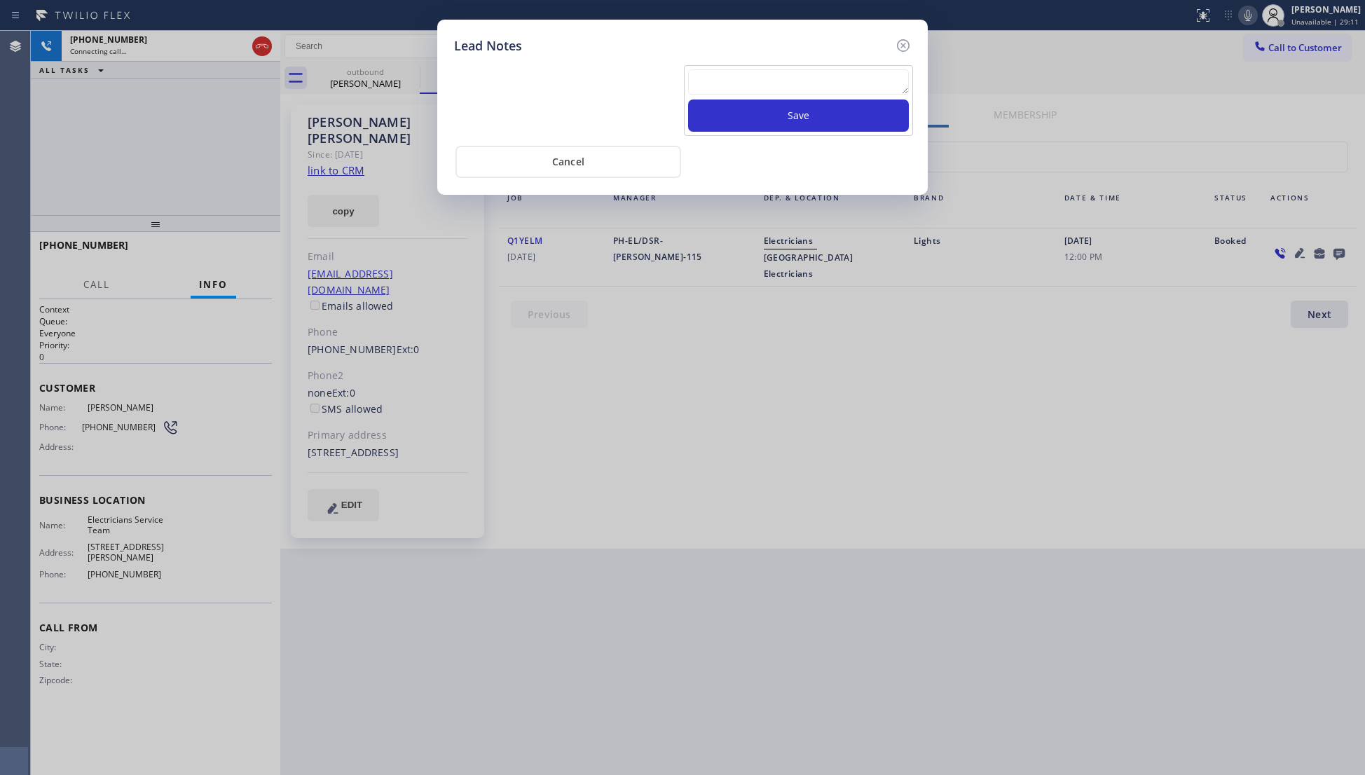
click at [790, 76] on textarea at bounding box center [798, 81] width 221 height 25
type textarea "VM / Follow up call - Please transfer to me"
click at [802, 127] on button "Save" at bounding box center [798, 115] width 221 height 32
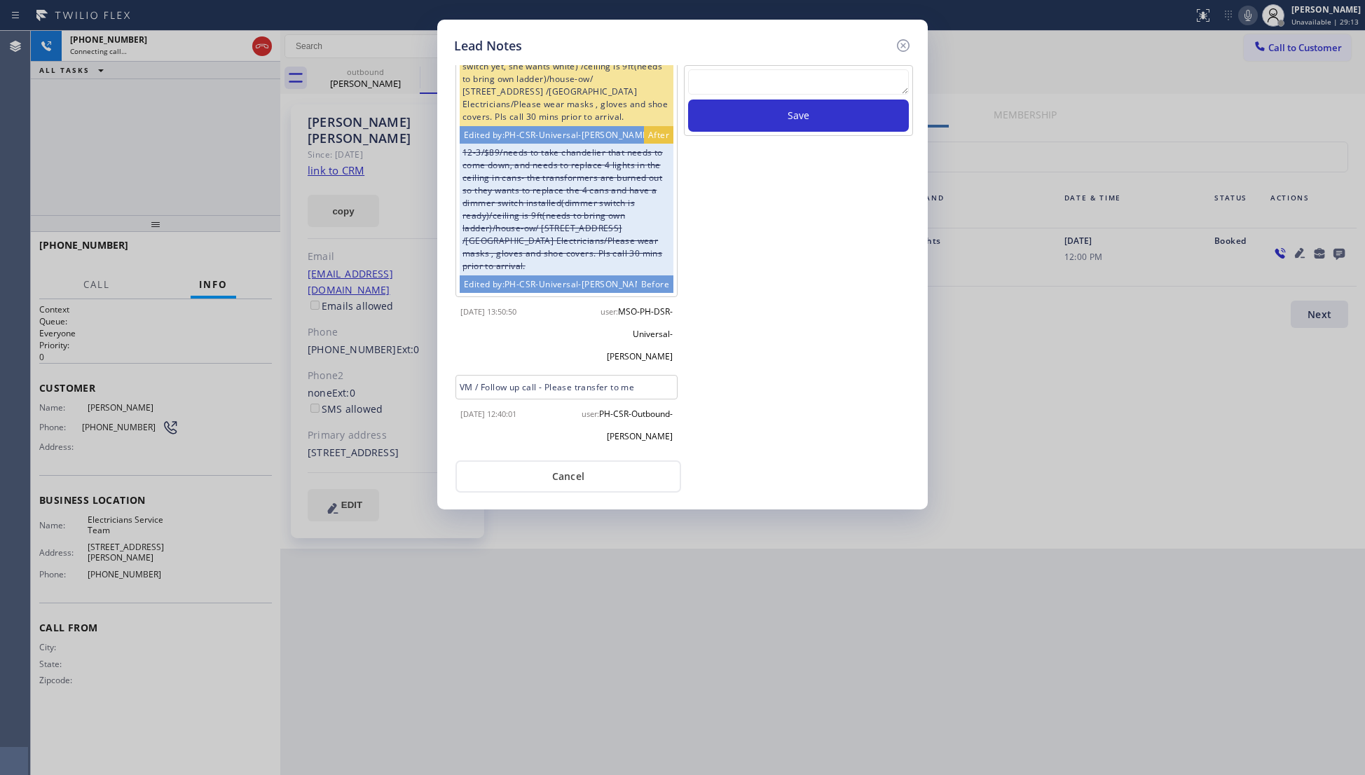
scroll to position [102, 0]
click at [906, 43] on icon at bounding box center [903, 45] width 17 height 17
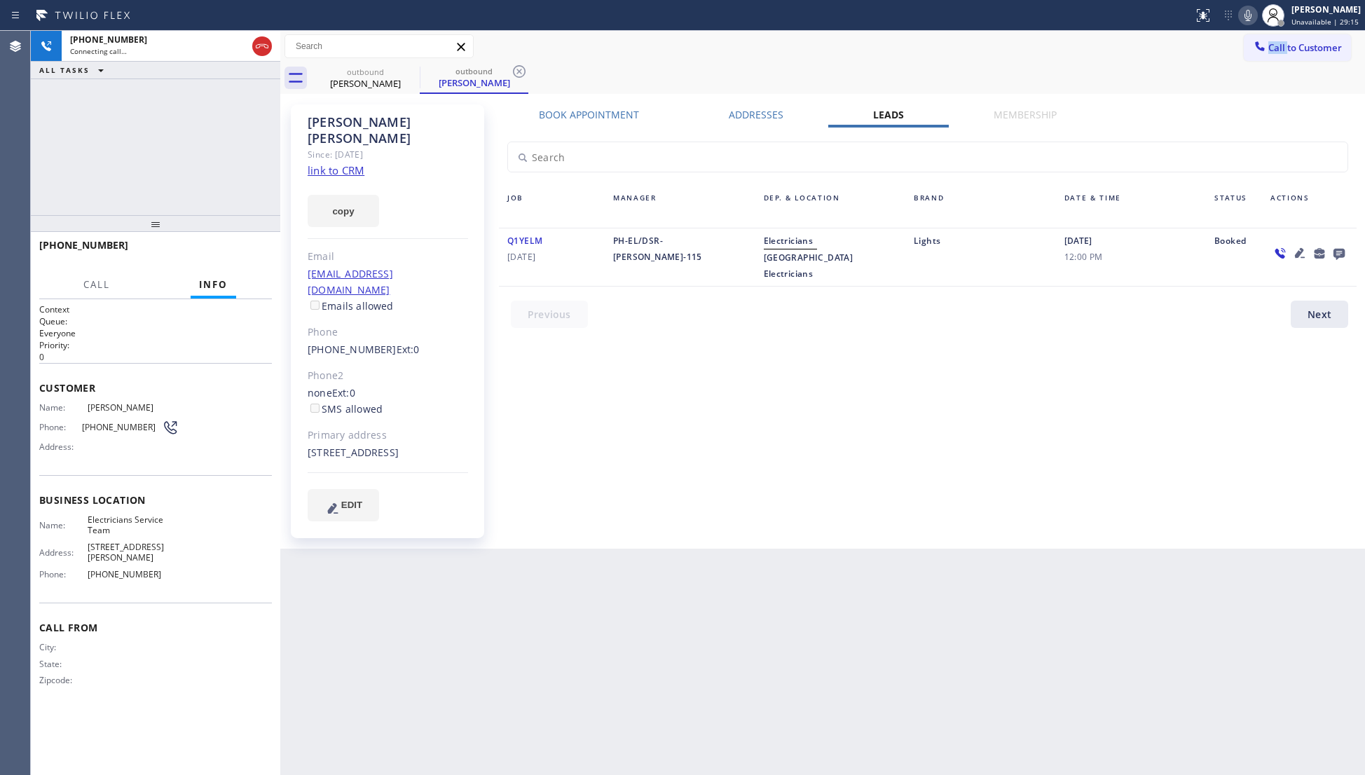
click at [906, 43] on div "Call to Customer Outbound call Location Electricians Service Team Your caller i…" at bounding box center [822, 46] width 1084 height 25
click at [256, 41] on icon at bounding box center [262, 46] width 17 height 17
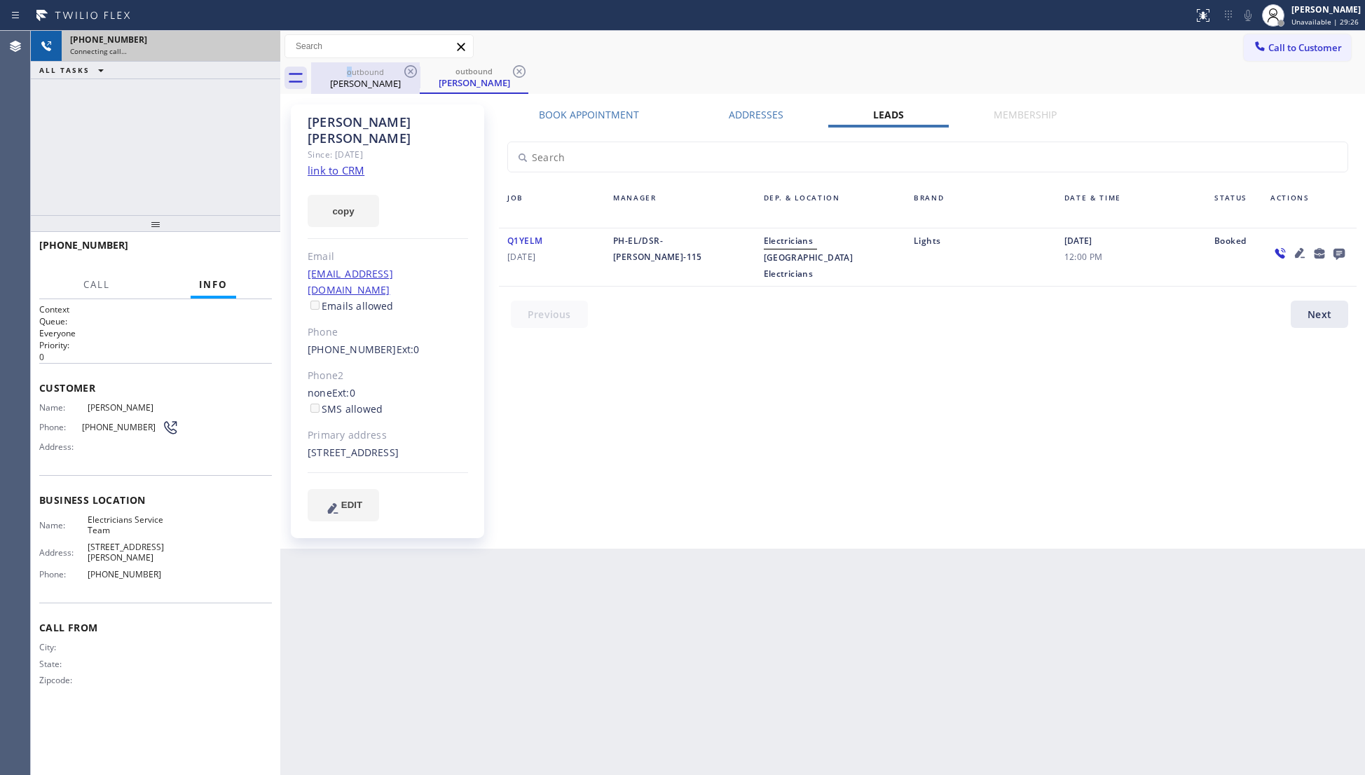
drag, startPoint x: 350, startPoint y: 71, endPoint x: 373, endPoint y: 71, distance: 23.1
click at [352, 71] on div "outbound" at bounding box center [365, 72] width 106 height 11
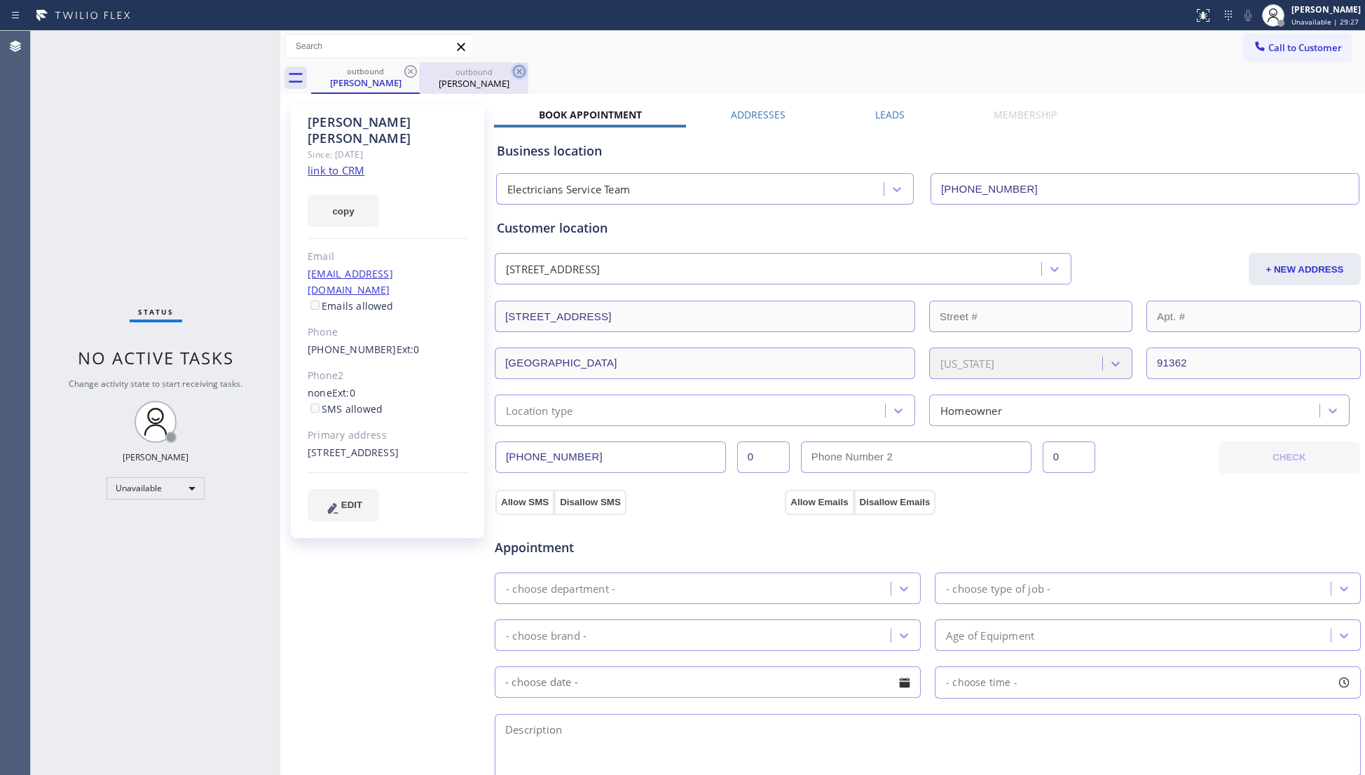
click at [413, 71] on icon at bounding box center [410, 71] width 17 height 17
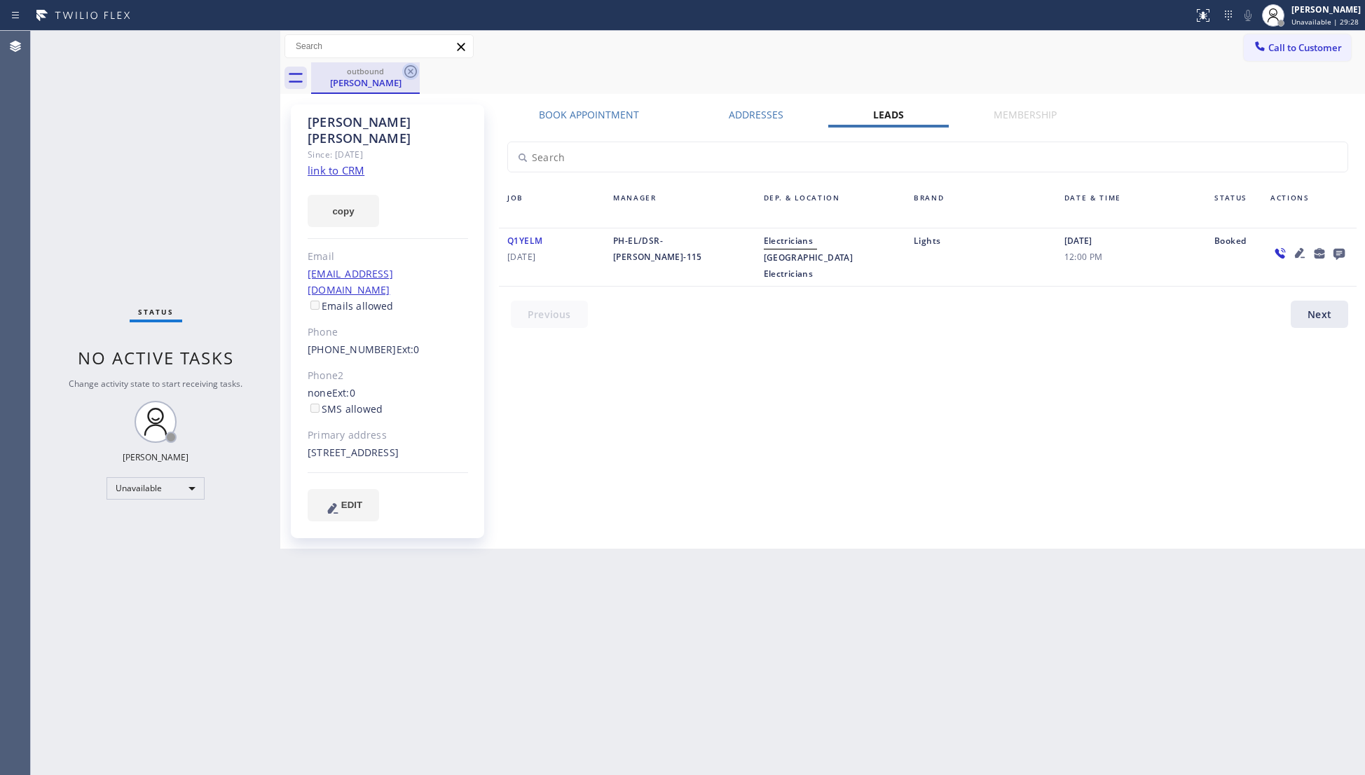
click at [413, 71] on icon at bounding box center [410, 71] width 17 height 17
drag, startPoint x: 413, startPoint y: 71, endPoint x: 399, endPoint y: 69, distance: 13.5
click at [412, 71] on div "outbound [PERSON_NAME]" at bounding box center [838, 78] width 1054 height 32
click at [410, 71] on div "outbound [PERSON_NAME]" at bounding box center [838, 78] width 1054 height 32
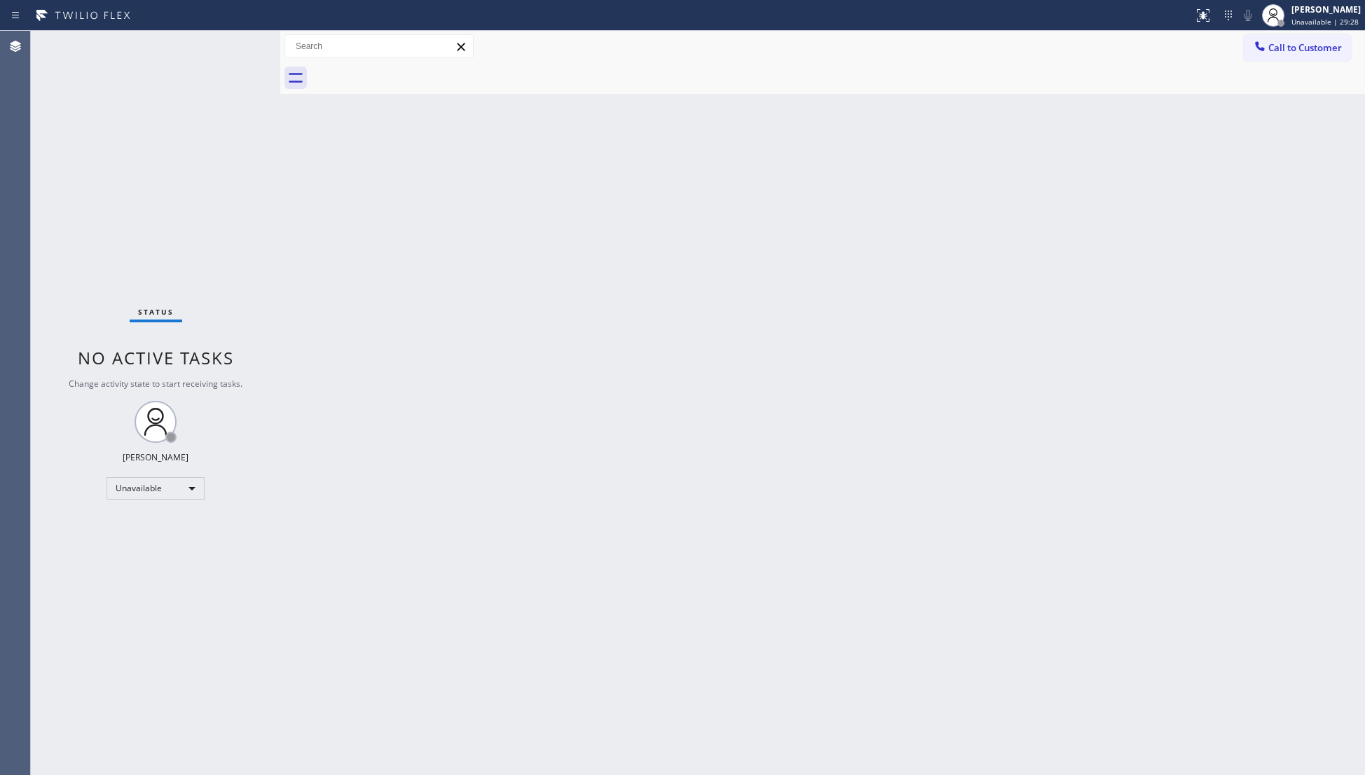
click at [399, 70] on div at bounding box center [838, 78] width 1054 height 32
click at [1261, 48] on icon at bounding box center [1259, 45] width 9 height 9
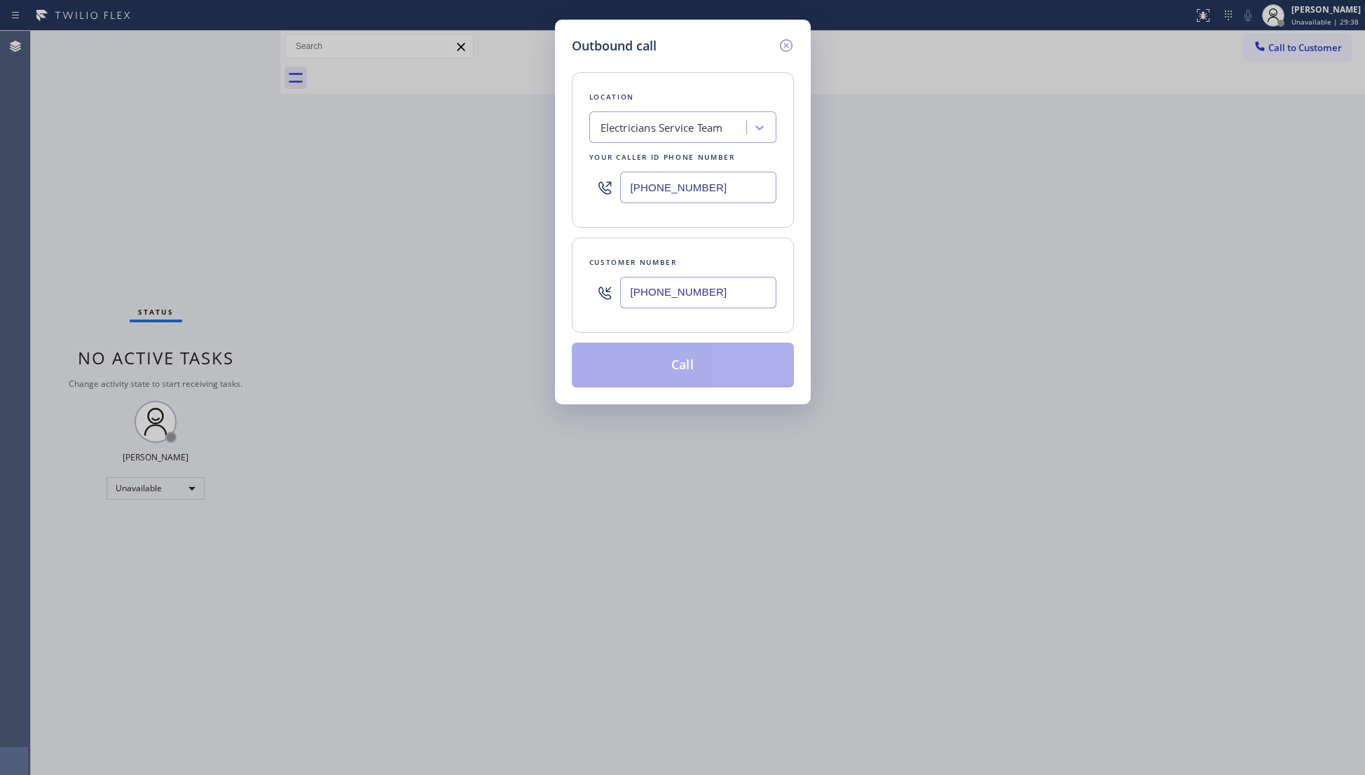
click at [737, 305] on input "[PHONE_NUMBER]" at bounding box center [698, 293] width 156 height 32
type input "[PHONE_NUMBER]"
drag, startPoint x: 701, startPoint y: 373, endPoint x: 670, endPoint y: 368, distance: 31.1
click at [698, 373] on button "Call" at bounding box center [683, 365] width 222 height 45
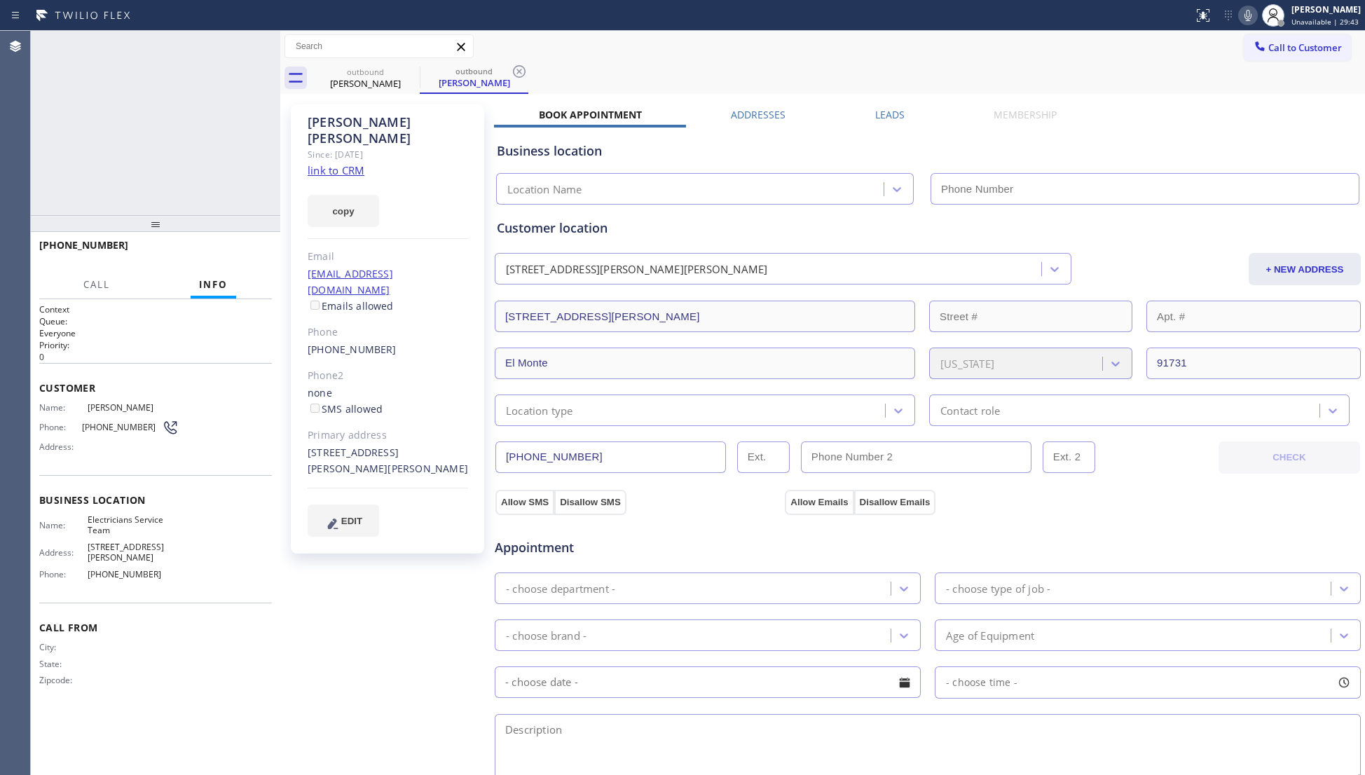
type input "[PHONE_NUMBER]"
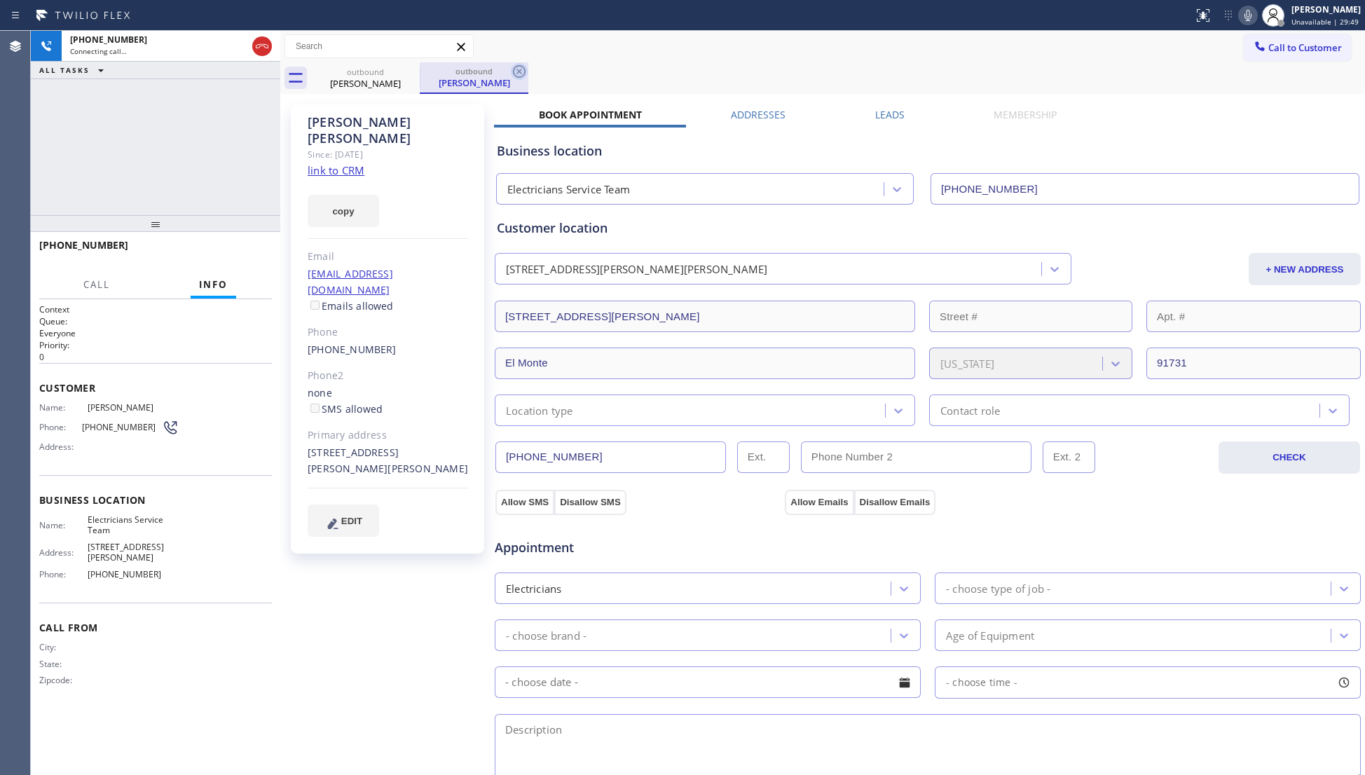
drag, startPoint x: 523, startPoint y: 71, endPoint x: 509, endPoint y: 73, distance: 14.1
click at [522, 71] on icon at bounding box center [519, 71] width 17 height 17
click at [408, 70] on icon at bounding box center [410, 71] width 17 height 17
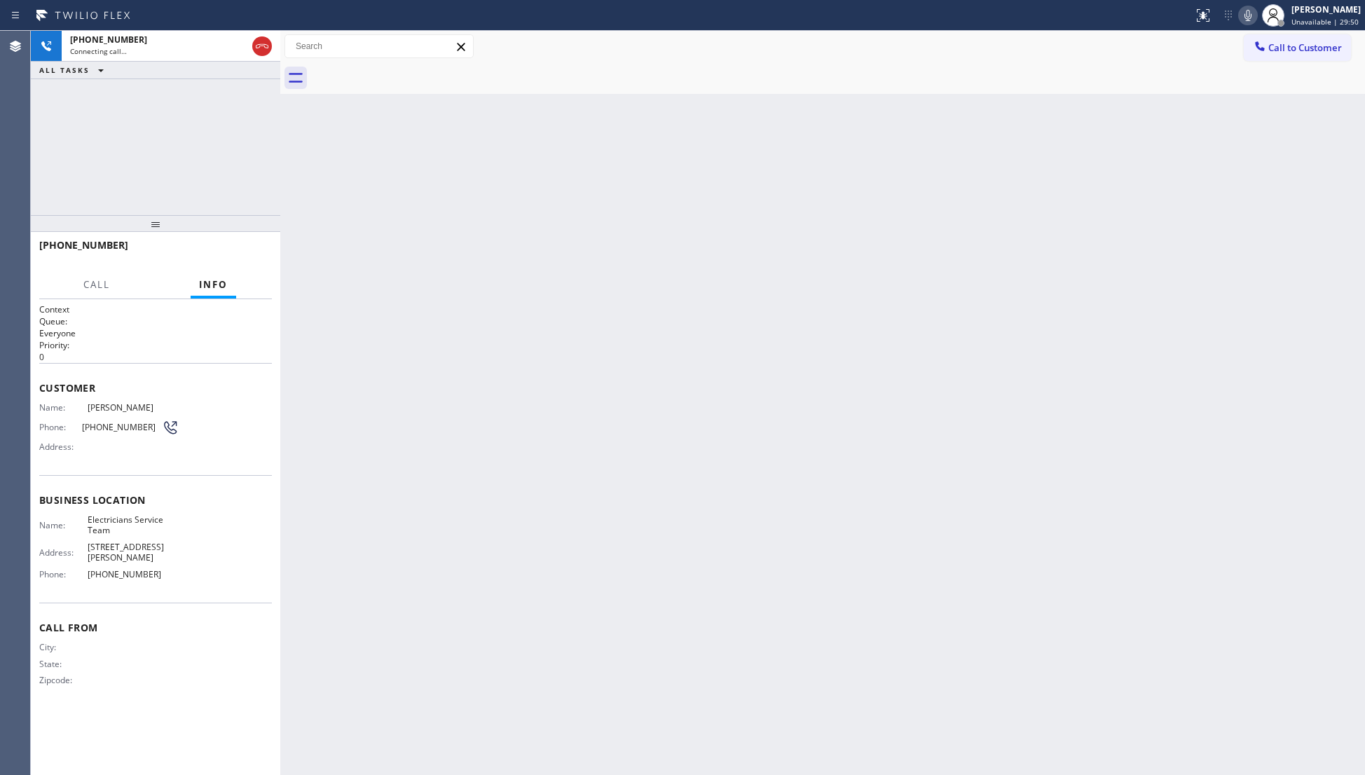
drag, startPoint x: 177, startPoint y: 46, endPoint x: 674, endPoint y: 161, distance: 510.5
click at [179, 46] on div "Connecting call…" at bounding box center [158, 51] width 177 height 10
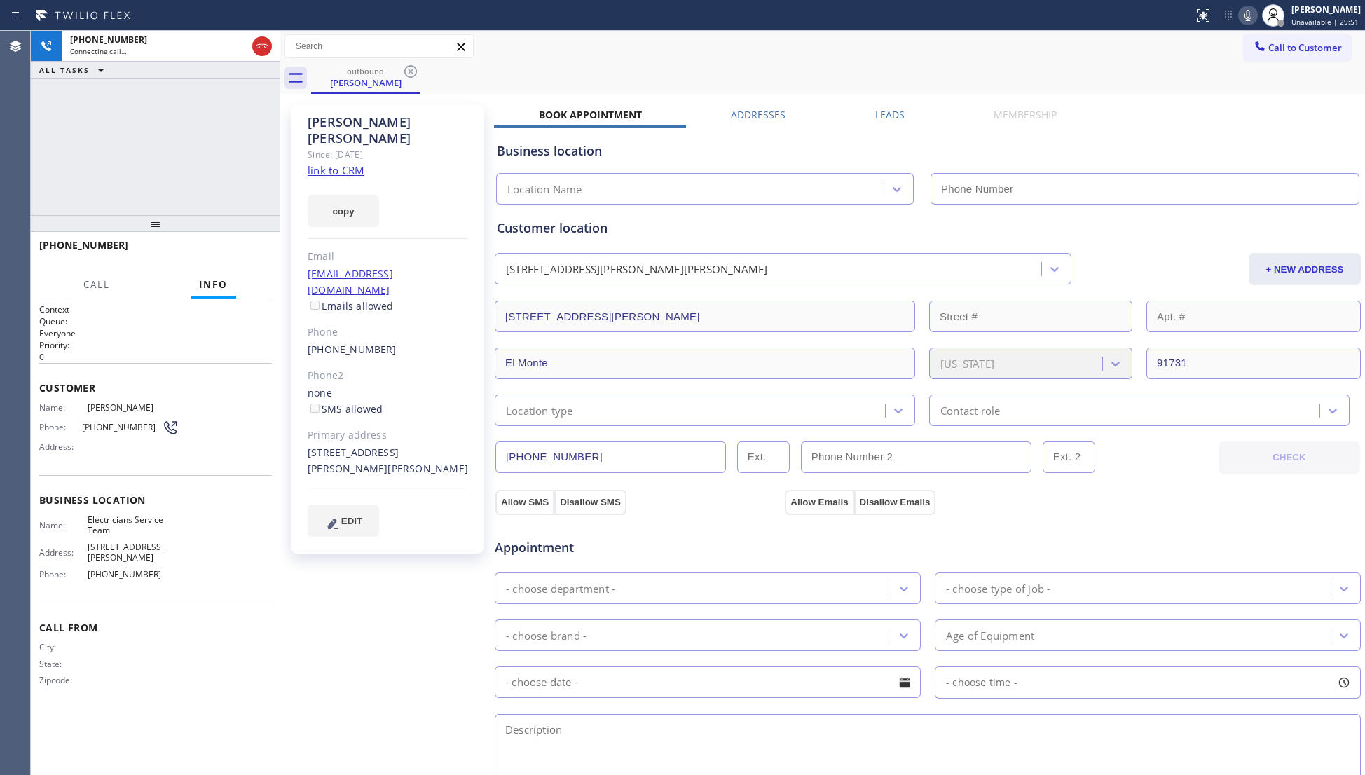
click at [867, 122] on div "Business location Location Name" at bounding box center [927, 163] width 867 height 83
type input "[PHONE_NUMBER]"
click at [878, 118] on label "Leads" at bounding box center [889, 114] width 29 height 13
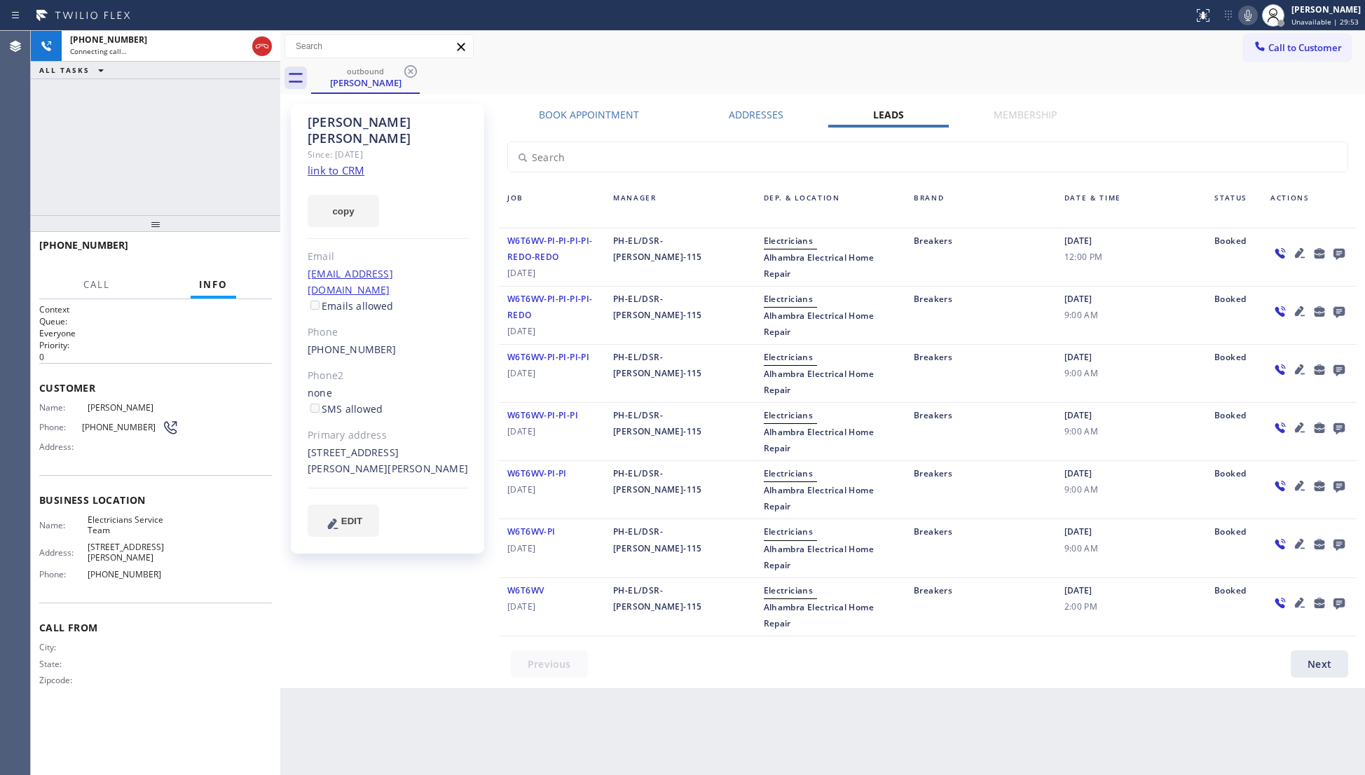
click at [1337, 252] on icon at bounding box center [1338, 254] width 11 height 11
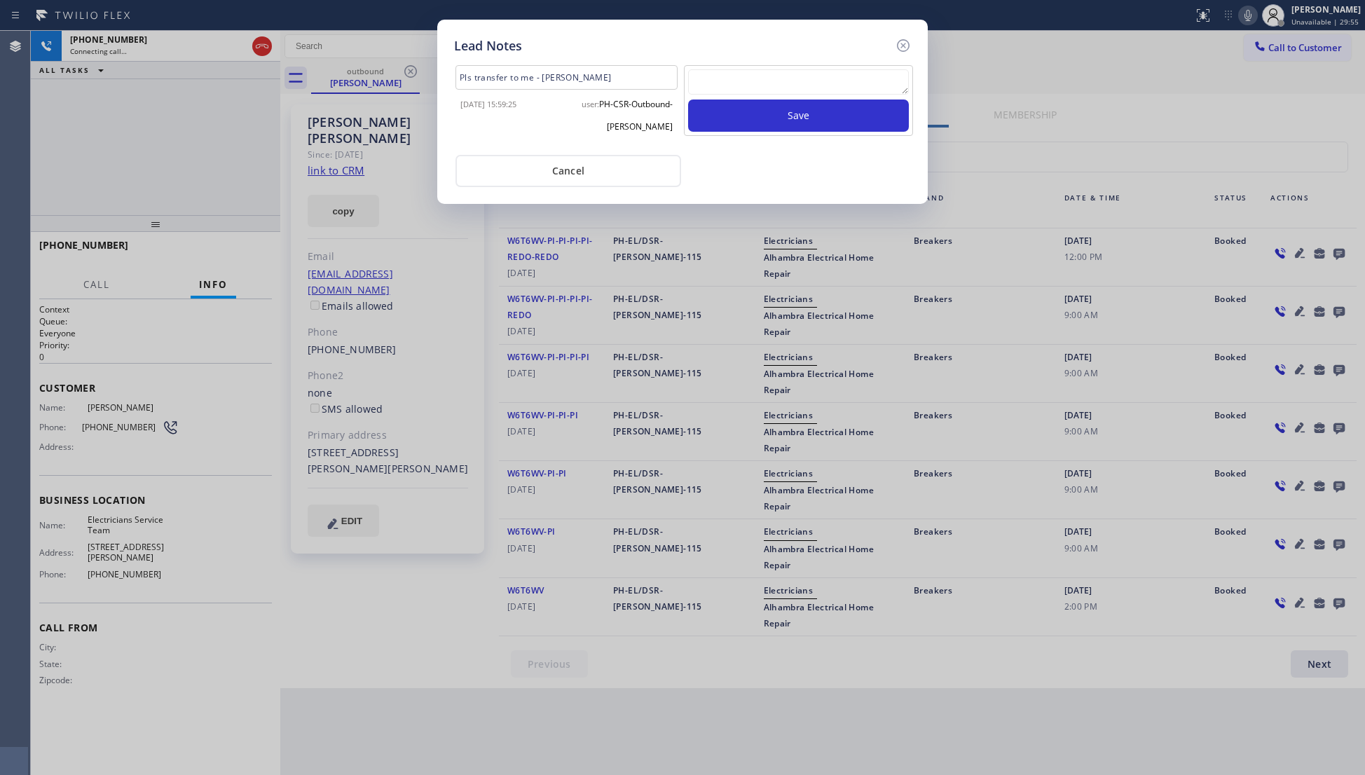
click at [794, 81] on textarea at bounding box center [798, 81] width 221 height 25
type textarea "VM / Follow up call - Please transfer to me"
click at [805, 104] on button "Save" at bounding box center [798, 115] width 221 height 32
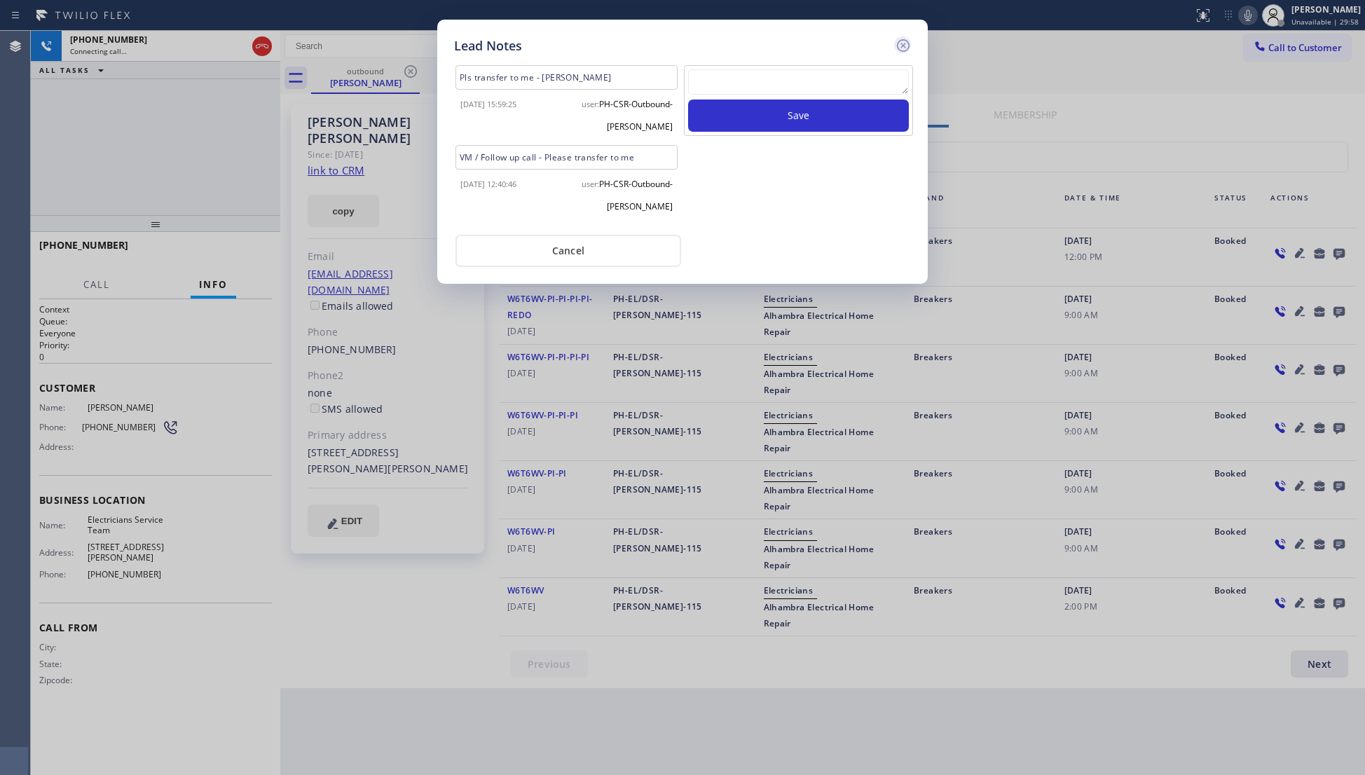
drag, startPoint x: 903, startPoint y: 40, endPoint x: 850, endPoint y: 76, distance: 63.5
click at [902, 41] on icon at bounding box center [903, 45] width 17 height 17
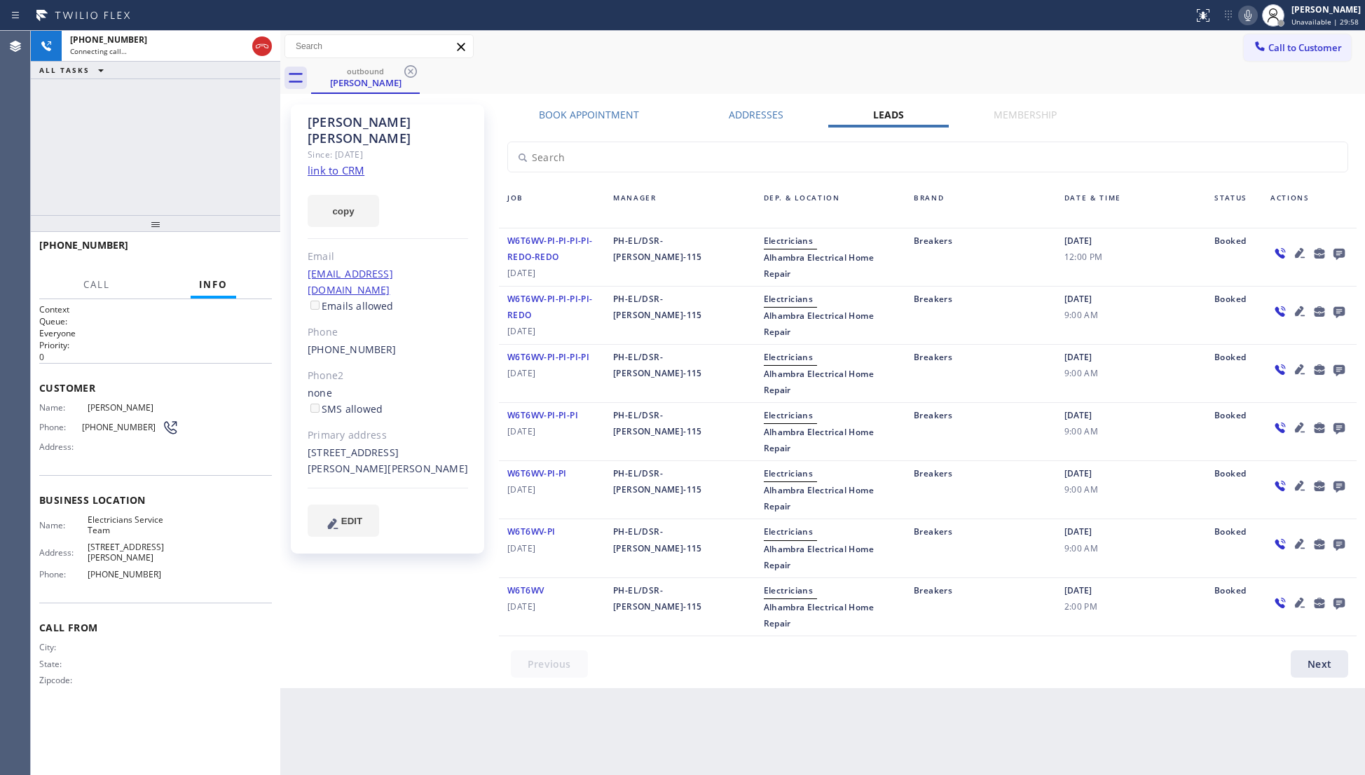
click at [800, 73] on div "outbound [PERSON_NAME]" at bounding box center [838, 78] width 1054 height 32
click at [258, 49] on icon at bounding box center [262, 46] width 17 height 17
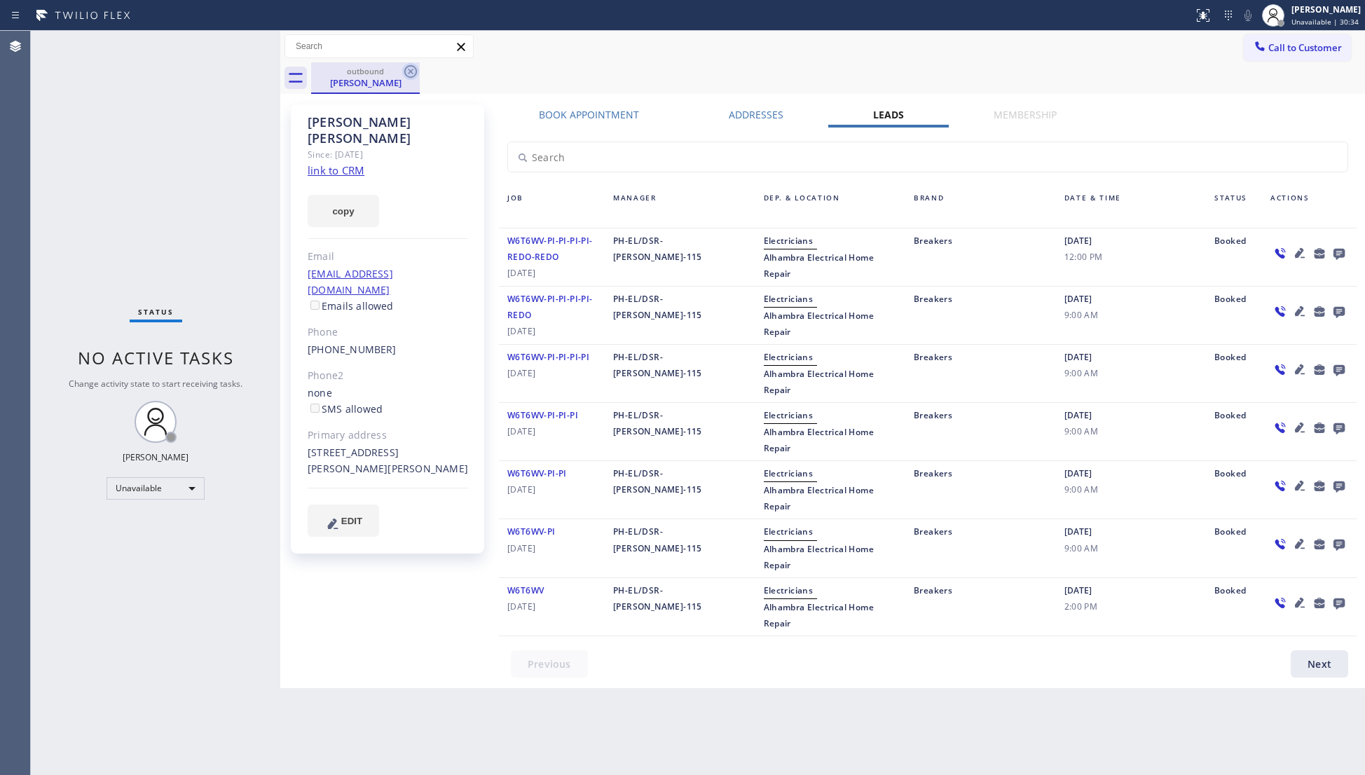
click at [416, 74] on icon at bounding box center [410, 71] width 17 height 17
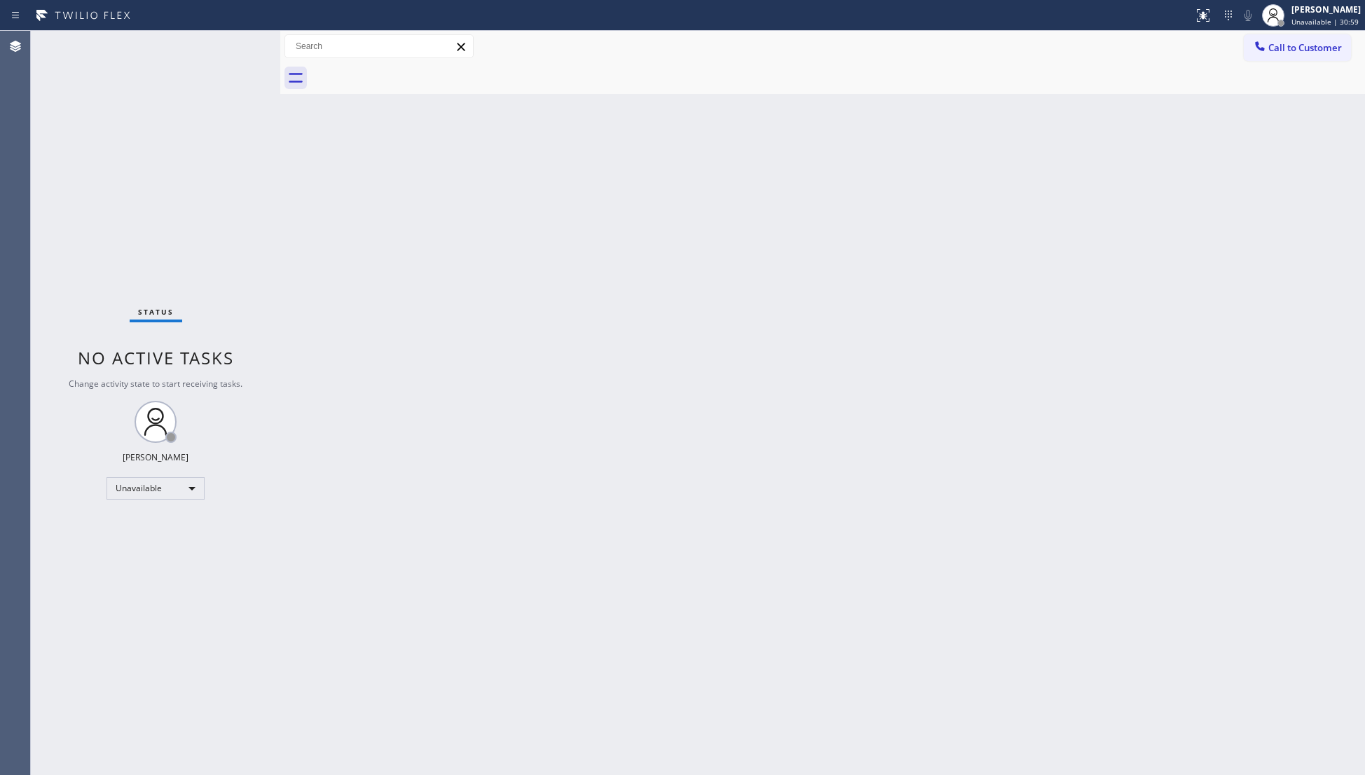
drag, startPoint x: 1323, startPoint y: 57, endPoint x: 1293, endPoint y: 74, distance: 34.2
click at [1318, 59] on button "Call to Customer" at bounding box center [1296, 47] width 107 height 27
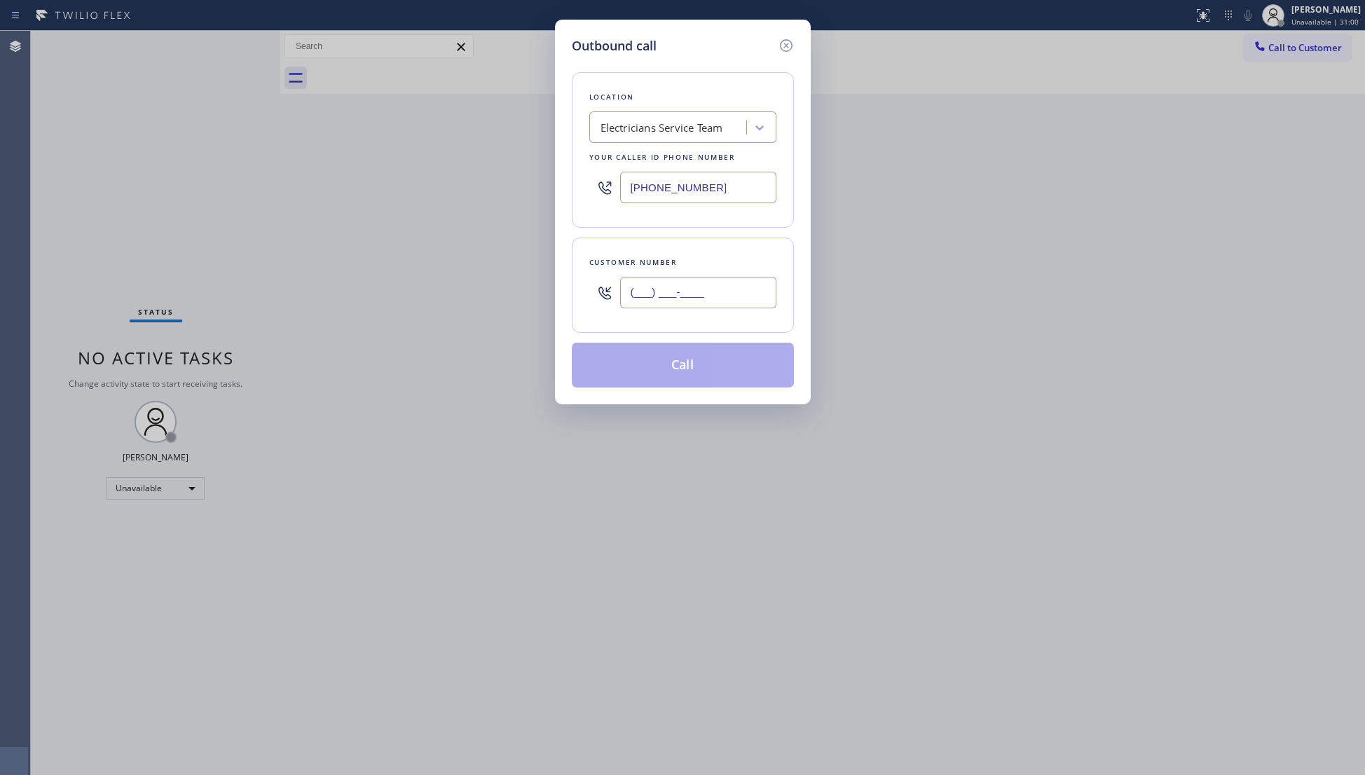
click at [738, 296] on input "(___) ___-____" at bounding box center [698, 293] width 156 height 32
click at [623, 287] on input "(___) ___-____" at bounding box center [698, 293] width 156 height 32
type input "[PHONE_NUMBER]"
click at [675, 373] on button "Call" at bounding box center [683, 365] width 222 height 45
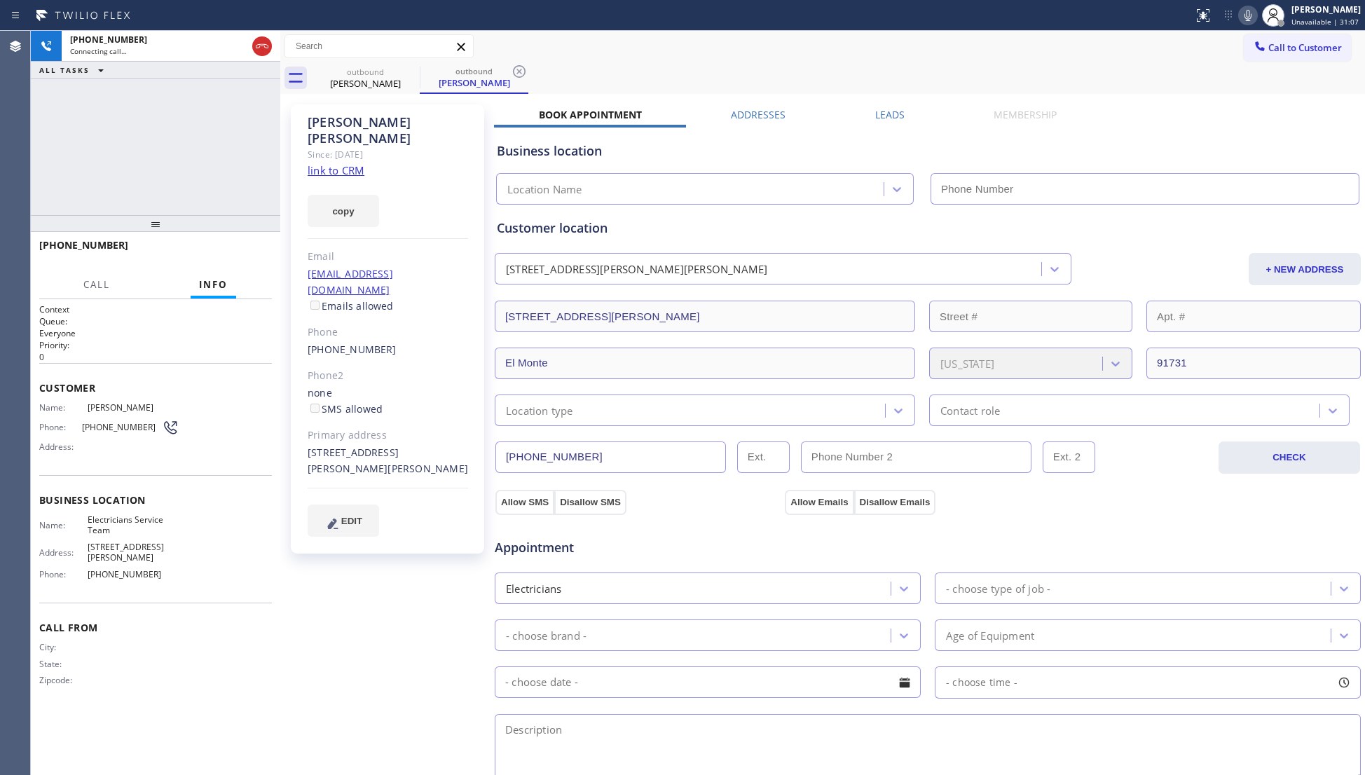
type input "[PHONE_NUMBER]"
click at [253, 232] on div at bounding box center [155, 223] width 249 height 17
click at [256, 272] on div "[PHONE_NUMBER] Live | 00:03 HANG UP" at bounding box center [155, 255] width 233 height 36
click at [256, 270] on div "[PHONE_NUMBER] Live | 00:04 HANG UP" at bounding box center [155, 255] width 233 height 36
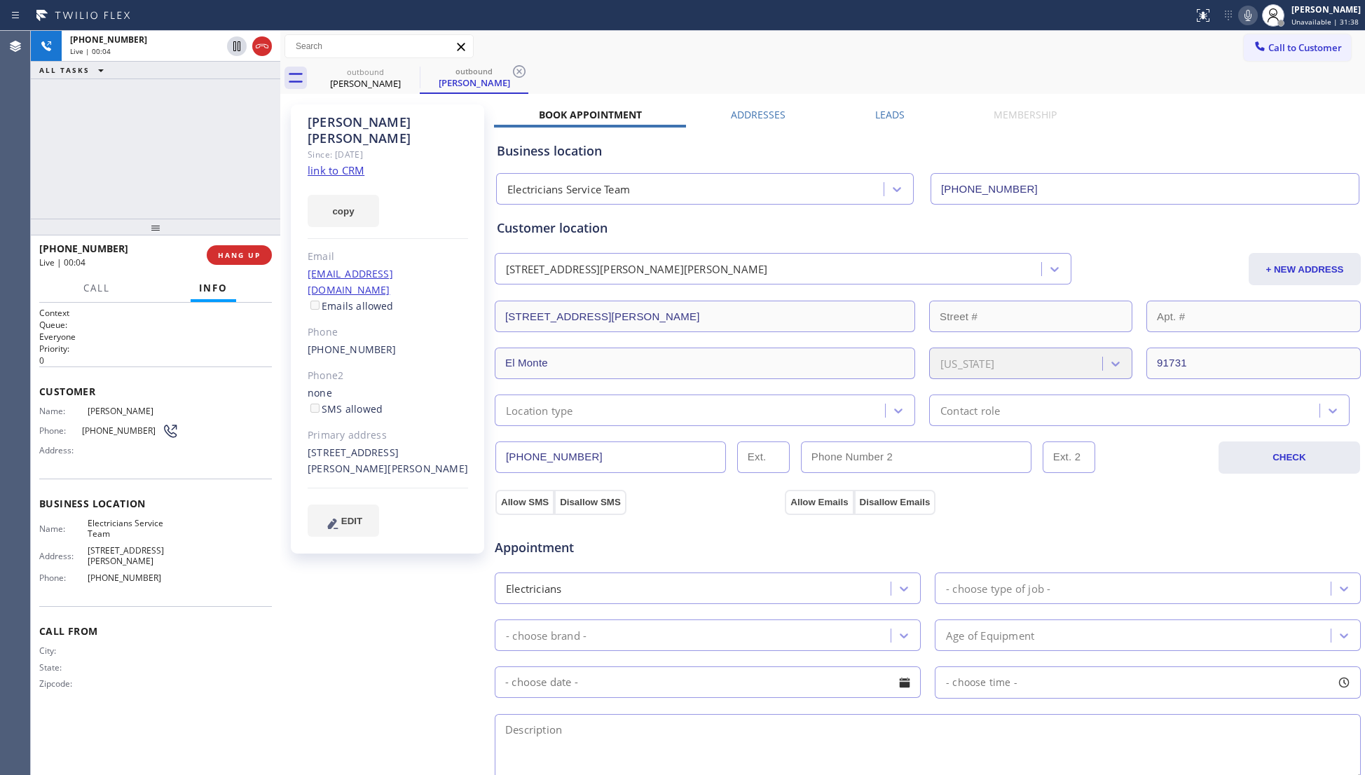
click at [258, 275] on div "Call Info" at bounding box center [155, 289] width 233 height 28
click at [253, 262] on button "HANG UP" at bounding box center [239, 255] width 65 height 20
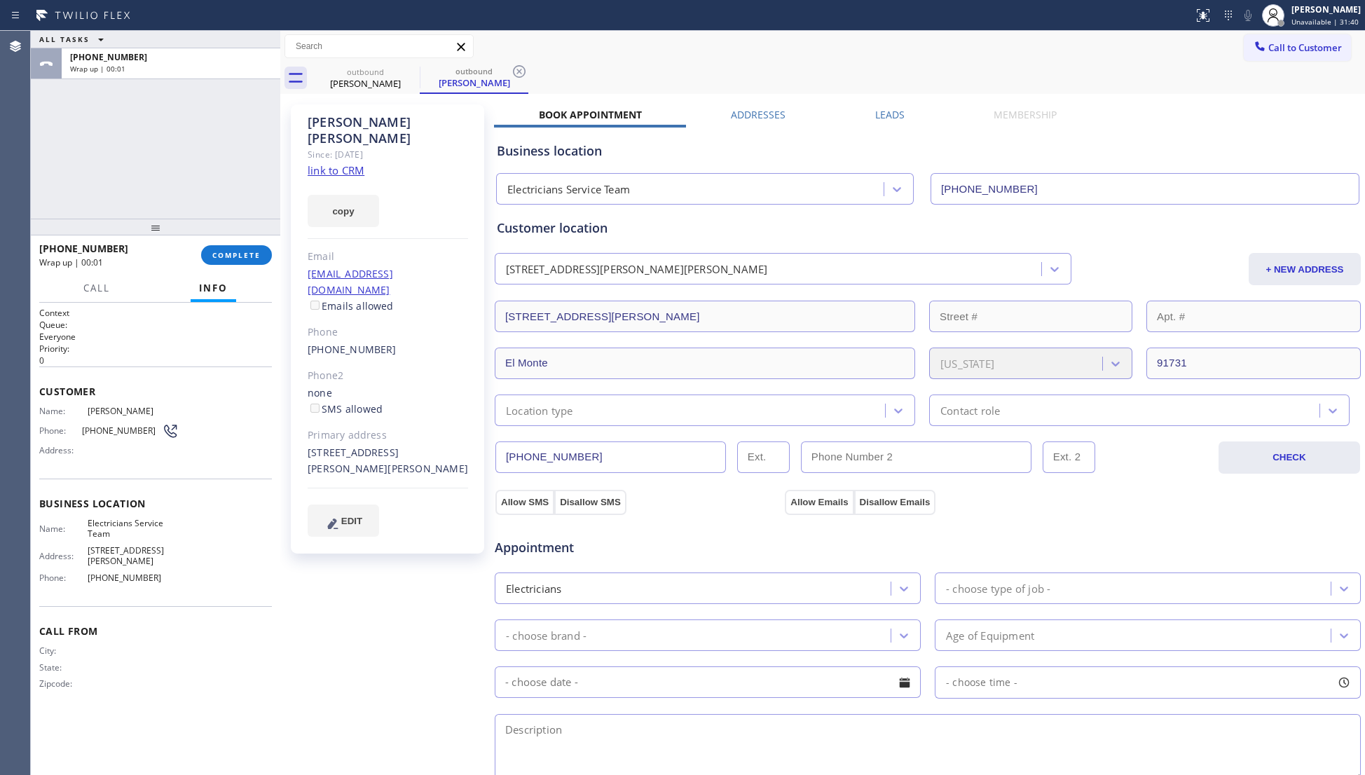
click at [240, 258] on span "COMPLETE" at bounding box center [236, 255] width 48 height 10
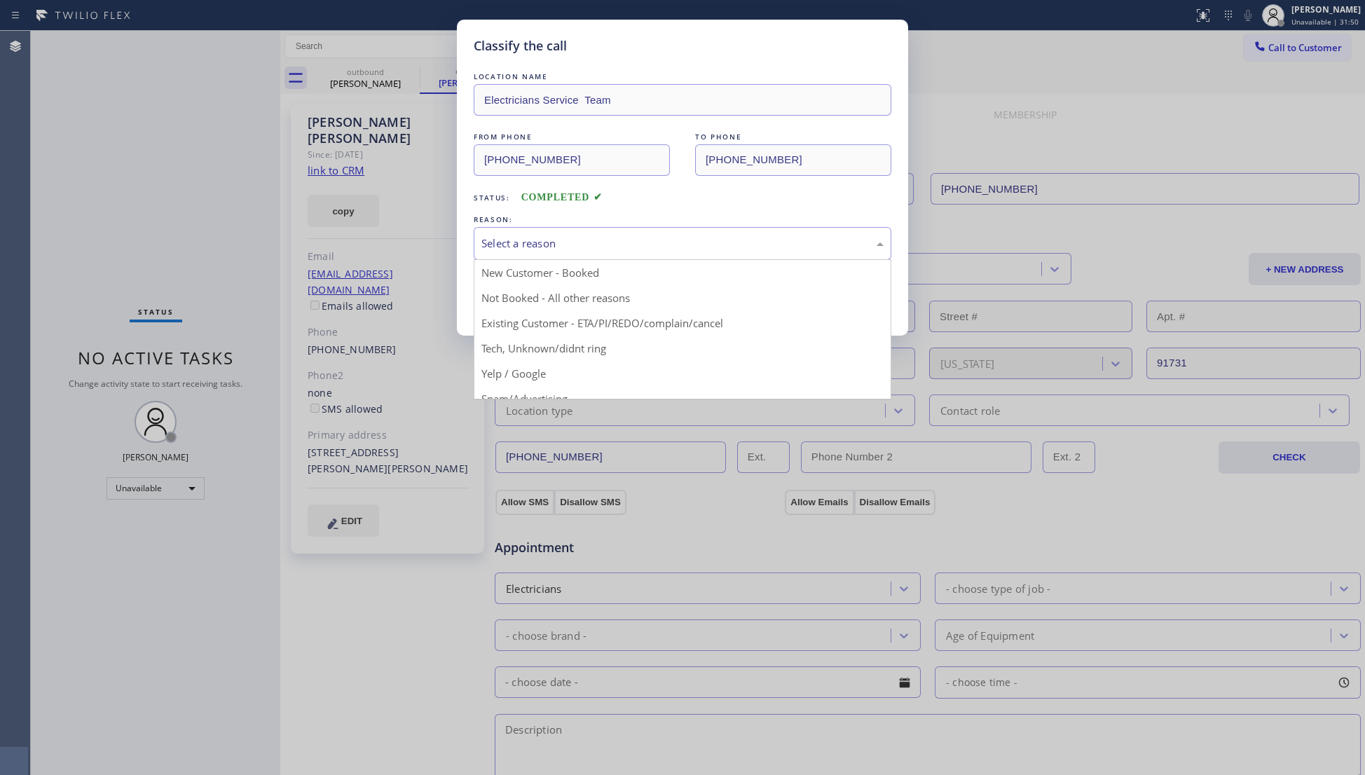
click at [539, 241] on div "Select a reason" at bounding box center [682, 243] width 402 height 16
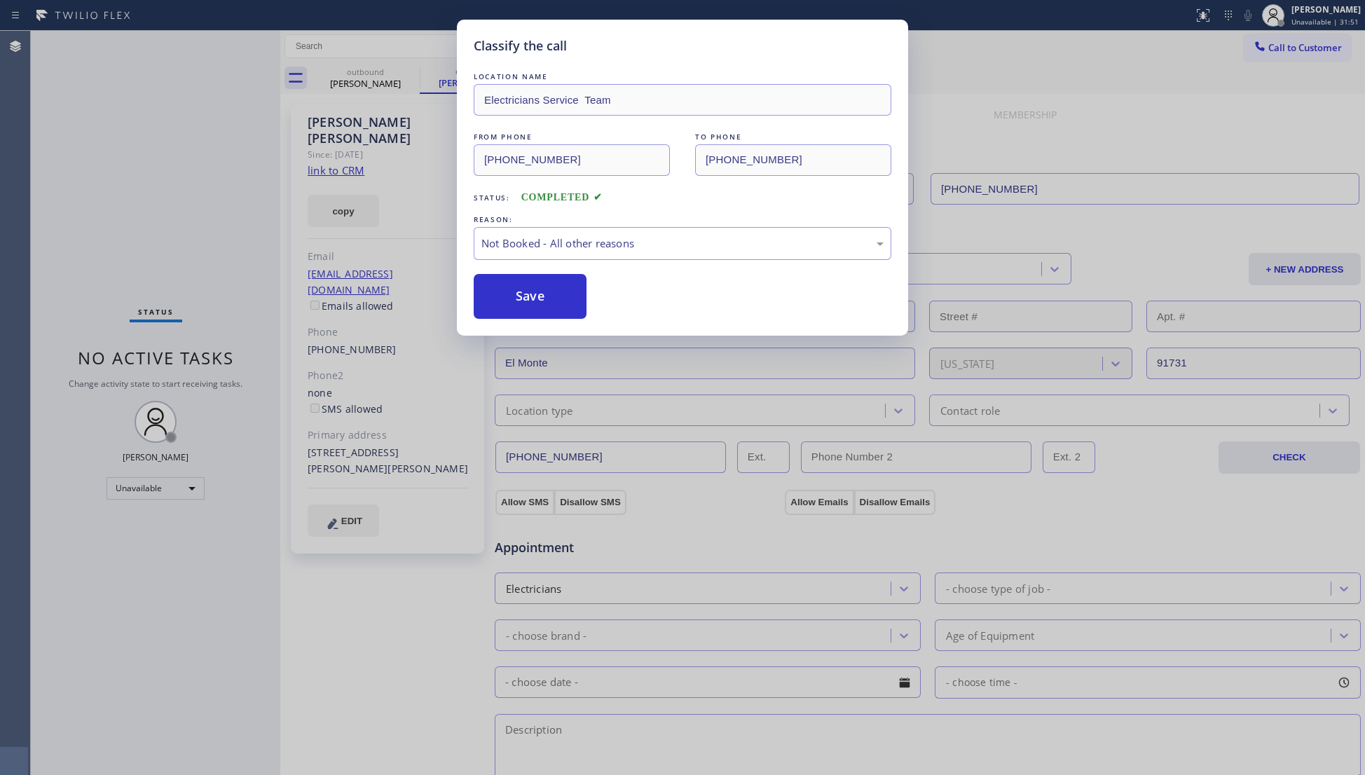
click at [531, 294] on button "Save" at bounding box center [530, 296] width 113 height 45
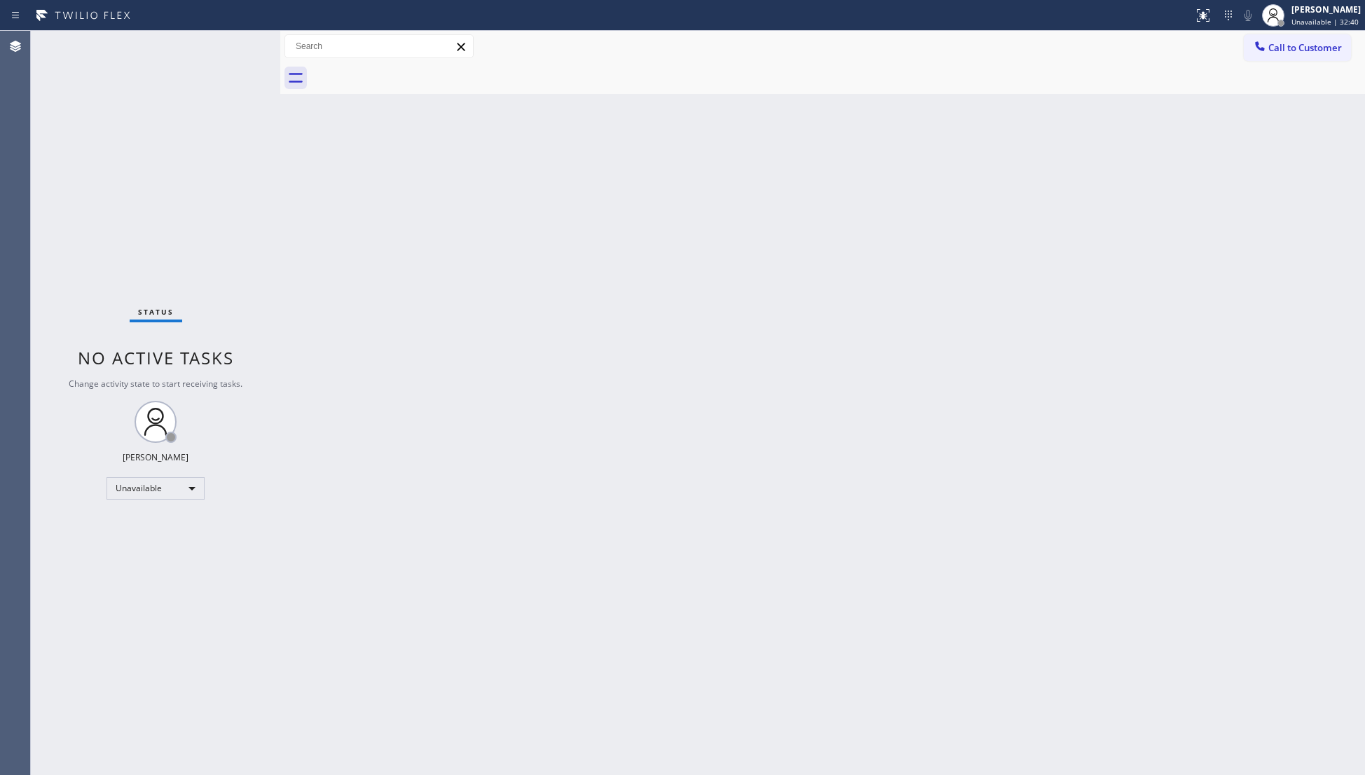
drag, startPoint x: 490, startPoint y: 273, endPoint x: 497, endPoint y: 142, distance: 131.8
click at [489, 135] on div "Back to Dashboard Change Sender ID Customers Technicians Select a contact Outbo…" at bounding box center [822, 403] width 1084 height 744
click at [1286, 54] on button "Call to Customer" at bounding box center [1296, 47] width 107 height 27
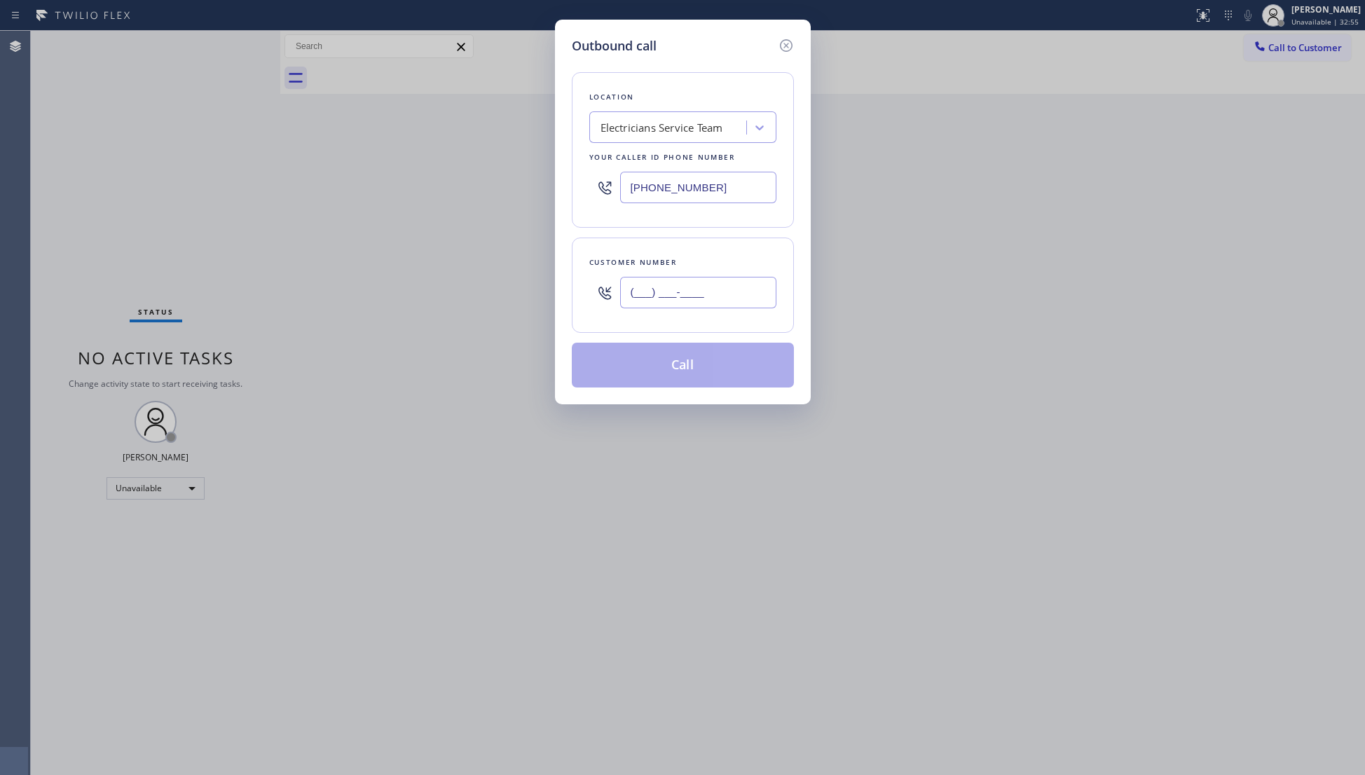
click at [691, 301] on input "(___) ___-____" at bounding box center [698, 293] width 156 height 32
type input "[PHONE_NUMBER]"
click at [677, 373] on button "Call" at bounding box center [683, 365] width 222 height 45
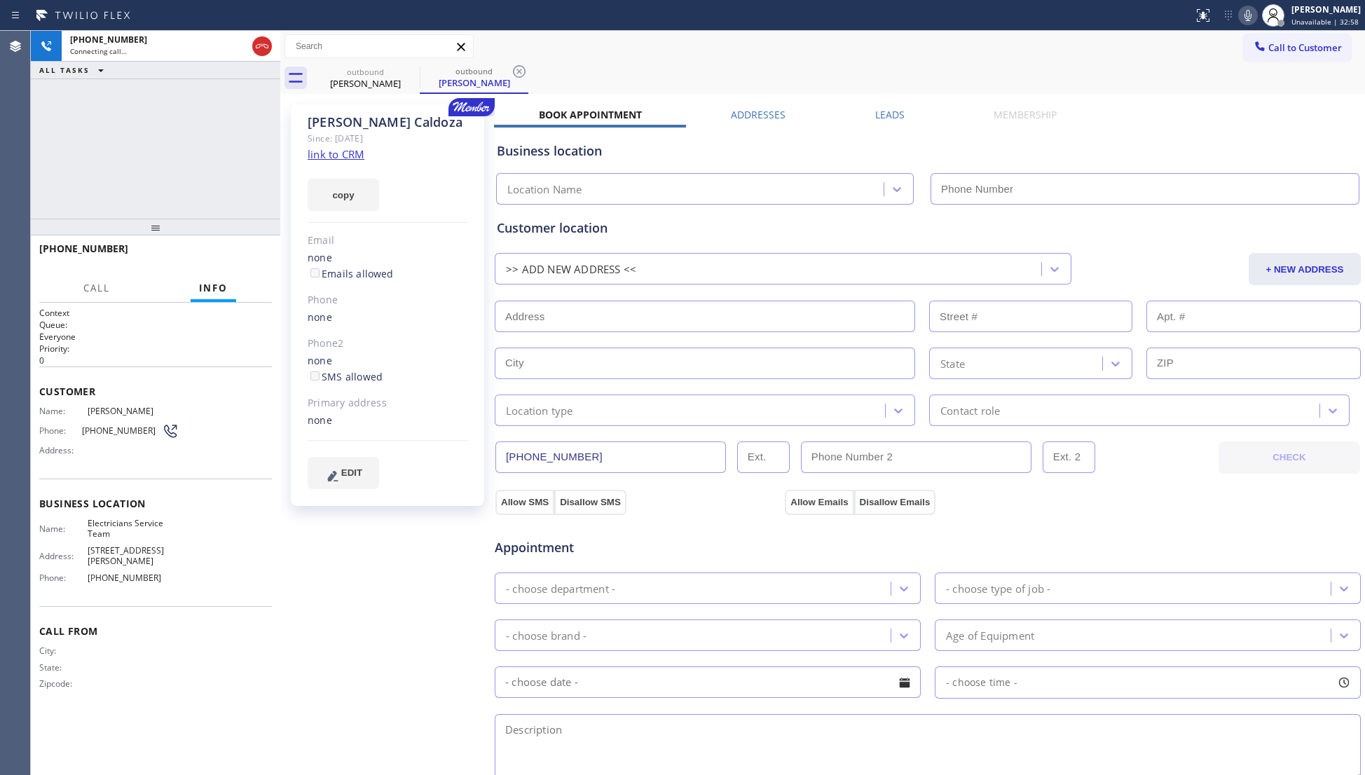
drag, startPoint x: 933, startPoint y: 113, endPoint x: 898, endPoint y: 113, distance: 35.0
click at [919, 113] on div "Leads" at bounding box center [889, 118] width 118 height 20
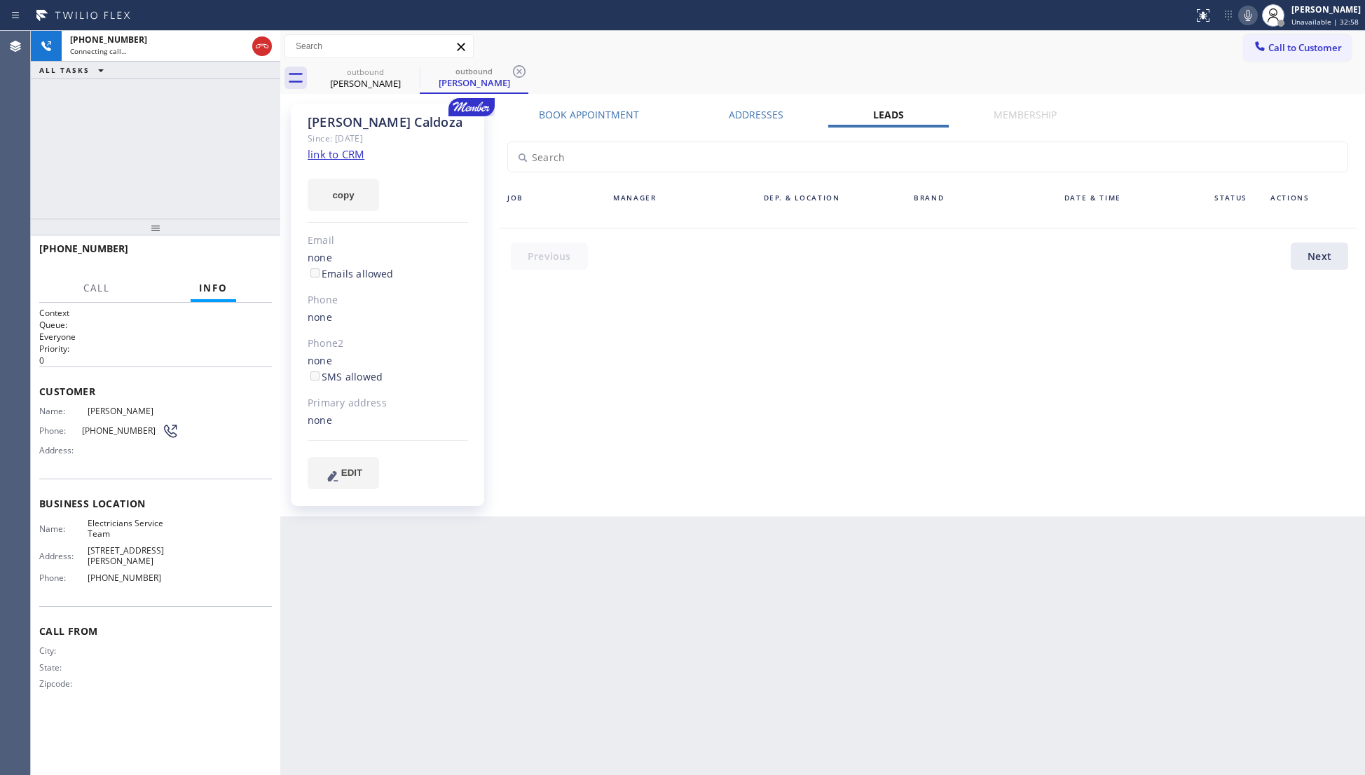
click at [898, 113] on label "Leads" at bounding box center [888, 114] width 31 height 13
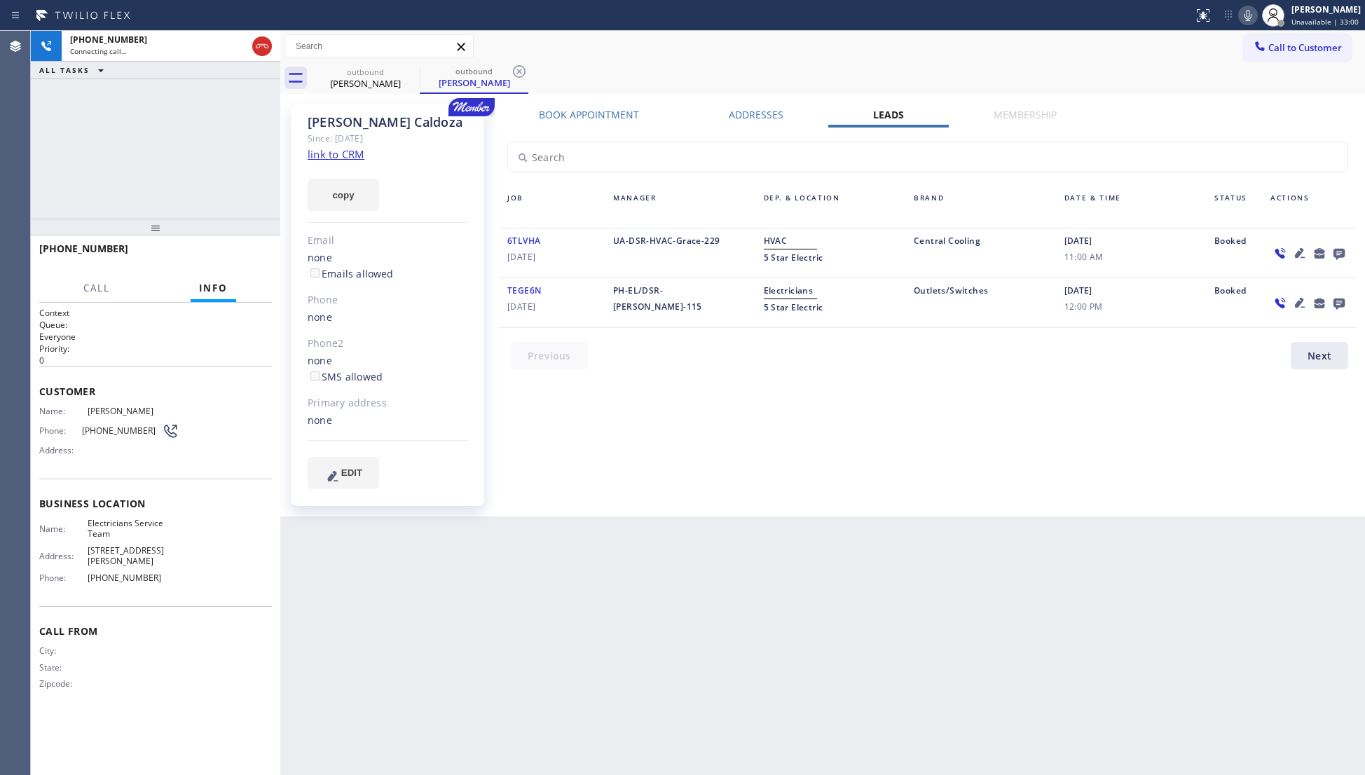
click at [1334, 252] on icon at bounding box center [1338, 254] width 11 height 11
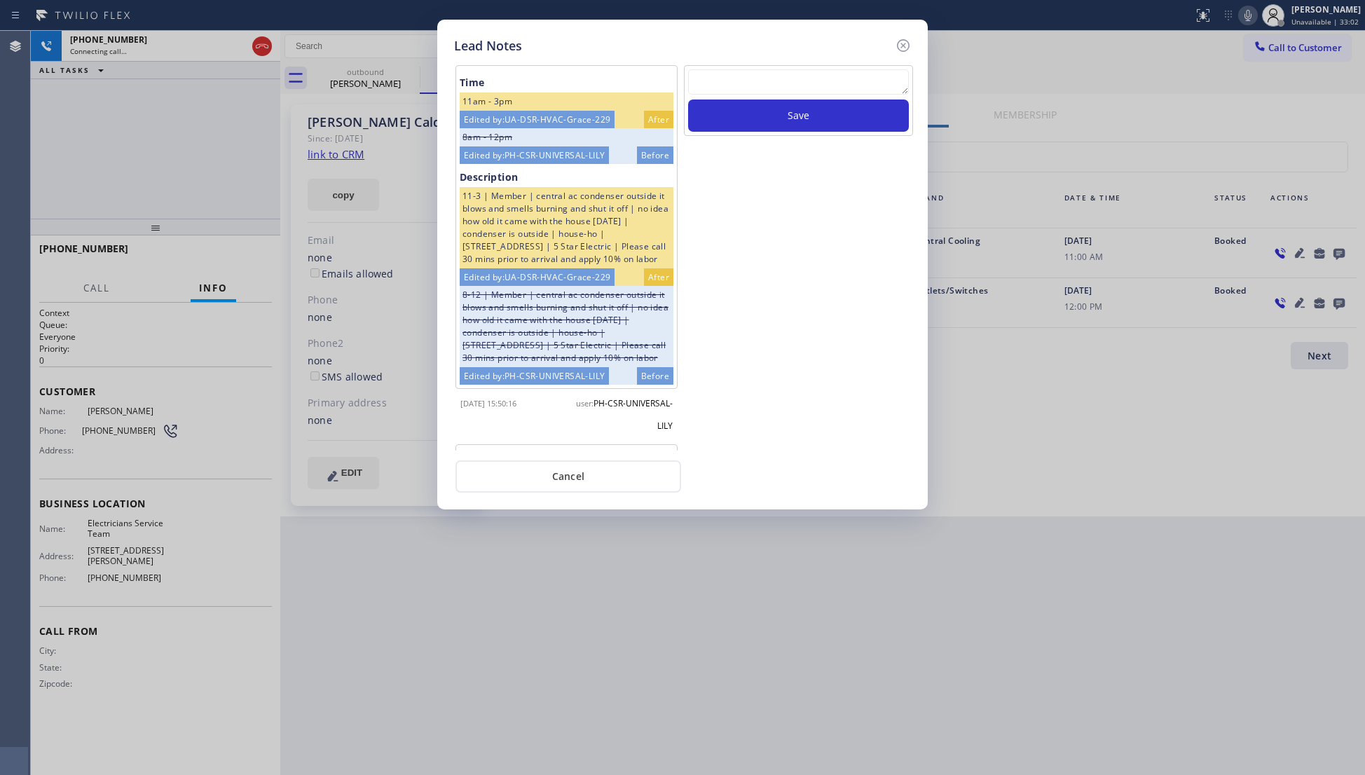
click at [754, 81] on textarea at bounding box center [798, 81] width 221 height 25
type textarea "VM / Follow up call - Please transfer to me"
drag, startPoint x: 774, startPoint y: 113, endPoint x: 788, endPoint y: 132, distance: 23.5
click at [775, 113] on button "Save" at bounding box center [798, 115] width 221 height 32
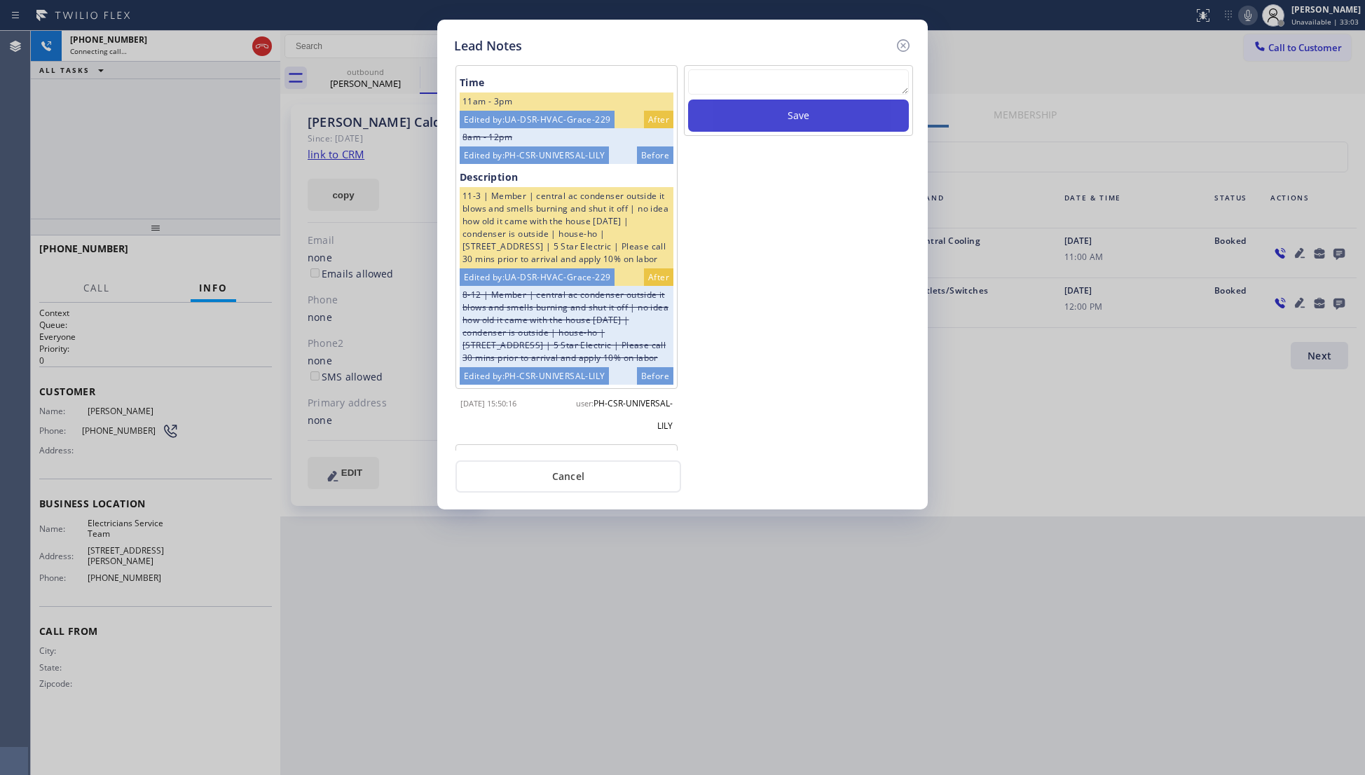
scroll to position [0, 0]
click at [906, 46] on icon at bounding box center [903, 45] width 17 height 17
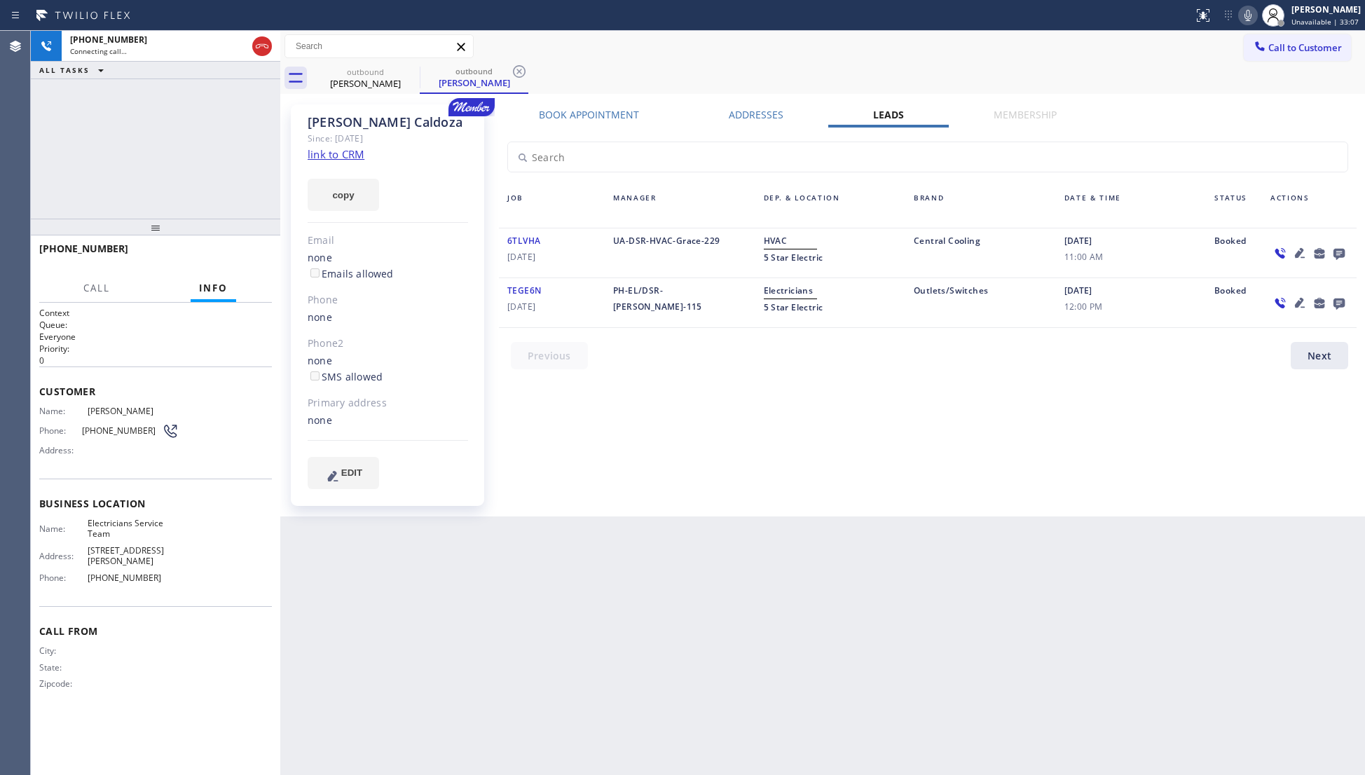
click at [782, 52] on div "Call to Customer Outbound call Location Electricians Service Team Your caller i…" at bounding box center [822, 46] width 1084 height 25
click at [247, 48] on div "[PHONE_NUMBER] Connecting call…" at bounding box center [156, 46] width 188 height 31
click at [267, 46] on icon at bounding box center [262, 46] width 17 height 17
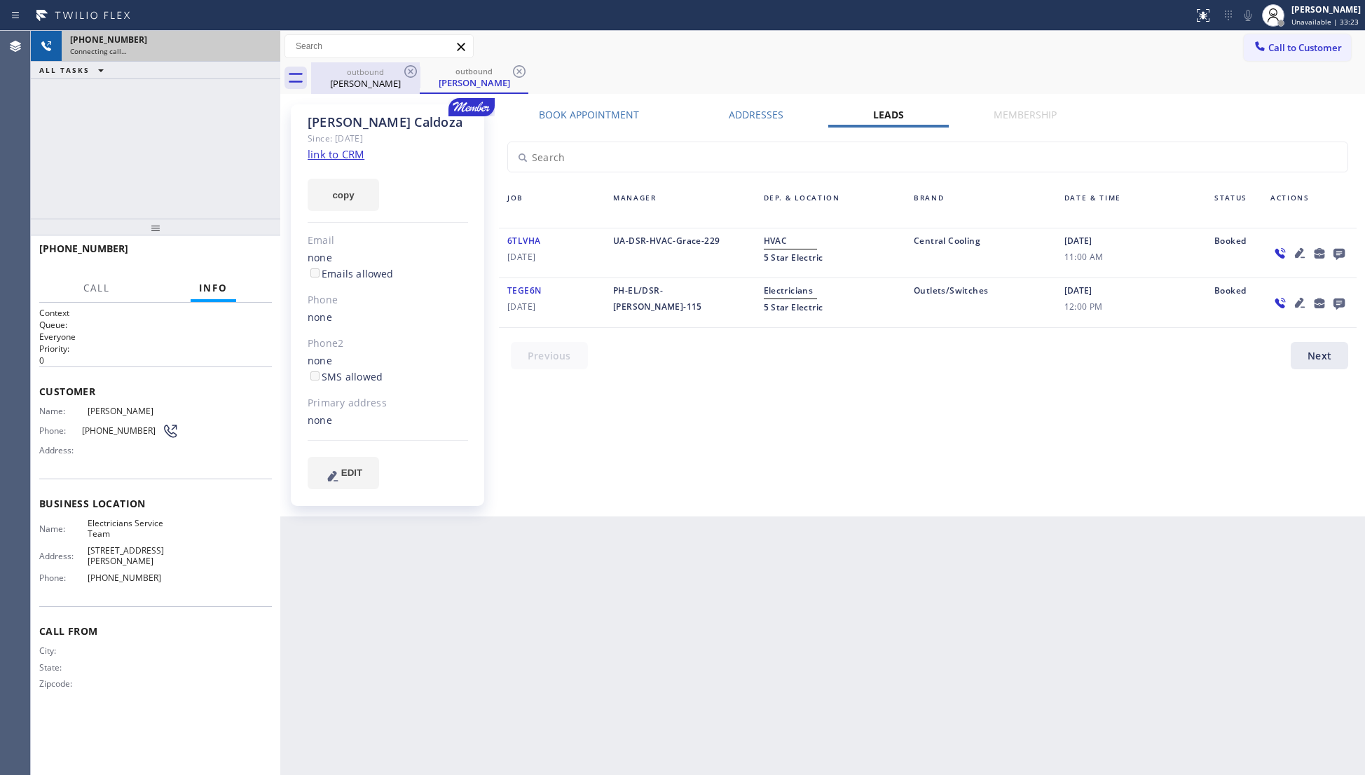
drag, startPoint x: 353, startPoint y: 67, endPoint x: 388, endPoint y: 74, distance: 35.6
click at [356, 68] on div "outbound" at bounding box center [365, 72] width 106 height 11
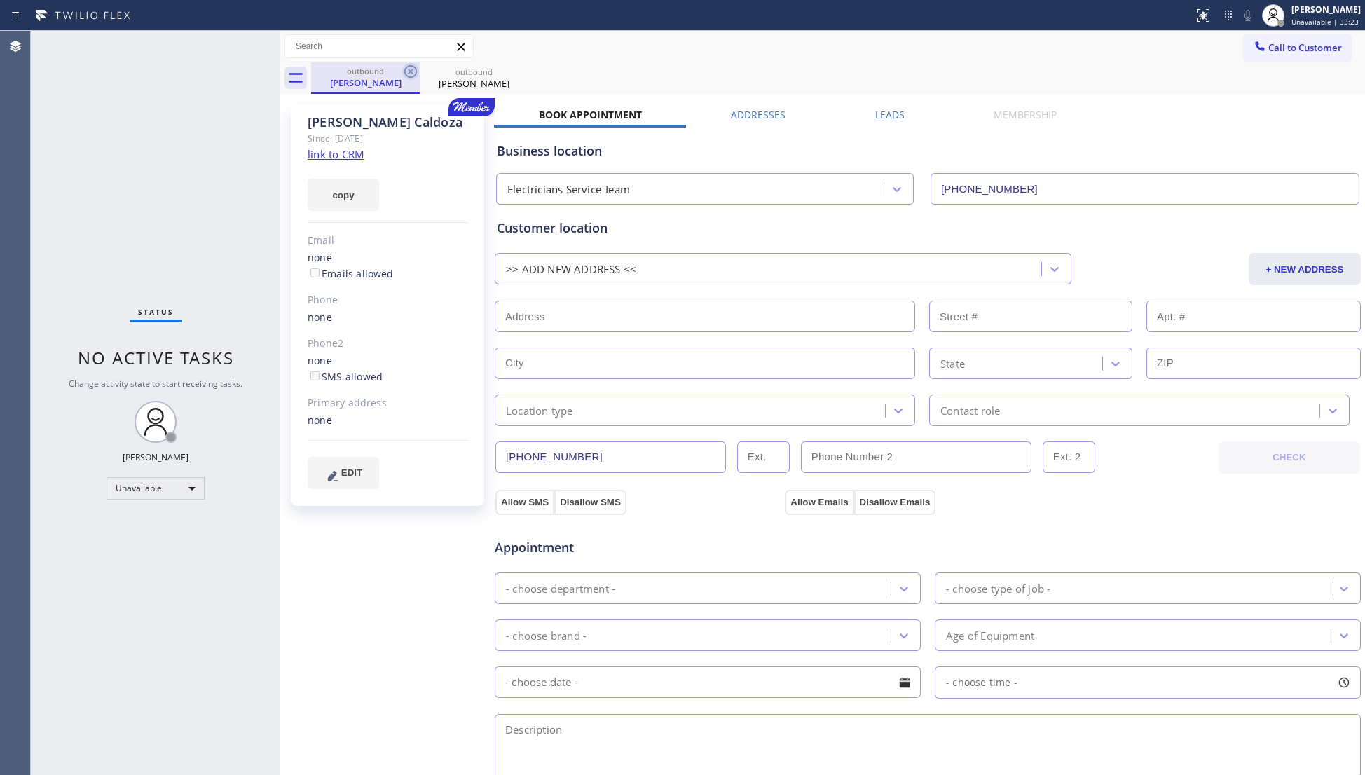
click at [410, 71] on icon at bounding box center [410, 71] width 17 height 17
click at [513, 71] on icon at bounding box center [519, 71] width 13 height 13
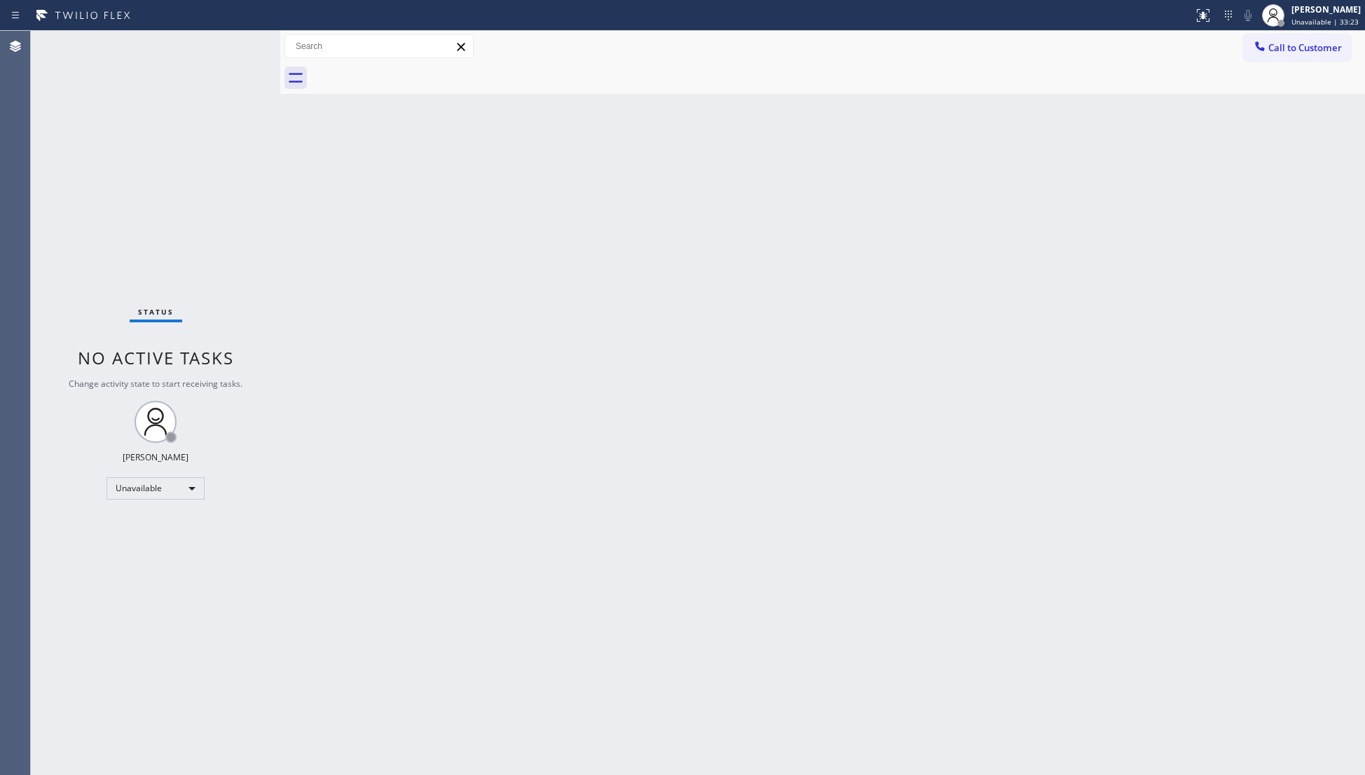
click at [410, 71] on div at bounding box center [838, 78] width 1054 height 32
click at [1276, 39] on button "Call to Customer" at bounding box center [1296, 47] width 107 height 27
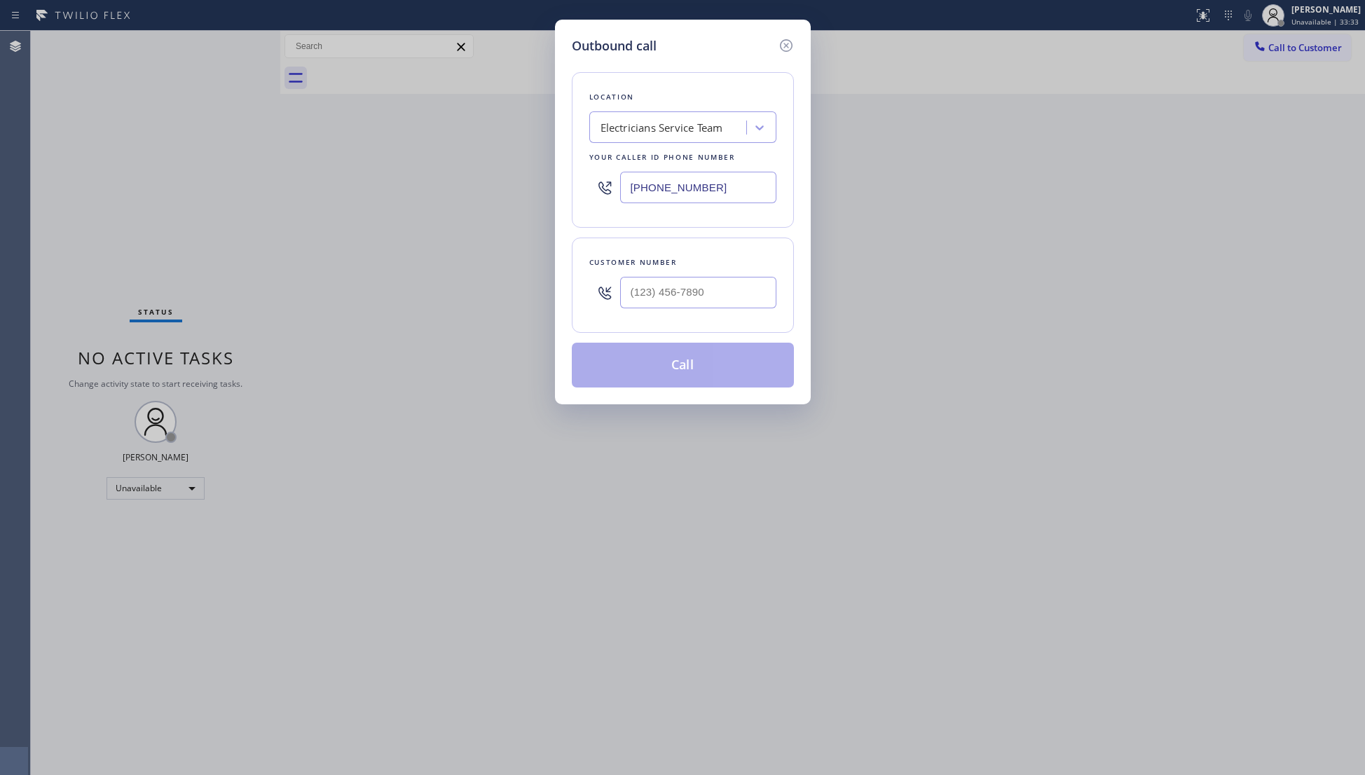
click at [734, 196] on input "[PHONE_NUMBER]" at bounding box center [698, 188] width 156 height 32
click at [715, 295] on input "(___) ___-____" at bounding box center [698, 293] width 156 height 32
type input "[PHONE_NUMBER]"
click at [677, 373] on button "Call" at bounding box center [683, 365] width 222 height 45
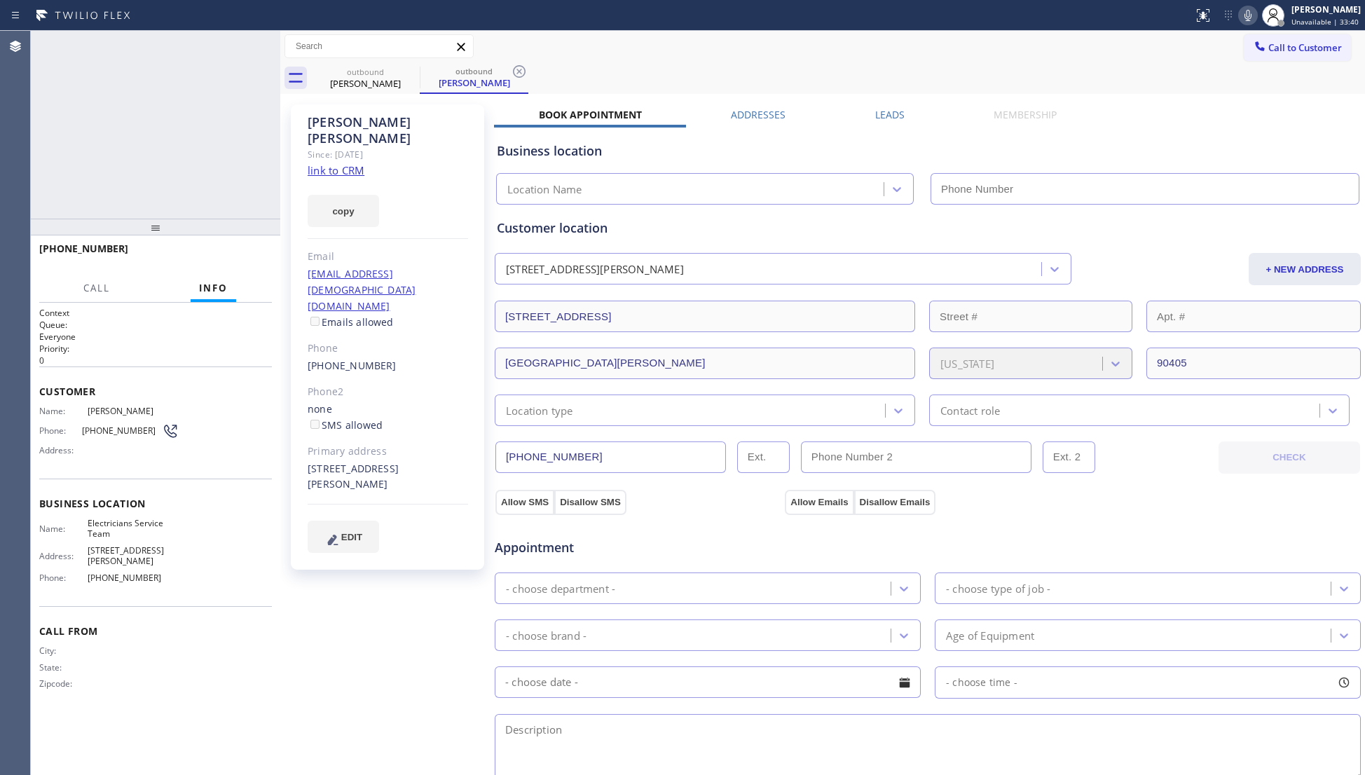
type input "[PHONE_NUMBER]"
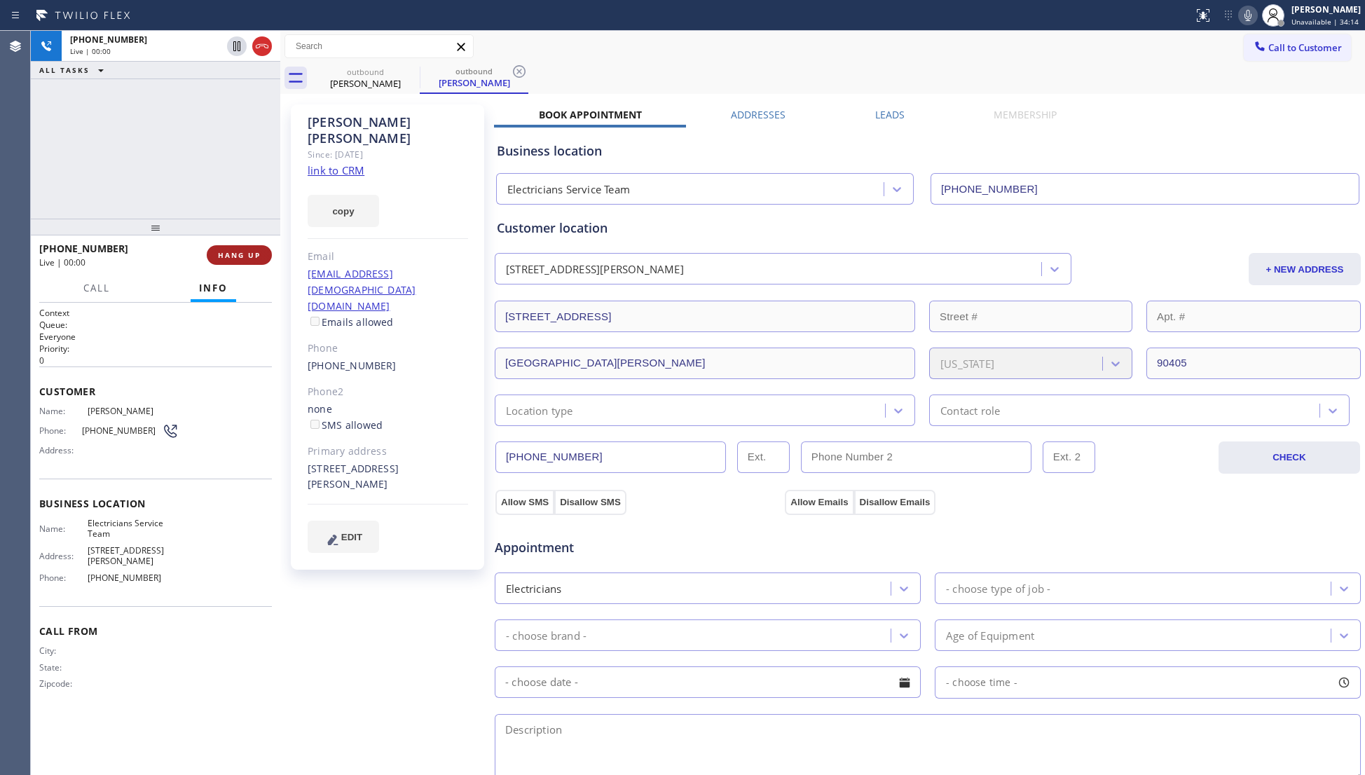
click at [217, 258] on button "HANG UP" at bounding box center [239, 255] width 65 height 20
click at [219, 258] on span "HANG UP" at bounding box center [239, 255] width 43 height 10
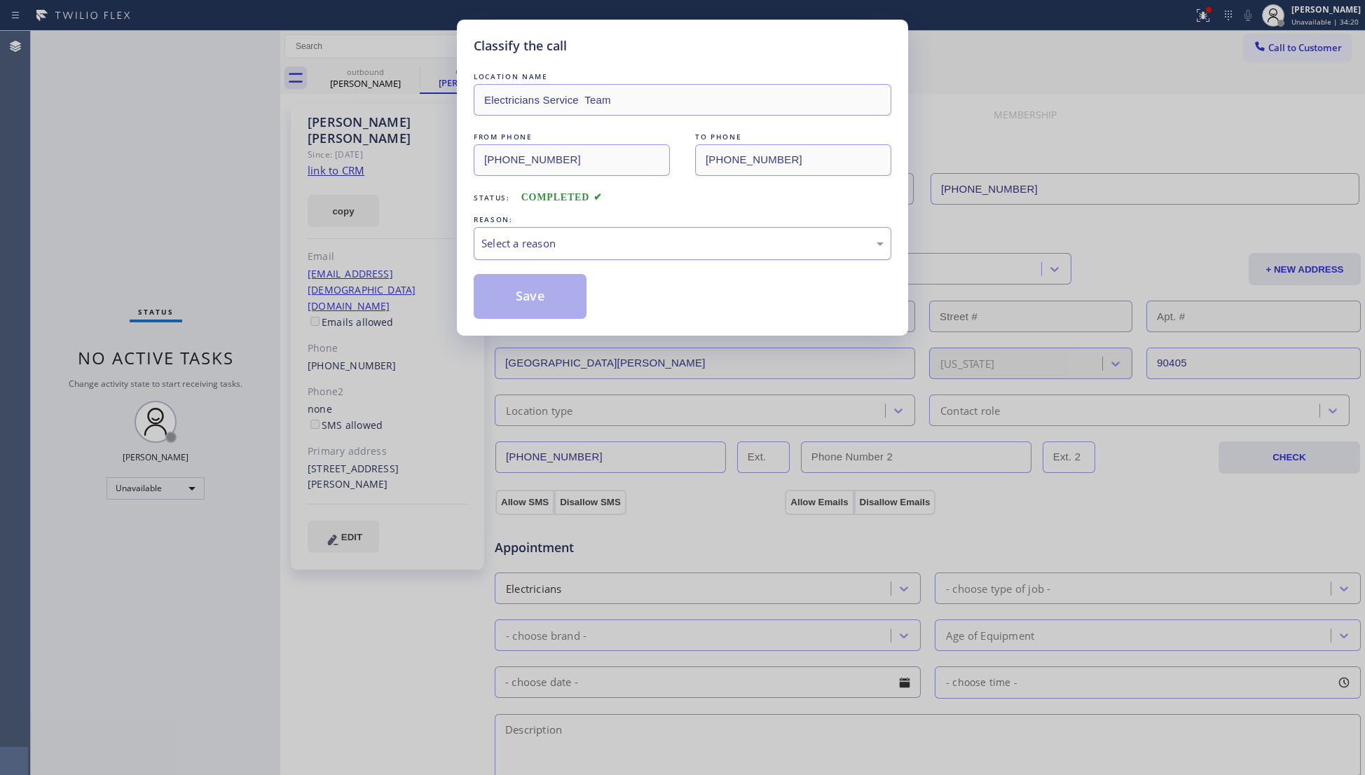
drag, startPoint x: 499, startPoint y: 235, endPoint x: 502, endPoint y: 247, distance: 12.4
click at [500, 244] on div "Select a reason" at bounding box center [682, 243] width 402 height 16
click at [518, 287] on button "Save" at bounding box center [530, 296] width 113 height 45
click at [523, 289] on button "Save" at bounding box center [530, 296] width 113 height 45
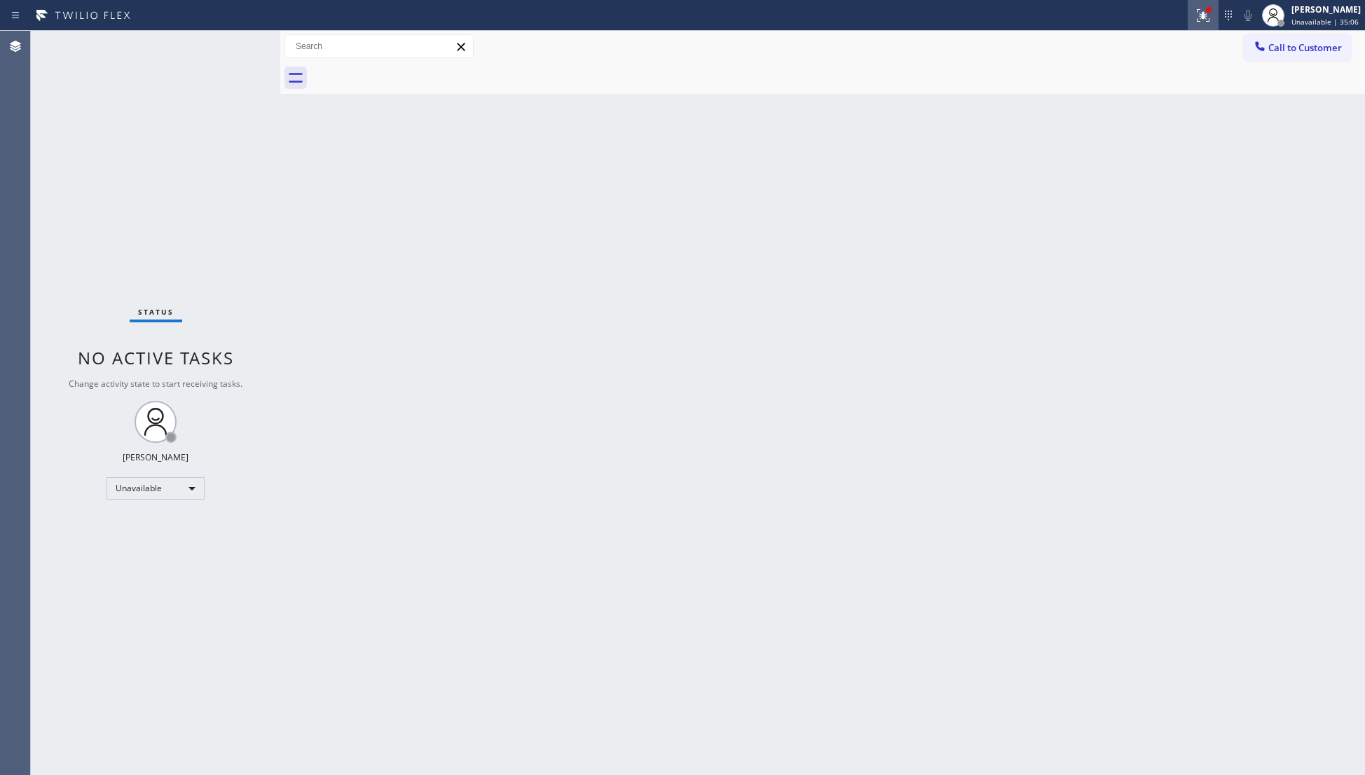
click at [1201, 15] on icon at bounding box center [1202, 15] width 17 height 17
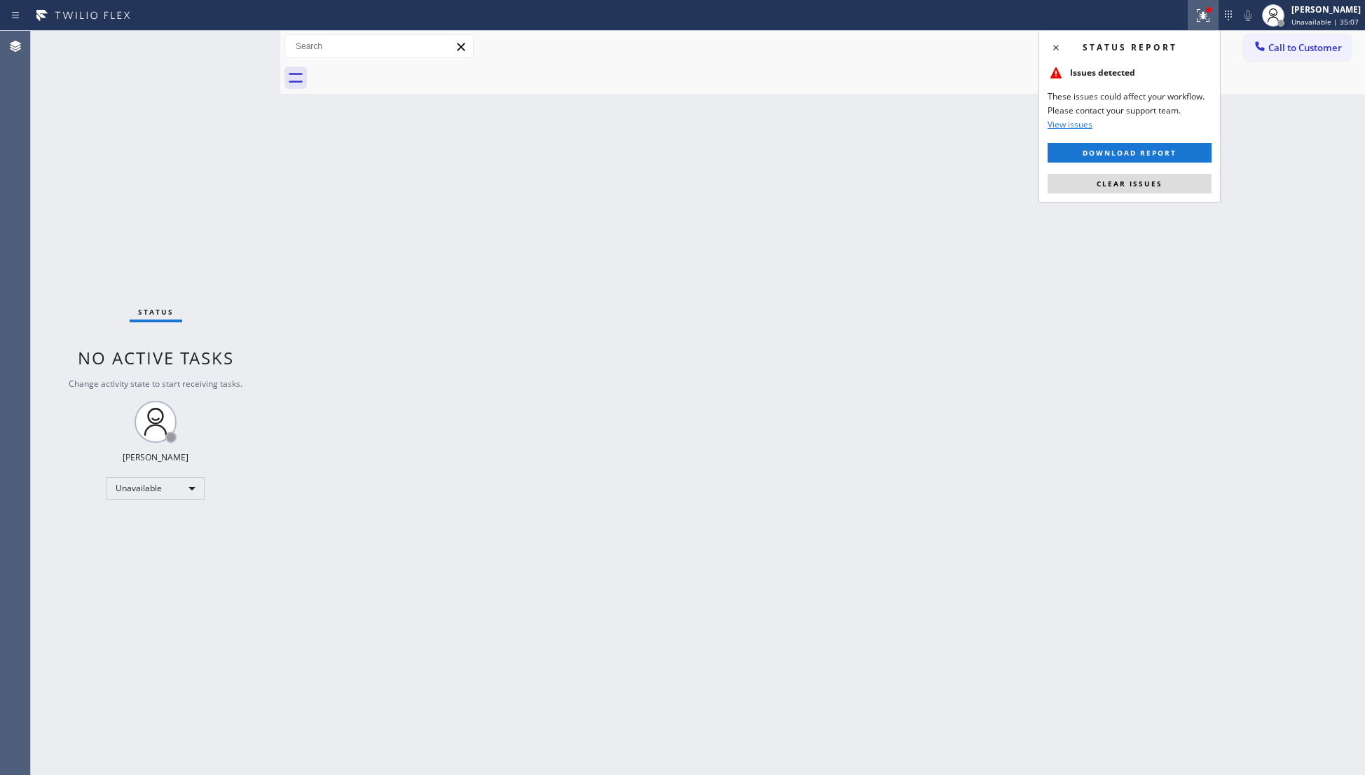
click at [1122, 178] on button "Clear issues" at bounding box center [1129, 184] width 164 height 20
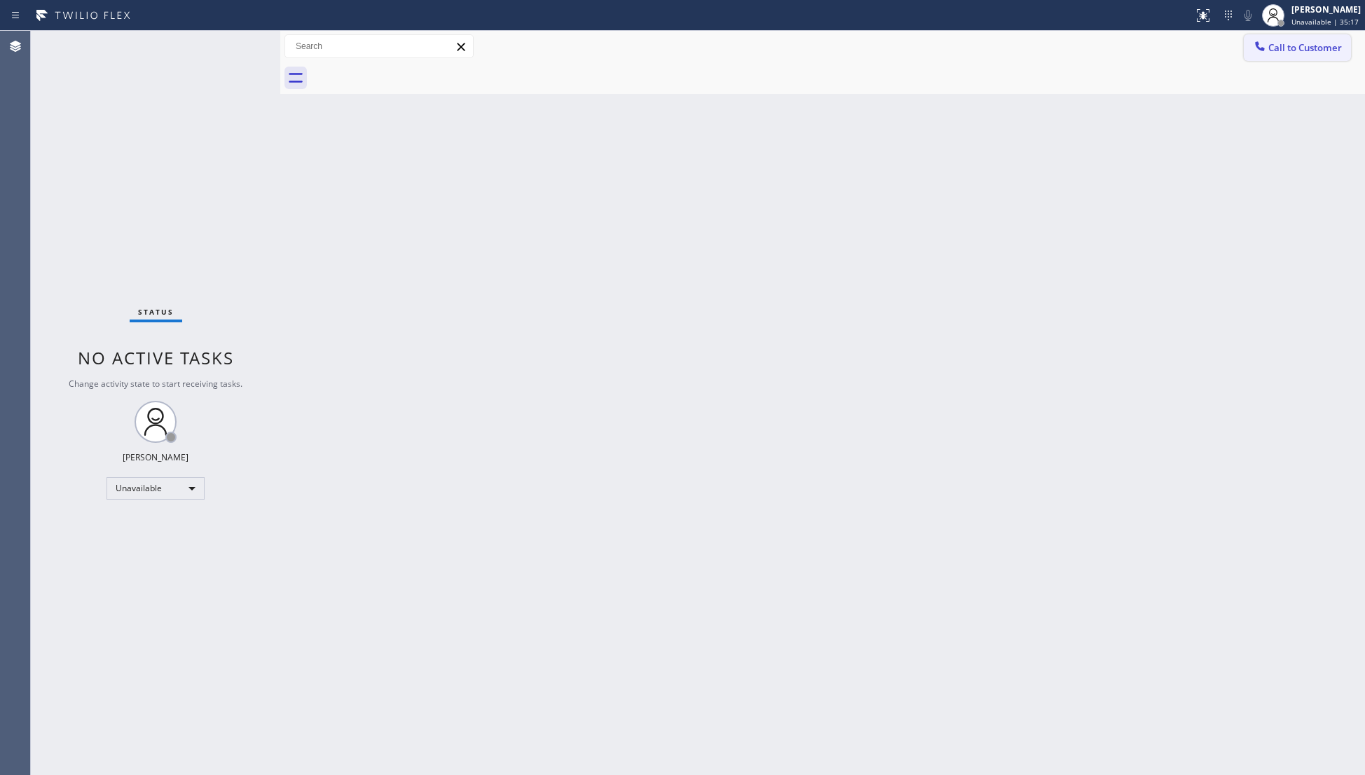
click at [1295, 46] on span "Call to Customer" at bounding box center [1305, 47] width 74 height 13
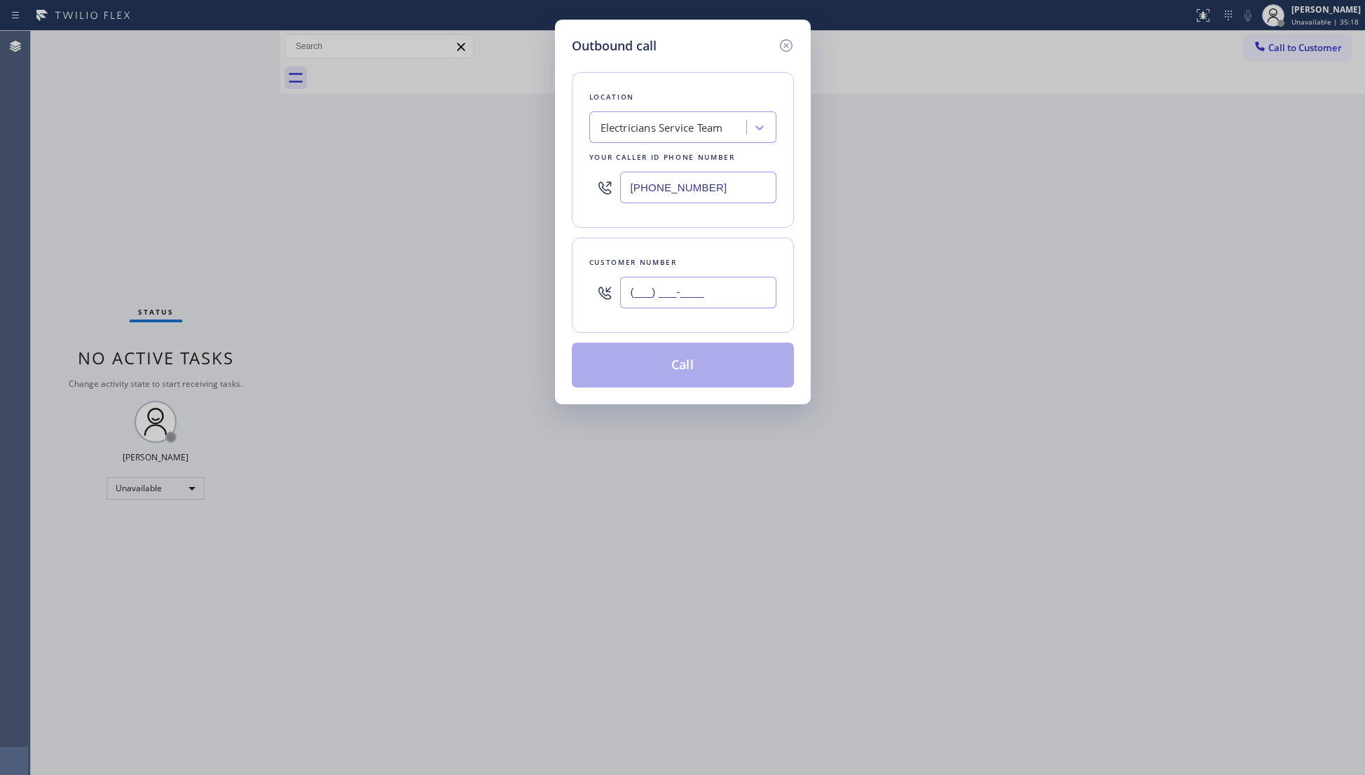
click at [752, 284] on input "(___) ___-____" at bounding box center [698, 293] width 156 height 32
click at [642, 295] on input "(___) ___-____" at bounding box center [698, 293] width 156 height 32
click at [640, 297] on input "(___) ___-____" at bounding box center [698, 293] width 156 height 32
click at [636, 300] on input "(___) ___-____" at bounding box center [698, 293] width 156 height 32
type input "[PHONE_NUMBER]"
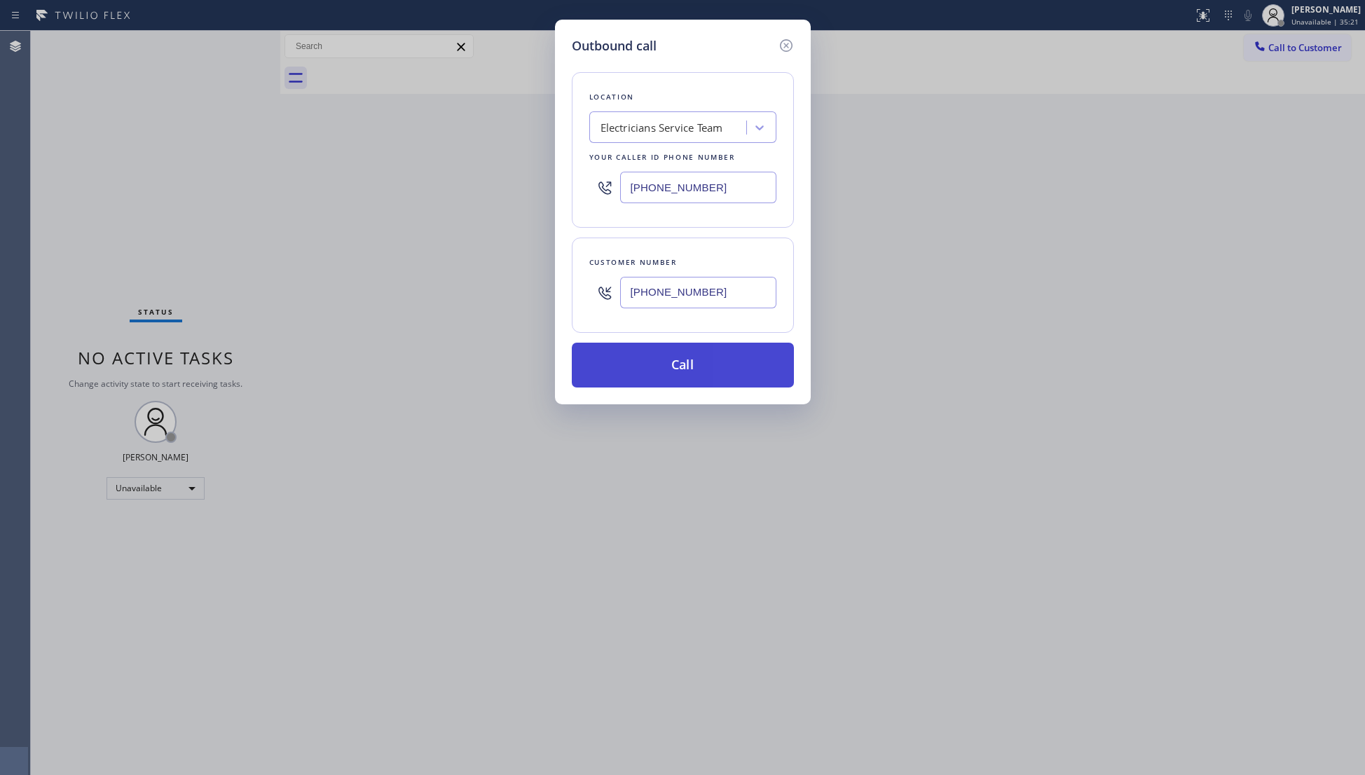
click at [679, 365] on button "Call" at bounding box center [683, 365] width 222 height 45
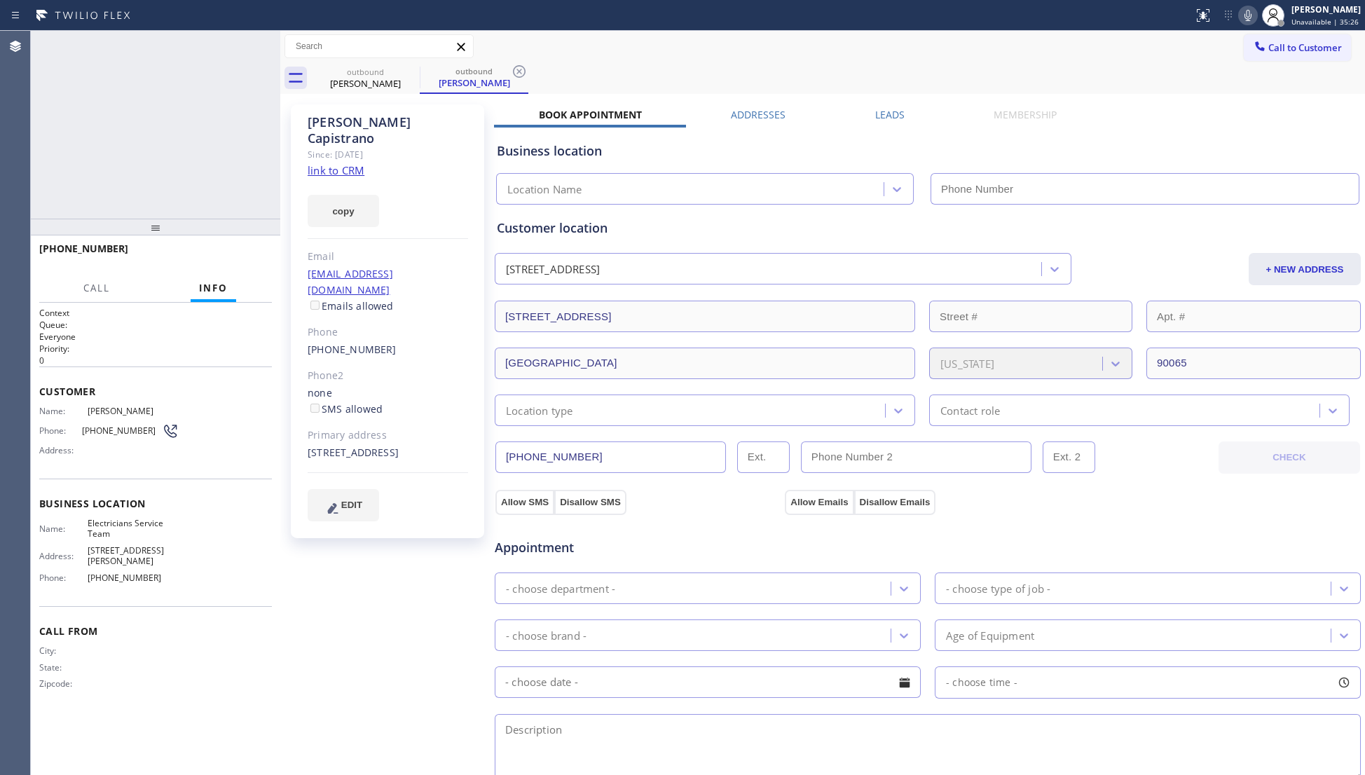
type input "[PHONE_NUMBER]"
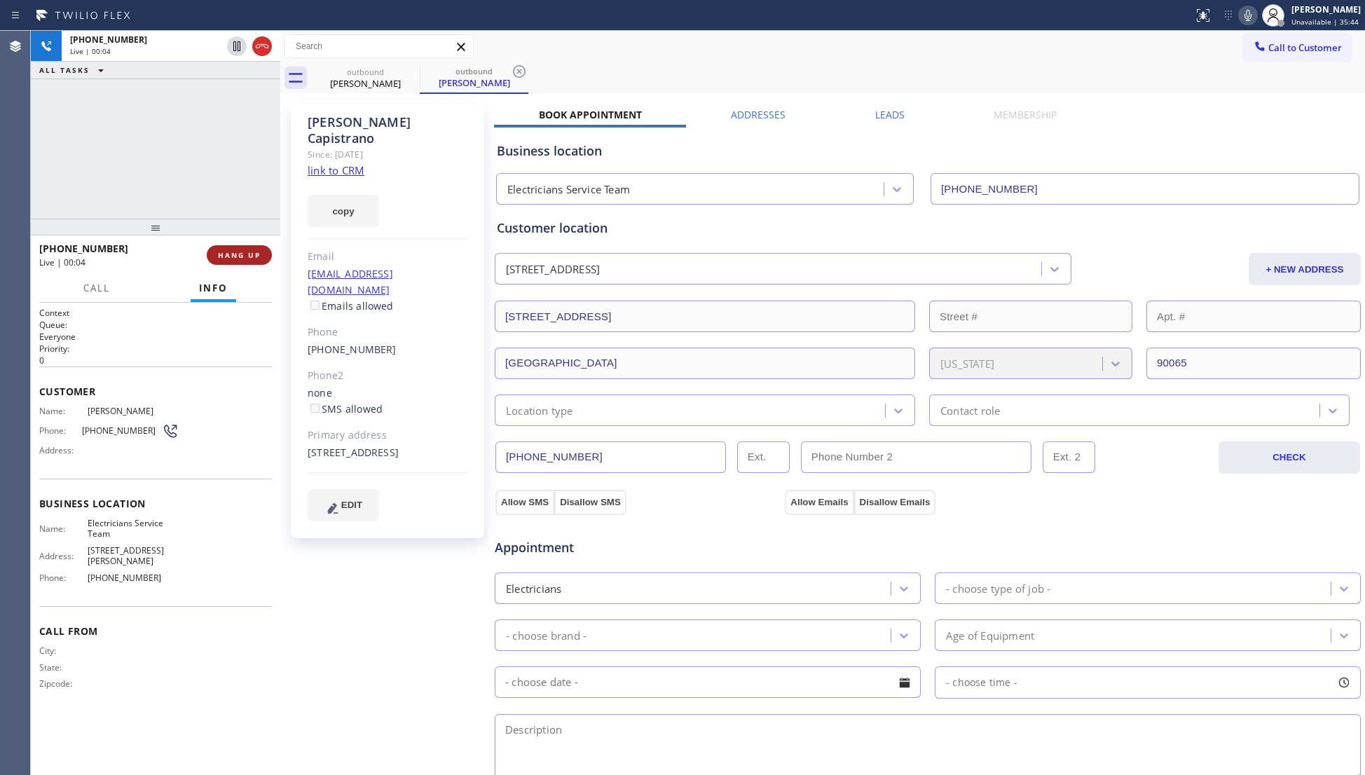
click at [261, 261] on button "HANG UP" at bounding box center [239, 255] width 65 height 20
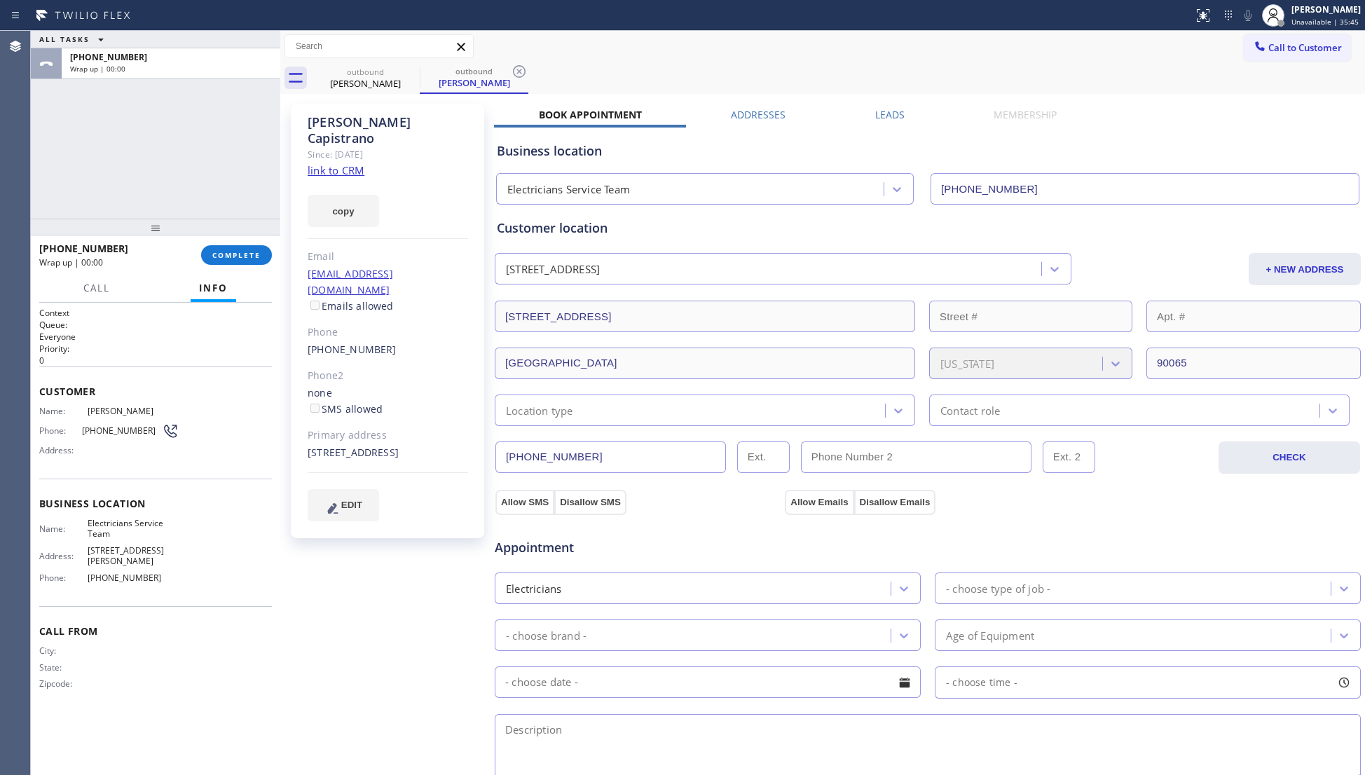
click at [892, 120] on label "Leads" at bounding box center [889, 114] width 29 height 13
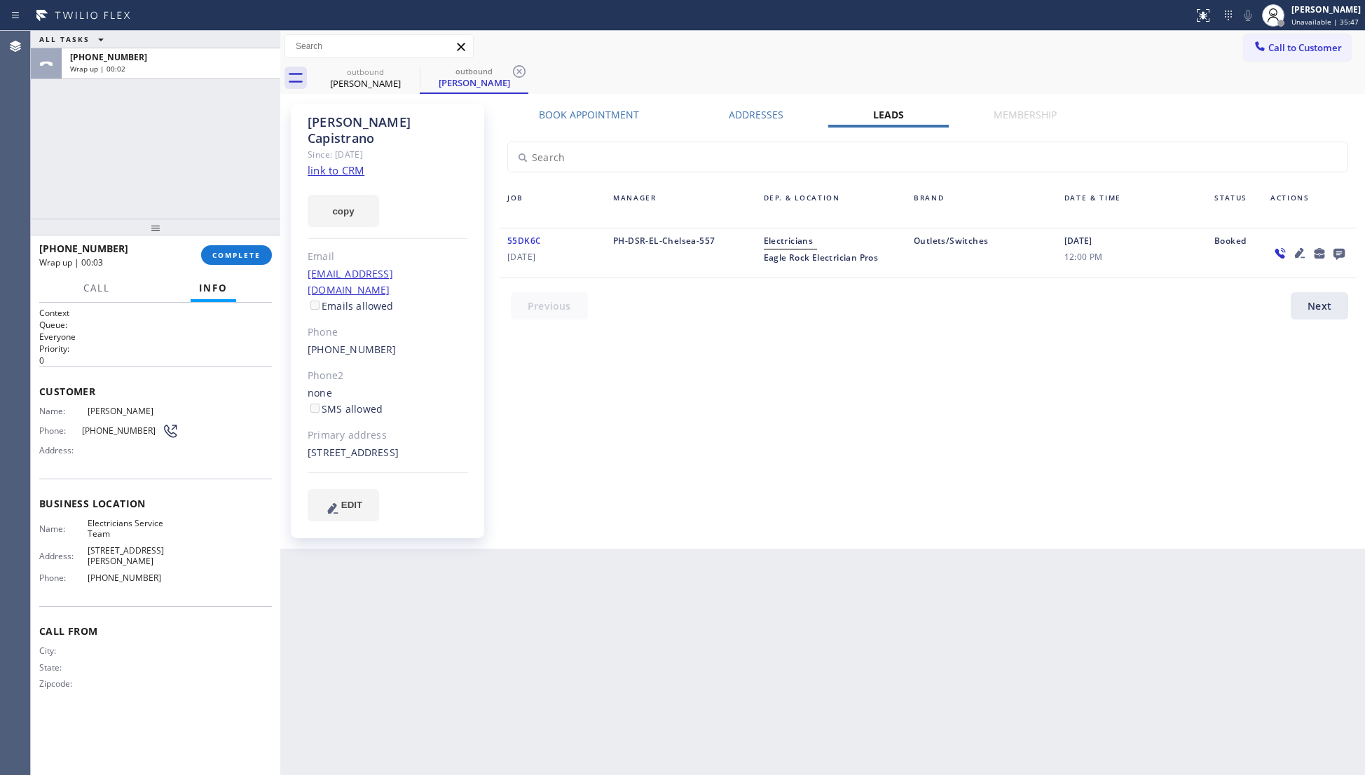
click at [1340, 258] on icon at bounding box center [1338, 253] width 17 height 18
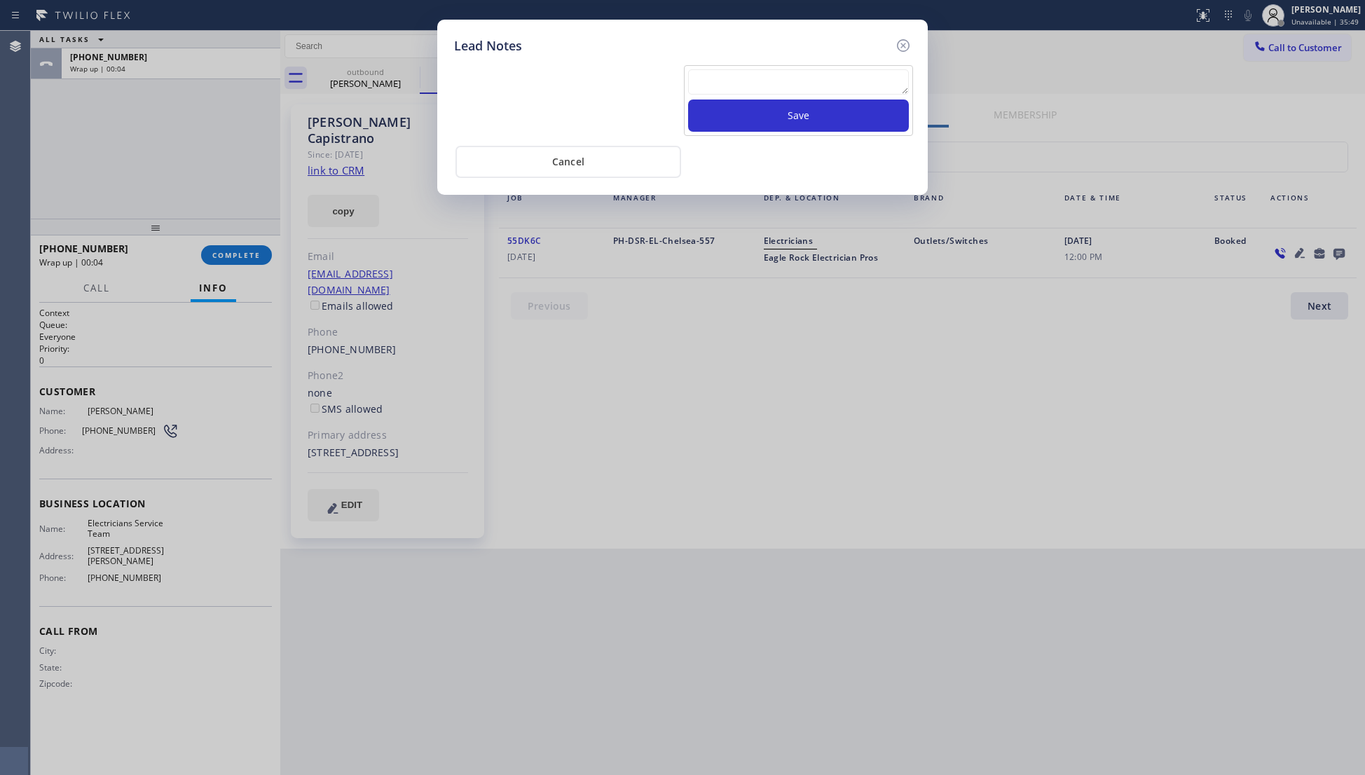
click at [750, 99] on div at bounding box center [798, 84] width 221 height 30
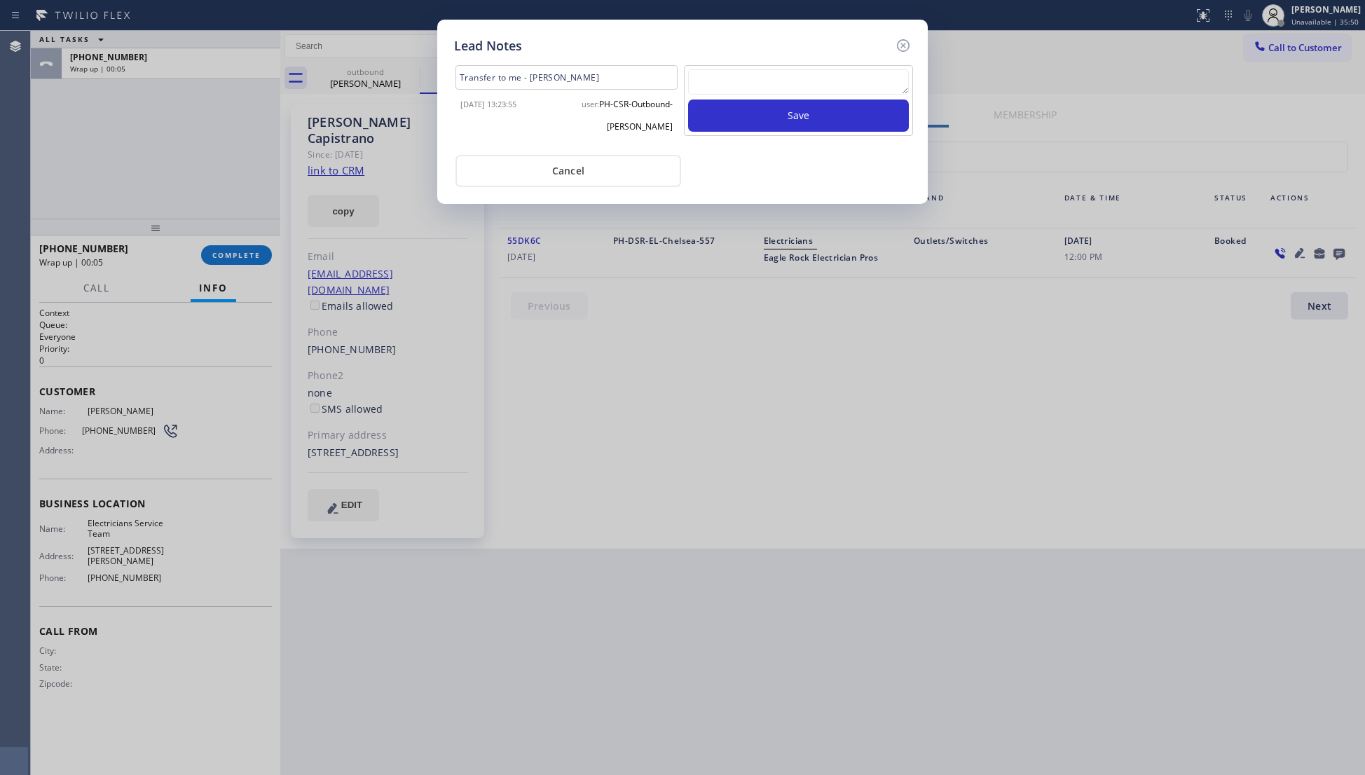
click at [766, 91] on textarea at bounding box center [798, 81] width 221 height 25
type textarea "VM / Follow up call - Please transfer to me"
click at [766, 105] on button "Save" at bounding box center [798, 115] width 221 height 32
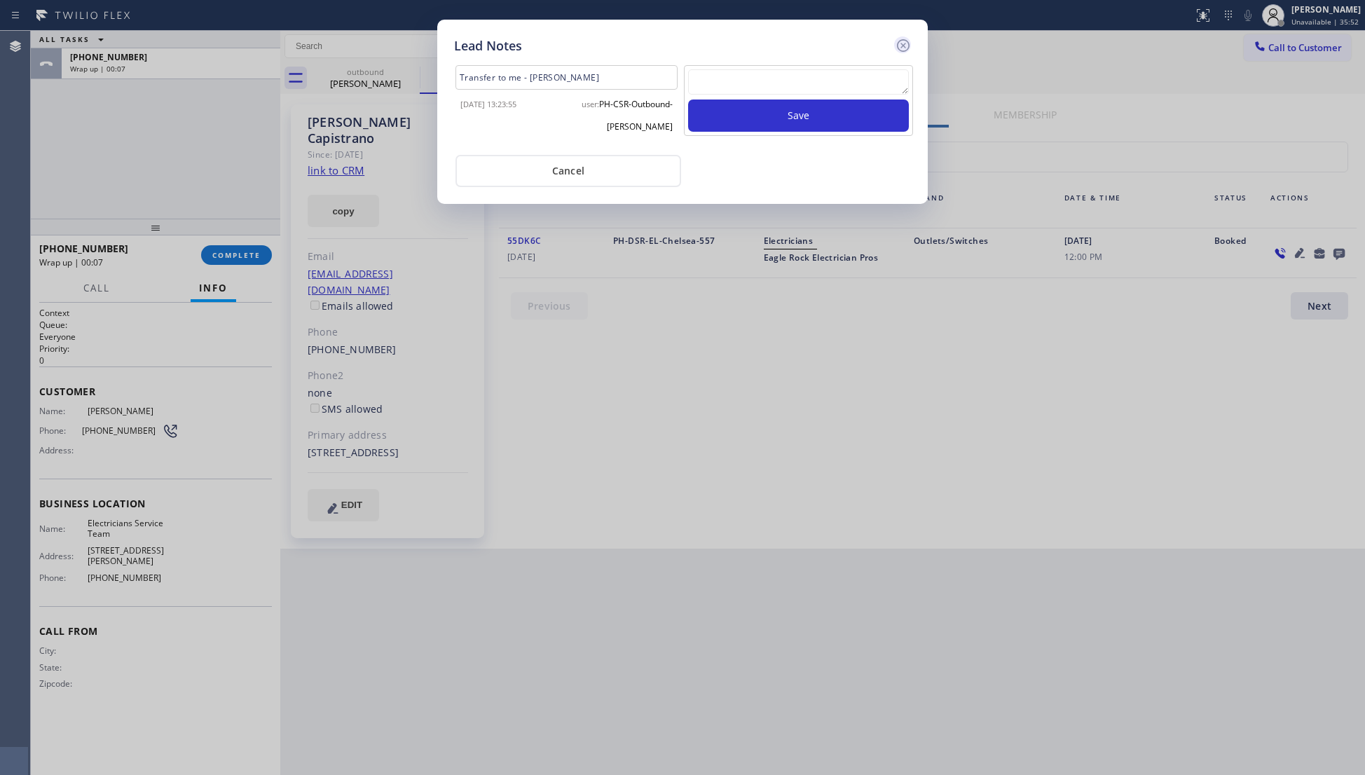
click at [911, 45] on icon at bounding box center [903, 45] width 17 height 17
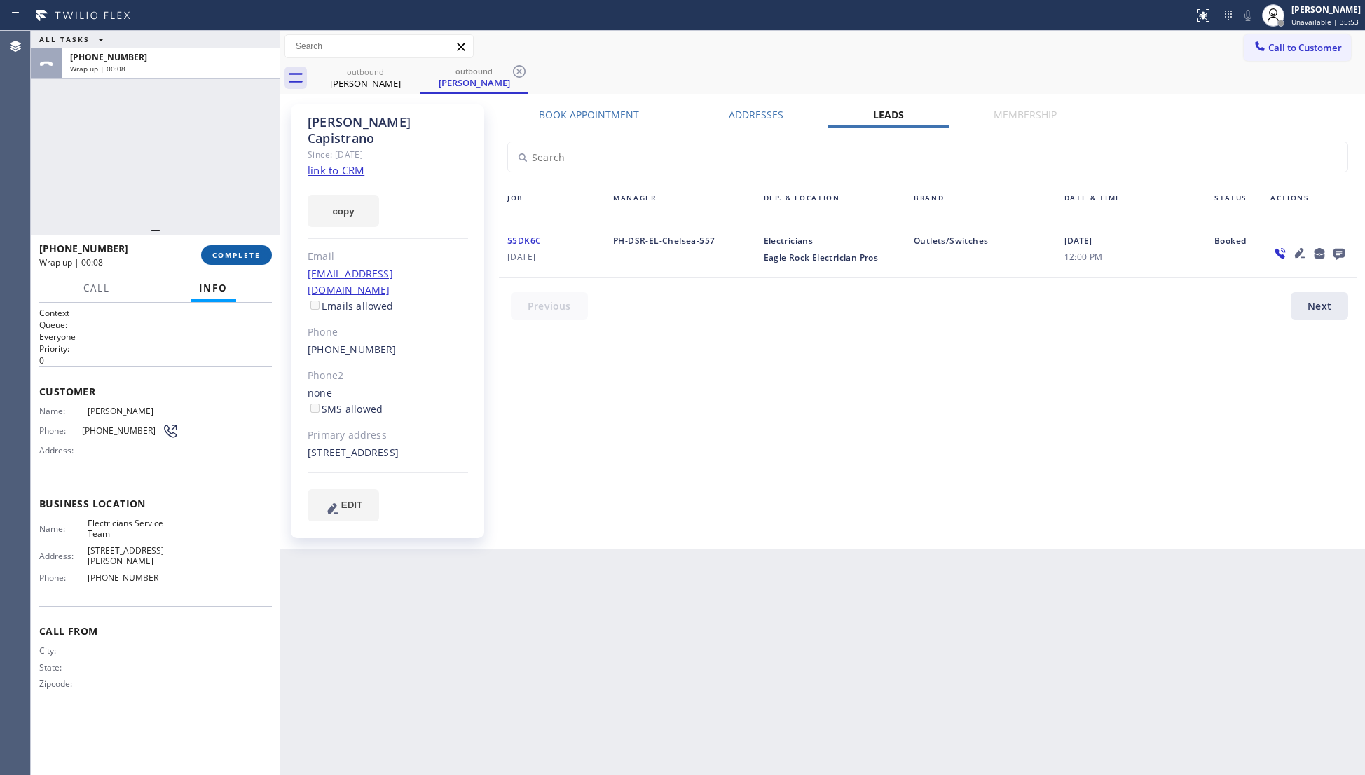
click at [230, 252] on span "COMPLETE" at bounding box center [236, 255] width 48 height 10
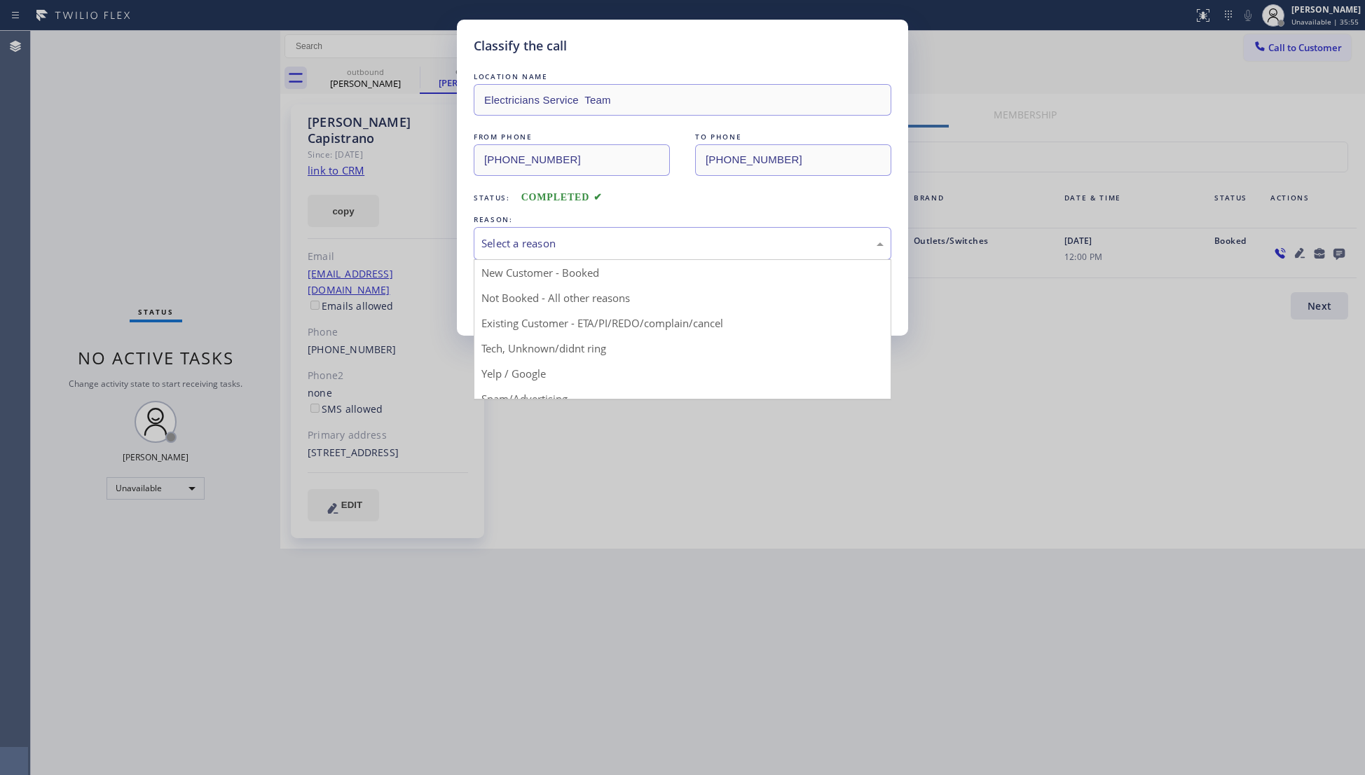
click at [502, 244] on div "Select a reason" at bounding box center [682, 243] width 402 height 16
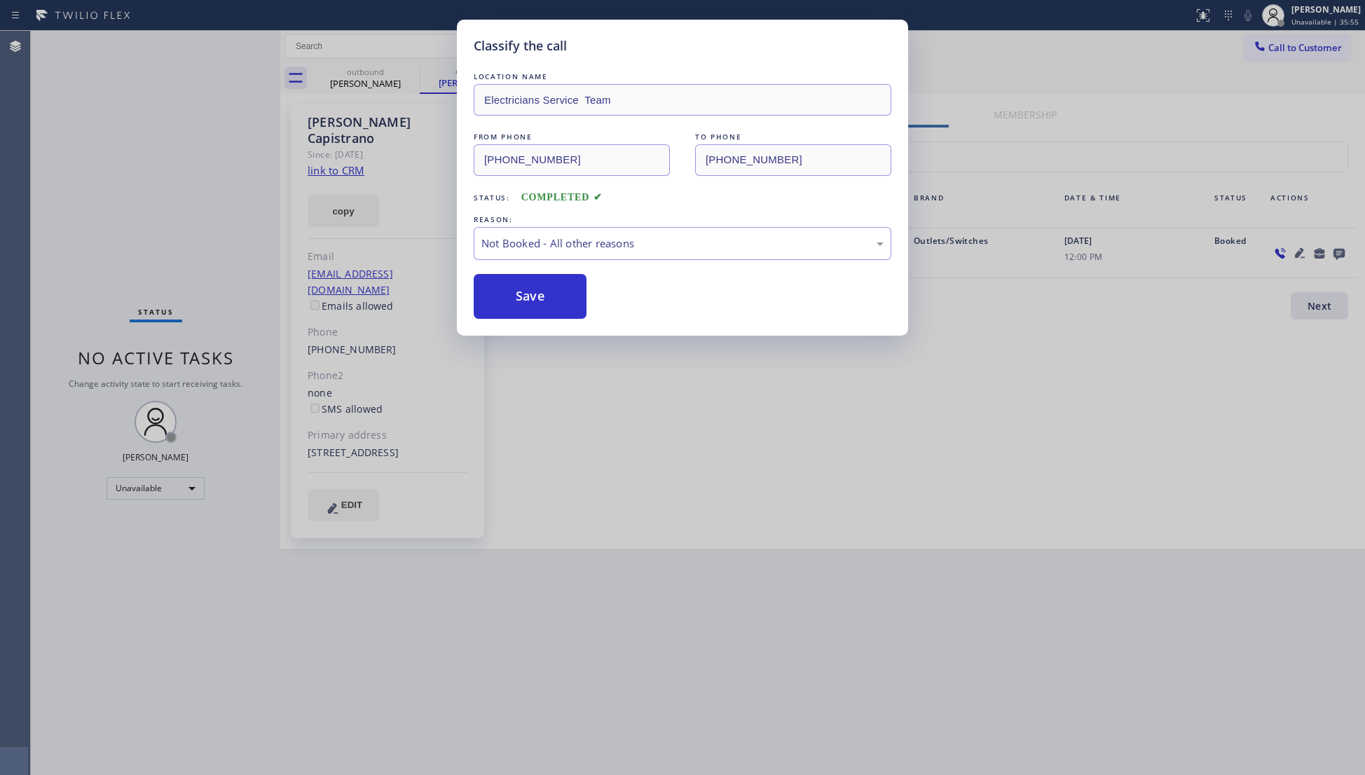
click at [507, 293] on button "Save" at bounding box center [530, 296] width 113 height 45
click at [508, 293] on button "Save" at bounding box center [530, 296] width 113 height 45
click at [511, 293] on button "Save" at bounding box center [530, 296] width 113 height 45
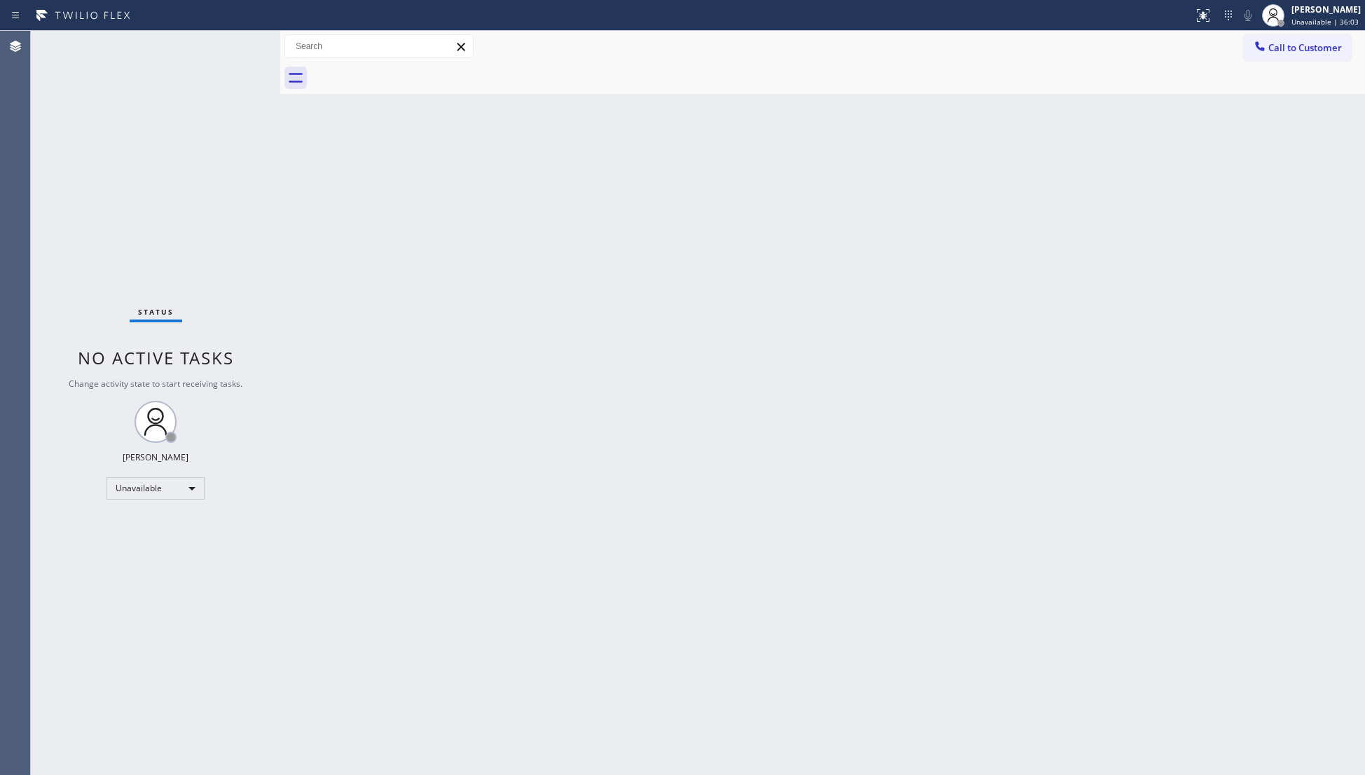
click at [1264, 52] on icon at bounding box center [1260, 46] width 14 height 14
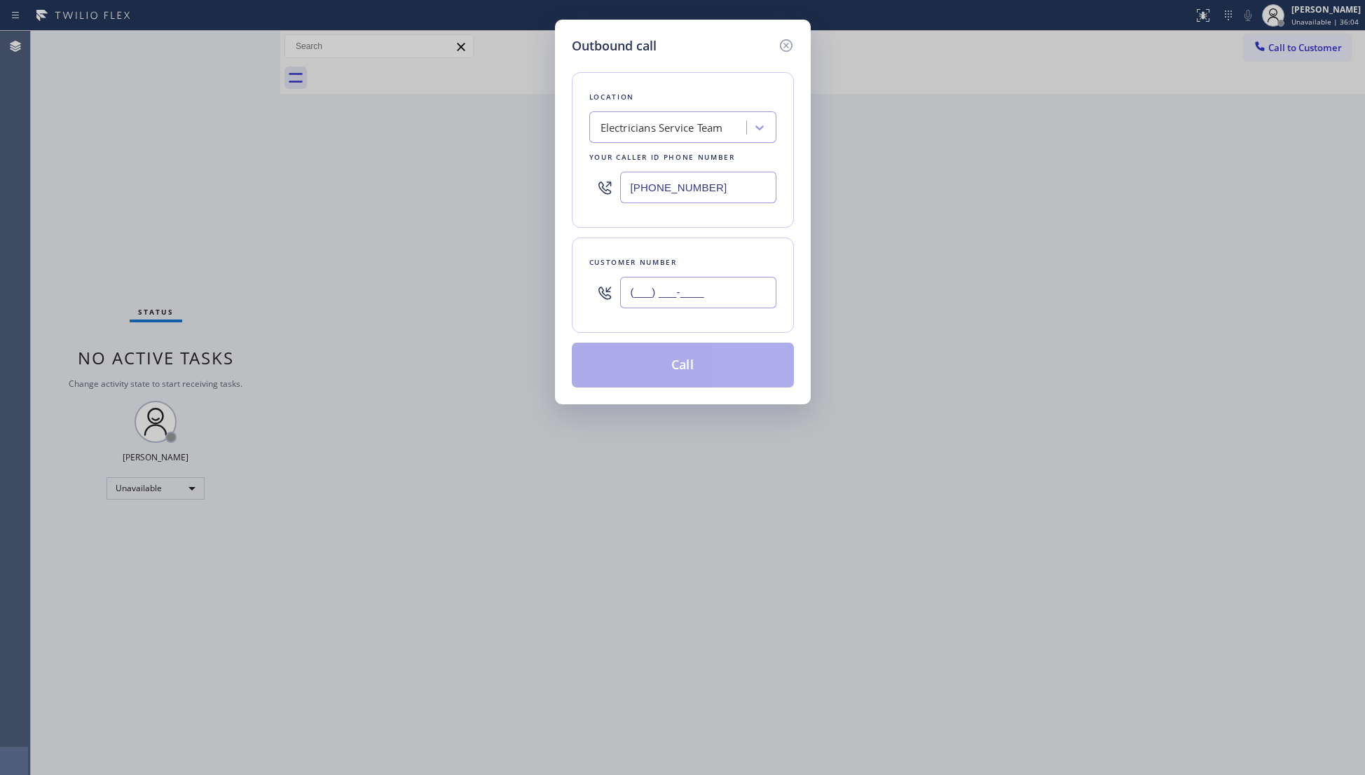
click at [732, 281] on input "(___) ___-____" at bounding box center [698, 293] width 156 height 32
type input "[PHONE_NUMBER]"
click at [684, 368] on button "Call" at bounding box center [683, 365] width 222 height 45
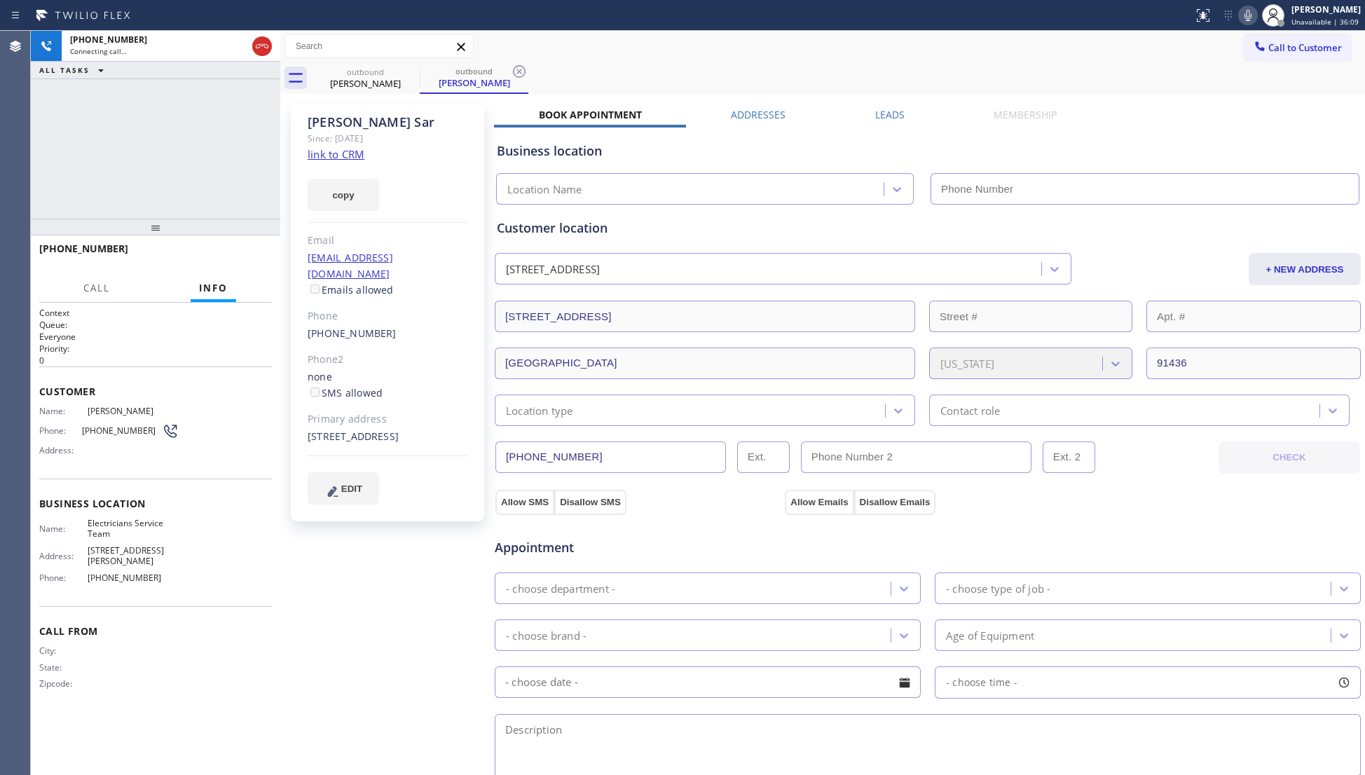
drag, startPoint x: 855, startPoint y: 74, endPoint x: 841, endPoint y: 81, distance: 16.0
click at [855, 73] on div "outbound [PERSON_NAME] outbound [PERSON_NAME]" at bounding box center [838, 78] width 1054 height 32
type input "[PHONE_NUMBER]"
click at [220, 258] on span "HANG UP" at bounding box center [239, 255] width 43 height 10
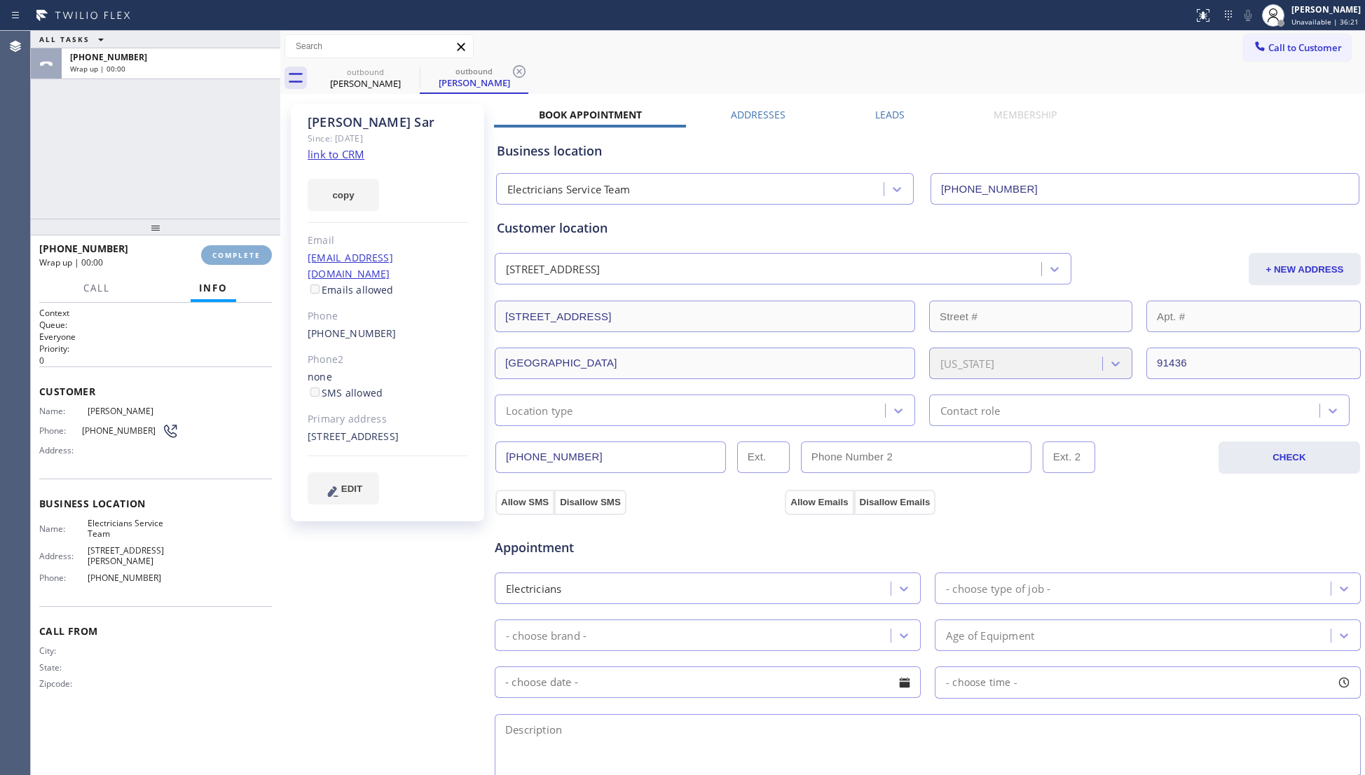
click at [221, 258] on span "COMPLETE" at bounding box center [236, 255] width 48 height 10
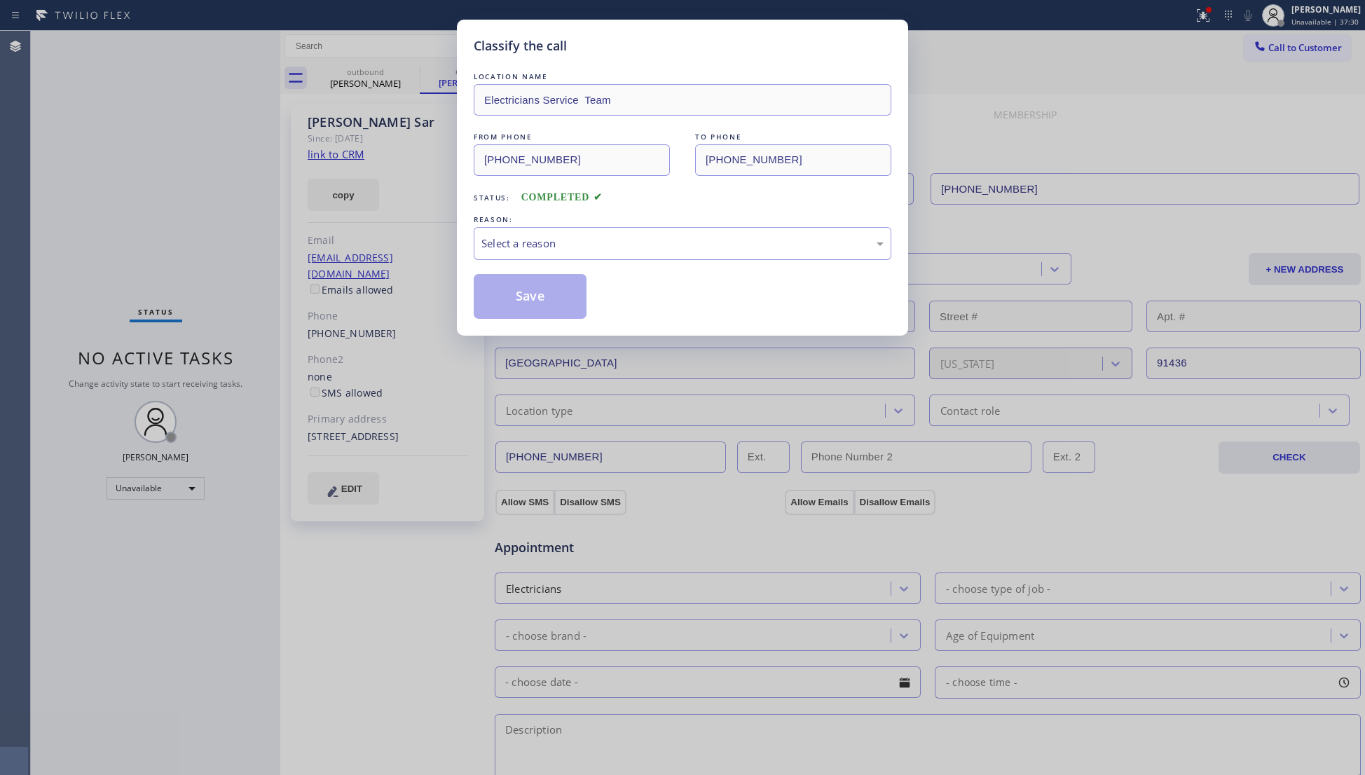
click at [527, 225] on div "REASON:" at bounding box center [683, 219] width 418 height 15
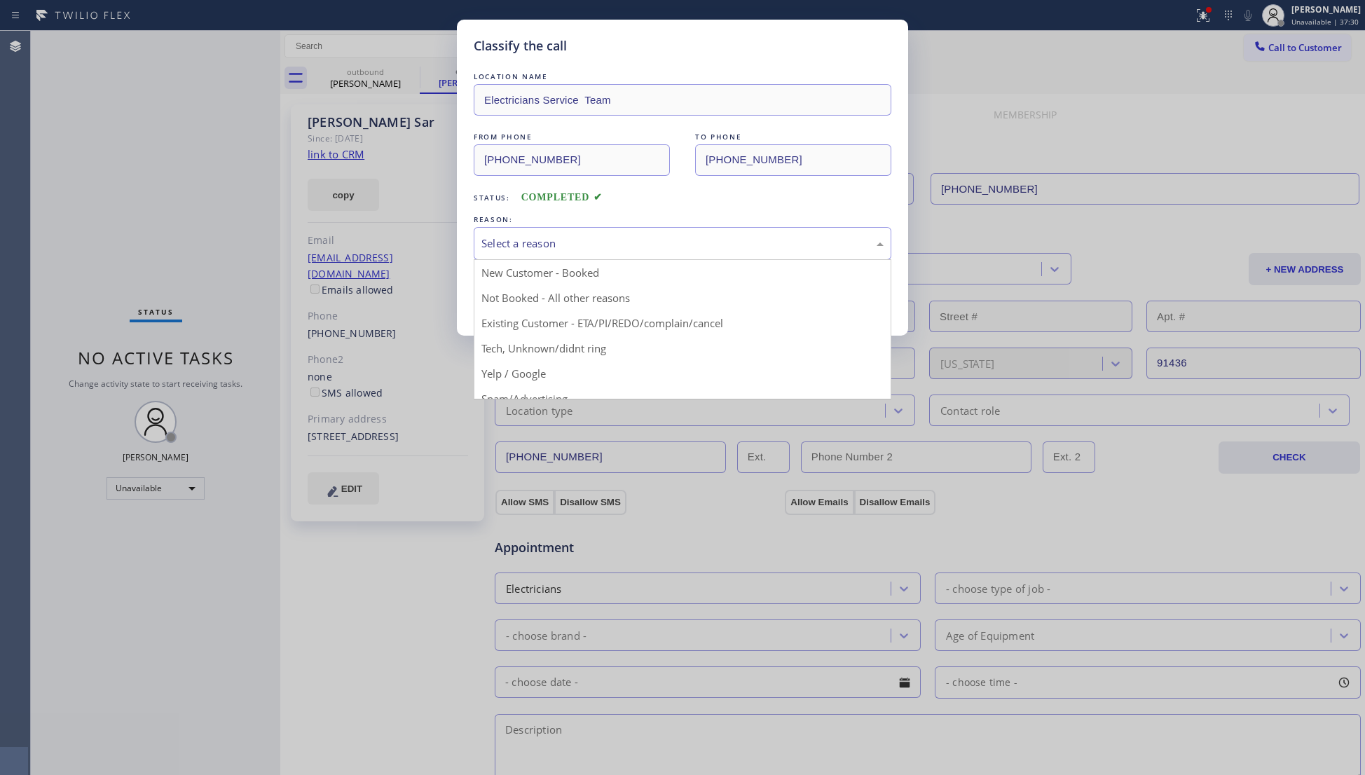
click at [514, 244] on div "Select a reason" at bounding box center [682, 243] width 402 height 16
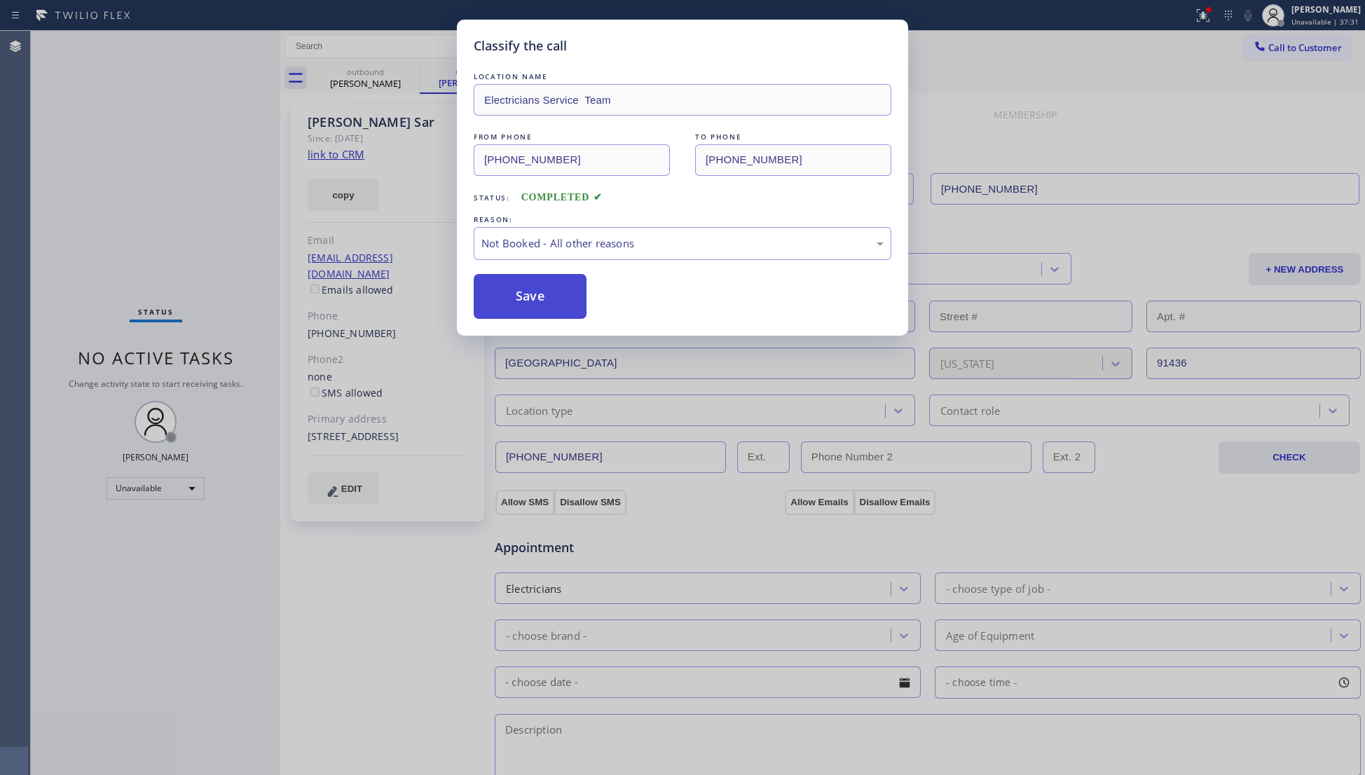
click at [502, 304] on button "Save" at bounding box center [530, 296] width 113 height 45
click at [502, 303] on button "Save" at bounding box center [530, 296] width 113 height 45
click at [502, 304] on button "Save" at bounding box center [530, 296] width 113 height 45
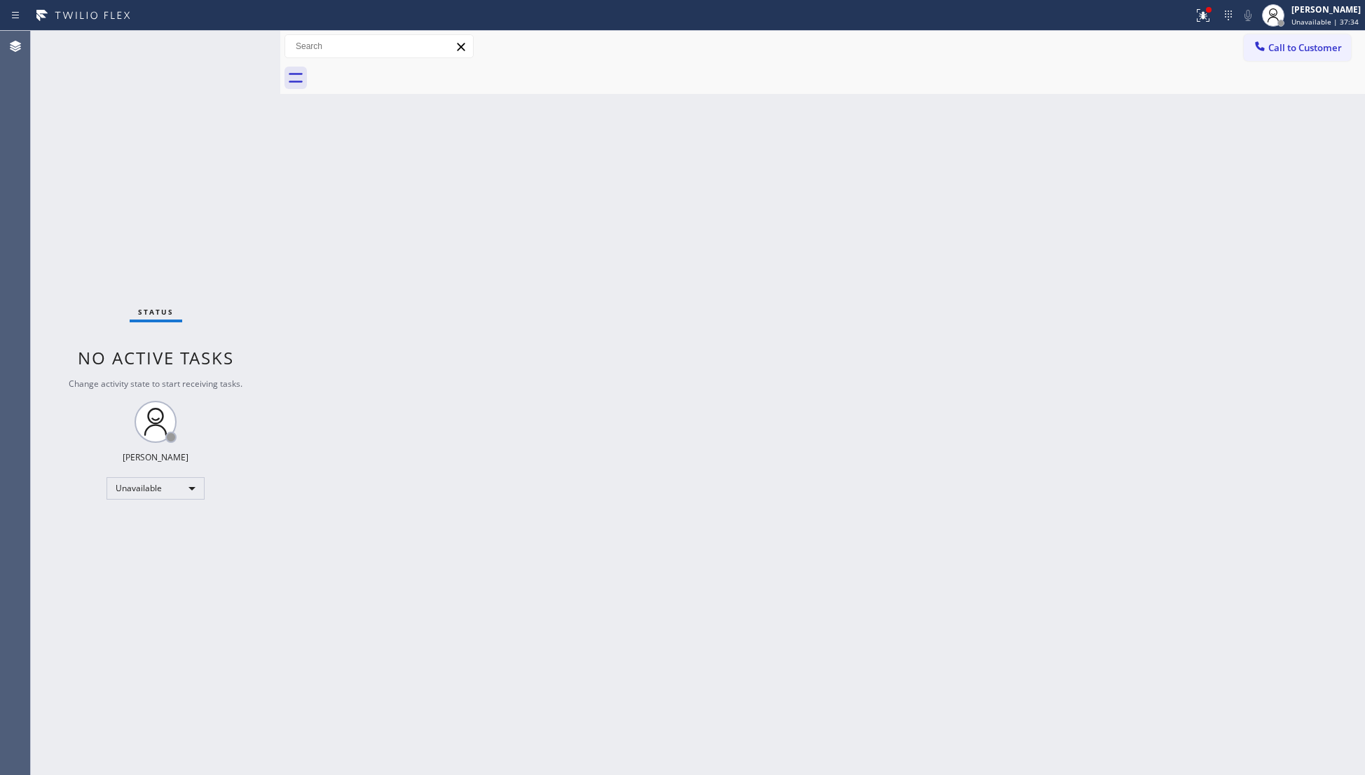
click at [1203, 34] on div "Call to Customer Outbound call Location Electricians Service Team Your caller i…" at bounding box center [822, 46] width 1084 height 25
drag, startPoint x: 1199, startPoint y: 21, endPoint x: 1159, endPoint y: 140, distance: 125.8
click at [1189, 38] on div "Status report Issues detected These issues could affect your workflow. Please c…" at bounding box center [682, 387] width 1365 height 775
click at [1200, 11] on icon at bounding box center [1202, 15] width 17 height 17
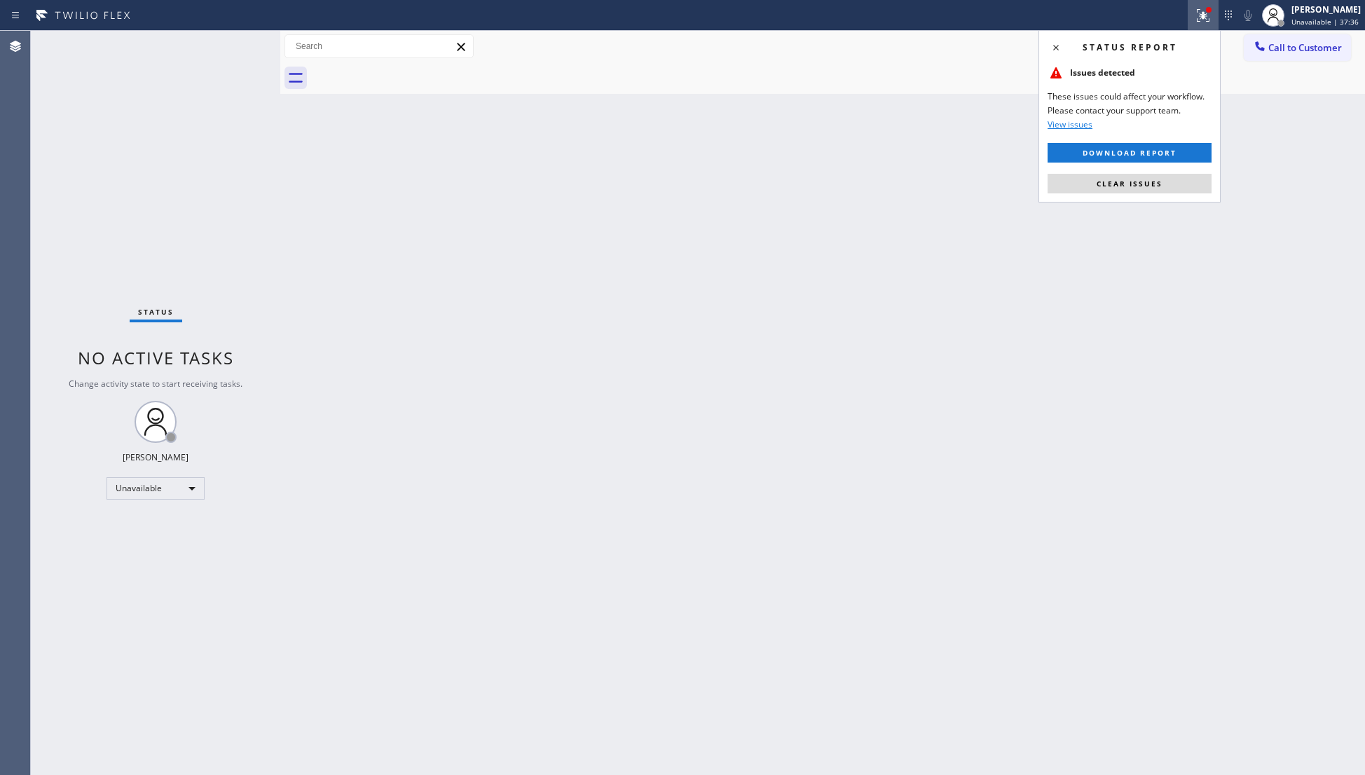
click at [1146, 166] on div "Status report Issues detected These issues could affect your workflow. Please c…" at bounding box center [1129, 116] width 182 height 172
click at [1136, 179] on button "Clear issues" at bounding box center [1129, 184] width 164 height 20
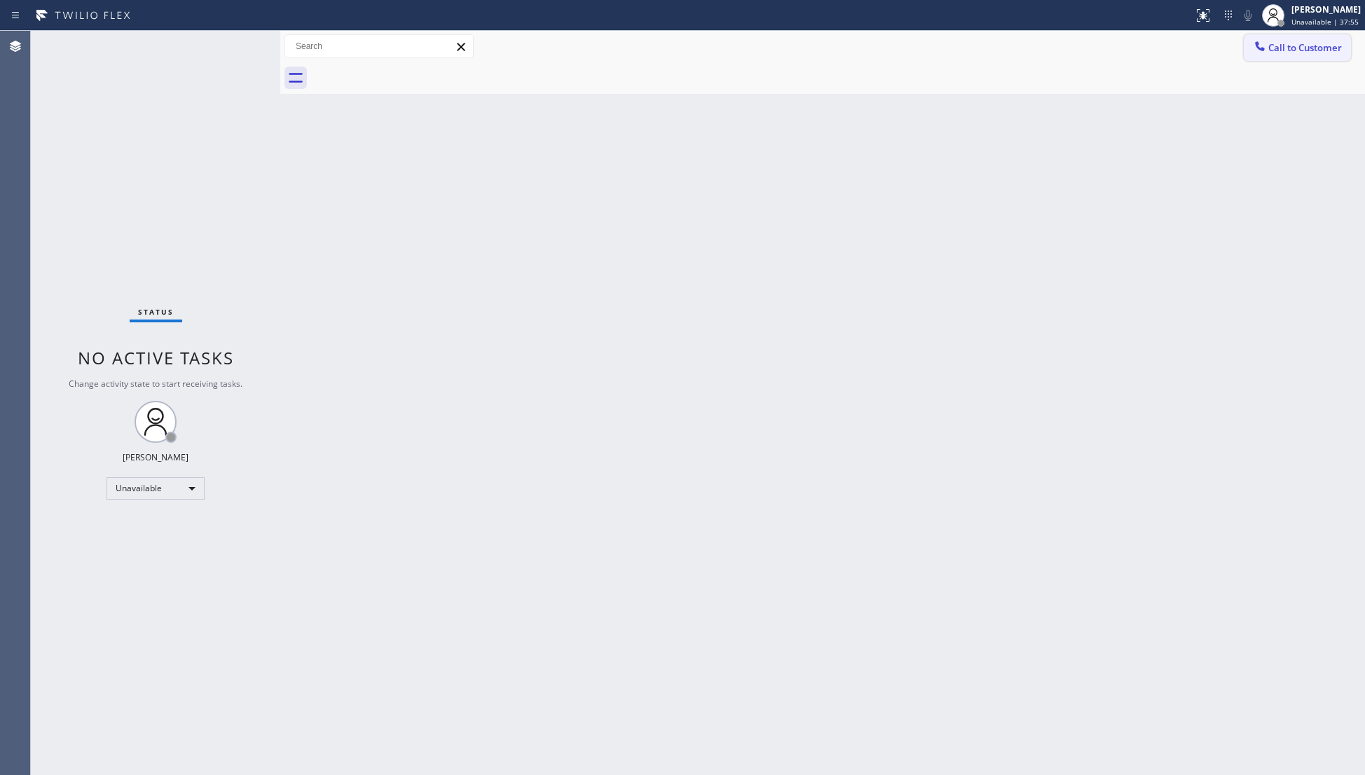
drag, startPoint x: 1295, startPoint y: 48, endPoint x: 1245, endPoint y: 102, distance: 72.4
click at [1293, 48] on span "Call to Customer" at bounding box center [1305, 47] width 74 height 13
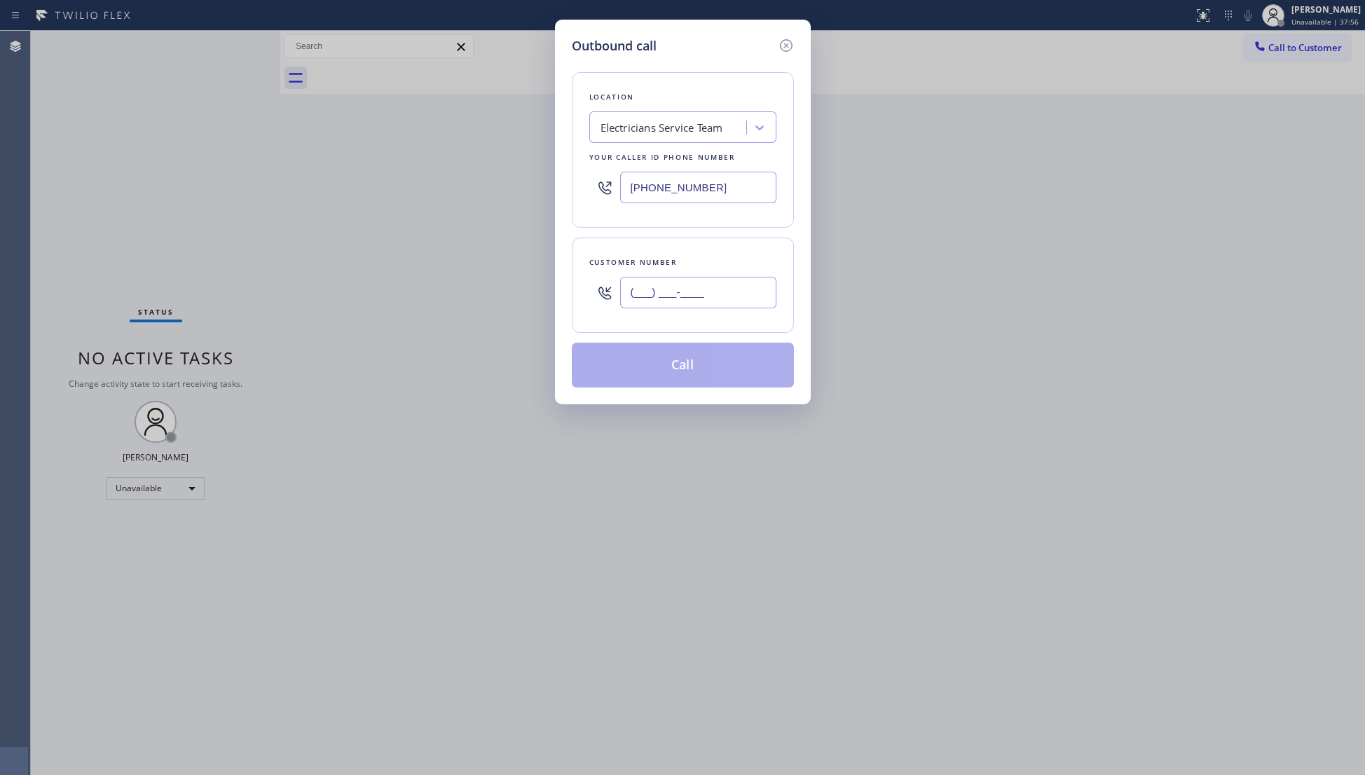
click at [738, 296] on input "(___) ___-____" at bounding box center [698, 293] width 156 height 32
type input "[PHONE_NUMBER]"
click at [684, 371] on button "Call" at bounding box center [683, 365] width 222 height 45
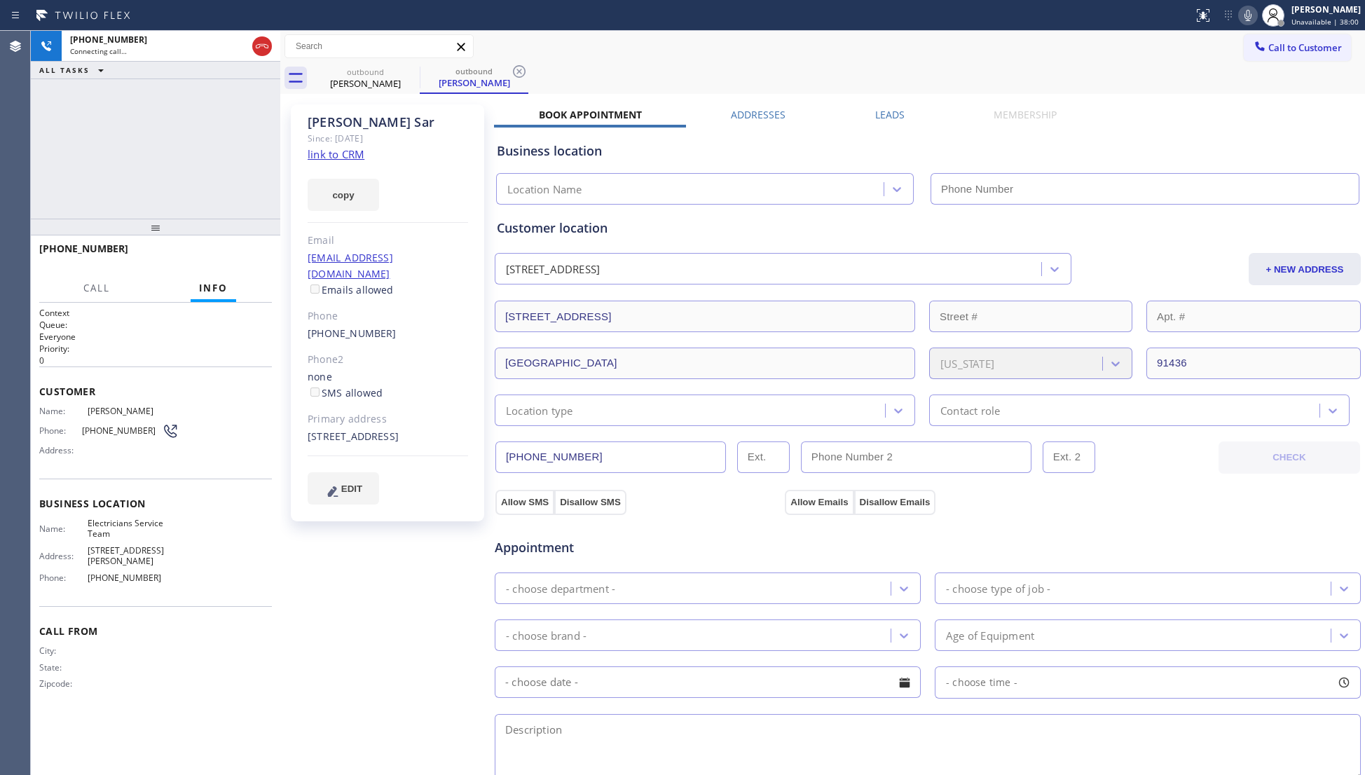
drag, startPoint x: 871, startPoint y: 120, endPoint x: 878, endPoint y: 118, distance: 7.3
click at [875, 119] on label "Leads" at bounding box center [889, 114] width 29 height 13
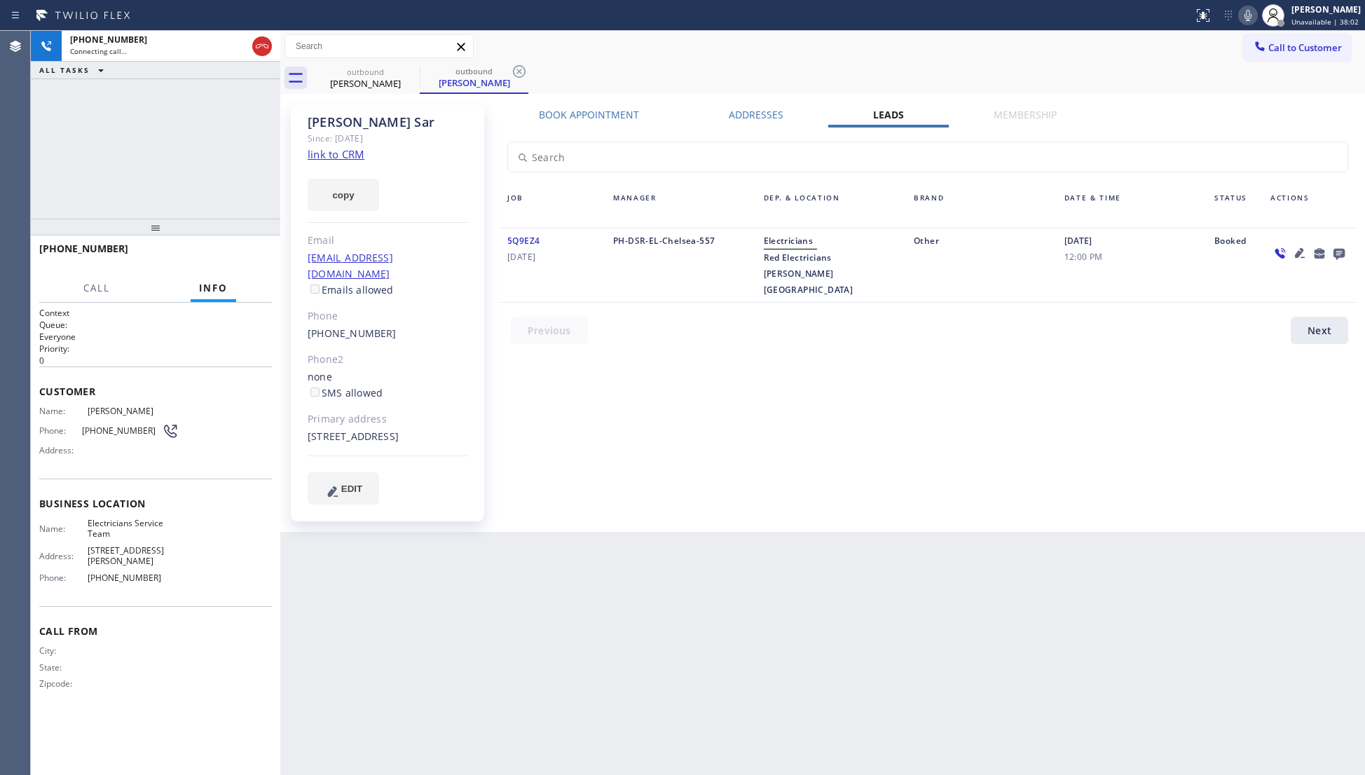
click at [1337, 255] on icon at bounding box center [1338, 254] width 11 height 11
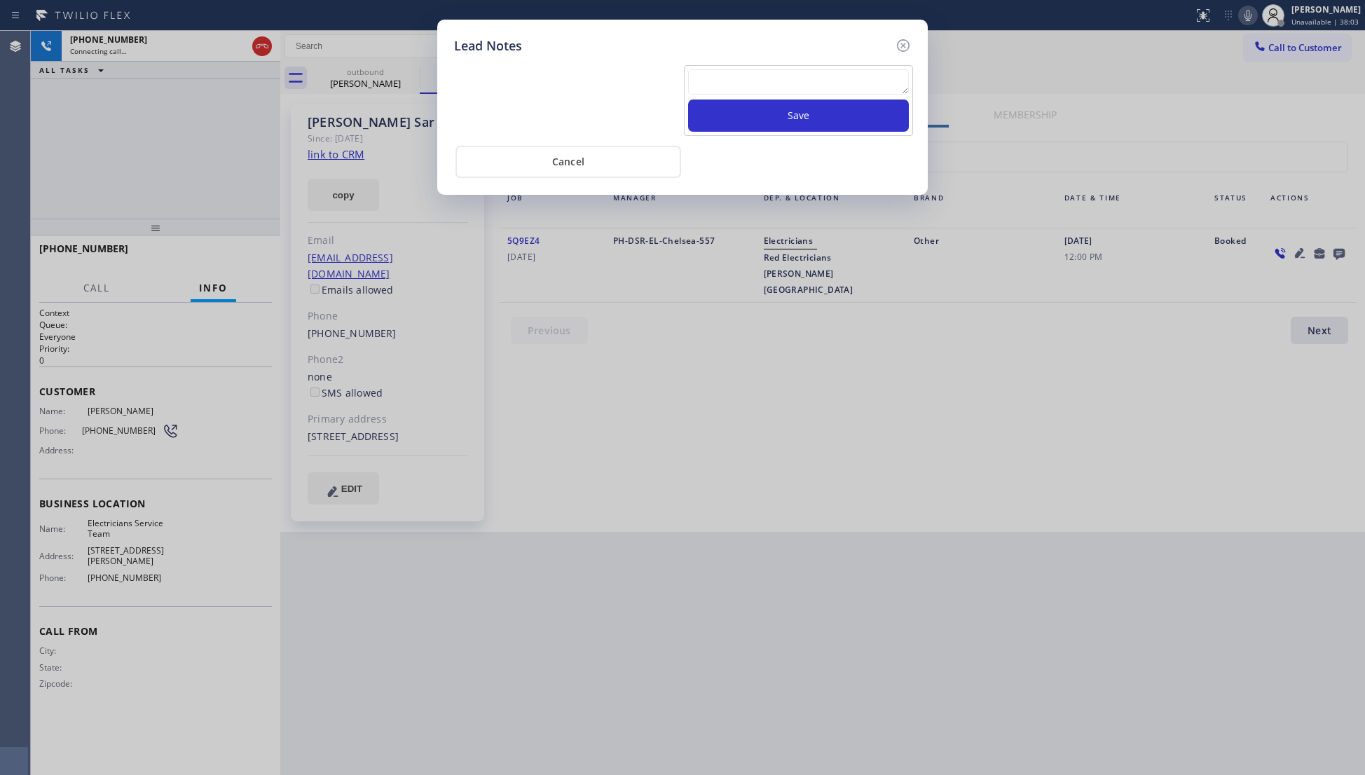
click at [772, 78] on textarea at bounding box center [798, 81] width 221 height 25
type textarea "VM / Follow up call - Please transfer to me"
click at [799, 118] on button "Save" at bounding box center [798, 115] width 221 height 32
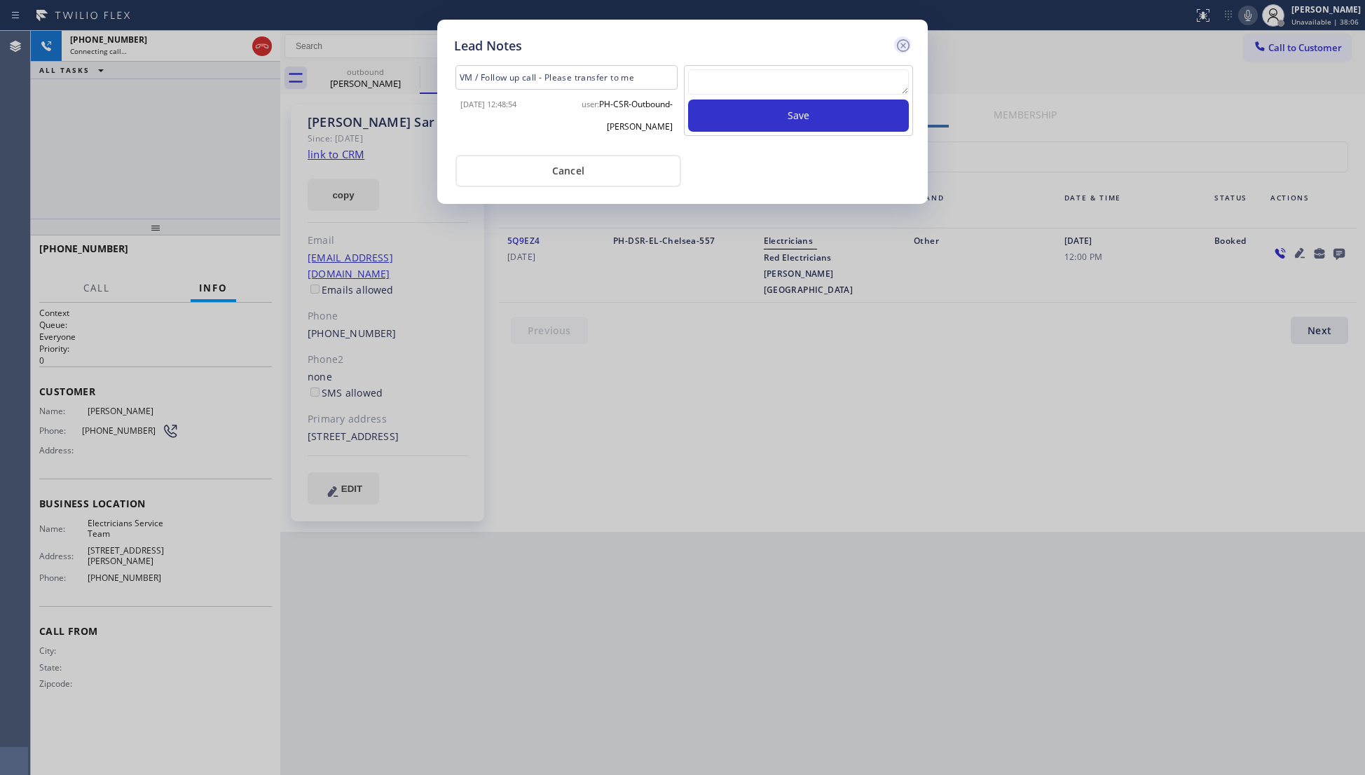
click at [906, 41] on icon at bounding box center [903, 45] width 17 height 17
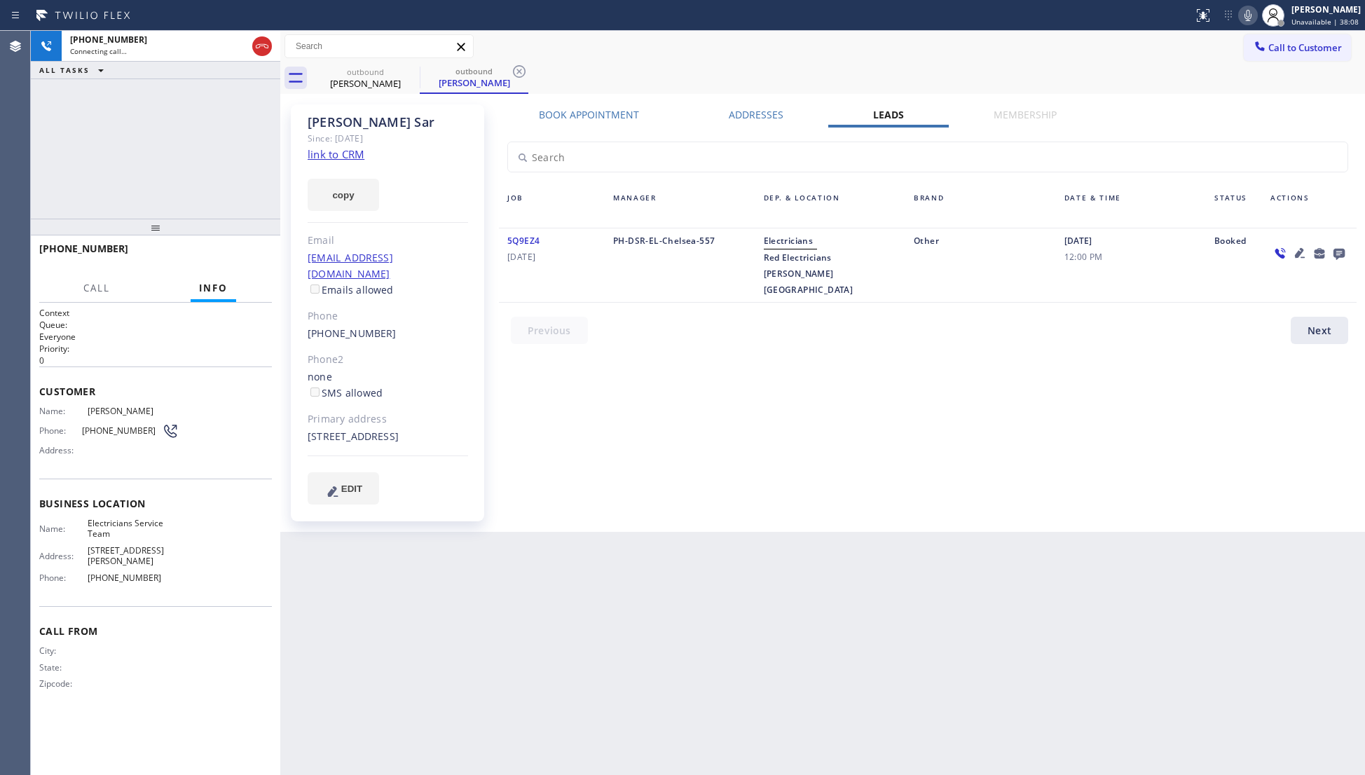
click at [1338, 252] on icon at bounding box center [1338, 254] width 11 height 11
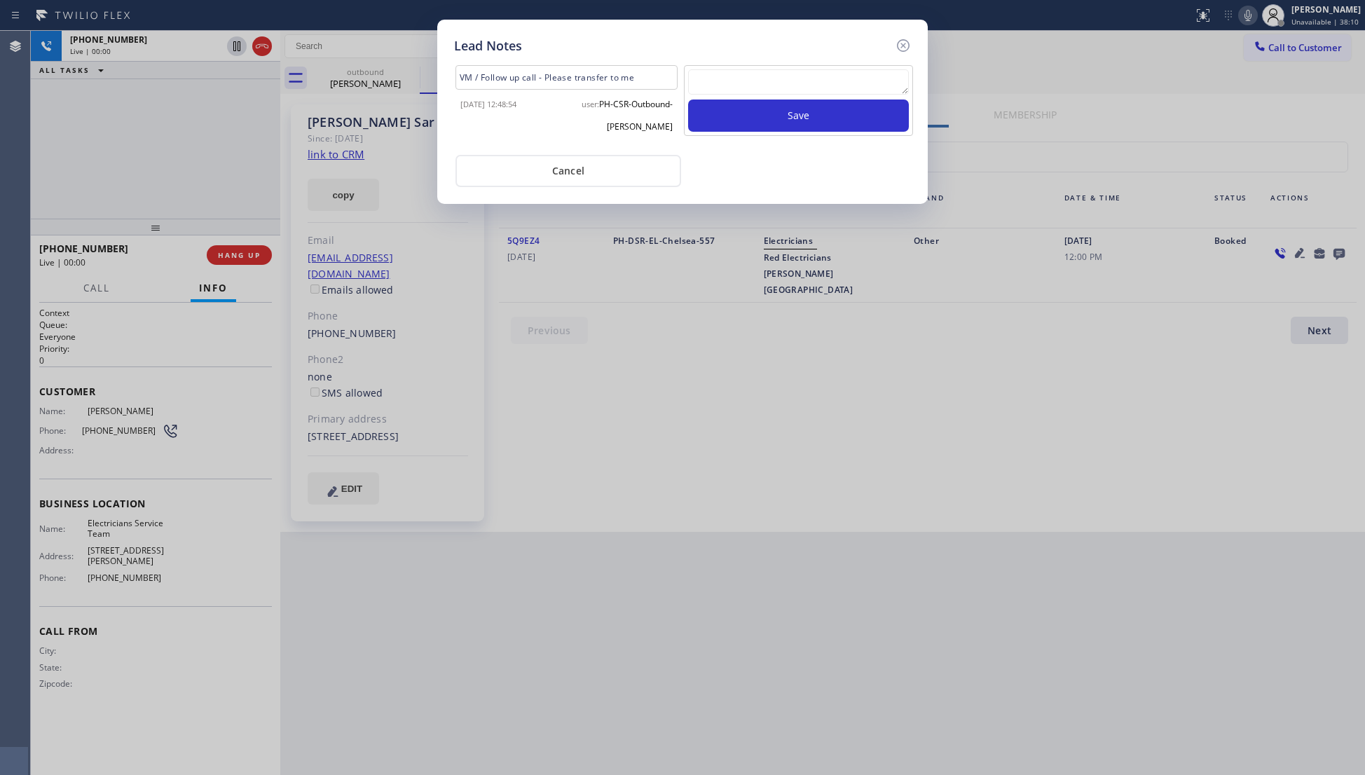
click at [909, 34] on div "Lead Notes VM / Follow up call - Please transfer to me [DATE] 12:48:54 user: PH…" at bounding box center [682, 112] width 490 height 184
drag, startPoint x: 909, startPoint y: 41, endPoint x: 801, endPoint y: 94, distance: 119.7
click at [908, 41] on icon at bounding box center [903, 45] width 17 height 17
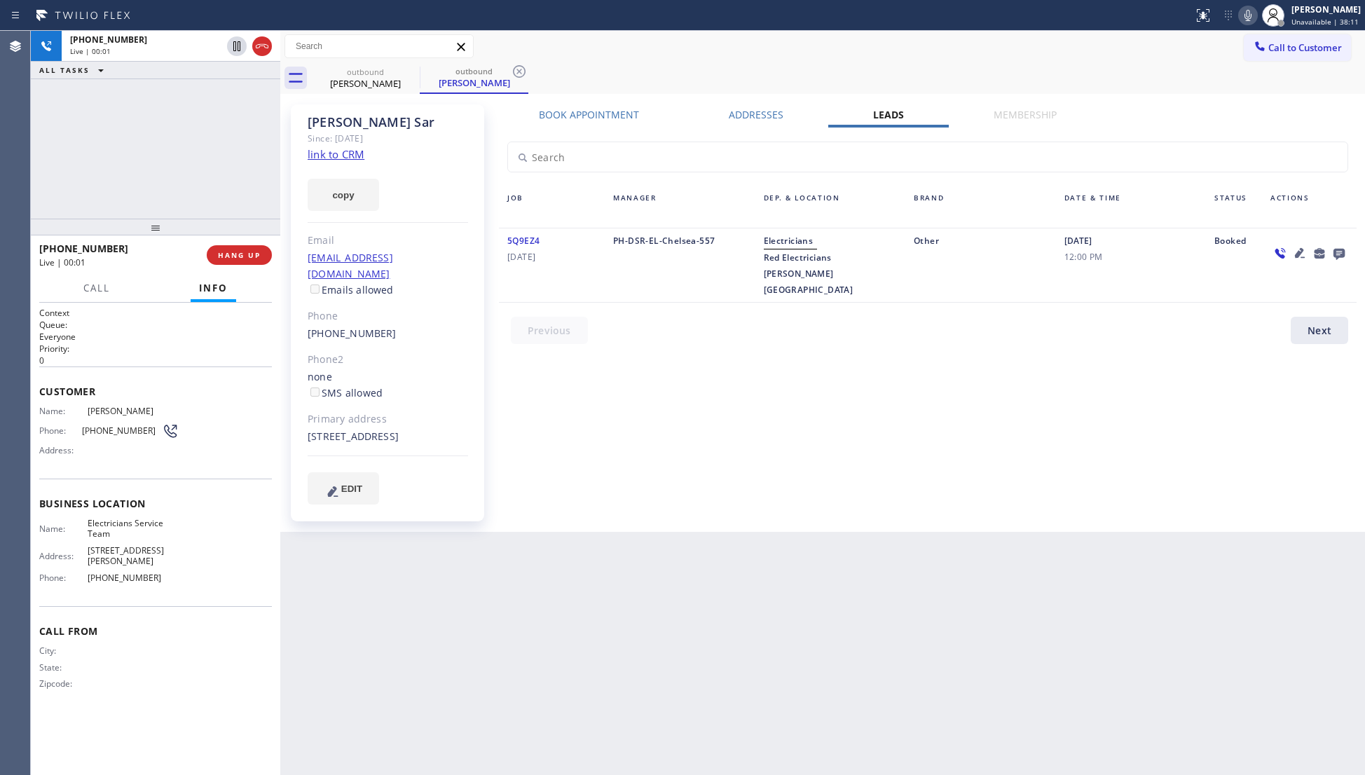
click at [242, 275] on div "[PHONE_NUMBER] Live | 00:01 HANG UP Call Info [PHONE_NUMBER] Live Context Queue…" at bounding box center [155, 504] width 249 height 539
click at [240, 268] on div "[PHONE_NUMBER] Live | 00:01 HANG UP" at bounding box center [155, 255] width 233 height 36
click at [240, 267] on div "[PHONE_NUMBER] Live | 00:02 HANG UP" at bounding box center [155, 255] width 233 height 36
click at [242, 261] on button "HANG UP" at bounding box center [239, 255] width 65 height 20
click at [242, 258] on span "HANG UP" at bounding box center [239, 255] width 43 height 10
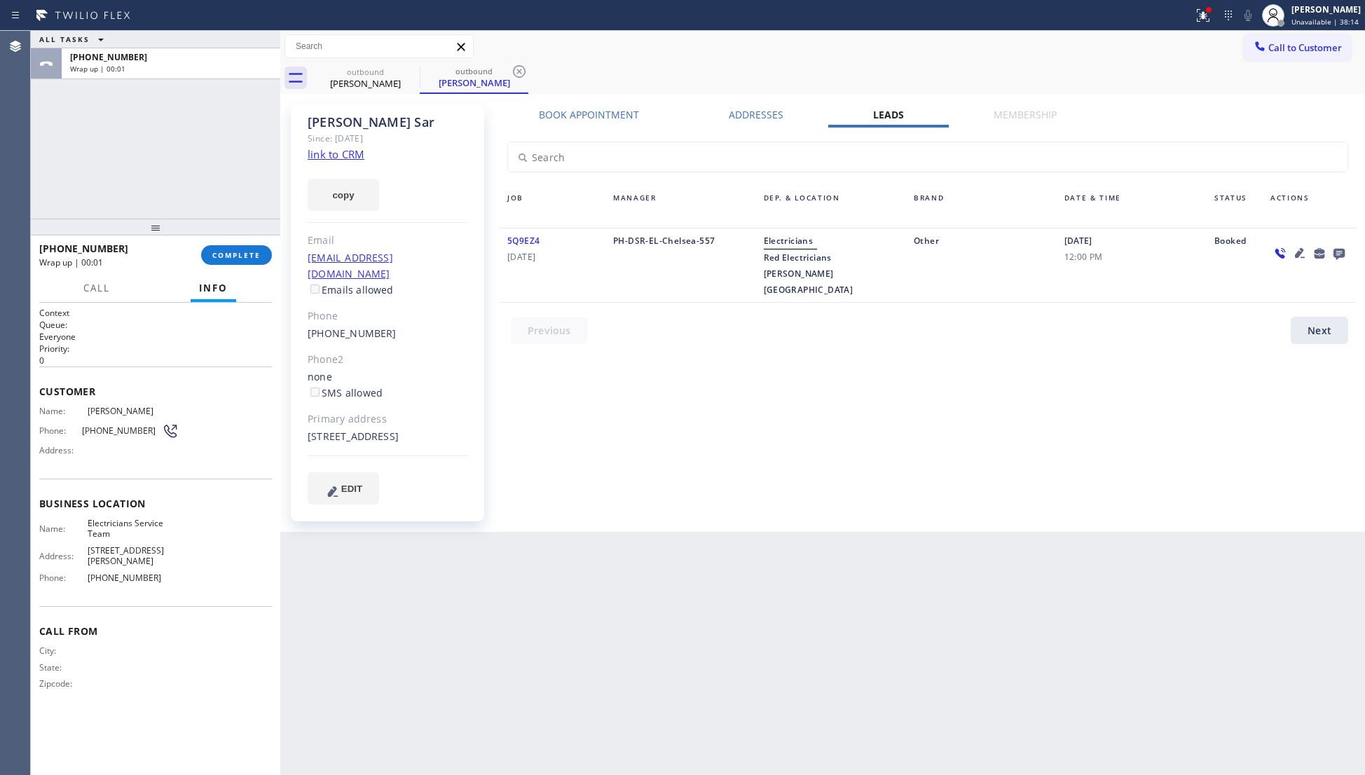
drag, startPoint x: 112, startPoint y: 137, endPoint x: 155, endPoint y: 196, distance: 72.7
click at [111, 138] on div "ALL TASKS ALL TASKS ACTIVE TASKS TASKS IN WRAP UP [PHONE_NUMBER] Wrap up | 00:01" at bounding box center [155, 125] width 249 height 188
click at [258, 266] on div "[PHONE_NUMBER] Wrap up | 00:02 COMPLETE" at bounding box center [155, 255] width 233 height 36
click at [256, 259] on span "COMPLETE" at bounding box center [236, 255] width 48 height 10
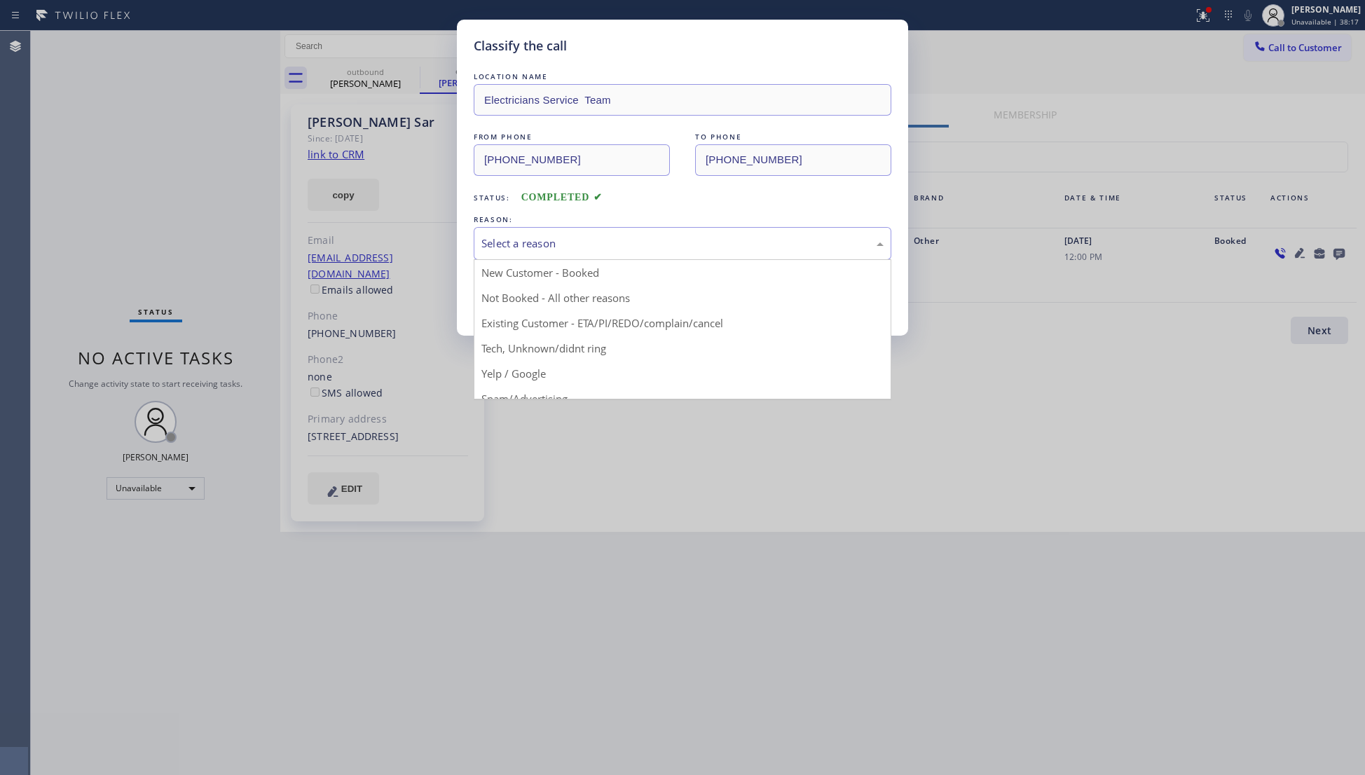
click at [542, 235] on div "Select a reason" at bounding box center [682, 243] width 402 height 16
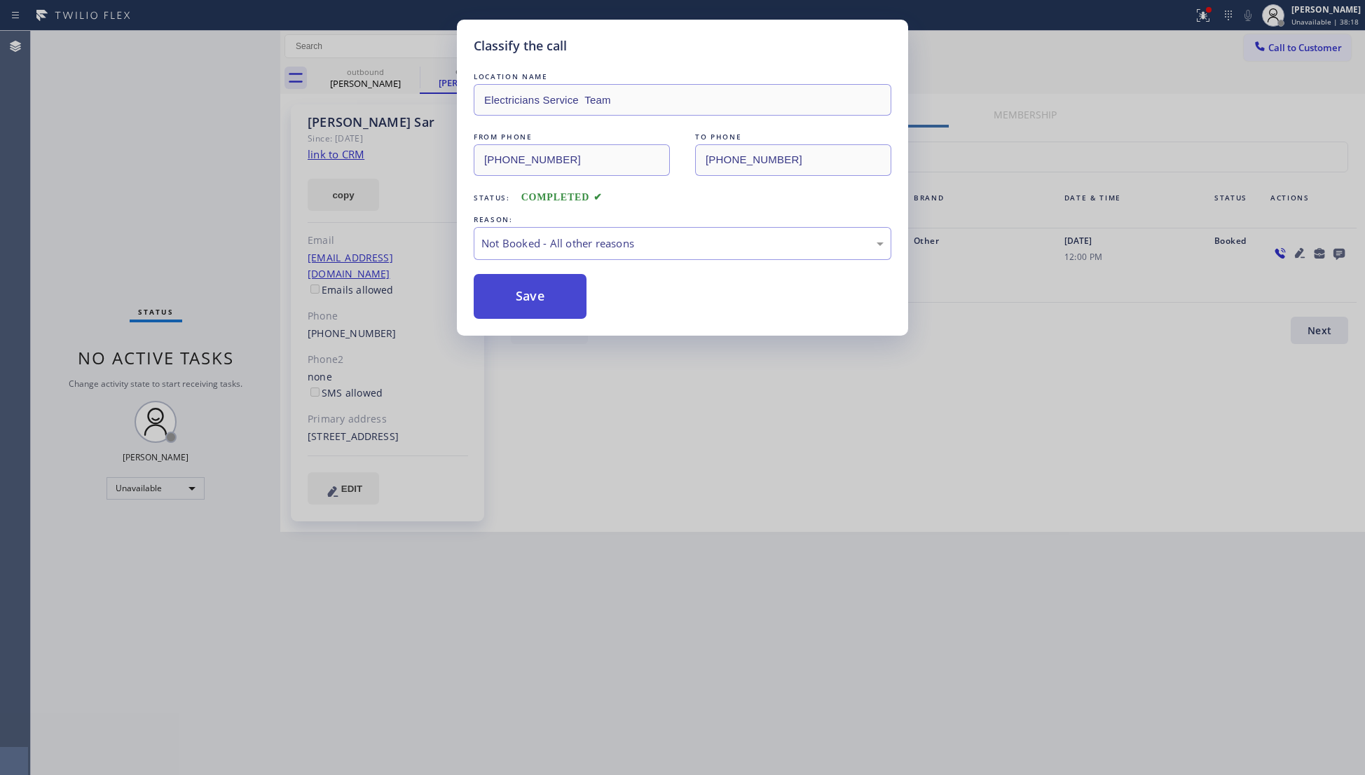
drag, startPoint x: 534, startPoint y: 296, endPoint x: 549, endPoint y: 284, distance: 19.5
click at [537, 296] on button "Save" at bounding box center [530, 296] width 113 height 45
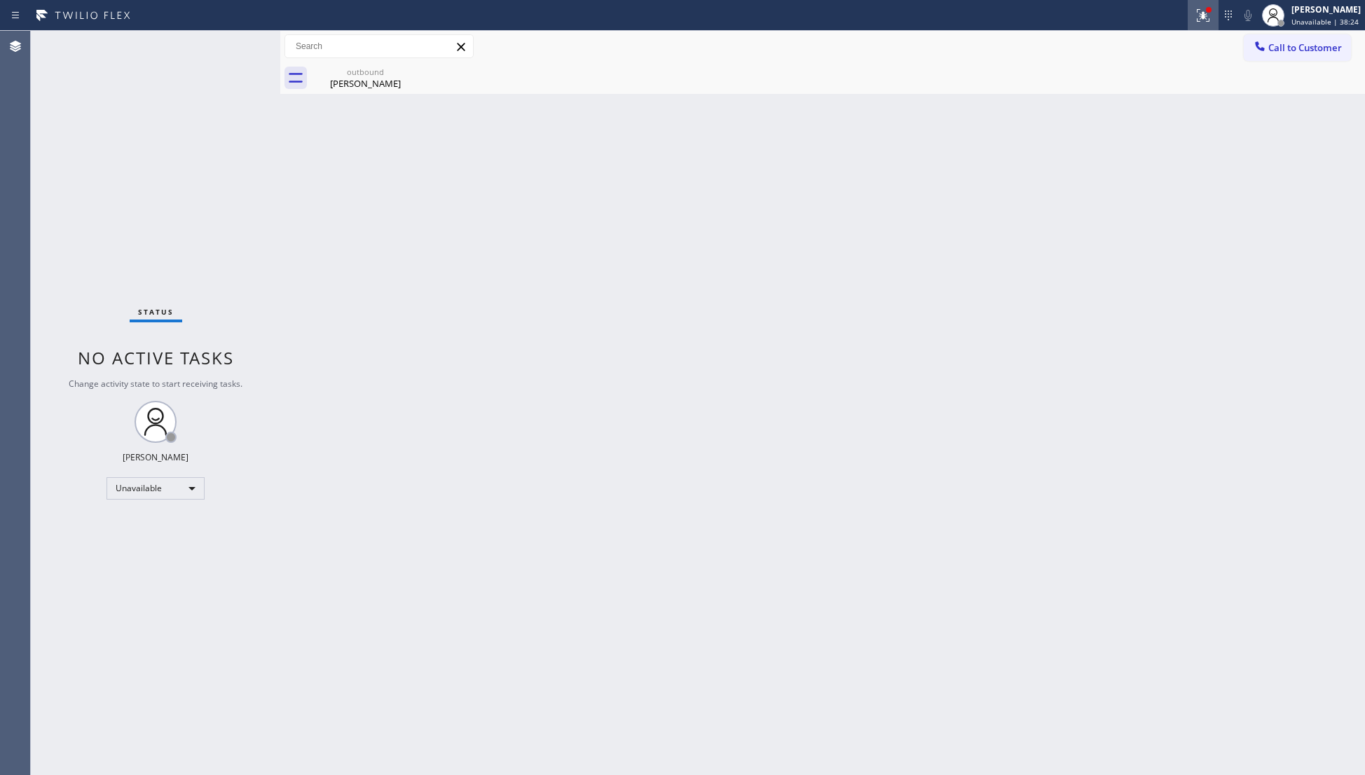
drag, startPoint x: 1217, startPoint y: 11, endPoint x: 1163, endPoint y: 90, distance: 96.2
click at [1216, 12] on div at bounding box center [1202, 15] width 31 height 17
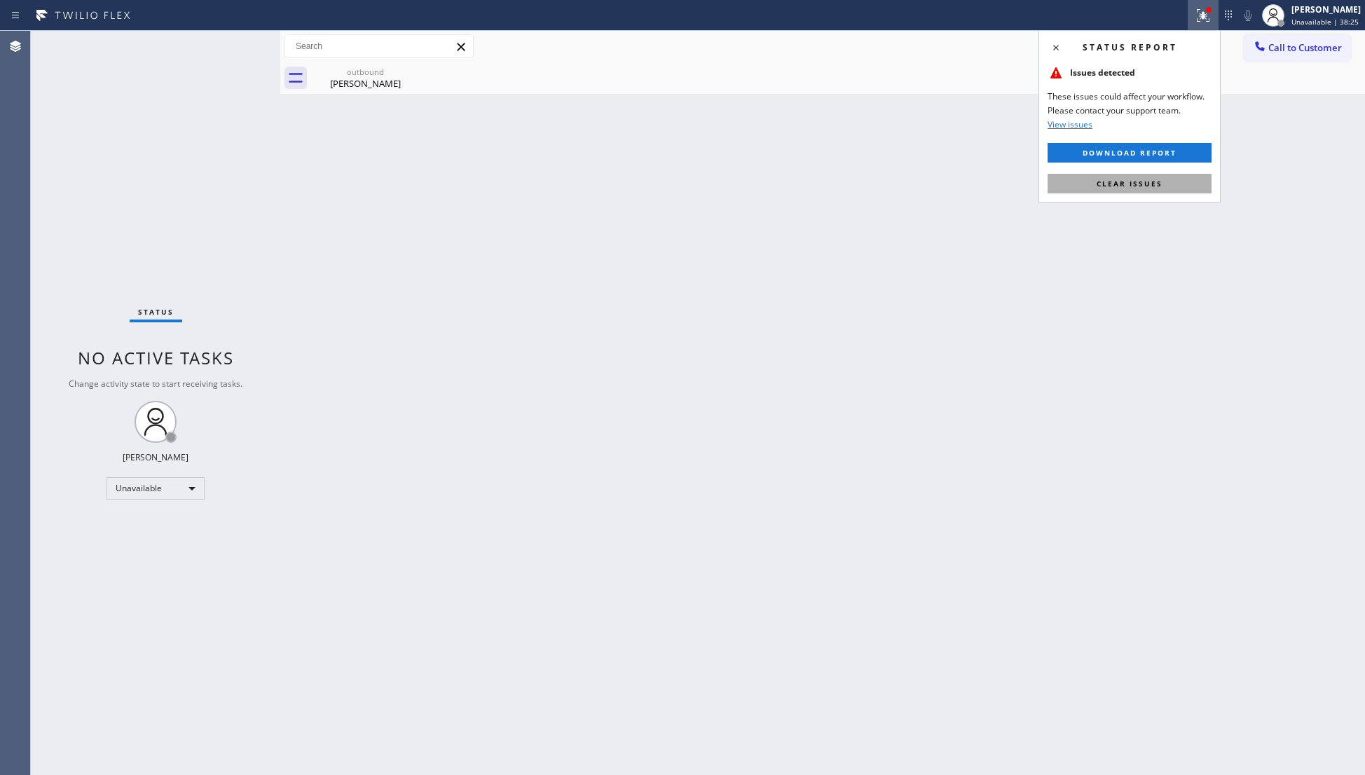
click at [1141, 183] on span "Clear issues" at bounding box center [1129, 184] width 66 height 10
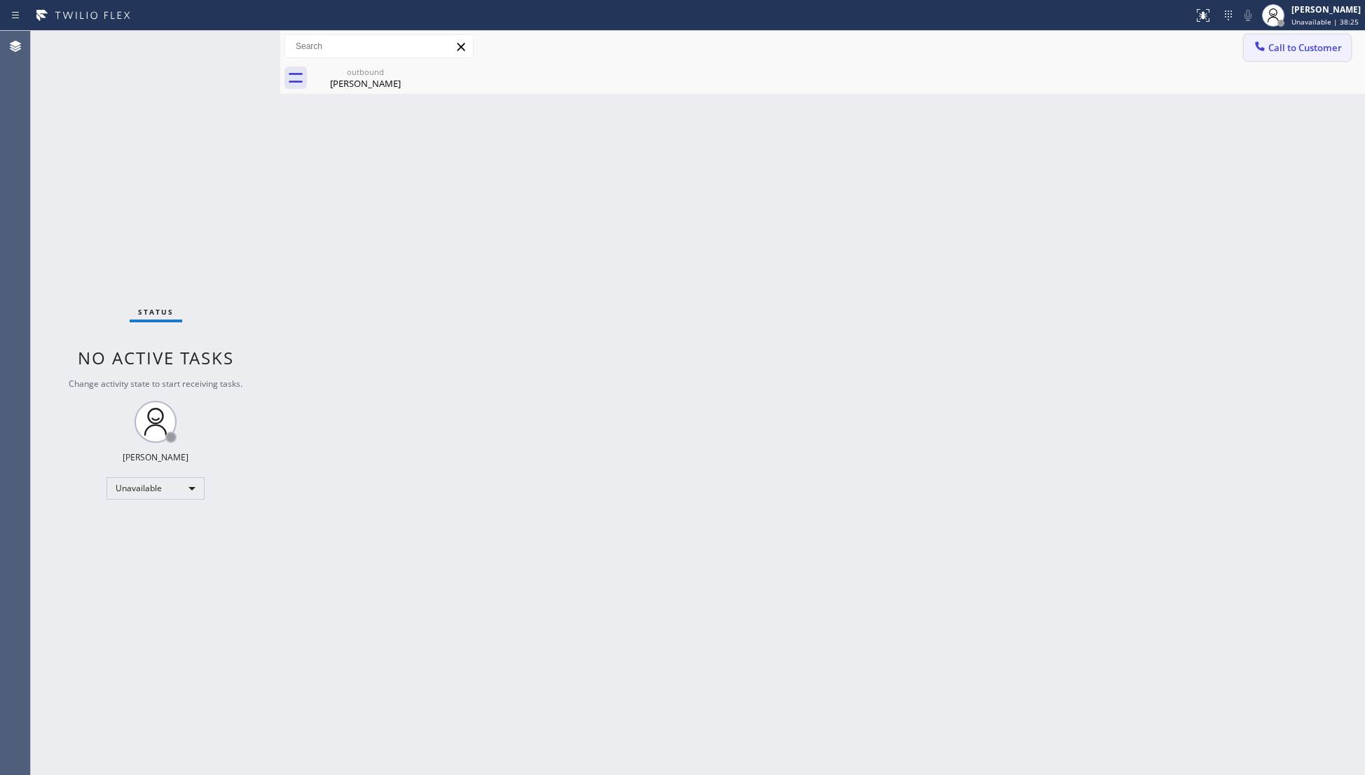
click at [1290, 46] on span "Call to Customer" at bounding box center [1305, 47] width 74 height 13
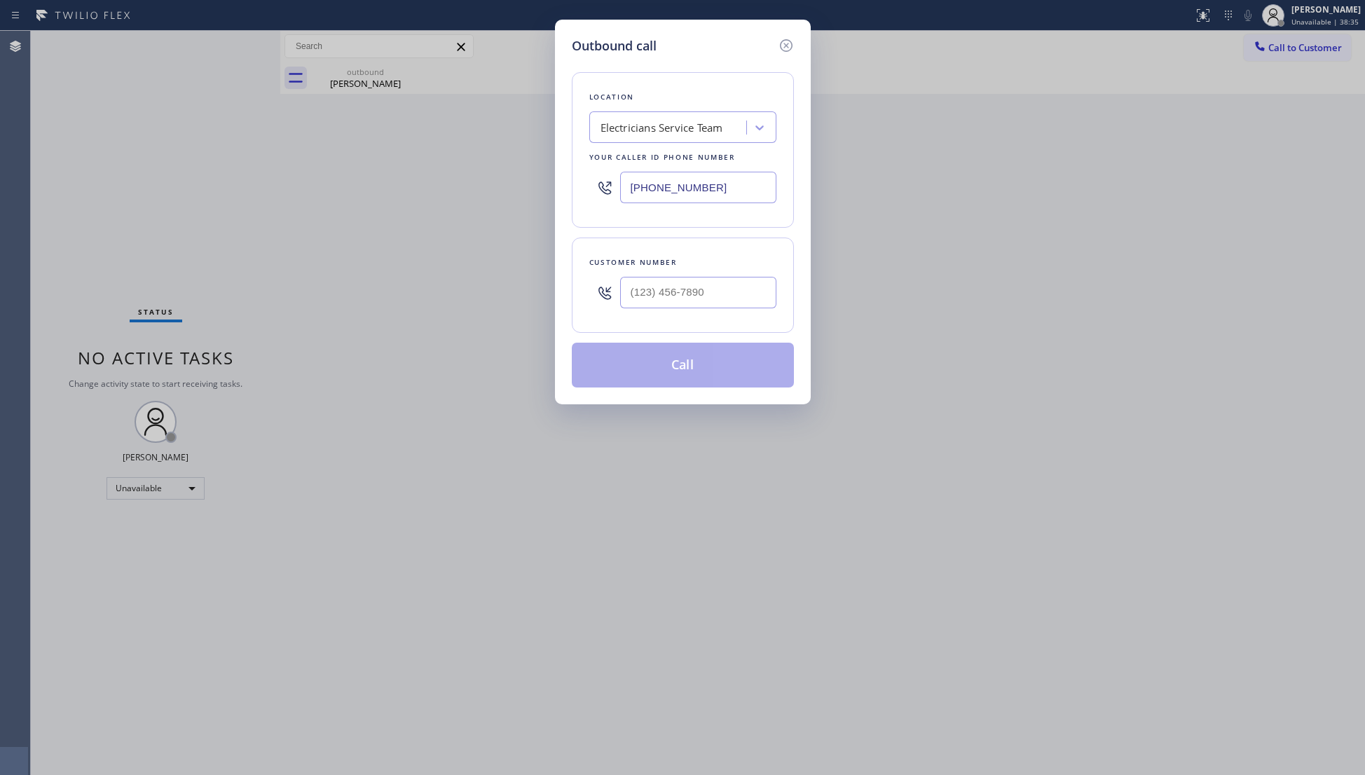
click at [1309, 49] on div "Outbound call Location Electricians Service Team Your caller id phone number [P…" at bounding box center [682, 387] width 1365 height 775
drag, startPoint x: 712, startPoint y: 294, endPoint x: 588, endPoint y: 287, distance: 123.5
click at [530, 295] on div "Outbound call Location Electricians Service Team Your caller id phone number [P…" at bounding box center [682, 387] width 1365 height 775
type input "[PHONE_NUMBER]"
drag, startPoint x: 730, startPoint y: 312, endPoint x: 612, endPoint y: 308, distance: 118.5
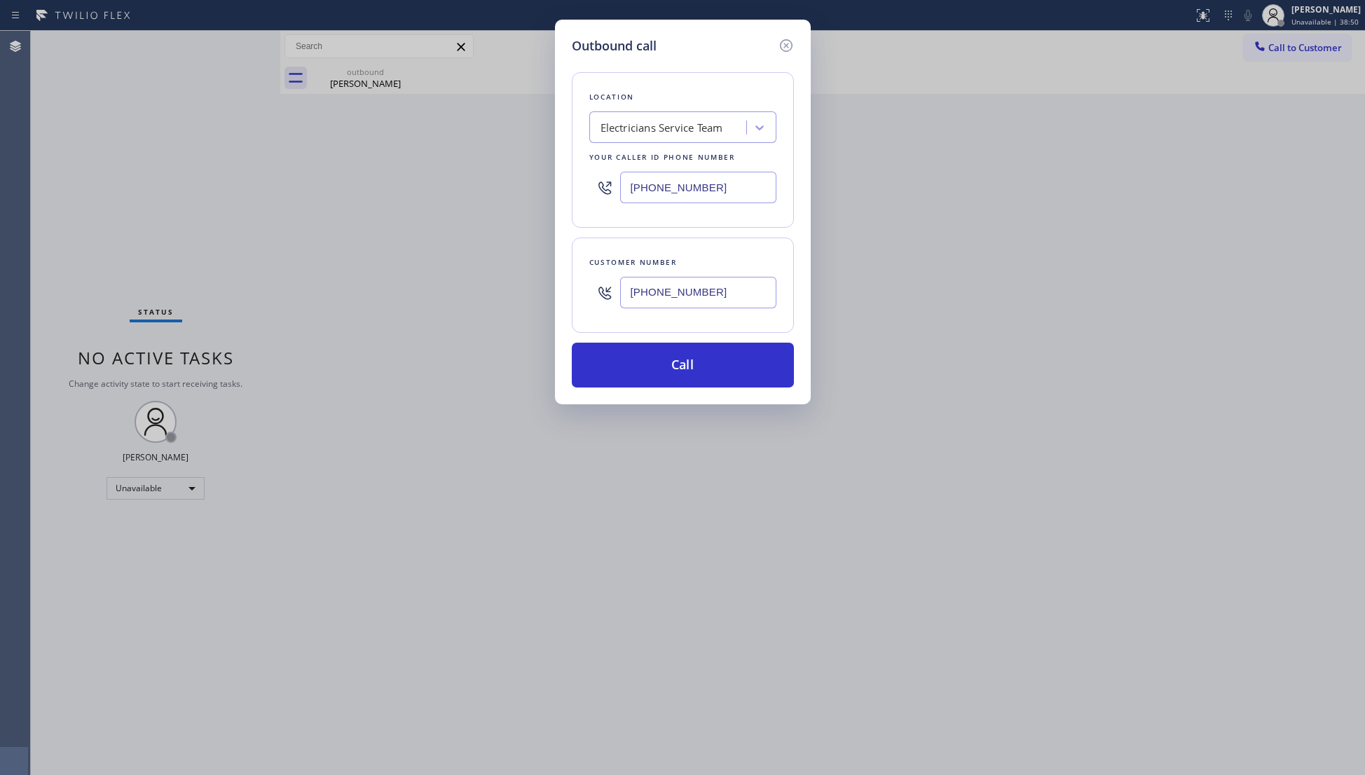
click at [612, 310] on div "[PHONE_NUMBER]" at bounding box center [682, 293] width 187 height 46
click at [733, 301] on input "(___) ___-____" at bounding box center [698, 293] width 156 height 32
type input "[PHONE_NUMBER]"
click at [690, 378] on button "Call" at bounding box center [683, 365] width 222 height 45
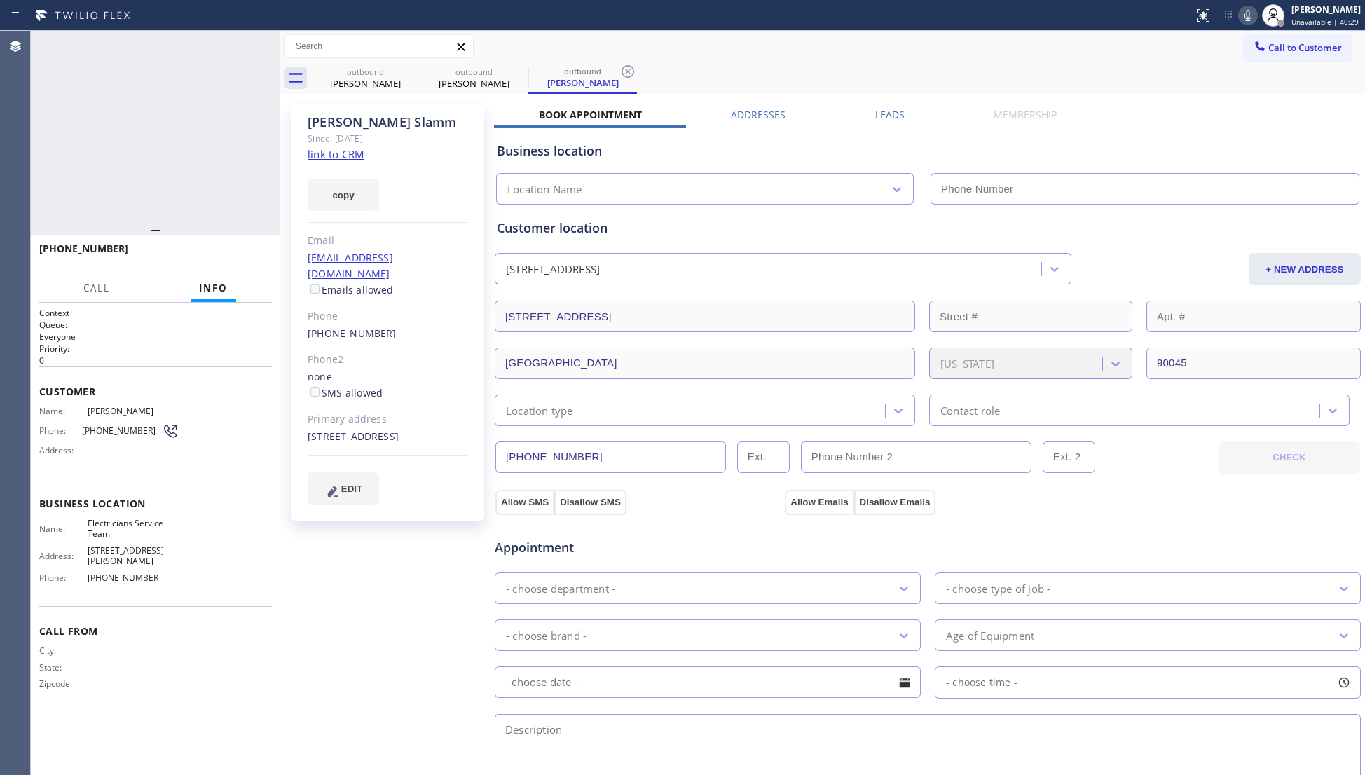
type input "[PHONE_NUMBER]"
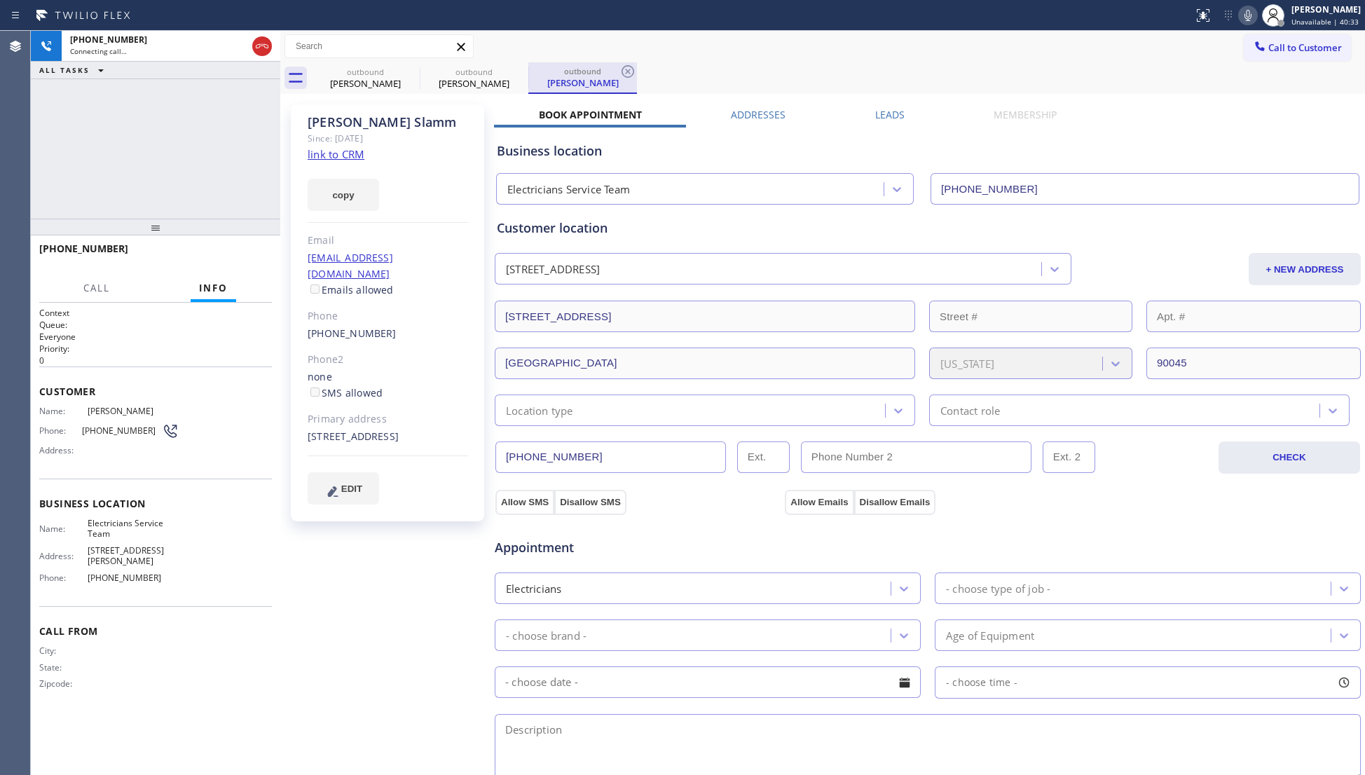
click at [616, 70] on div "outbound" at bounding box center [583, 71] width 106 height 11
click at [619, 70] on icon at bounding box center [627, 71] width 17 height 17
click at [525, 71] on icon at bounding box center [519, 71] width 17 height 17
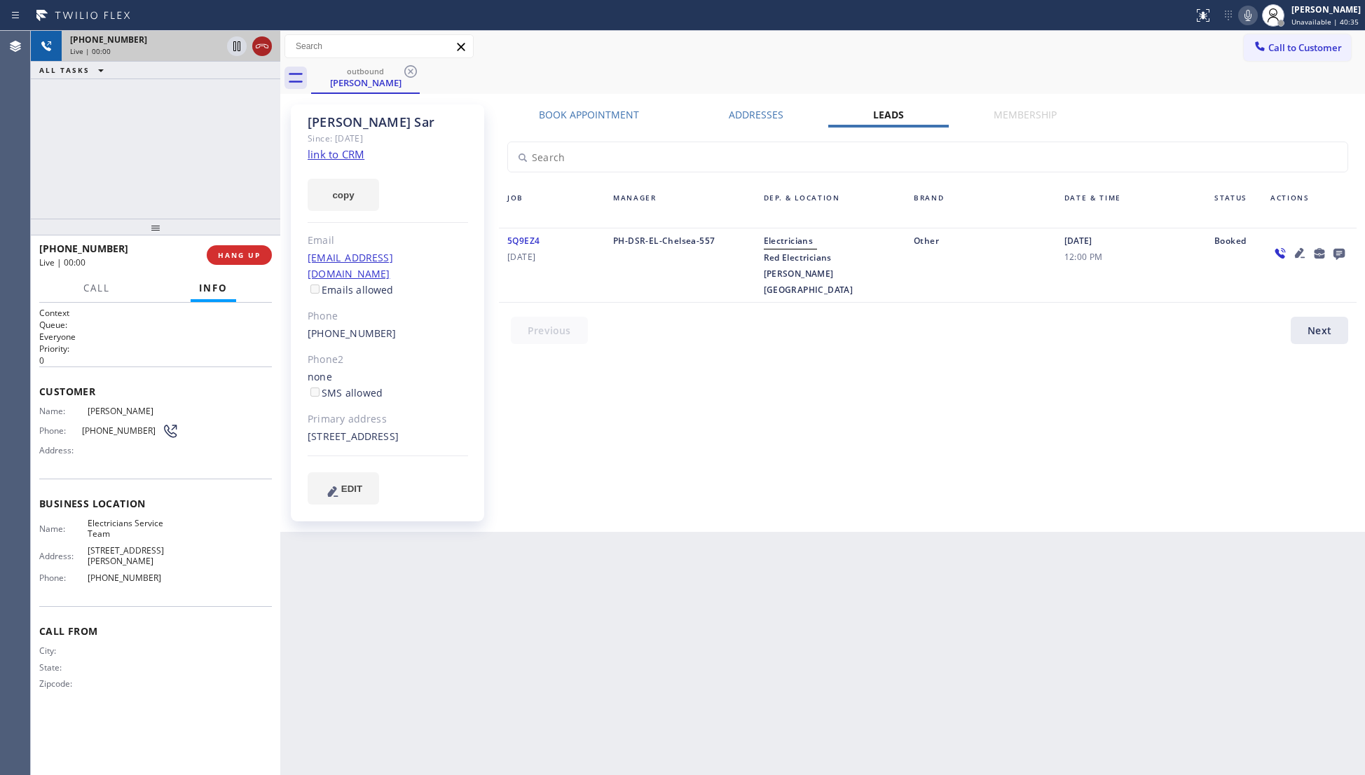
click at [269, 50] on icon at bounding box center [262, 46] width 17 height 17
click at [221, 49] on div "Live | 00:00" at bounding box center [145, 51] width 151 height 10
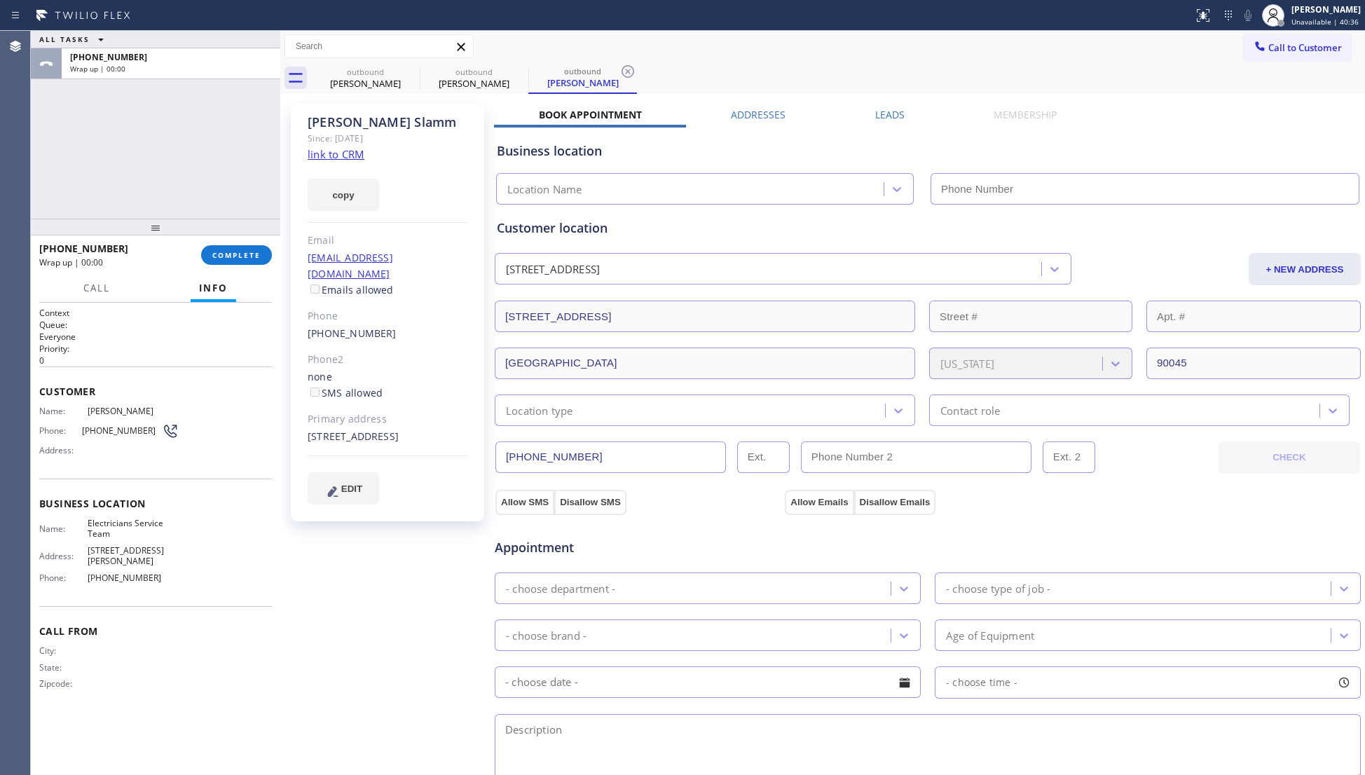
drag, startPoint x: 231, startPoint y: 249, endPoint x: 258, endPoint y: 233, distance: 32.1
click at [233, 248] on button "COMPLETE" at bounding box center [236, 255] width 71 height 20
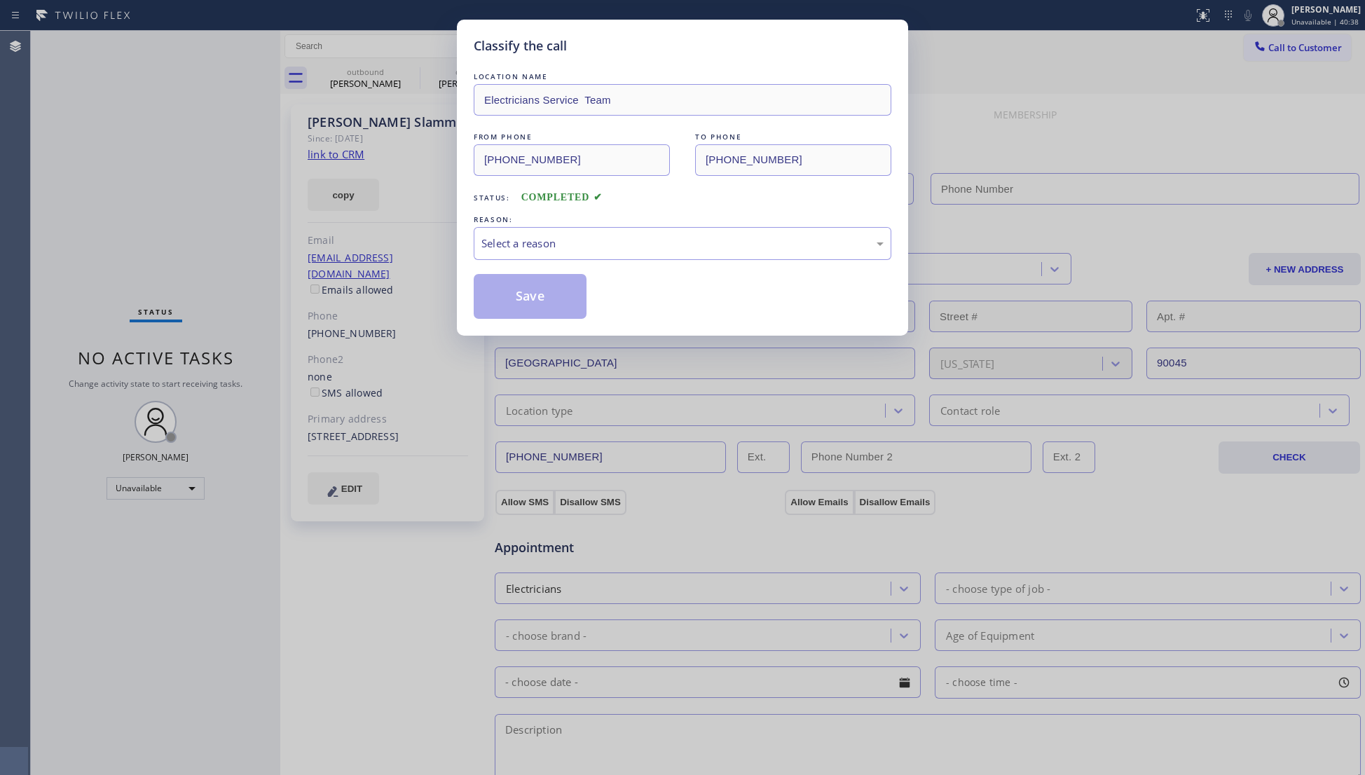
type input "[PHONE_NUMBER]"
click at [586, 249] on div "Select a reason" at bounding box center [682, 243] width 402 height 16
click at [516, 298] on button "Save" at bounding box center [530, 296] width 113 height 45
click at [516, 295] on button "Save" at bounding box center [530, 296] width 113 height 45
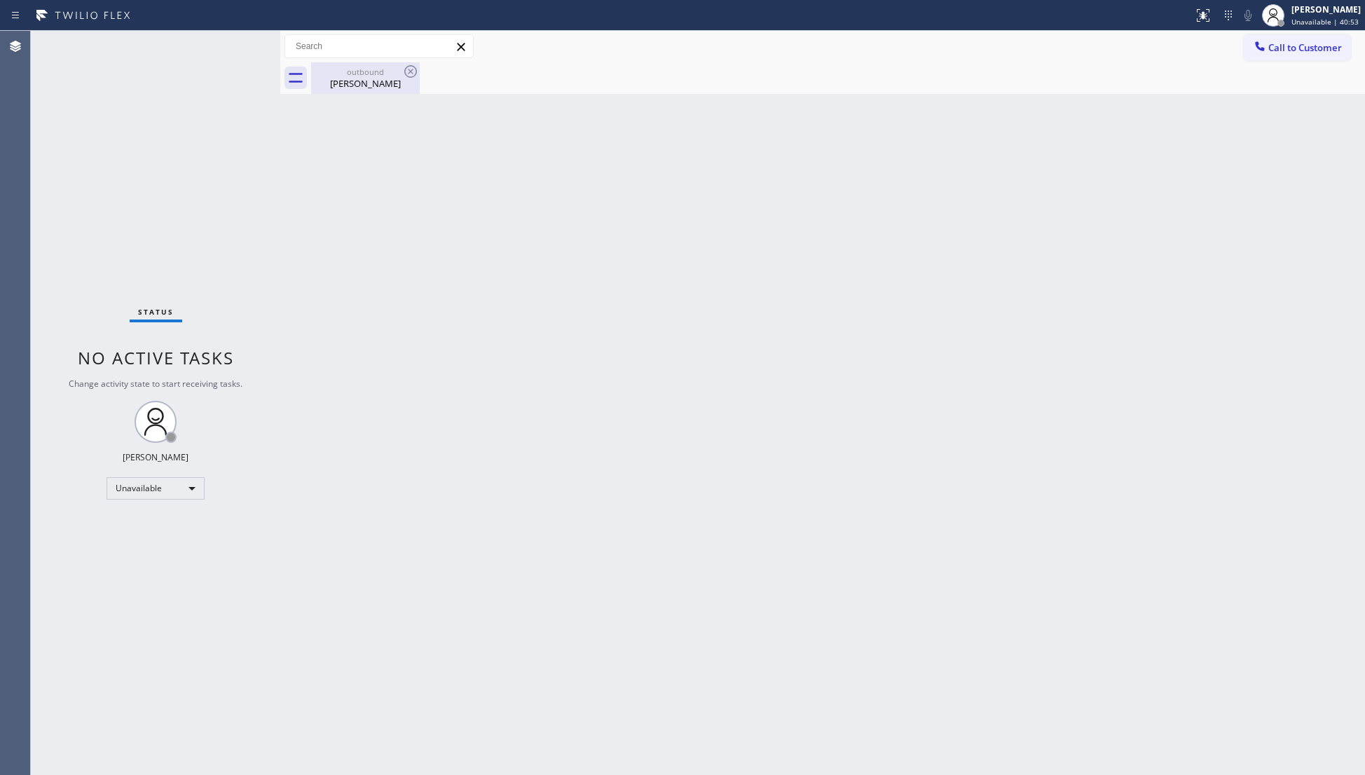
click at [379, 78] on div "[PERSON_NAME]" at bounding box center [365, 83] width 106 height 13
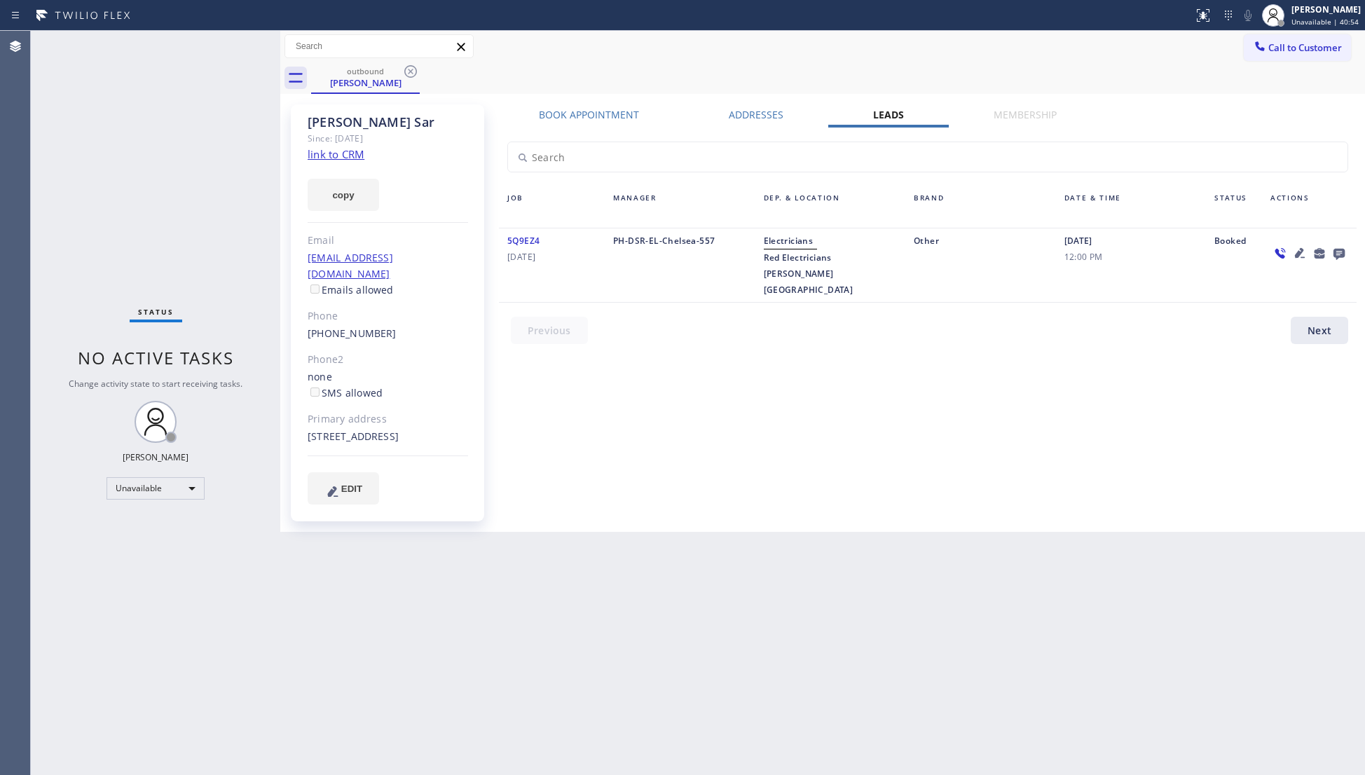
click at [413, 76] on icon at bounding box center [410, 71] width 13 height 13
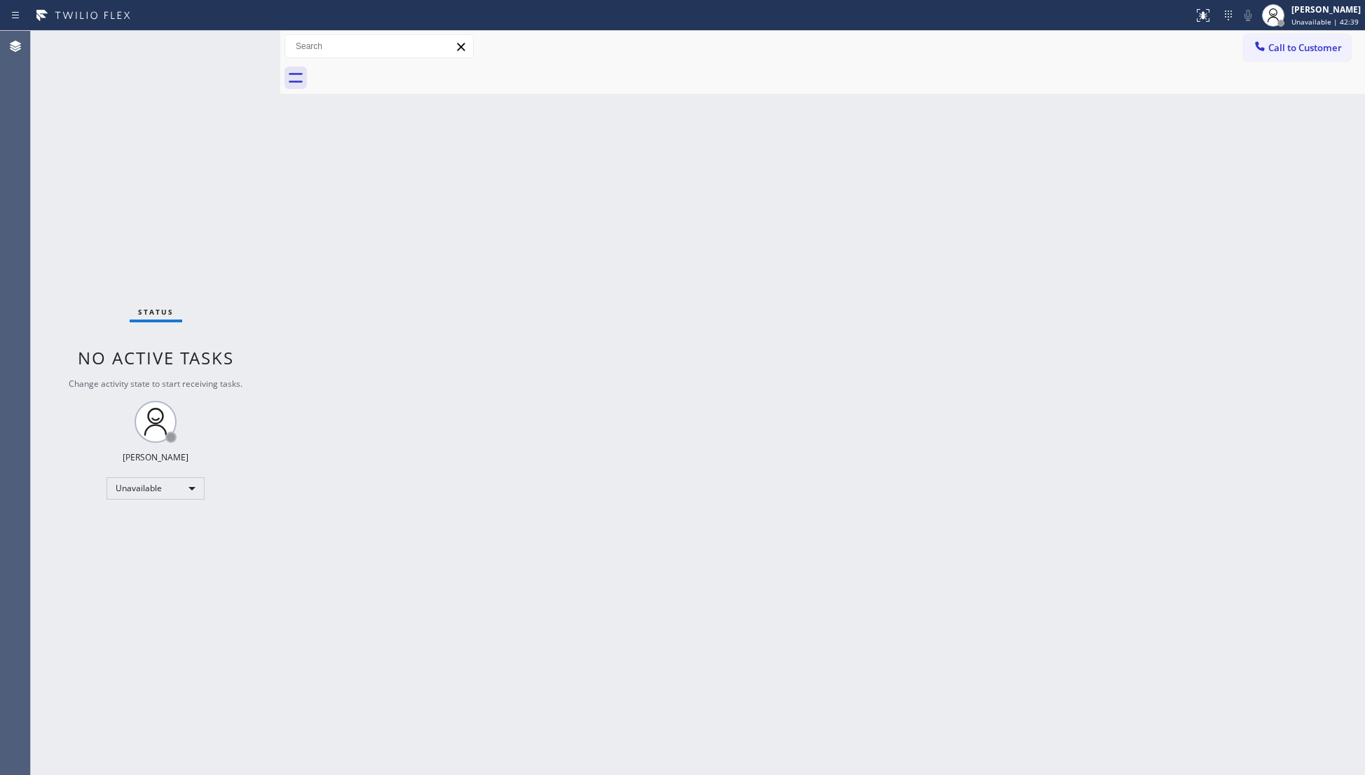
drag, startPoint x: 1099, startPoint y: 230, endPoint x: 1102, endPoint y: 219, distance: 10.9
click at [1087, 237] on div "Back to Dashboard Change Sender ID Customers Technicians Select a contact Outbo…" at bounding box center [822, 403] width 1084 height 744
click at [1255, 48] on icon at bounding box center [1260, 46] width 14 height 14
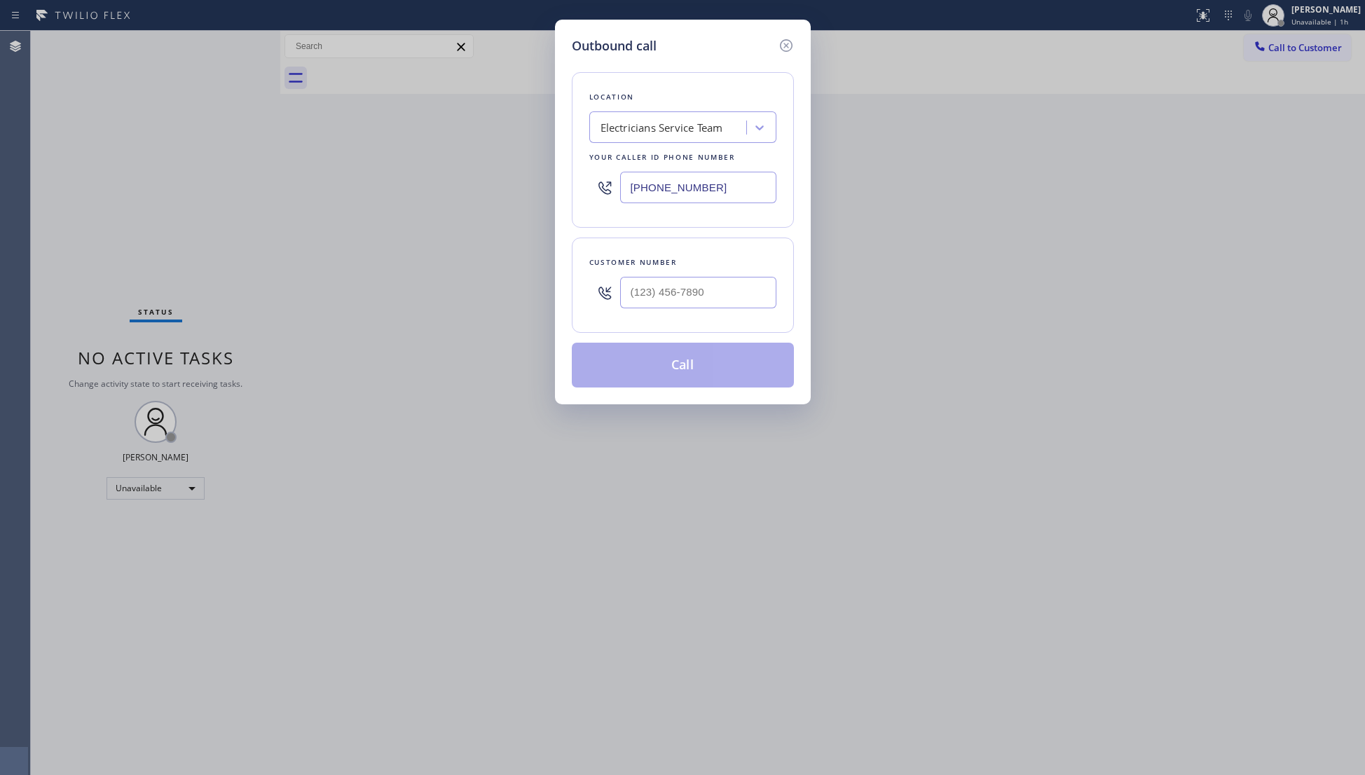
click at [760, 312] on div at bounding box center [698, 293] width 156 height 46
click at [758, 298] on input "[PHONE_NUMBER]" at bounding box center [698, 293] width 156 height 32
type input "[PHONE_NUMBER]"
click at [685, 362] on button "Call" at bounding box center [683, 365] width 222 height 45
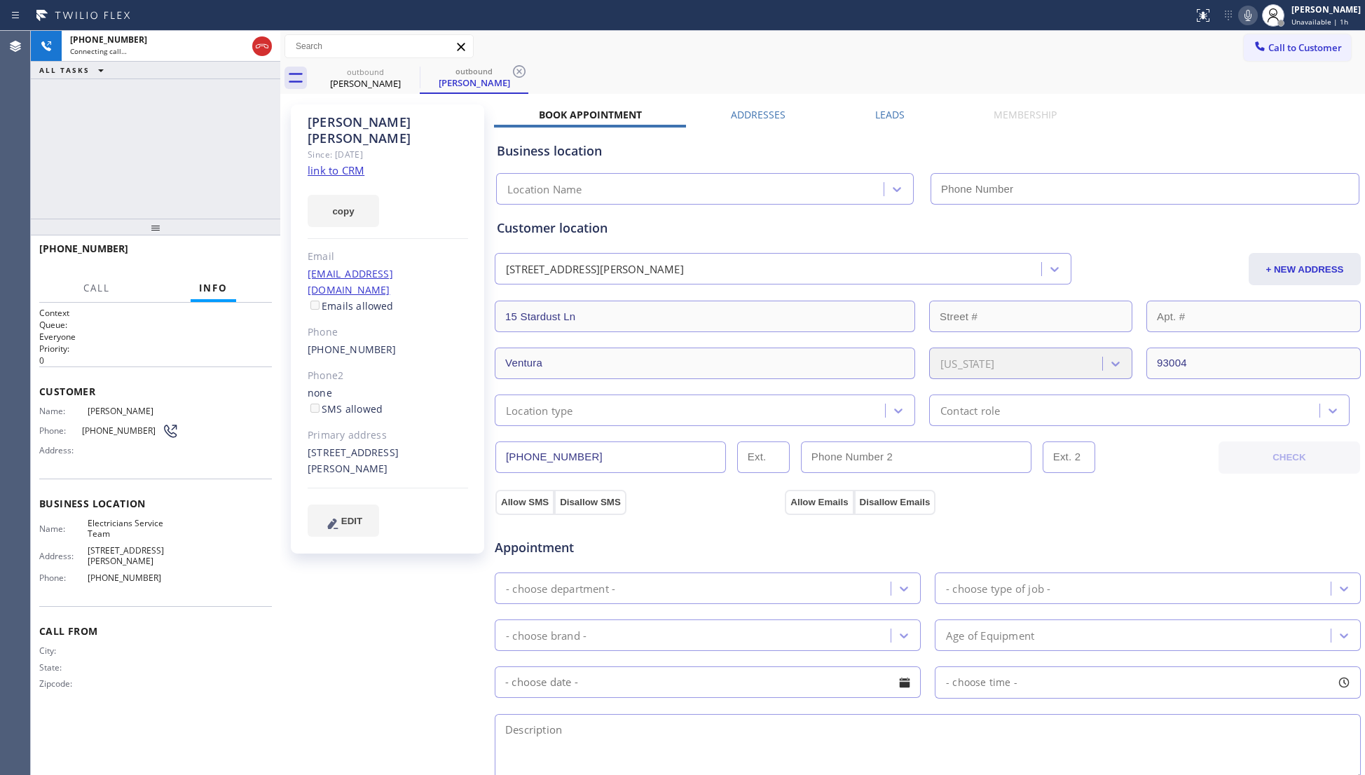
type input "[PHONE_NUMBER]"
drag, startPoint x: 872, startPoint y: 105, endPoint x: 894, endPoint y: 107, distance: 21.8
click at [877, 107] on div "[PERSON_NAME] Since: [DATE] link to CRM copy Email [EMAIL_ADDRESS][DOMAIN_NAME]…" at bounding box center [822, 565] width 1077 height 936
click at [884, 118] on label "Leads" at bounding box center [889, 114] width 29 height 13
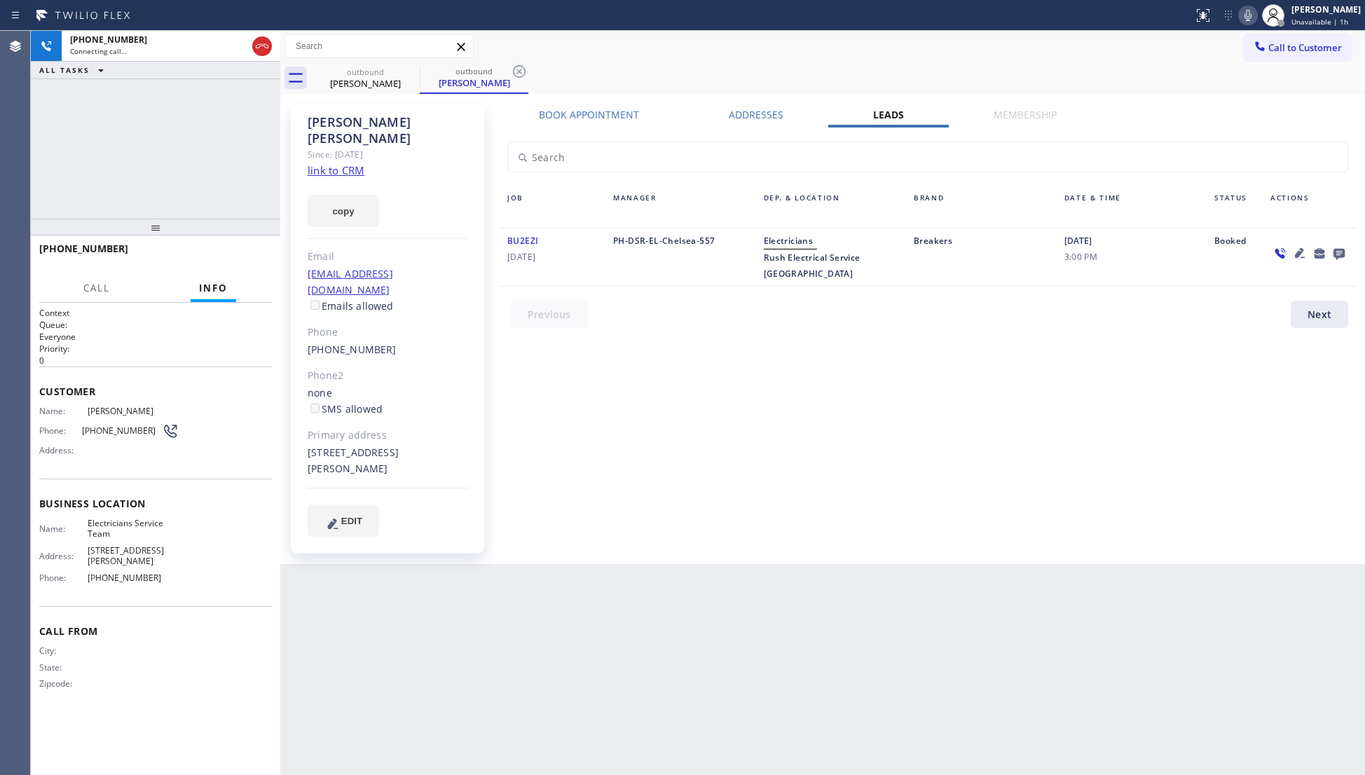
click at [1337, 249] on icon at bounding box center [1338, 254] width 11 height 11
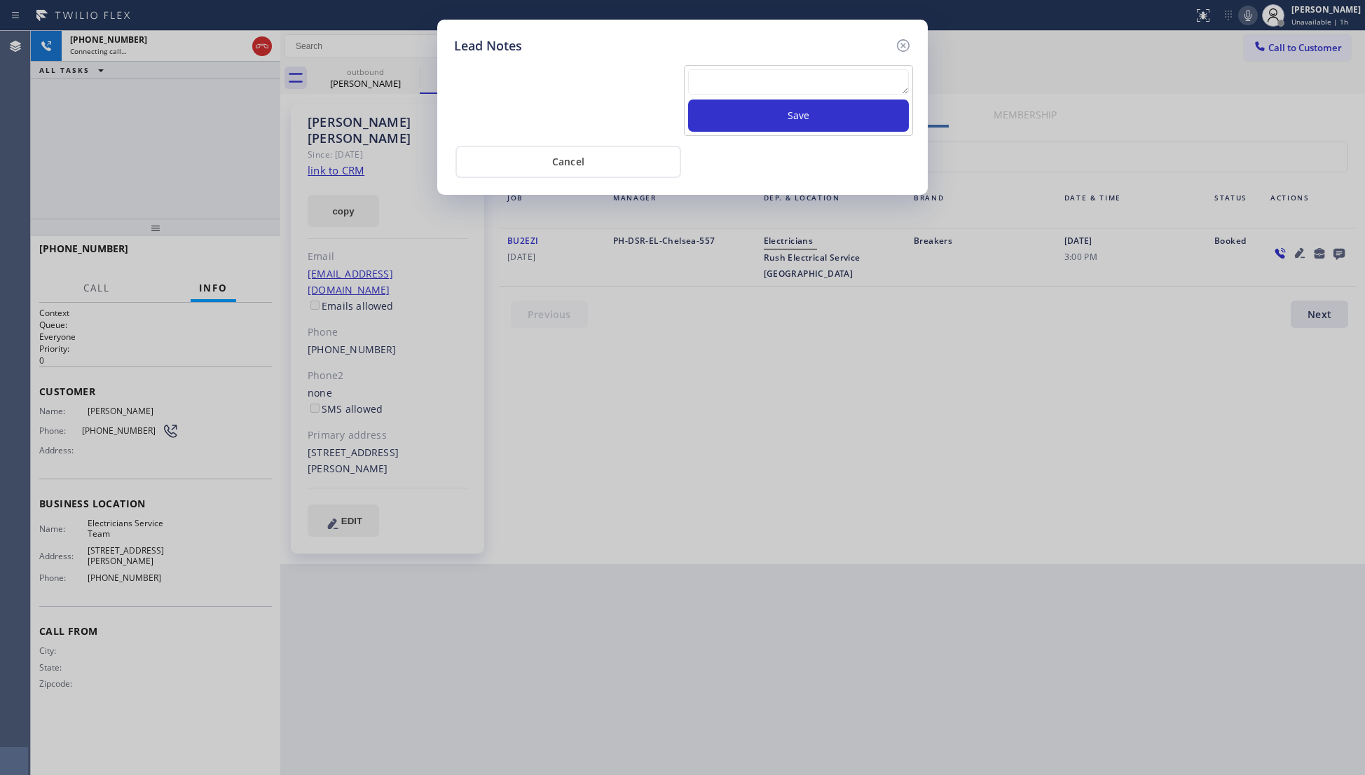
click at [738, 70] on textarea at bounding box center [798, 81] width 221 height 25
type textarea "VM / Follow up call - Please transfer to me"
click at [757, 111] on button "Save" at bounding box center [798, 115] width 221 height 32
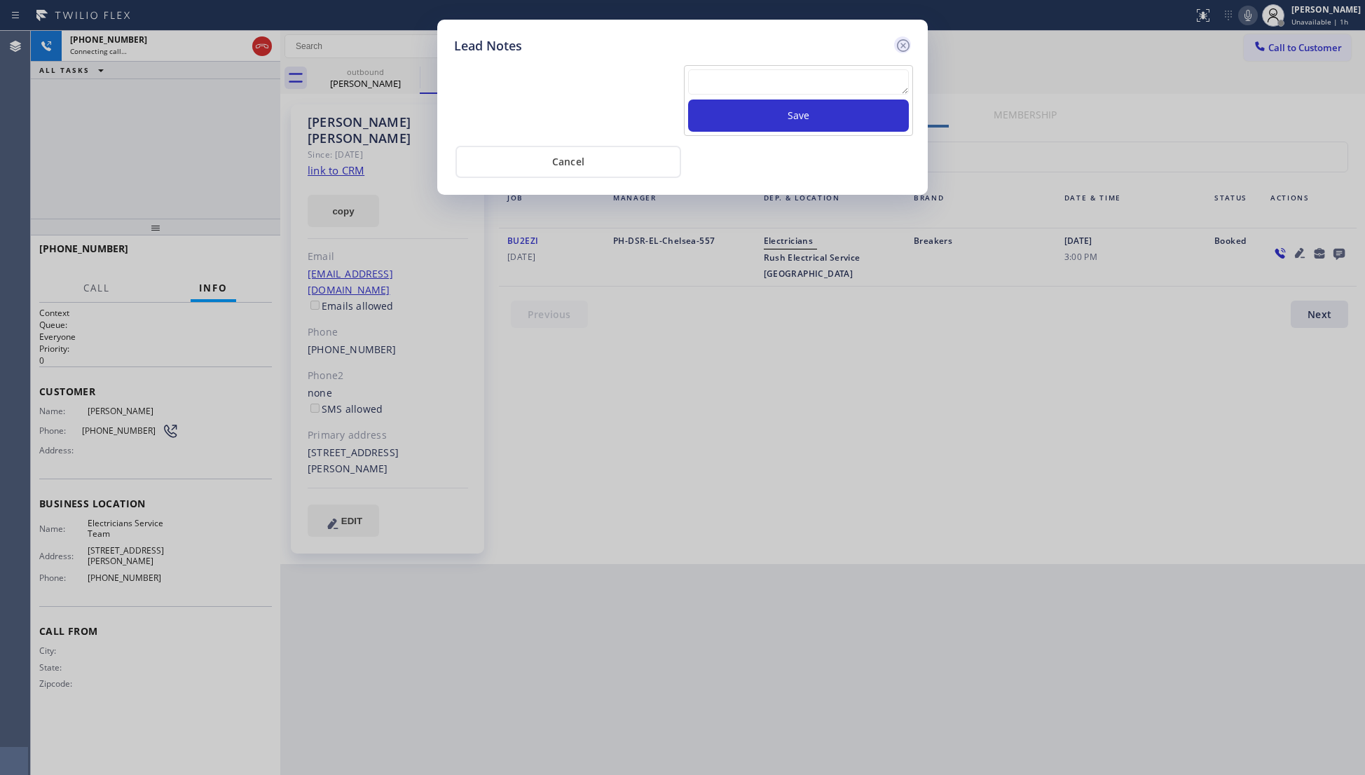
click at [902, 42] on icon at bounding box center [903, 45] width 17 height 17
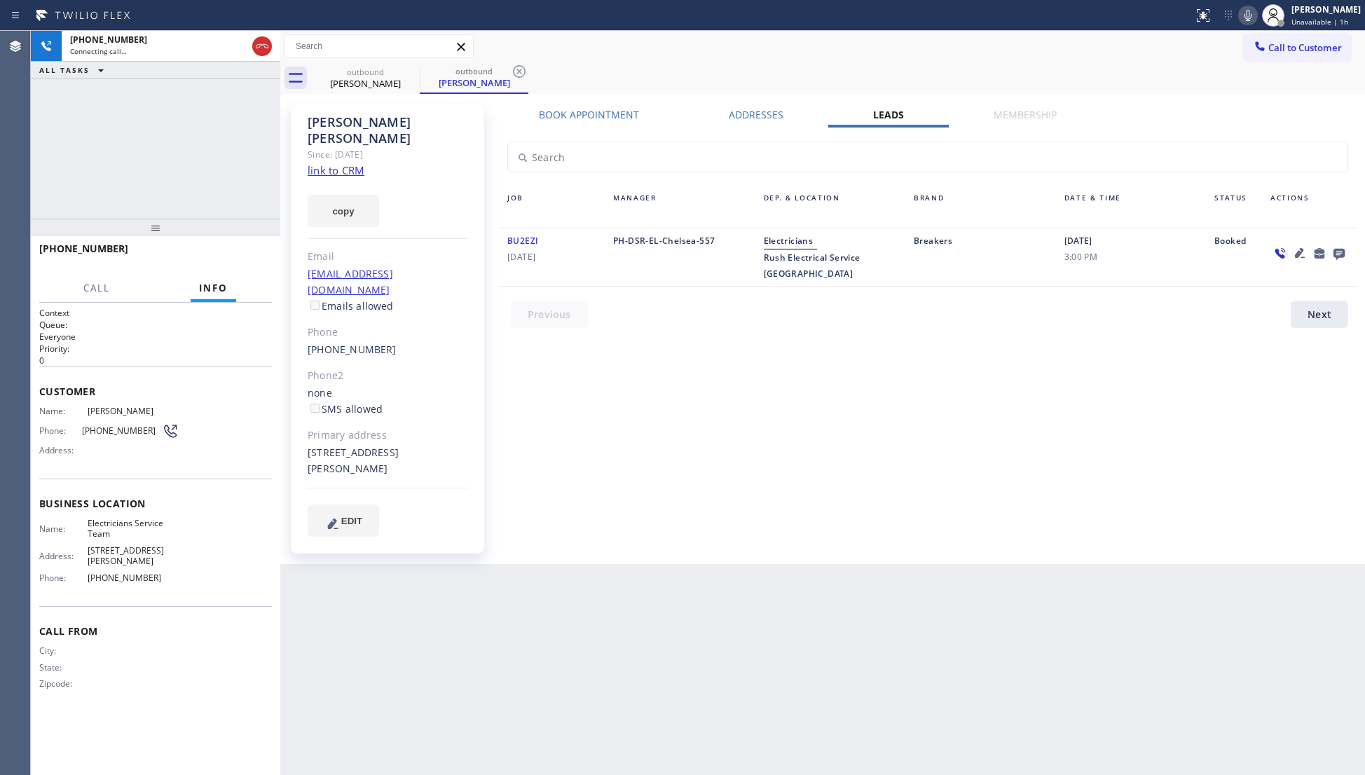
drag, startPoint x: 875, startPoint y: 46, endPoint x: 843, endPoint y: 57, distance: 33.2
click at [870, 46] on div "Call to Customer Outbound call Location Electricians Service Team Your caller i…" at bounding box center [822, 46] width 1084 height 25
click at [521, 68] on icon at bounding box center [519, 71] width 17 height 17
click at [525, 68] on div "outbound [PERSON_NAME] outbound [PERSON_NAME]" at bounding box center [838, 78] width 1054 height 32
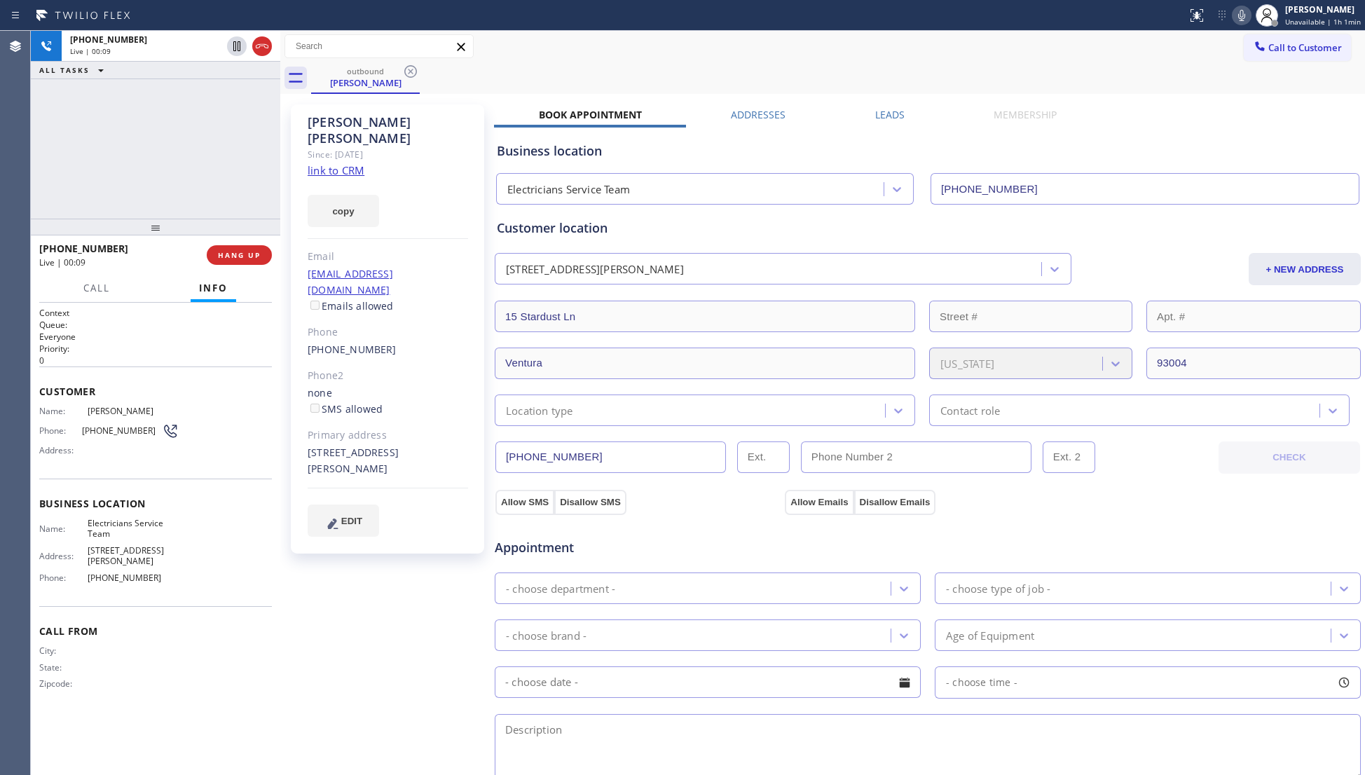
click at [891, 109] on label "Leads" at bounding box center [889, 114] width 29 height 13
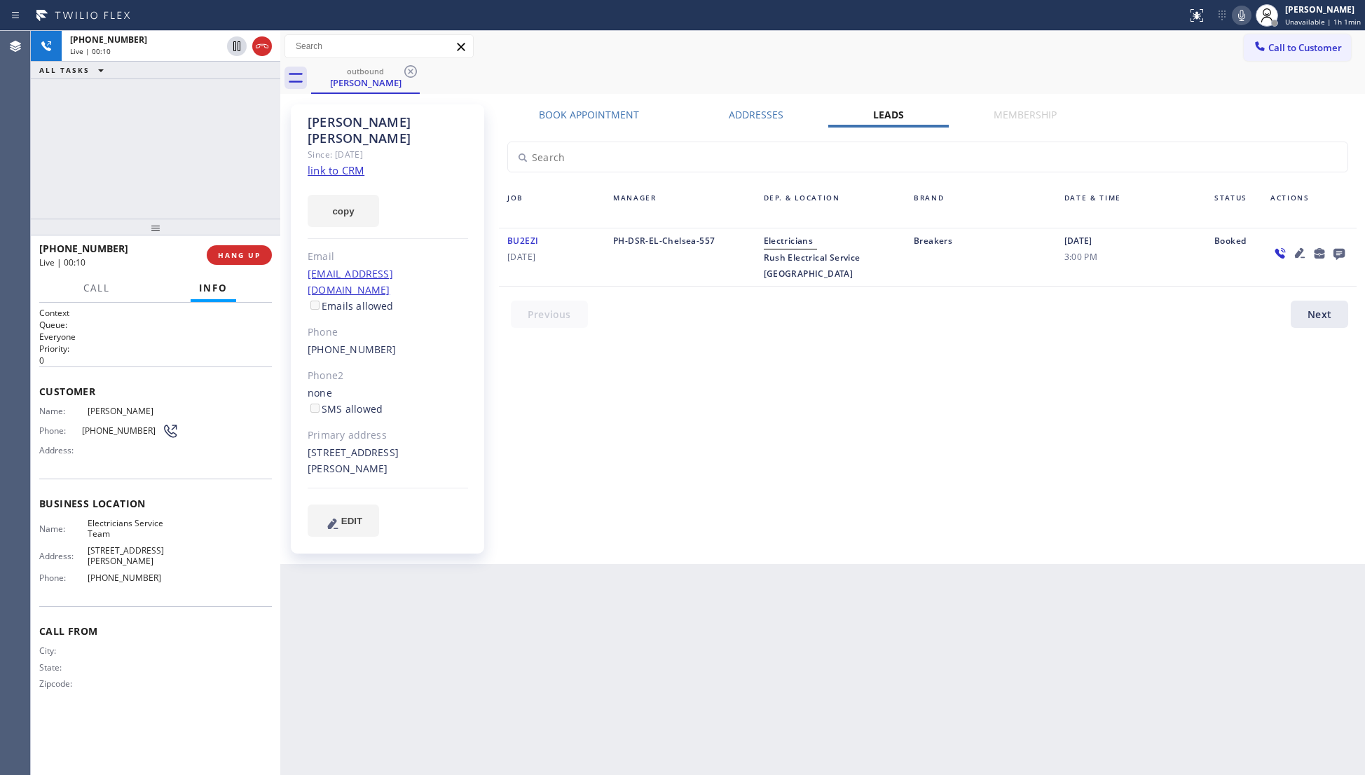
click at [1298, 256] on icon at bounding box center [1299, 252] width 17 height 17
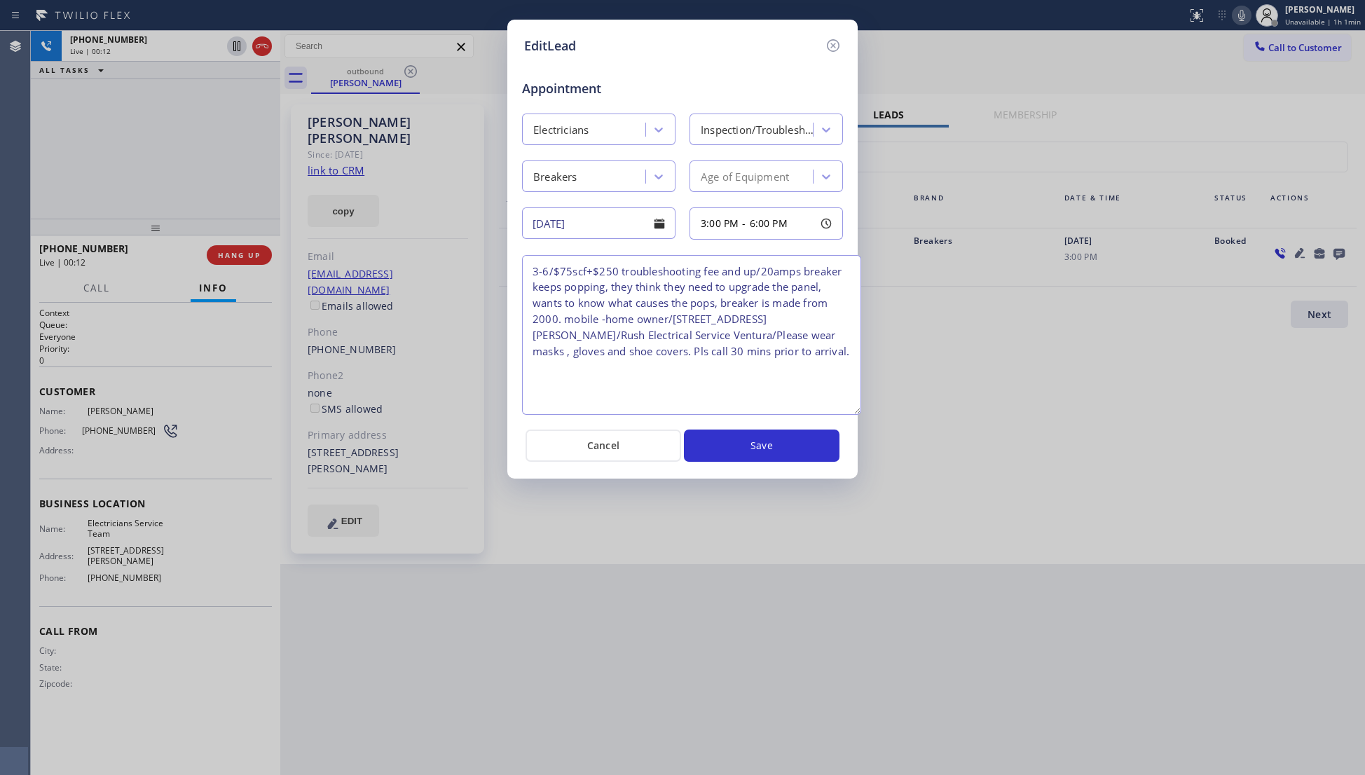
drag, startPoint x: 835, startPoint y: 315, endPoint x: 853, endPoint y: 409, distance: 95.5
click at [853, 409] on textarea "3-6/$75scf+$250 troubleshooting fee and up/20amps breaker keeps popping, they t…" at bounding box center [691, 335] width 339 height 160
click at [600, 460] on button "Cancel" at bounding box center [603, 445] width 156 height 32
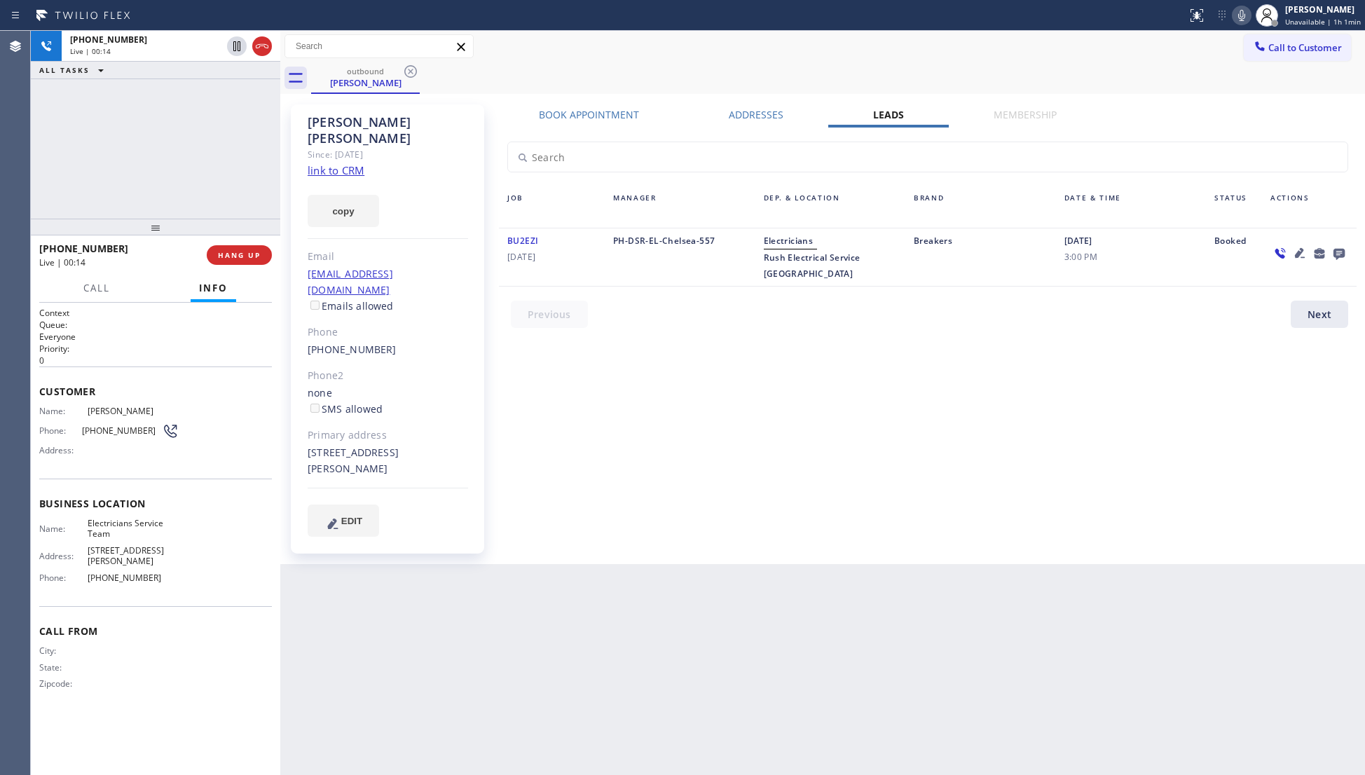
click at [603, 443] on div "Book Appointment Addresses Leads Membership Business location Electricians Serv…" at bounding box center [927, 334] width 867 height 453
click at [267, 254] on div "[PHONE_NUMBER] Live | 00:15 HANG UP" at bounding box center [155, 254] width 249 height 39
click at [266, 253] on button "HANG UP" at bounding box center [239, 255] width 65 height 20
click at [265, 253] on button "HANG UP" at bounding box center [239, 255] width 65 height 20
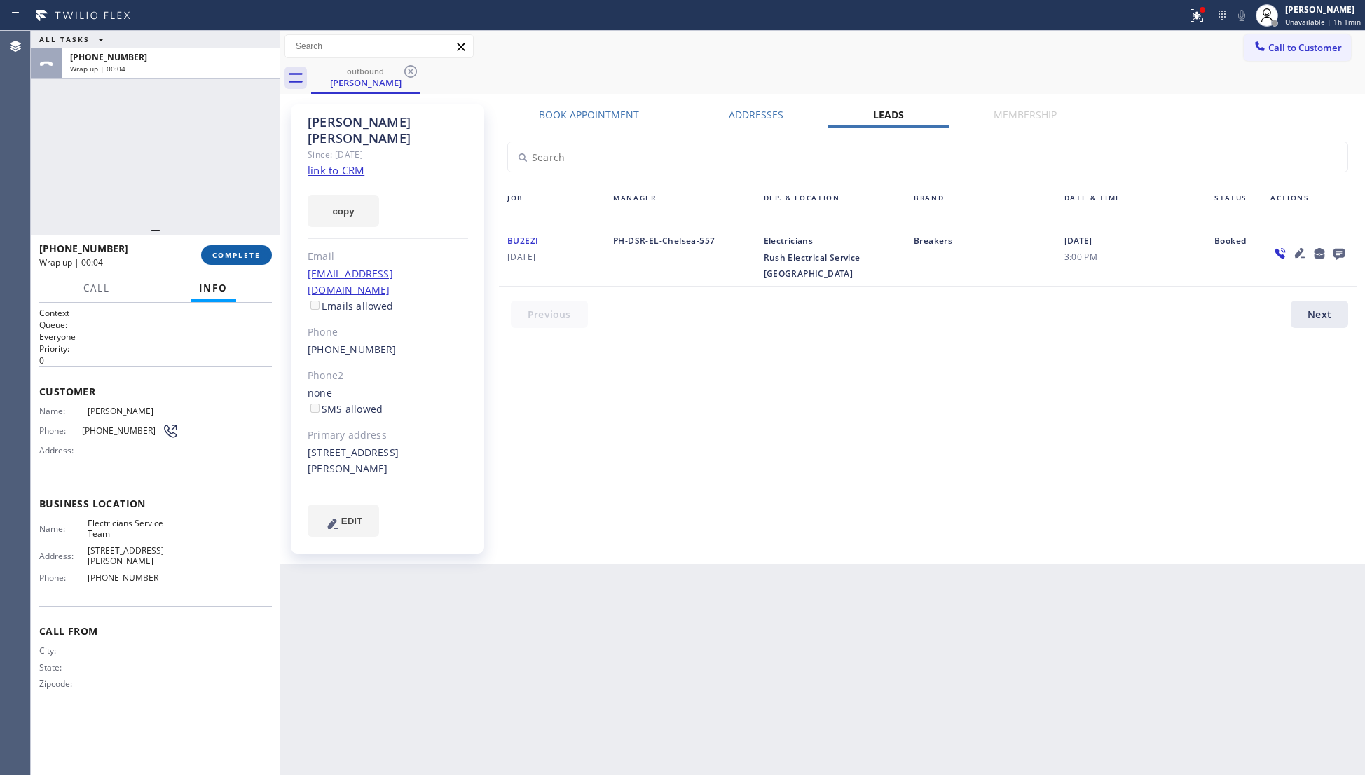
click at [256, 252] on span "COMPLETE" at bounding box center [236, 255] width 48 height 10
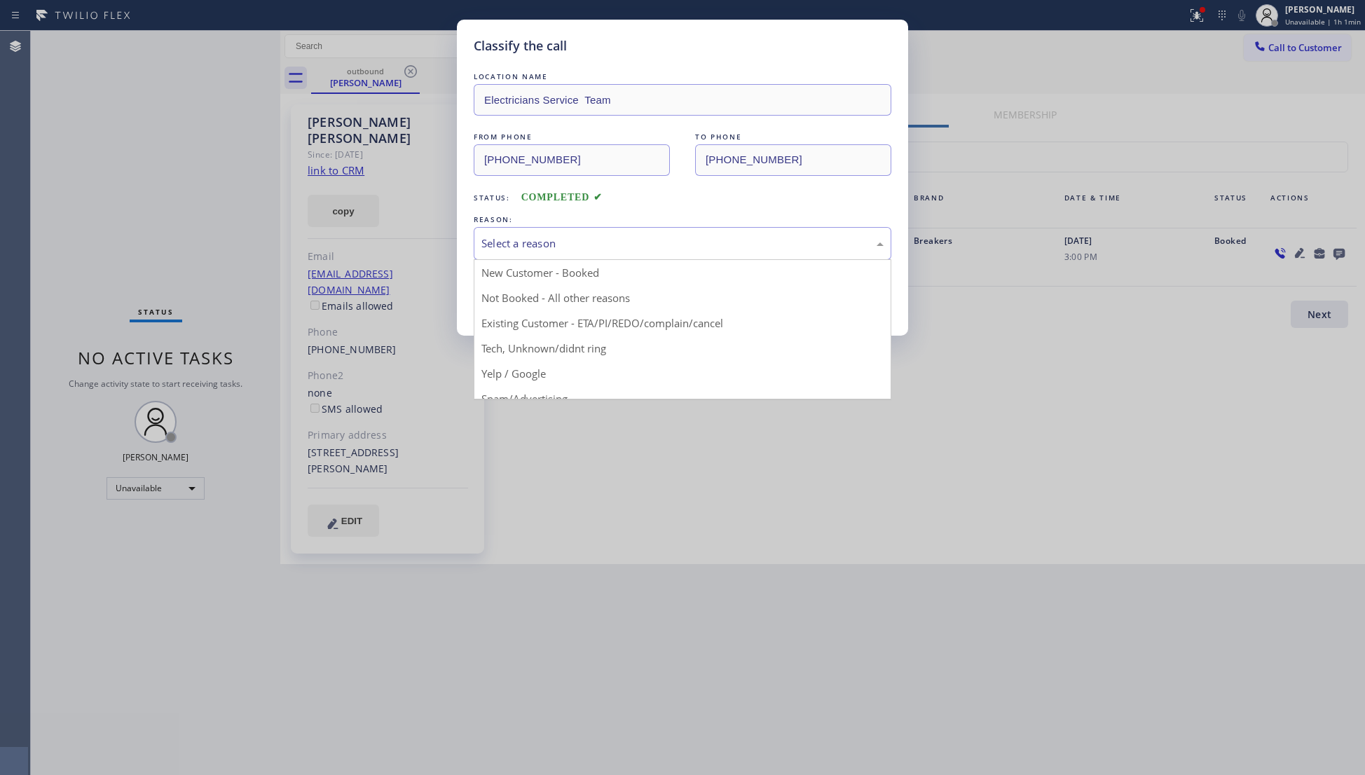
click at [483, 234] on div "Select a reason" at bounding box center [683, 243] width 418 height 33
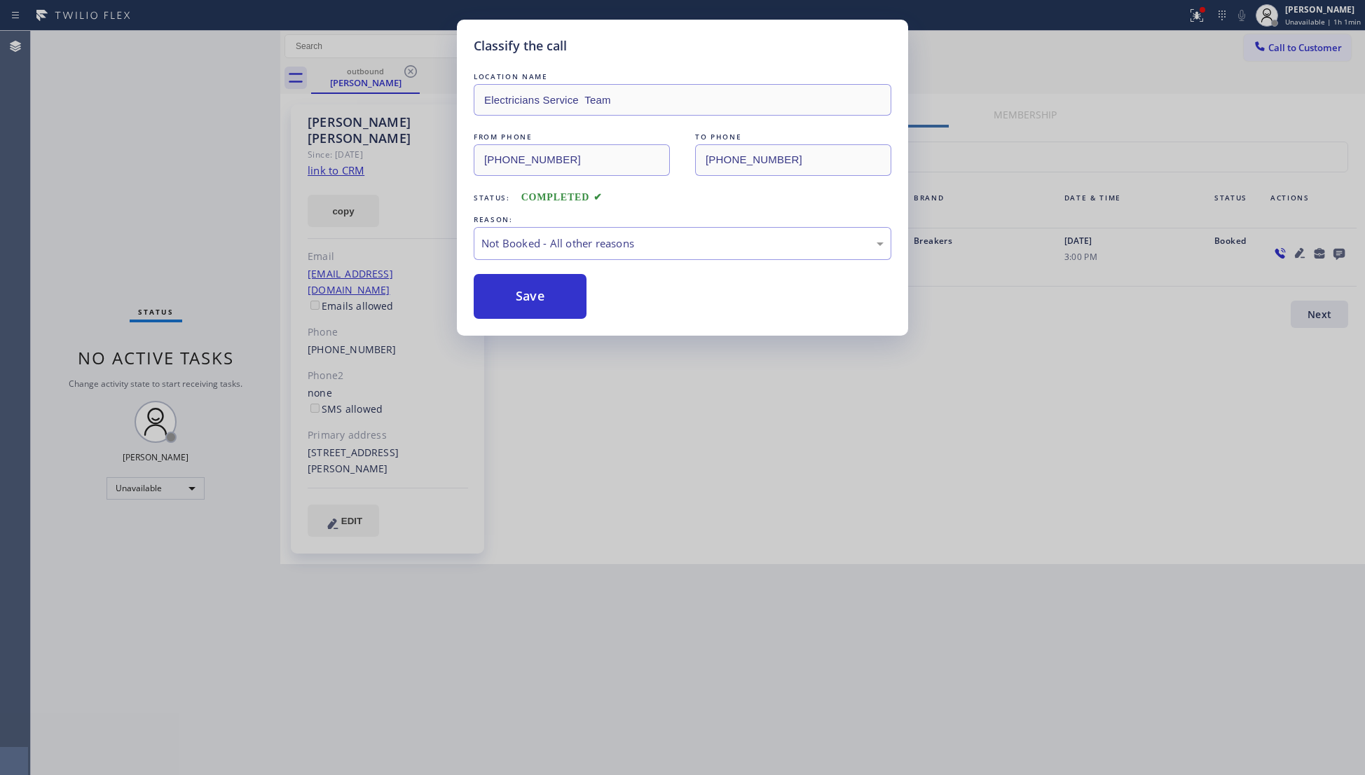
click at [516, 300] on button "Save" at bounding box center [530, 296] width 113 height 45
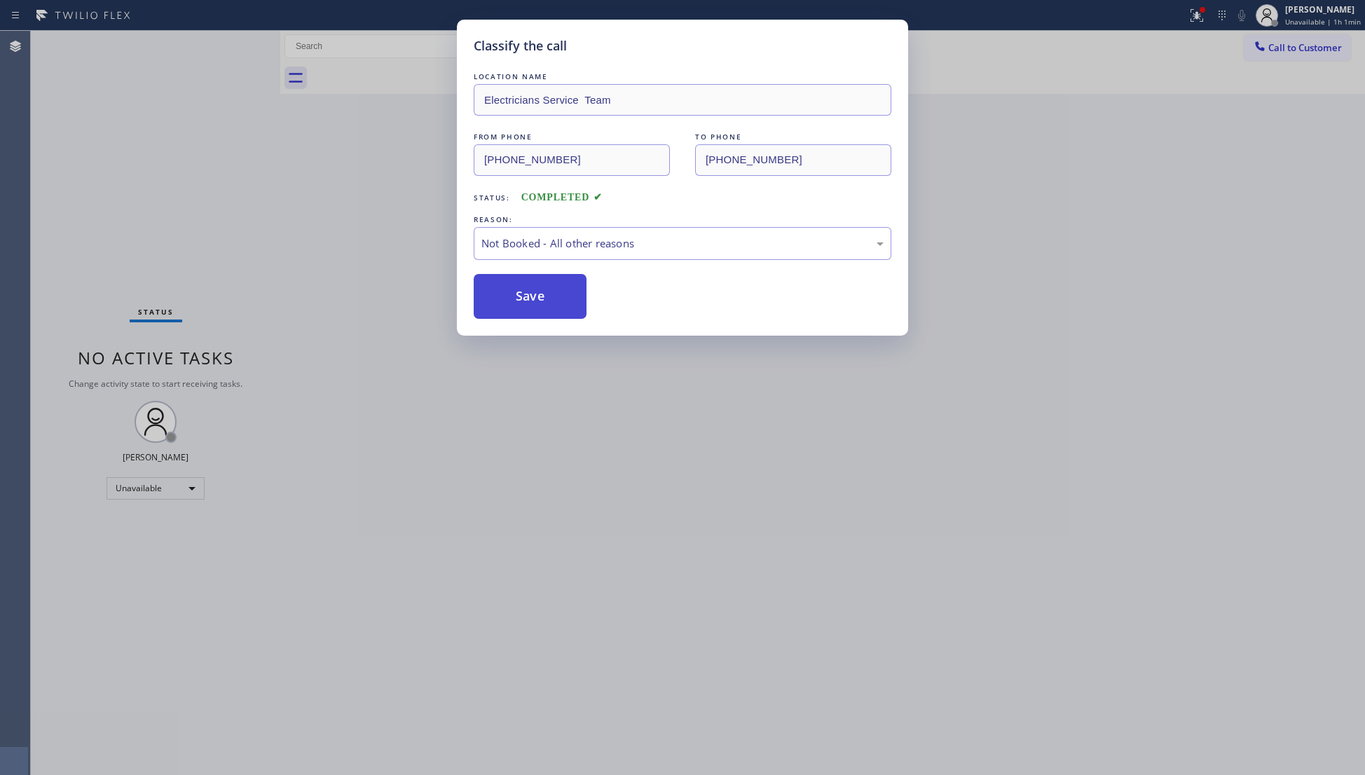
click at [516, 300] on button "Save" at bounding box center [530, 296] width 113 height 45
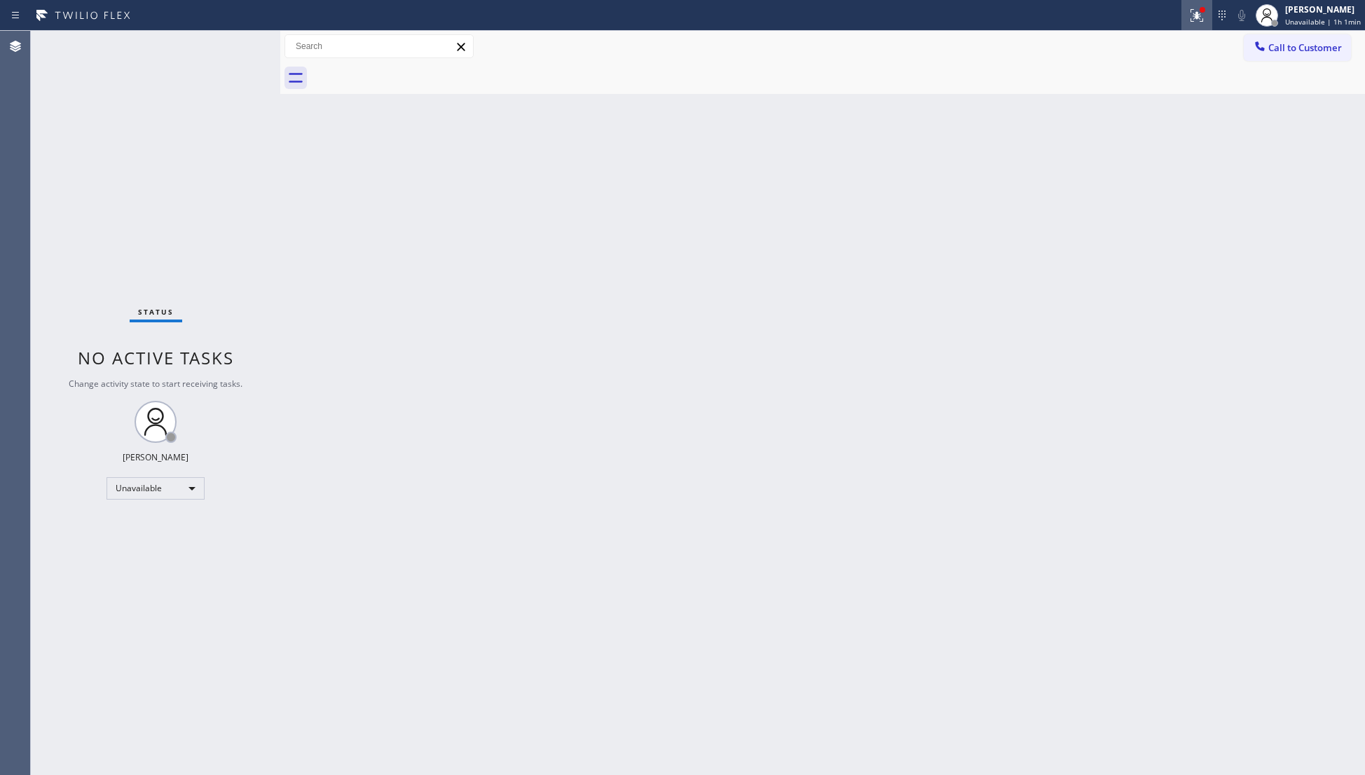
click at [1192, 9] on icon at bounding box center [1196, 15] width 17 height 17
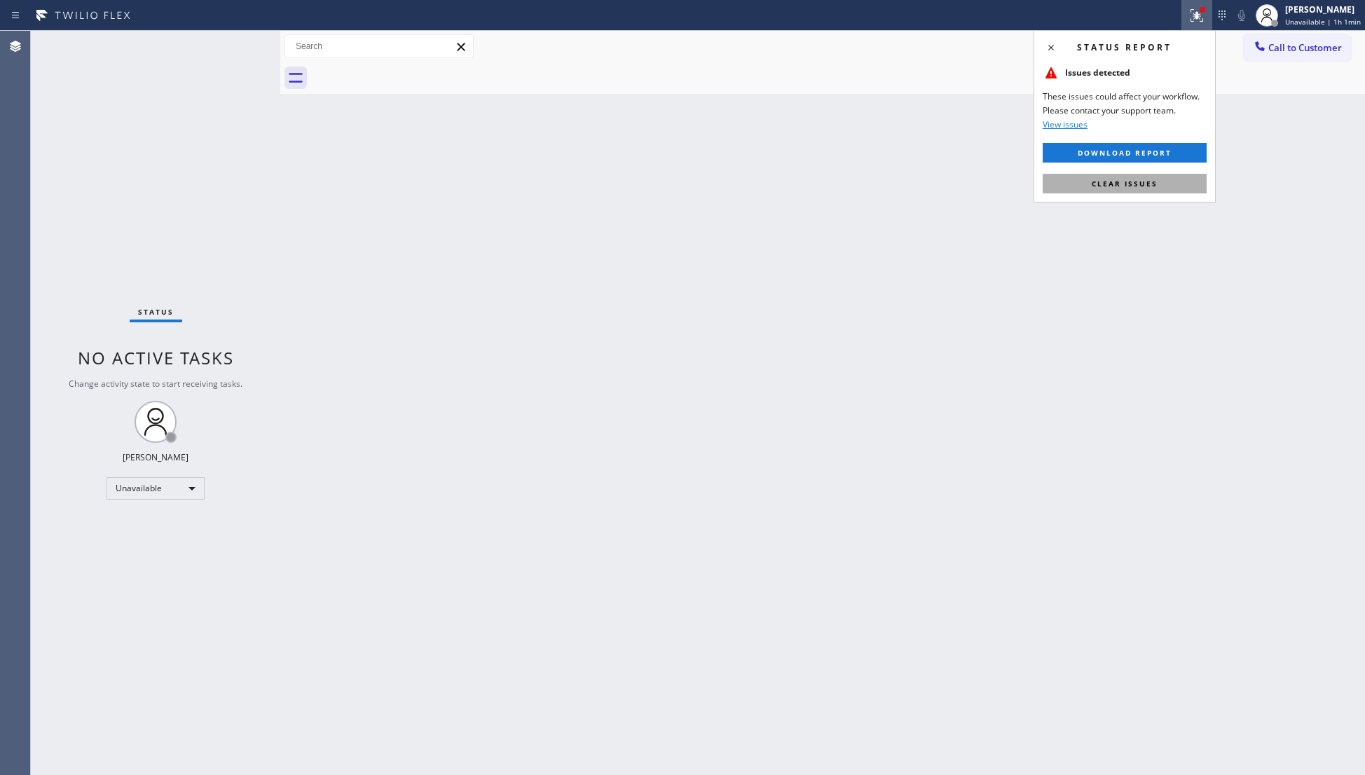
click at [1138, 177] on button "Clear issues" at bounding box center [1124, 184] width 164 height 20
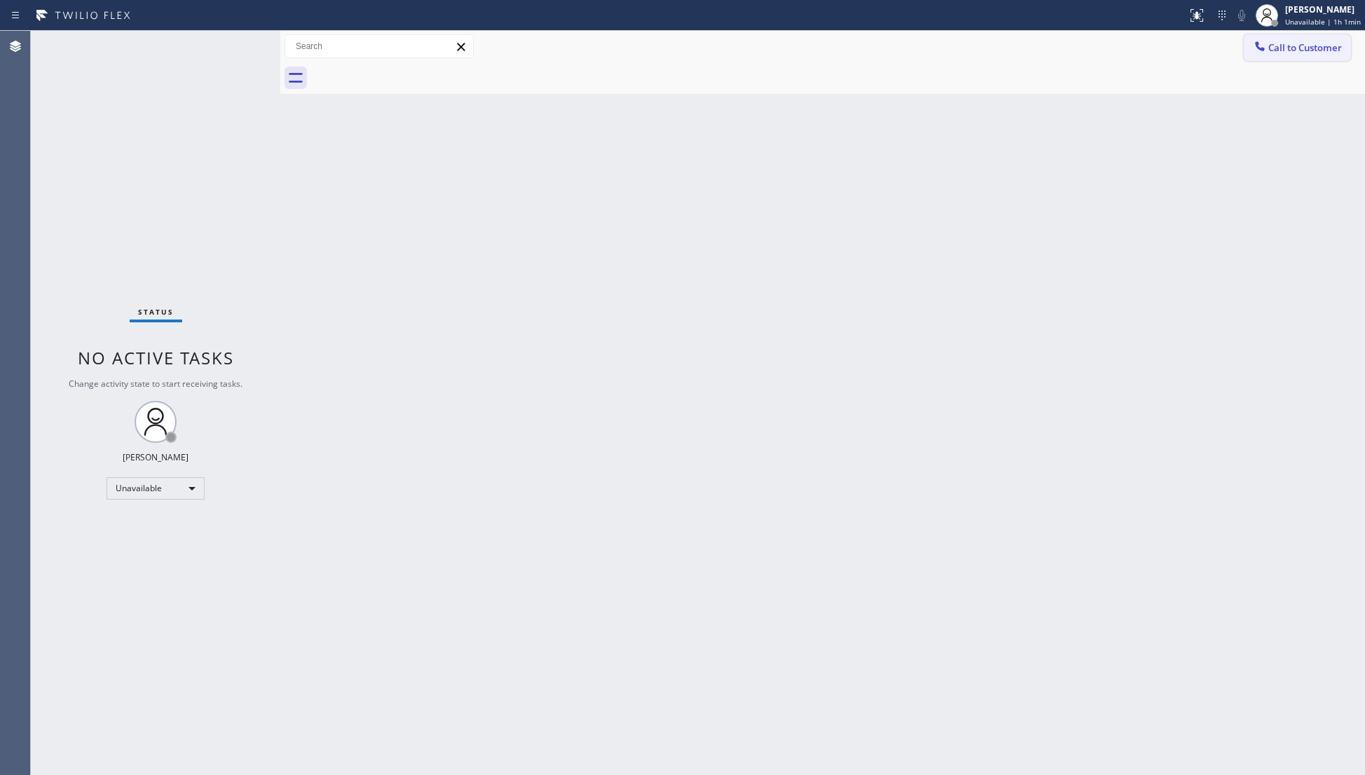
click at [1286, 34] on div "Call to Customer Outbound call Location Electricians Service Team Your caller i…" at bounding box center [822, 47] width 1084 height 32
click at [1276, 52] on span "Call to Customer" at bounding box center [1305, 47] width 74 height 13
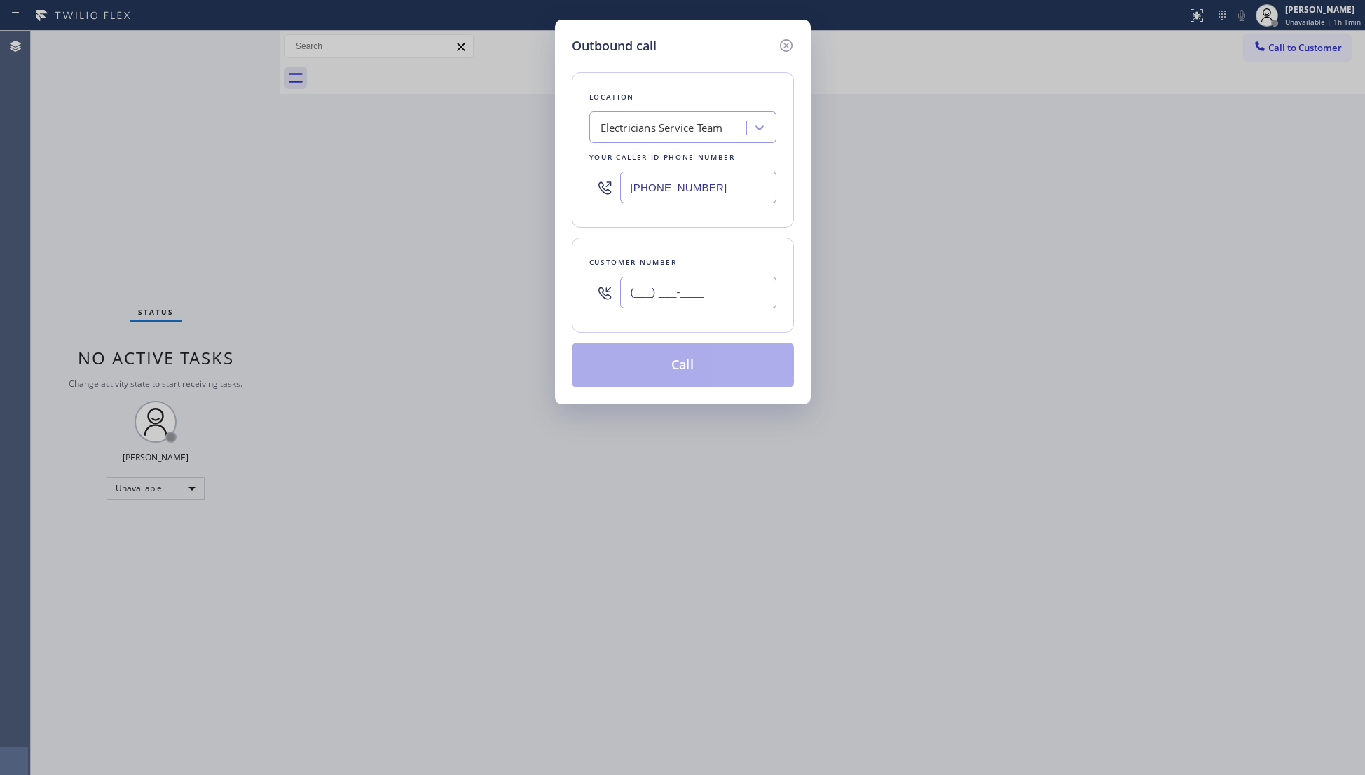
click at [735, 300] on input "(___) ___-____" at bounding box center [698, 293] width 156 height 32
type input "[PHONE_NUMBER]"
click at [690, 368] on button "Call" at bounding box center [683, 365] width 222 height 45
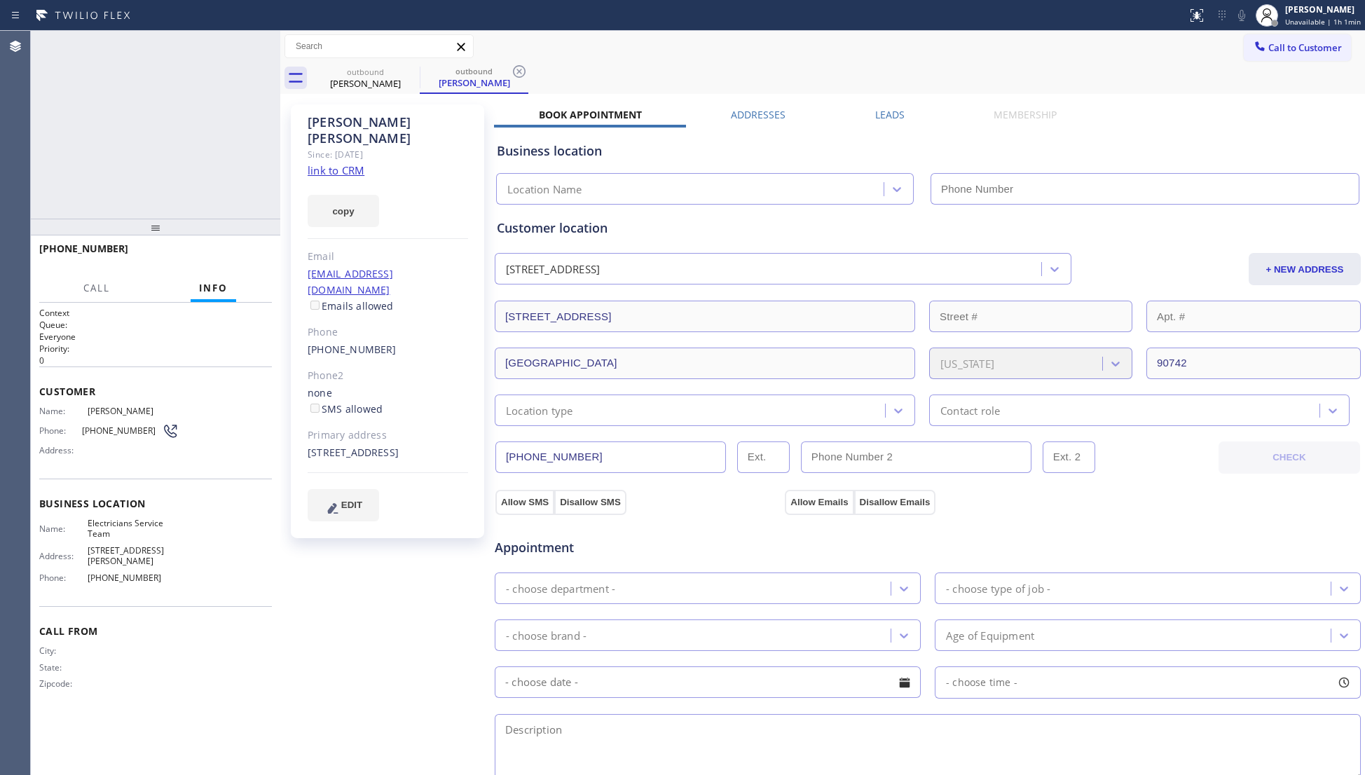
type input "[PHONE_NUMBER]"
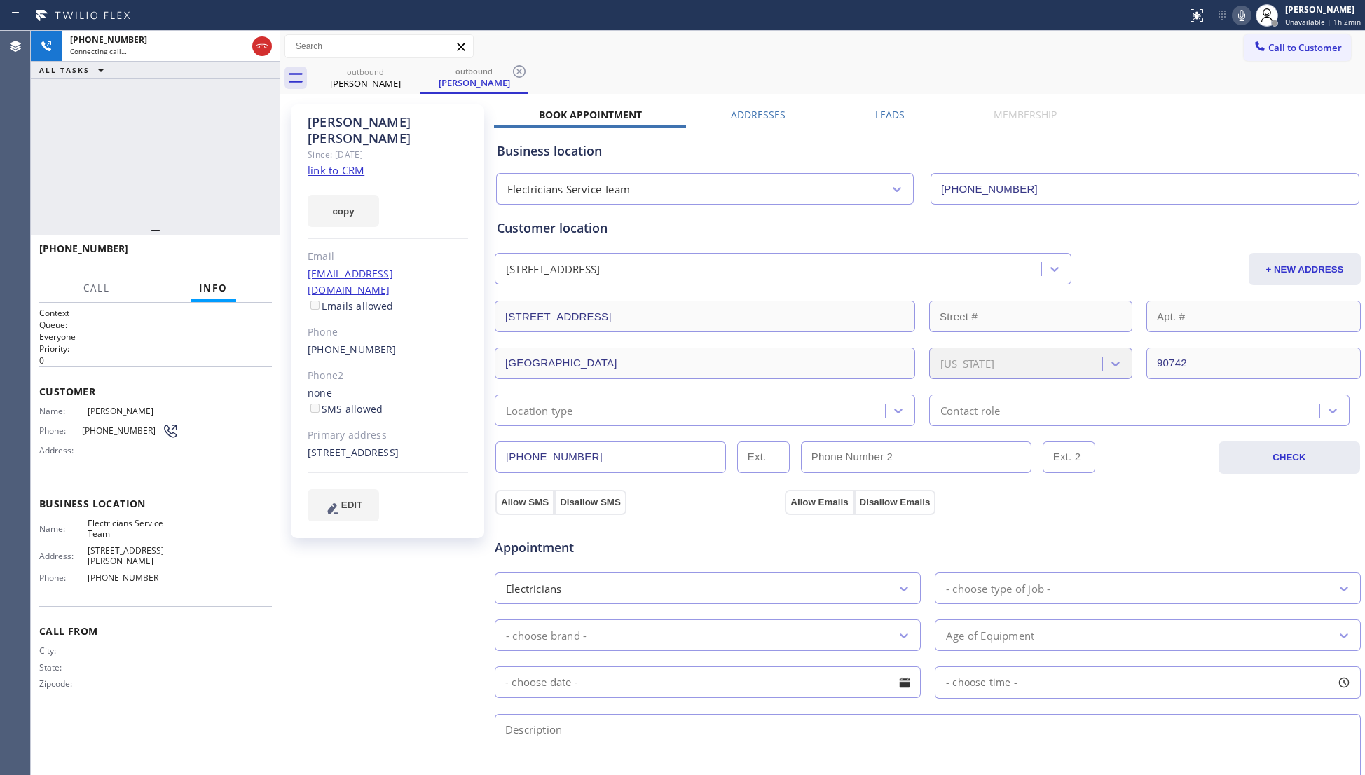
click at [875, 109] on label "Leads" at bounding box center [889, 114] width 29 height 13
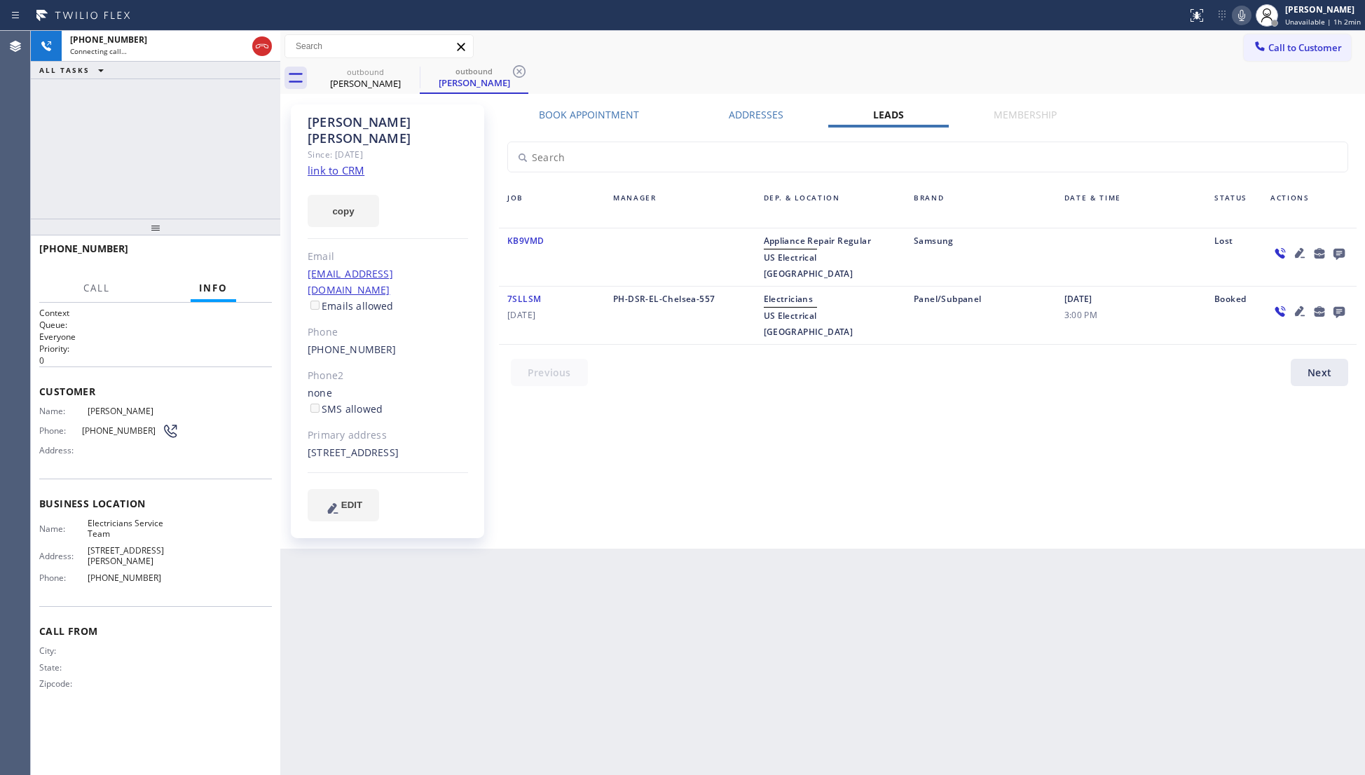
click at [1337, 252] on icon at bounding box center [1338, 254] width 11 height 11
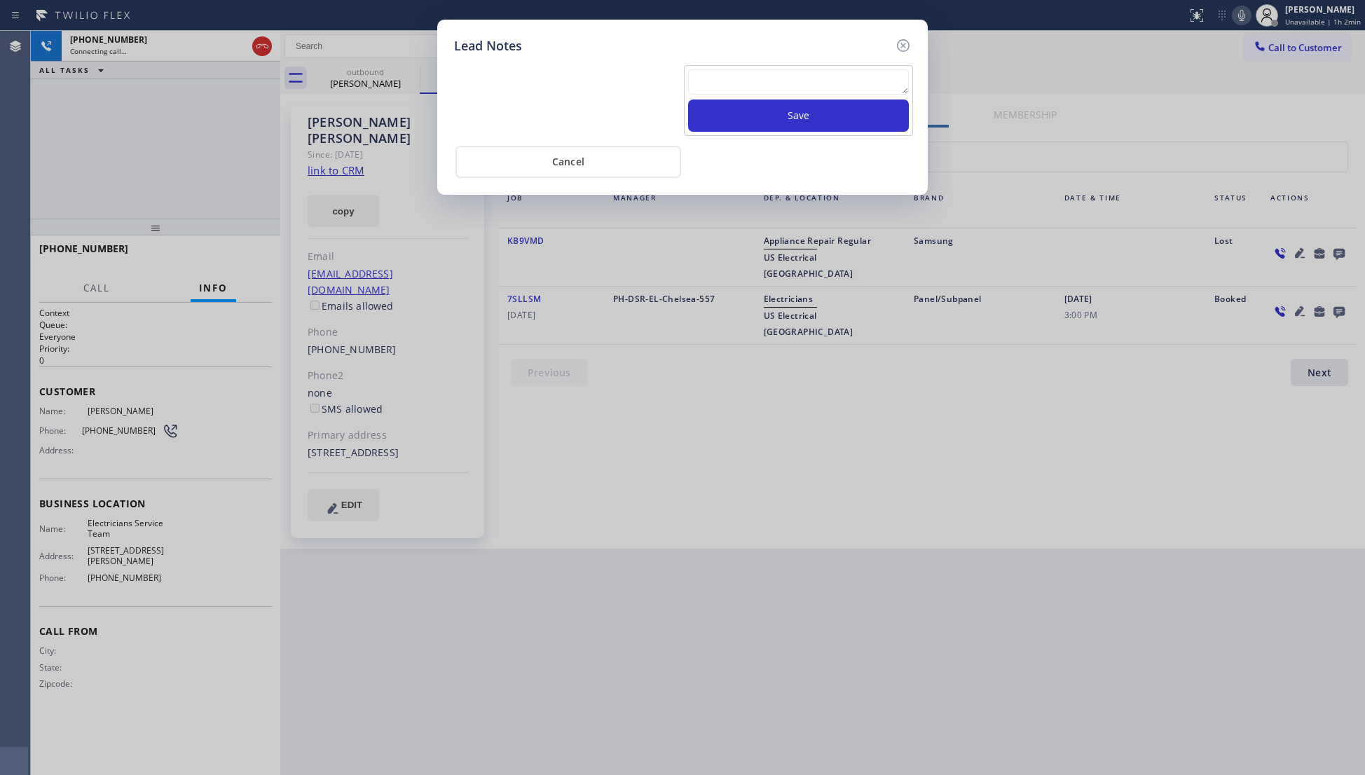
click at [845, 85] on textarea at bounding box center [798, 81] width 221 height 25
type textarea "VM / Follow up call - Please transfer to me"
click at [820, 132] on button "Save" at bounding box center [798, 115] width 221 height 32
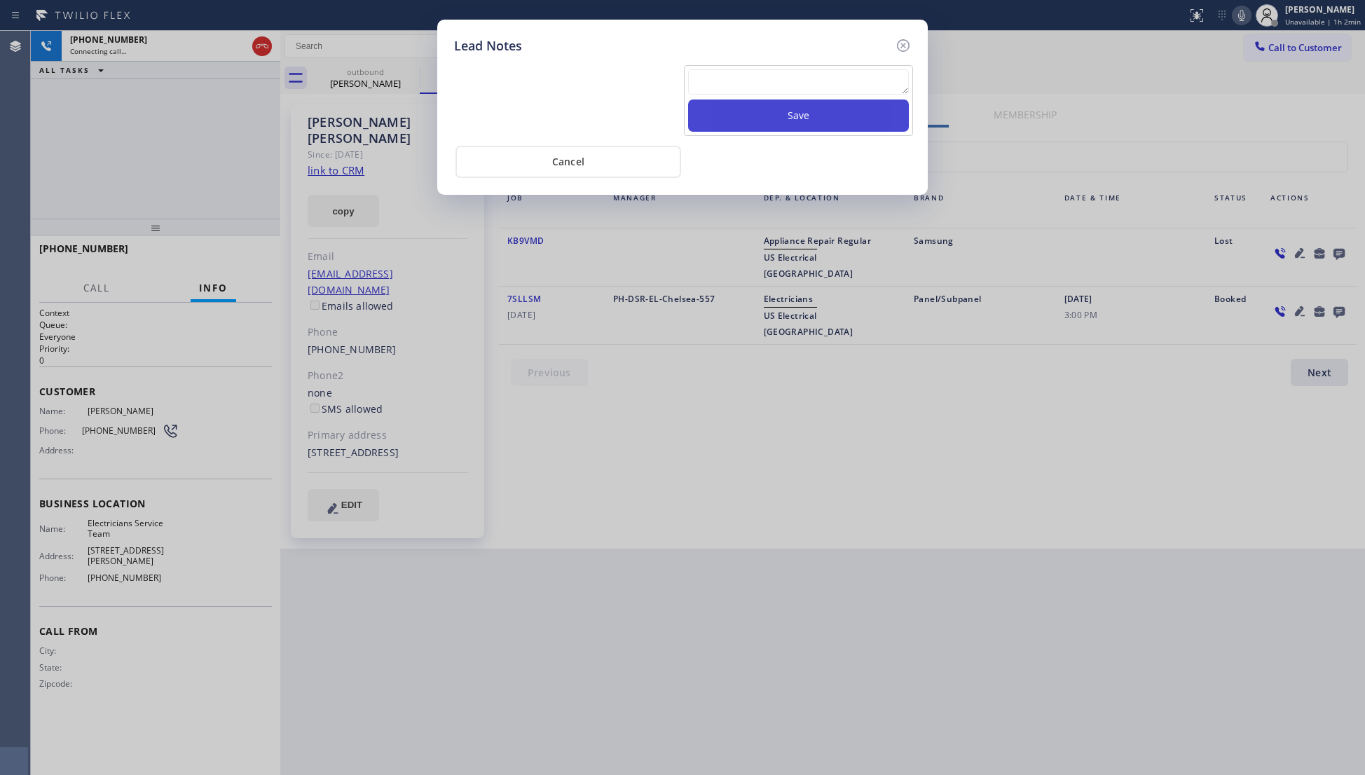
click at [813, 120] on button "Save" at bounding box center [798, 115] width 221 height 32
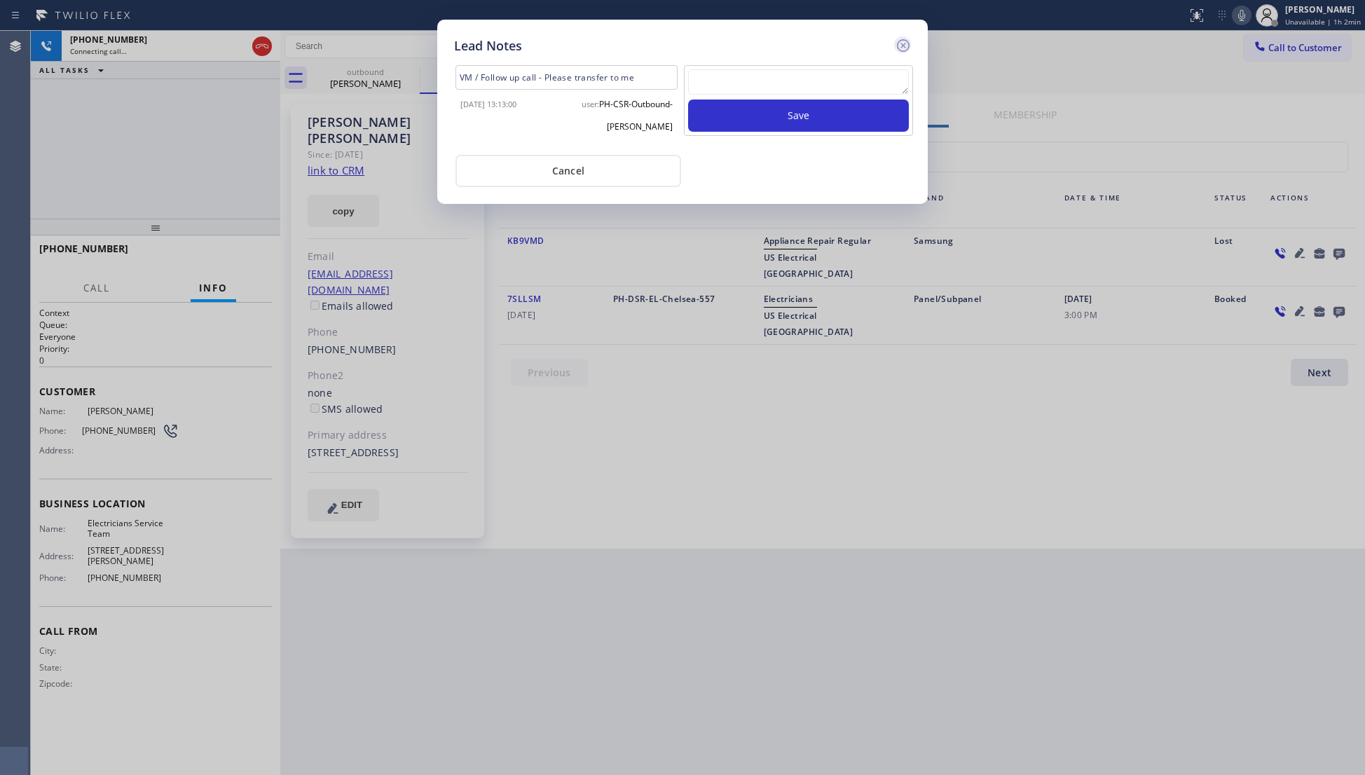
click at [904, 43] on icon at bounding box center [903, 45] width 13 height 13
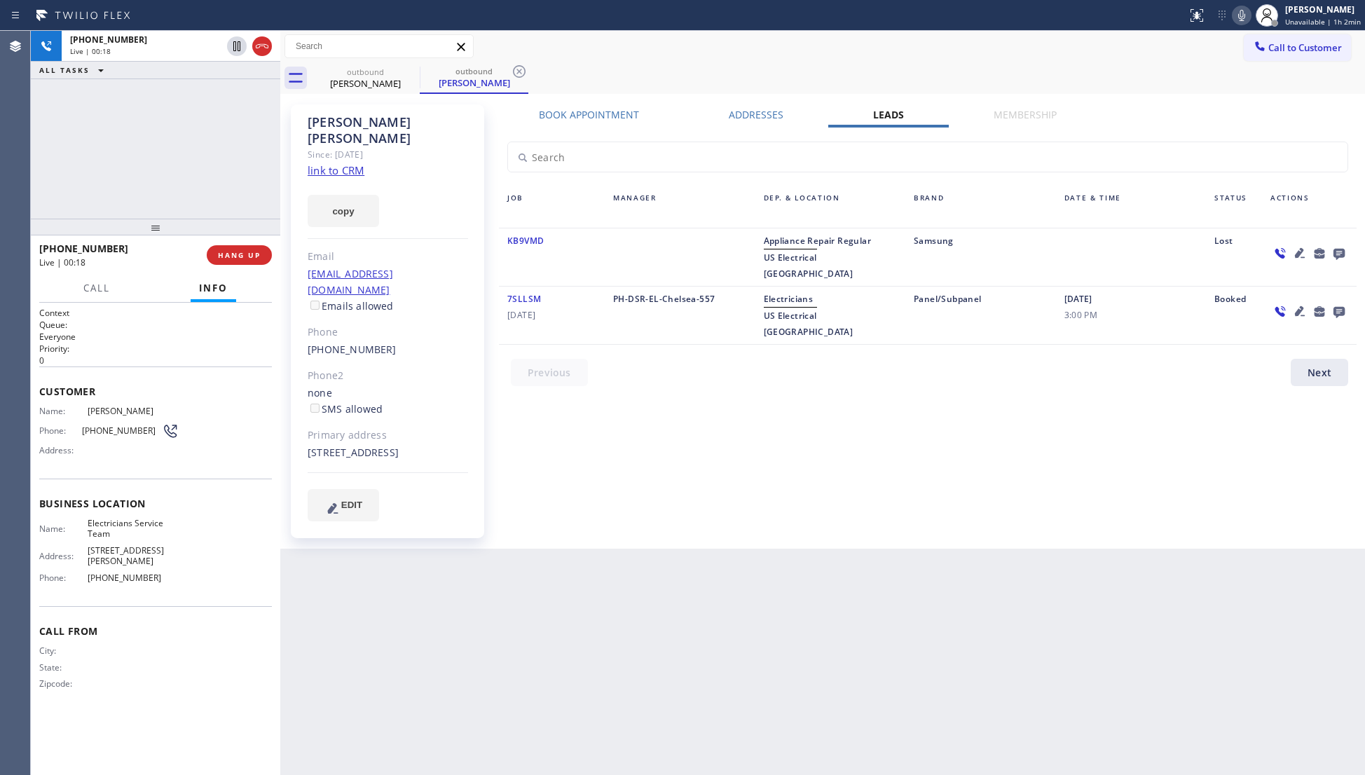
click at [1297, 303] on icon at bounding box center [1299, 311] width 17 height 17
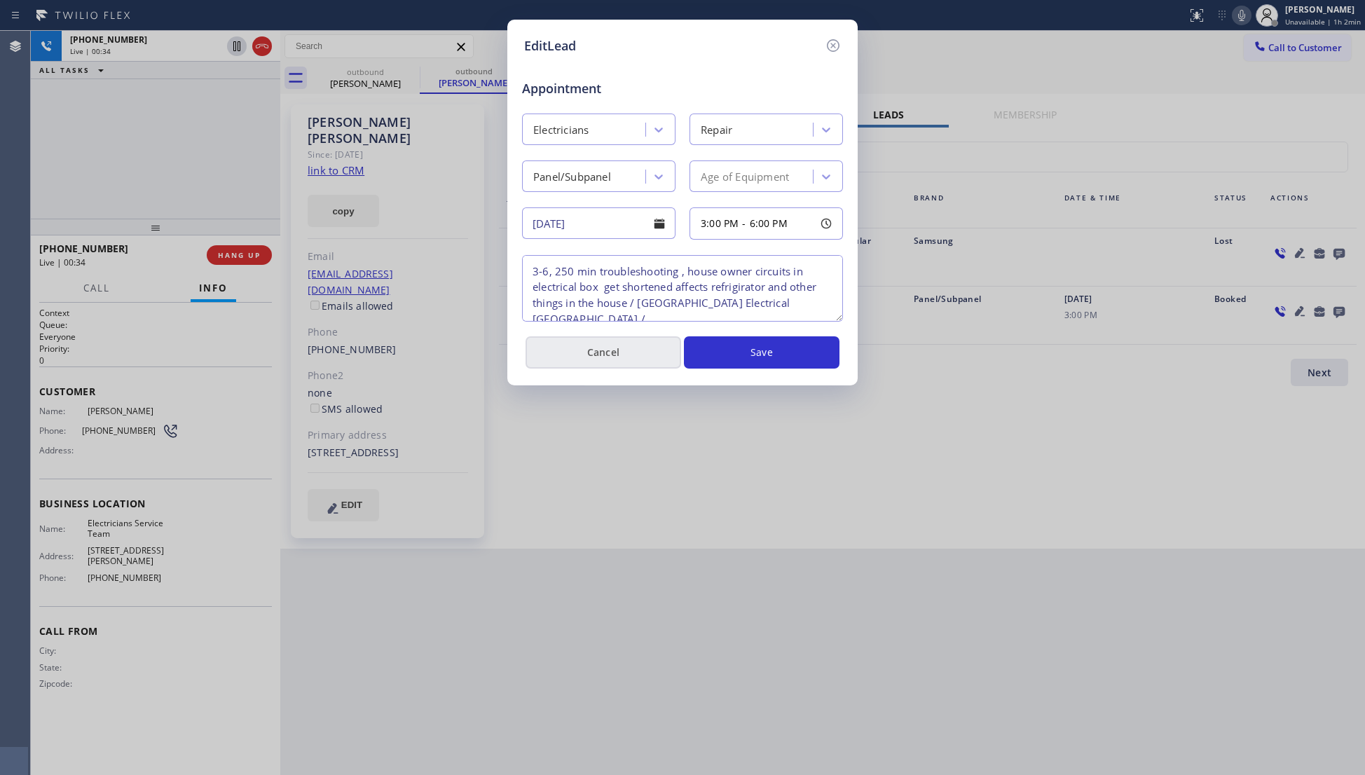
click at [593, 354] on button "Cancel" at bounding box center [603, 352] width 156 height 32
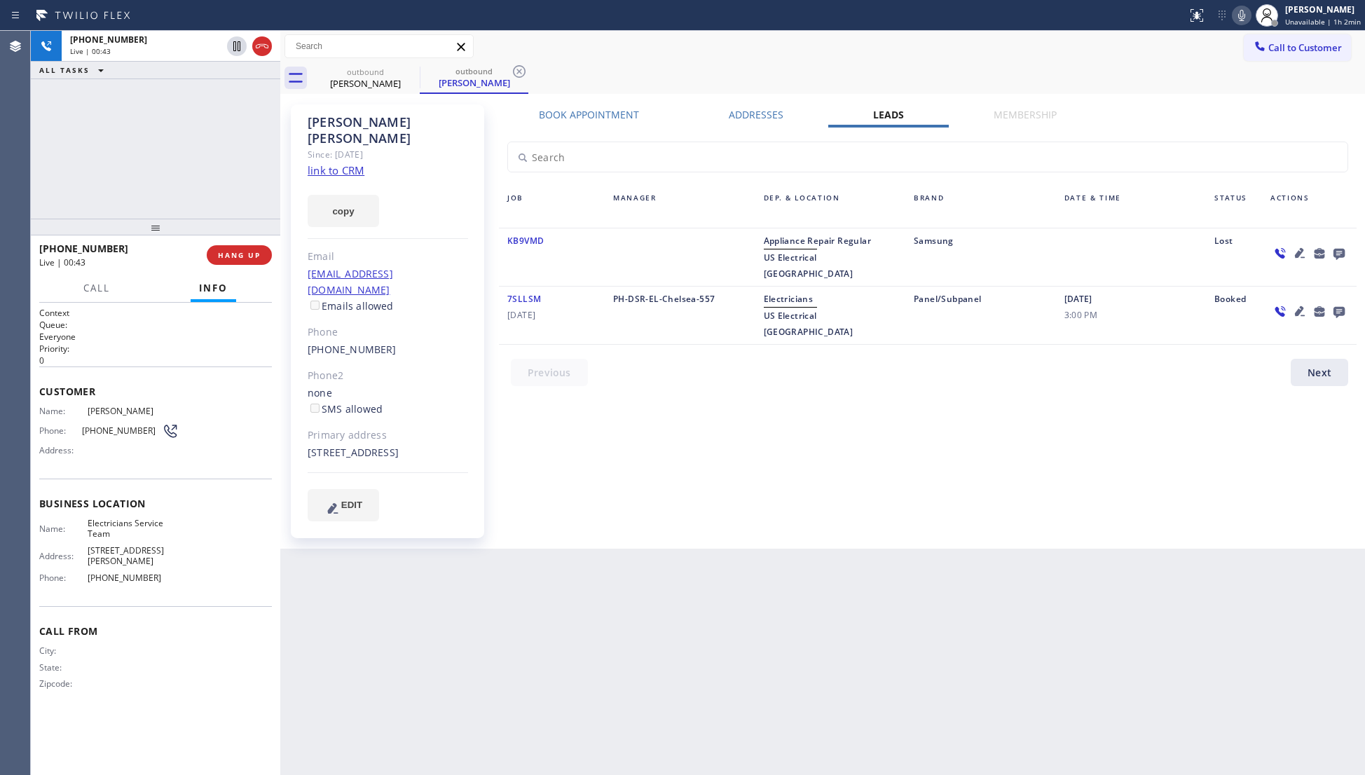
click at [740, 385] on div "Book Appointment Addresses Leads Membership Business location Electricians Serv…" at bounding box center [927, 326] width 867 height 437
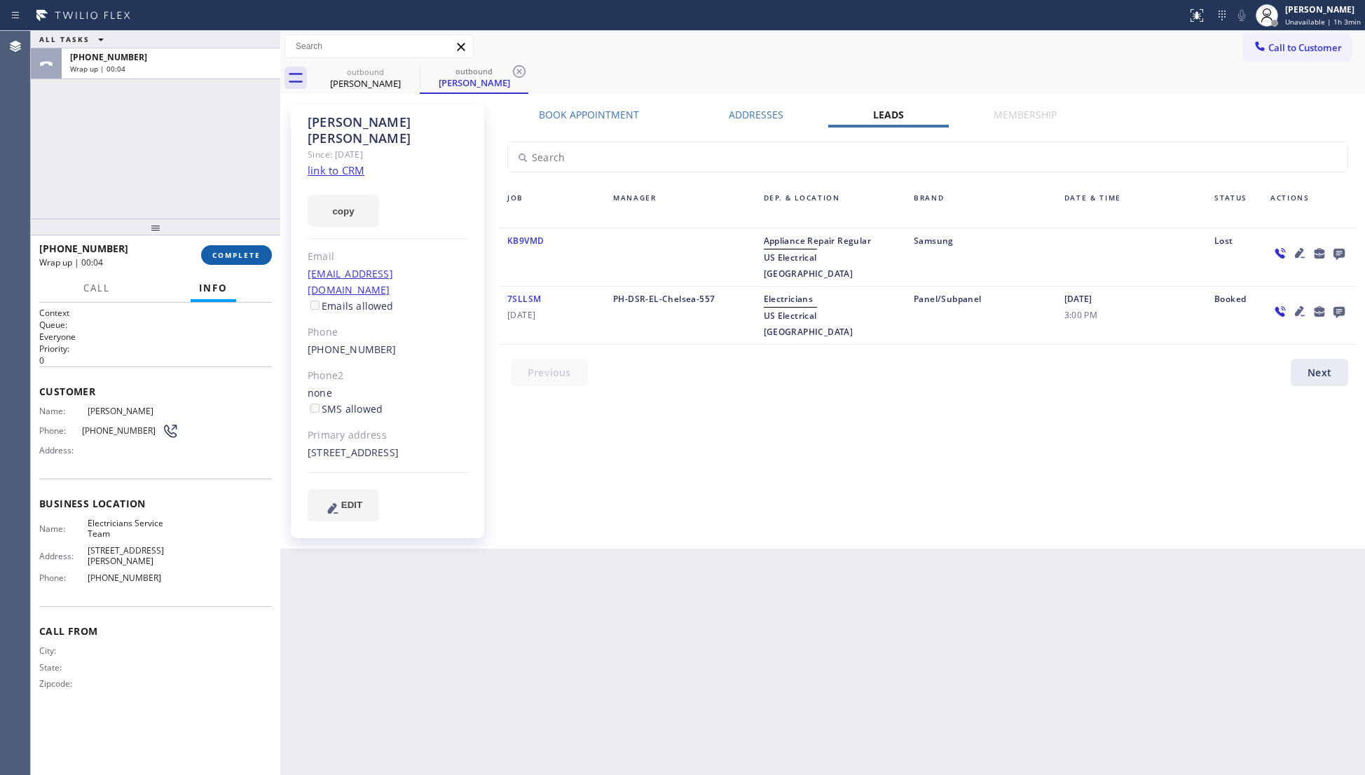
click at [238, 261] on button "COMPLETE" at bounding box center [236, 255] width 71 height 20
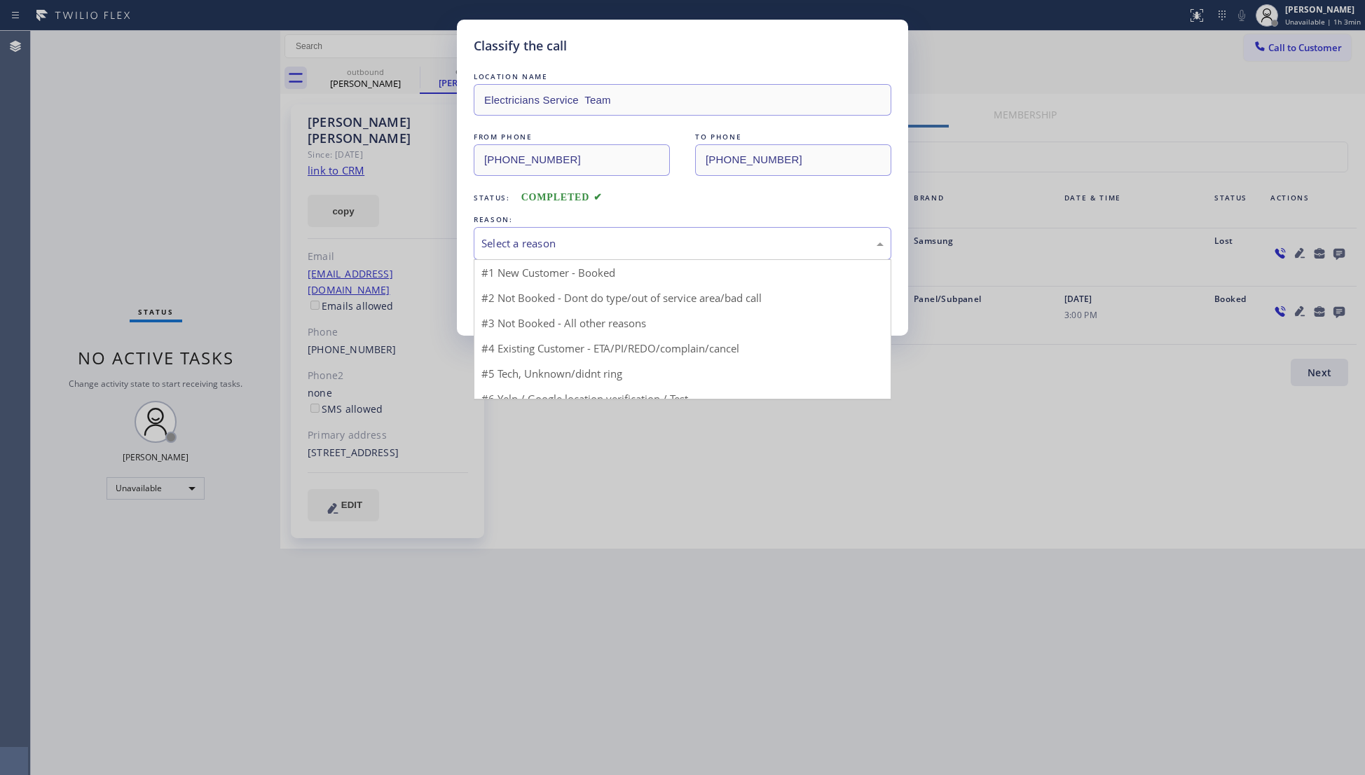
click at [504, 236] on div "Select a reason" at bounding box center [682, 243] width 402 height 16
click at [521, 291] on button "Save" at bounding box center [530, 296] width 113 height 45
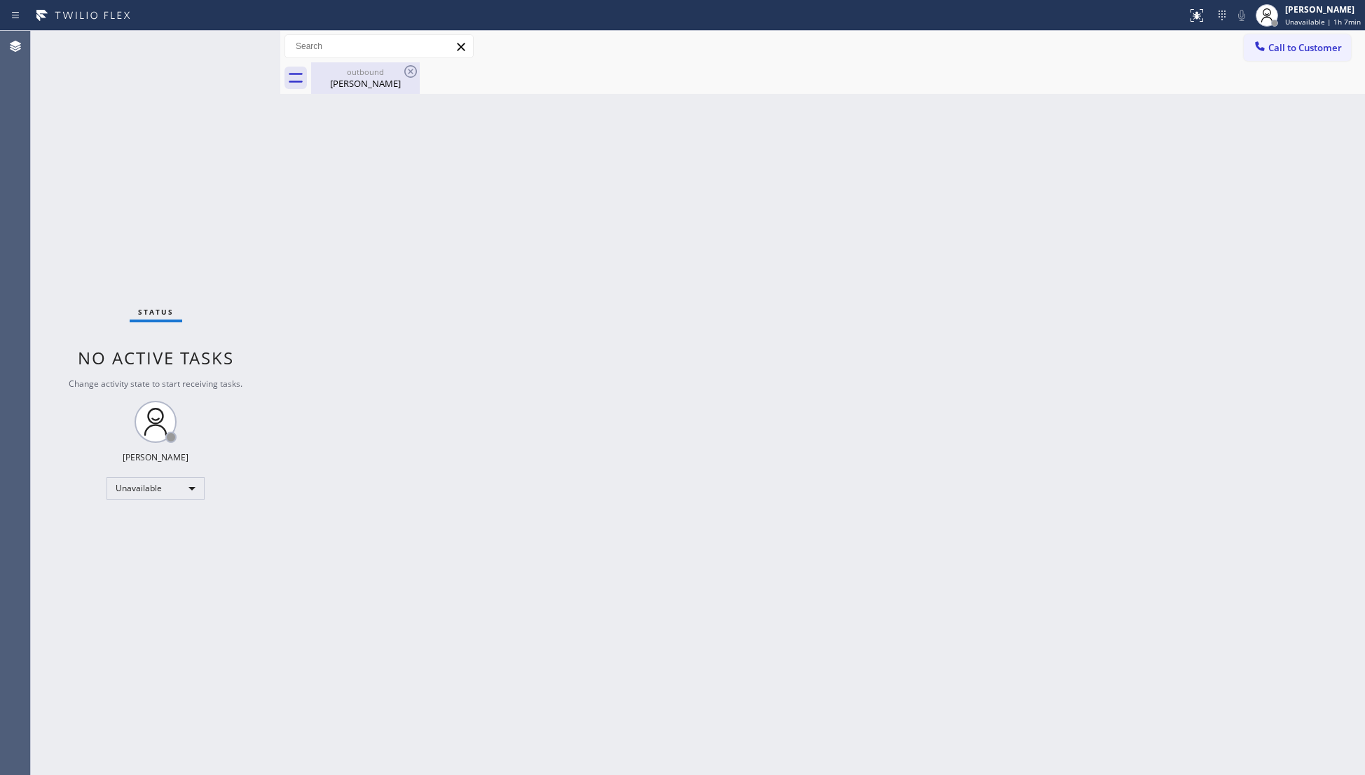
drag, startPoint x: 349, startPoint y: 77, endPoint x: 427, endPoint y: 62, distance: 80.0
click at [350, 77] on div "[PERSON_NAME]" at bounding box center [365, 83] width 106 height 13
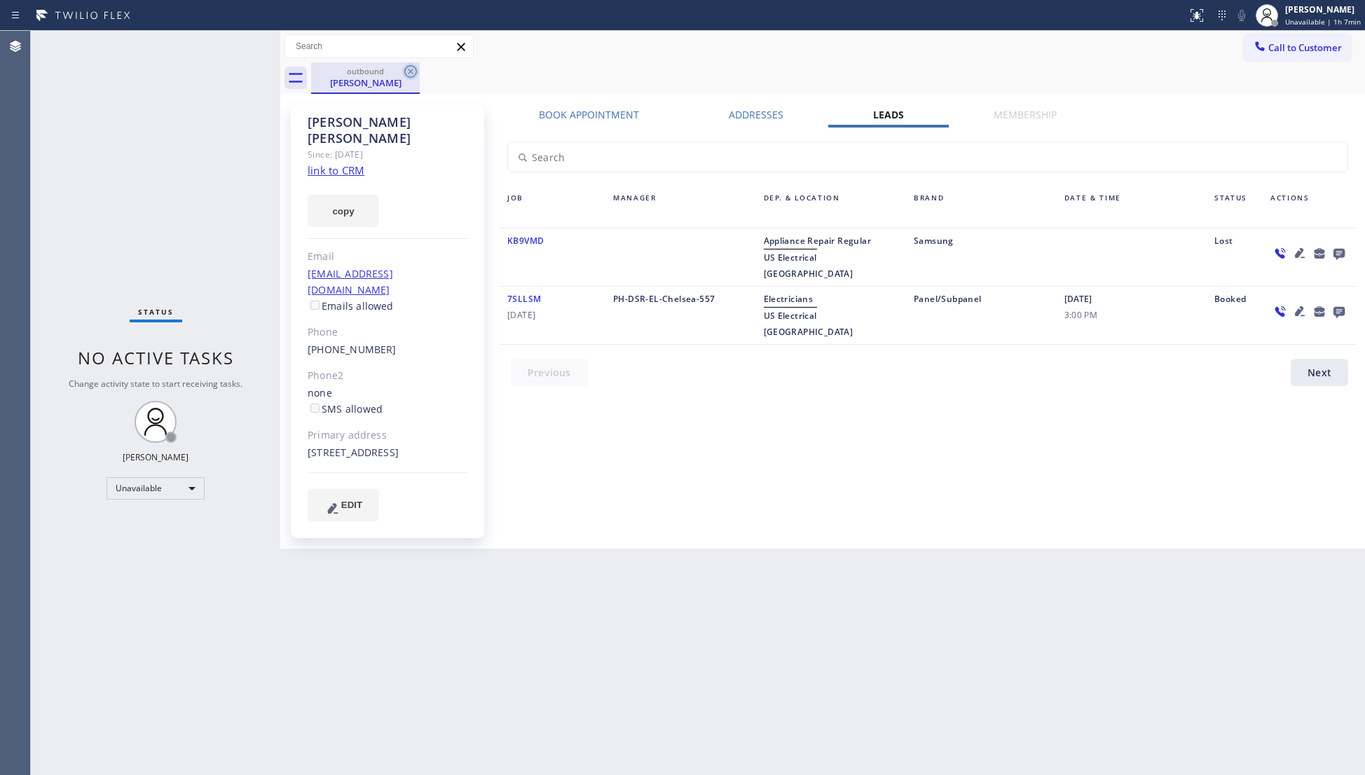
click at [410, 66] on icon at bounding box center [410, 71] width 13 height 13
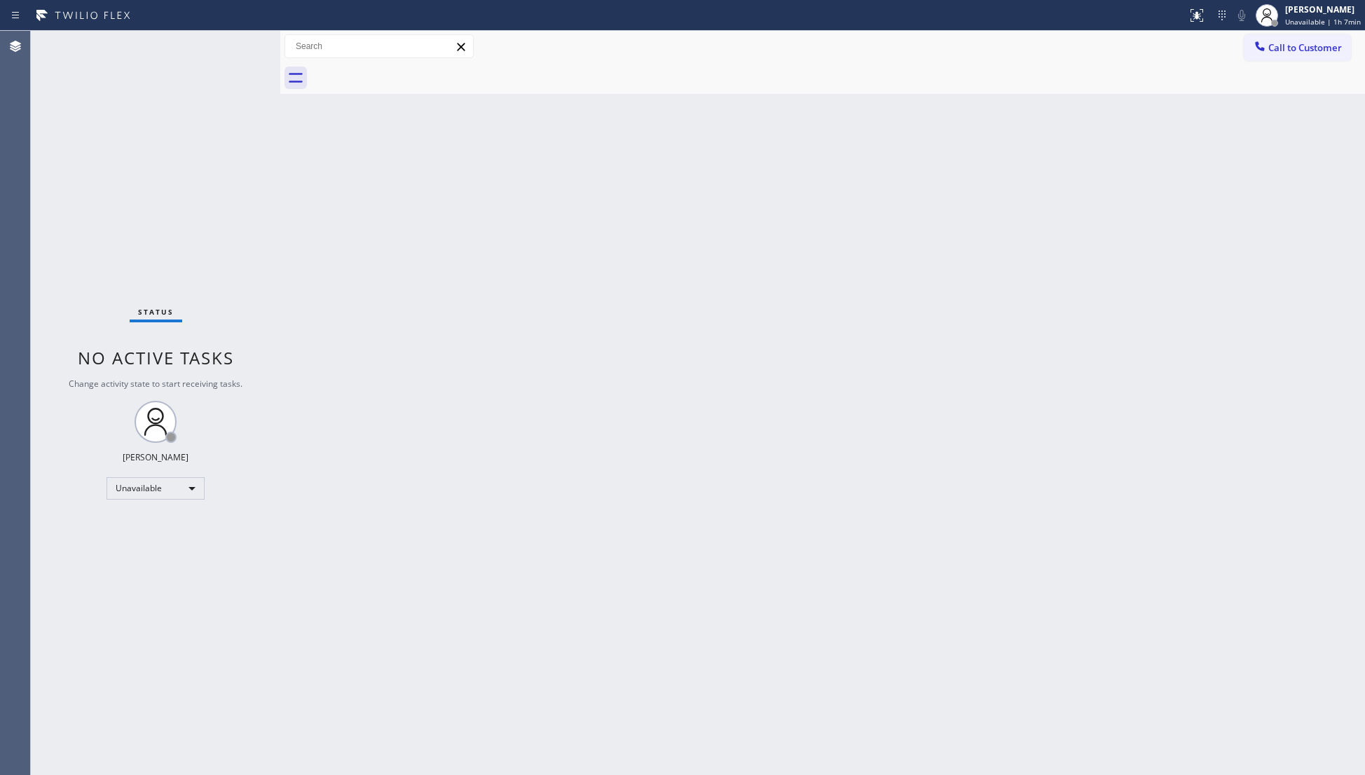
click at [410, 66] on div at bounding box center [838, 78] width 1054 height 32
click at [1301, 50] on span "Call to Customer" at bounding box center [1305, 47] width 74 height 13
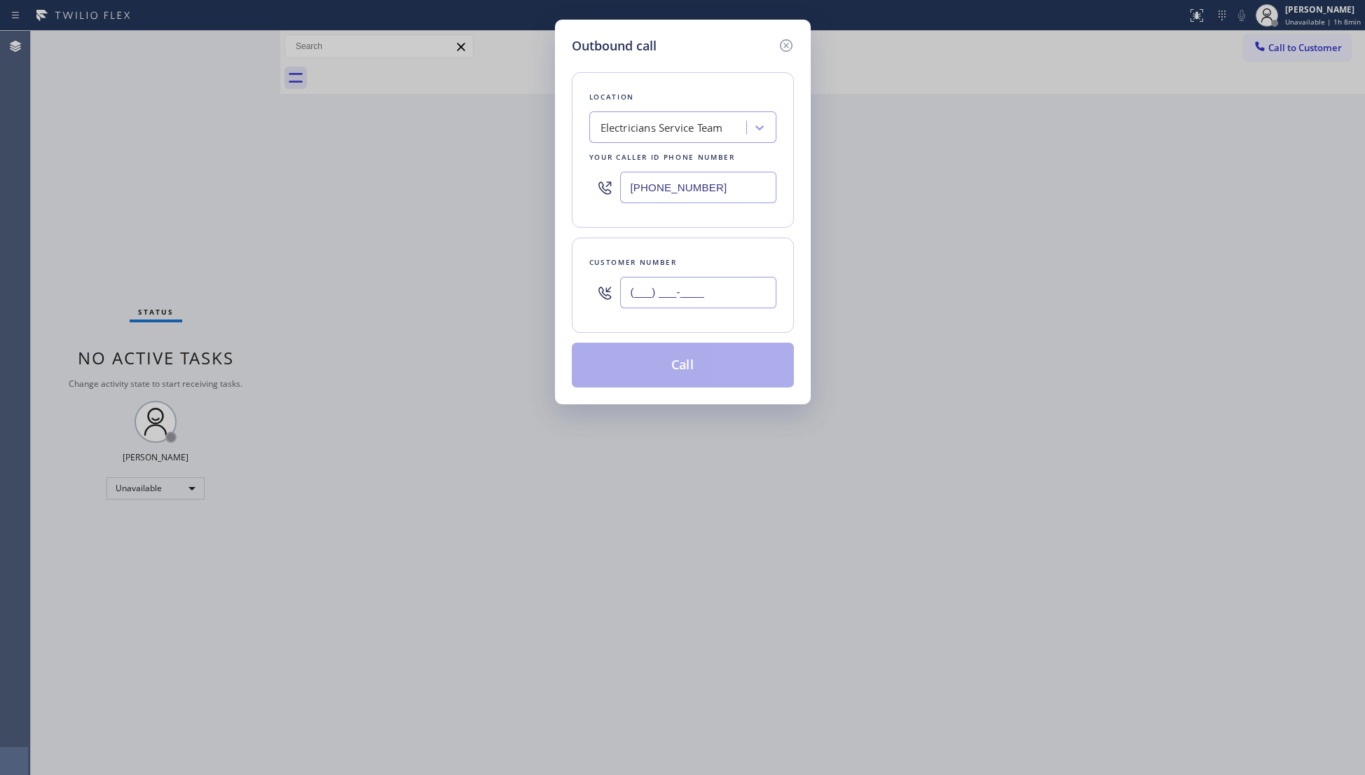
click at [766, 277] on input "(___) ___-____" at bounding box center [698, 293] width 156 height 32
type input "[PHONE_NUMBER]"
click at [696, 387] on button "Call" at bounding box center [683, 365] width 222 height 45
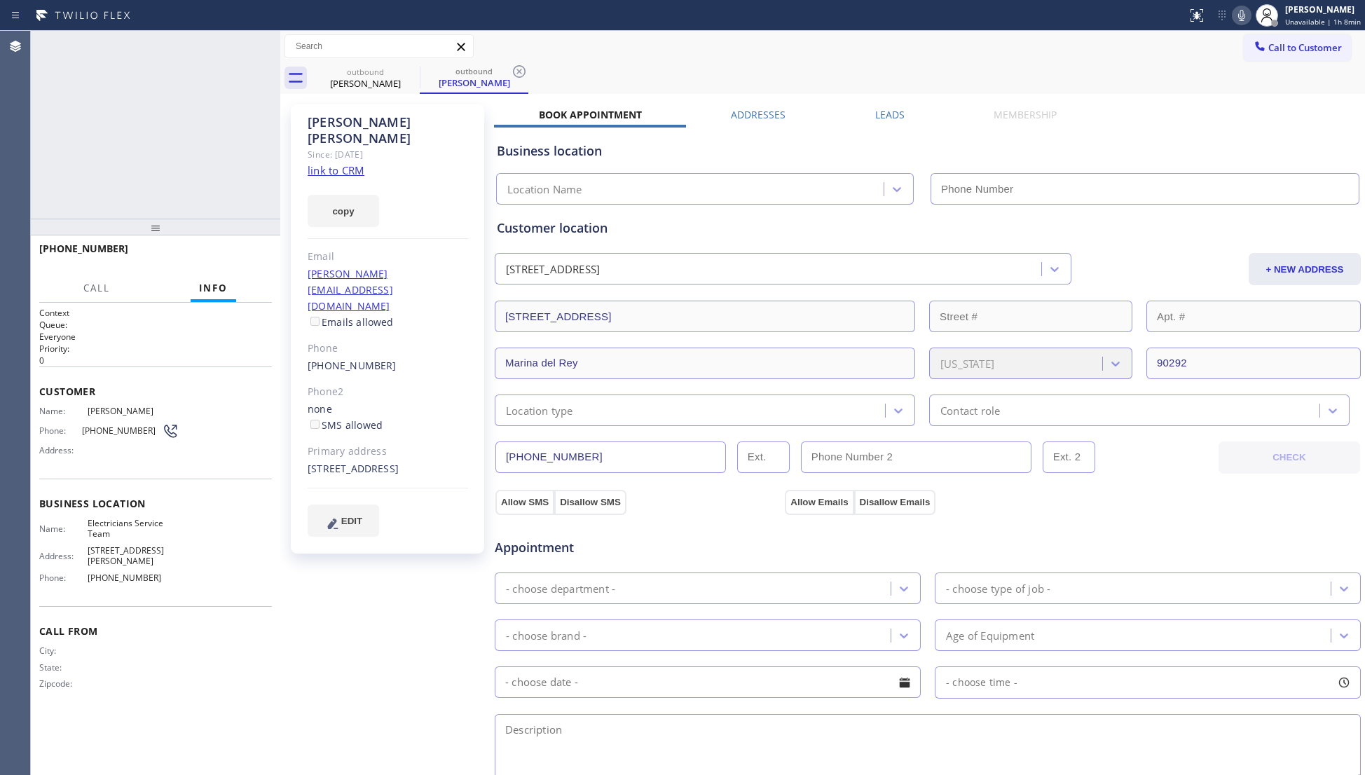
type input "[PHONE_NUMBER]"
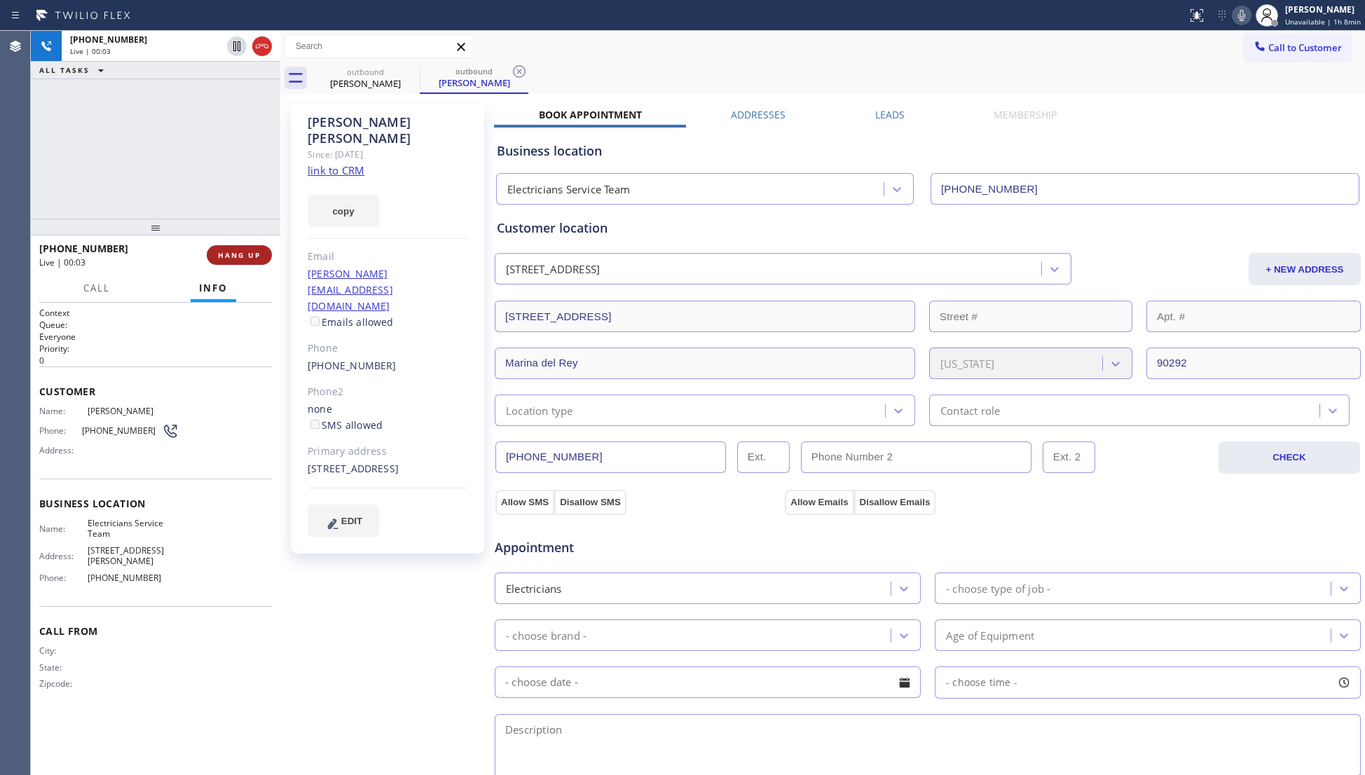
click at [237, 249] on button "HANG UP" at bounding box center [239, 255] width 65 height 20
click at [239, 248] on button "HANG UP" at bounding box center [239, 255] width 65 height 20
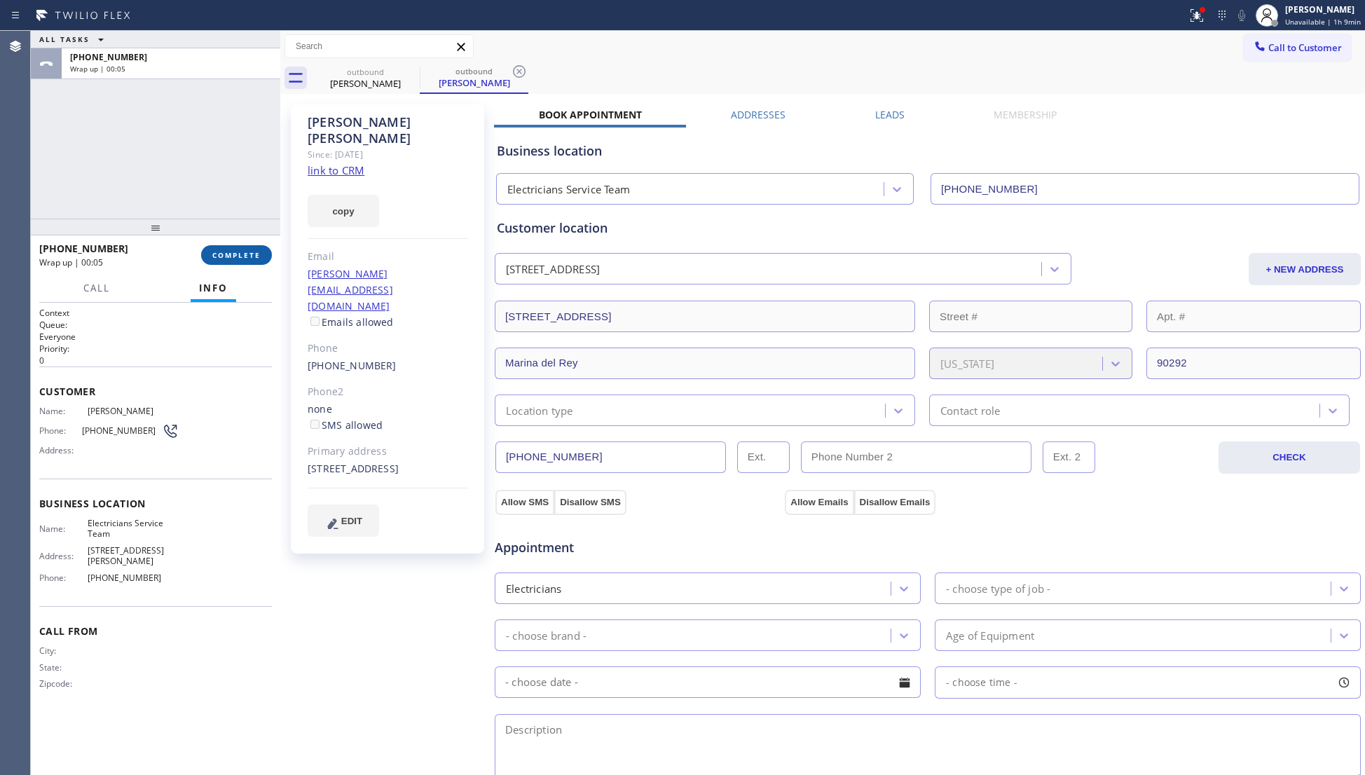
click at [244, 245] on button "COMPLETE" at bounding box center [236, 255] width 71 height 20
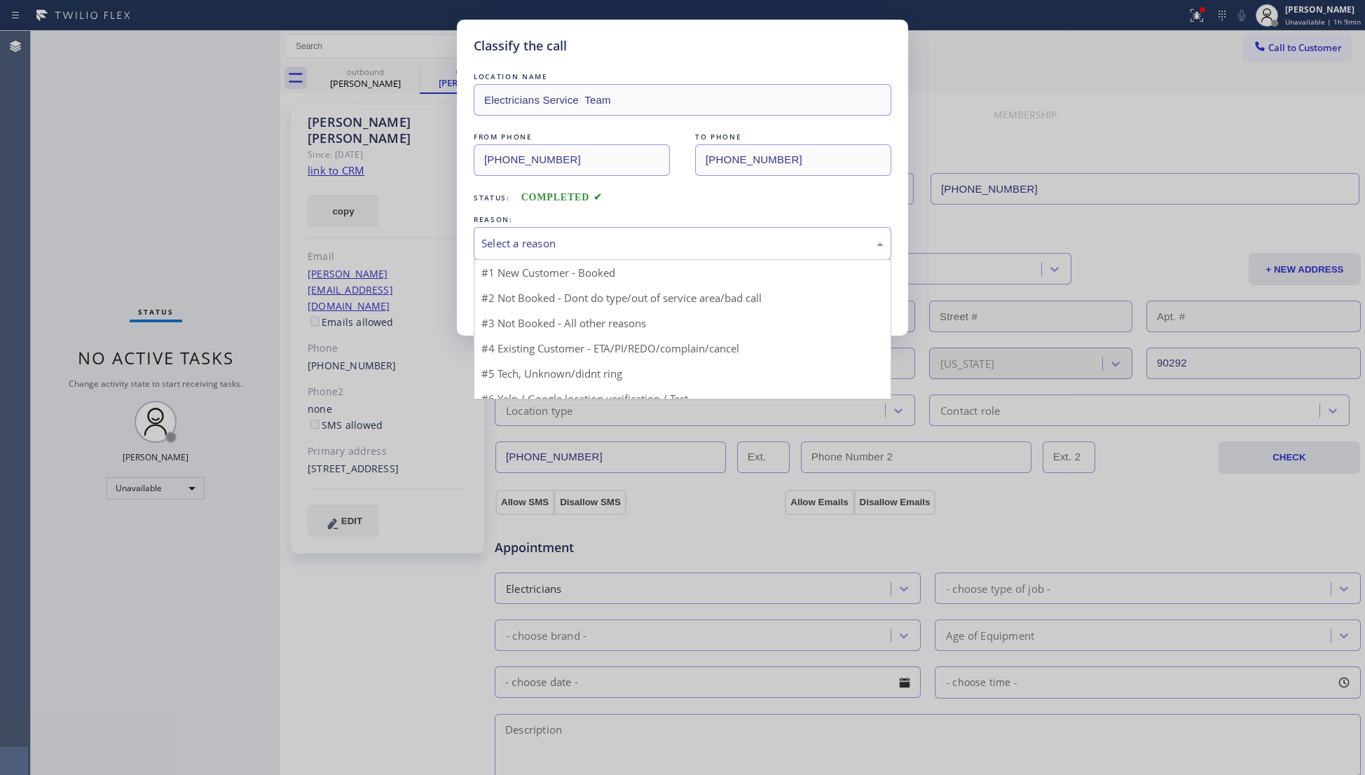
click at [514, 245] on div "Select a reason" at bounding box center [682, 243] width 402 height 16
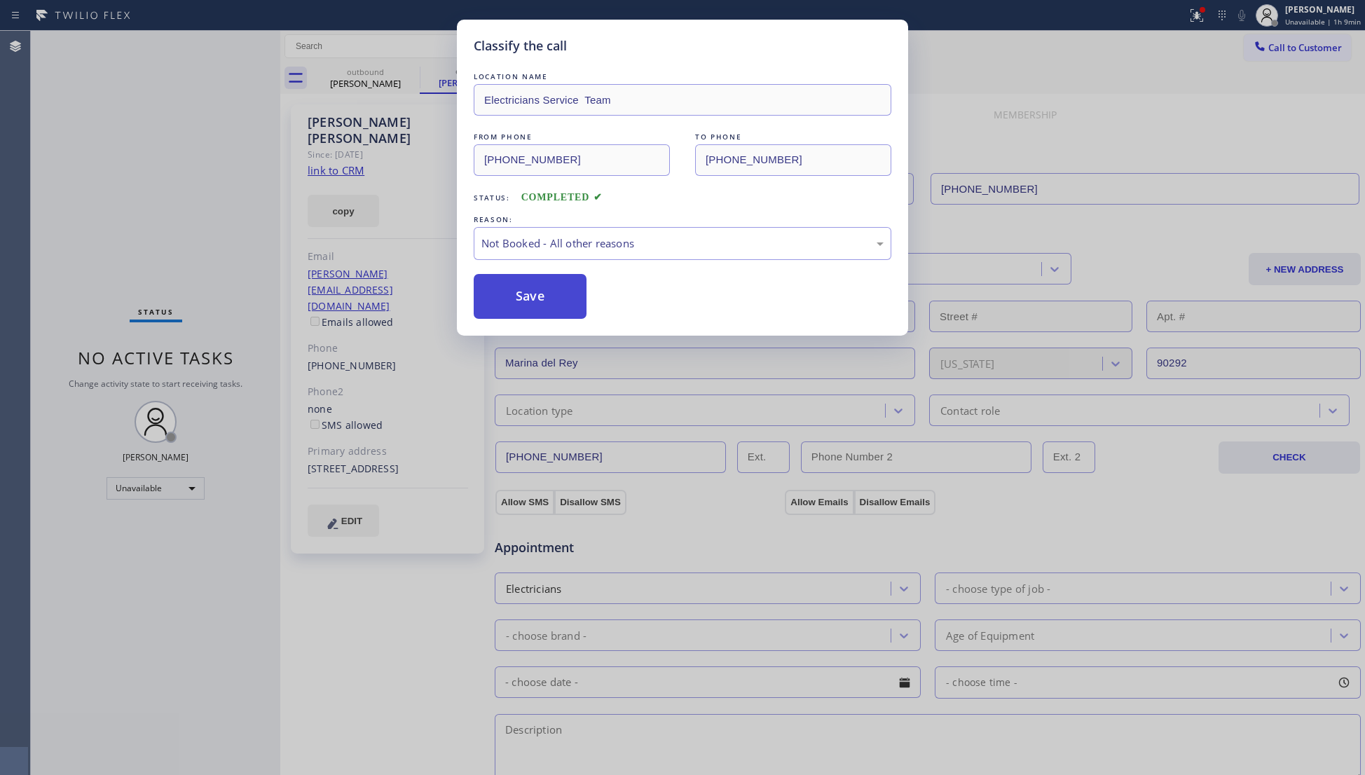
click at [520, 298] on button "Save" at bounding box center [530, 296] width 113 height 45
click at [520, 297] on button "Save" at bounding box center [530, 296] width 113 height 45
click at [521, 295] on button "Save" at bounding box center [530, 296] width 113 height 45
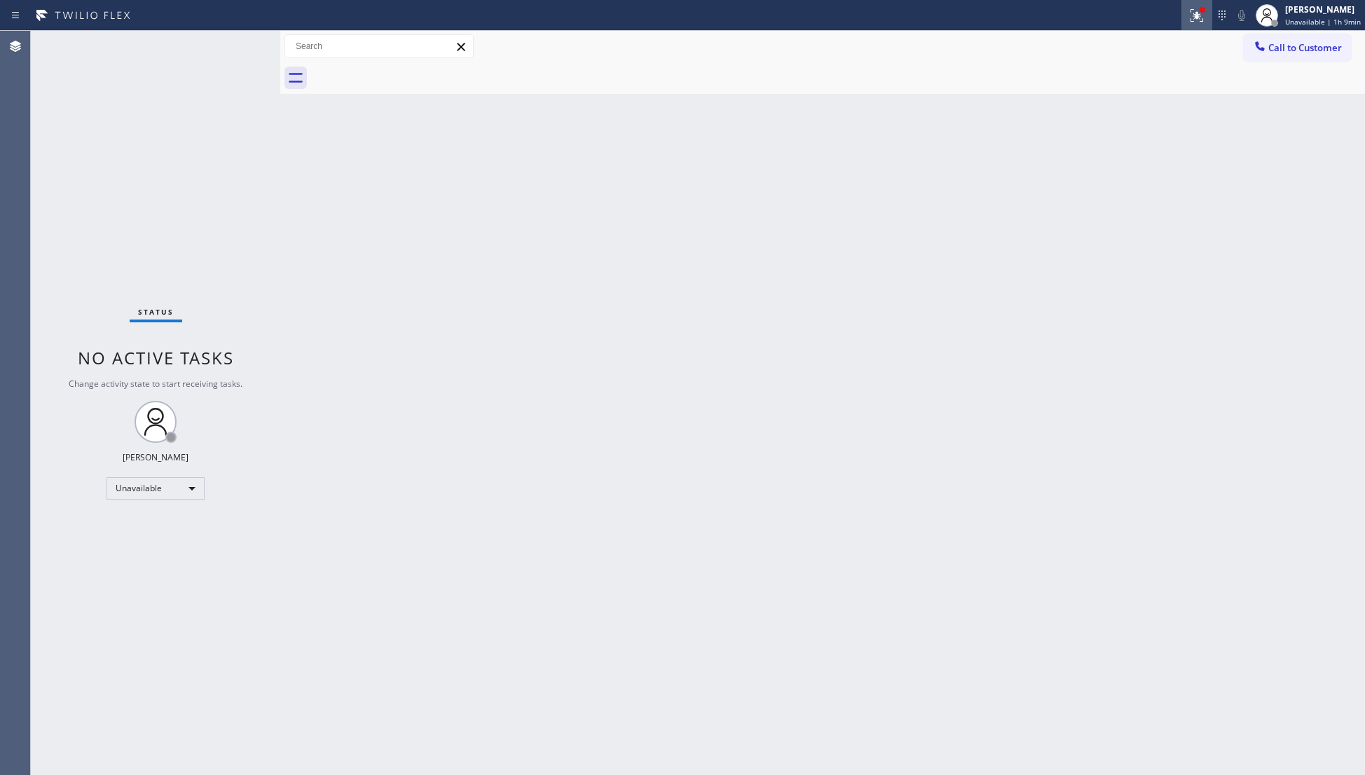
drag, startPoint x: 1202, startPoint y: 6, endPoint x: 1200, endPoint y: 17, distance: 10.7
click at [1201, 7] on div at bounding box center [1202, 10] width 8 height 8
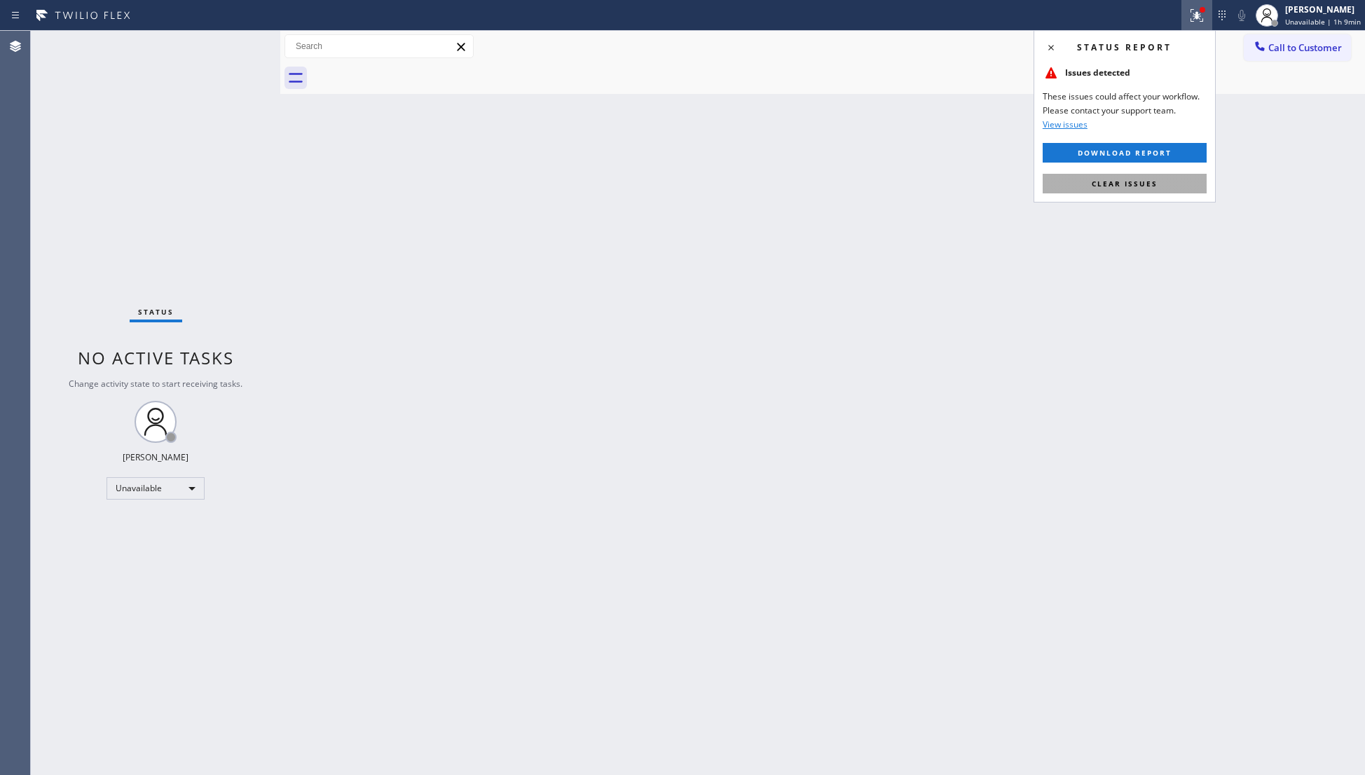
click at [1131, 177] on button "Clear issues" at bounding box center [1124, 184] width 164 height 20
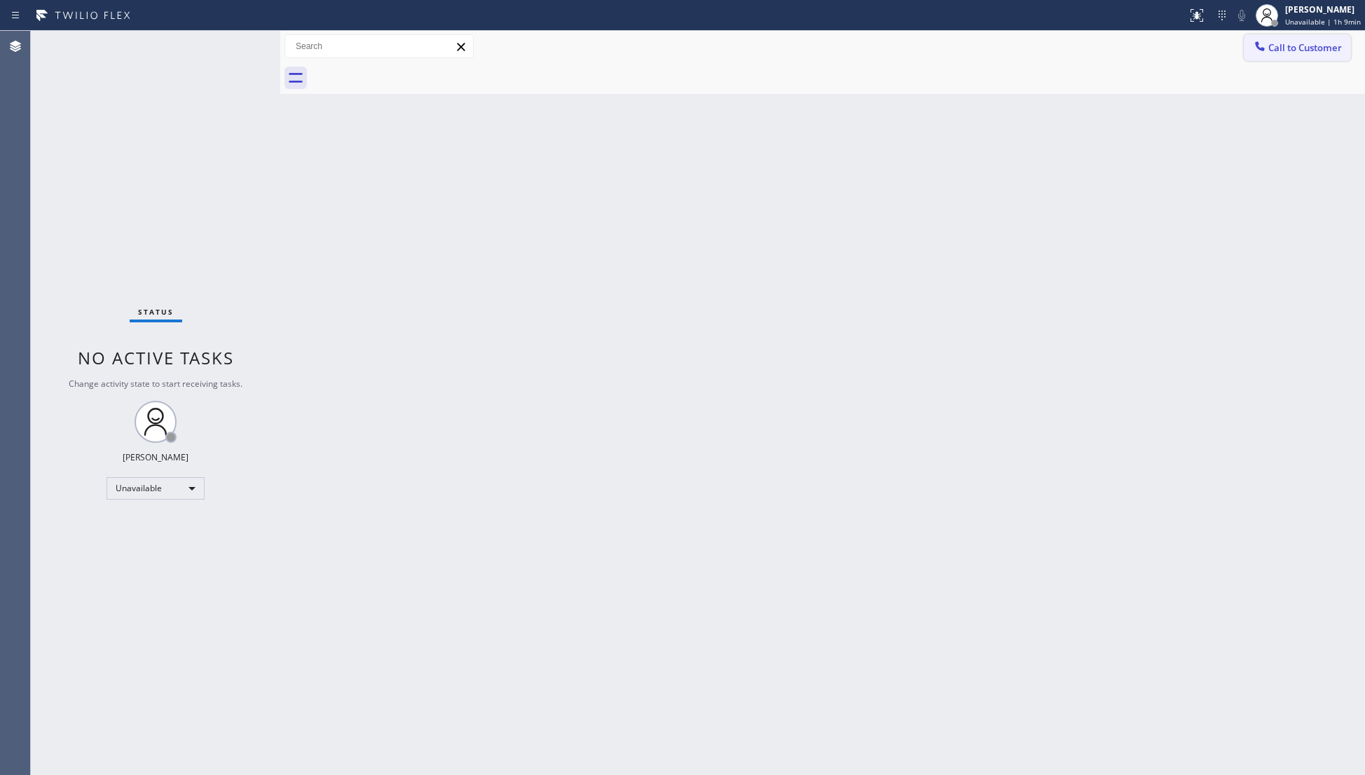
click at [1267, 43] on div at bounding box center [1259, 47] width 17 height 17
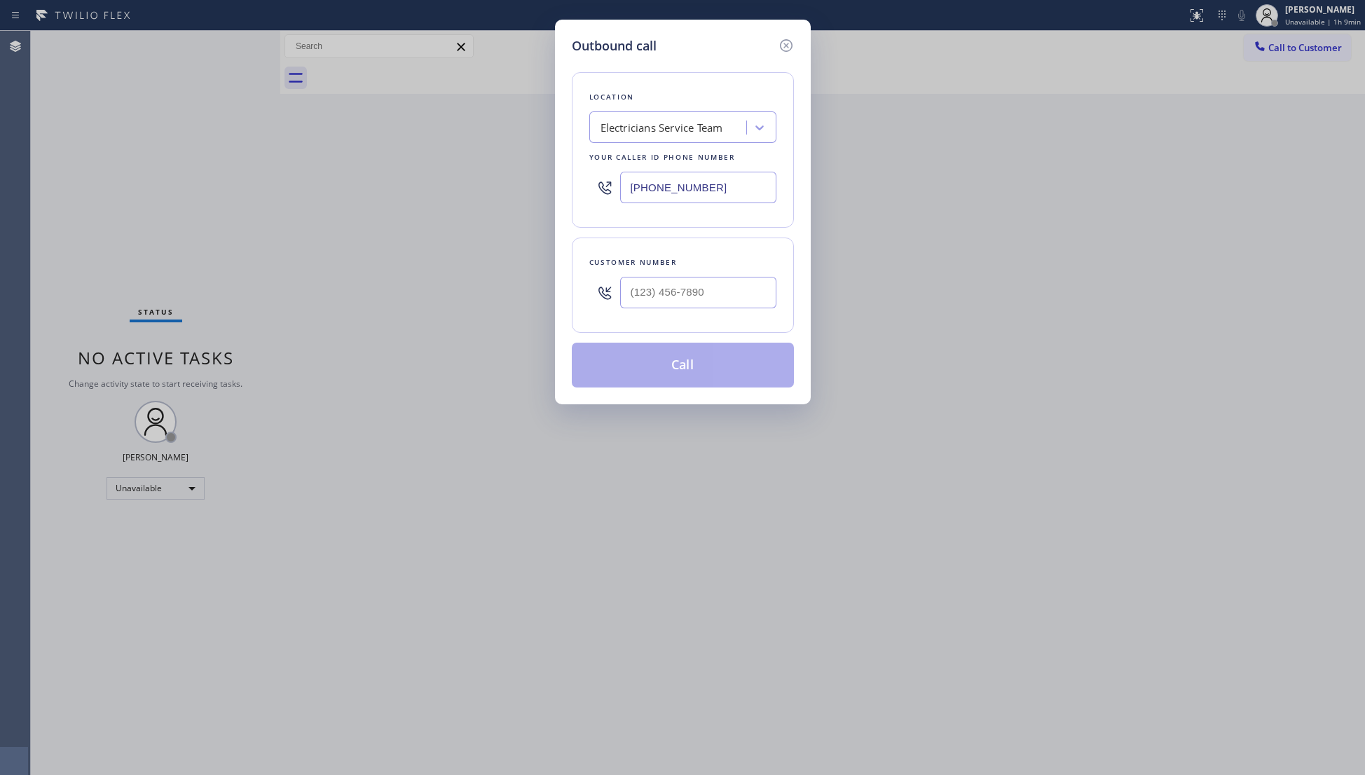
click at [717, 273] on div at bounding box center [698, 293] width 156 height 46
click at [724, 286] on input "[PHONE_NUMBER]" at bounding box center [698, 293] width 156 height 32
type input "[PHONE_NUMBER]"
drag, startPoint x: 670, startPoint y: 362, endPoint x: 849, endPoint y: 165, distance: 265.8
click at [674, 357] on button "Call" at bounding box center [683, 365] width 222 height 45
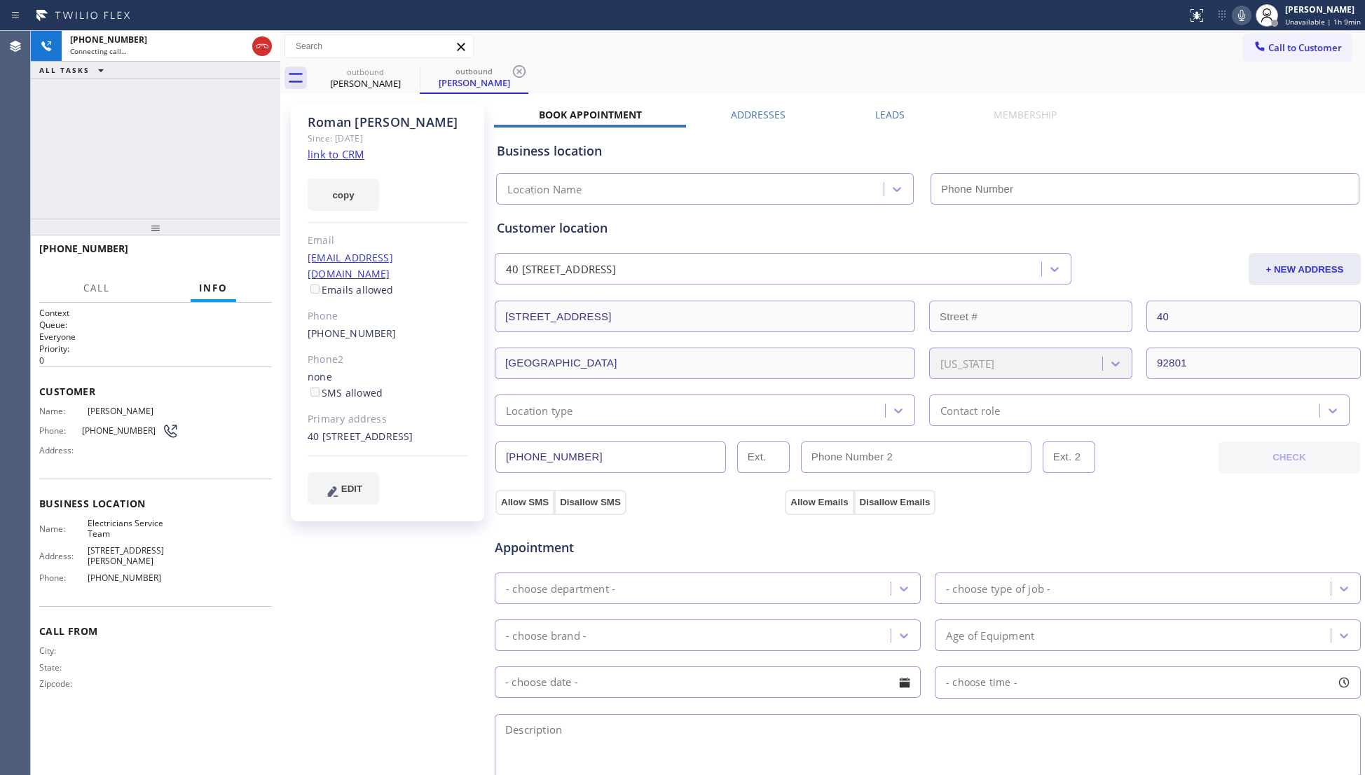
drag, startPoint x: 874, startPoint y: 113, endPoint x: 967, endPoint y: 143, distance: 97.0
click at [877, 115] on label "Leads" at bounding box center [889, 114] width 29 height 13
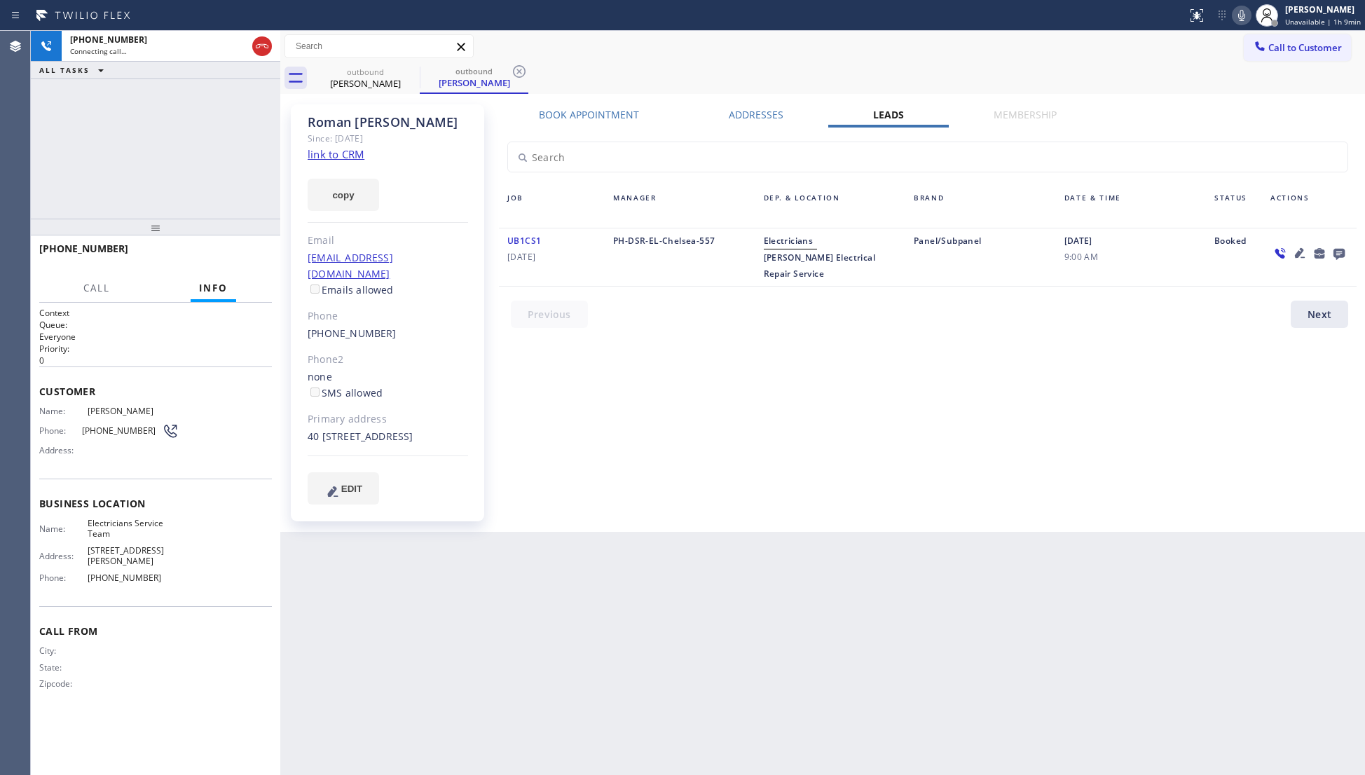
click at [1337, 255] on icon at bounding box center [1338, 254] width 11 height 11
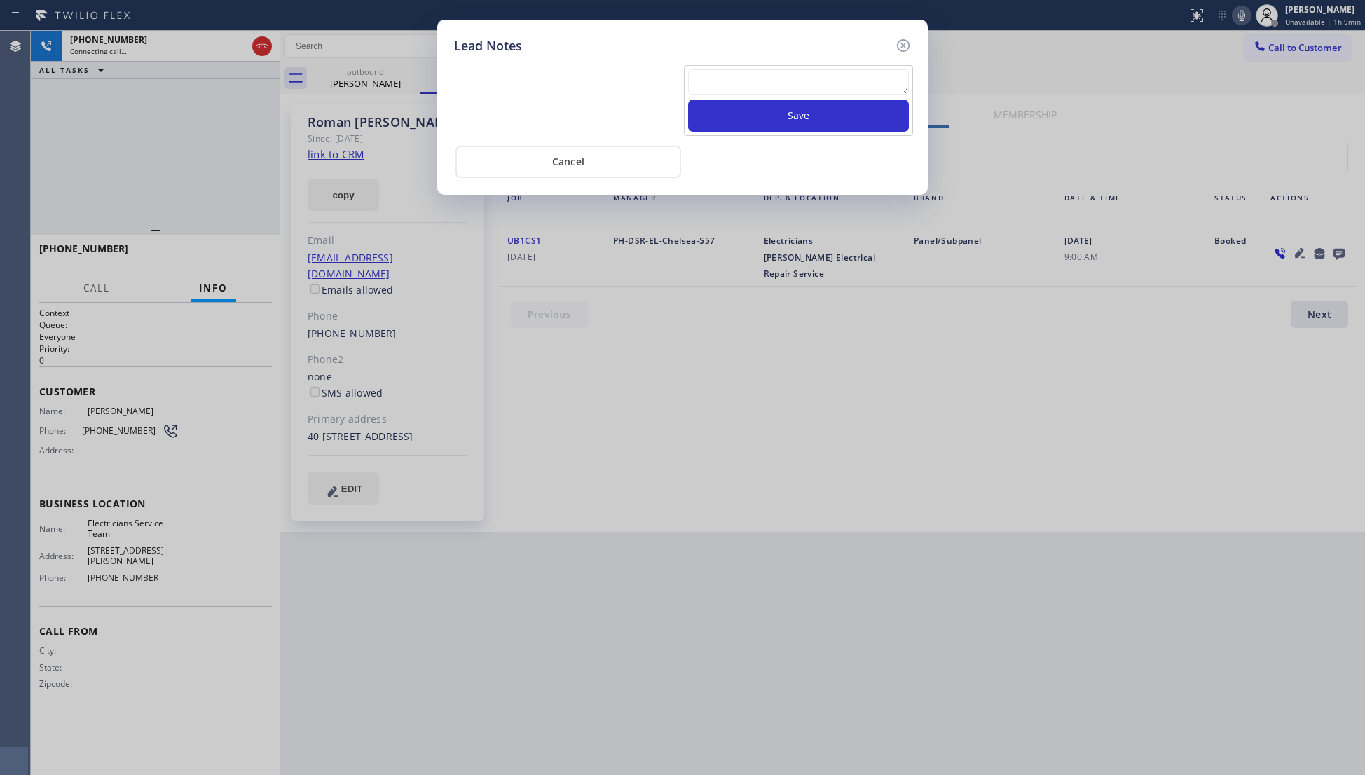
drag, startPoint x: 719, startPoint y: 88, endPoint x: 726, endPoint y: 87, distance: 7.8
click at [719, 88] on textarea at bounding box center [798, 81] width 221 height 25
type textarea "VM / Follow up call - Please transfer to me"
click at [779, 120] on button "Save" at bounding box center [798, 115] width 221 height 32
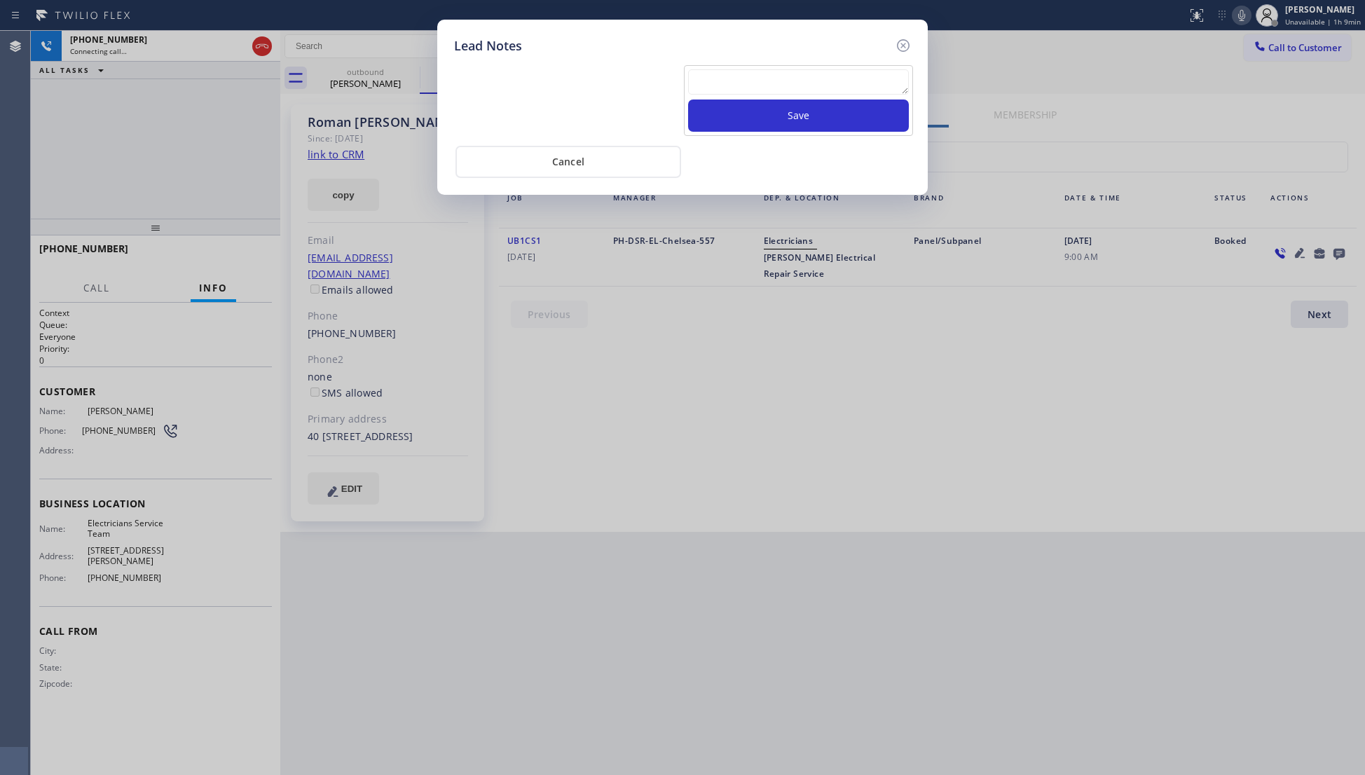
scroll to position [0, 0]
click at [903, 54] on div at bounding box center [902, 45] width 17 height 19
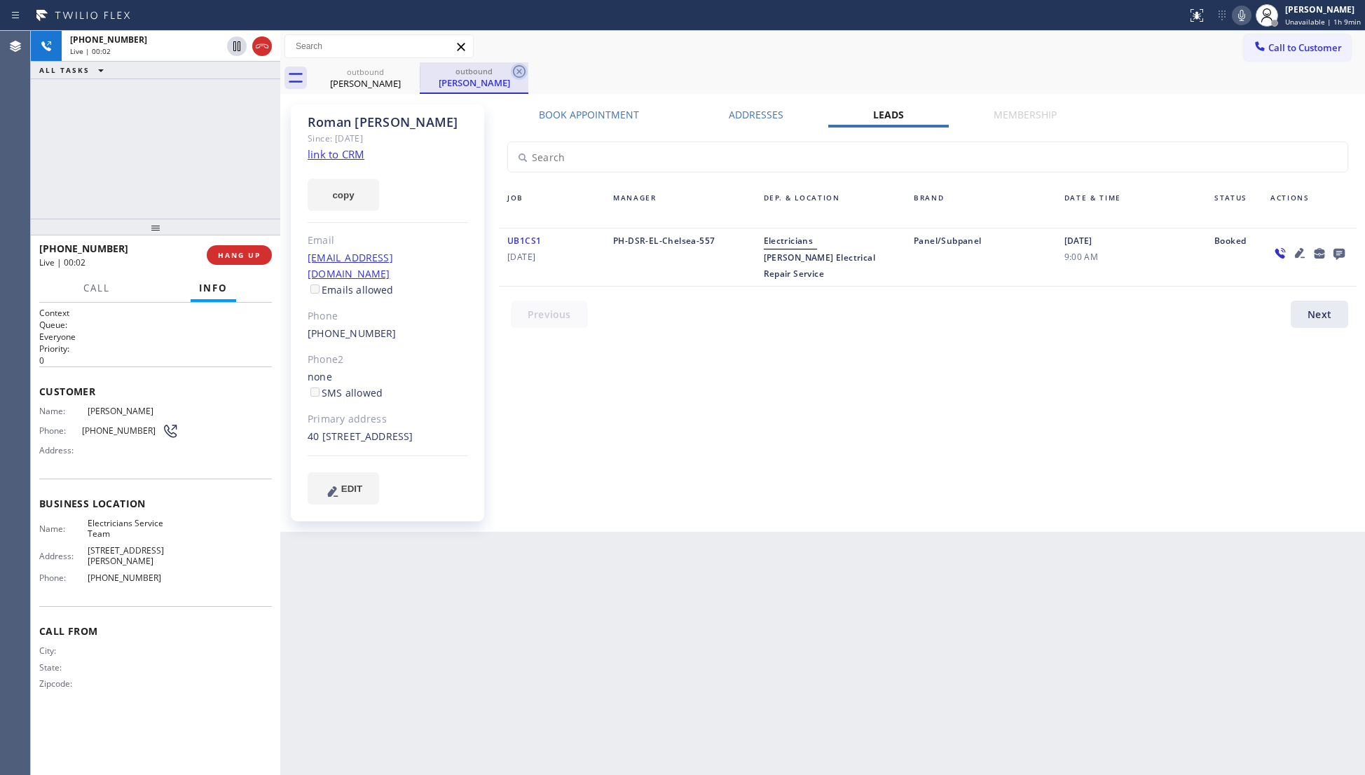
click at [517, 71] on icon at bounding box center [519, 71] width 17 height 17
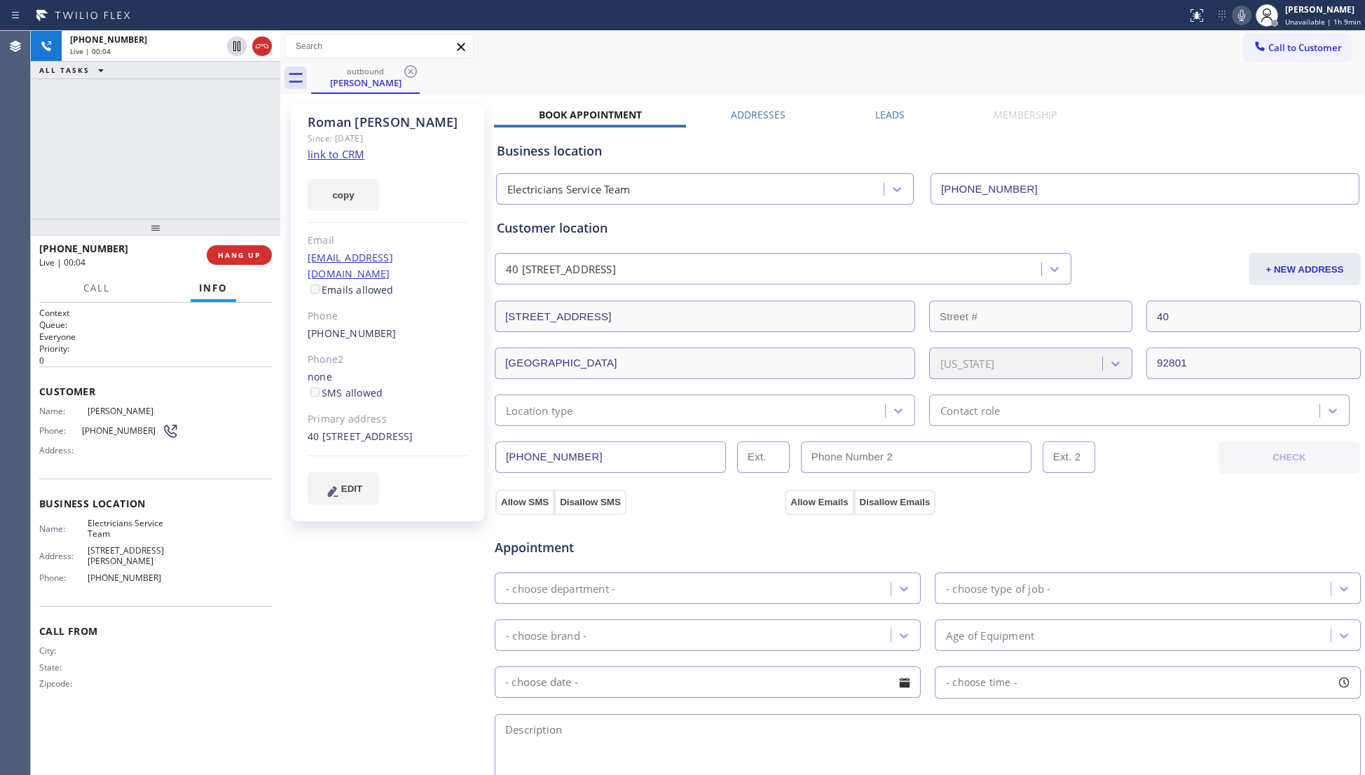
click at [238, 242] on div "[PHONE_NUMBER] Live | 00:04 HANG UP" at bounding box center [155, 255] width 233 height 36
click at [239, 242] on div "[PHONE_NUMBER] Live | 00:05 HANG UP" at bounding box center [155, 255] width 233 height 36
click at [242, 242] on div "[PHONE_NUMBER] Live | 00:05 HANG UP" at bounding box center [155, 255] width 233 height 36
click at [244, 242] on div "[PHONE_NUMBER] Live | 00:05 HANG UP" at bounding box center [155, 255] width 233 height 36
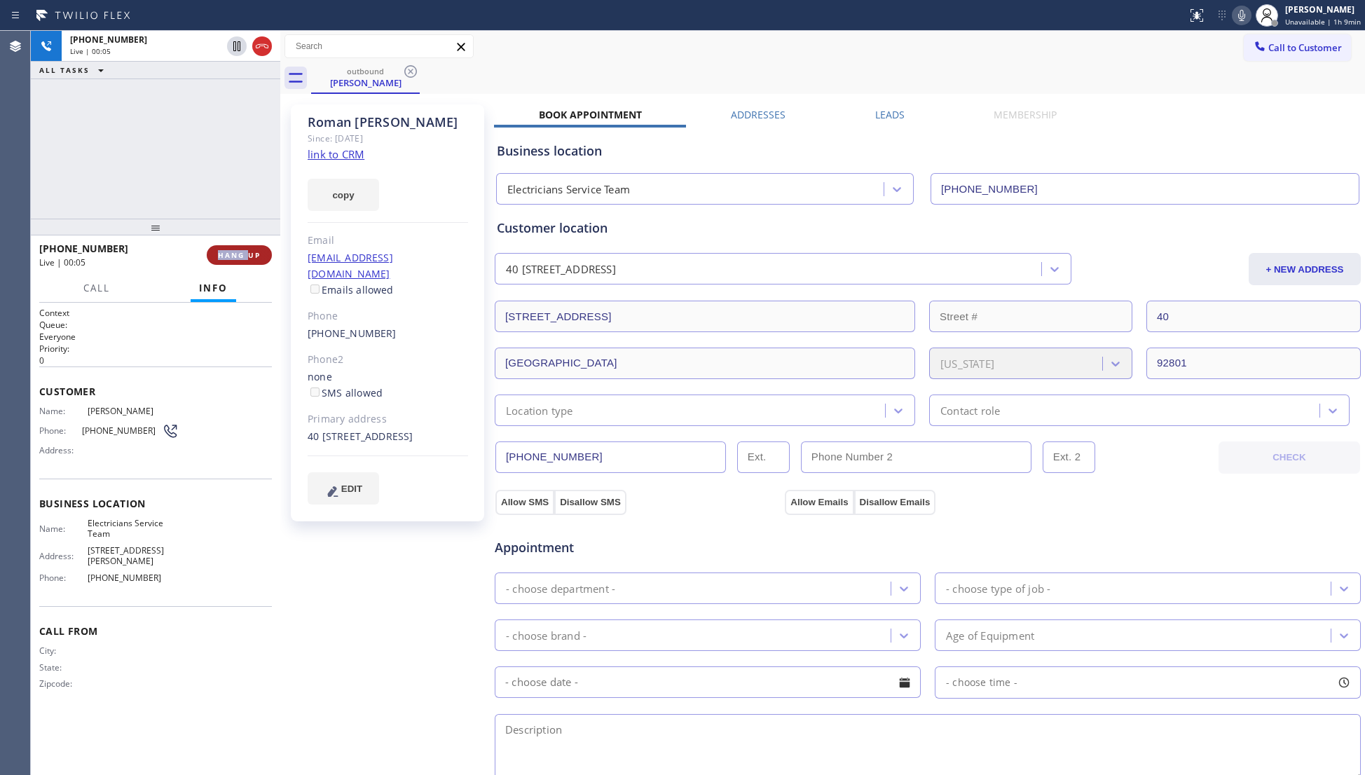
click at [247, 248] on button "HANG UP" at bounding box center [239, 255] width 65 height 20
click at [247, 250] on span "HANG UP" at bounding box center [239, 255] width 43 height 10
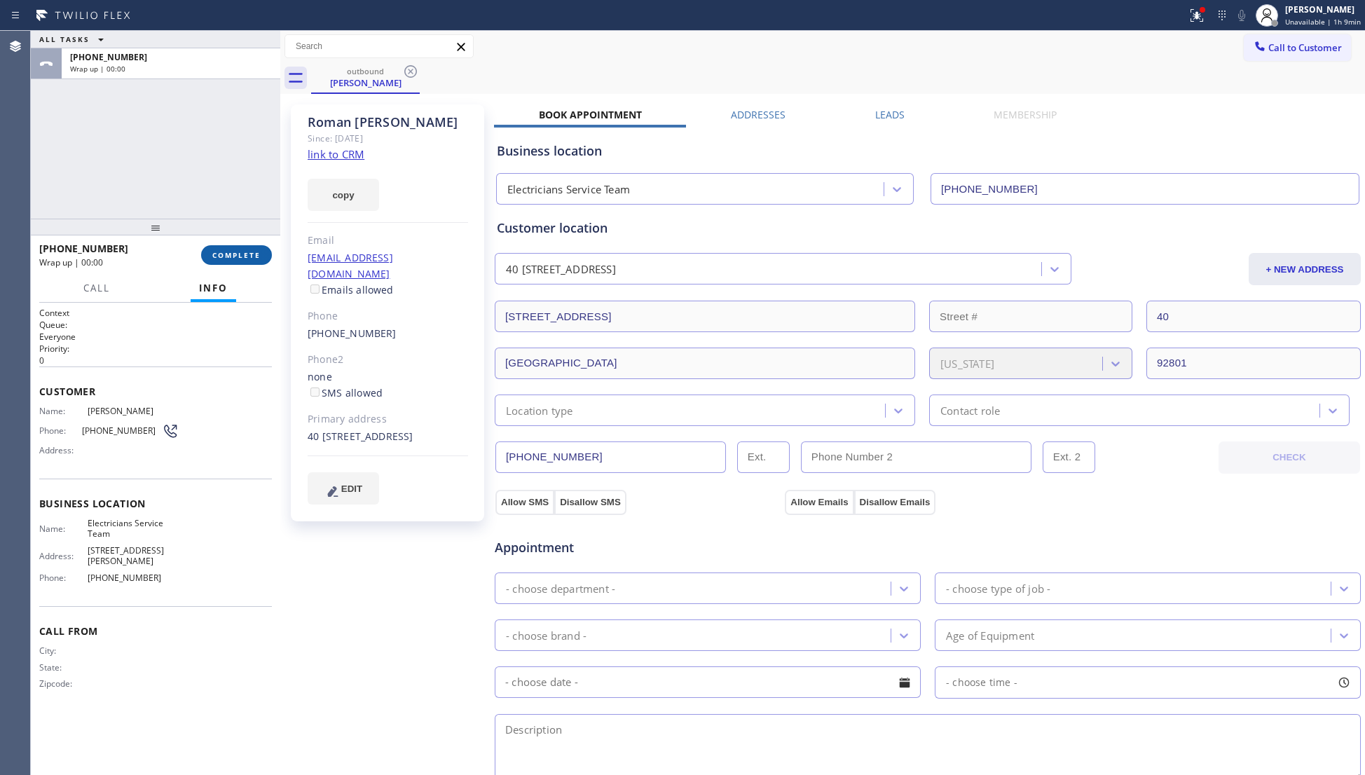
click at [253, 248] on button "COMPLETE" at bounding box center [236, 255] width 71 height 20
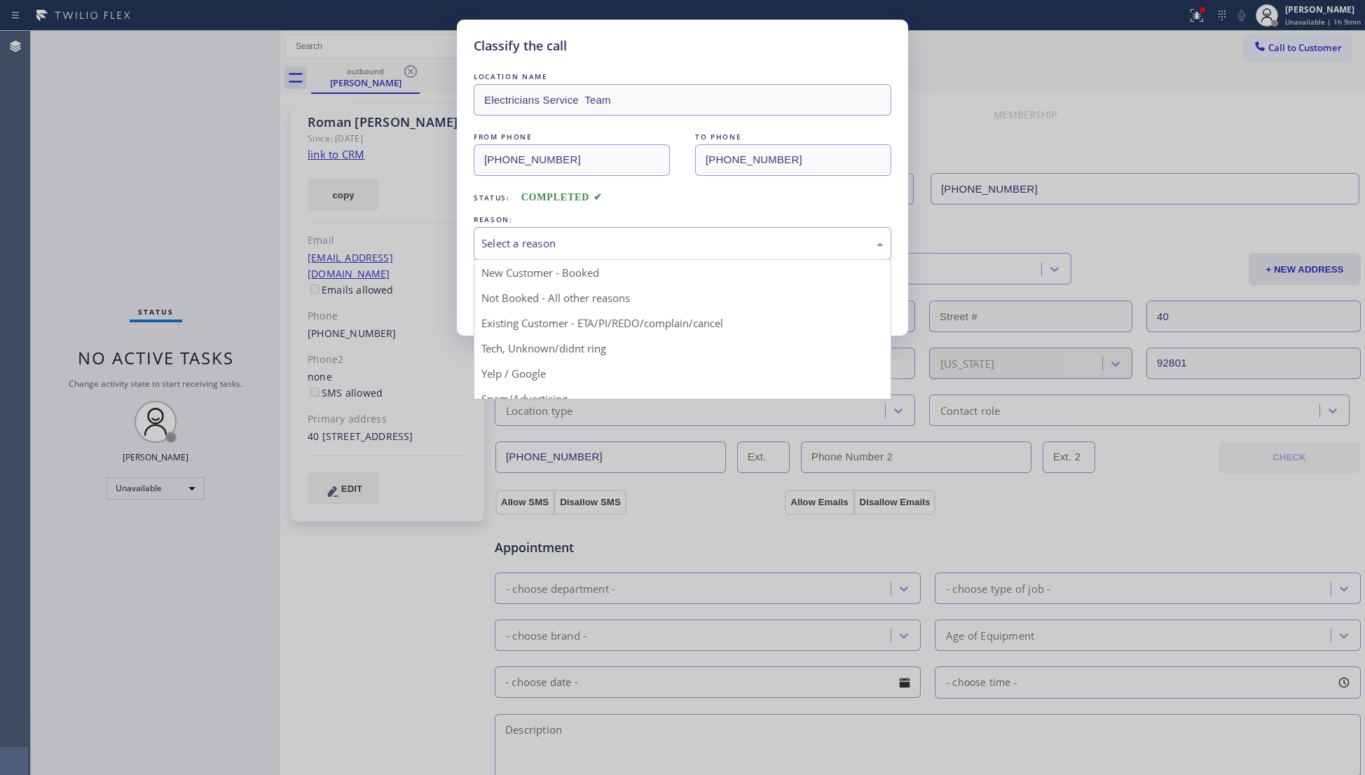
click at [600, 251] on div "Select a reason" at bounding box center [683, 243] width 418 height 33
drag, startPoint x: 539, startPoint y: 294, endPoint x: 518, endPoint y: 291, distance: 21.2
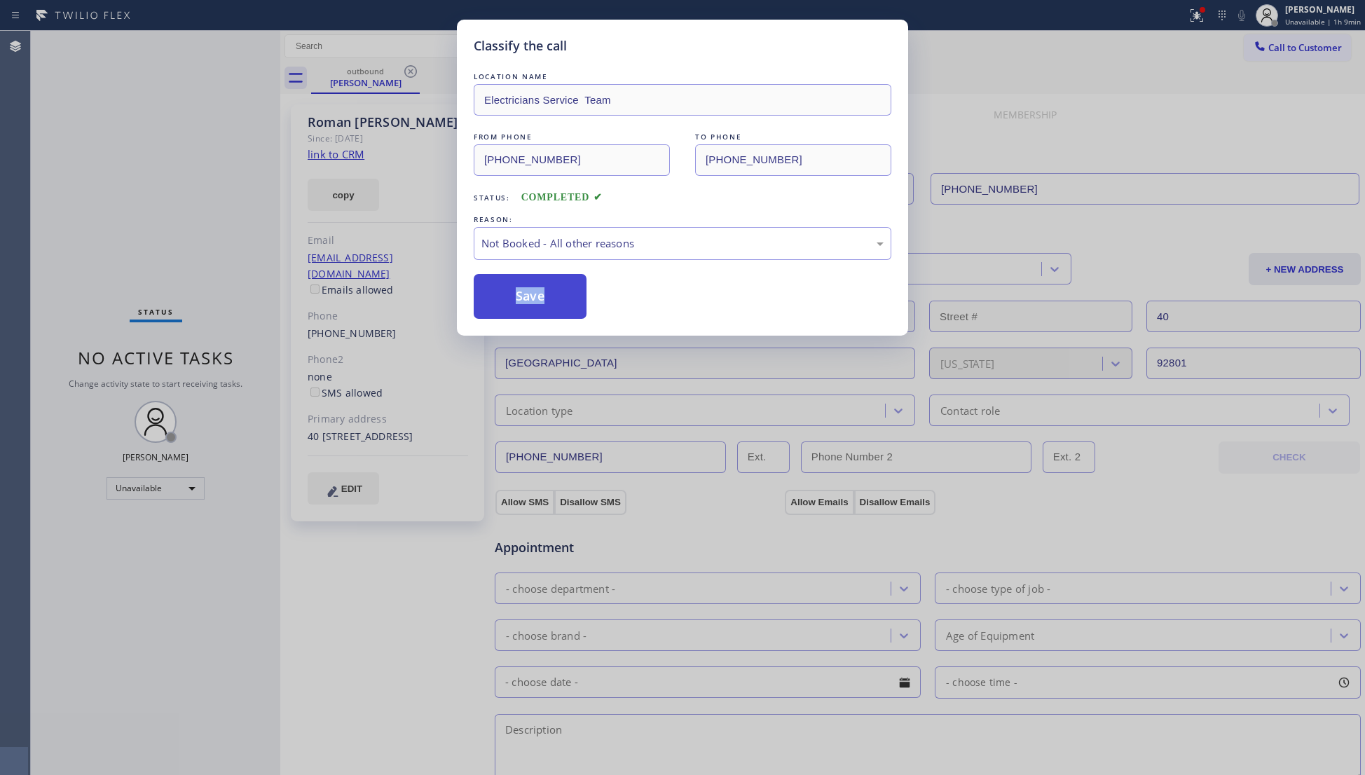
click at [518, 291] on button "Save" at bounding box center [530, 296] width 113 height 45
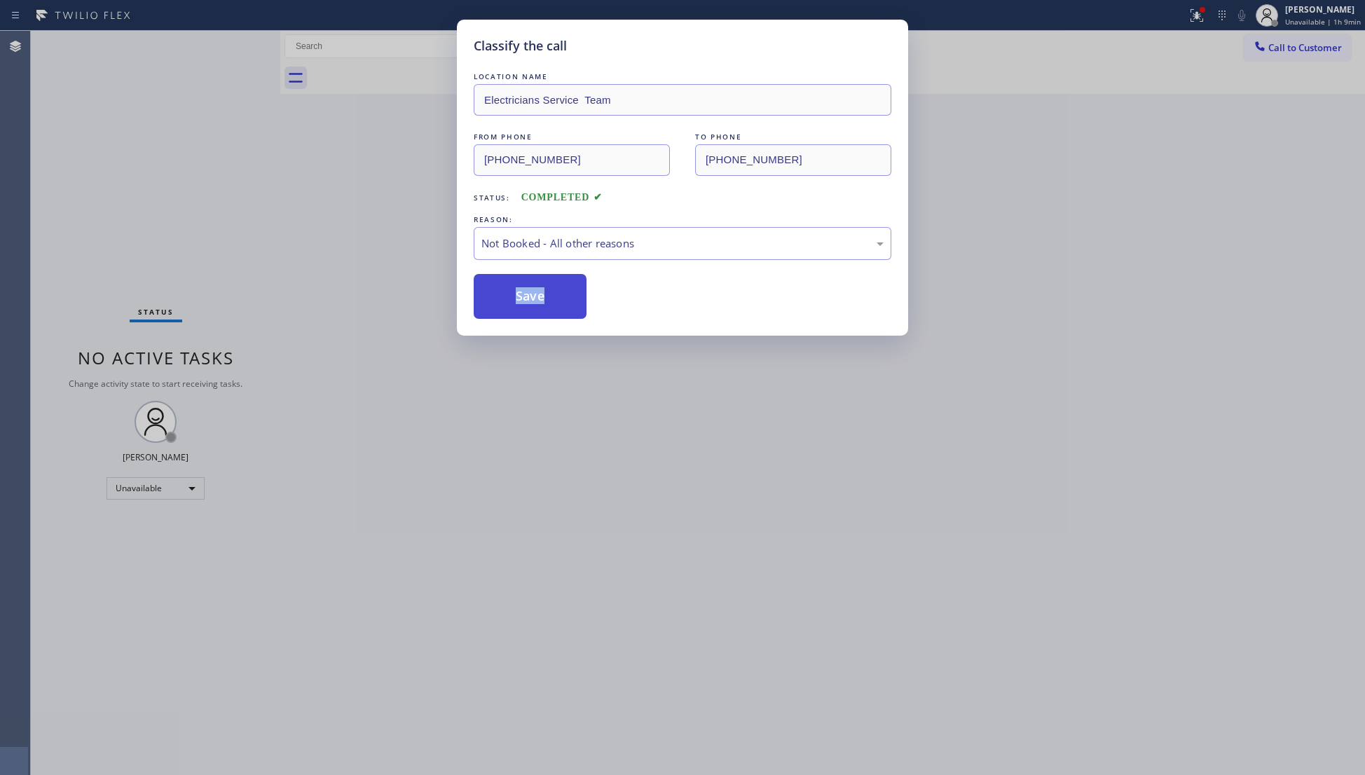
click at [517, 291] on button "Save" at bounding box center [530, 296] width 113 height 45
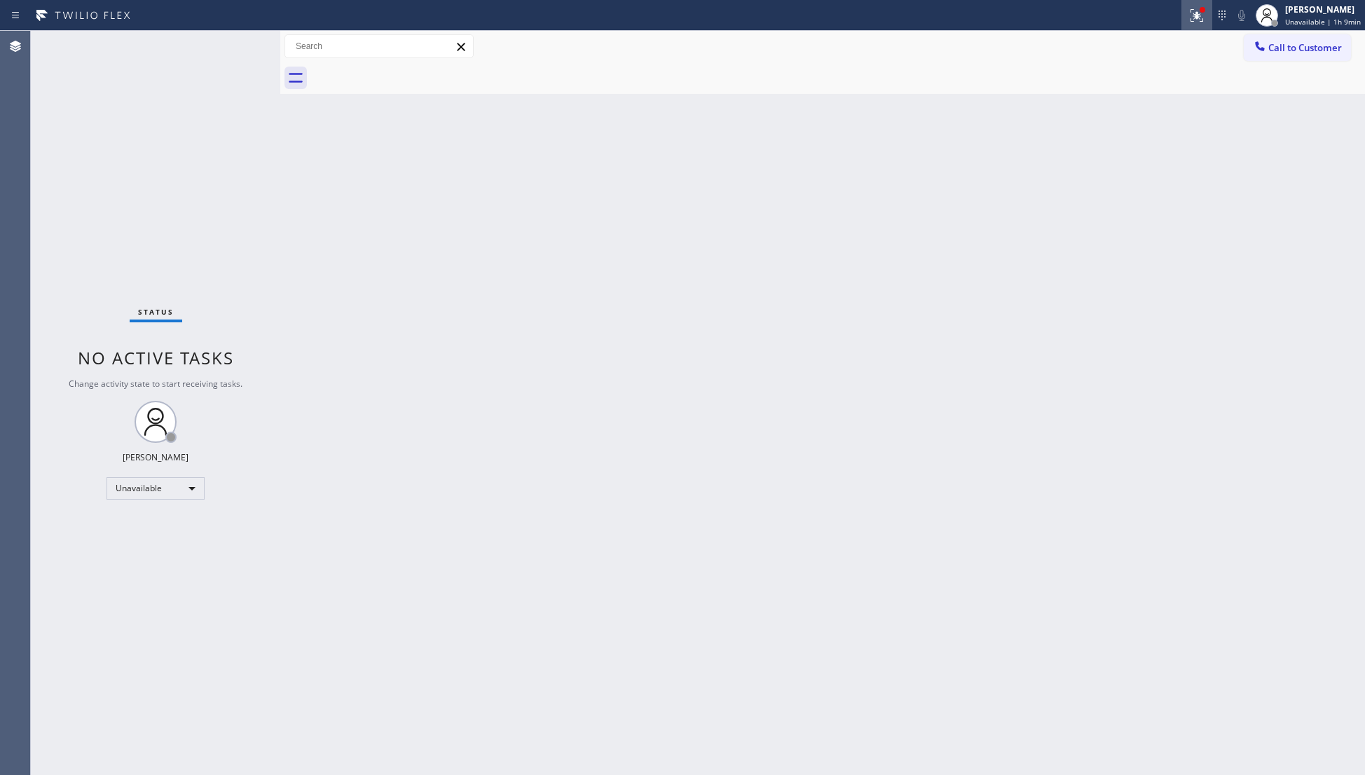
click at [1194, 18] on icon at bounding box center [1196, 15] width 17 height 17
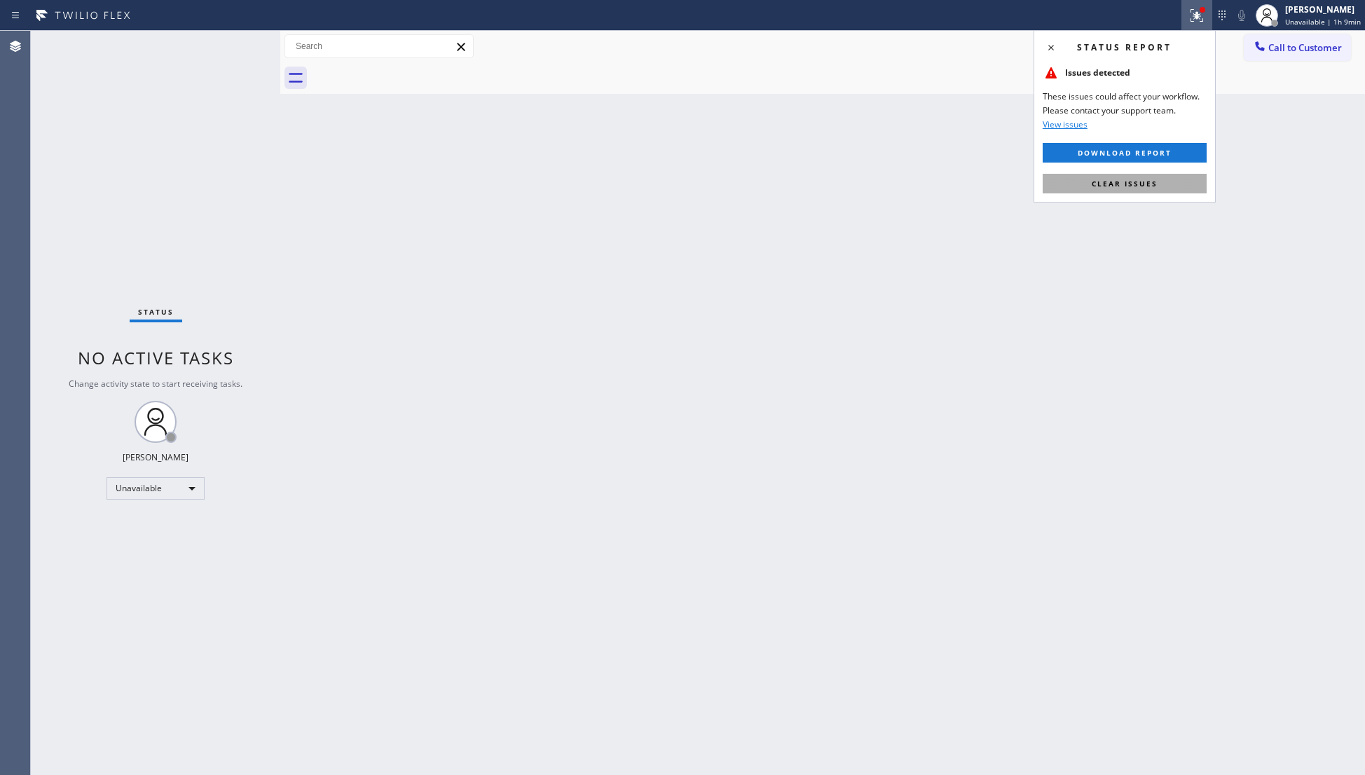
click at [1119, 181] on span "Clear issues" at bounding box center [1124, 184] width 66 height 10
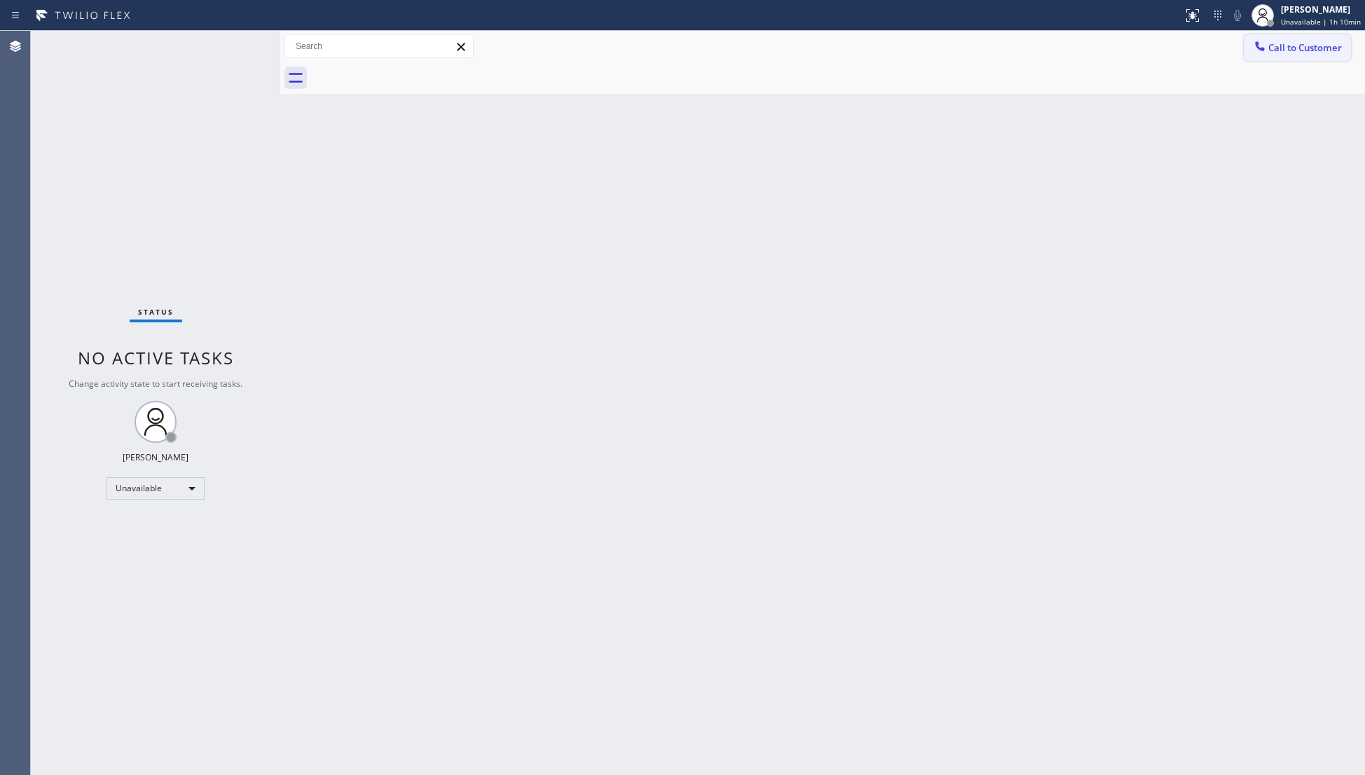
click at [1269, 48] on span "Call to Customer" at bounding box center [1305, 47] width 74 height 13
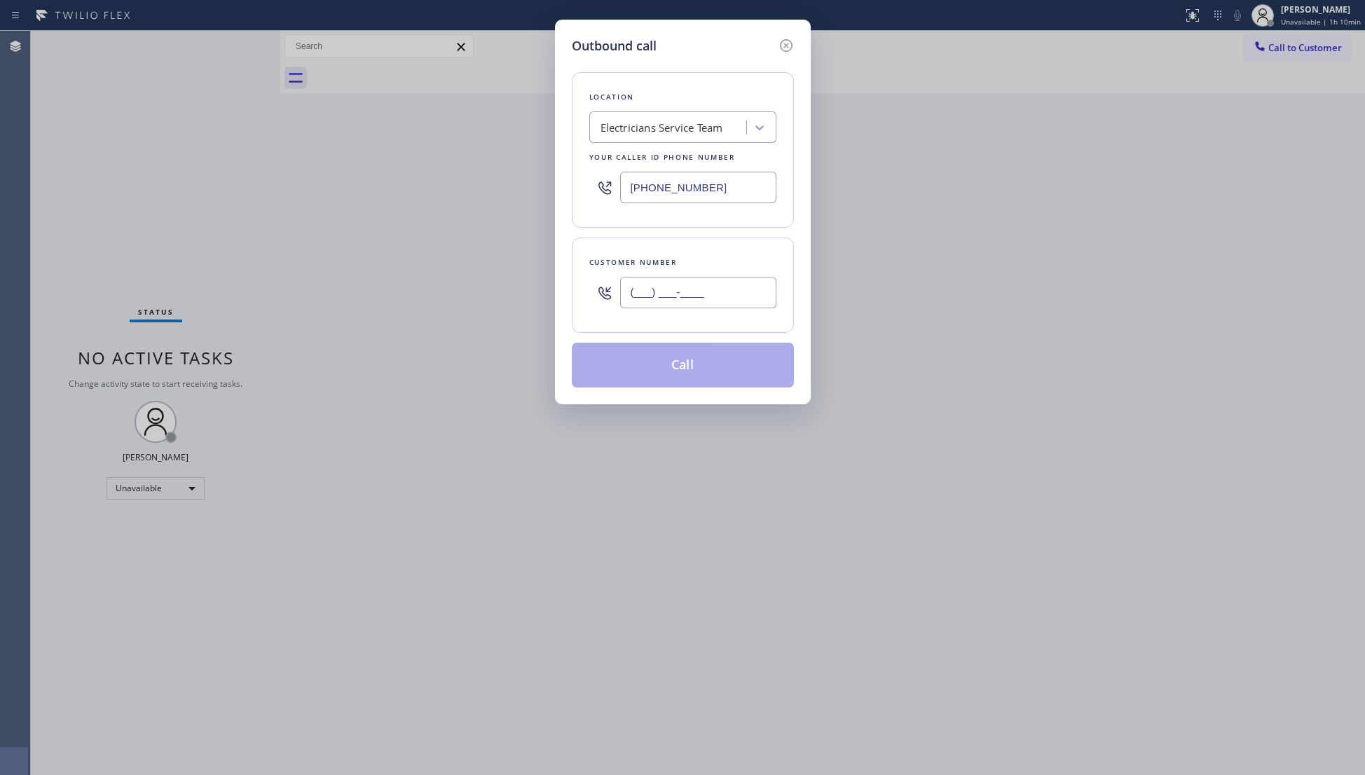
click at [705, 292] on input "(___) ___-____" at bounding box center [698, 293] width 156 height 32
drag, startPoint x: 687, startPoint y: 365, endPoint x: 699, endPoint y: 357, distance: 14.6
click at [687, 364] on button "Call" at bounding box center [683, 365] width 222 height 45
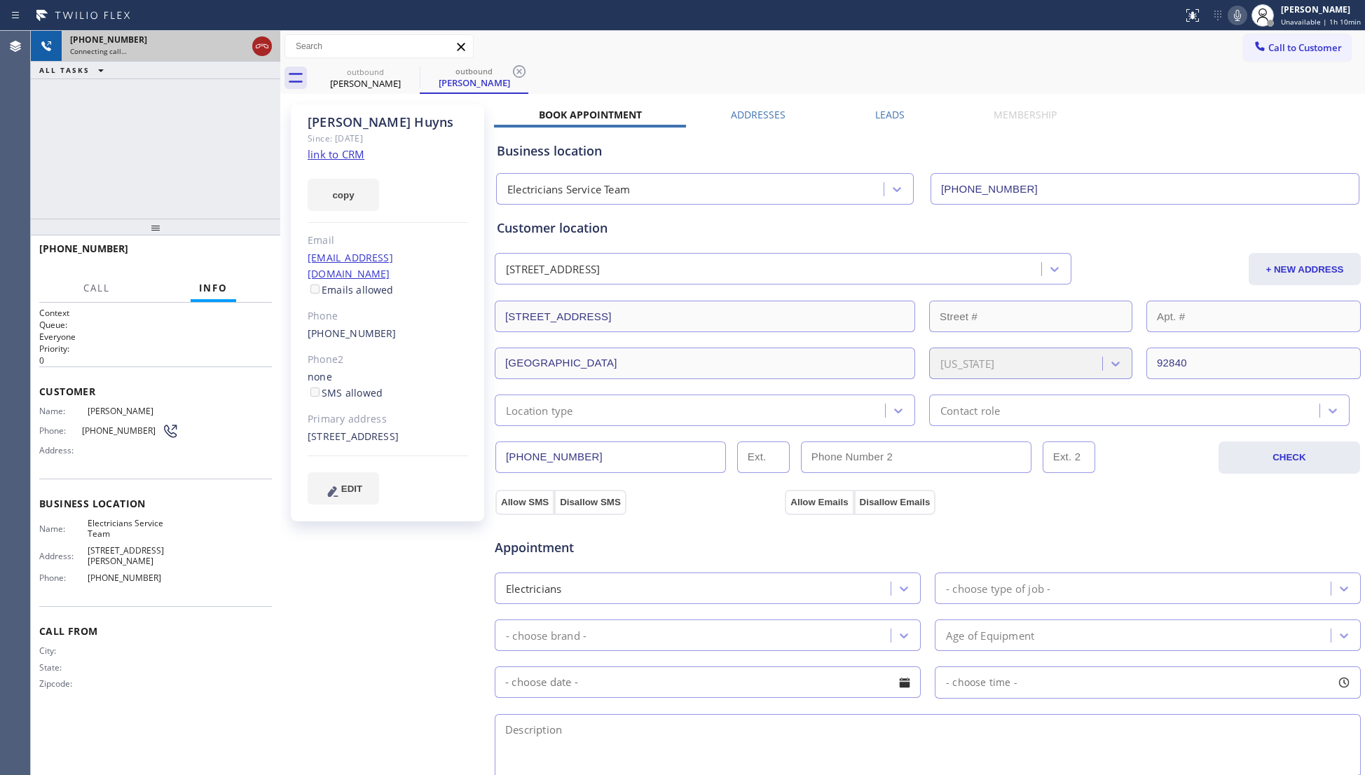
click at [258, 48] on icon at bounding box center [262, 46] width 13 height 4
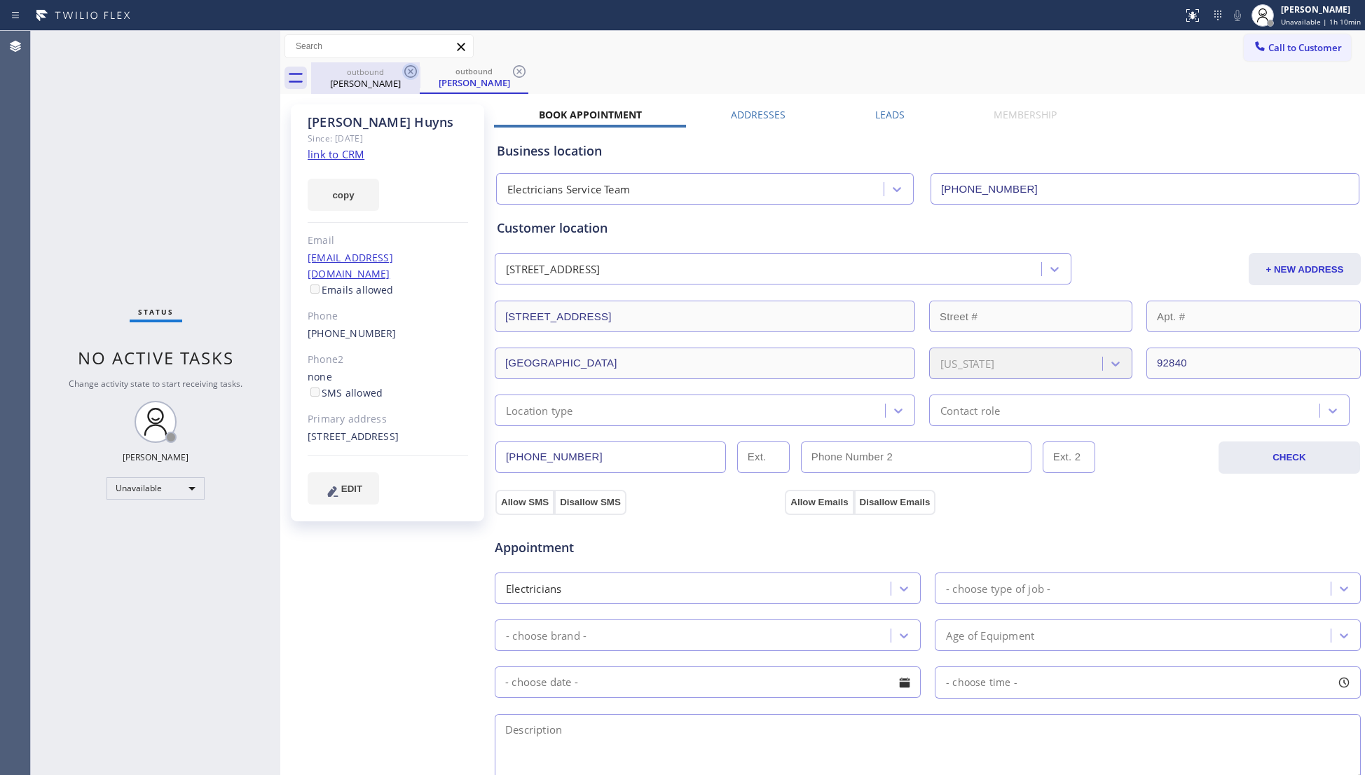
click at [408, 71] on icon at bounding box center [410, 71] width 17 height 17
click at [0, 0] on icon at bounding box center [0, 0] width 0 height 0
click at [420, 71] on div "outbound [PERSON_NAME]" at bounding box center [474, 78] width 109 height 32
click at [511, 71] on icon at bounding box center [519, 71] width 17 height 17
click at [410, 71] on div "outbound [PERSON_NAME] outbound [PERSON_NAME]" at bounding box center [838, 78] width 1054 height 32
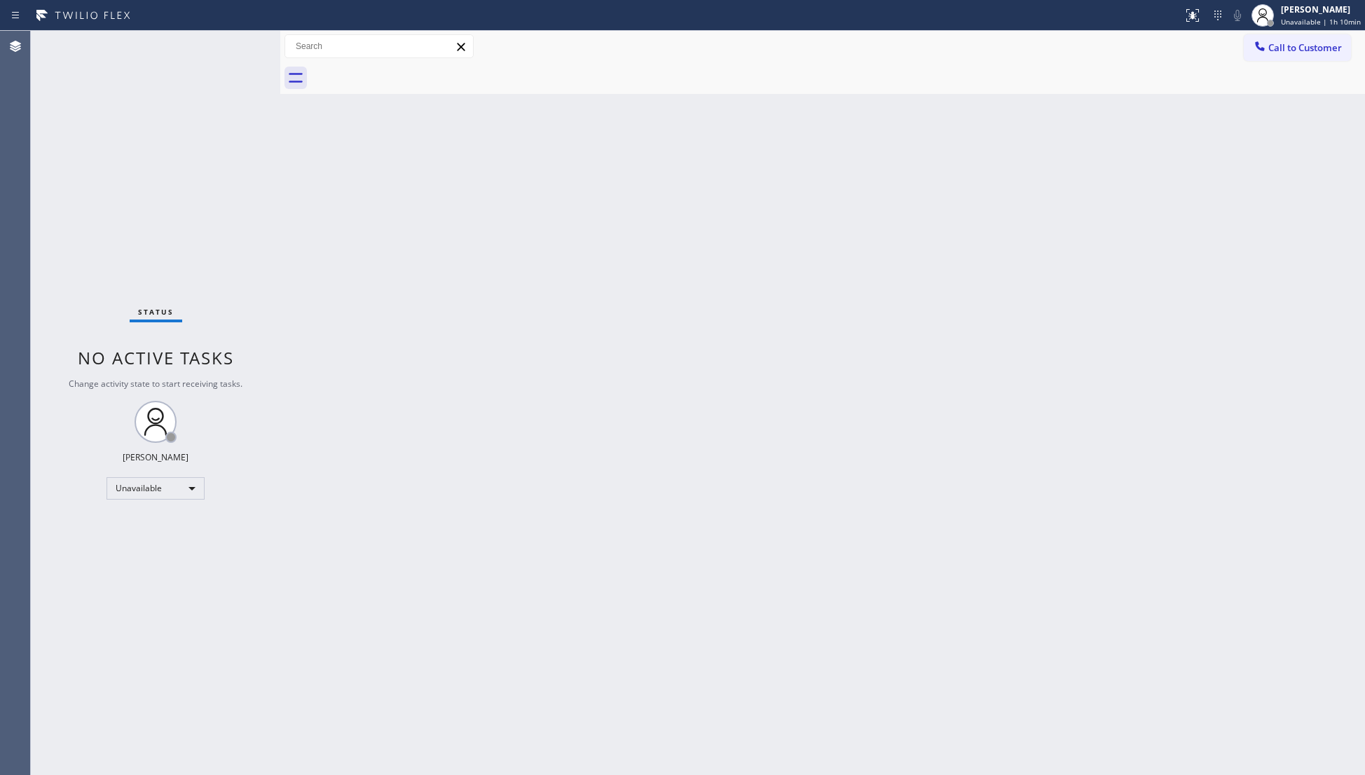
click at [410, 71] on div at bounding box center [838, 78] width 1054 height 32
click at [1256, 37] on button "Call to Customer" at bounding box center [1296, 47] width 107 height 27
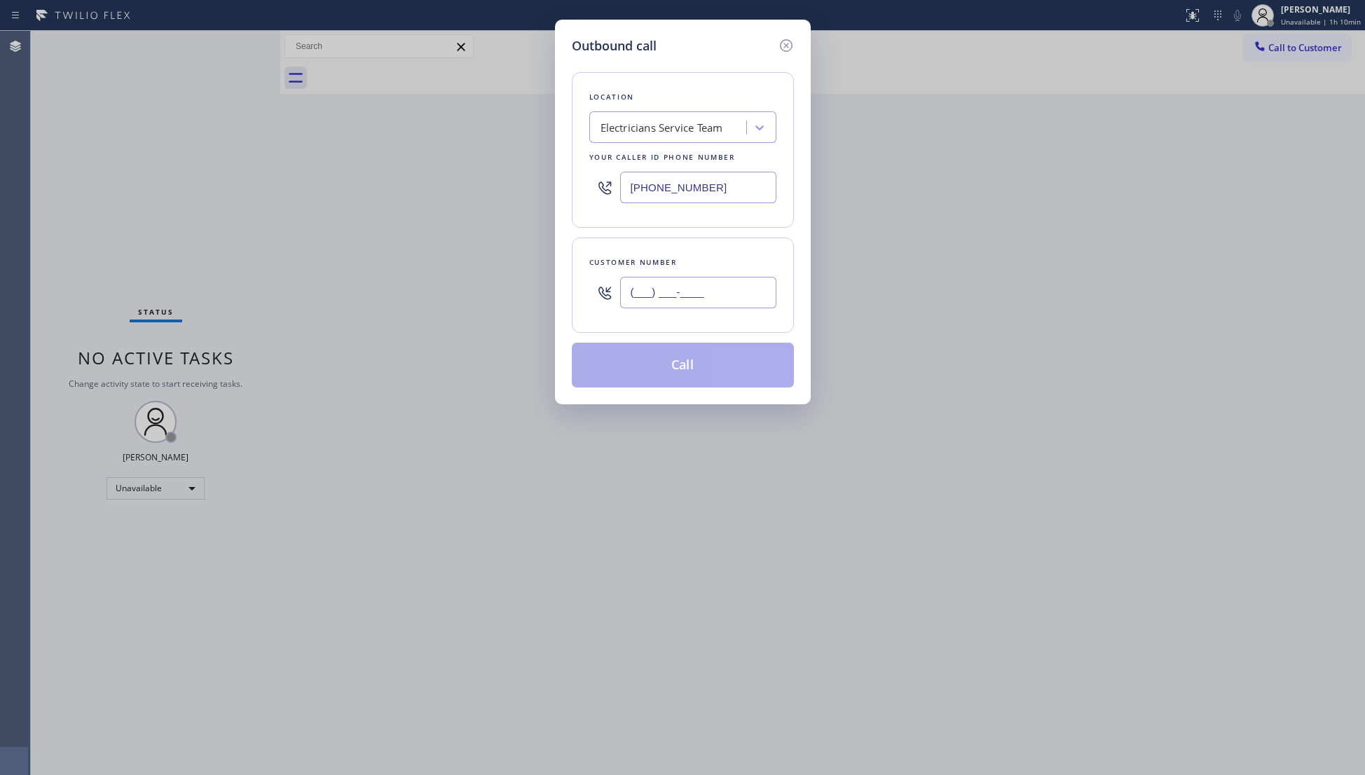
click at [695, 301] on input "(___) ___-____" at bounding box center [698, 293] width 156 height 32
click at [689, 357] on button "Call" at bounding box center [683, 365] width 222 height 45
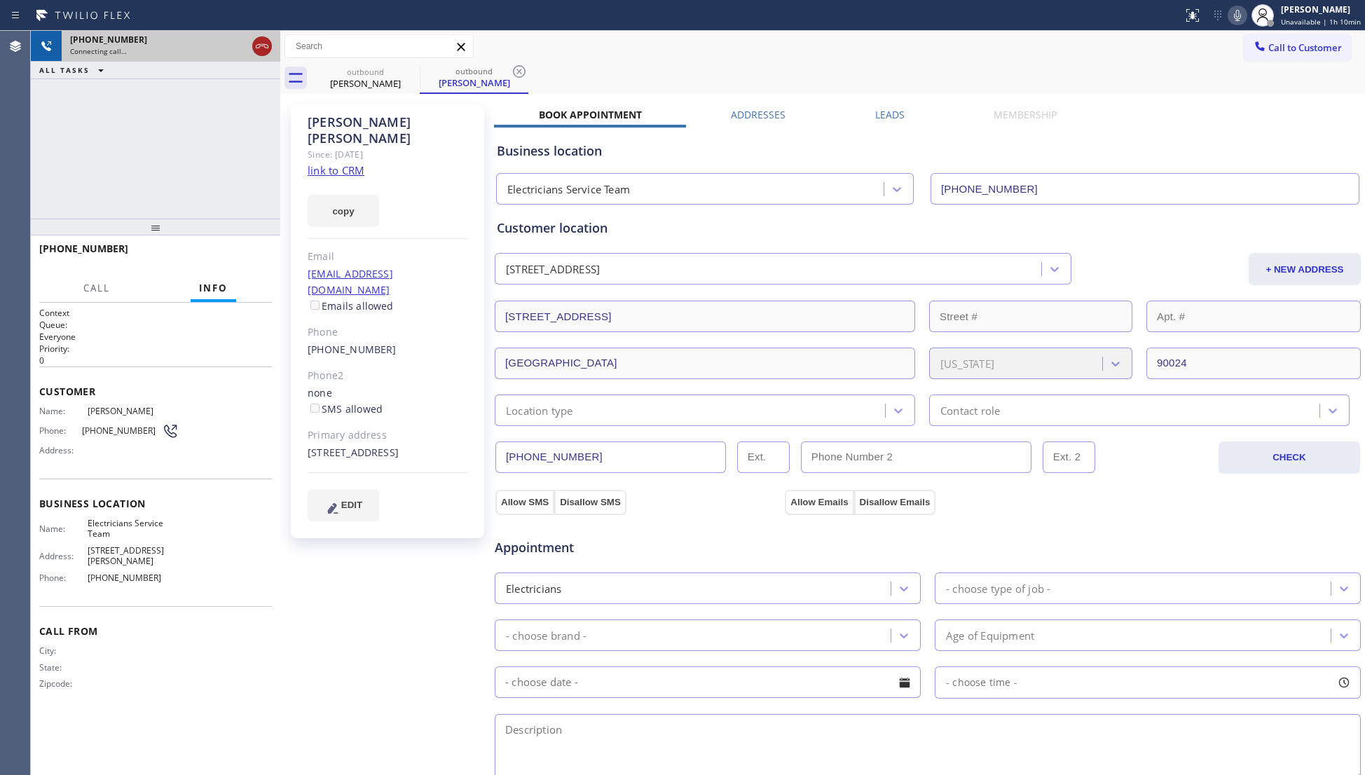
click at [263, 46] on icon at bounding box center [262, 46] width 13 height 4
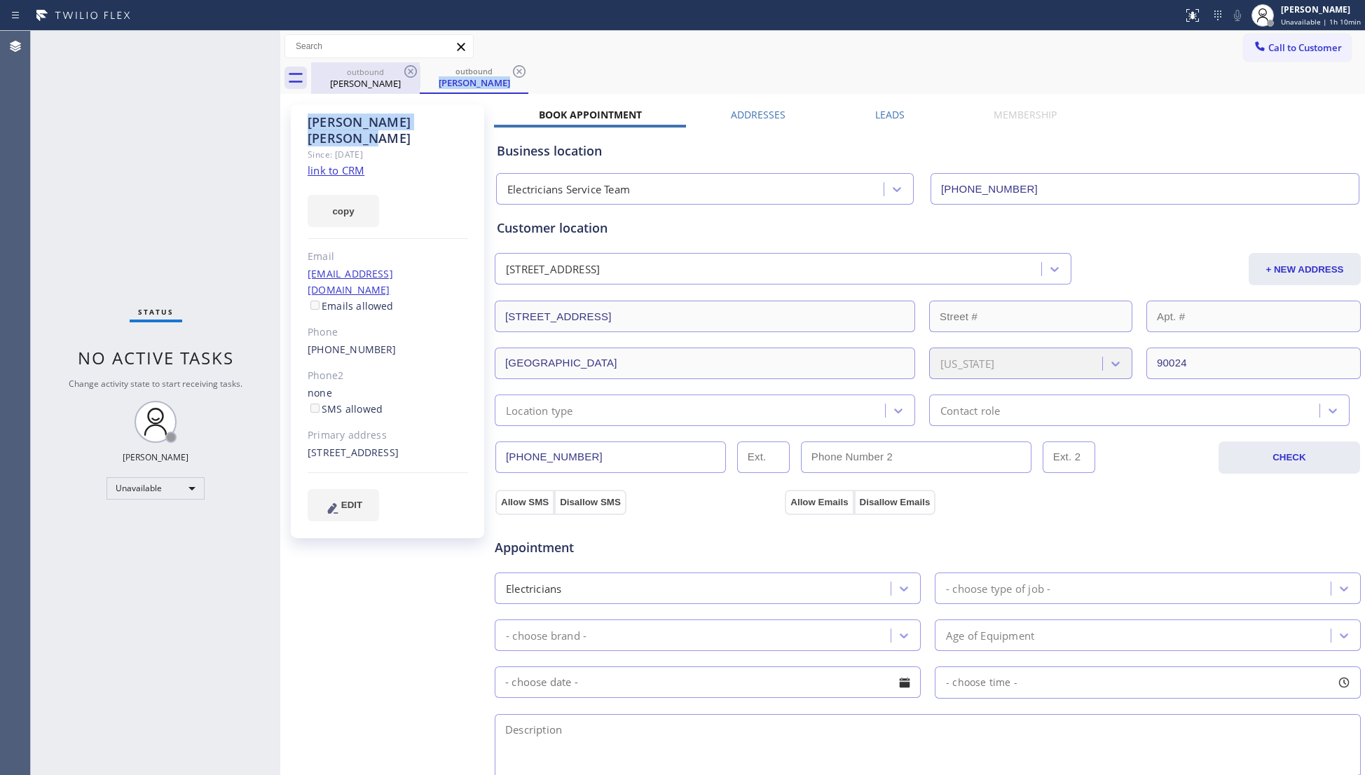
click at [419, 88] on div "outbound [PERSON_NAME] outbound [PERSON_NAME] Call to Customer Outbound call Lo…" at bounding box center [822, 534] width 1084 height 1006
click at [384, 76] on div "outbound" at bounding box center [365, 72] width 106 height 11
click at [0, 0] on icon at bounding box center [0, 0] width 0 height 0
click at [420, 66] on div "outbound [PERSON_NAME]" at bounding box center [838, 78] width 1054 height 32
click at [415, 66] on icon at bounding box center [410, 71] width 17 height 17
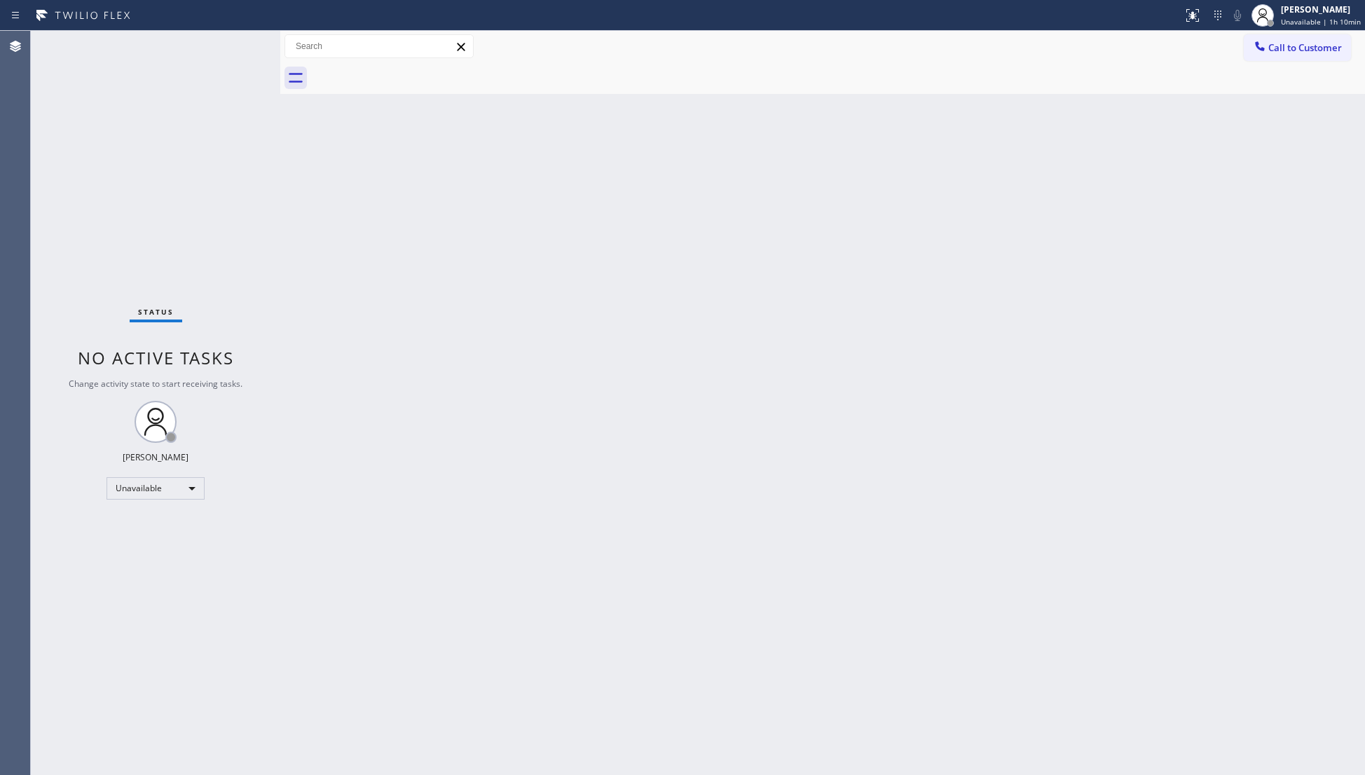
click at [415, 66] on div at bounding box center [838, 78] width 1054 height 32
click at [1267, 46] on div at bounding box center [1259, 47] width 17 height 17
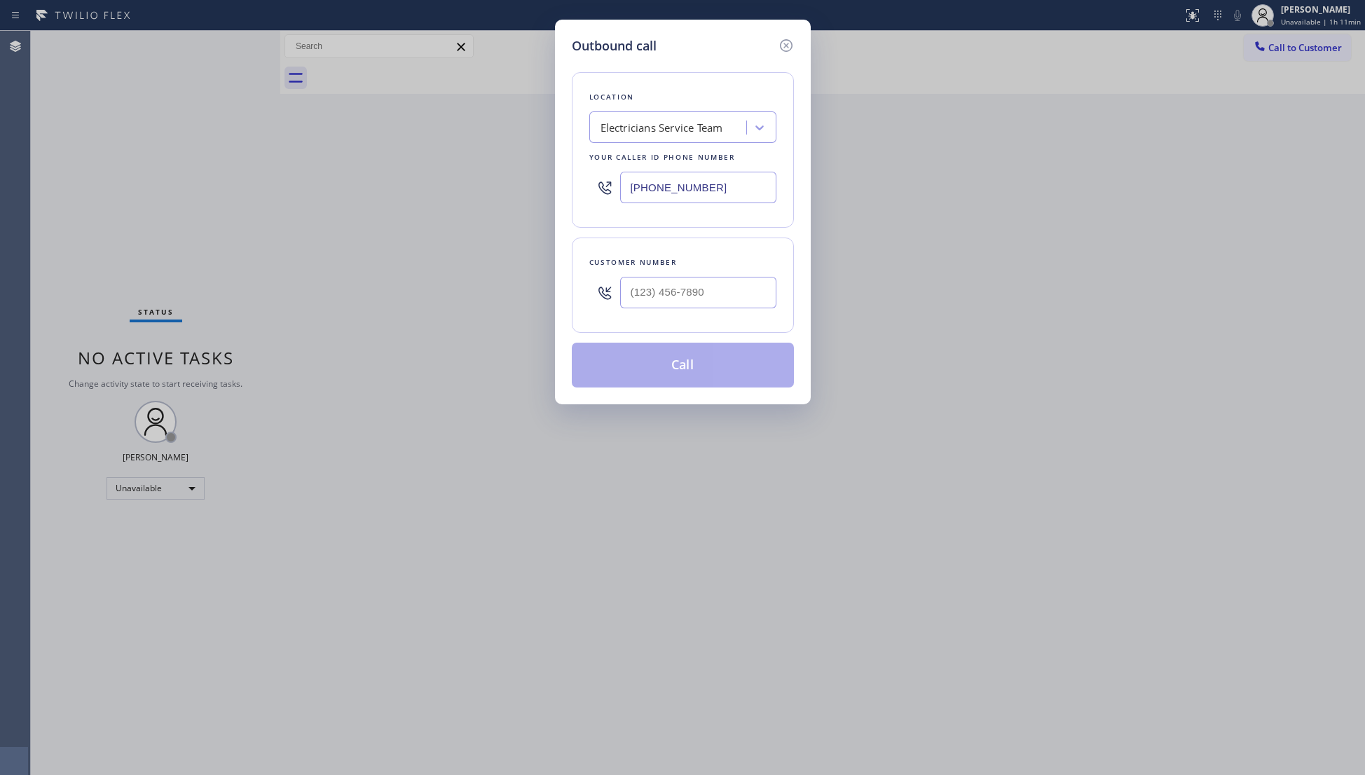
click at [740, 311] on div at bounding box center [698, 293] width 156 height 46
click at [757, 294] on input "(___) ___-____" at bounding box center [698, 293] width 156 height 32
click at [701, 359] on button "Call" at bounding box center [683, 365] width 222 height 45
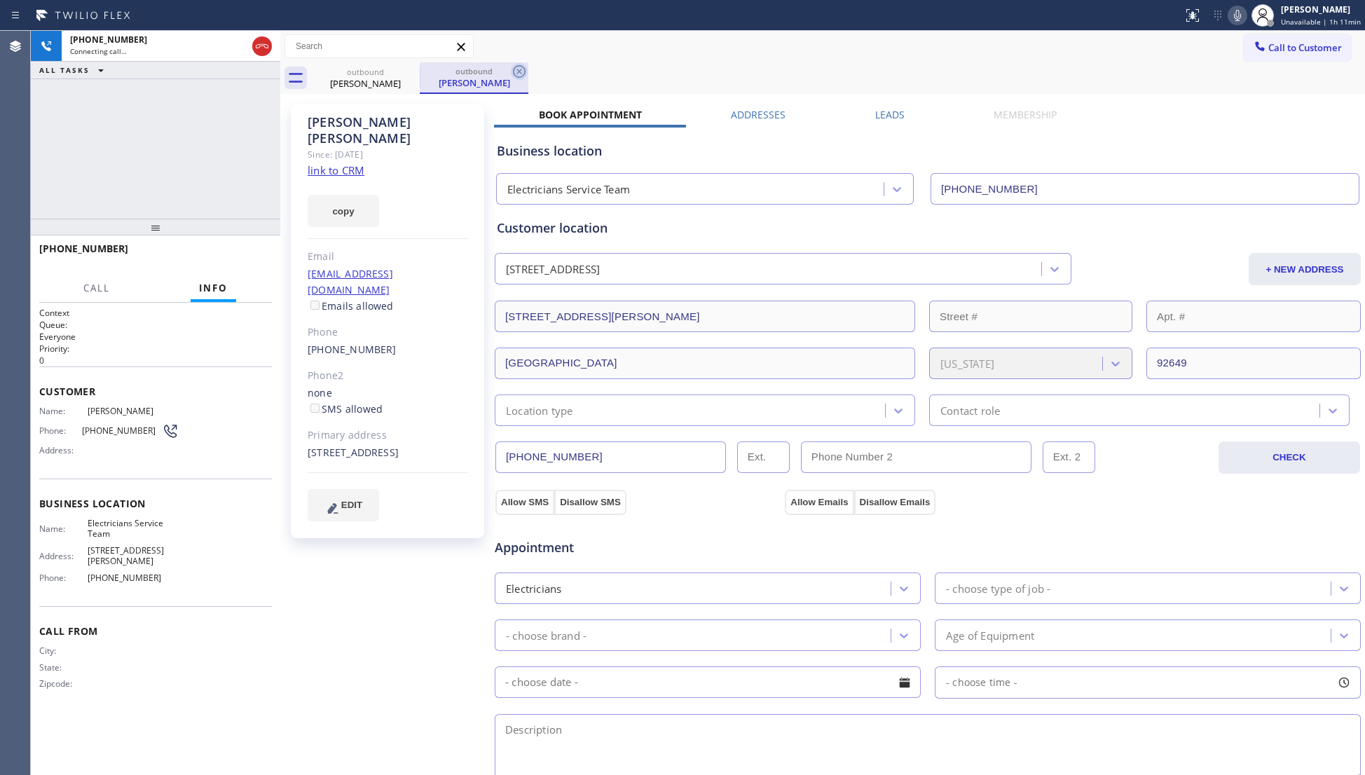
click at [514, 68] on icon at bounding box center [519, 71] width 13 height 13
drag, startPoint x: 551, startPoint y: 60, endPoint x: 539, endPoint y: 71, distance: 16.4
click at [551, 64] on div "Call to Customer Outbound call Location Electricians Service Team Your caller i…" at bounding box center [822, 62] width 1084 height 63
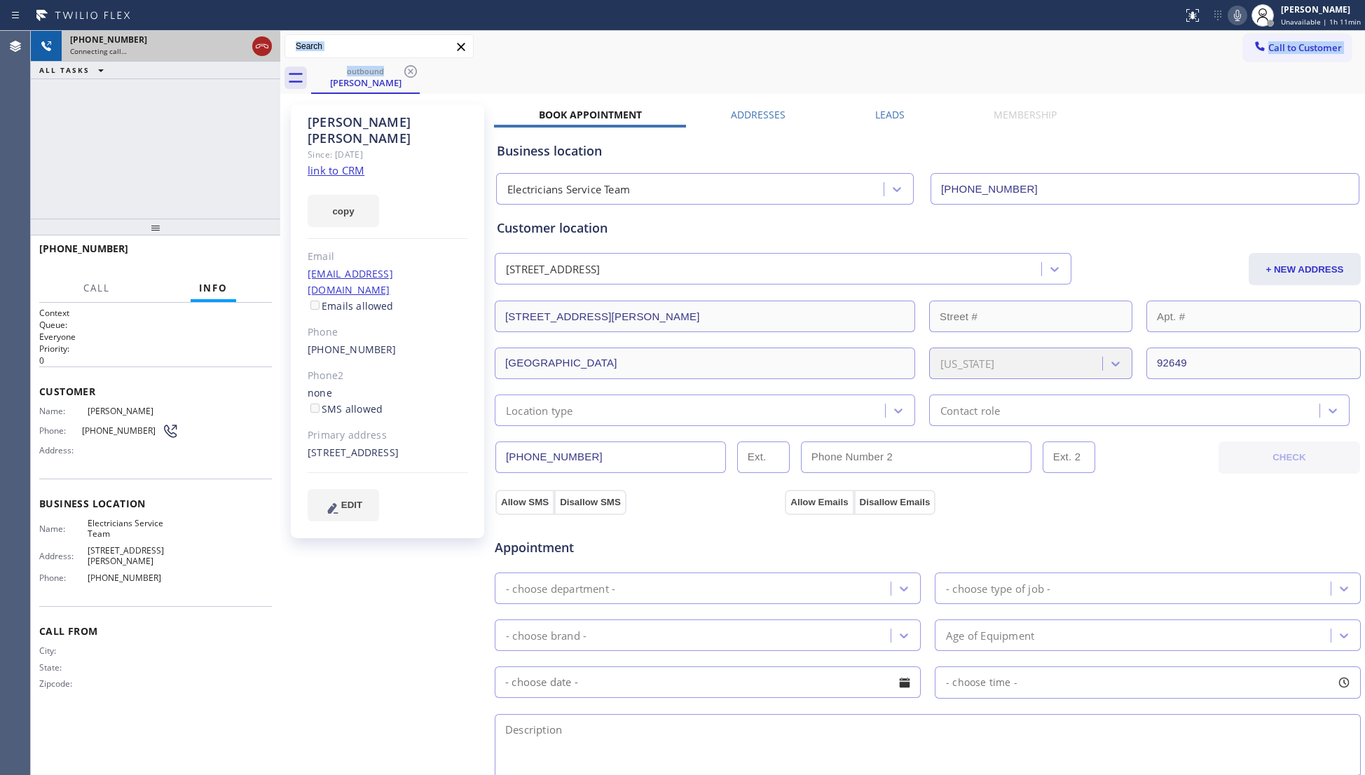
click at [259, 48] on icon at bounding box center [262, 46] width 17 height 17
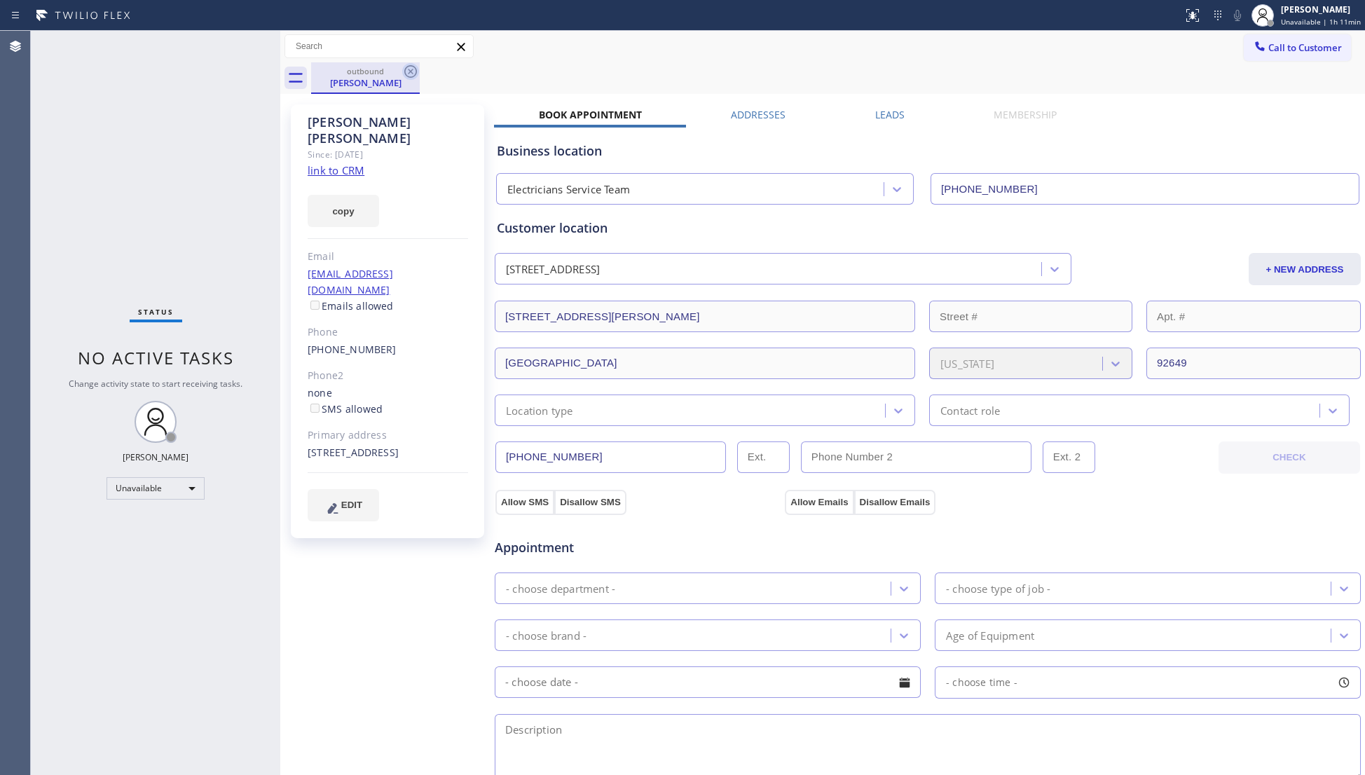
click at [410, 69] on icon at bounding box center [410, 71] width 17 height 17
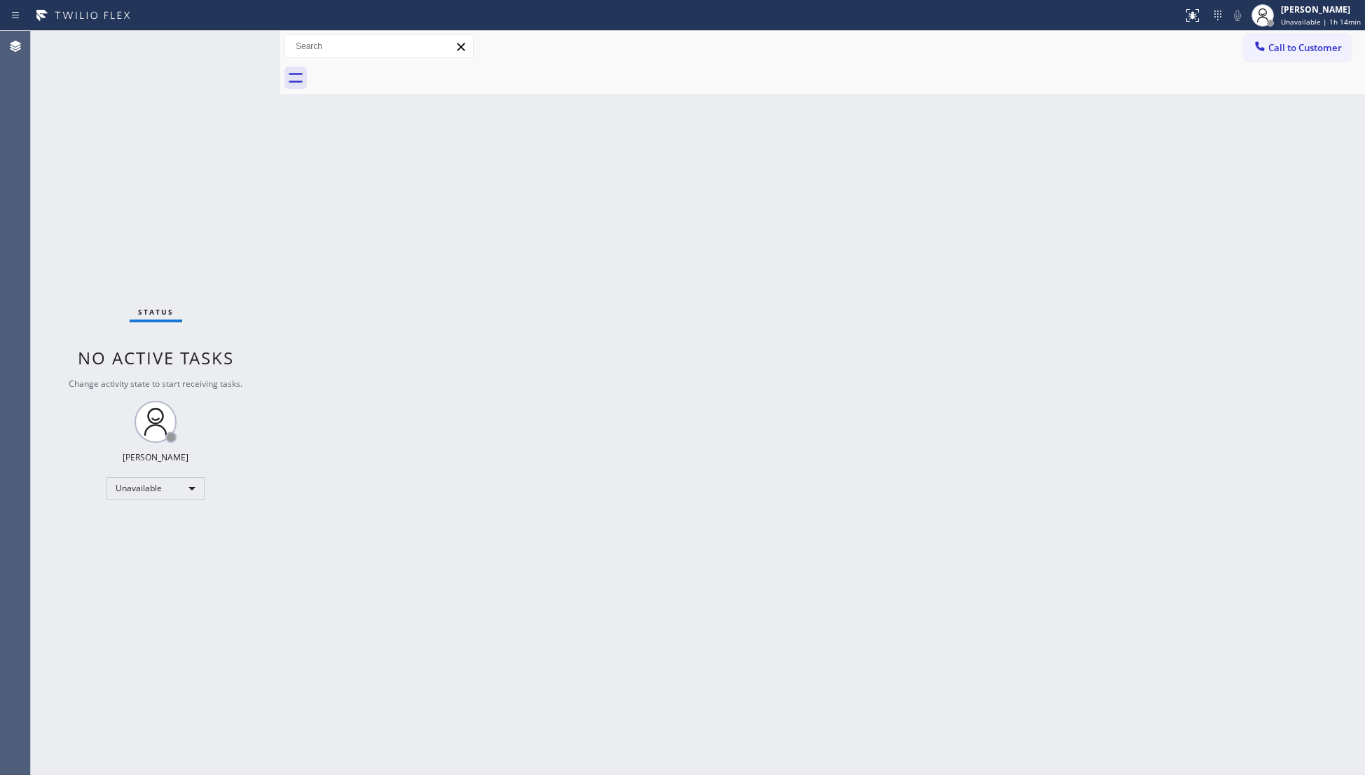
drag, startPoint x: 1310, startPoint y: 38, endPoint x: 1166, endPoint y: 149, distance: 181.9
click at [1309, 38] on button "Call to Customer" at bounding box center [1296, 47] width 107 height 27
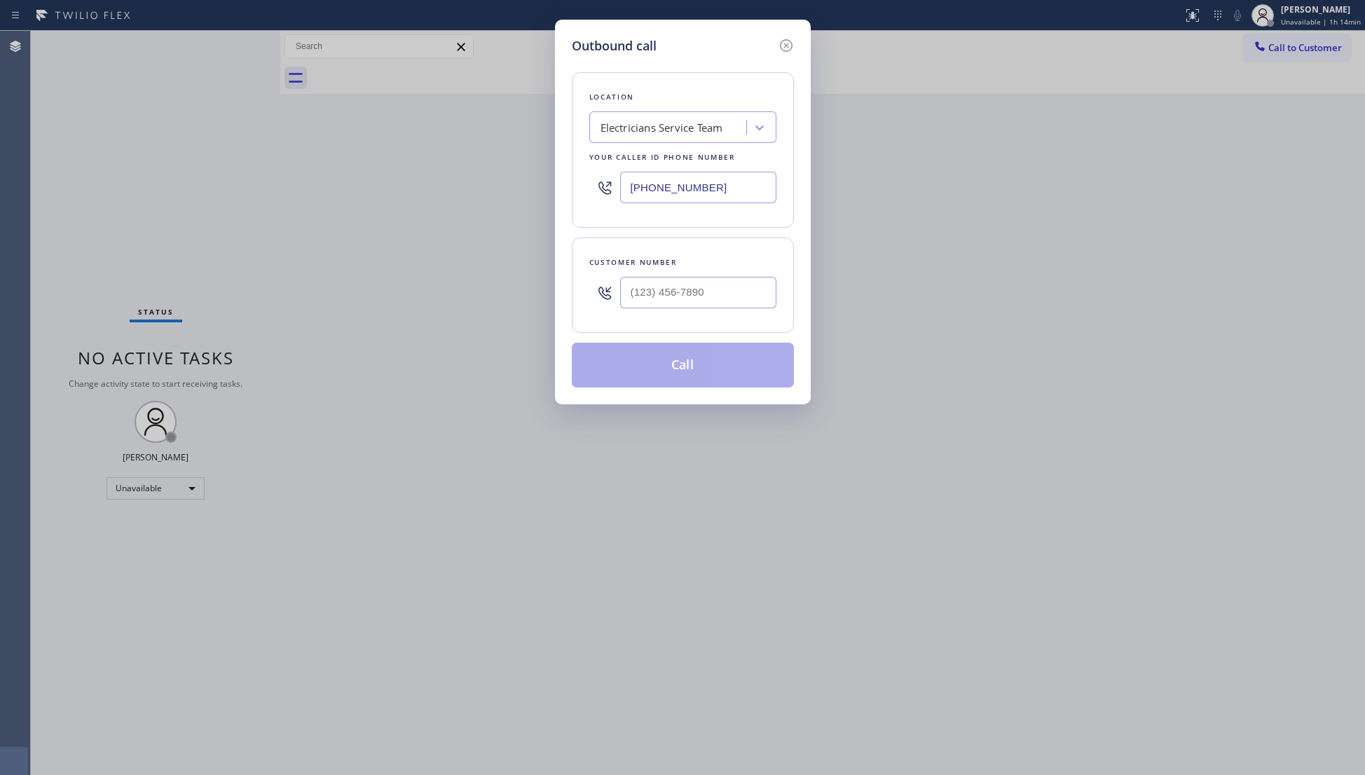
click at [740, 312] on div at bounding box center [698, 293] width 156 height 46
click at [717, 308] on input "[PHONE_NUMBER]" at bounding box center [698, 293] width 156 height 32
click at [686, 381] on button "Call" at bounding box center [683, 365] width 222 height 45
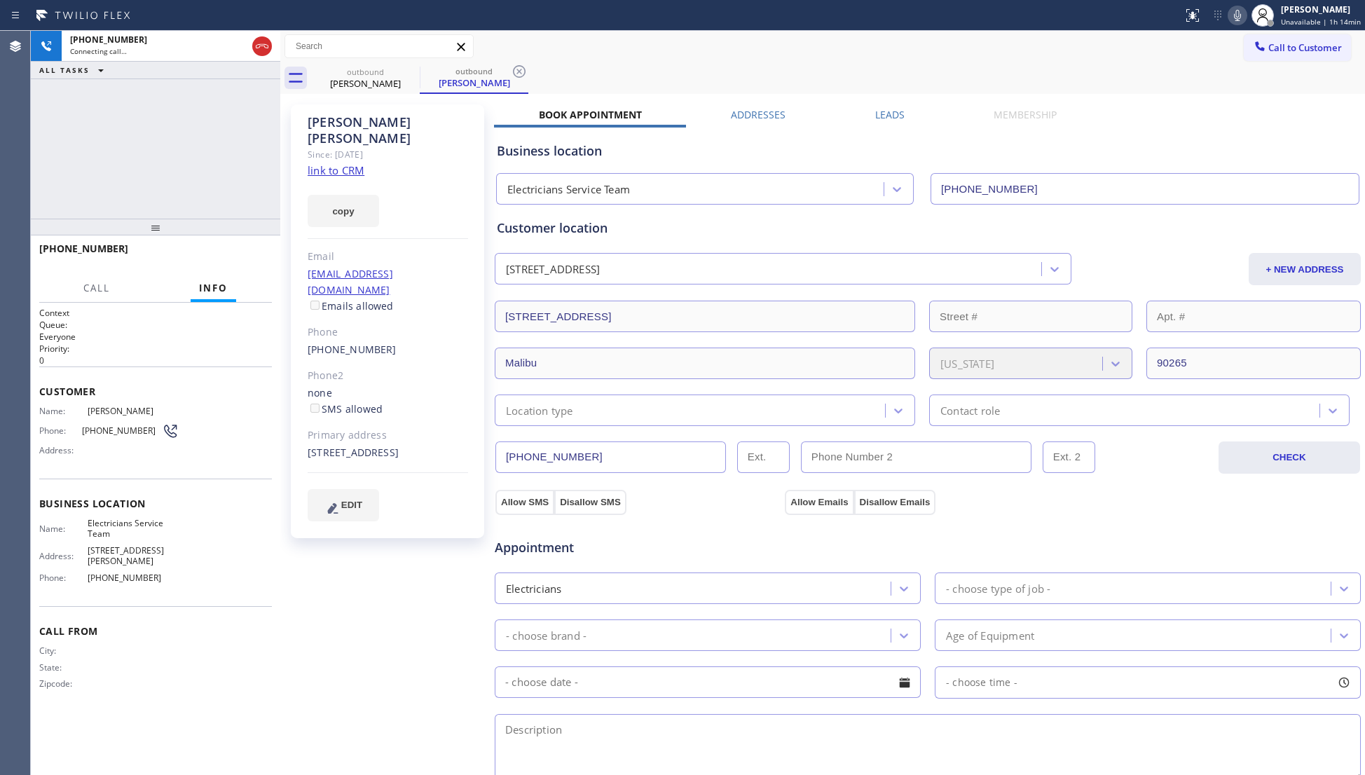
drag, startPoint x: 855, startPoint y: 106, endPoint x: 890, endPoint y: 120, distance: 37.7
click at [855, 106] on div "[PERSON_NAME] Since: [DATE] link to CRM copy Email [EMAIL_ADDRESS][DOMAIN_NAME]…" at bounding box center [822, 565] width 1077 height 936
click at [894, 122] on div "Business location Electricians Service Team [PHONE_NUMBER]" at bounding box center [927, 163] width 867 height 83
click at [887, 116] on label "Leads" at bounding box center [889, 114] width 29 height 13
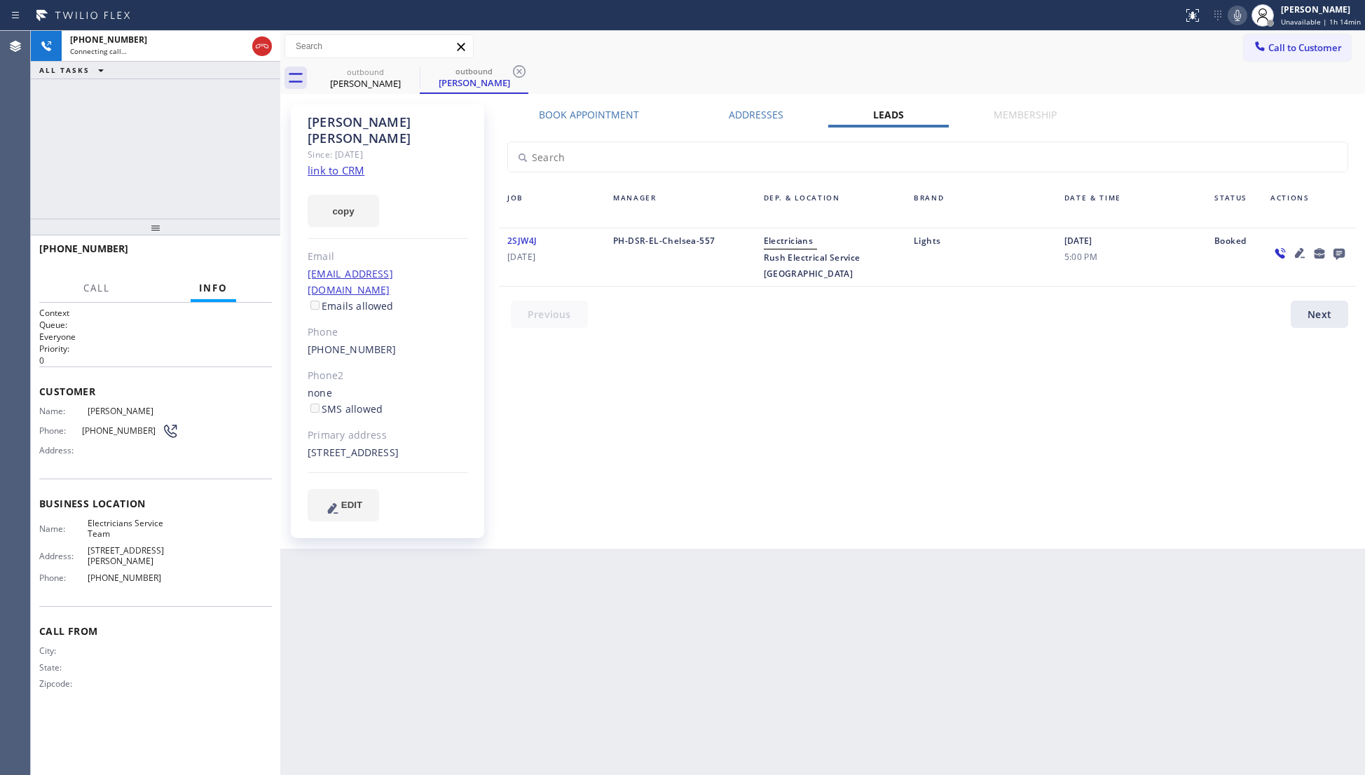
click at [1338, 249] on icon at bounding box center [1338, 254] width 11 height 11
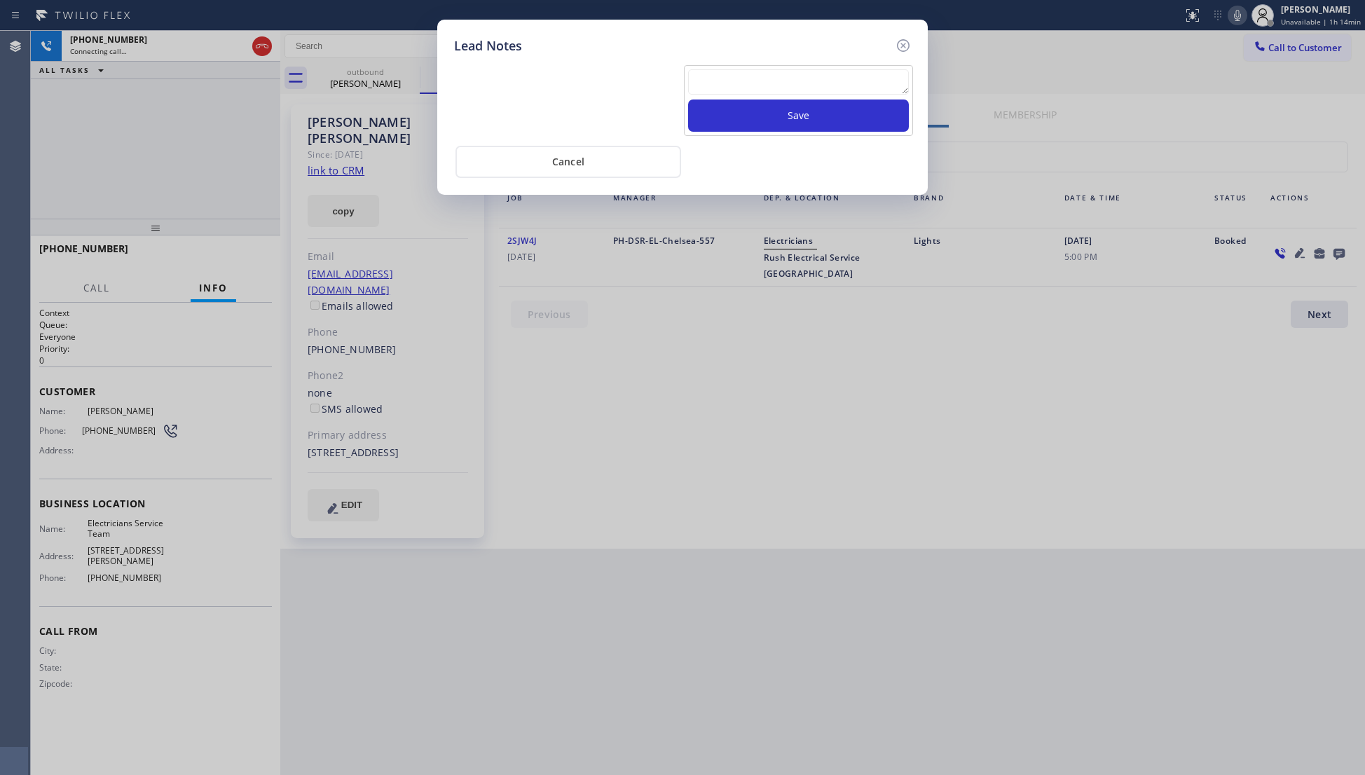
click at [720, 87] on textarea at bounding box center [798, 81] width 221 height 25
click at [799, 122] on button "Save" at bounding box center [798, 115] width 221 height 32
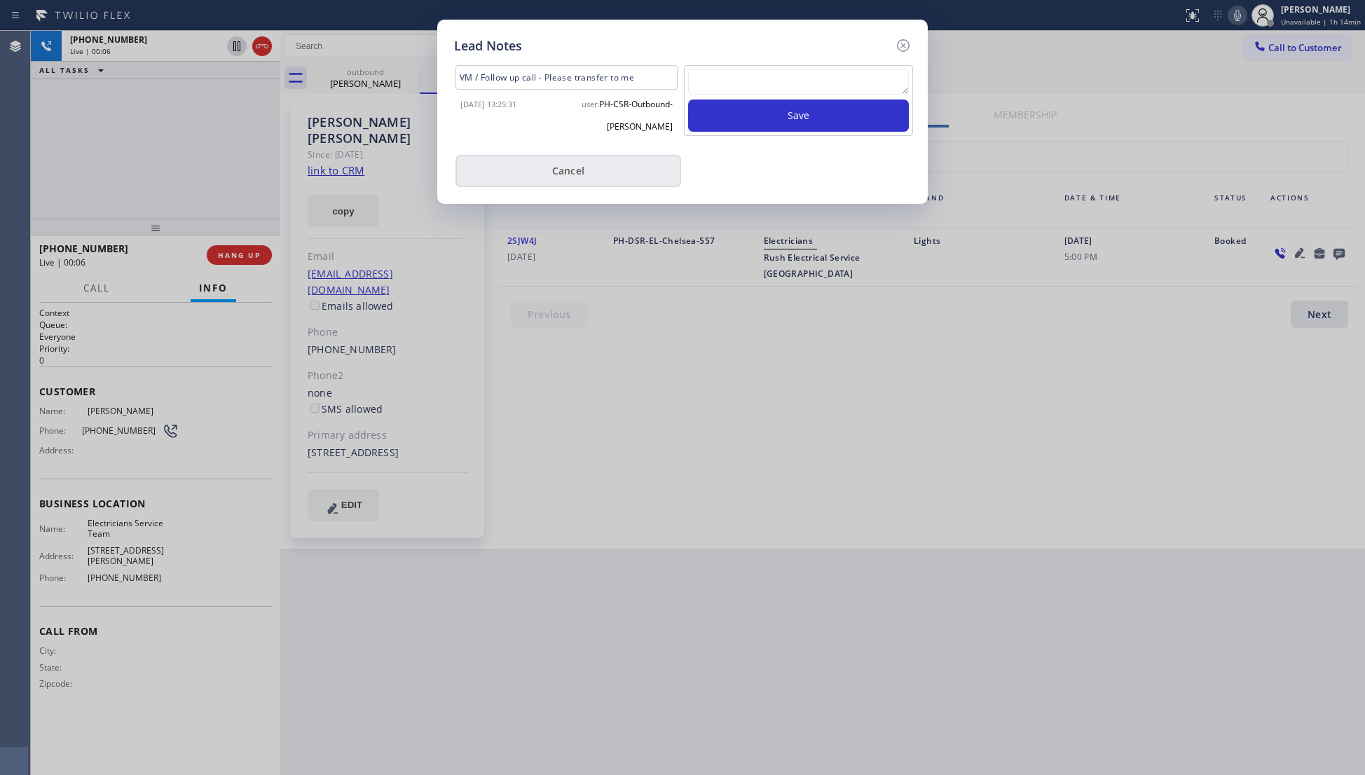
click at [566, 155] on button "Cancel" at bounding box center [568, 171] width 226 height 32
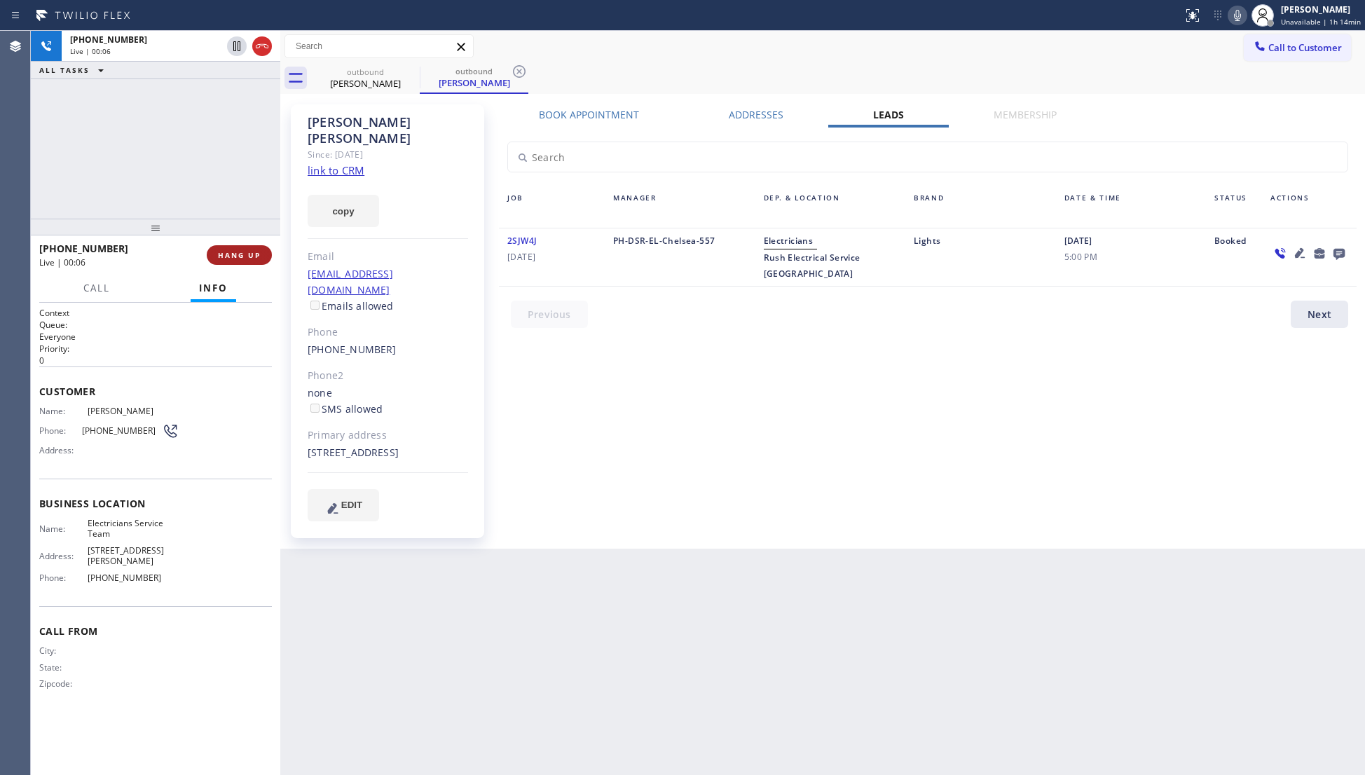
click at [250, 256] on span "HANG UP" at bounding box center [239, 255] width 43 height 10
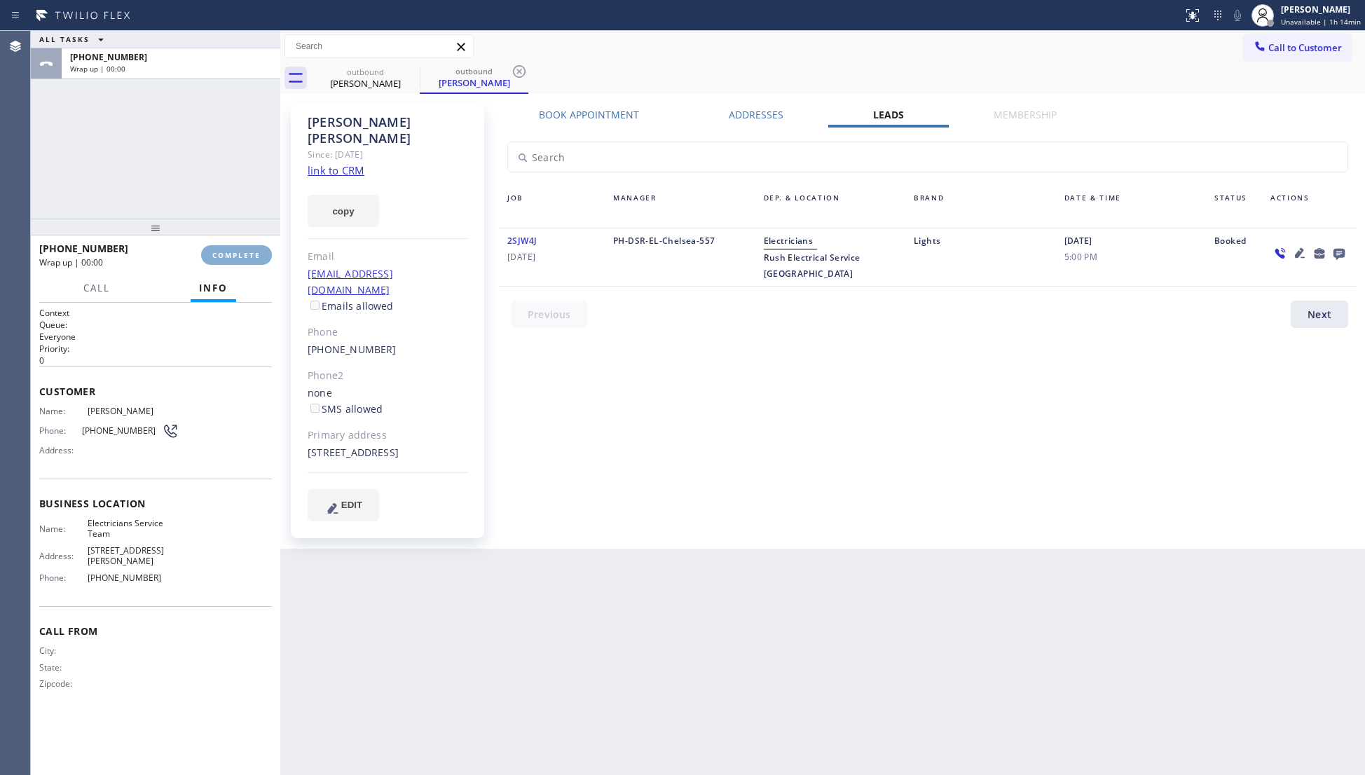
click at [249, 250] on span "COMPLETE" at bounding box center [236, 255] width 48 height 10
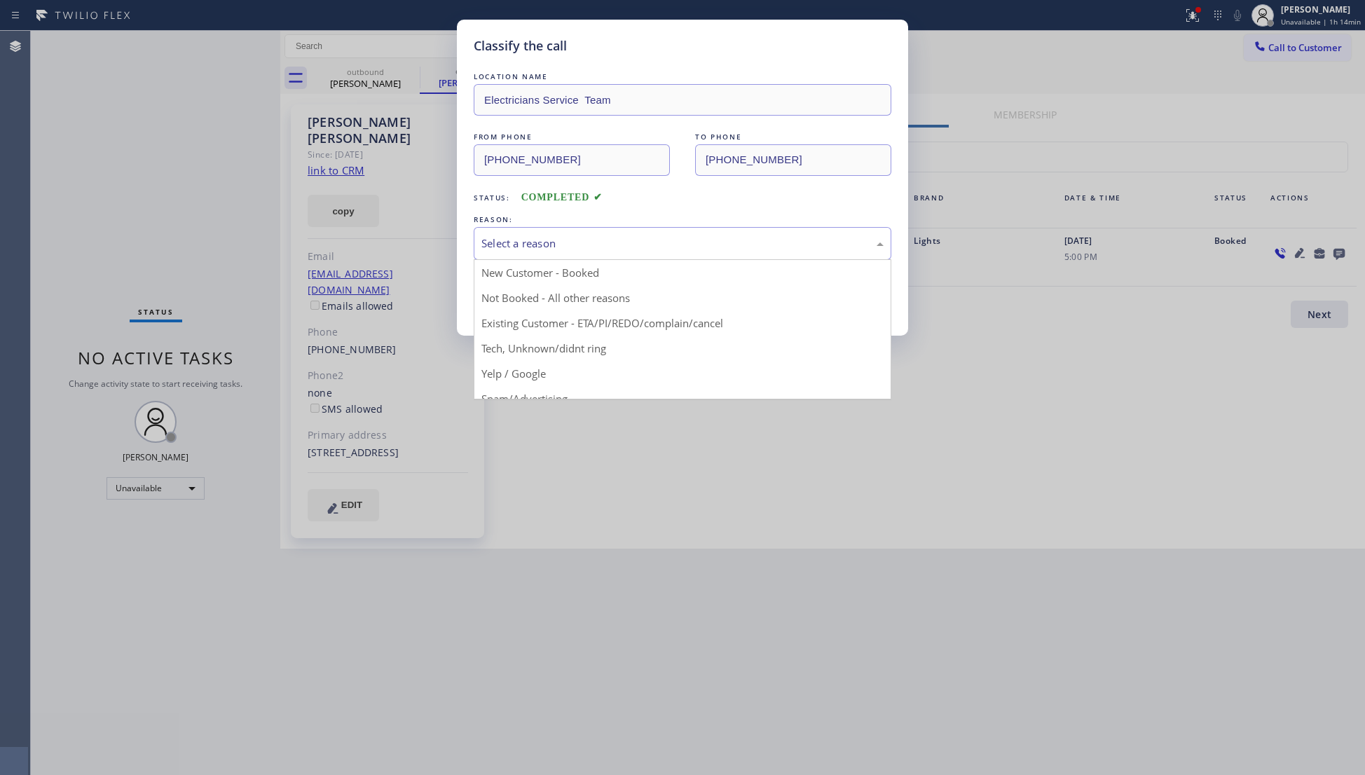
click at [497, 236] on div "Select a reason" at bounding box center [682, 243] width 402 height 16
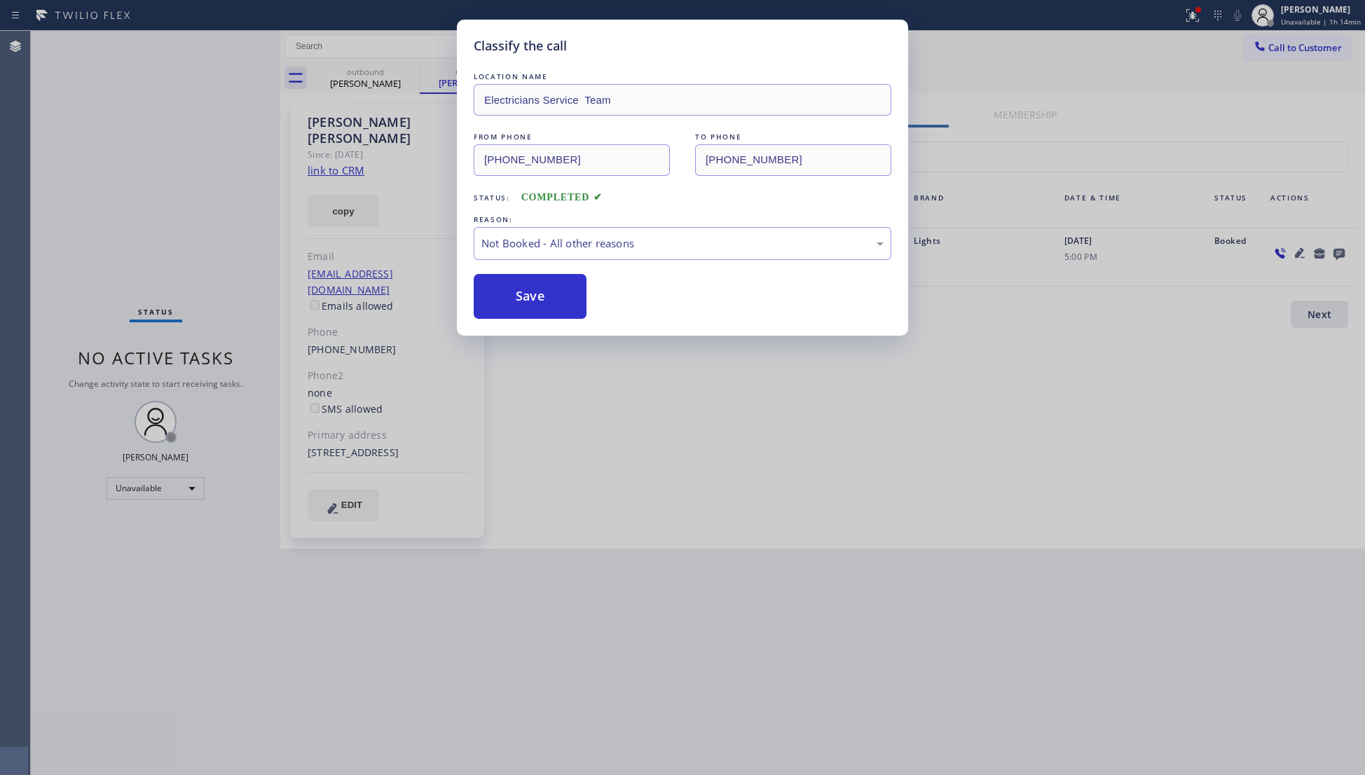
click at [527, 293] on button "Save" at bounding box center [530, 296] width 113 height 45
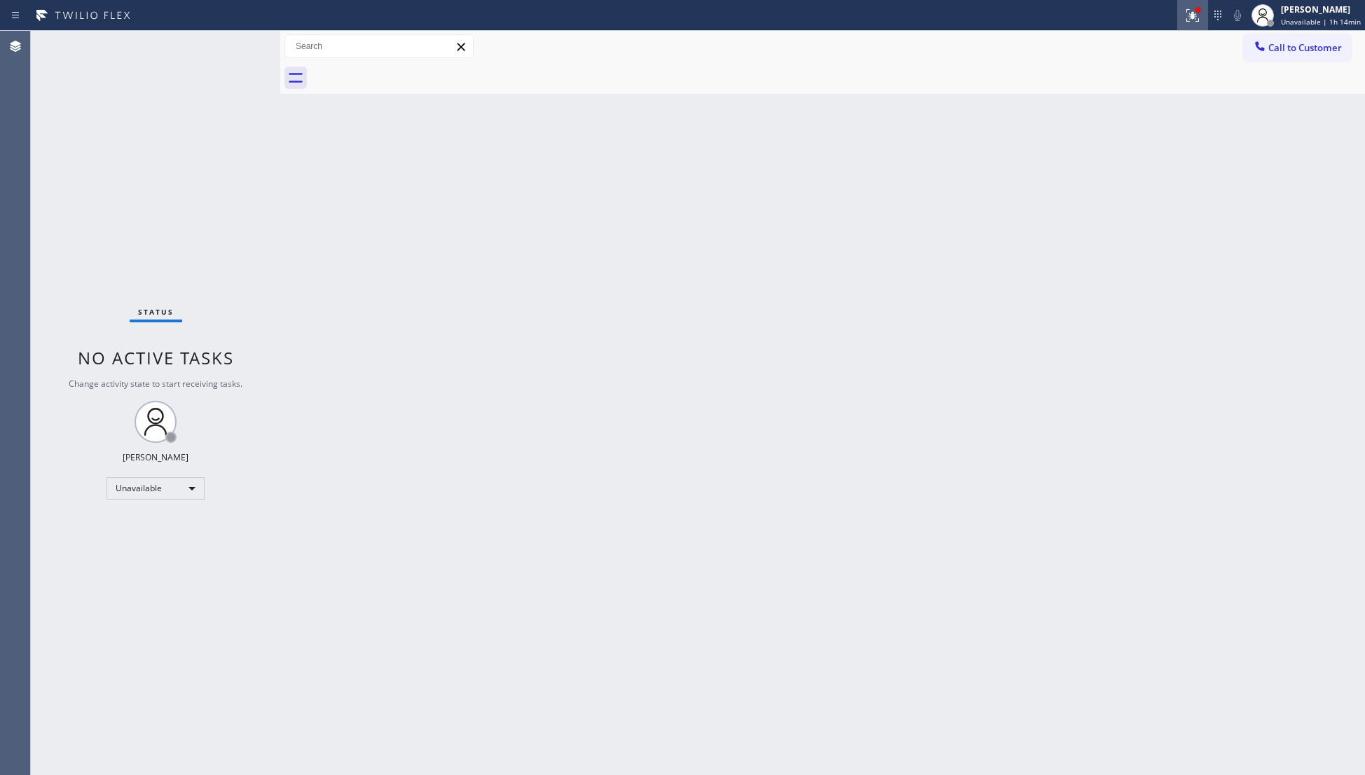
click at [1184, 20] on div at bounding box center [1192, 15] width 31 height 17
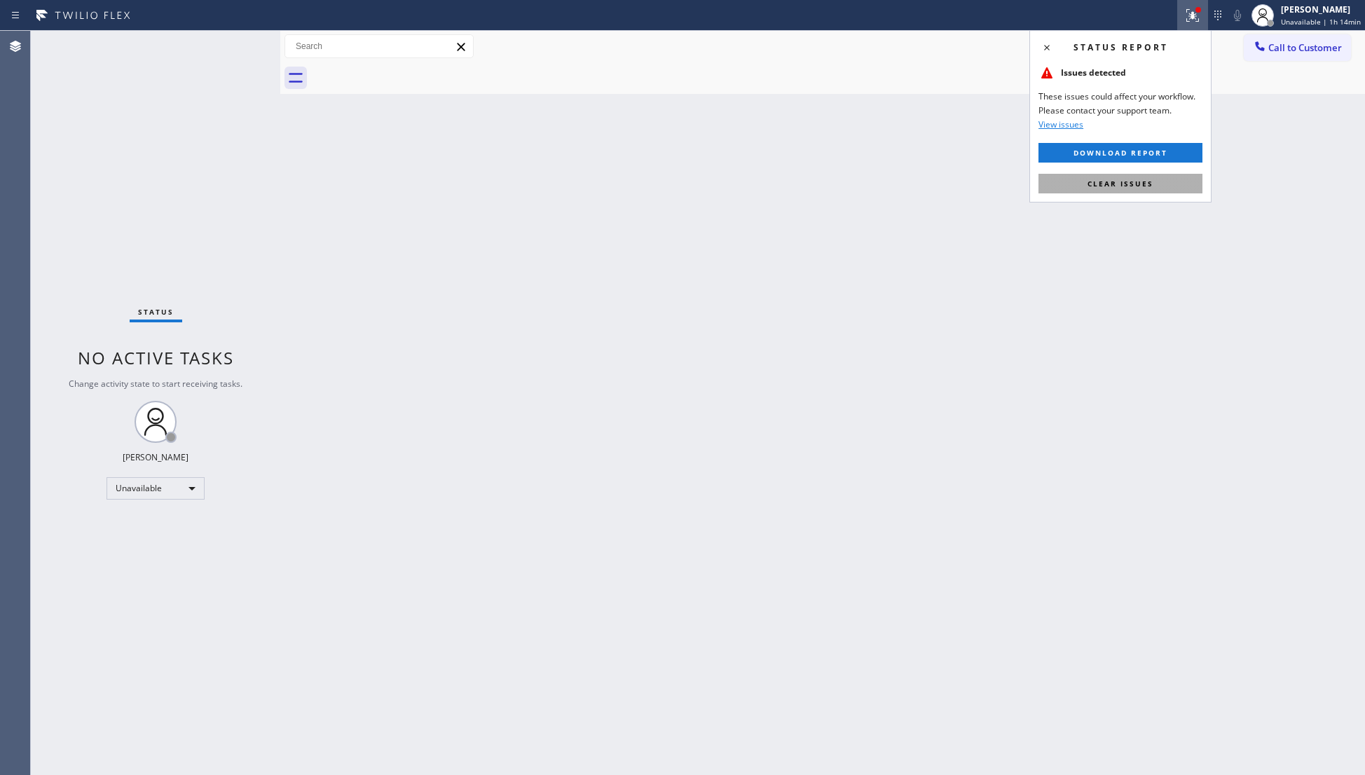
click at [1135, 186] on span "Clear issues" at bounding box center [1120, 184] width 66 height 10
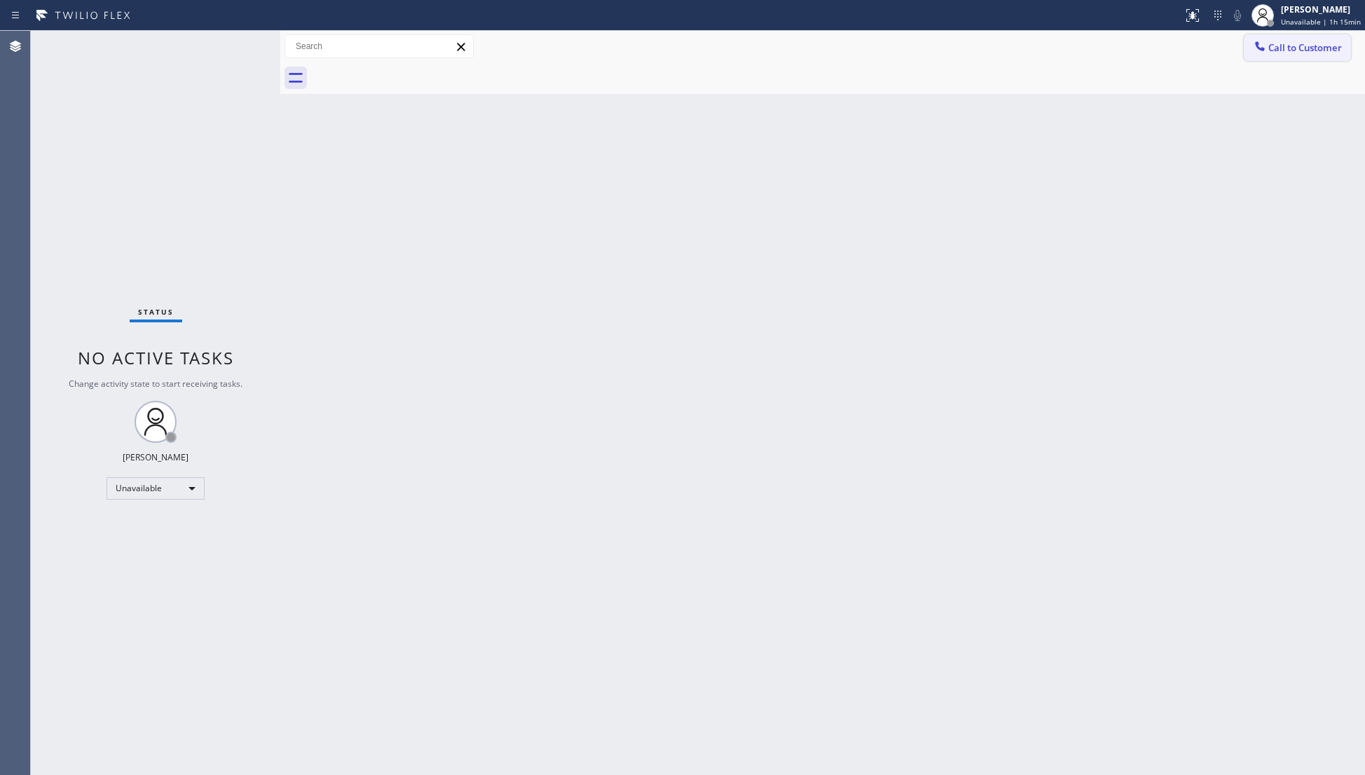
click at [1279, 48] on span "Call to Customer" at bounding box center [1305, 47] width 74 height 13
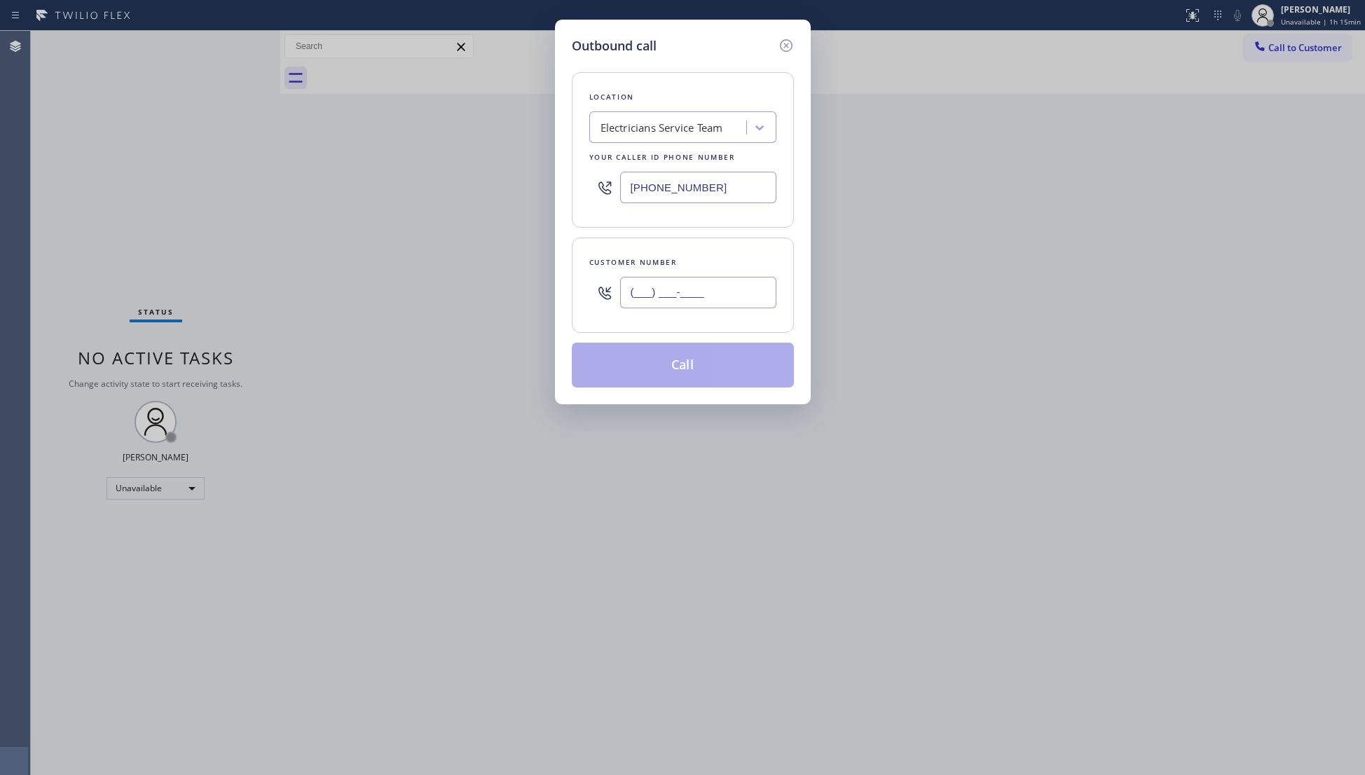
drag, startPoint x: 744, startPoint y: 290, endPoint x: 738, endPoint y: 309, distance: 19.7
click at [743, 290] on input "(___) ___-____" at bounding box center [698, 293] width 156 height 32
click at [688, 374] on button "Call" at bounding box center [683, 365] width 222 height 45
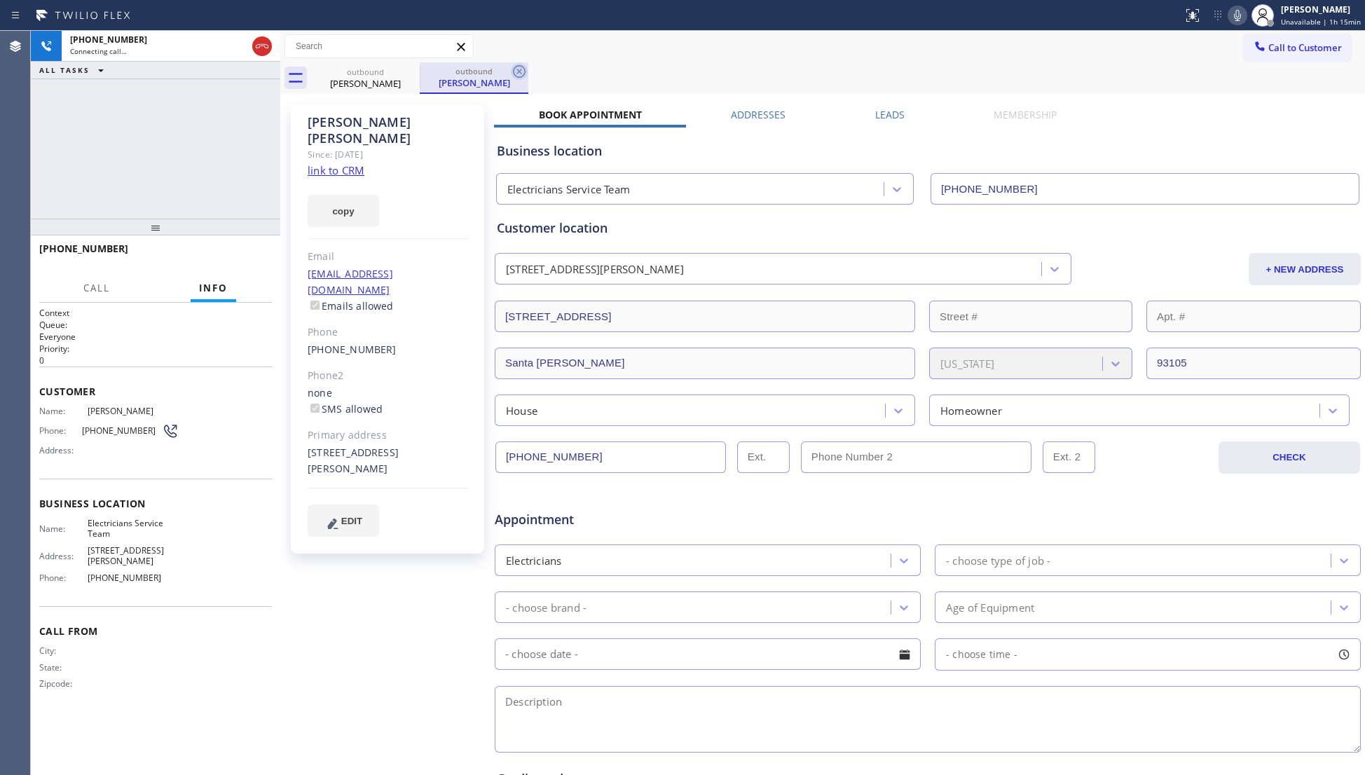
click at [524, 74] on icon at bounding box center [519, 71] width 13 height 13
click at [885, 116] on label "Leads" at bounding box center [889, 114] width 29 height 13
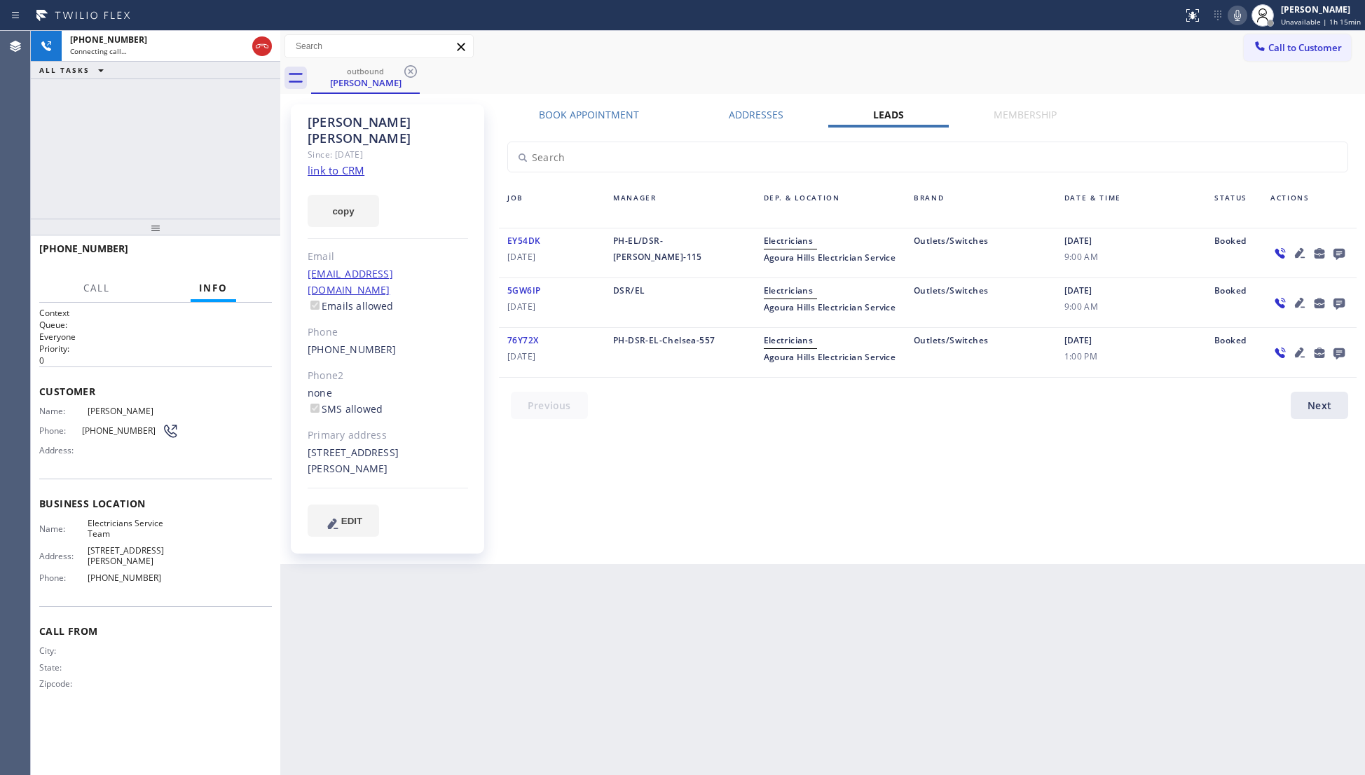
click at [1339, 258] on icon at bounding box center [1338, 253] width 17 height 18
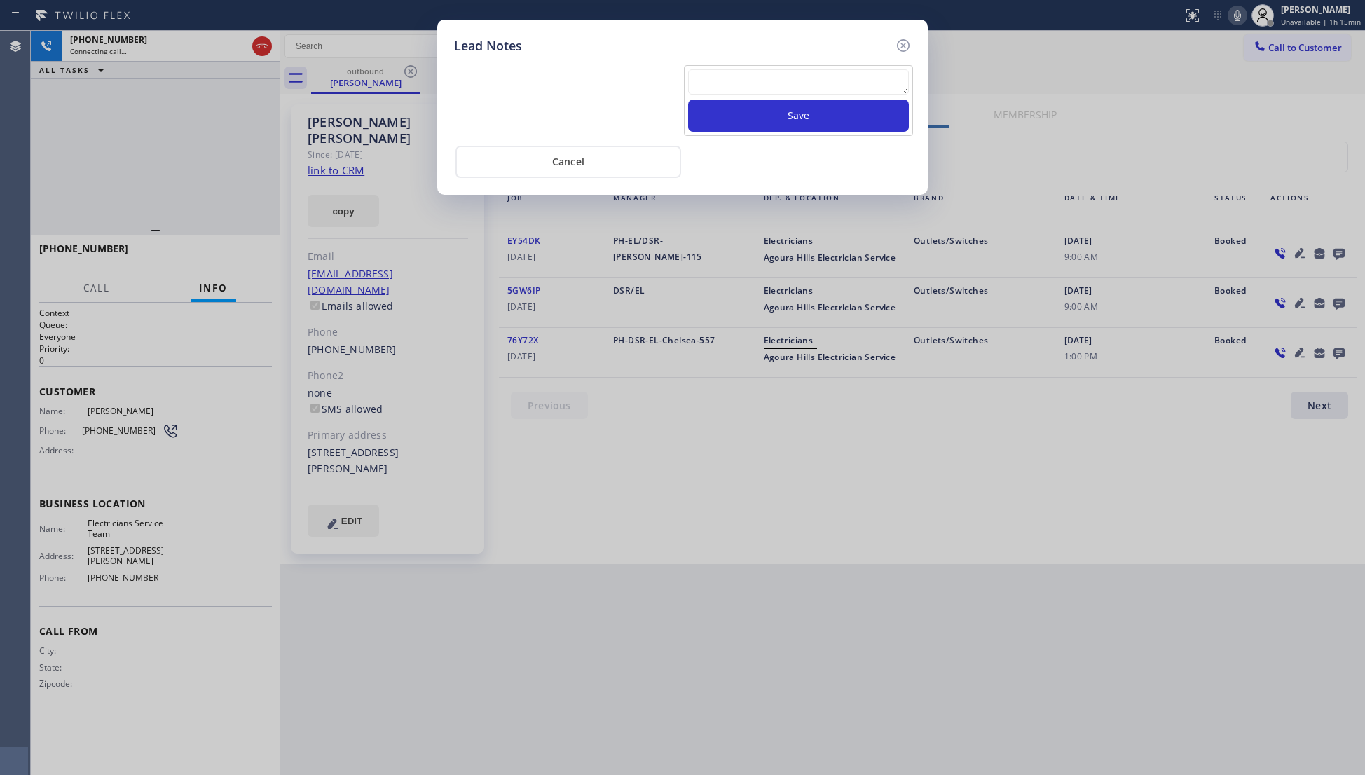
click at [796, 95] on textarea at bounding box center [798, 81] width 221 height 25
click at [811, 118] on button "Save" at bounding box center [798, 115] width 221 height 32
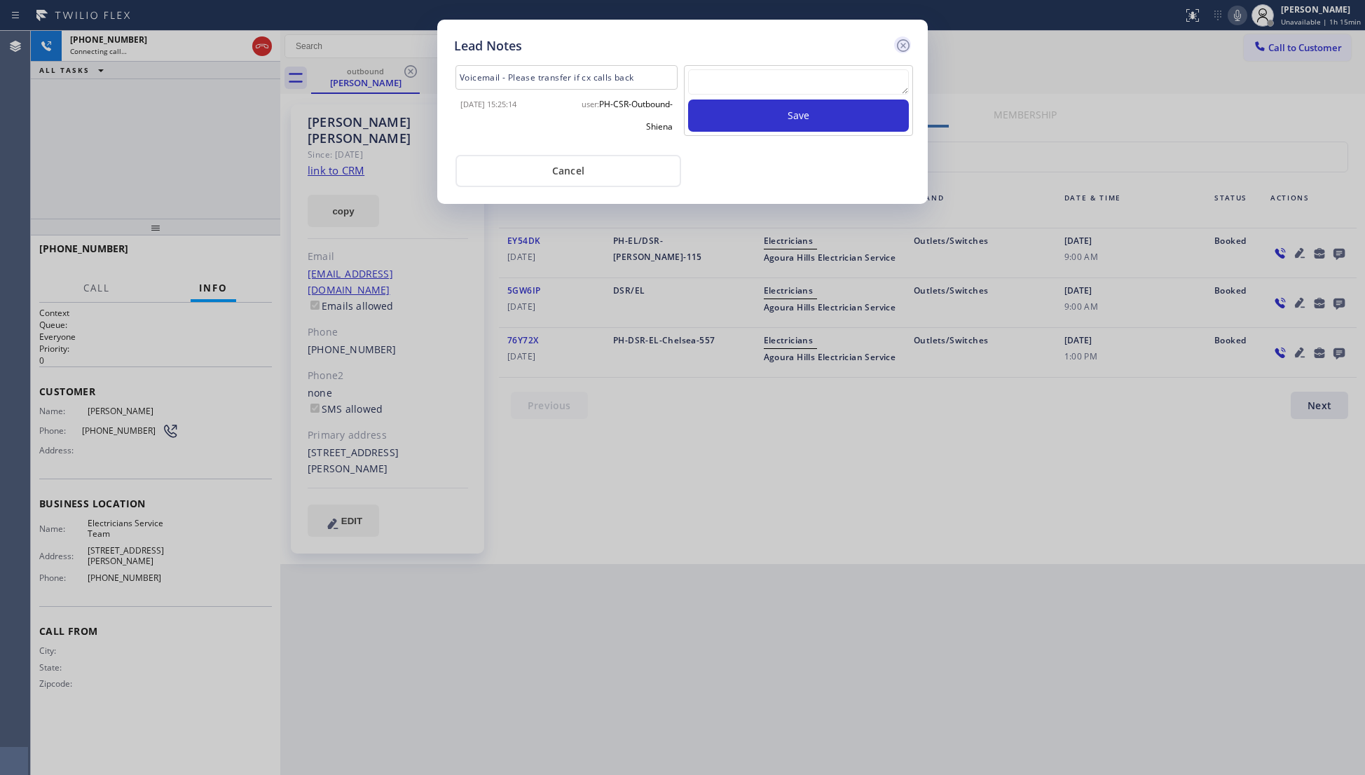
click at [900, 45] on icon at bounding box center [903, 45] width 17 height 17
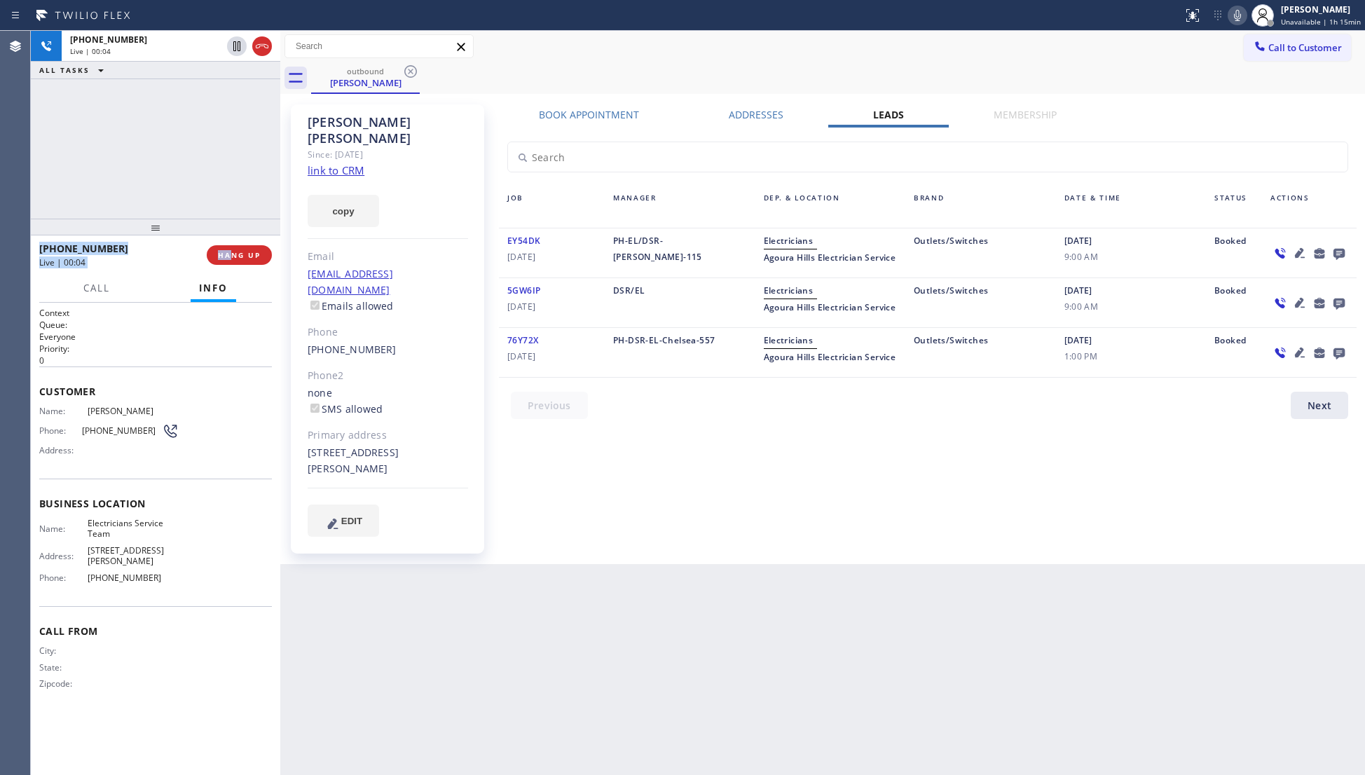
drag, startPoint x: 231, startPoint y: 241, endPoint x: 230, endPoint y: 234, distance: 7.0
click at [233, 237] on div "[PHONE_NUMBER] Live | 00:04 ALL TASKS ALL TASKS ACTIVE TASKS TASKS IN WRAP UP […" at bounding box center [155, 403] width 249 height 744
click at [242, 254] on span "HANG UP" at bounding box center [239, 255] width 43 height 10
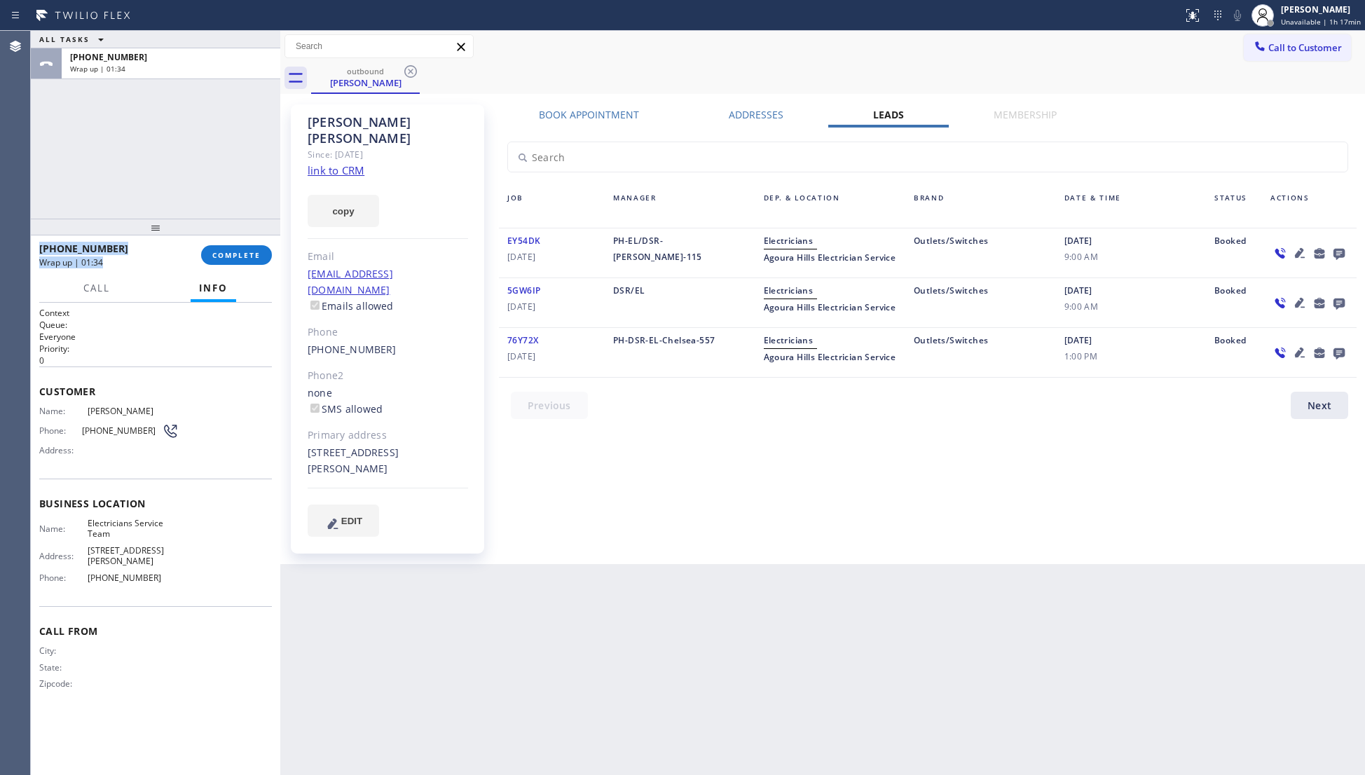
drag, startPoint x: 242, startPoint y: 250, endPoint x: 277, endPoint y: 254, distance: 35.2
click at [244, 250] on span "COMPLETE" at bounding box center [236, 255] width 48 height 10
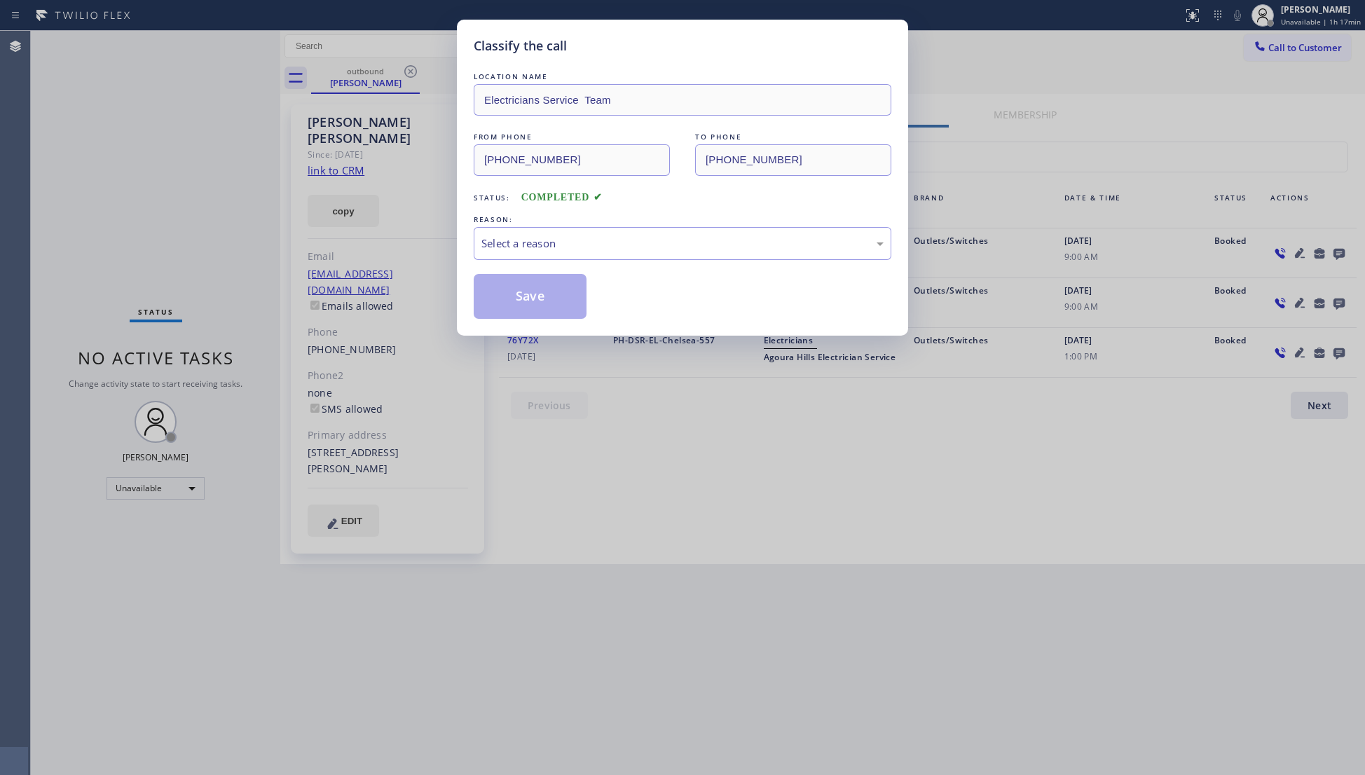
click at [578, 270] on div "LOCATION NAME Electricians Service Team FROM PHONE [PHONE_NUMBER] TO PHONE [PHO…" at bounding box center [683, 193] width 418 height 249
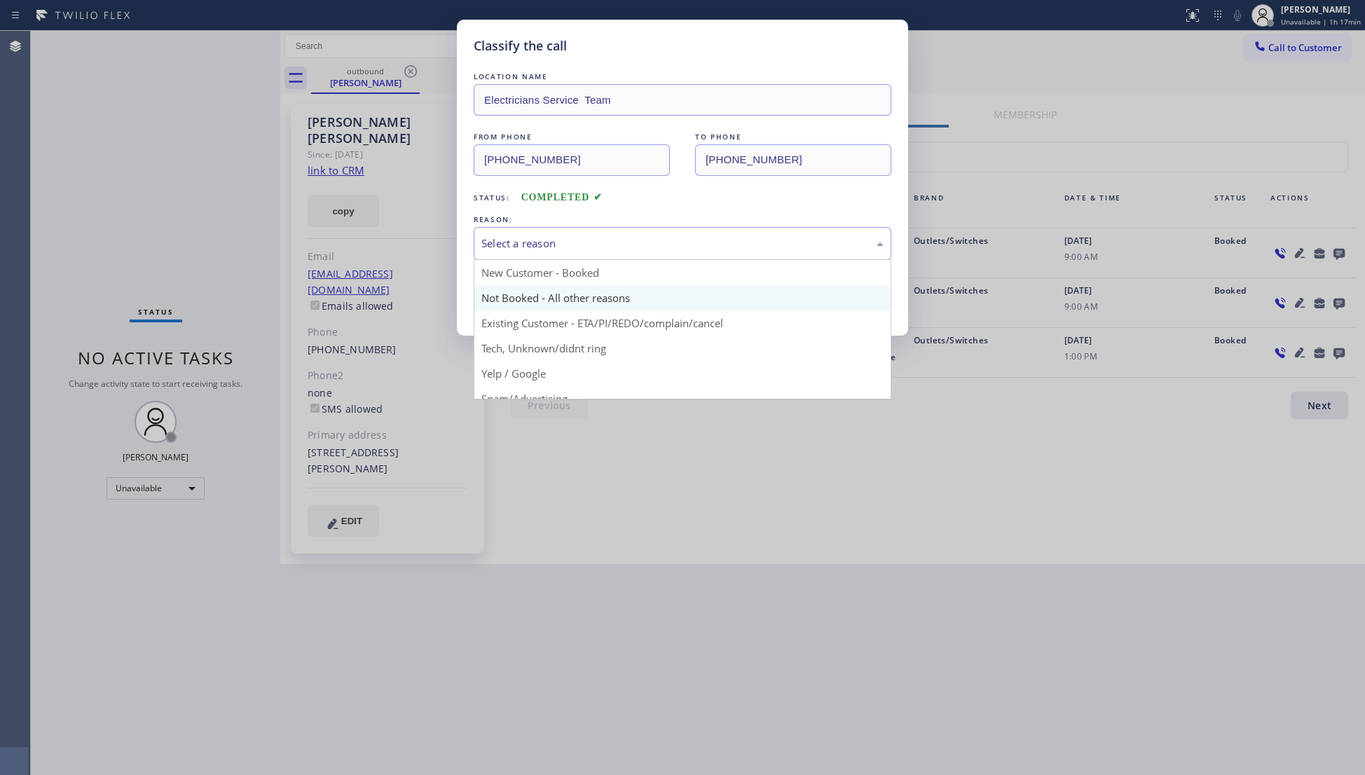
drag, startPoint x: 584, startPoint y: 254, endPoint x: 550, endPoint y: 304, distance: 60.6
click at [583, 258] on div "Select a reason" at bounding box center [683, 243] width 418 height 33
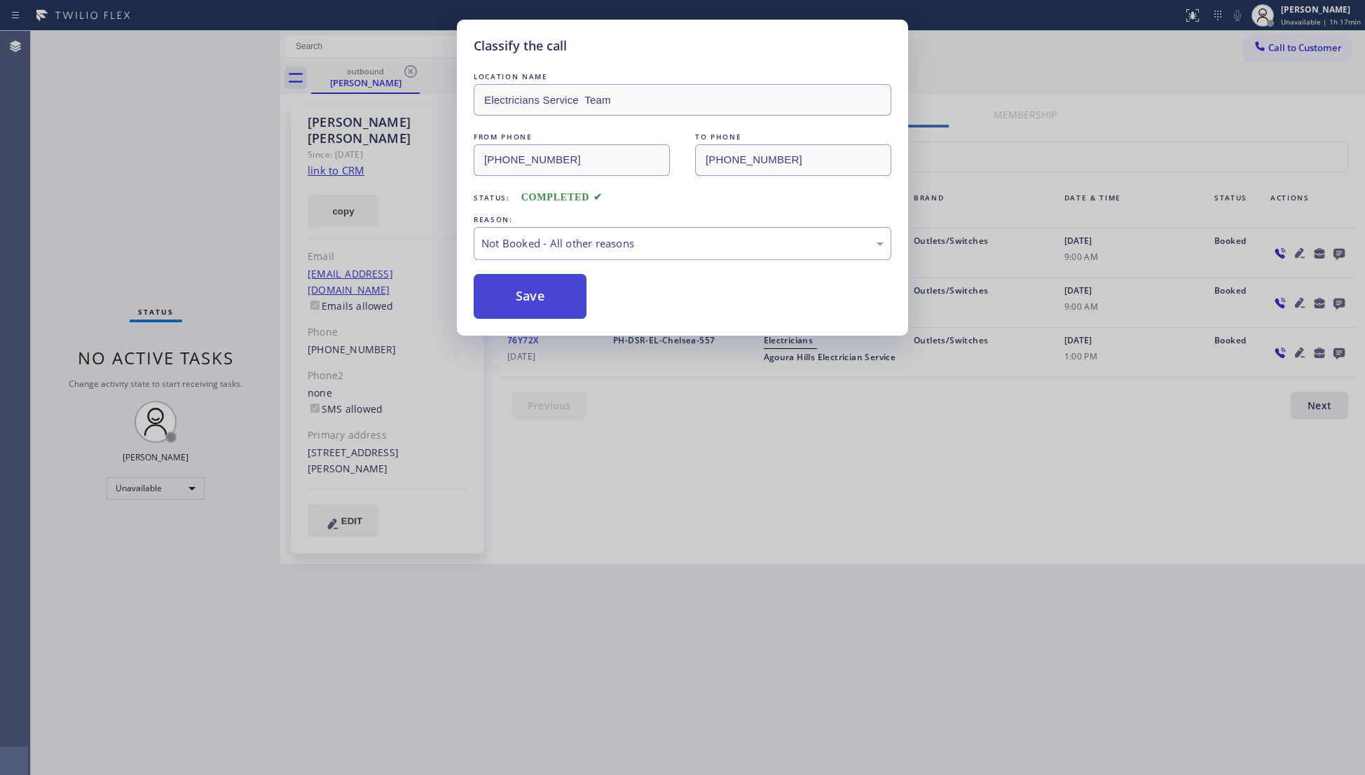
click at [536, 301] on button "Save" at bounding box center [530, 296] width 113 height 45
click at [536, 300] on button "Save" at bounding box center [530, 296] width 113 height 45
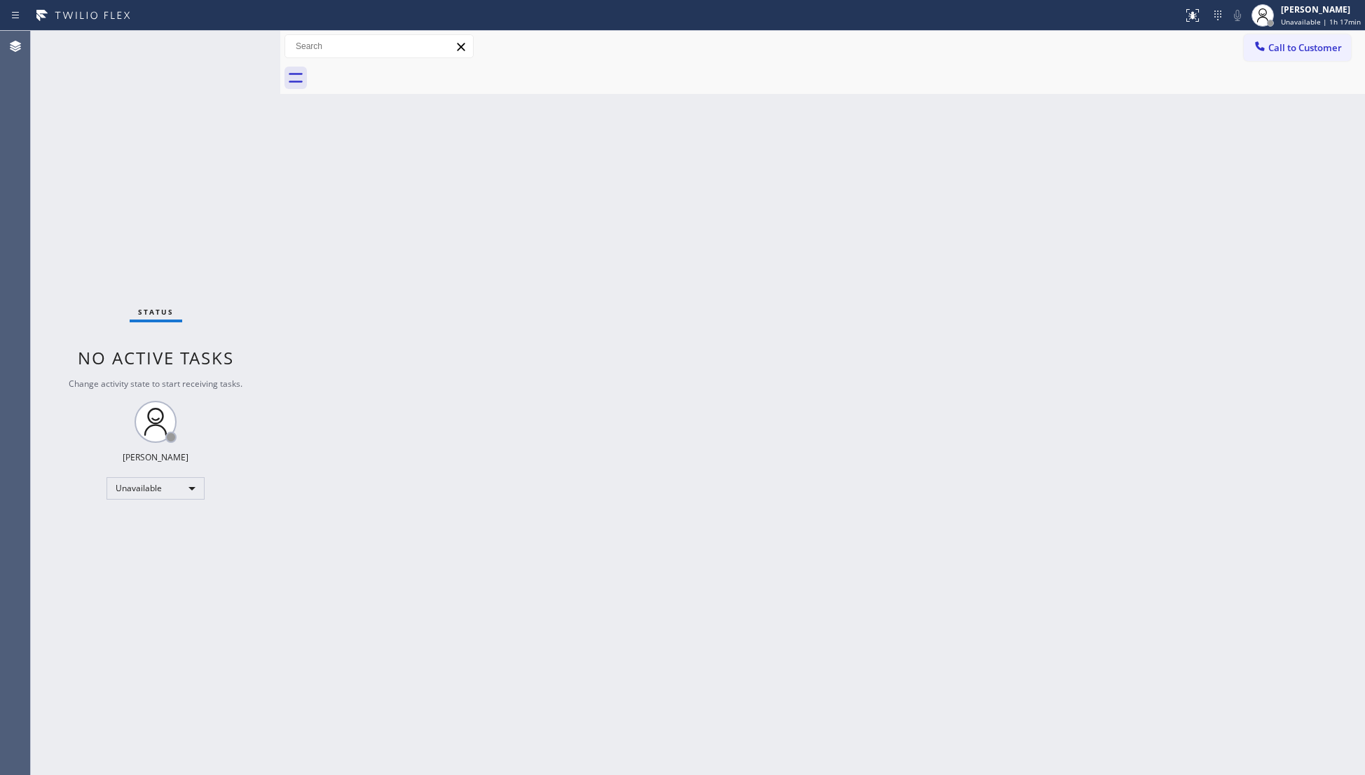
click at [1271, 32] on div "Call to Customer Outbound call Location Electricians Service Team Your caller i…" at bounding box center [822, 47] width 1084 height 32
click at [1272, 37] on button "Call to Customer" at bounding box center [1296, 47] width 107 height 27
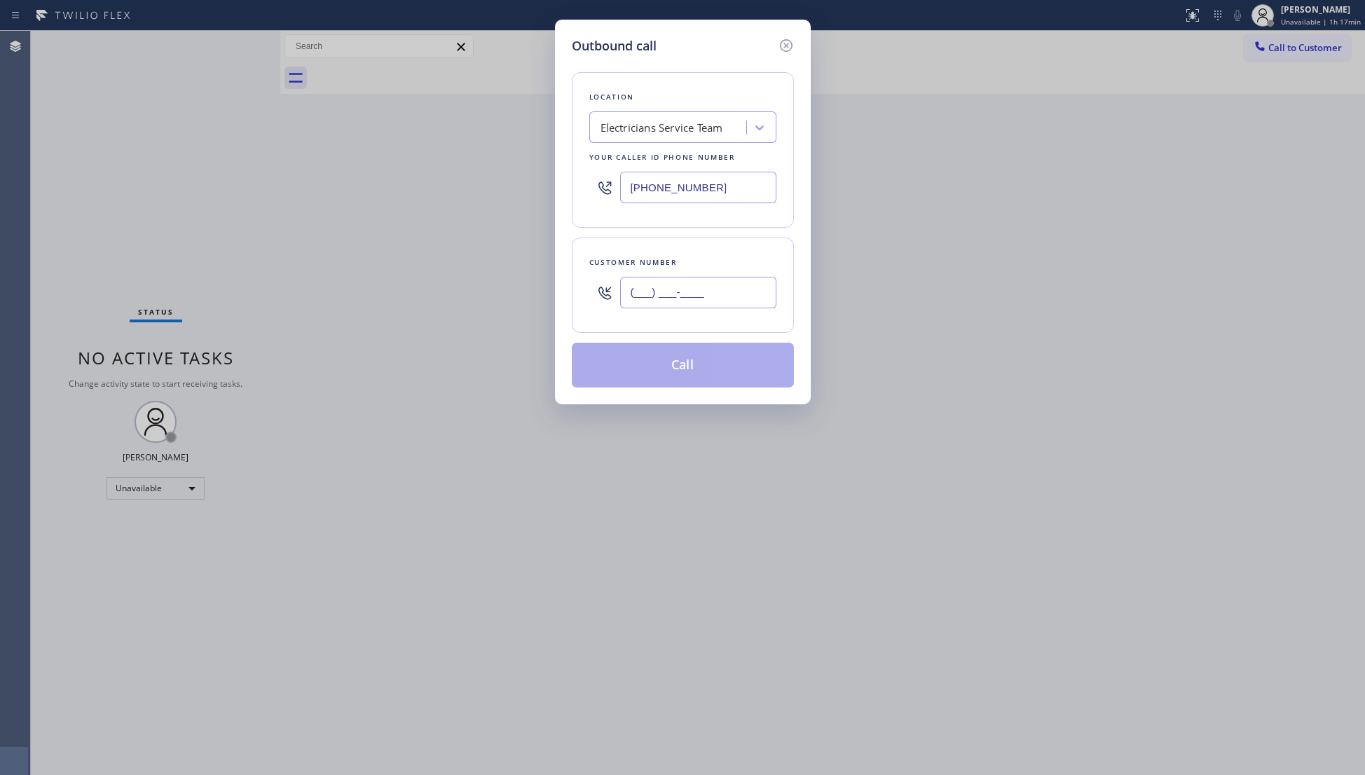
click at [718, 306] on input "(___) ___-____" at bounding box center [698, 293] width 156 height 32
click at [688, 367] on button "Call" at bounding box center [683, 365] width 222 height 45
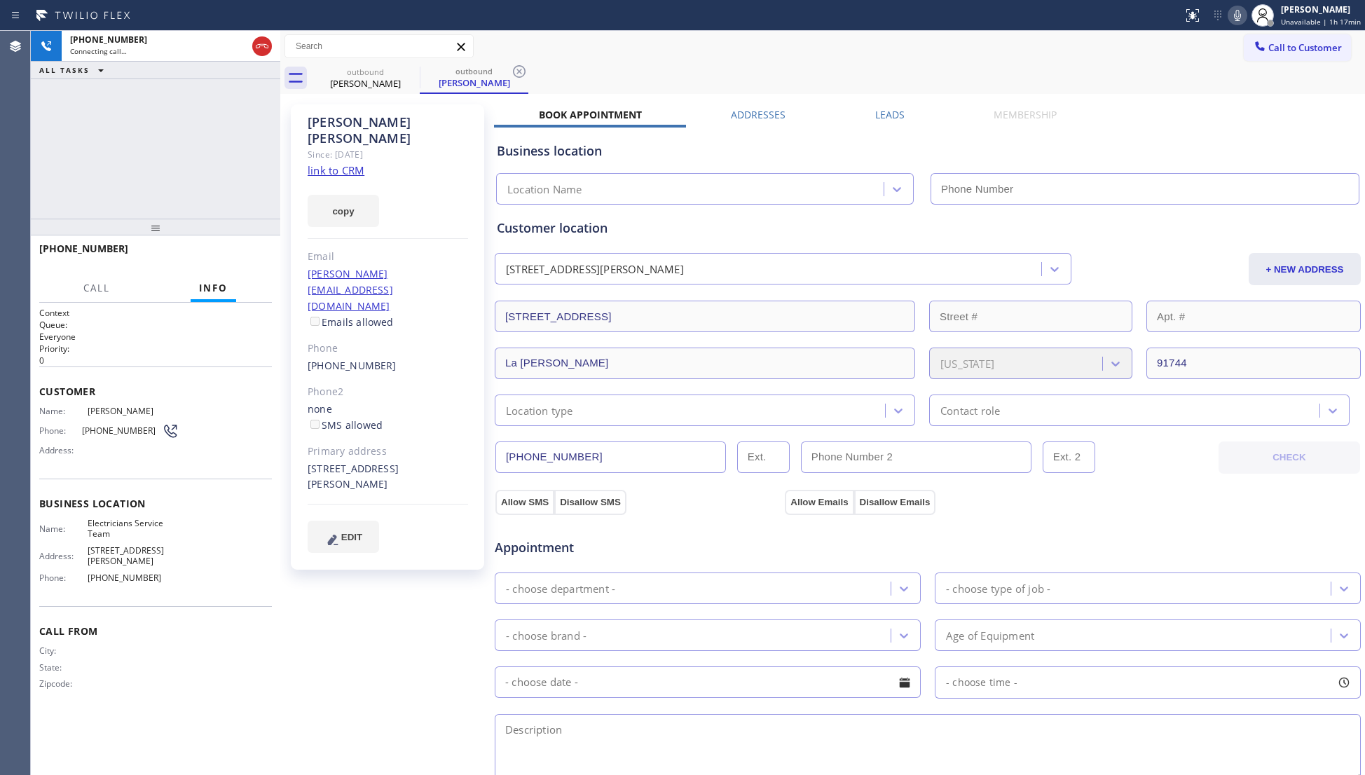
click at [869, 122] on div "Business location Location Name" at bounding box center [927, 163] width 867 height 83
click at [887, 116] on label "Leads" at bounding box center [889, 114] width 29 height 13
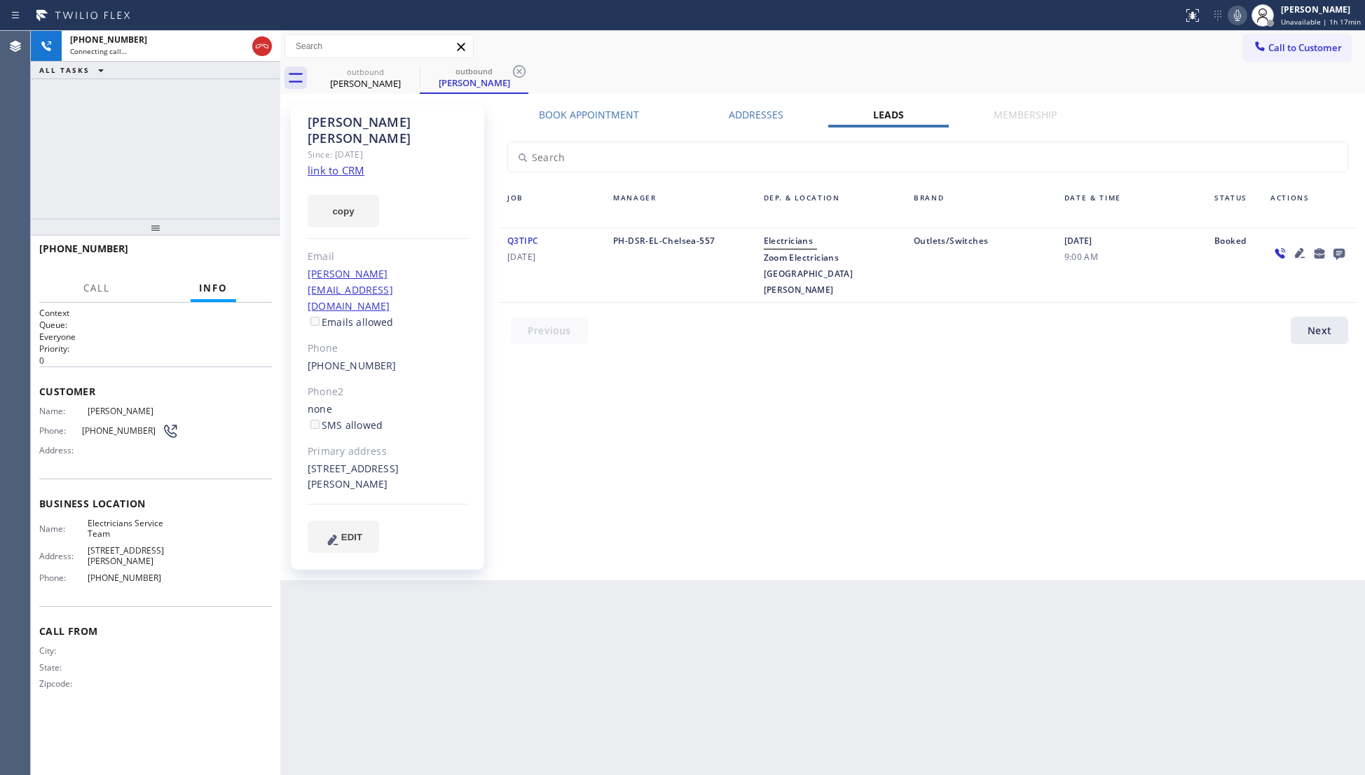
click at [1337, 250] on icon at bounding box center [1338, 254] width 11 height 11
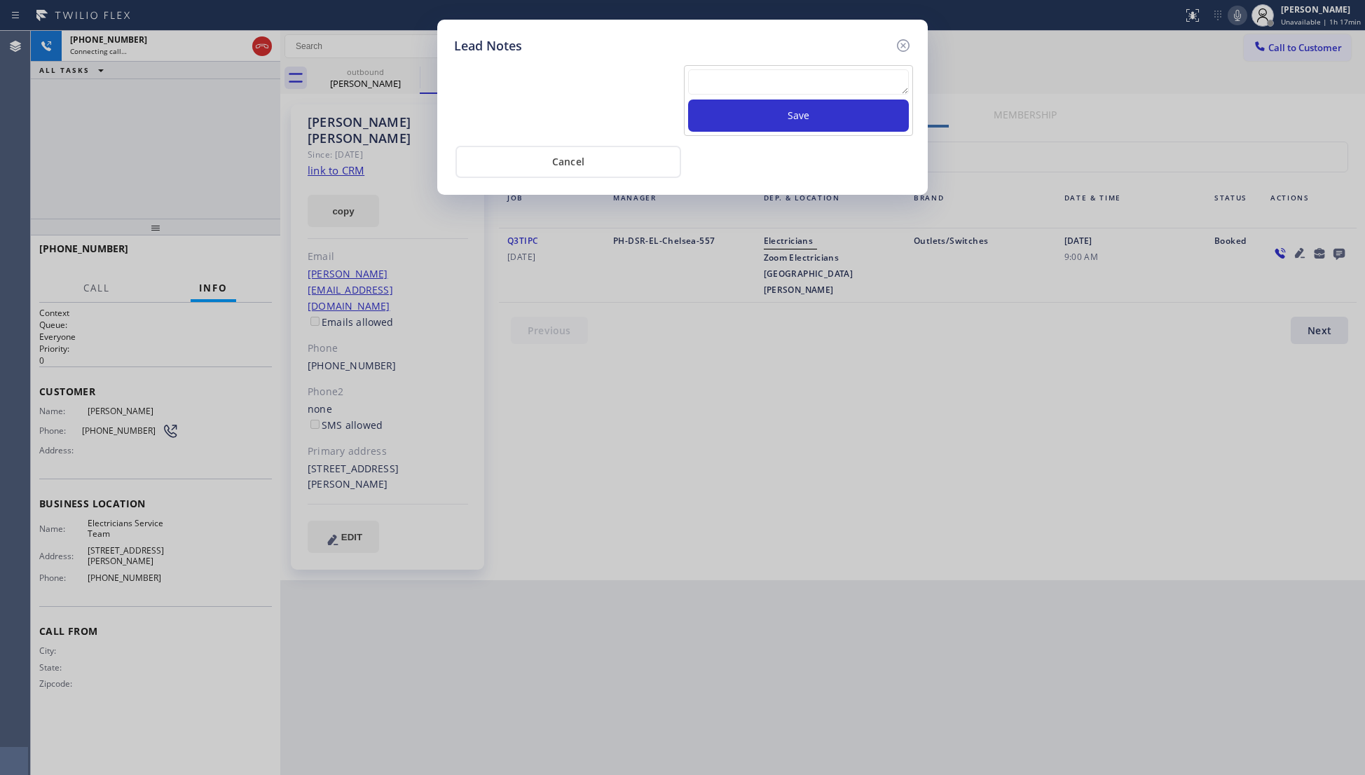
click at [759, 92] on textarea at bounding box center [798, 81] width 221 height 25
drag, startPoint x: 822, startPoint y: 74, endPoint x: 672, endPoint y: 95, distance: 151.4
click at [672, 95] on div "[PHONE_NUMBER] Save" at bounding box center [682, 99] width 464 height 74
click at [808, 116] on button "Save" at bounding box center [798, 115] width 221 height 32
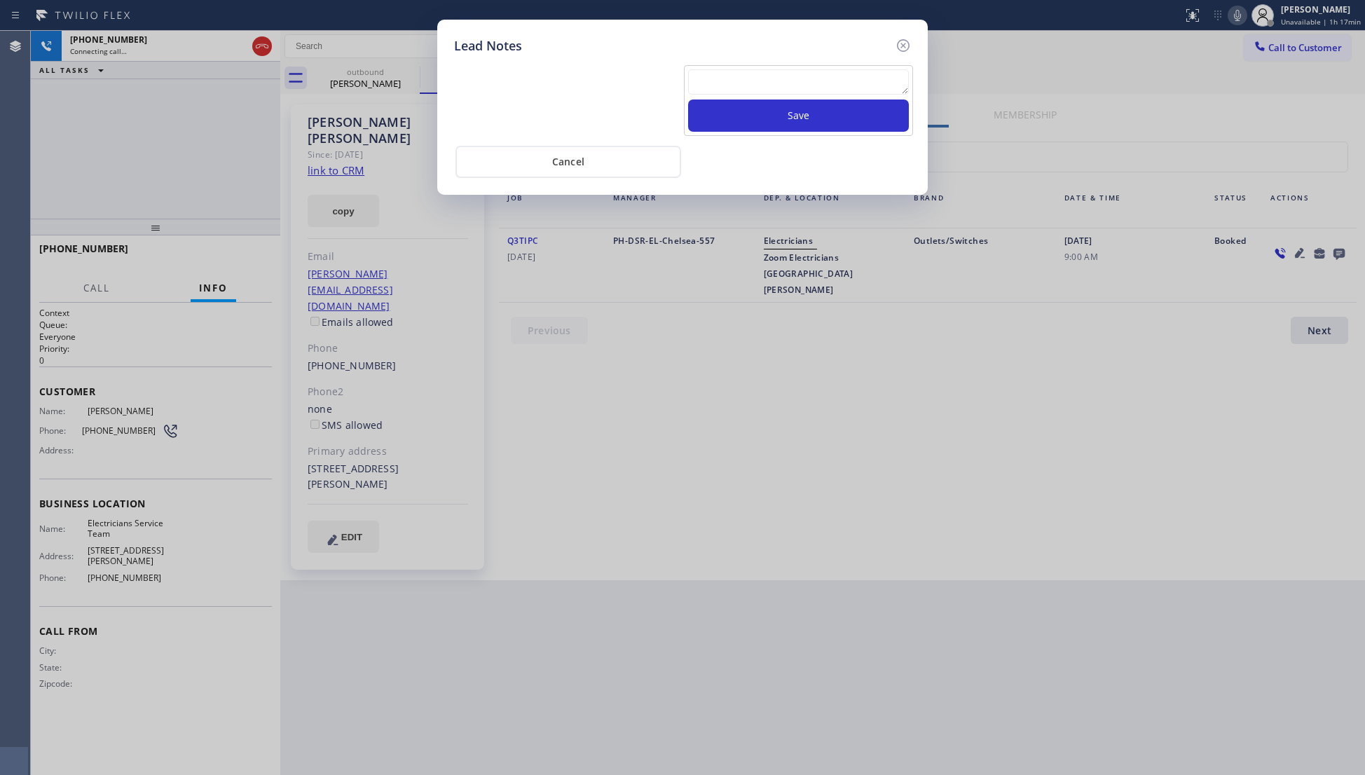
scroll to position [0, 0]
click at [905, 43] on icon at bounding box center [903, 45] width 13 height 13
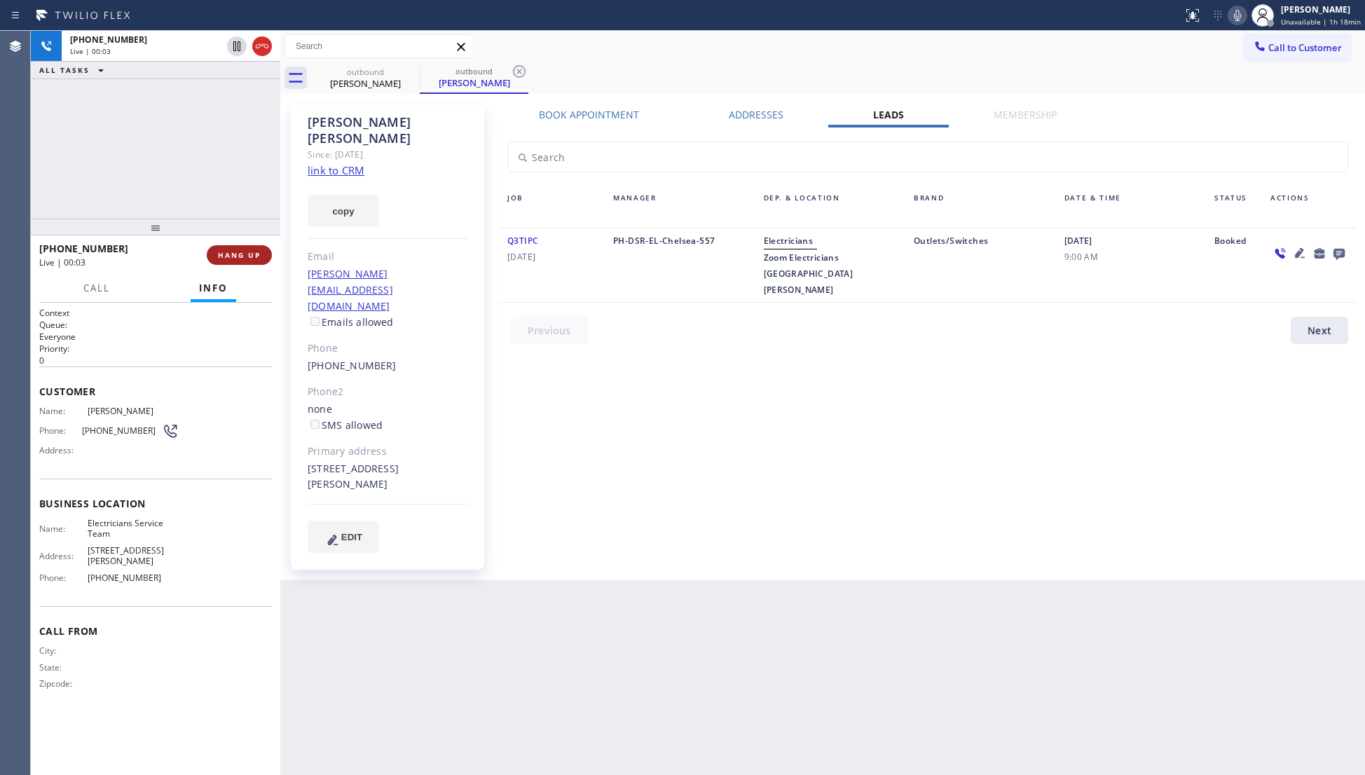
click at [244, 263] on button "HANG UP" at bounding box center [239, 255] width 65 height 20
click at [247, 259] on span "HANG UP" at bounding box center [239, 255] width 43 height 10
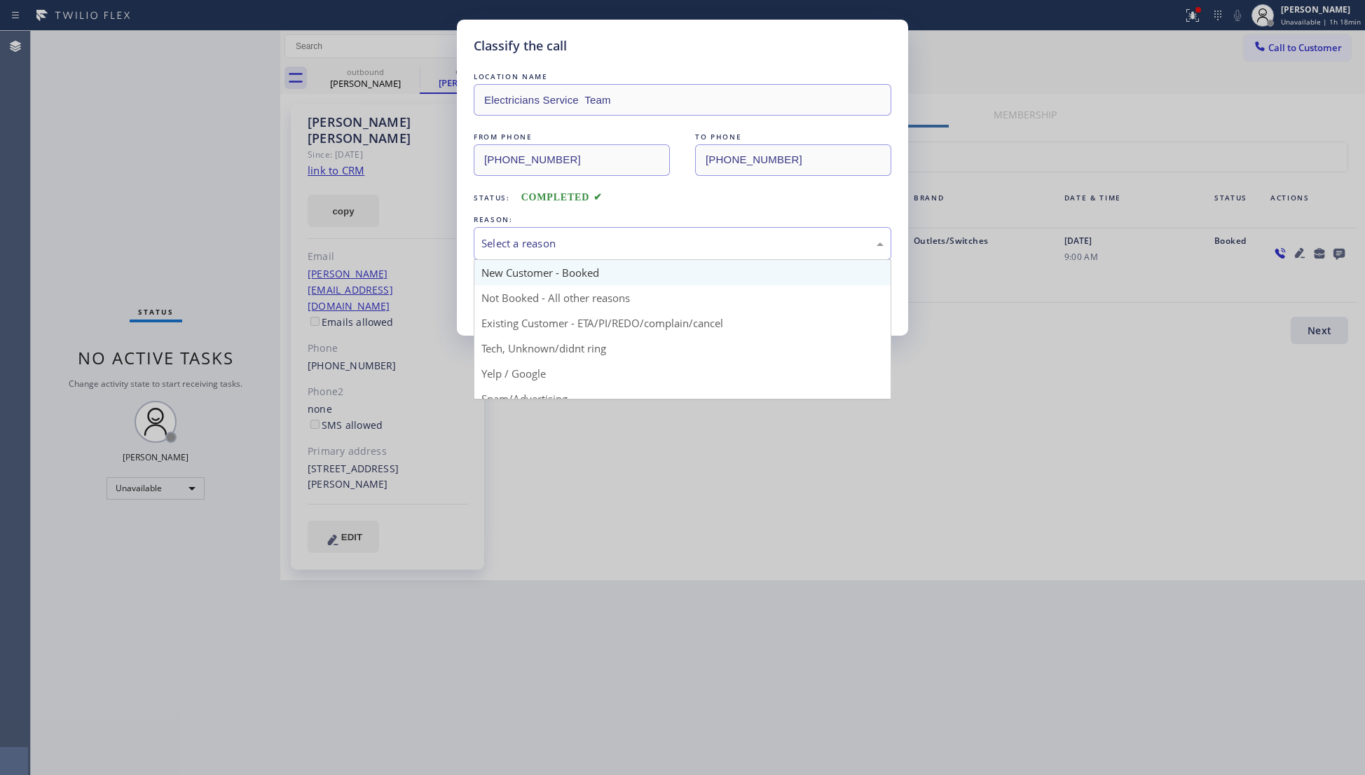
drag, startPoint x: 553, startPoint y: 240, endPoint x: 522, endPoint y: 278, distance: 49.8
click at [536, 253] on div "Select a reason" at bounding box center [683, 243] width 418 height 33
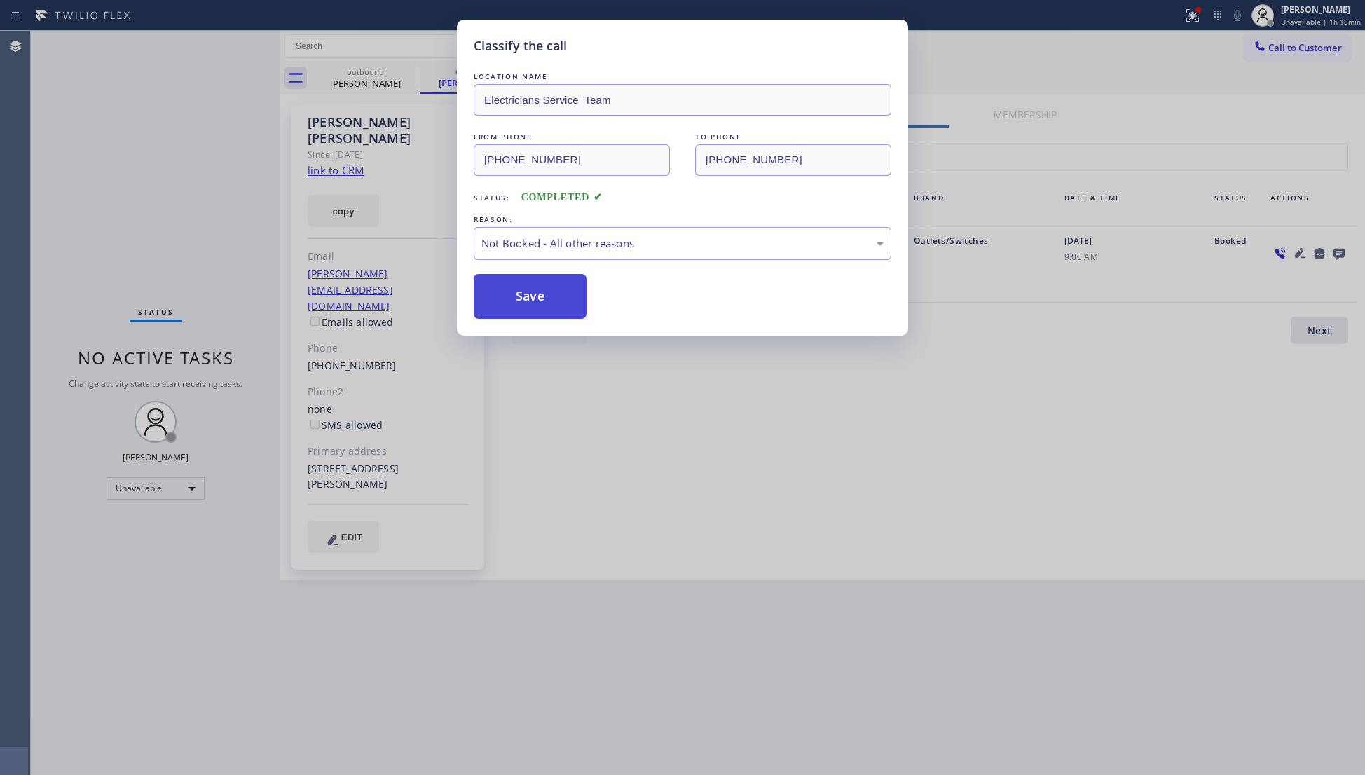
drag, startPoint x: 525, startPoint y: 293, endPoint x: 588, endPoint y: 240, distance: 83.1
click at [525, 291] on button "Save" at bounding box center [530, 296] width 113 height 45
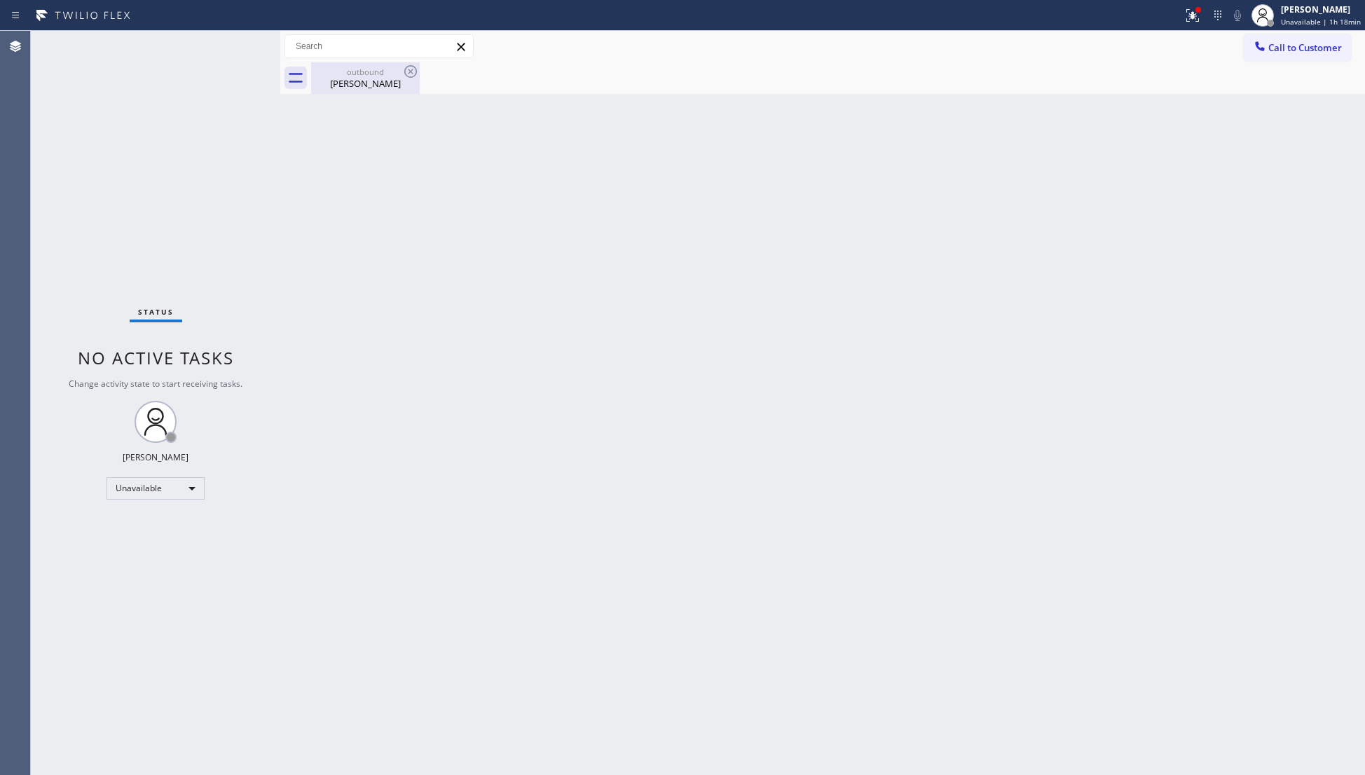
click at [379, 81] on div "[PERSON_NAME]" at bounding box center [365, 83] width 106 height 13
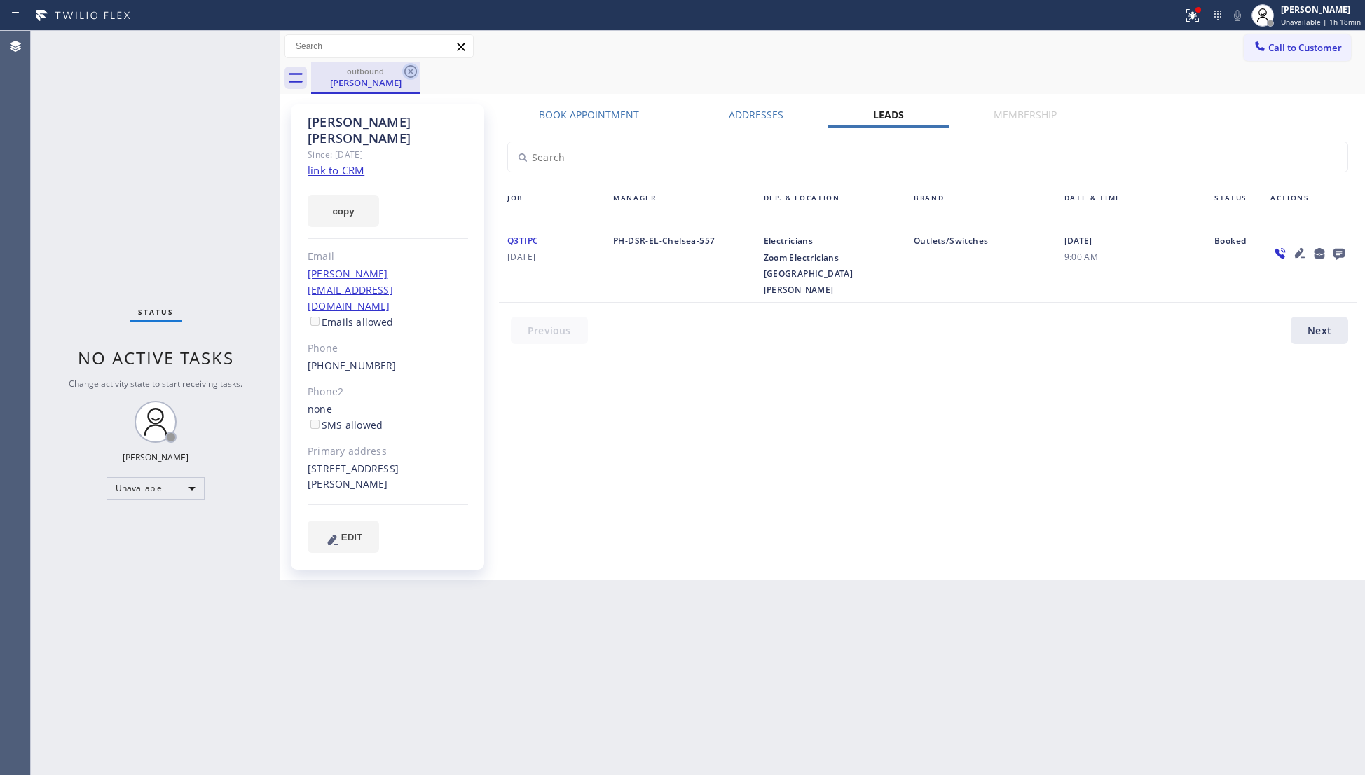
click at [407, 70] on icon at bounding box center [410, 71] width 17 height 17
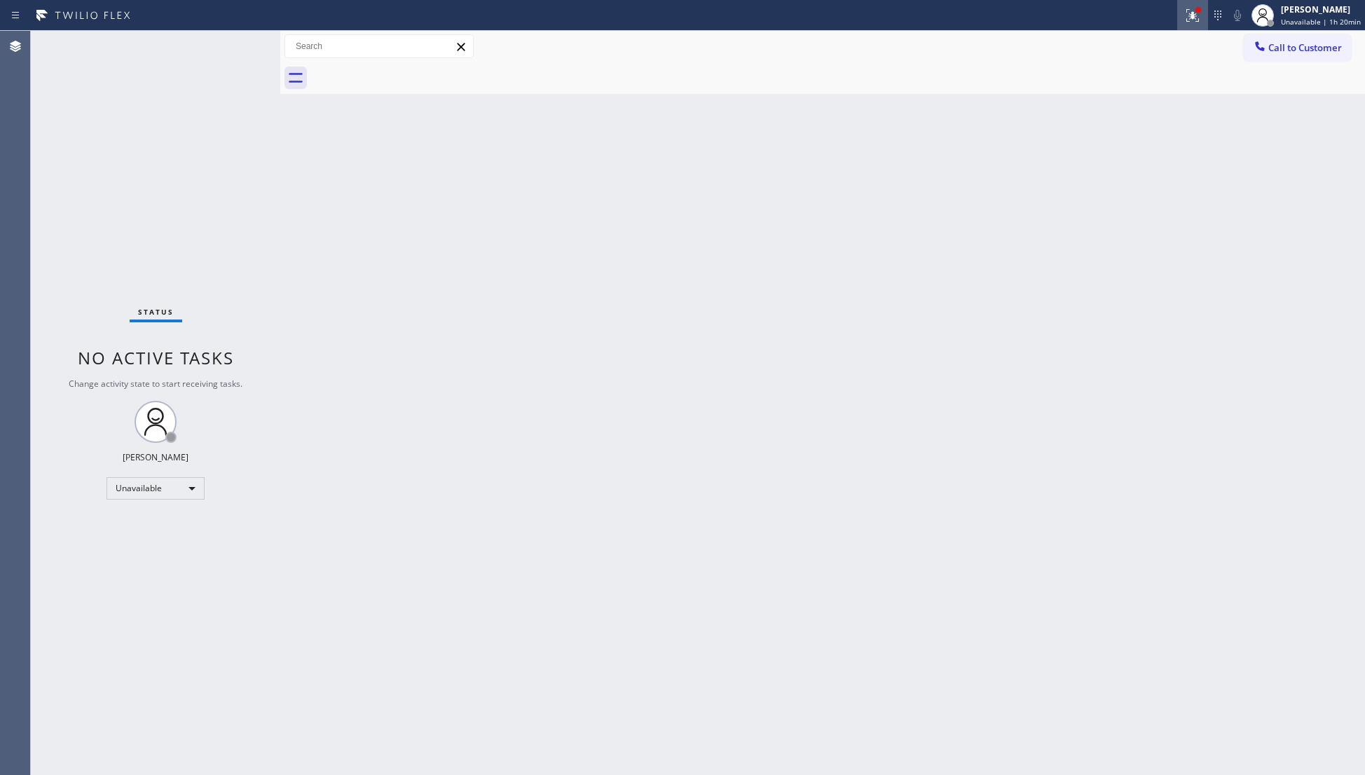
click at [1182, 26] on button at bounding box center [1192, 15] width 31 height 31
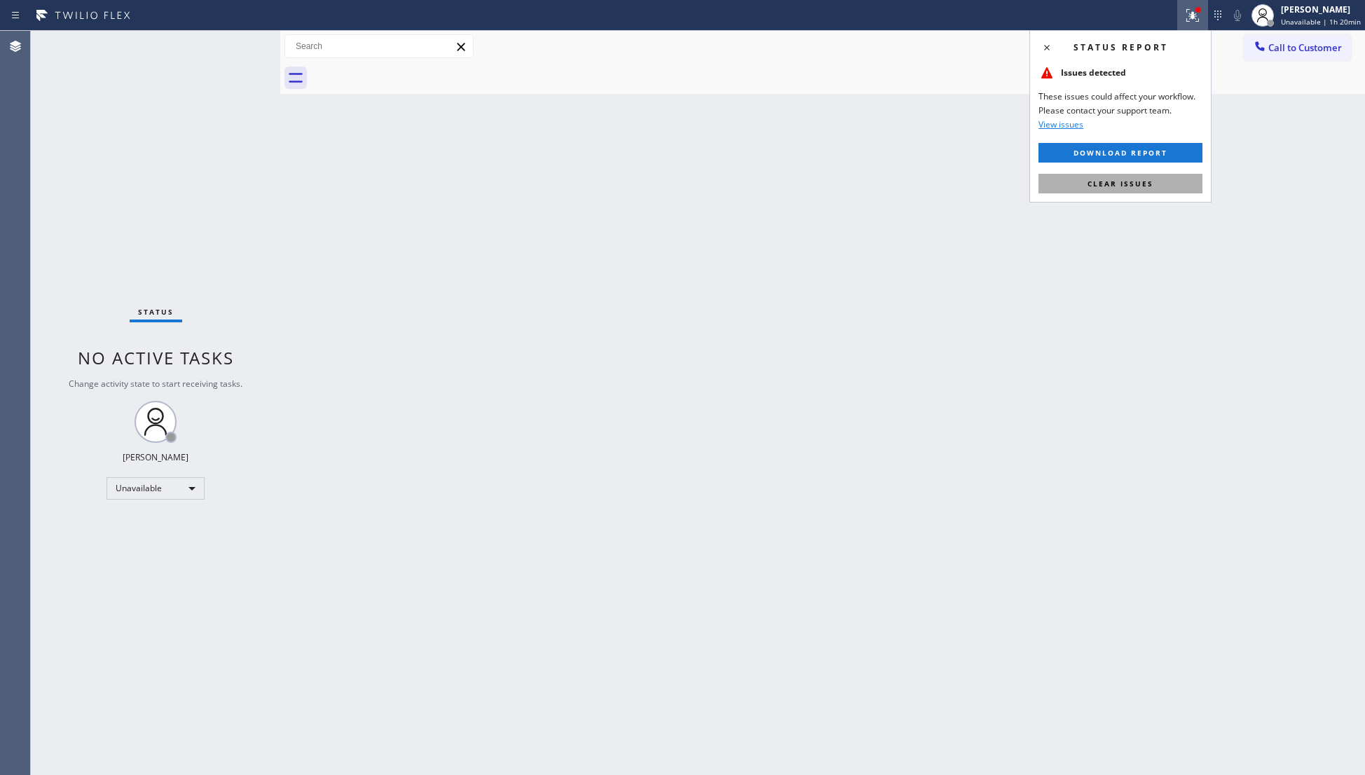
click at [1124, 185] on span "Clear issues" at bounding box center [1120, 184] width 66 height 10
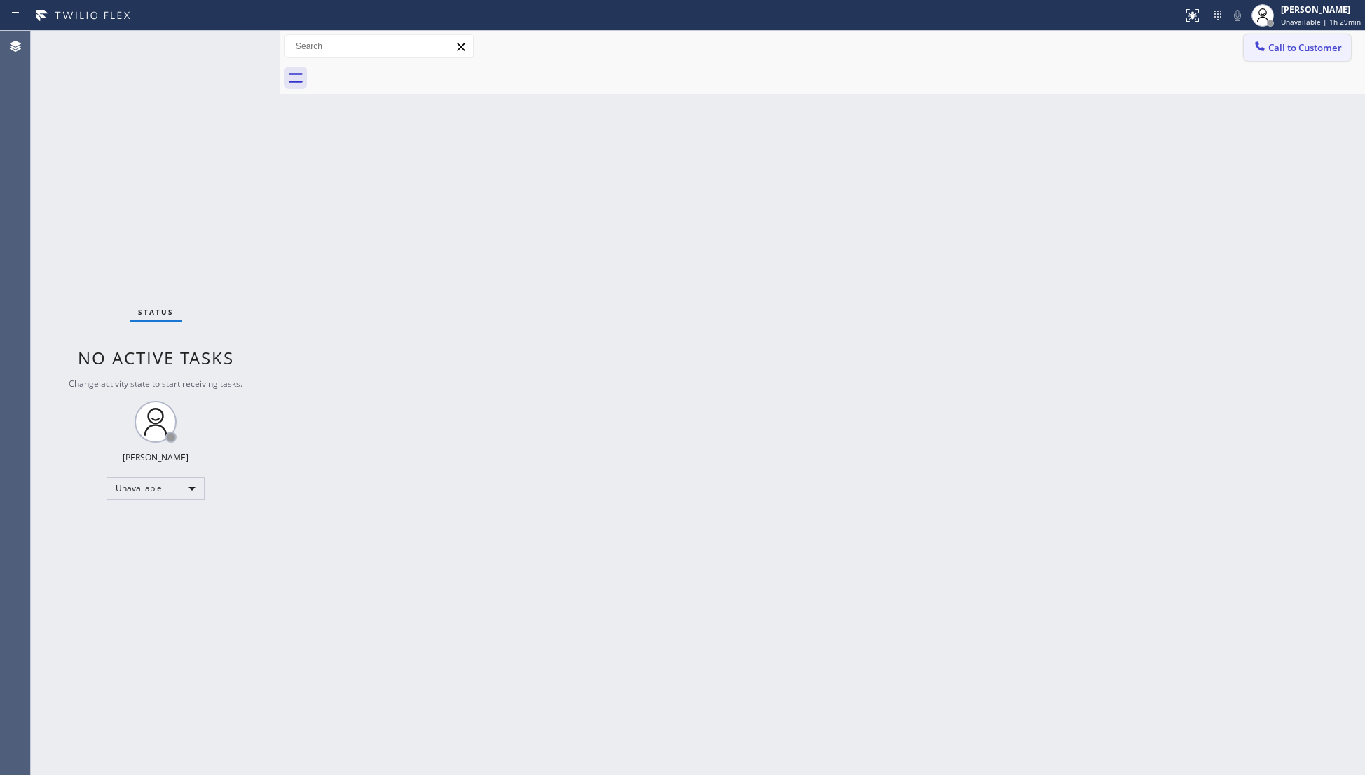
click at [1272, 48] on span "Call to Customer" at bounding box center [1305, 47] width 74 height 13
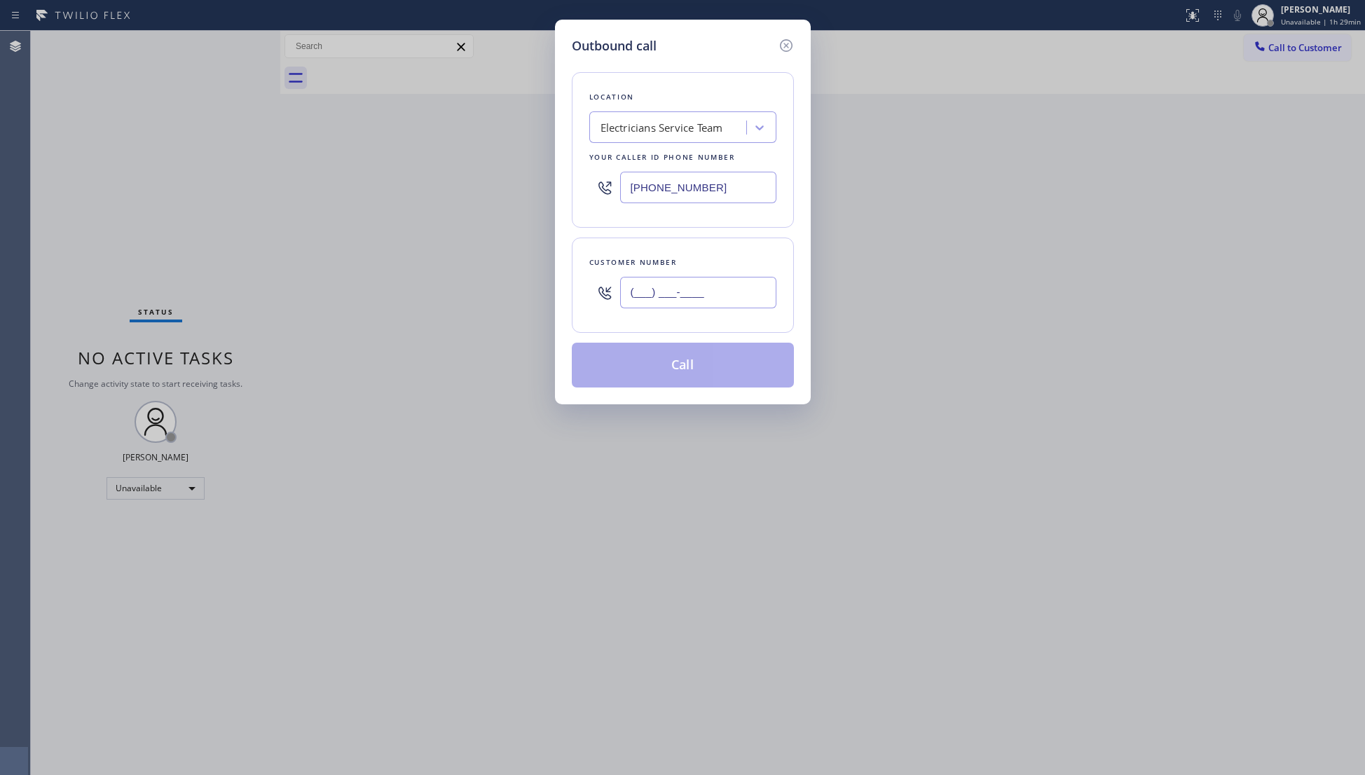
click at [721, 301] on input "(___) ___-____" at bounding box center [698, 293] width 156 height 32
click at [679, 363] on button "Call" at bounding box center [683, 365] width 222 height 45
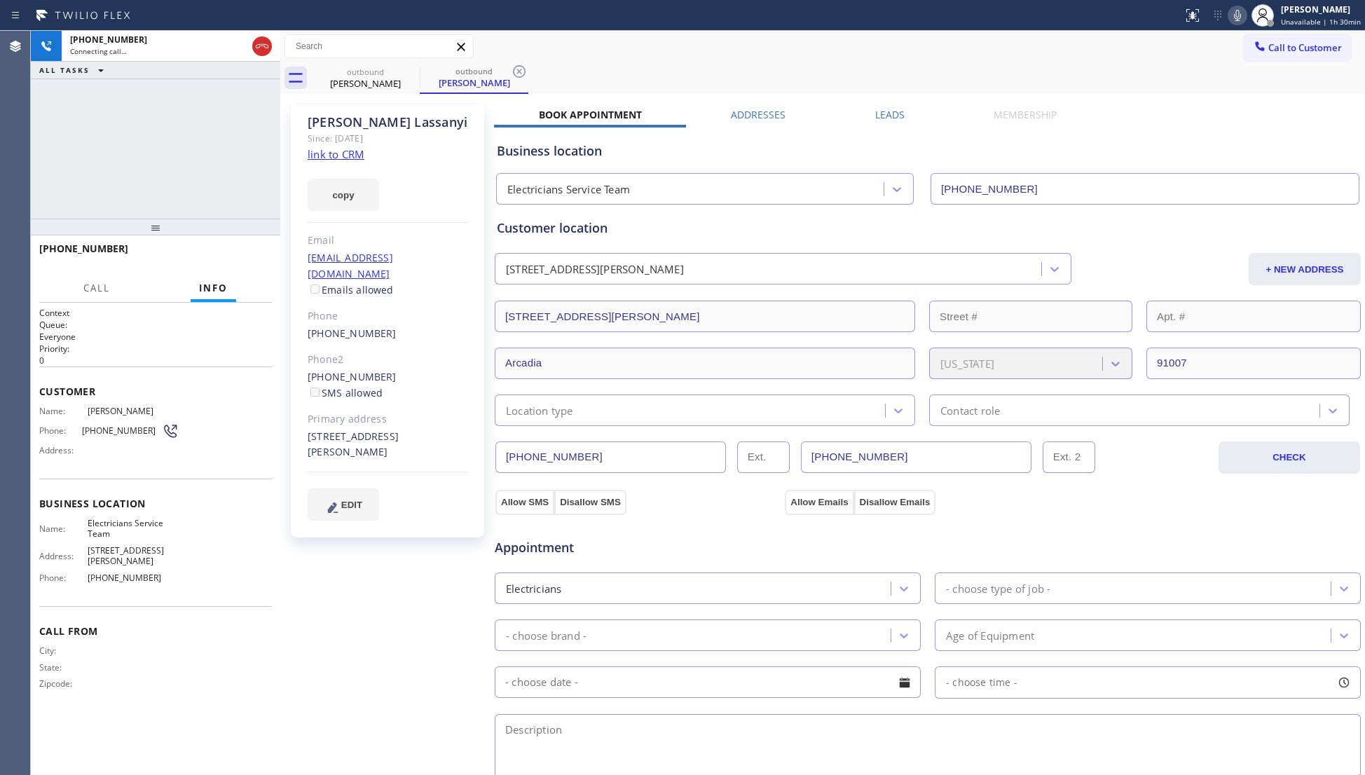
click at [878, 108] on label "Leads" at bounding box center [889, 114] width 29 height 13
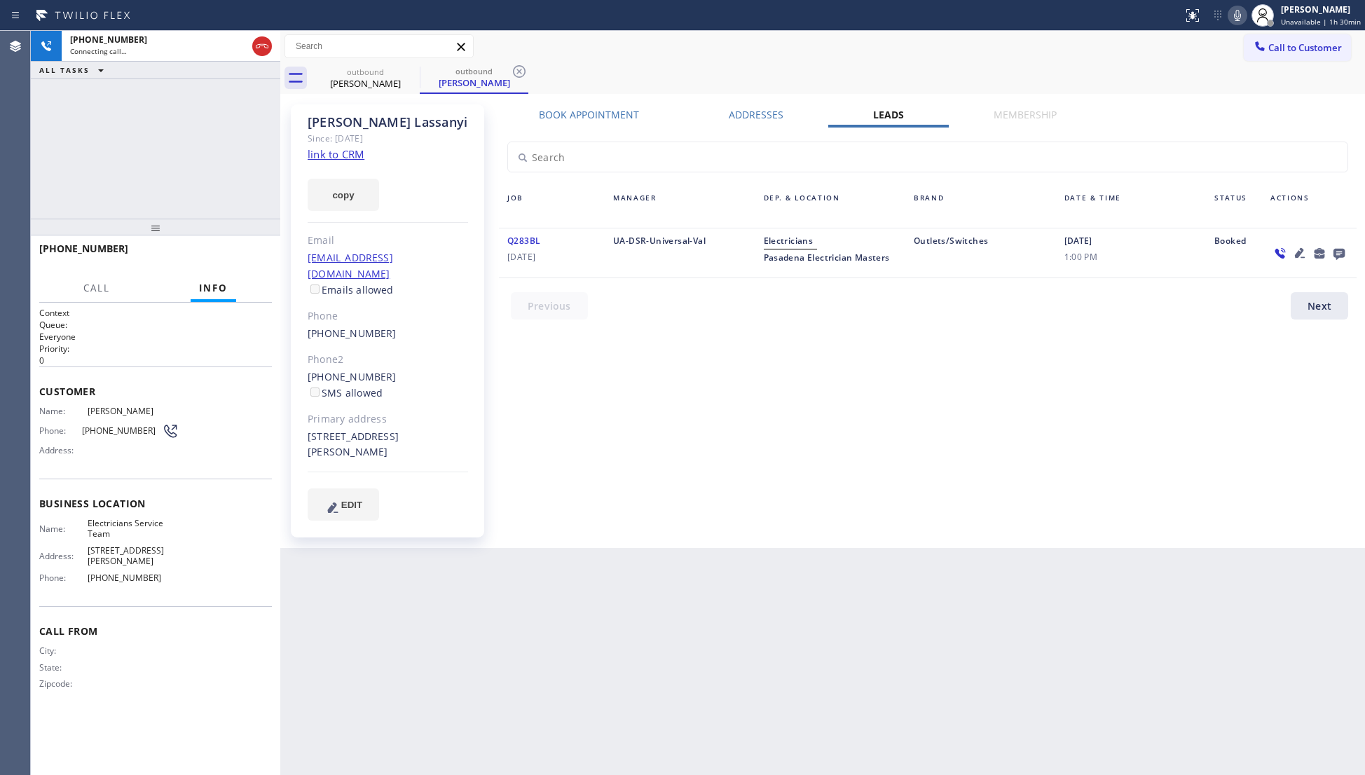
click at [1335, 250] on icon at bounding box center [1338, 254] width 11 height 11
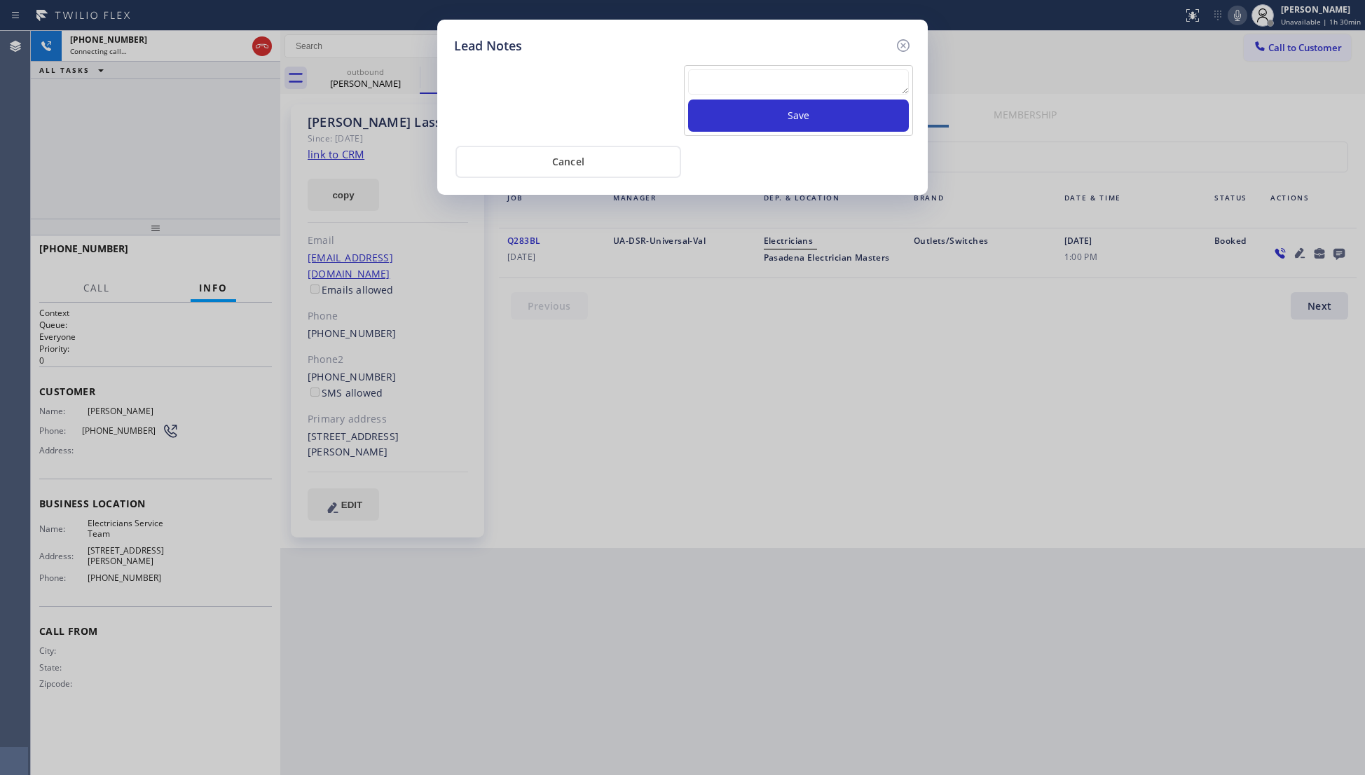
click at [808, 85] on textarea at bounding box center [798, 81] width 221 height 25
click at [810, 108] on button "Save" at bounding box center [798, 115] width 221 height 32
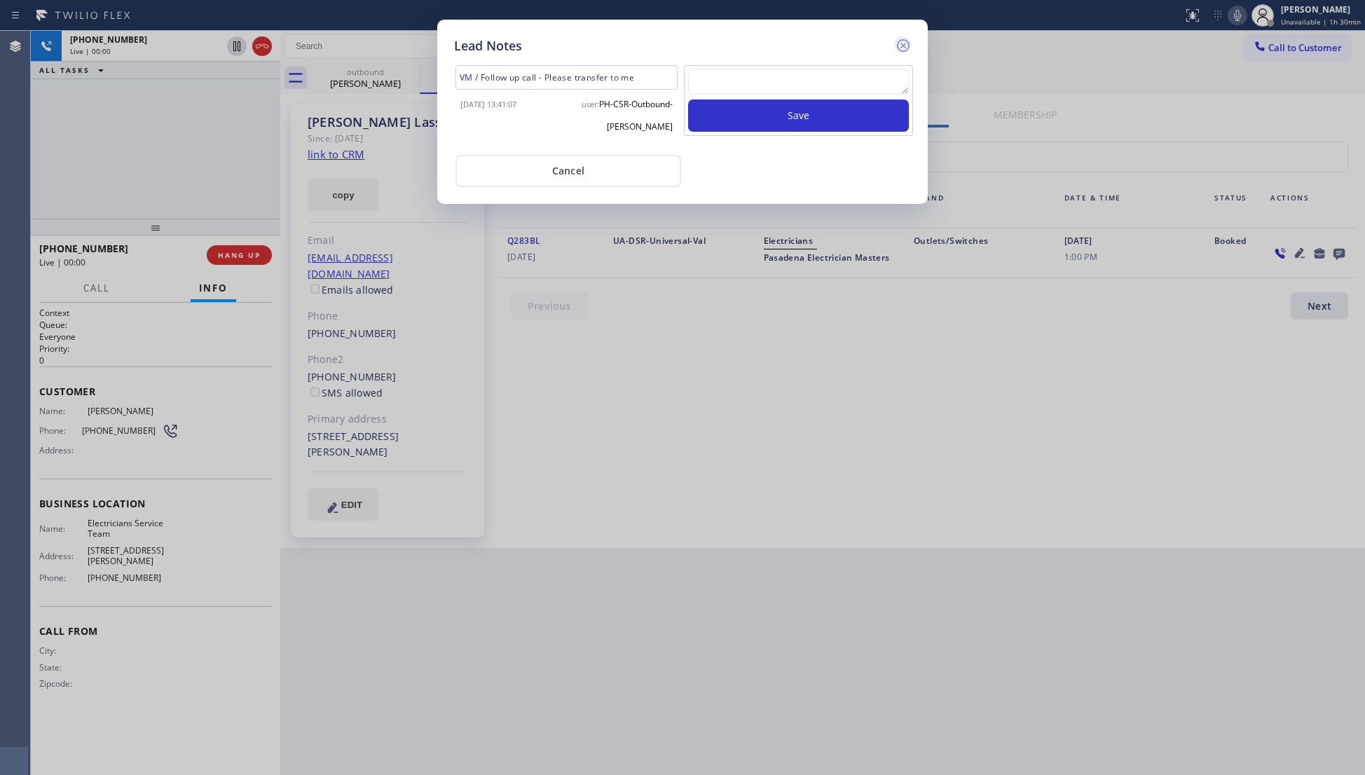
click at [905, 43] on icon at bounding box center [903, 45] width 13 height 13
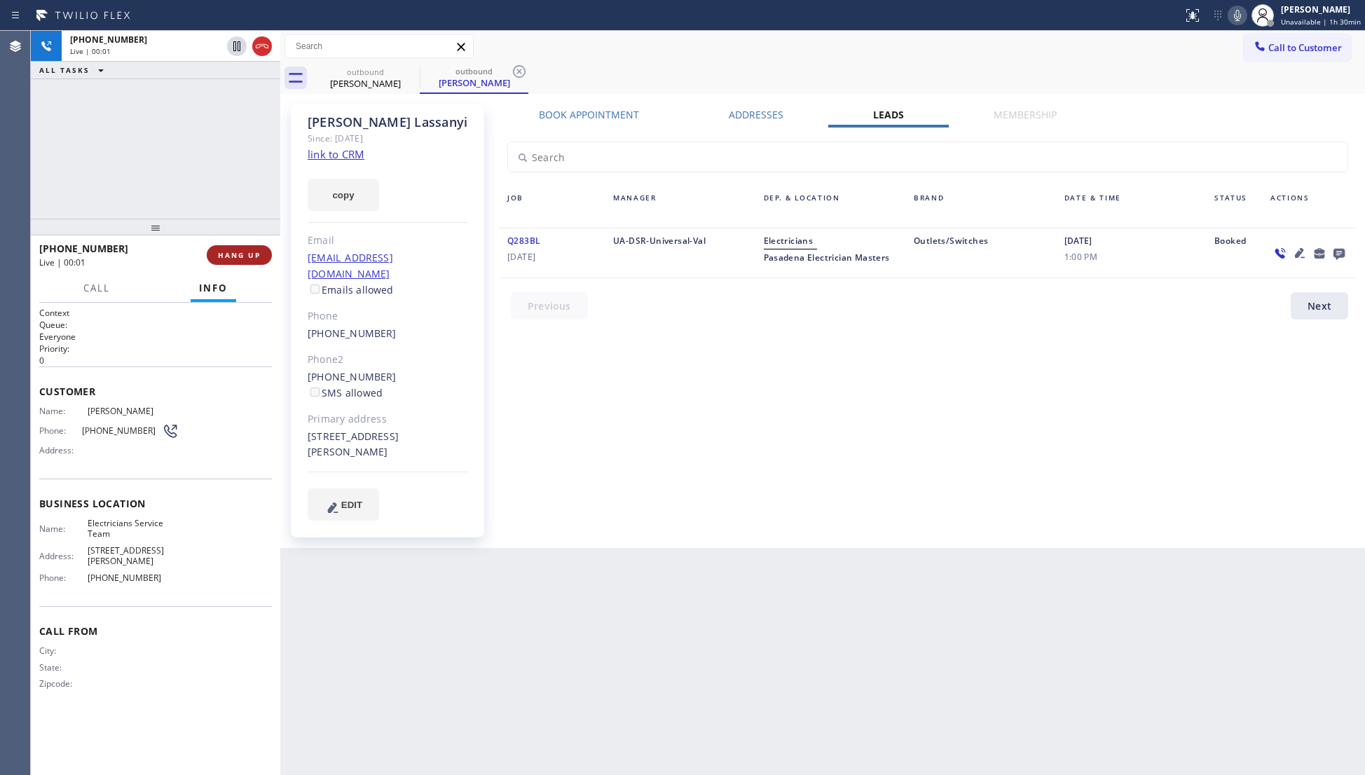
click at [238, 249] on button "HANG UP" at bounding box center [239, 255] width 65 height 20
click at [237, 249] on button "HANG UP" at bounding box center [239, 255] width 65 height 20
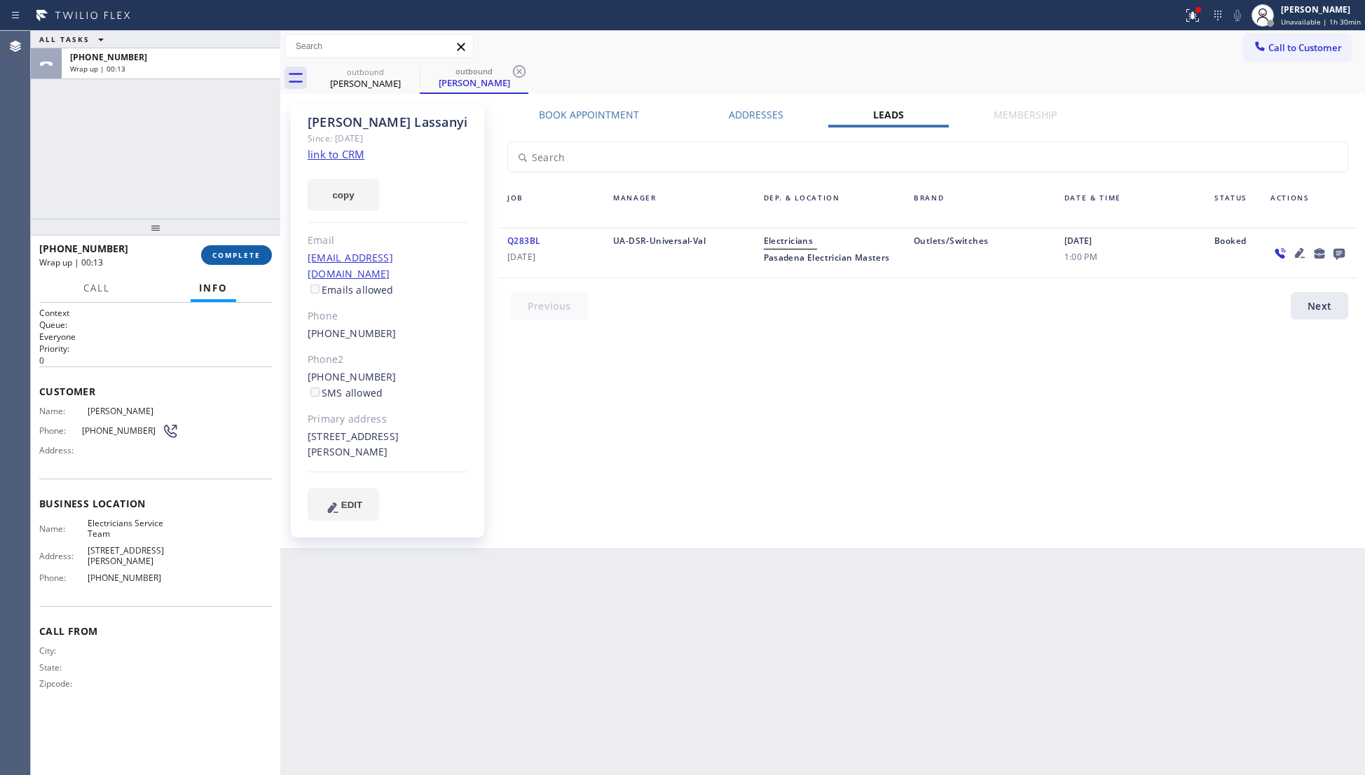
click at [237, 259] on span "COMPLETE" at bounding box center [236, 255] width 48 height 10
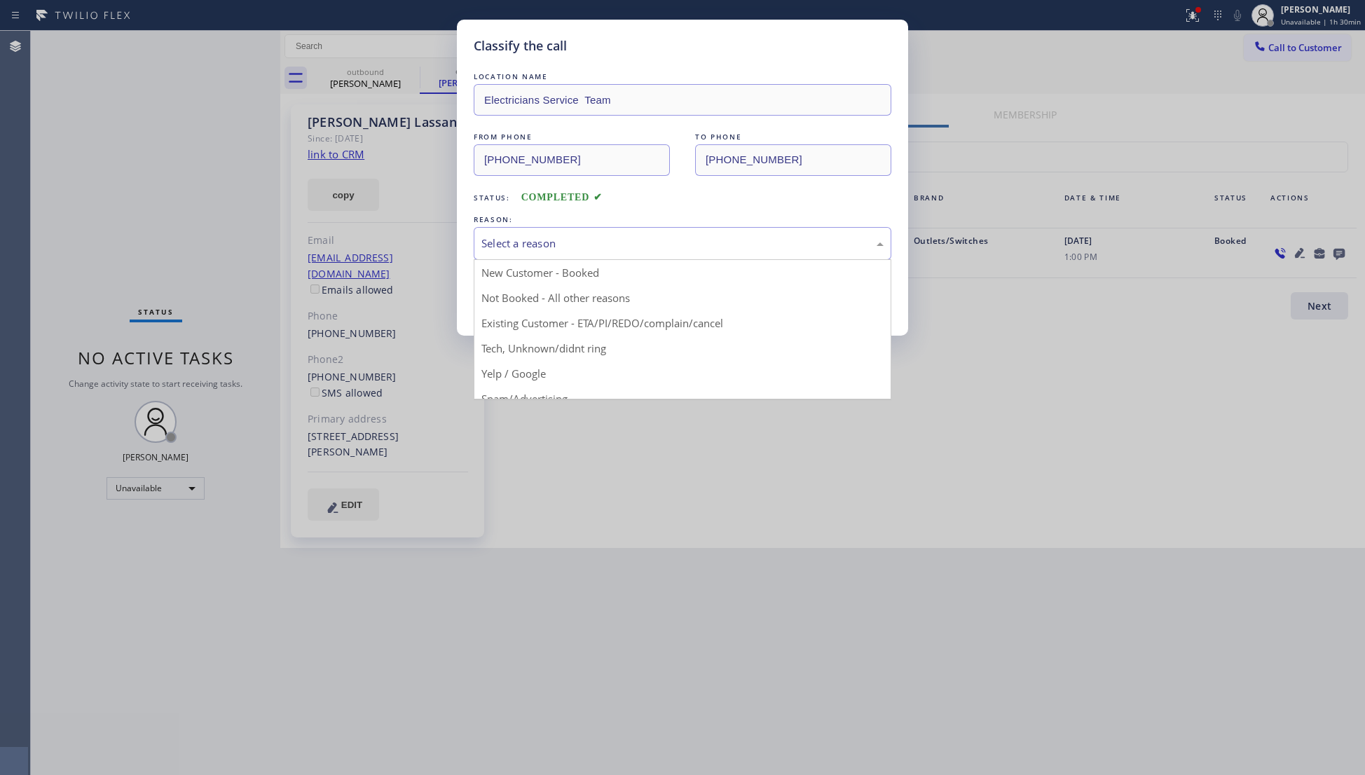
click at [533, 250] on div "Select a reason" at bounding box center [682, 243] width 402 height 16
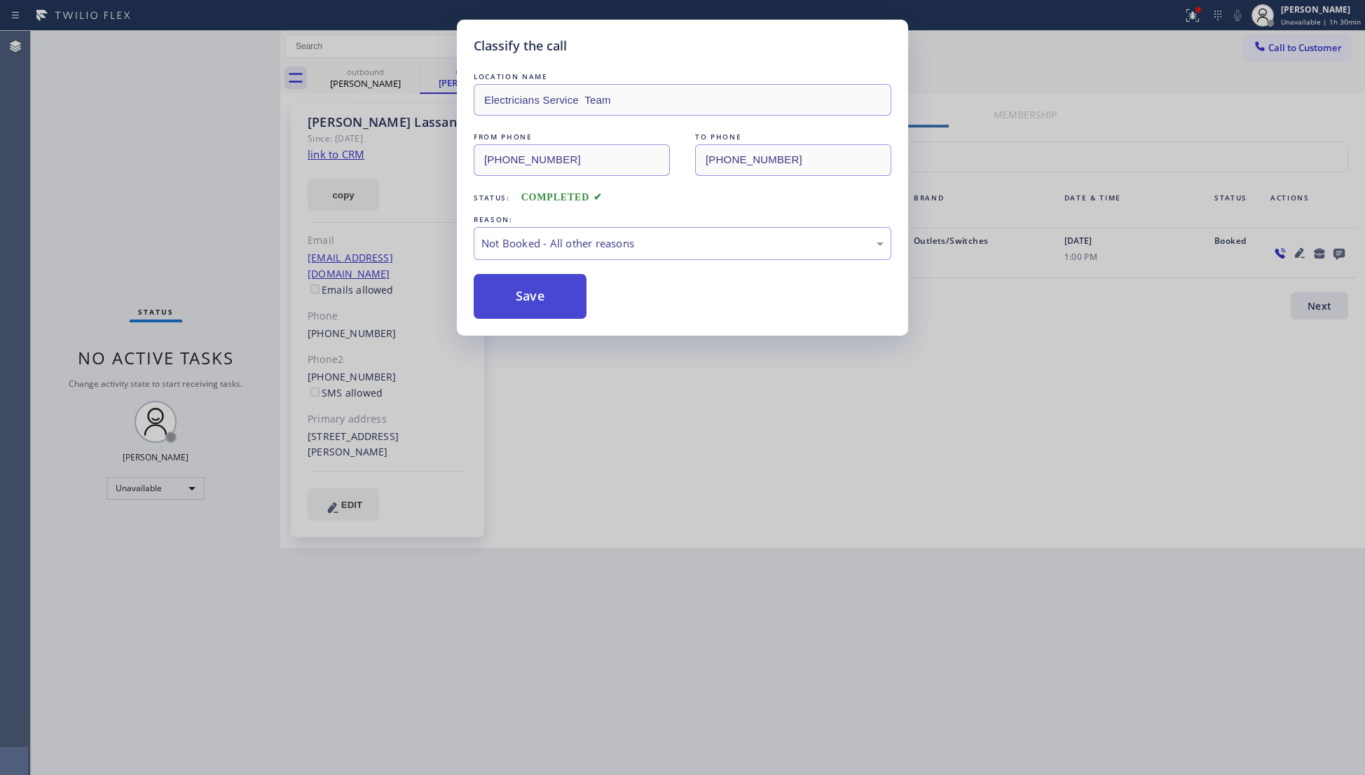
click at [533, 295] on button "Save" at bounding box center [530, 296] width 113 height 45
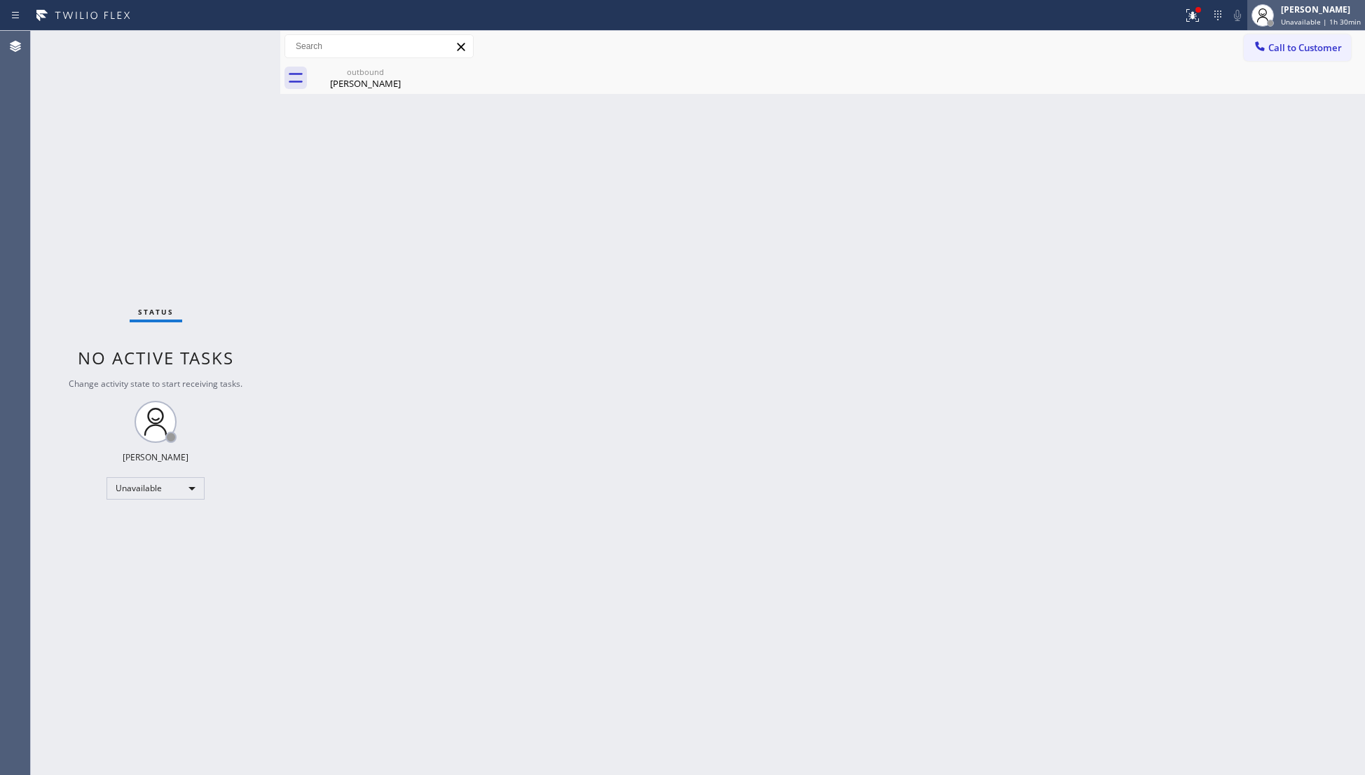
click at [1323, 17] on span "Unavailable | 1h 30min" at bounding box center [1321, 22] width 80 height 10
click at [1261, 67] on button "Available" at bounding box center [1294, 74] width 140 height 18
click at [415, 84] on div "[PERSON_NAME]" at bounding box center [365, 83] width 106 height 13
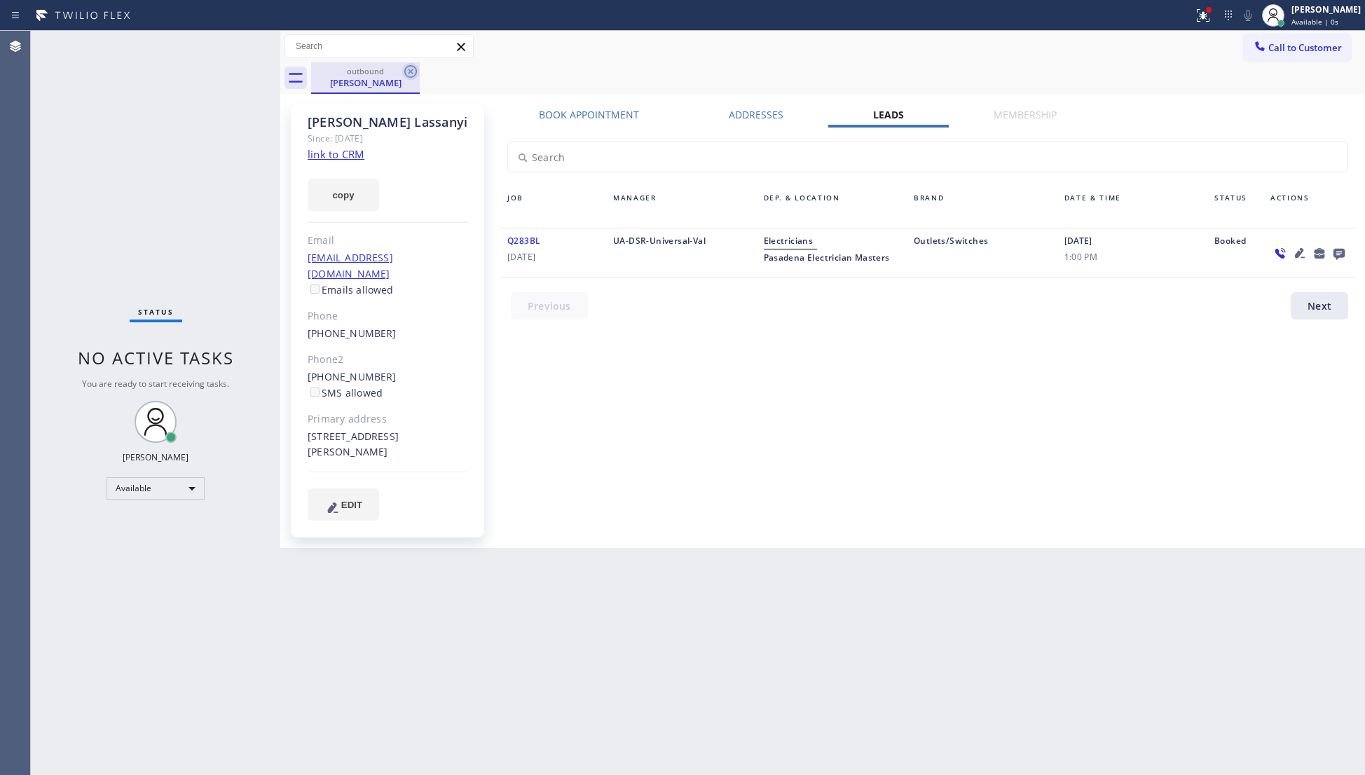
click at [410, 71] on icon at bounding box center [410, 71] width 13 height 13
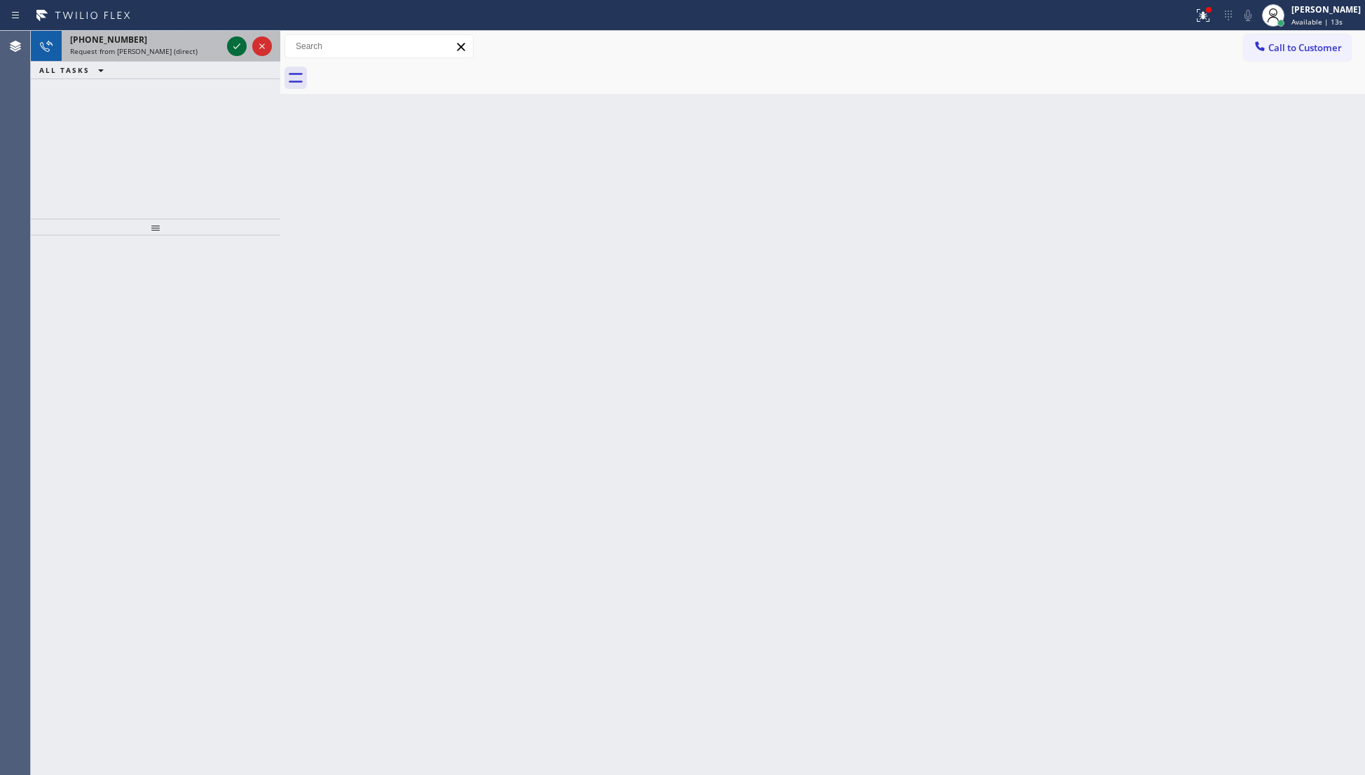
click at [237, 45] on icon at bounding box center [236, 46] width 17 height 17
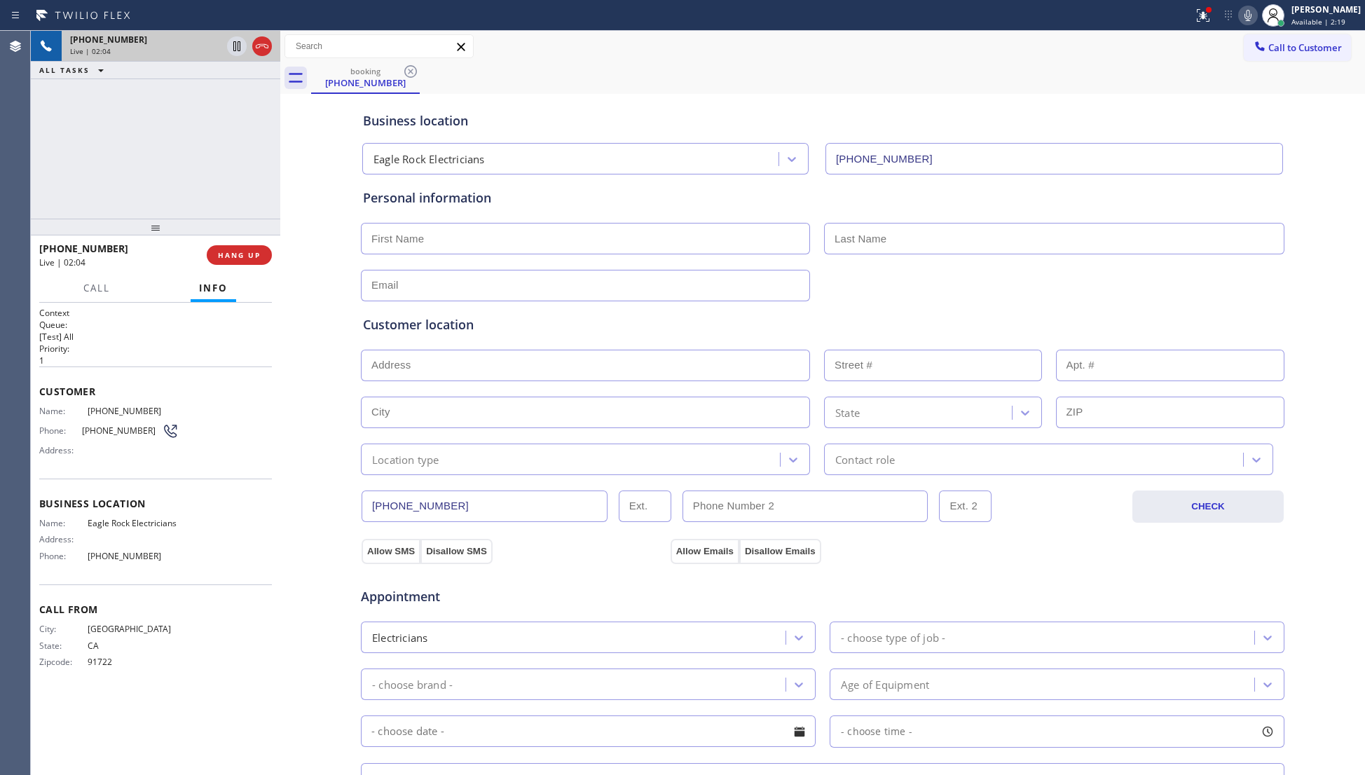
click at [1260, 29] on div "Status report Issues detected These issues could affect your workflow. Please c…" at bounding box center [682, 387] width 1365 height 775
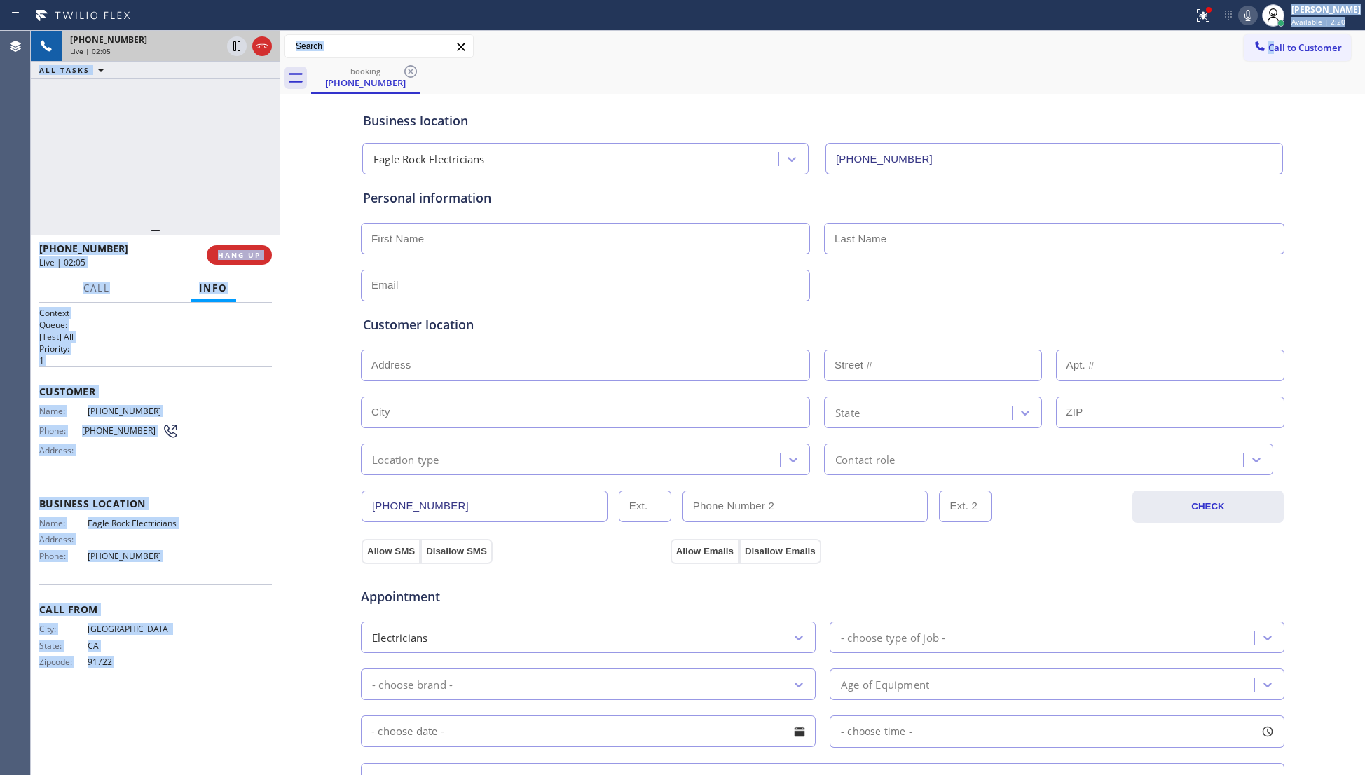
click at [1248, 22] on icon at bounding box center [1247, 15] width 17 height 17
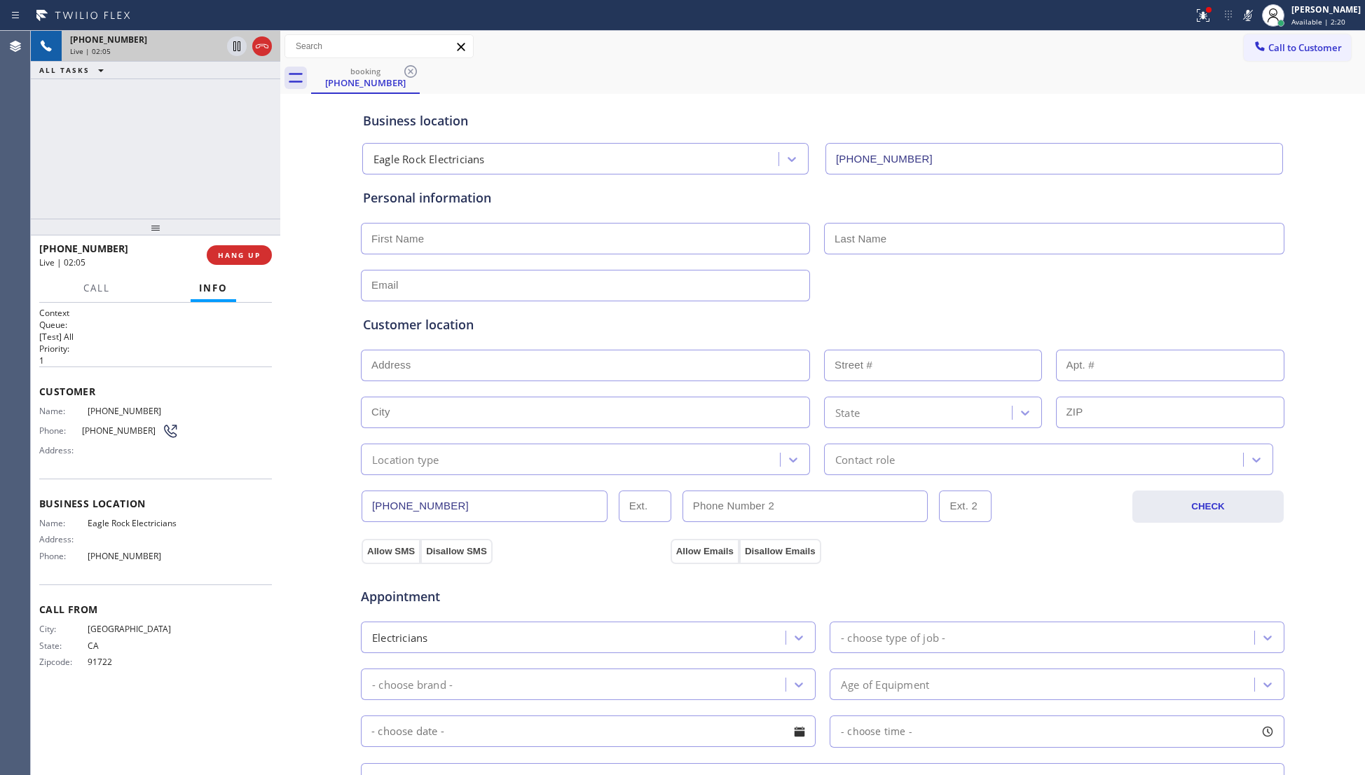
click at [1147, 67] on div "booking [PHONE_NUMBER]" at bounding box center [838, 78] width 1054 height 32
click at [1253, 15] on icon at bounding box center [1247, 15] width 17 height 17
click at [1012, 71] on div "booking [PHONE_NUMBER]" at bounding box center [838, 78] width 1054 height 32
click at [1195, 8] on div at bounding box center [1202, 15] width 31 height 17
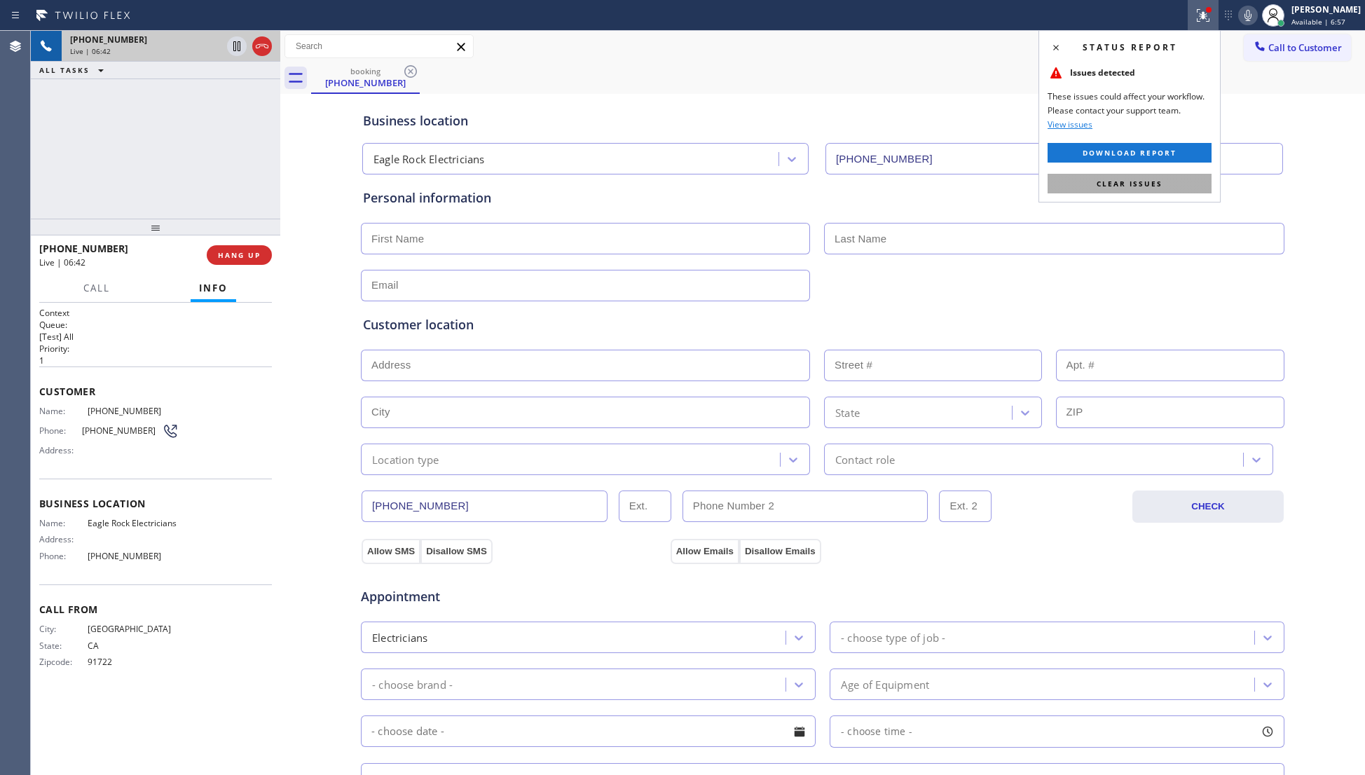
click at [1167, 174] on button "Clear issues" at bounding box center [1129, 184] width 164 height 20
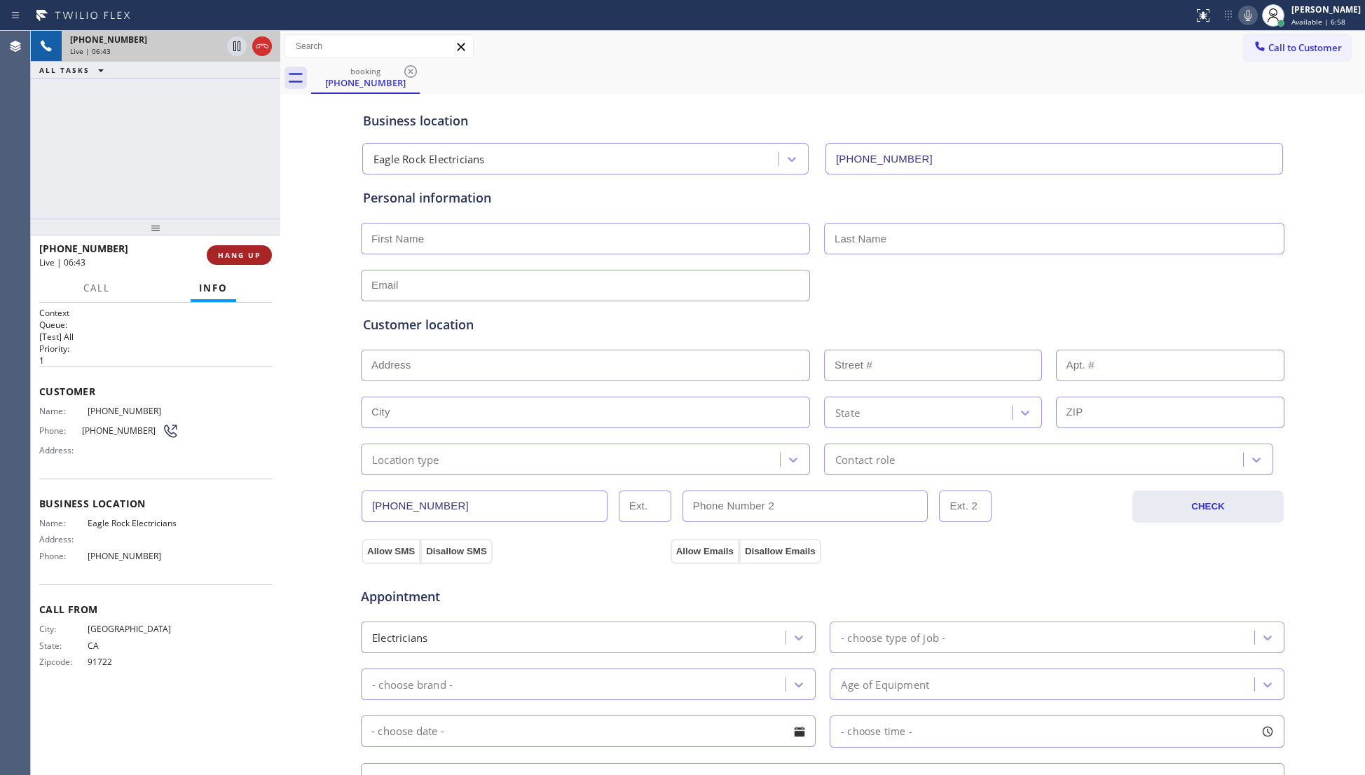
click at [256, 253] on span "HANG UP" at bounding box center [239, 255] width 43 height 10
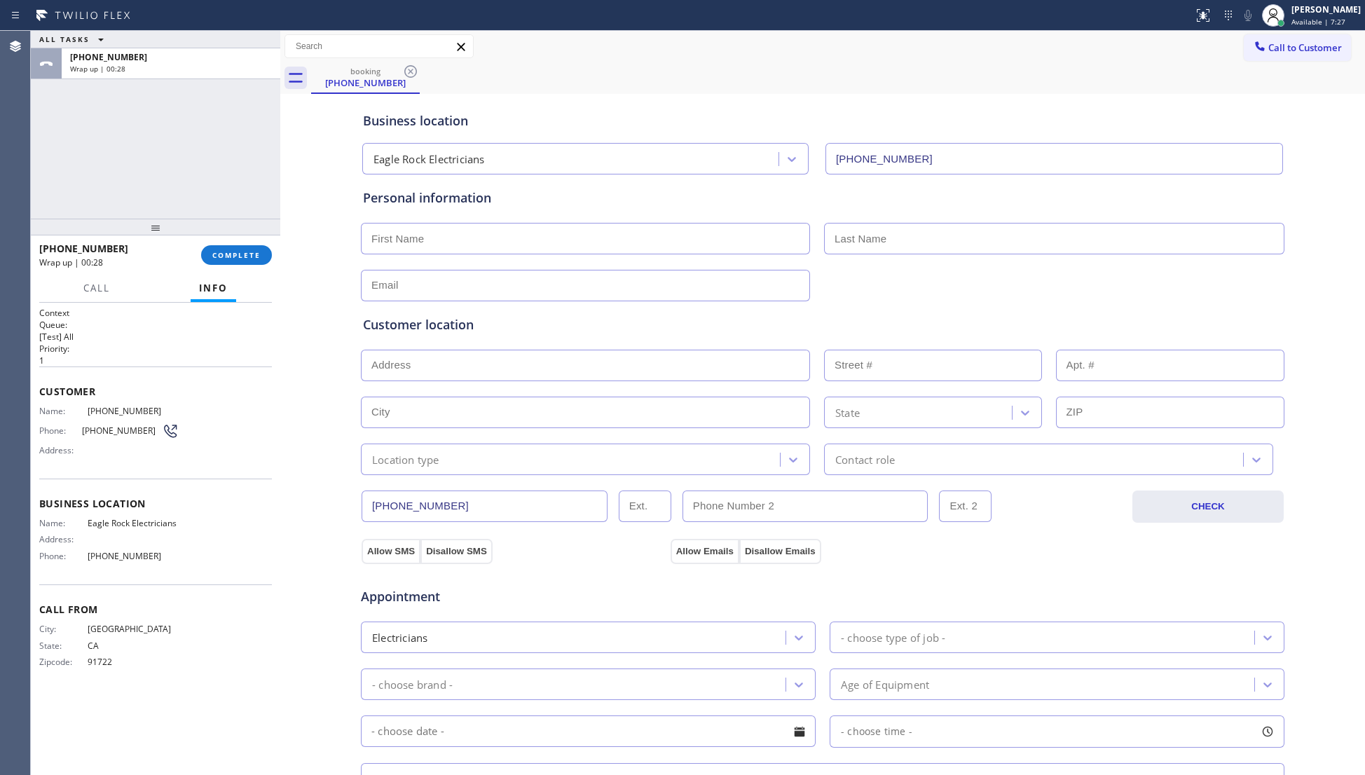
click at [425, 244] on input "text" at bounding box center [585, 239] width 449 height 32
click at [441, 280] on input "text" at bounding box center [585, 286] width 449 height 32
click at [483, 226] on input "text" at bounding box center [585, 239] width 449 height 32
click at [844, 245] on input "text" at bounding box center [1054, 239] width 460 height 32
click at [407, 380] on input "text" at bounding box center [585, 366] width 449 height 32
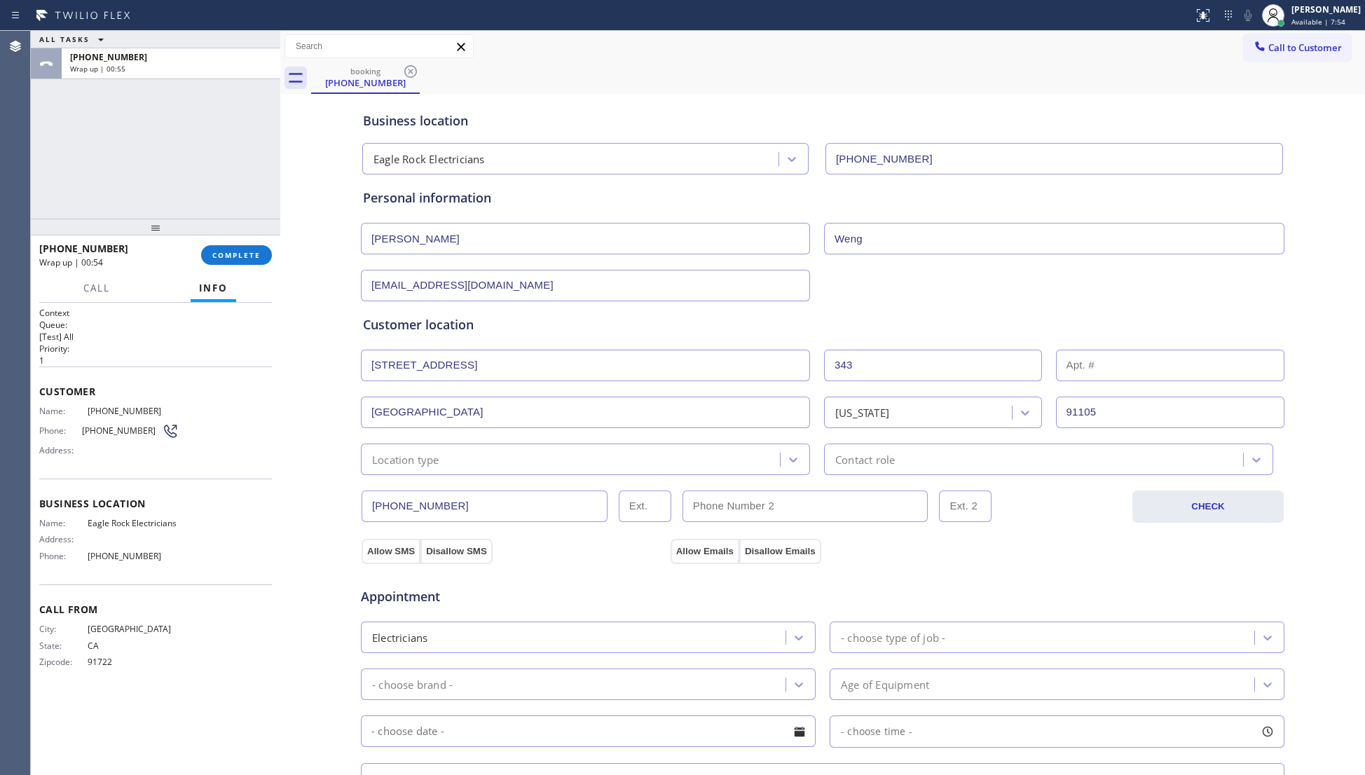
click at [843, 460] on div "Contact role" at bounding box center [865, 459] width 60 height 16
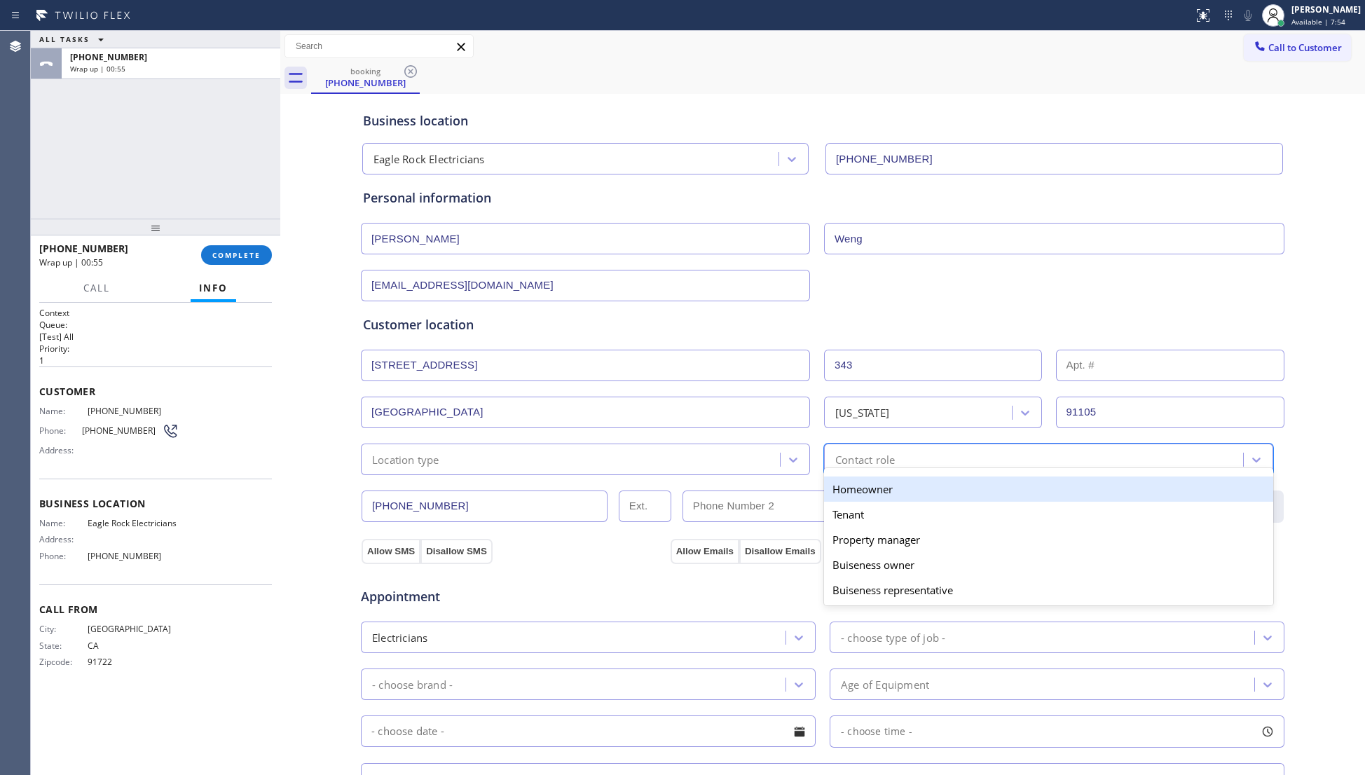
click at [846, 491] on div "Homeowner" at bounding box center [1048, 488] width 449 height 25
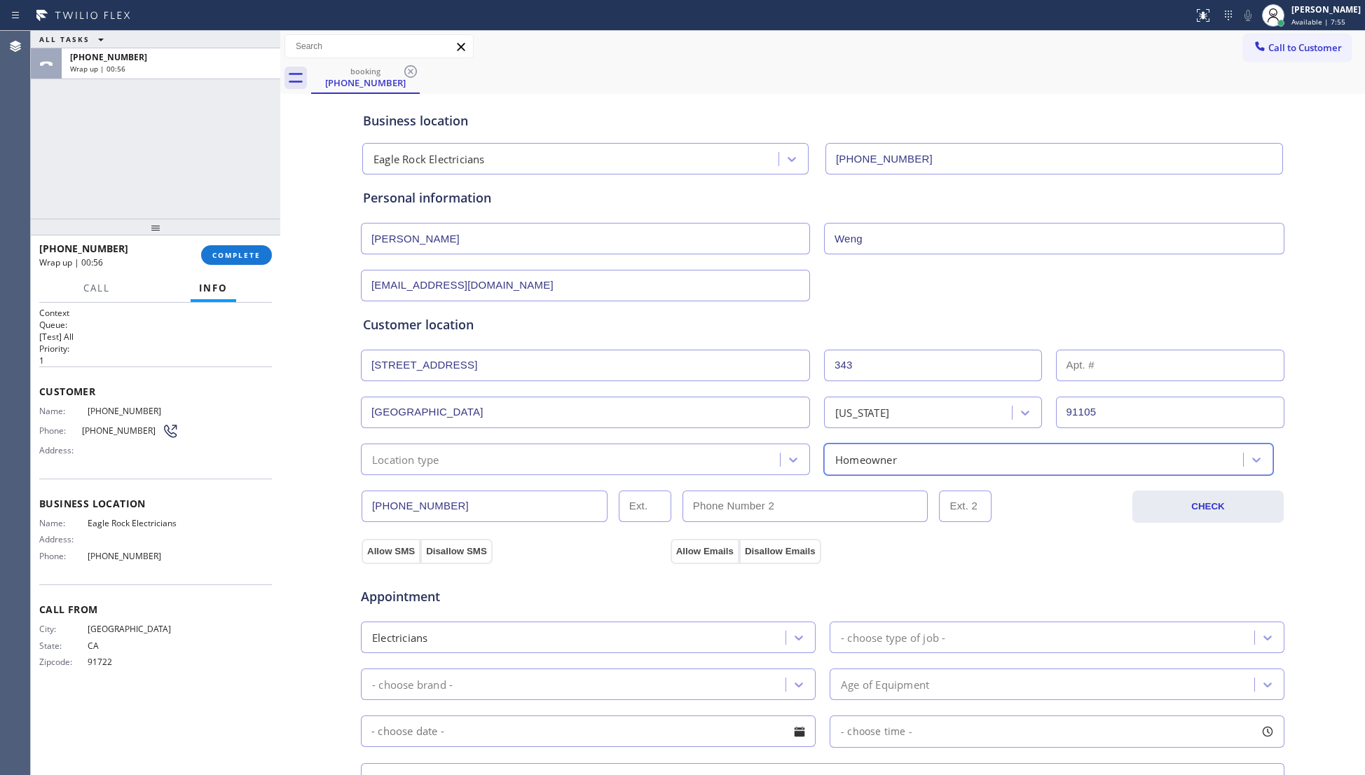
click at [644, 457] on div "Location type" at bounding box center [572, 459] width 415 height 25
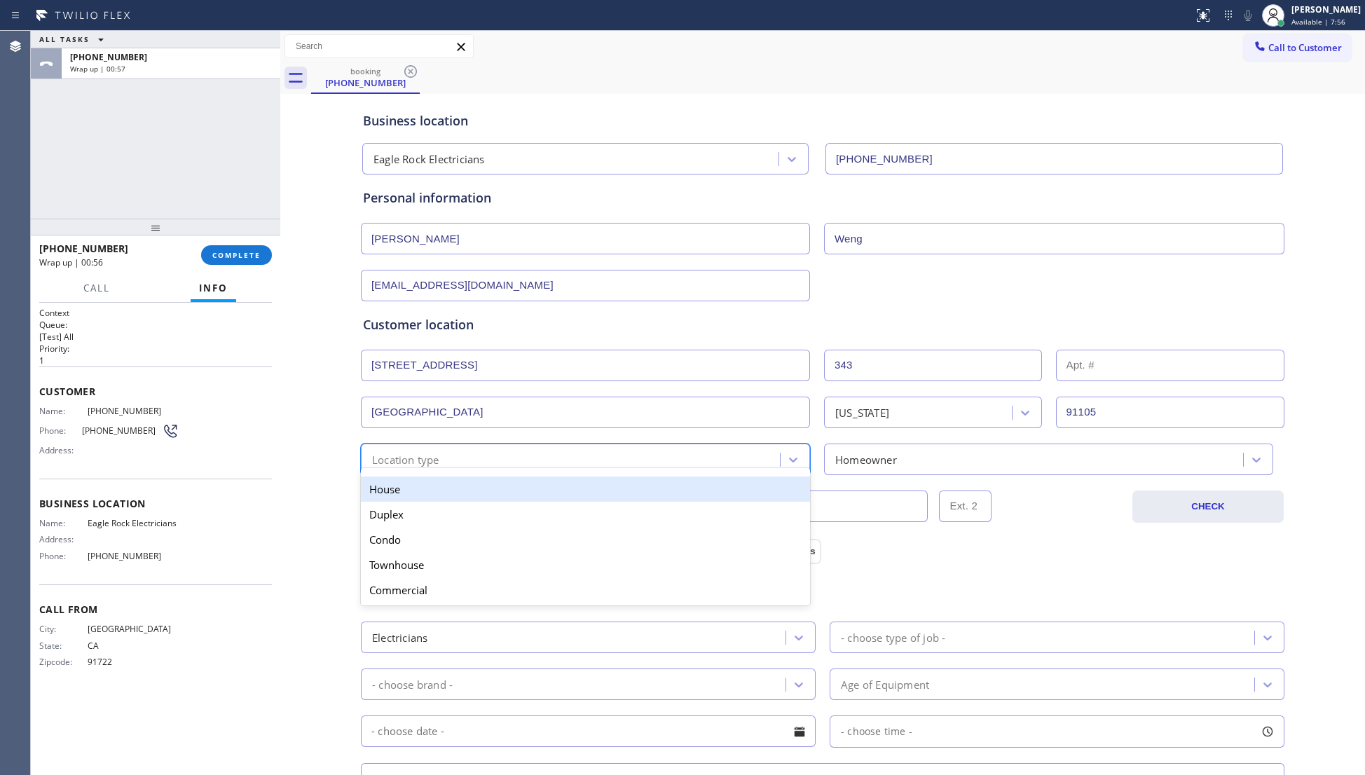
click at [497, 493] on div "House" at bounding box center [585, 488] width 449 height 25
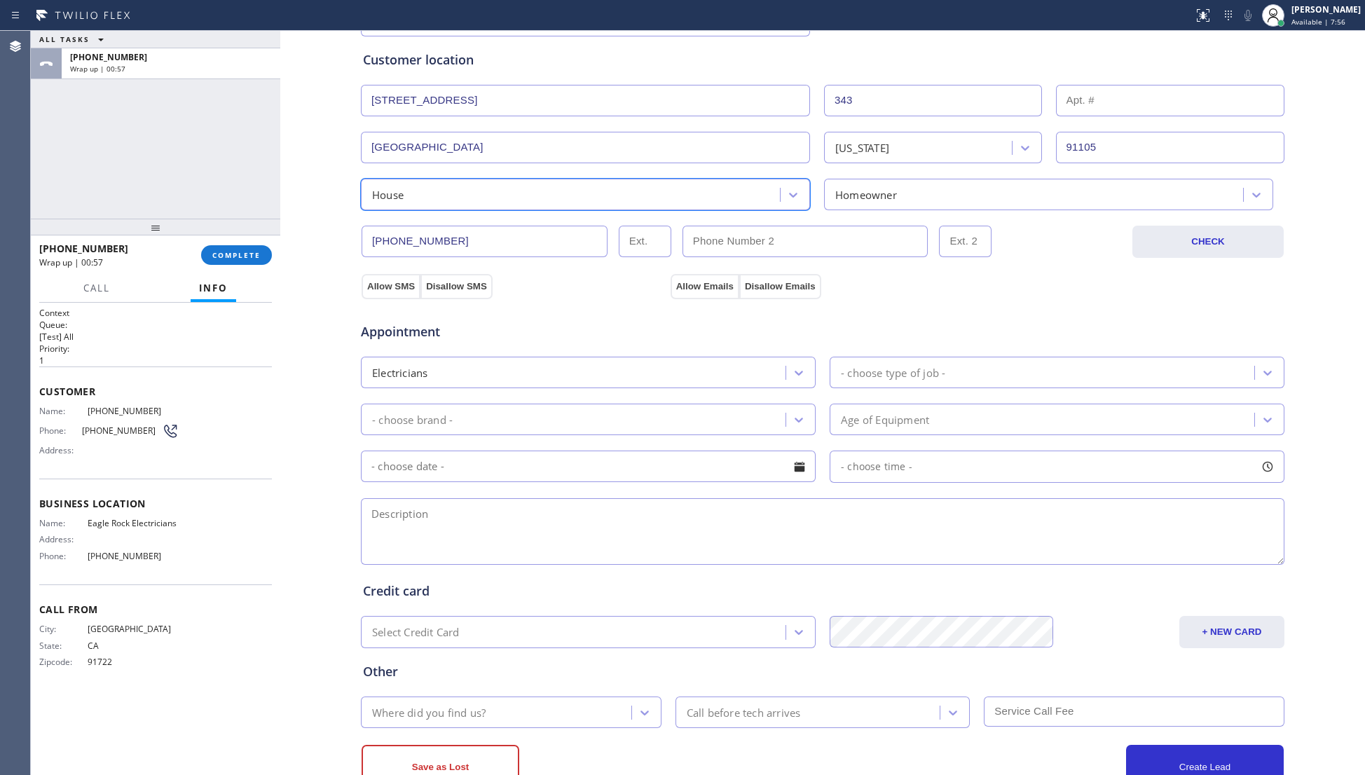
scroll to position [280, 0]
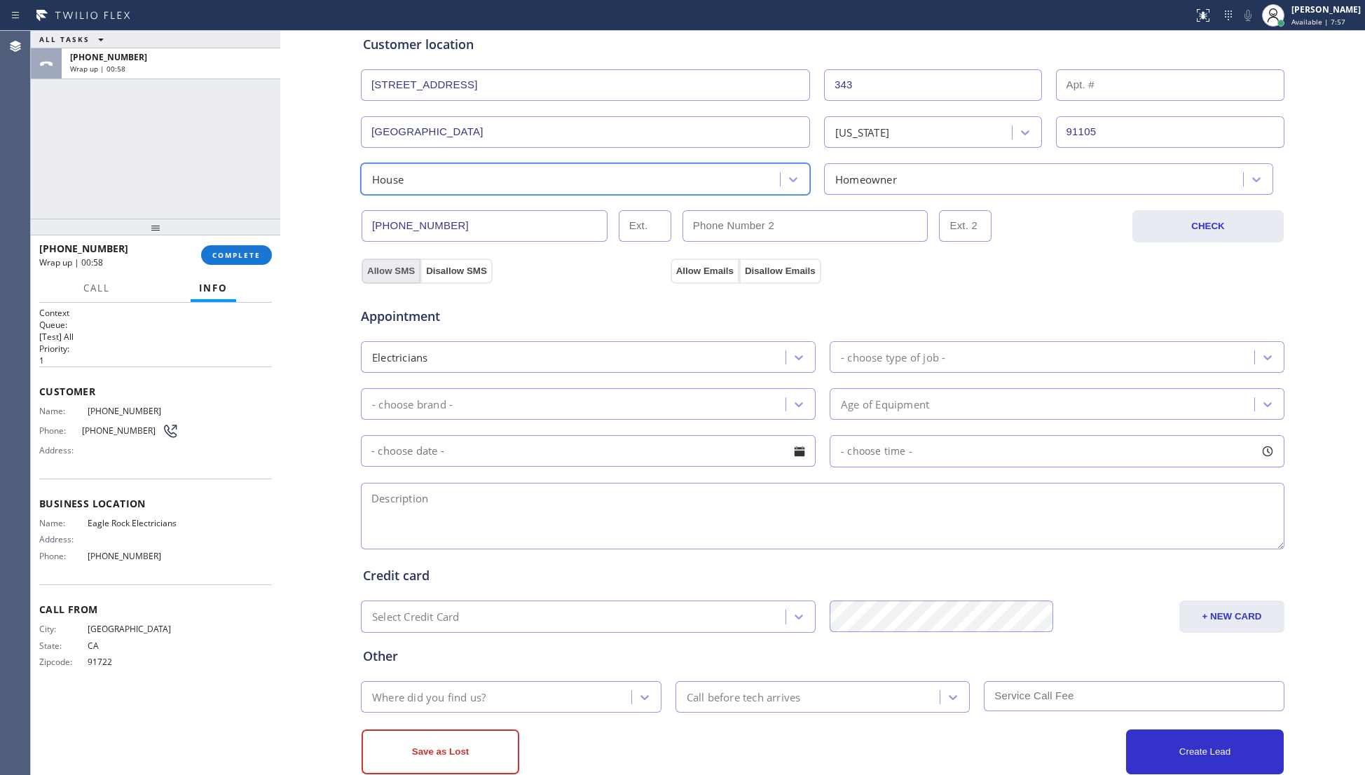
click at [385, 272] on button "Allow SMS" at bounding box center [390, 270] width 59 height 25
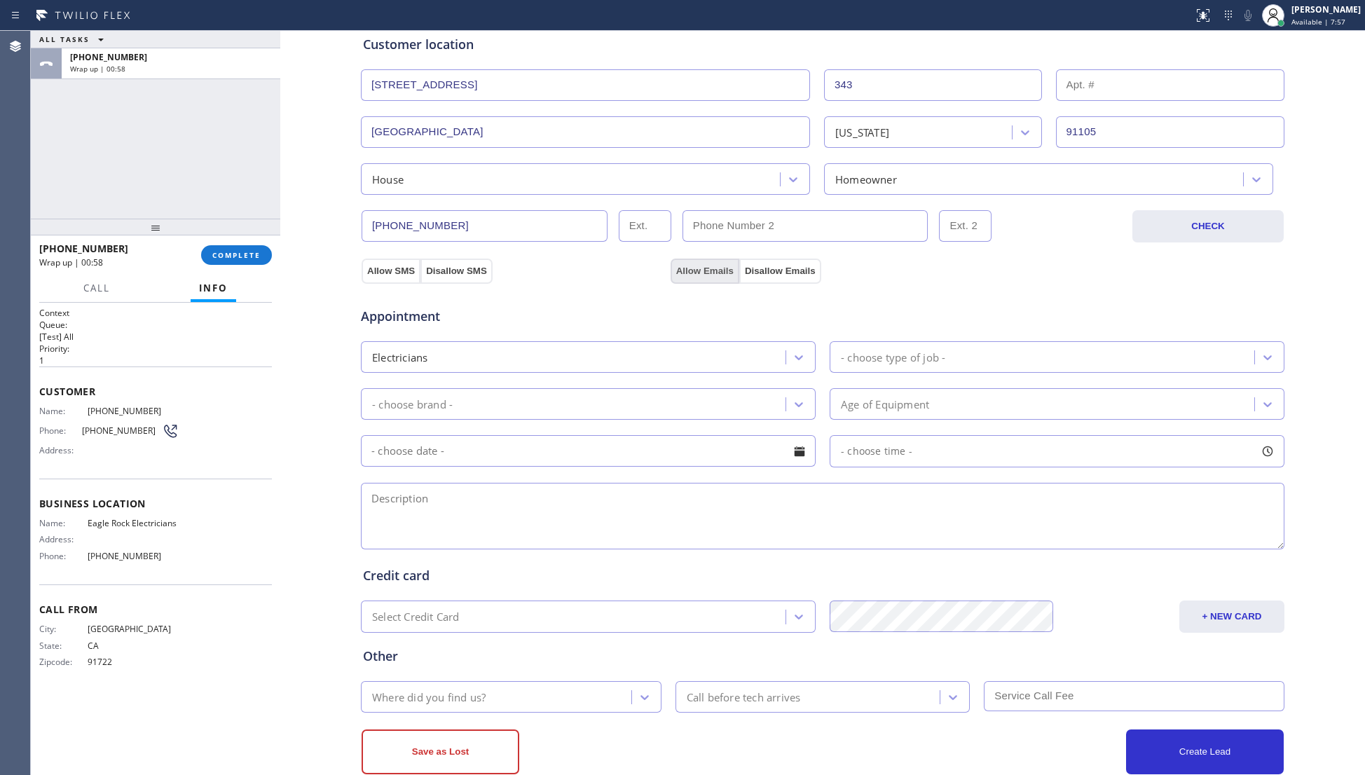
click at [708, 272] on button "Allow Emails" at bounding box center [704, 270] width 69 height 25
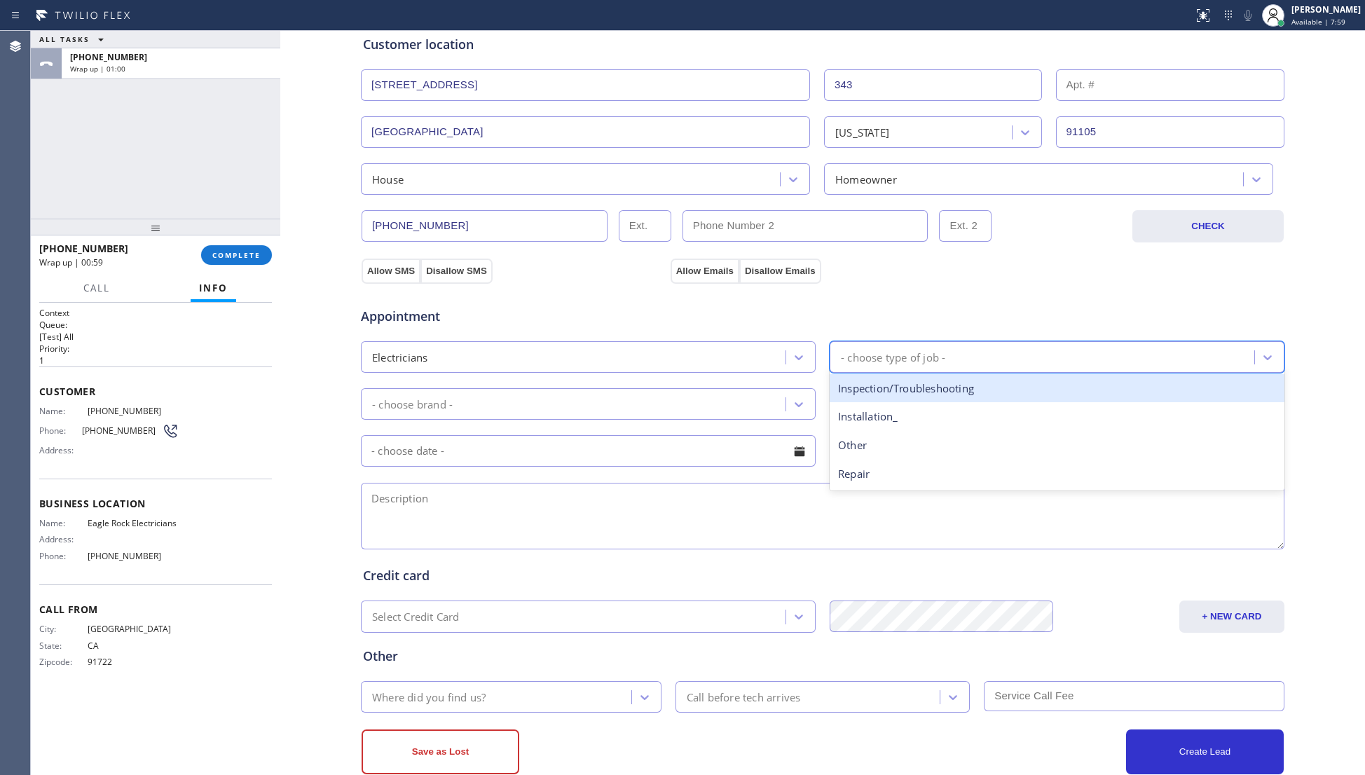
click at [872, 353] on div "- choose type of job -" at bounding box center [893, 357] width 104 height 16
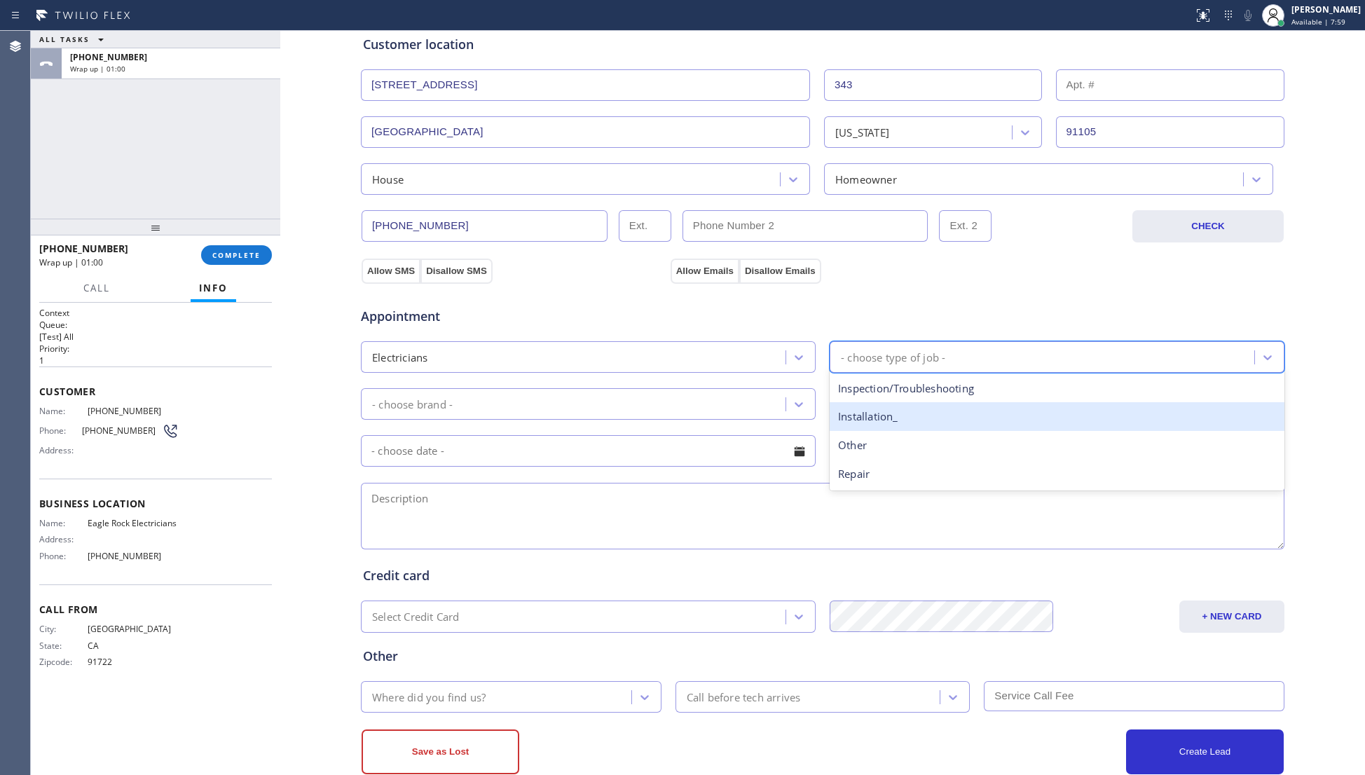
click at [874, 424] on div "Installation_" at bounding box center [1056, 416] width 455 height 29
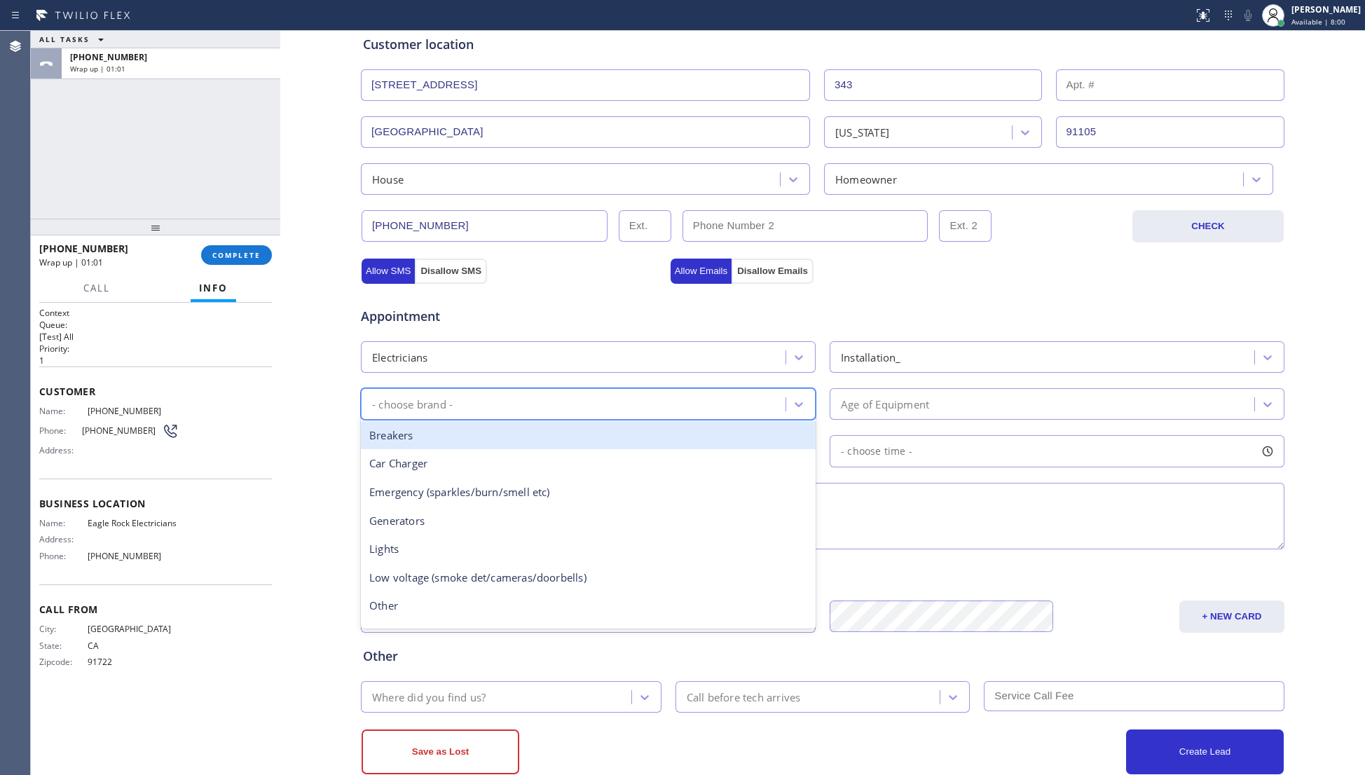
click at [634, 410] on div "- choose brand -" at bounding box center [575, 404] width 420 height 25
click at [906, 354] on div "Installation_" at bounding box center [1044, 357] width 420 height 25
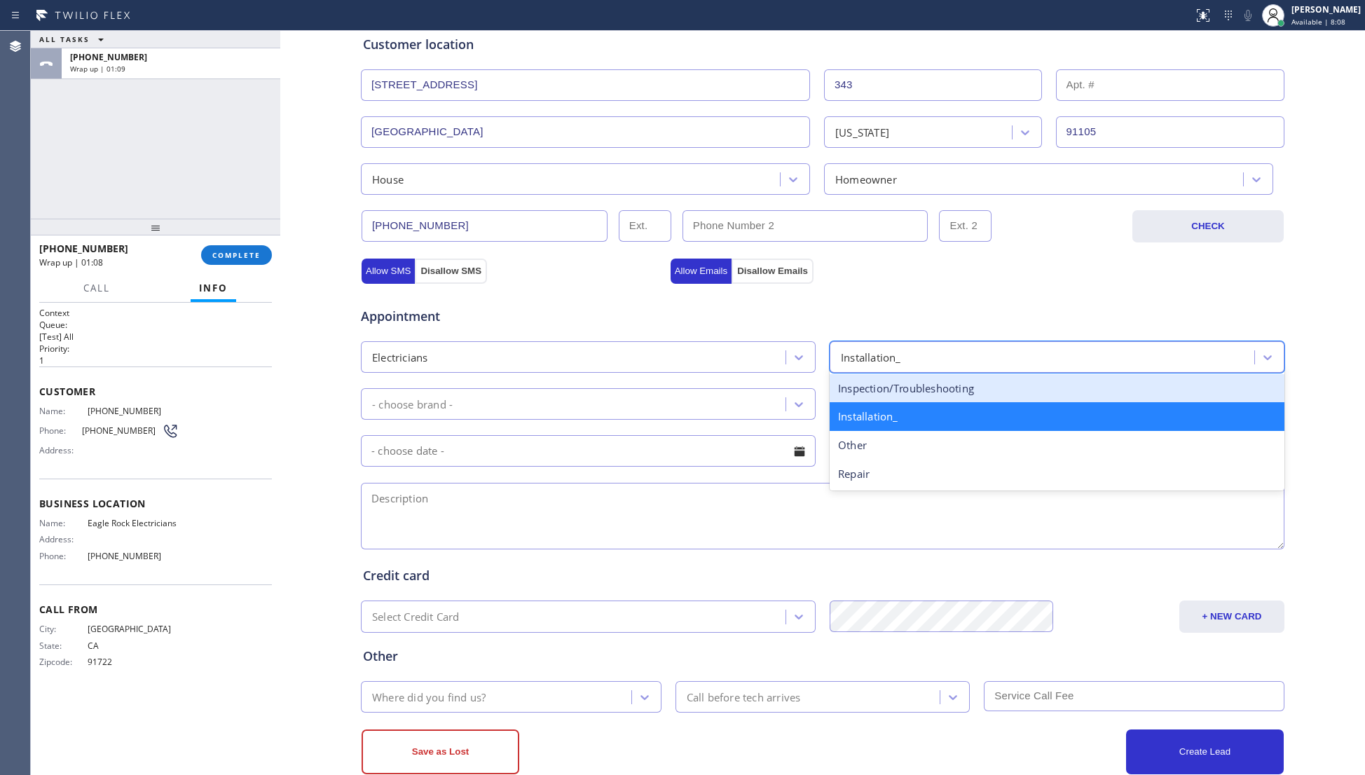
click at [874, 399] on div "Inspection/Troubleshooting" at bounding box center [1056, 388] width 455 height 29
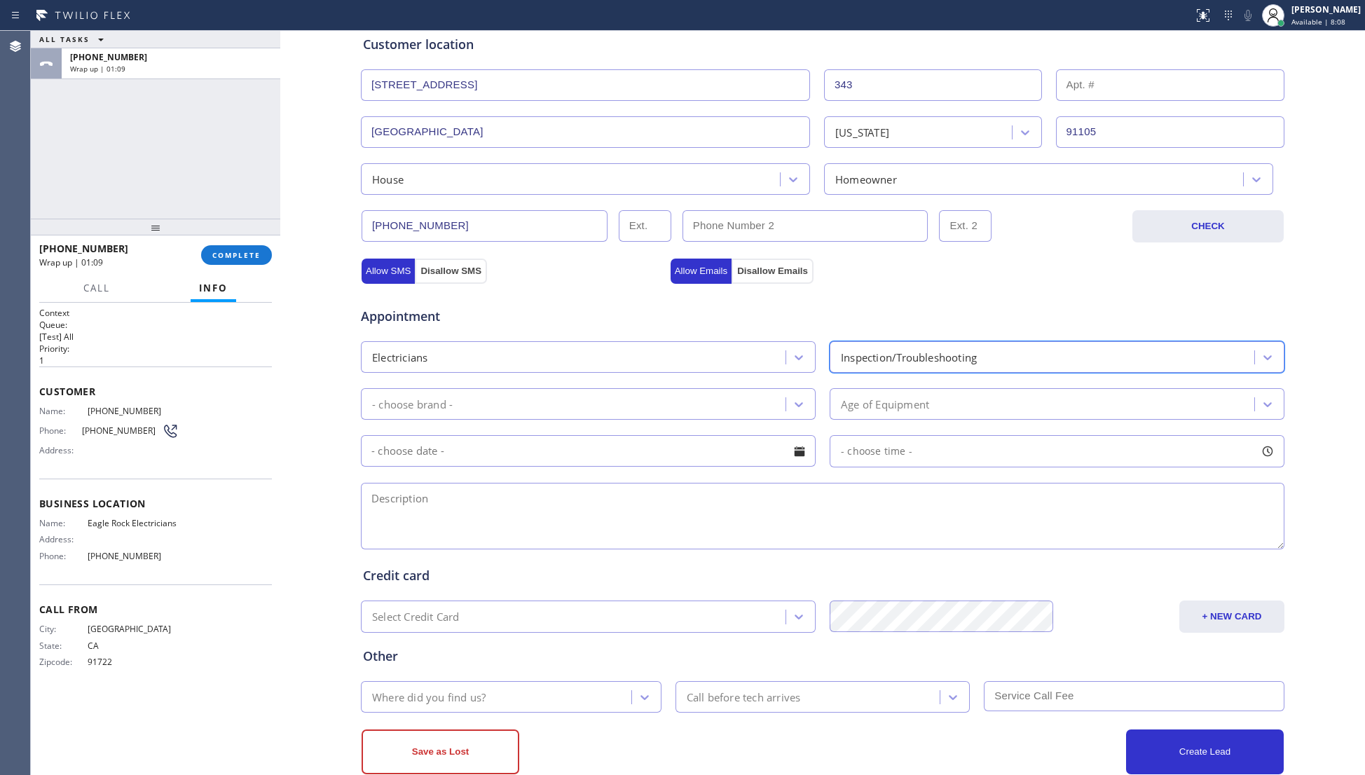
click at [692, 408] on div "- choose brand -" at bounding box center [575, 404] width 420 height 25
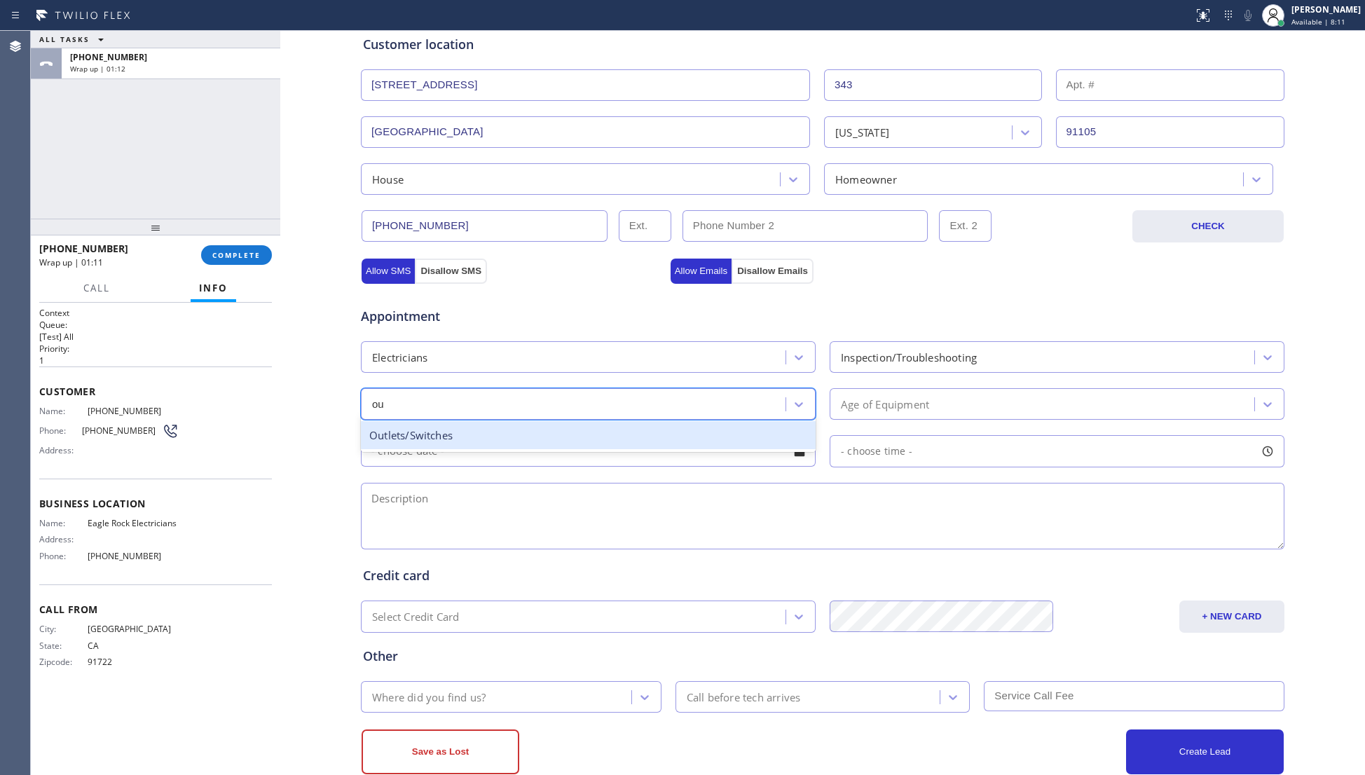
click at [439, 437] on div "Outlets/Switches" at bounding box center [588, 435] width 455 height 29
click at [855, 406] on div "Age of Equipment" at bounding box center [885, 404] width 88 height 16
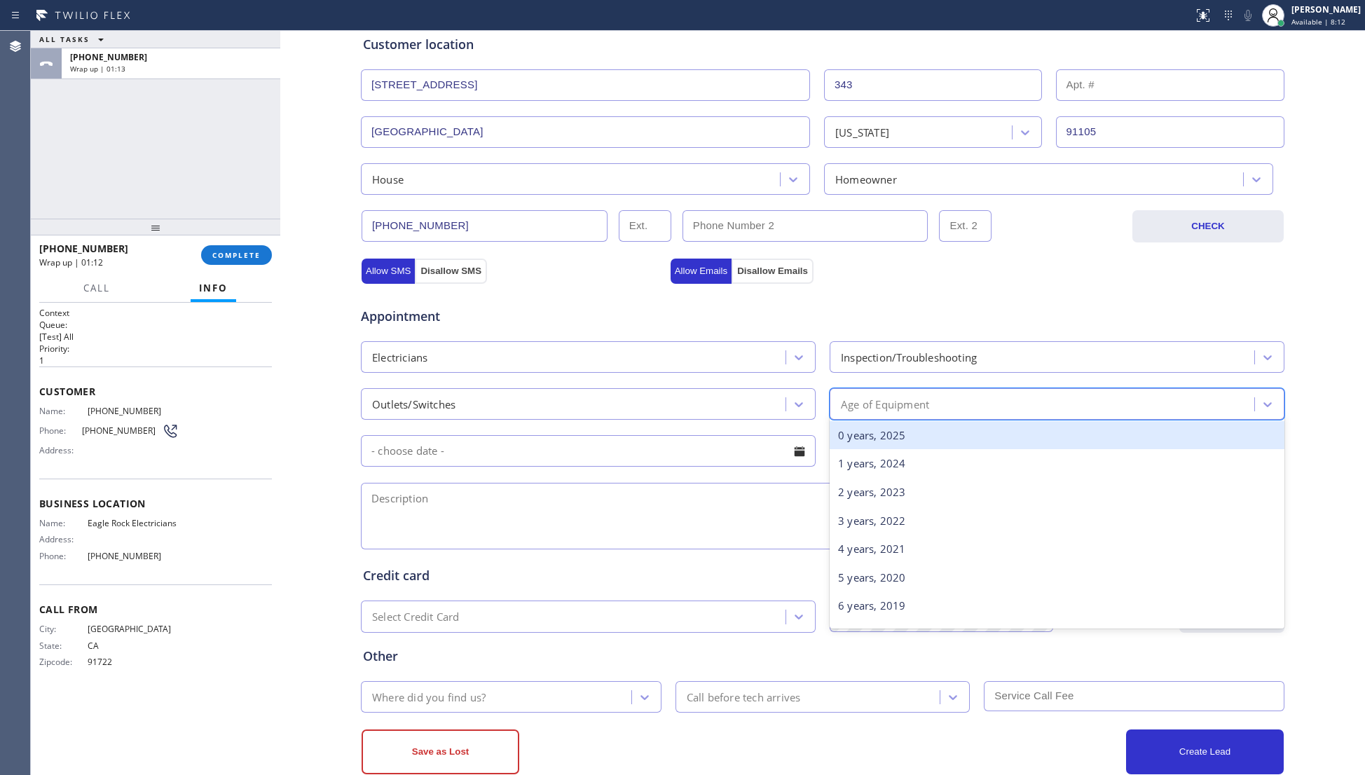
click at [853, 440] on div "0 years, 2025" at bounding box center [1056, 435] width 455 height 29
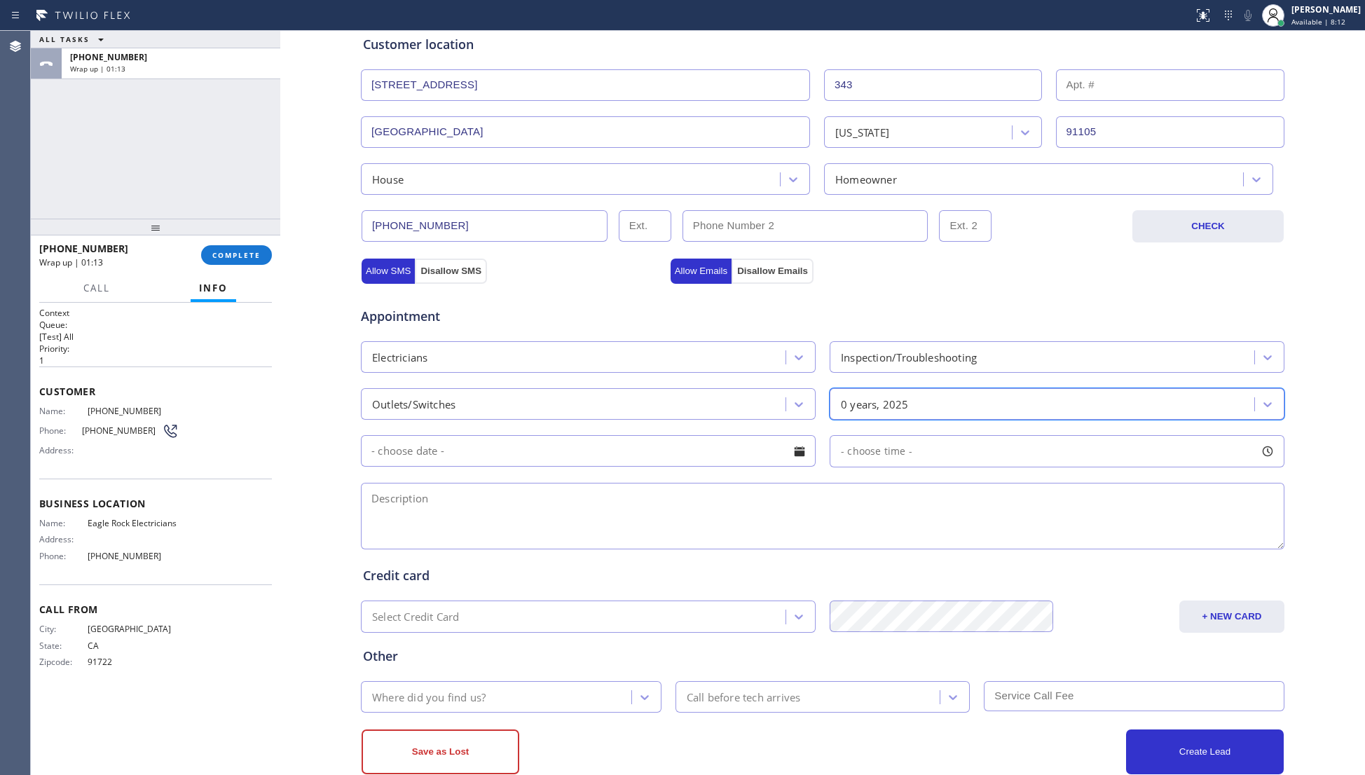
click at [616, 450] on input "text" at bounding box center [588, 451] width 455 height 32
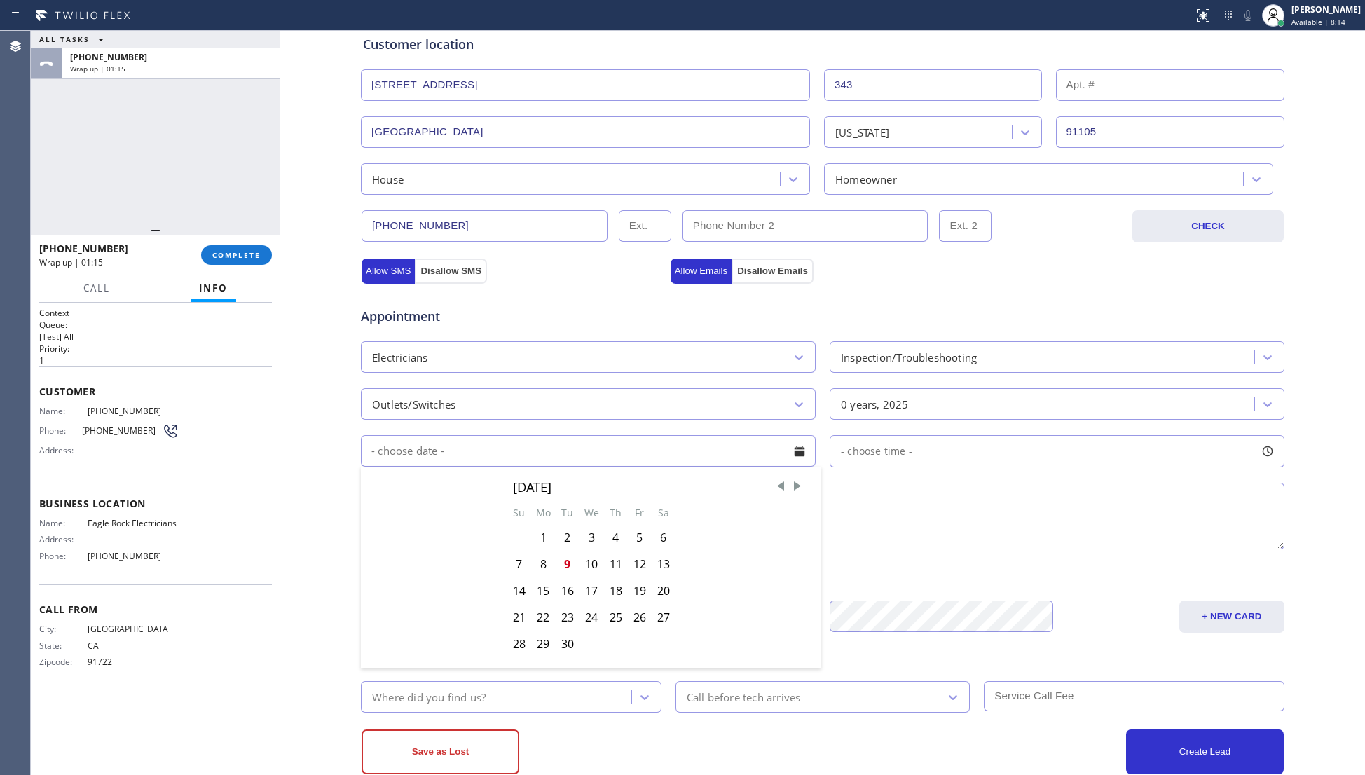
click at [608, 564] on div "11" at bounding box center [616, 564] width 24 height 27
click at [872, 467] on div "- choose time -" at bounding box center [1056, 451] width 455 height 32
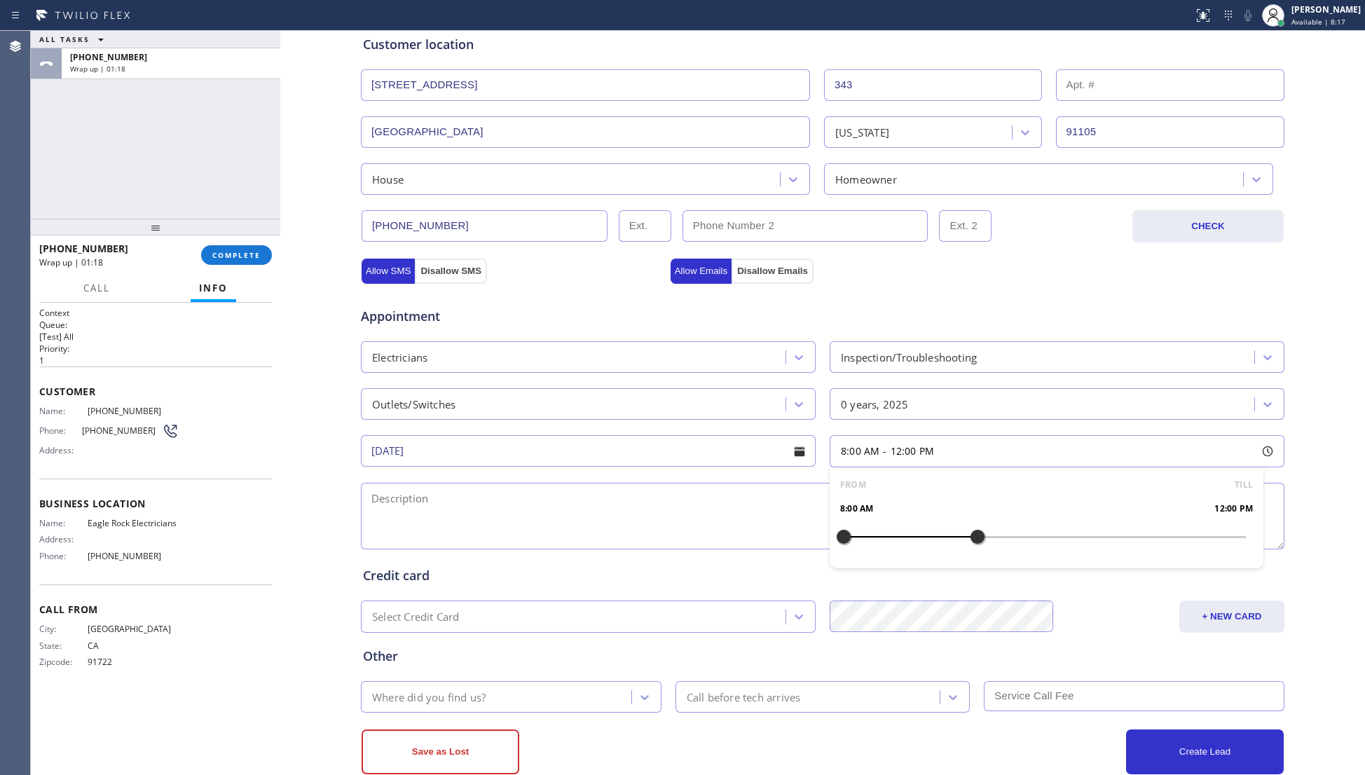
drag, startPoint x: 900, startPoint y: 531, endPoint x: 977, endPoint y: 539, distance: 76.8
click at [979, 537] on div at bounding box center [1044, 537] width 402 height 0
drag, startPoint x: 835, startPoint y: 537, endPoint x: 867, endPoint y: 530, distance: 32.1
click at [869, 530] on div at bounding box center [877, 536] width 17 height 29
click at [730, 516] on textarea at bounding box center [822, 516] width 923 height 67
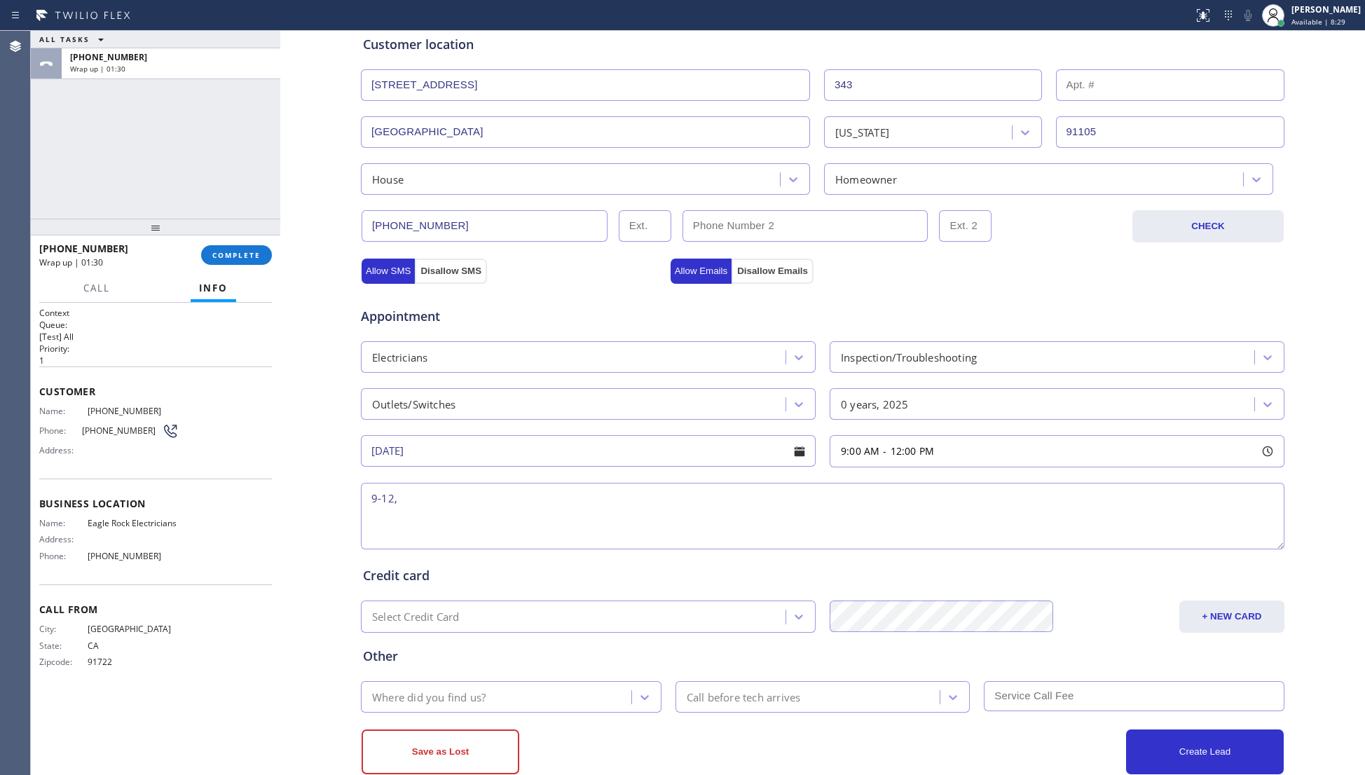
click at [786, 511] on textarea "9-12," at bounding box center [822, 516] width 923 height 67
click at [509, 507] on textarea "9-12, There is a (travel fee amount) for our technician to come out and perform…" at bounding box center [822, 516] width 923 height 67
drag, startPoint x: 541, startPoint y: 503, endPoint x: 443, endPoint y: 503, distance: 98.1
click at [443, 503] on textarea "9-12, There is a (travel fee amount) for our technician to come out and perform…" at bounding box center [822, 516] width 923 height 67
click at [572, 531] on textarea "9-12, There is a $60 for our technician to come out and perform basic diagnosis…" at bounding box center [822, 516] width 923 height 67
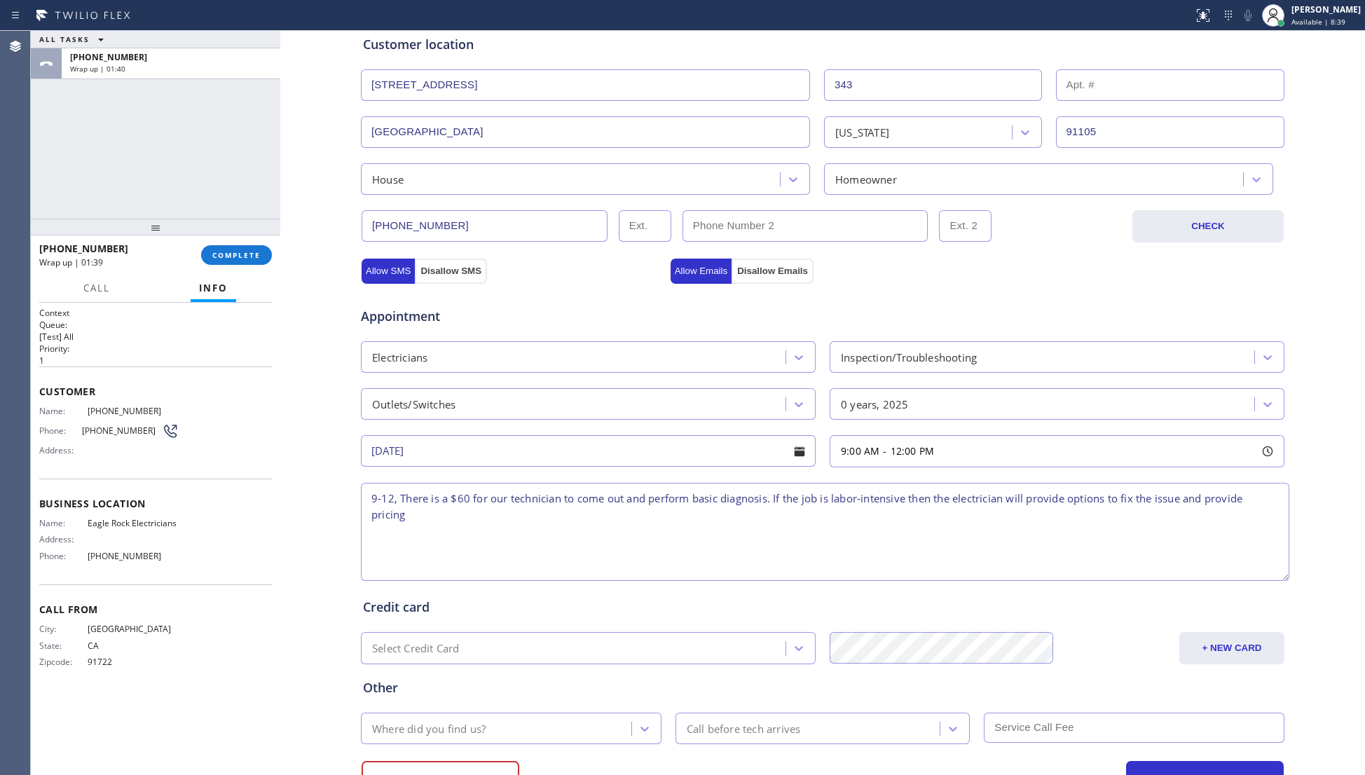
scroll to position [0, 0]
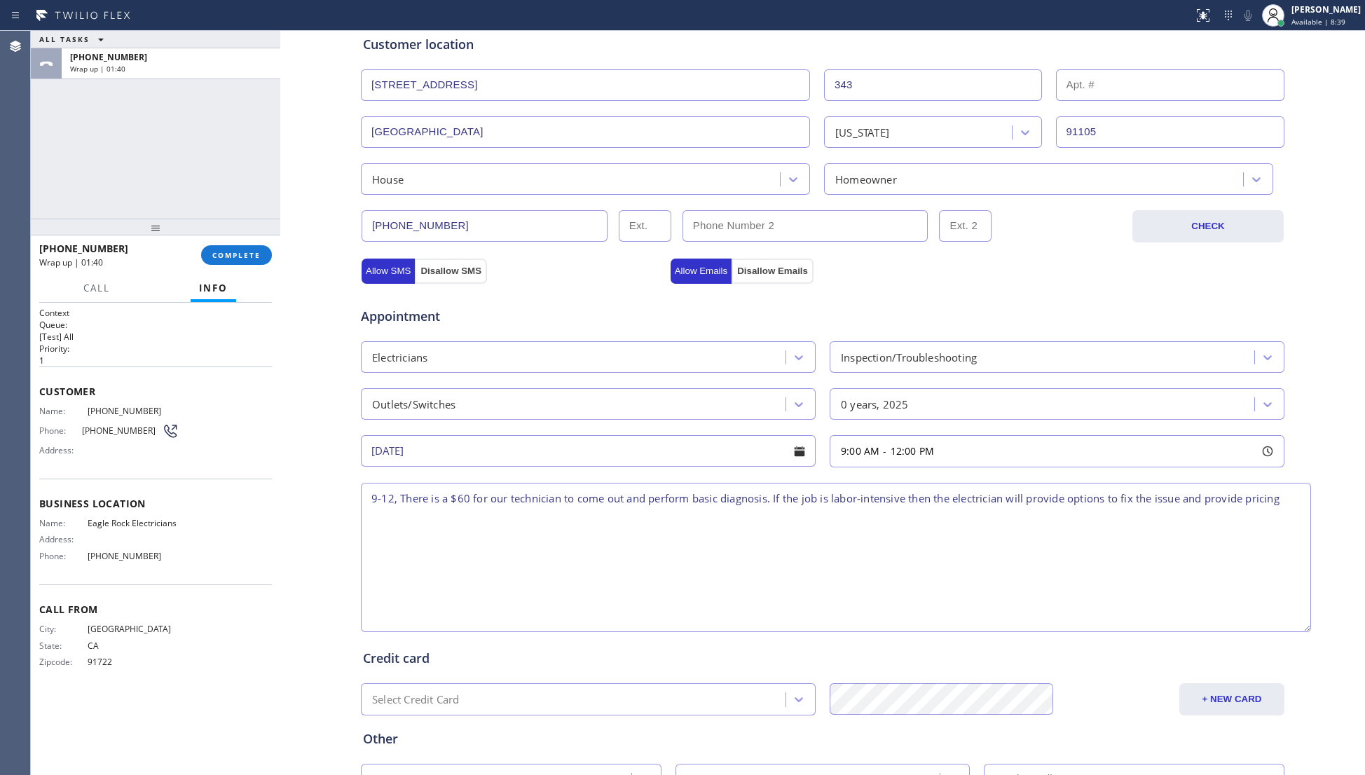
drag, startPoint x: 1264, startPoint y: 545, endPoint x: 1354, endPoint y: 636, distance: 127.8
click at [1298, 632] on textarea "9-12, There is a $60 for our technician to come out and perform basic diagnosis…" at bounding box center [836, 557] width 950 height 149
click at [1278, 513] on textarea "9-12, There is a $60 for our technician to come out and perform basic diagnosis…" at bounding box center [839, 560] width 957 height 155
click at [813, 548] on textarea "9-12, There is a $60 for our technician to come out and perform basic diagnosis…" at bounding box center [839, 560] width 957 height 155
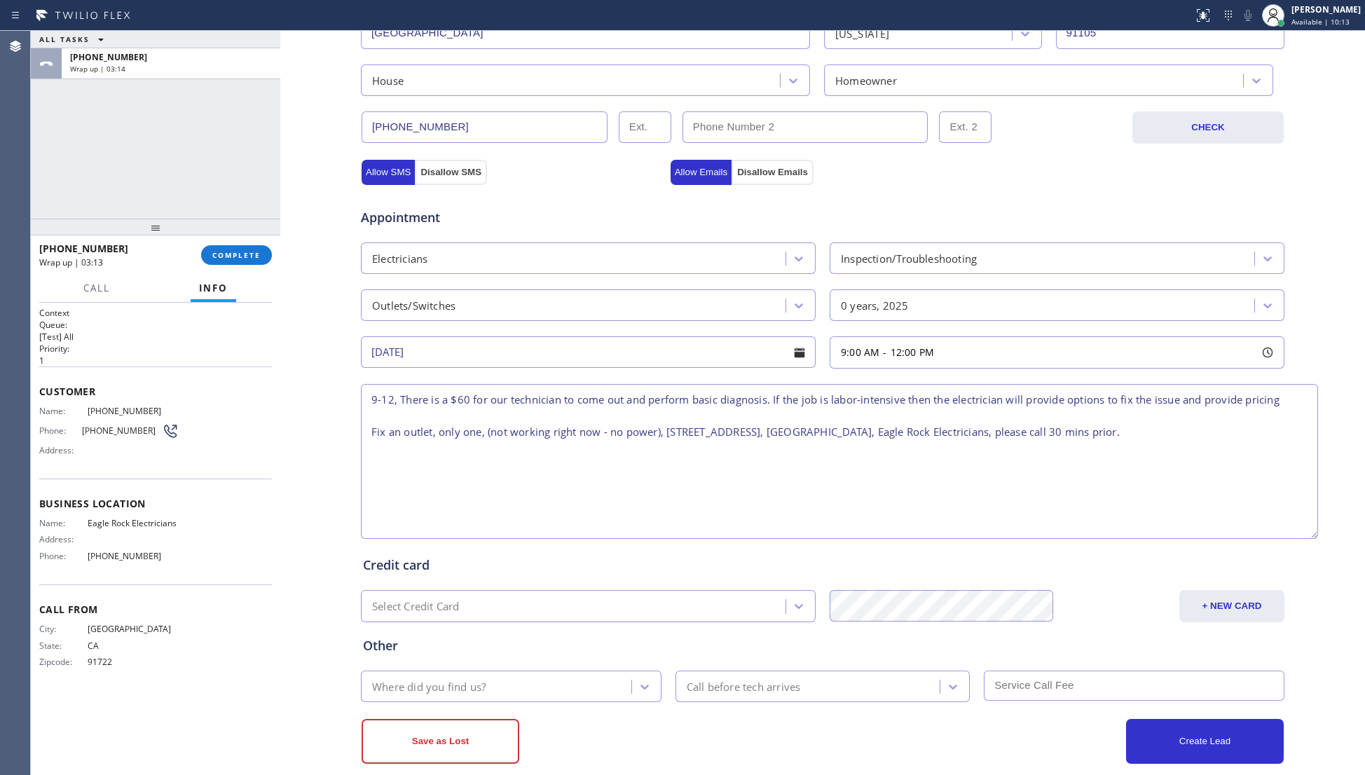
scroll to position [402, 0]
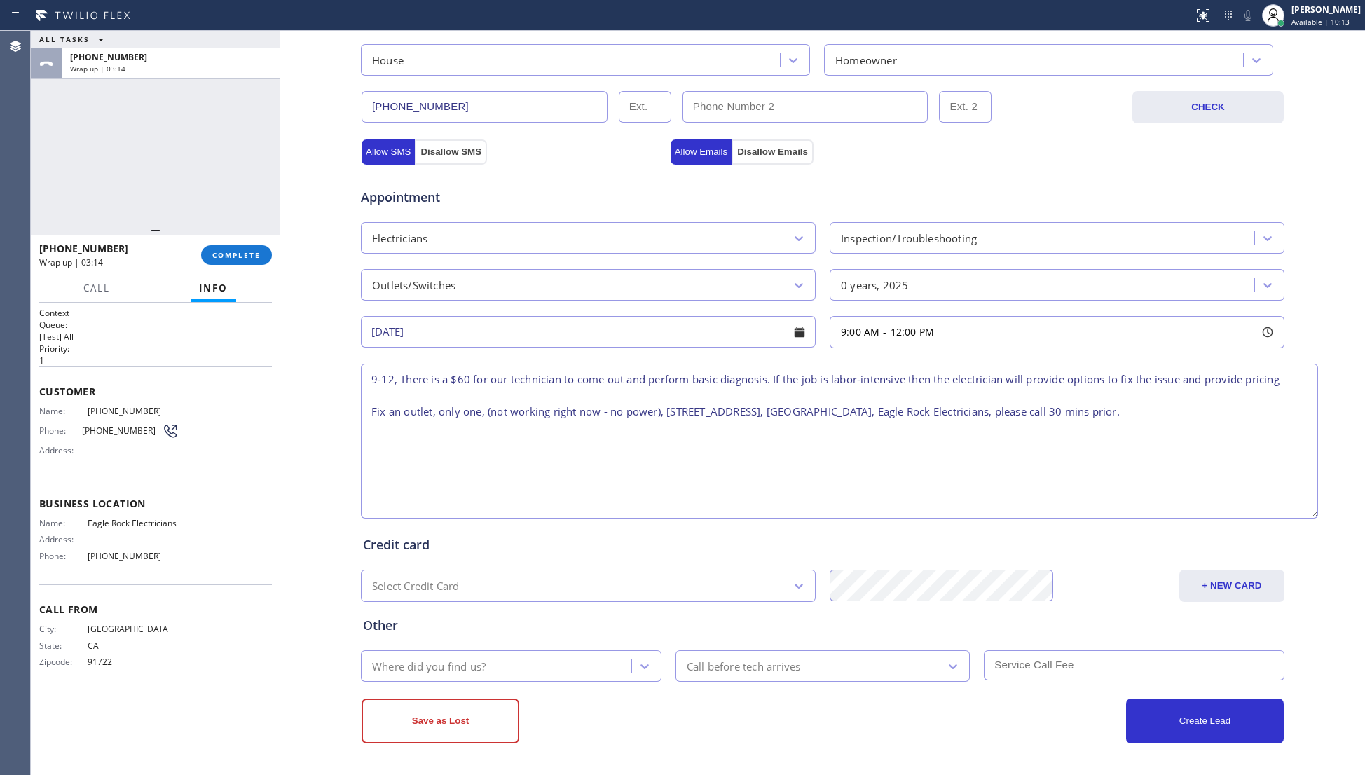
click at [474, 657] on div "Where did you find us?" at bounding box center [498, 666] width 266 height 25
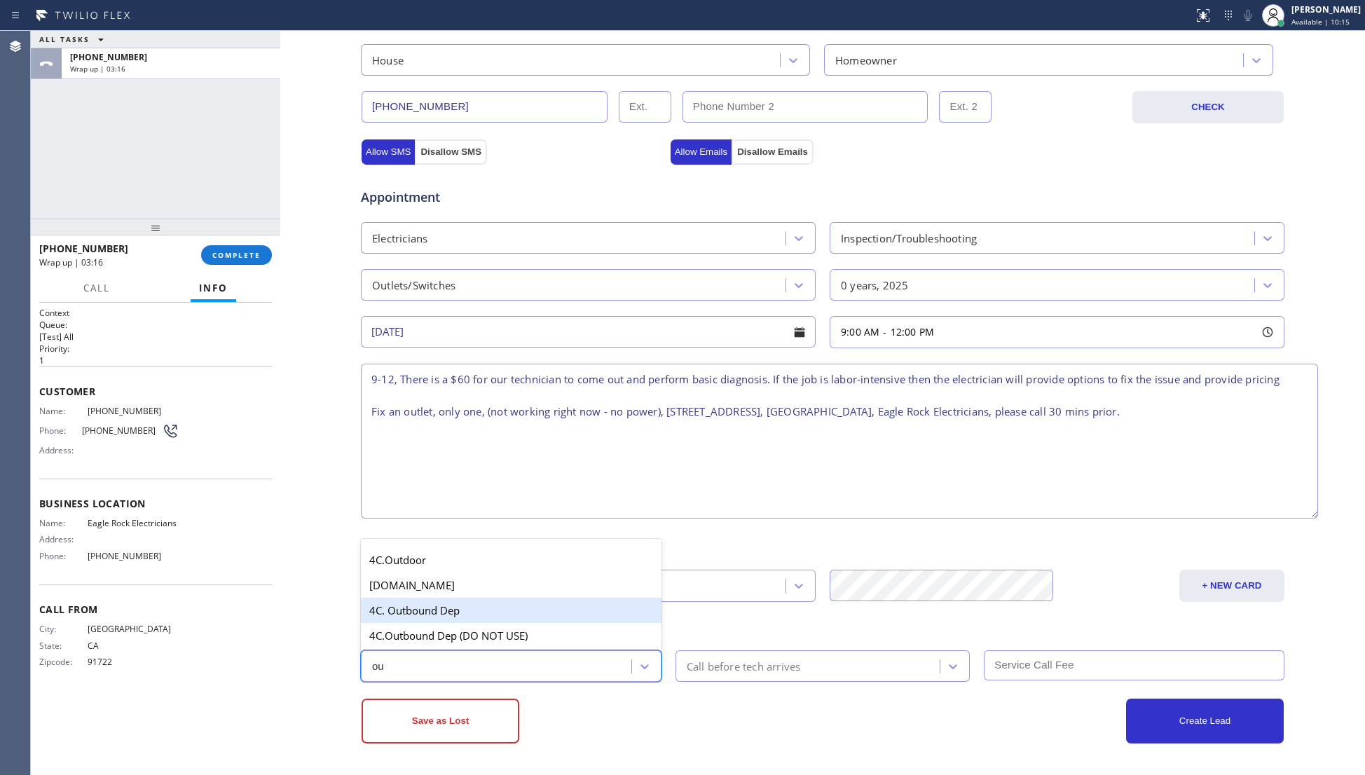
click at [439, 617] on div "4C. Outbound Dep" at bounding box center [511, 610] width 301 height 25
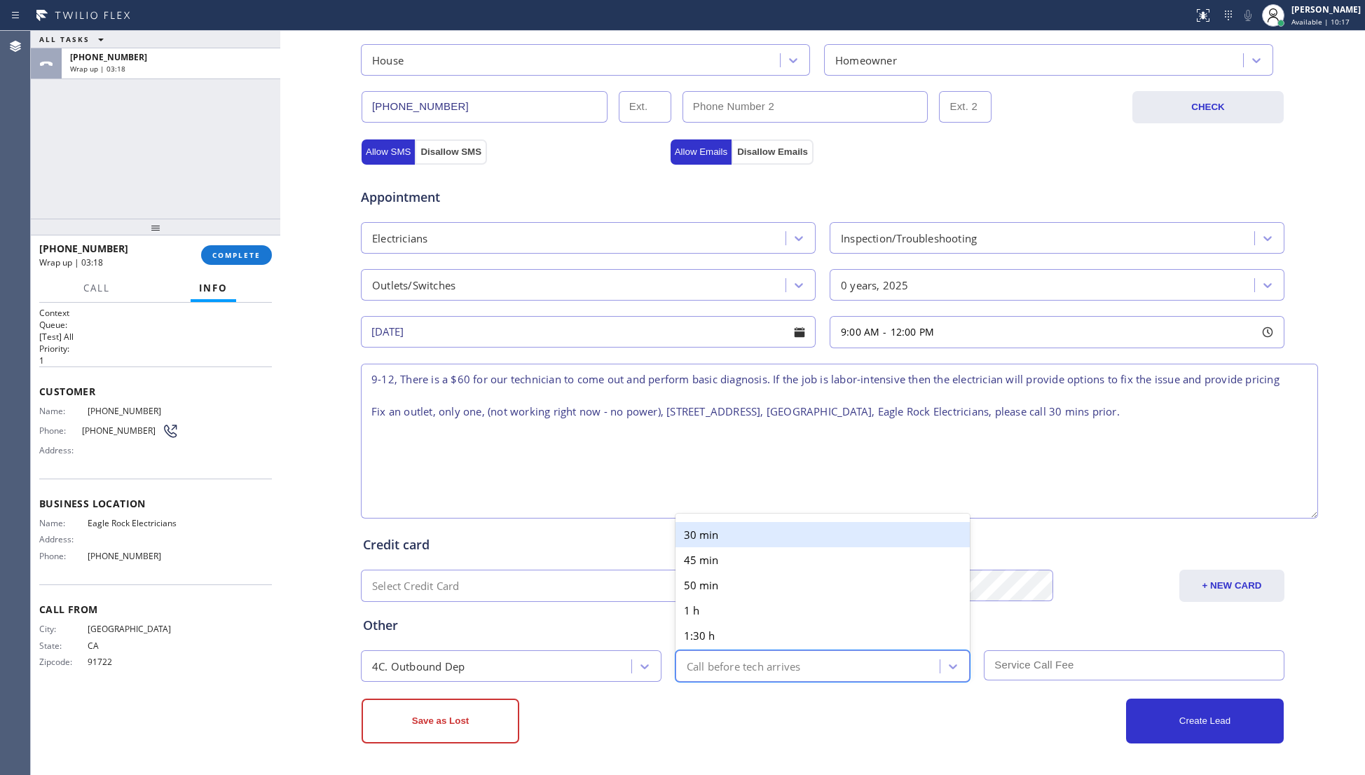
click at [836, 668] on div "Call before tech arrives" at bounding box center [809, 666] width 261 height 25
click at [731, 530] on div "30 min" at bounding box center [822, 534] width 295 height 25
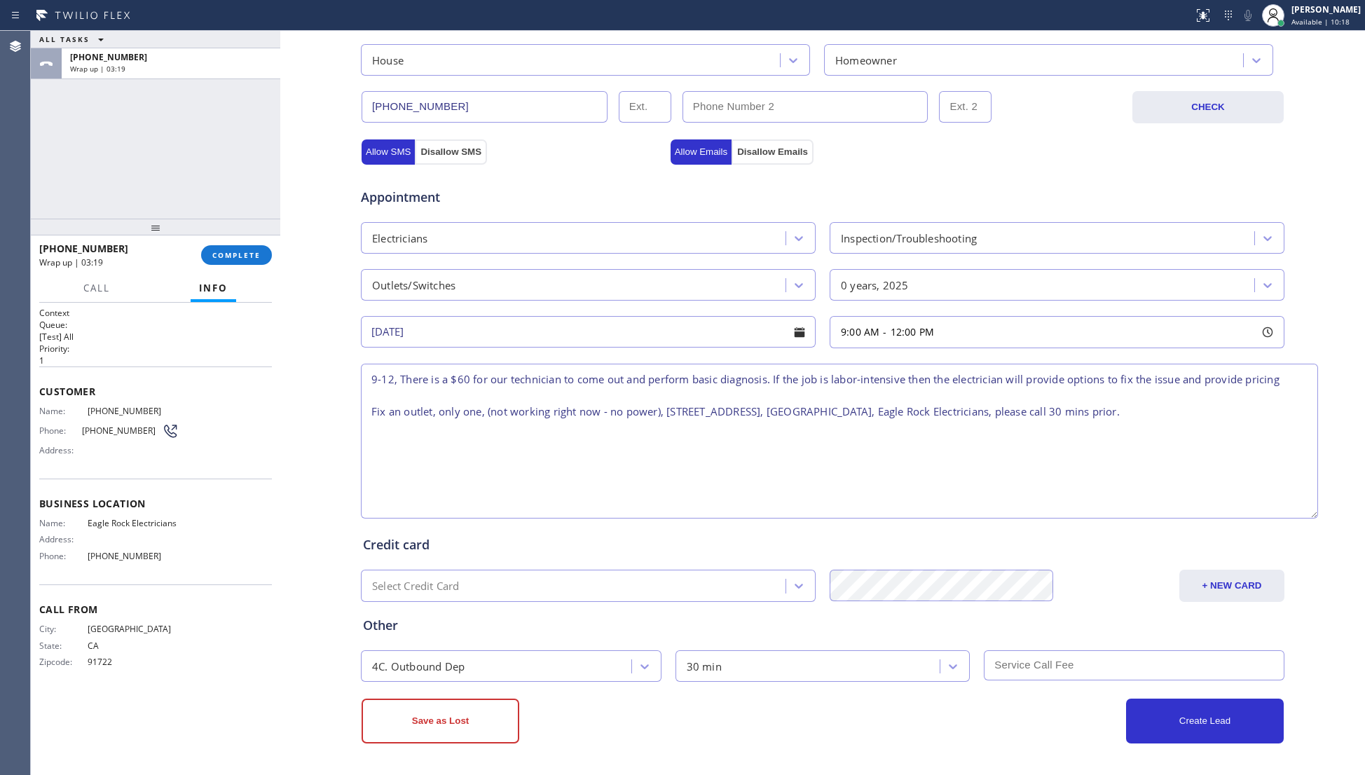
click at [1040, 670] on input "text" at bounding box center [1134, 665] width 301 height 30
click at [1214, 724] on button "Create Lead" at bounding box center [1205, 720] width 158 height 45
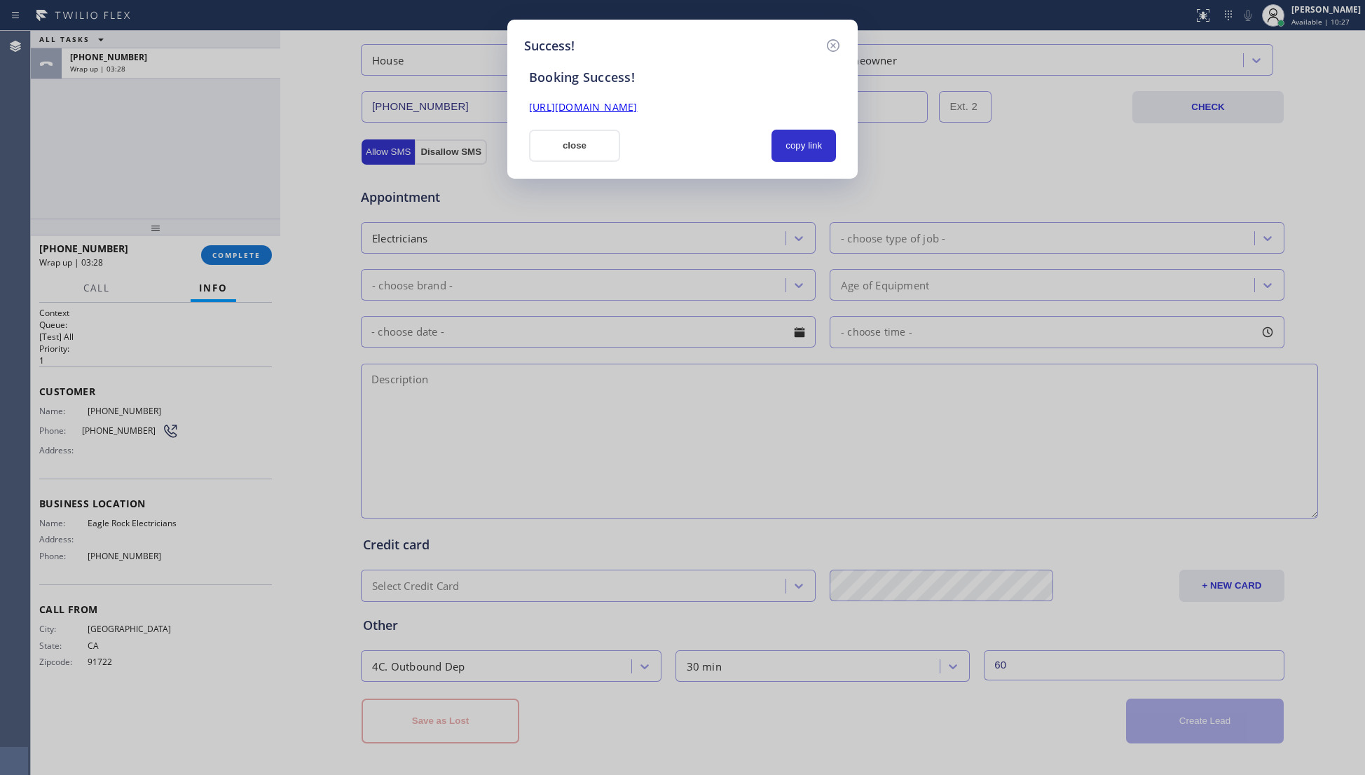
drag, startPoint x: 780, startPoint y: 154, endPoint x: 937, endPoint y: 237, distance: 177.4
click at [788, 156] on button "copy link" at bounding box center [803, 146] width 64 height 32
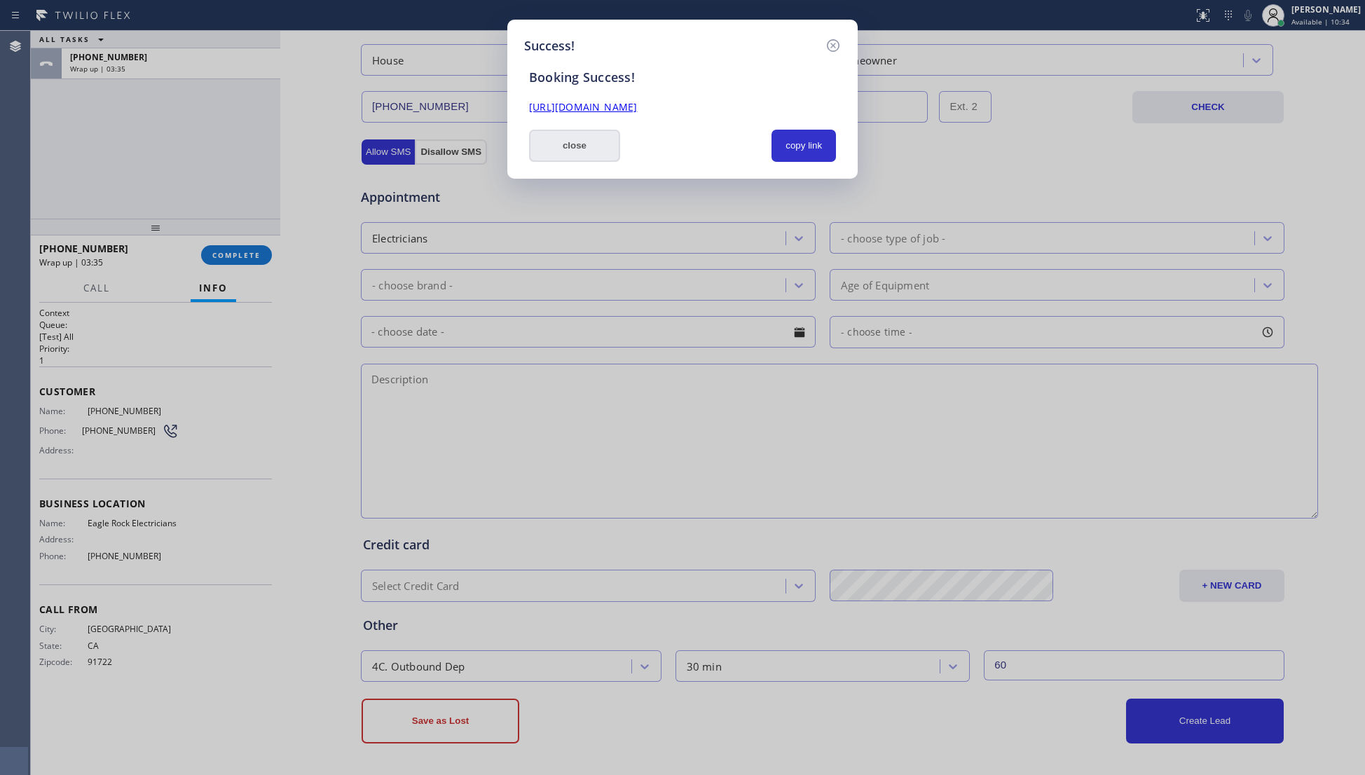
click at [577, 134] on button "close" at bounding box center [574, 146] width 91 height 32
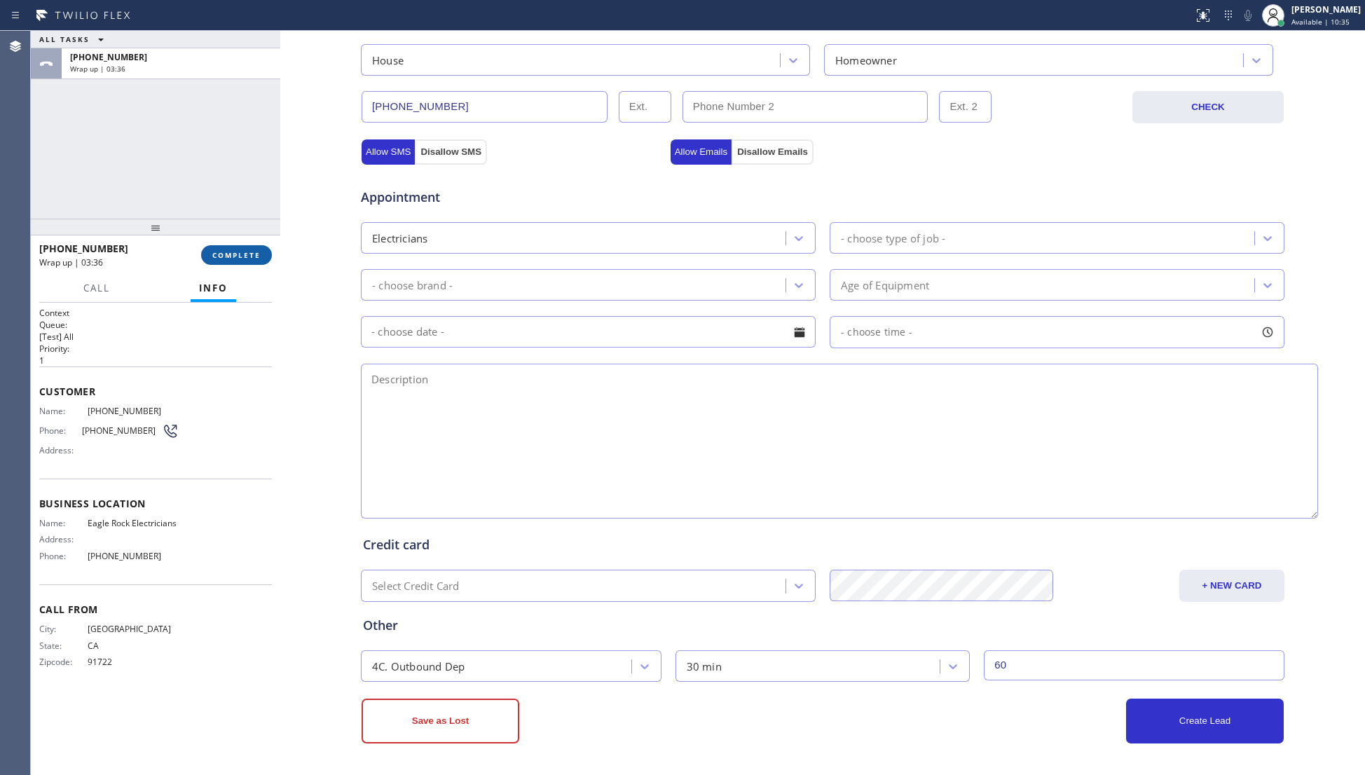
click at [241, 258] on span "COMPLETE" at bounding box center [236, 255] width 48 height 10
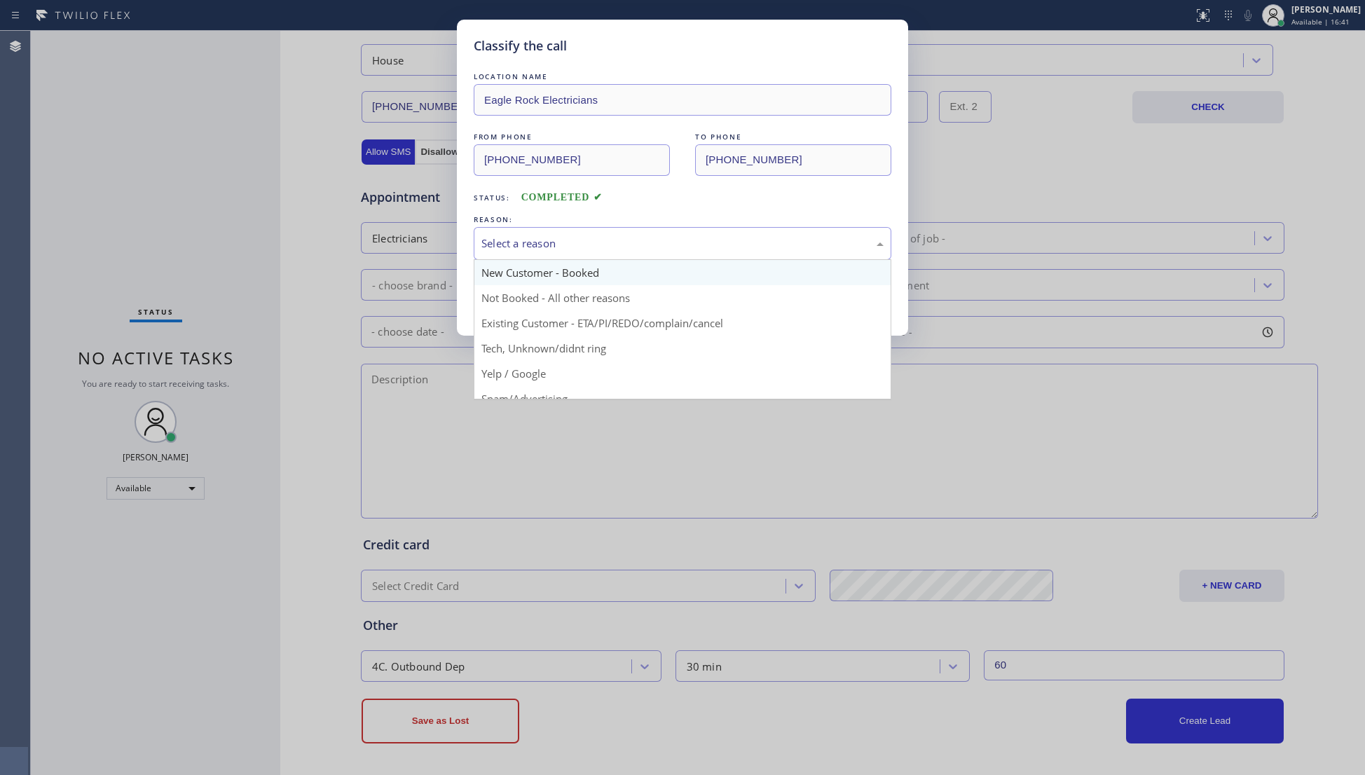
drag, startPoint x: 550, startPoint y: 244, endPoint x: 528, endPoint y: 281, distance: 43.0
click at [549, 244] on div "Select a reason" at bounding box center [682, 243] width 402 height 16
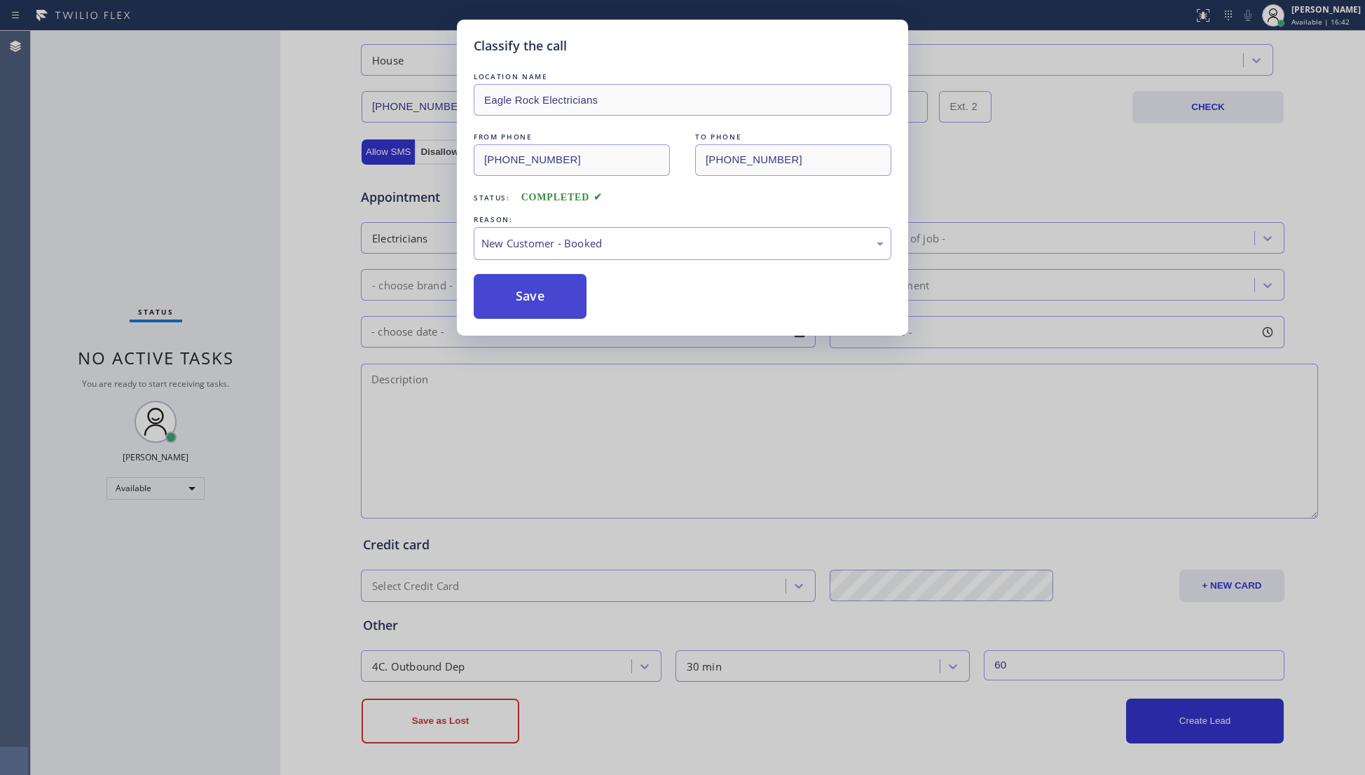
click at [521, 297] on button "Save" at bounding box center [530, 296] width 113 height 45
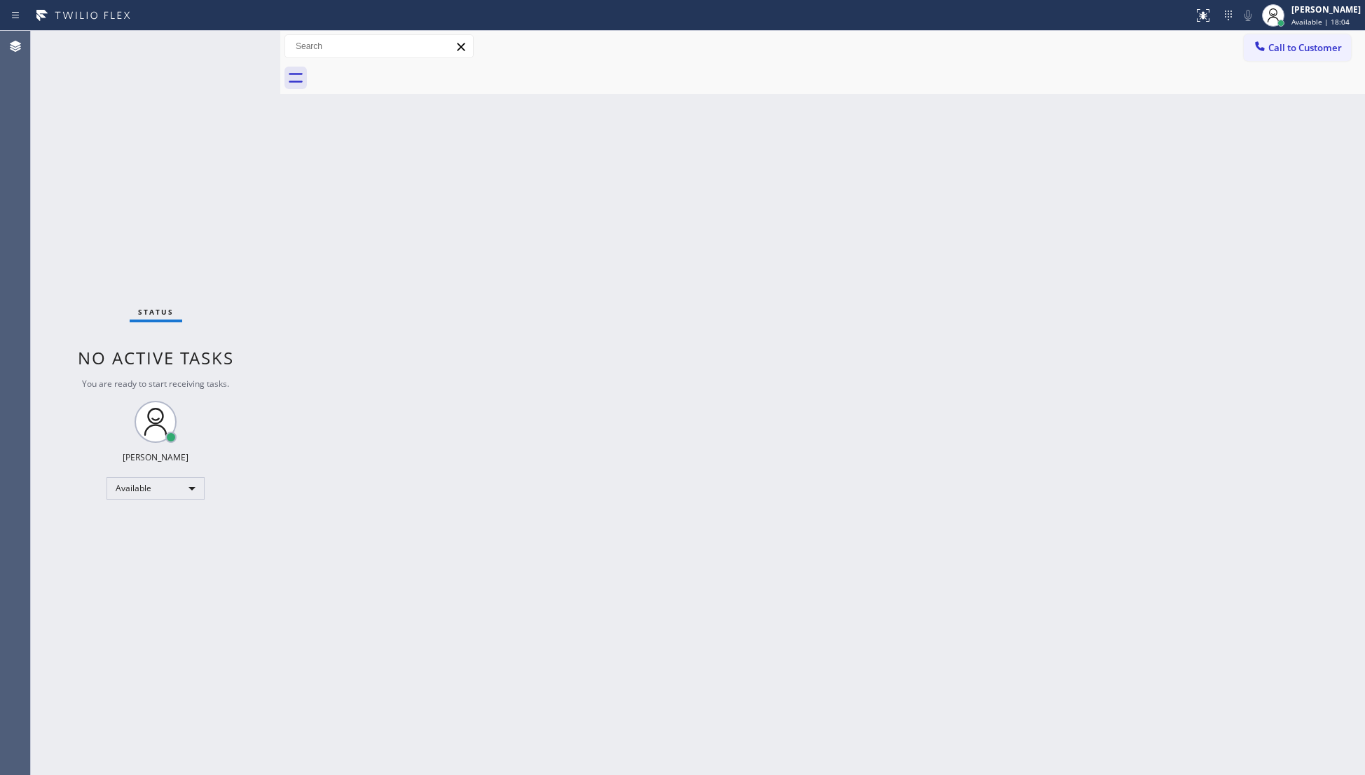
click at [772, 124] on div "Back to Dashboard Change Sender ID Customers Technicians Select a contact Outbo…" at bounding box center [822, 403] width 1084 height 744
click at [1312, 18] on span "Available | 18:05" at bounding box center [1320, 22] width 58 height 10
click at [1274, 88] on button "Unavailable" at bounding box center [1294, 92] width 140 height 18
drag, startPoint x: 734, startPoint y: 270, endPoint x: 740, endPoint y: 266, distance: 7.2
click at [738, 272] on div "Back to Dashboard Change Sender ID Customers Technicians Select a contact Outbo…" at bounding box center [822, 403] width 1084 height 744
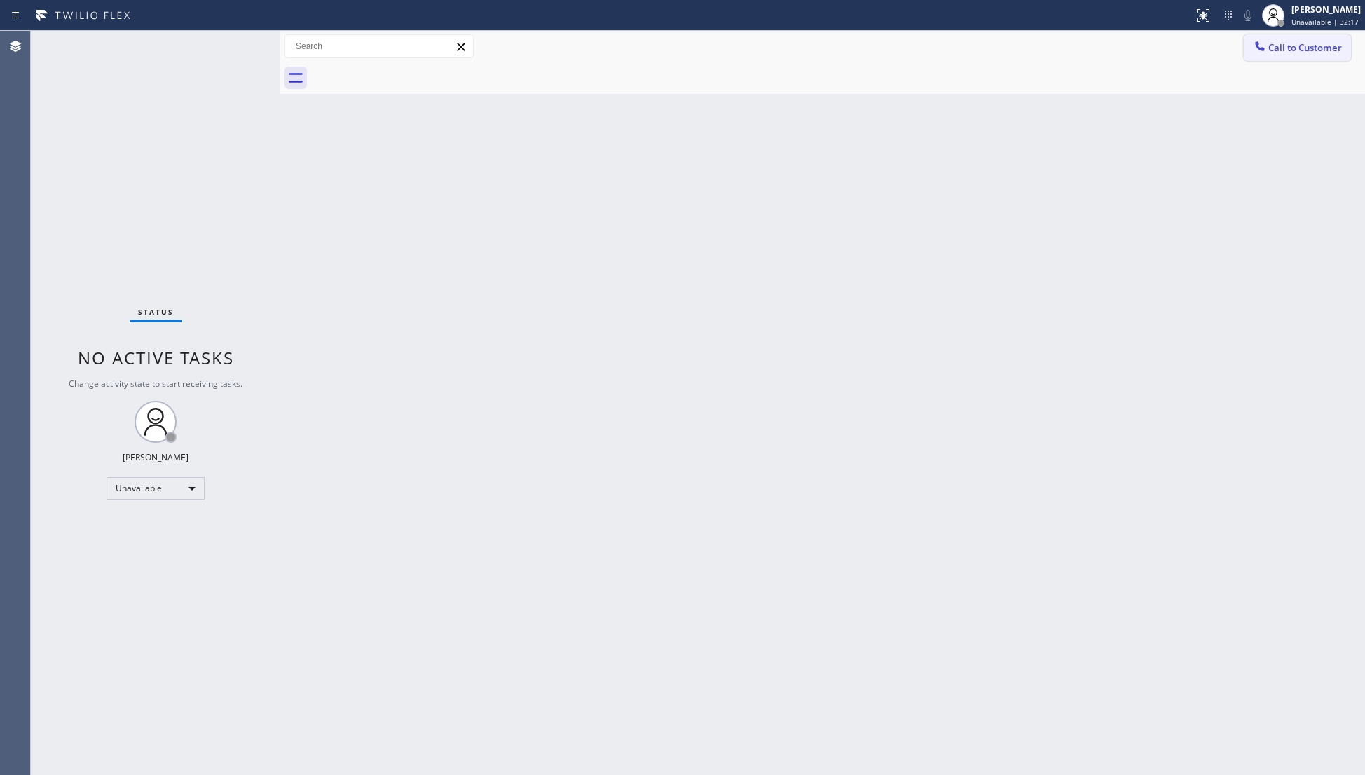
click at [1281, 48] on span "Call to Customer" at bounding box center [1305, 47] width 74 height 13
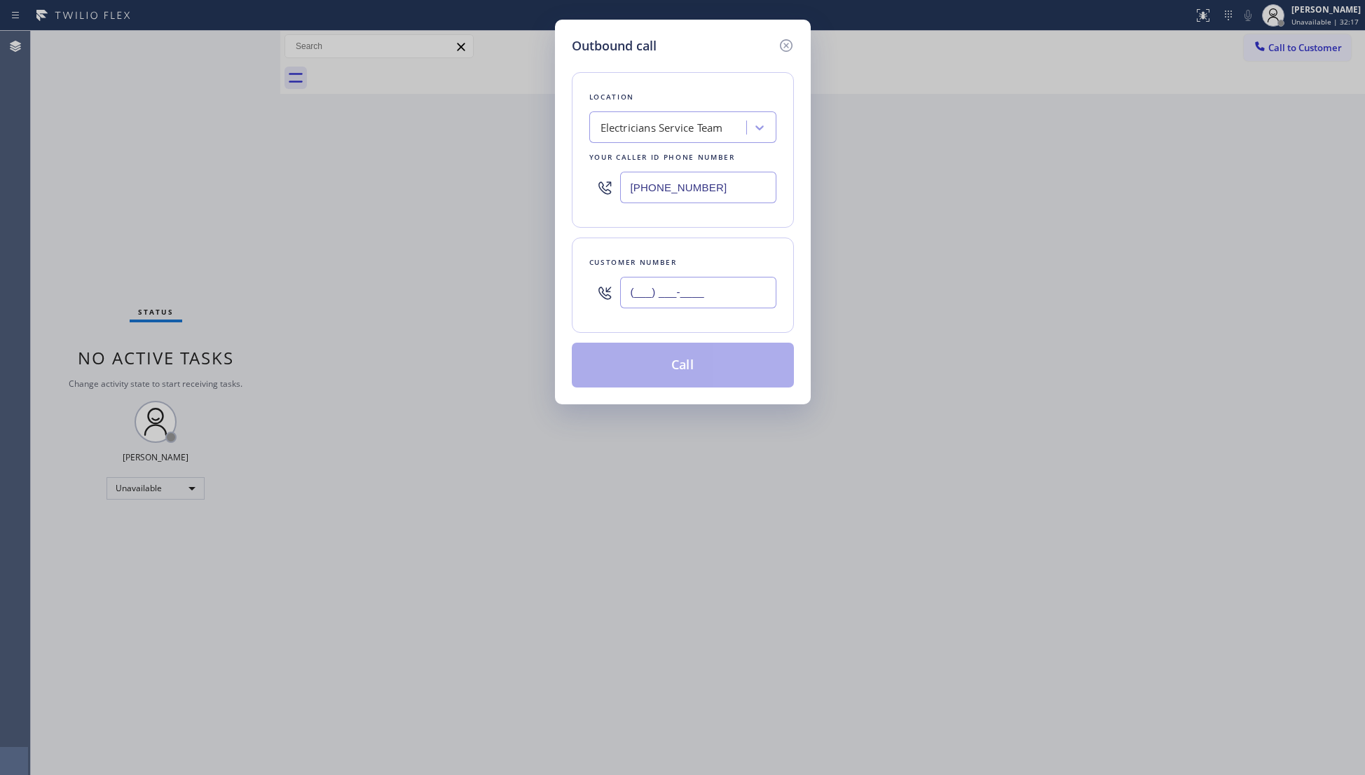
click at [710, 300] on input "(___) ___-____" at bounding box center [698, 293] width 156 height 32
drag, startPoint x: 682, startPoint y: 371, endPoint x: 682, endPoint y: 362, distance: 8.4
click at [679, 368] on button "Call" at bounding box center [683, 365] width 222 height 45
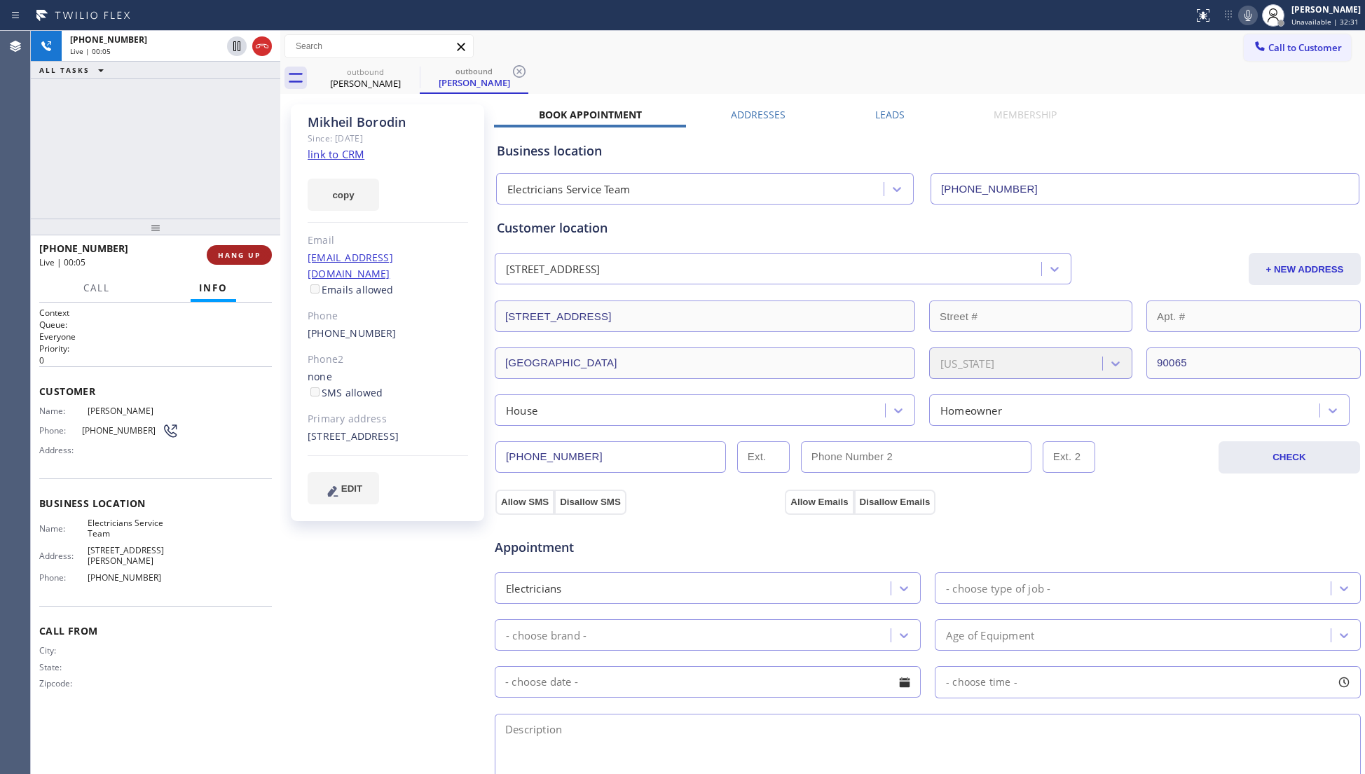
click at [250, 248] on button "HANG UP" at bounding box center [239, 255] width 65 height 20
click at [249, 248] on button "HANG UP" at bounding box center [239, 255] width 65 height 20
click at [259, 251] on span "COMPLETE" at bounding box center [236, 255] width 48 height 10
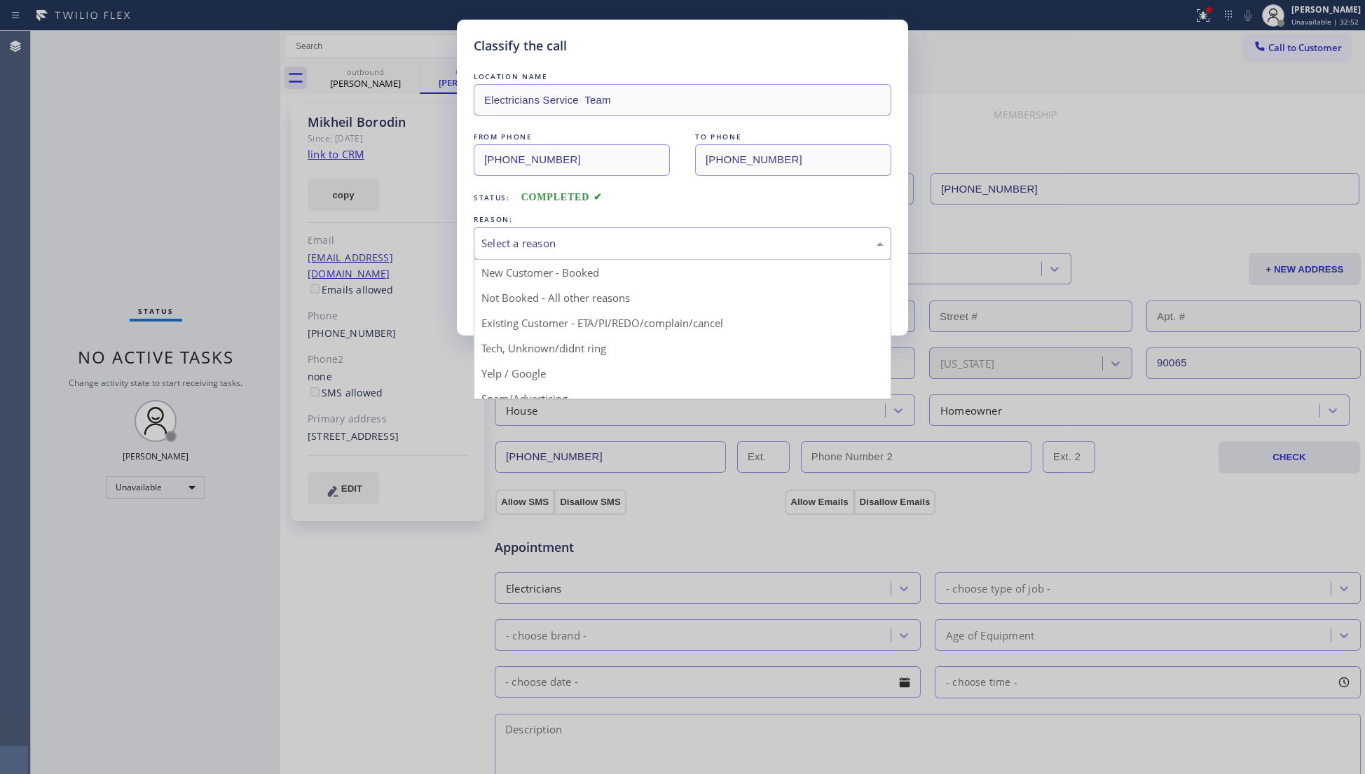
click at [505, 242] on div "Select a reason" at bounding box center [682, 243] width 402 height 16
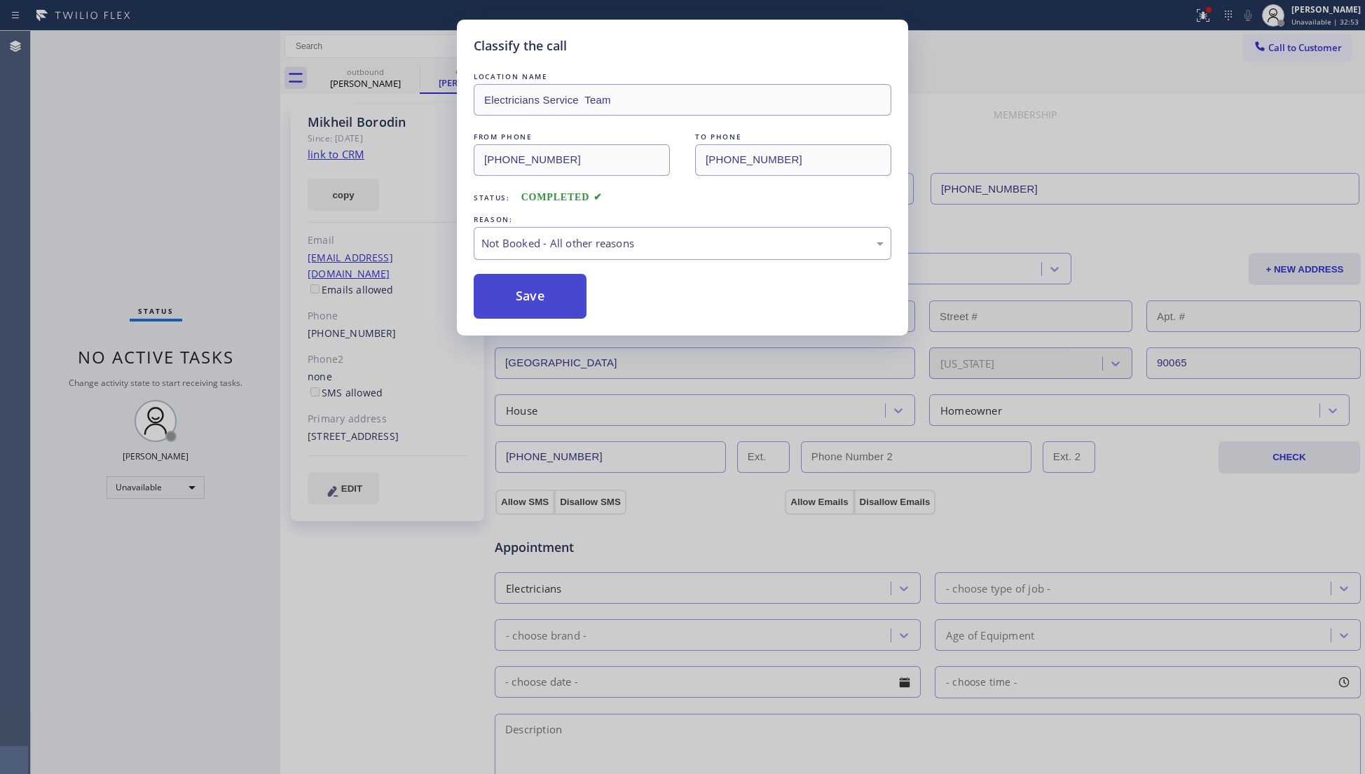
click at [521, 304] on button "Save" at bounding box center [530, 296] width 113 height 45
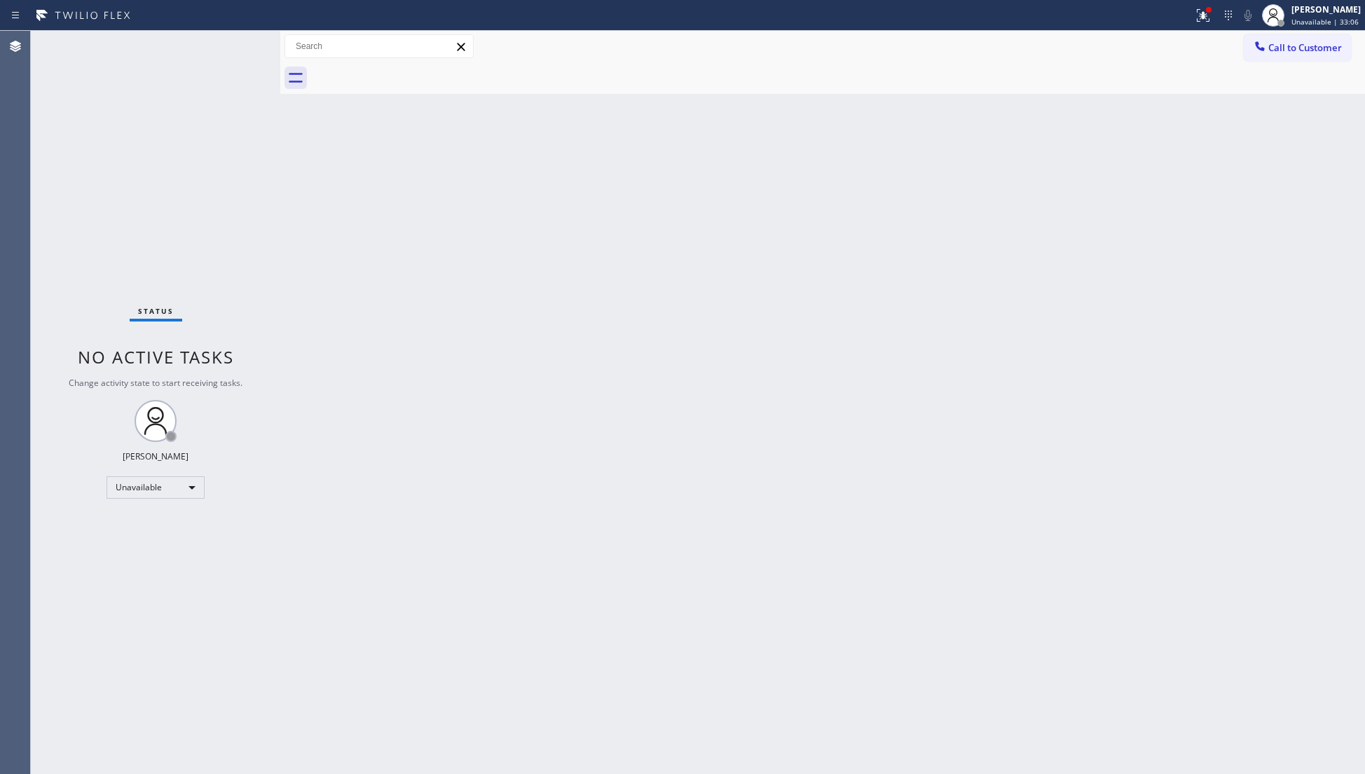
drag, startPoint x: 1206, startPoint y: 17, endPoint x: 1175, endPoint y: 79, distance: 69.2
click at [1205, 18] on icon at bounding box center [1200, 14] width 8 height 10
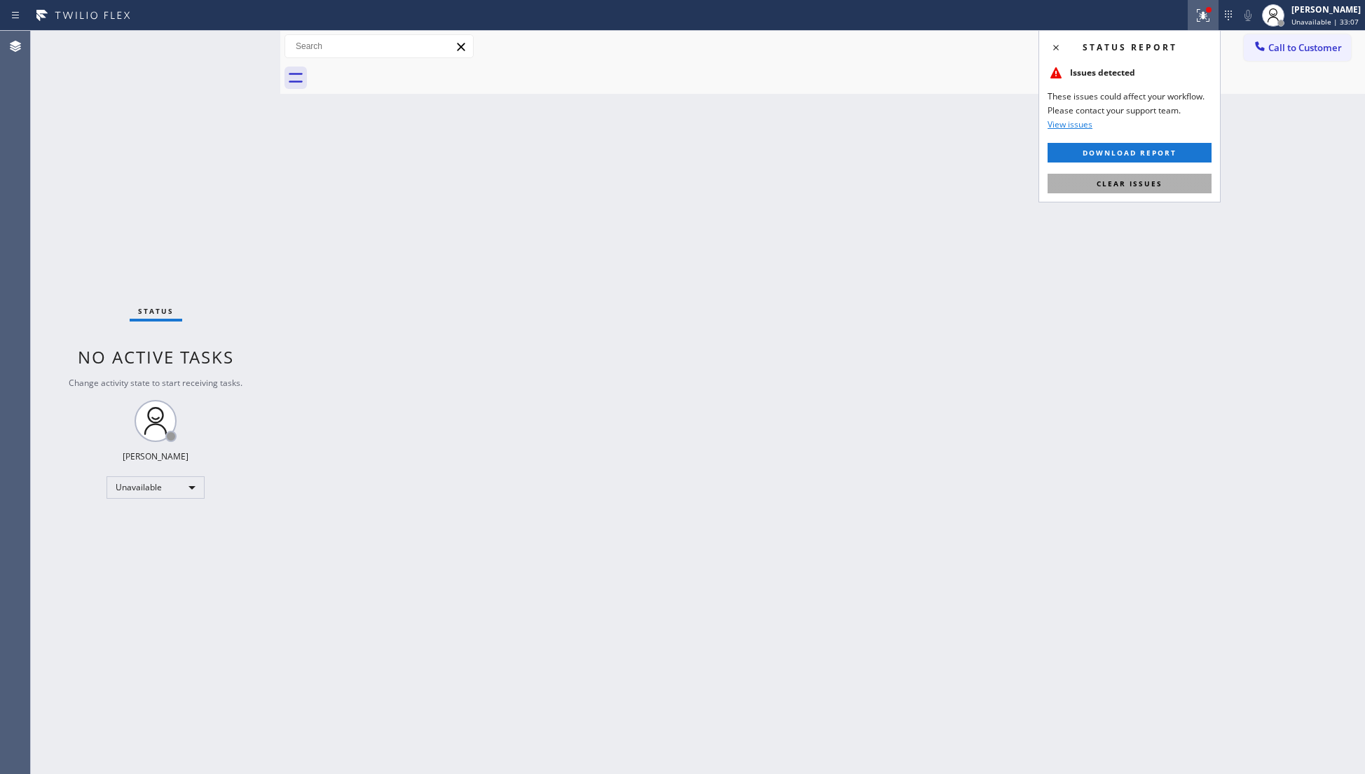
click at [1110, 188] on button "Clear issues" at bounding box center [1129, 184] width 164 height 20
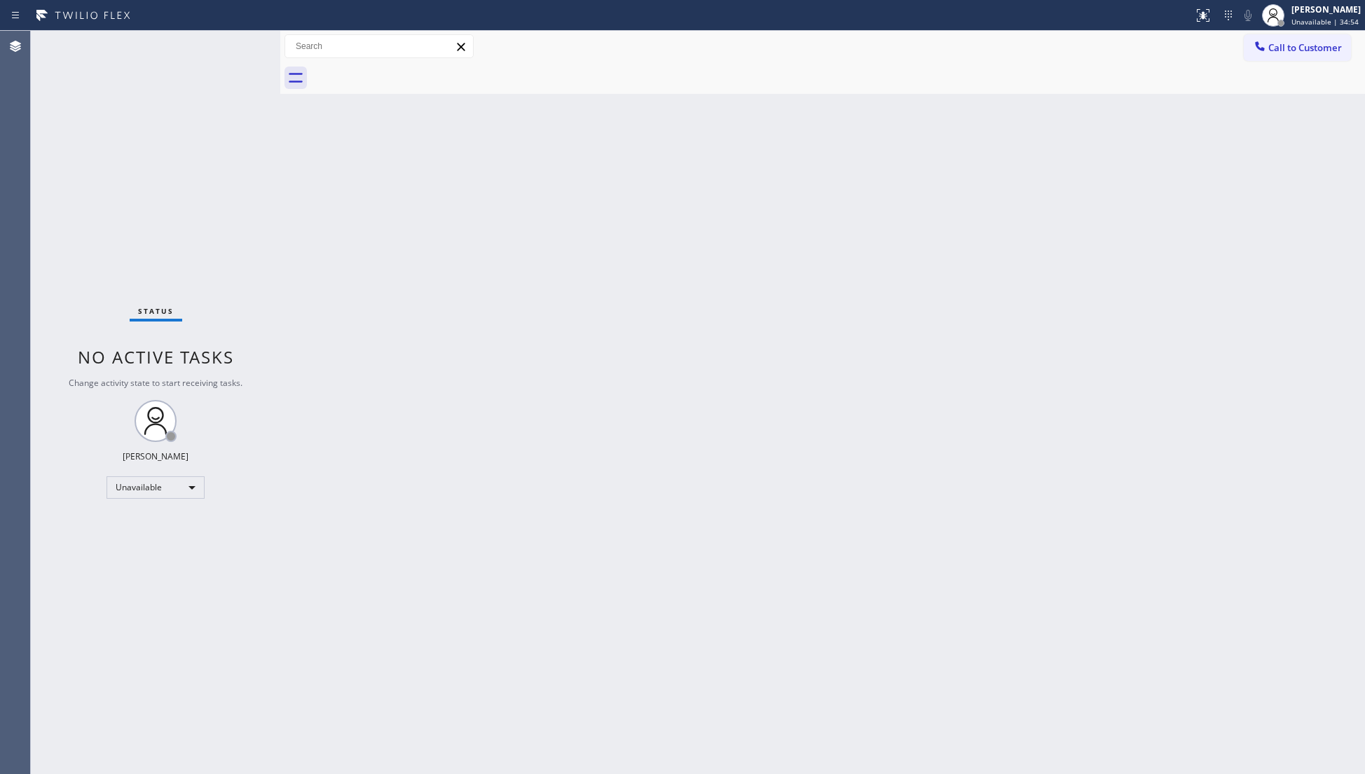
drag, startPoint x: 933, startPoint y: 130, endPoint x: 928, endPoint y: 120, distance: 11.0
click at [928, 121] on div "Back to Dashboard Change Sender ID Customers Technicians Select a contact Outbo…" at bounding box center [822, 402] width 1084 height 743
click at [1290, 54] on button "Call to Customer" at bounding box center [1296, 47] width 107 height 27
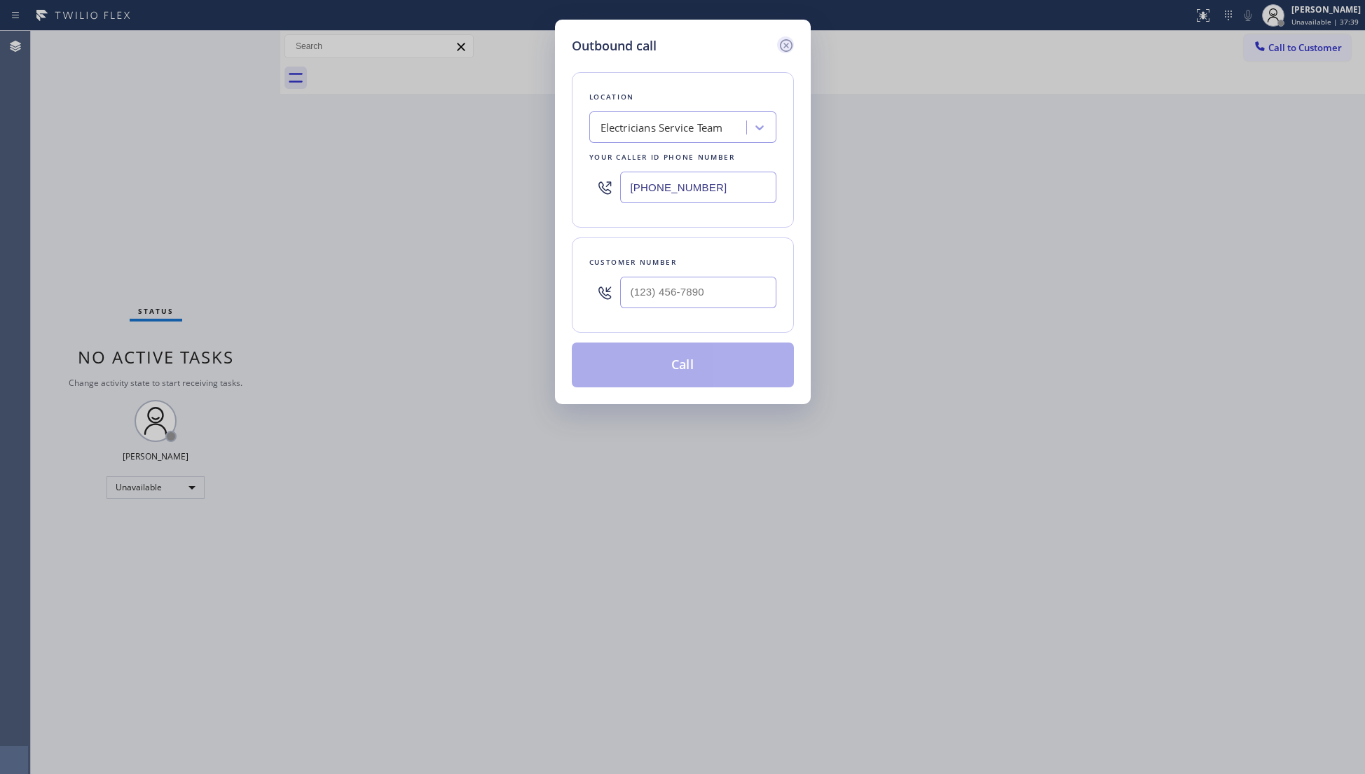
click at [782, 43] on icon at bounding box center [786, 45] width 17 height 17
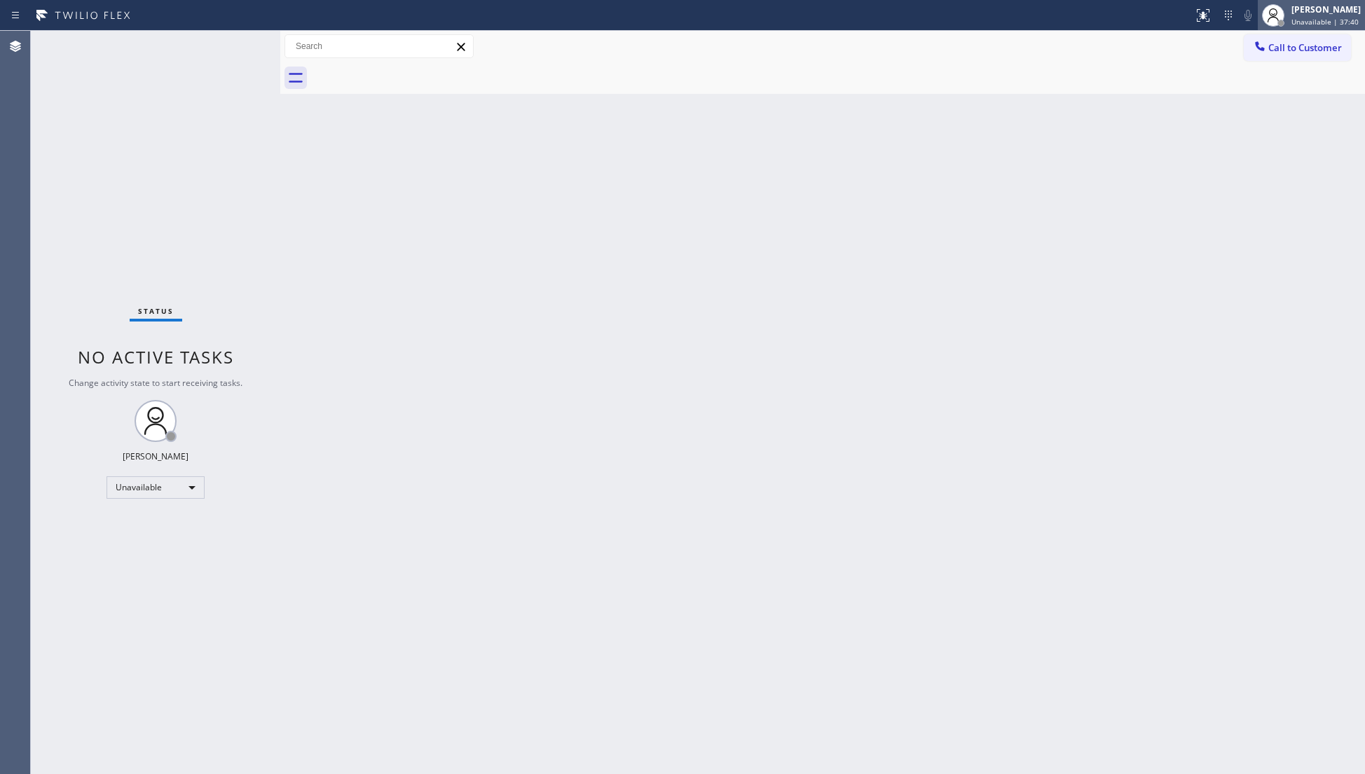
click at [1337, 20] on span "Unavailable | 37:40" at bounding box center [1324, 22] width 67 height 10
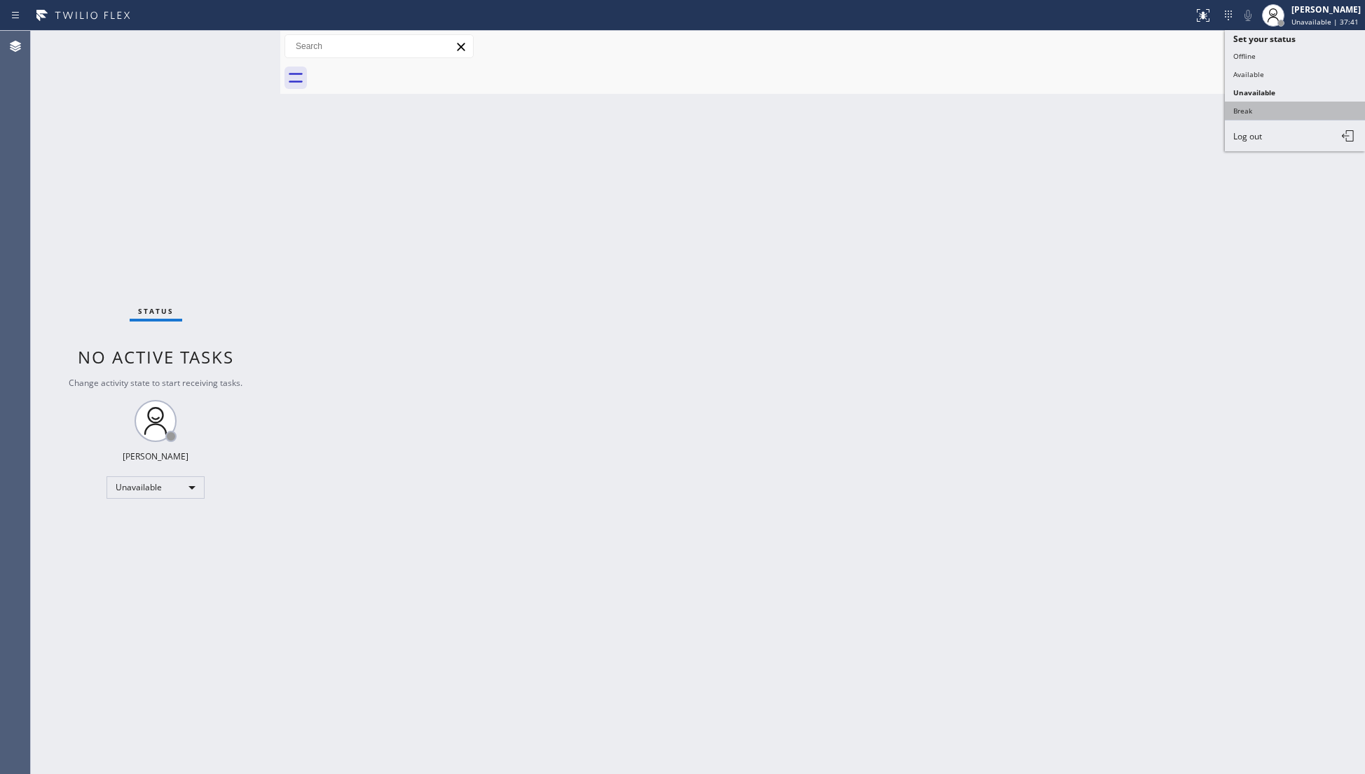
click at [1303, 102] on button "Break" at bounding box center [1294, 111] width 140 height 18
click at [1303, 102] on div "Back to Dashboard Change Sender ID Customers Technicians Select a contact Outbo…" at bounding box center [822, 402] width 1084 height 743
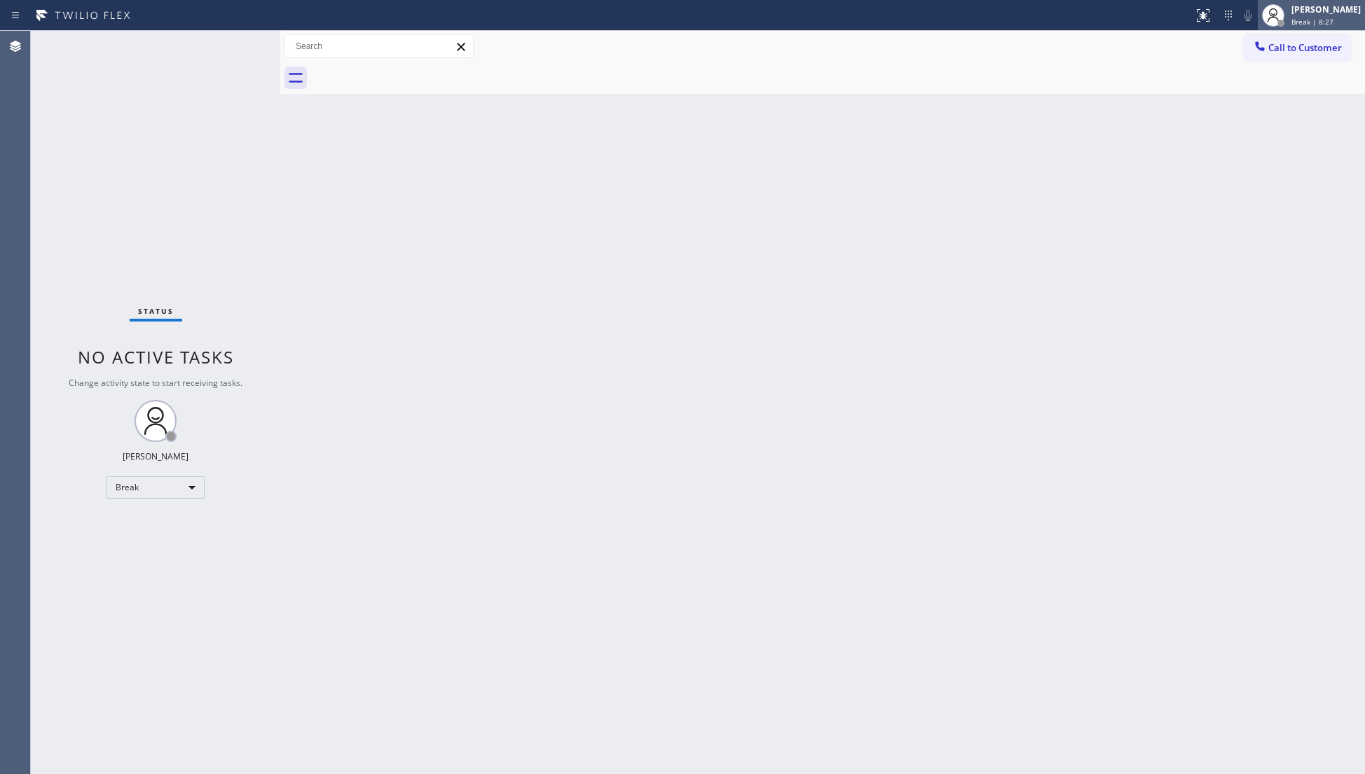
click at [1299, 20] on span "Break | 8:27" at bounding box center [1312, 22] width 42 height 10
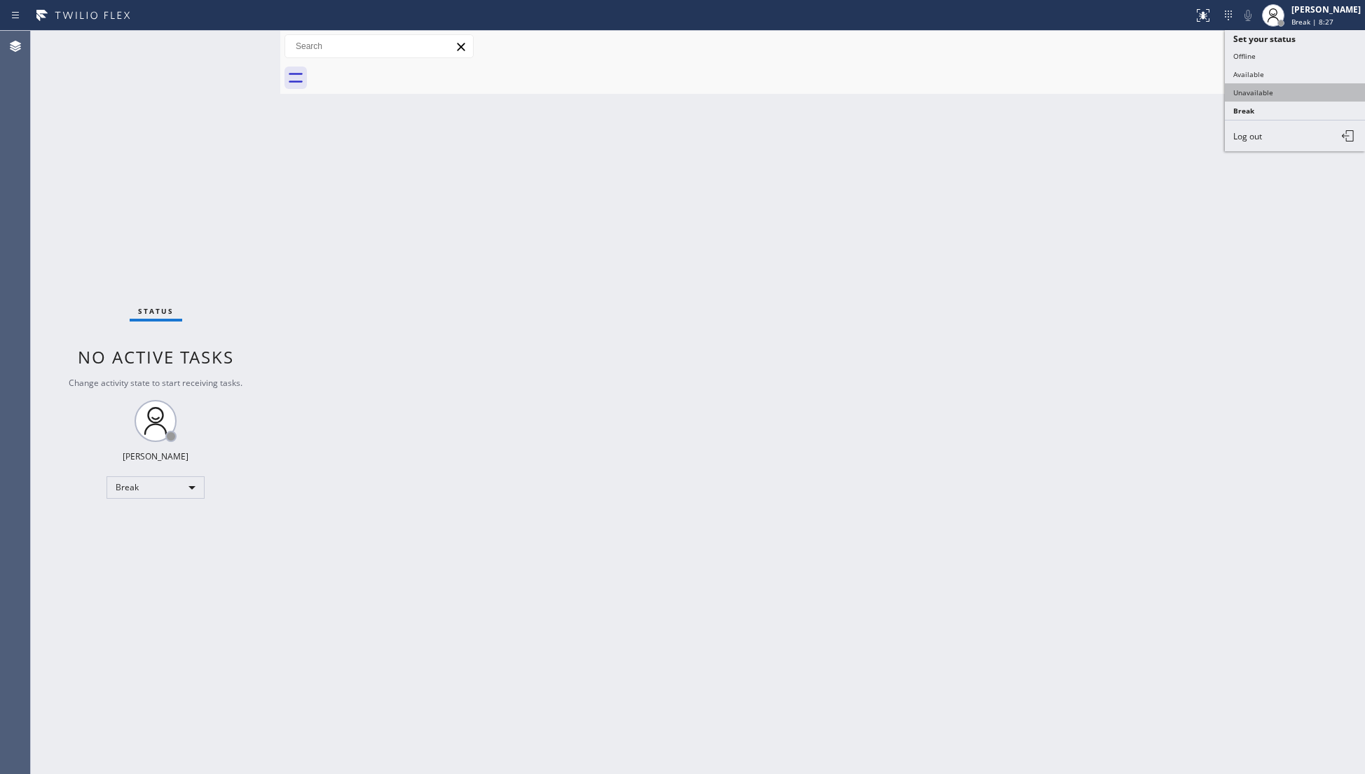
click at [1285, 85] on button "Unavailable" at bounding box center [1294, 92] width 140 height 18
click at [1289, 50] on span "Call to Customer" at bounding box center [1305, 47] width 74 height 13
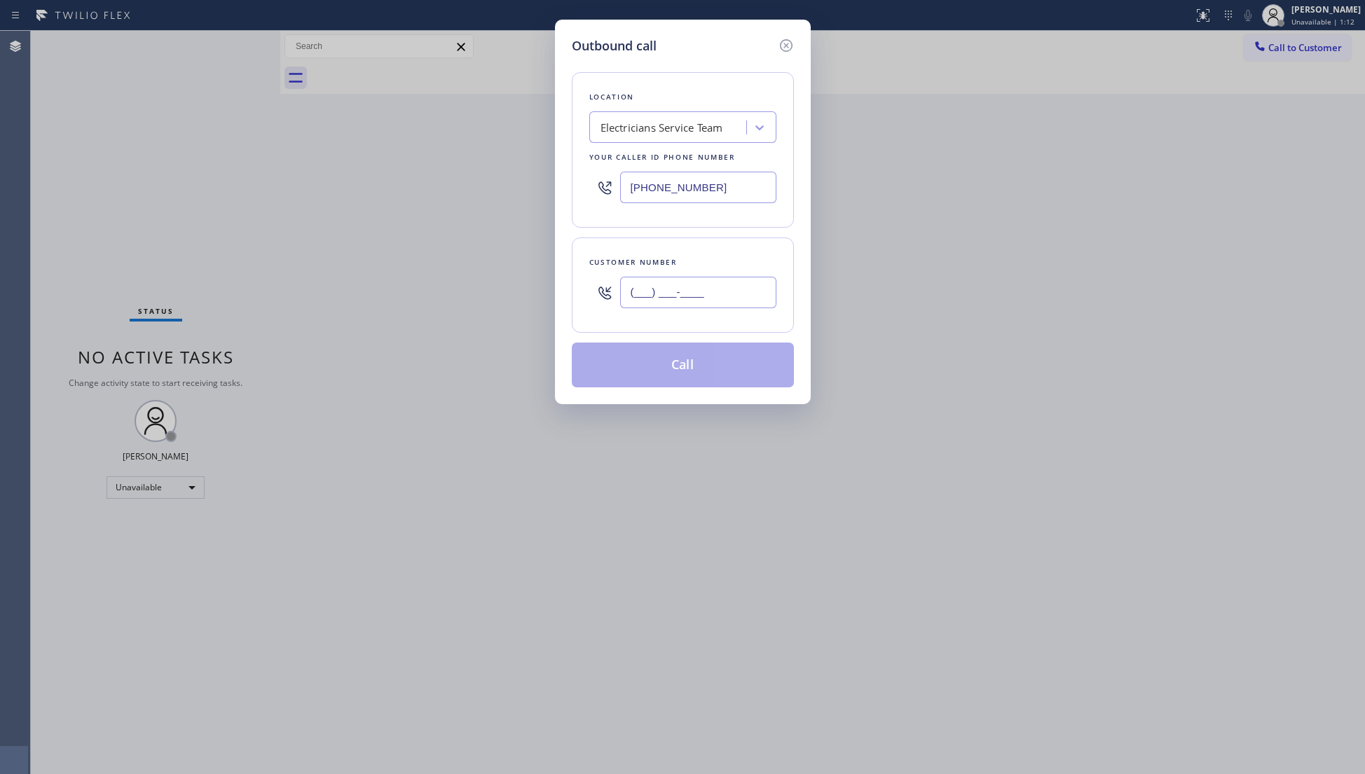
click at [722, 306] on input "(___) ___-____" at bounding box center [698, 293] width 156 height 32
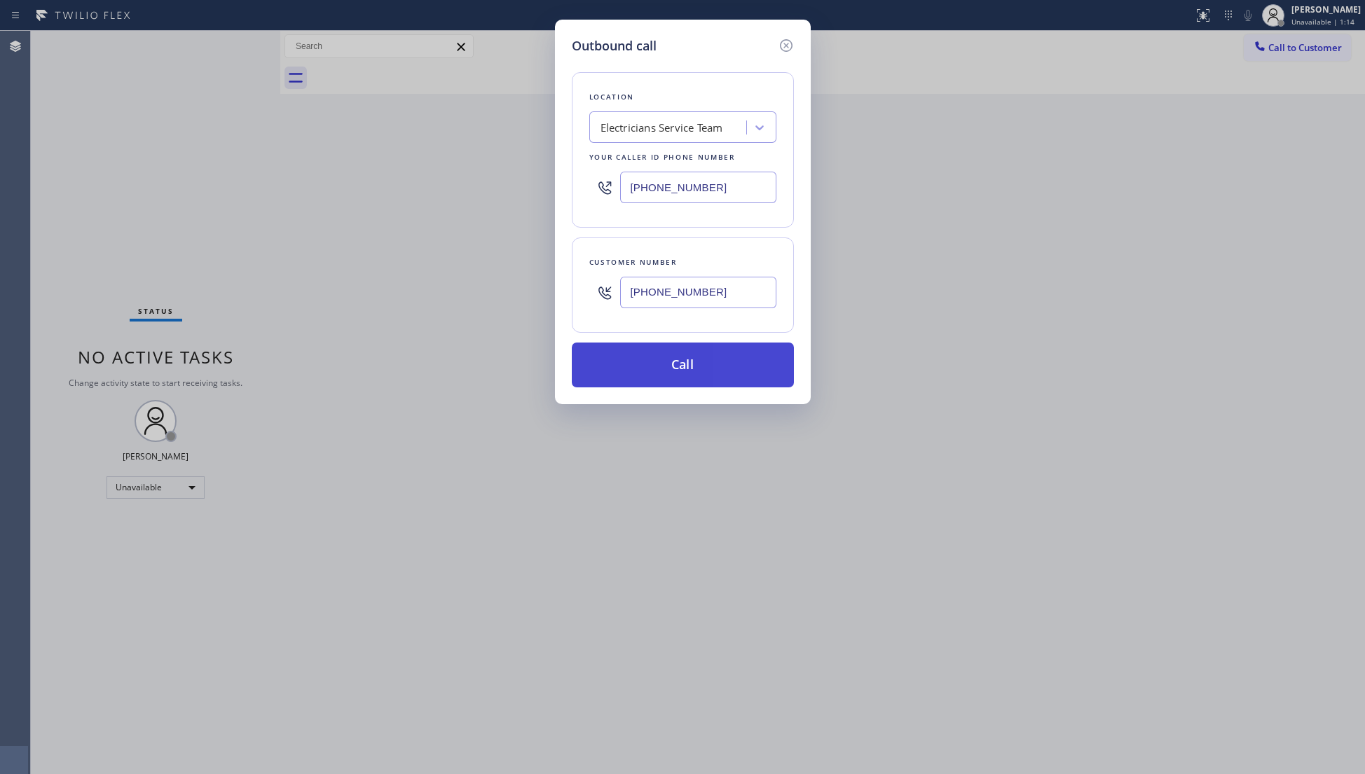
click at [676, 370] on button "Call" at bounding box center [683, 365] width 222 height 45
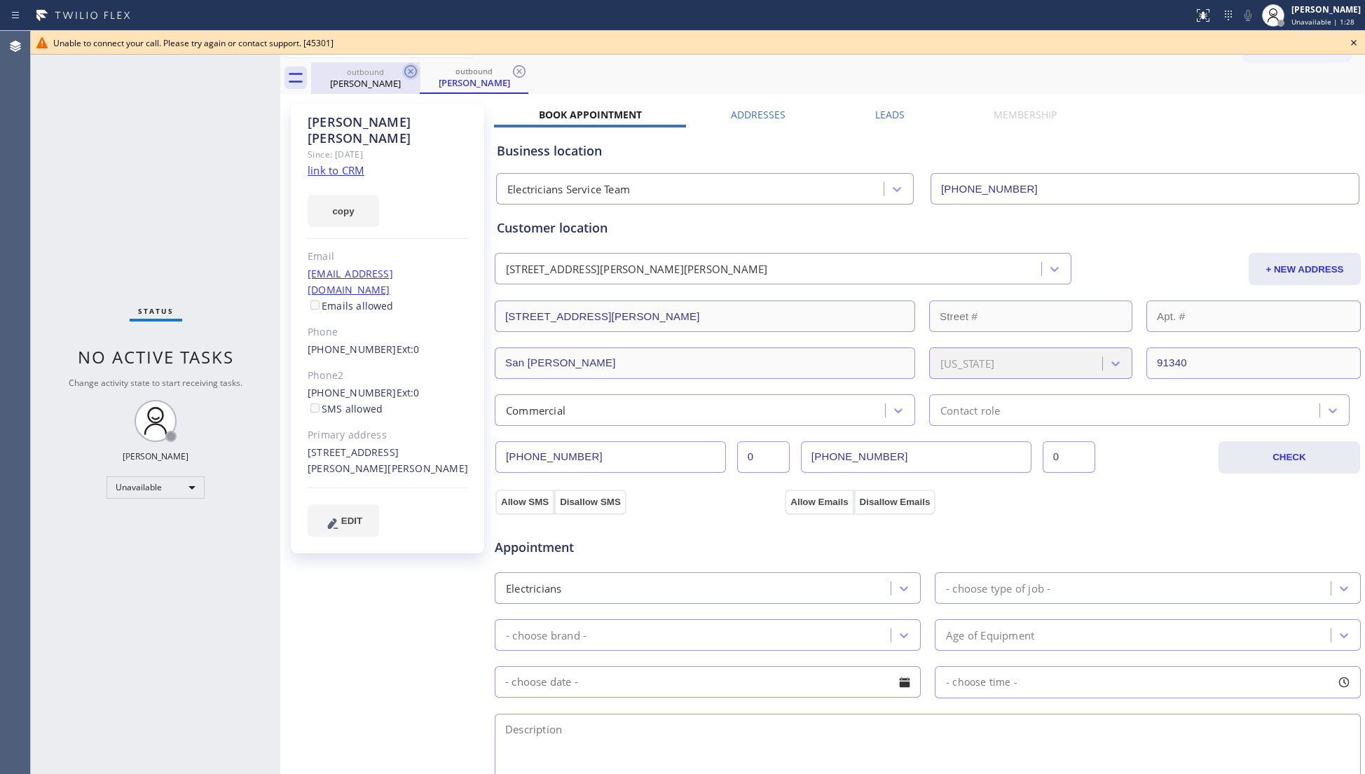
drag, startPoint x: 423, startPoint y: 84, endPoint x: 409, endPoint y: 74, distance: 17.1
click at [418, 82] on div "outbound [PERSON_NAME] outbound [PERSON_NAME]" at bounding box center [838, 78] width 1054 height 32
click at [406, 74] on icon at bounding box center [410, 71] width 17 height 17
click at [420, 74] on div "outbound [PERSON_NAME]" at bounding box center [474, 78] width 109 height 32
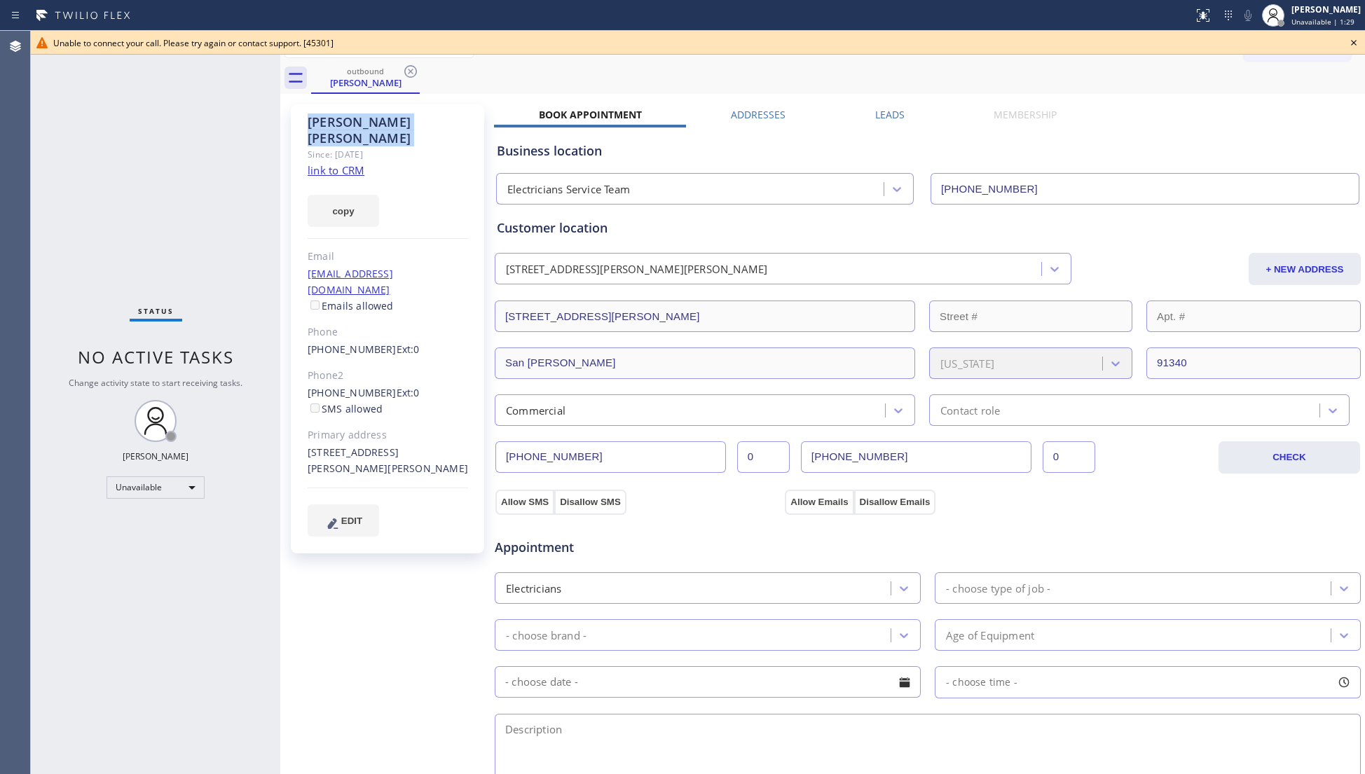
click at [406, 74] on icon at bounding box center [410, 71] width 17 height 17
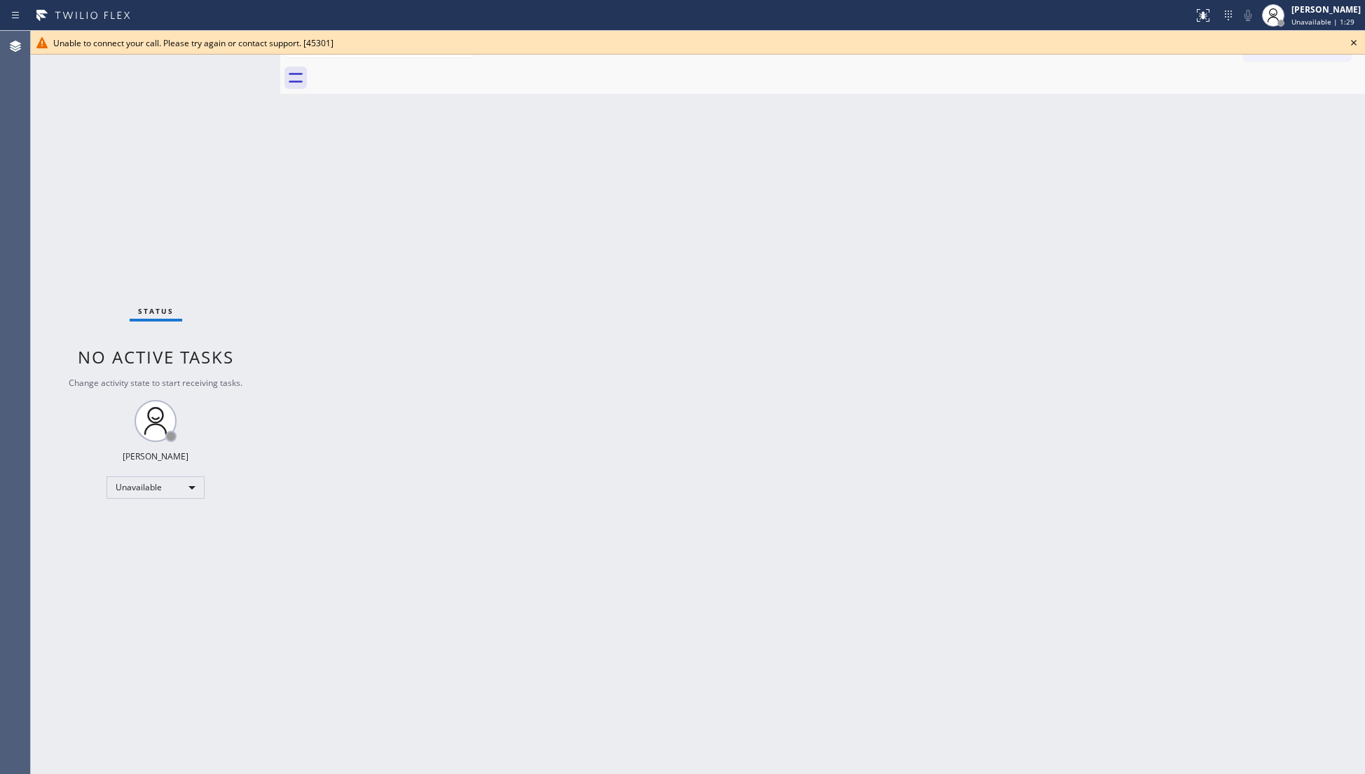
click at [406, 74] on div at bounding box center [838, 78] width 1054 height 32
drag, startPoint x: 1351, startPoint y: 43, endPoint x: 1313, endPoint y: 48, distance: 38.8
click at [1351, 43] on icon at bounding box center [1353, 42] width 17 height 17
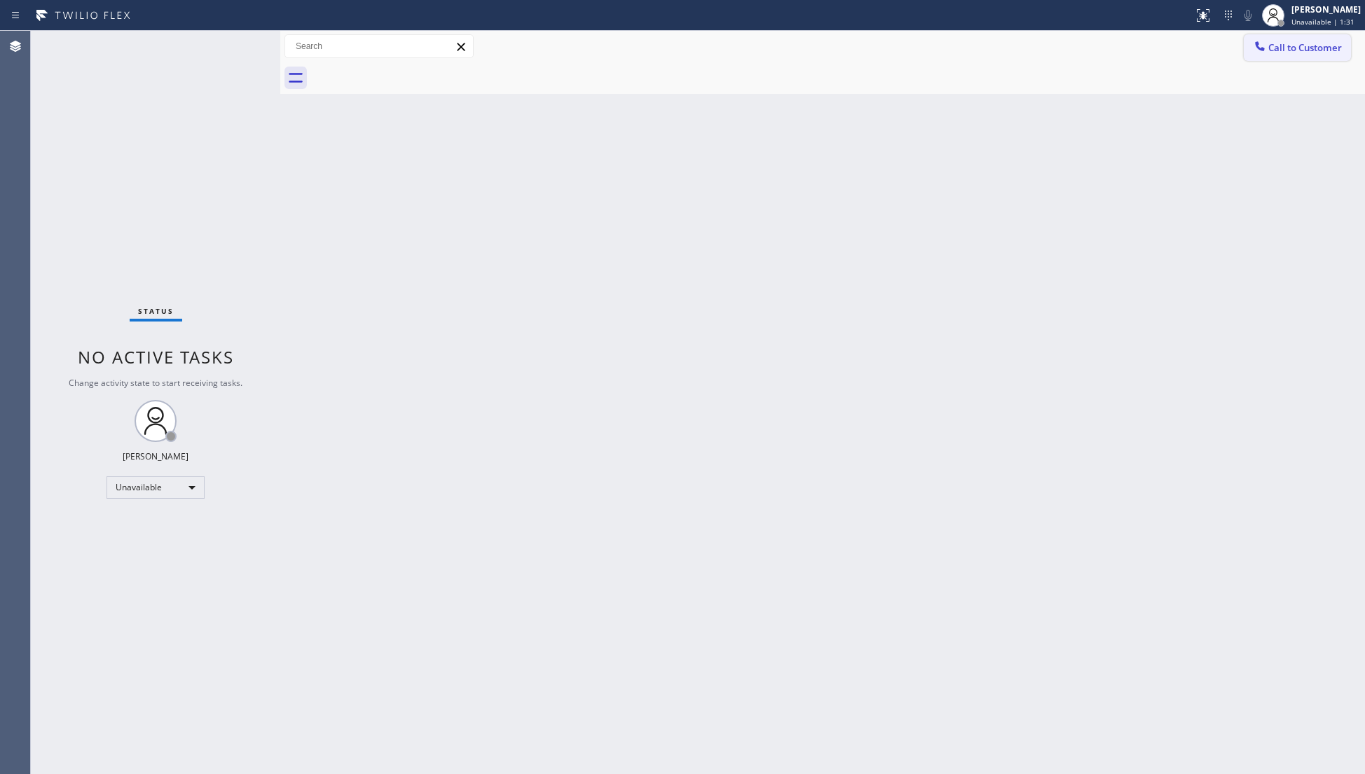
click at [1306, 48] on span "Call to Customer" at bounding box center [1305, 47] width 74 height 13
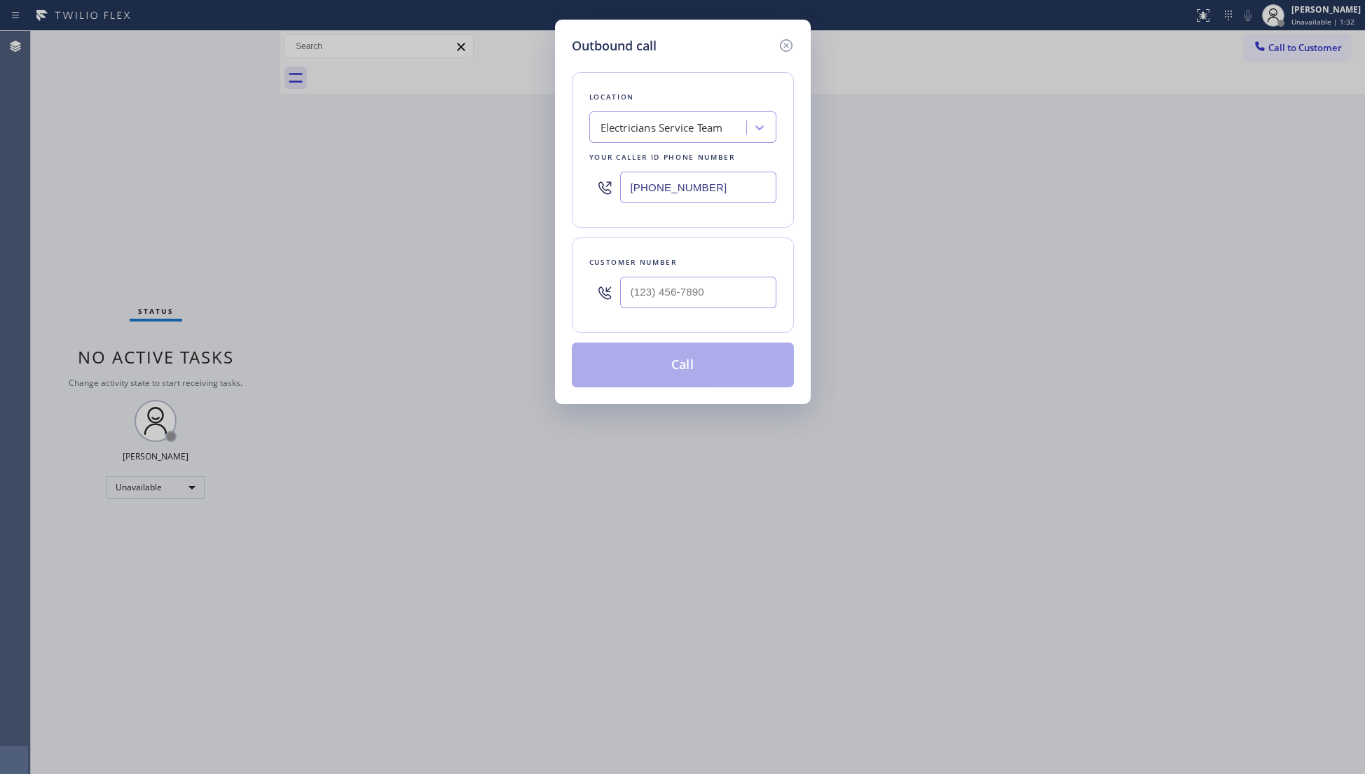
drag, startPoint x: 763, startPoint y: 195, endPoint x: 628, endPoint y: 200, distance: 134.6
click at [628, 200] on input "[PHONE_NUMBER]" at bounding box center [698, 188] width 156 height 32
click at [759, 303] on input "(___) ___-____" at bounding box center [698, 293] width 156 height 32
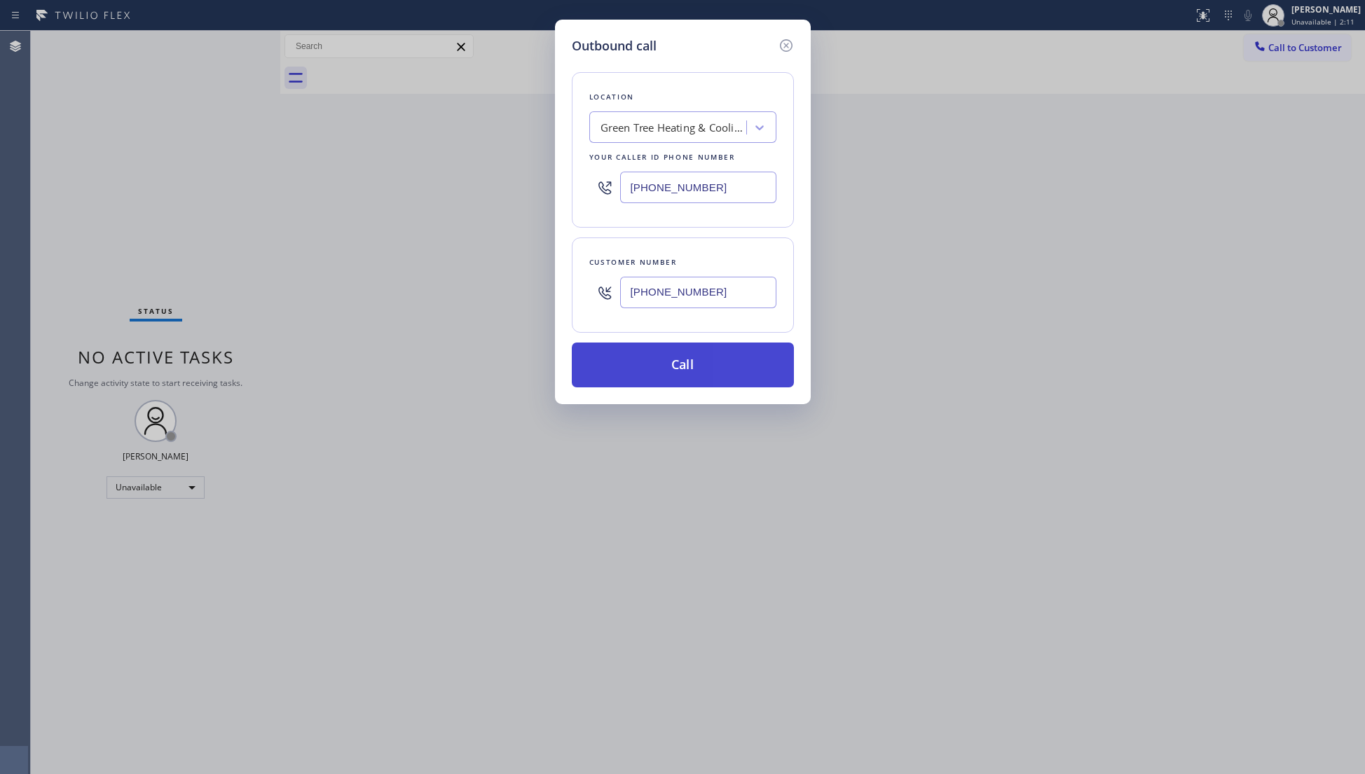
click at [695, 356] on button "Call" at bounding box center [683, 365] width 222 height 45
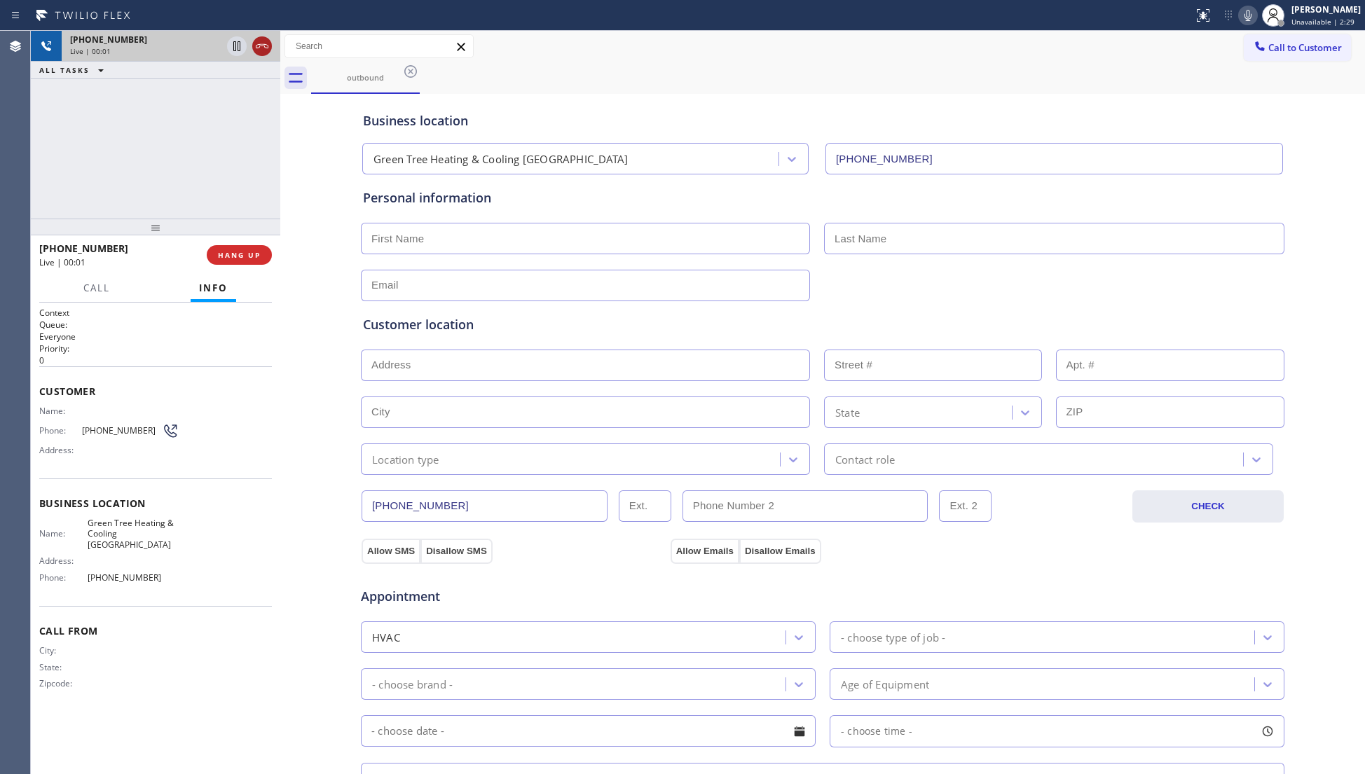
click at [269, 48] on icon at bounding box center [262, 46] width 17 height 17
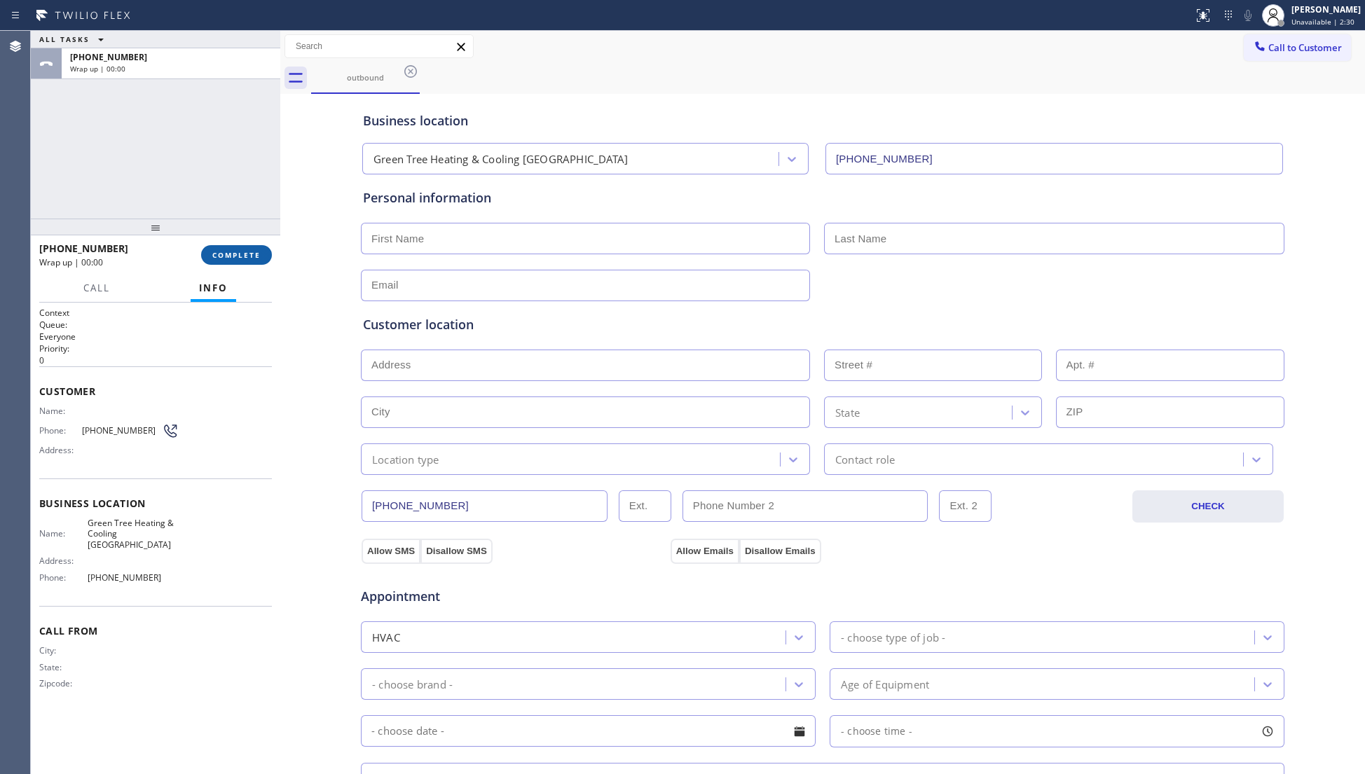
click at [235, 261] on button "COMPLETE" at bounding box center [236, 255] width 71 height 20
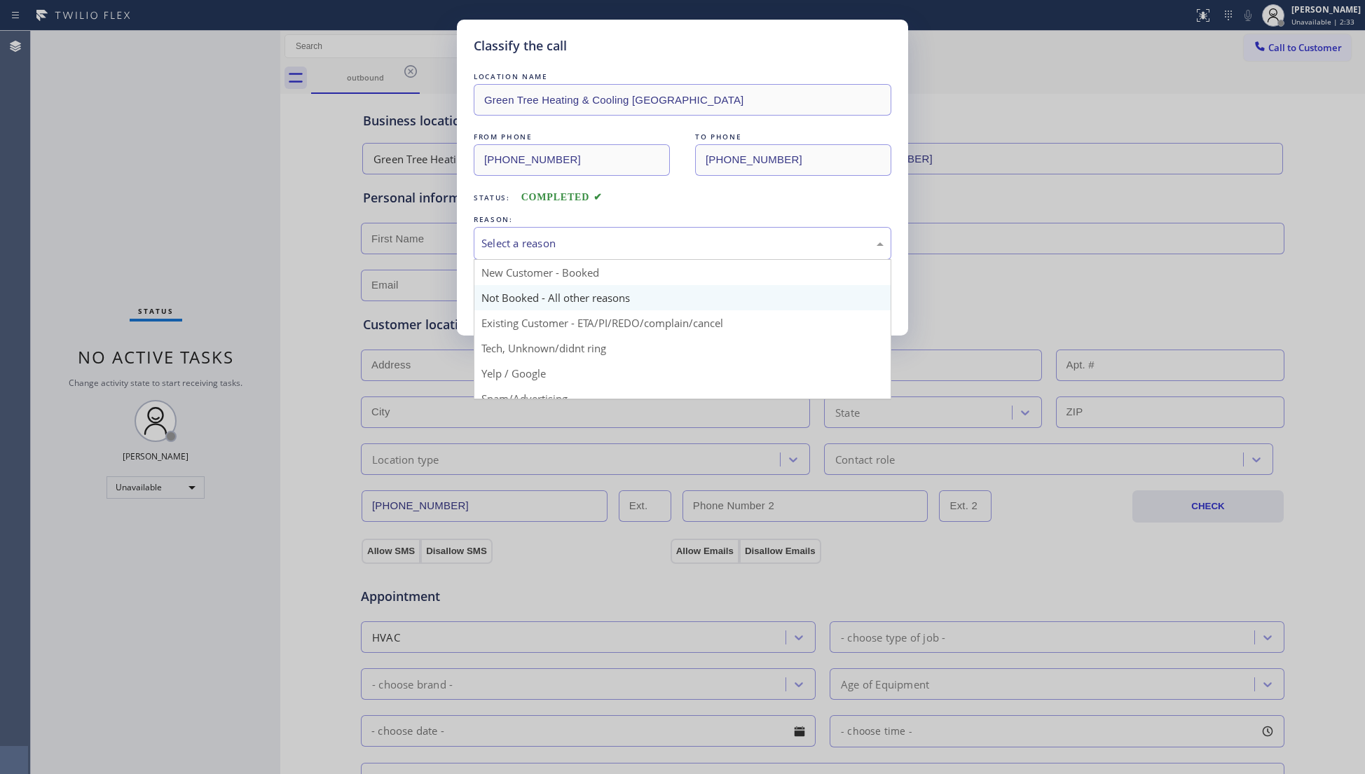
drag, startPoint x: 494, startPoint y: 233, endPoint x: 518, endPoint y: 290, distance: 61.8
click at [494, 242] on div "Select a reason" at bounding box center [683, 243] width 418 height 33
click at [518, 290] on button "Save" at bounding box center [530, 296] width 113 height 45
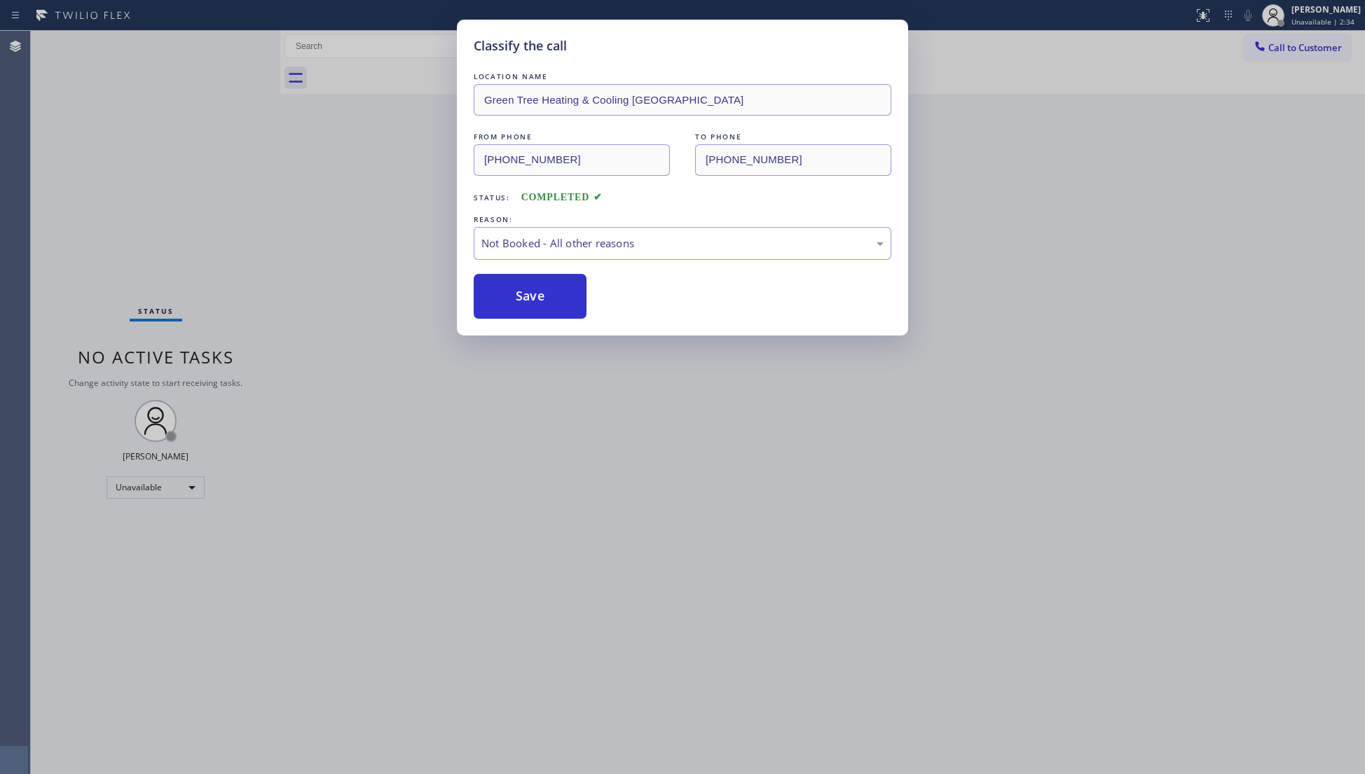
click at [518, 290] on button "Save" at bounding box center [530, 296] width 113 height 45
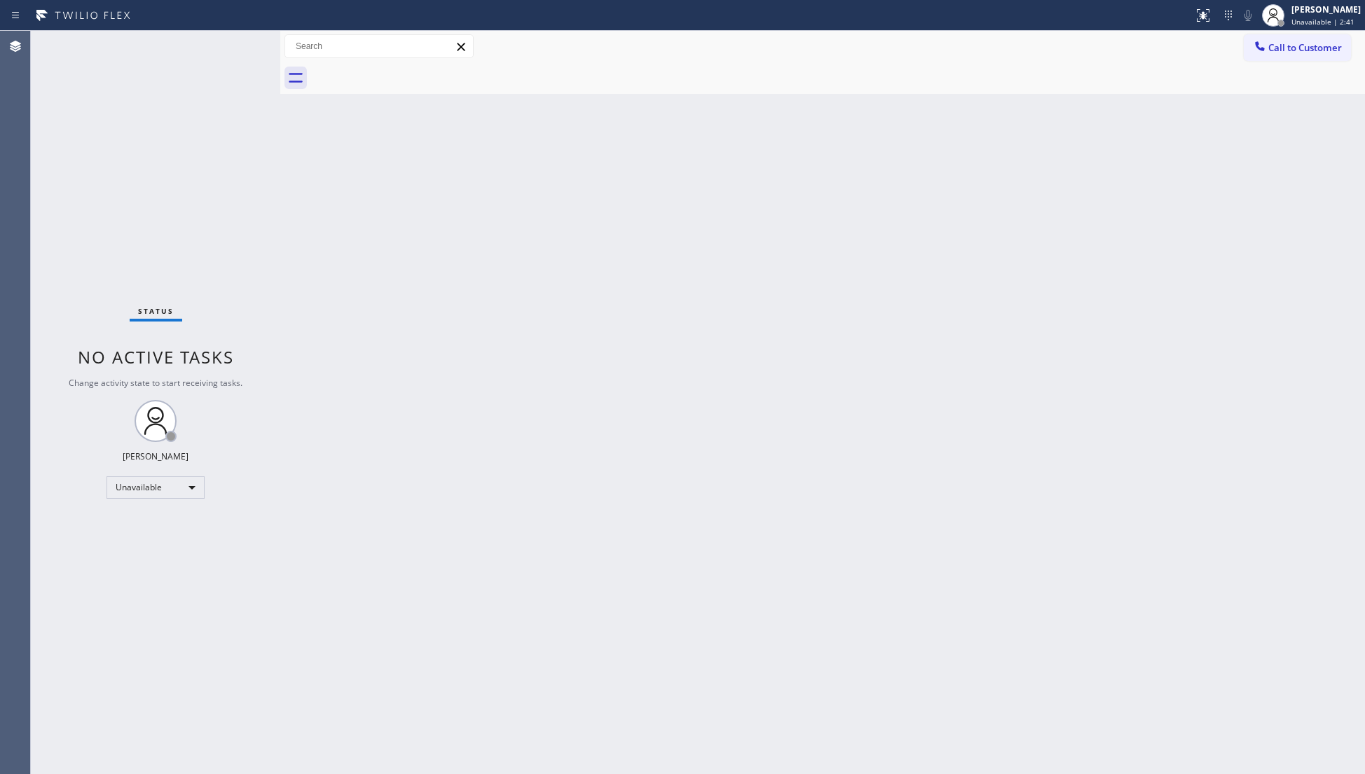
click at [1194, 94] on div "Back to Dashboard Change Sender ID Customers Technicians Select a contact Outbo…" at bounding box center [822, 402] width 1084 height 743
click at [1285, 34] on div "Call to Customer Outbound call Location Green Tree Heating & Cooling [GEOGRAPHI…" at bounding box center [822, 47] width 1084 height 32
click at [1264, 52] on icon at bounding box center [1260, 46] width 14 height 14
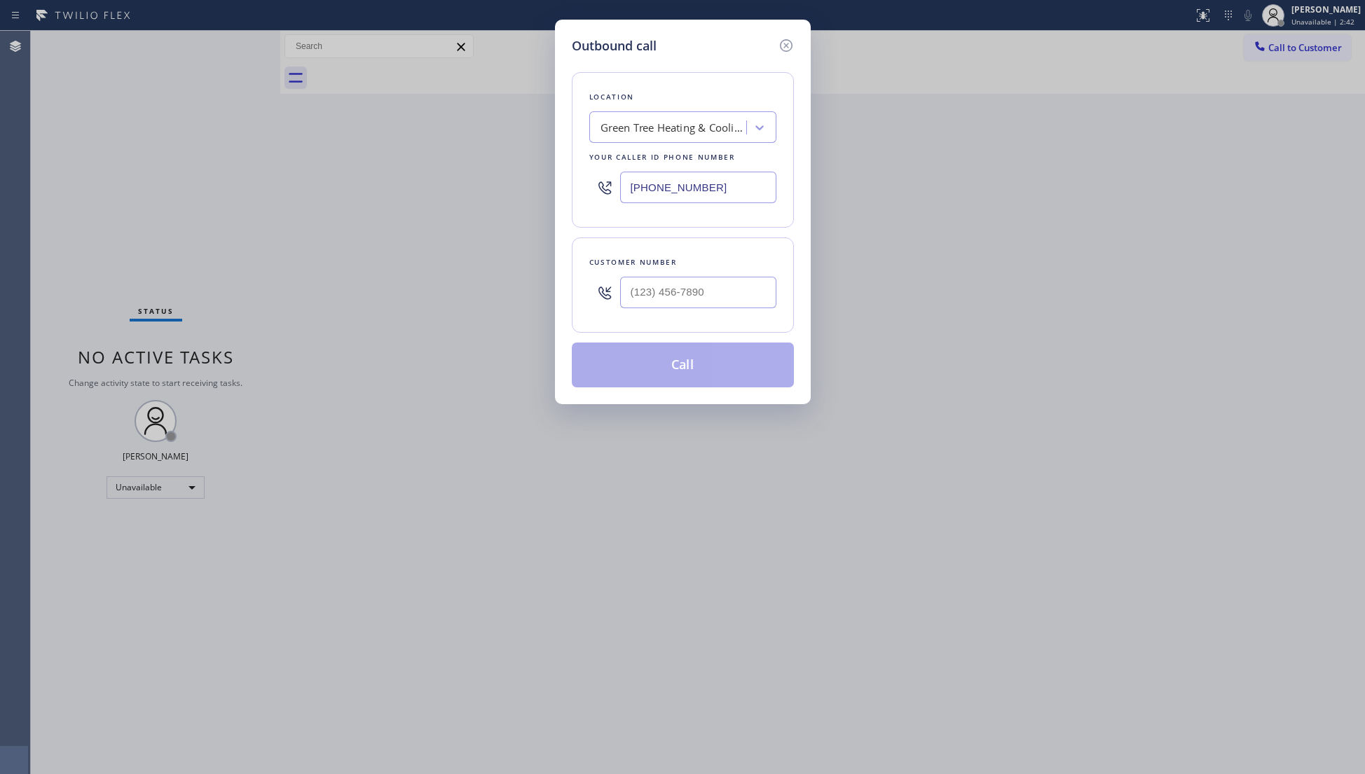
drag, startPoint x: 1026, startPoint y: 152, endPoint x: 1001, endPoint y: 166, distance: 28.2
click at [1023, 154] on div "Outbound call Location Green Tree Heating & Cooling [GEOGRAPHIC_DATA] Your call…" at bounding box center [682, 387] width 1365 height 774
drag, startPoint x: 745, startPoint y: 192, endPoint x: 594, endPoint y: 200, distance: 151.5
click at [594, 200] on div "[PHONE_NUMBER]" at bounding box center [682, 188] width 187 height 46
click at [712, 300] on input "(___) ___-____" at bounding box center [698, 293] width 156 height 32
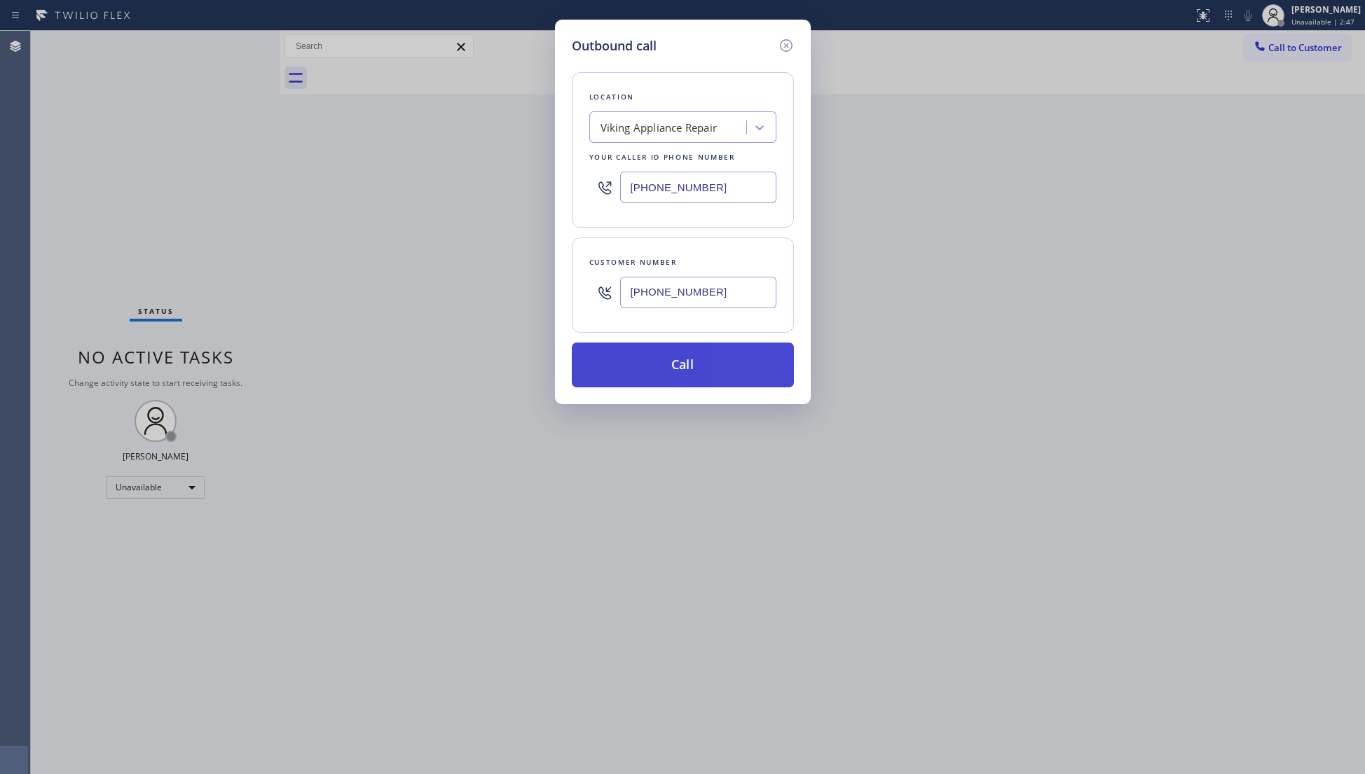
click at [691, 356] on button "Call" at bounding box center [683, 365] width 222 height 45
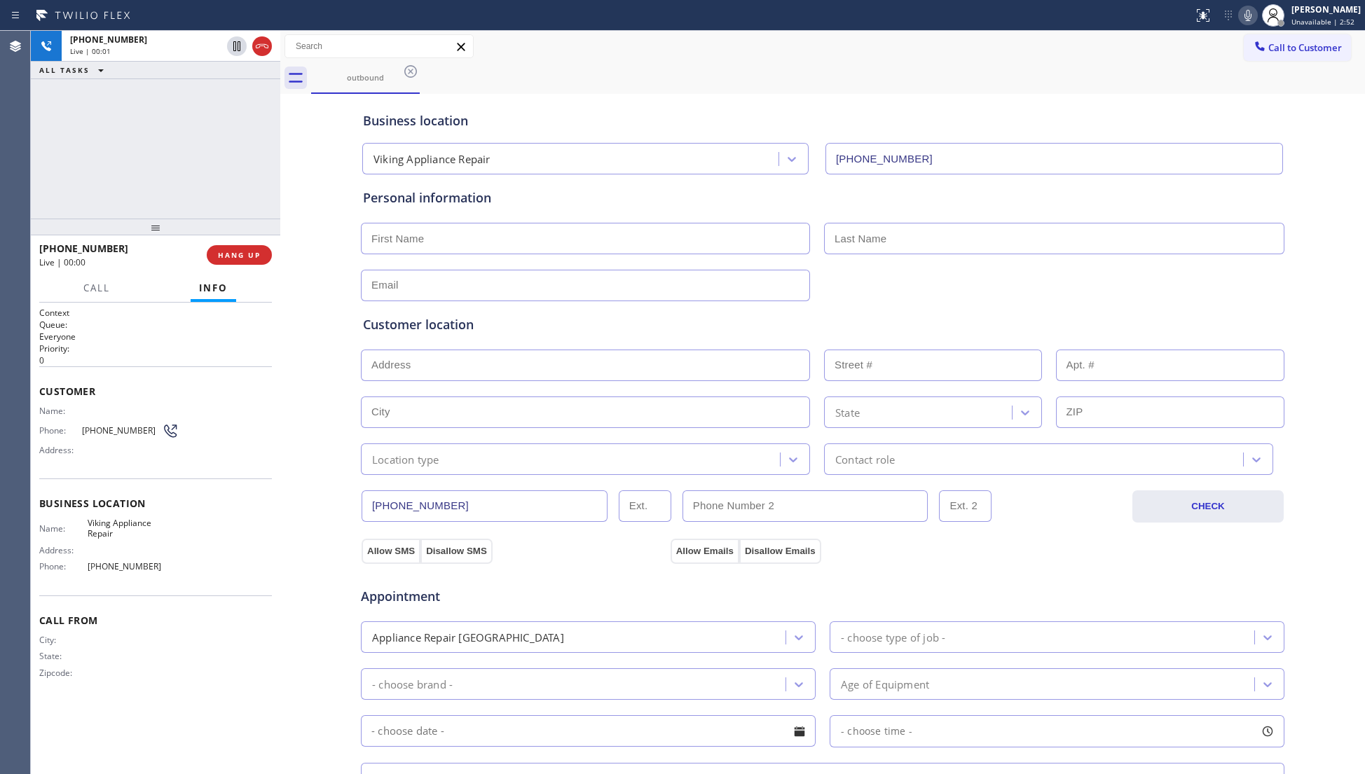
click at [995, 119] on div "Business location" at bounding box center [822, 120] width 919 height 19
click at [247, 250] on span "HANG UP" at bounding box center [239, 255] width 43 height 10
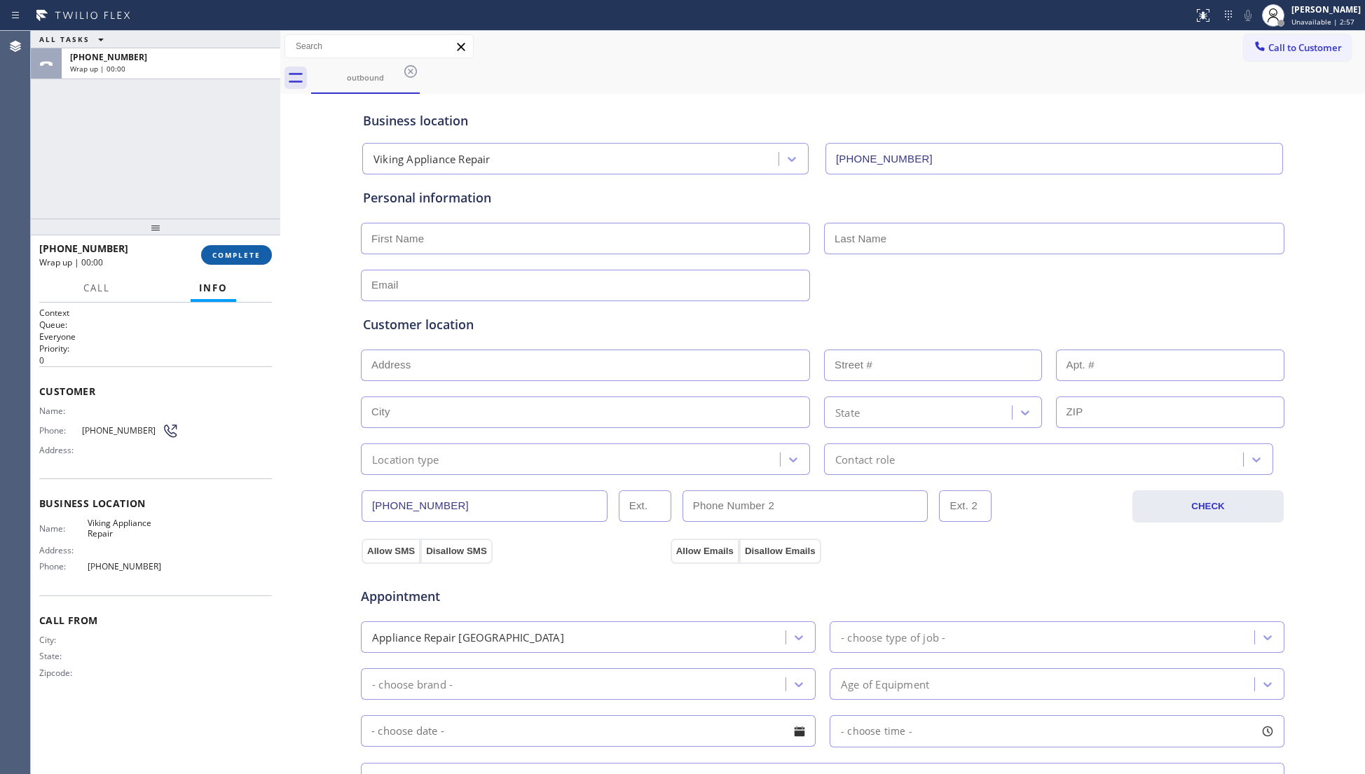
click at [247, 250] on span "COMPLETE" at bounding box center [236, 255] width 48 height 10
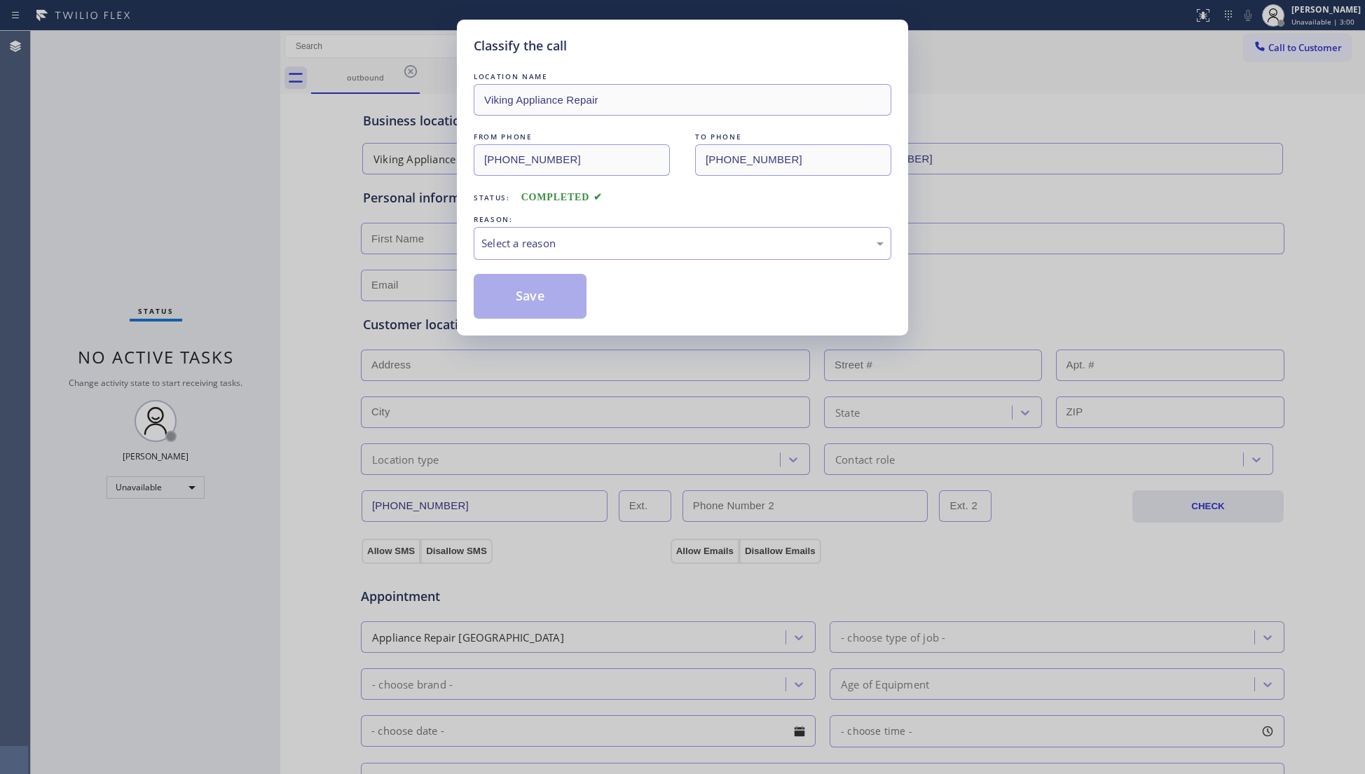
click at [468, 242] on div "Classify the call LOCATION NAME Viking Appliance Repair FROM PHONE [PHONE_NUMBE…" at bounding box center [682, 178] width 451 height 316
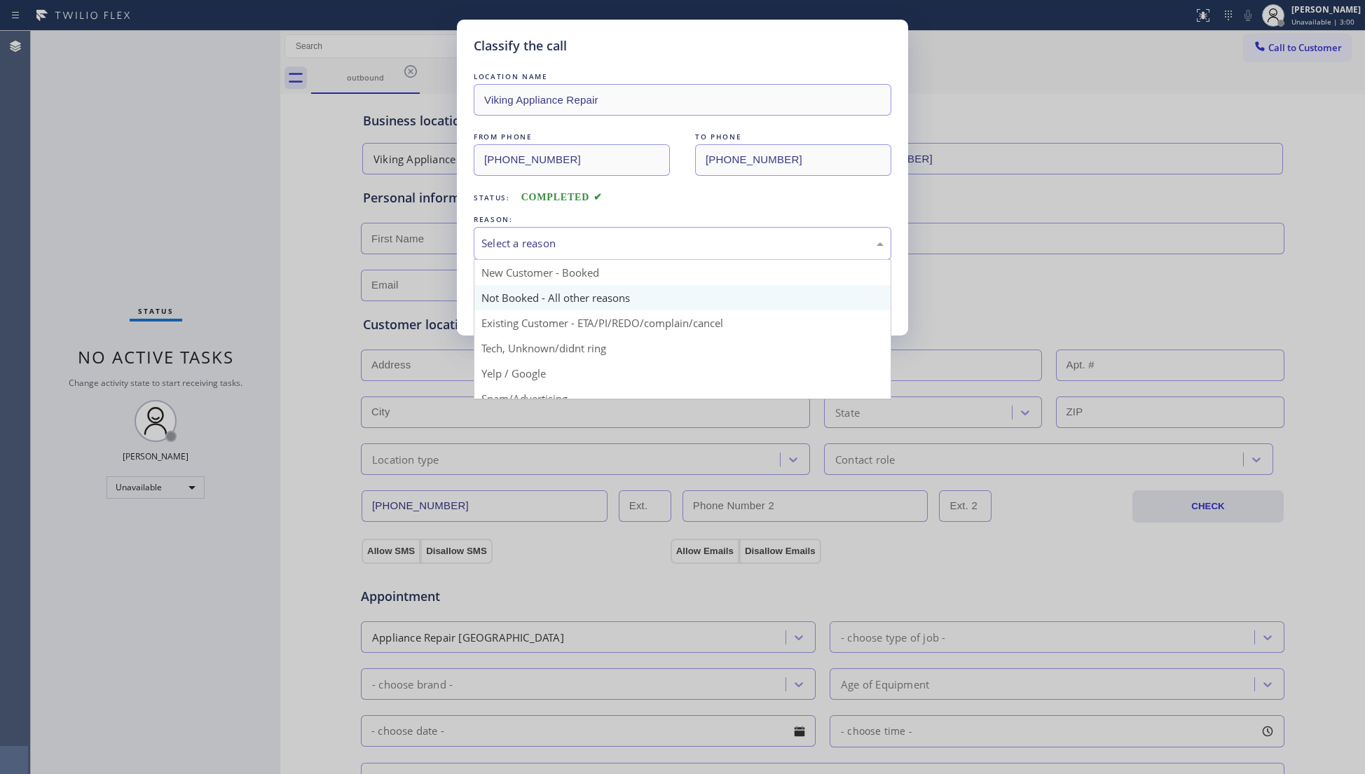
drag, startPoint x: 527, startPoint y: 252, endPoint x: 509, endPoint y: 287, distance: 39.5
click at [525, 253] on div "Select a reason" at bounding box center [683, 243] width 418 height 33
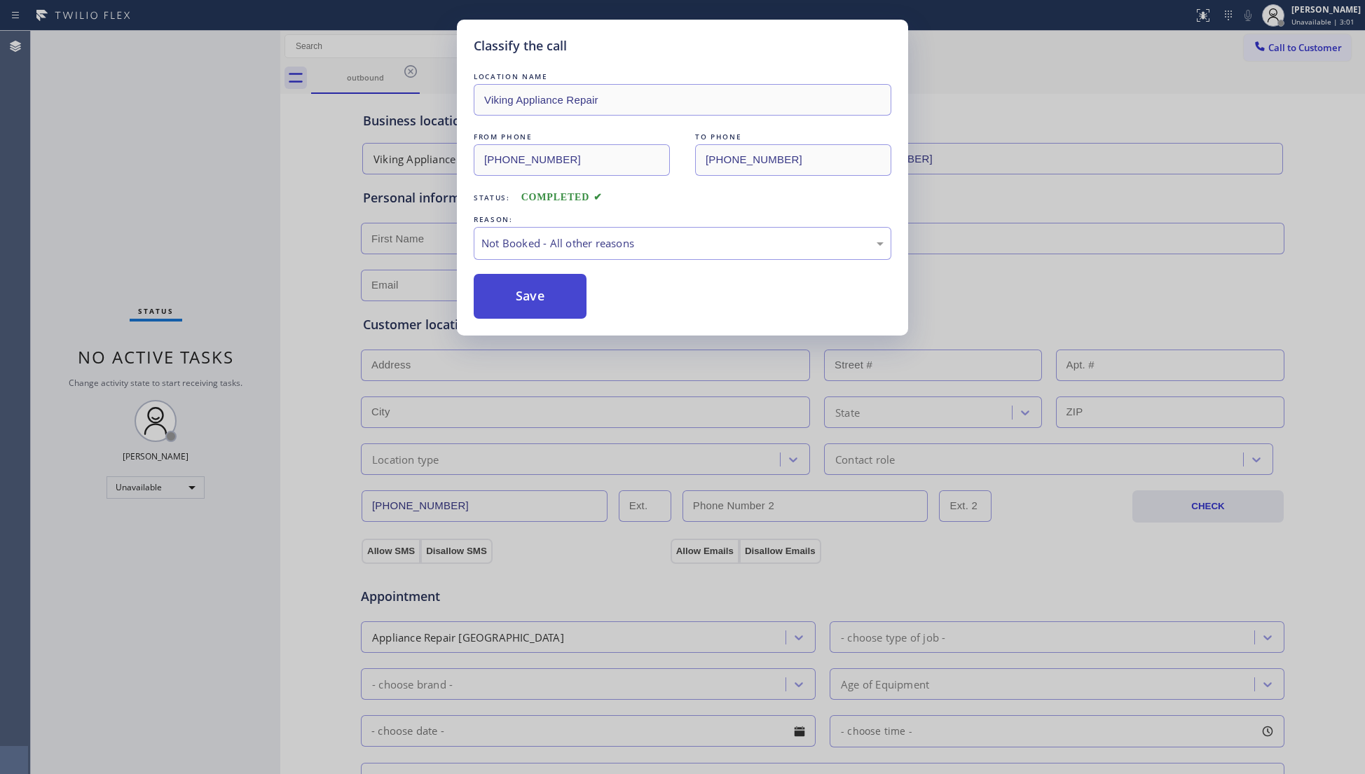
click at [507, 293] on button "Save" at bounding box center [530, 296] width 113 height 45
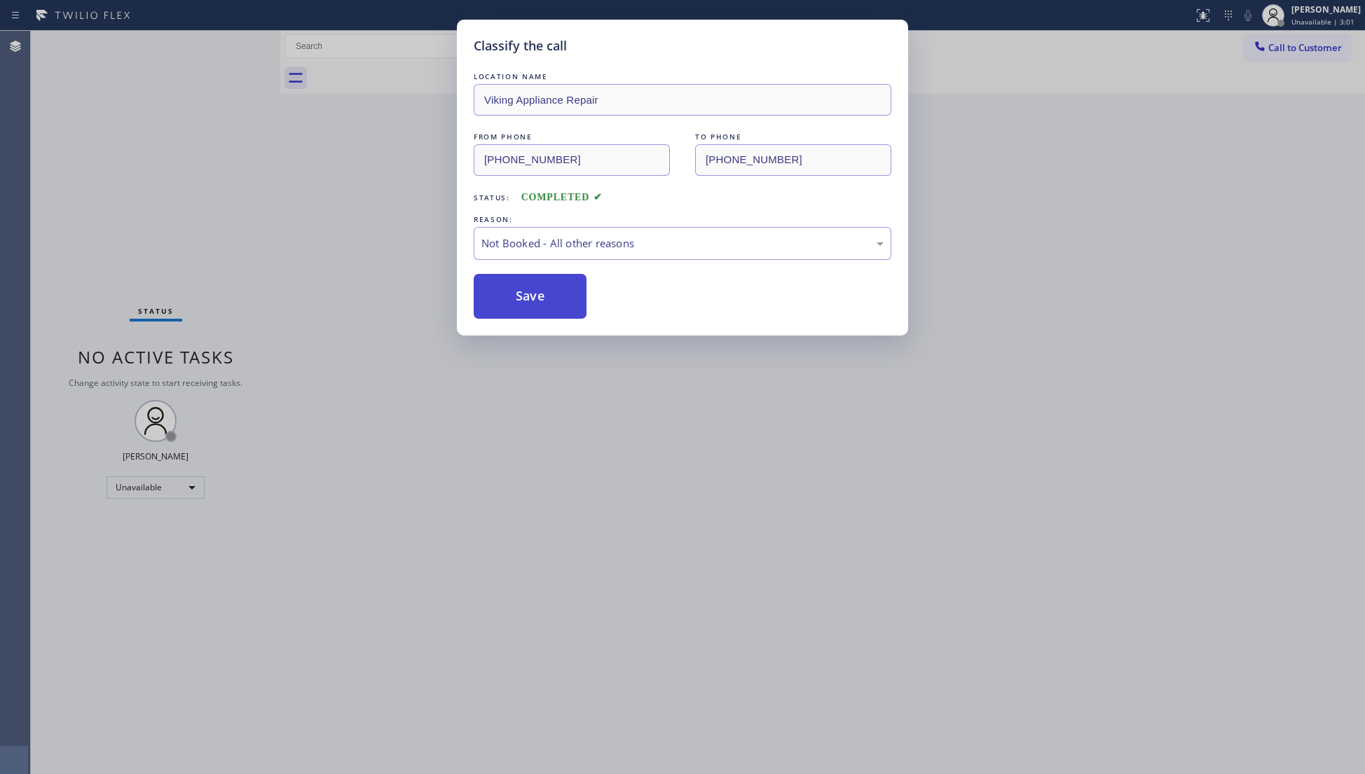
drag, startPoint x: 507, startPoint y: 293, endPoint x: 516, endPoint y: 284, distance: 11.9
click at [507, 292] on button "Save" at bounding box center [530, 296] width 113 height 45
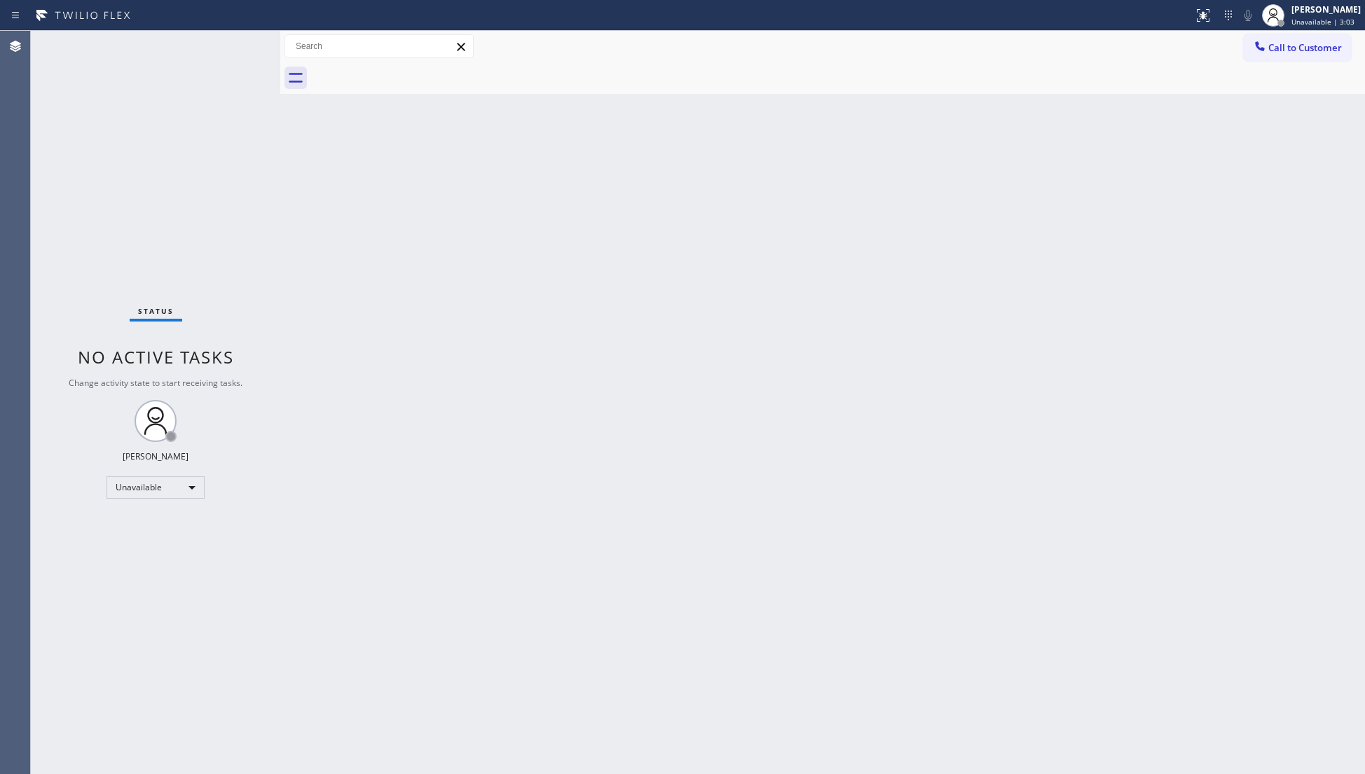
click at [1250, 62] on div at bounding box center [838, 78] width 1054 height 32
drag, startPoint x: 1247, startPoint y: 46, endPoint x: 1125, endPoint y: 84, distance: 127.6
click at [1243, 49] on button "Call to Customer" at bounding box center [1296, 47] width 107 height 27
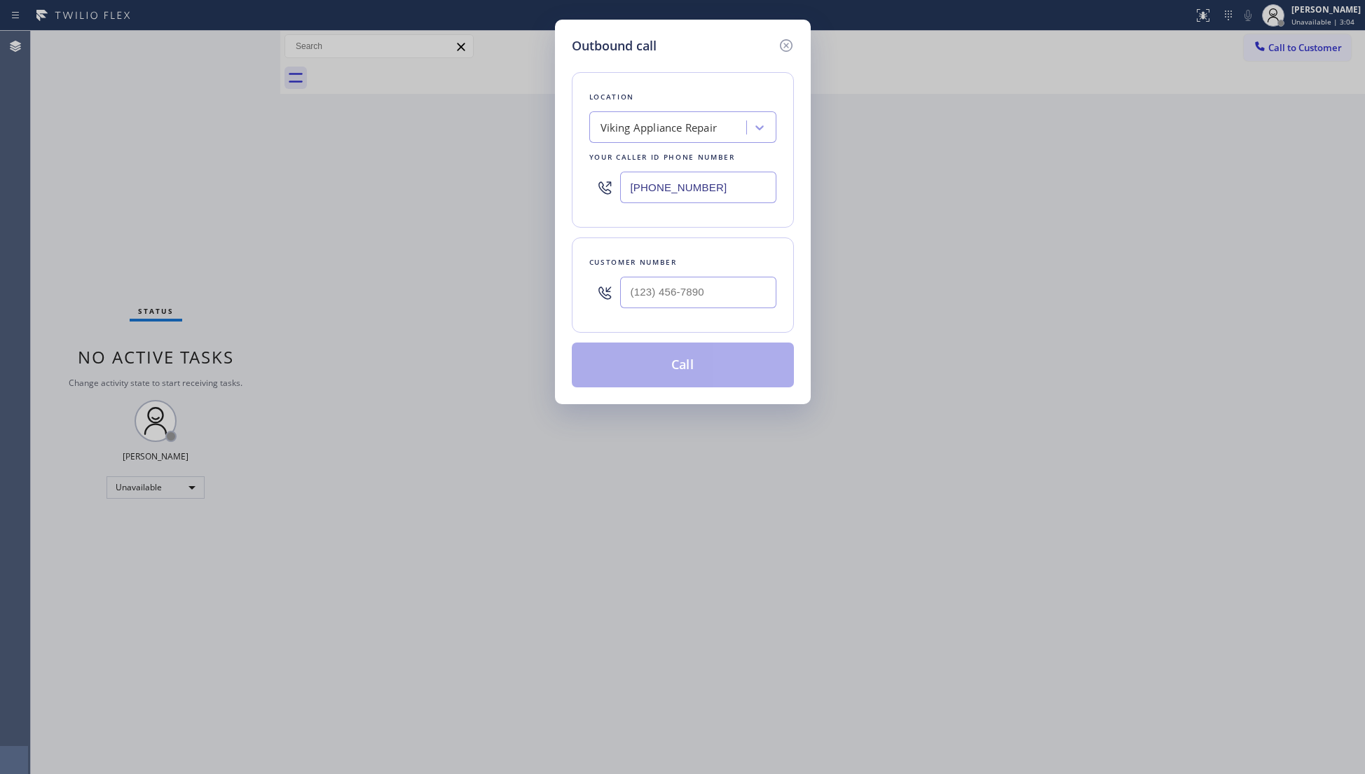
drag, startPoint x: 704, startPoint y: 189, endPoint x: 561, endPoint y: 189, distance: 142.9
click at [561, 189] on div "Outbound call Location Viking Appliance Repair Your caller id phone number [PHO…" at bounding box center [683, 212] width 256 height 385
click at [644, 298] on input "[PHONE_NUMBER]" at bounding box center [698, 293] width 156 height 32
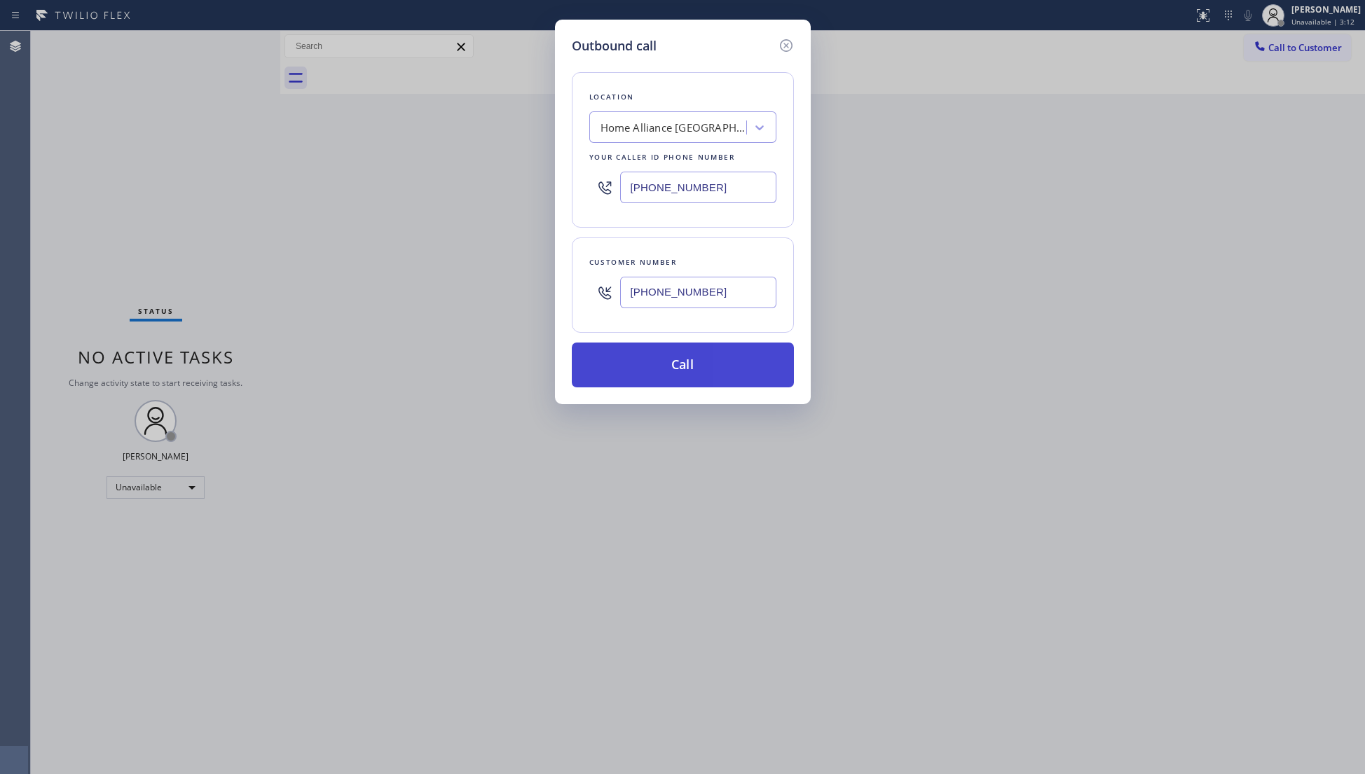
click at [676, 365] on button "Call" at bounding box center [683, 365] width 222 height 45
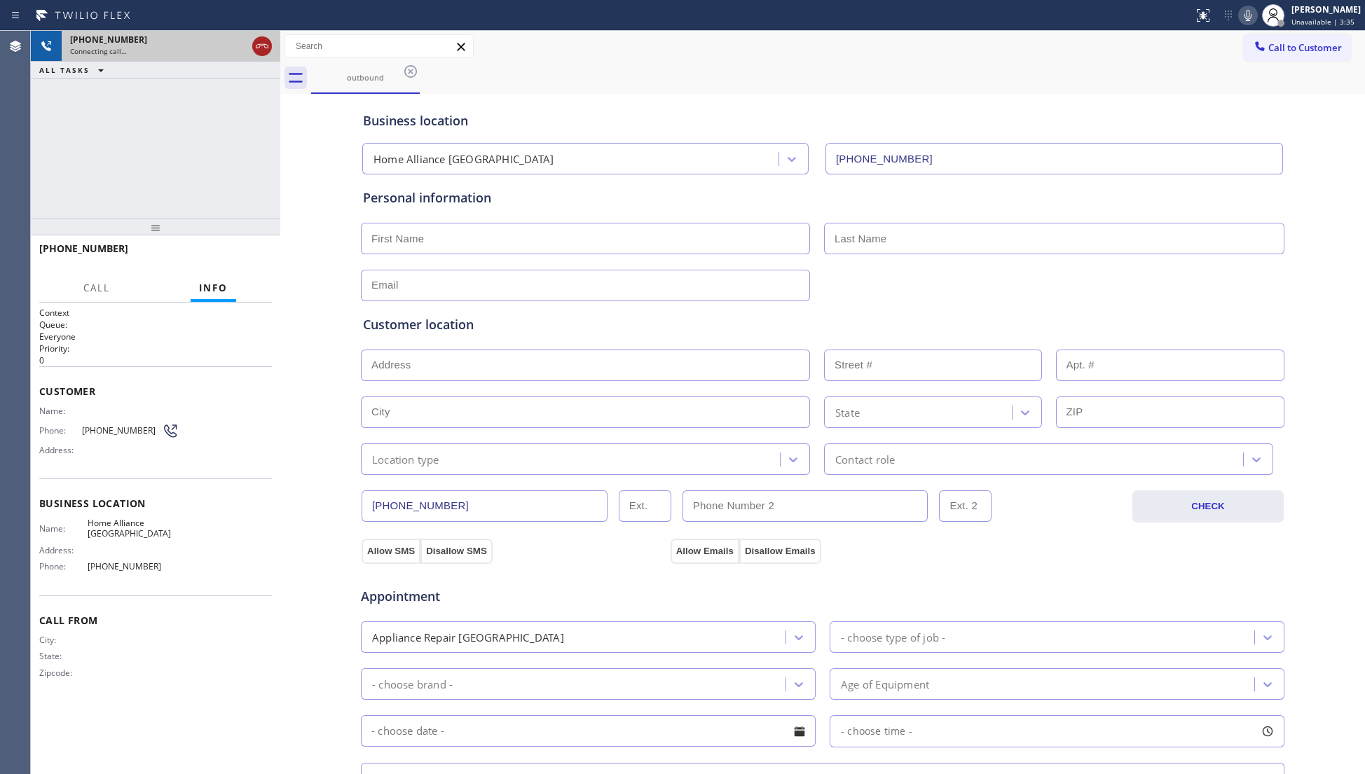
click at [261, 55] on button at bounding box center [262, 46] width 20 height 20
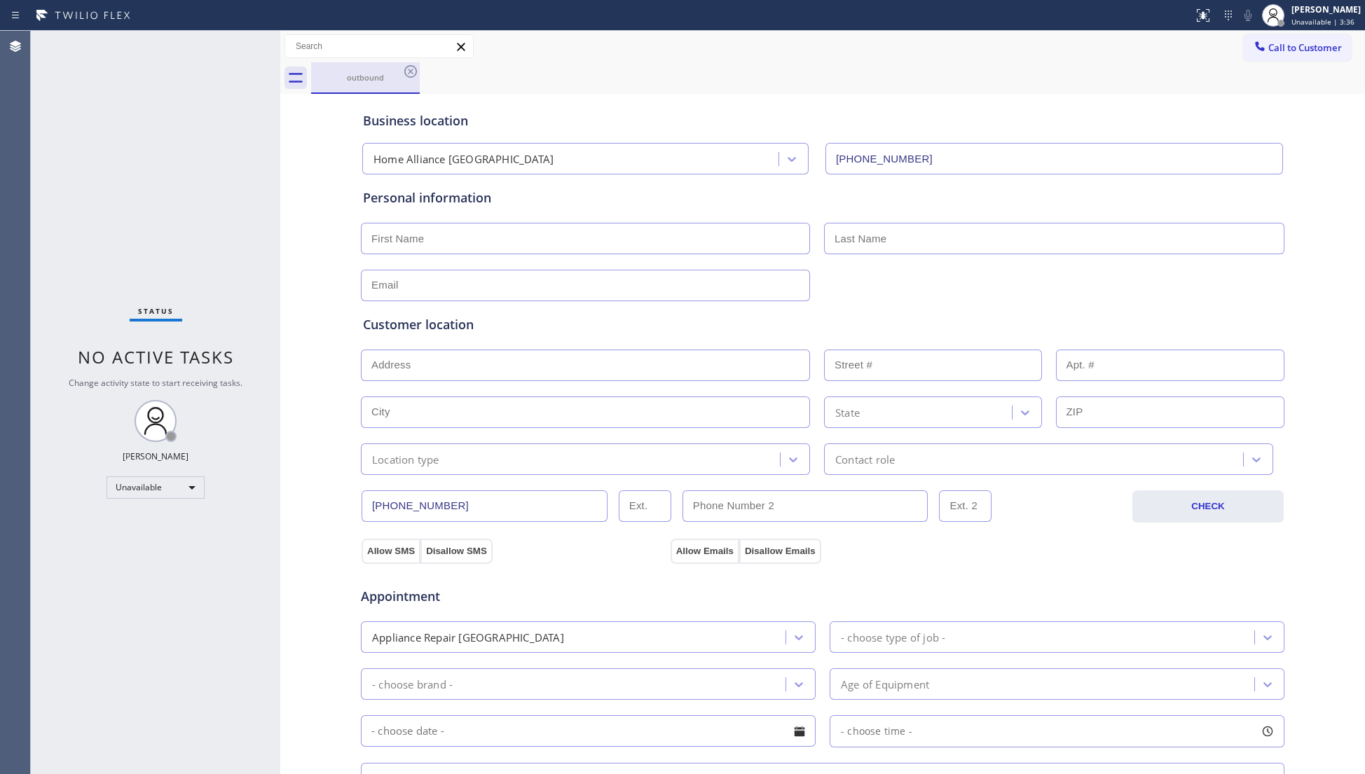
click at [413, 82] on div "outbound" at bounding box center [365, 77] width 106 height 30
click at [409, 73] on icon at bounding box center [410, 71] width 13 height 13
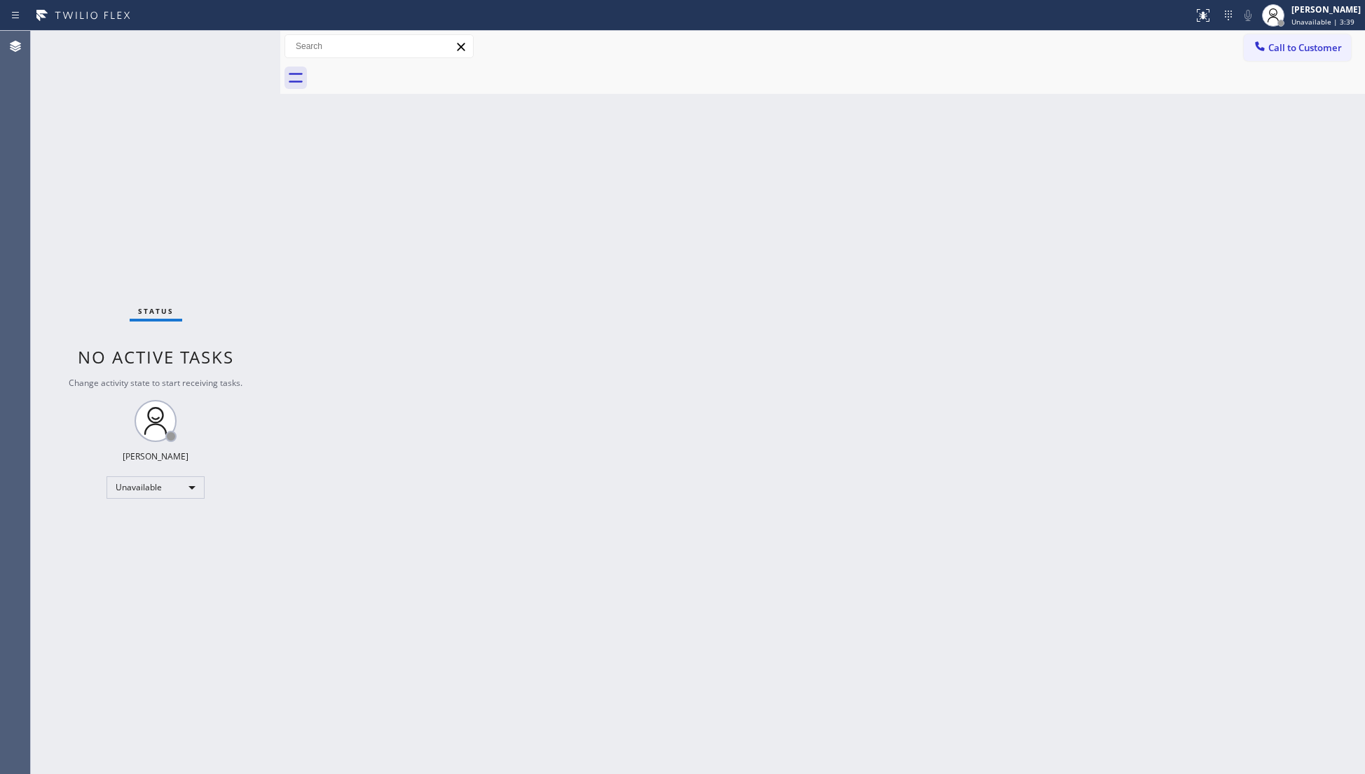
drag, startPoint x: 1292, startPoint y: 43, endPoint x: 1256, endPoint y: 48, distance: 36.2
click at [1287, 43] on span "Call to Customer" at bounding box center [1305, 47] width 74 height 13
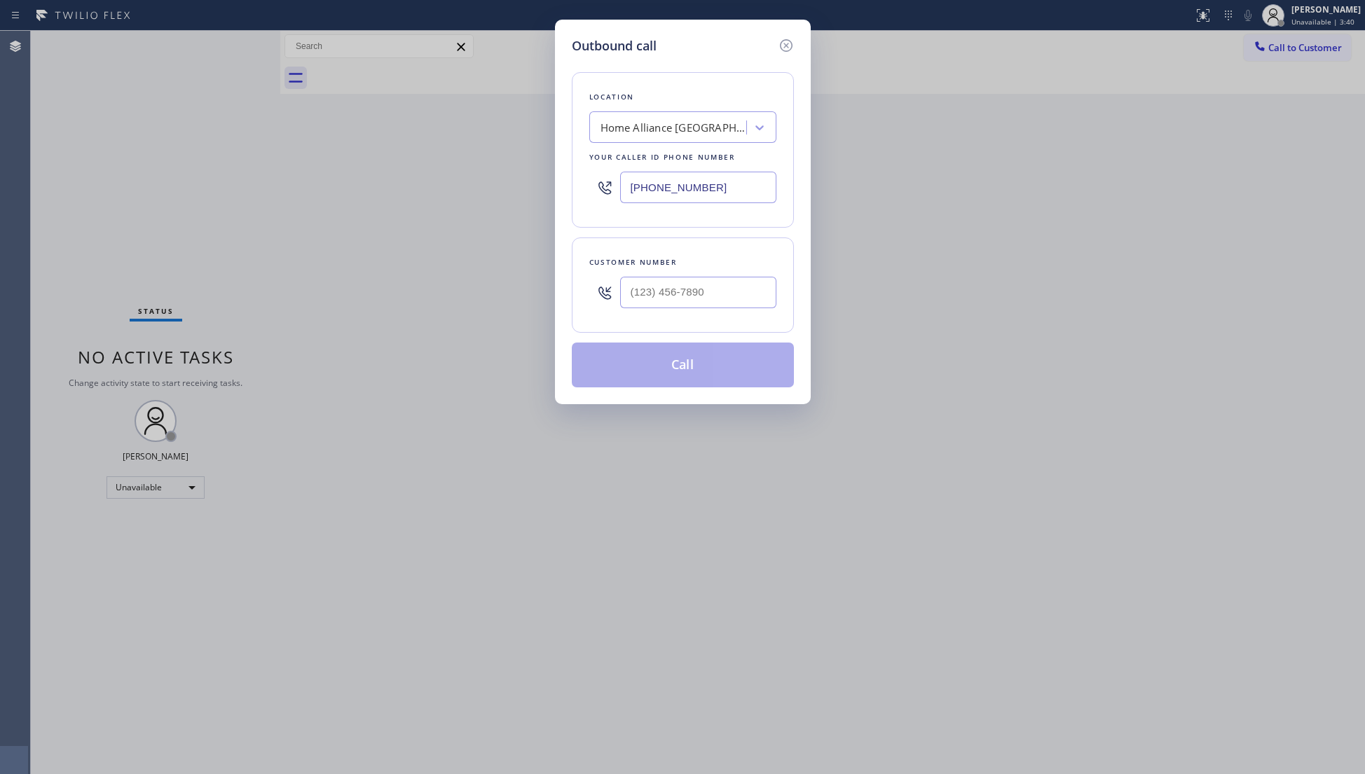
drag, startPoint x: 715, startPoint y: 184, endPoint x: 656, endPoint y: 163, distance: 62.3
click at [598, 169] on div "[PHONE_NUMBER]" at bounding box center [682, 188] width 187 height 46
click at [744, 283] on input "(___) ___-____" at bounding box center [698, 293] width 156 height 32
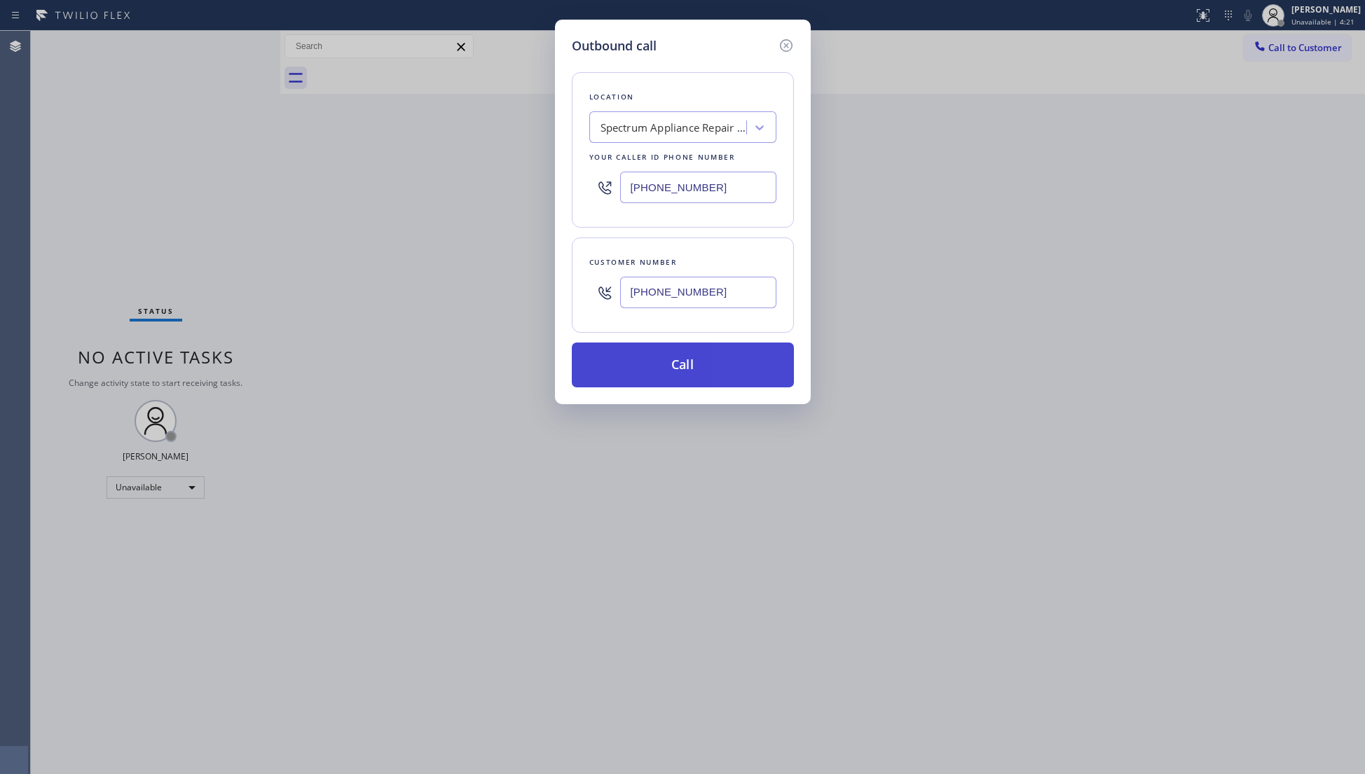
click at [679, 363] on button "Call" at bounding box center [683, 365] width 222 height 45
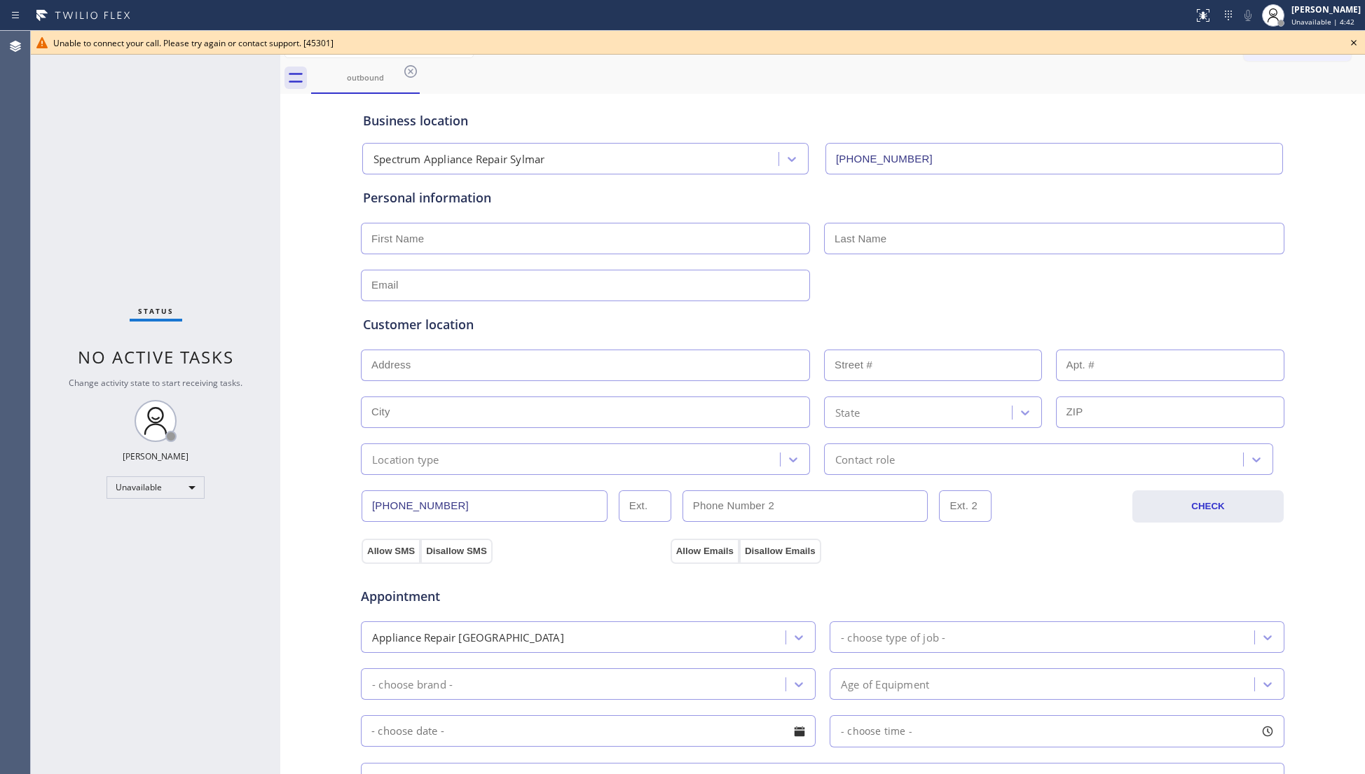
click at [1173, 85] on div "outbound" at bounding box center [838, 78] width 1054 height 32
click at [1353, 37] on icon at bounding box center [1353, 42] width 17 height 17
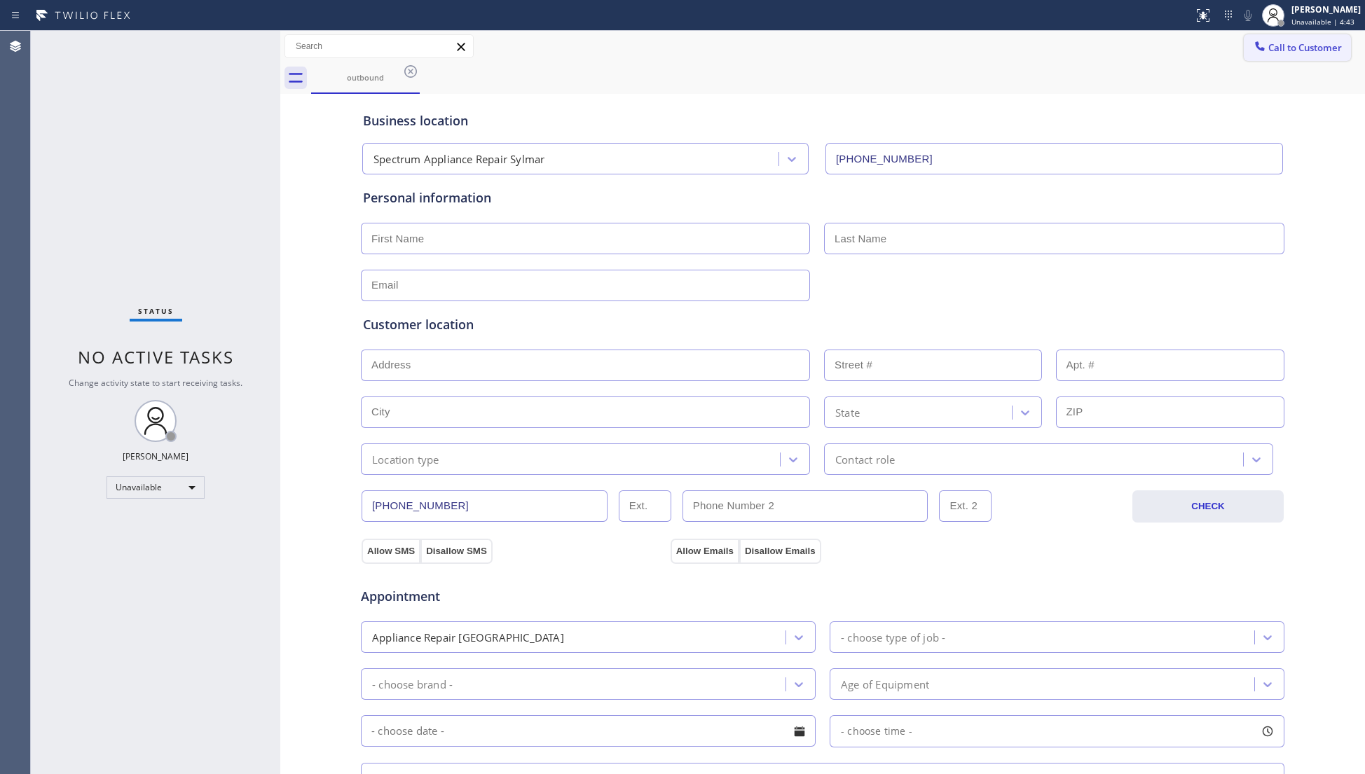
click at [1318, 48] on span "Call to Customer" at bounding box center [1305, 47] width 74 height 13
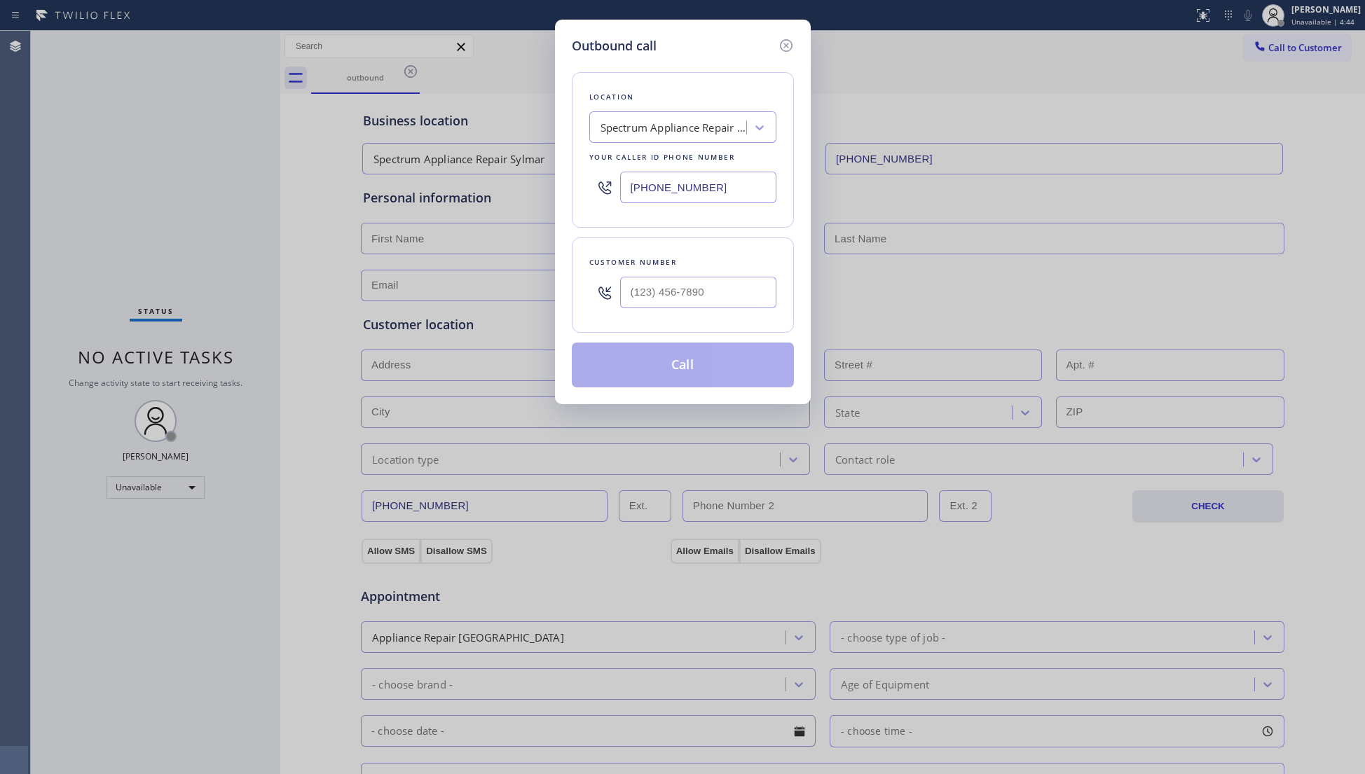
drag, startPoint x: 729, startPoint y: 192, endPoint x: 586, endPoint y: 205, distance: 142.8
click at [581, 205] on div "Location Spectrum Appliance Repair Sylmar Your caller id phone number [PHONE_NU…" at bounding box center [683, 150] width 222 height 156
click at [759, 289] on input "(___) ___-____" at bounding box center [698, 293] width 156 height 32
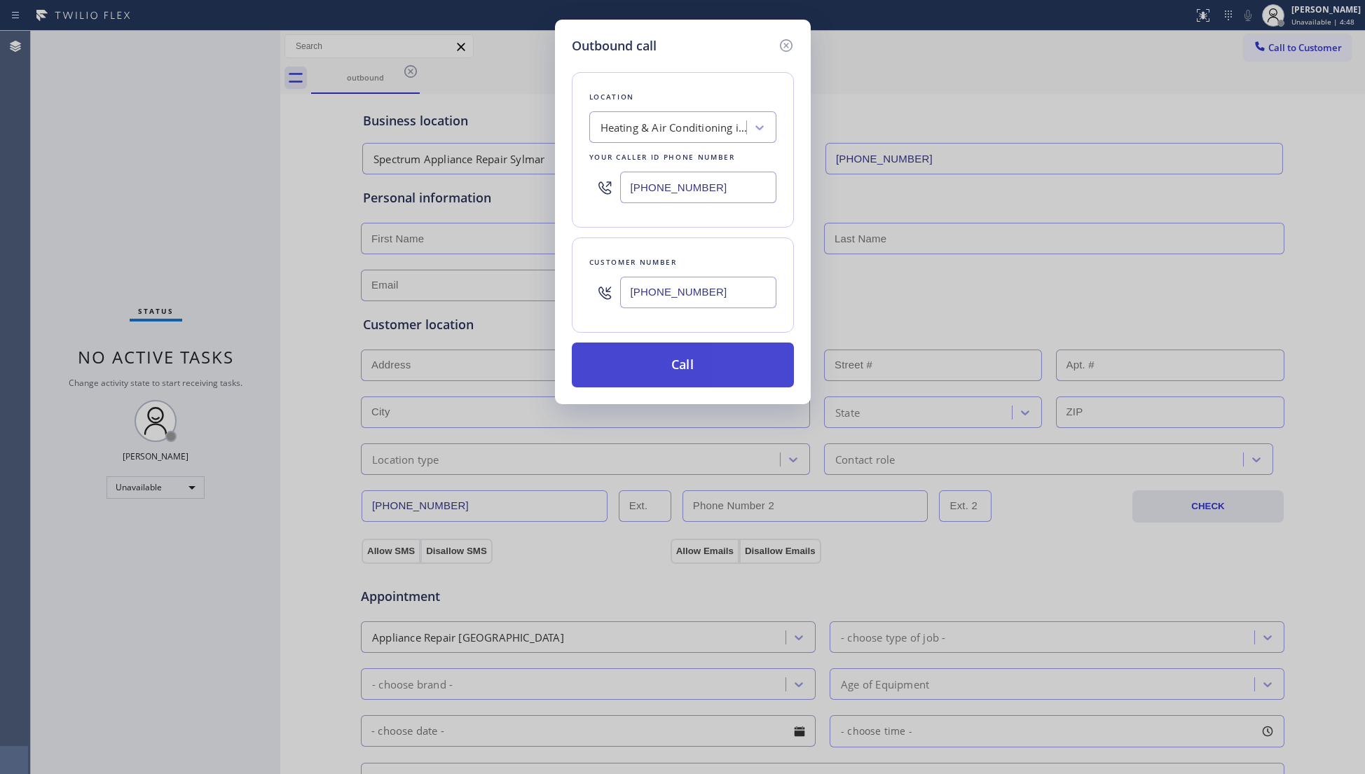
click at [699, 356] on button "Call" at bounding box center [683, 365] width 222 height 45
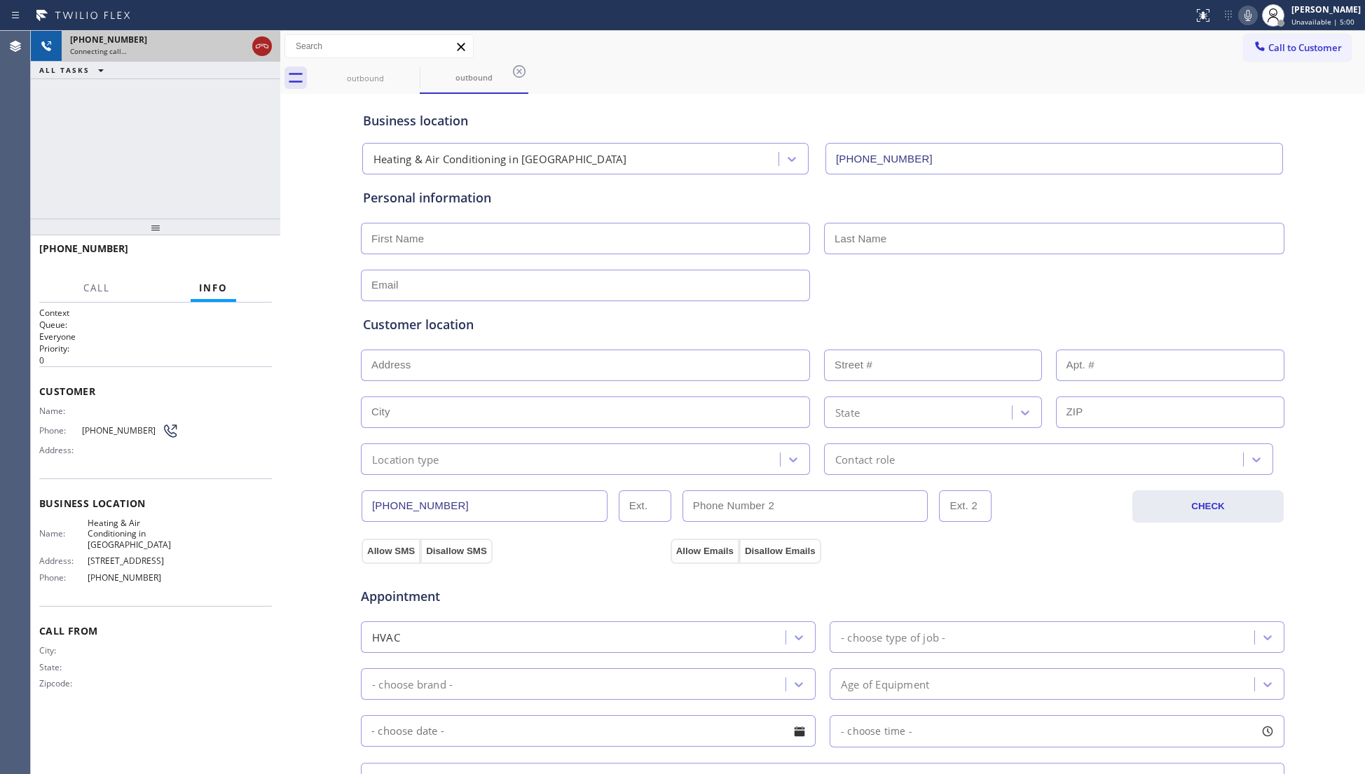
click at [265, 48] on icon at bounding box center [262, 46] width 17 height 17
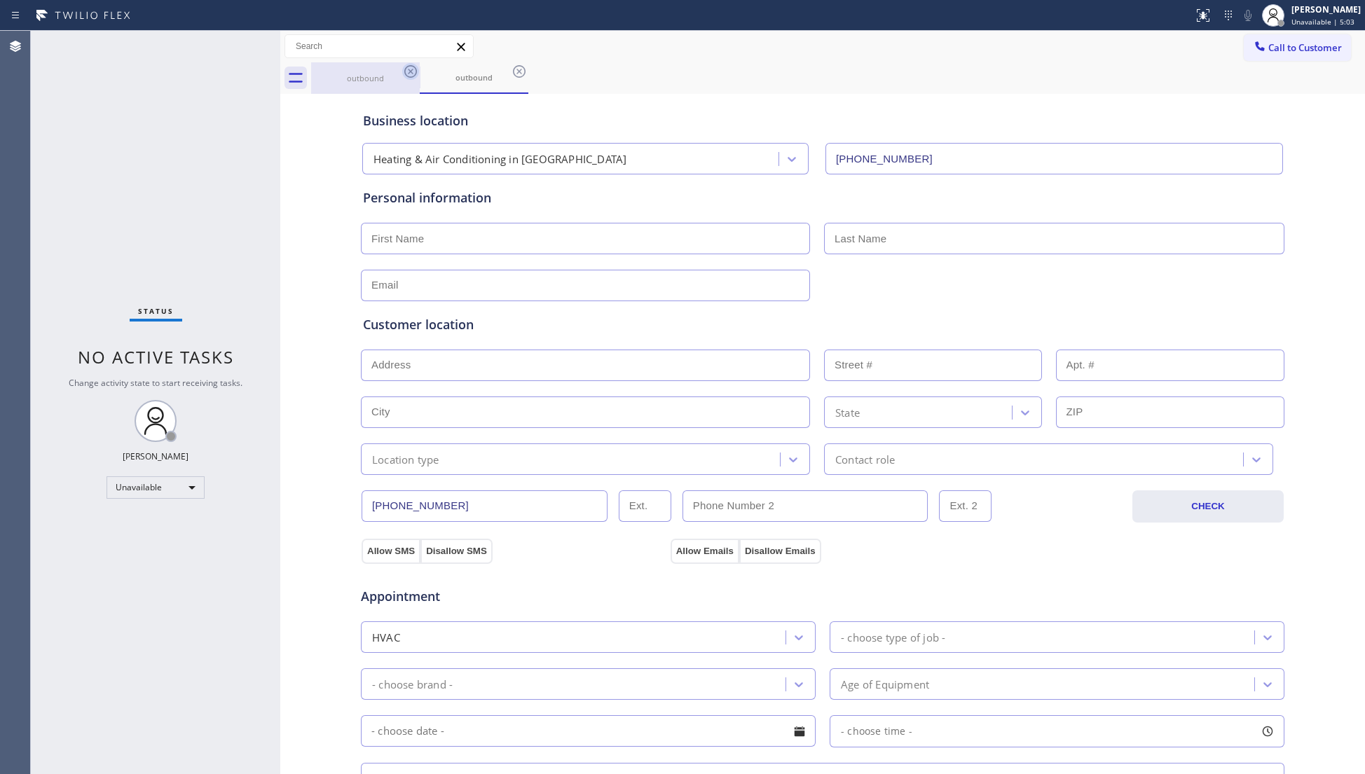
click at [403, 70] on icon at bounding box center [410, 71] width 17 height 17
click at [412, 71] on icon at bounding box center [410, 71] width 17 height 17
click at [511, 71] on icon at bounding box center [519, 71] width 17 height 17
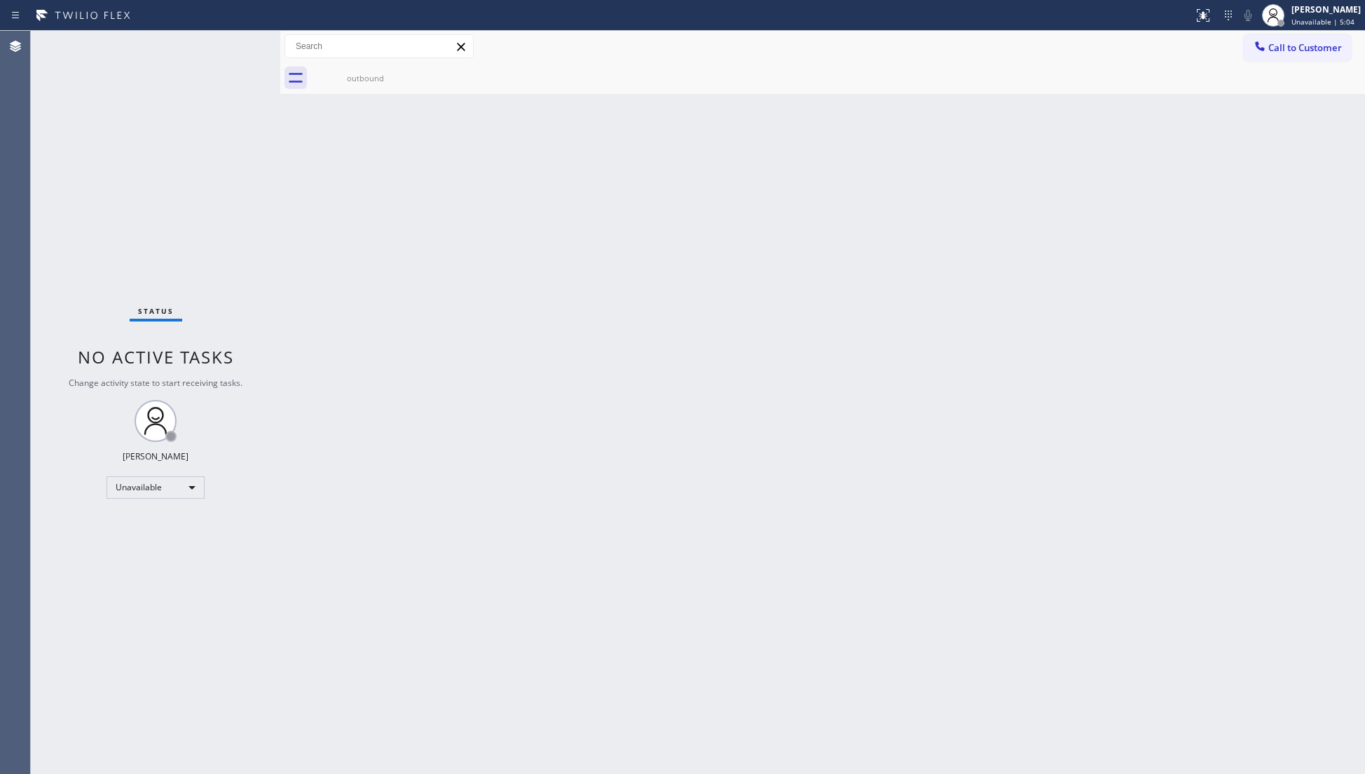
click at [0, 0] on icon at bounding box center [0, 0] width 0 height 0
click at [377, 81] on div "outbound" at bounding box center [365, 78] width 106 height 11
click at [1267, 46] on div at bounding box center [1259, 47] width 17 height 17
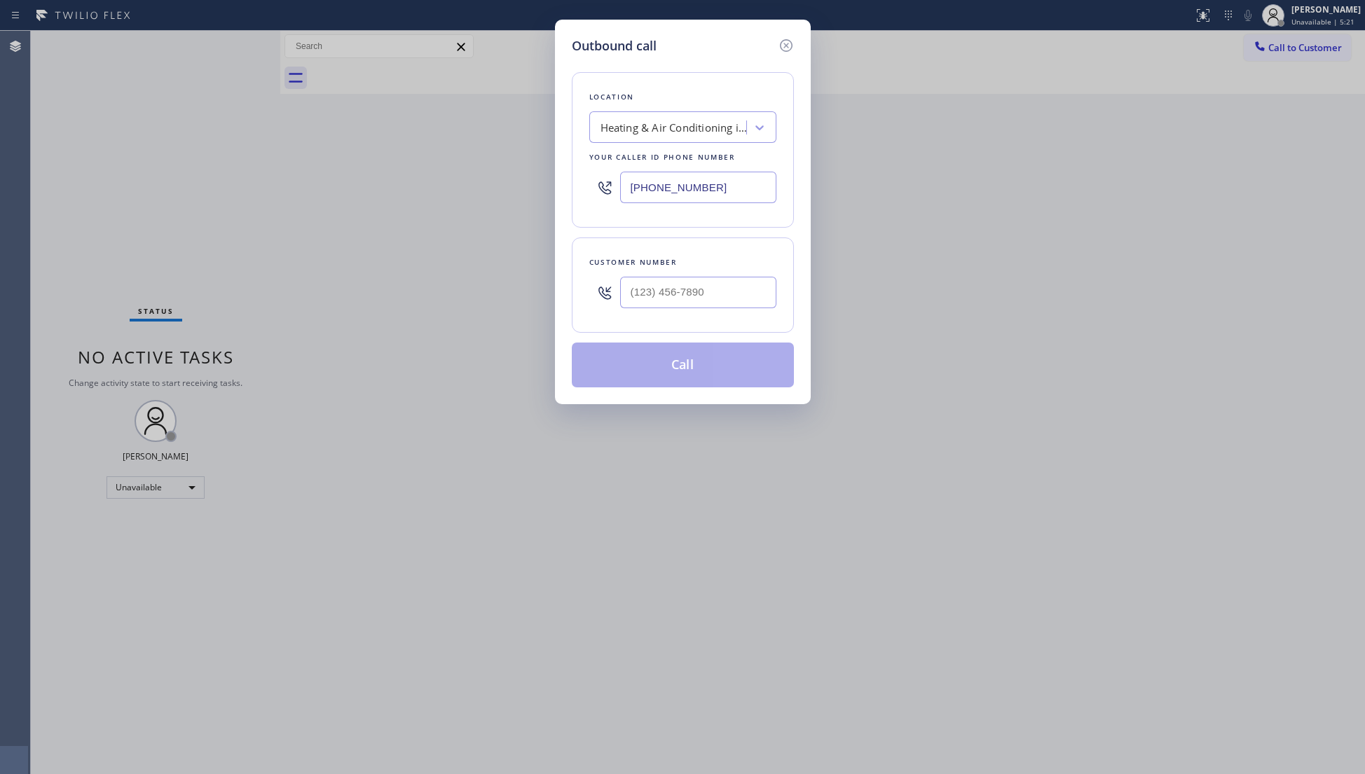
drag, startPoint x: 724, startPoint y: 186, endPoint x: 584, endPoint y: 186, distance: 140.8
click at [584, 186] on div "Location Heating & Air Conditioning in [GEOGRAPHIC_DATA] Your caller id phone n…" at bounding box center [683, 150] width 222 height 156
click at [705, 294] on input "(___) ___-____" at bounding box center [698, 293] width 156 height 32
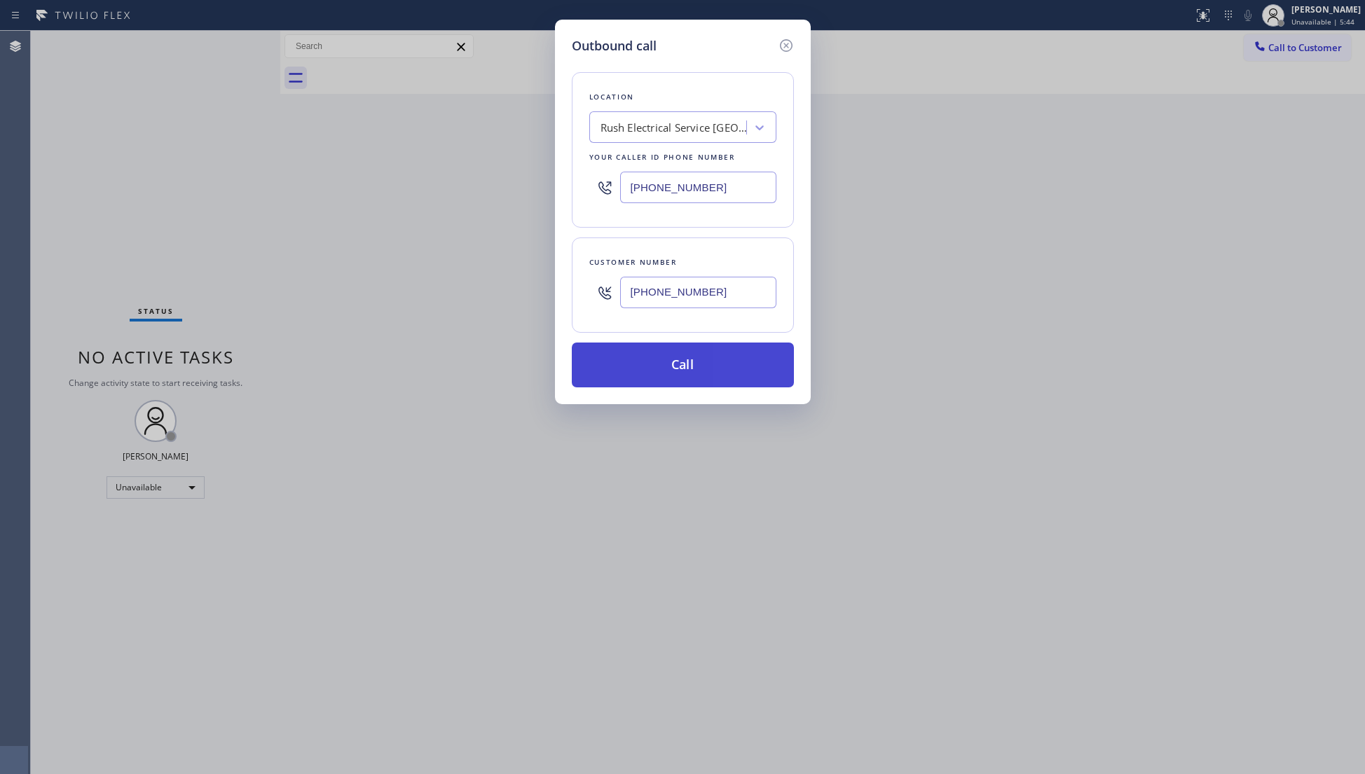
click at [668, 368] on button "Call" at bounding box center [683, 365] width 222 height 45
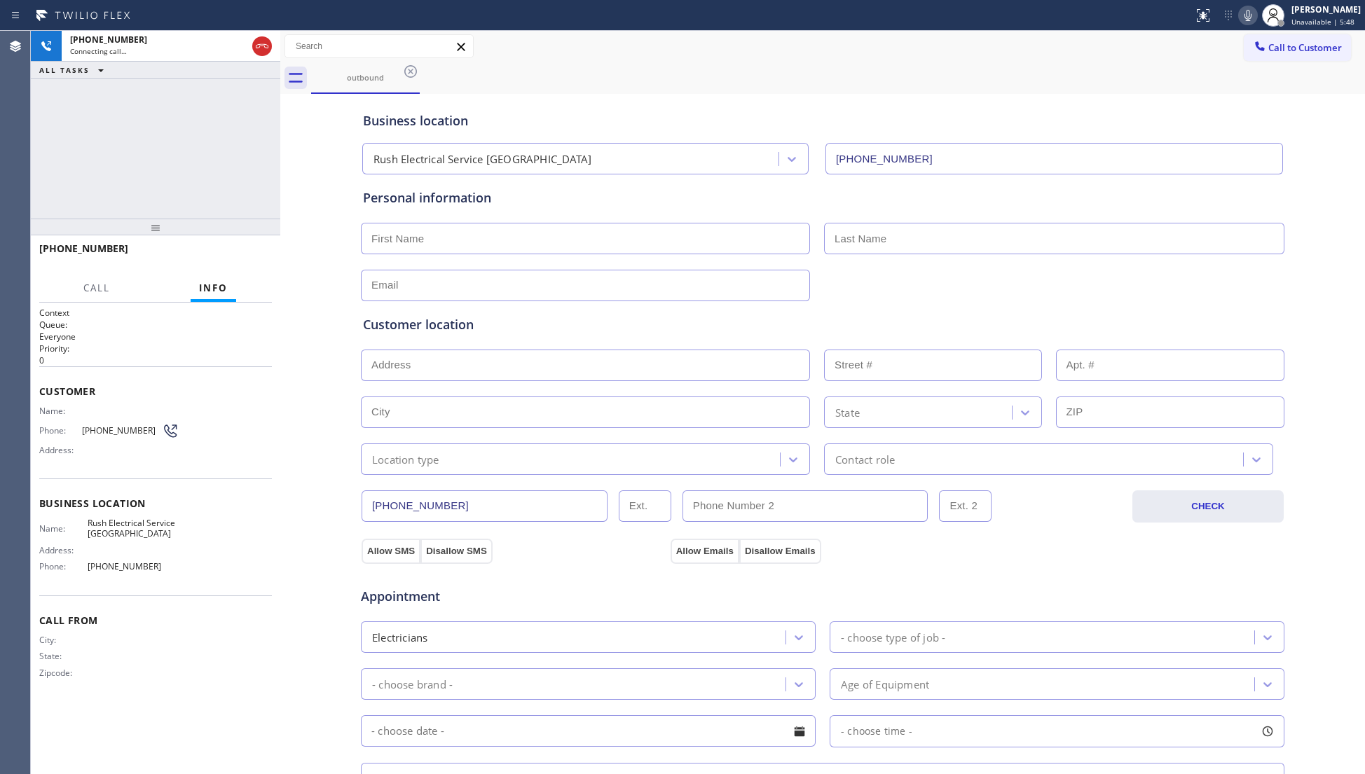
click at [836, 85] on div "outbound" at bounding box center [838, 78] width 1054 height 32
click at [269, 45] on icon at bounding box center [262, 46] width 17 height 17
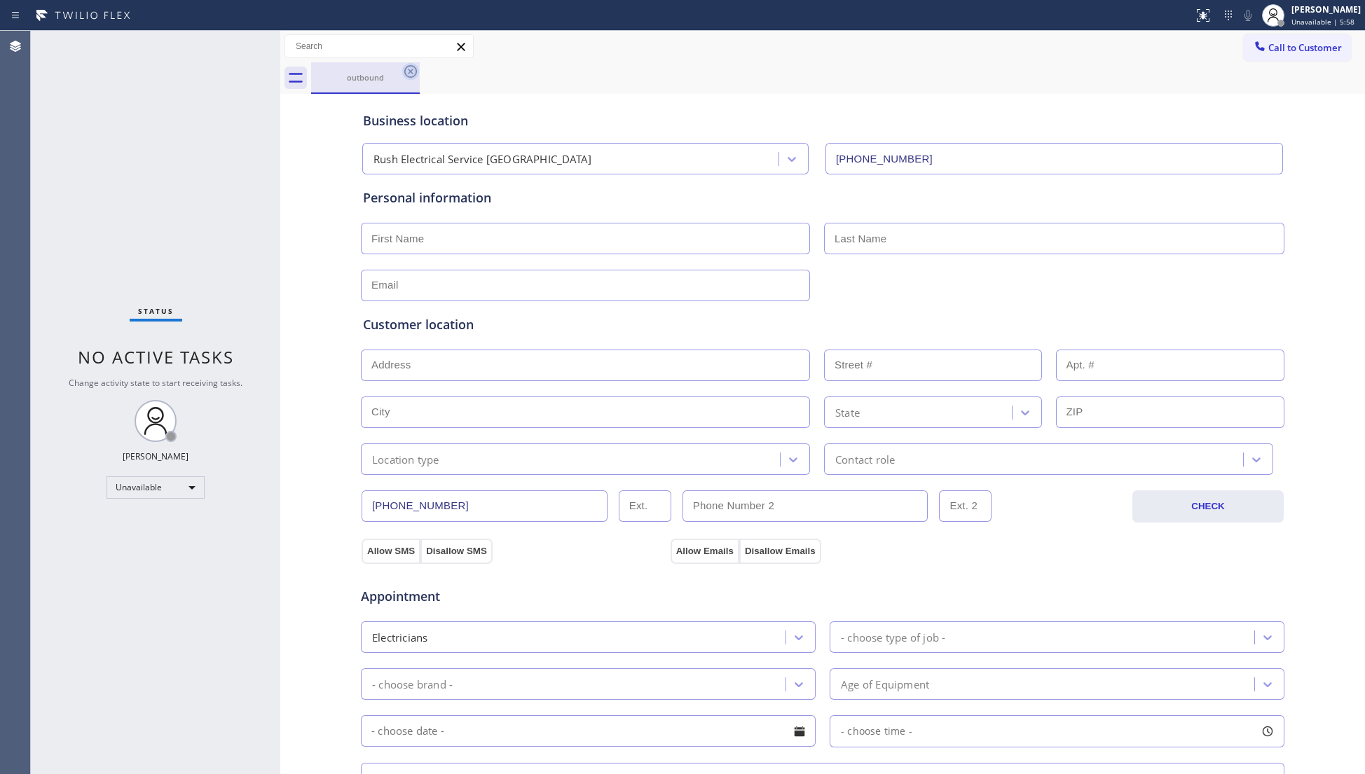
click at [406, 70] on icon at bounding box center [410, 71] width 17 height 17
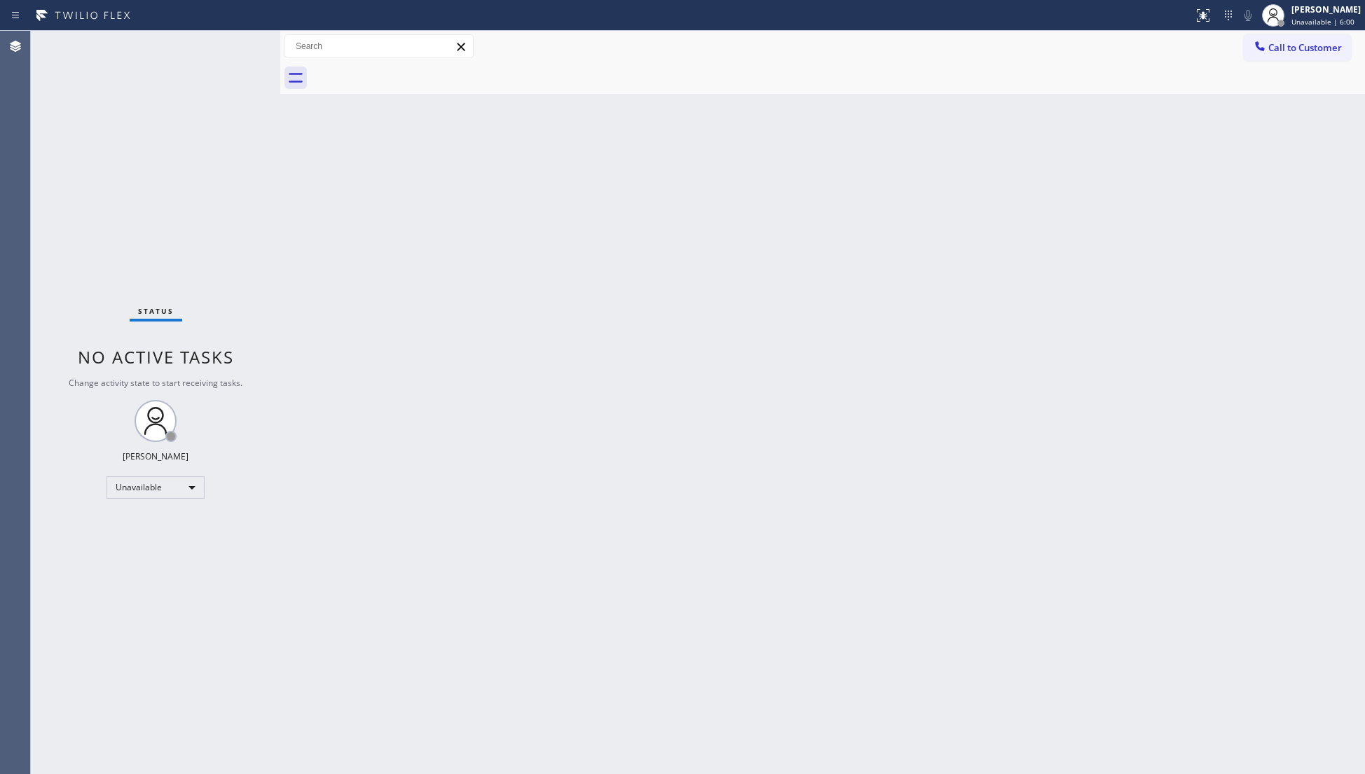
drag, startPoint x: 1260, startPoint y: 48, endPoint x: 965, endPoint y: 104, distance: 299.5
click at [1245, 54] on button "Call to Customer" at bounding box center [1296, 47] width 107 height 27
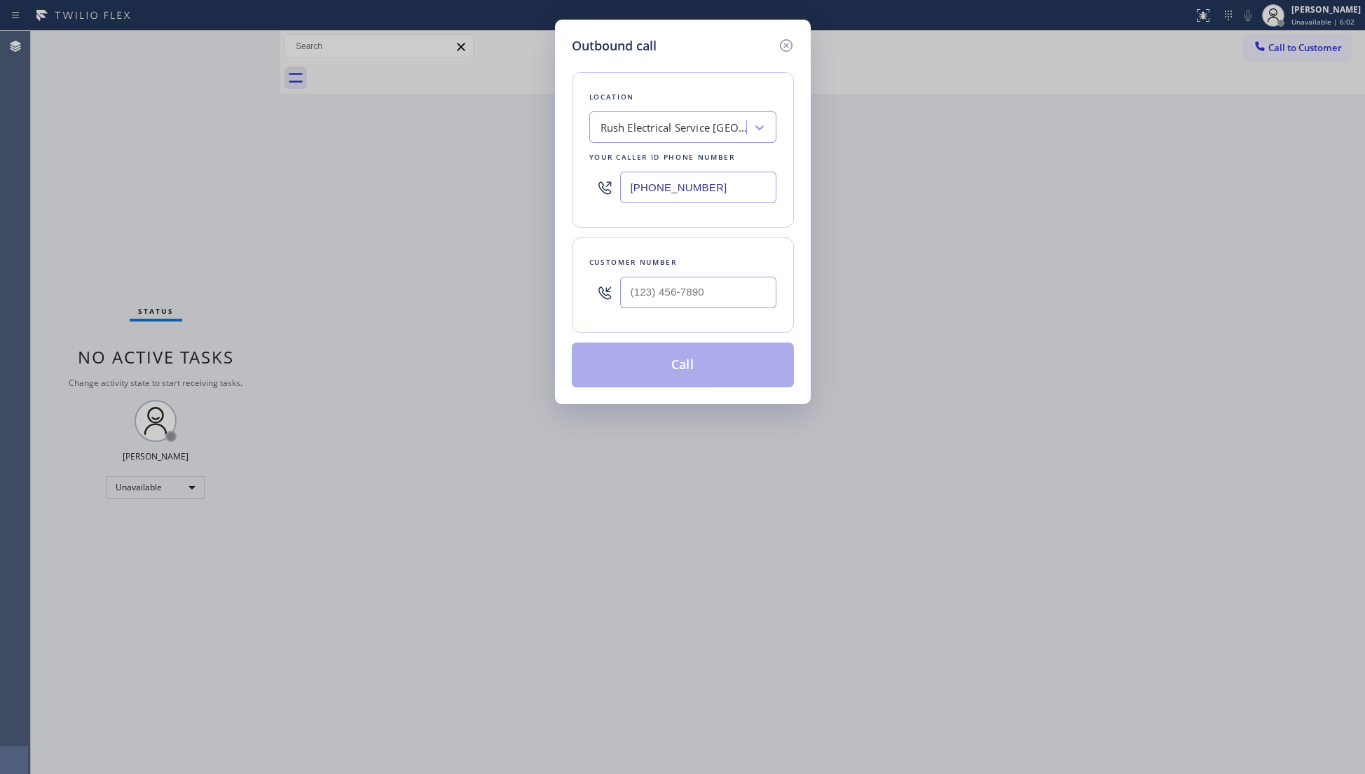
drag, startPoint x: 667, startPoint y: 193, endPoint x: 598, endPoint y: 188, distance: 68.8
click at [598, 188] on div "[PHONE_NUMBER]" at bounding box center [682, 188] width 187 height 46
click at [665, 295] on input "(___) ___-____" at bounding box center [698, 293] width 156 height 32
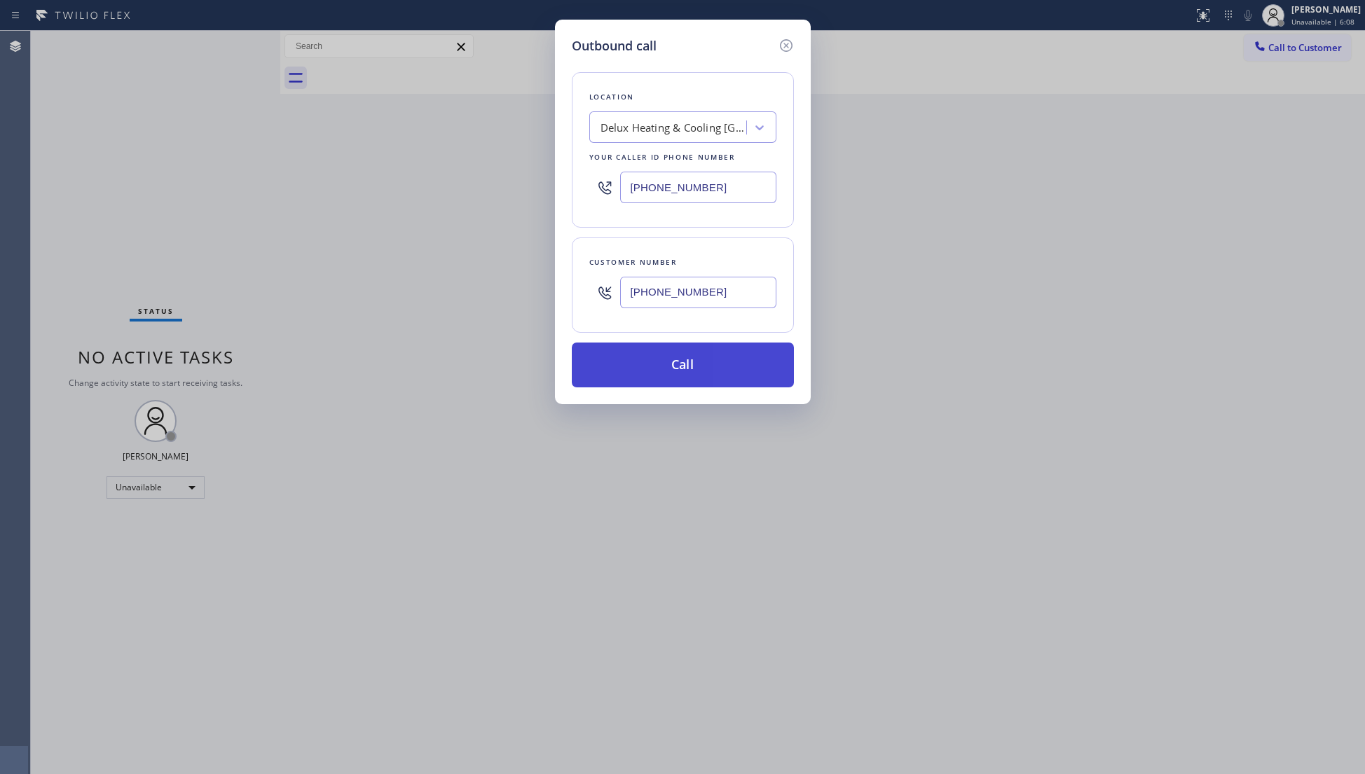
click at [668, 363] on button "Call" at bounding box center [683, 365] width 222 height 45
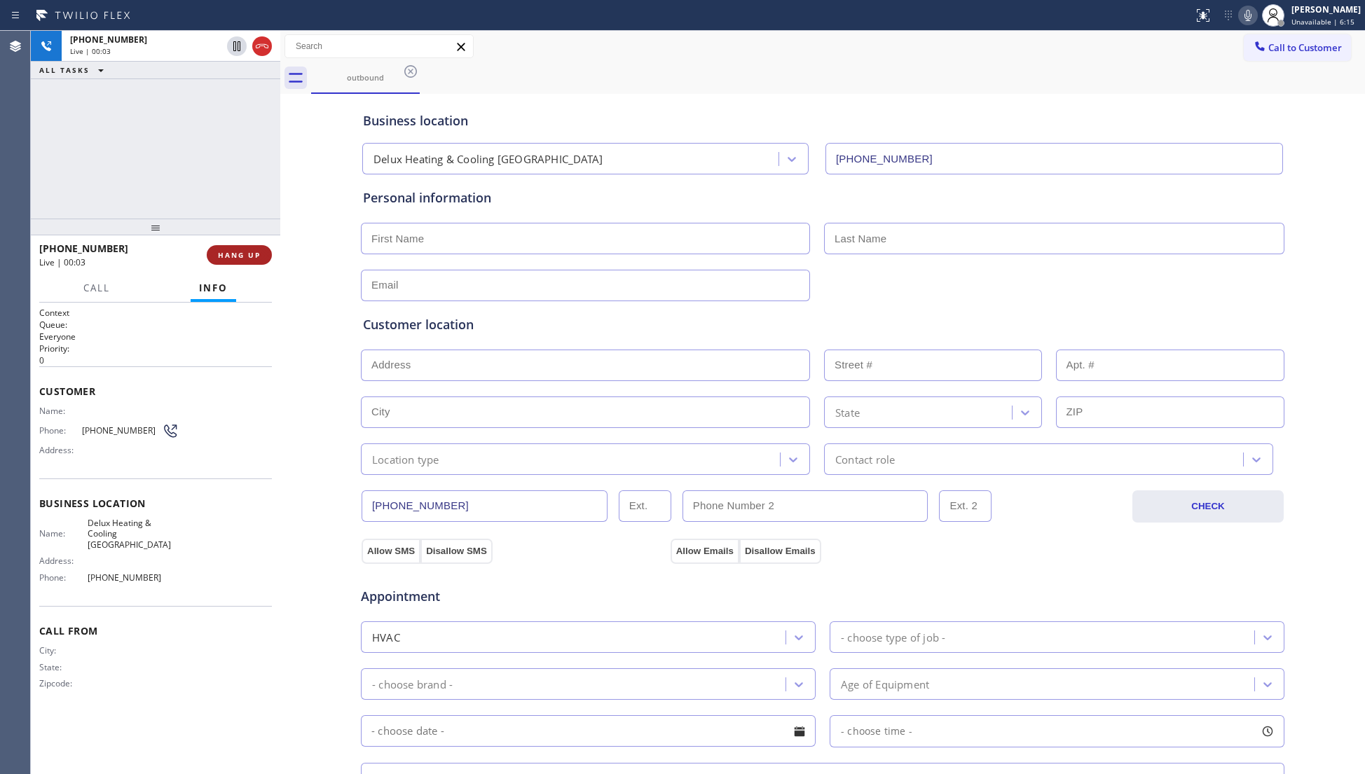
click at [227, 263] on button "HANG UP" at bounding box center [239, 255] width 65 height 20
click at [240, 262] on button "HANG UP" at bounding box center [239, 255] width 65 height 20
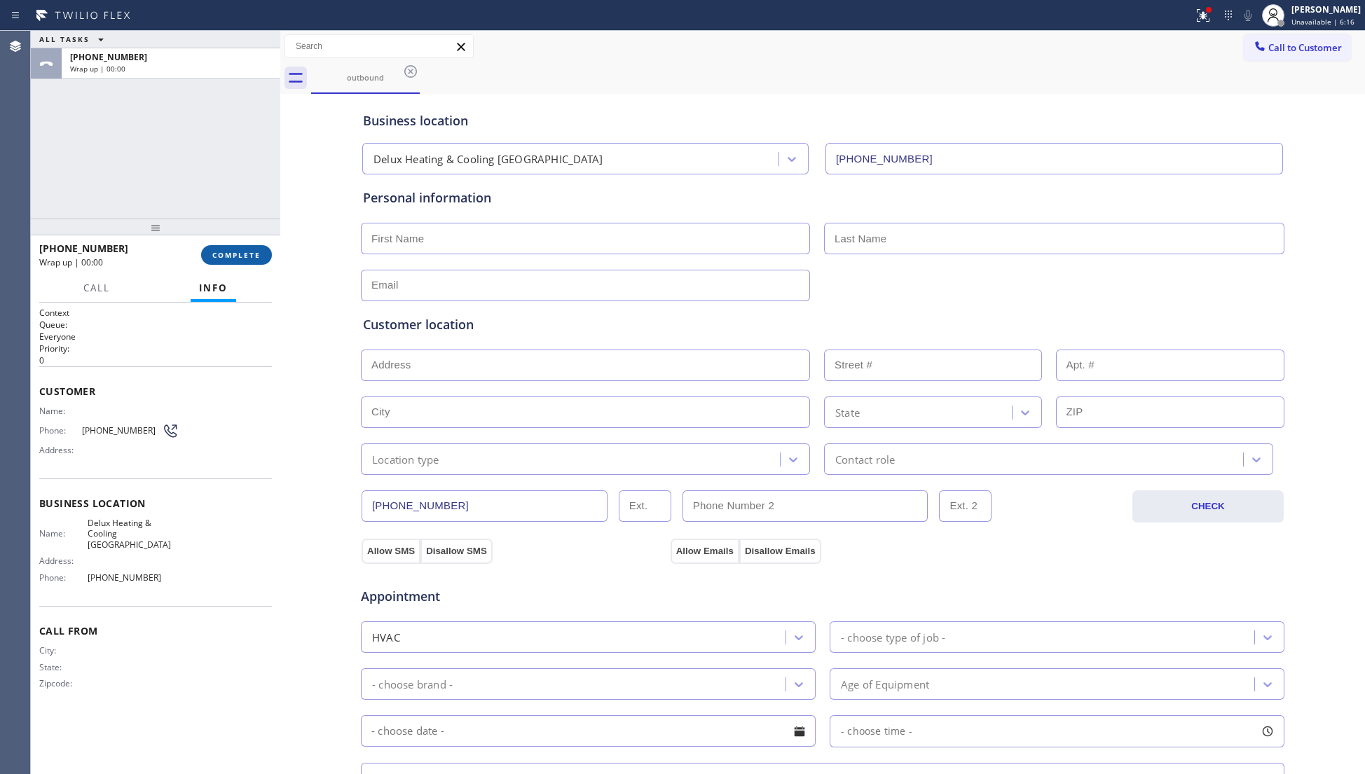
click at [240, 261] on button "COMPLETE" at bounding box center [236, 255] width 71 height 20
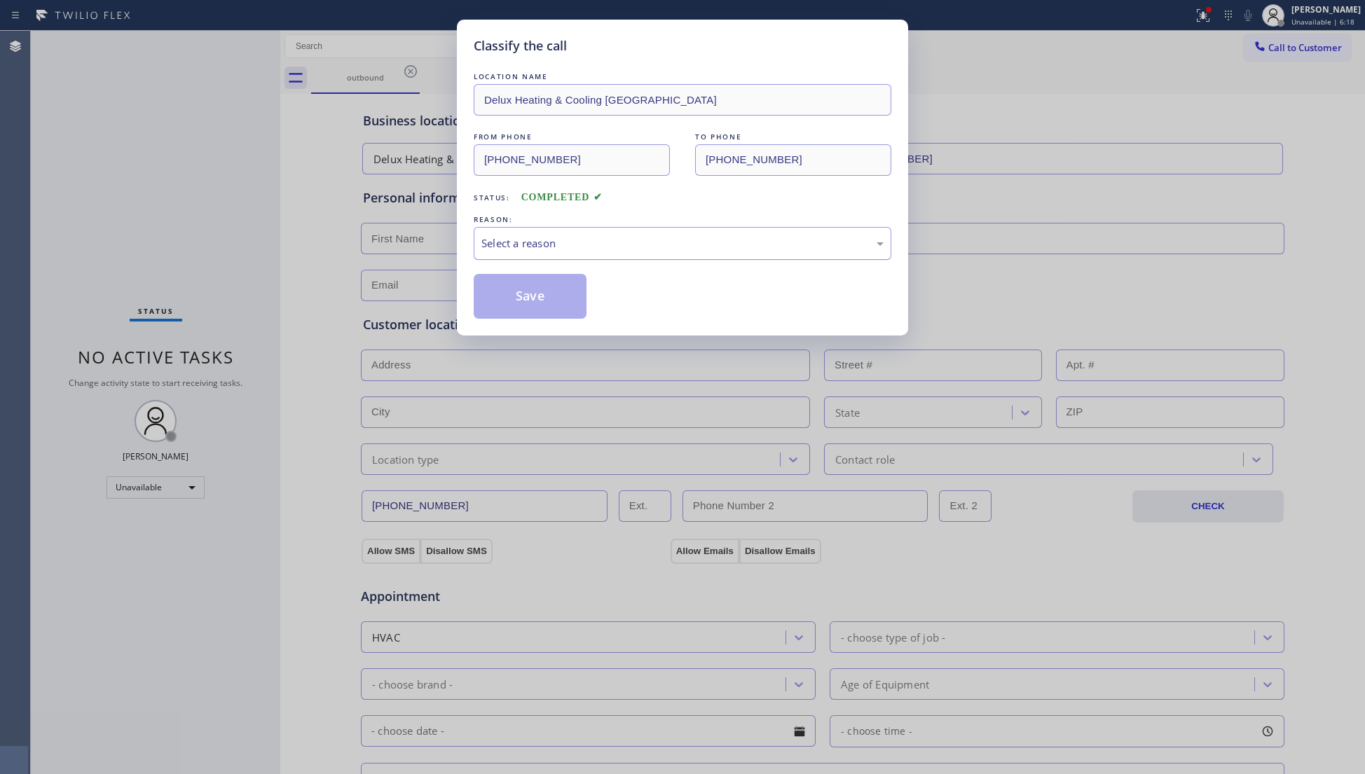
click at [513, 241] on div "Select a reason" at bounding box center [682, 243] width 402 height 16
drag, startPoint x: 508, startPoint y: 295, endPoint x: 513, endPoint y: 284, distance: 11.9
click at [508, 296] on button "Save" at bounding box center [530, 296] width 113 height 45
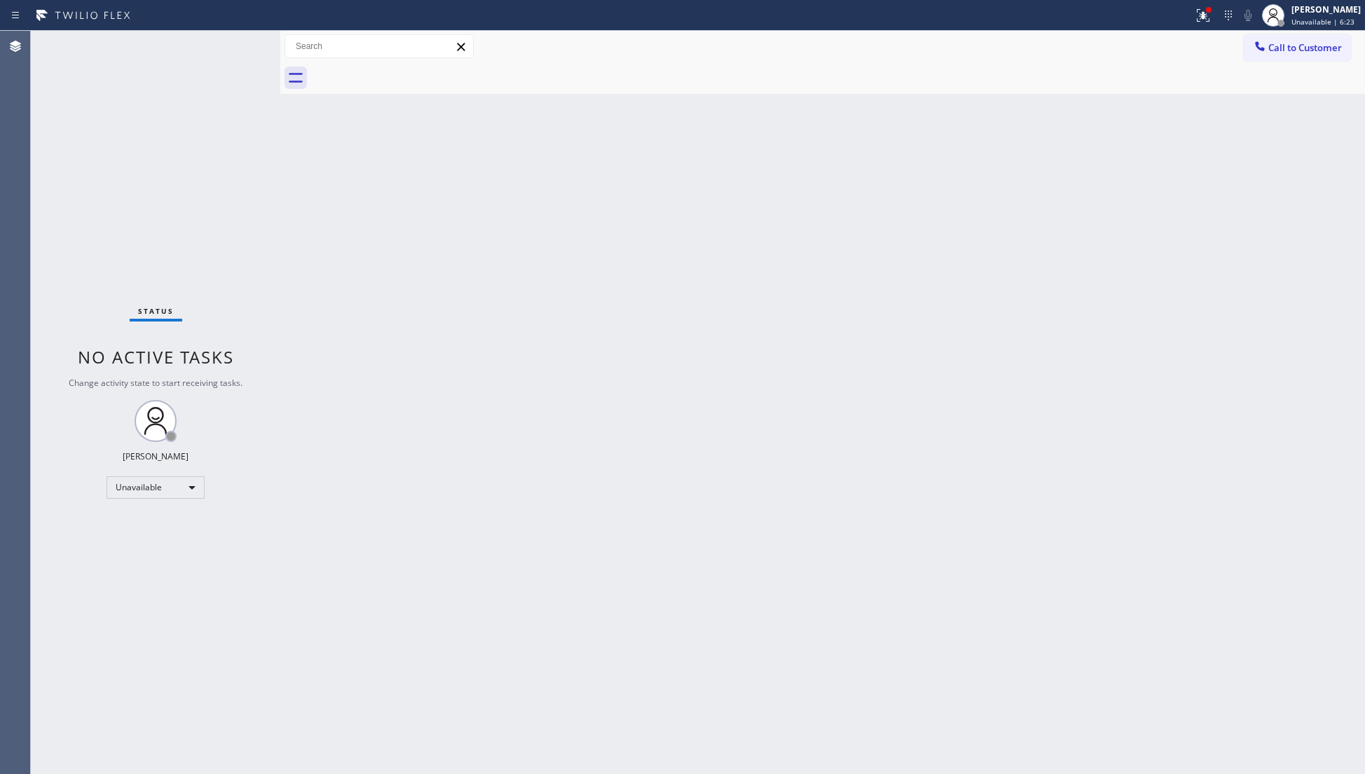
drag, startPoint x: 971, startPoint y: 137, endPoint x: 1024, endPoint y: 102, distance: 63.7
click at [972, 136] on div "Back to Dashboard Change Sender ID Customers Technicians Select a contact Outbo…" at bounding box center [822, 402] width 1084 height 743
drag, startPoint x: 1195, startPoint y: 14, endPoint x: 1180, endPoint y: 52, distance: 40.8
click at [1195, 17] on div at bounding box center [1202, 15] width 31 height 17
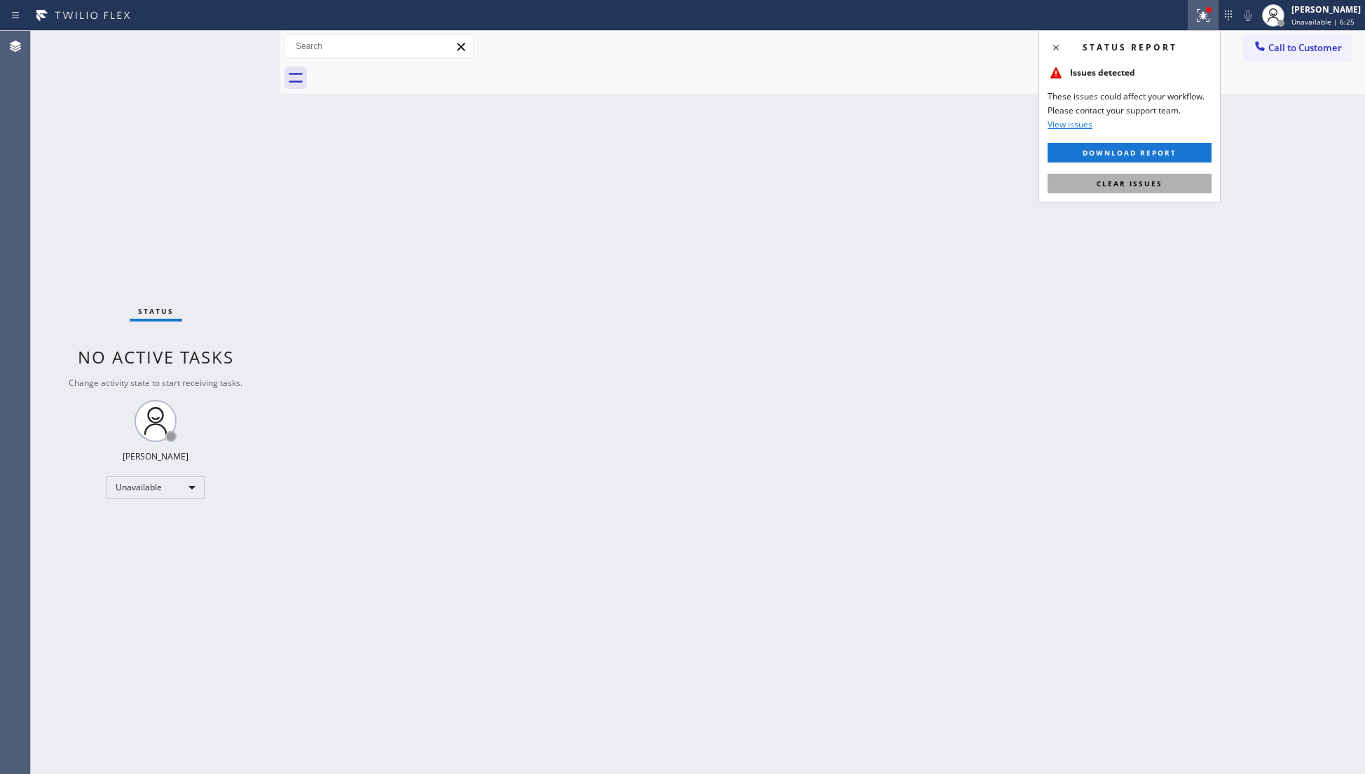
click at [1161, 174] on button "Clear issues" at bounding box center [1129, 184] width 164 height 20
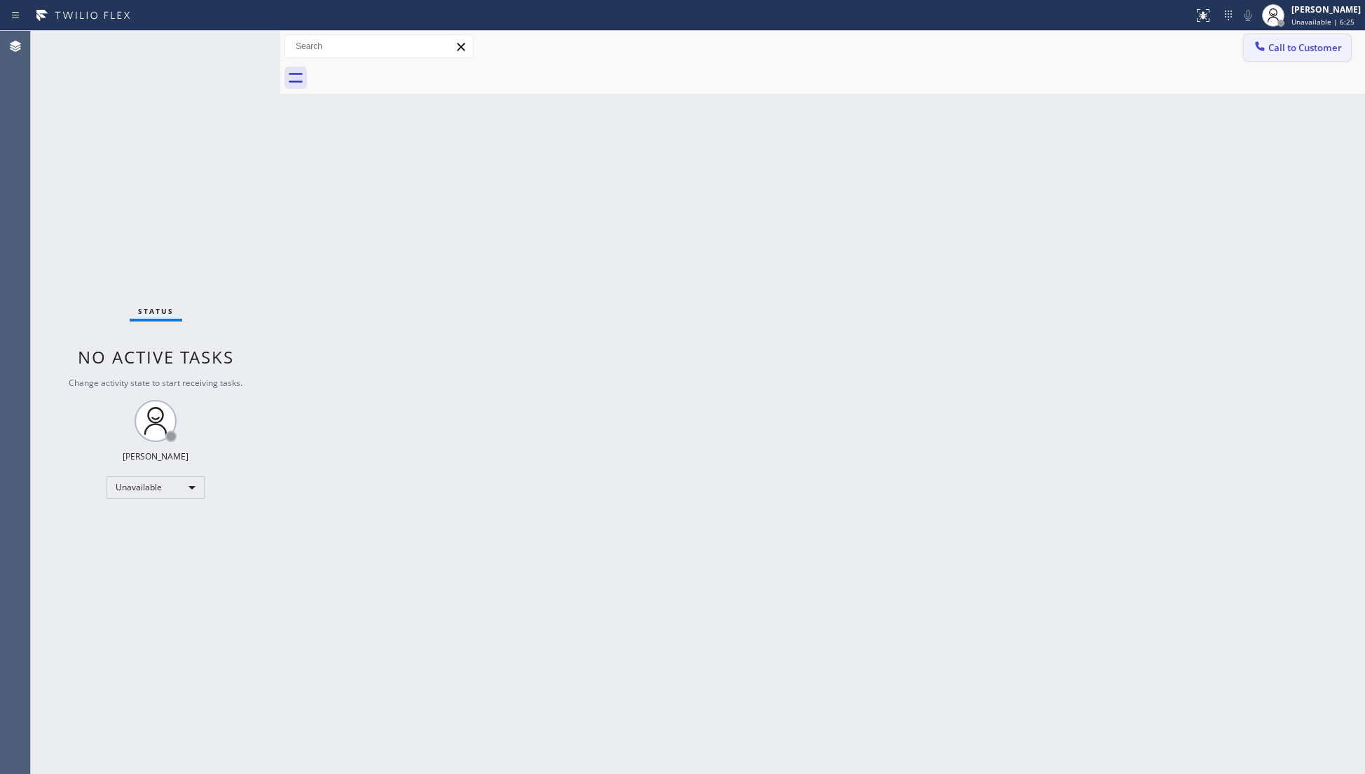
click at [1282, 57] on button "Call to Customer" at bounding box center [1296, 47] width 107 height 27
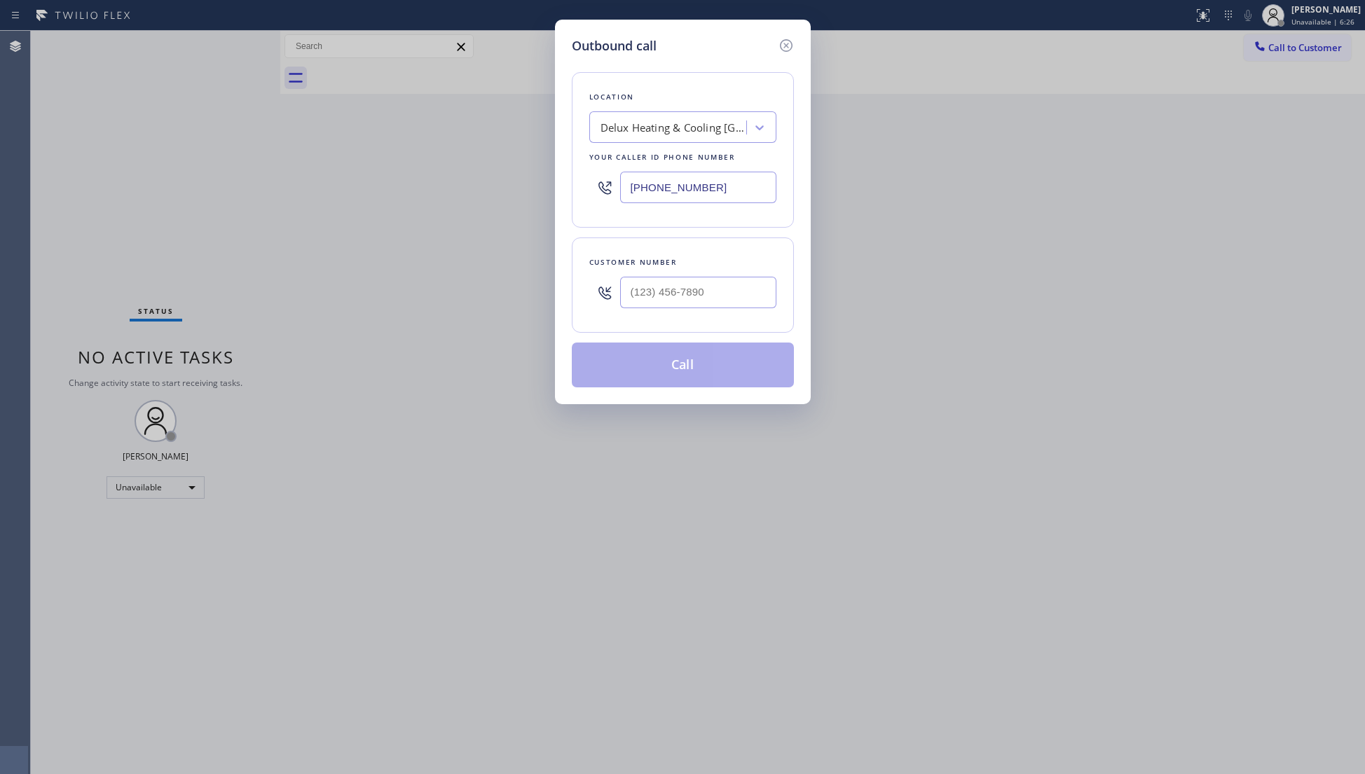
drag, startPoint x: 740, startPoint y: 200, endPoint x: 614, endPoint y: 192, distance: 127.1
click at [618, 199] on div "[PHONE_NUMBER]" at bounding box center [682, 188] width 187 height 46
click at [710, 300] on input "(___) ___-____" at bounding box center [698, 293] width 156 height 32
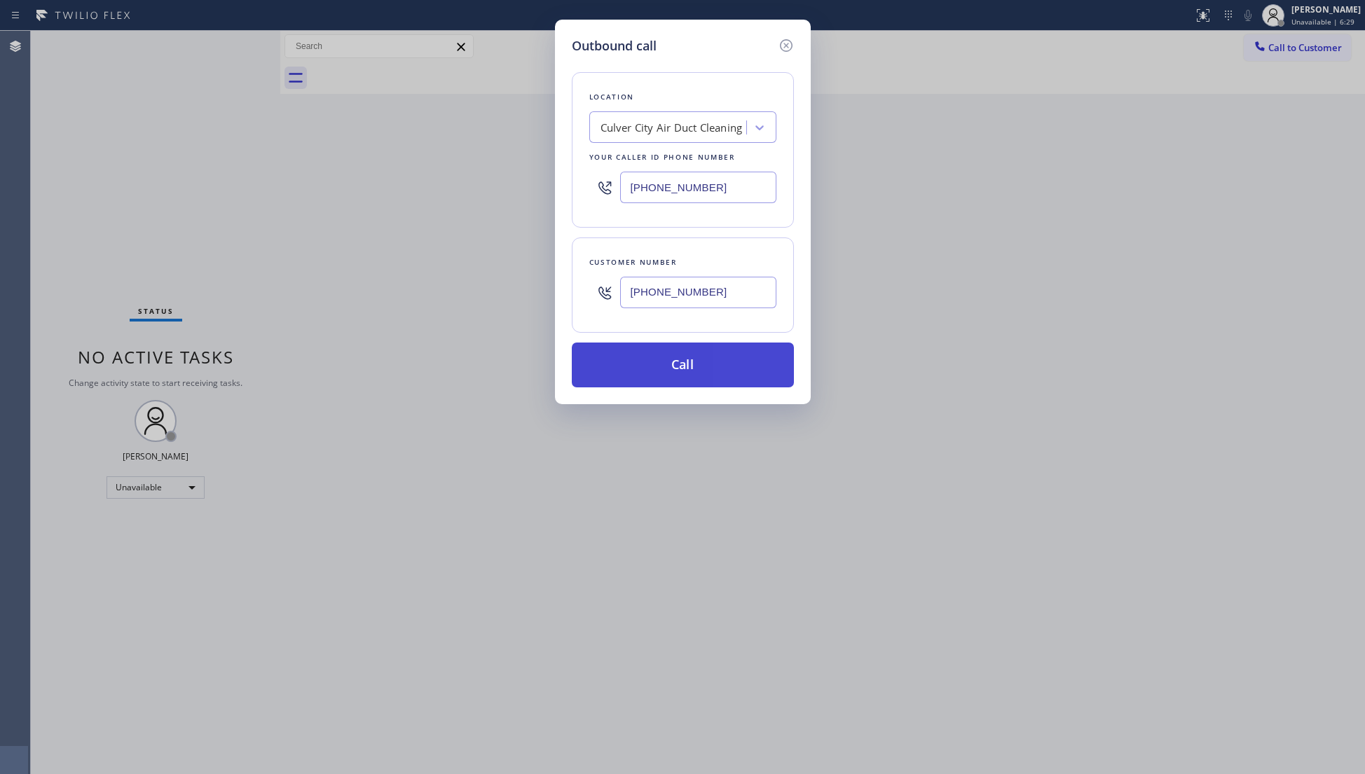
click at [710, 368] on button "Call" at bounding box center [683, 365] width 222 height 45
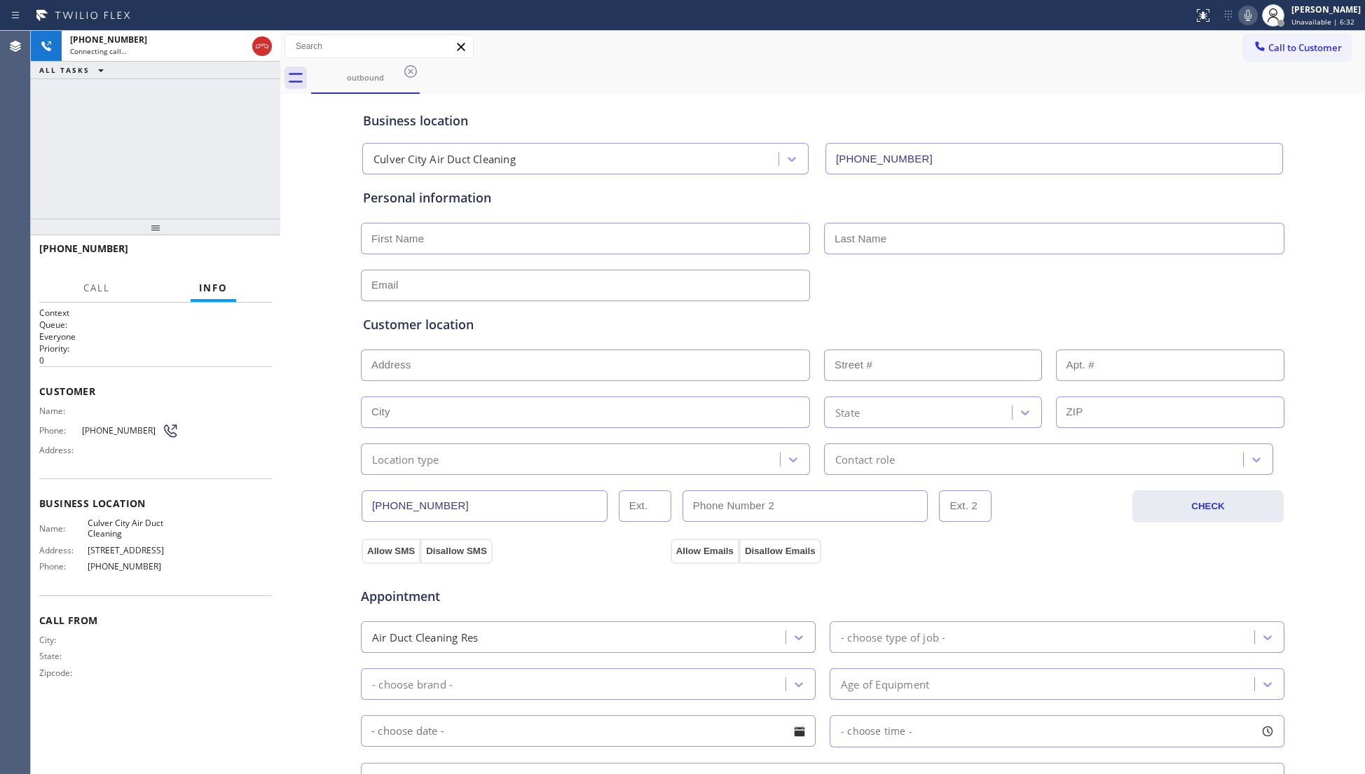
click at [1034, 214] on div "Personal information" at bounding box center [822, 244] width 919 height 113
click at [976, 107] on div "Business location [GEOGRAPHIC_DATA] Air Duct Cleaning [PHONE_NUMBER]" at bounding box center [822, 135] width 925 height 77
click at [261, 46] on icon at bounding box center [262, 46] width 13 height 4
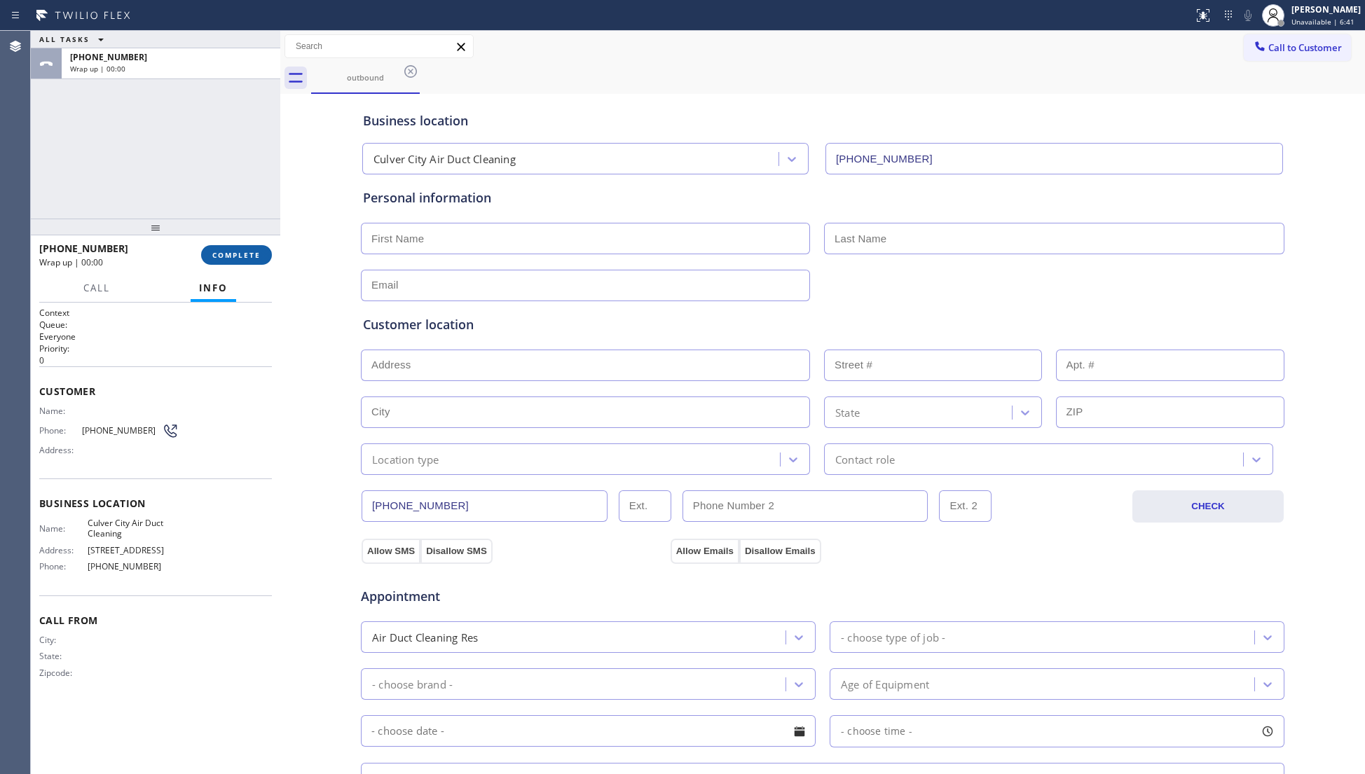
click at [250, 247] on button "COMPLETE" at bounding box center [236, 255] width 71 height 20
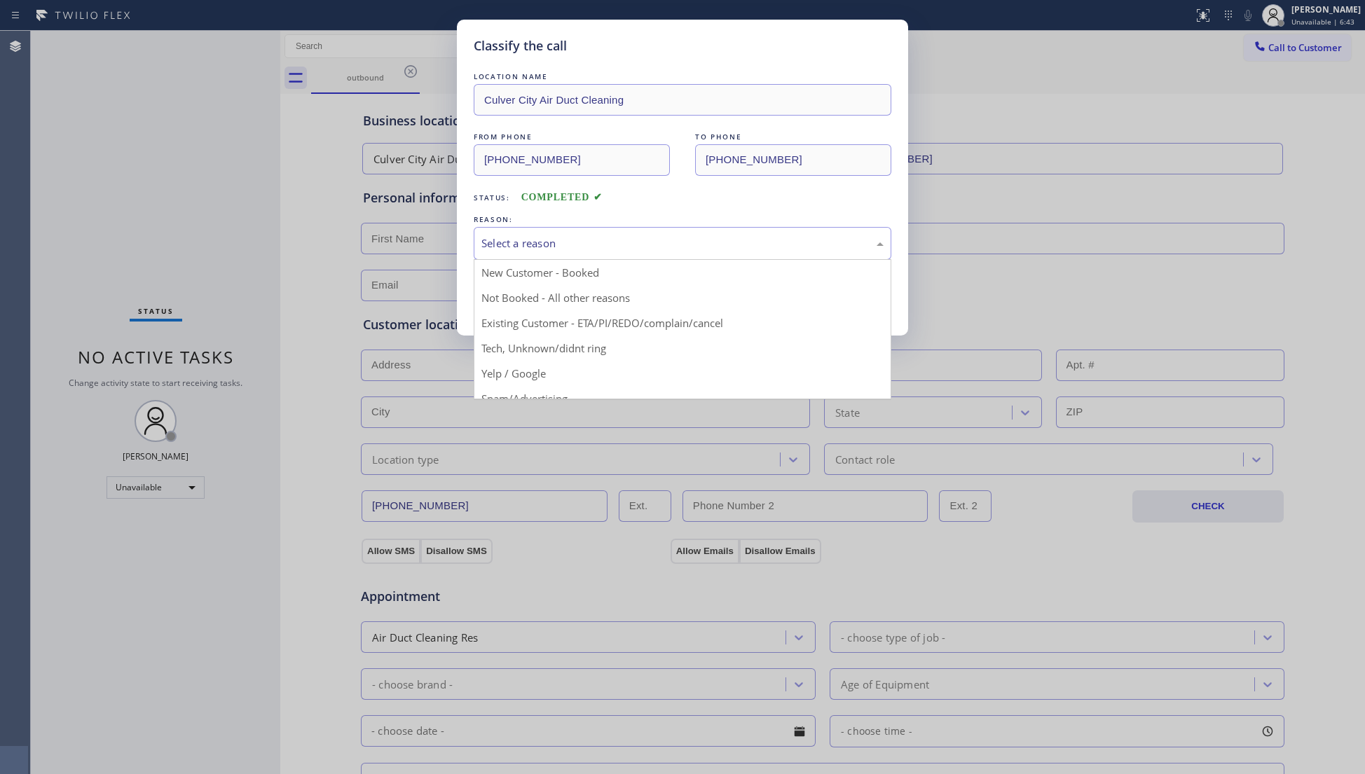
click at [516, 244] on div "Select a reason" at bounding box center [682, 243] width 402 height 16
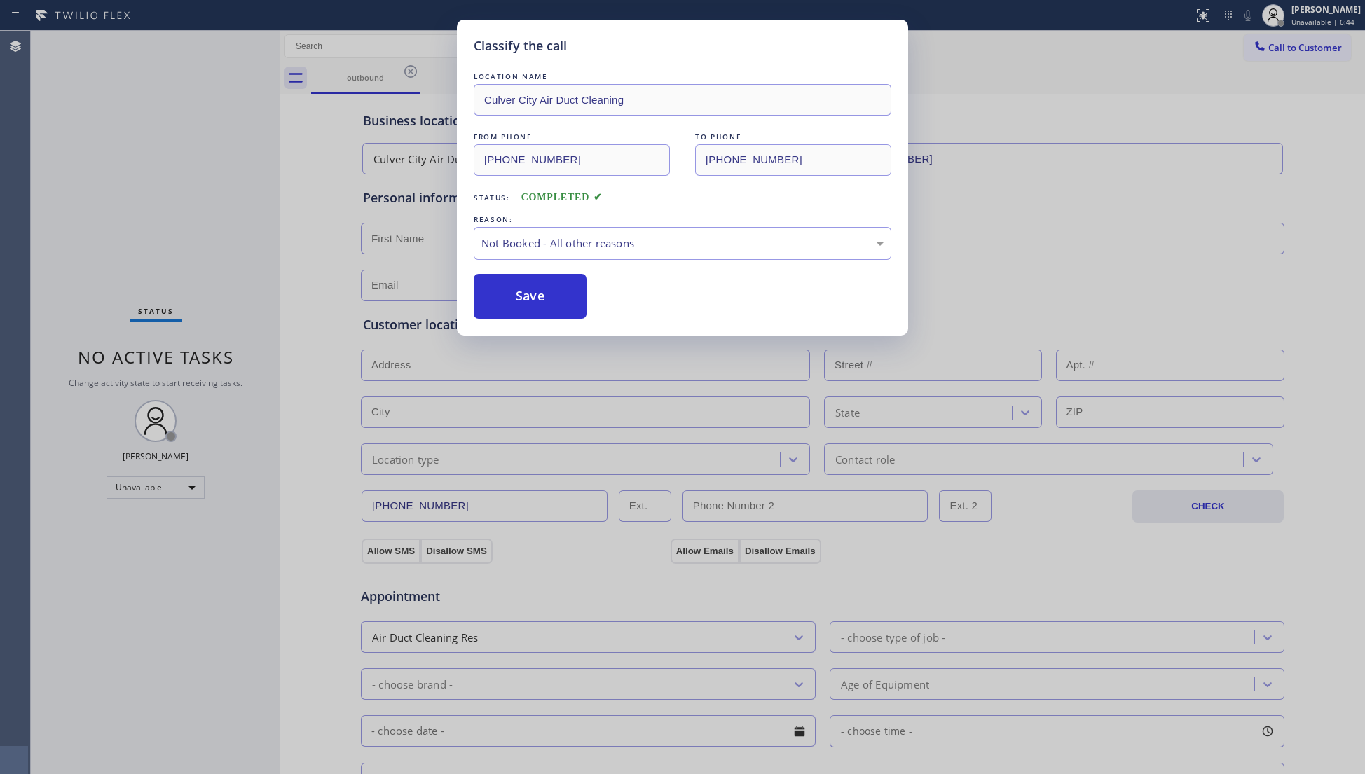
click at [495, 298] on button "Save" at bounding box center [530, 296] width 113 height 45
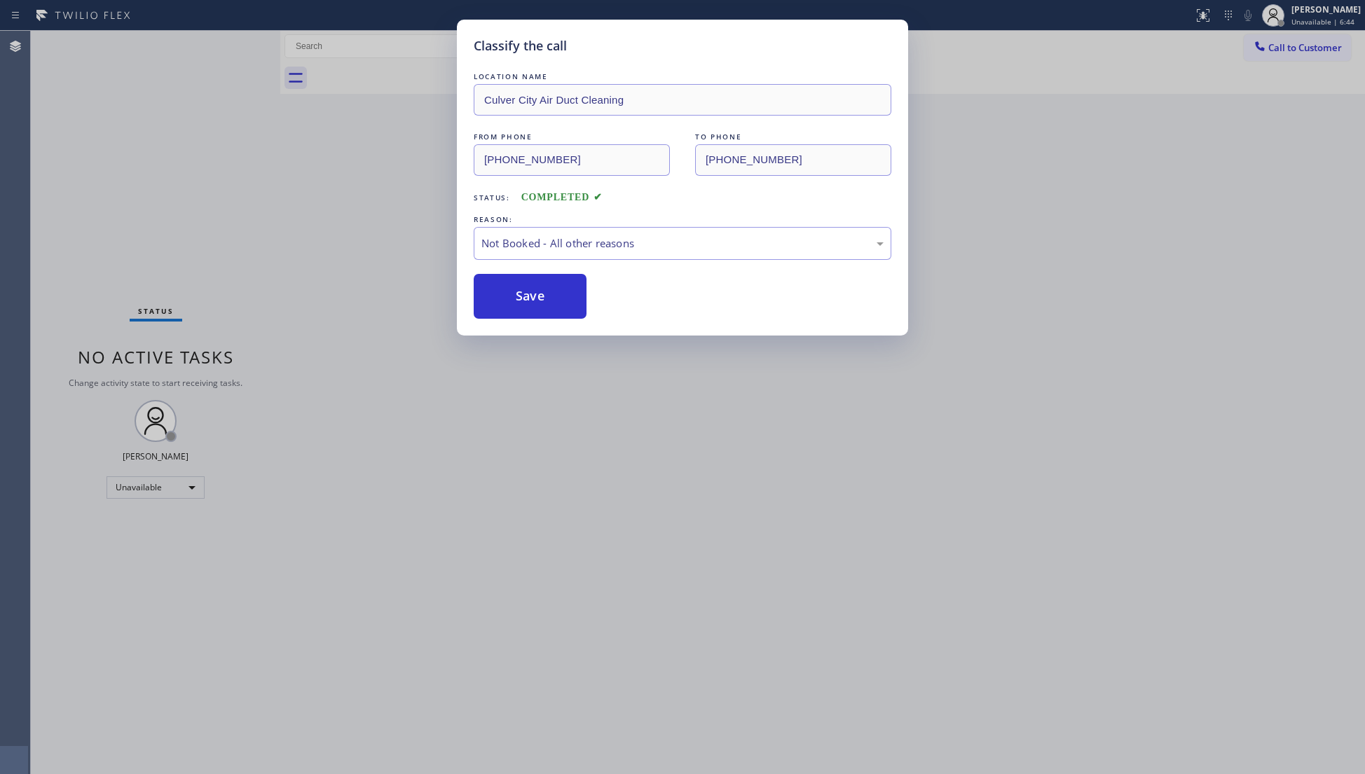
click at [495, 298] on button "Save" at bounding box center [530, 296] width 113 height 45
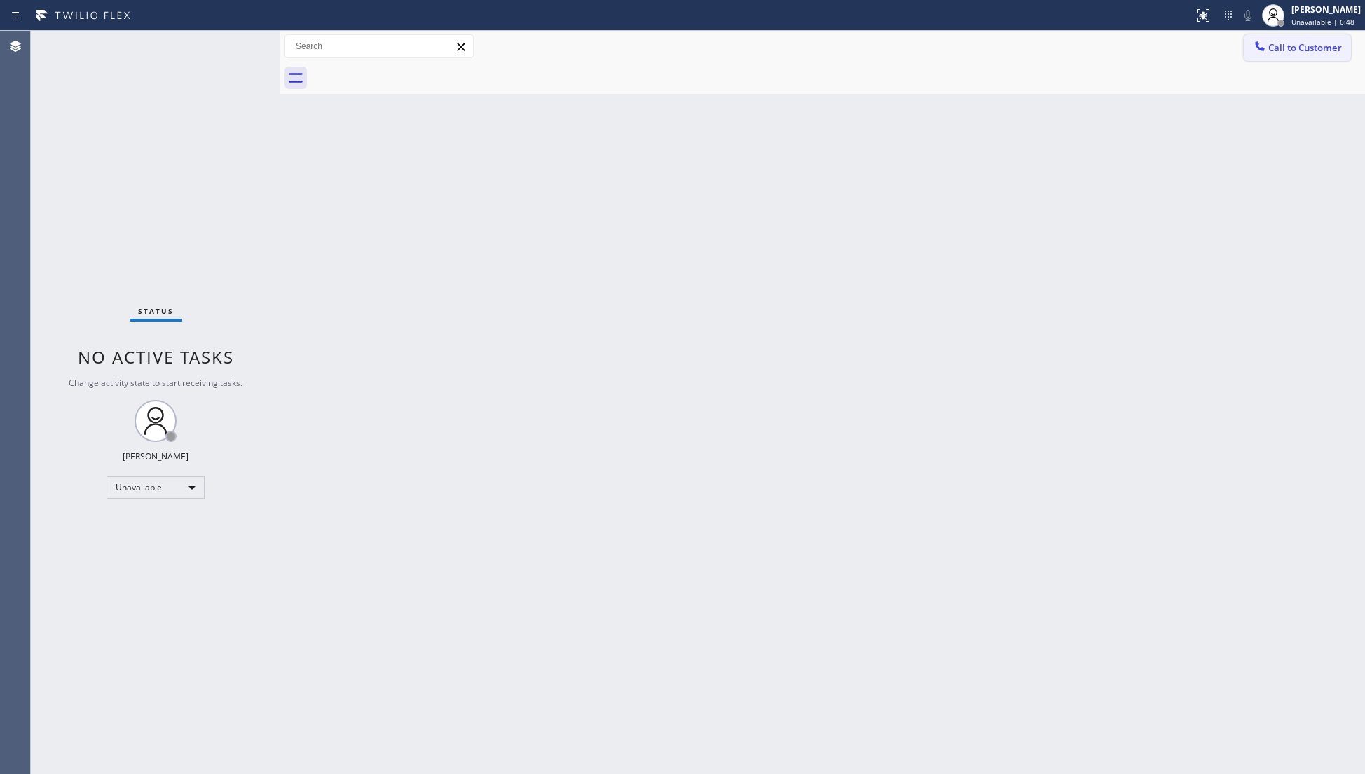
click at [1310, 49] on span "Call to Customer" at bounding box center [1305, 47] width 74 height 13
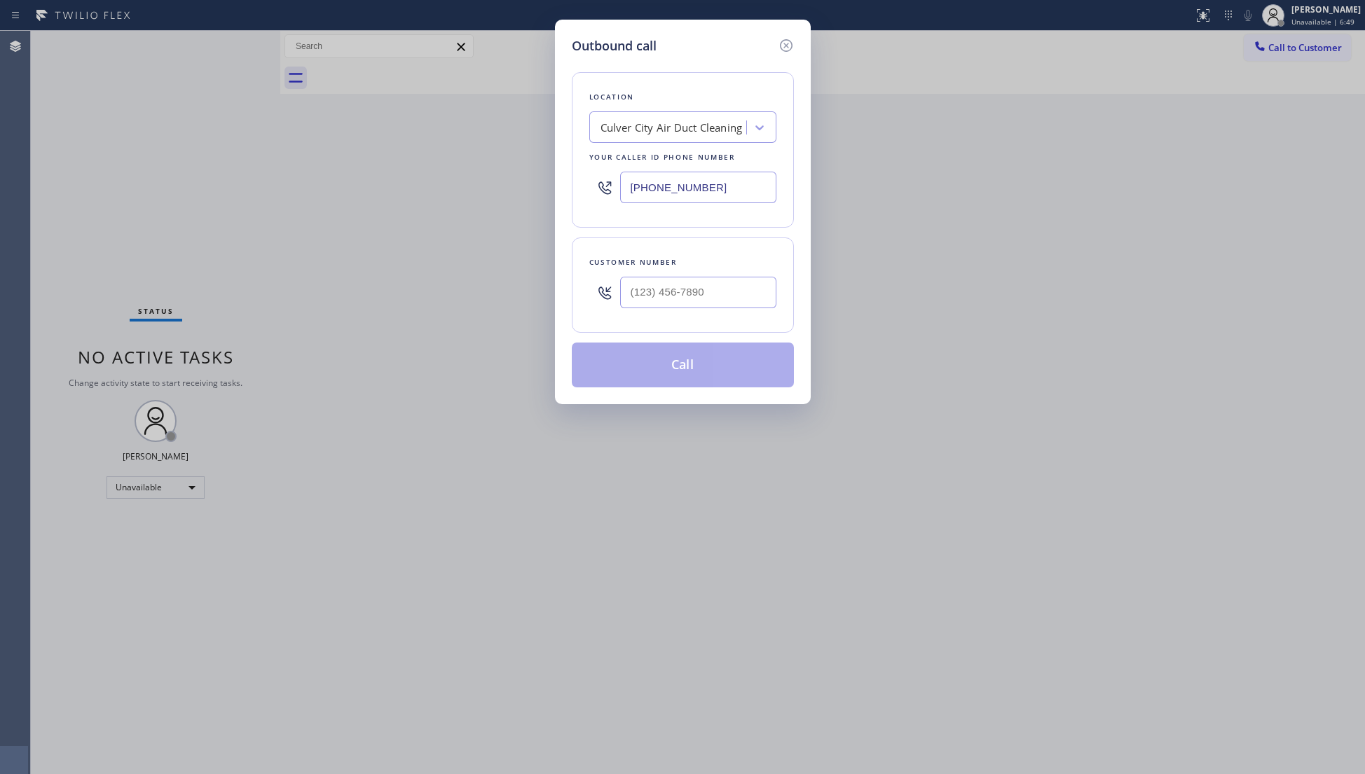
drag, startPoint x: 721, startPoint y: 195, endPoint x: 572, endPoint y: 195, distance: 149.2
click at [572, 195] on div "Location [GEOGRAPHIC_DATA] Air Duct Cleaning Your caller id phone number [PHONE…" at bounding box center [683, 150] width 222 height 156
click at [734, 294] on input "(___) ___-____" at bounding box center [698, 293] width 156 height 32
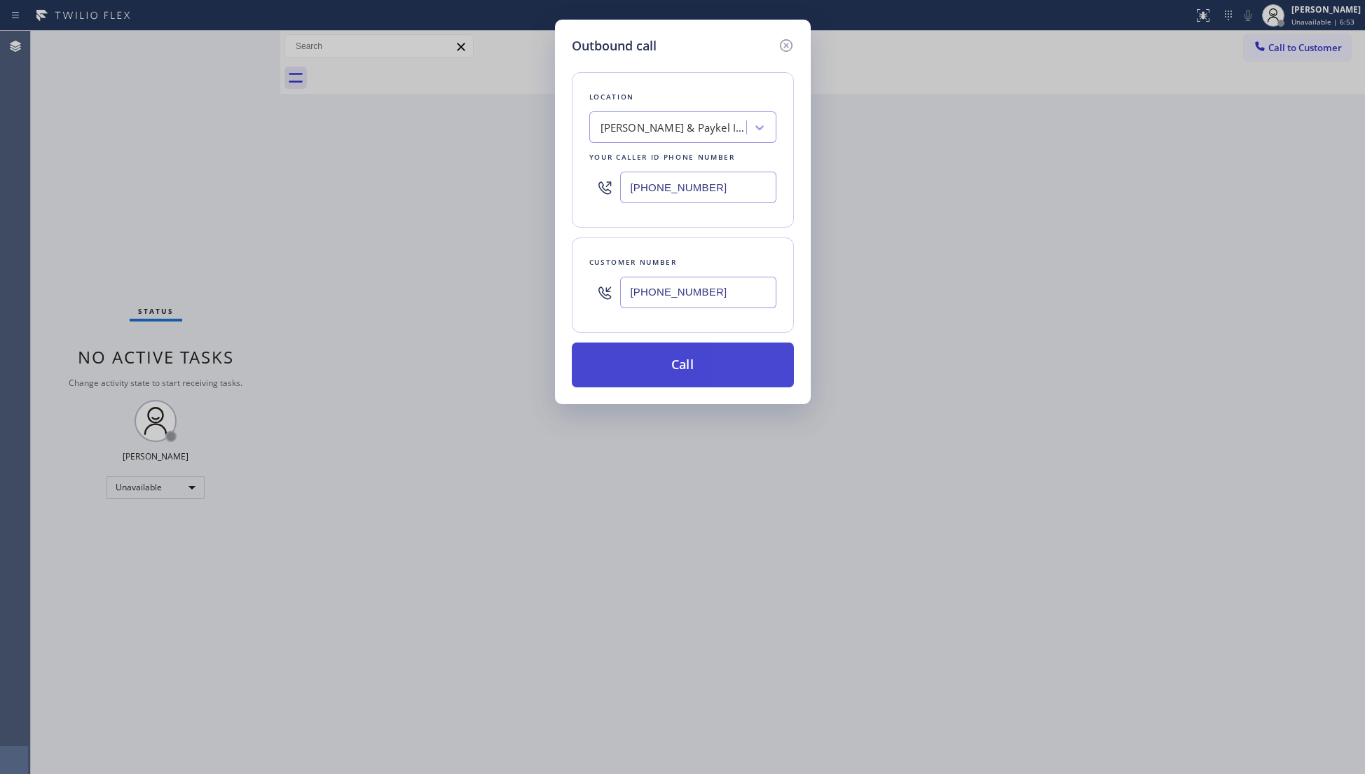
click at [679, 367] on button "Call" at bounding box center [683, 365] width 222 height 45
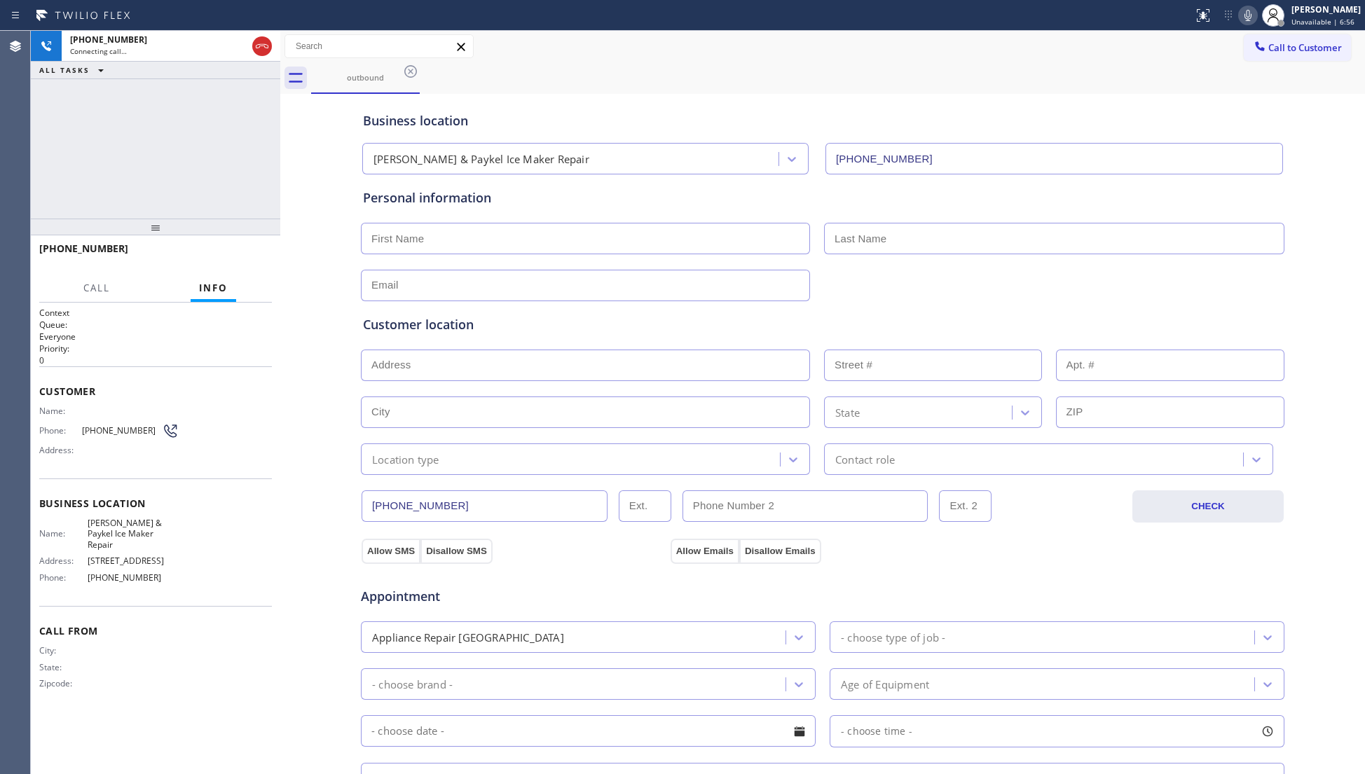
click at [785, 99] on div "Business location [PERSON_NAME] & Paykel Ice Maker Repair [PHONE_NUMBER]" at bounding box center [822, 135] width 925 height 77
click at [245, 256] on span "HANG UP" at bounding box center [239, 255] width 43 height 10
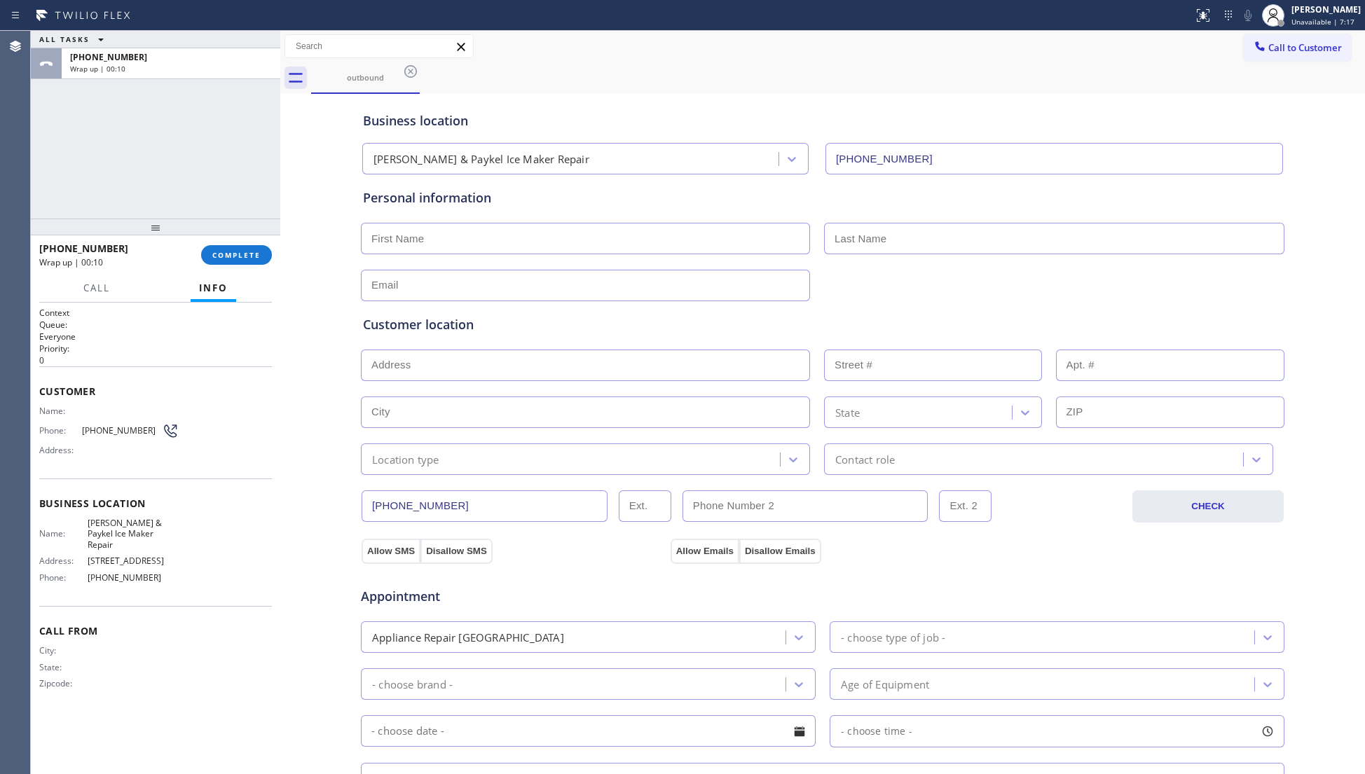
drag, startPoint x: 259, startPoint y: 247, endPoint x: 289, endPoint y: 249, distance: 30.3
click at [259, 247] on button "COMPLETE" at bounding box center [236, 255] width 71 height 20
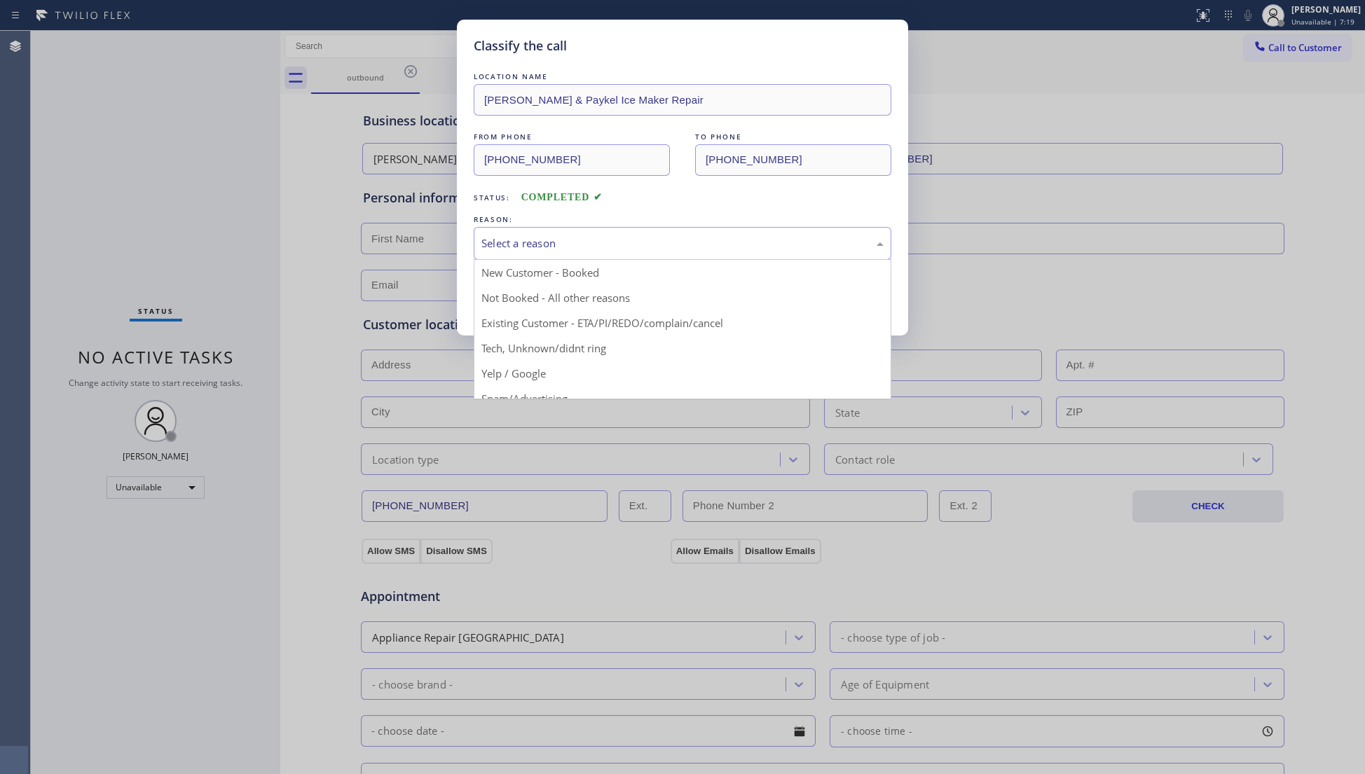
click at [497, 240] on div "Select a reason" at bounding box center [682, 243] width 402 height 16
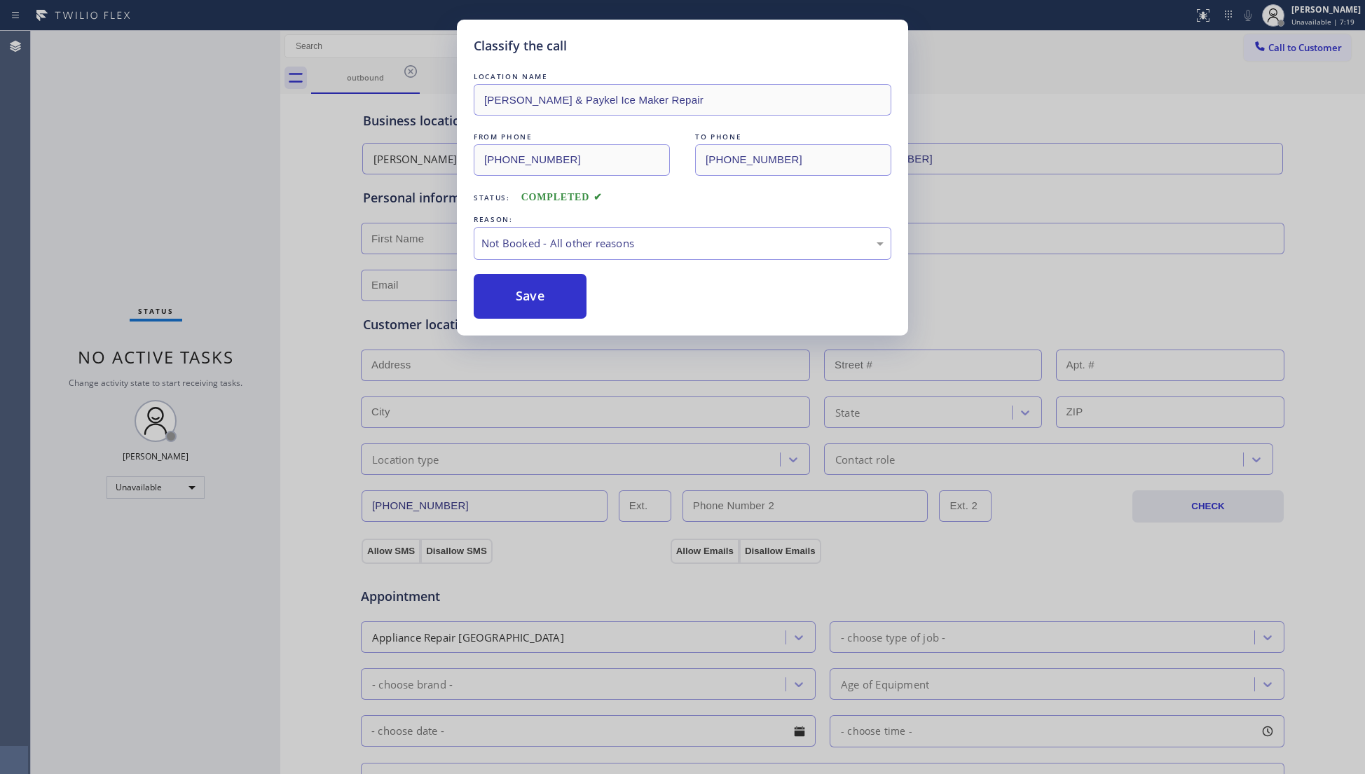
click at [499, 289] on button "Save" at bounding box center [530, 296] width 113 height 45
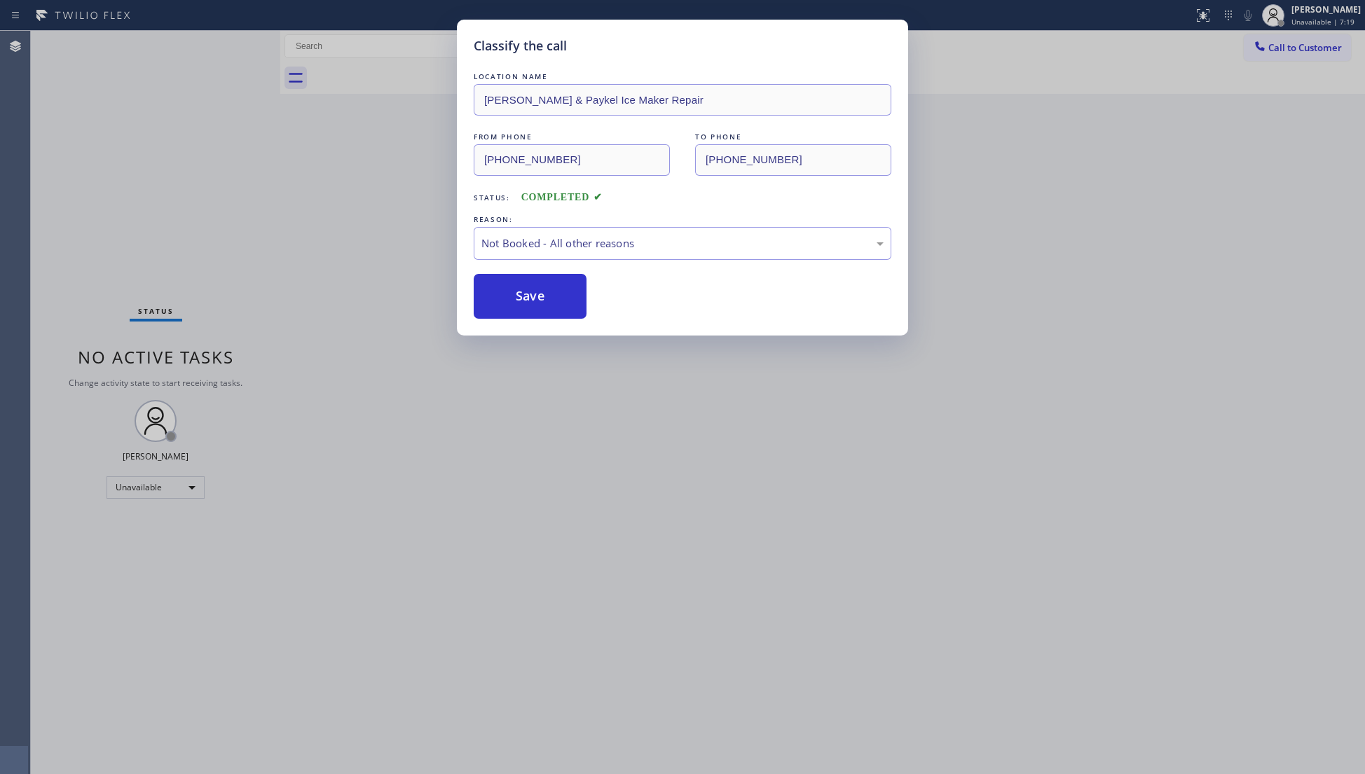
click at [499, 289] on button "Save" at bounding box center [530, 296] width 113 height 45
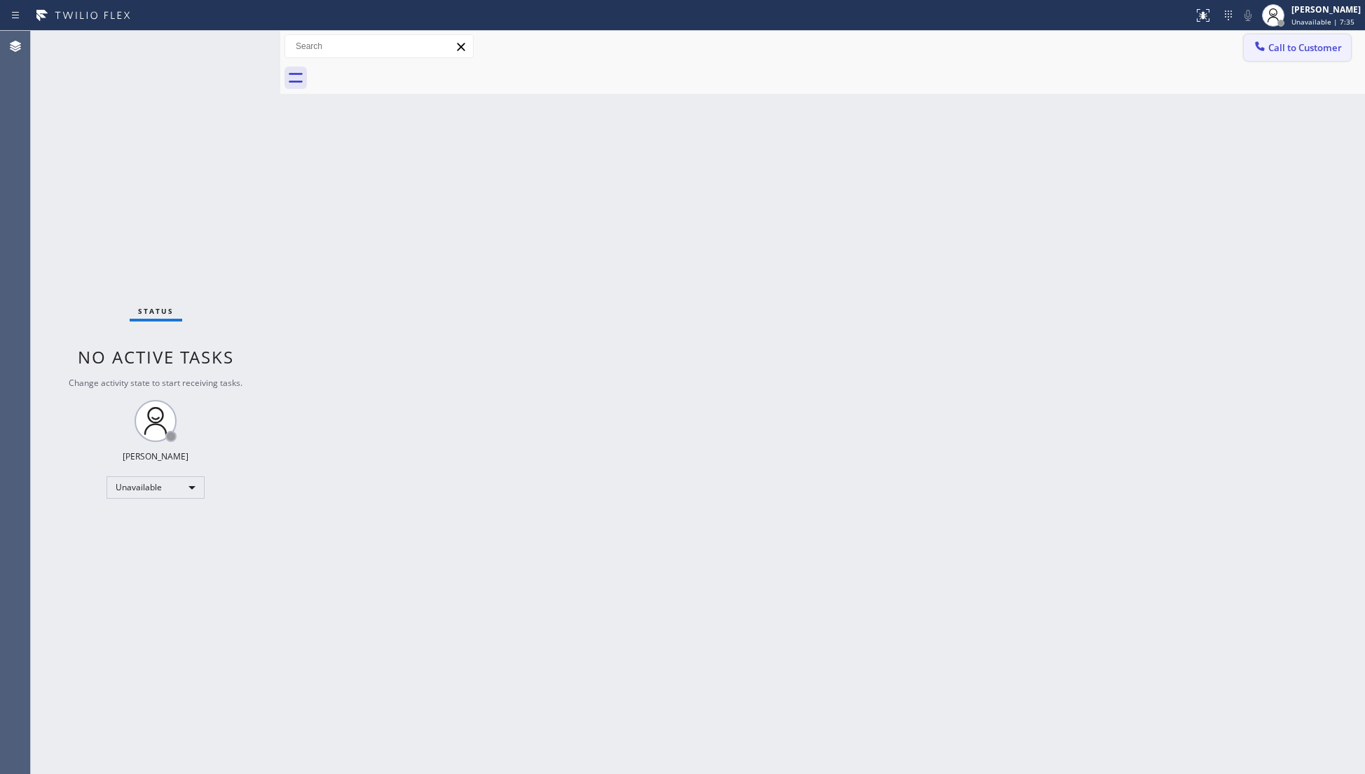
click at [1284, 52] on button "Call to Customer" at bounding box center [1296, 47] width 107 height 27
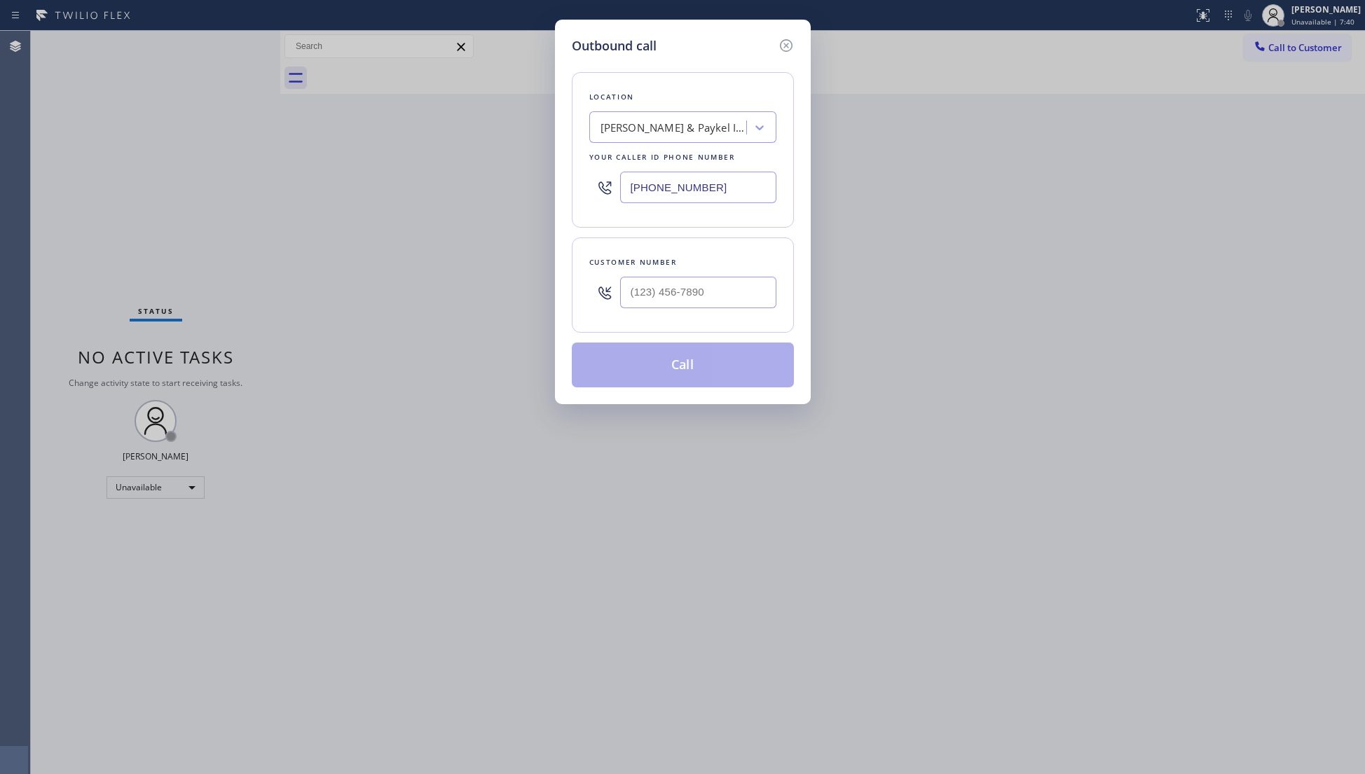
drag, startPoint x: 743, startPoint y: 186, endPoint x: 513, endPoint y: 186, distance: 229.8
click at [513, 186] on div "Outbound call Location [PERSON_NAME] & Paykel Ice Maker Repair Your caller id p…" at bounding box center [682, 387] width 1365 height 774
click at [721, 301] on input "(___) ___-____" at bounding box center [698, 293] width 156 height 32
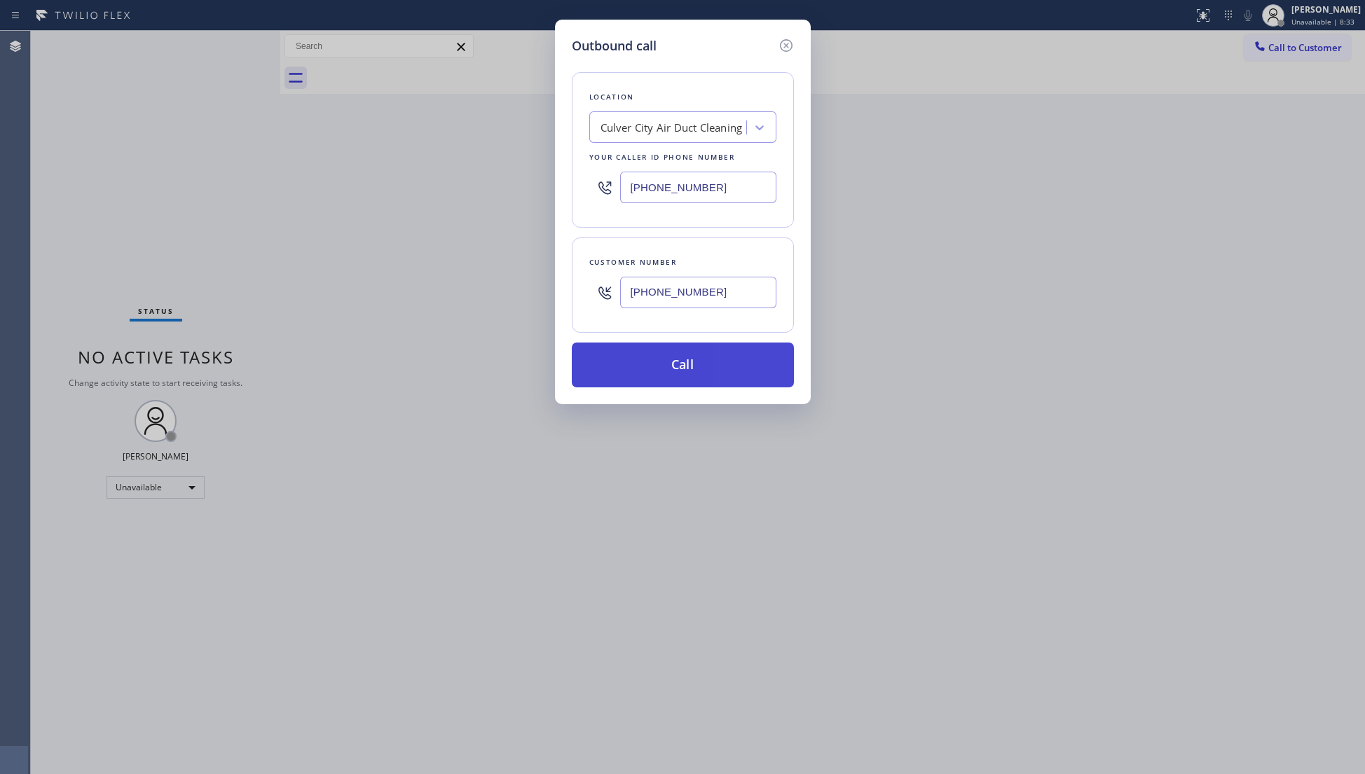
click at [765, 378] on button "Call" at bounding box center [683, 365] width 222 height 45
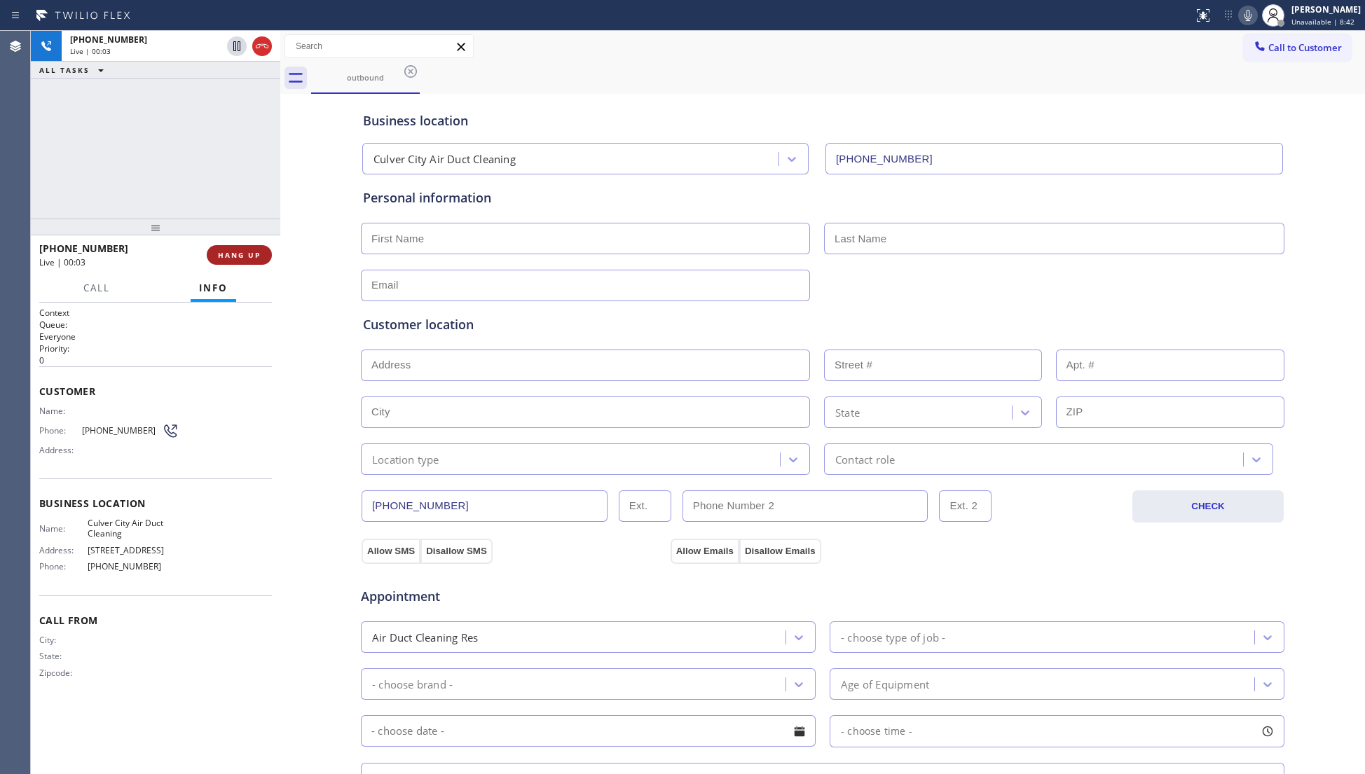
click at [244, 249] on button "HANG UP" at bounding box center [239, 255] width 65 height 20
click at [244, 245] on button "HANG UP" at bounding box center [239, 255] width 65 height 20
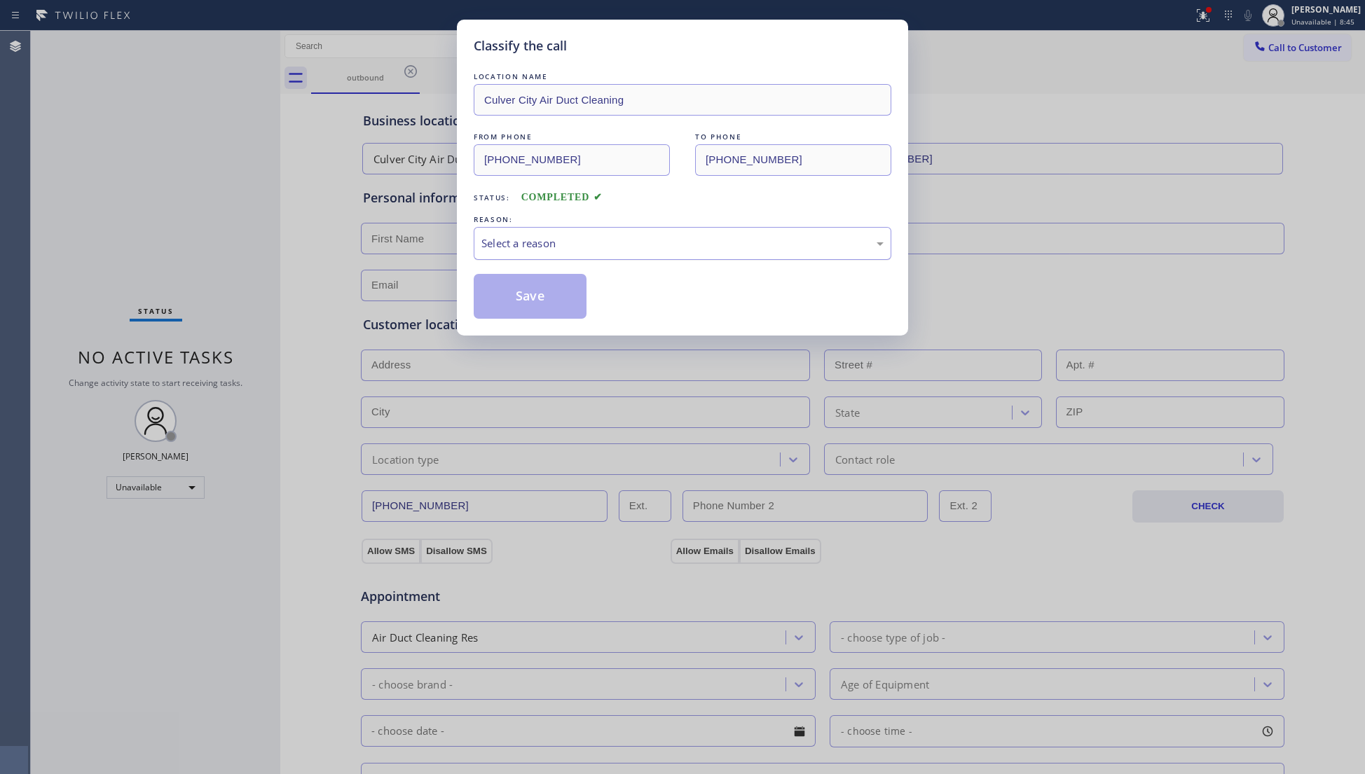
click at [544, 258] on div "Select a reason" at bounding box center [683, 243] width 418 height 33
click at [547, 303] on button "Save" at bounding box center [530, 296] width 113 height 45
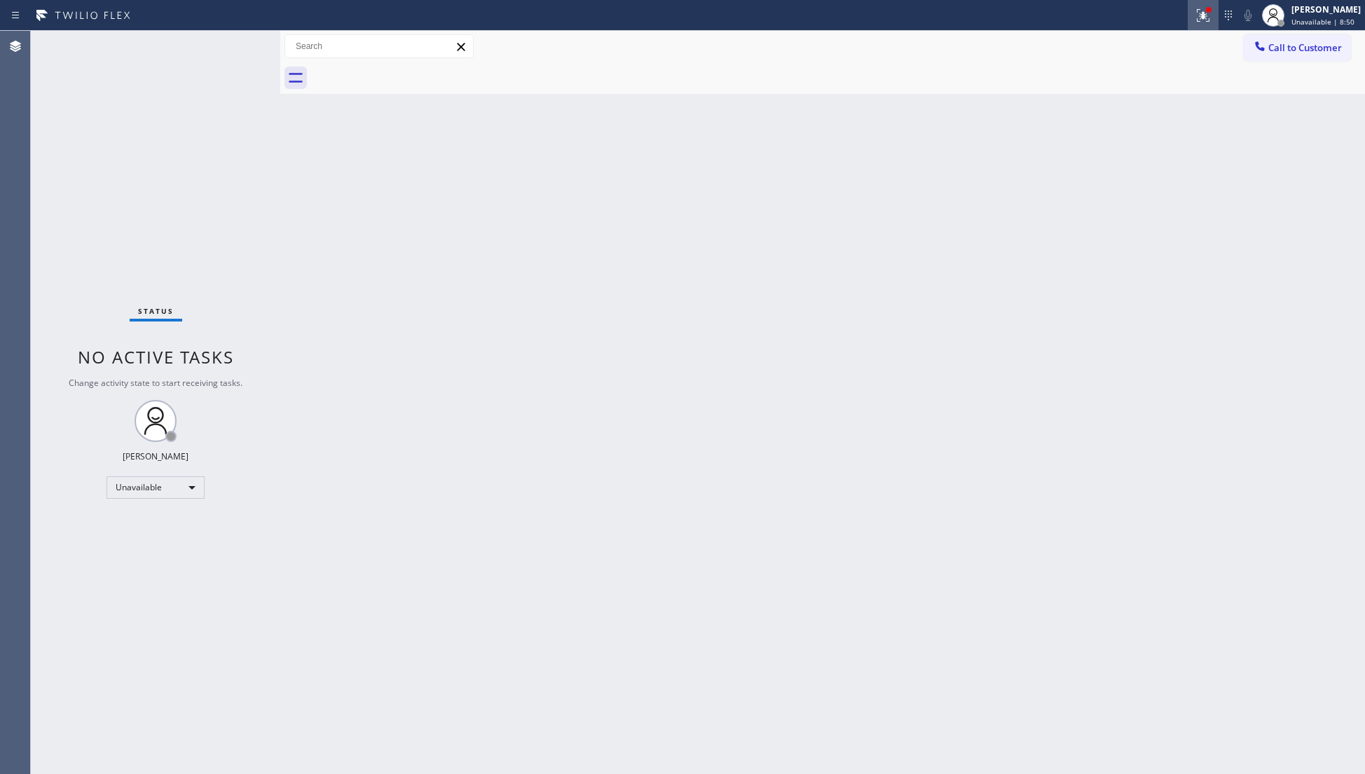
click at [1200, 18] on icon at bounding box center [1202, 15] width 17 height 17
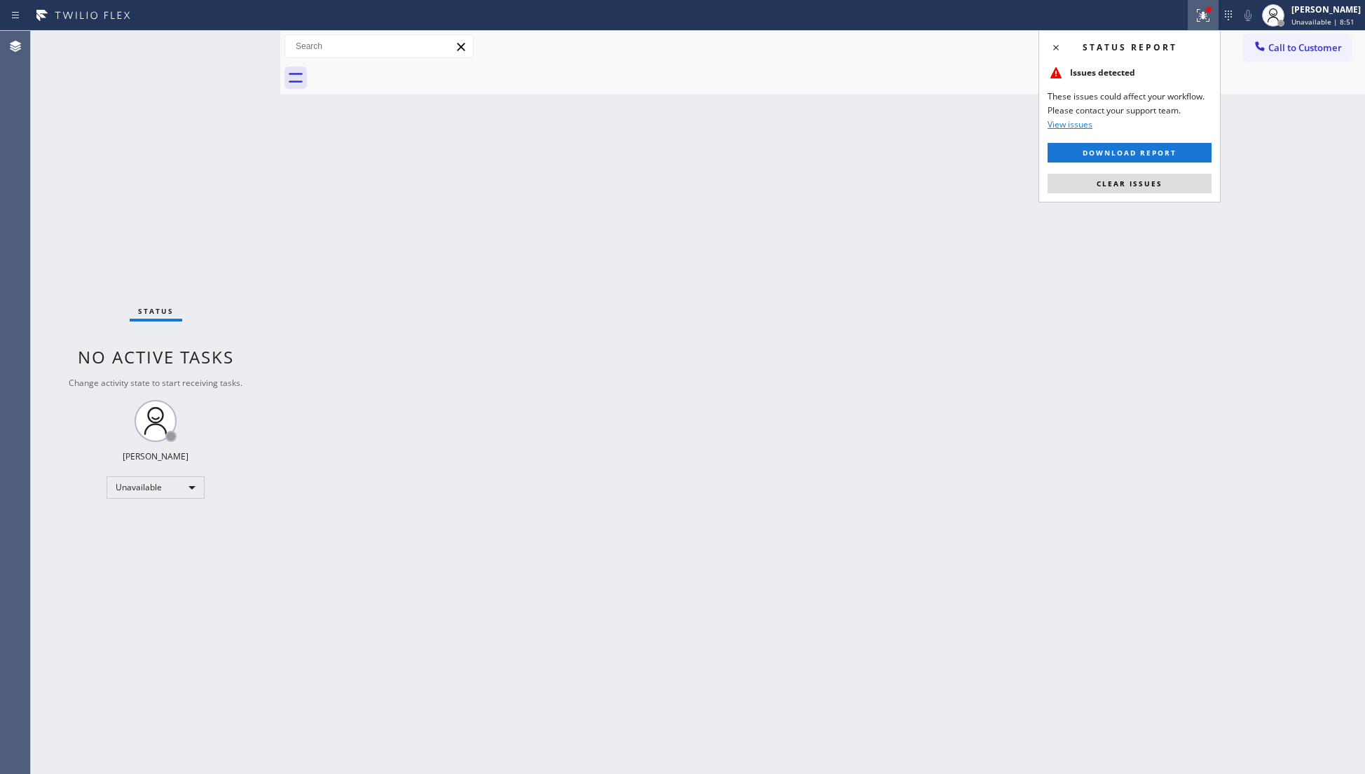
click at [1111, 195] on div "Status report Issues detected These issues could affect your workflow. Please c…" at bounding box center [1129, 116] width 182 height 172
click at [1111, 191] on button "Clear issues" at bounding box center [1129, 184] width 164 height 20
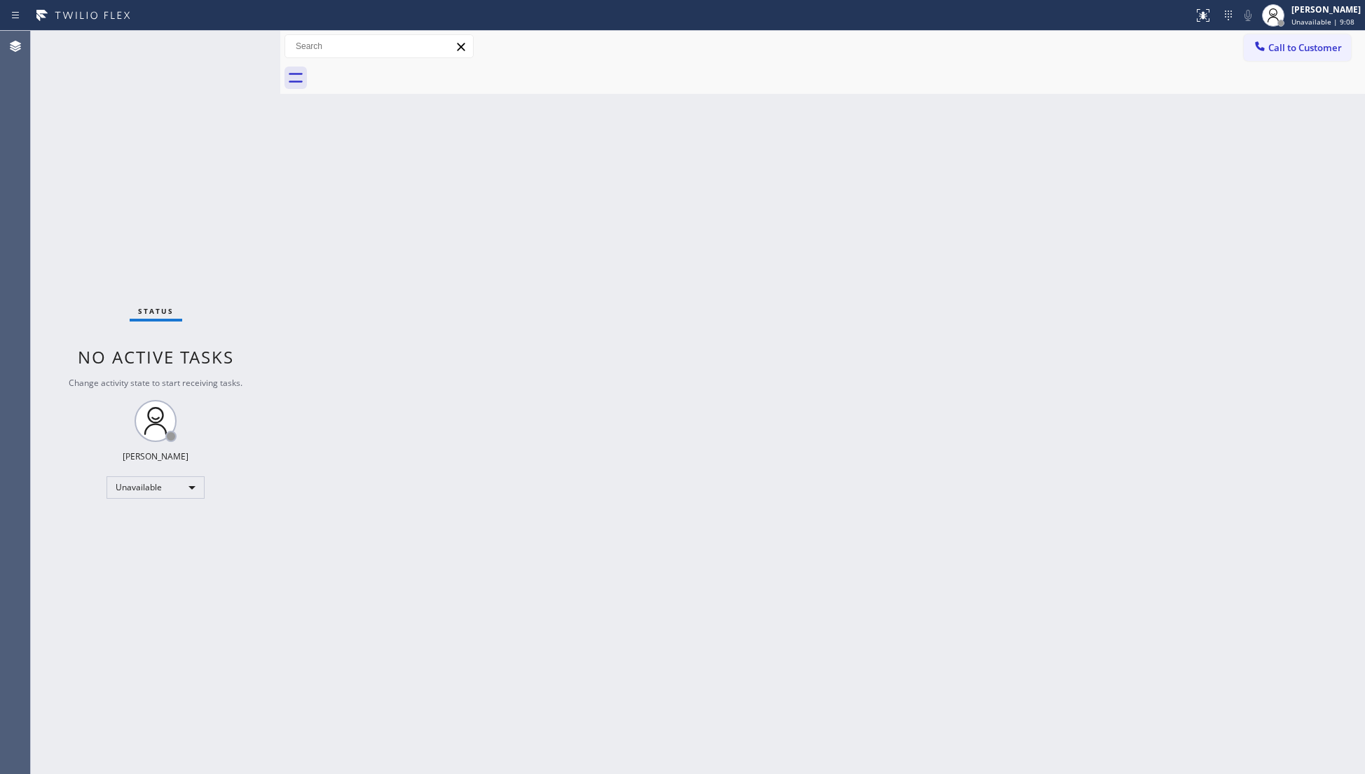
click at [1004, 213] on div "Back to Dashboard Change Sender ID Customers Technicians Select a contact Outbo…" at bounding box center [822, 402] width 1084 height 743
click at [1264, 41] on icon at bounding box center [1260, 46] width 14 height 14
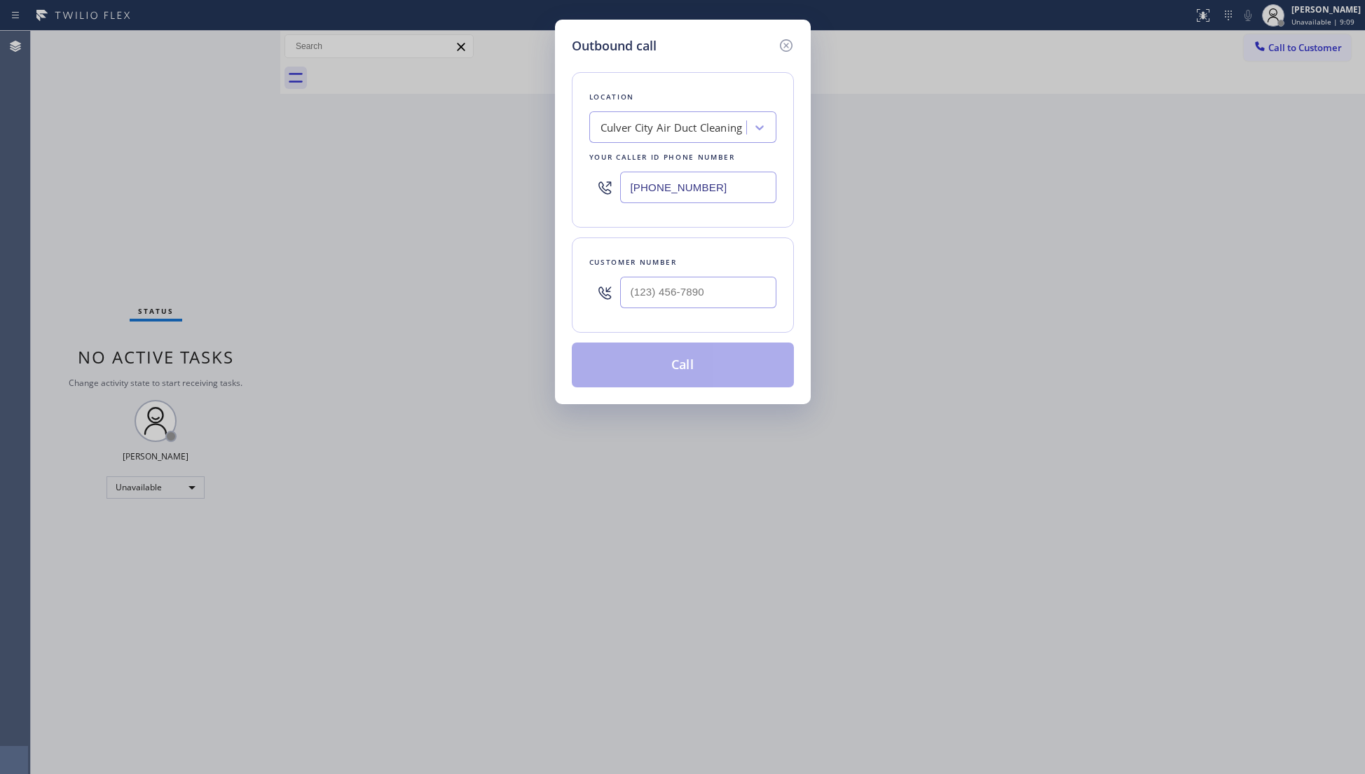
drag, startPoint x: 710, startPoint y: 197, endPoint x: 576, endPoint y: 196, distance: 134.5
click at [576, 196] on div "Location [GEOGRAPHIC_DATA] Air Duct Cleaning Your caller id phone number [PHONE…" at bounding box center [683, 150] width 222 height 156
click at [701, 298] on input "(___) ___-____" at bounding box center [698, 293] width 156 height 32
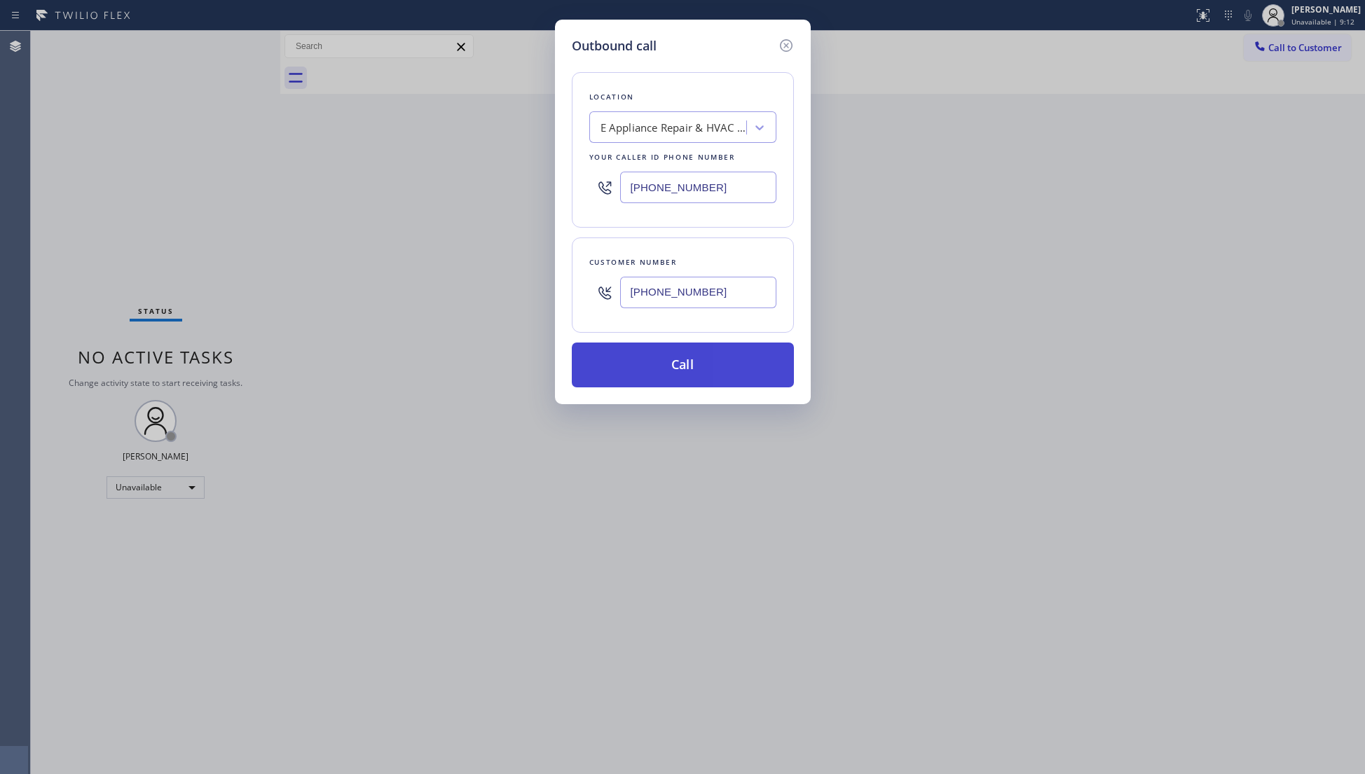
click at [678, 363] on button "Call" at bounding box center [683, 365] width 222 height 45
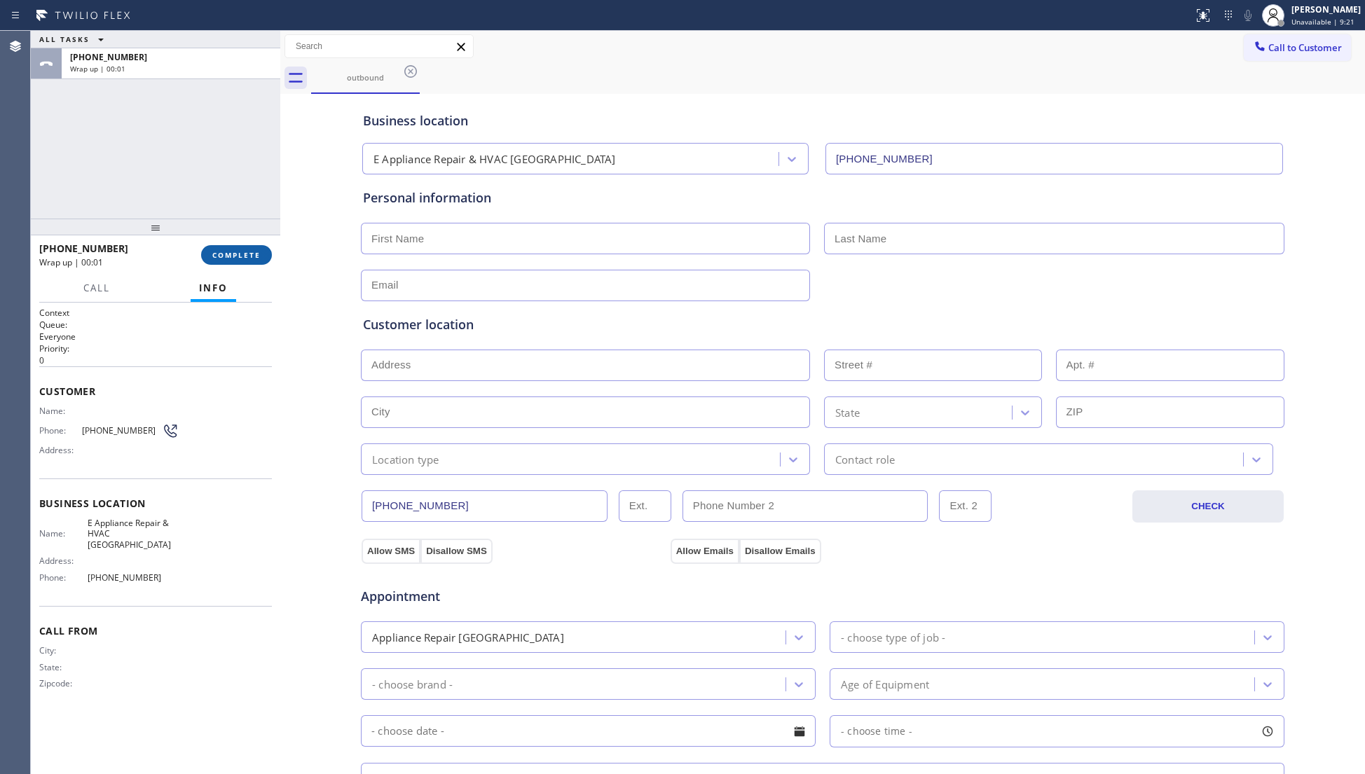
click at [244, 256] on span "COMPLETE" at bounding box center [236, 255] width 48 height 10
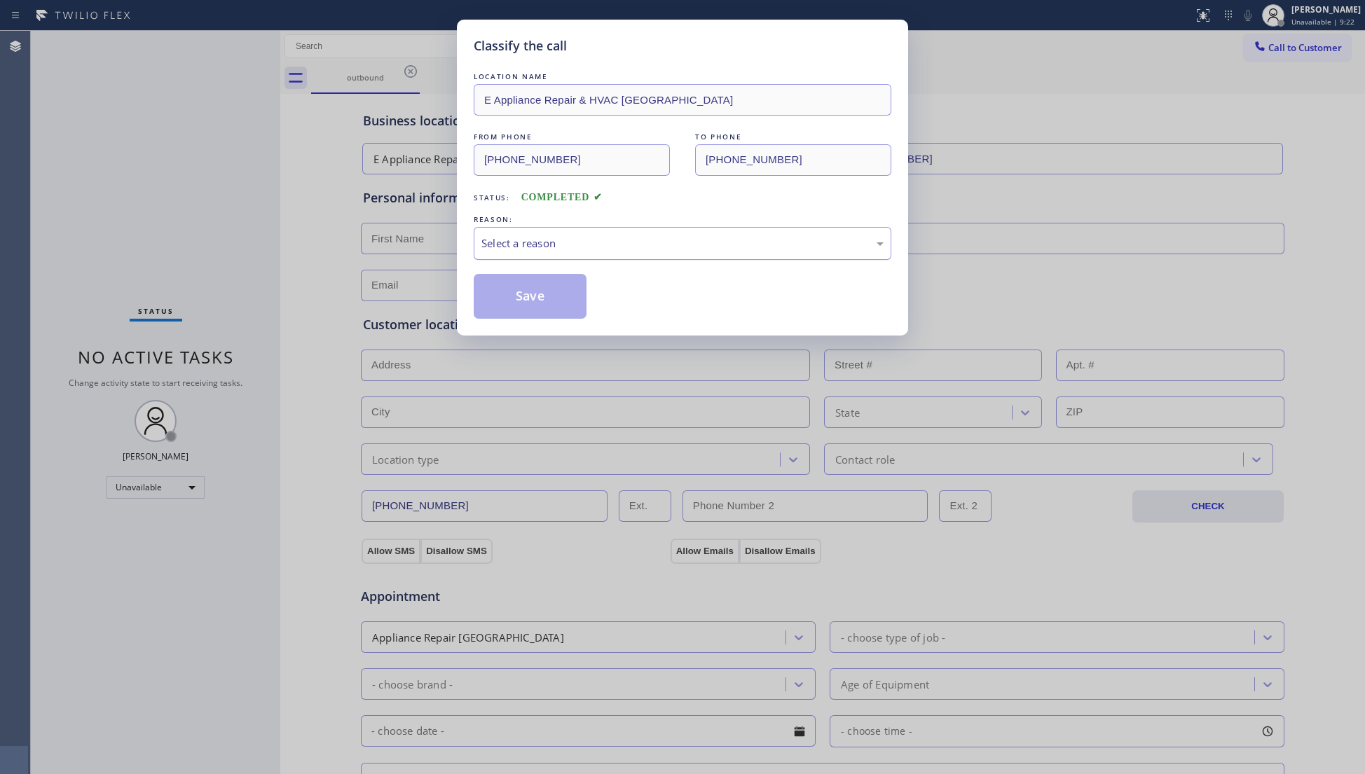
click at [528, 250] on div "Select a reason" at bounding box center [682, 243] width 402 height 16
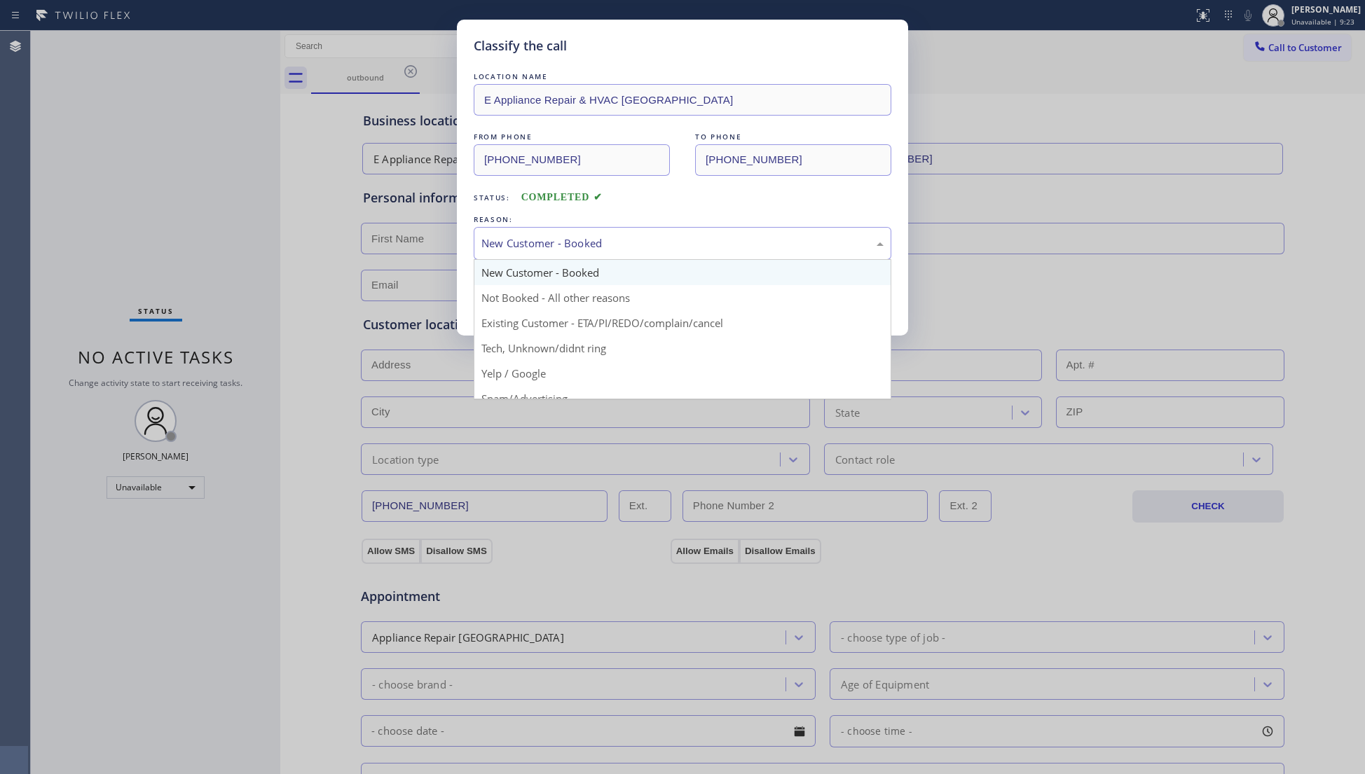
drag, startPoint x: 535, startPoint y: 242, endPoint x: 527, endPoint y: 283, distance: 42.0
click at [535, 245] on div "New Customer - Booked" at bounding box center [682, 243] width 402 height 16
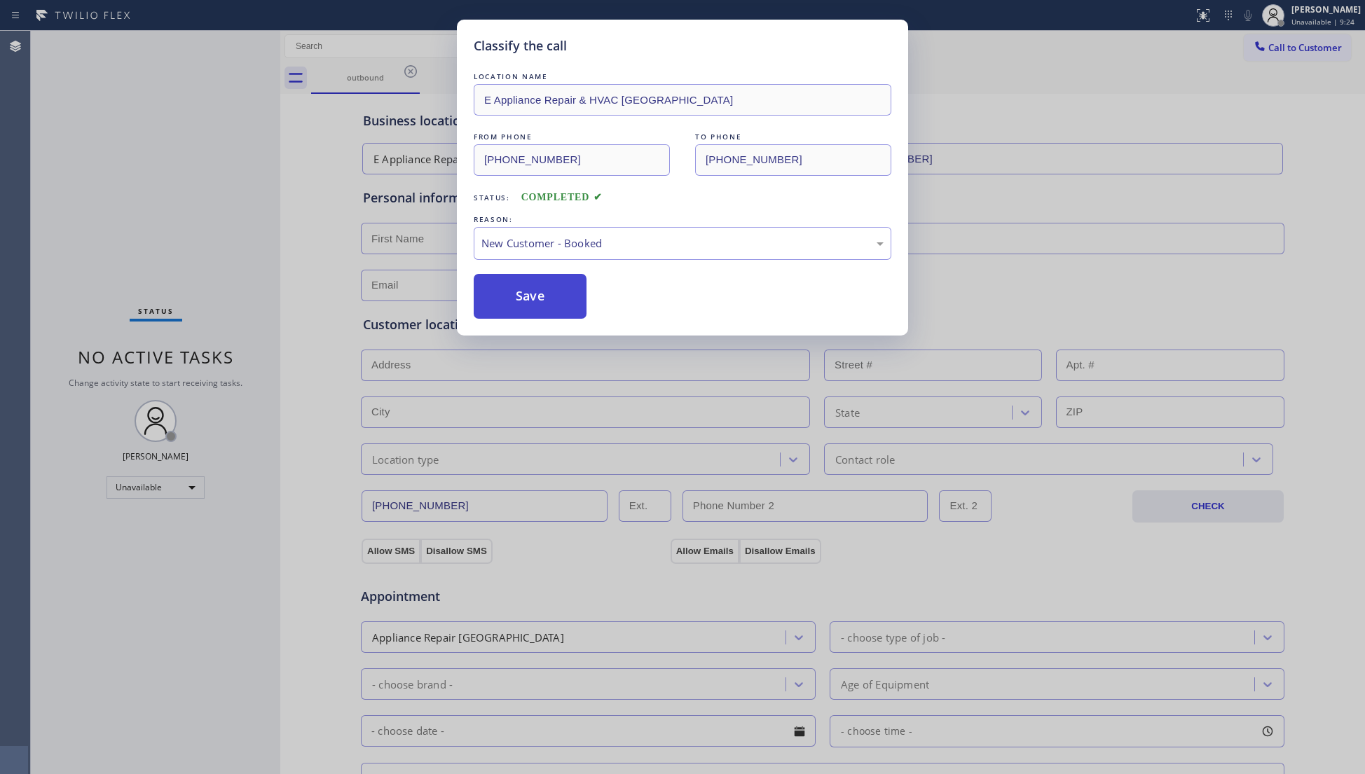
click at [530, 284] on button "Save" at bounding box center [530, 296] width 113 height 45
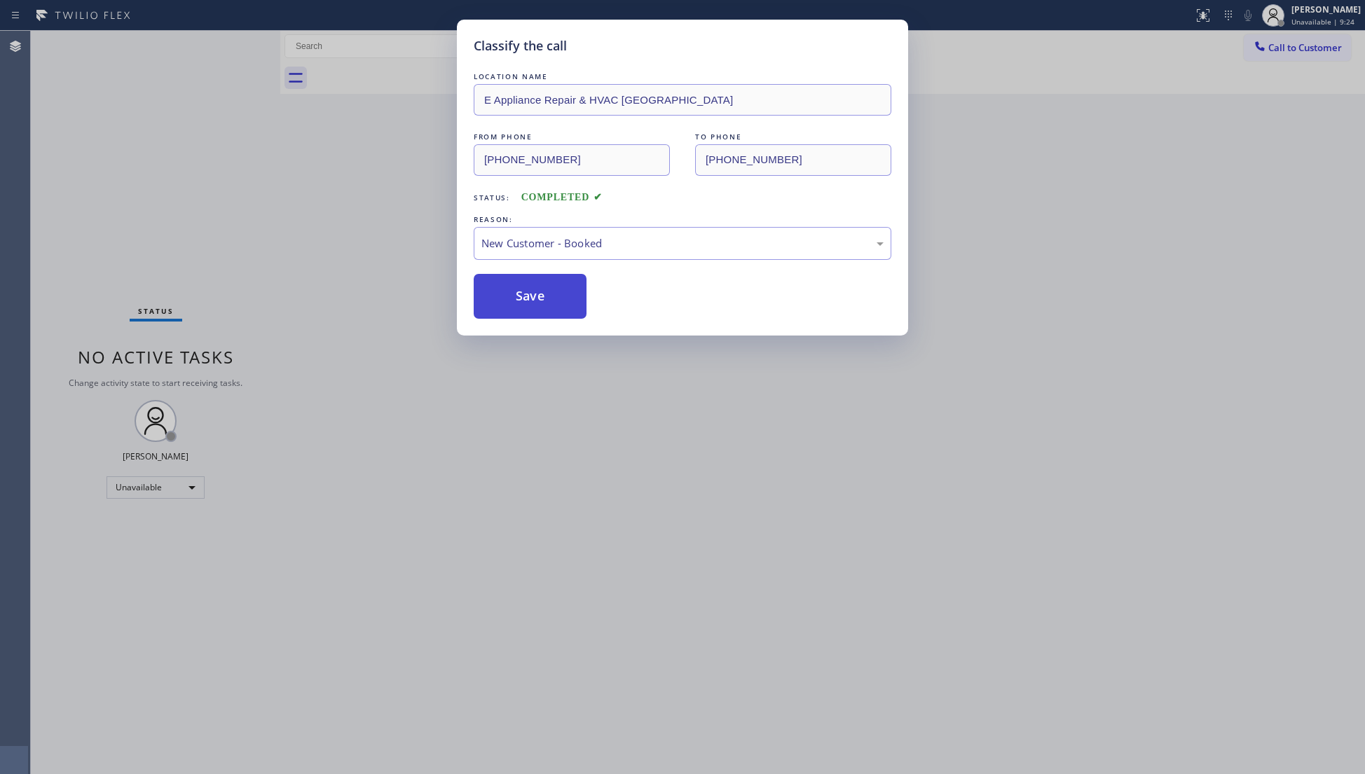
drag, startPoint x: 533, startPoint y: 287, endPoint x: 546, endPoint y: 292, distance: 14.2
click at [537, 289] on button "Save" at bounding box center [530, 296] width 113 height 45
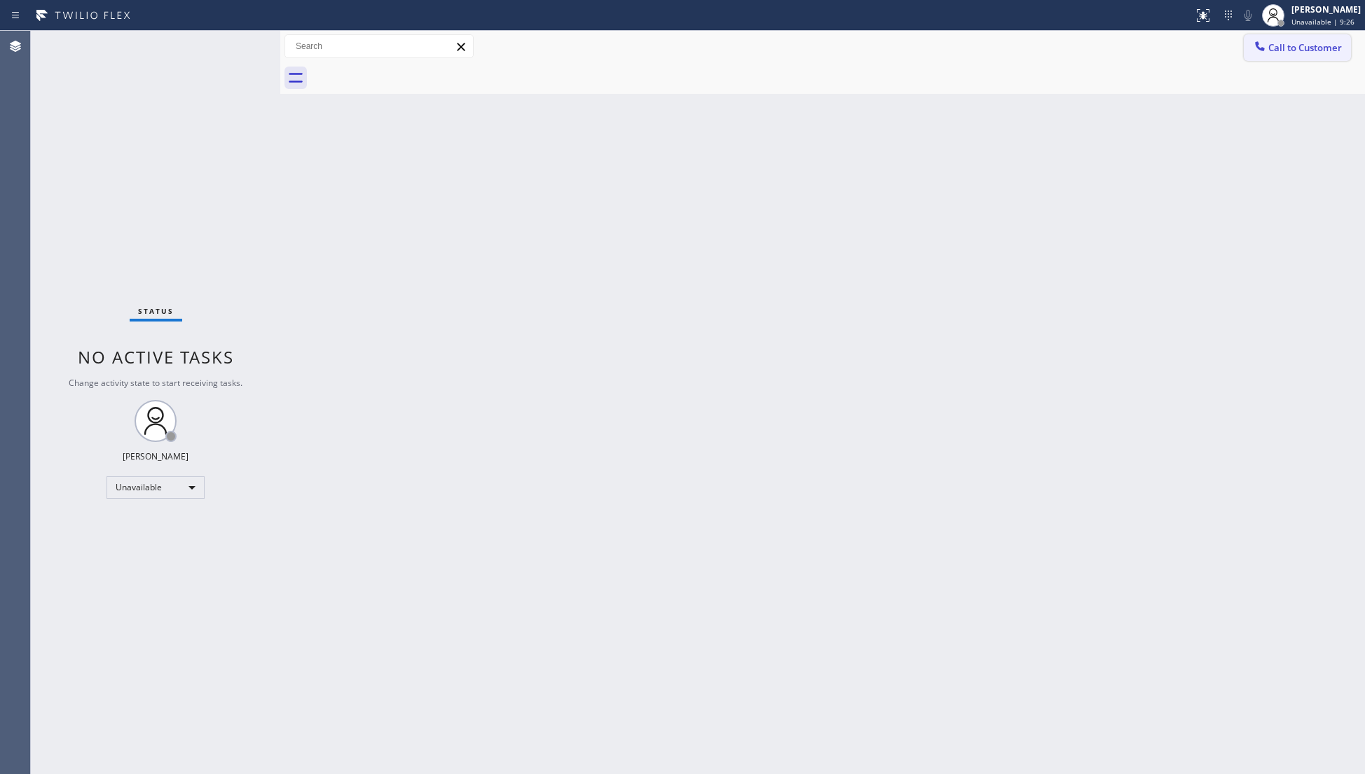
click at [1327, 51] on span "Call to Customer" at bounding box center [1305, 47] width 74 height 13
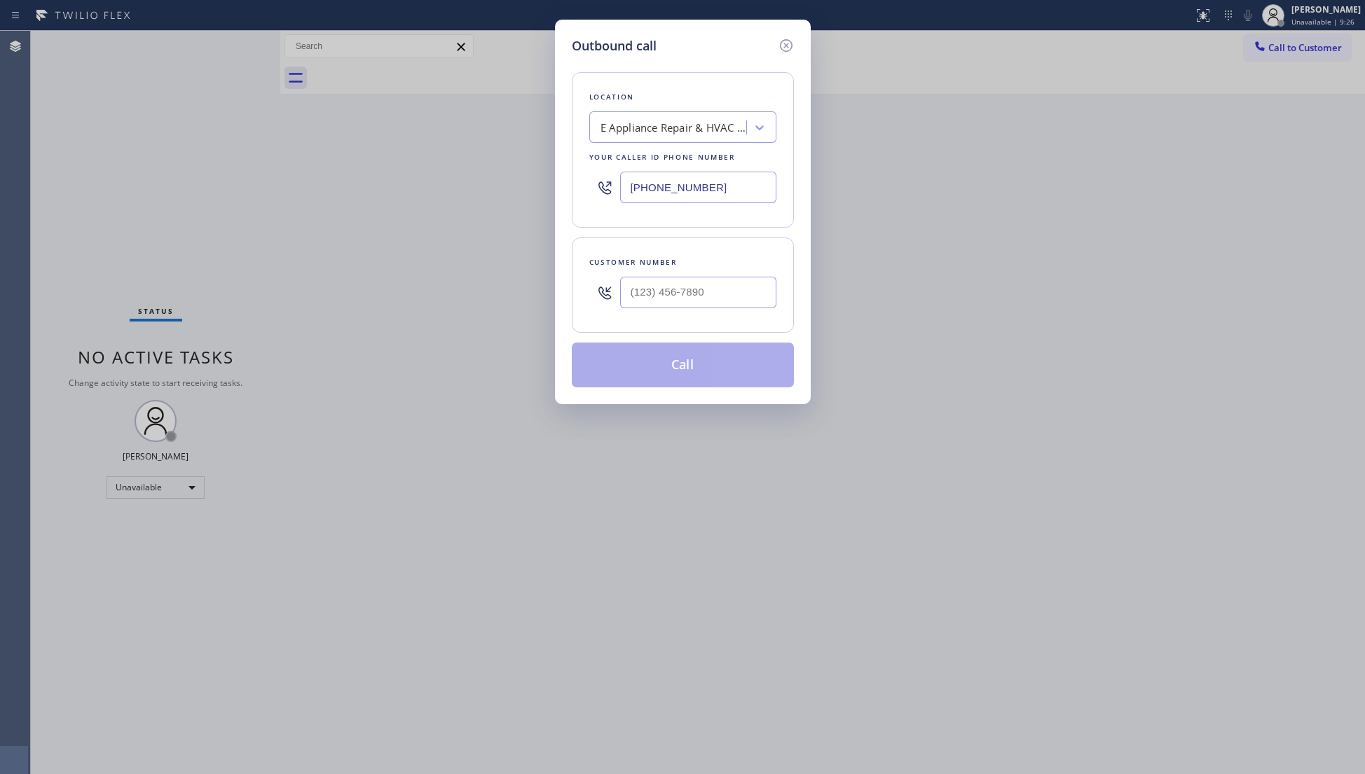
drag, startPoint x: 724, startPoint y: 189, endPoint x: 628, endPoint y: 194, distance: 95.4
click at [562, 194] on div "Outbound call Location E Appliance Repair & HVAC [GEOGRAPHIC_DATA] Your caller …" at bounding box center [683, 212] width 256 height 385
click at [723, 301] on input "(___) ___-____" at bounding box center [698, 293] width 156 height 32
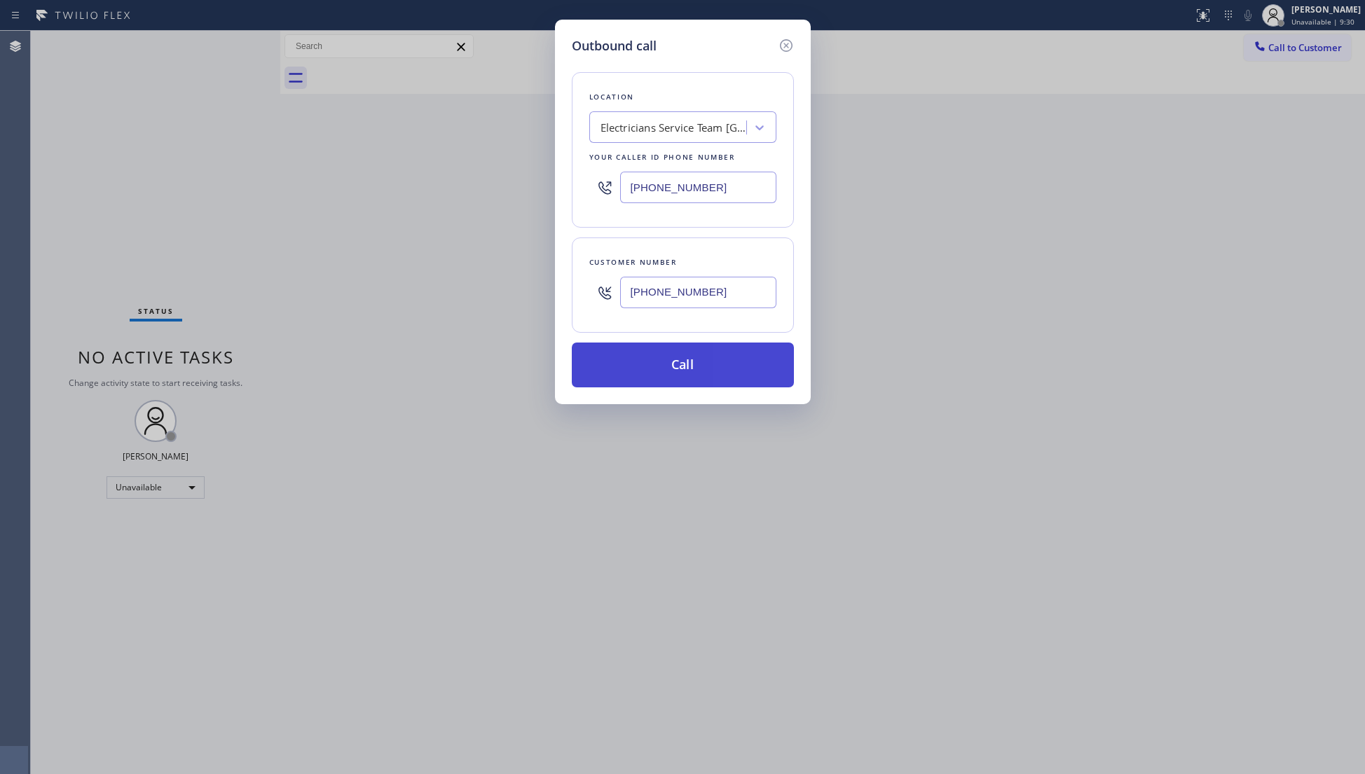
click at [670, 368] on button "Call" at bounding box center [683, 365] width 222 height 45
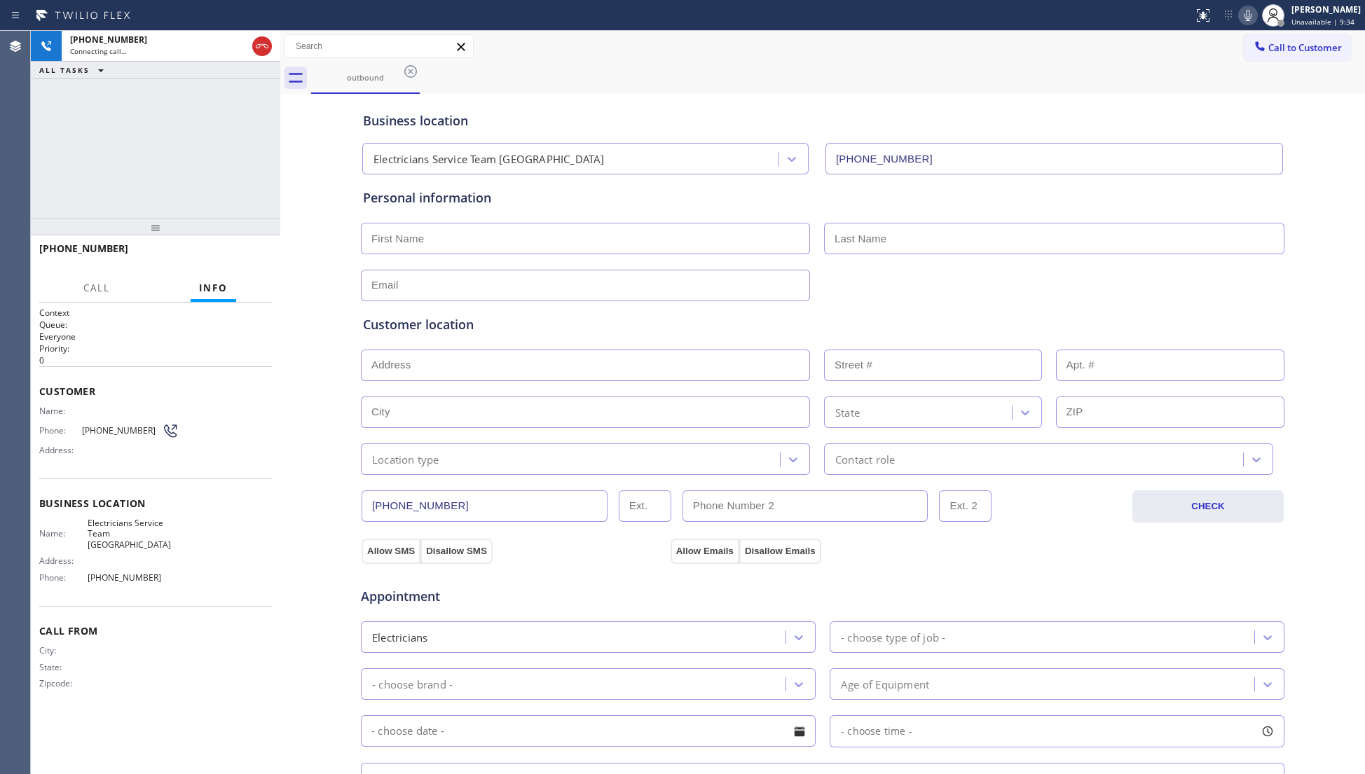
click at [951, 99] on div "Business location Electricians Service Team [GEOGRAPHIC_DATA] [PHONE_NUMBER]" at bounding box center [822, 135] width 925 height 77
click at [863, 76] on div "outbound" at bounding box center [838, 78] width 1054 height 32
click at [256, 48] on icon at bounding box center [262, 46] width 17 height 17
click at [407, 74] on icon at bounding box center [410, 71] width 17 height 17
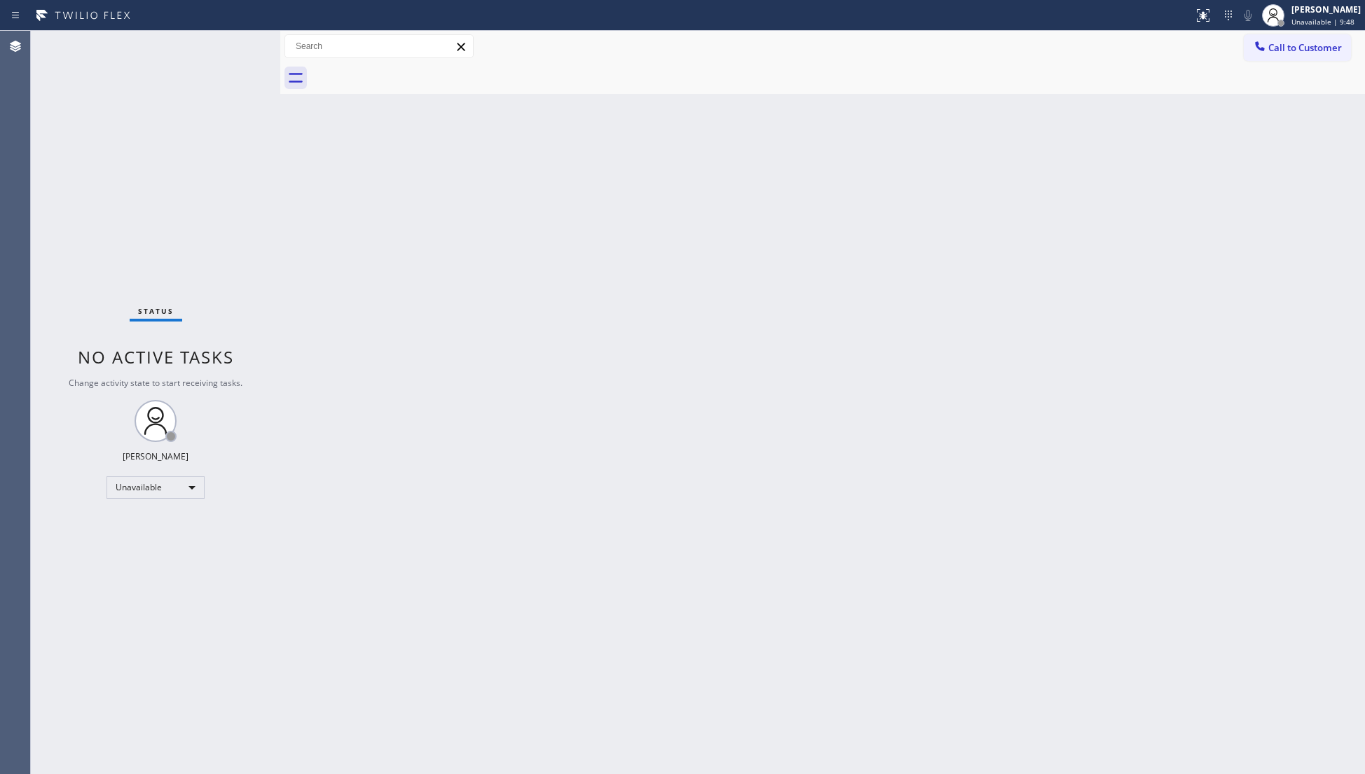
click at [407, 74] on div at bounding box center [838, 78] width 1054 height 32
click at [416, 77] on div at bounding box center [838, 78] width 1054 height 32
click at [444, 465] on div "Back to Dashboard Change Sender ID Customers Technicians Select a contact Outbo…" at bounding box center [822, 402] width 1084 height 743
click at [1273, 43] on span "Call to Customer" at bounding box center [1305, 47] width 74 height 13
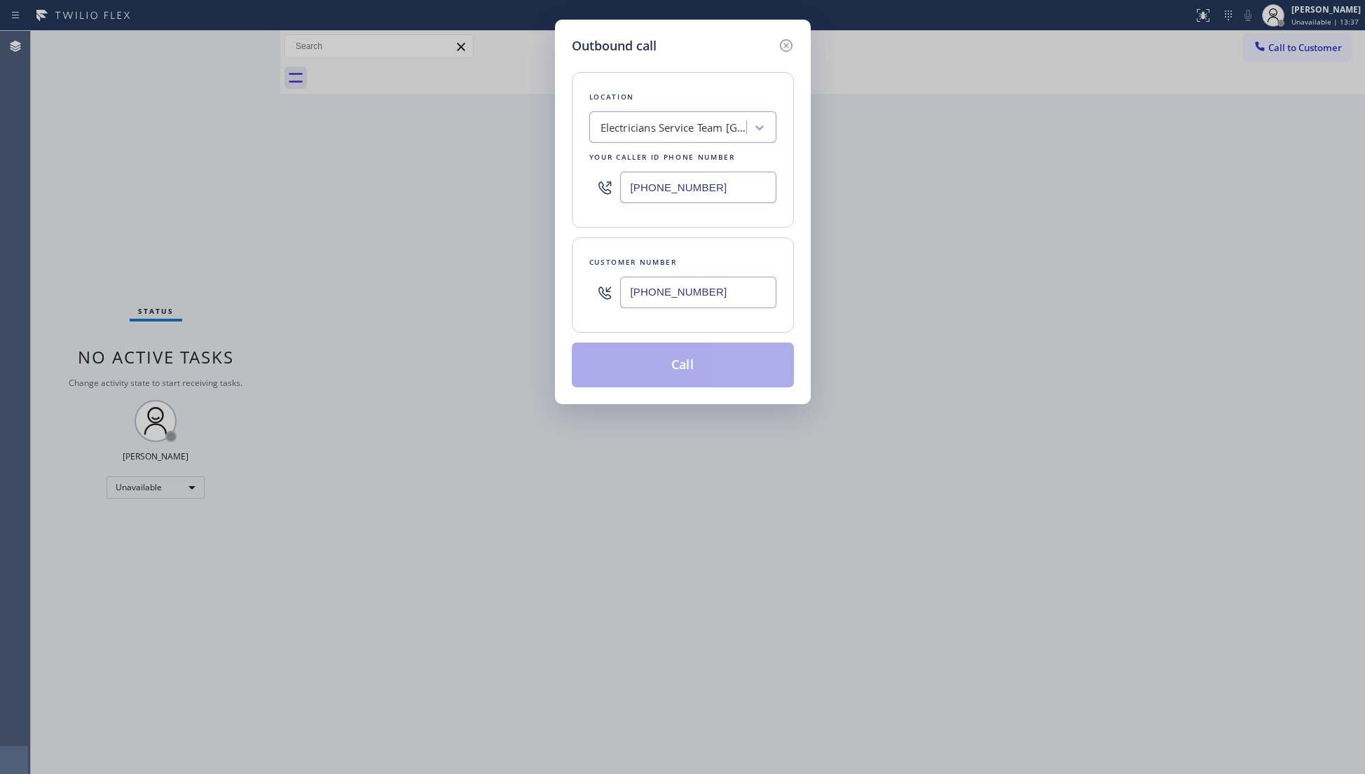
click at [764, 290] on input "[PHONE_NUMBER]" at bounding box center [698, 293] width 156 height 32
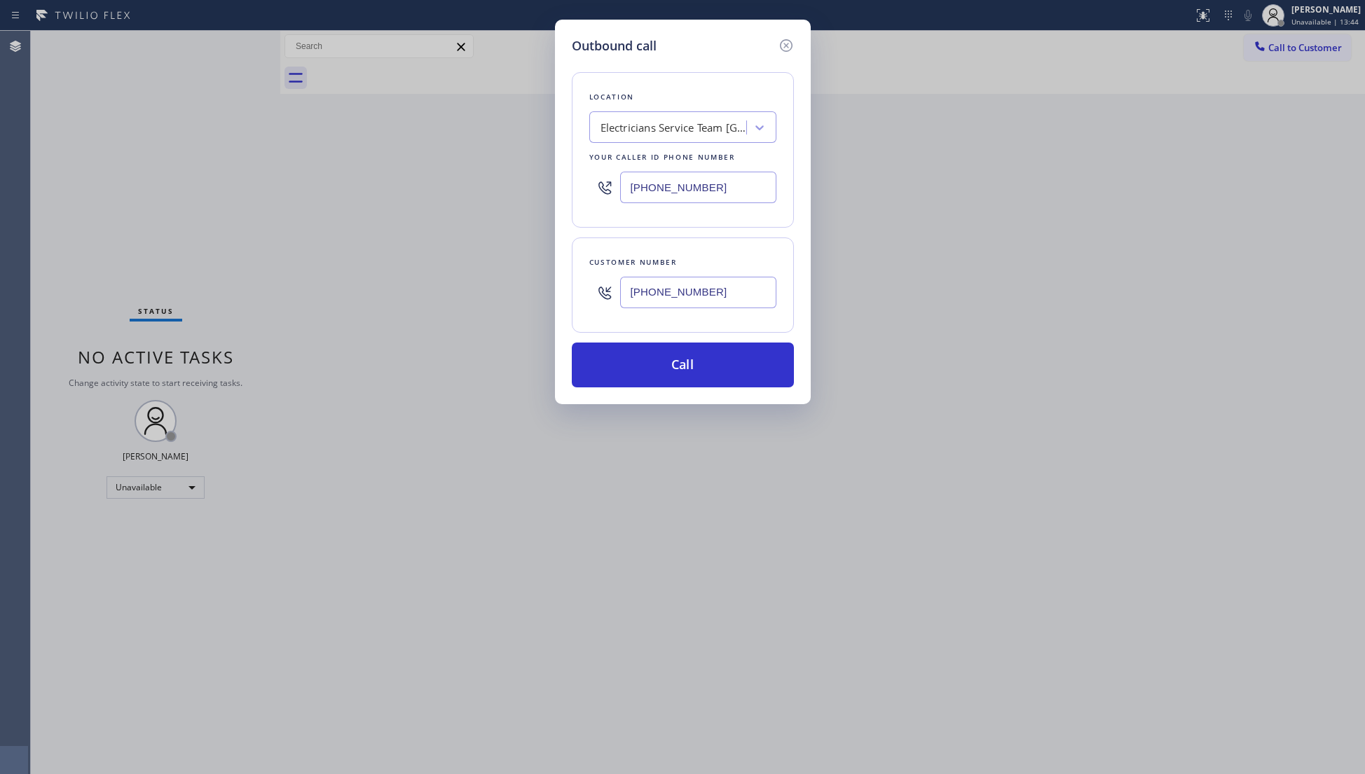
drag, startPoint x: 720, startPoint y: 186, endPoint x: 603, endPoint y: 195, distance: 117.3
click at [603, 195] on div "[PHONE_NUMBER]" at bounding box center [682, 188] width 187 height 46
click at [678, 371] on button "Call" at bounding box center [683, 365] width 222 height 45
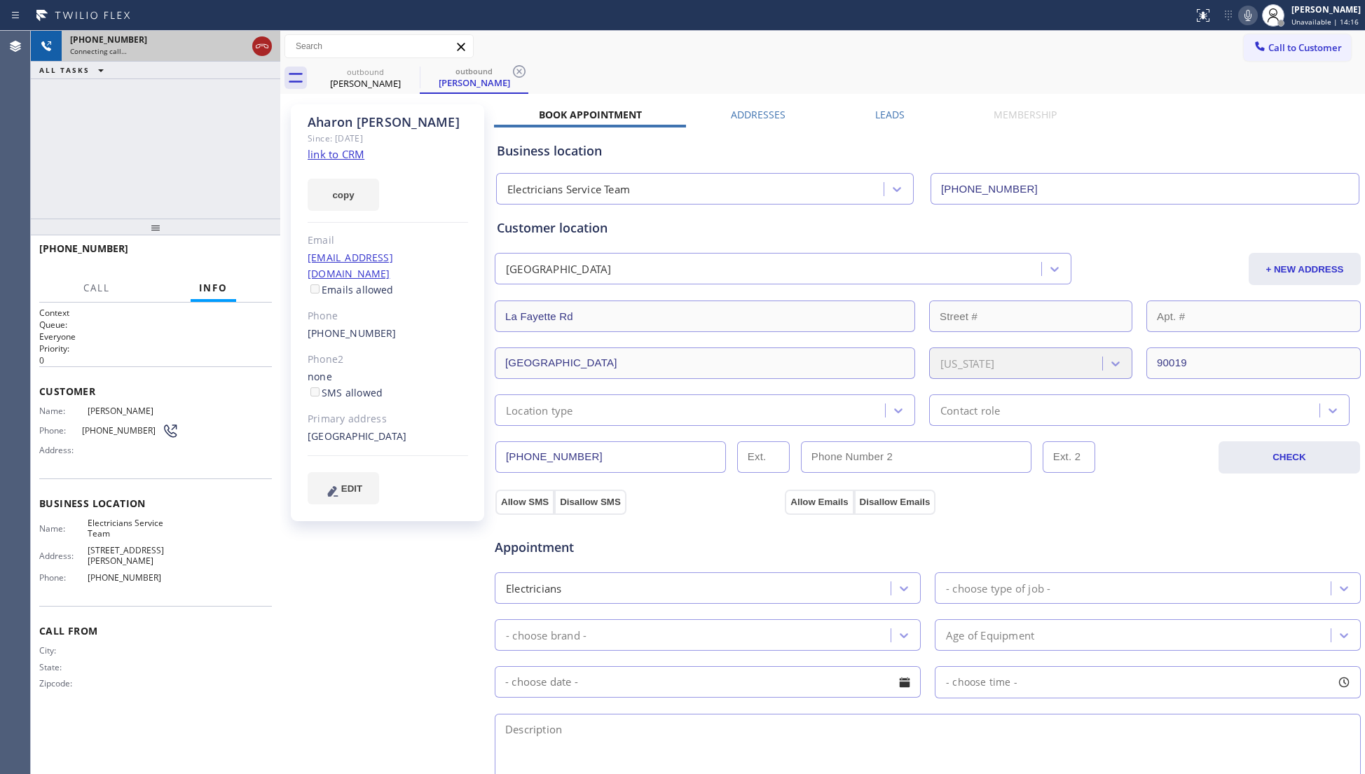
click at [259, 38] on icon at bounding box center [262, 46] width 17 height 17
click at [333, 62] on div "outbound [PERSON_NAME]" at bounding box center [365, 78] width 106 height 32
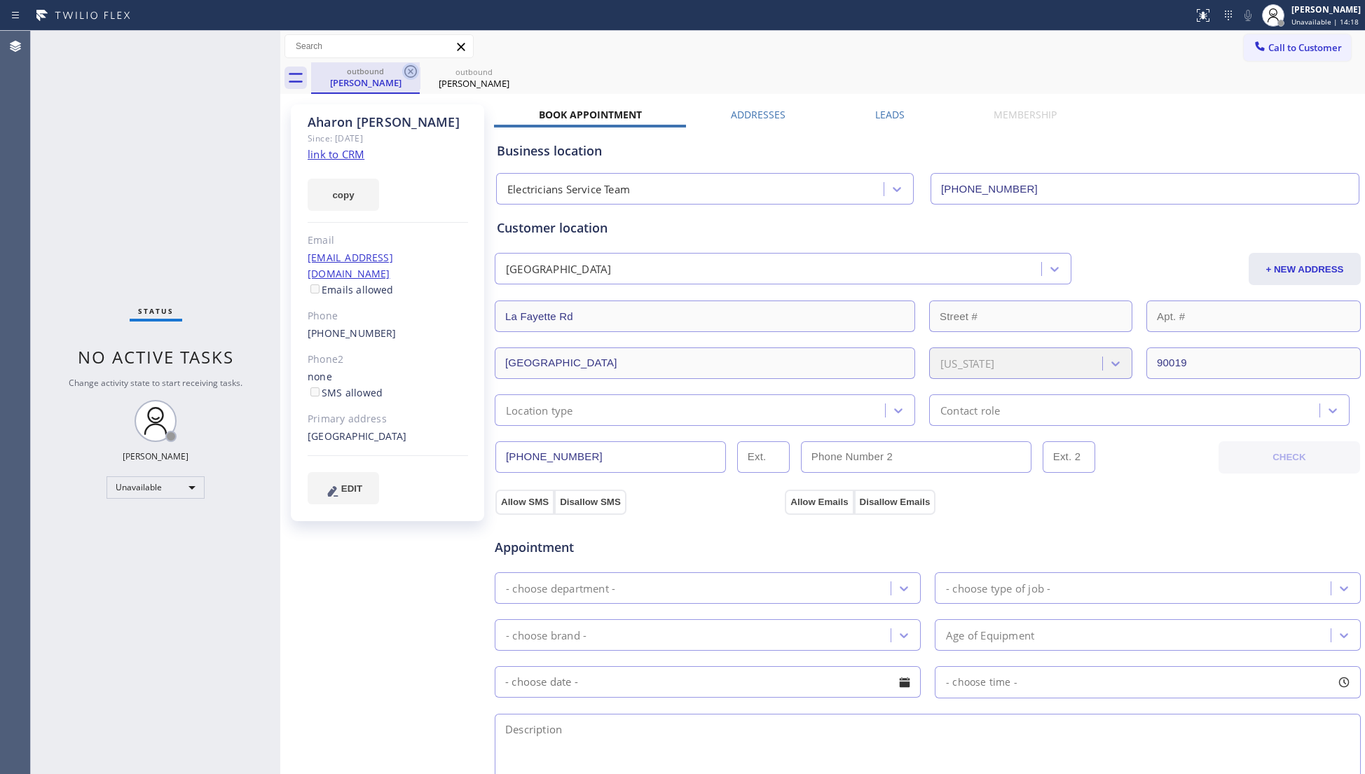
click at [415, 70] on icon at bounding box center [410, 71] width 17 height 17
click at [0, 0] on icon at bounding box center [0, 0] width 0 height 0
click at [415, 70] on div "outbound [PERSON_NAME] outbound [PERSON_NAME]" at bounding box center [838, 78] width 1054 height 32
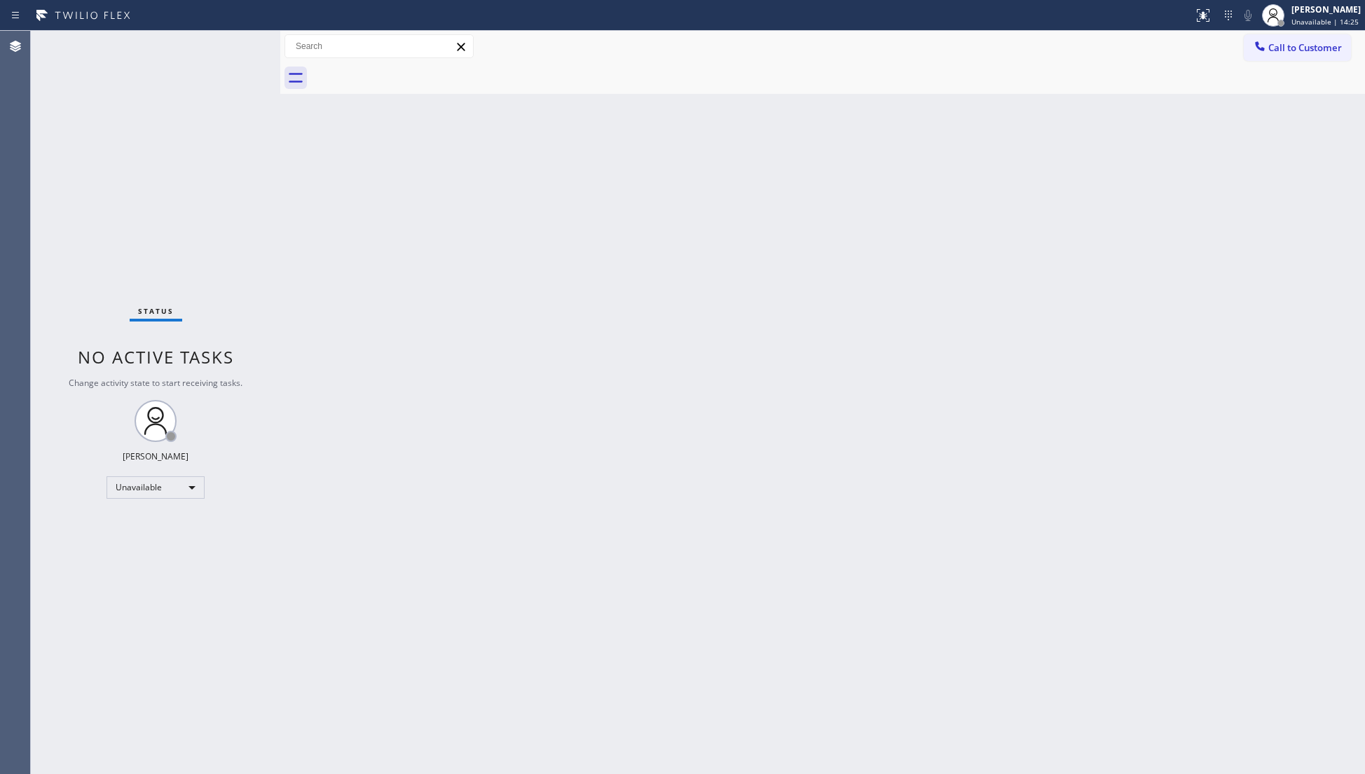
click at [1278, 41] on button "Call to Customer" at bounding box center [1296, 47] width 107 height 27
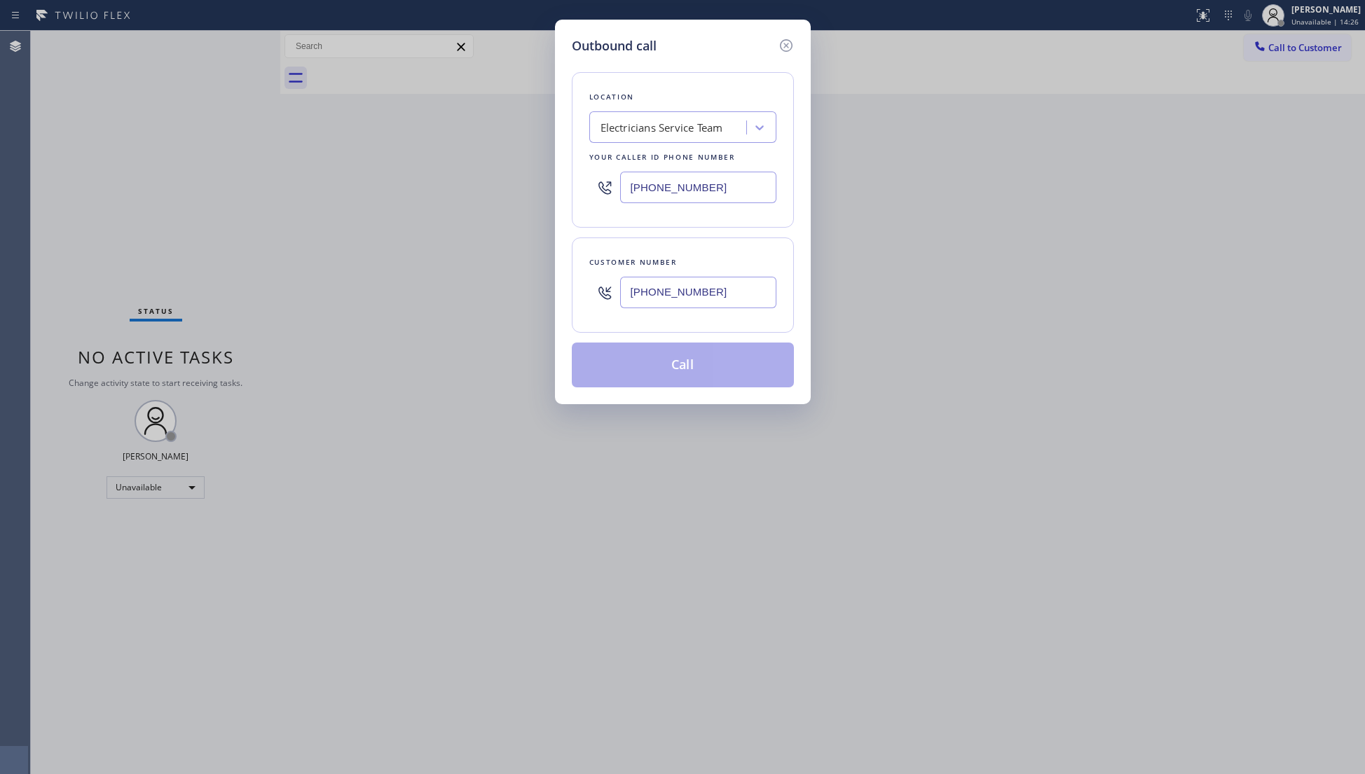
click at [685, 298] on input "[PHONE_NUMBER]" at bounding box center [698, 293] width 156 height 32
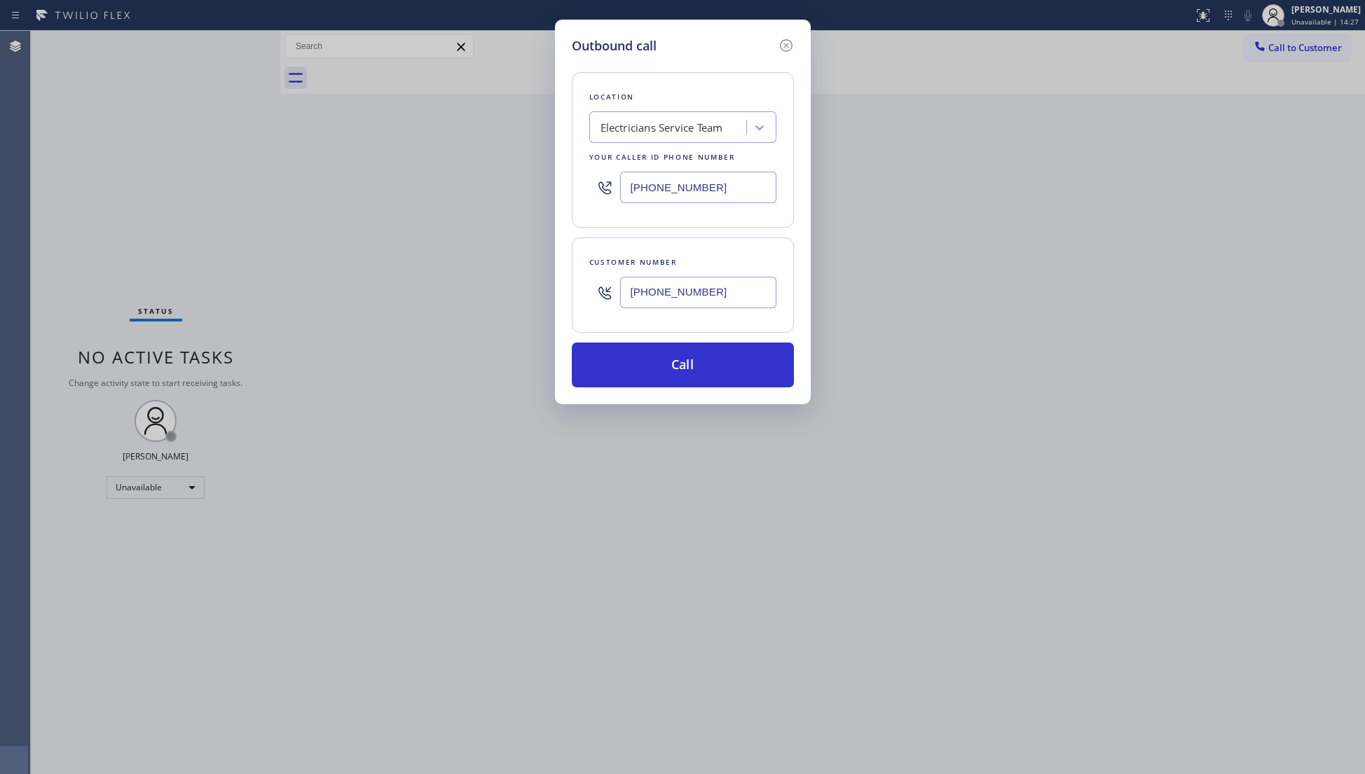
click at [701, 240] on div "Customer number [PHONE_NUMBER]" at bounding box center [683, 284] width 222 height 95
click at [668, 371] on button "Call" at bounding box center [683, 365] width 222 height 45
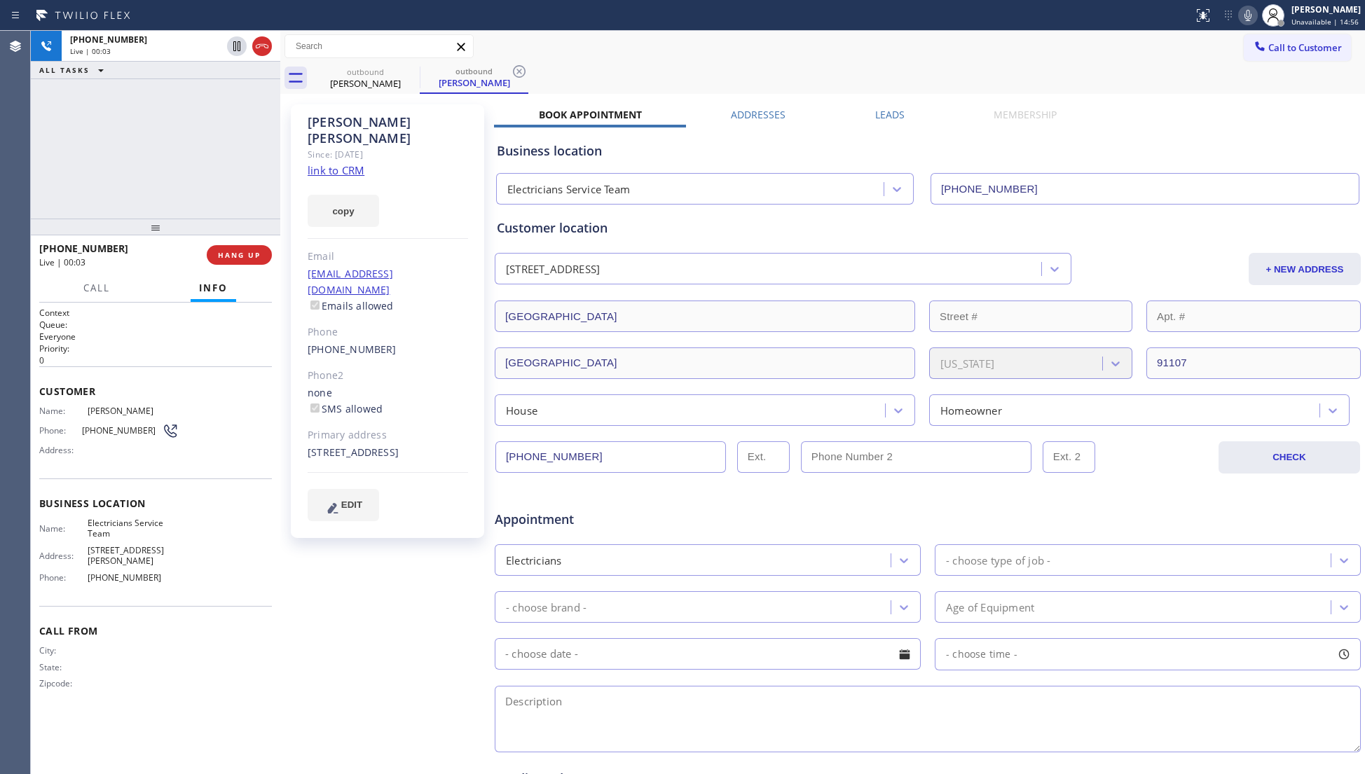
drag, startPoint x: 244, startPoint y: 258, endPoint x: 460, endPoint y: 205, distance: 221.4
click at [244, 256] on span "HANG UP" at bounding box center [239, 255] width 43 height 10
drag, startPoint x: 863, startPoint y: 115, endPoint x: 884, endPoint y: 115, distance: 21.0
click at [864, 115] on div "Leads" at bounding box center [889, 118] width 118 height 20
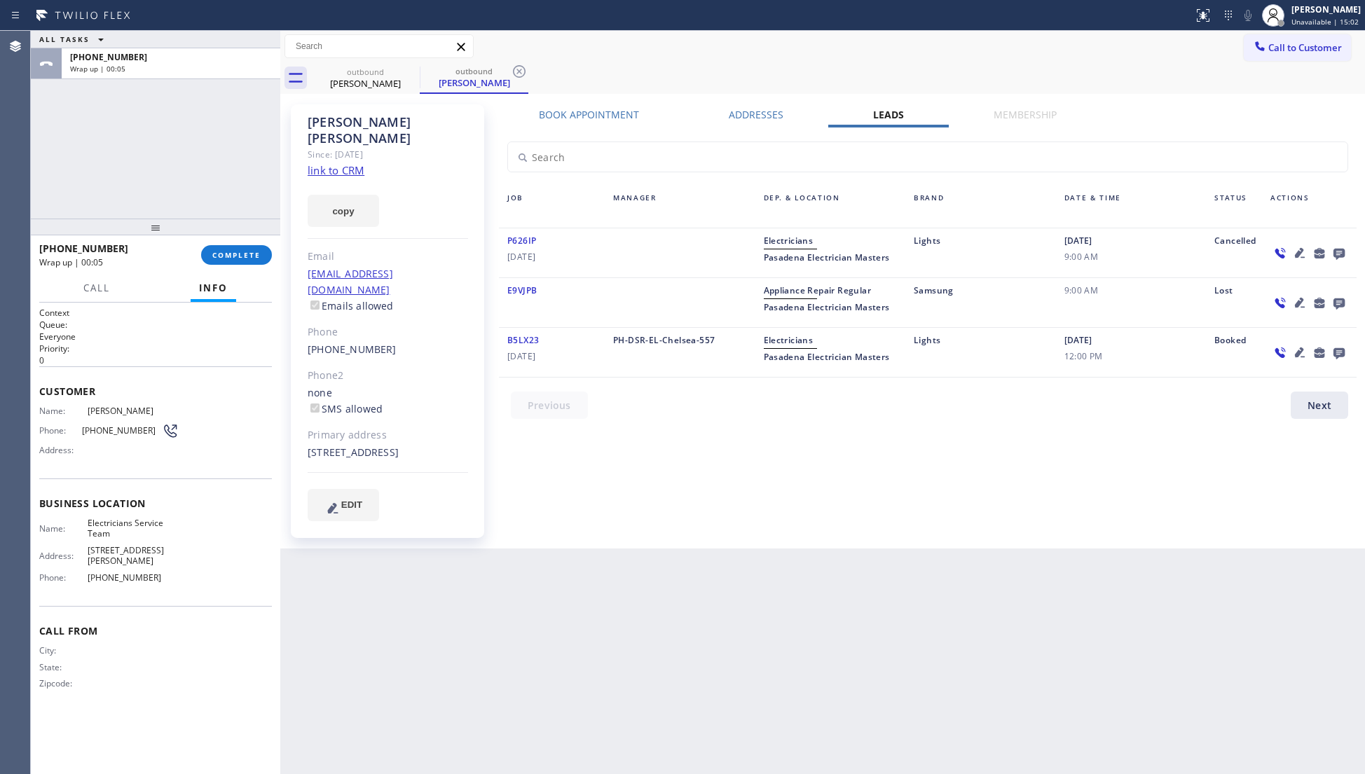
click at [1335, 252] on icon at bounding box center [1338, 254] width 11 height 11
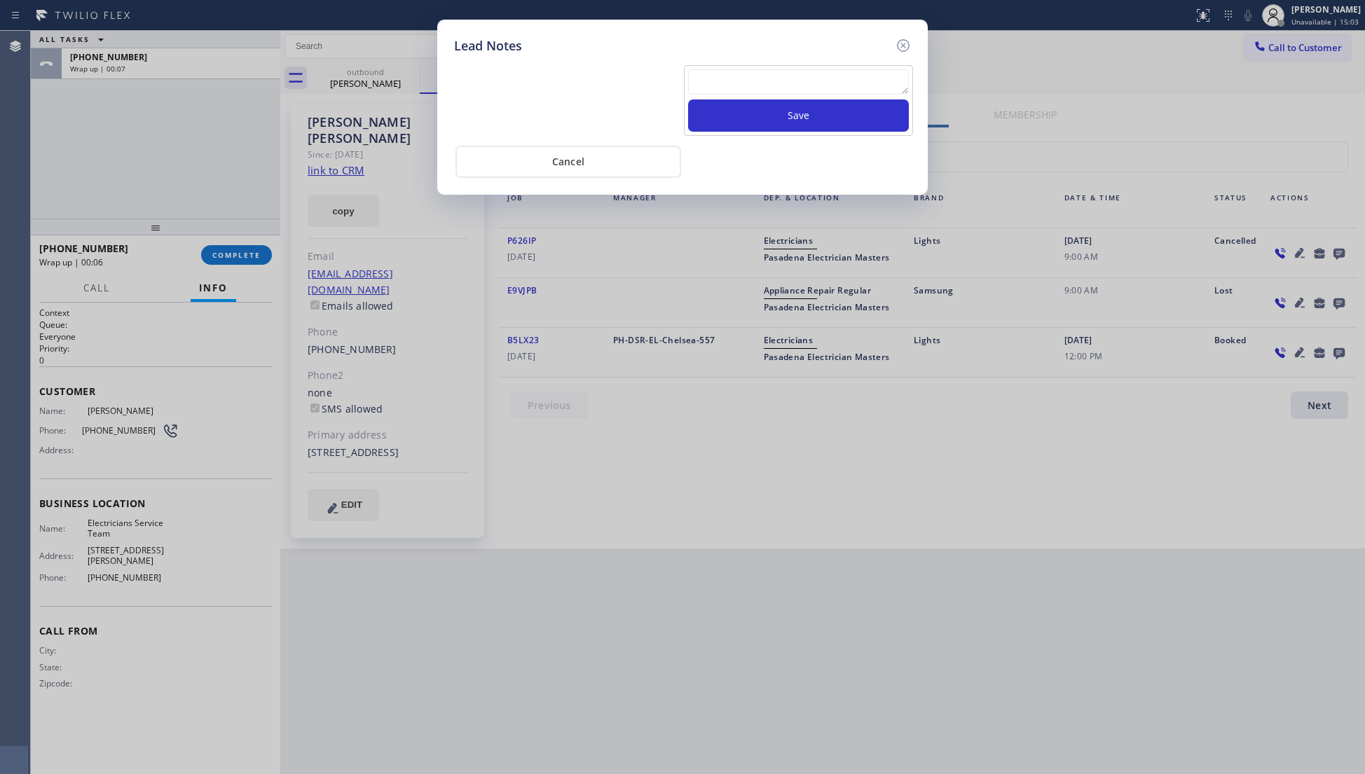
click at [732, 90] on textarea at bounding box center [798, 81] width 221 height 25
click at [765, 119] on button "Save" at bounding box center [798, 115] width 221 height 32
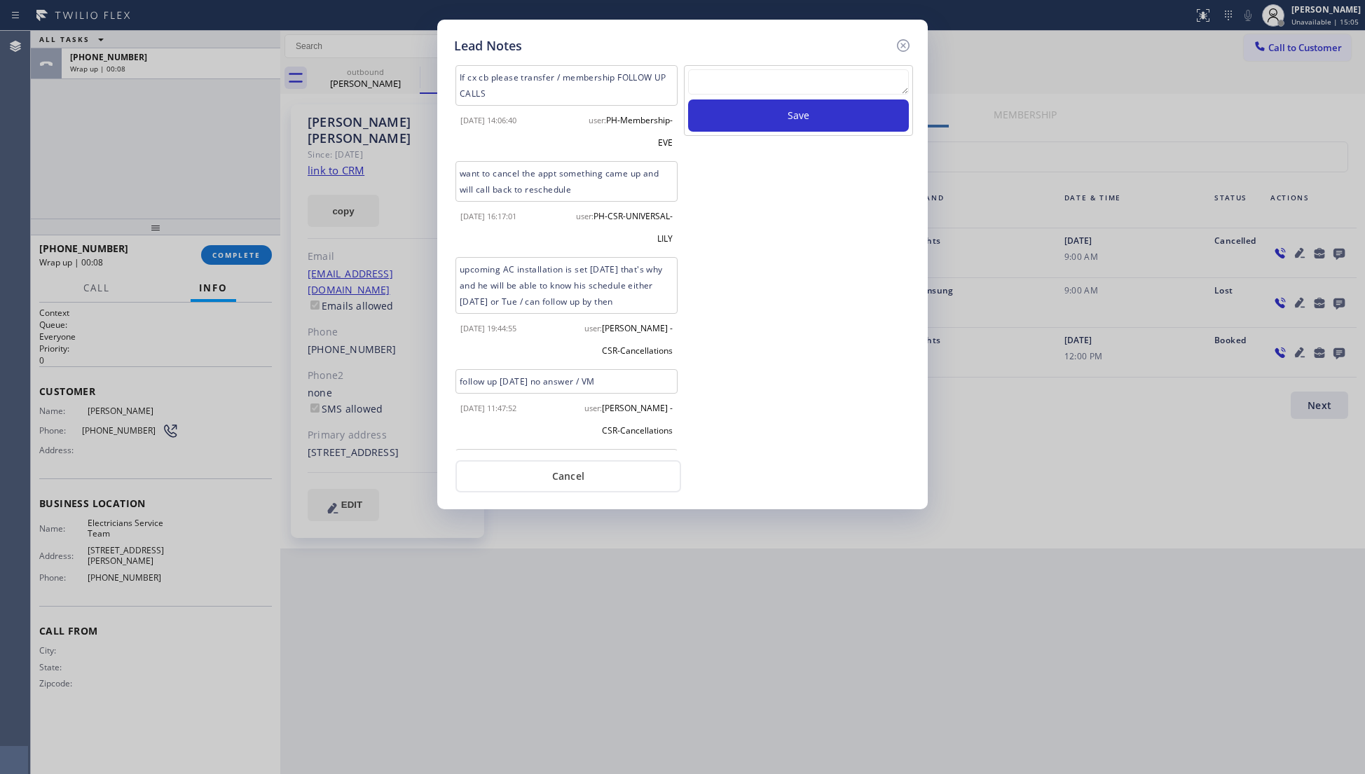
scroll to position [0, 0]
click at [895, 39] on icon at bounding box center [903, 45] width 17 height 17
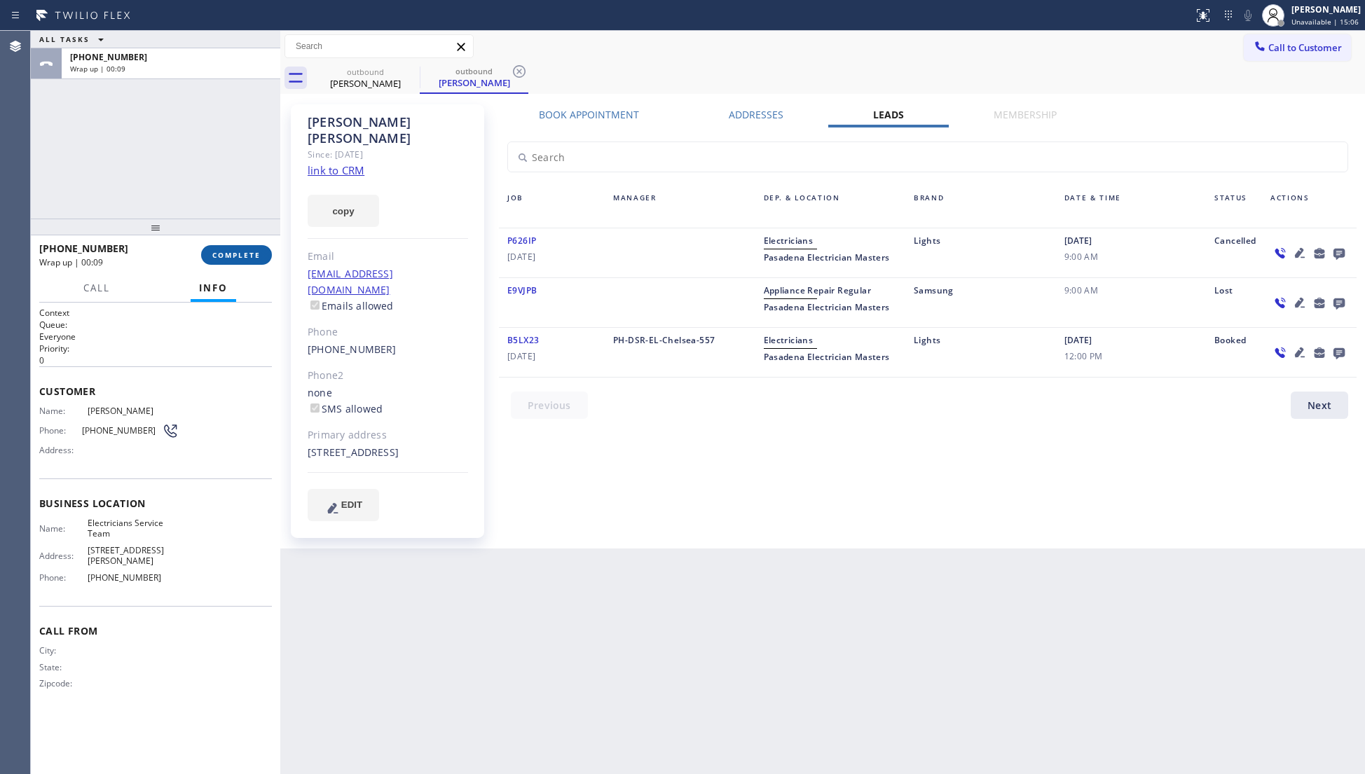
click at [249, 254] on span "COMPLETE" at bounding box center [236, 255] width 48 height 10
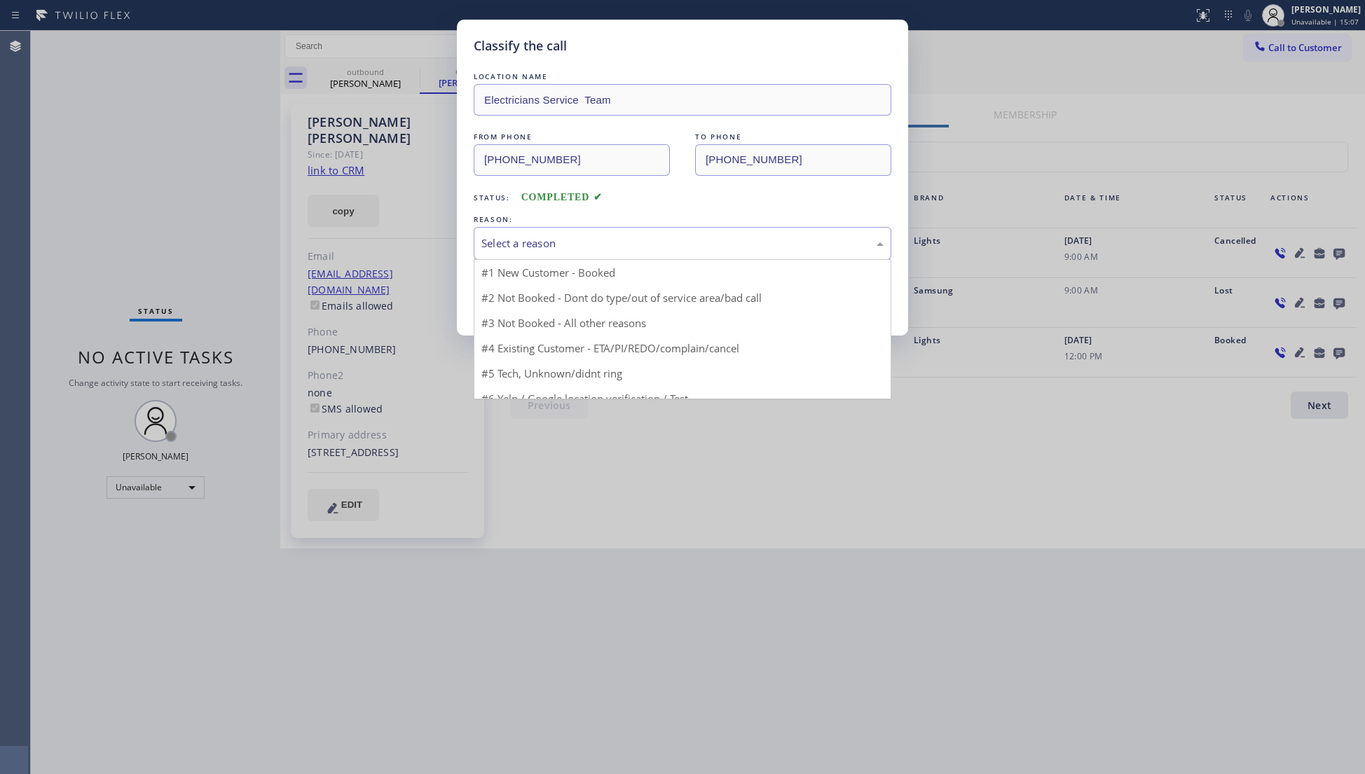
drag, startPoint x: 511, startPoint y: 249, endPoint x: 502, endPoint y: 290, distance: 41.6
click at [511, 250] on div "Select a reason" at bounding box center [682, 243] width 402 height 16
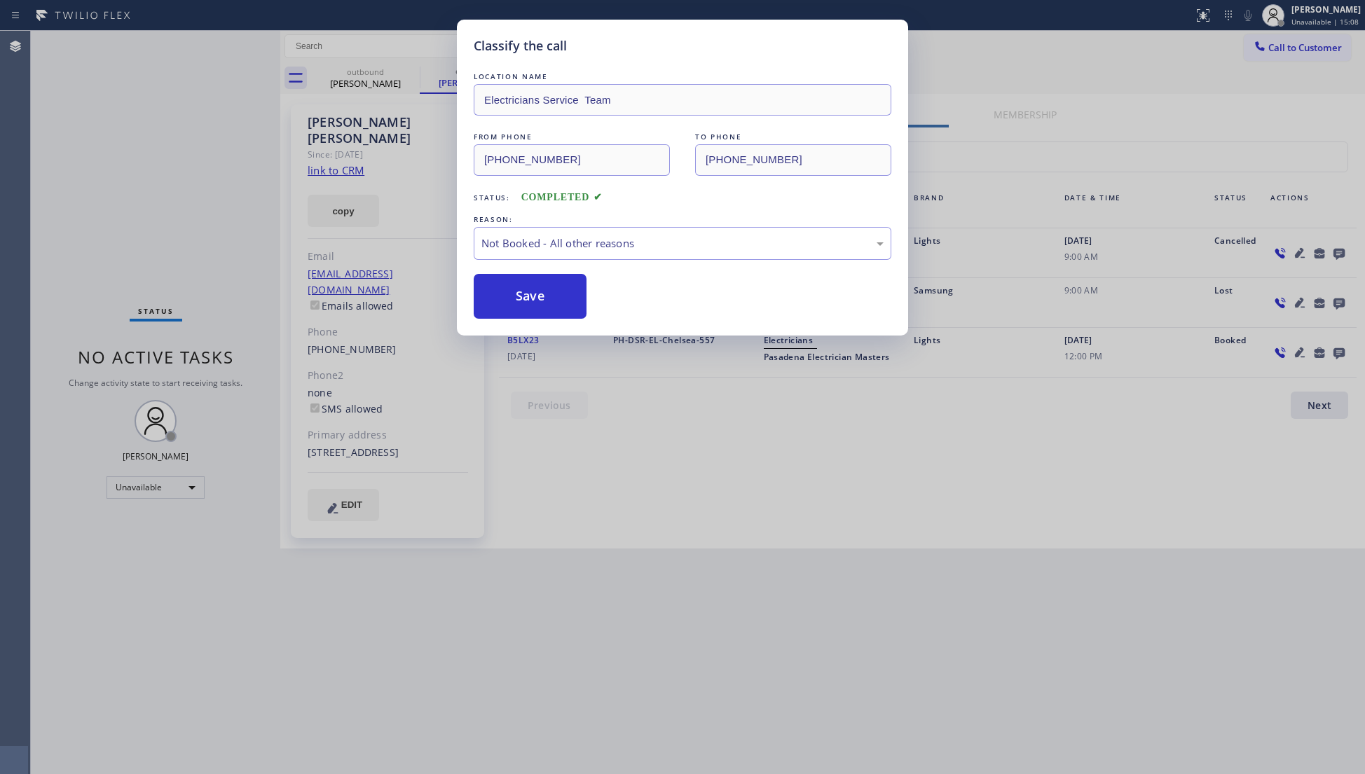
click at [502, 291] on button "Save" at bounding box center [530, 296] width 113 height 45
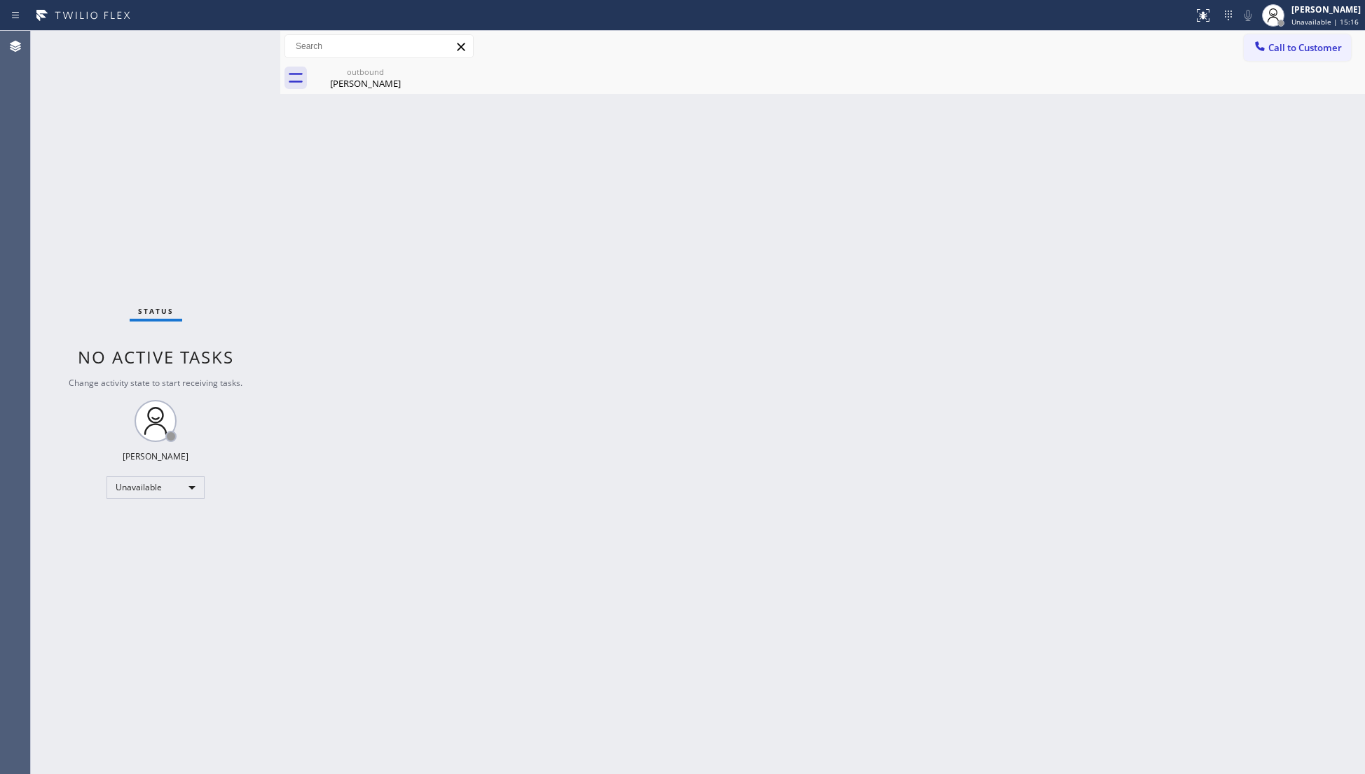
drag, startPoint x: 909, startPoint y: 81, endPoint x: 886, endPoint y: 90, distance: 24.8
click at [906, 83] on div "outbound [PERSON_NAME]" at bounding box center [838, 78] width 1054 height 32
click at [364, 92] on div "Back to Dashboard Change Sender ID Customers Technicians Select a contact Outbo…" at bounding box center [822, 402] width 1084 height 743
click at [368, 76] on div "outbound" at bounding box center [365, 72] width 106 height 11
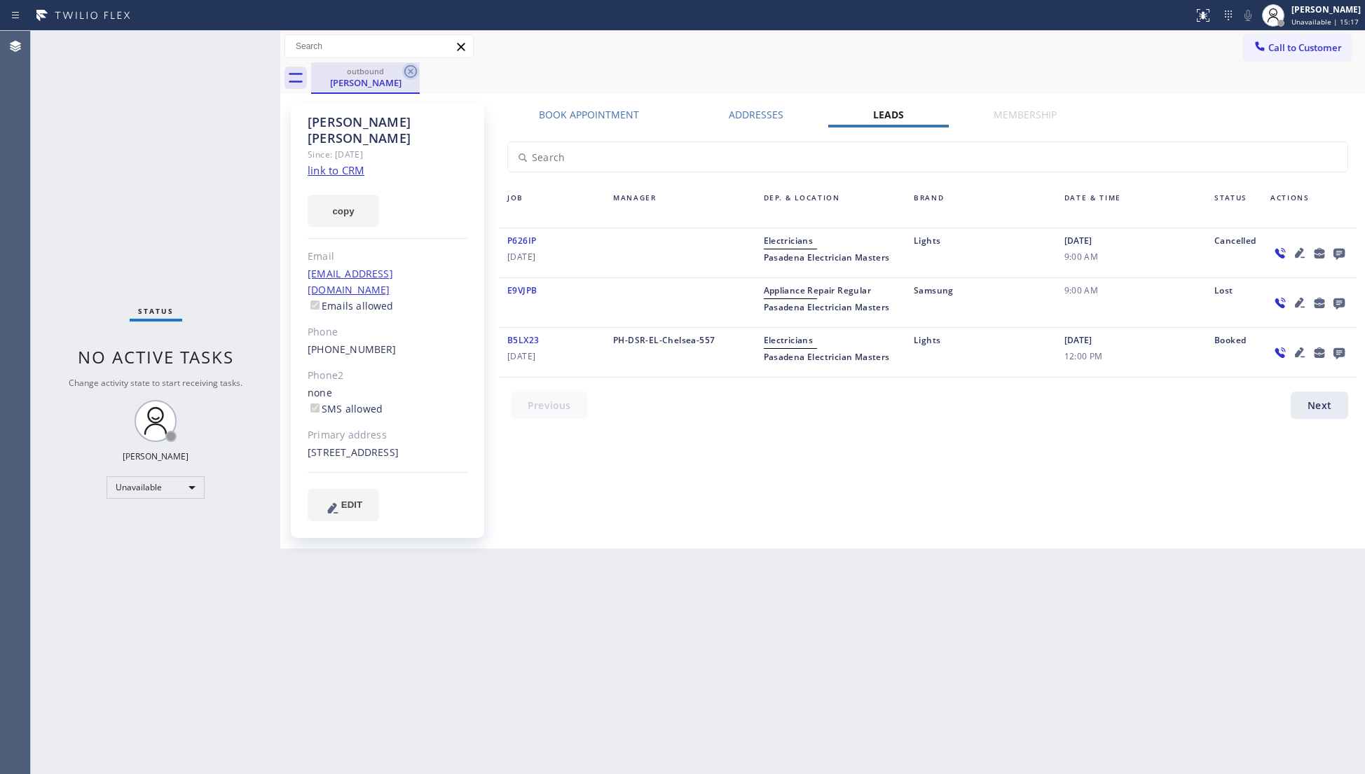
click at [406, 71] on icon at bounding box center [410, 71] width 17 height 17
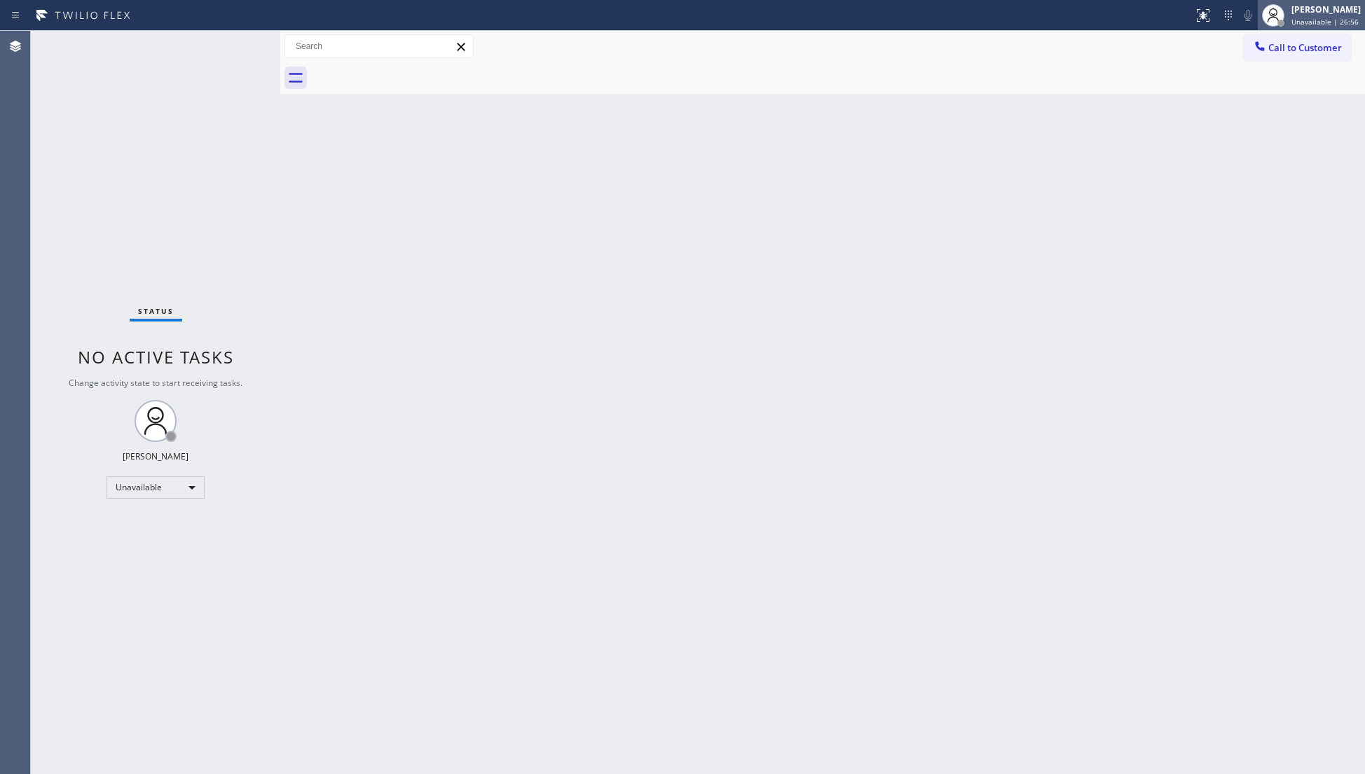
click at [1307, 18] on span "Unavailable | 26:56" at bounding box center [1324, 22] width 67 height 10
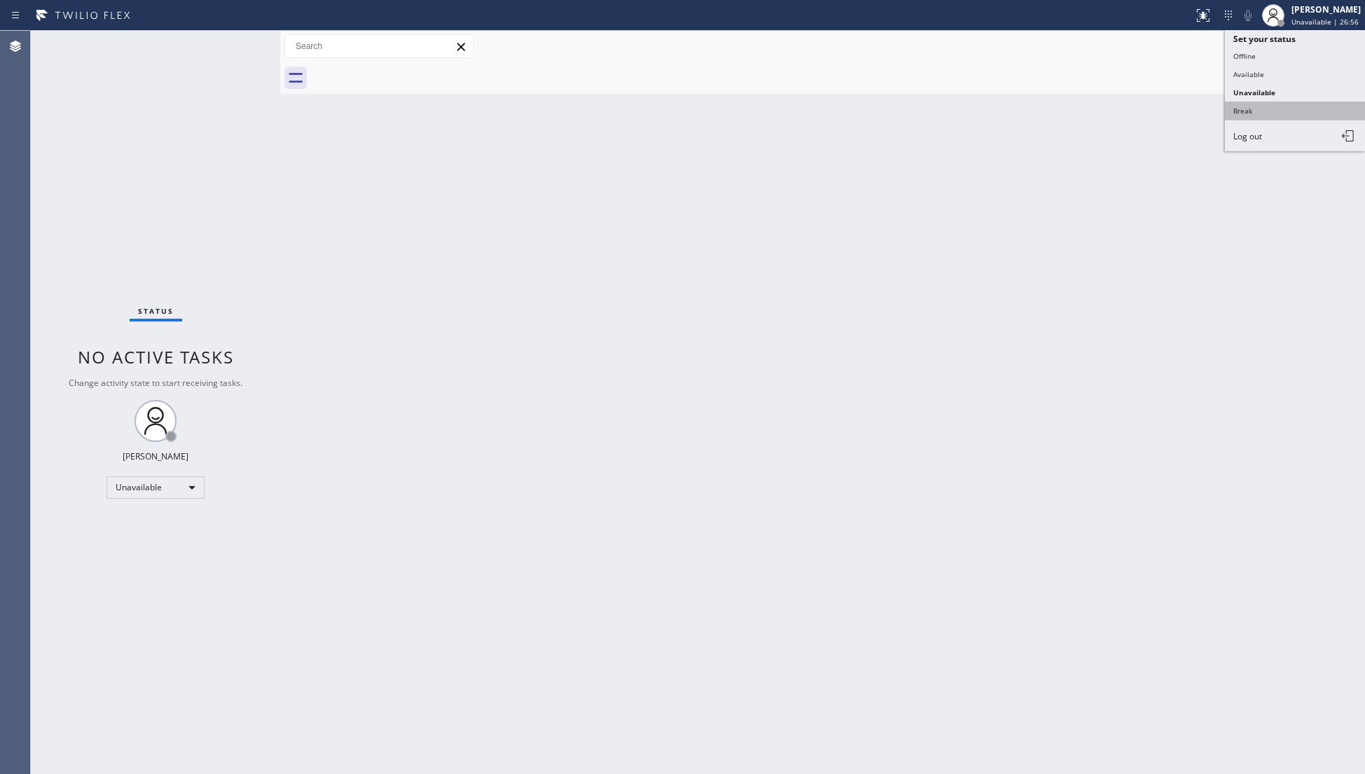
click at [1242, 102] on button "Break" at bounding box center [1294, 111] width 140 height 18
drag, startPoint x: 886, startPoint y: 152, endPoint x: 898, endPoint y: 141, distance: 16.4
click at [891, 146] on div "Back to Dashboard Change Sender ID Customers Technicians Select a contact Outbo…" at bounding box center [822, 402] width 1084 height 743
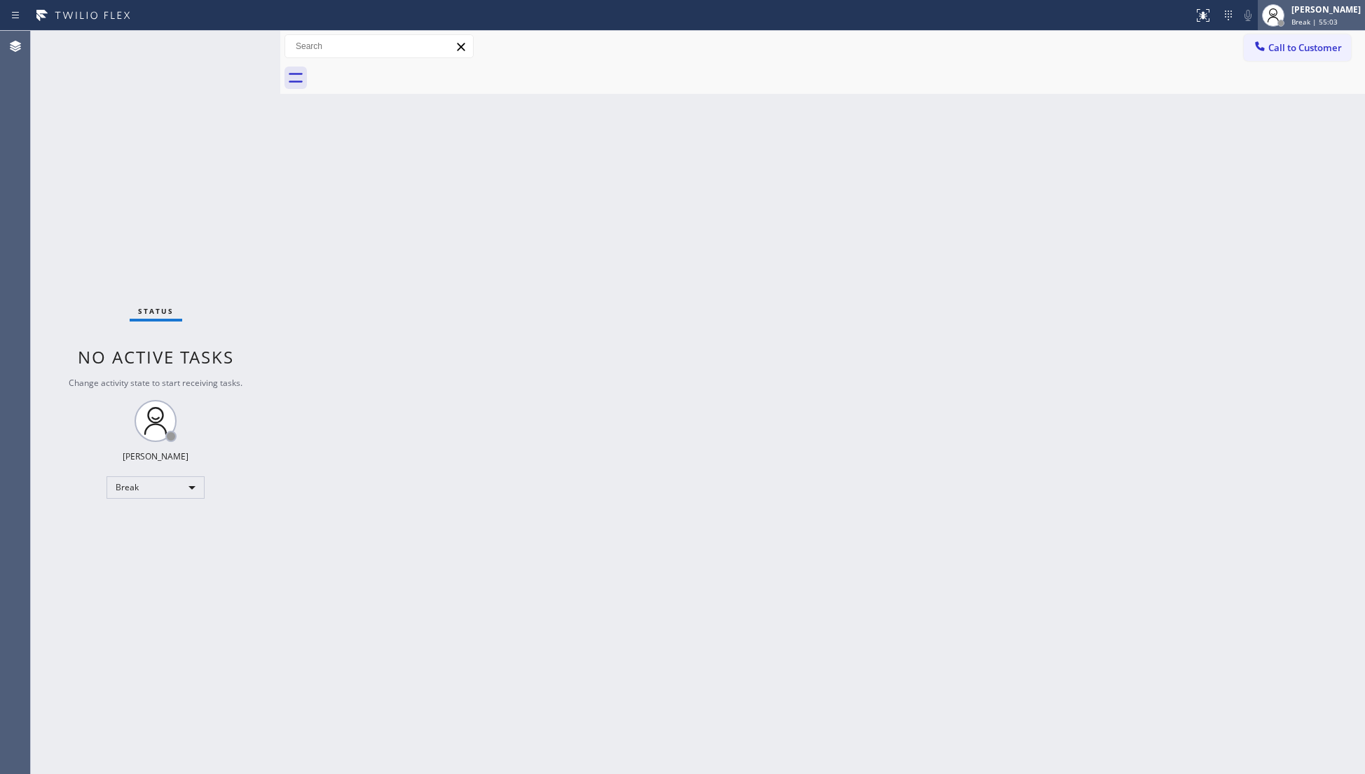
click at [1281, 14] on icon at bounding box center [1272, 15] width 17 height 17
click at [1298, 15] on div "Giovanni Pleños Break | 1h" at bounding box center [1326, 15] width 76 height 25
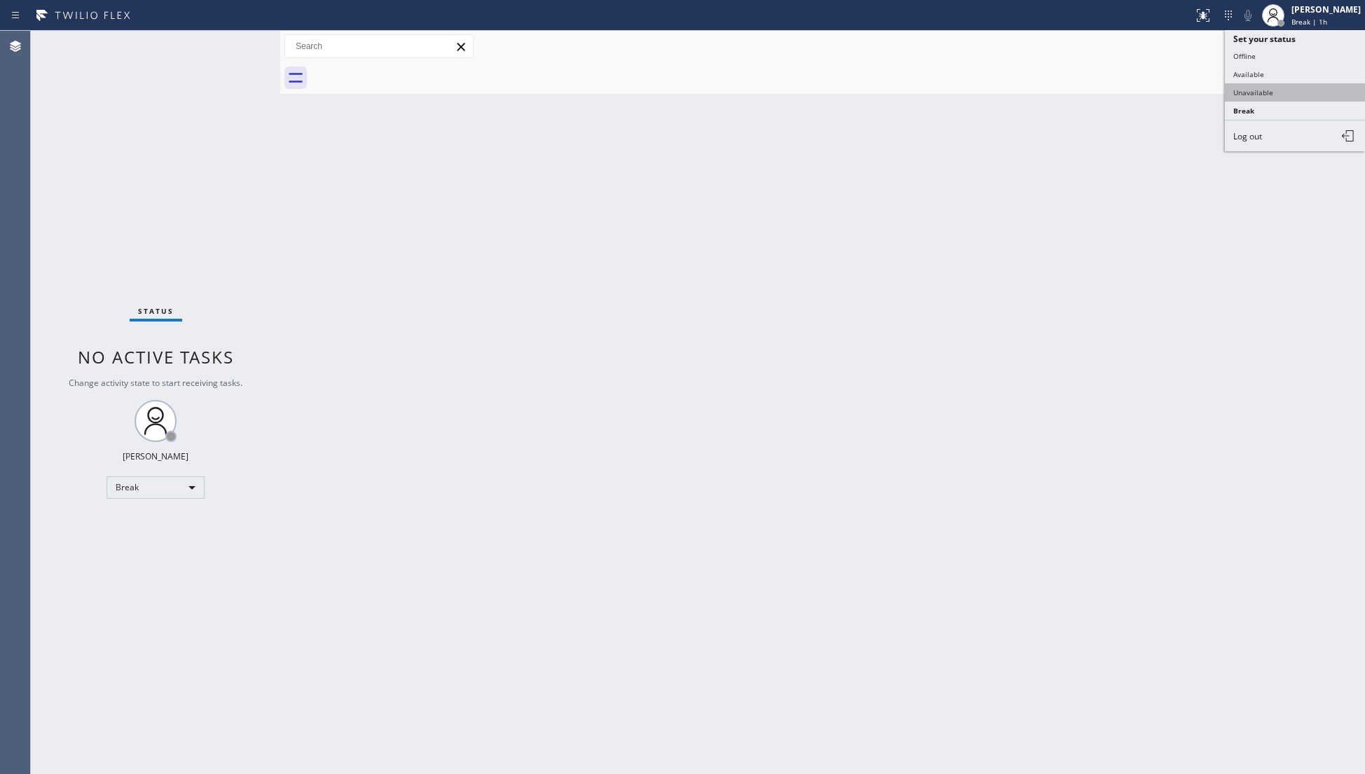
click at [1282, 95] on button "Unavailable" at bounding box center [1294, 92] width 140 height 18
click at [940, 84] on div at bounding box center [838, 78] width 1054 height 32
drag, startPoint x: 1000, startPoint y: 437, endPoint x: 1015, endPoint y: 436, distance: 14.8
click at [1002, 436] on div "Back to Dashboard Change Sender ID Customers Technicians Select a contact Outbo…" at bounding box center [822, 402] width 1084 height 743
drag, startPoint x: 1320, startPoint y: 70, endPoint x: 1306, endPoint y: 242, distance: 172.3
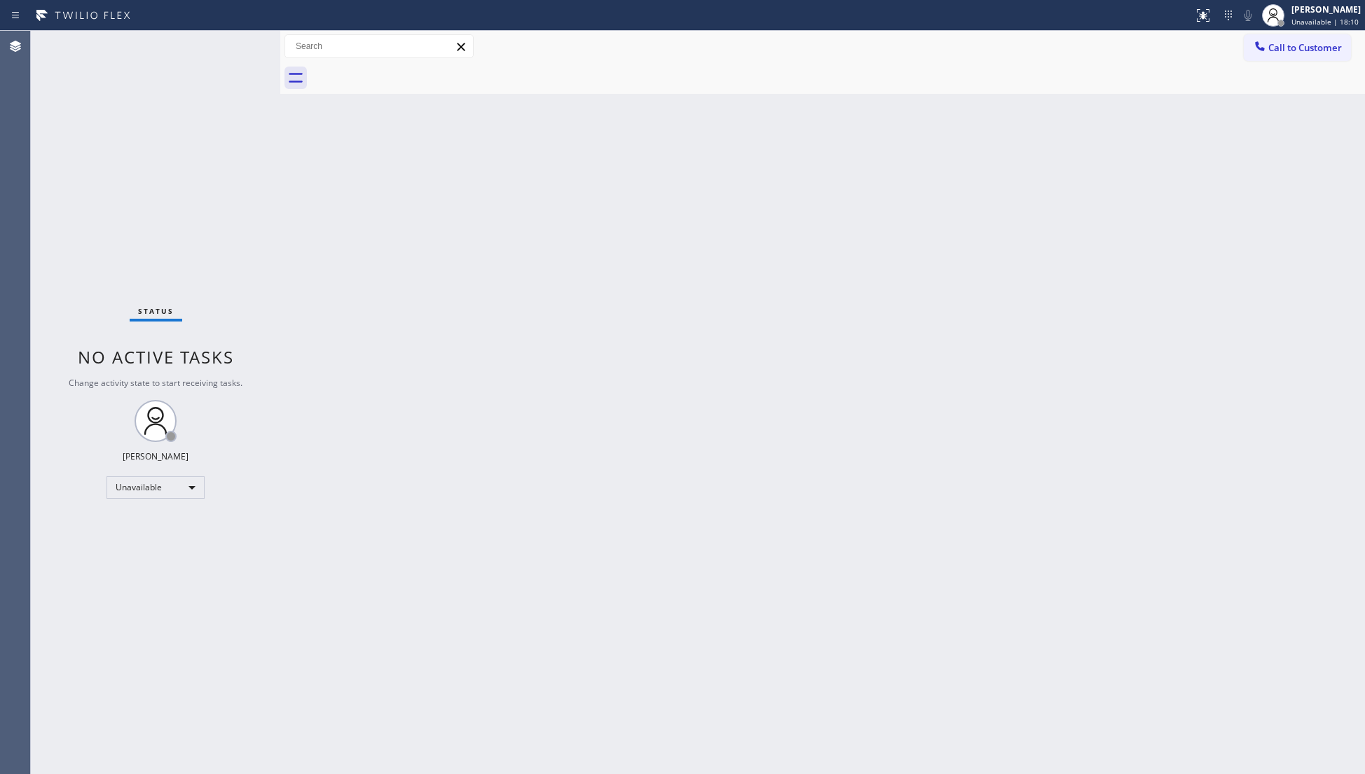
click at [1320, 70] on div at bounding box center [838, 78] width 1054 height 32
drag, startPoint x: 1023, startPoint y: 227, endPoint x: 1038, endPoint y: 216, distance: 18.7
click at [1023, 225] on div "Back to Dashboard Change Sender ID Customers Technicians Select a contact Outbo…" at bounding box center [822, 402] width 1084 height 743
click at [1289, 46] on span "Call to Customer" at bounding box center [1305, 47] width 74 height 13
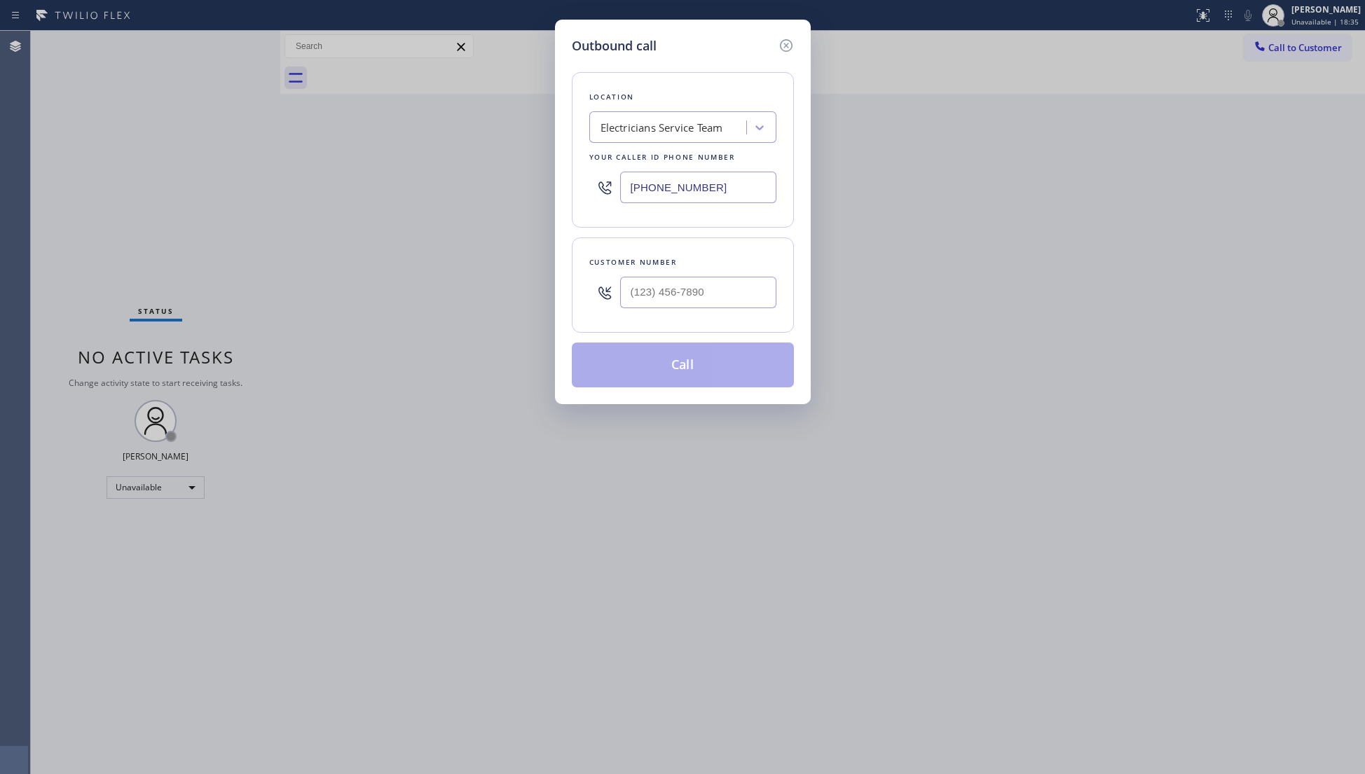
drag, startPoint x: 718, startPoint y: 186, endPoint x: 570, endPoint y: 185, distance: 148.5
click at [570, 185] on div "Outbound call Location Electricians Service Team Your caller id phone number [P…" at bounding box center [683, 212] width 256 height 385
paste input "714) 278-3771"
type input "(714) 278-3771"
click at [656, 308] on input "(___) ___-____" at bounding box center [698, 293] width 156 height 32
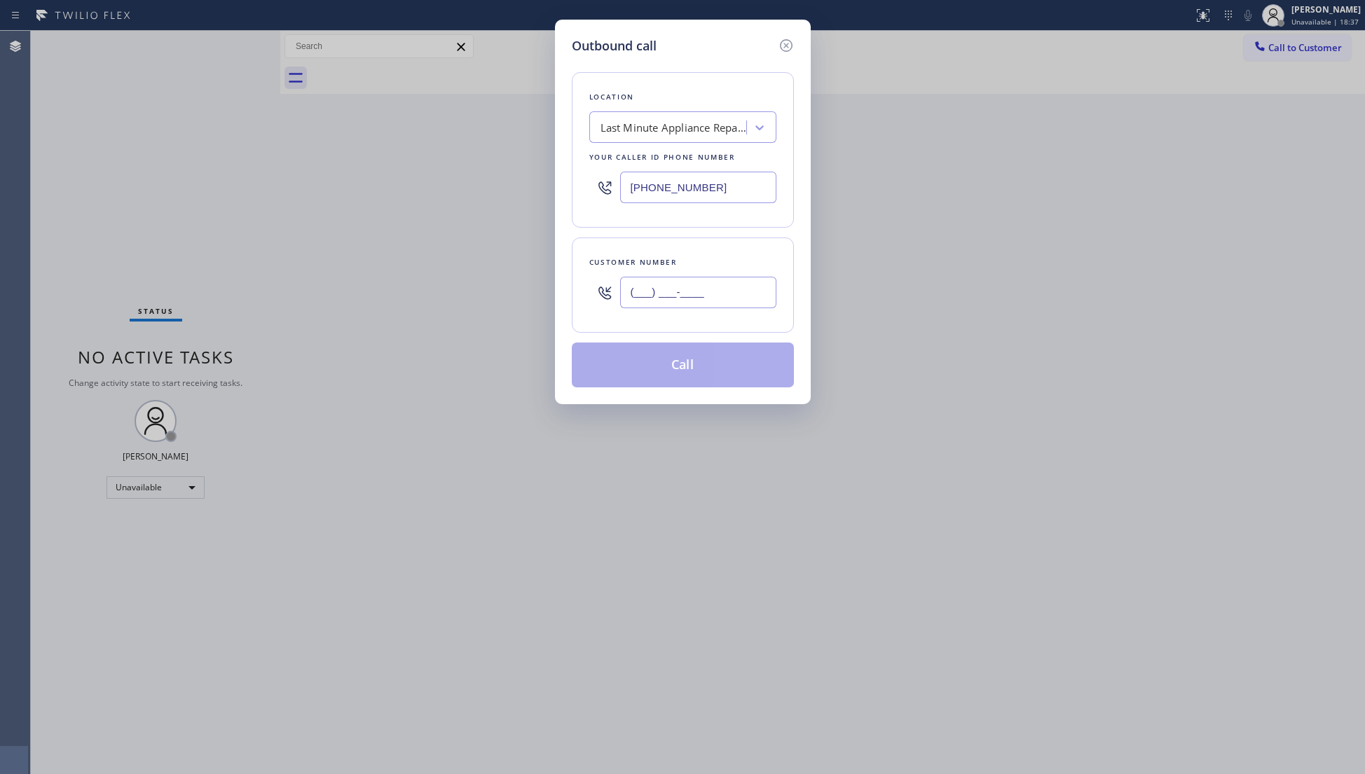
paste input "714) 626-9483"
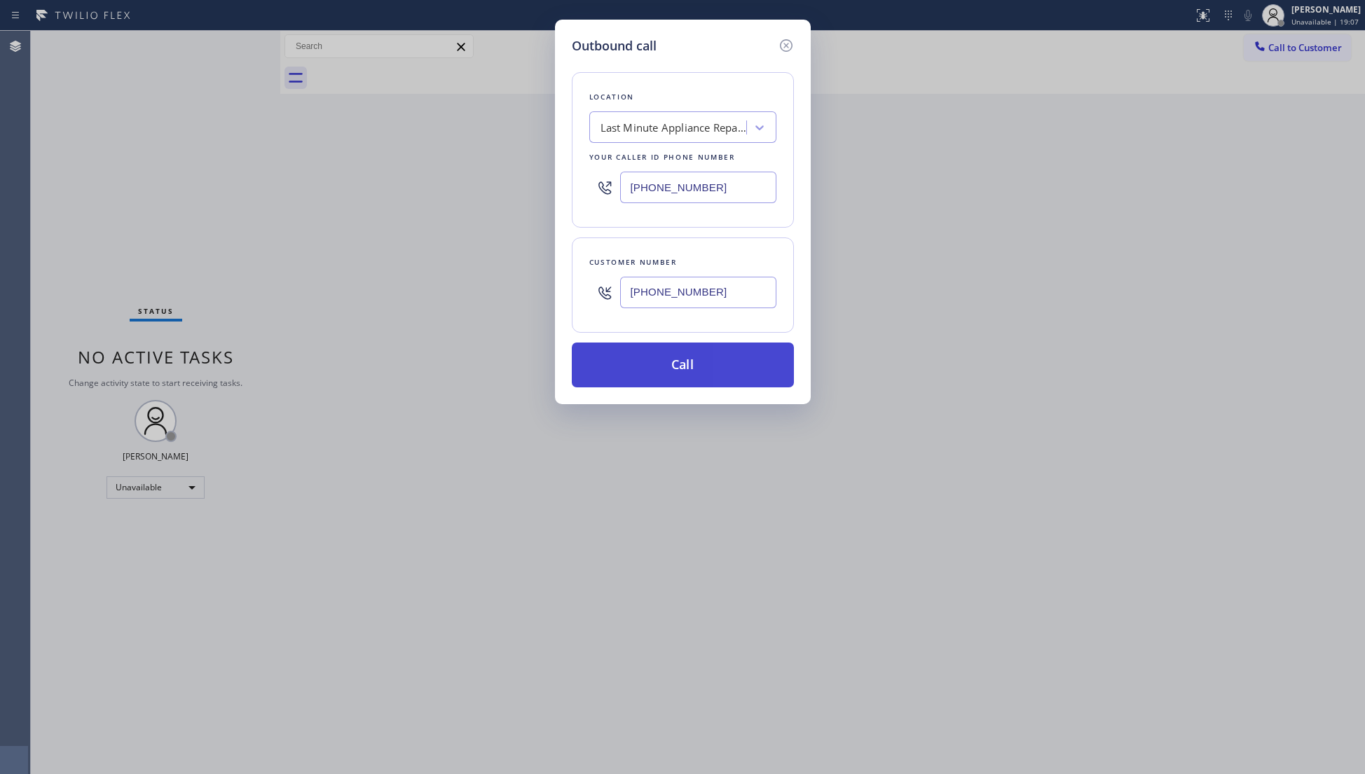
type input "(714) 626-9483"
click at [709, 371] on button "Call" at bounding box center [683, 365] width 222 height 45
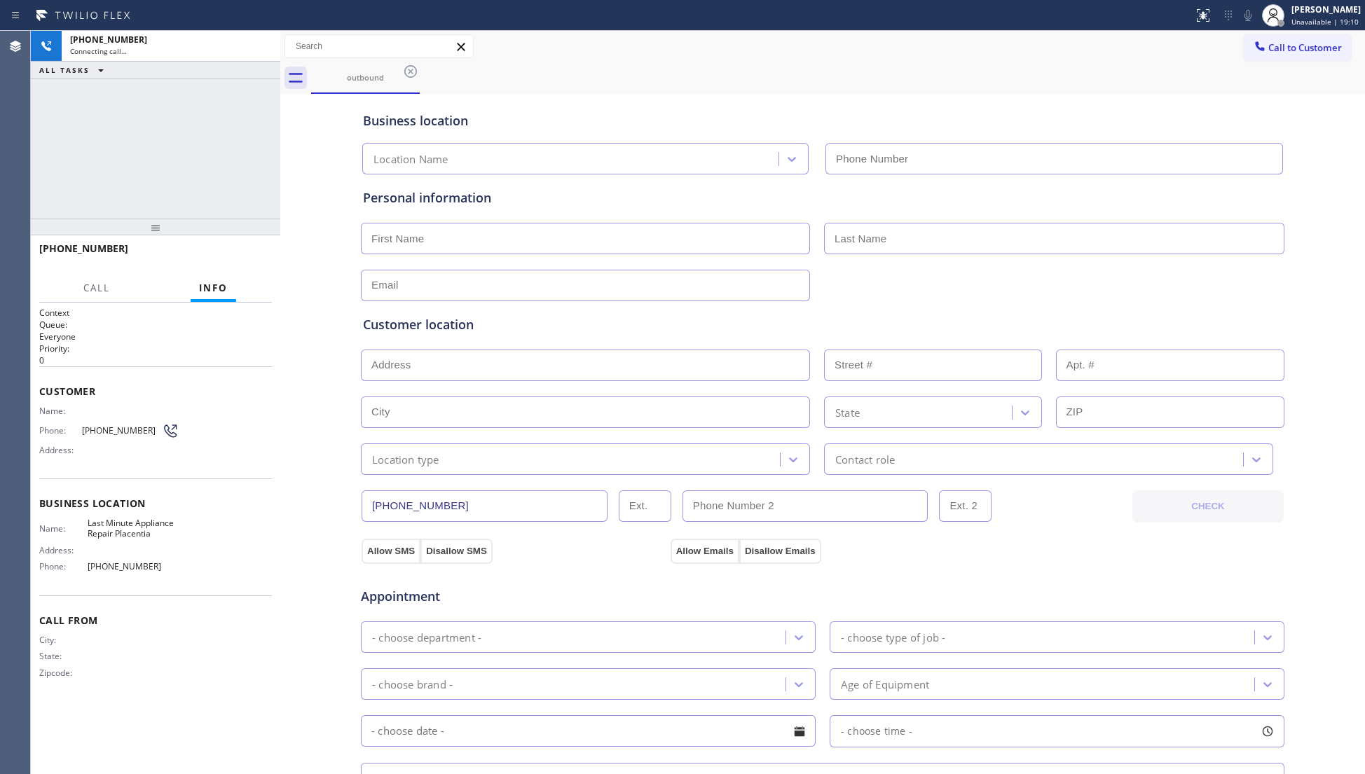
type input "(714) 278-3771"
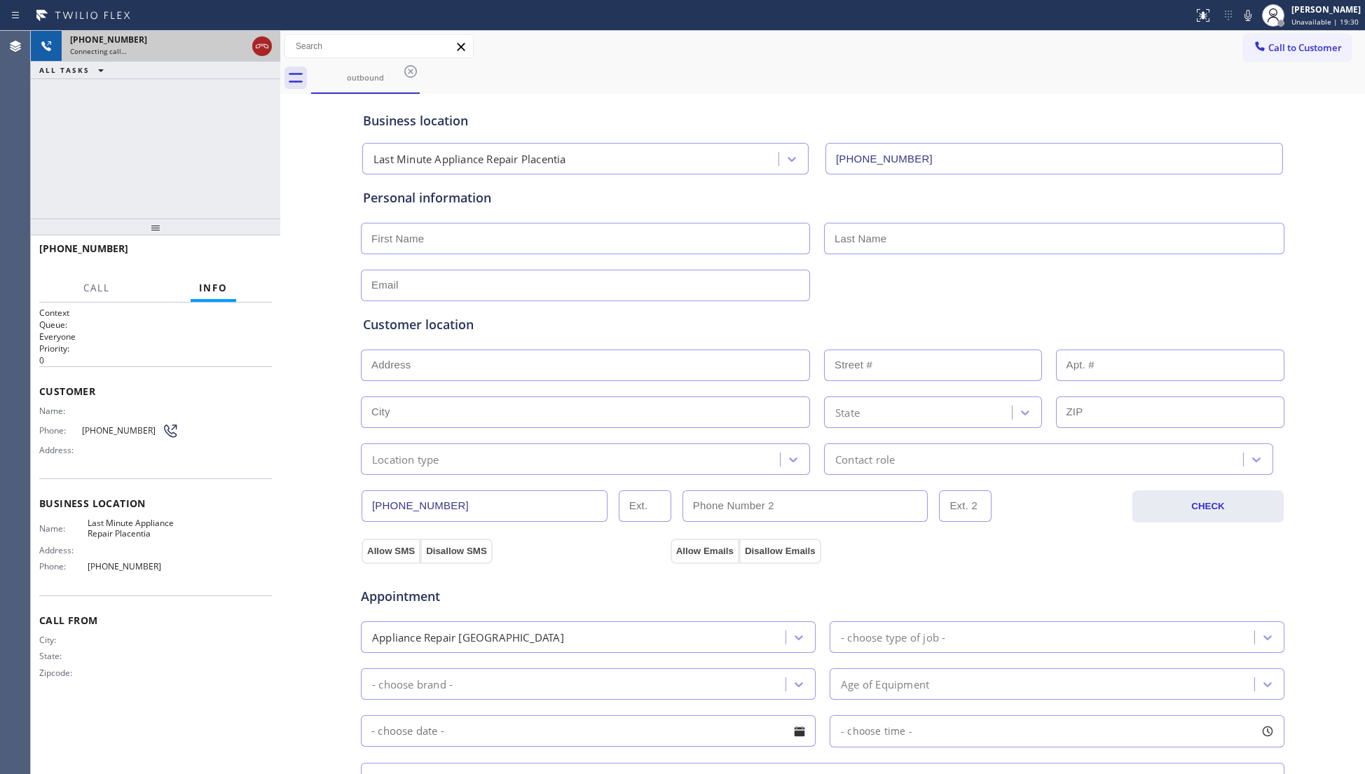
click at [262, 46] on icon at bounding box center [262, 46] width 17 height 17
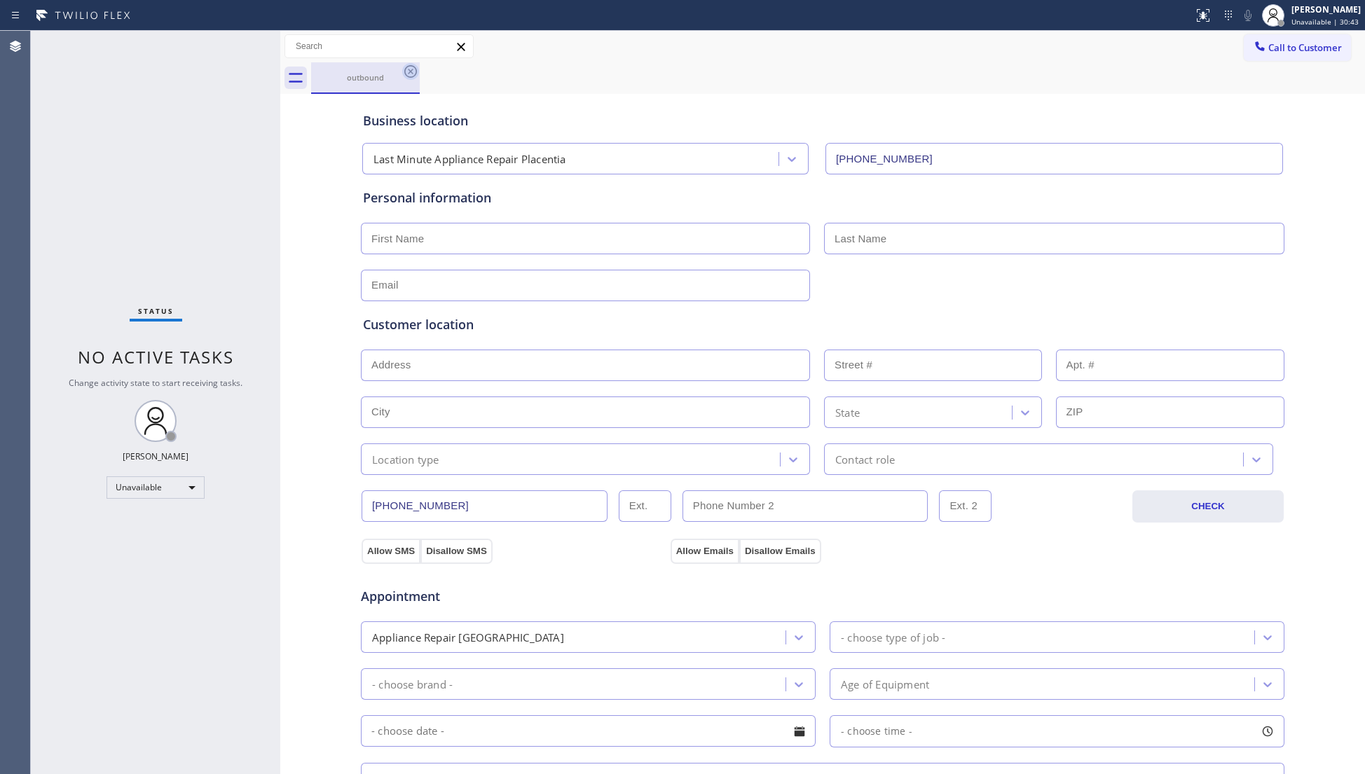
click at [410, 70] on icon at bounding box center [410, 71] width 17 height 17
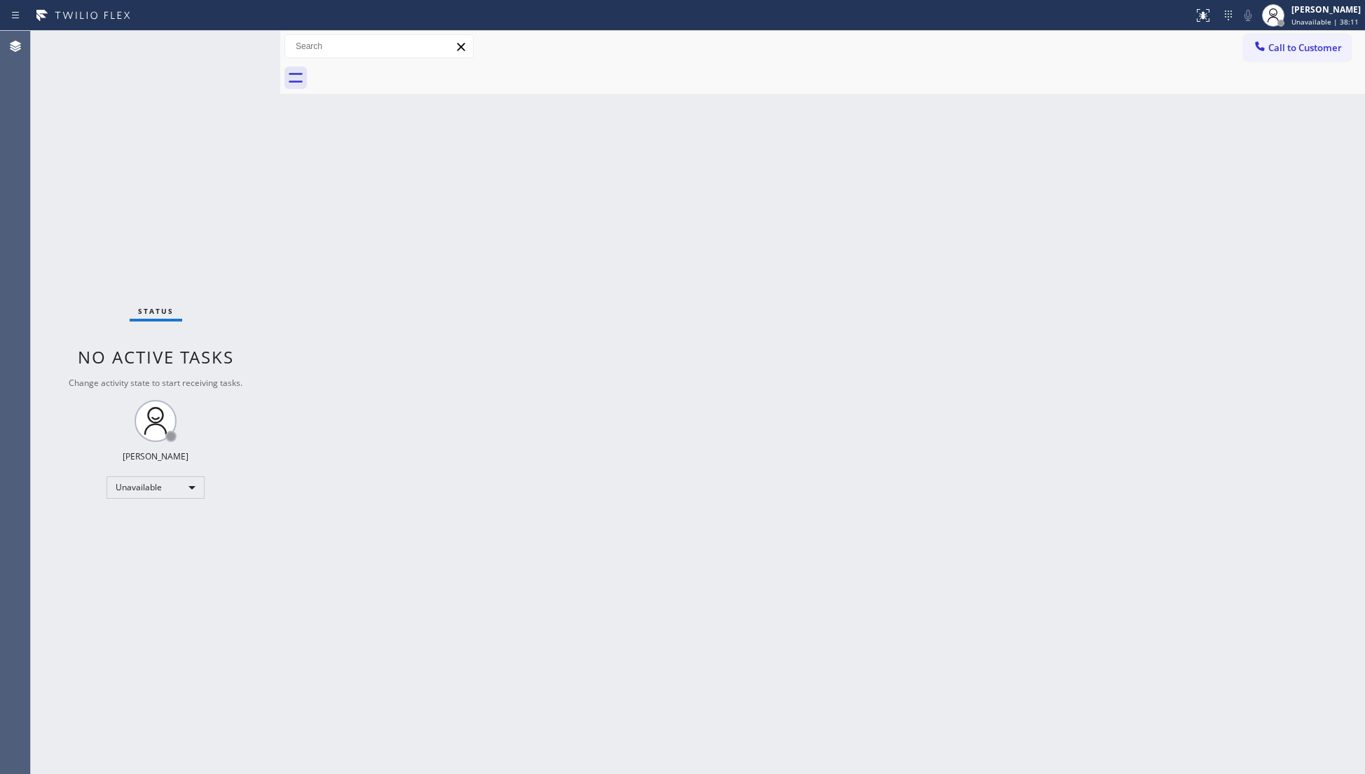
click at [620, 116] on div "Back to Dashboard Change Sender ID Customers Technicians Select a contact Outbo…" at bounding box center [822, 402] width 1084 height 743
drag, startPoint x: 1262, startPoint y: 51, endPoint x: 984, endPoint y: 126, distance: 288.0
click at [1260, 51] on icon at bounding box center [1260, 46] width 14 height 14
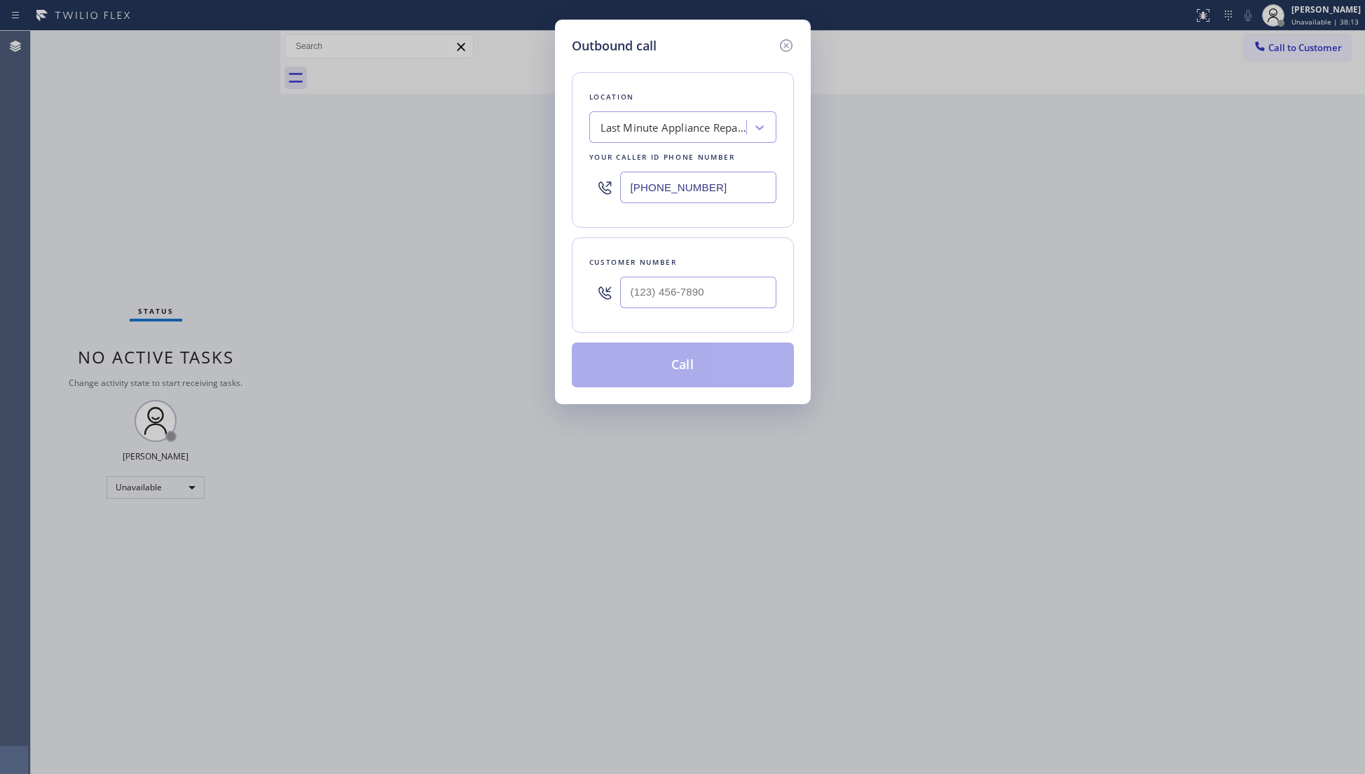
drag, startPoint x: 710, startPoint y: 185, endPoint x: 562, endPoint y: 177, distance: 148.0
click at [562, 177] on div "Outbound call Location Last Minute Appliance Repair Placentia Your caller id ph…" at bounding box center [683, 212] width 256 height 385
paste input "626) 548-3326"
type input "[PHONE_NUMBER]"
click at [696, 301] on input "(___) ___-____" at bounding box center [698, 293] width 156 height 32
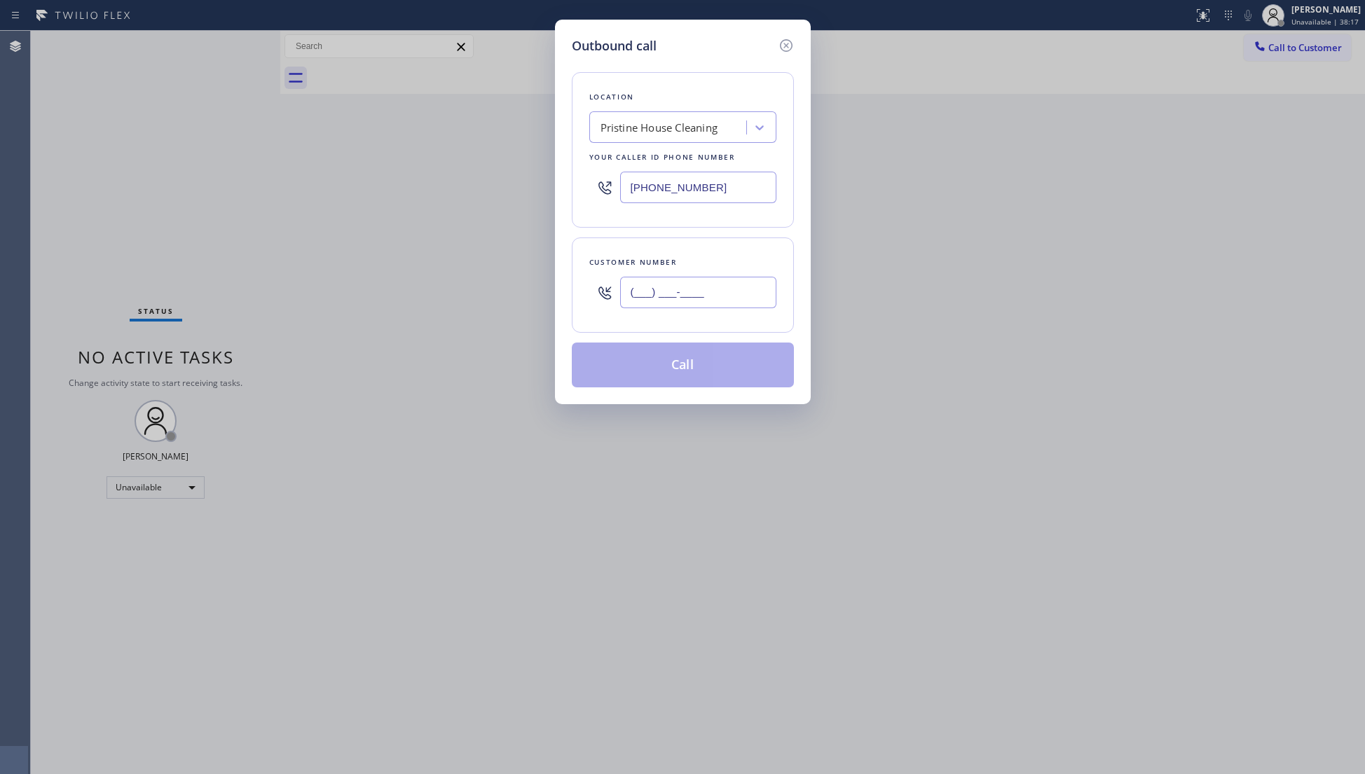
paste input "818) 428-0316"
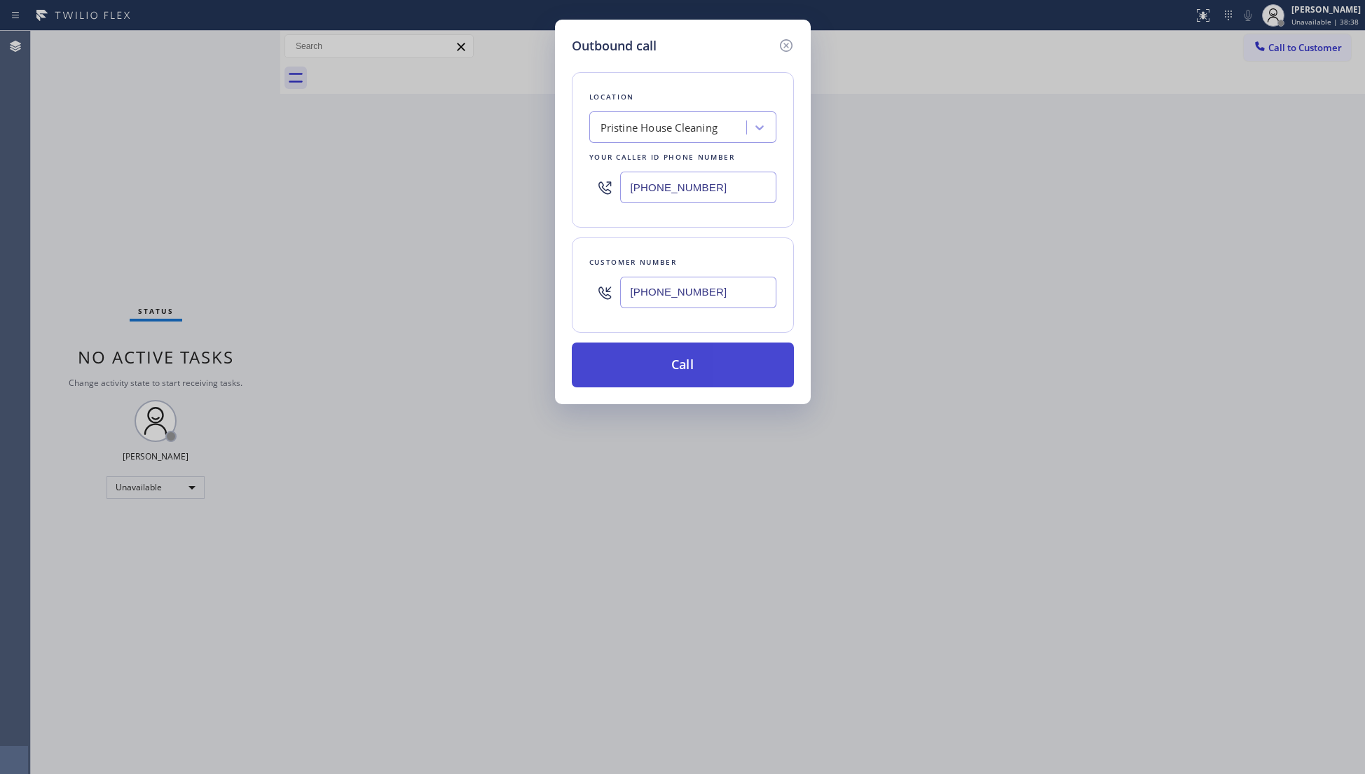
type input "(818) 428-0316"
drag, startPoint x: 698, startPoint y: 368, endPoint x: 738, endPoint y: 359, distance: 41.5
click at [696, 368] on button "Call" at bounding box center [683, 365] width 222 height 45
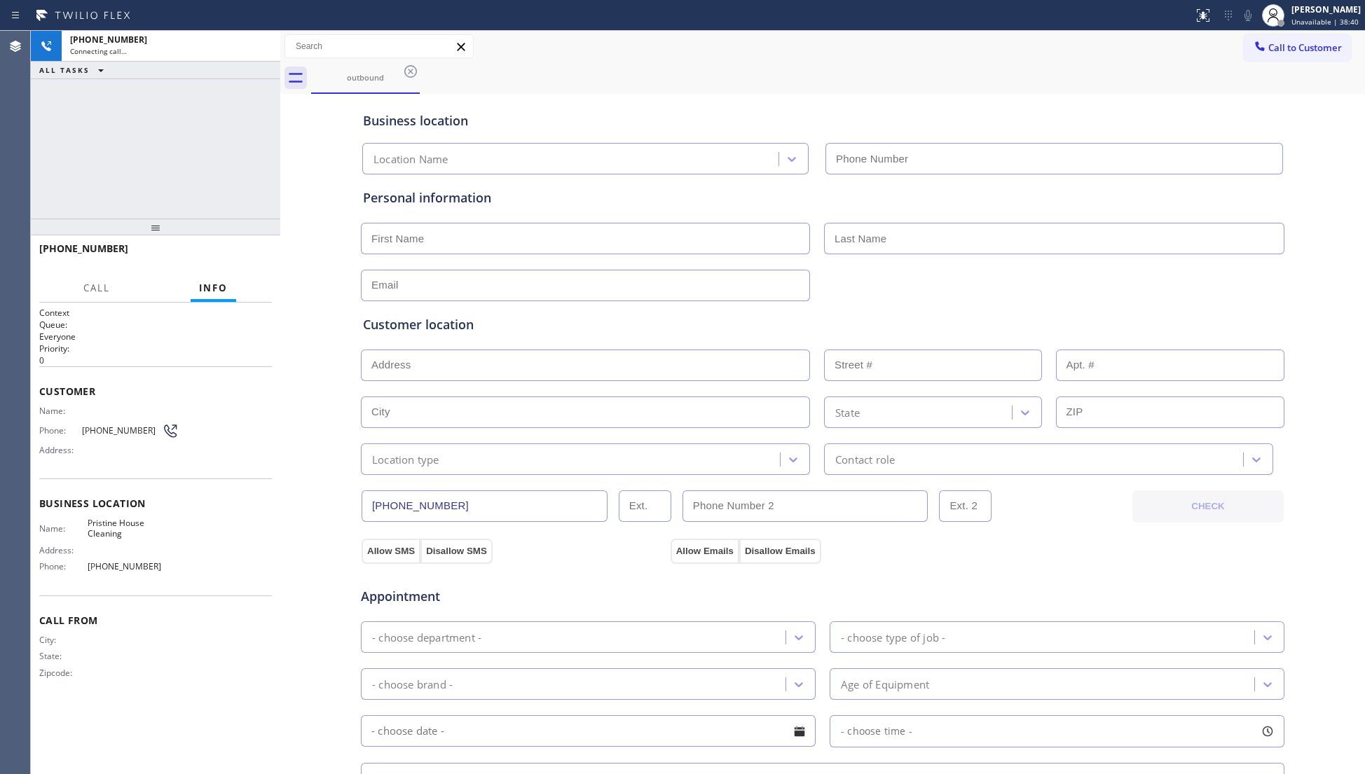
type input "[PHONE_NUMBER]"
click at [984, 7] on div at bounding box center [597, 15] width 1182 height 22
click at [992, 74] on div "outbound" at bounding box center [838, 78] width 1054 height 32
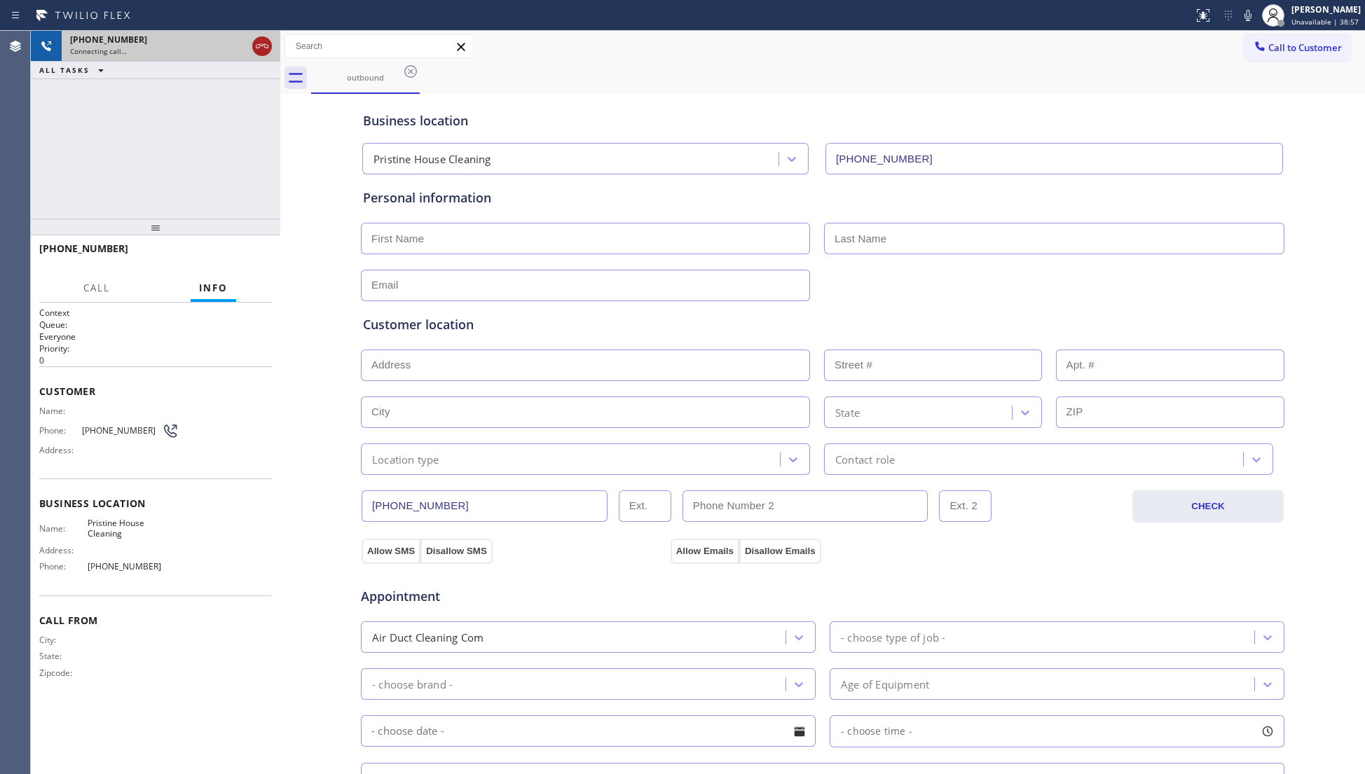
click at [269, 48] on icon at bounding box center [262, 46] width 17 height 17
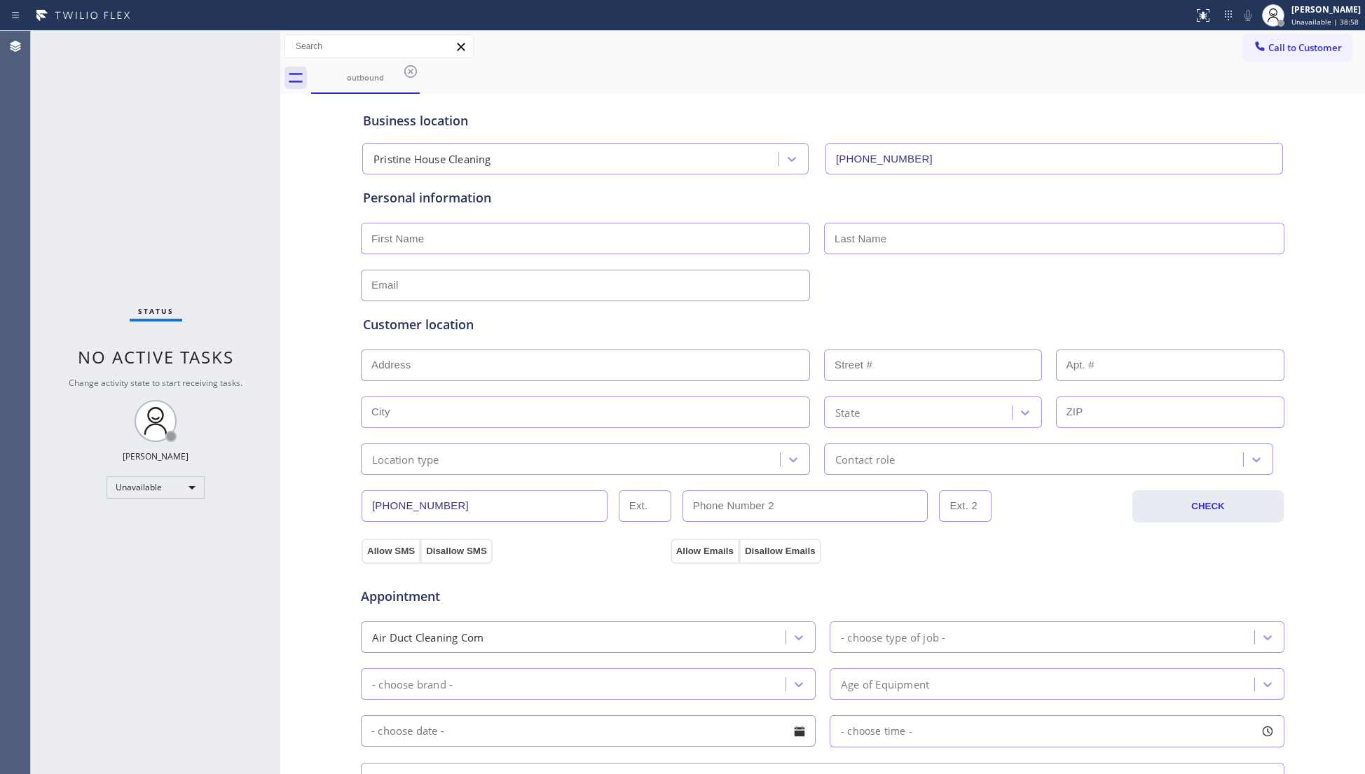
click at [404, 69] on icon at bounding box center [410, 71] width 17 height 17
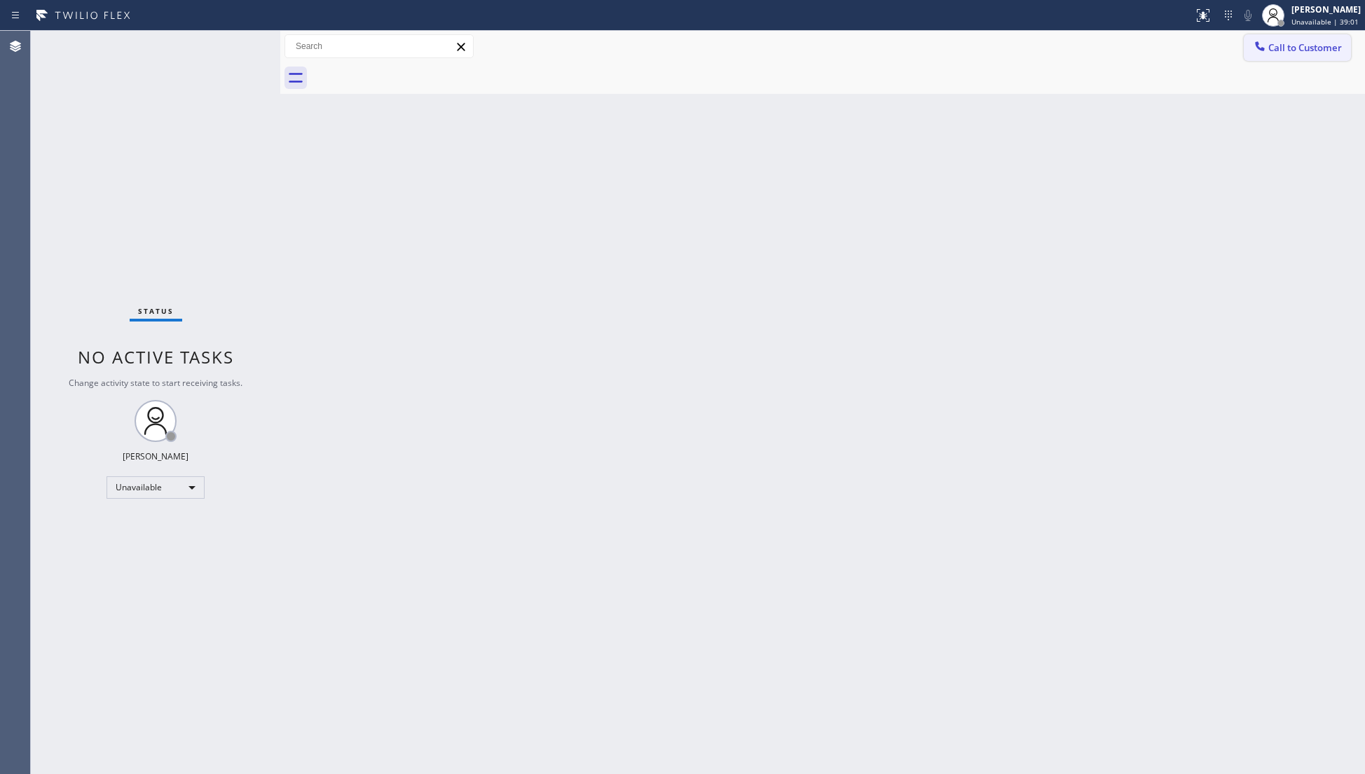
click at [1306, 49] on span "Call to Customer" at bounding box center [1305, 47] width 74 height 13
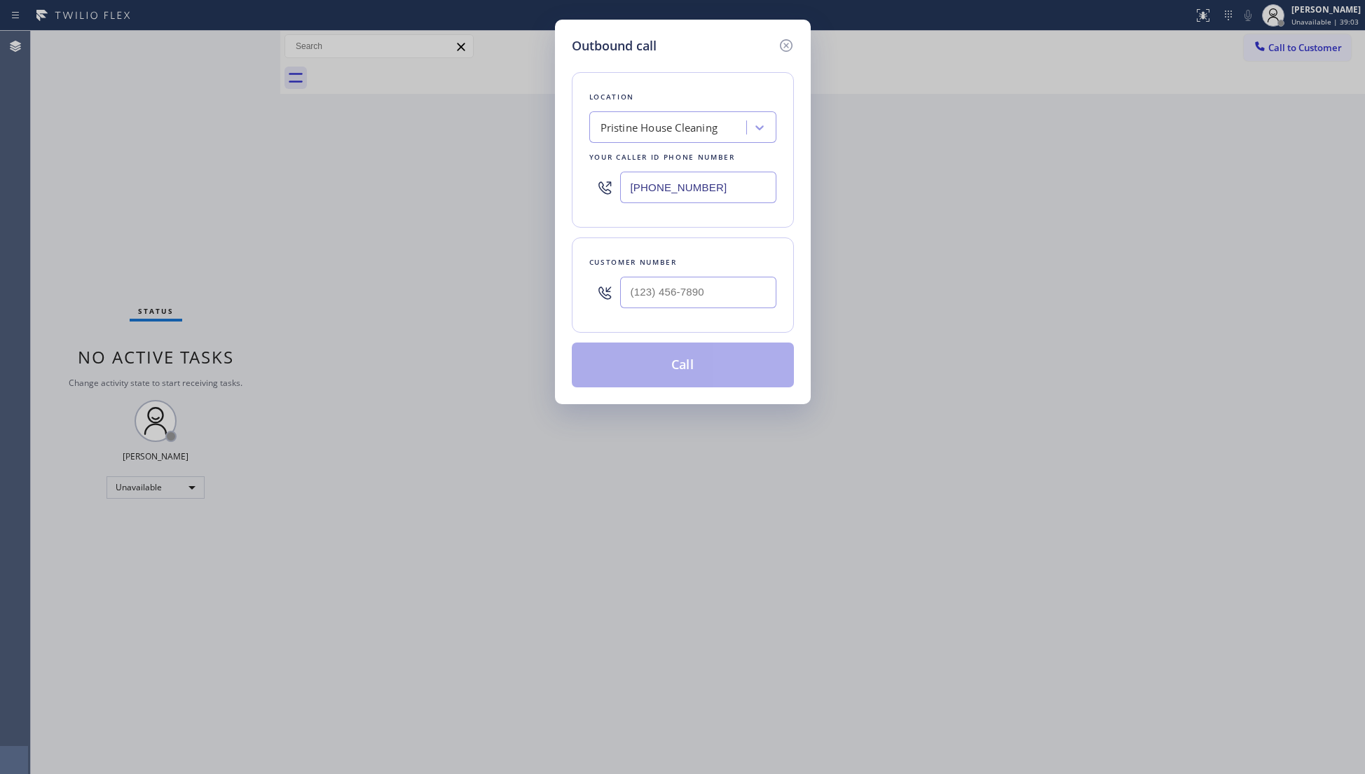
drag, startPoint x: 726, startPoint y: 188, endPoint x: 475, endPoint y: 192, distance: 250.8
click at [475, 192] on div "Outbound call Location Pristine House Cleaning Your caller id phone number (626…" at bounding box center [682, 387] width 1365 height 774
paste input "855) 731-4952"
type input "(855) 731-4952"
click at [709, 298] on input "(___) ___-____" at bounding box center [698, 293] width 156 height 32
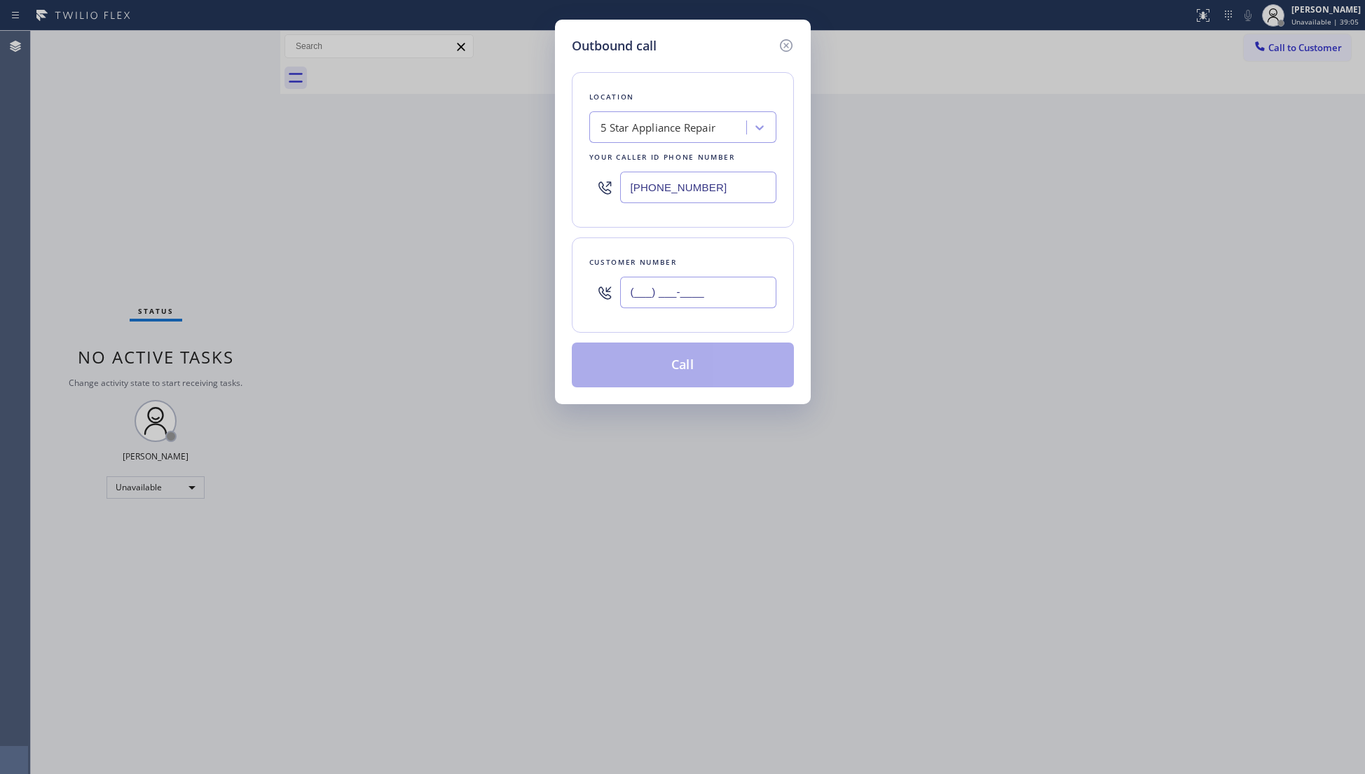
paste input "440) 377-6932"
type input "(440) 377-6932"
click at [694, 335] on div "Location 5 Star Appliance Repair Your caller id phone number (855) 731-4952 Cus…" at bounding box center [683, 221] width 222 height 332
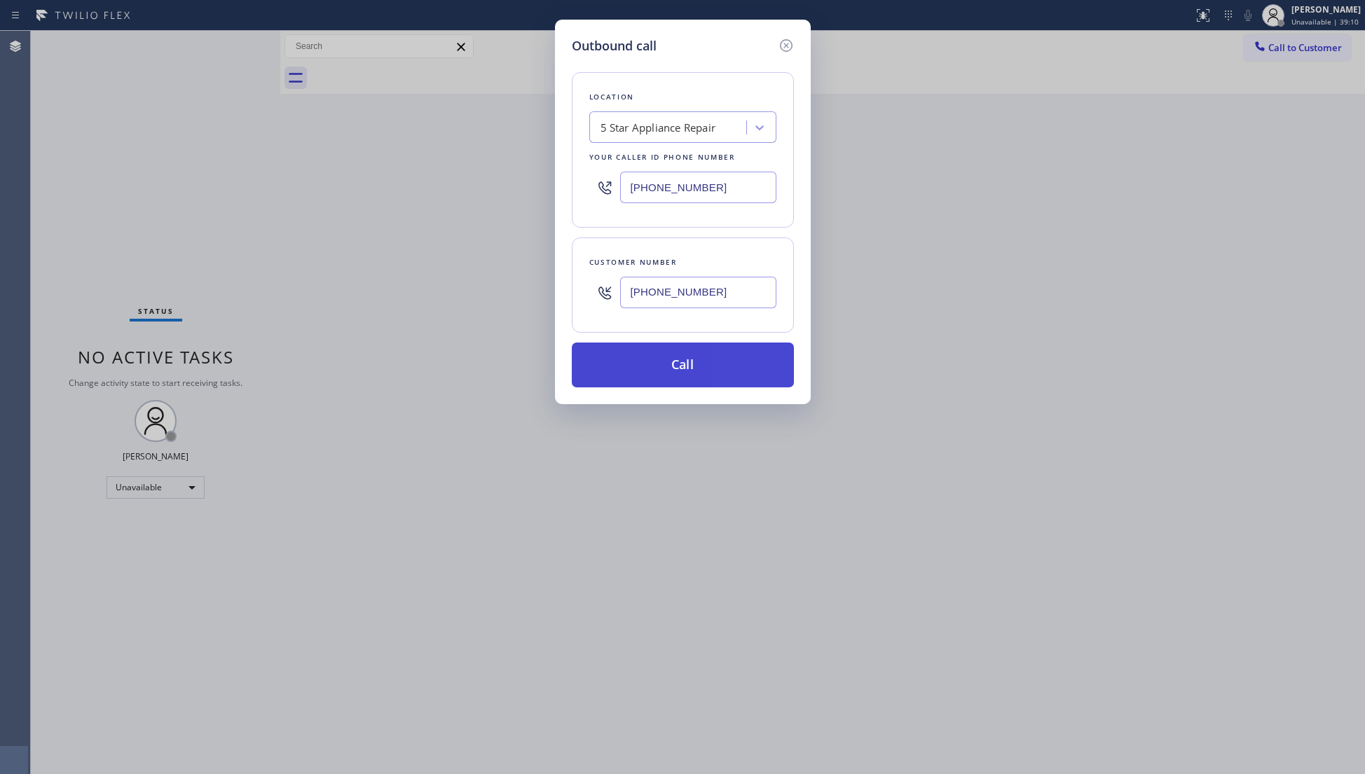
click at [677, 376] on button "Call" at bounding box center [683, 365] width 222 height 45
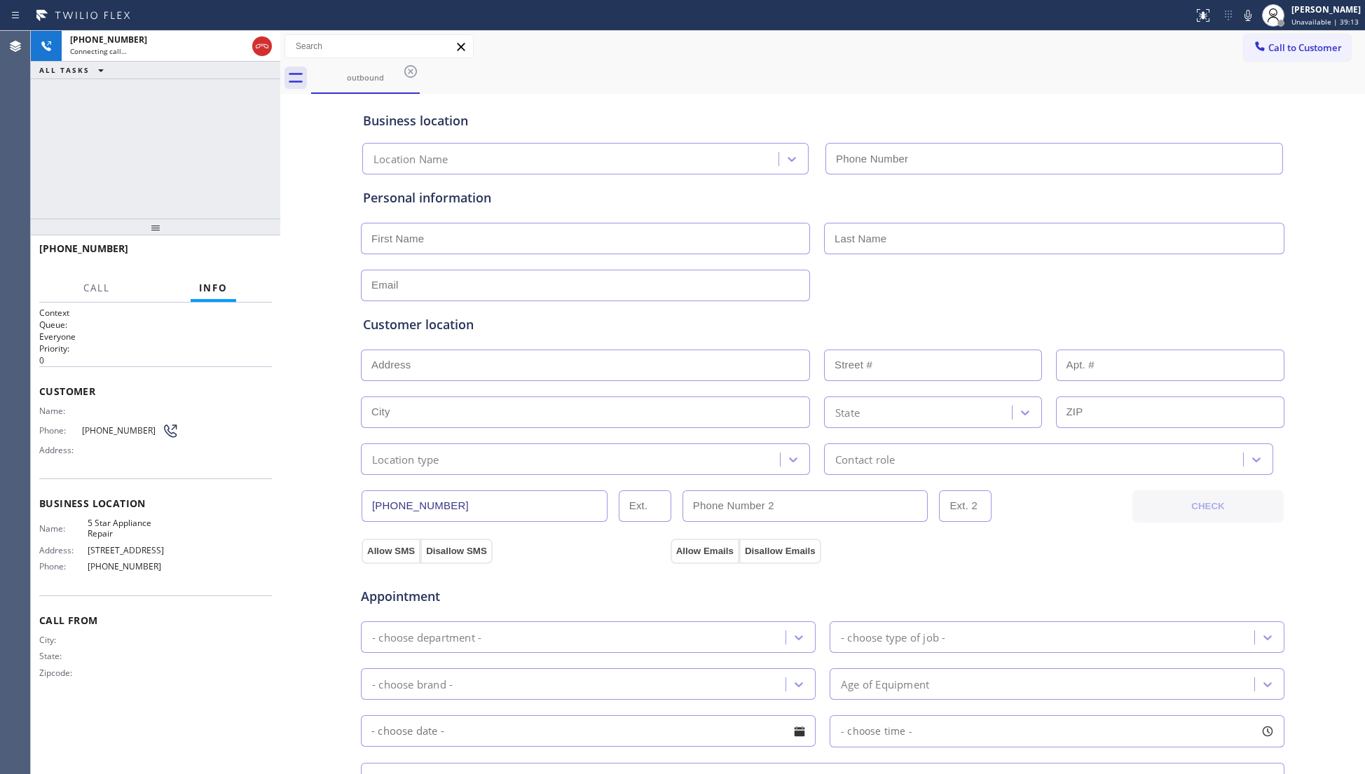
type input "(855) 731-4952"
click at [245, 252] on span "HANG UP" at bounding box center [239, 255] width 43 height 10
click at [244, 252] on span "HANG UP" at bounding box center [239, 255] width 43 height 10
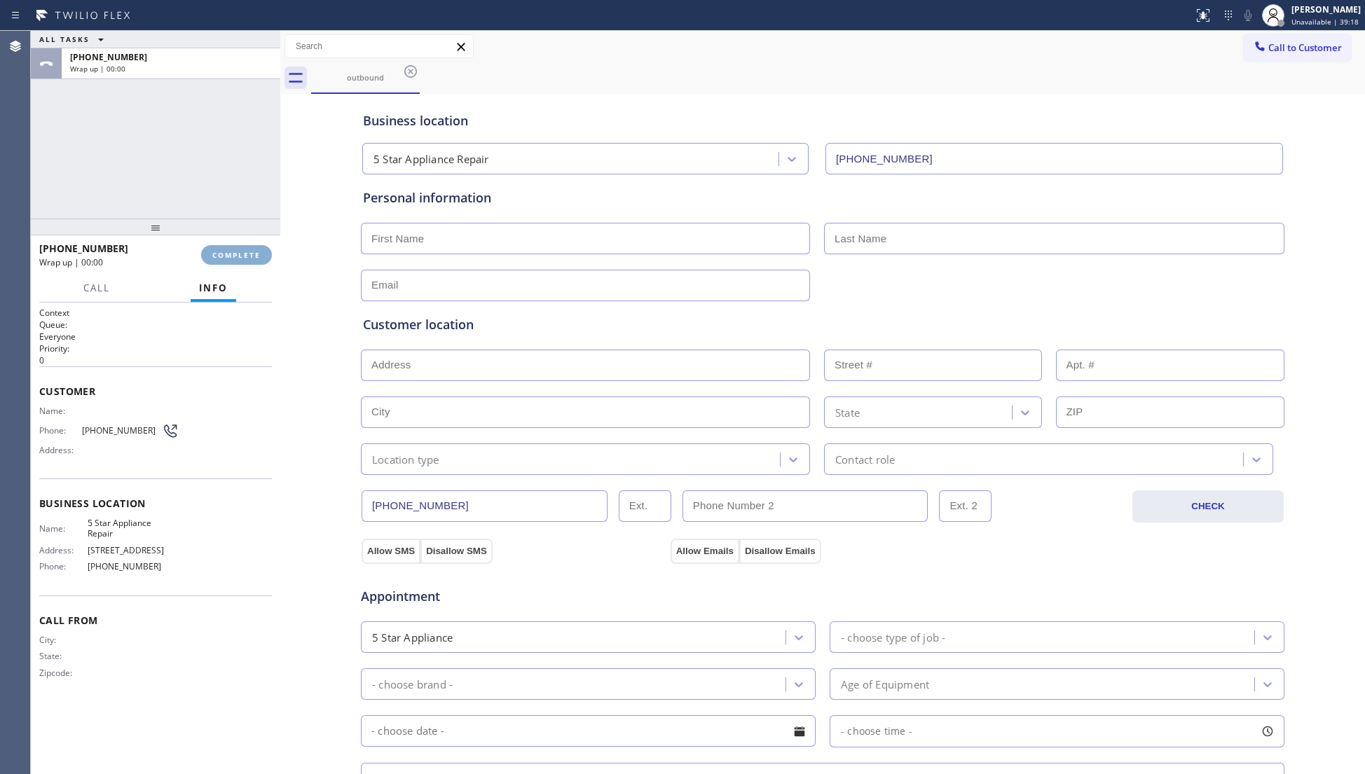
click at [245, 255] on span "COMPLETE" at bounding box center [236, 255] width 48 height 10
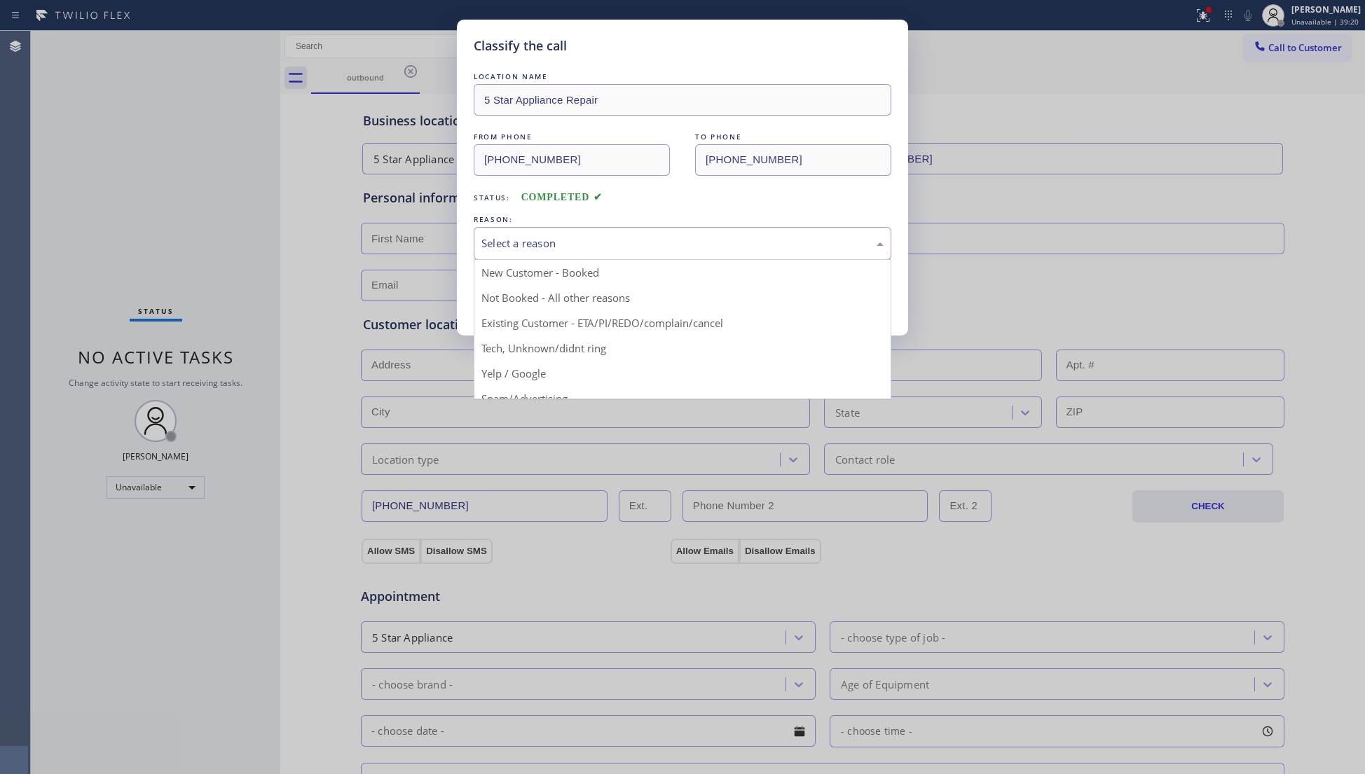
click at [570, 245] on div "Select a reason" at bounding box center [682, 243] width 402 height 16
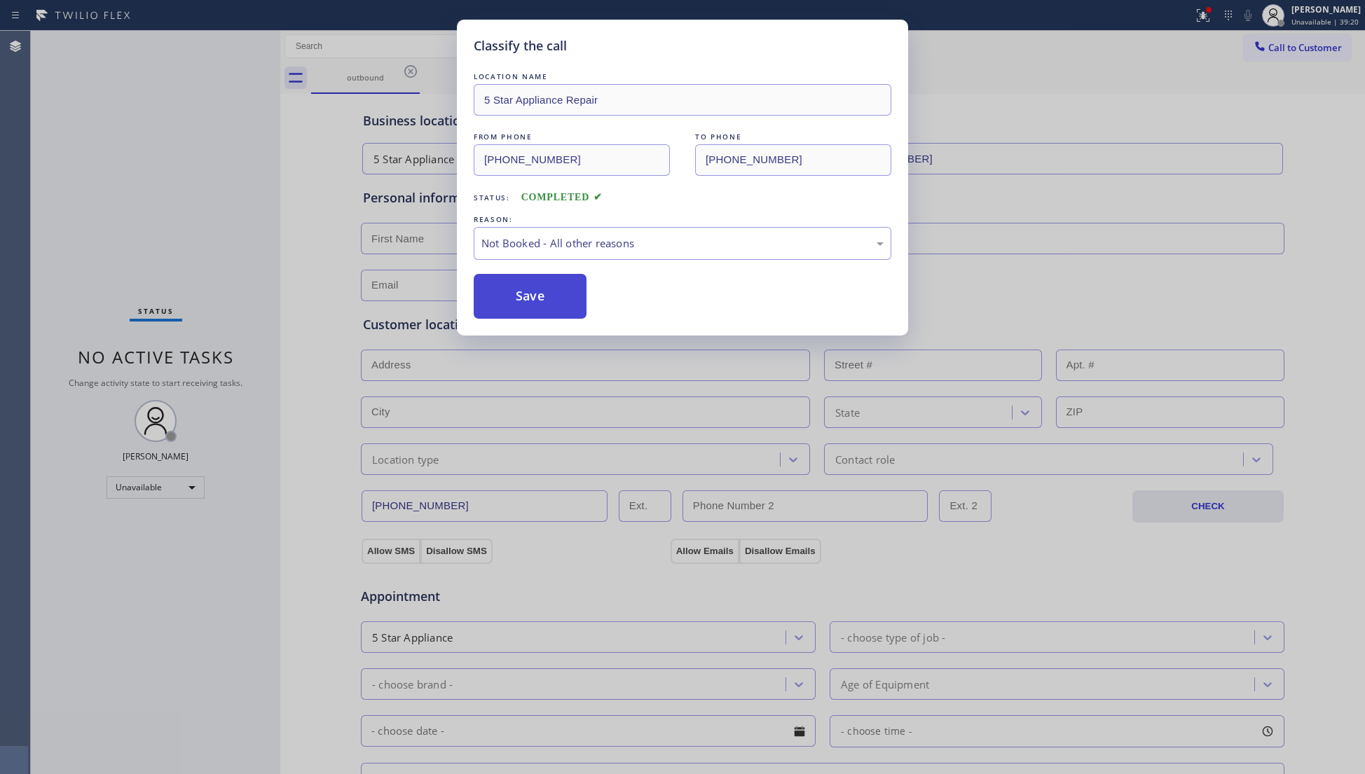
click at [550, 298] on button "Save" at bounding box center [530, 296] width 113 height 45
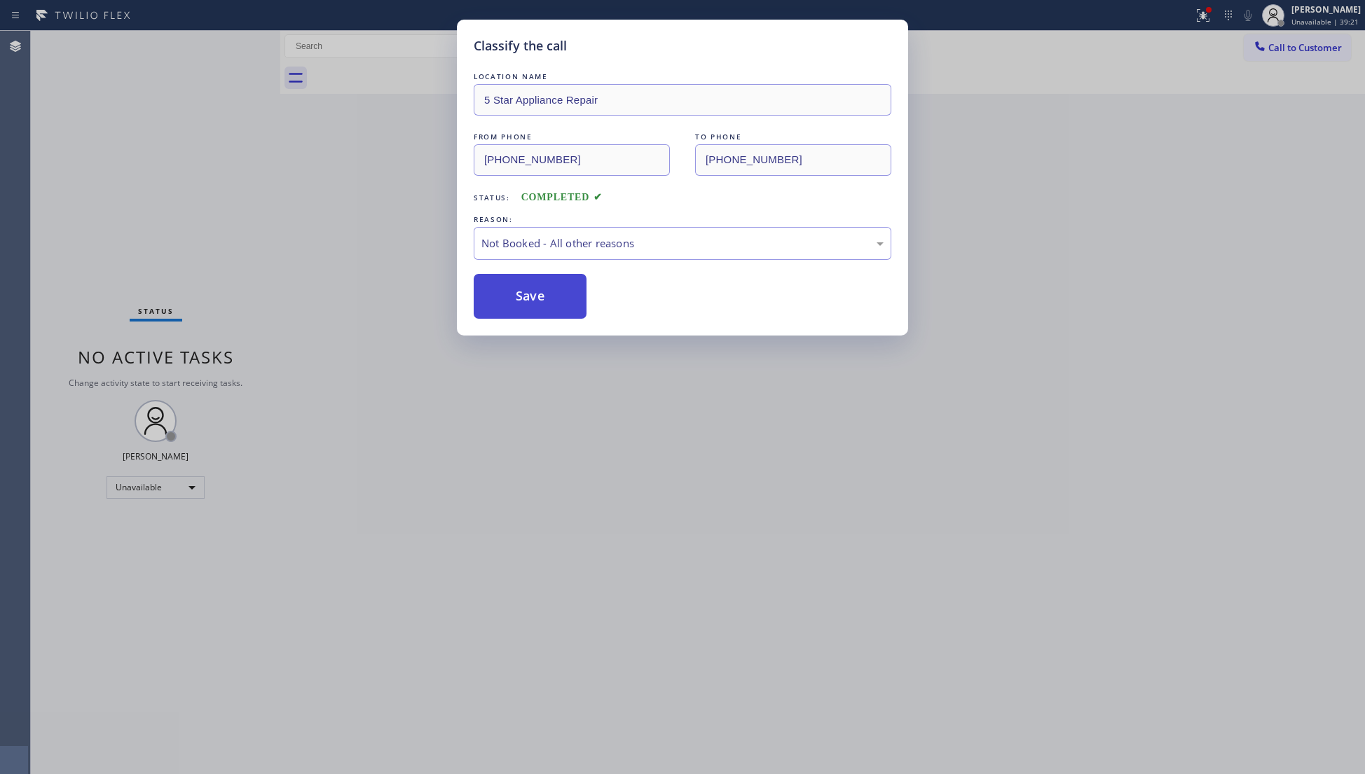
click at [550, 296] on button "Save" at bounding box center [530, 296] width 113 height 45
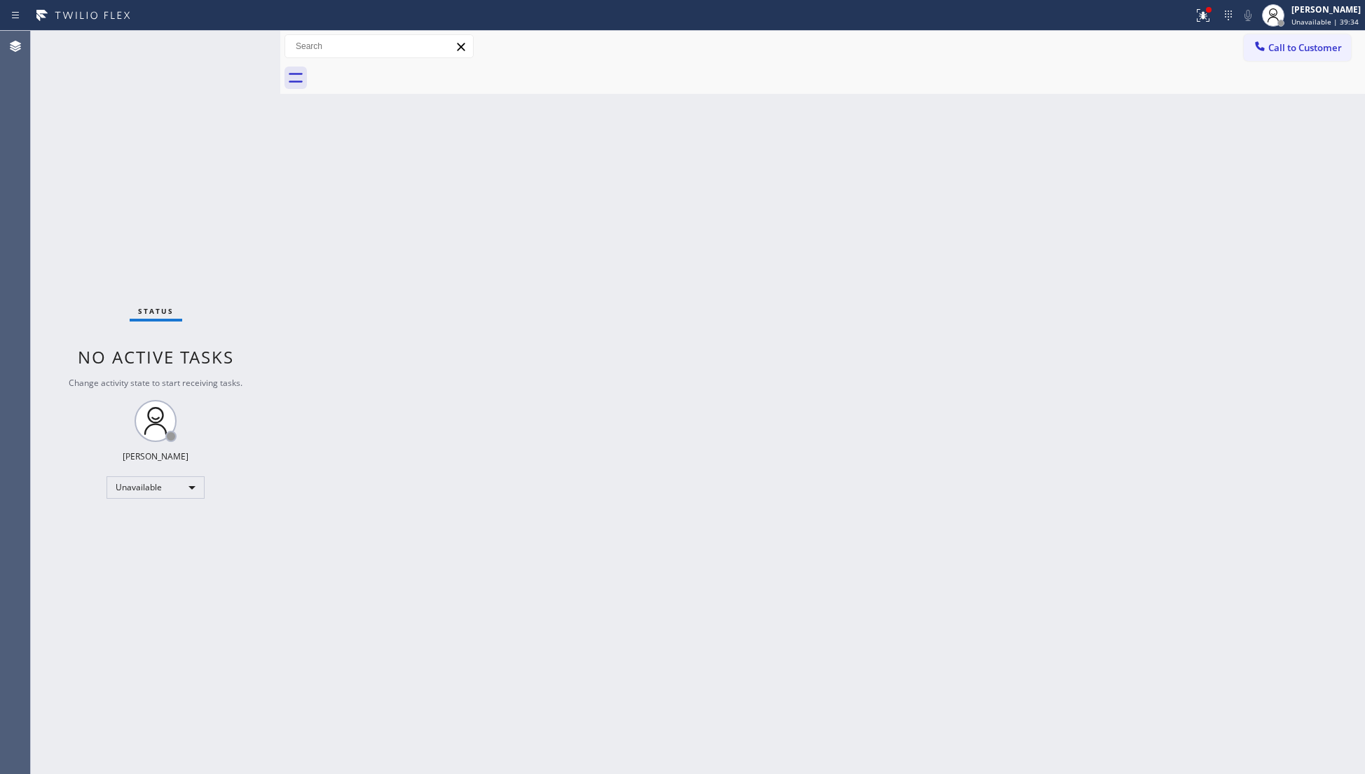
click at [1186, 42] on div "Call to Customer Outbound call Location 5 Star Appliance Repair Your caller id …" at bounding box center [822, 46] width 1084 height 25
drag, startPoint x: 1195, startPoint y: 29, endPoint x: 1189, endPoint y: 54, distance: 26.0
click at [1194, 32] on div "Status report Issues detected These issues could affect your workflow. Please c…" at bounding box center [682, 387] width 1365 height 774
drag, startPoint x: 1195, startPoint y: 12, endPoint x: 1186, endPoint y: 60, distance: 49.2
click at [1191, 29] on button at bounding box center [1202, 15] width 31 height 31
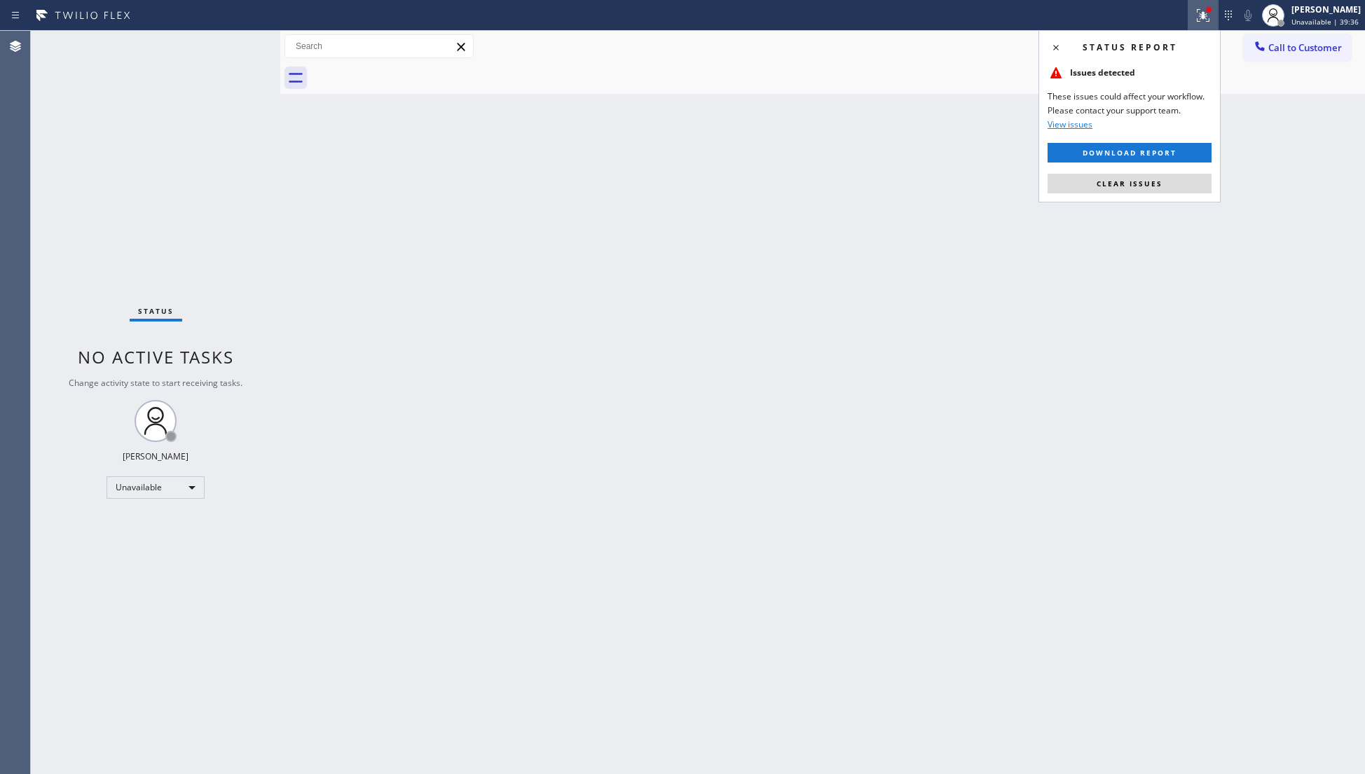
click at [1152, 179] on span "Clear issues" at bounding box center [1129, 184] width 66 height 10
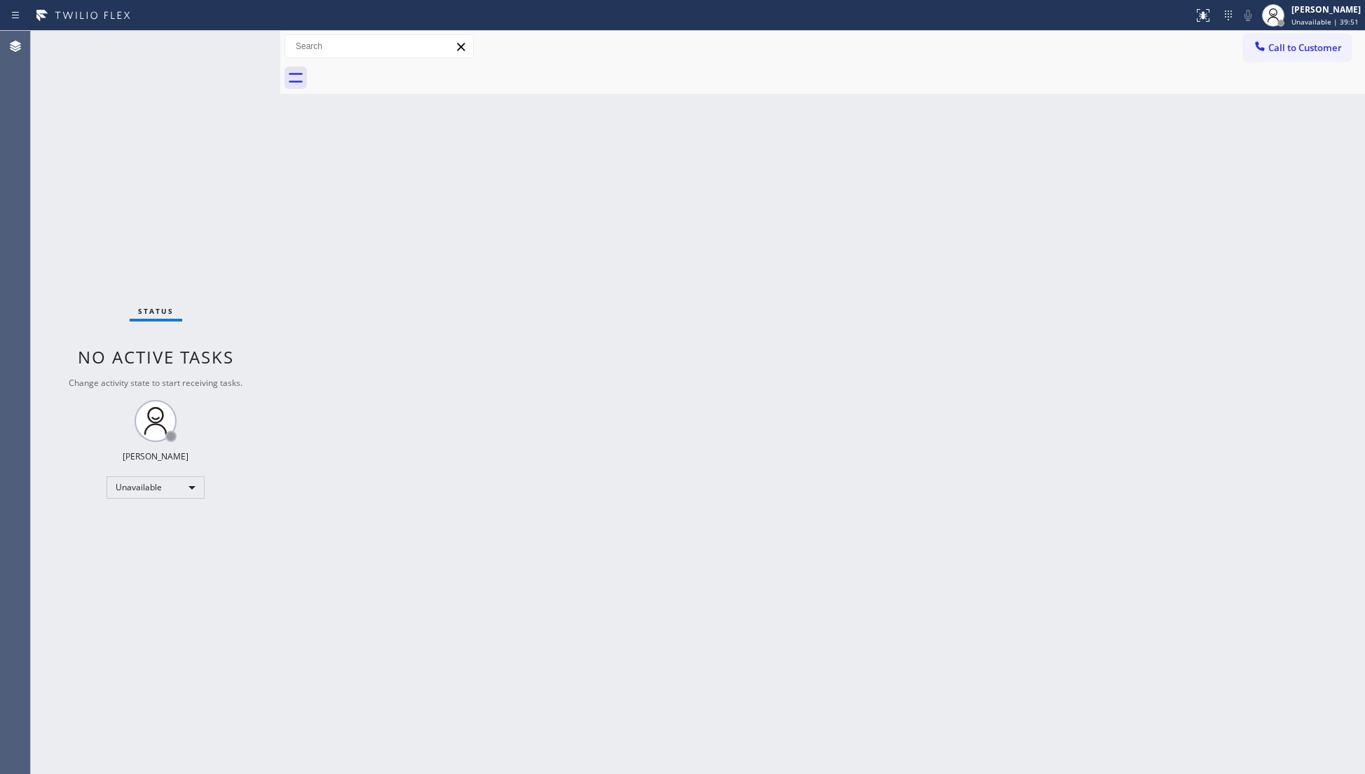
drag, startPoint x: 1175, startPoint y: 203, endPoint x: 1209, endPoint y: 118, distance: 91.8
click at [1175, 200] on div "Back to Dashboard Change Sender ID Customers Technicians Select a contact Outbo…" at bounding box center [822, 402] width 1084 height 743
drag, startPoint x: 1262, startPoint y: 49, endPoint x: 989, endPoint y: 87, distance: 275.1
click at [1258, 49] on icon at bounding box center [1260, 46] width 14 height 14
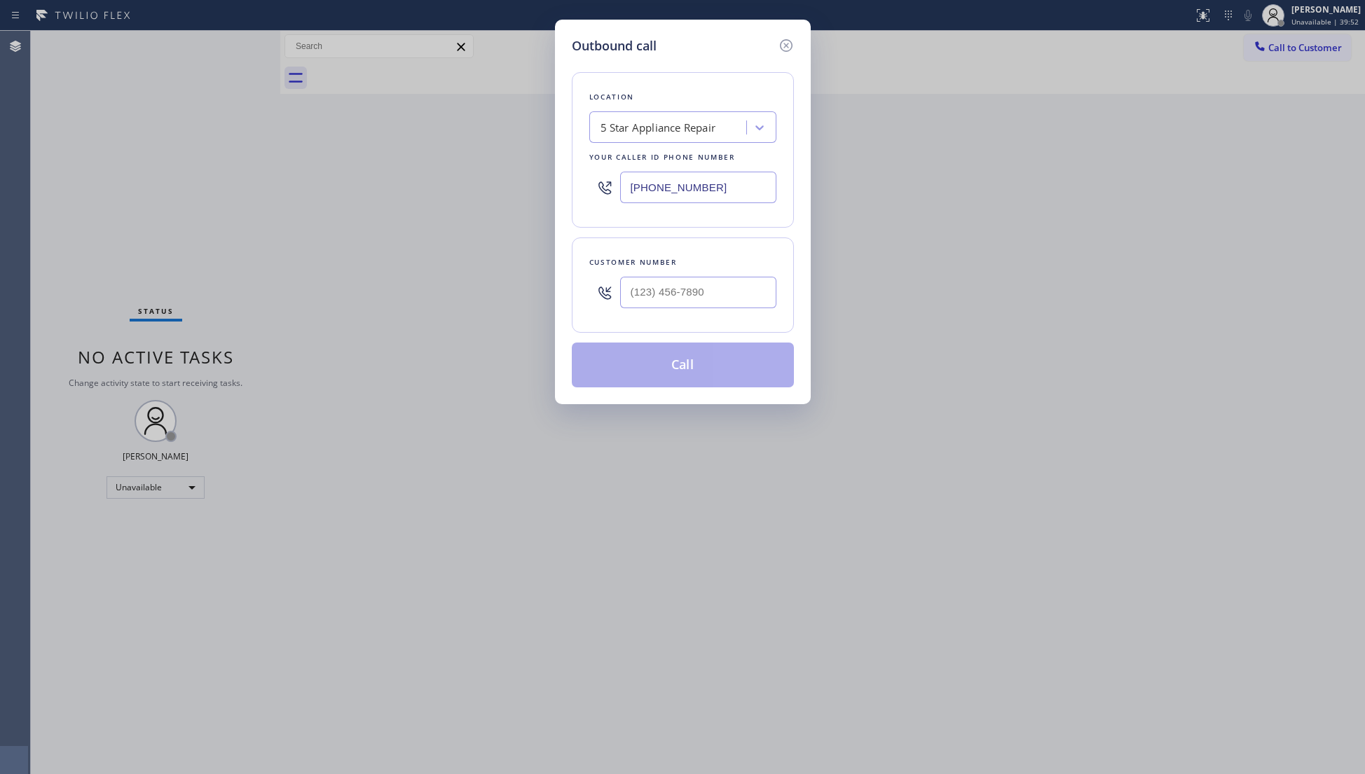
drag, startPoint x: 634, startPoint y: 195, endPoint x: 643, endPoint y: 192, distance: 9.5
click at [612, 195] on div "(855) 731-4952" at bounding box center [682, 188] width 187 height 46
paste input "05) 464-3703"
type input "(805) 464-3703"
click at [746, 284] on input "(___) ___-____" at bounding box center [698, 293] width 156 height 32
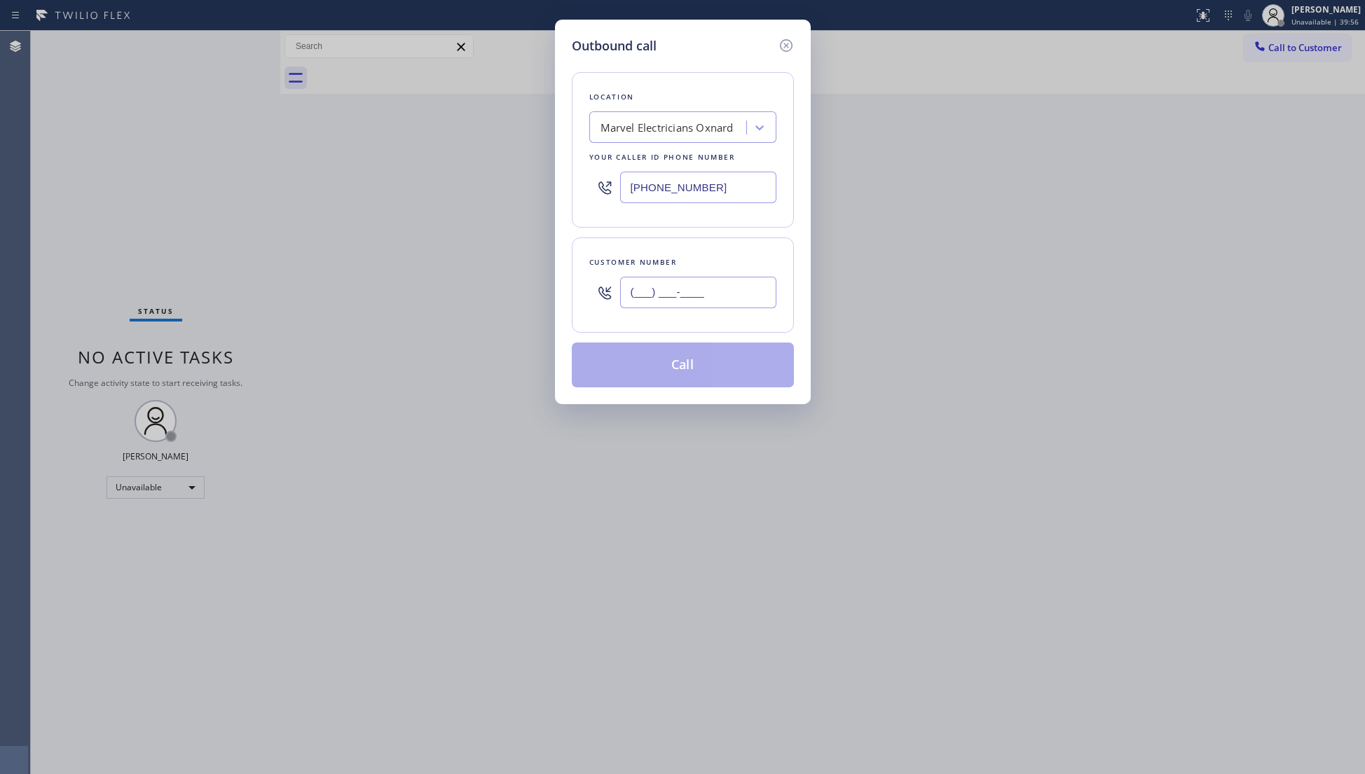
paste input "805) 273-9678"
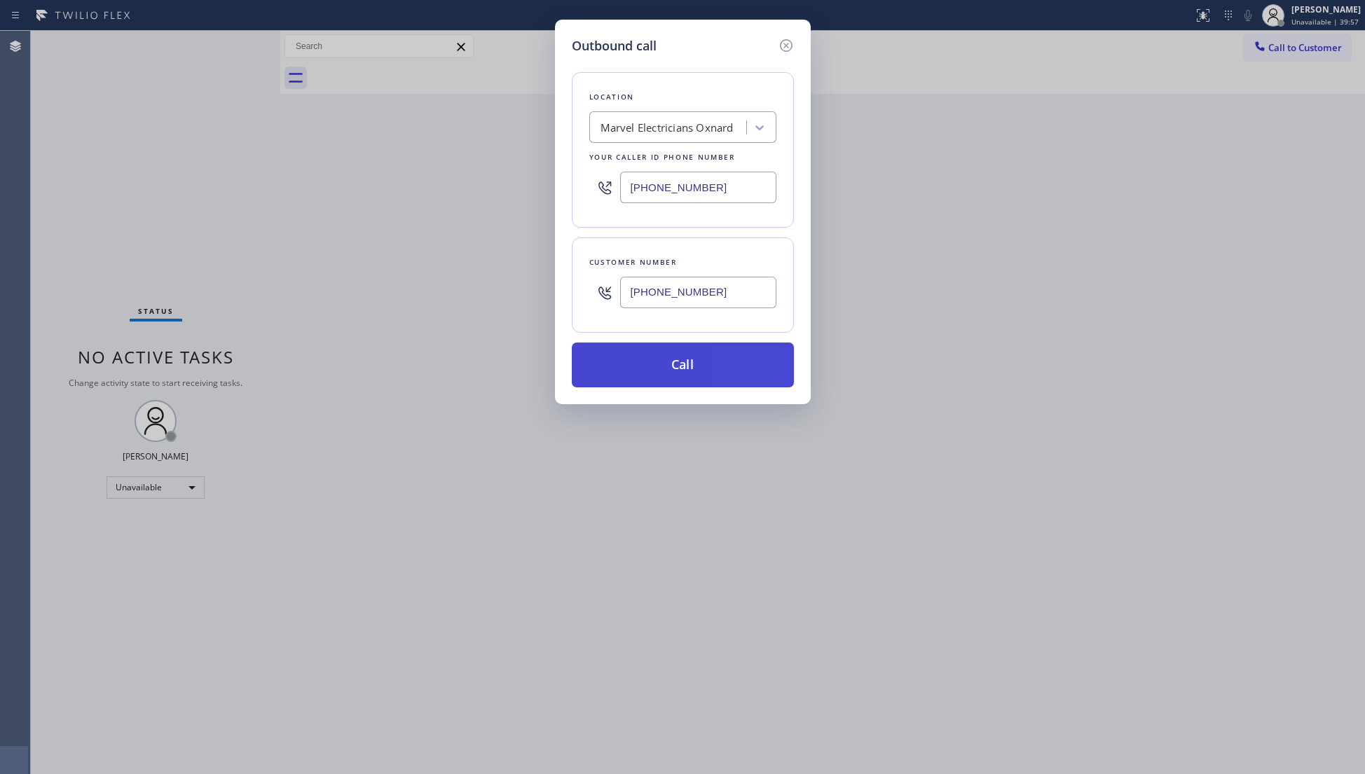
type input "(805) 273-9678"
click at [681, 371] on button "Call" at bounding box center [683, 365] width 222 height 45
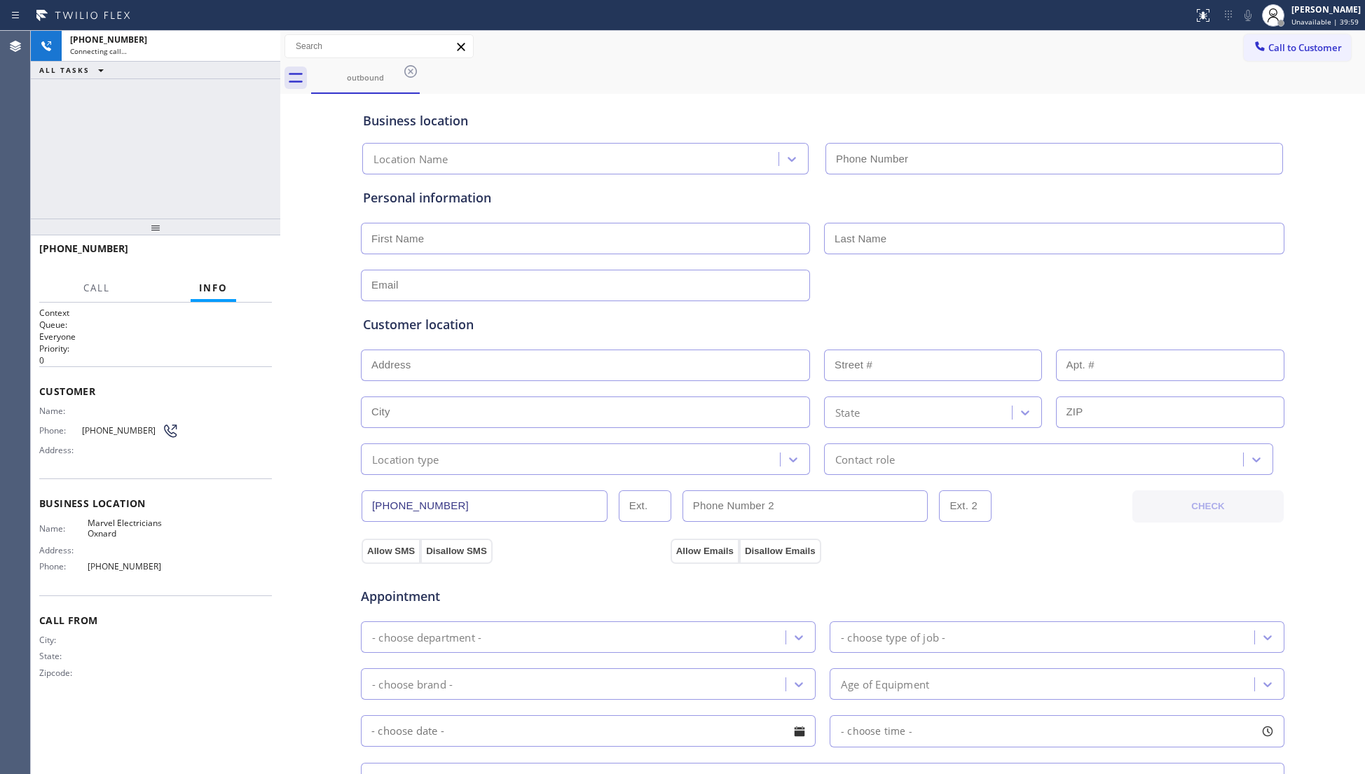
type input "(805) 464-3703"
click at [233, 259] on span "HANG UP" at bounding box center [239, 255] width 43 height 10
click at [233, 258] on span "HANG UP" at bounding box center [239, 255] width 43 height 10
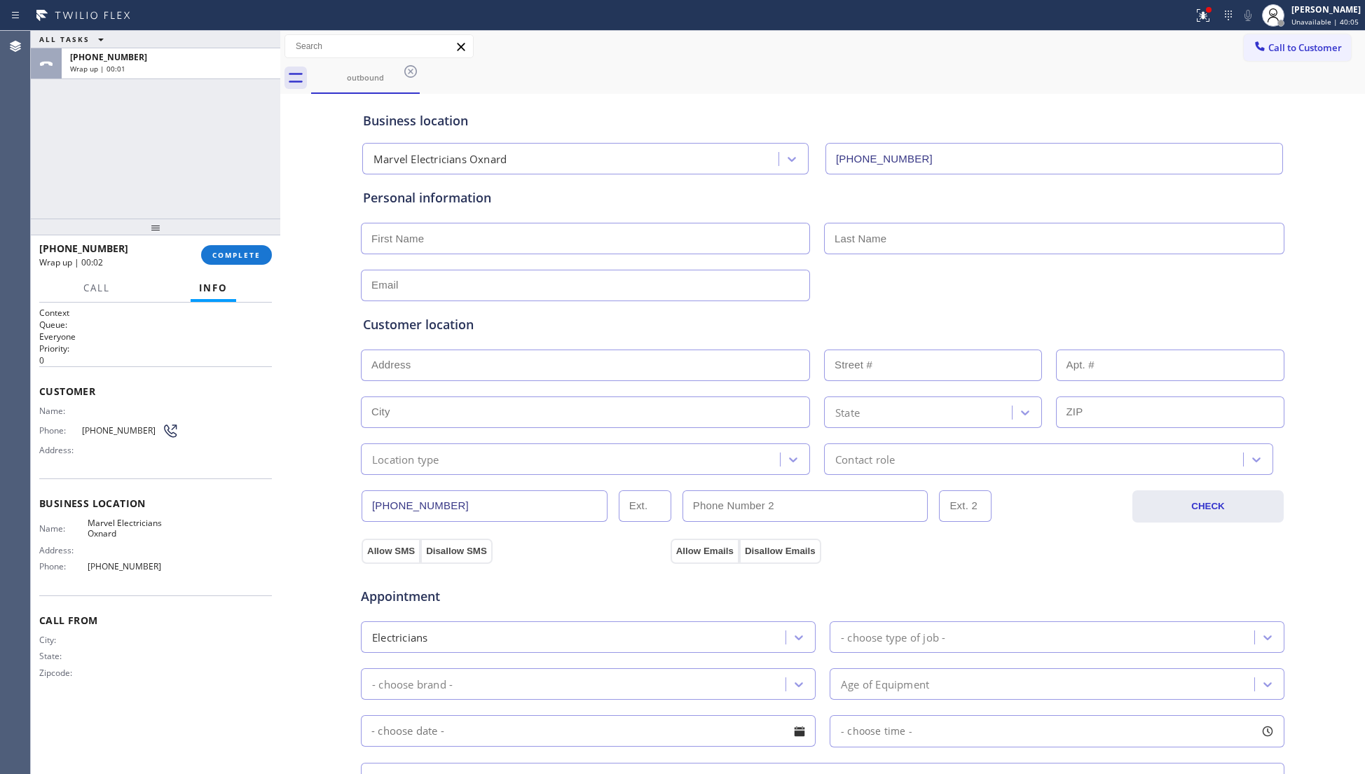
click at [247, 228] on div at bounding box center [155, 227] width 249 height 17
click at [272, 275] on div "Call Info Call ended +18052739678 Wrap up | 00:02 Context Queue: Everyone Prior…" at bounding box center [155, 524] width 249 height 499
click at [267, 256] on button "COMPLETE" at bounding box center [236, 255] width 71 height 20
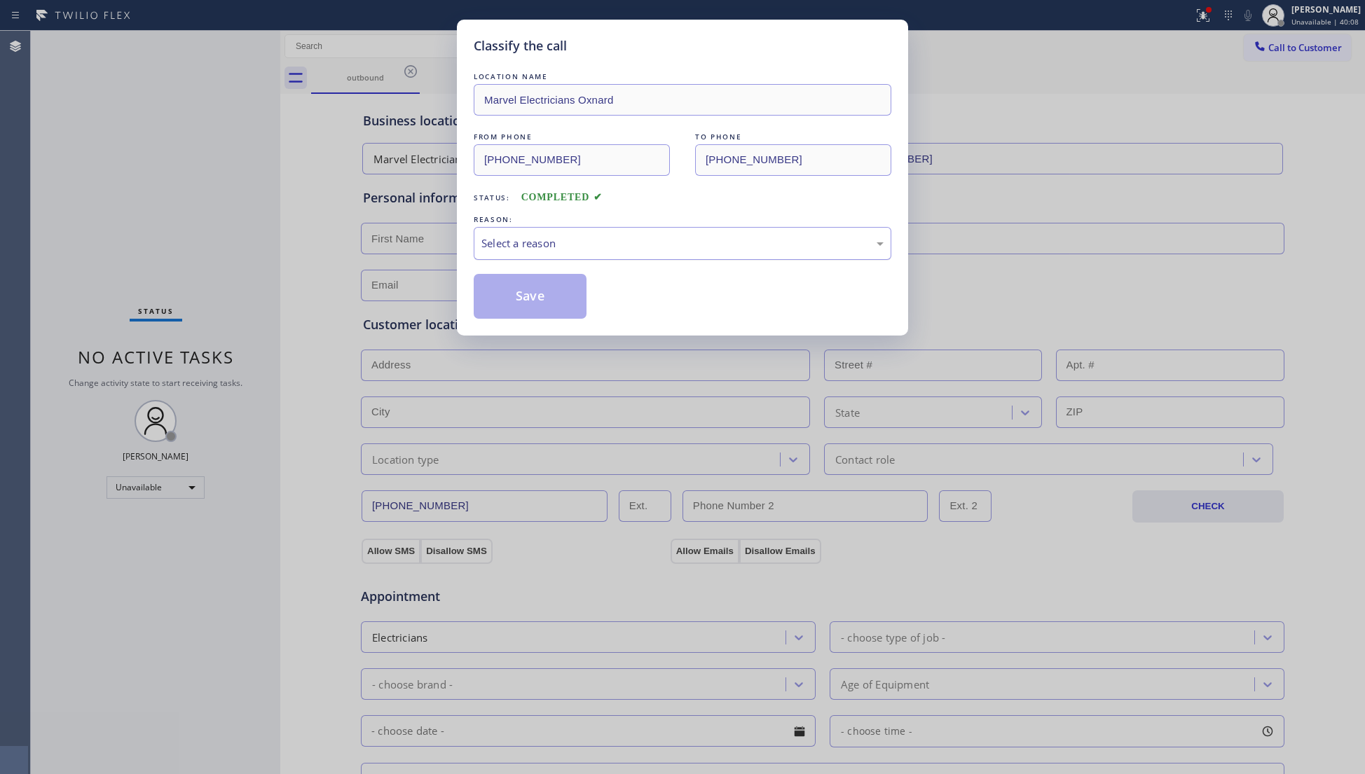
click at [495, 238] on div "Select a reason" at bounding box center [682, 243] width 402 height 16
click at [518, 291] on button "Save" at bounding box center [530, 296] width 113 height 45
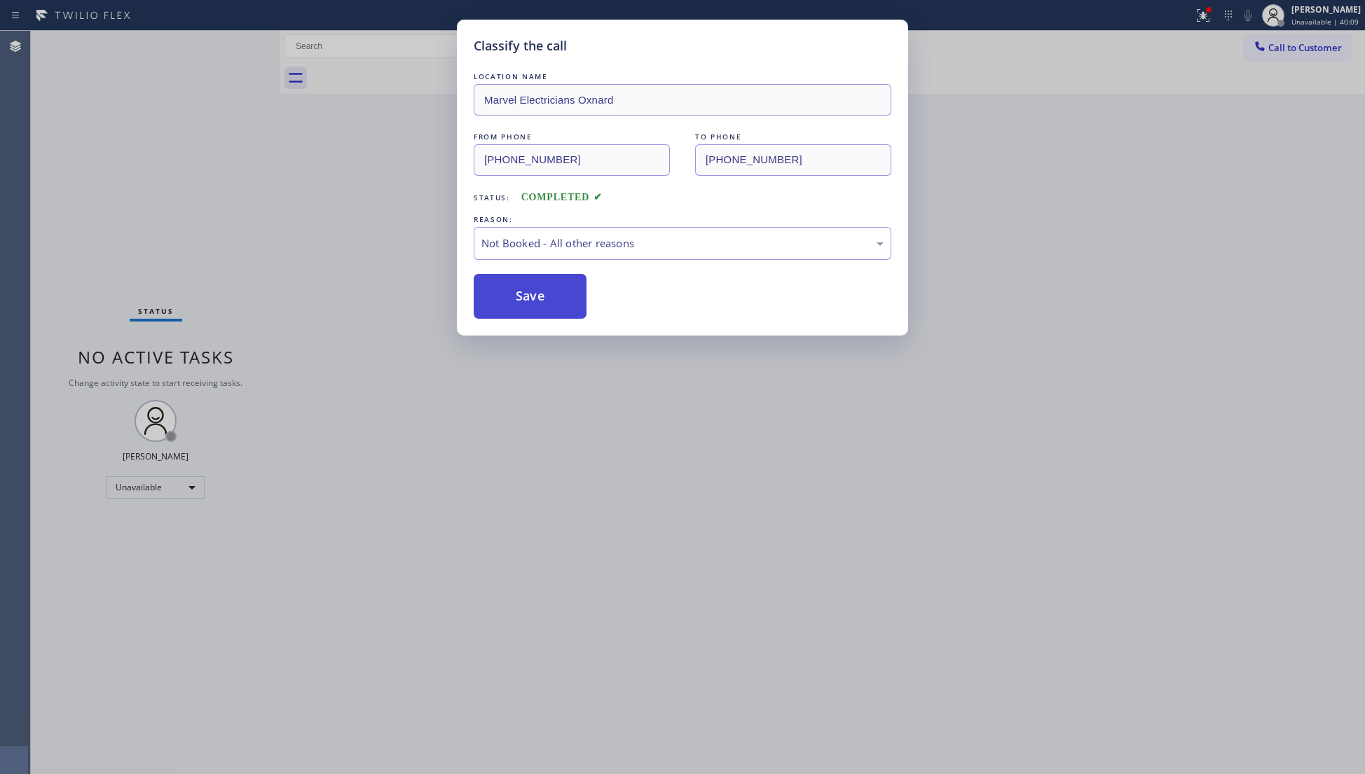
click at [520, 291] on button "Save" at bounding box center [530, 296] width 113 height 45
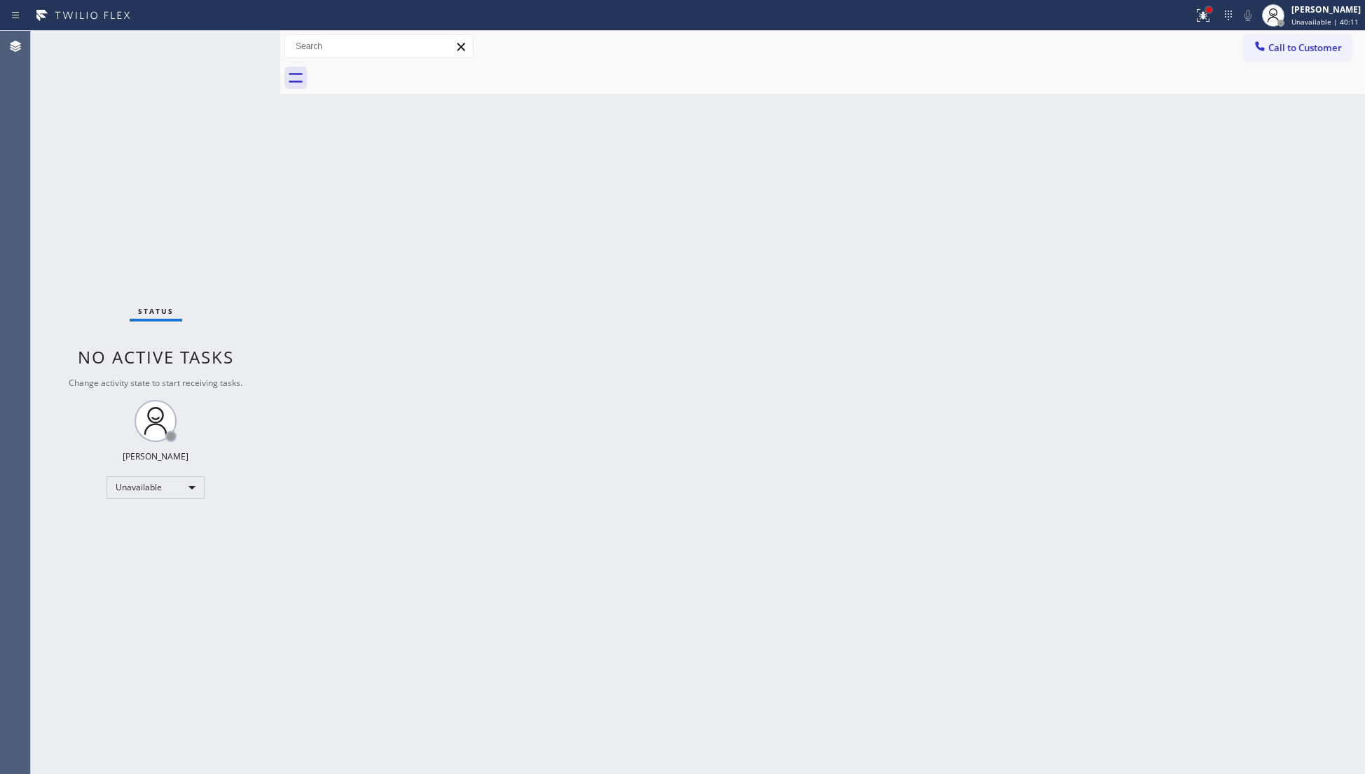
click at [1206, 10] on div at bounding box center [1208, 10] width 8 height 8
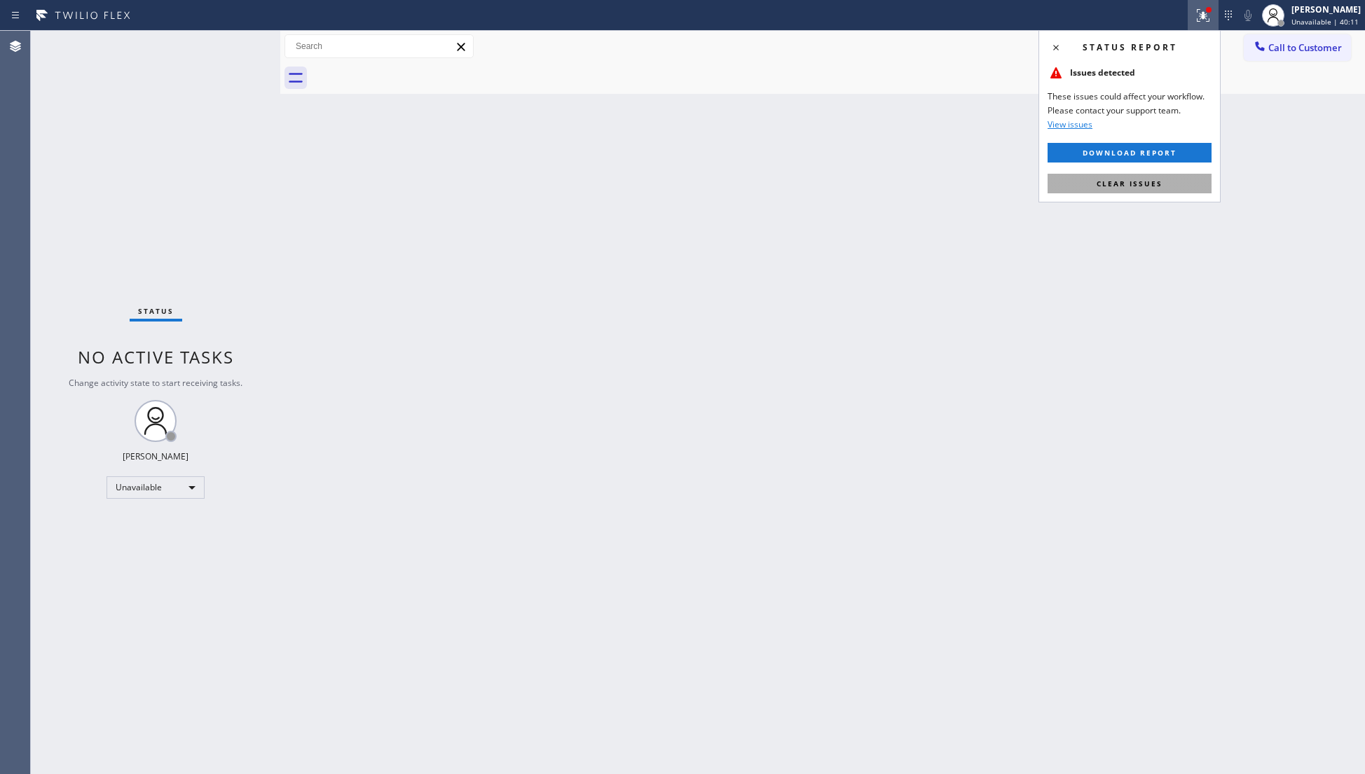
click at [1160, 186] on span "Clear issues" at bounding box center [1129, 184] width 66 height 10
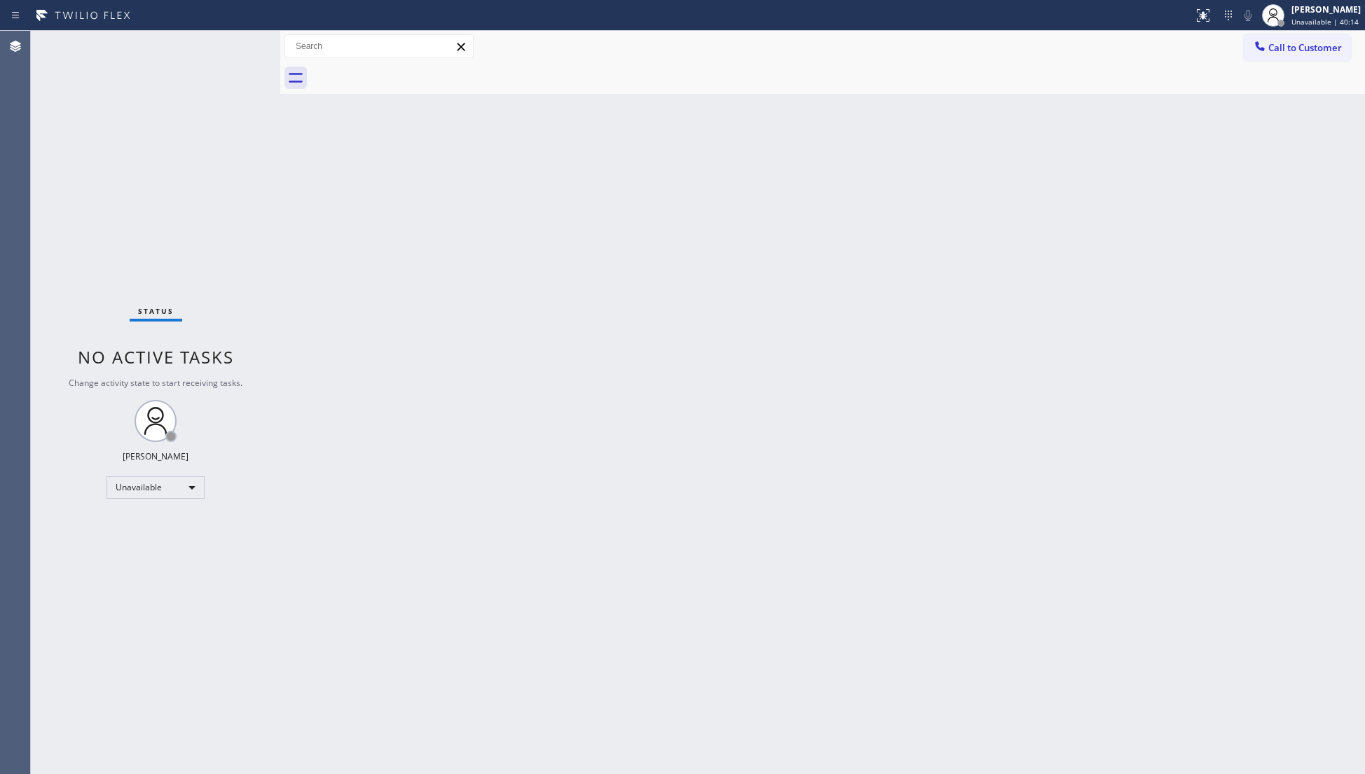
drag, startPoint x: 1142, startPoint y: 171, endPoint x: 1169, endPoint y: 143, distance: 39.1
click at [1141, 168] on div "Back to Dashboard Change Sender ID Customers Technicians Select a contact Outbo…" at bounding box center [822, 402] width 1084 height 743
click at [1254, 29] on div "Status report No issues detected If you experience an issue, please download th…" at bounding box center [1275, 15] width 177 height 31
drag, startPoint x: 1255, startPoint y: 37, endPoint x: 995, endPoint y: 143, distance: 280.6
click at [1254, 40] on button "Call to Customer" at bounding box center [1296, 47] width 107 height 27
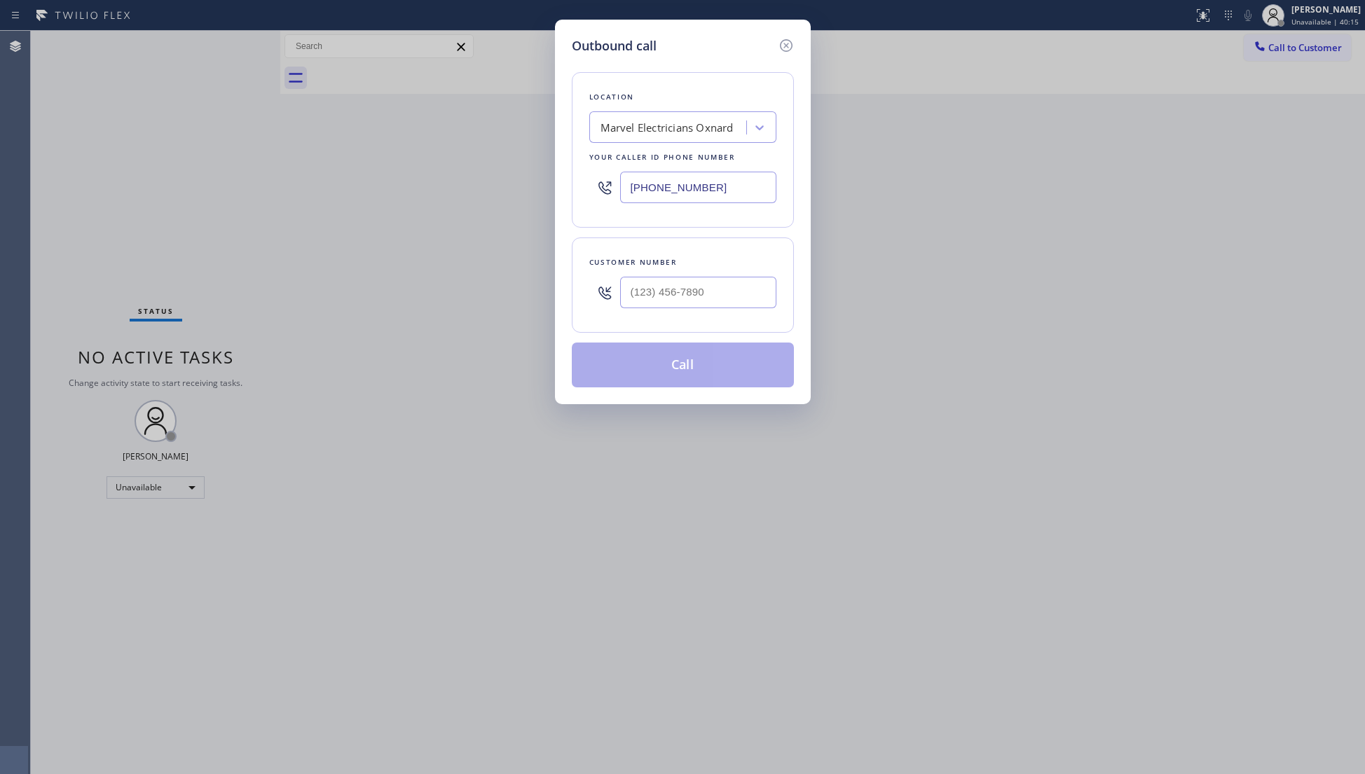
drag, startPoint x: 747, startPoint y: 185, endPoint x: 608, endPoint y: 194, distance: 139.0
click at [608, 194] on div "(805) 464-3703" at bounding box center [682, 188] width 187 height 46
paste input "737) 276-3769"
type input "(737) 276-3769"
paste input "512) 563-8840"
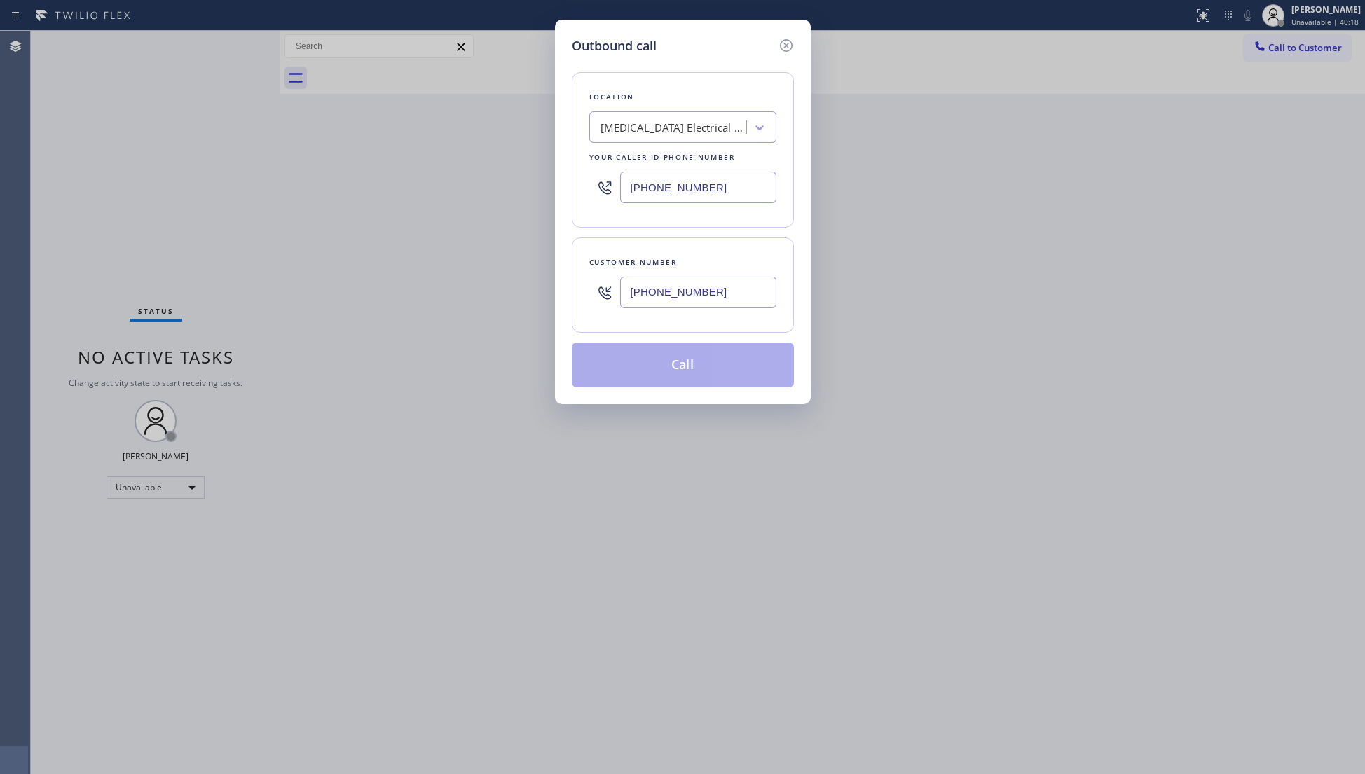
click at [694, 294] on input "(512) 563-8840" at bounding box center [698, 293] width 156 height 32
type input "(512) 563-8840"
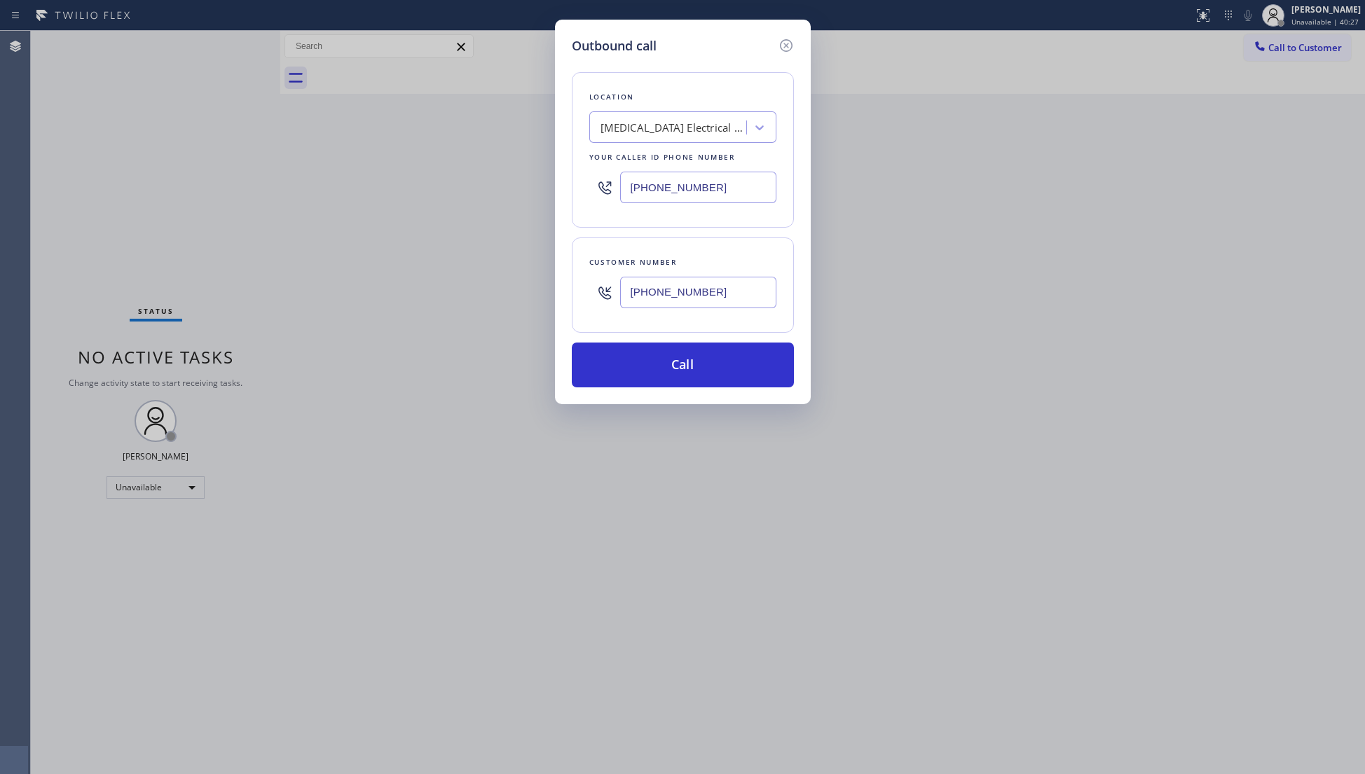
drag, startPoint x: 648, startPoint y: 371, endPoint x: 544, endPoint y: 340, distance: 108.4
click at [647, 371] on button "Call" at bounding box center [683, 365] width 222 height 45
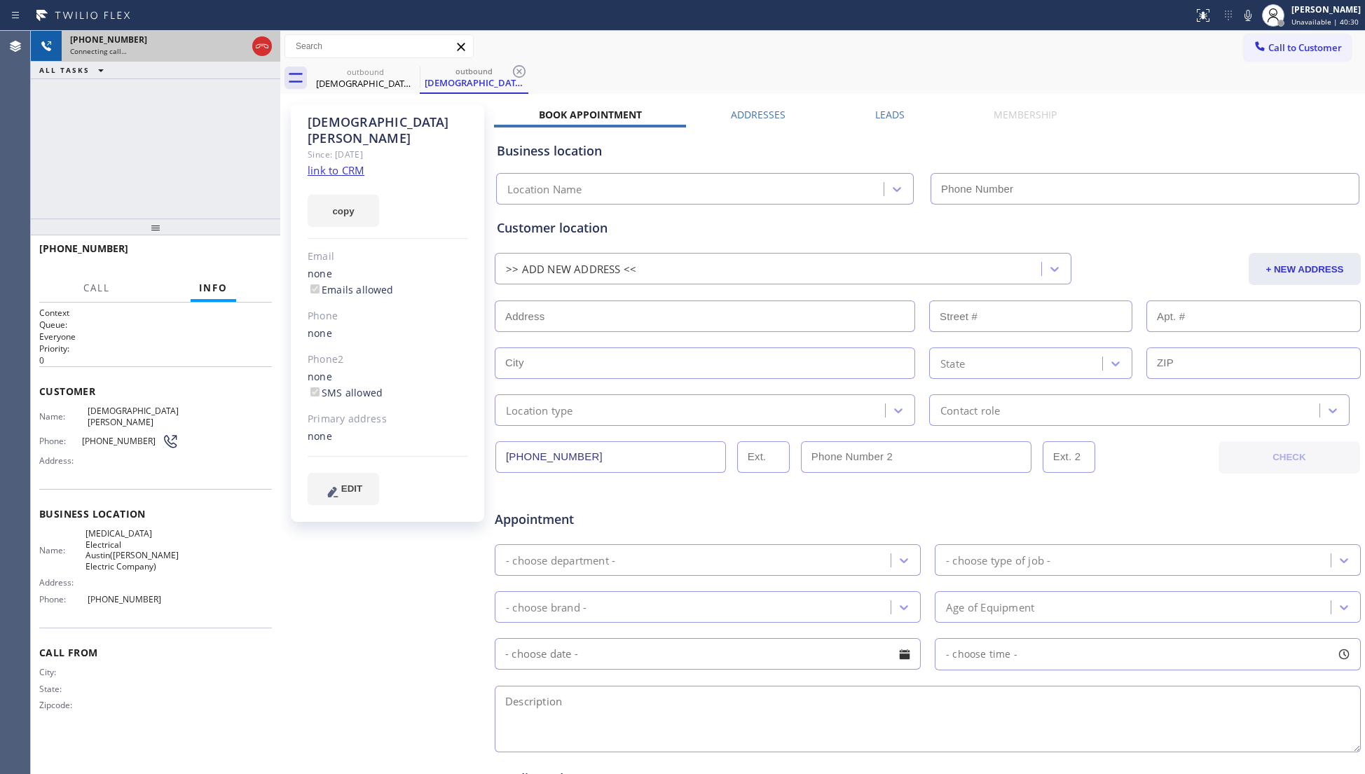
click at [272, 46] on div at bounding box center [261, 46] width 25 height 31
click at [269, 46] on div at bounding box center [262, 46] width 20 height 17
click at [247, 46] on div "Connecting call…" at bounding box center [158, 51] width 177 height 10
click at [269, 46] on div "Connecting call…" at bounding box center [171, 51] width 202 height 10
drag, startPoint x: 269, startPoint y: 46, endPoint x: 340, endPoint y: 60, distance: 72.8
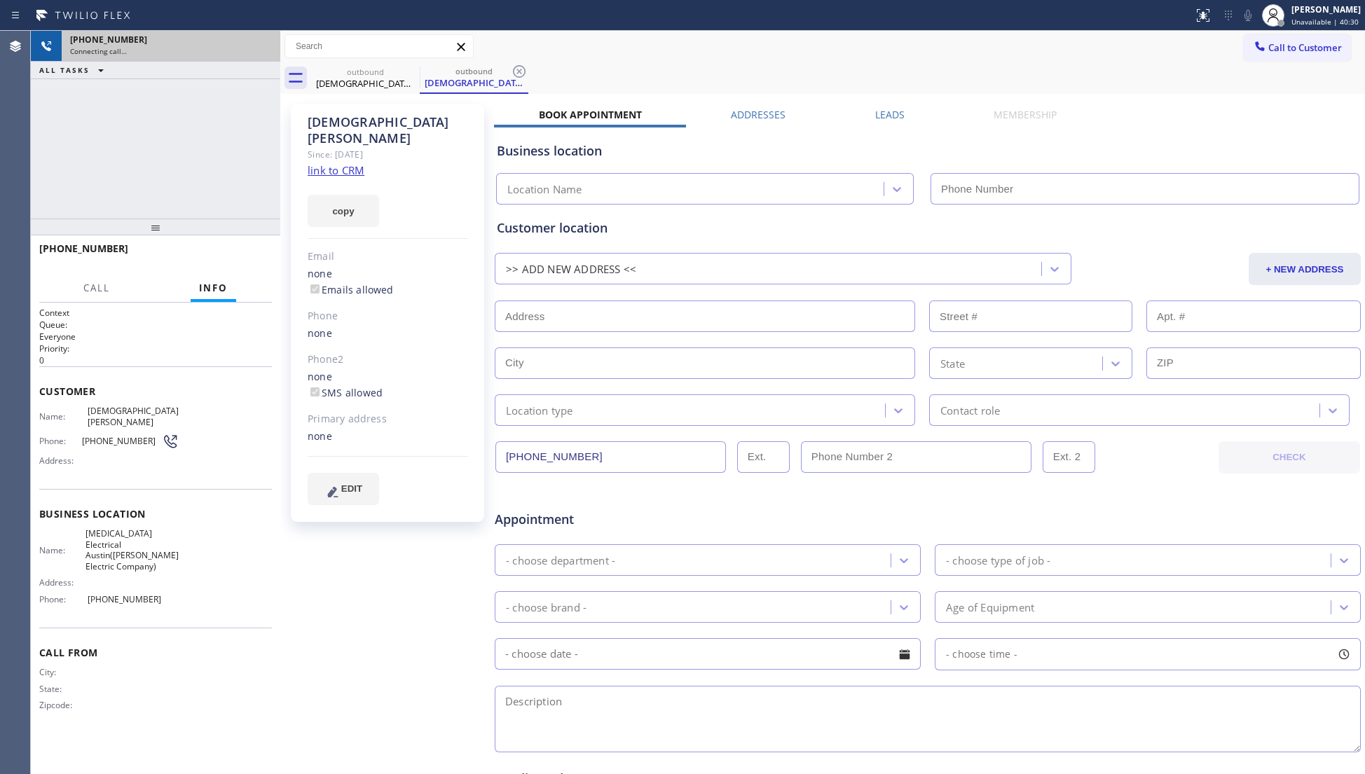
click at [270, 46] on div "Connecting call…" at bounding box center [171, 51] width 202 height 10
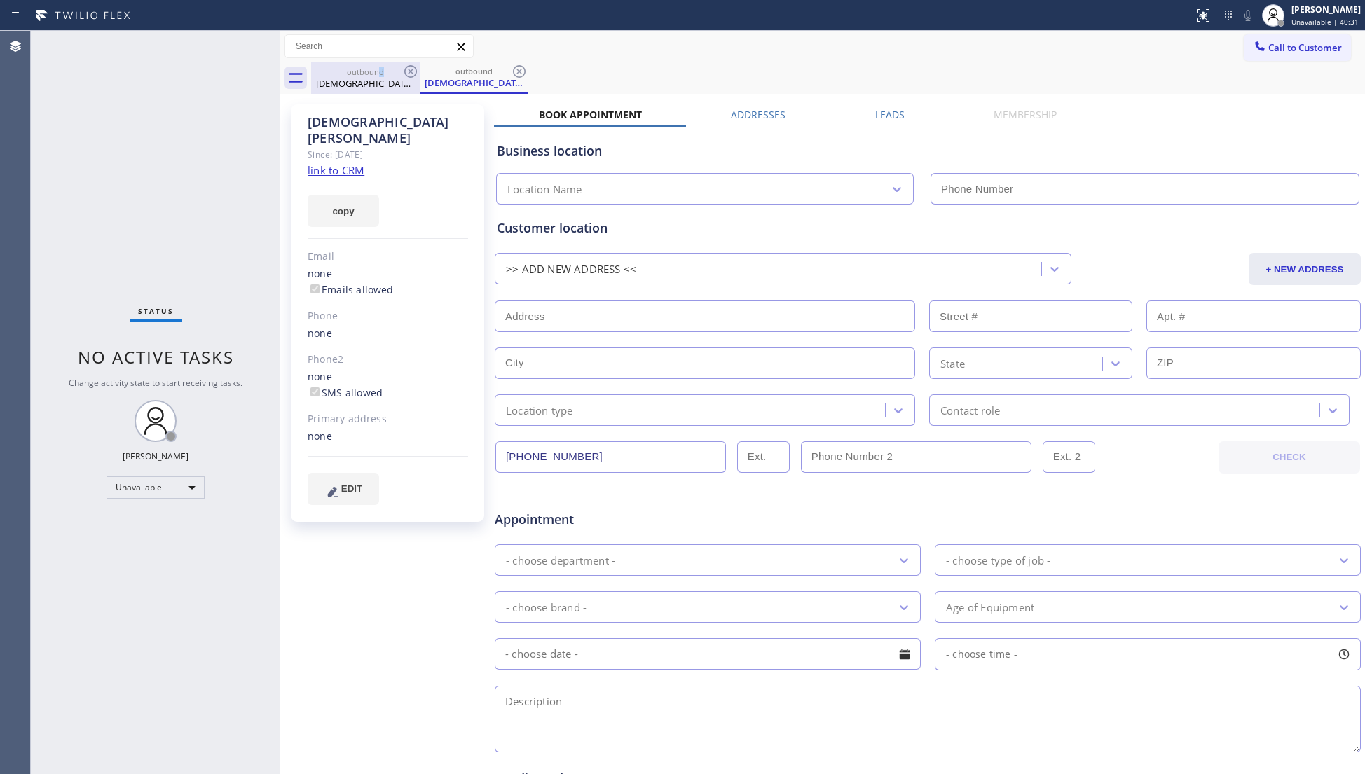
click at [381, 71] on div "outbound" at bounding box center [365, 72] width 106 height 11
type input "(737) 276-3769"
click at [406, 68] on icon at bounding box center [410, 71] width 13 height 13
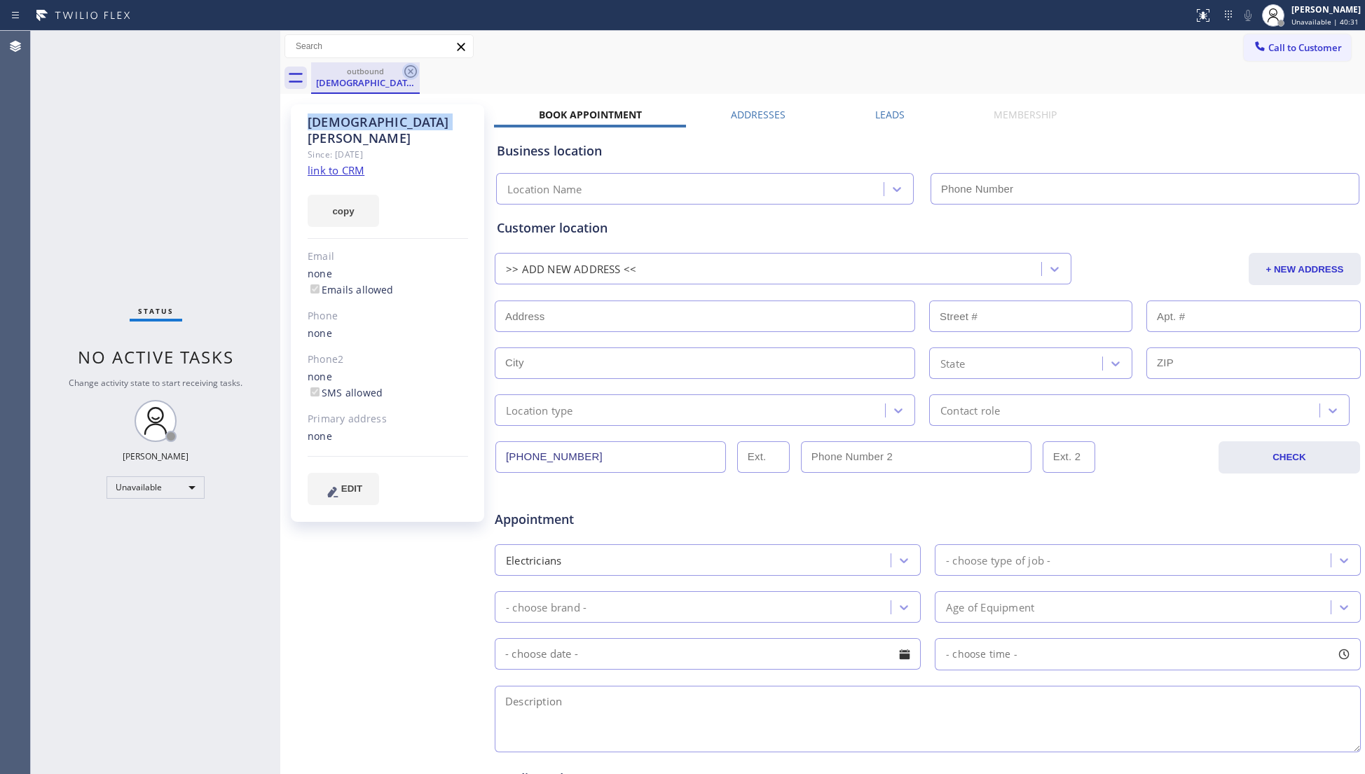
click at [407, 68] on icon at bounding box center [410, 71] width 17 height 17
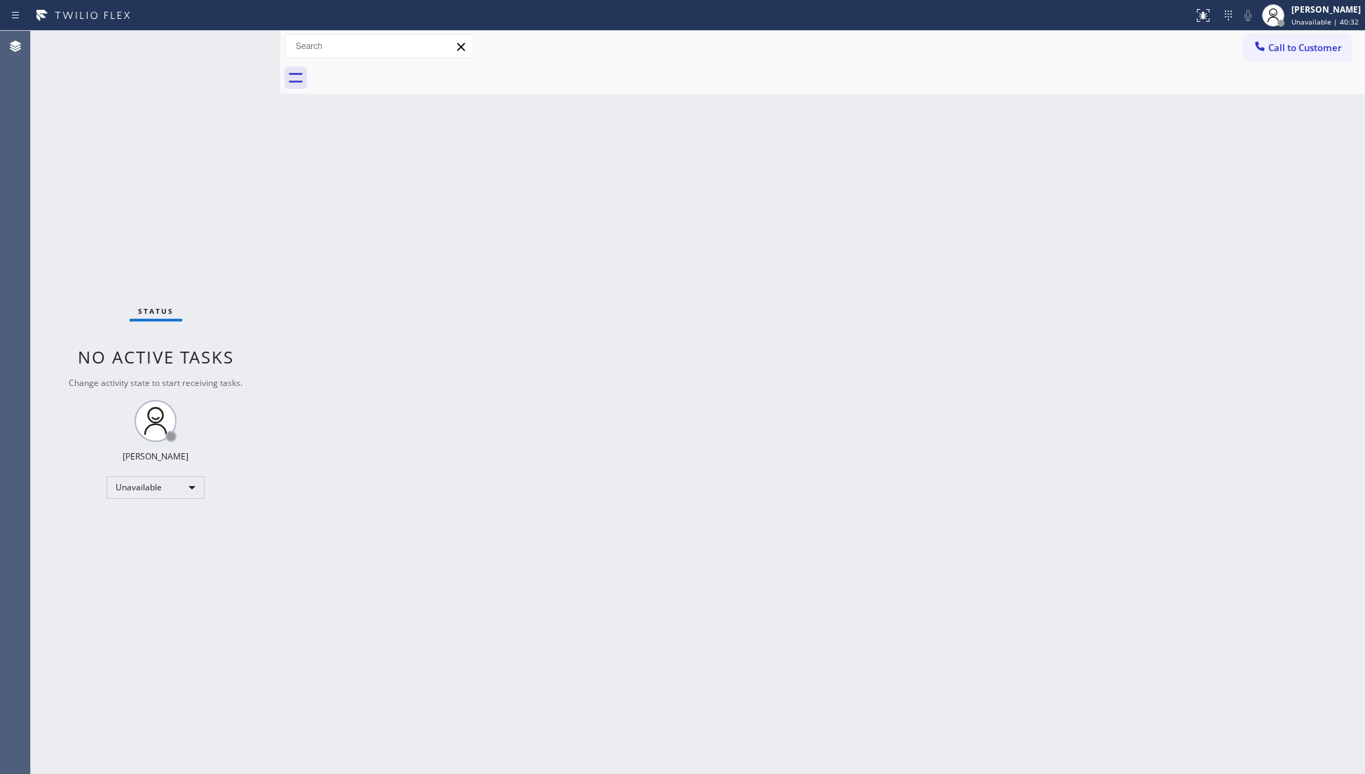
drag, startPoint x: 407, startPoint y: 68, endPoint x: 413, endPoint y: 80, distance: 13.2
click at [407, 69] on div at bounding box center [838, 78] width 1054 height 32
drag, startPoint x: 1268, startPoint y: 48, endPoint x: 1068, endPoint y: 104, distance: 207.4
click at [1262, 48] on button "Call to Customer" at bounding box center [1296, 47] width 107 height 27
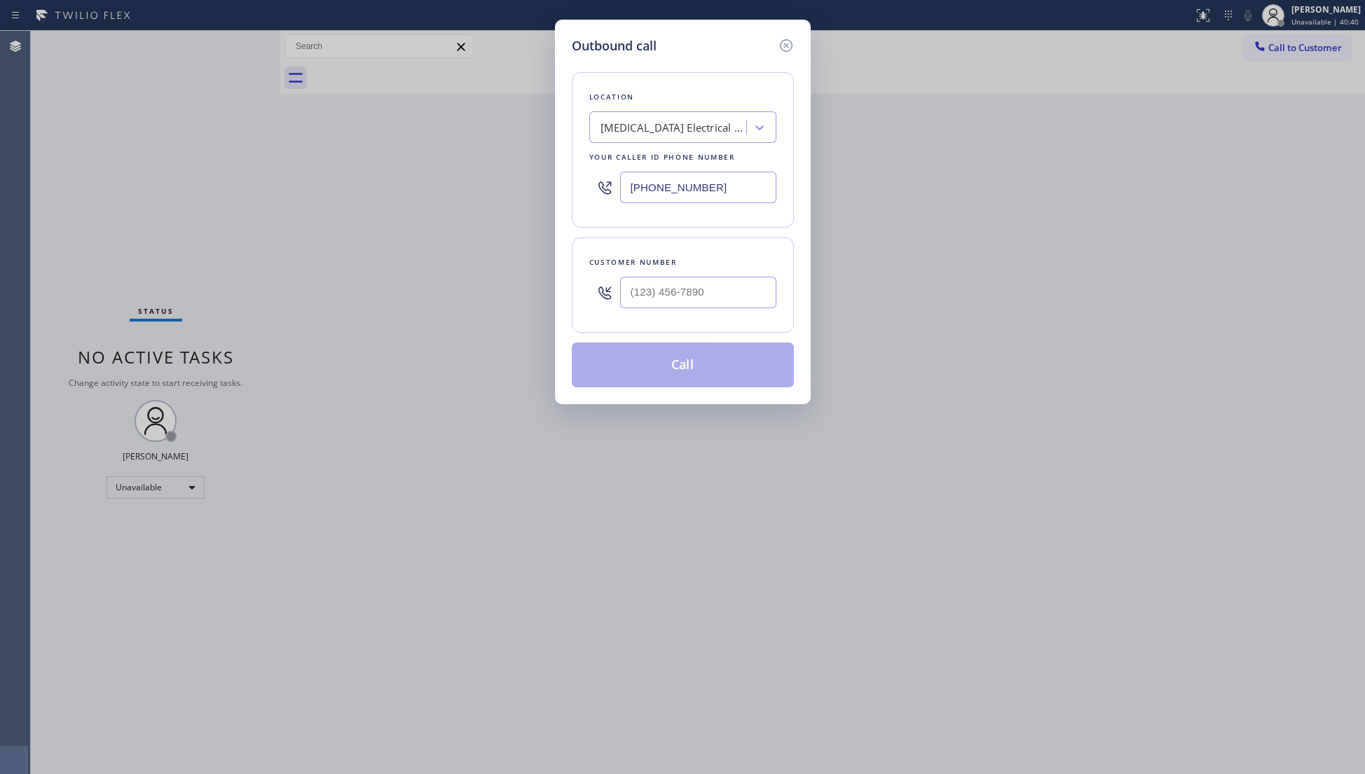
drag, startPoint x: 721, startPoint y: 188, endPoint x: 617, endPoint y: 188, distance: 103.7
click at [617, 188] on div "(737) 276-3769" at bounding box center [682, 188] width 187 height 46
paste input "347) 983-2301"
type input "(347) 983-2301"
paste input "631) 938-8982"
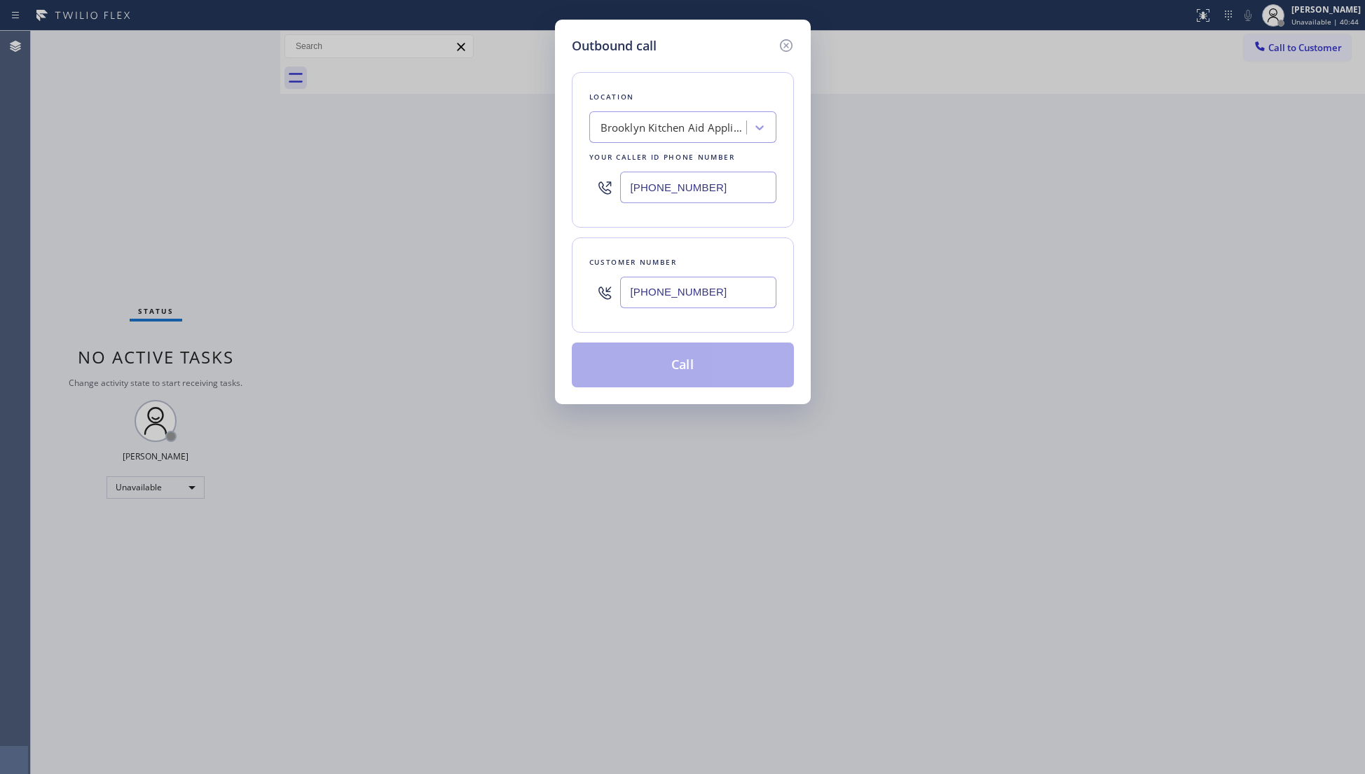
click at [736, 287] on input "(631) 938-8982" at bounding box center [698, 293] width 156 height 32
type input "(631) 938-8982"
click at [678, 317] on div "Customer number (631) 938-8982" at bounding box center [683, 284] width 222 height 95
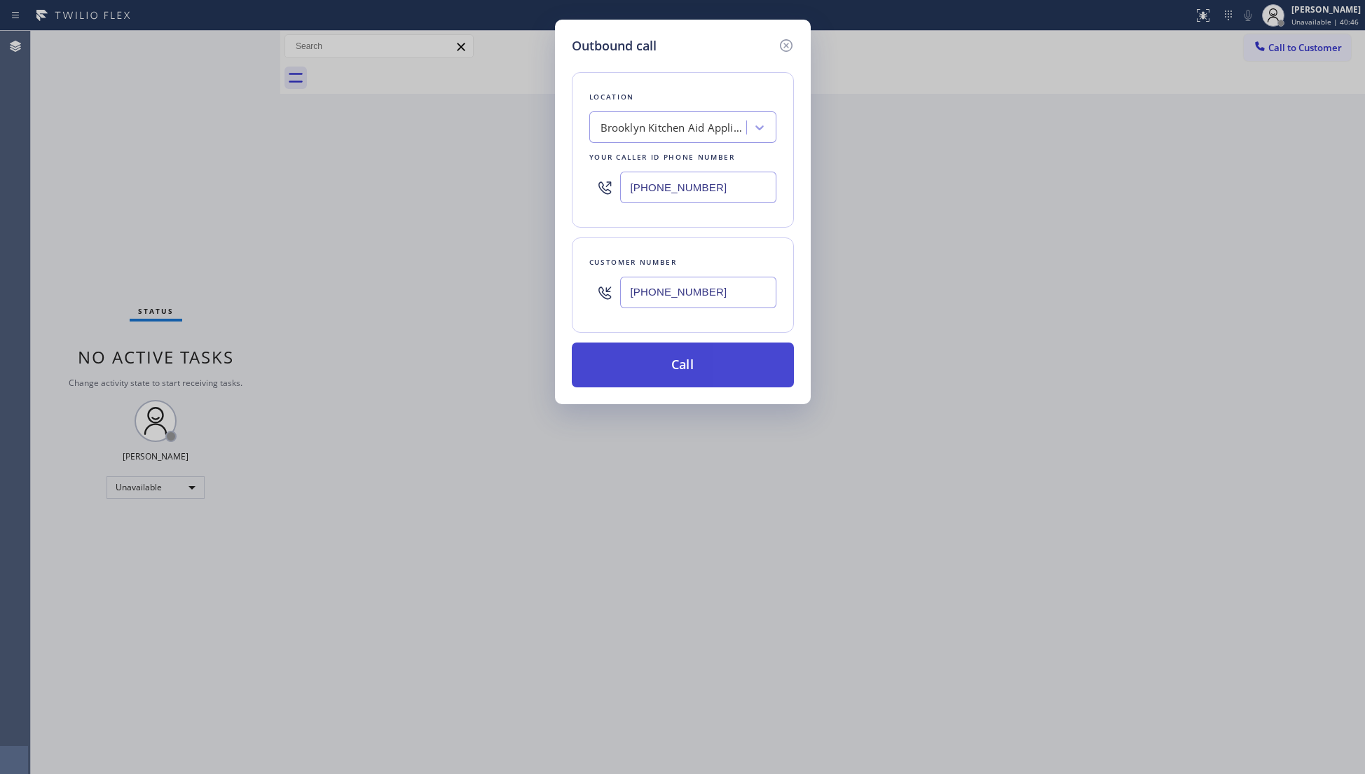
click at [684, 359] on button "Call" at bounding box center [683, 365] width 222 height 45
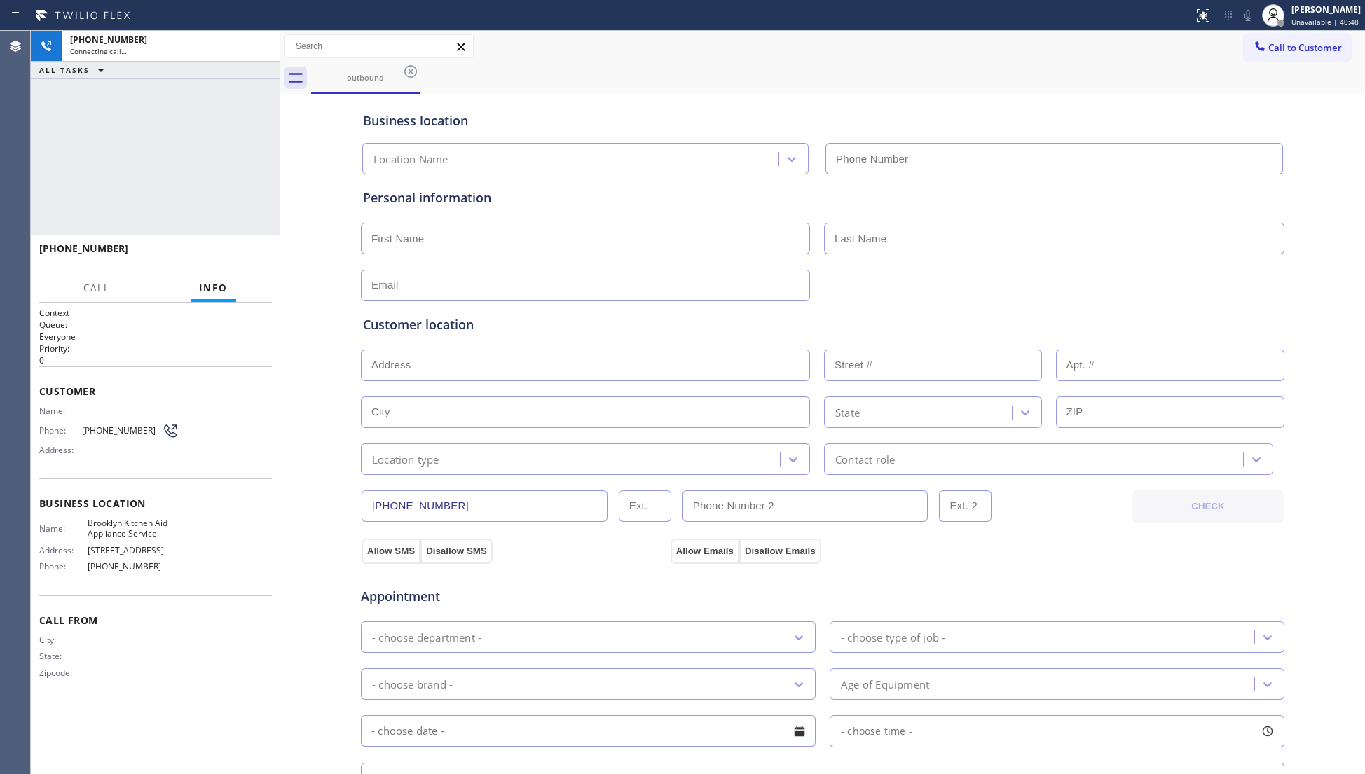
type input "(347) 983-2301"
click at [551, 74] on div "outbound" at bounding box center [838, 78] width 1054 height 32
click at [242, 254] on span "HANG UP" at bounding box center [239, 255] width 43 height 10
click at [238, 256] on span "HANG UP" at bounding box center [239, 255] width 43 height 10
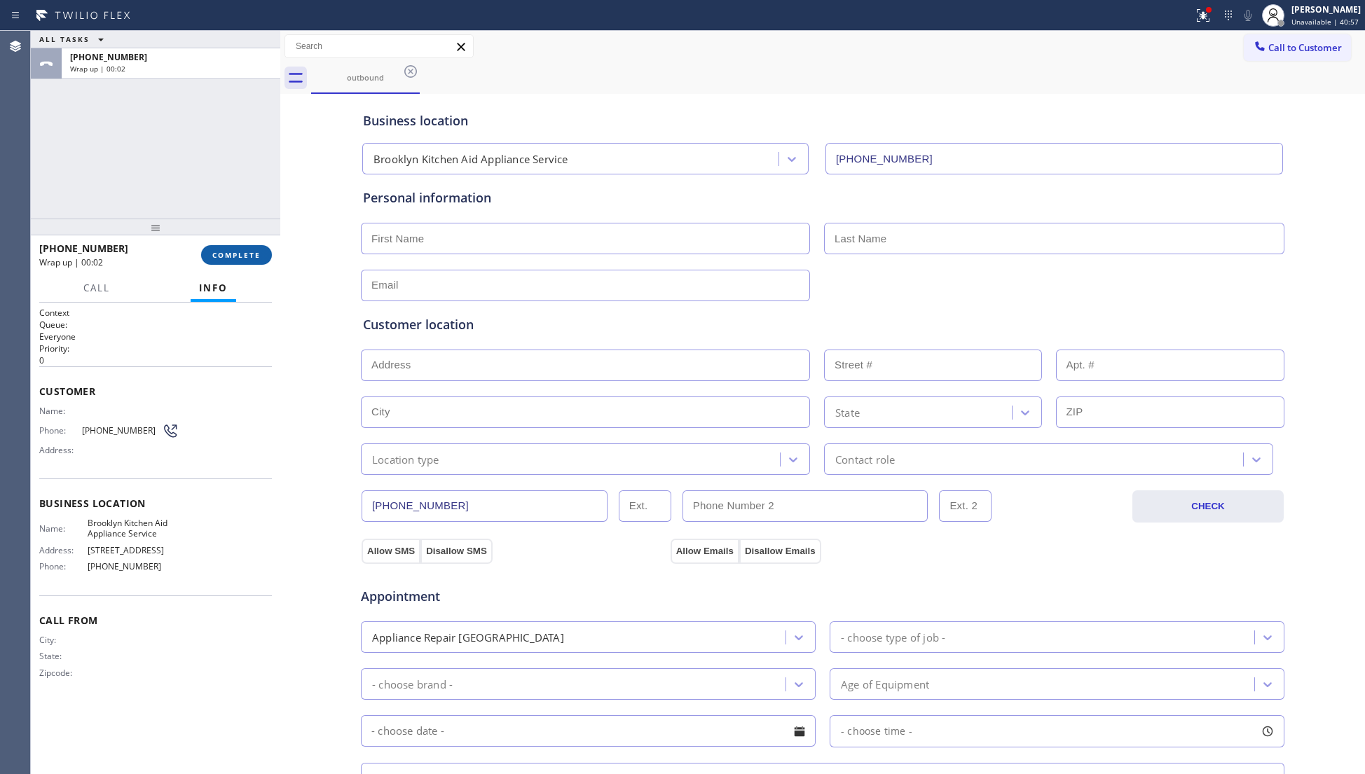
click at [244, 259] on span "COMPLETE" at bounding box center [236, 255] width 48 height 10
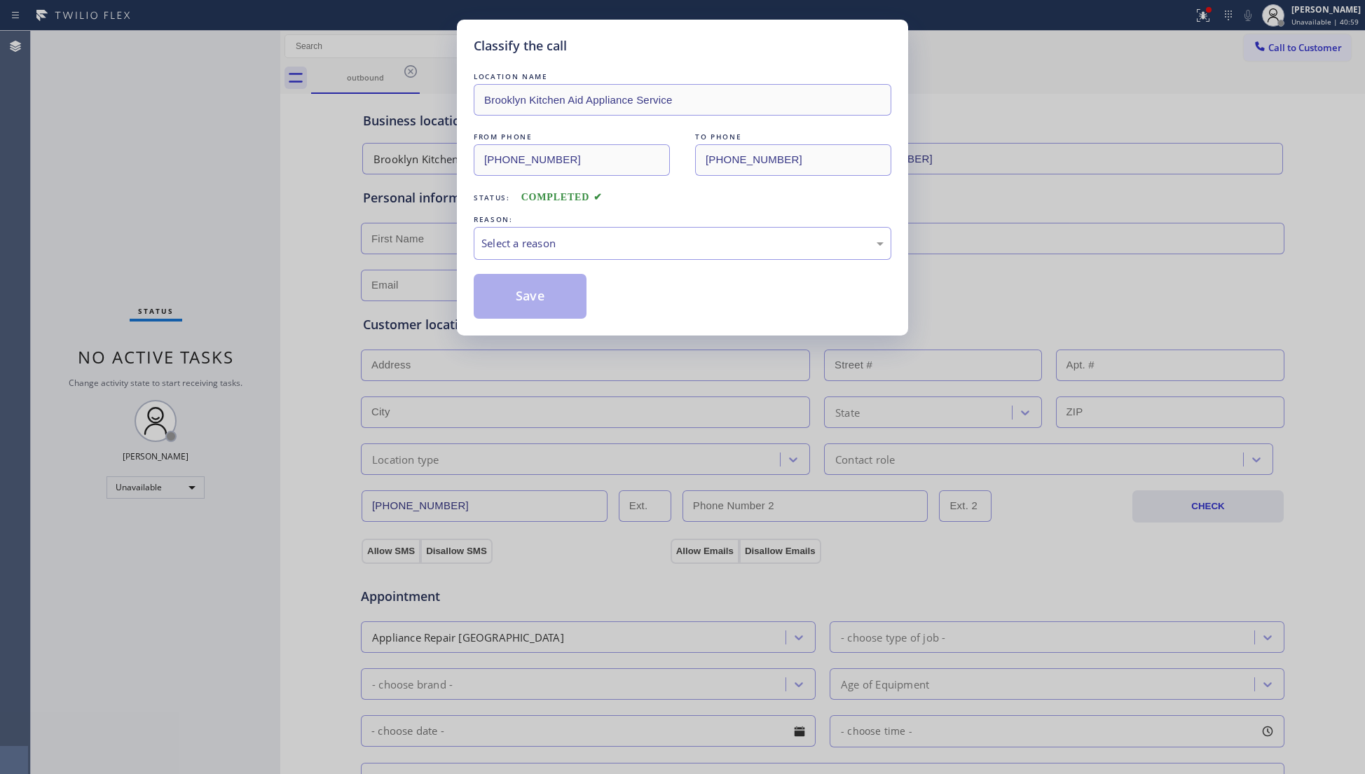
click at [514, 261] on div "LOCATION NAME Brooklyn Kitchen Aid Appliance Service FROM PHONE (347) 983-2301 …" at bounding box center [683, 193] width 418 height 249
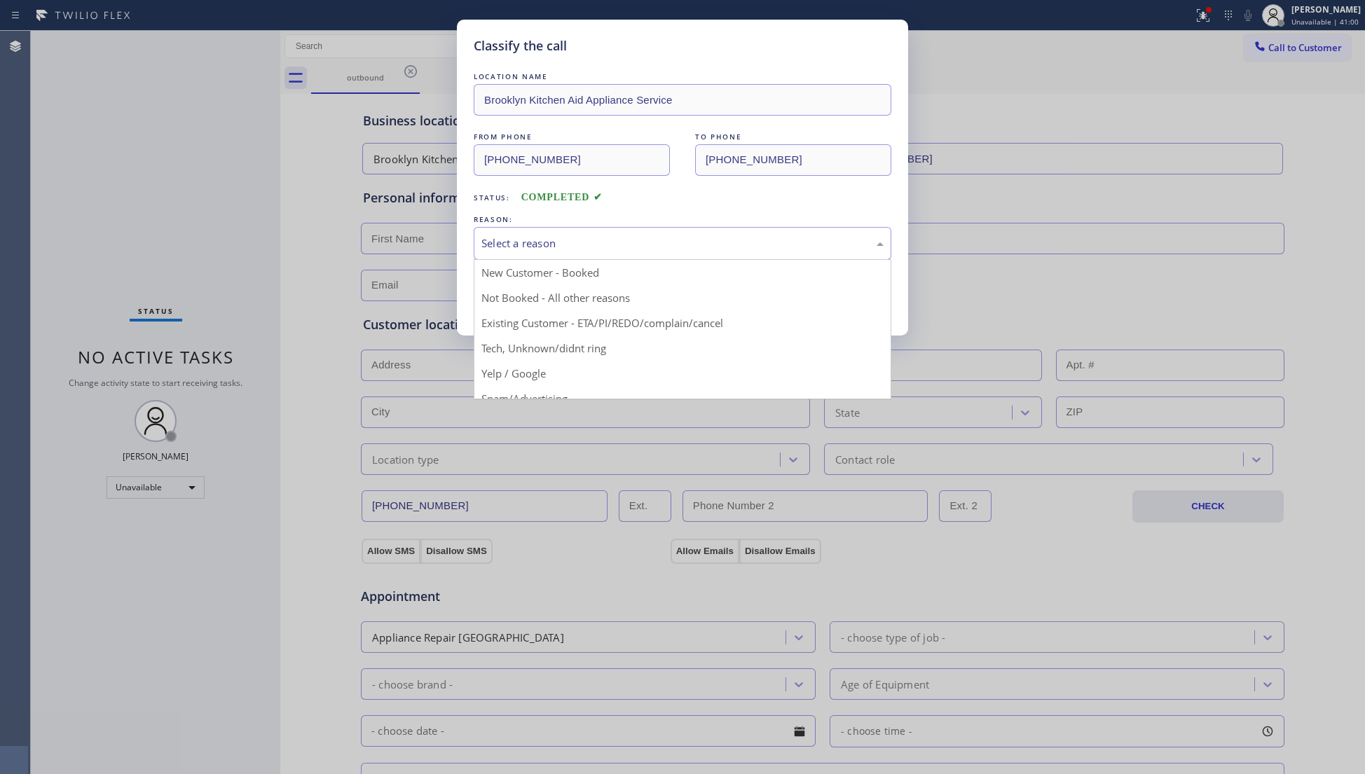
drag, startPoint x: 508, startPoint y: 253, endPoint x: 521, endPoint y: 304, distance: 52.8
click at [509, 253] on div "Select a reason" at bounding box center [683, 243] width 418 height 33
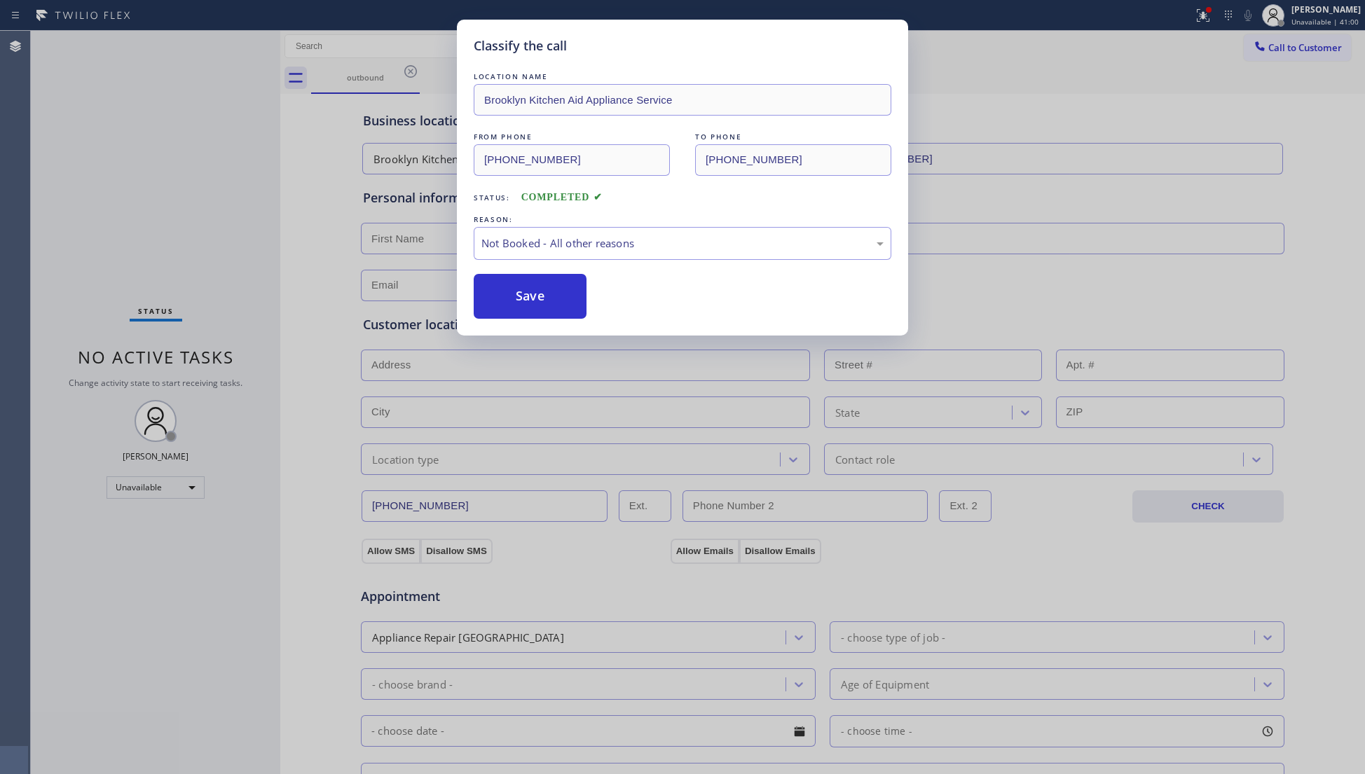
click at [522, 308] on button "Save" at bounding box center [530, 296] width 113 height 45
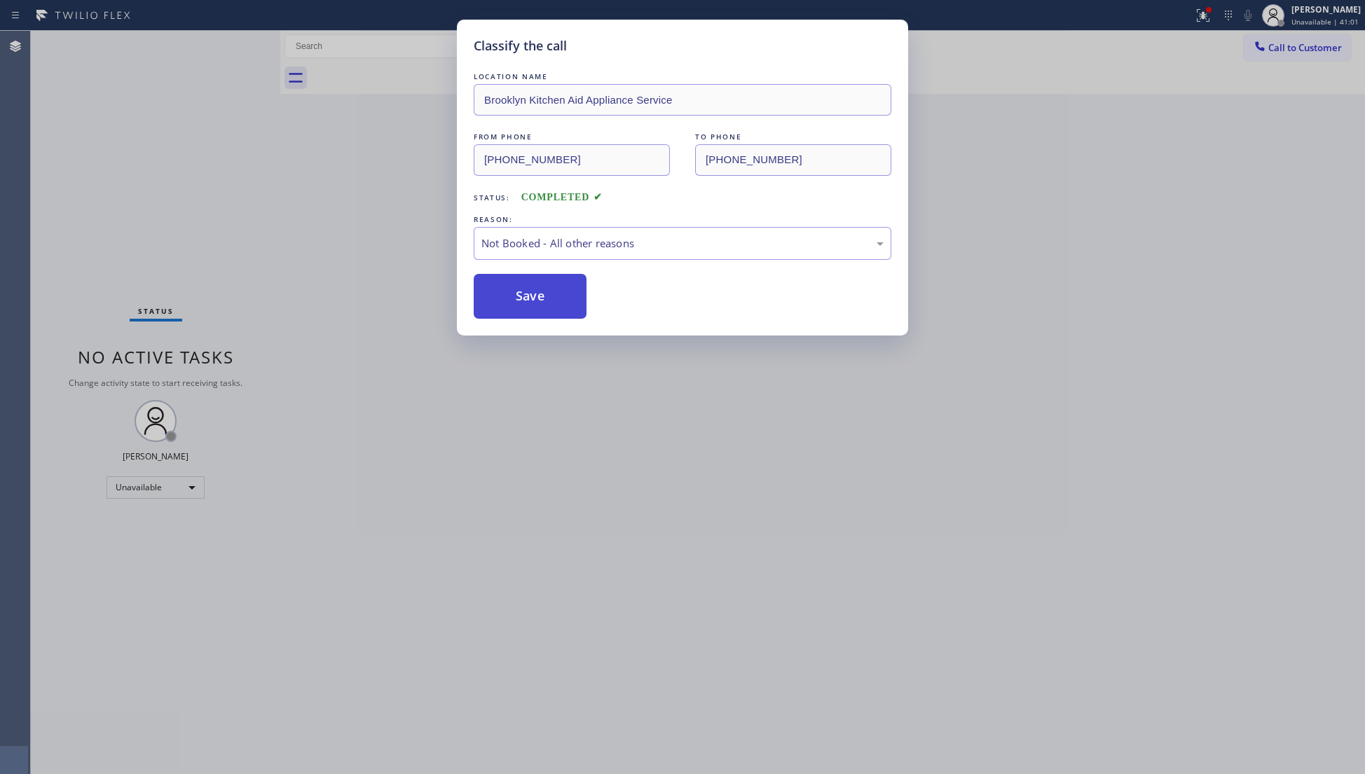
drag, startPoint x: 524, startPoint y: 307, endPoint x: 539, endPoint y: 307, distance: 14.7
click at [525, 307] on button "Save" at bounding box center [530, 296] width 113 height 45
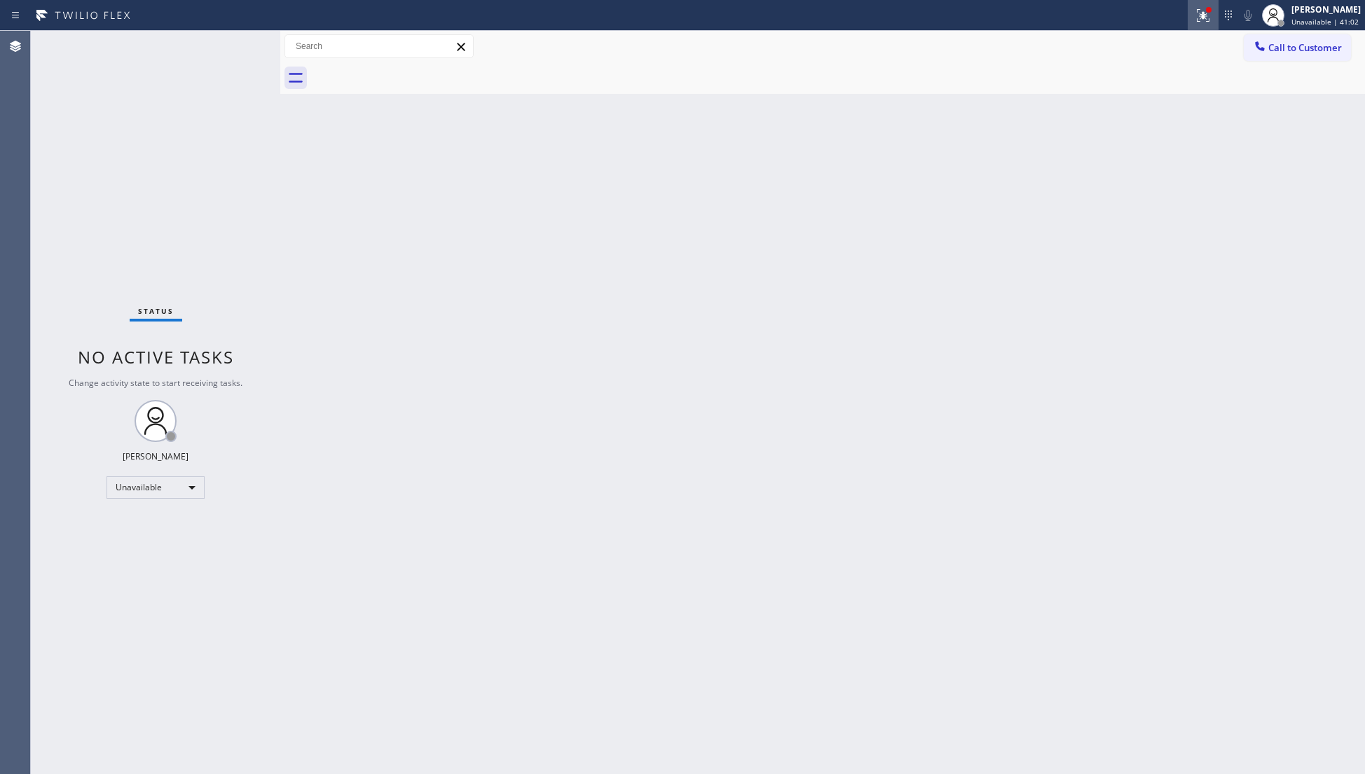
click at [1206, 15] on icon at bounding box center [1203, 13] width 8 height 5
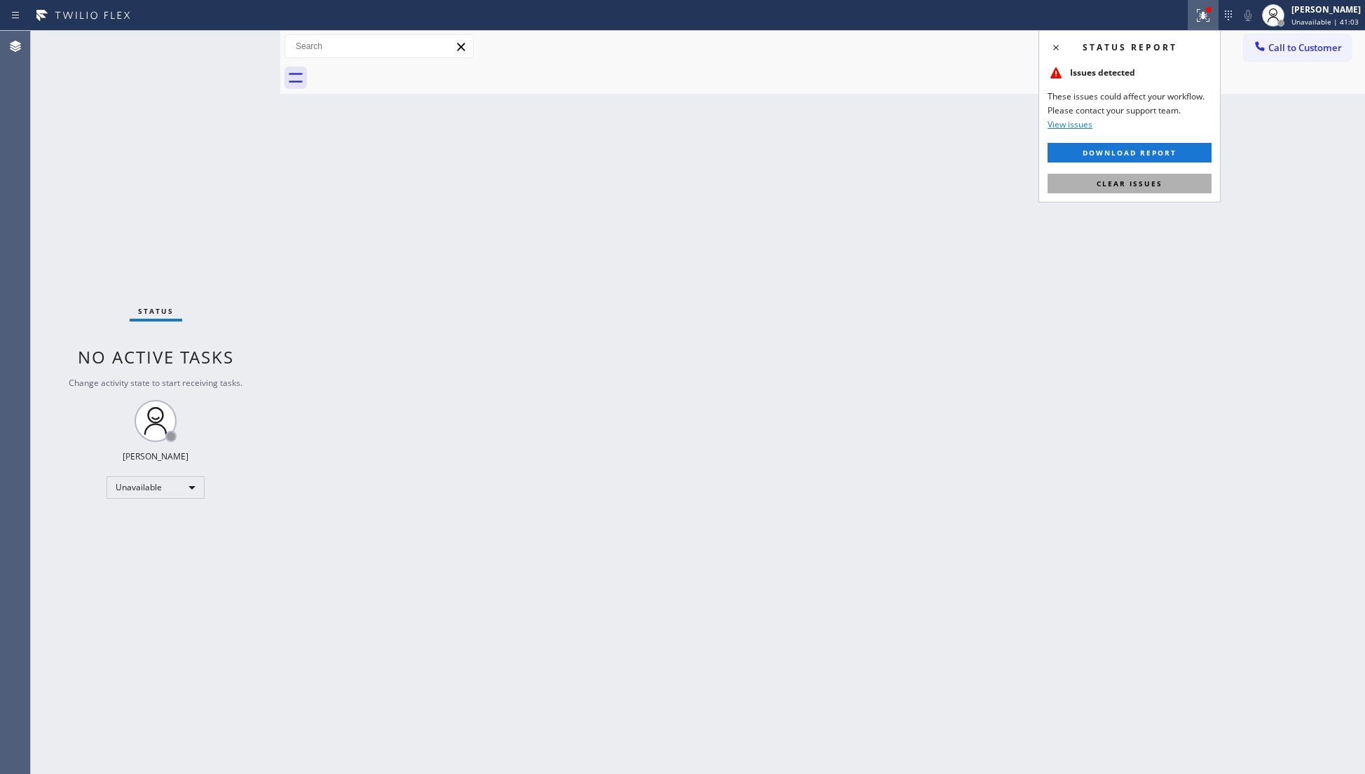
click at [1164, 188] on button "Clear issues" at bounding box center [1129, 184] width 164 height 20
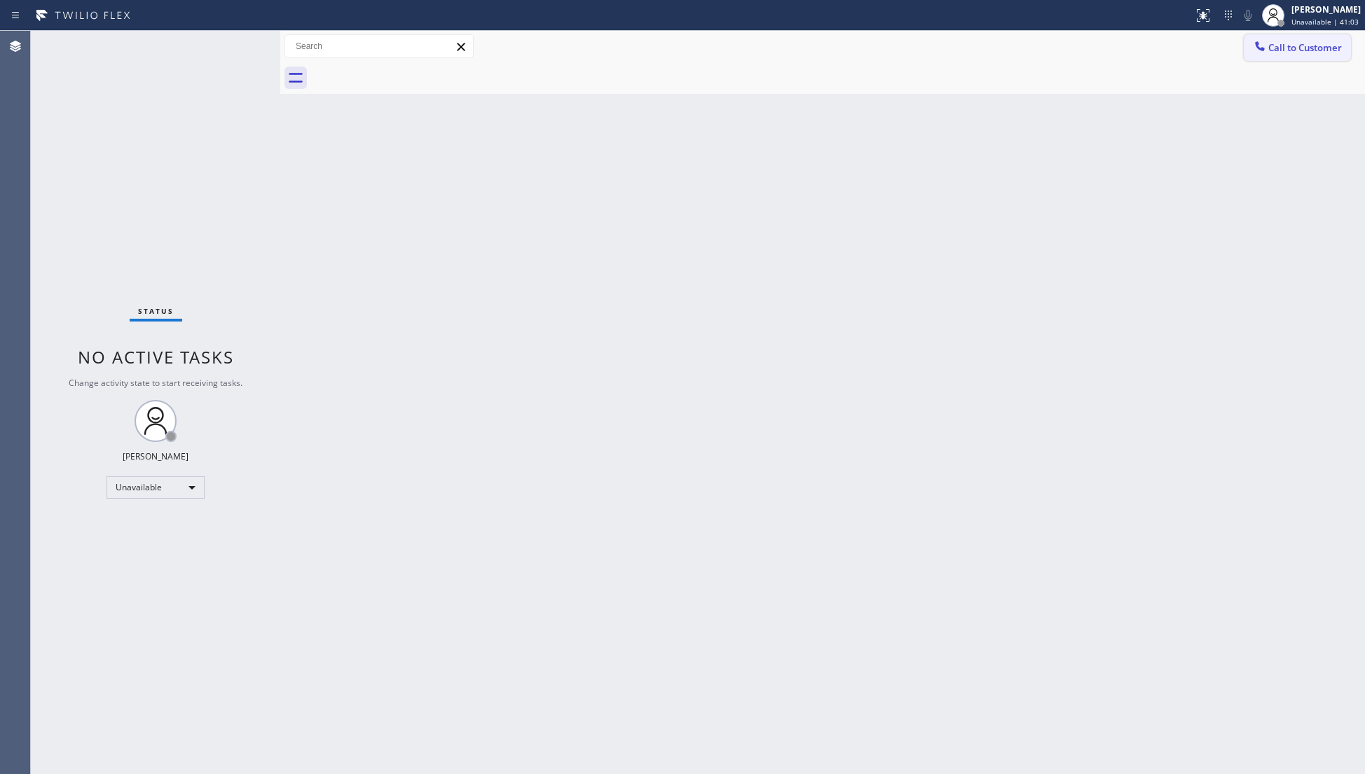
click at [1274, 40] on button "Call to Customer" at bounding box center [1296, 47] width 107 height 27
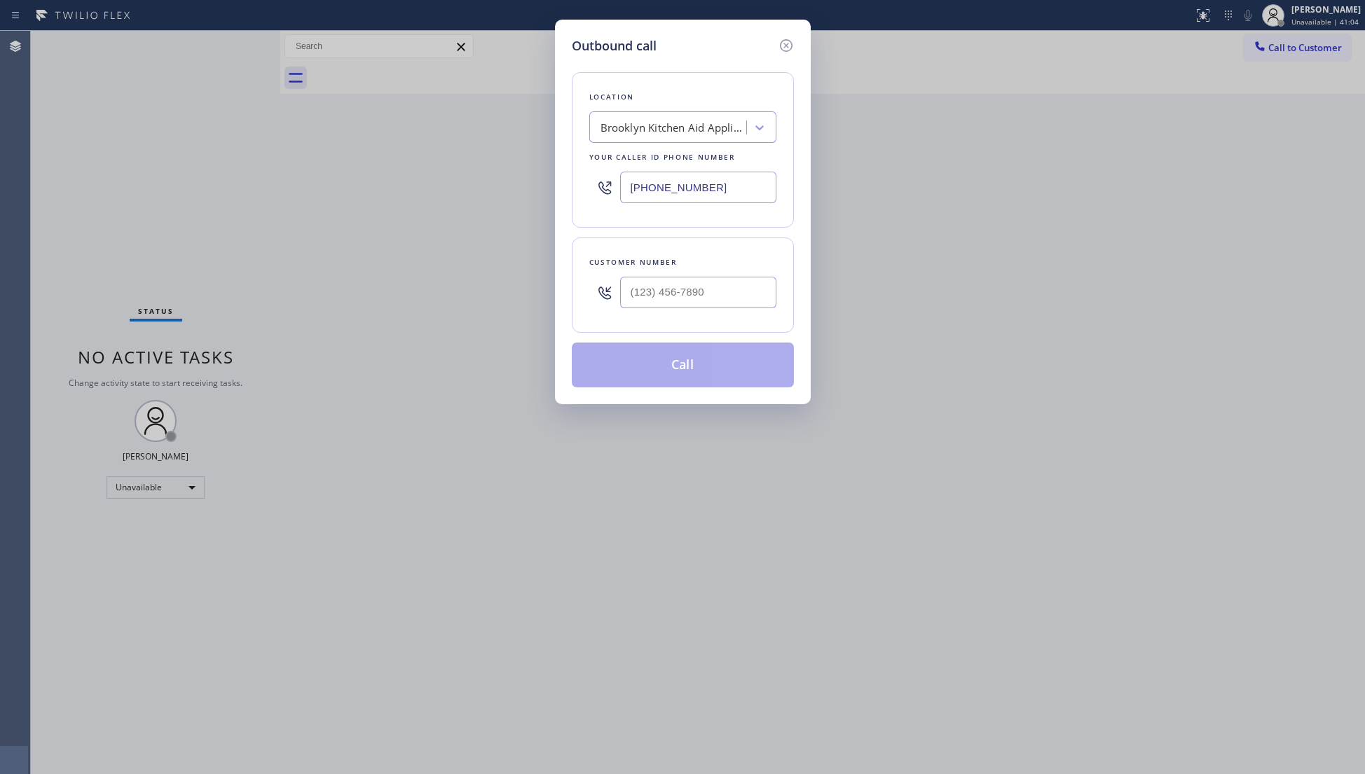
drag, startPoint x: 740, startPoint y: 192, endPoint x: 595, endPoint y: 186, distance: 145.8
click at [591, 188] on div "(347) 983-2301" at bounding box center [682, 188] width 187 height 46
paste input "628) 800-0340"
type input "(628) 800-0340"
paste input "628) 201-8153"
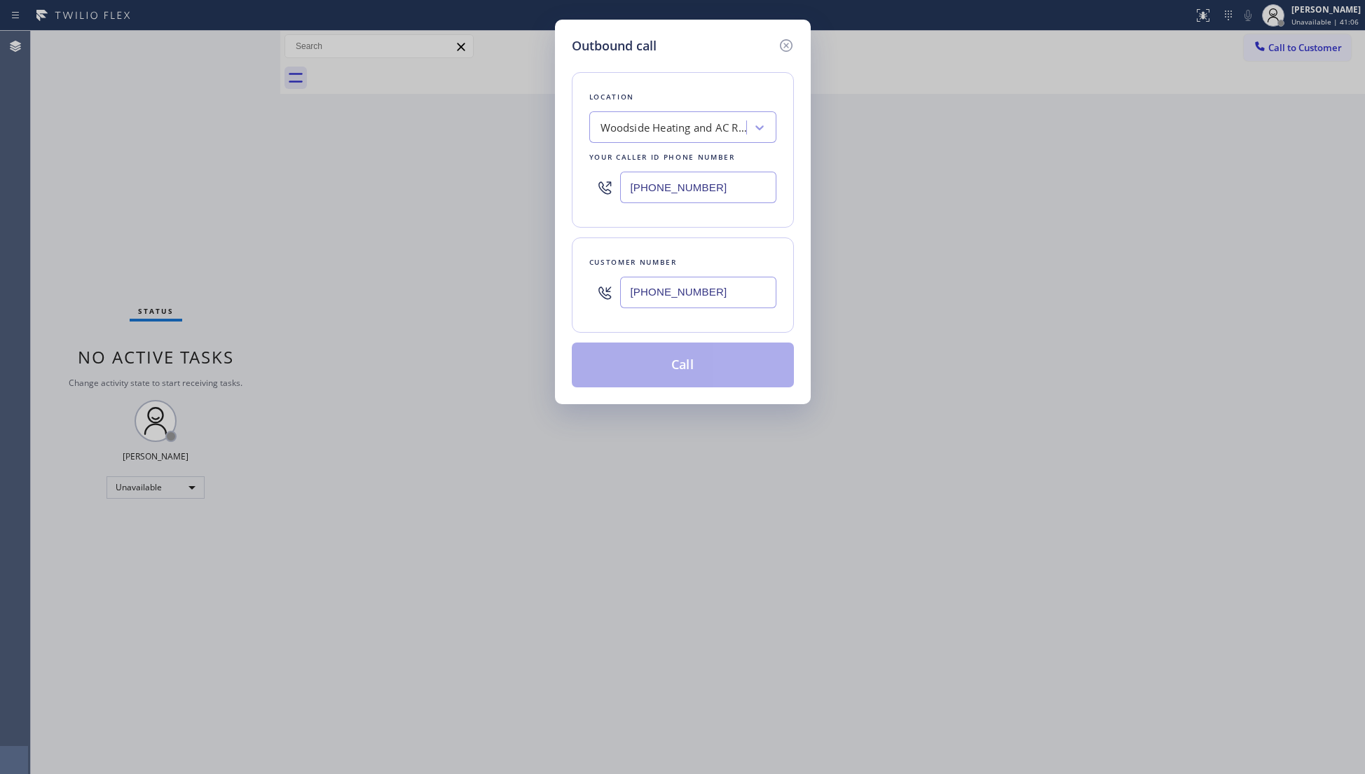
click at [689, 303] on input "(628) 201-8153" at bounding box center [698, 293] width 156 height 32
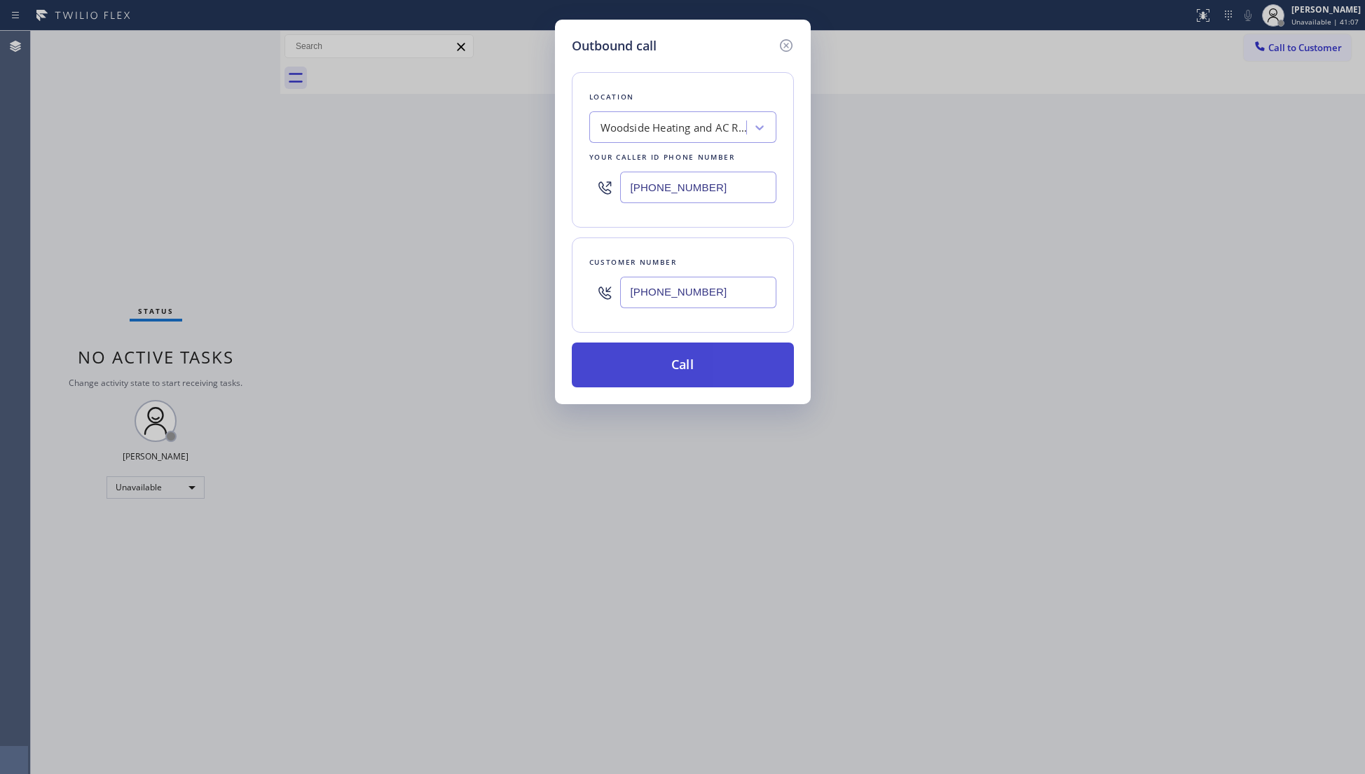
type input "(628) 201-8153"
click at [679, 362] on button "Call" at bounding box center [683, 365] width 222 height 45
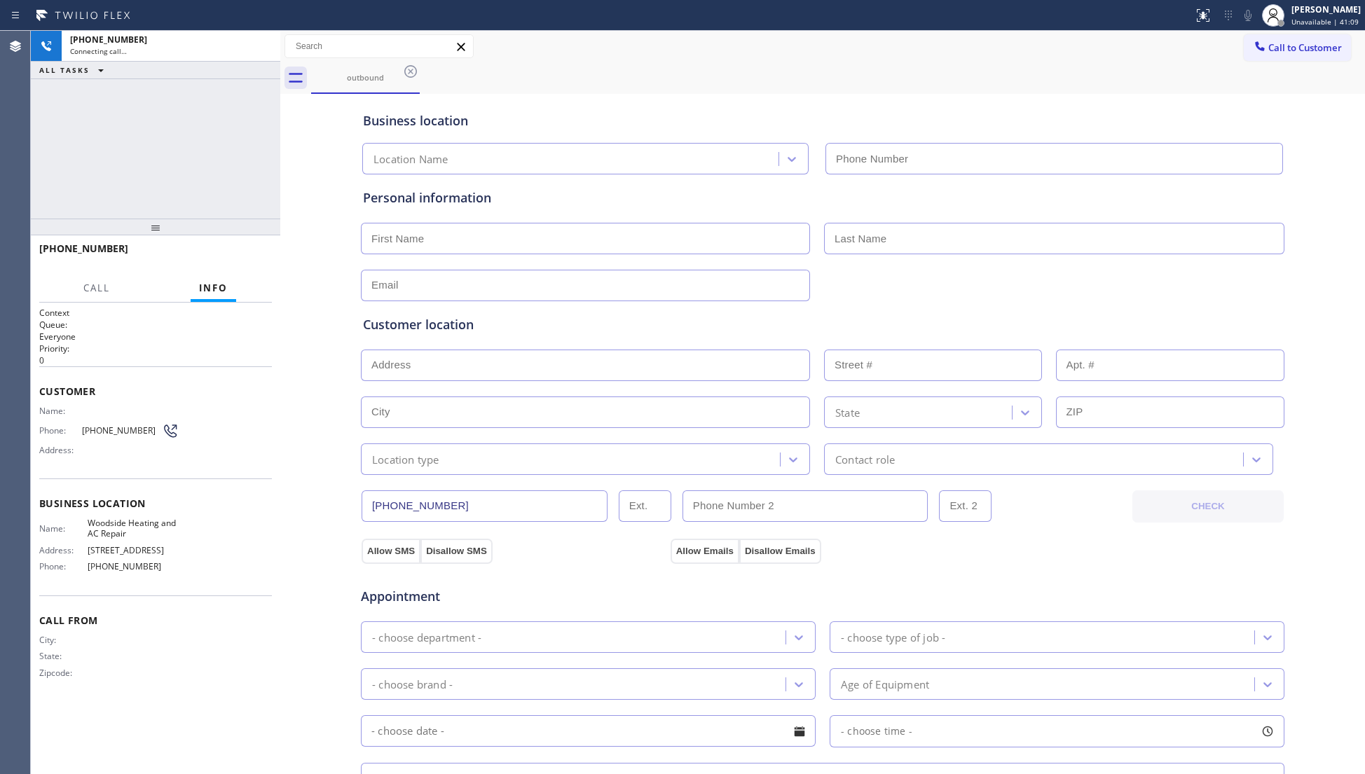
type input "(628) 800-0340"
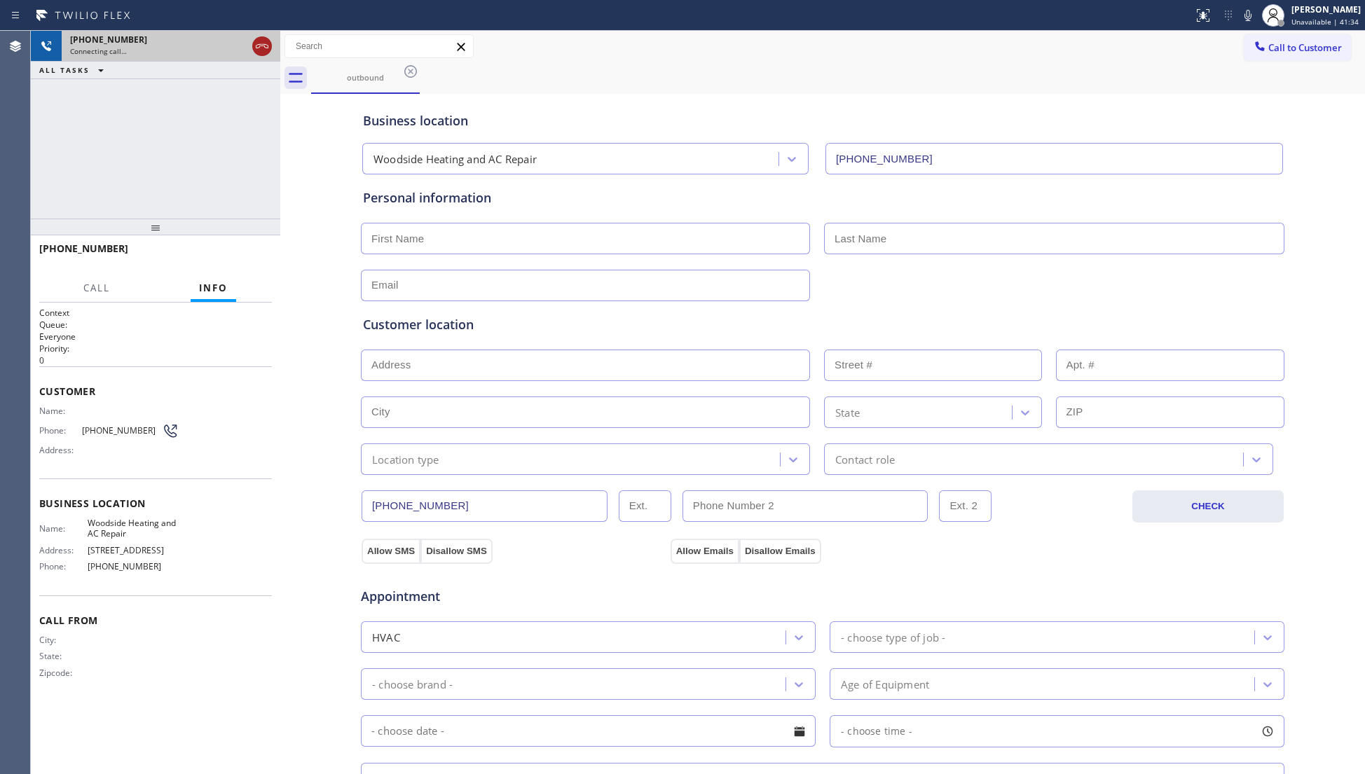
click at [263, 52] on icon at bounding box center [262, 46] width 17 height 17
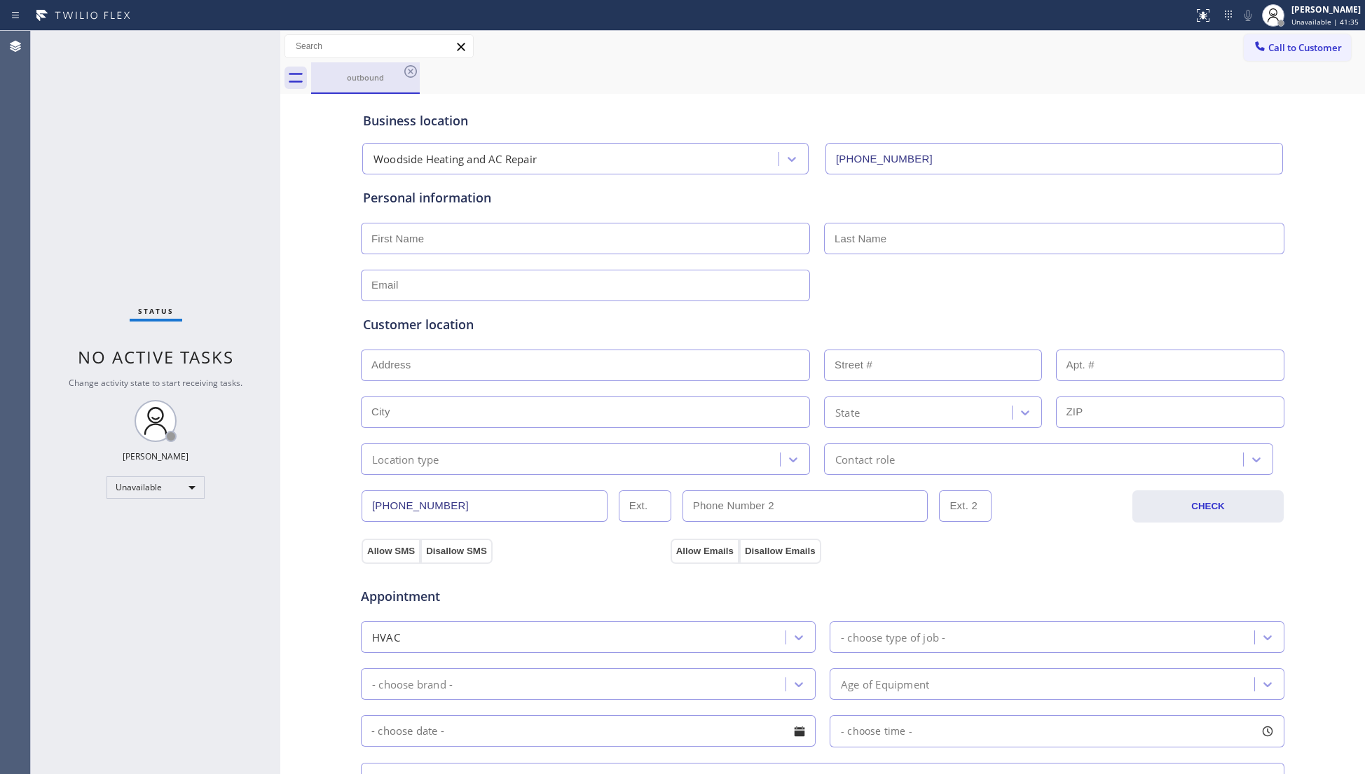
click at [401, 69] on div "outbound" at bounding box center [365, 77] width 106 height 30
click at [416, 71] on icon at bounding box center [410, 71] width 13 height 13
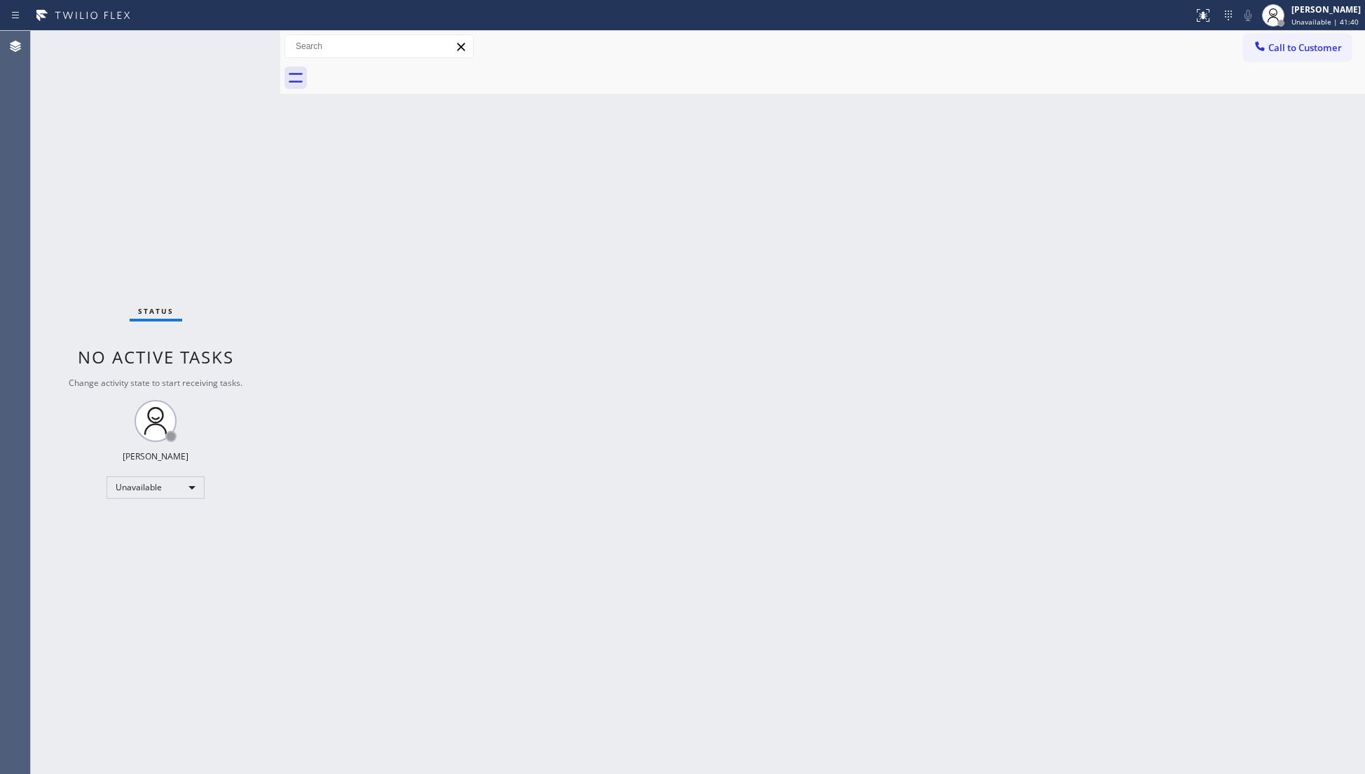
click at [1309, 39] on button "Call to Customer" at bounding box center [1296, 47] width 107 height 27
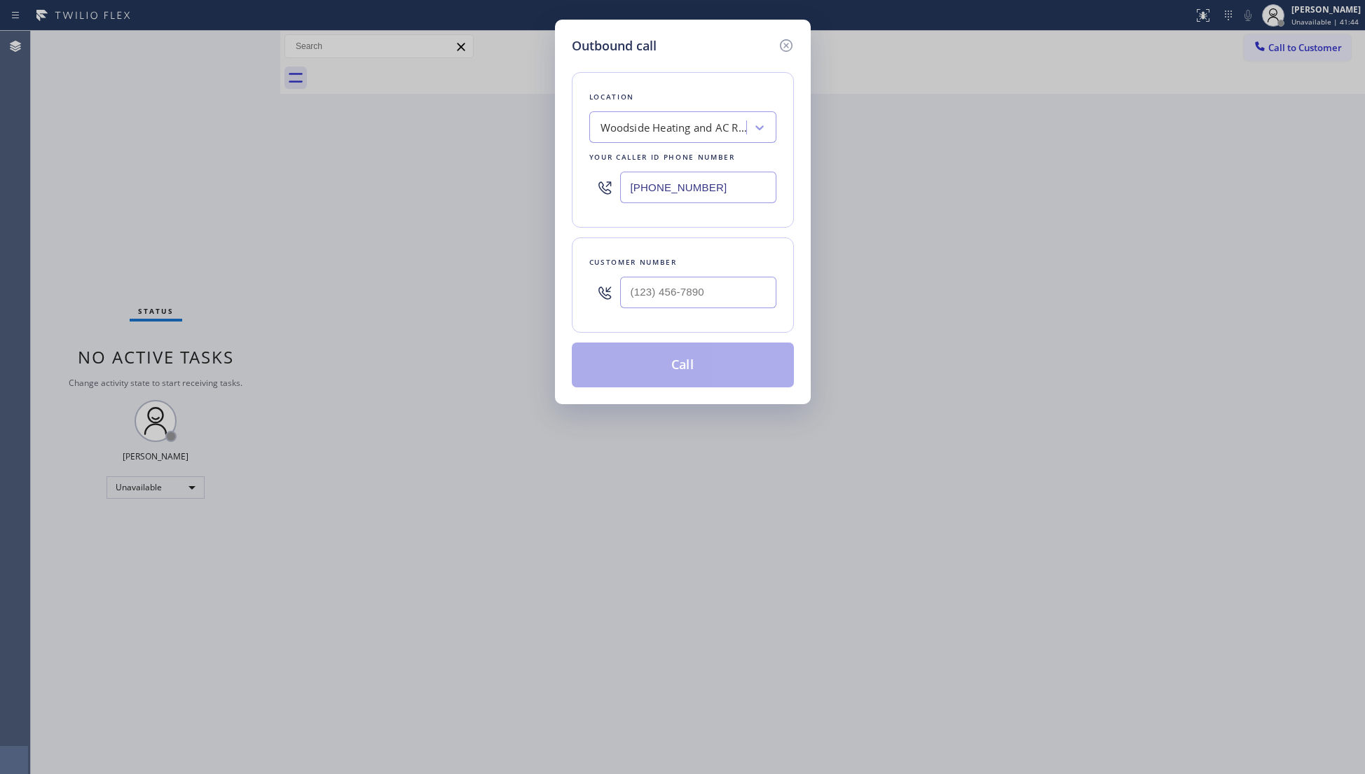
drag, startPoint x: 738, startPoint y: 185, endPoint x: 590, endPoint y: 184, distance: 148.5
click at [590, 184] on div "(628) 800-0340" at bounding box center [682, 188] width 187 height 46
paste input "949) 288-2548"
type input "(949) 288-2548"
click at [735, 304] on input "(___) ___-____" at bounding box center [698, 293] width 156 height 32
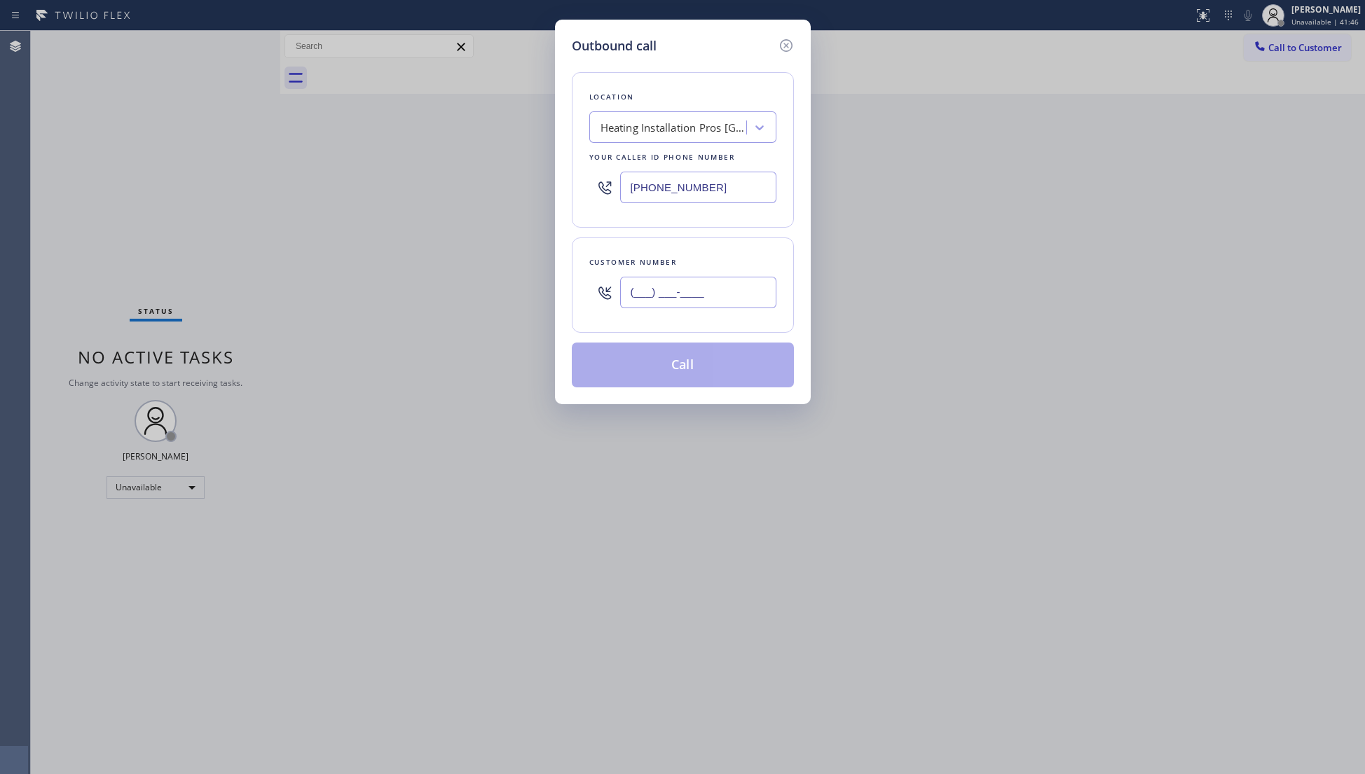
paste input "949) 201-4467"
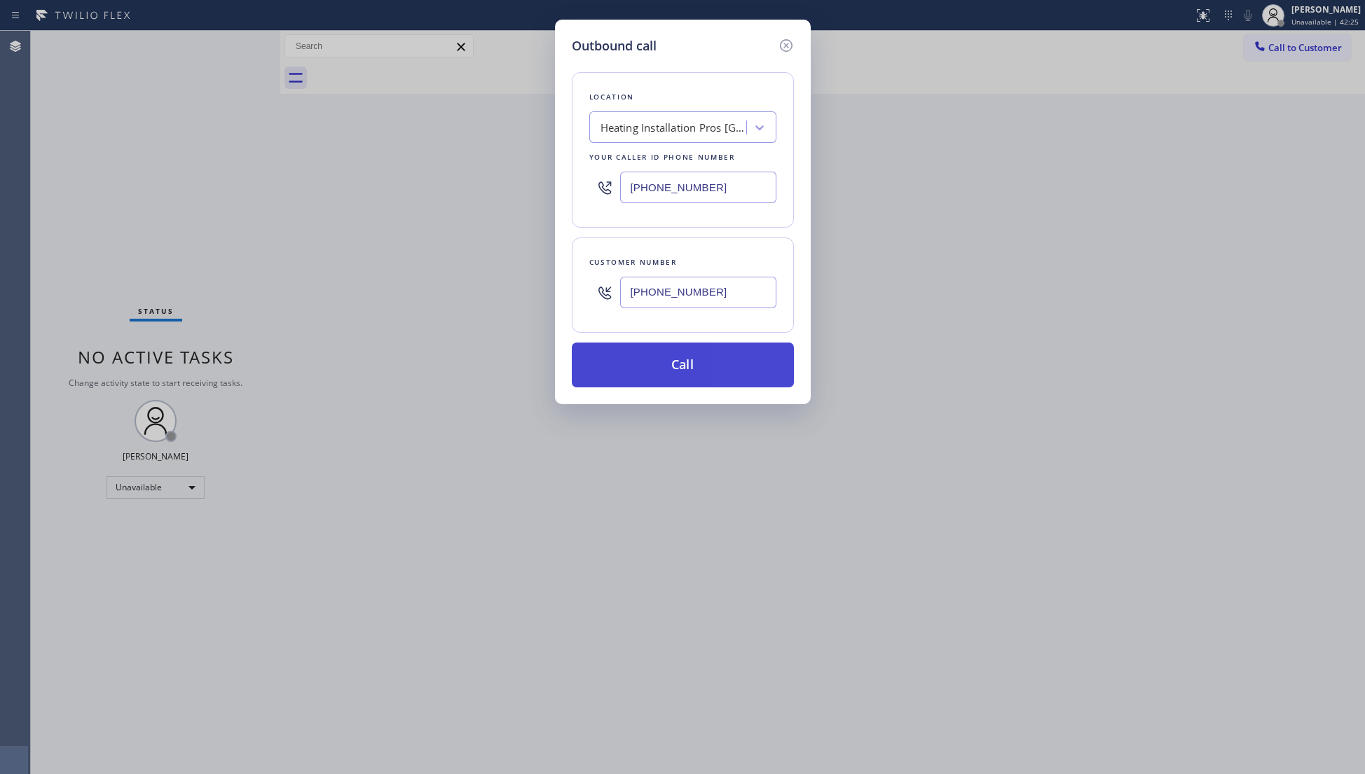
type input "(949) 201-4467"
click at [696, 368] on button "Call" at bounding box center [683, 365] width 222 height 45
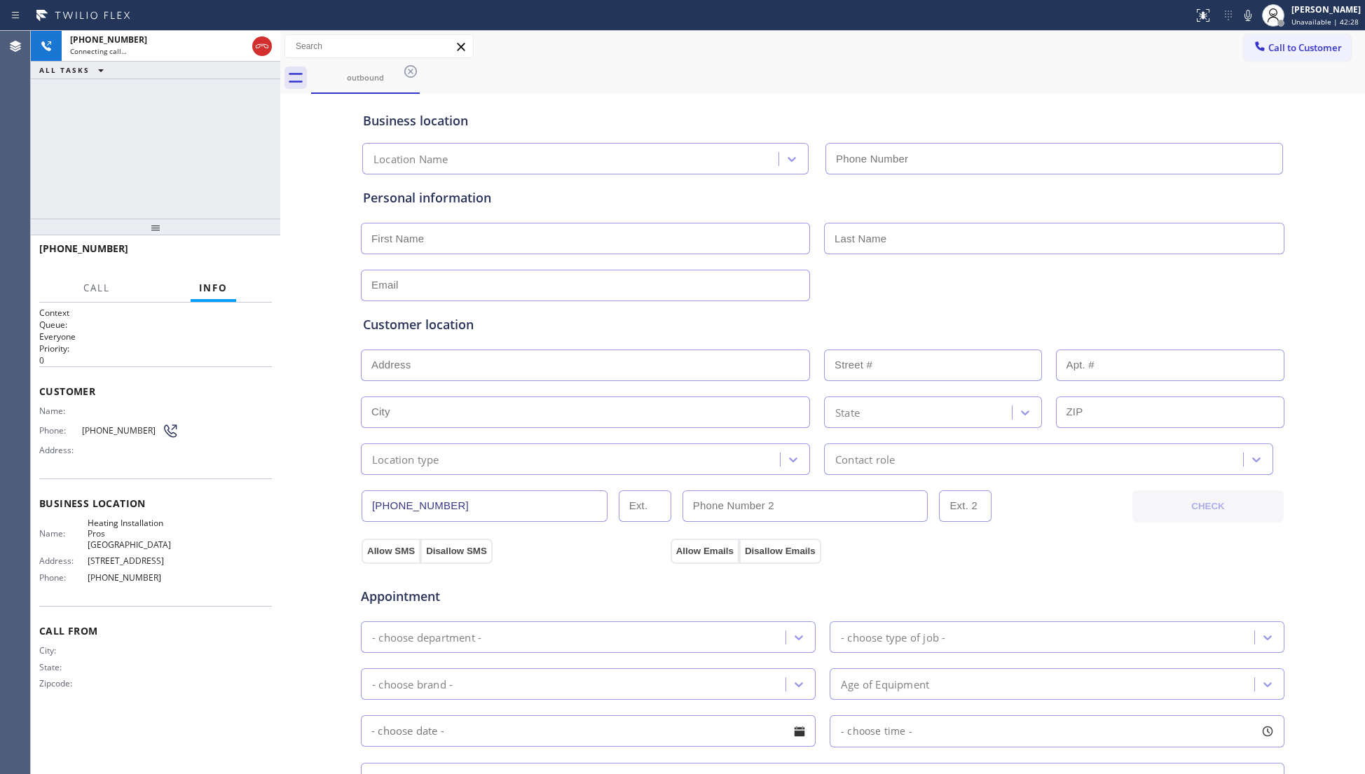
type input "(949) 288-2548"
click at [906, 76] on div "outbound" at bounding box center [838, 78] width 1054 height 32
click at [239, 248] on button "HANG UP" at bounding box center [239, 255] width 65 height 20
click at [238, 248] on button "HANG UP" at bounding box center [239, 255] width 65 height 20
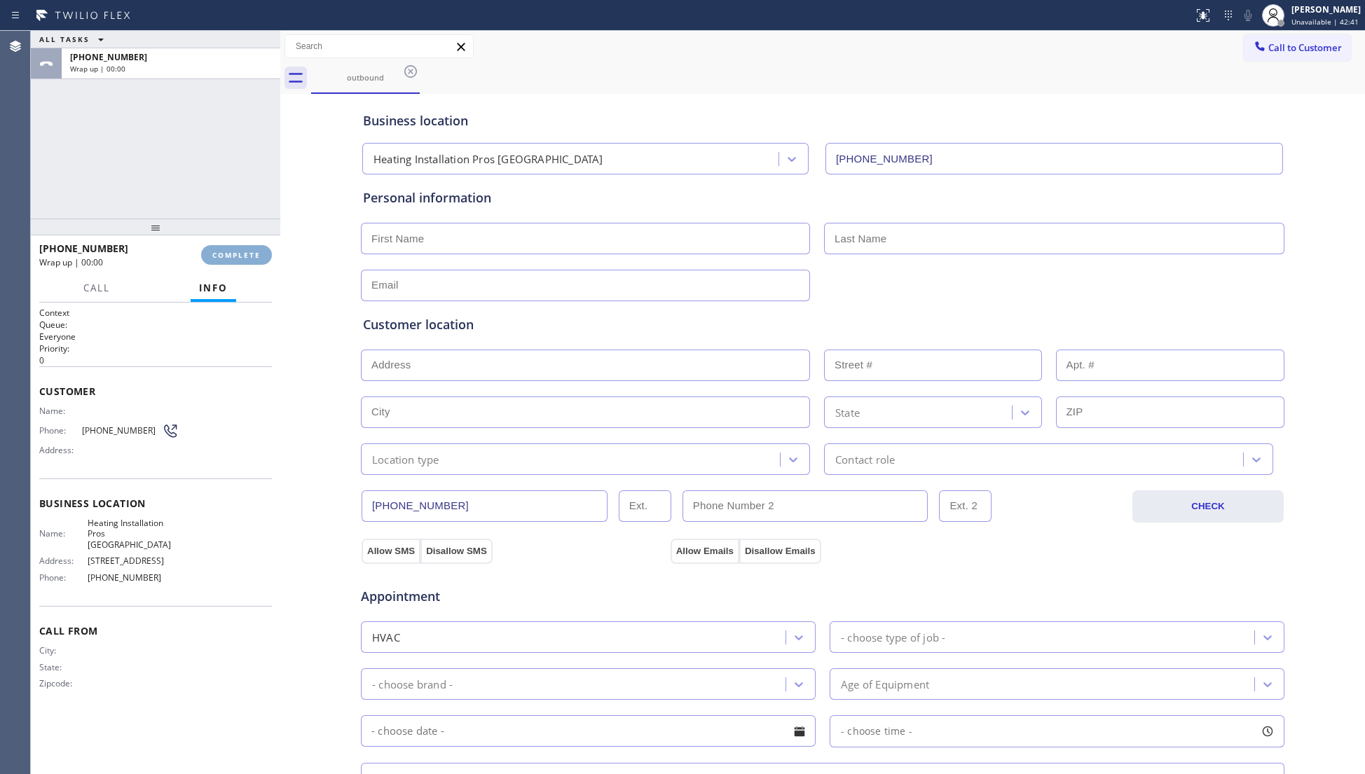
click at [238, 247] on button "COMPLETE" at bounding box center [236, 255] width 71 height 20
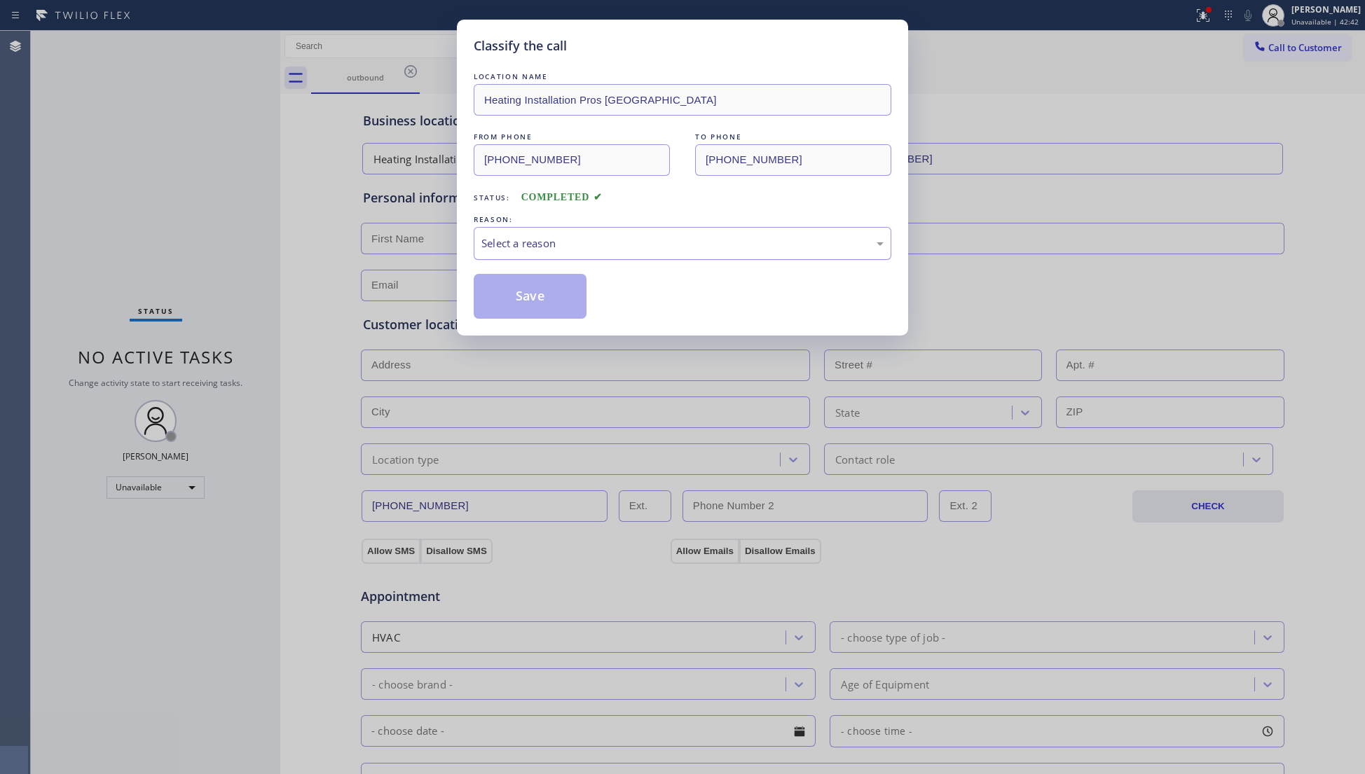
click at [544, 258] on div "Select a reason" at bounding box center [683, 243] width 418 height 33
click at [530, 310] on button "Save" at bounding box center [530, 296] width 113 height 45
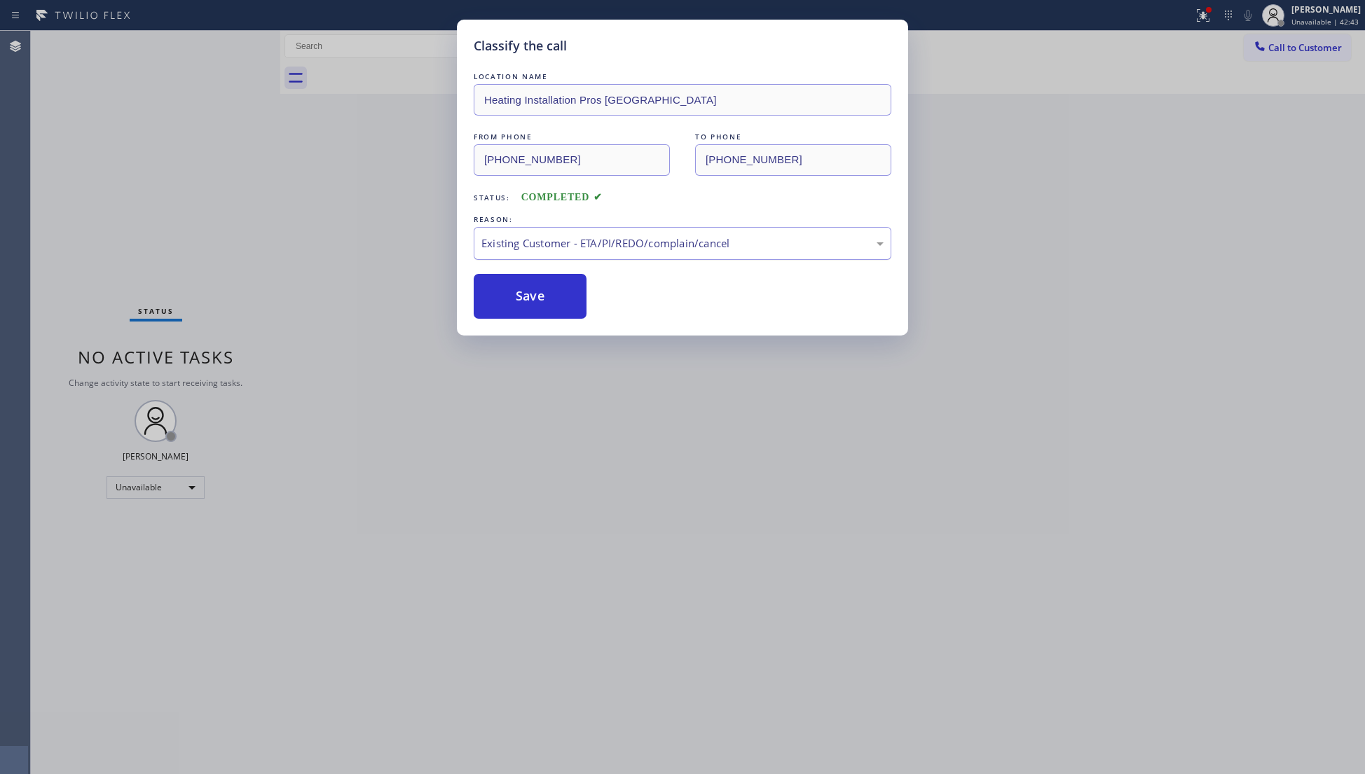
click at [521, 255] on div "Existing Customer - ETA/PI/REDO/complain/cancel" at bounding box center [683, 243] width 418 height 33
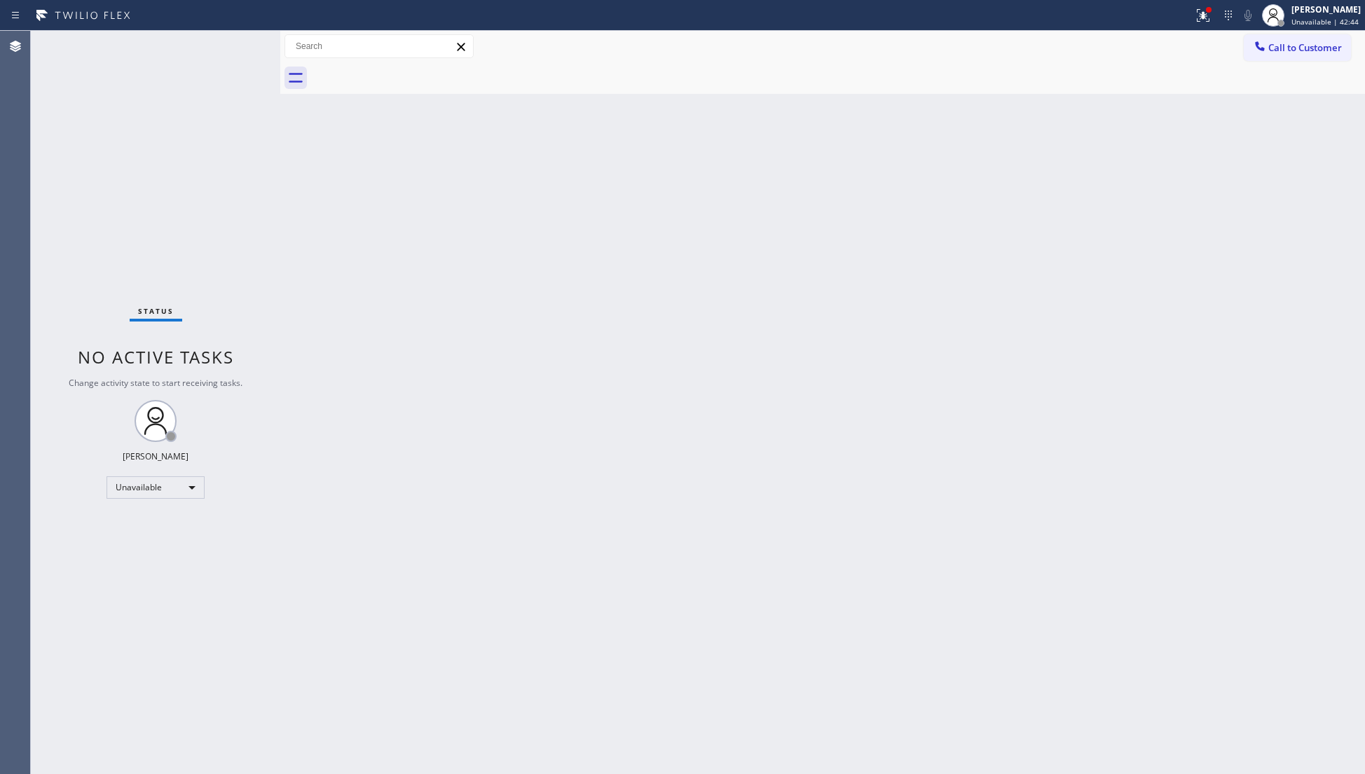
drag, startPoint x: 357, startPoint y: 261, endPoint x: 373, endPoint y: 250, distance: 19.1
click at [361, 258] on div "Back to Dashboard Change Sender ID Customers Technicians Select a contact Outbo…" at bounding box center [822, 402] width 1084 height 743
drag, startPoint x: 1257, startPoint y: 43, endPoint x: 1084, endPoint y: 77, distance: 175.6
click at [1256, 43] on icon at bounding box center [1259, 45] width 9 height 9
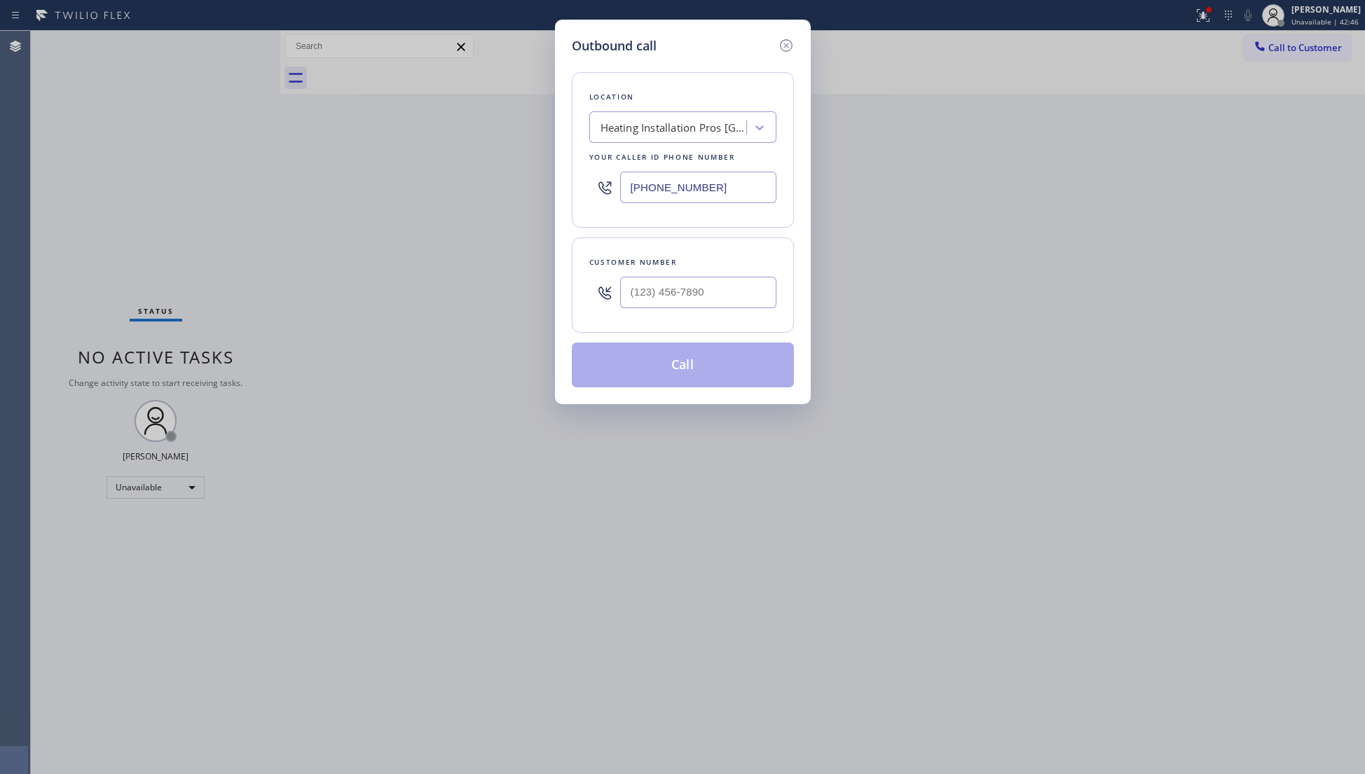
drag, startPoint x: 716, startPoint y: 177, endPoint x: 542, endPoint y: 197, distance: 174.9
click at [542, 197] on div "Outbound call Location Heating Installation Pros San Clemente Your caller id ph…" at bounding box center [682, 387] width 1365 height 774
paste input "305) 680-3364"
type input "(305) 680-3364"
click at [733, 291] on input "(___) ___-____" at bounding box center [698, 293] width 156 height 32
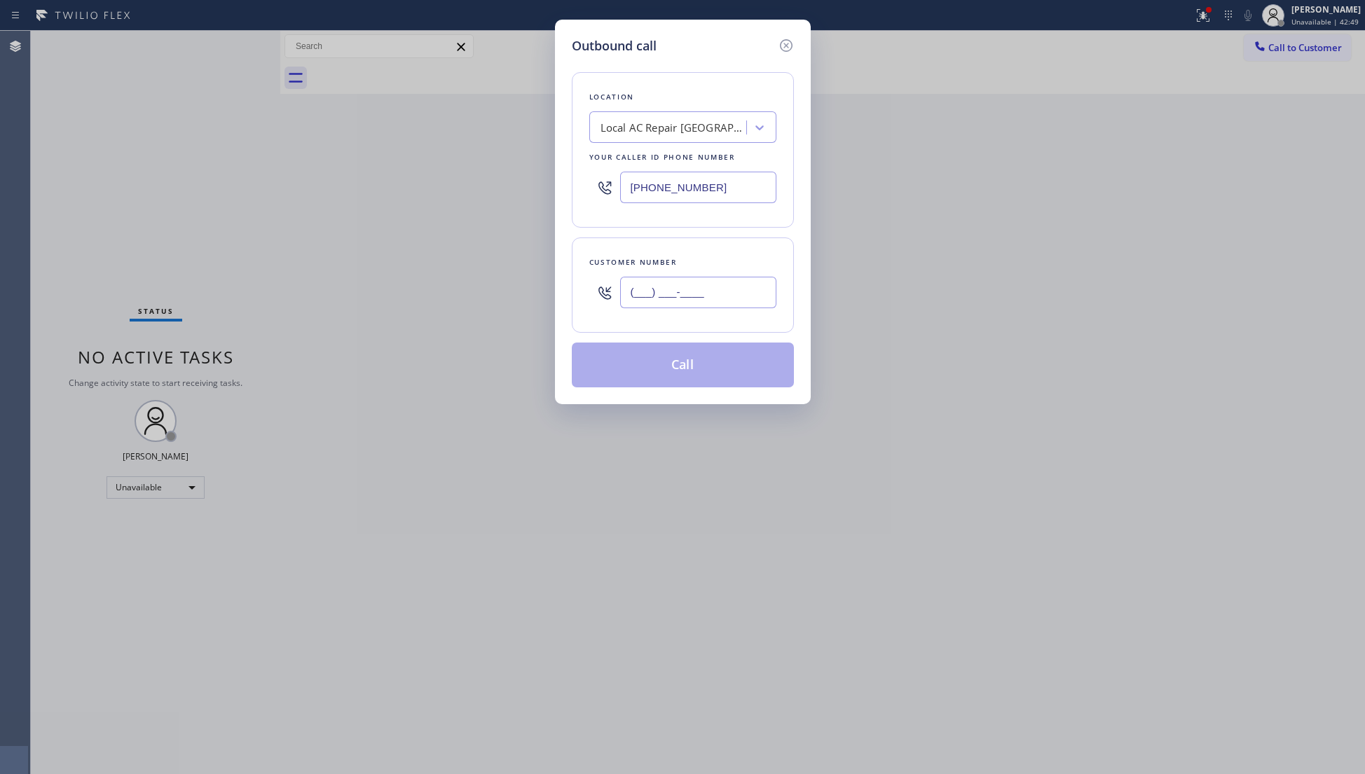
paste input "305) 507-8224"
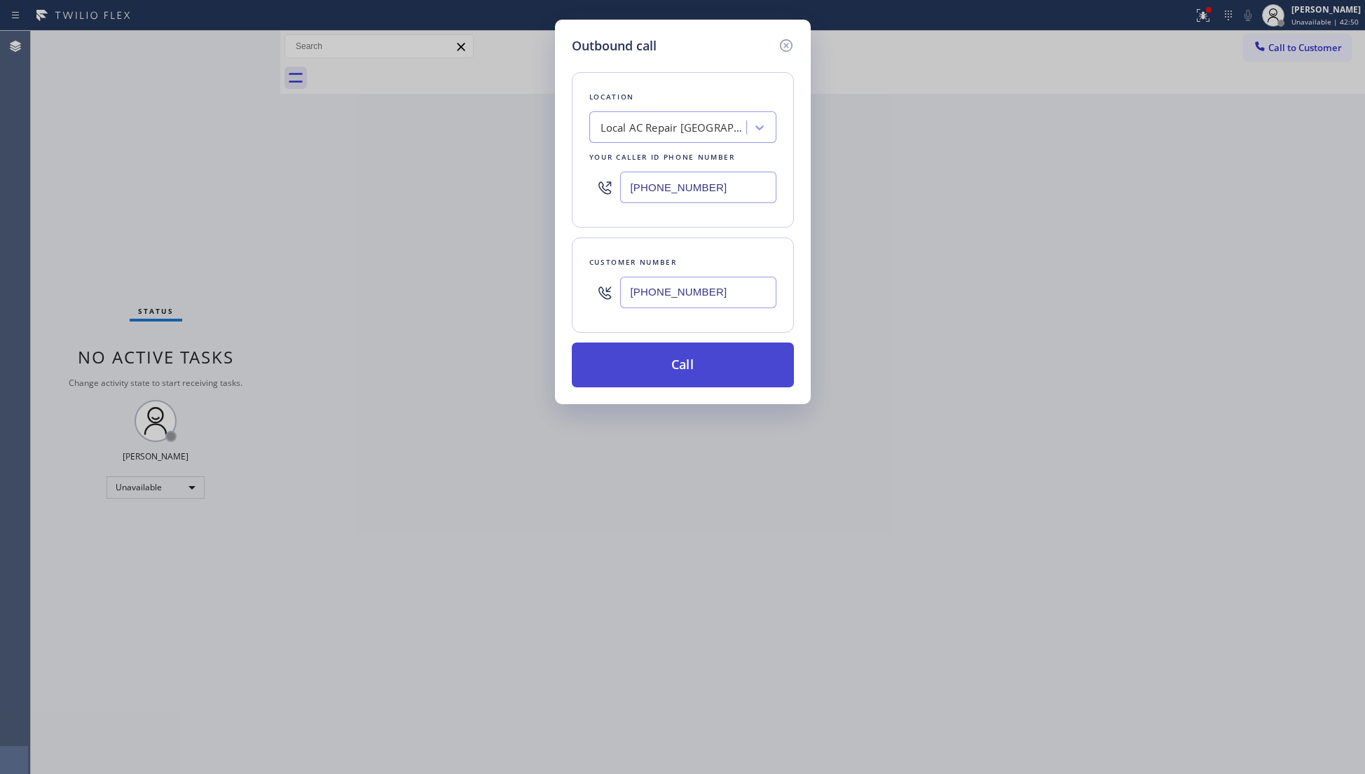
type input "(305) 507-8224"
click at [679, 368] on button "Call" at bounding box center [683, 365] width 222 height 45
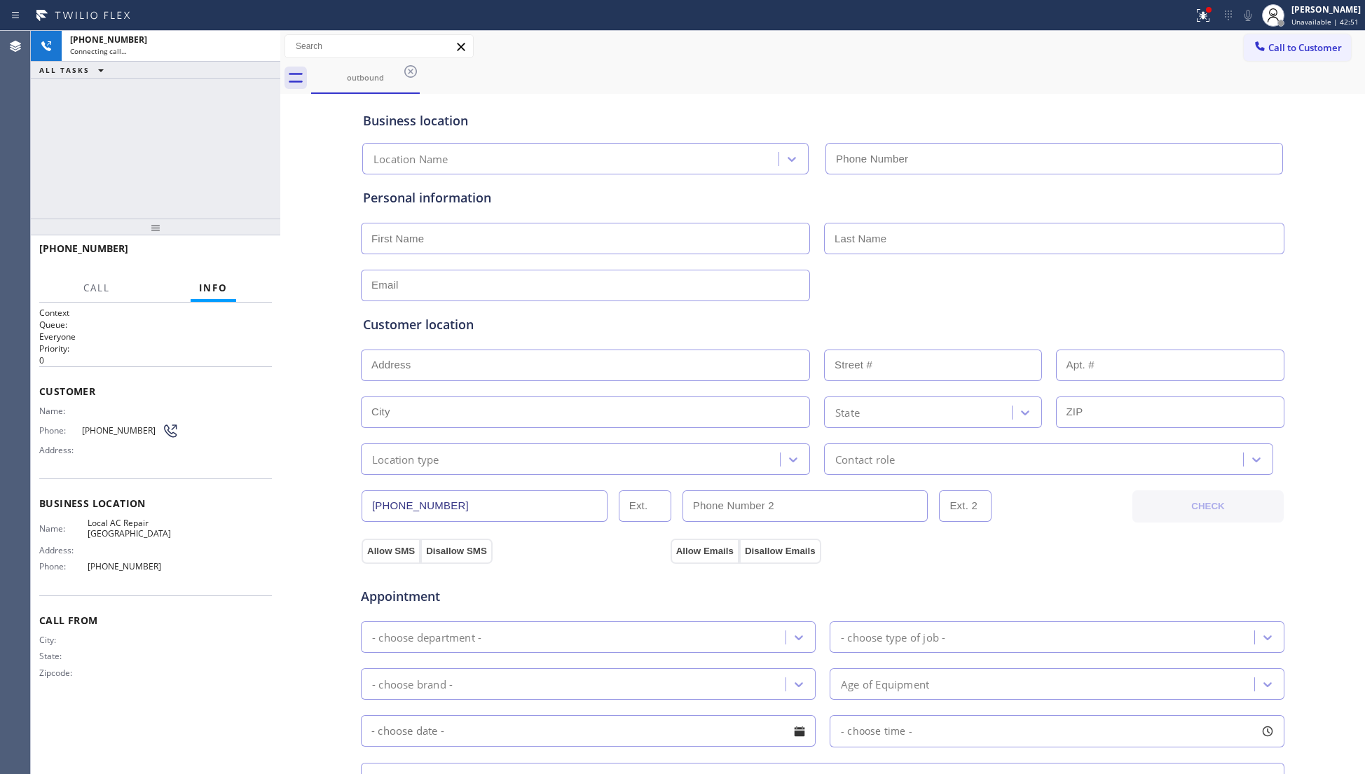
type input "(305) 680-3364"
click at [530, 77] on div "outbound" at bounding box center [838, 78] width 1054 height 32
drag, startPoint x: 258, startPoint y: 52, endPoint x: 256, endPoint y: 63, distance: 11.4
click at [258, 51] on icon at bounding box center [262, 46] width 17 height 17
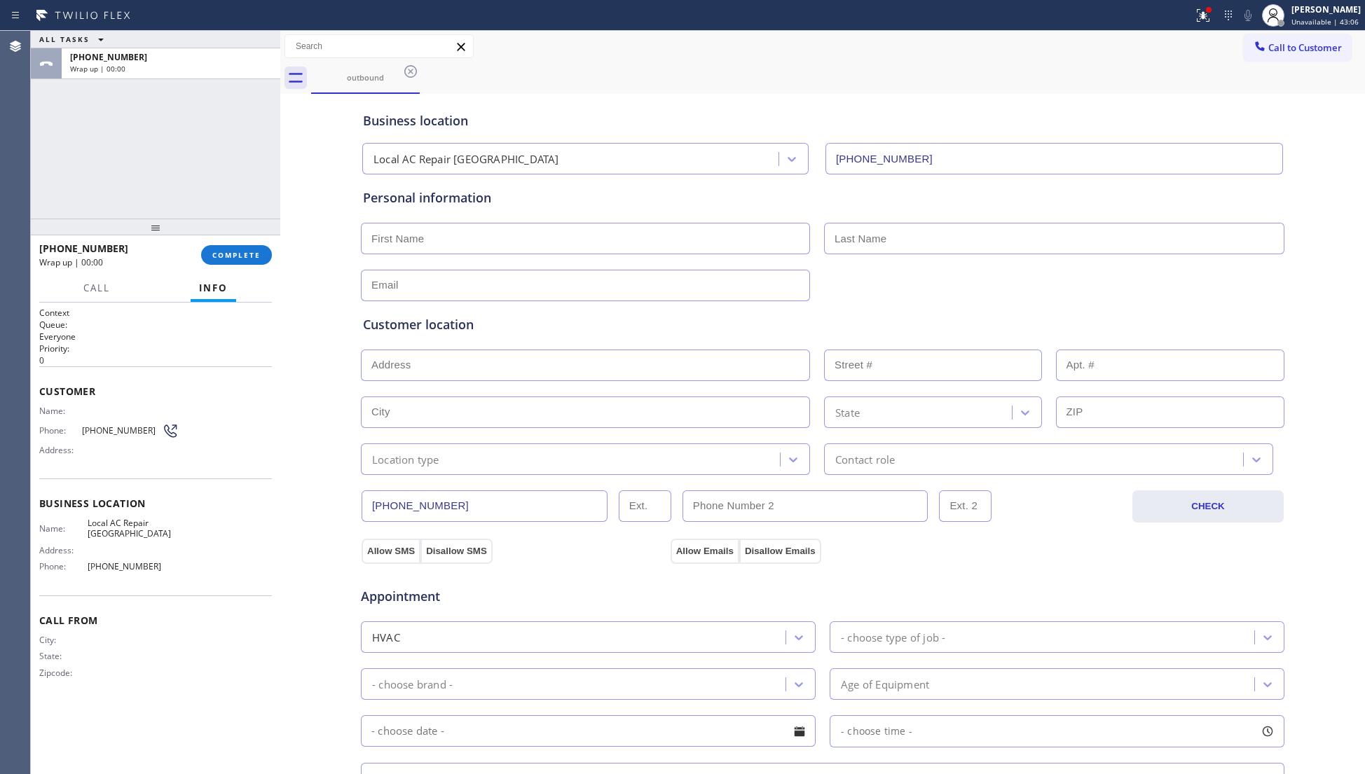
drag, startPoint x: 253, startPoint y: 258, endPoint x: 262, endPoint y: 217, distance: 41.6
click at [253, 258] on span "COMPLETE" at bounding box center [236, 255] width 48 height 10
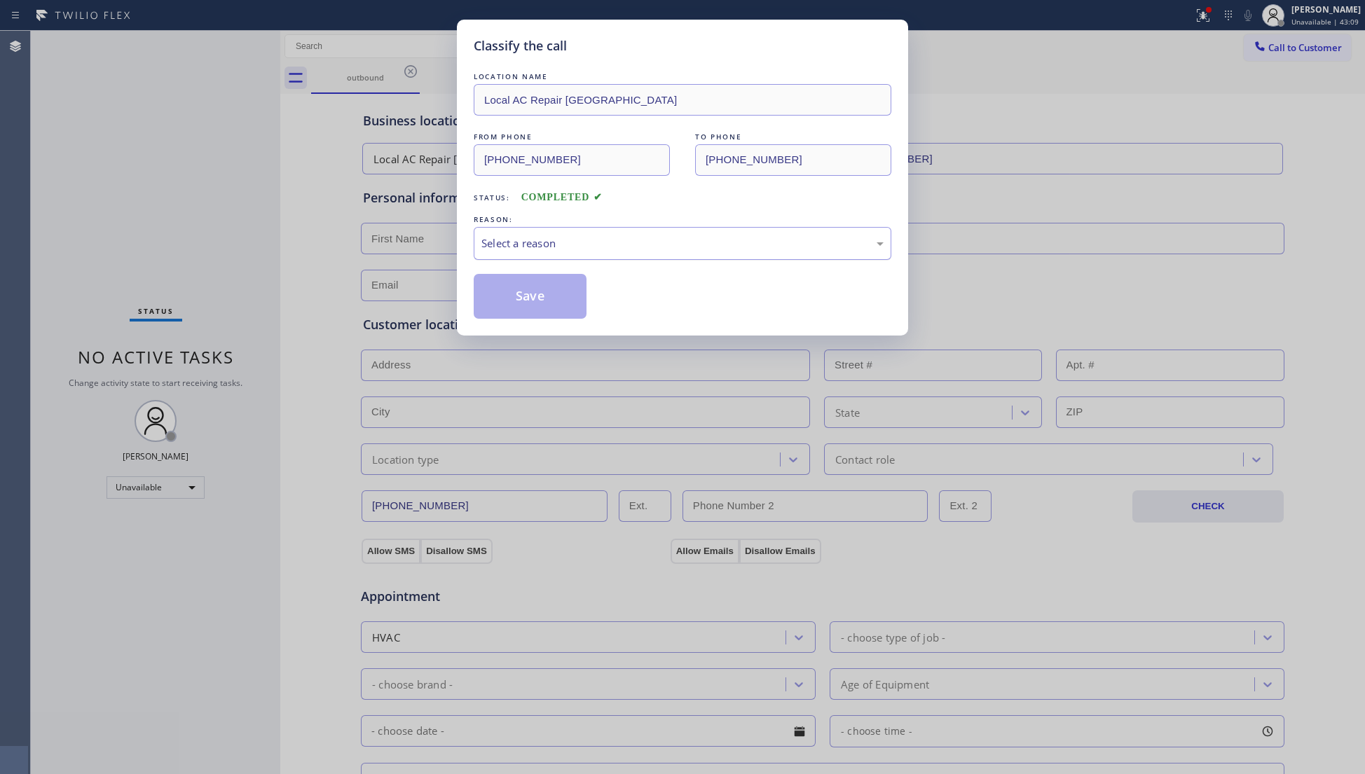
click at [525, 236] on div "Select a reason" at bounding box center [682, 243] width 402 height 16
click at [513, 295] on button "Save" at bounding box center [530, 296] width 113 height 45
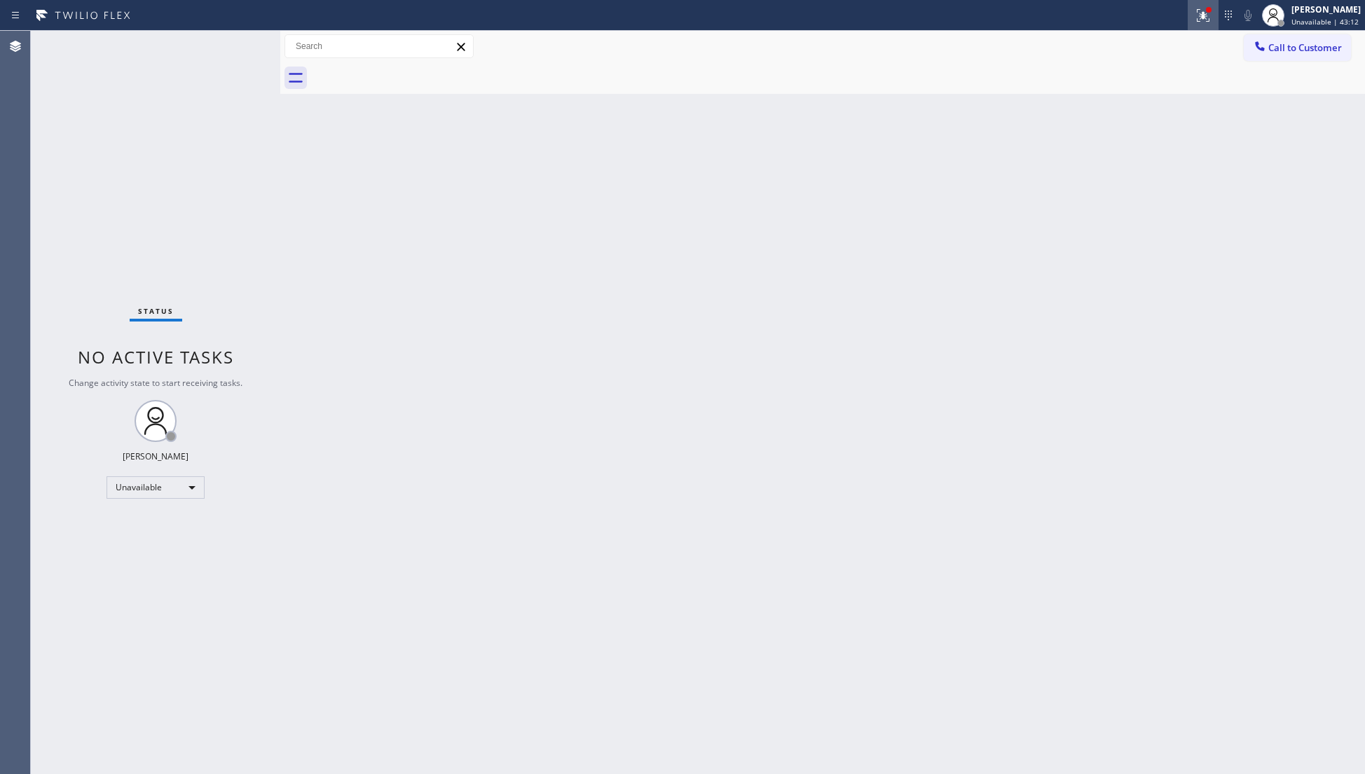
click at [1203, 11] on icon at bounding box center [1202, 15] width 17 height 17
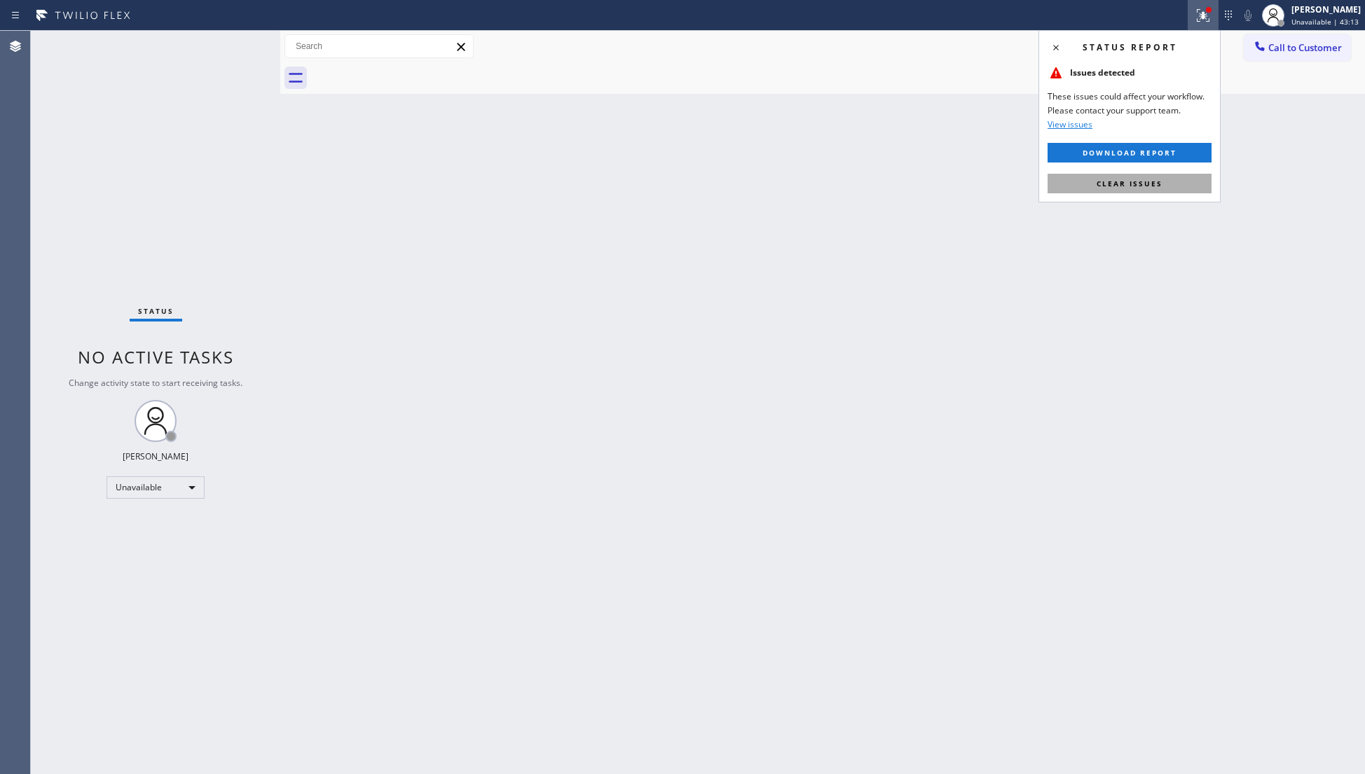
click at [1129, 193] on button "Clear issues" at bounding box center [1129, 184] width 164 height 20
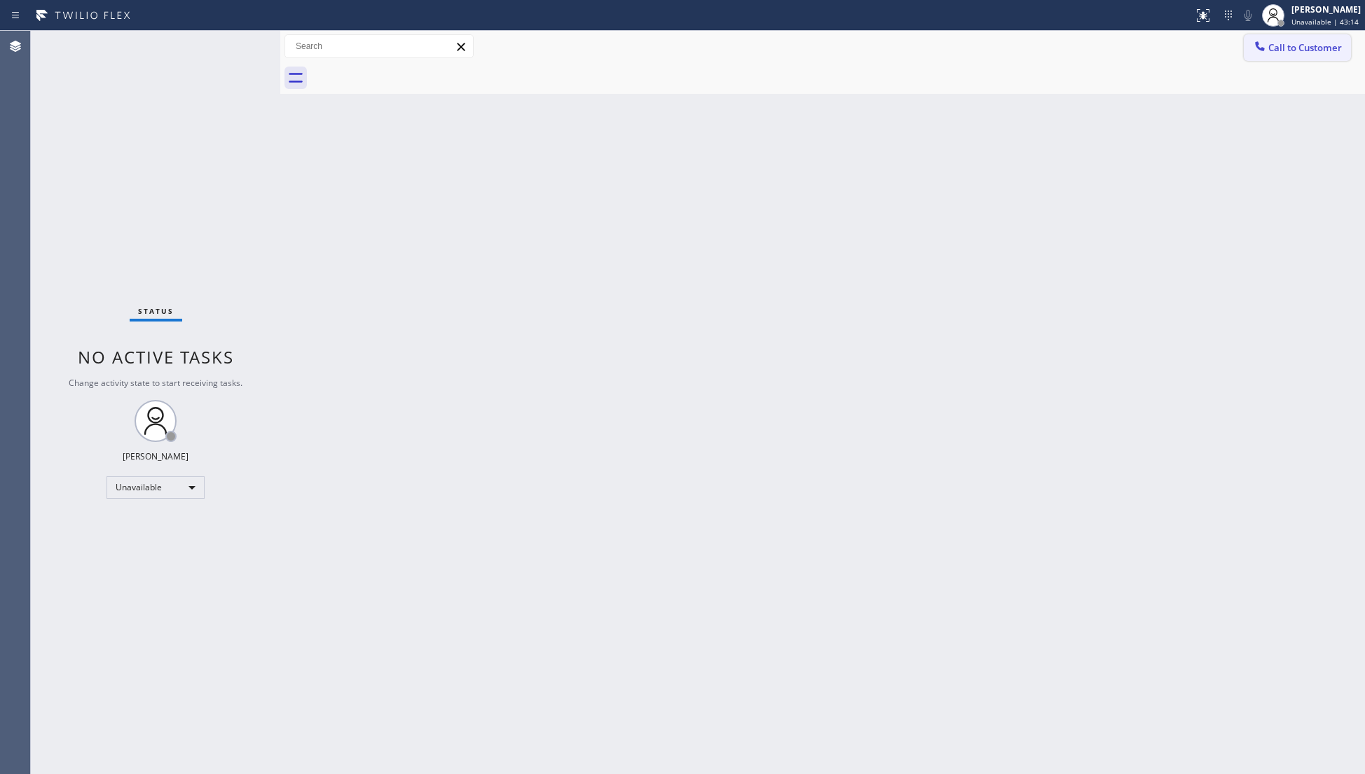
click at [1254, 46] on icon at bounding box center [1260, 46] width 14 height 14
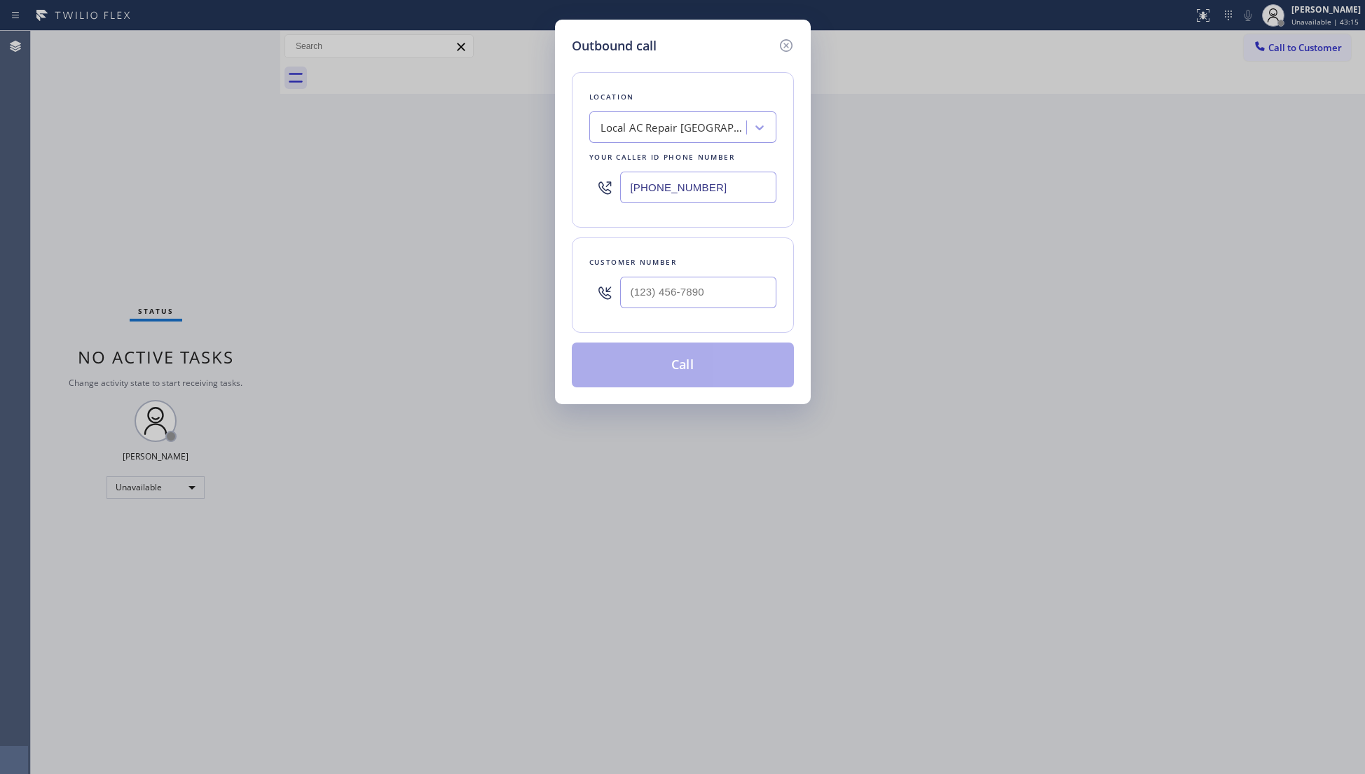
drag, startPoint x: 730, startPoint y: 177, endPoint x: 567, endPoint y: 202, distance: 165.0
click at [555, 202] on div "Outbound call Location Local AC Repair North Miami Your caller id phone number …" at bounding box center [683, 212] width 256 height 385
paste input "410) 237-0276"
type input "(410) 237-0276"
click at [744, 303] on input "(___) ___-____" at bounding box center [698, 293] width 156 height 32
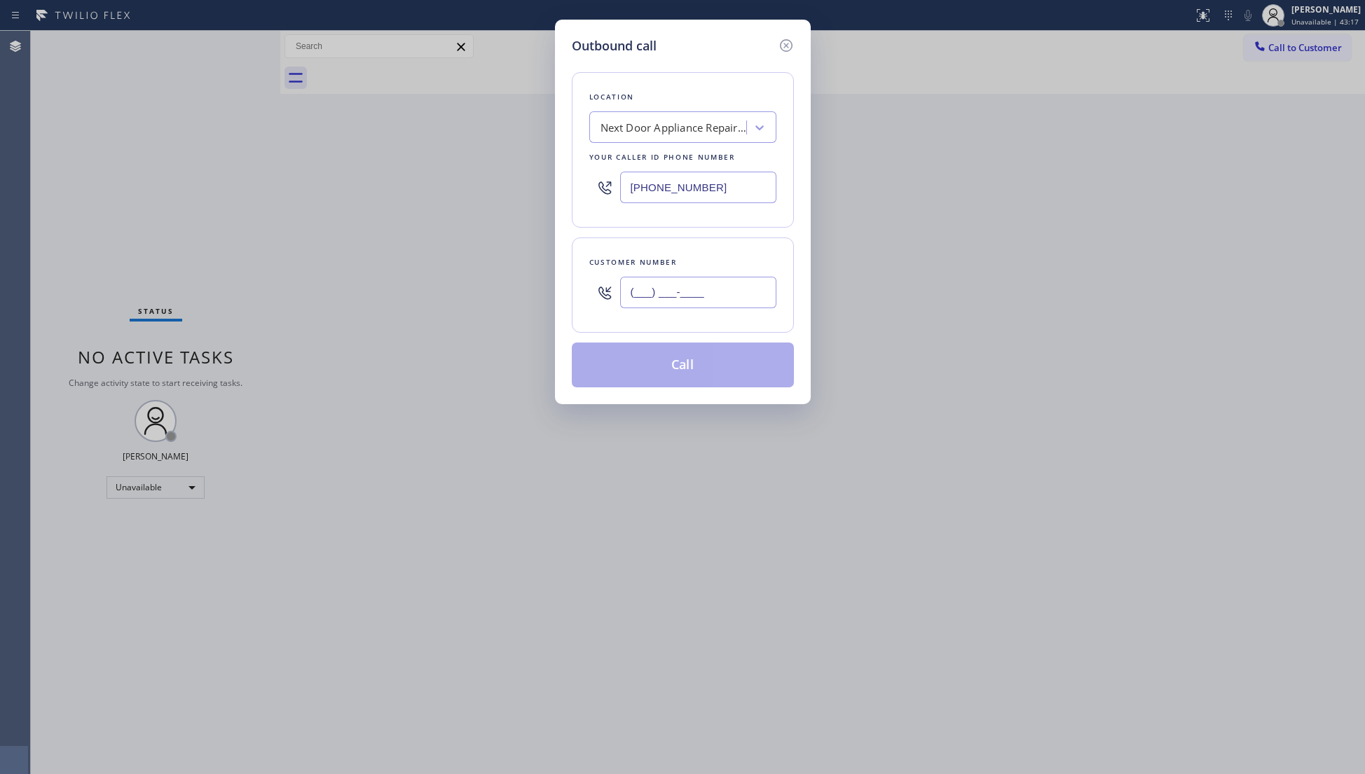
paste input "240) 534-0279"
type input "(240) 534-0279"
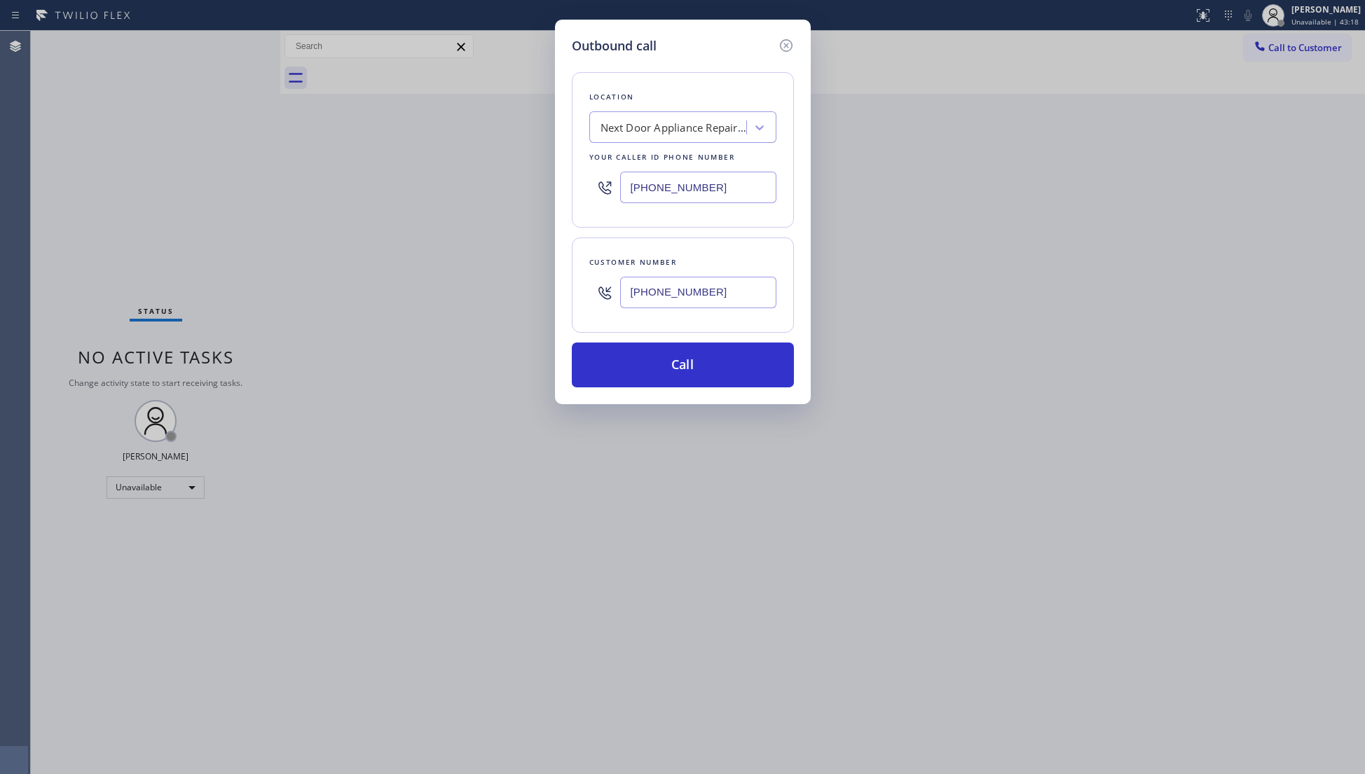
click at [967, 234] on div "Outbound call Location Next Door Appliance Repair Towson Your caller id phone n…" at bounding box center [682, 387] width 1365 height 774
click at [684, 373] on button "Call" at bounding box center [683, 365] width 222 height 45
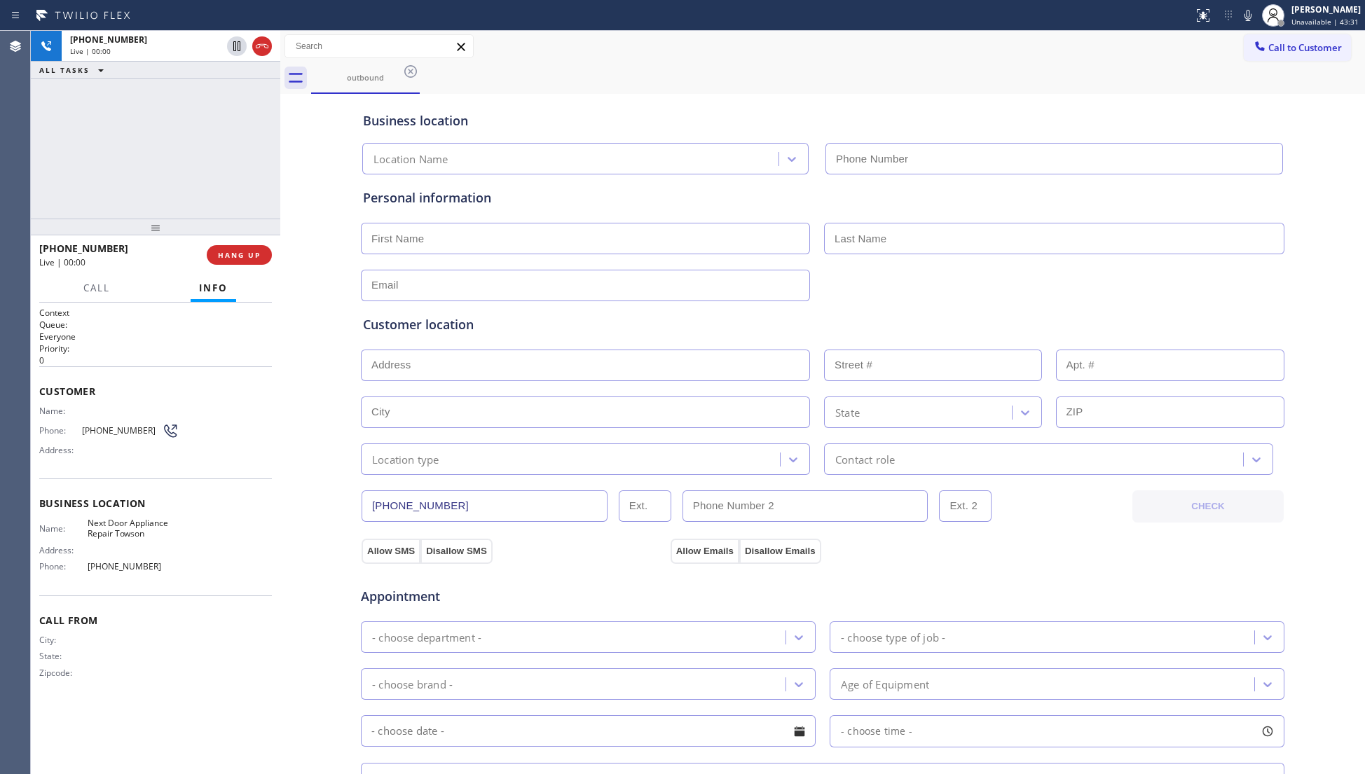
type input "(410) 237-0276"
click at [235, 258] on span "HANG UP" at bounding box center [239, 255] width 43 height 10
click at [234, 258] on span "HANG UP" at bounding box center [239, 255] width 43 height 10
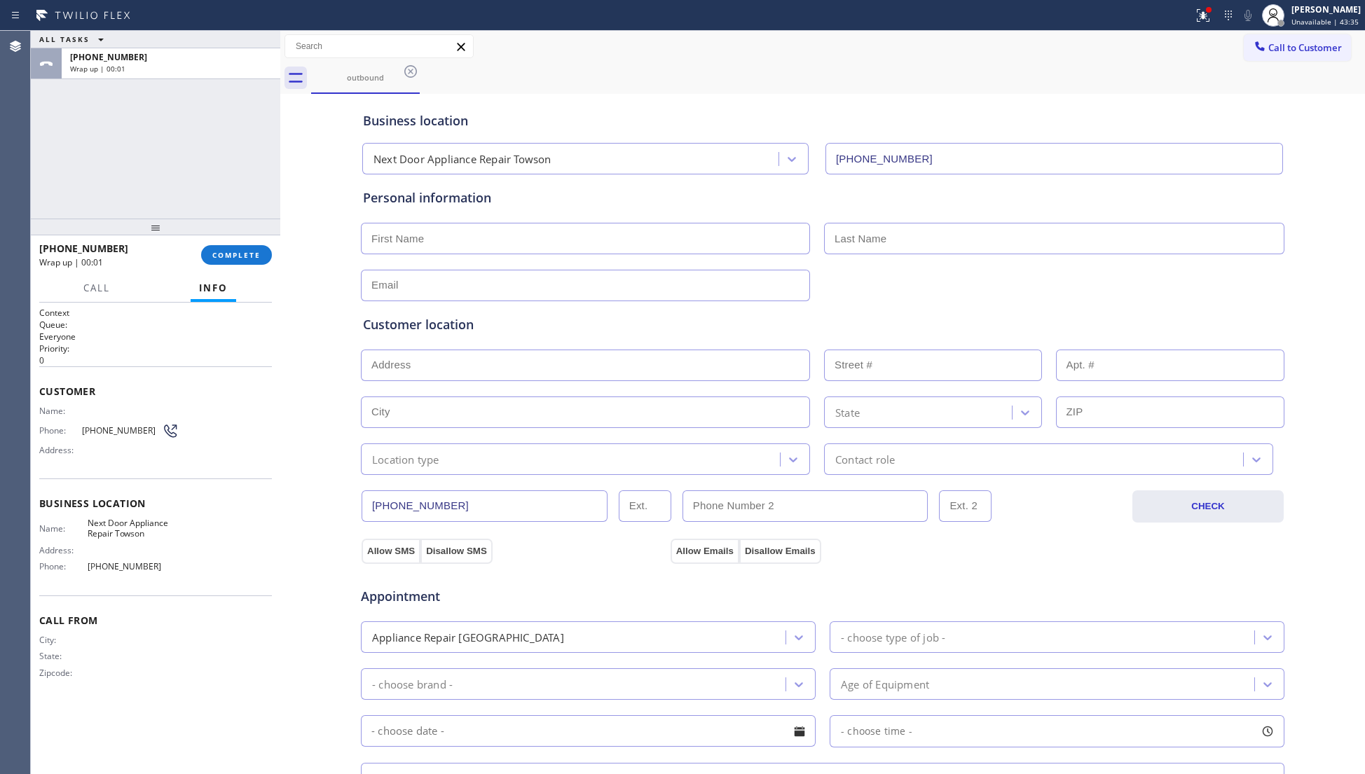
click at [455, 208] on div "Personal information" at bounding box center [822, 244] width 919 height 113
click at [254, 245] on button "COMPLETE" at bounding box center [236, 255] width 71 height 20
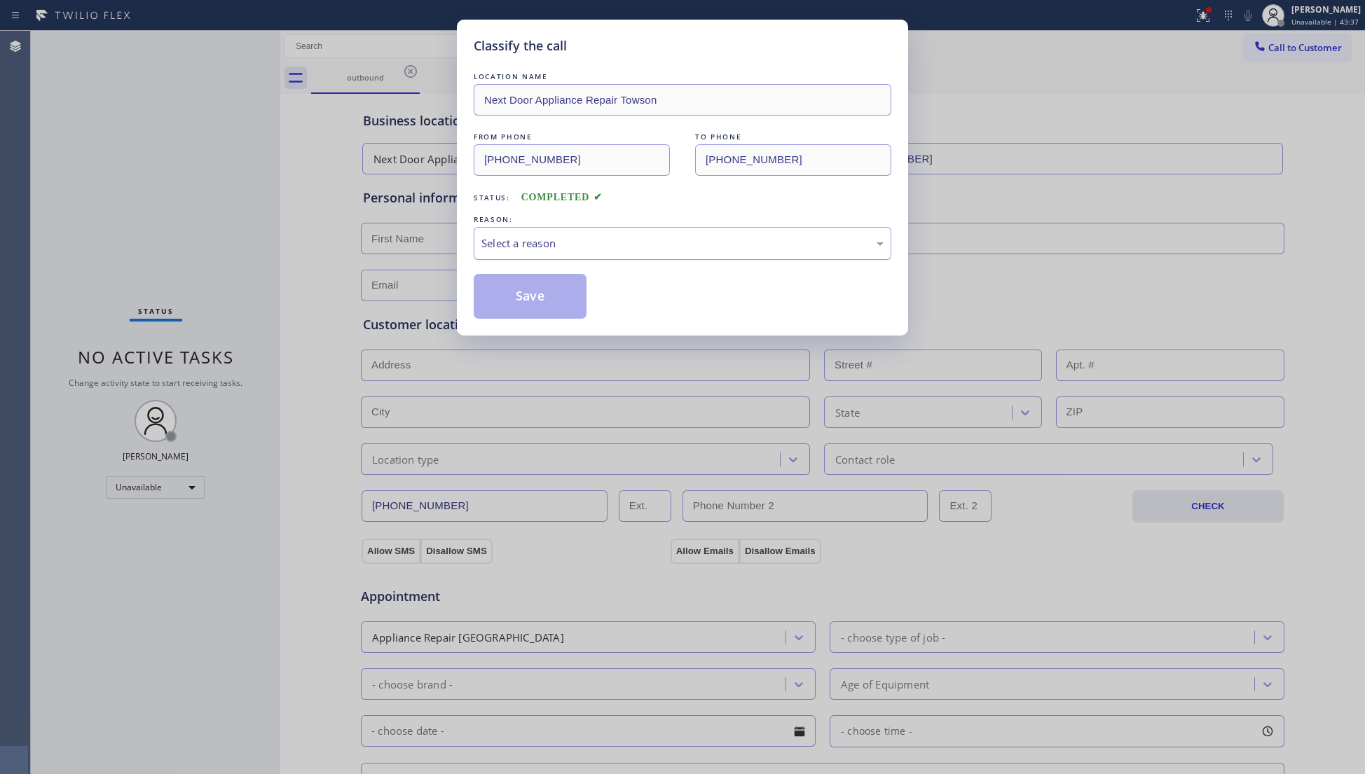
click at [537, 255] on div "Select a reason" at bounding box center [683, 243] width 418 height 33
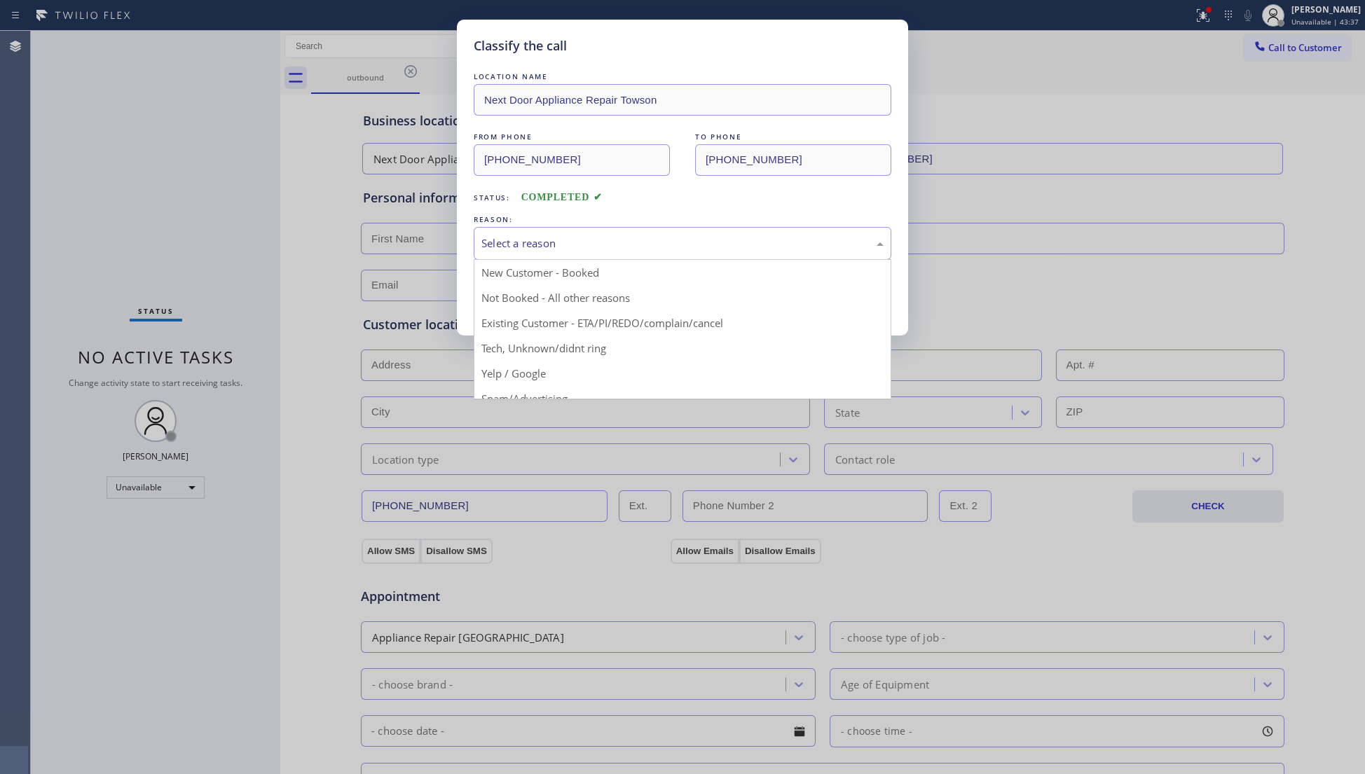
click at [532, 300] on button "Save" at bounding box center [530, 296] width 113 height 45
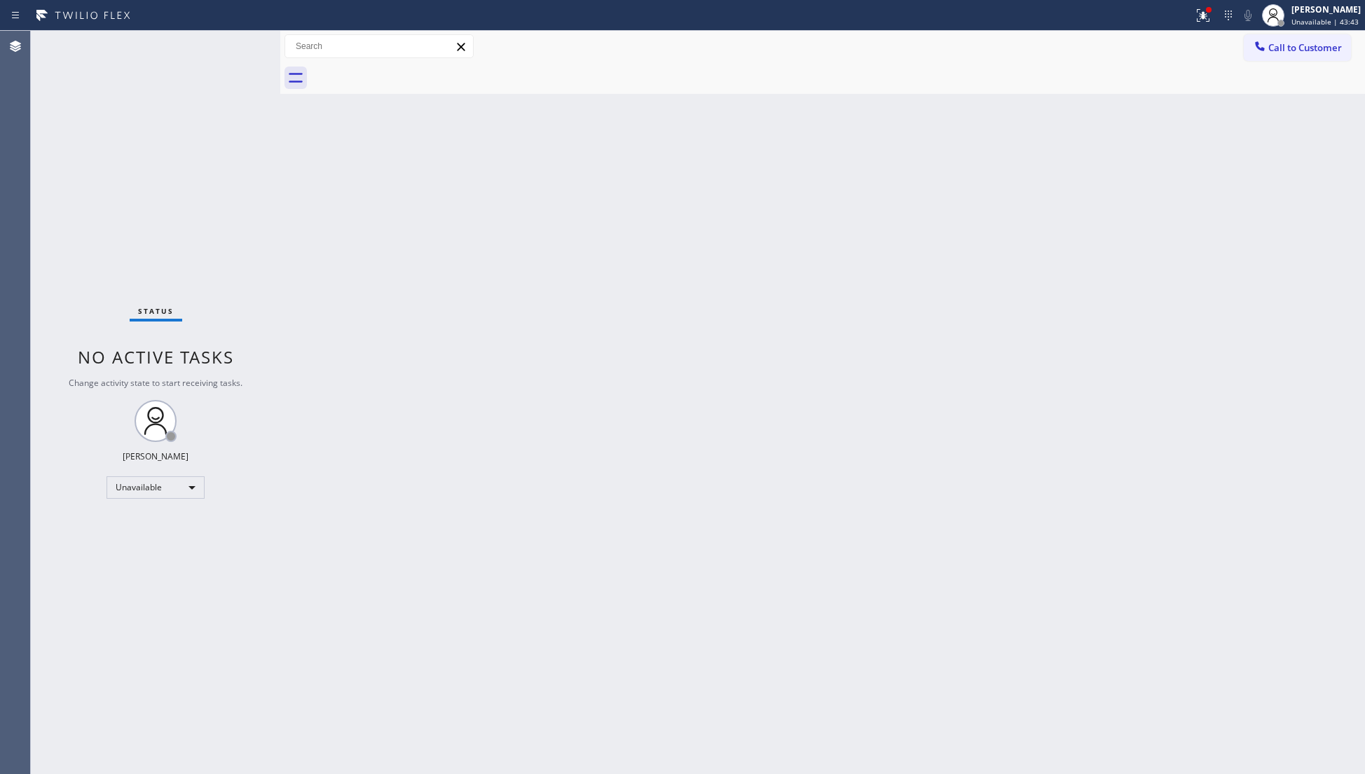
drag, startPoint x: 948, startPoint y: 118, endPoint x: 992, endPoint y: 125, distance: 44.7
click at [948, 118] on div "Back to Dashboard Change Sender ID Customers Technicians Select a contact Outbo…" at bounding box center [822, 402] width 1084 height 743
drag, startPoint x: 792, startPoint y: 174, endPoint x: 905, endPoint y: 149, distance: 116.3
click at [833, 170] on div "Back to Dashboard Change Sender ID Customers Technicians Select a contact Outbo…" at bounding box center [822, 402] width 1084 height 743
click at [1258, 49] on icon at bounding box center [1260, 46] width 14 height 14
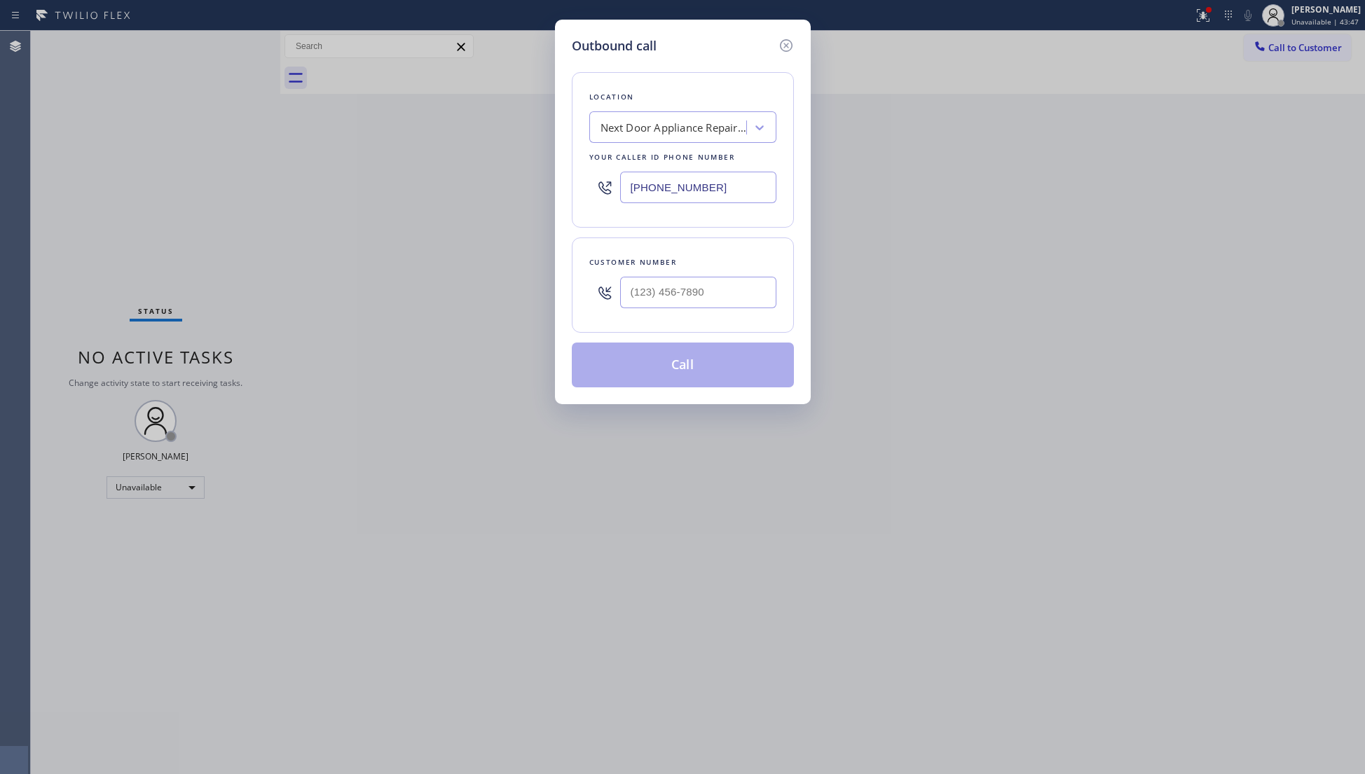
drag, startPoint x: 626, startPoint y: 196, endPoint x: 572, endPoint y: 191, distance: 54.2
click at [572, 191] on div "Location Next Door Appliance Repair Towson Your caller id phone number (410) 23…" at bounding box center [683, 150] width 222 height 156
paste input "669) 201-990"
type input "[PHONE_NUMBER]"
click at [698, 289] on input "(___) ___-____" at bounding box center [698, 293] width 156 height 32
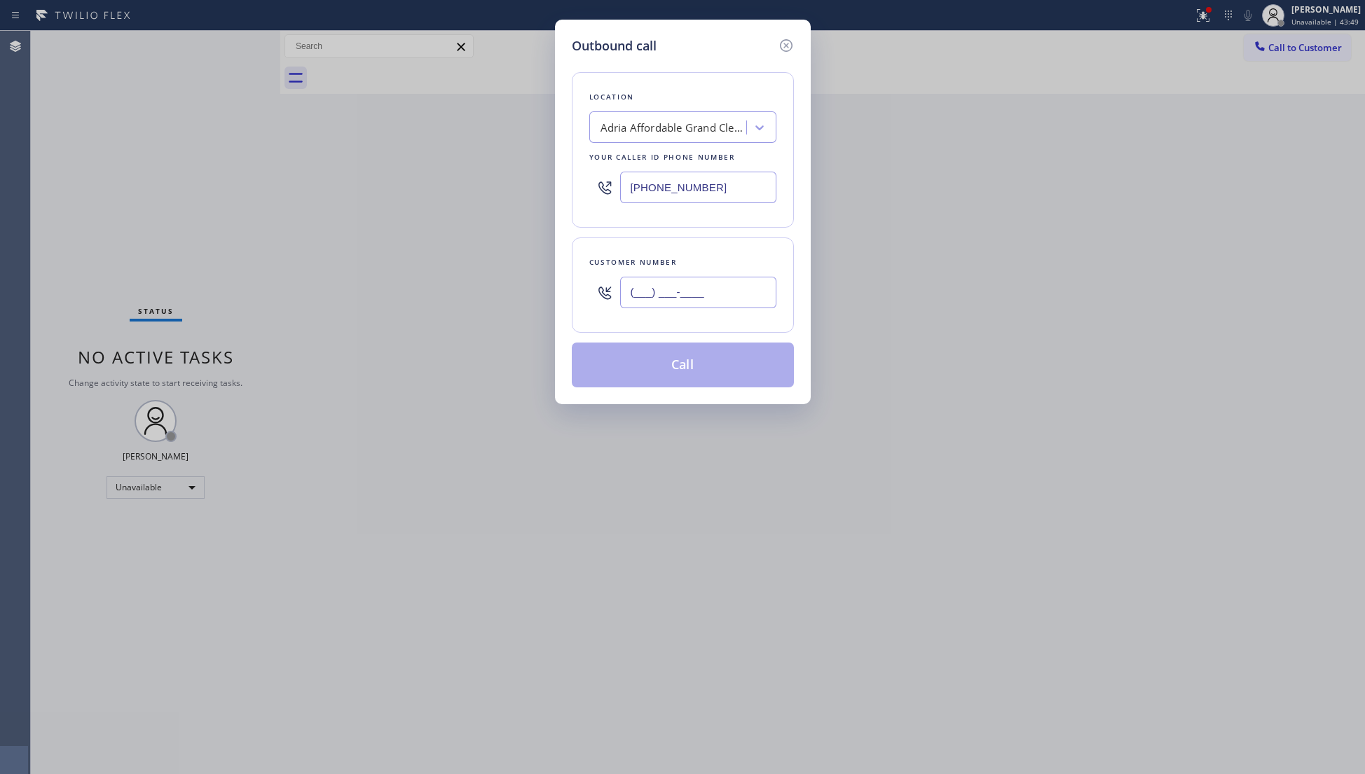
paste input "208) 755-1363"
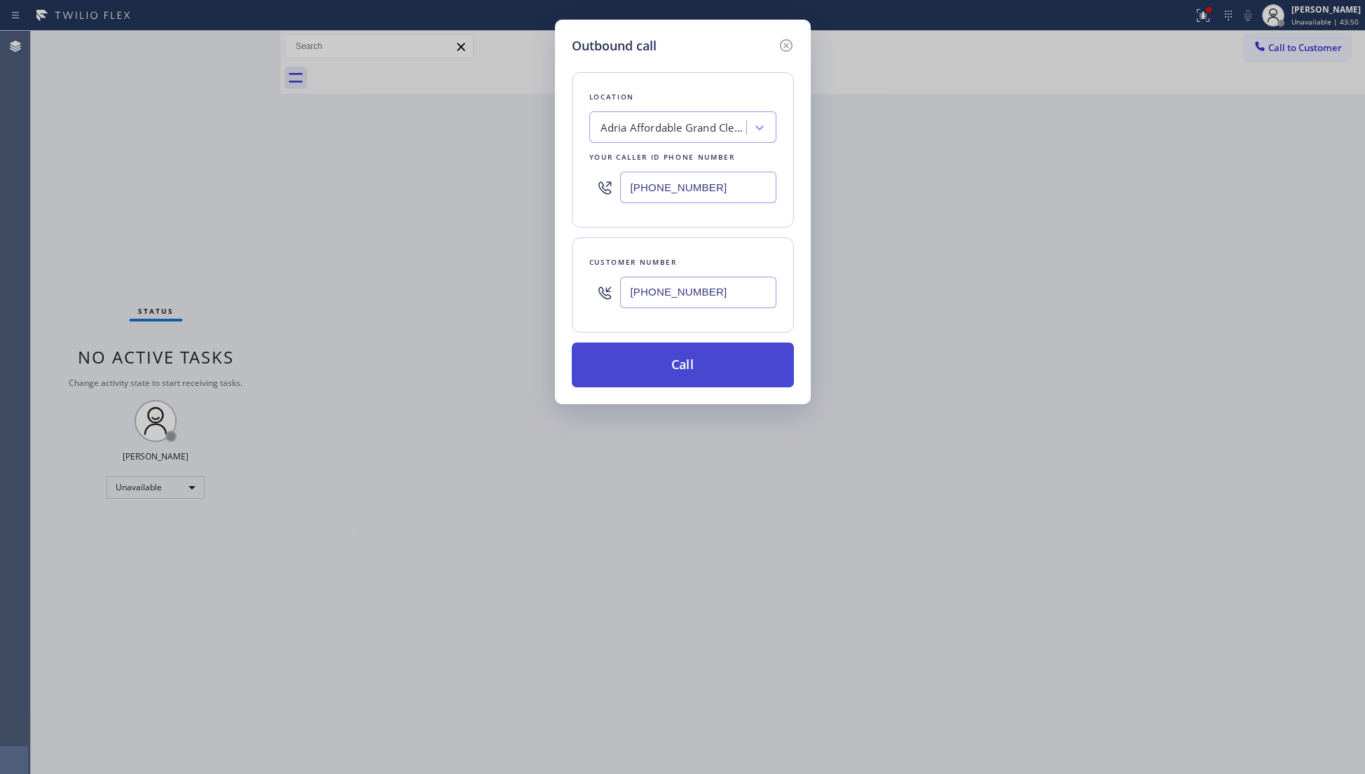
type input "[PHONE_NUMBER]"
click at [685, 362] on button "Call" at bounding box center [683, 365] width 222 height 45
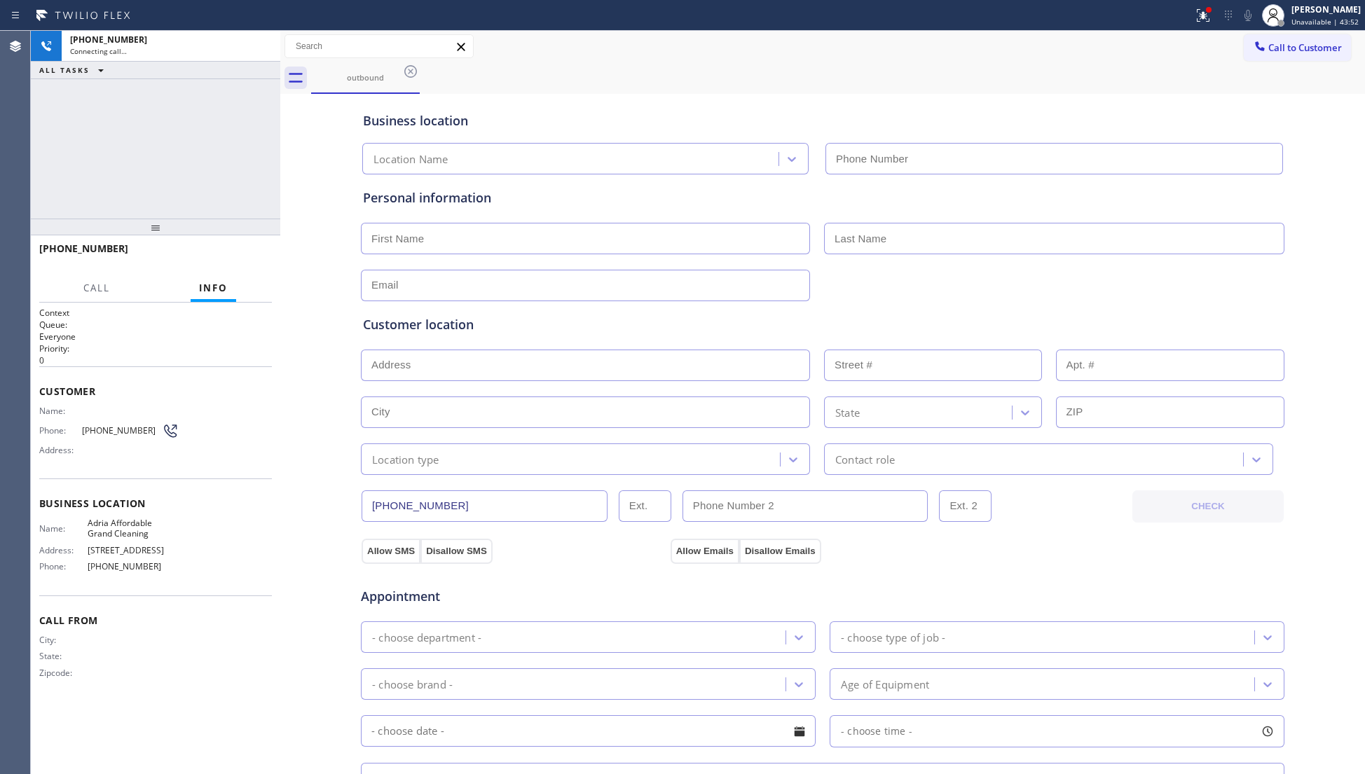
type input "[PHONE_NUMBER]"
click at [996, 96] on div "Business location Adria Affordable Grand Cleaning [PHONE_NUMBER]" at bounding box center [822, 133] width 925 height 83
click at [946, 71] on div "outbound" at bounding box center [838, 78] width 1054 height 32
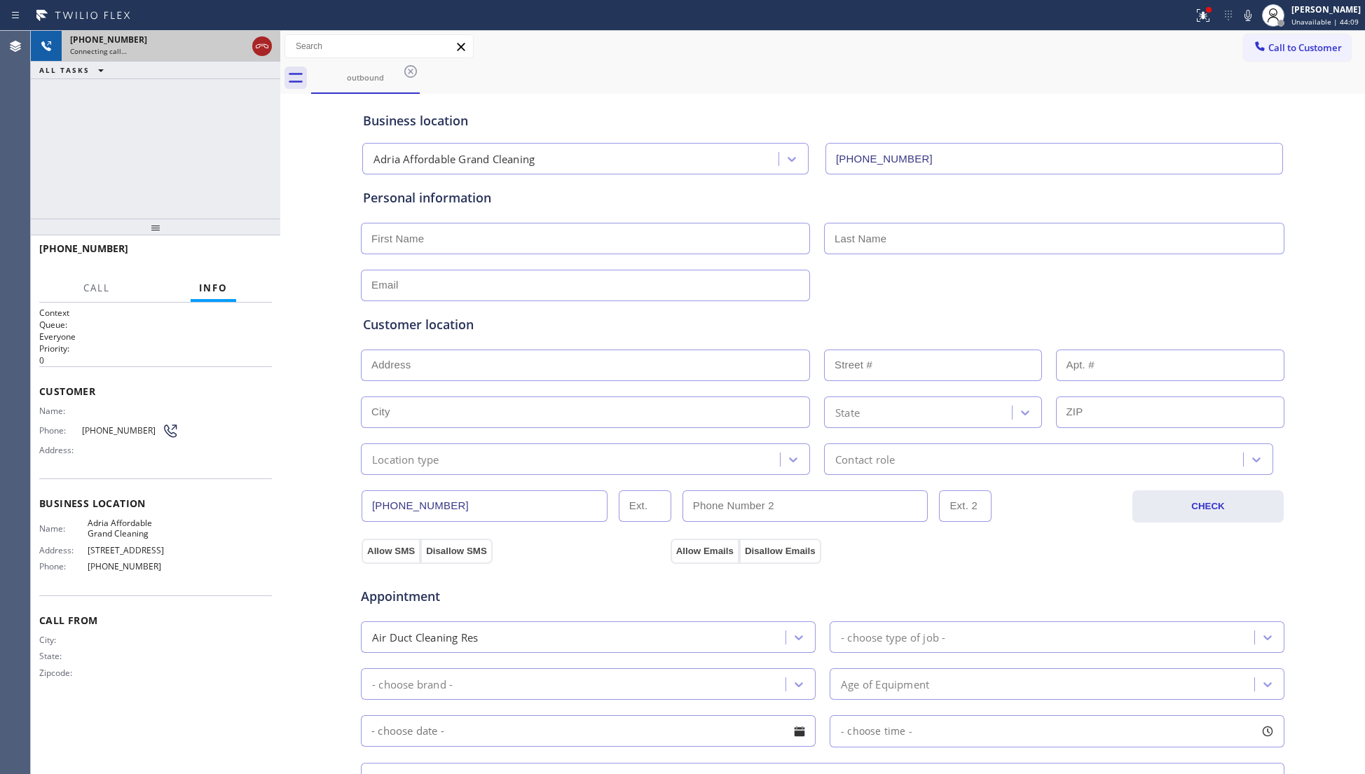
click at [261, 52] on icon at bounding box center [262, 46] width 17 height 17
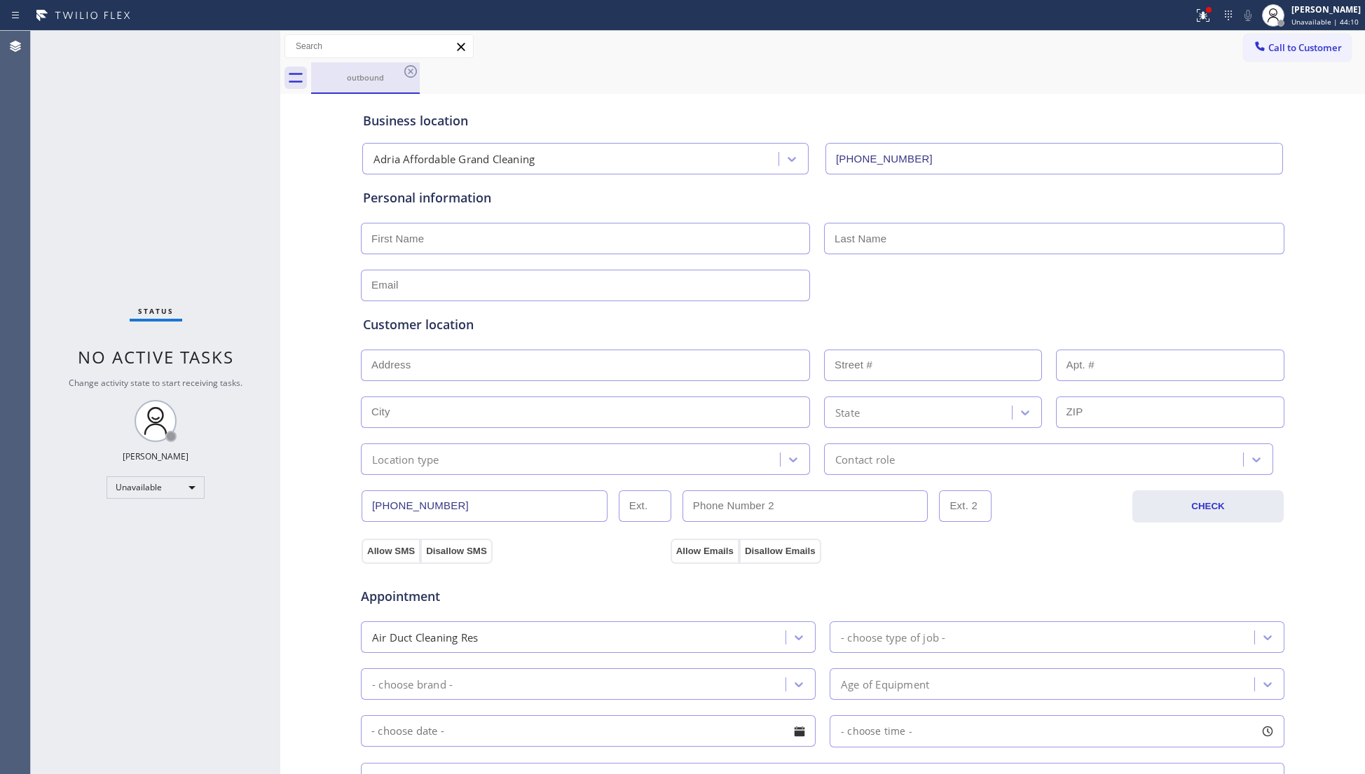
click at [401, 74] on div "outbound" at bounding box center [365, 77] width 106 height 11
click at [404, 74] on icon at bounding box center [410, 71] width 17 height 17
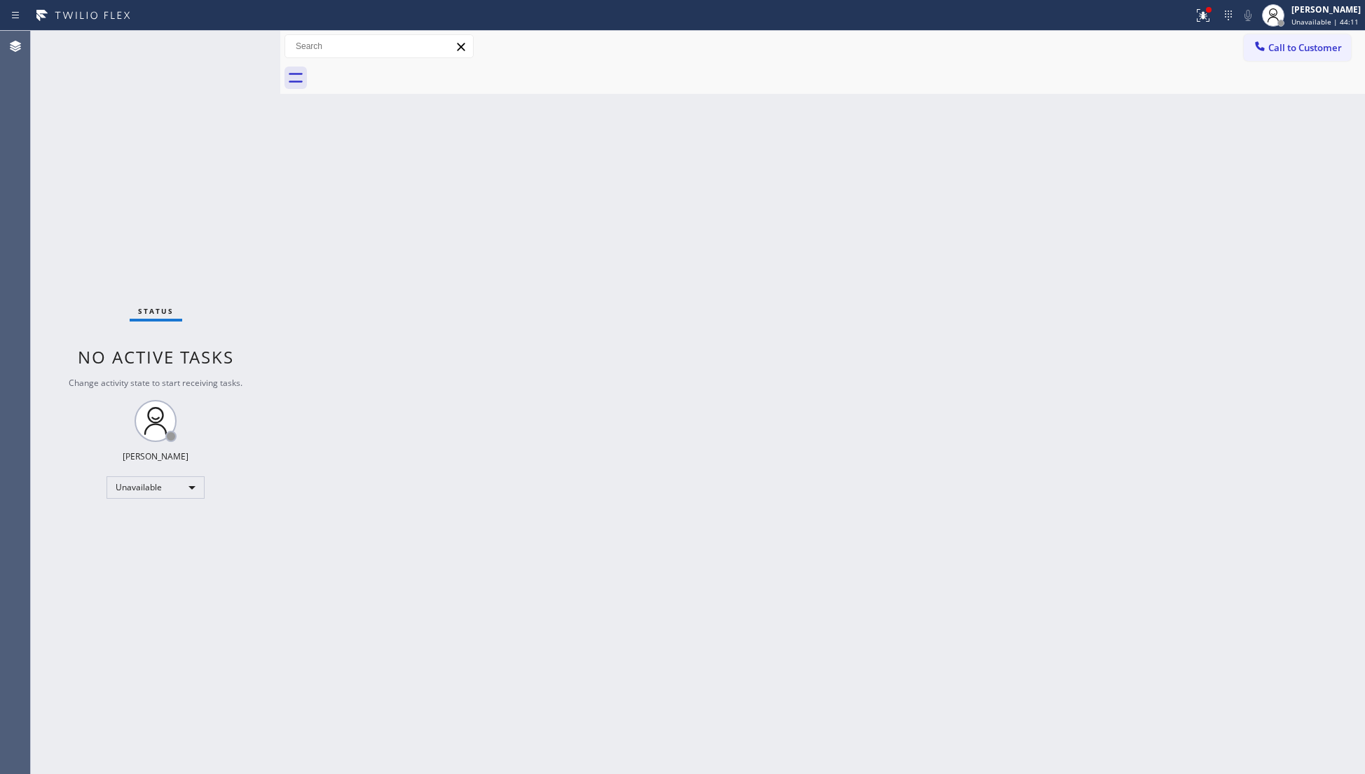
click at [1278, 50] on span "Call to Customer" at bounding box center [1305, 47] width 74 height 13
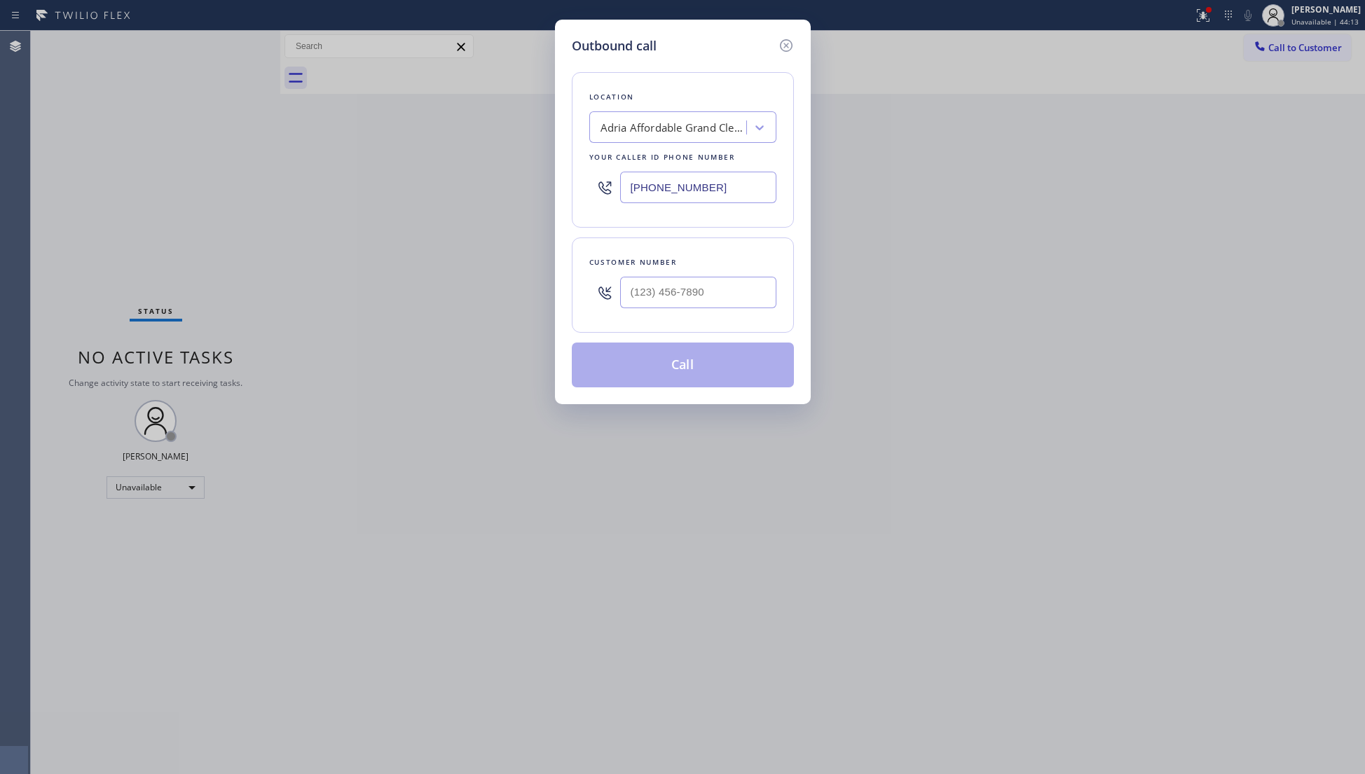
drag, startPoint x: 741, startPoint y: 183, endPoint x: 590, endPoint y: 191, distance: 151.5
click at [590, 191] on div "[PHONE_NUMBER]" at bounding box center [682, 188] width 187 height 46
paste input "949) 506-5933"
type input "[PHONE_NUMBER]"
click at [737, 296] on input "(___) ___-____" at bounding box center [698, 293] width 156 height 32
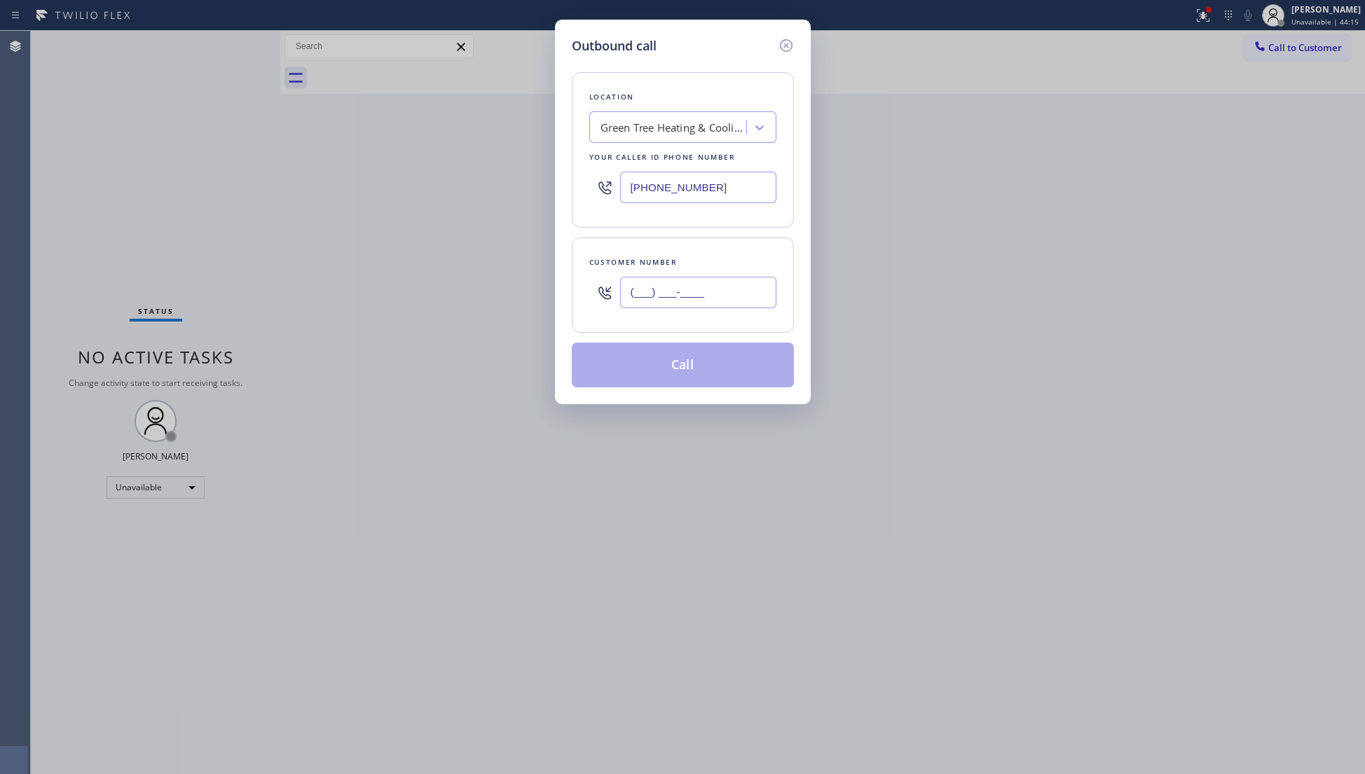
paste input "949) 201-2998"
type input "[PHONE_NUMBER]"
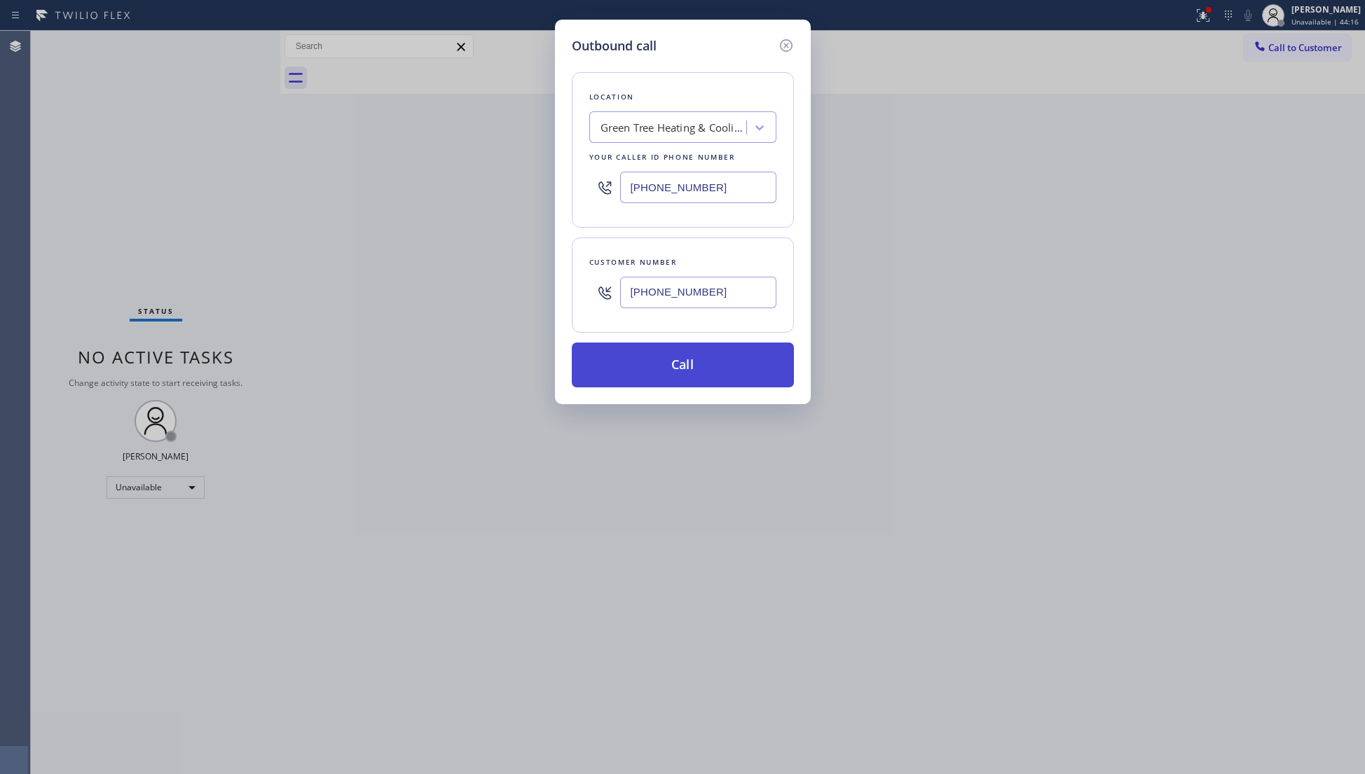
click at [685, 373] on button "Call" at bounding box center [683, 365] width 222 height 45
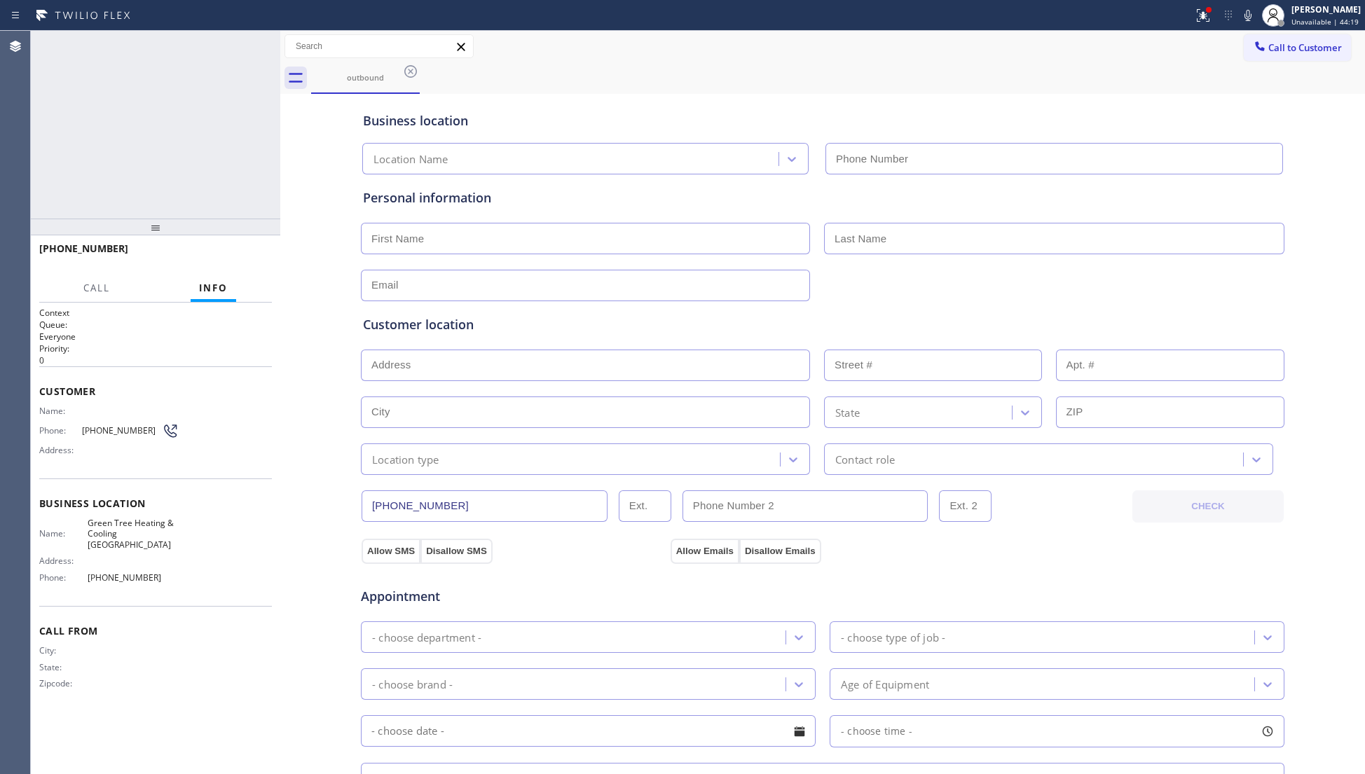
type input "[PHONE_NUMBER]"
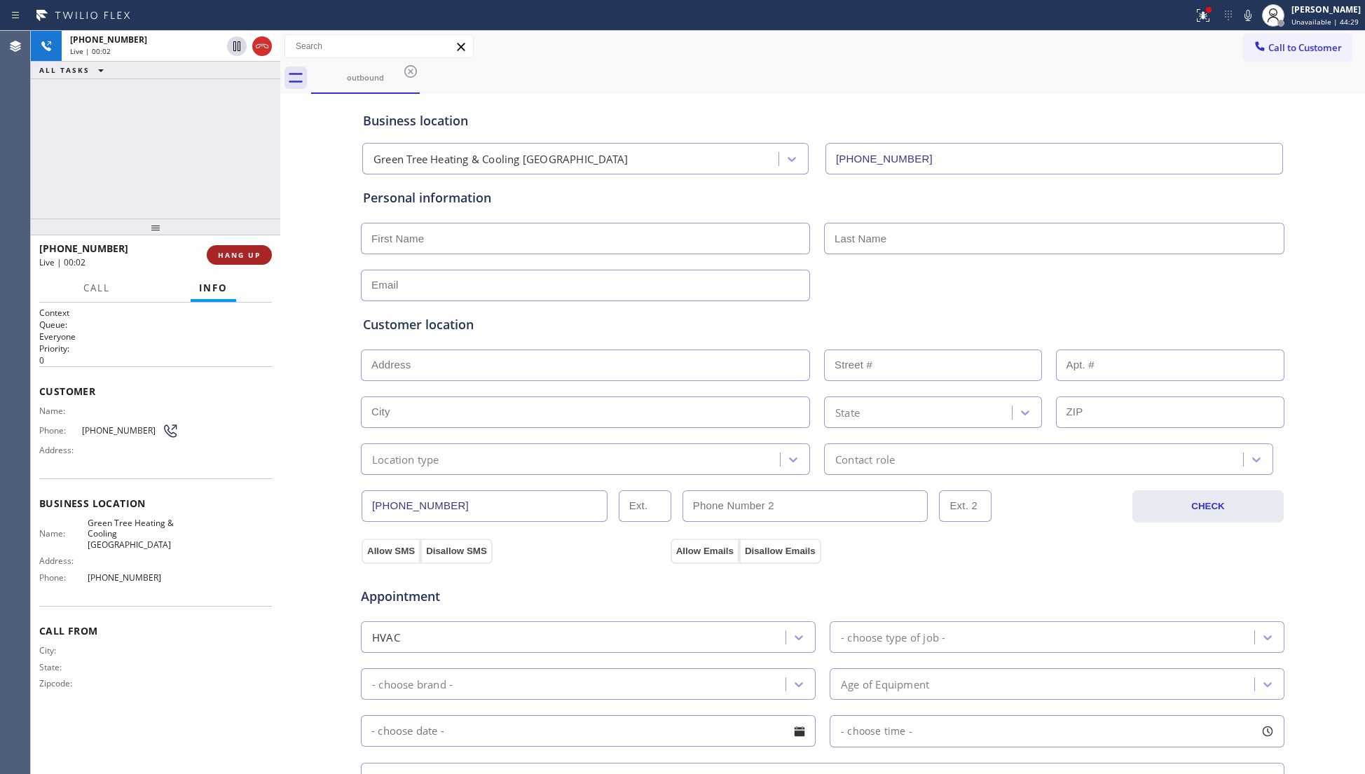
click at [240, 261] on button "HANG UP" at bounding box center [239, 255] width 65 height 20
click at [247, 245] on div "+19492012998 Live | 00:03 HANG UP" at bounding box center [155, 255] width 233 height 36
click at [247, 248] on button "COMPLETE" at bounding box center [236, 255] width 71 height 20
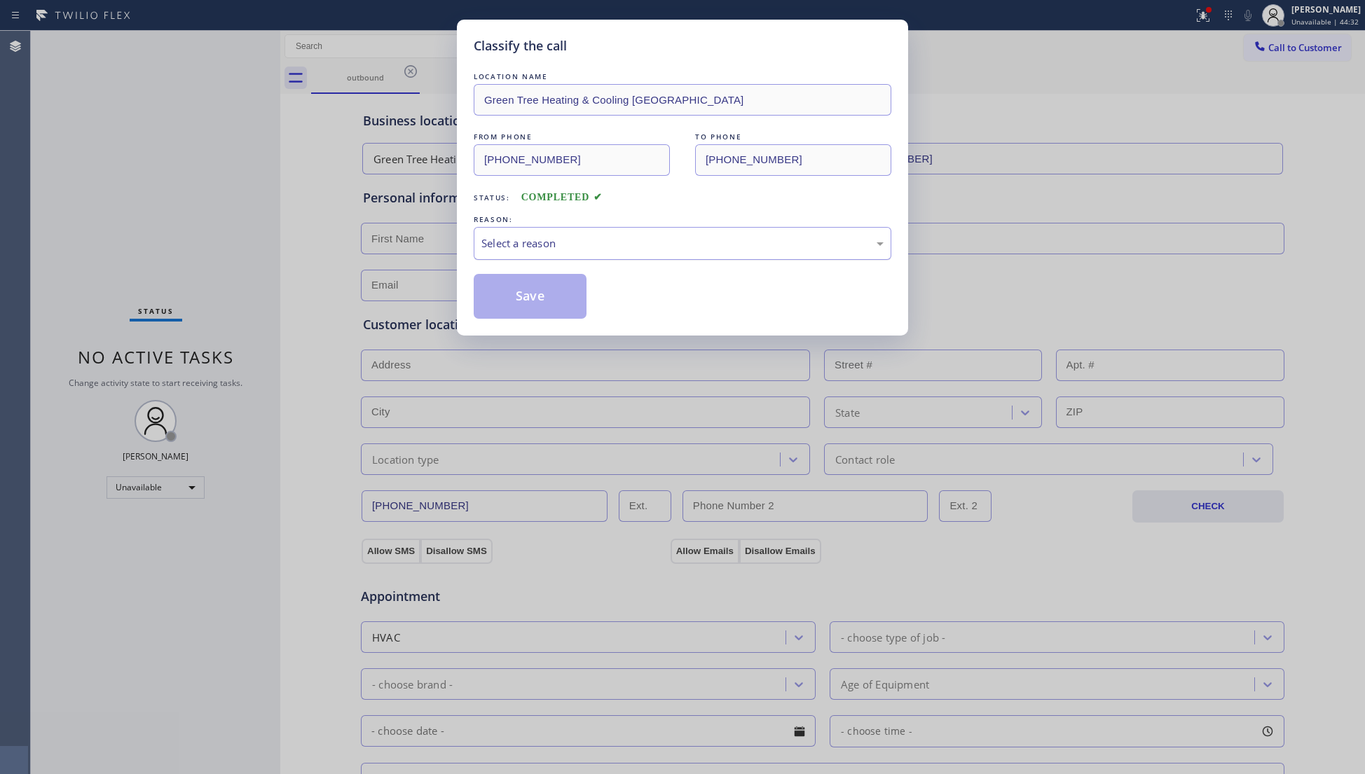
click at [615, 256] on div "Select a reason" at bounding box center [683, 243] width 418 height 33
click at [519, 303] on button "Save" at bounding box center [530, 296] width 113 height 45
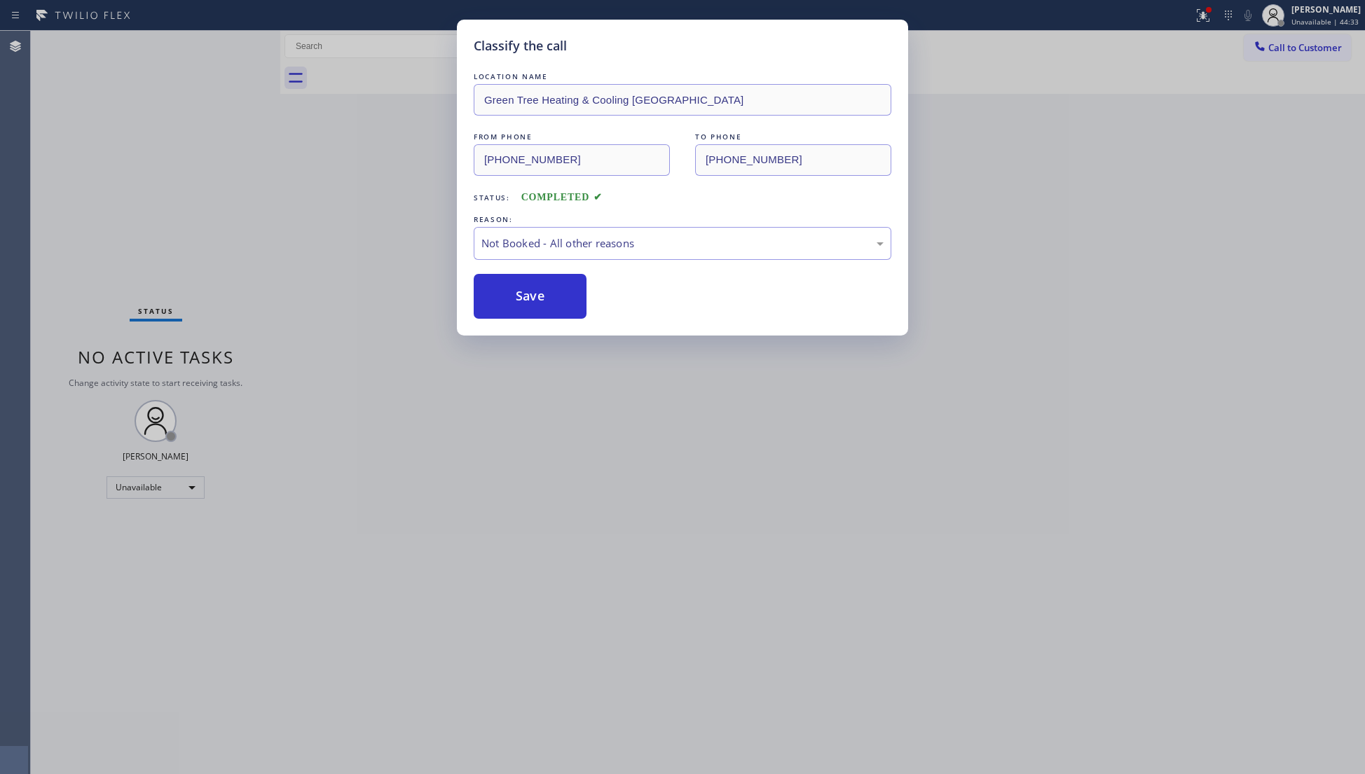
drag, startPoint x: 390, startPoint y: 245, endPoint x: 805, endPoint y: 202, distance: 417.0
click at [415, 244] on div "Classify the call LOCATION NAME Green Tree Heating & Cooling Lake Forest FROM P…" at bounding box center [682, 387] width 1365 height 774
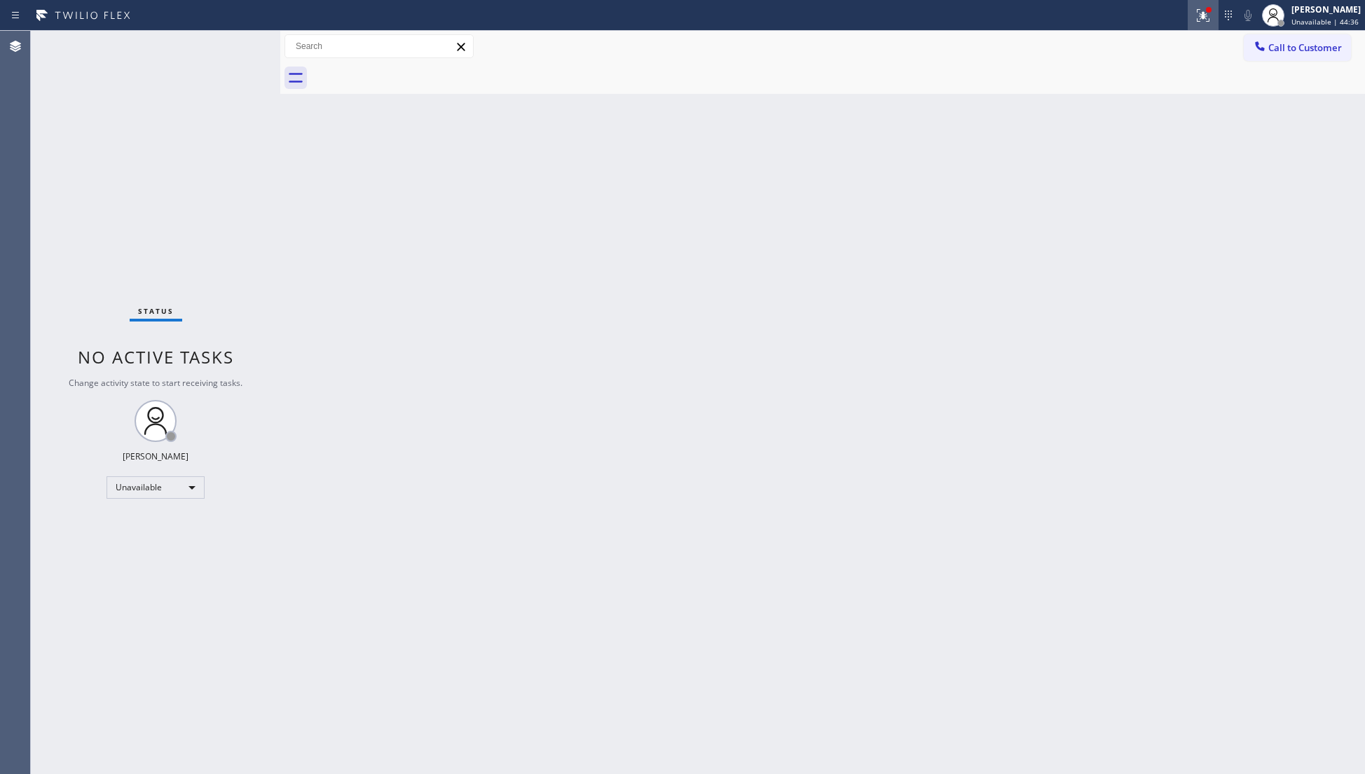
click at [1201, 20] on icon at bounding box center [1202, 15] width 13 height 13
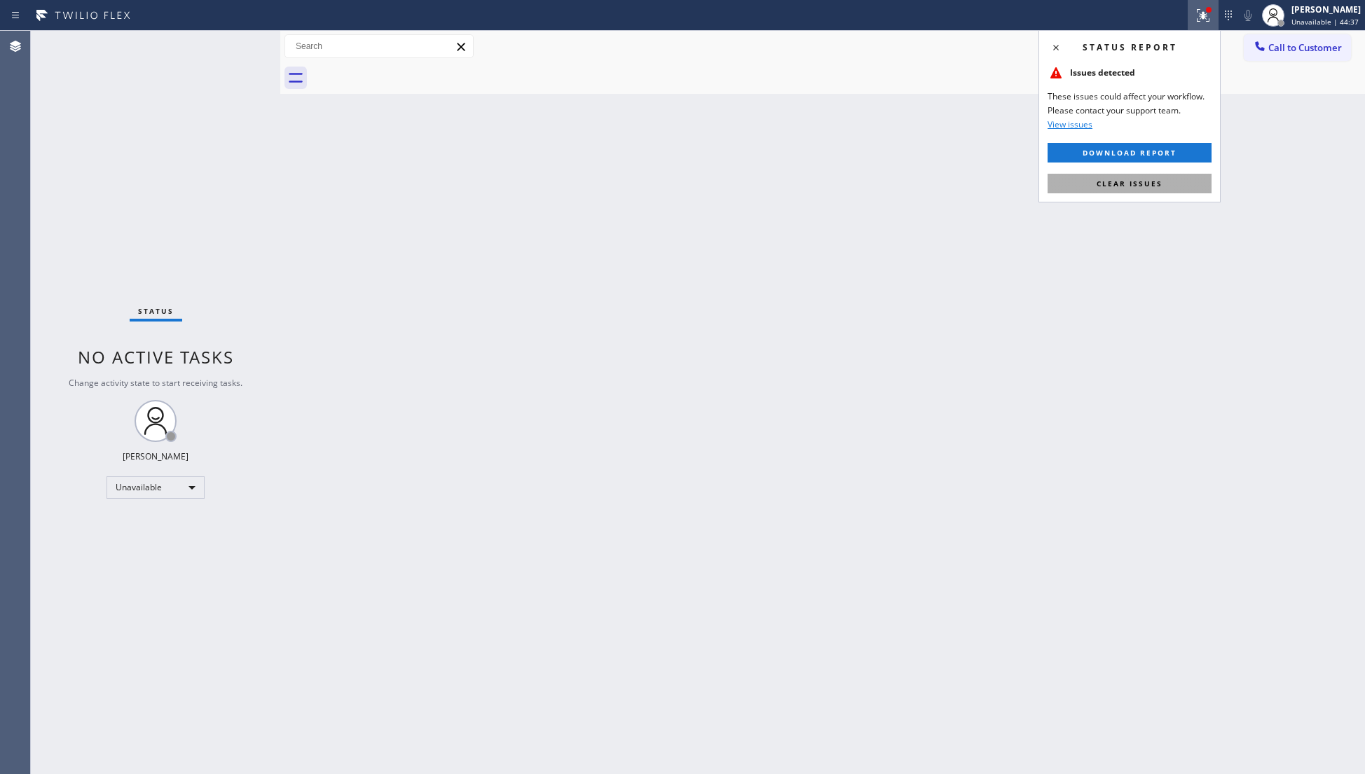
click at [1112, 179] on span "Clear issues" at bounding box center [1129, 184] width 66 height 10
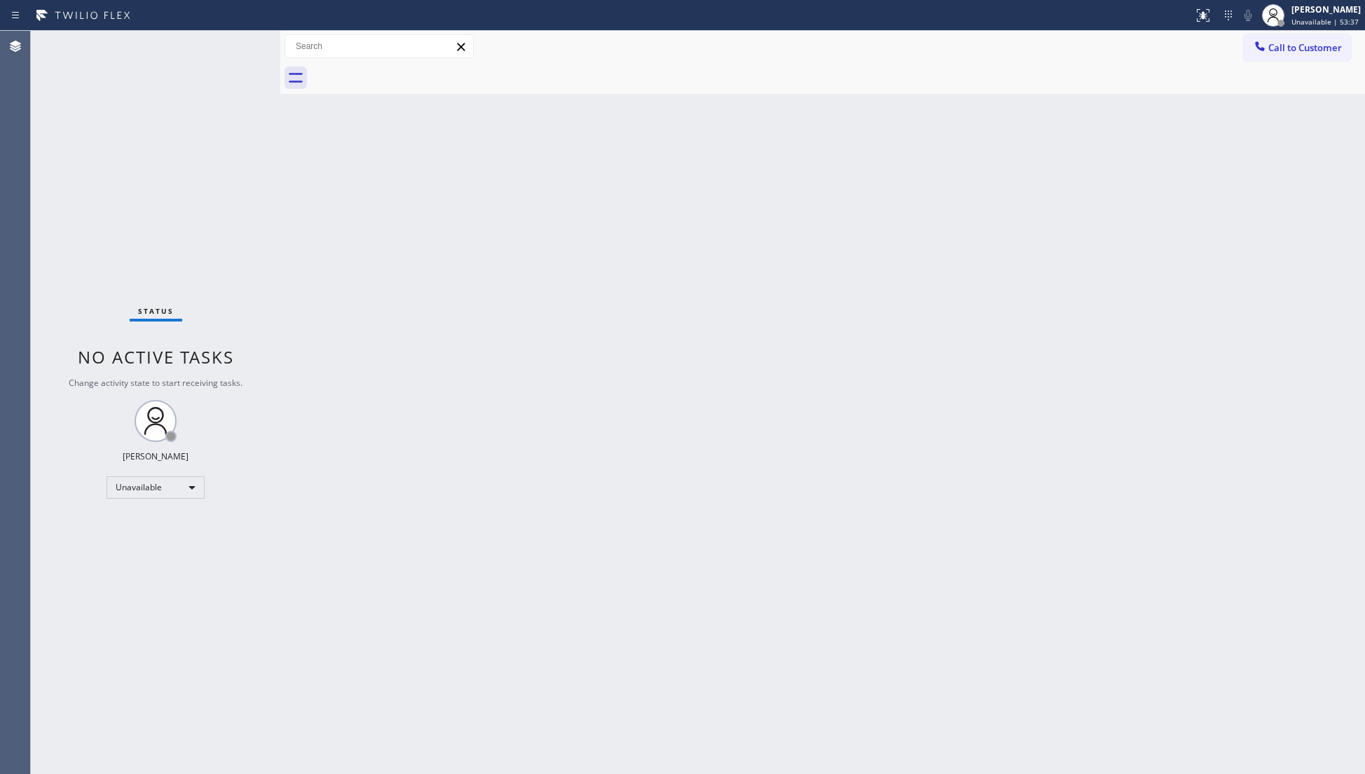
click at [930, 292] on div "Back to Dashboard Change Sender ID Customers Technicians Select a contact Outbo…" at bounding box center [822, 402] width 1084 height 743
click at [1286, 39] on button "Call to Customer" at bounding box center [1296, 47] width 107 height 27
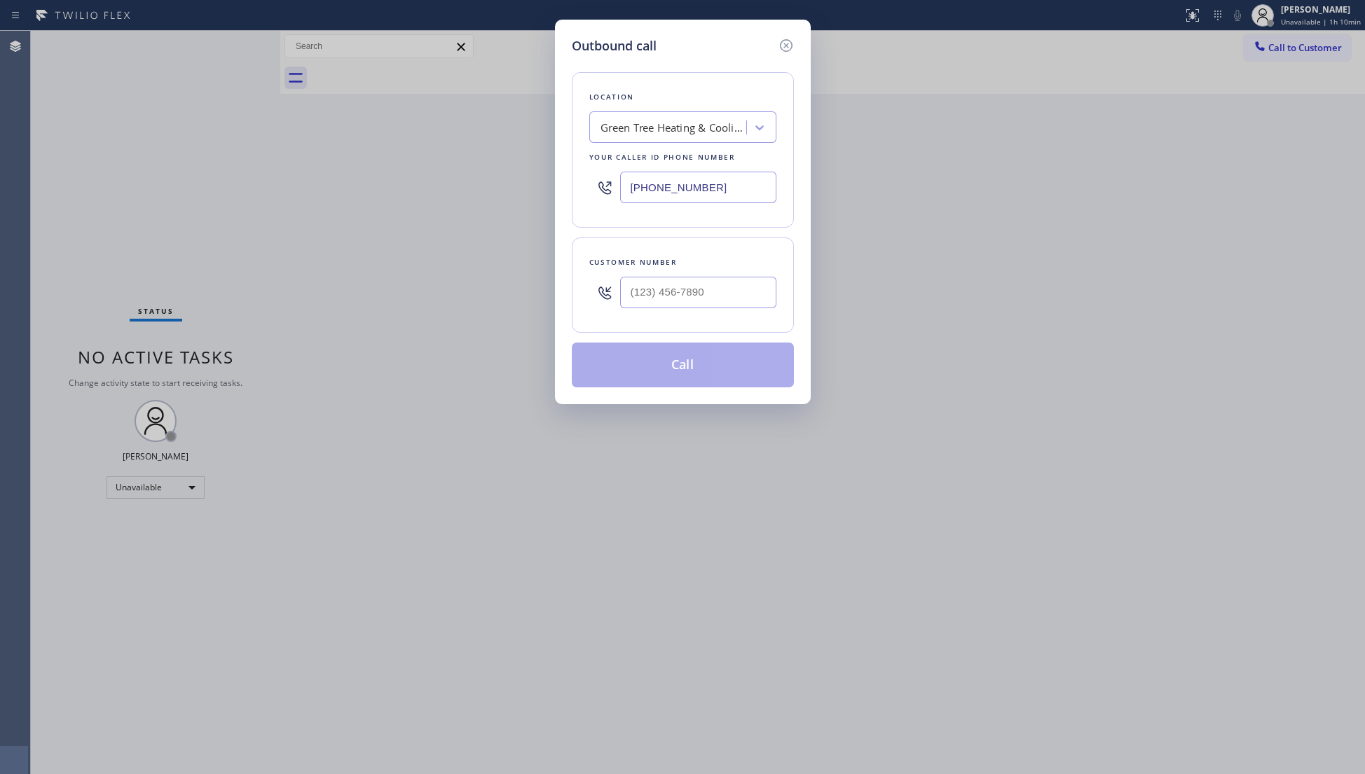
click at [719, 172] on input "[PHONE_NUMBER]" at bounding box center [698, 188] width 156 height 32
drag, startPoint x: 715, startPoint y: 186, endPoint x: 584, endPoint y: 212, distance: 133.4
click at [584, 212] on div "Location Green Tree Heating & Cooling Lake Forest Your caller id phone number (…" at bounding box center [683, 150] width 222 height 156
paste input "877) 777-0796"
type input "(877) 777-0796"
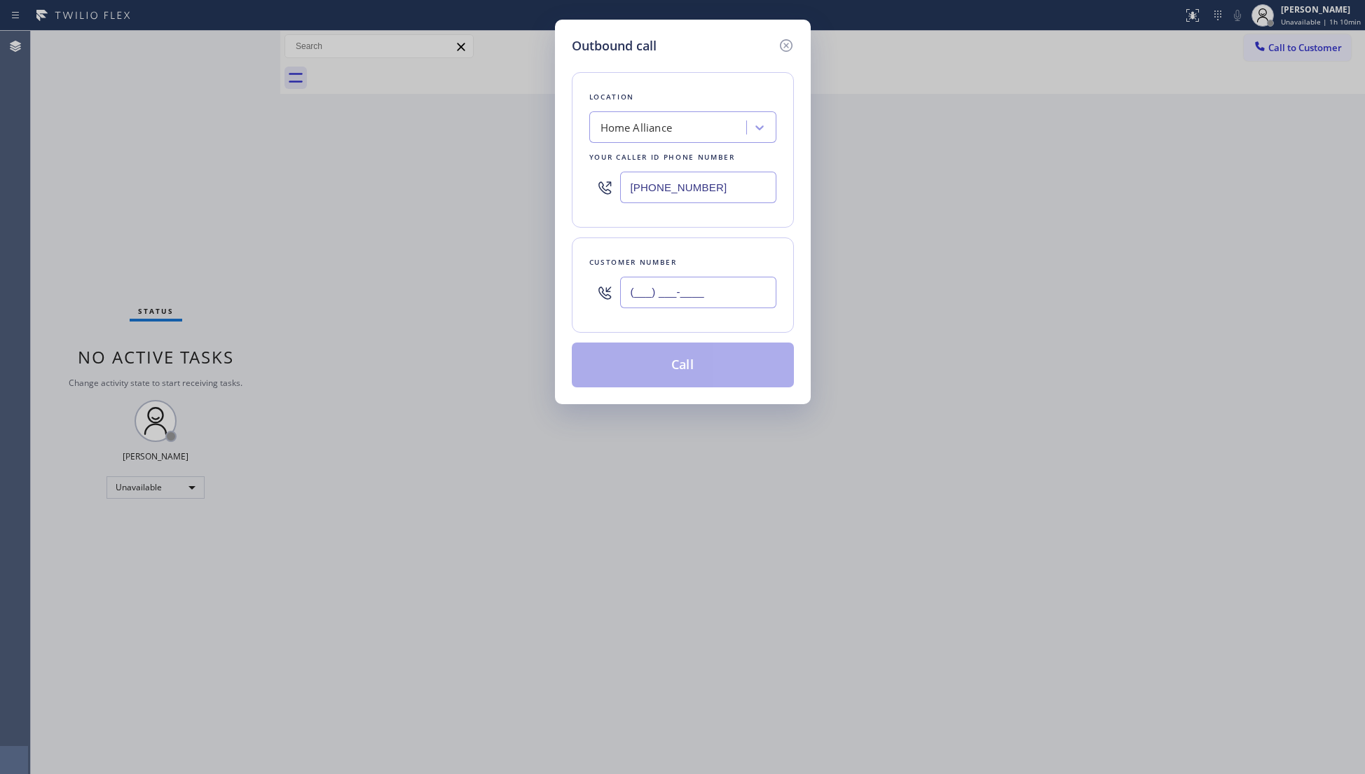
paste input "323) 314-4150"
click at [724, 287] on input "(323) 314-4150" at bounding box center [698, 293] width 156 height 32
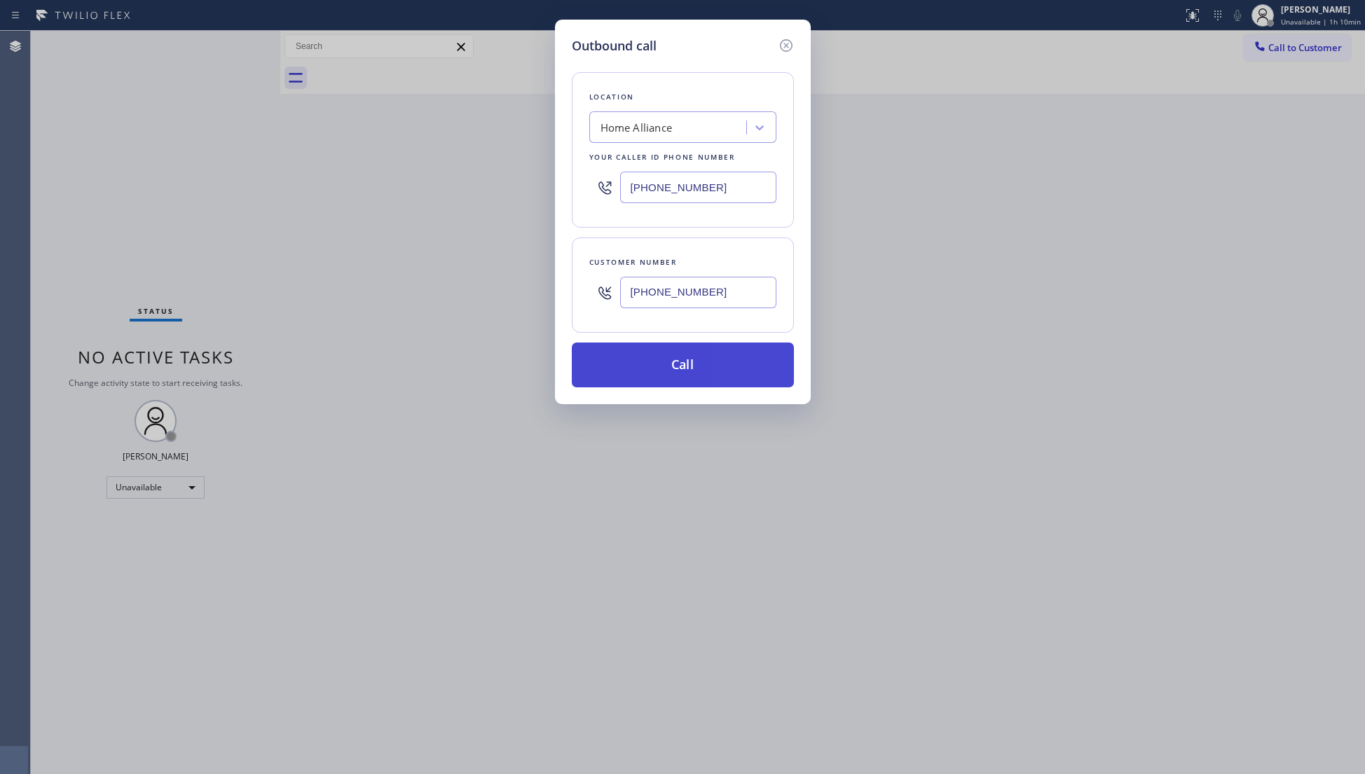
type input "(323) 314-4150"
drag, startPoint x: 699, startPoint y: 357, endPoint x: 717, endPoint y: 346, distance: 21.0
click at [701, 356] on button "Call" at bounding box center [683, 365] width 222 height 45
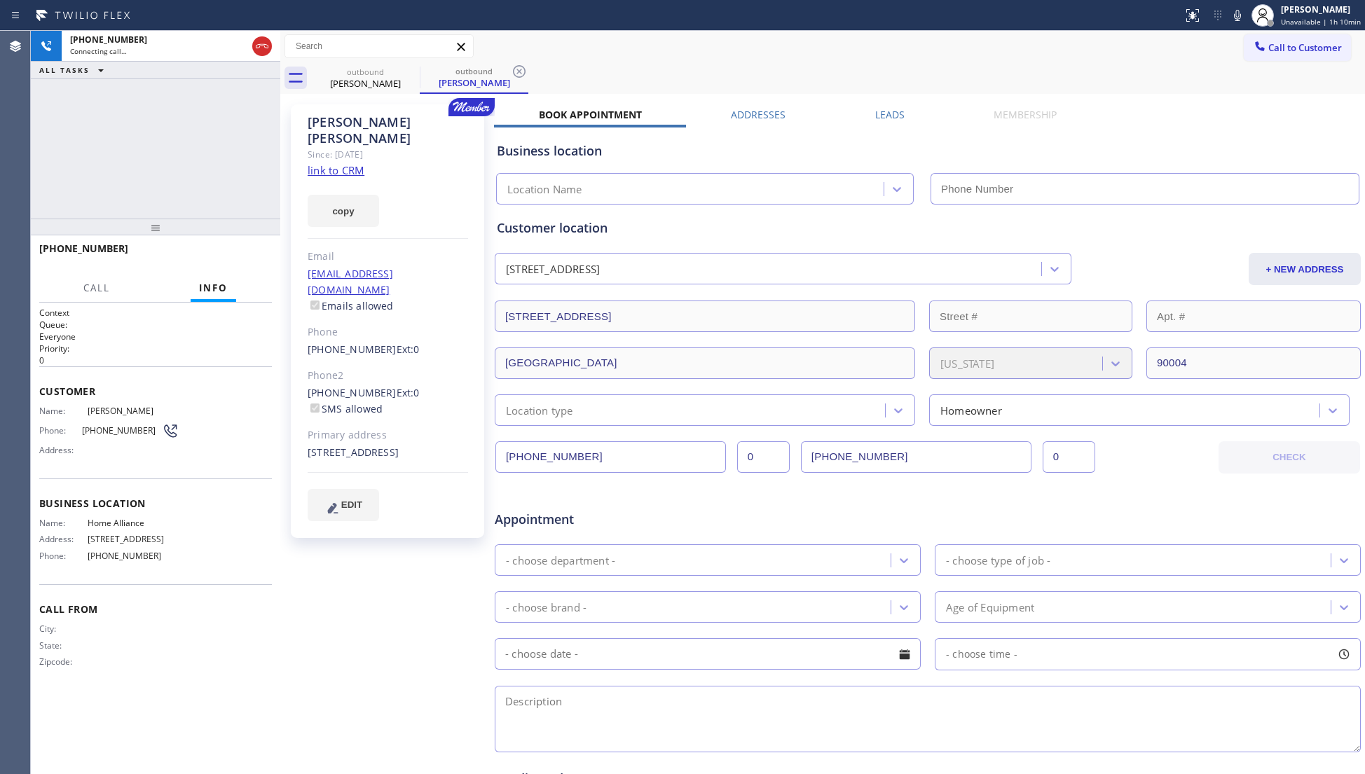
type input "(877) 777-0796"
click at [518, 69] on icon at bounding box center [519, 71] width 17 height 17
click at [245, 256] on span "HANG UP" at bounding box center [239, 255] width 43 height 10
click at [245, 255] on span "HANG UP" at bounding box center [239, 255] width 43 height 10
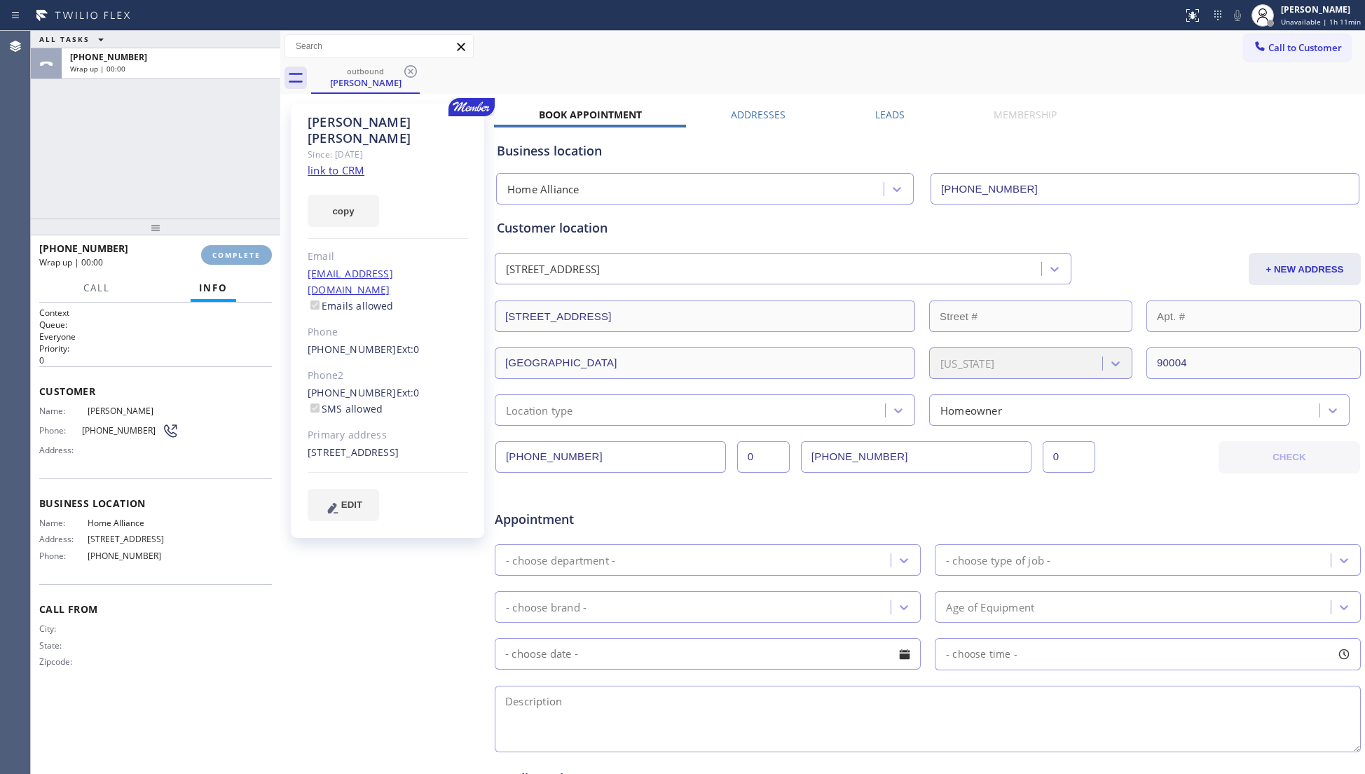
click at [245, 255] on span "COMPLETE" at bounding box center [236, 255] width 48 height 10
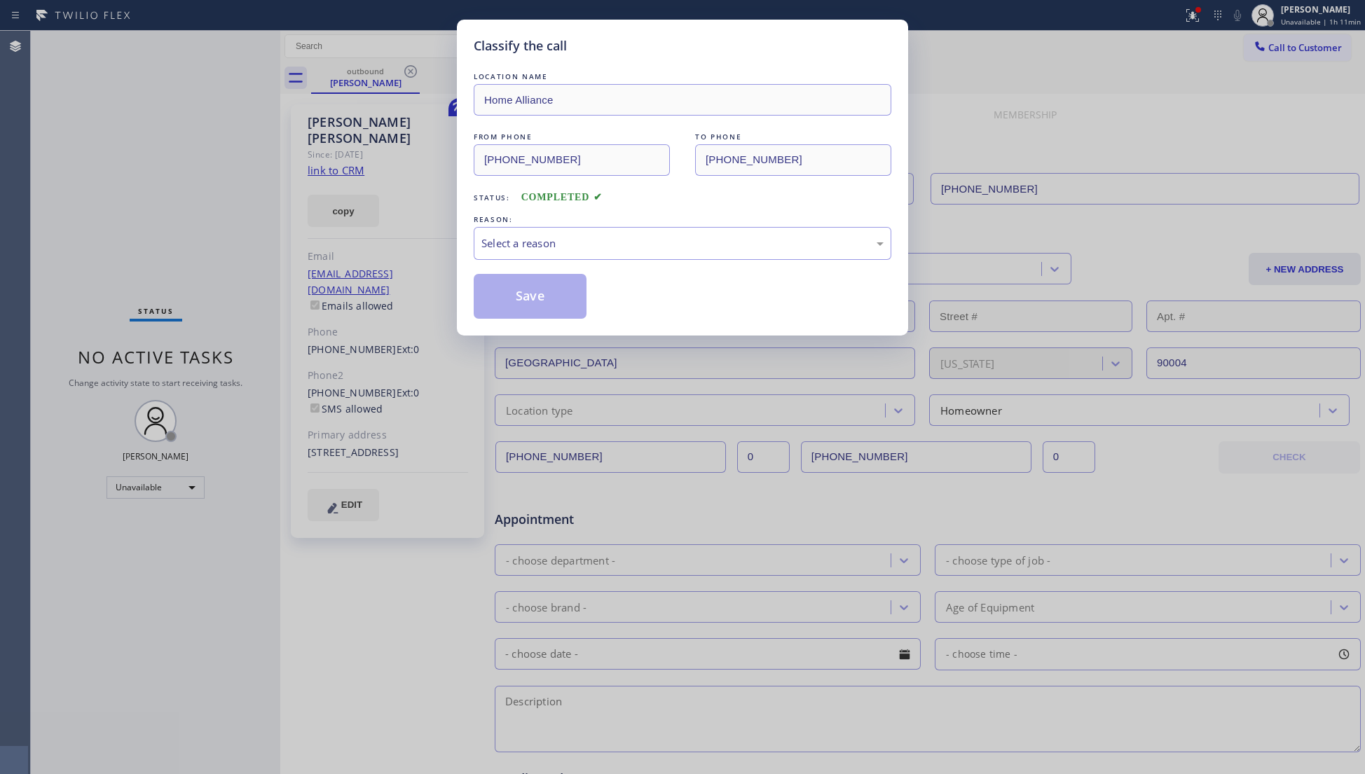
click at [727, 202] on div "Status: COMPLETED" at bounding box center [683, 194] width 418 height 22
click at [681, 240] on div "Select a reason" at bounding box center [682, 243] width 402 height 16
click at [541, 298] on button "Save" at bounding box center [530, 296] width 113 height 45
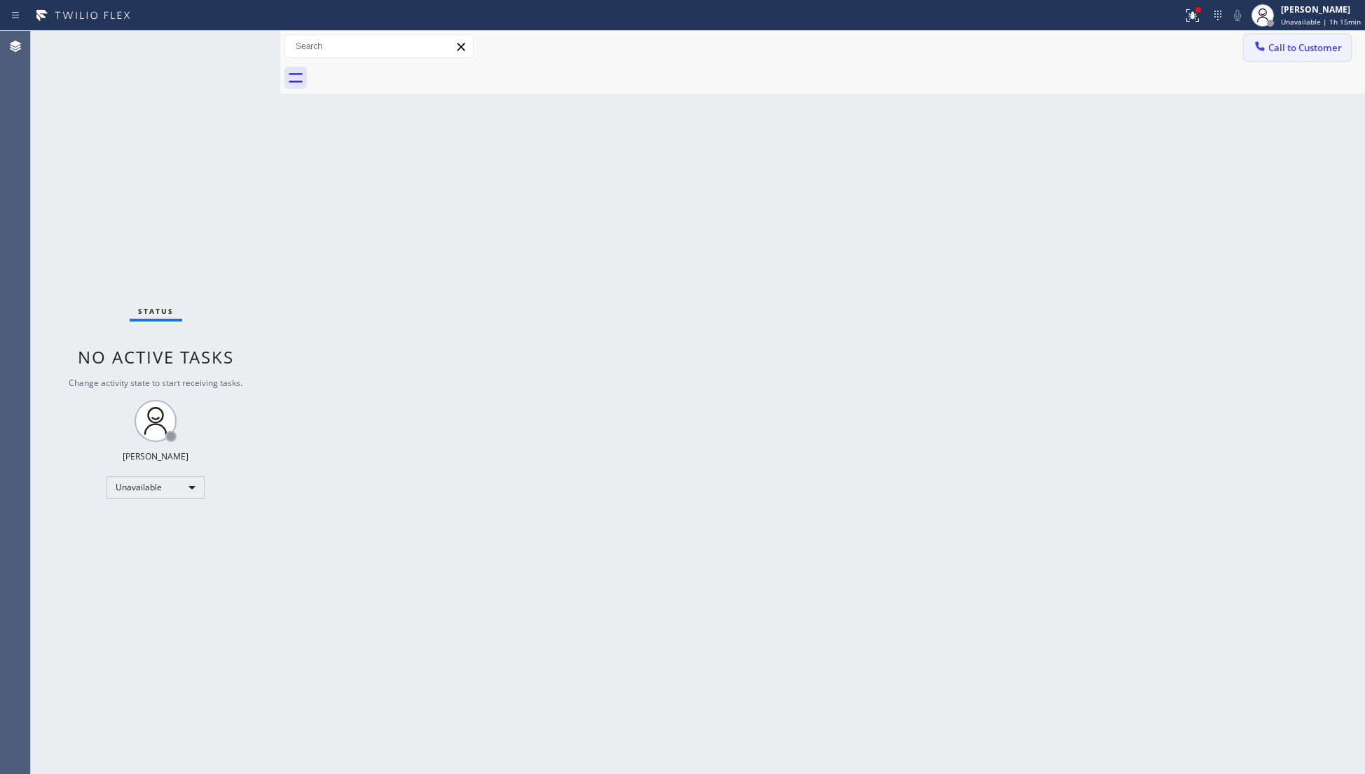
click at [1271, 41] on button "Call to Customer" at bounding box center [1296, 47] width 107 height 27
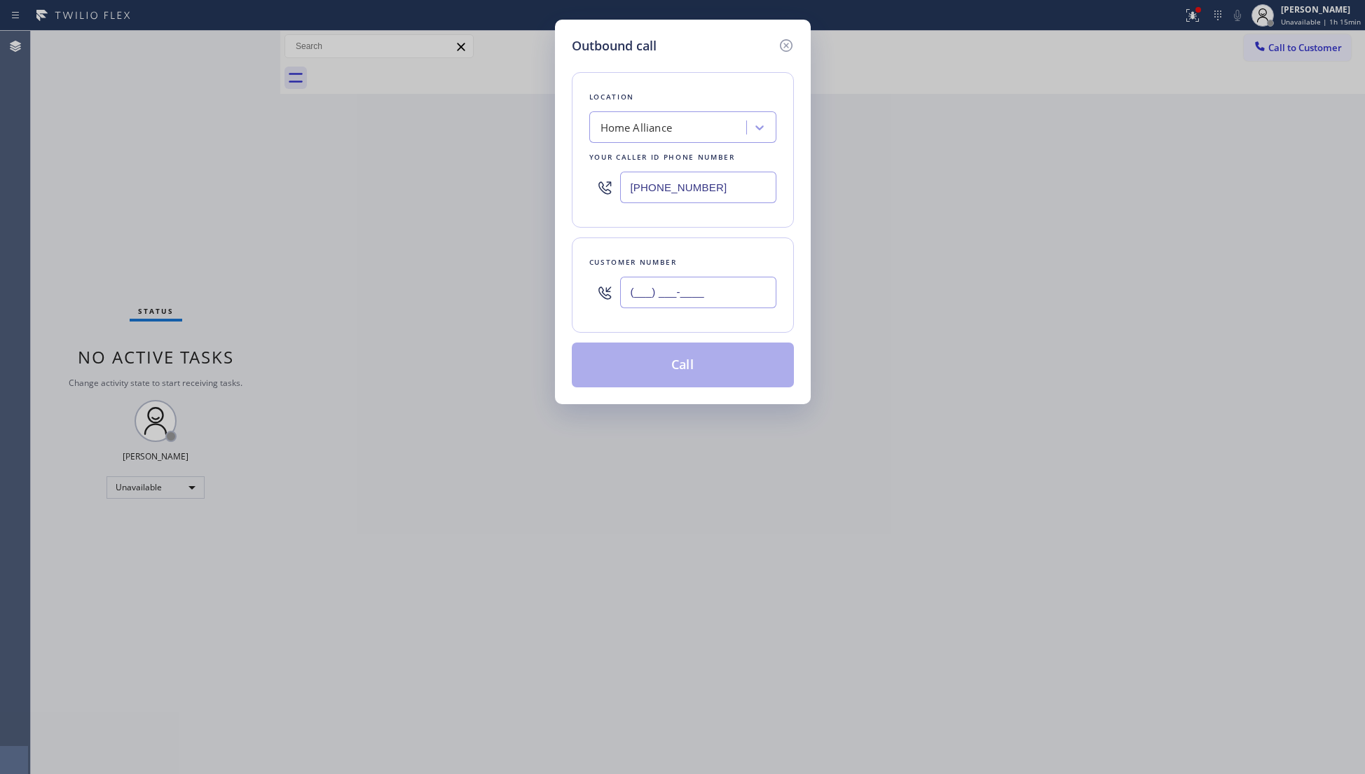
paste input "text"
click at [708, 290] on input "(___) ___-____" at bounding box center [698, 293] width 156 height 32
paste input "212) 444-8443"
type input "(212) 444-8443"
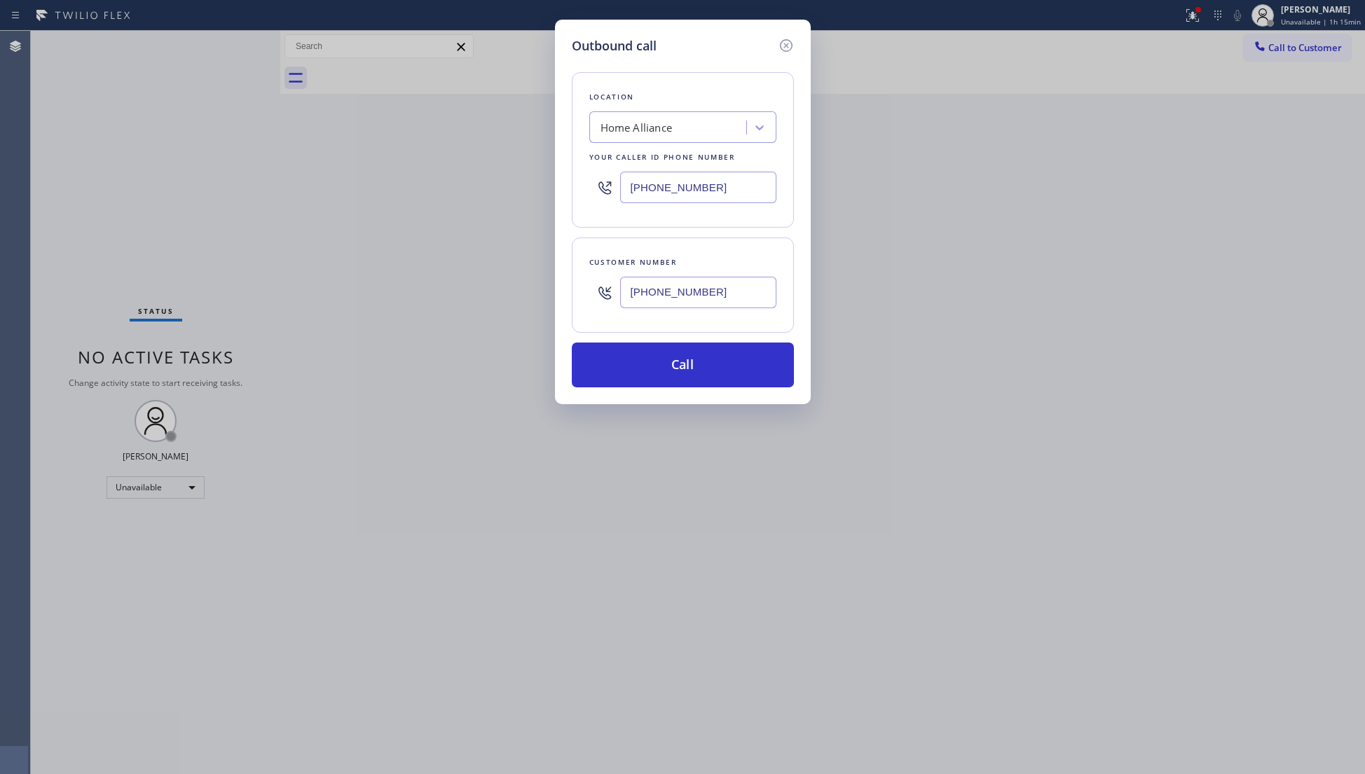
drag, startPoint x: 640, startPoint y: 234, endPoint x: 648, endPoint y: 264, distance: 31.3
click at [640, 239] on div "Location Home Alliance Your caller id phone number (877) 777-0796 Customer numb…" at bounding box center [683, 221] width 222 height 332
click at [668, 377] on button "Call" at bounding box center [683, 365] width 222 height 45
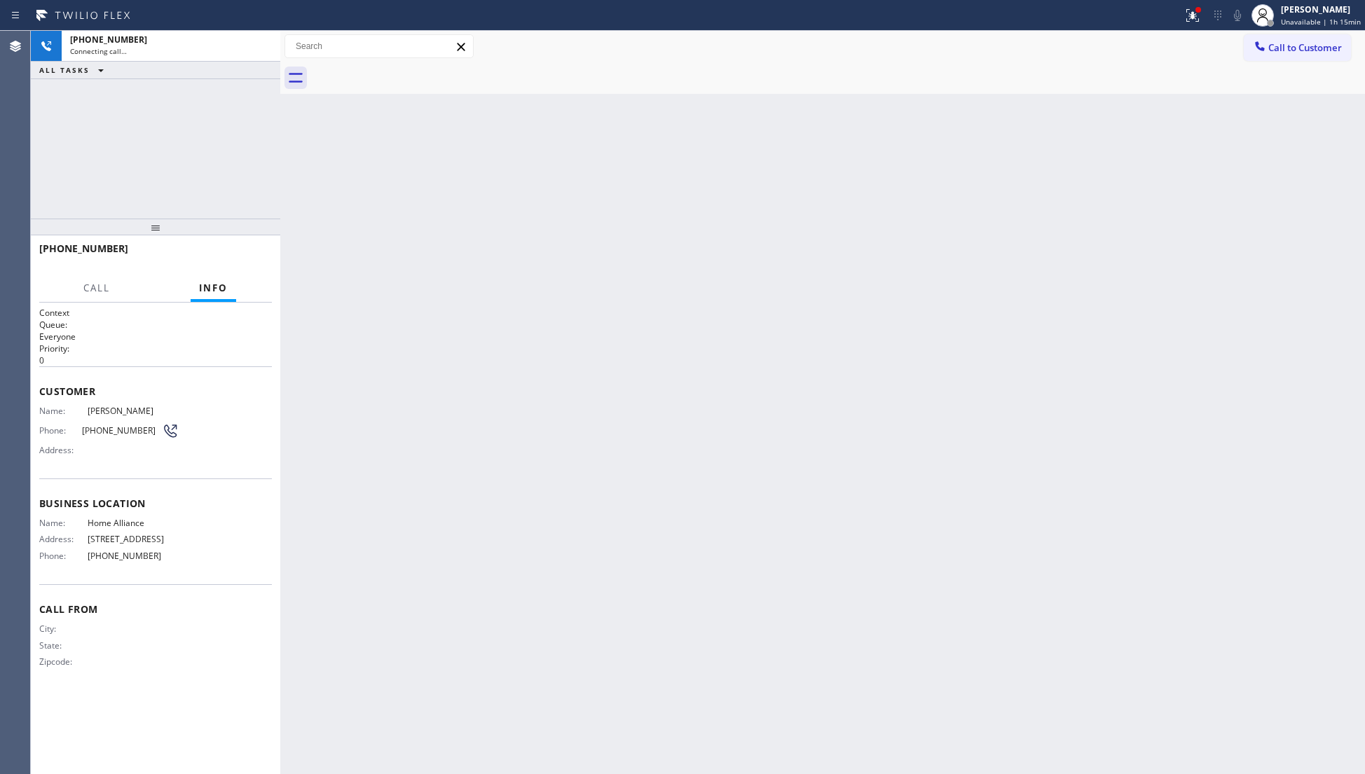
click at [266, 62] on div "ALL TASKS ALL TASKS ACTIVE TASKS TASKS IN WRAP UP" at bounding box center [155, 71] width 249 height 18
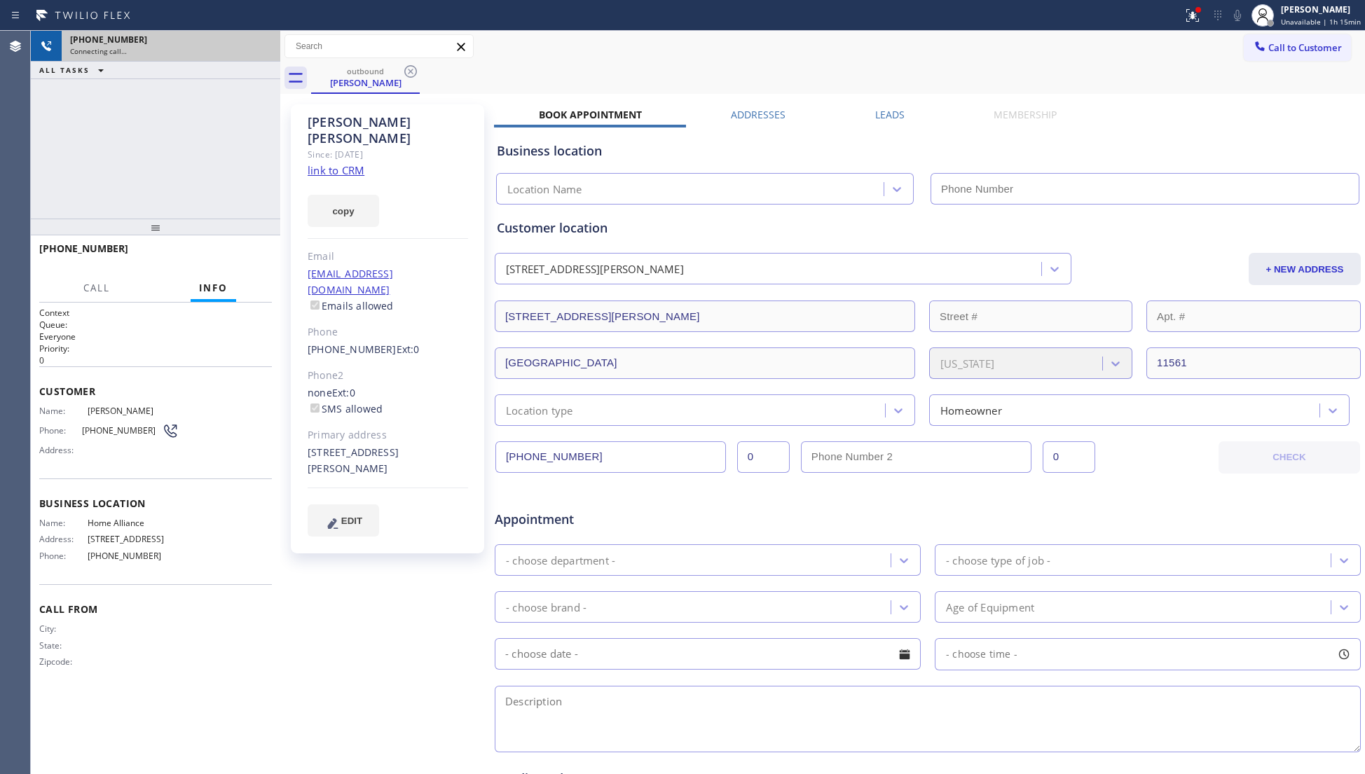
click at [256, 41] on div "+12124448443" at bounding box center [171, 40] width 202 height 12
click at [256, 41] on icon at bounding box center [262, 46] width 17 height 17
click at [256, 41] on div "+12124448443" at bounding box center [171, 40] width 202 height 12
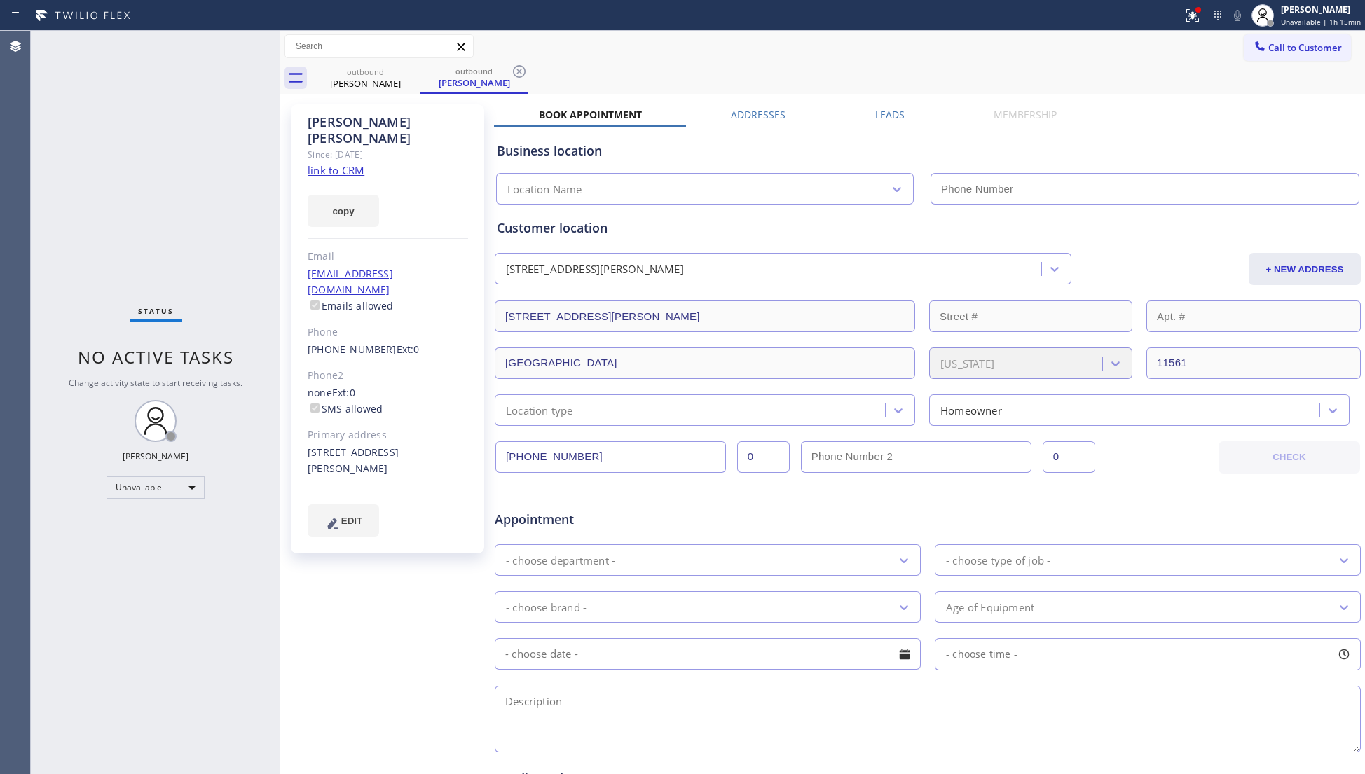
click at [340, 163] on link "link to CRM" at bounding box center [336, 170] width 57 height 14
type input "(877) 777-0796"
click at [511, 76] on icon at bounding box center [519, 71] width 17 height 17
click at [412, 74] on icon at bounding box center [410, 71] width 17 height 17
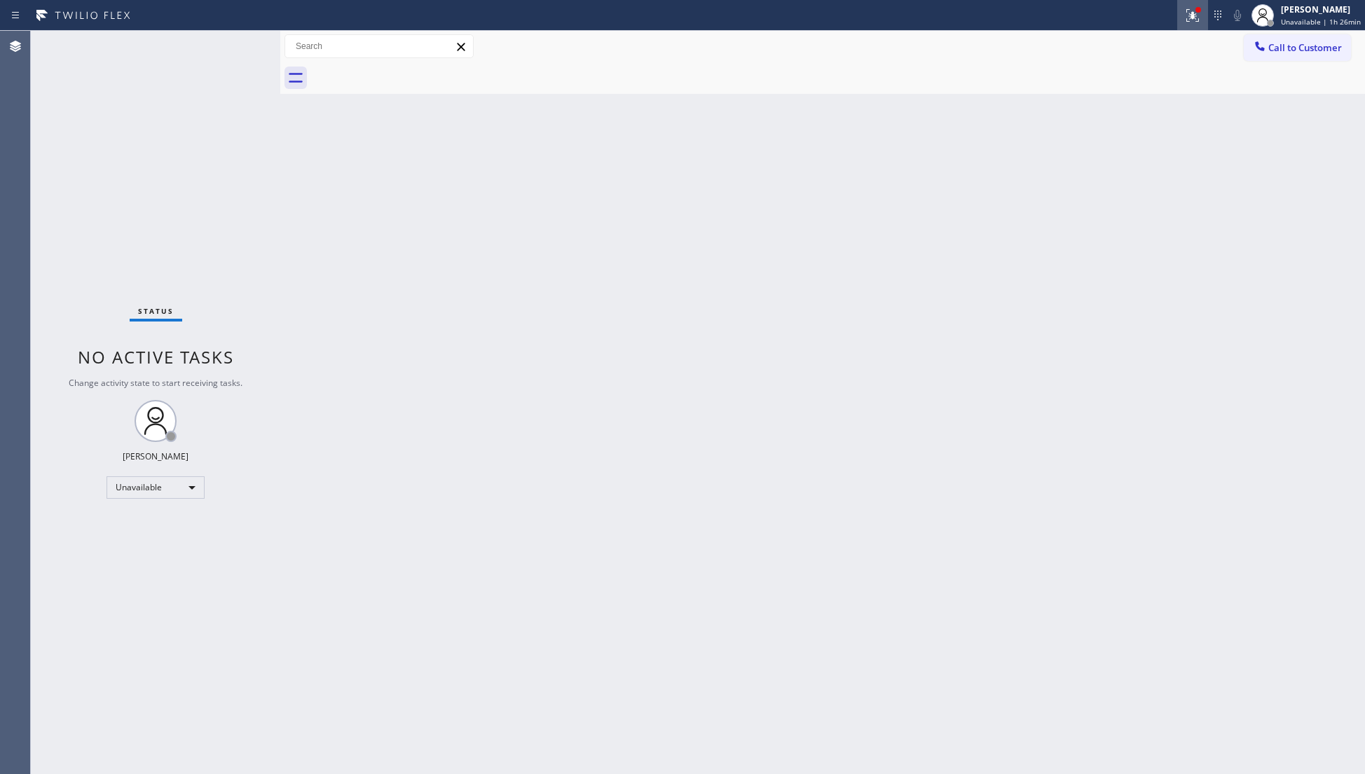
click at [1194, 14] on icon at bounding box center [1190, 14] width 8 height 10
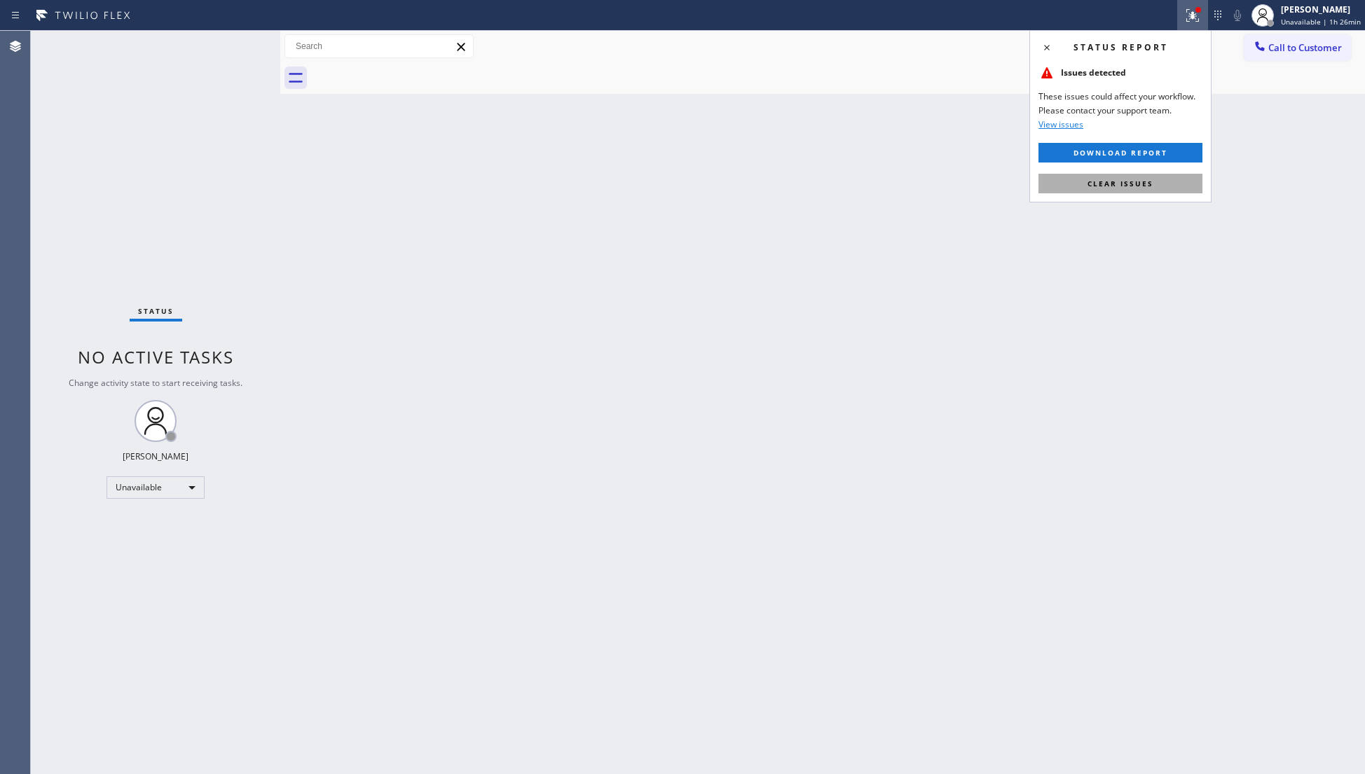
click at [1159, 183] on button "Clear issues" at bounding box center [1120, 184] width 164 height 20
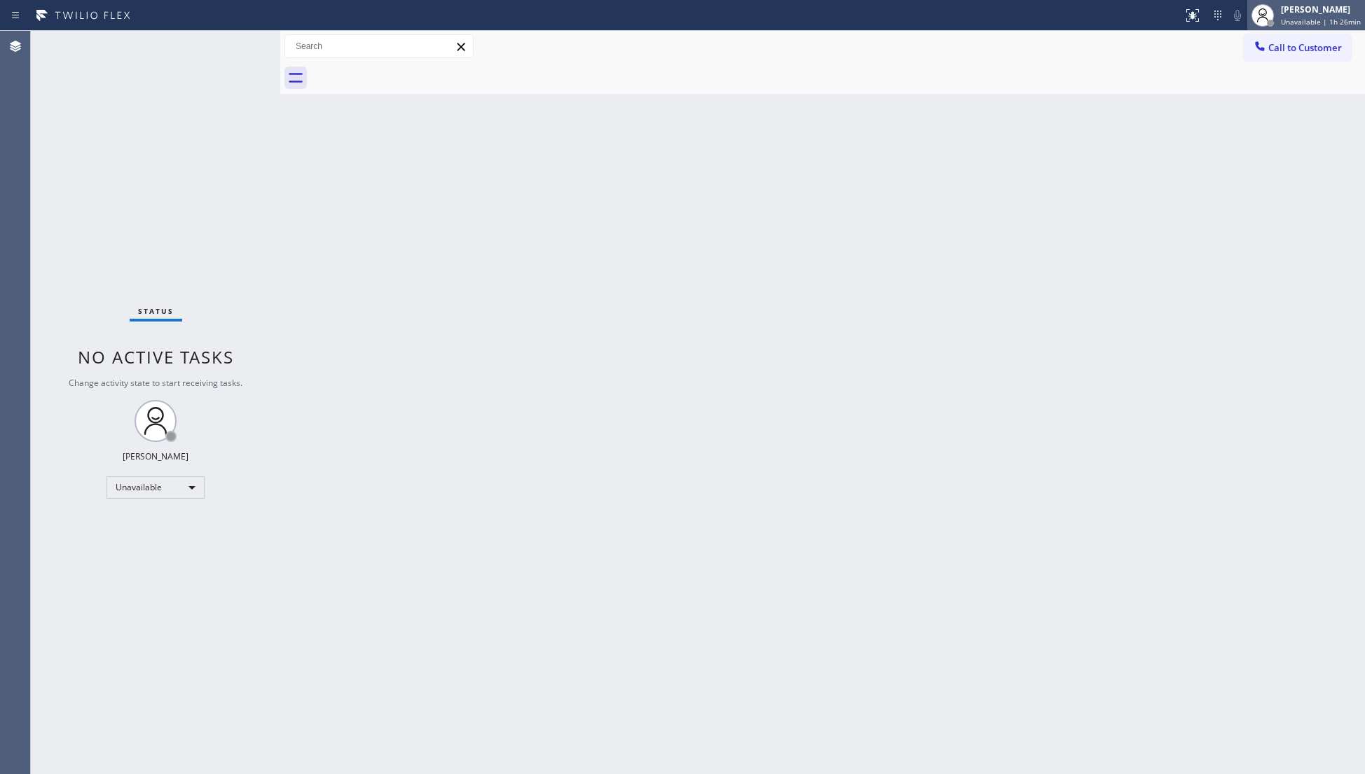
click at [1300, 9] on div "[PERSON_NAME]" at bounding box center [1321, 10] width 80 height 12
click at [1275, 73] on button "Available" at bounding box center [1294, 74] width 140 height 18
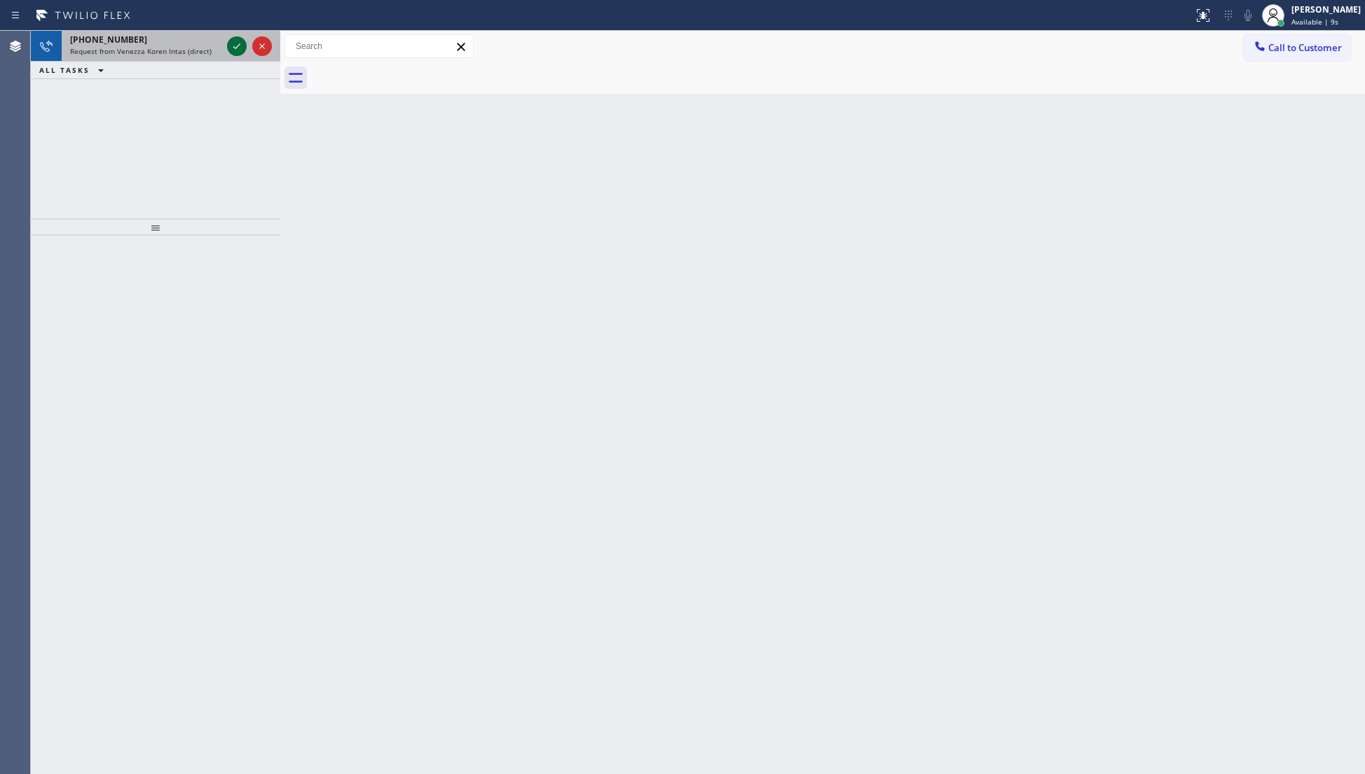
click at [240, 41] on icon at bounding box center [236, 46] width 17 height 17
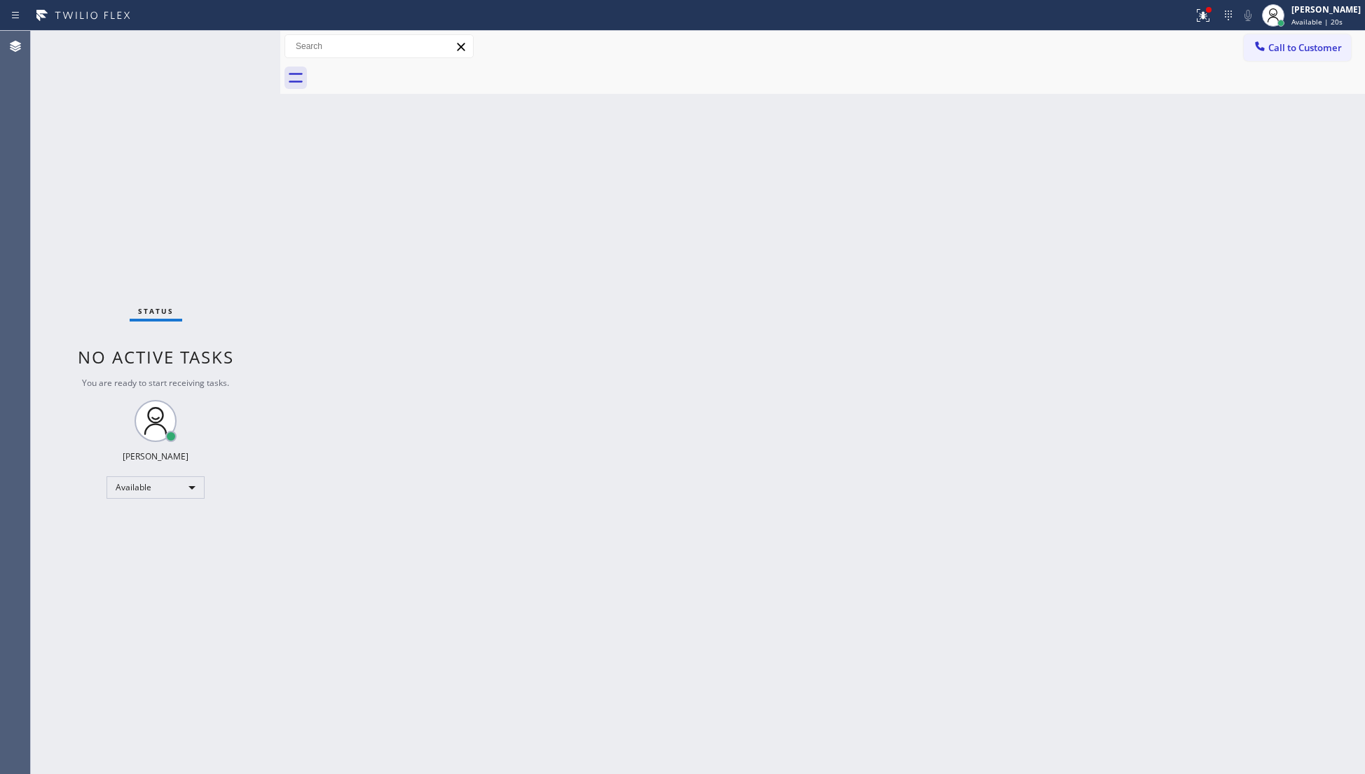
drag, startPoint x: 1299, startPoint y: 60, endPoint x: 1292, endPoint y: 57, distance: 7.3
click at [1298, 57] on button "Call to Customer" at bounding box center [1296, 47] width 107 height 27
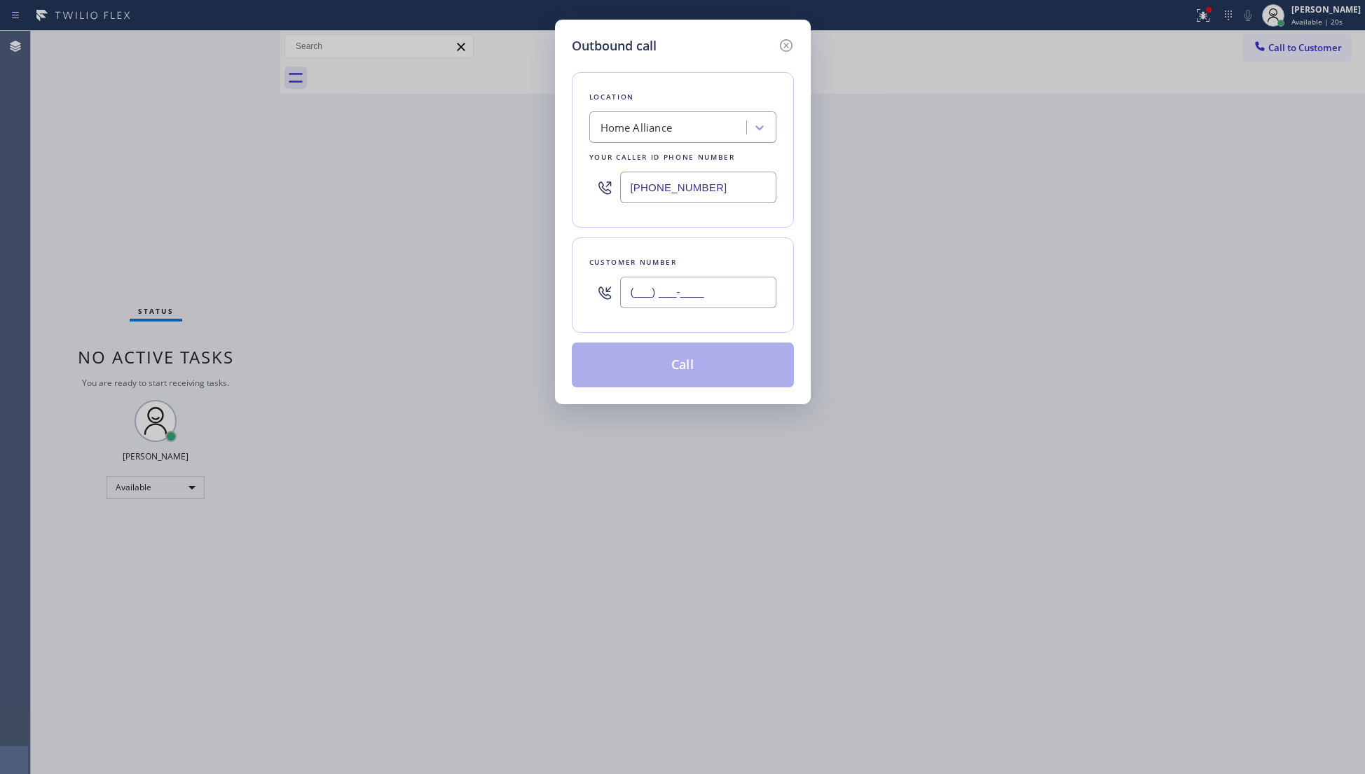
paste input "323) 314-4150"
click at [766, 290] on input "(323) 314-4150" at bounding box center [698, 293] width 156 height 32
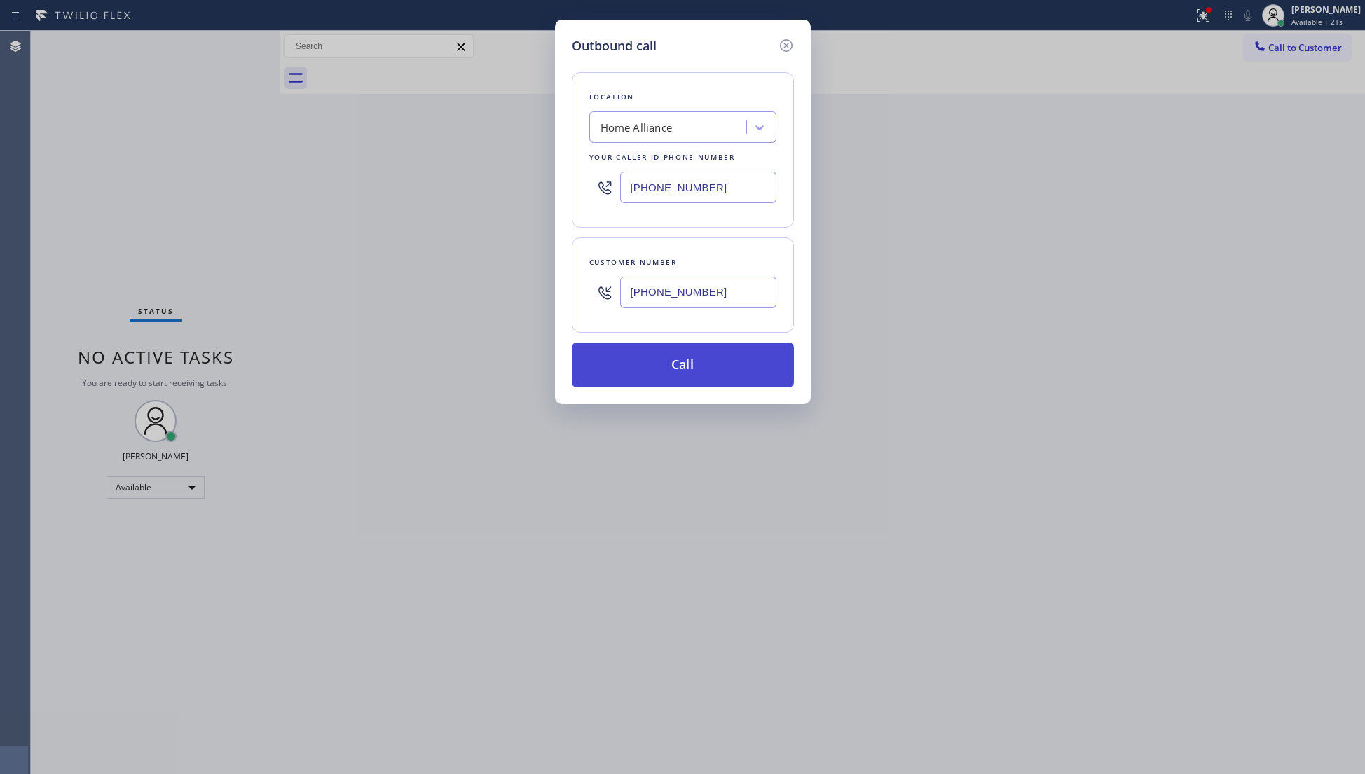
type input "(323) 314-4150"
click at [681, 373] on button "Call" at bounding box center [683, 365] width 222 height 45
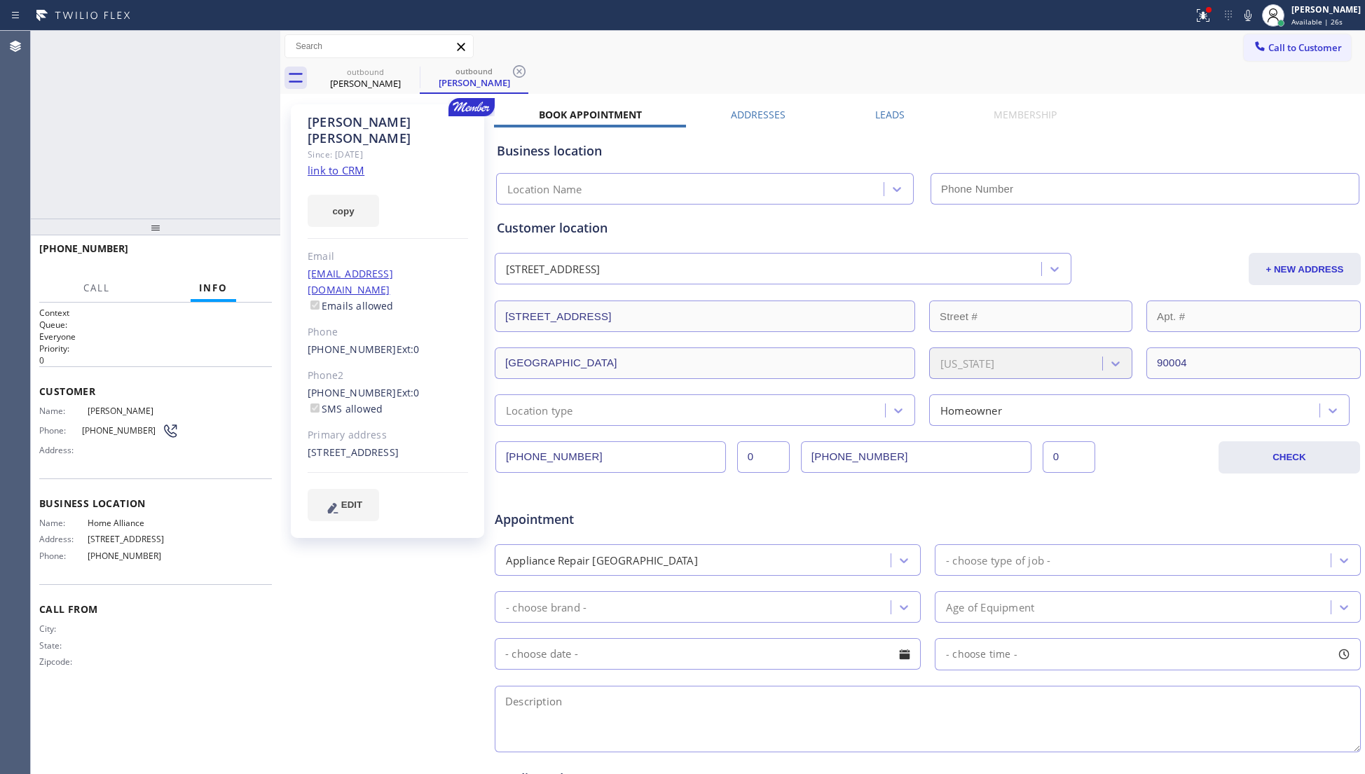
type input "(877) 777-0796"
click at [985, 105] on div "Jessica Fishman Since: 20 may 2020 link to CRM copy Email admin@larchmontvillag…" at bounding box center [822, 551] width 1077 height 908
click at [956, 59] on div "Call to Customer Outbound call Location Home Alliance Your caller id phone numb…" at bounding box center [822, 47] width 1084 height 32
click at [1250, 14] on icon at bounding box center [1247, 15] width 17 height 17
drag, startPoint x: 1181, startPoint y: 60, endPoint x: 1234, endPoint y: 35, distance: 58.6
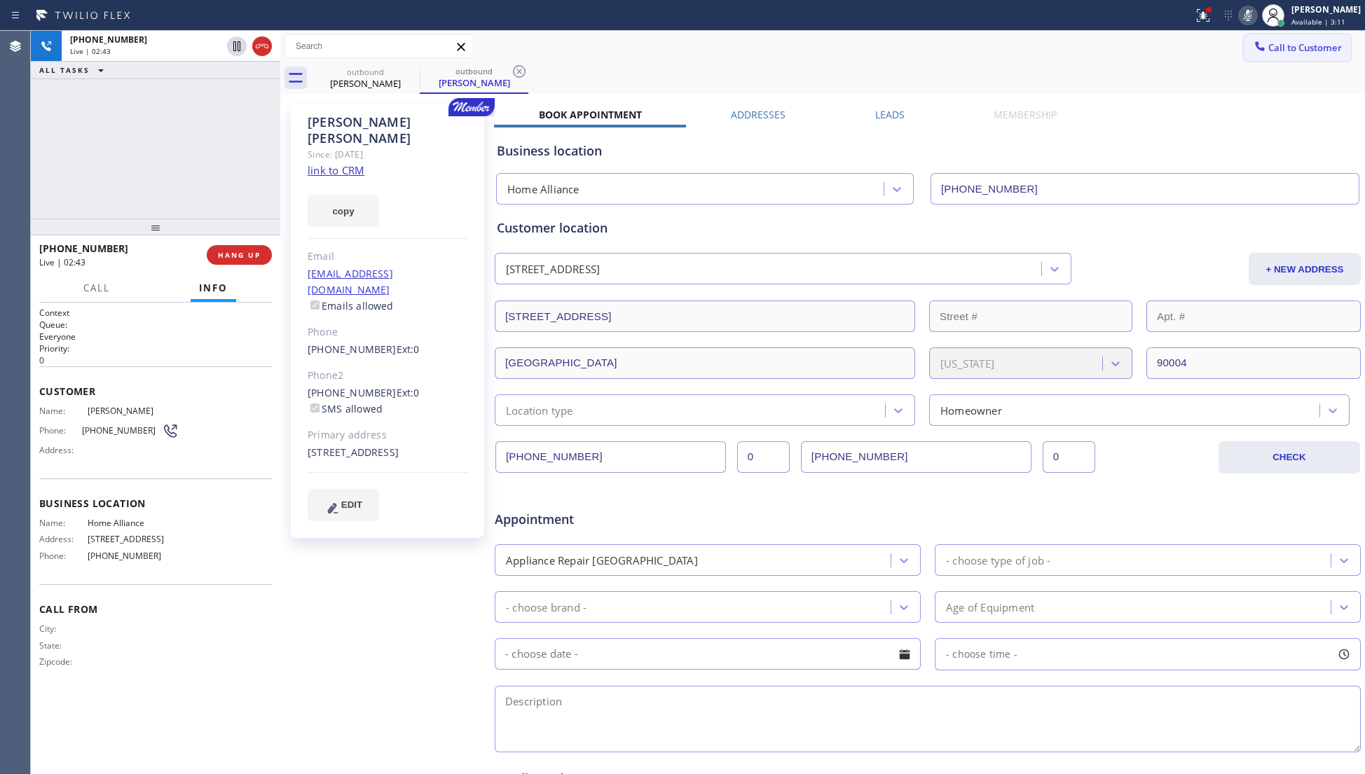
click at [1184, 59] on div "Call to Customer Outbound call Location Home Alliance Your caller id phone numb…" at bounding box center [822, 47] width 1084 height 32
click at [1256, 13] on icon at bounding box center [1247, 15] width 17 height 17
click at [1248, 13] on icon at bounding box center [1247, 15] width 17 height 17
drag, startPoint x: 1188, startPoint y: 73, endPoint x: 1184, endPoint y: 65, distance: 8.8
click at [1187, 73] on div "outbound Jessica Fishman outbound Jessica Fishman" at bounding box center [838, 78] width 1054 height 32
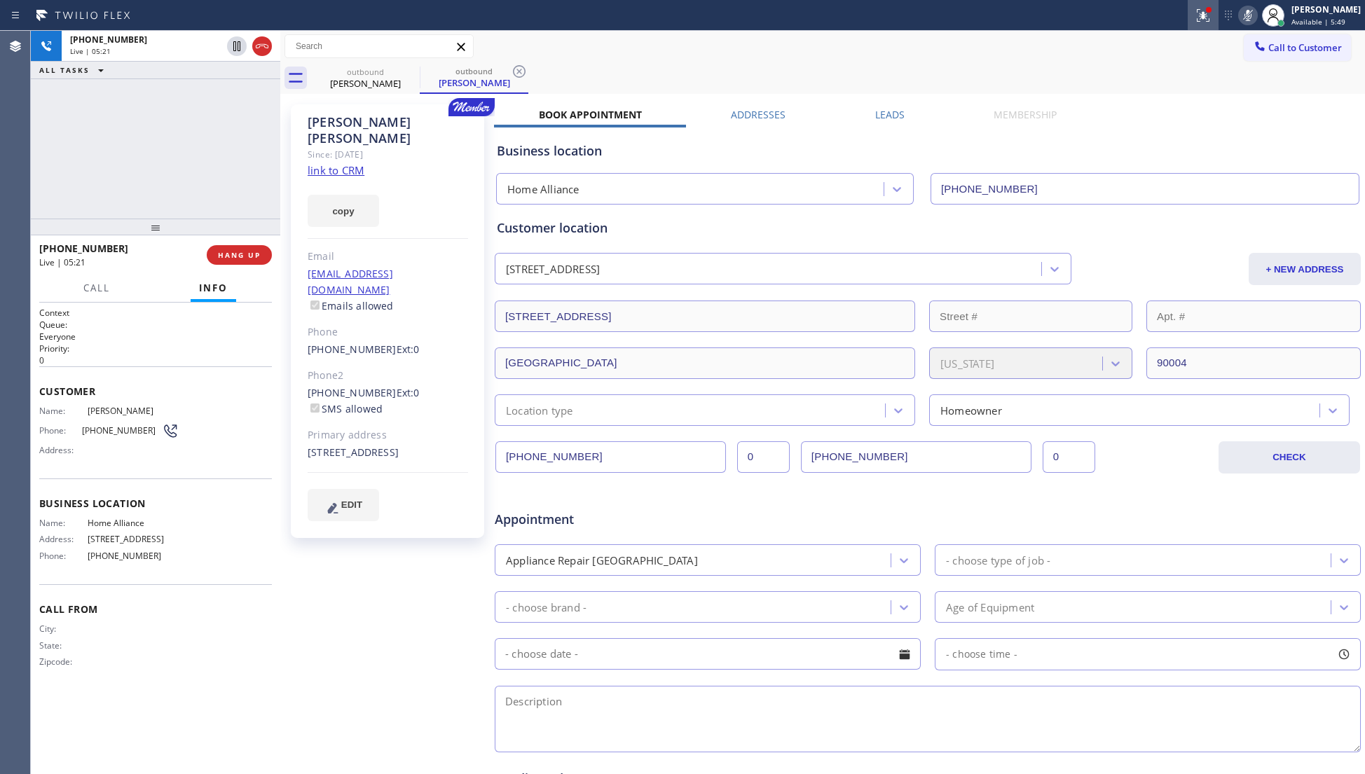
click at [1201, 20] on icon at bounding box center [1202, 15] width 17 height 17
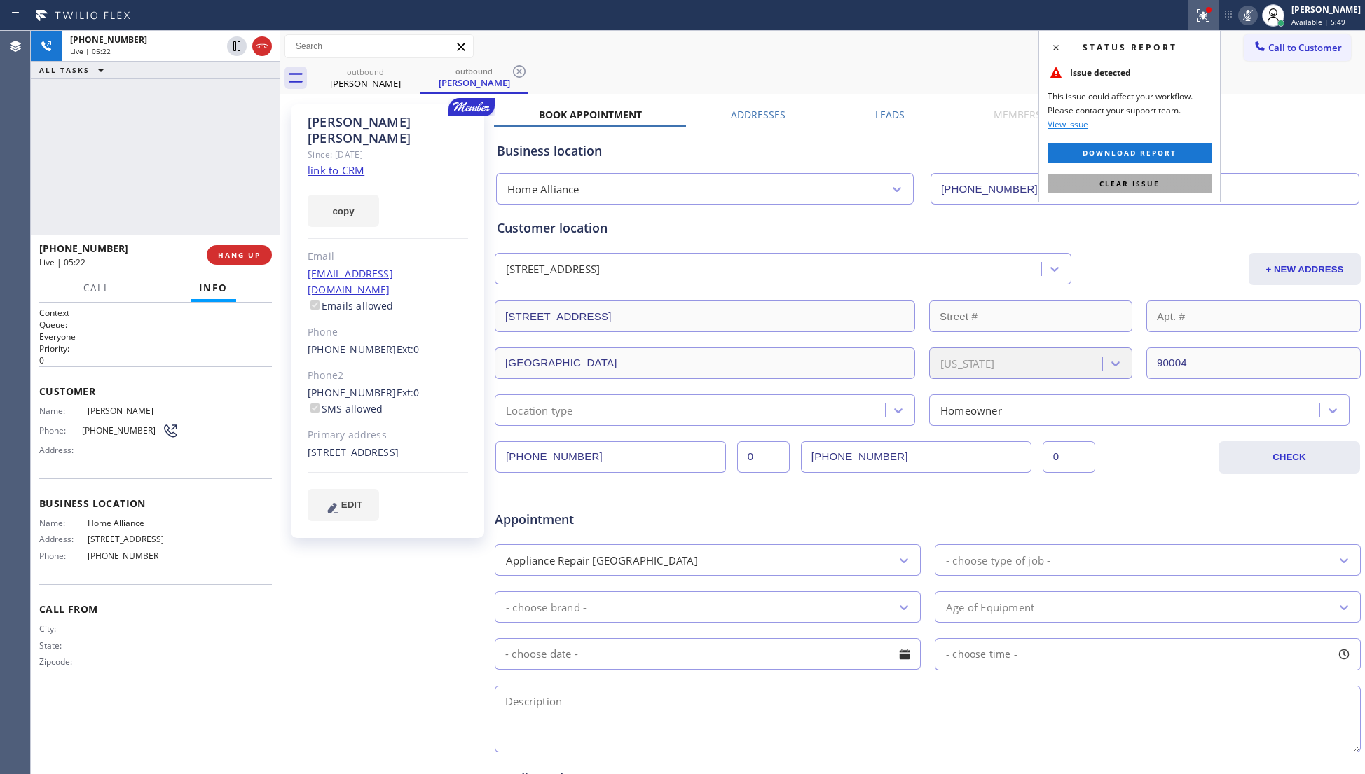
click at [1105, 189] on button "Clear issue" at bounding box center [1129, 184] width 164 height 20
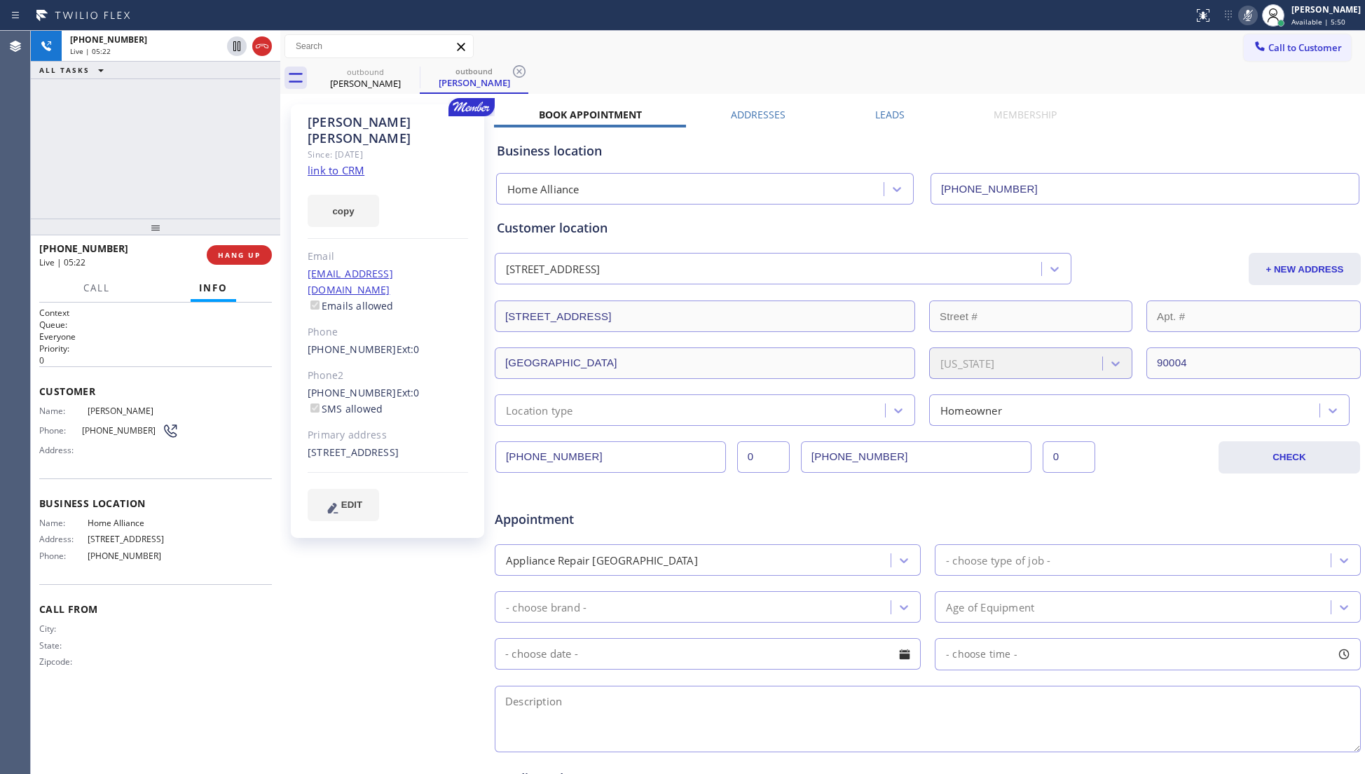
click at [1083, 73] on div "outbound Jessica Fishman outbound Jessica Fishman" at bounding box center [838, 78] width 1054 height 32
click at [1248, 12] on icon at bounding box center [1247, 15] width 17 height 17
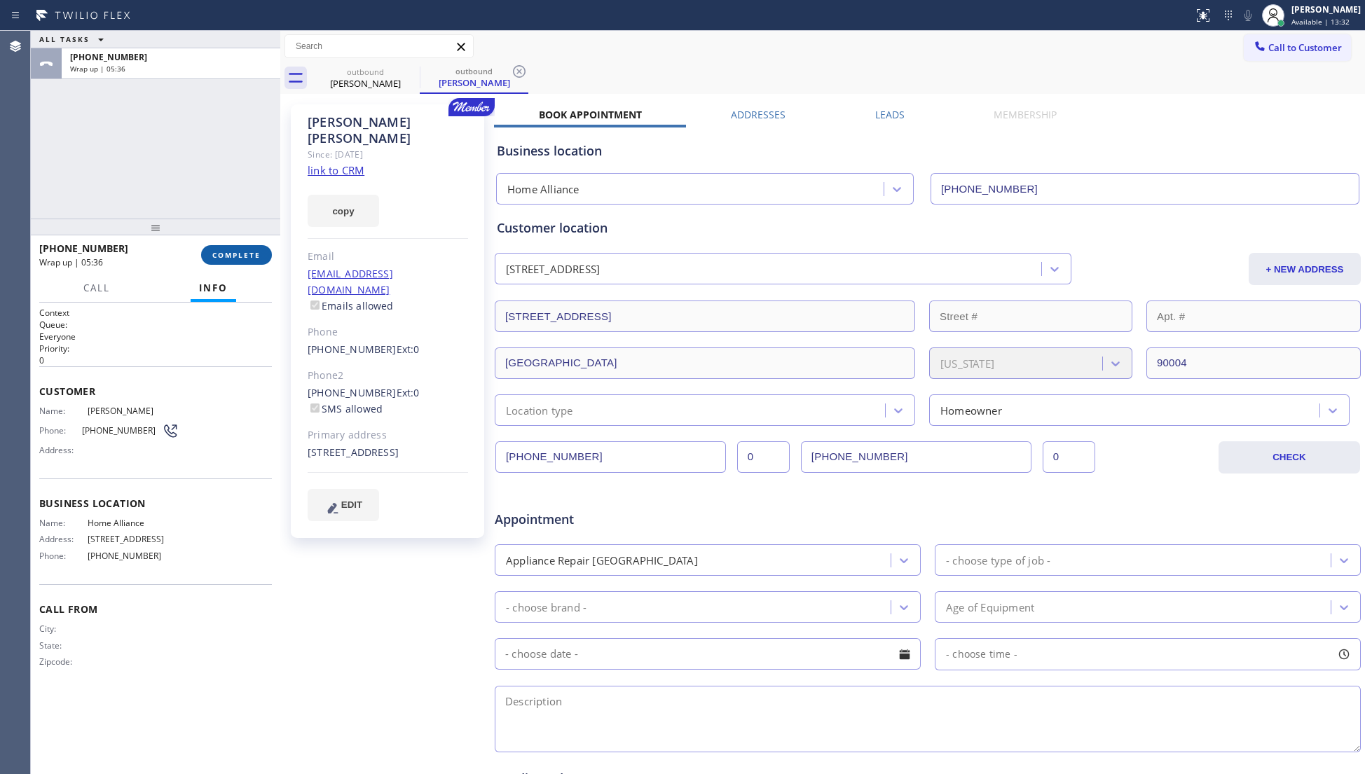
click at [262, 259] on button "COMPLETE" at bounding box center [236, 255] width 71 height 20
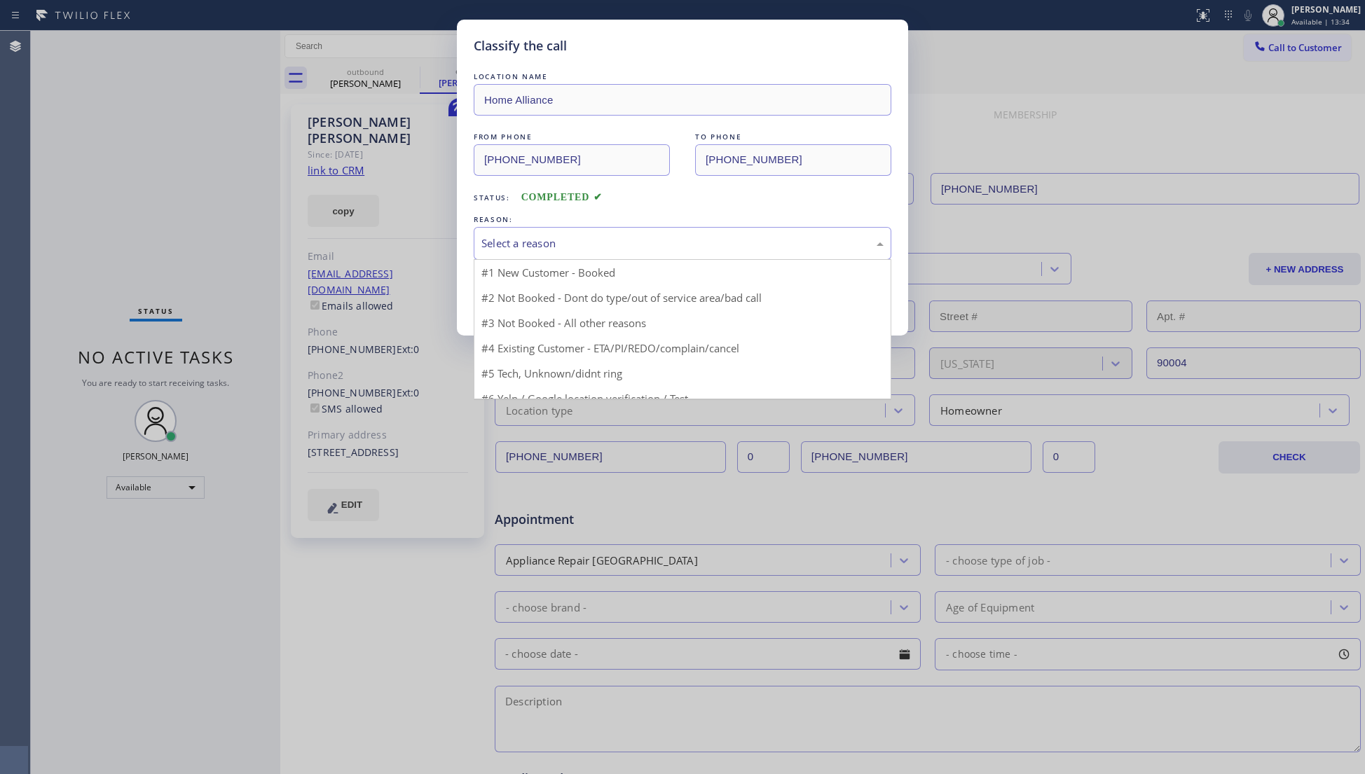
click at [548, 245] on div "Select a reason" at bounding box center [682, 243] width 402 height 16
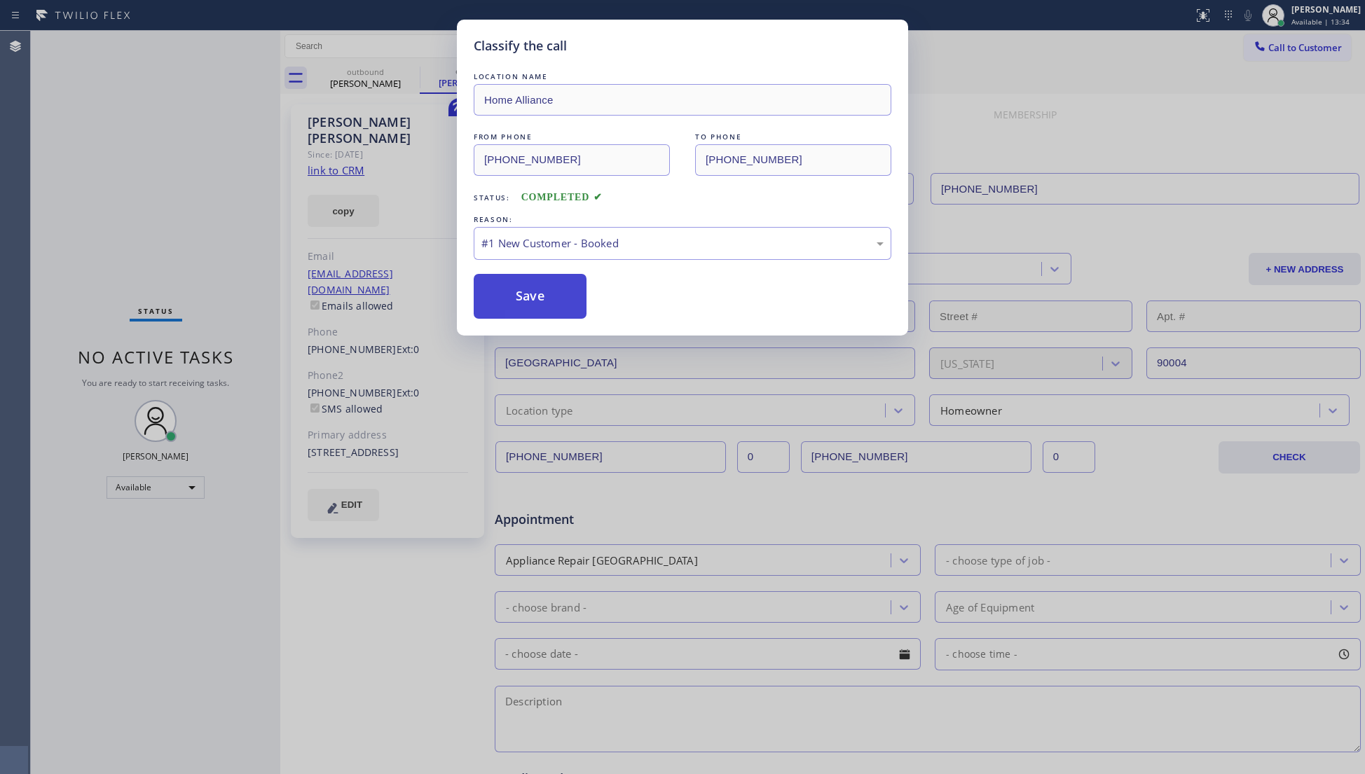
click at [506, 293] on button "Save" at bounding box center [530, 296] width 113 height 45
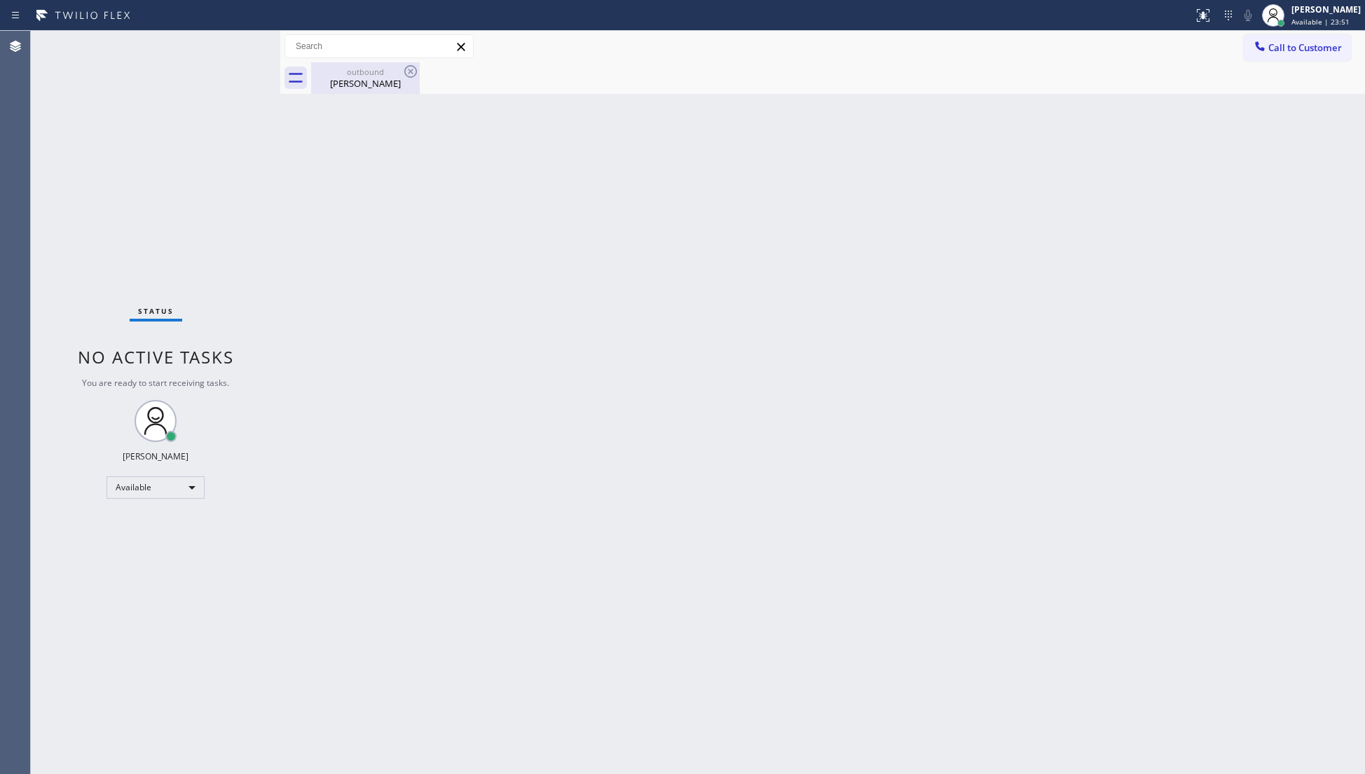
click at [361, 83] on div "Jessica Fishman" at bounding box center [365, 83] width 106 height 13
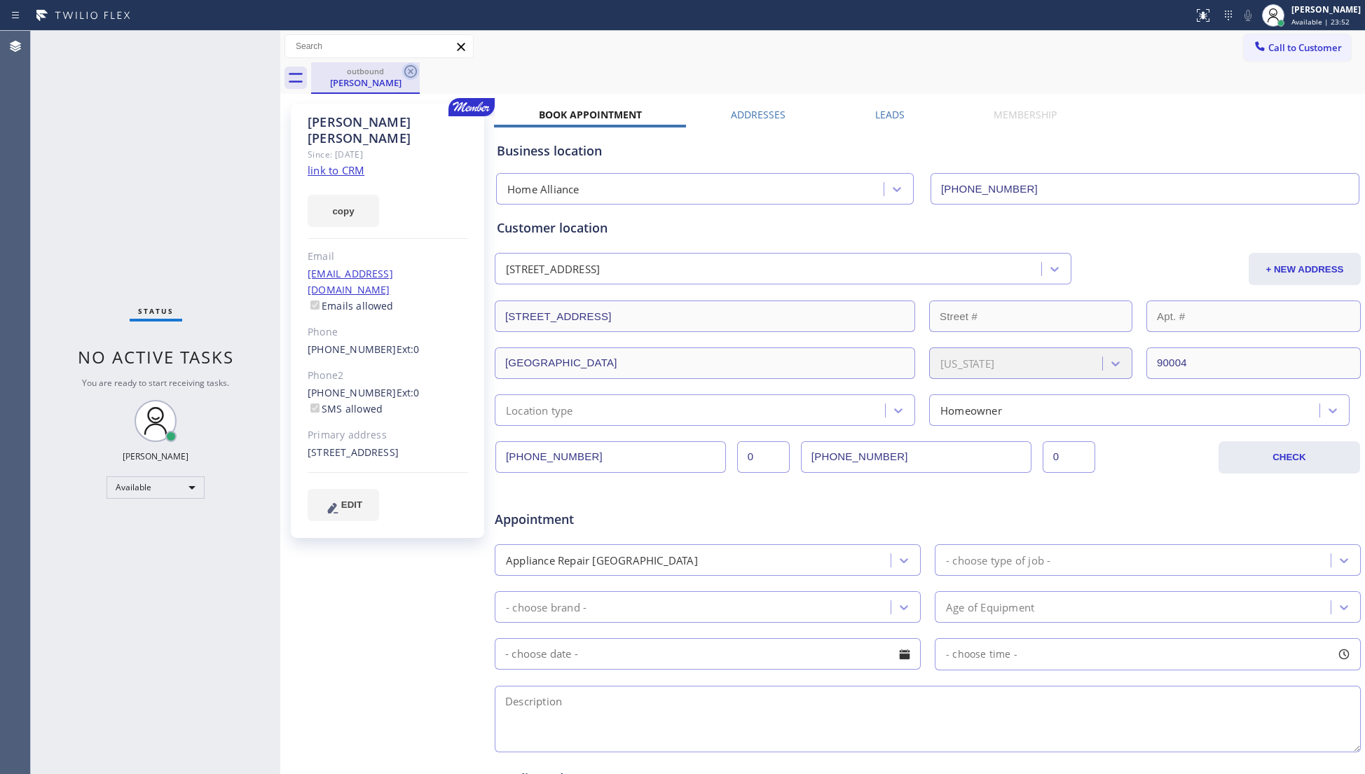
click at [412, 70] on icon at bounding box center [410, 71] width 13 height 13
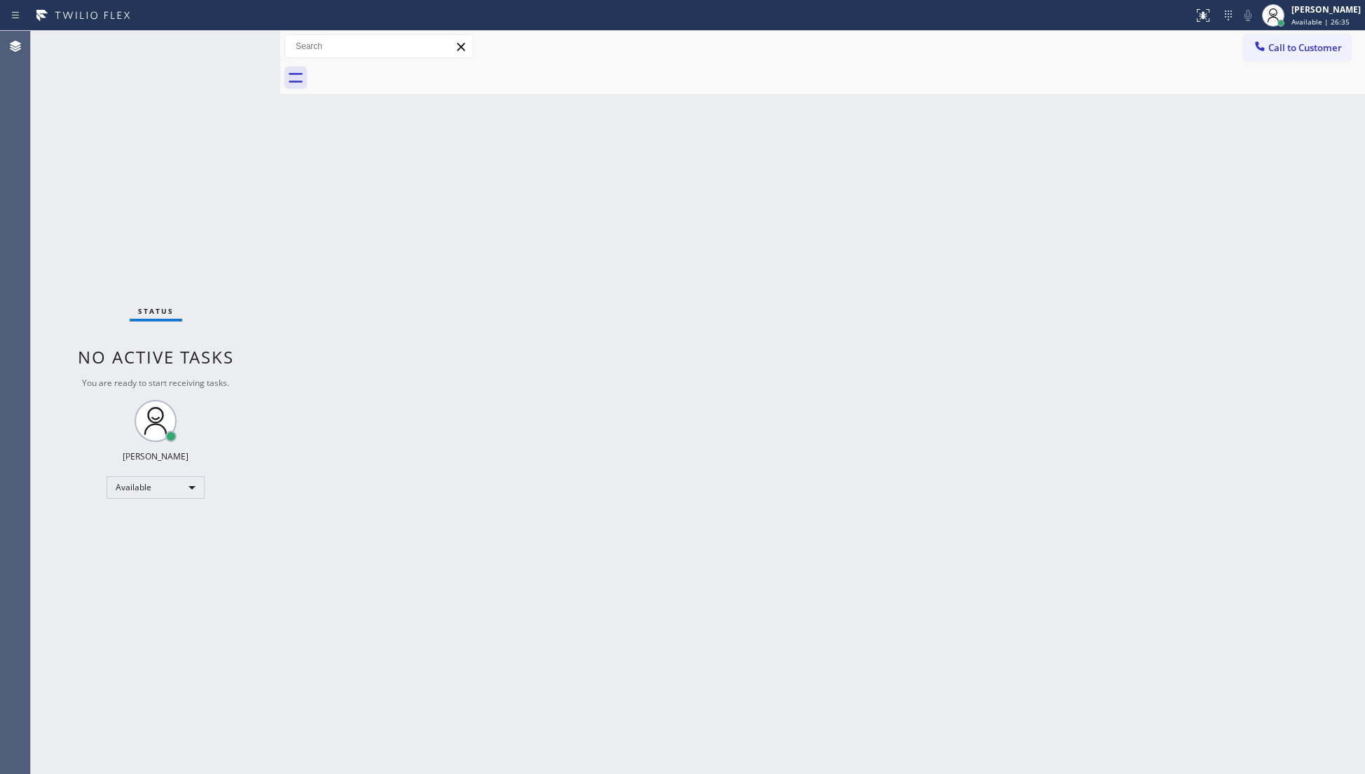
click at [797, 149] on div "Back to Dashboard Change Sender ID Customers Technicians Select a contact Outbo…" at bounding box center [822, 402] width 1084 height 743
click at [1312, 20] on span "Available | 26:37" at bounding box center [1320, 22] width 58 height 10
click at [1251, 90] on button "Unavailable" at bounding box center [1294, 92] width 140 height 18
